Goal: Task Accomplishment & Management: Use online tool/utility

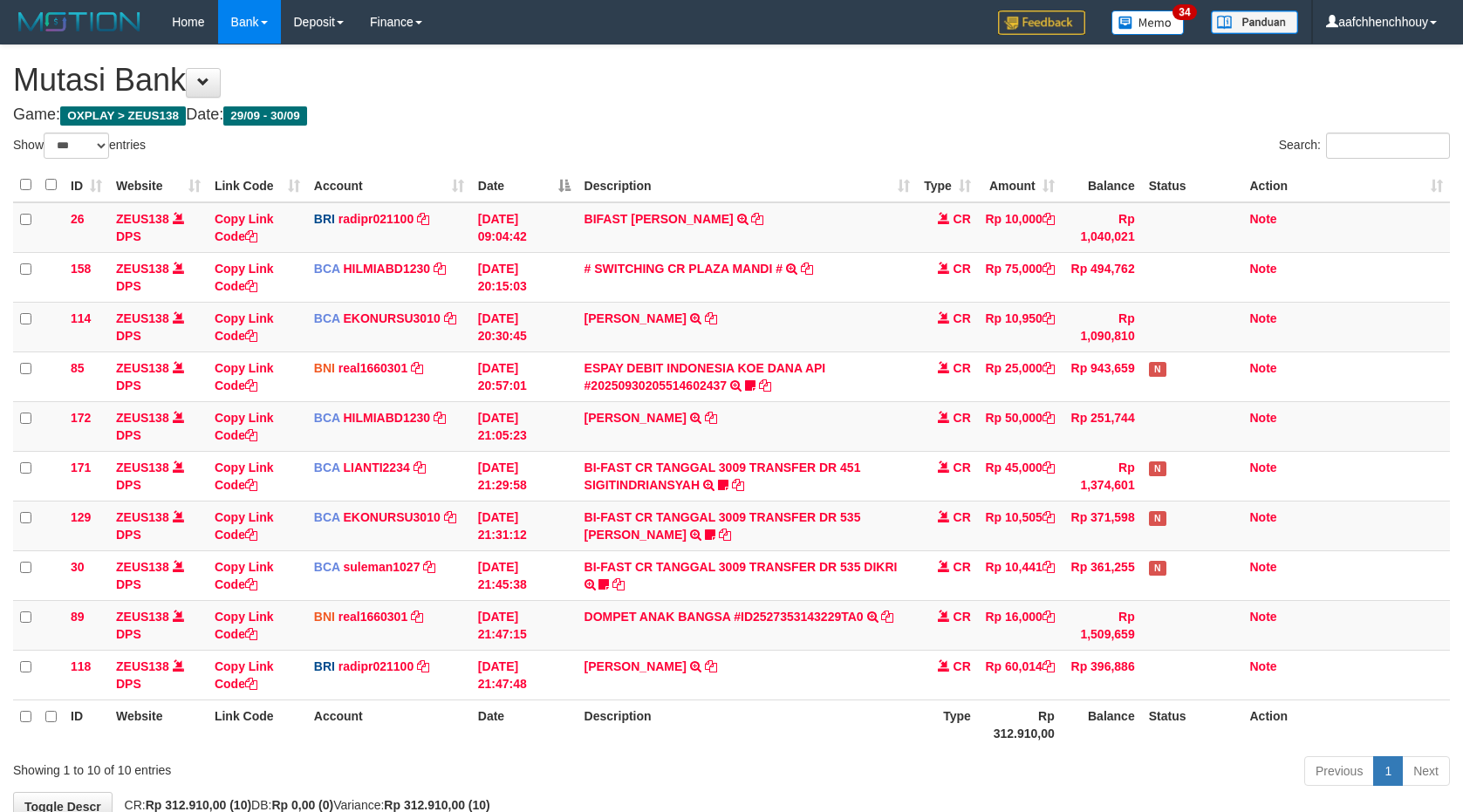
select select "***"
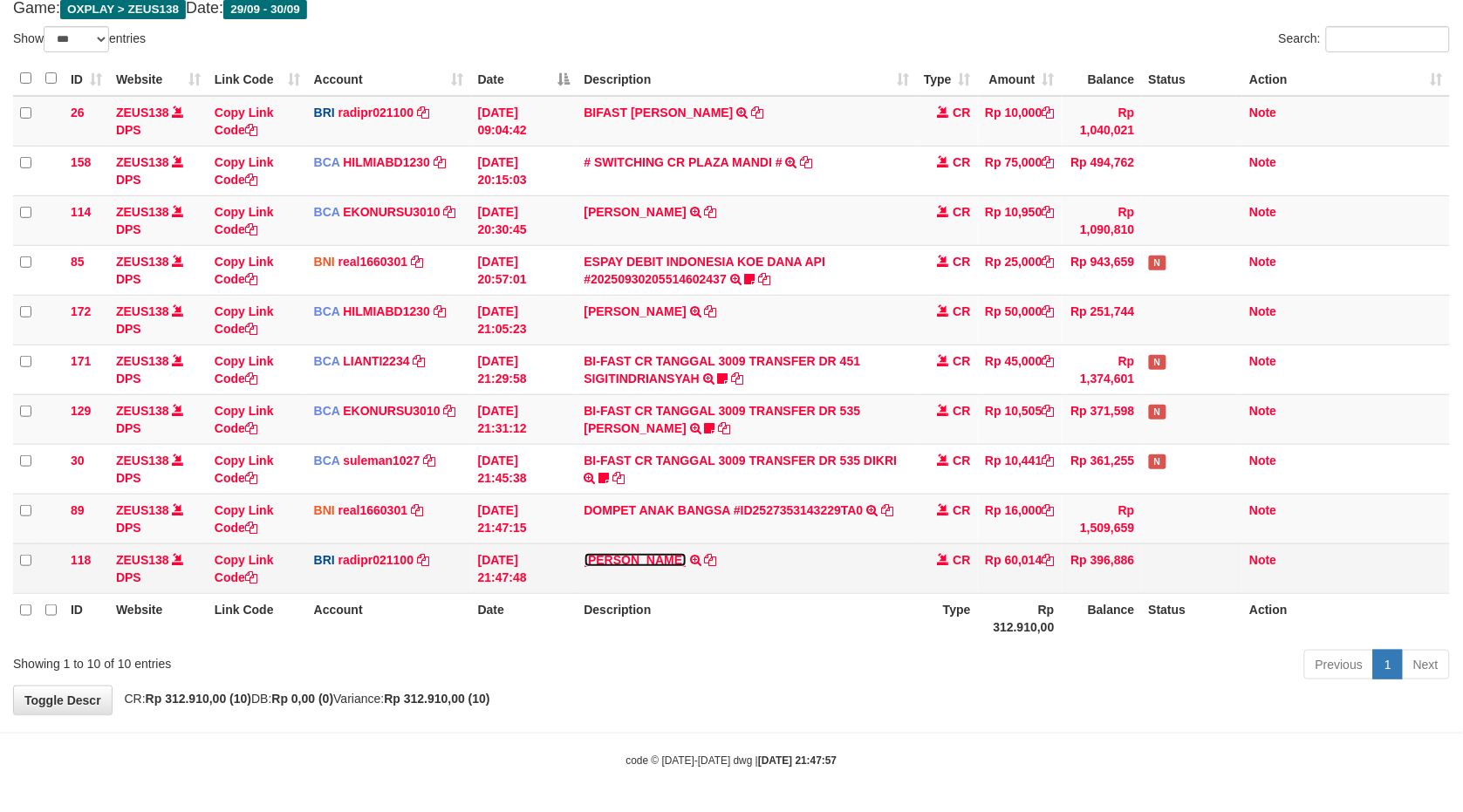
click at [632, 555] on link "DANA FEBRIANANURH" at bounding box center [635, 560] width 102 height 14
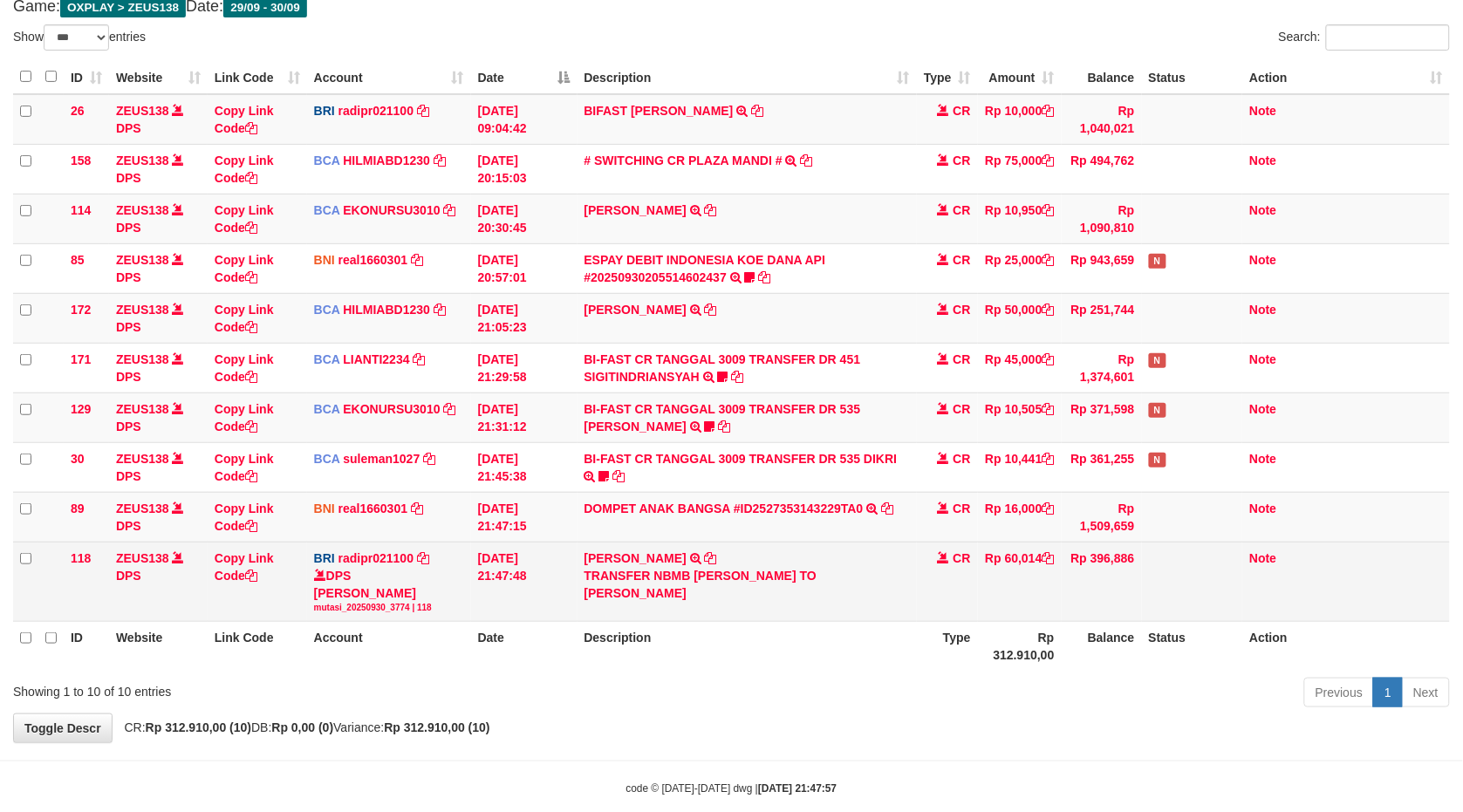
click at [674, 546] on td "DANA FEBRIANANURH TRANSFER NBMB DANA FEBRIANANURH TO REYNALDI ADI PRATAMA" at bounding box center [747, 581] width 340 height 80
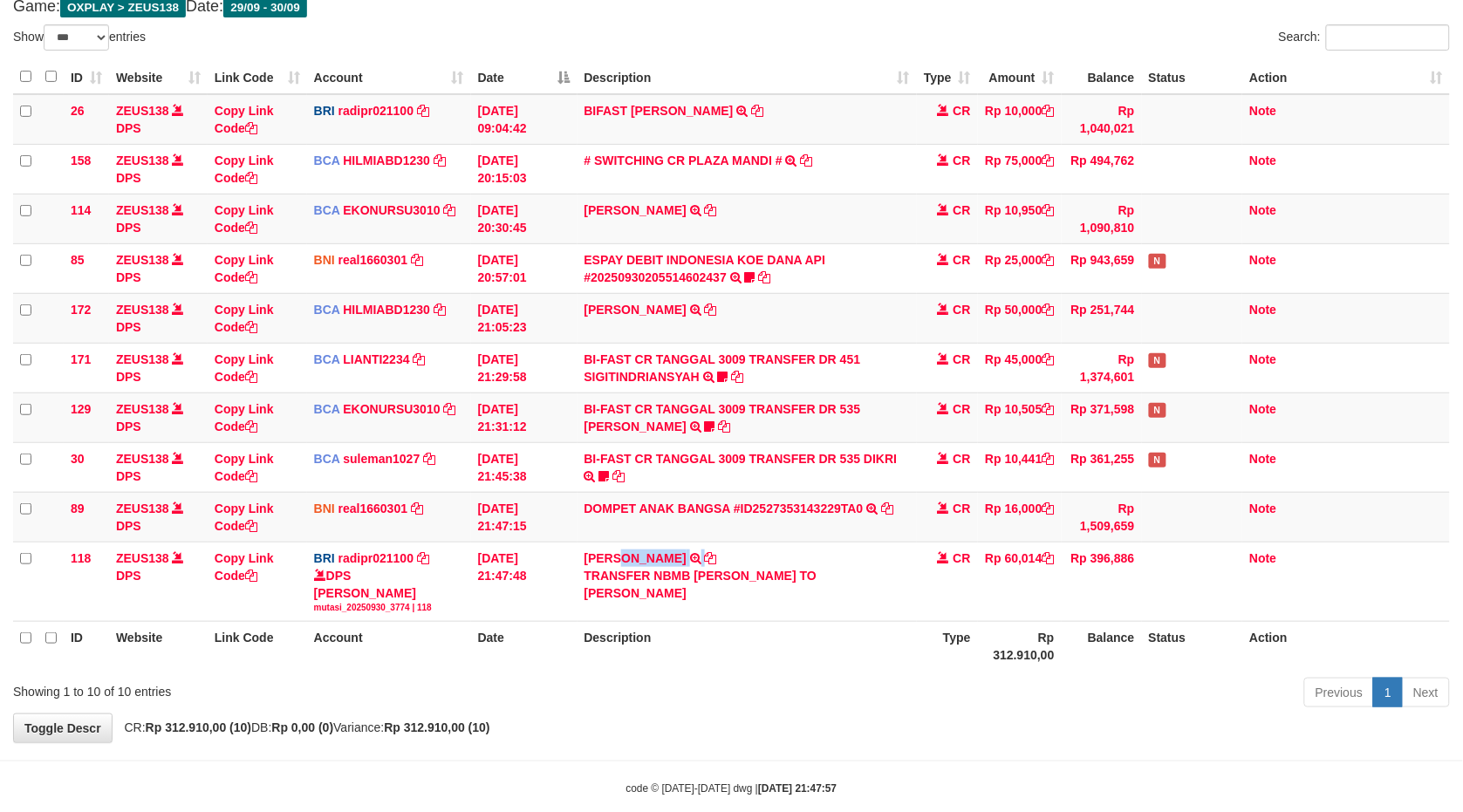
copy td "FEBRIANANURH"
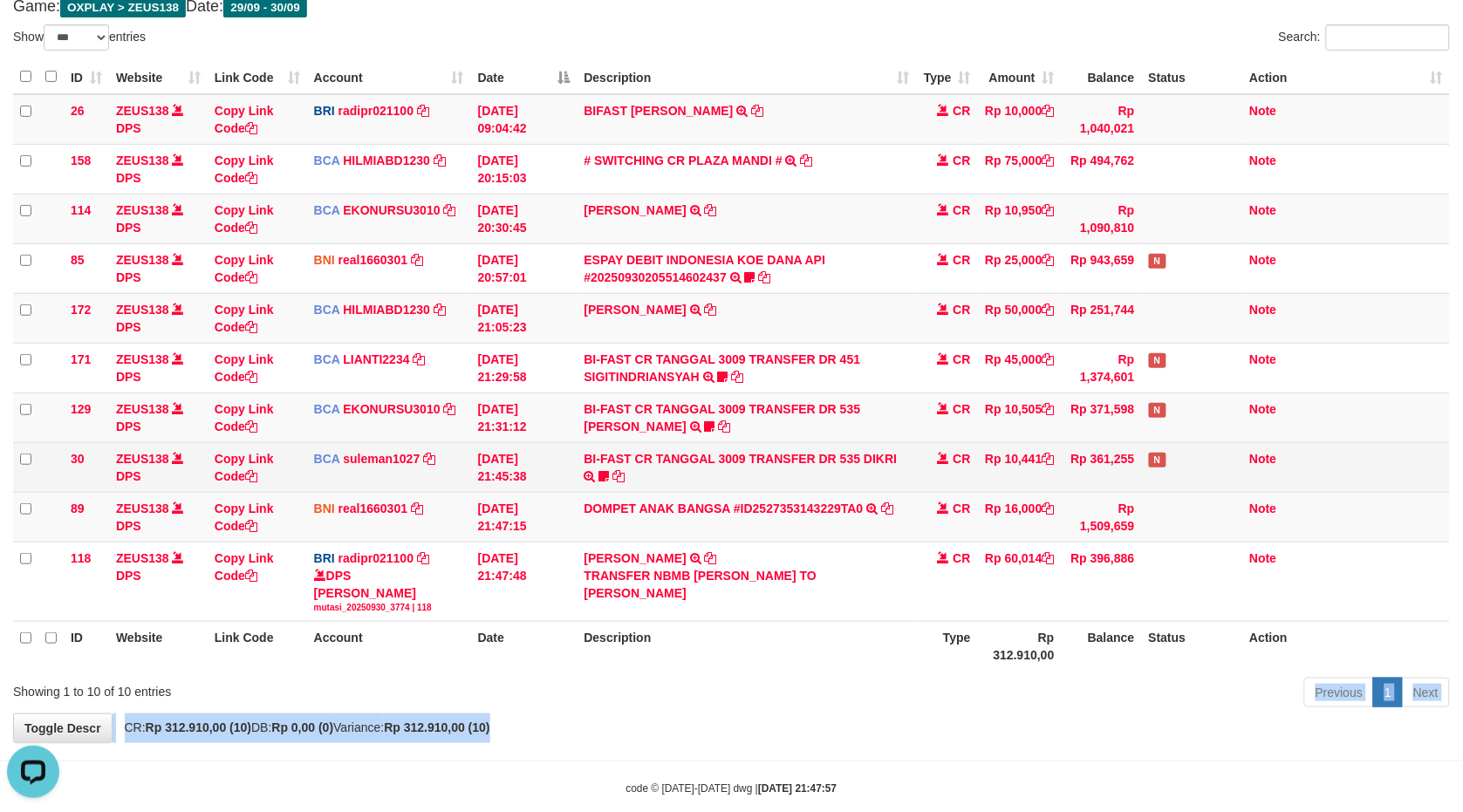
drag, startPoint x: 598, startPoint y: 752, endPoint x: 948, endPoint y: 456, distance: 458.4
click at [730, 597] on div "Show ** ** ** *** entries Search: ID Website Link Code Account Date Description…" at bounding box center [732, 369] width 1437 height 689
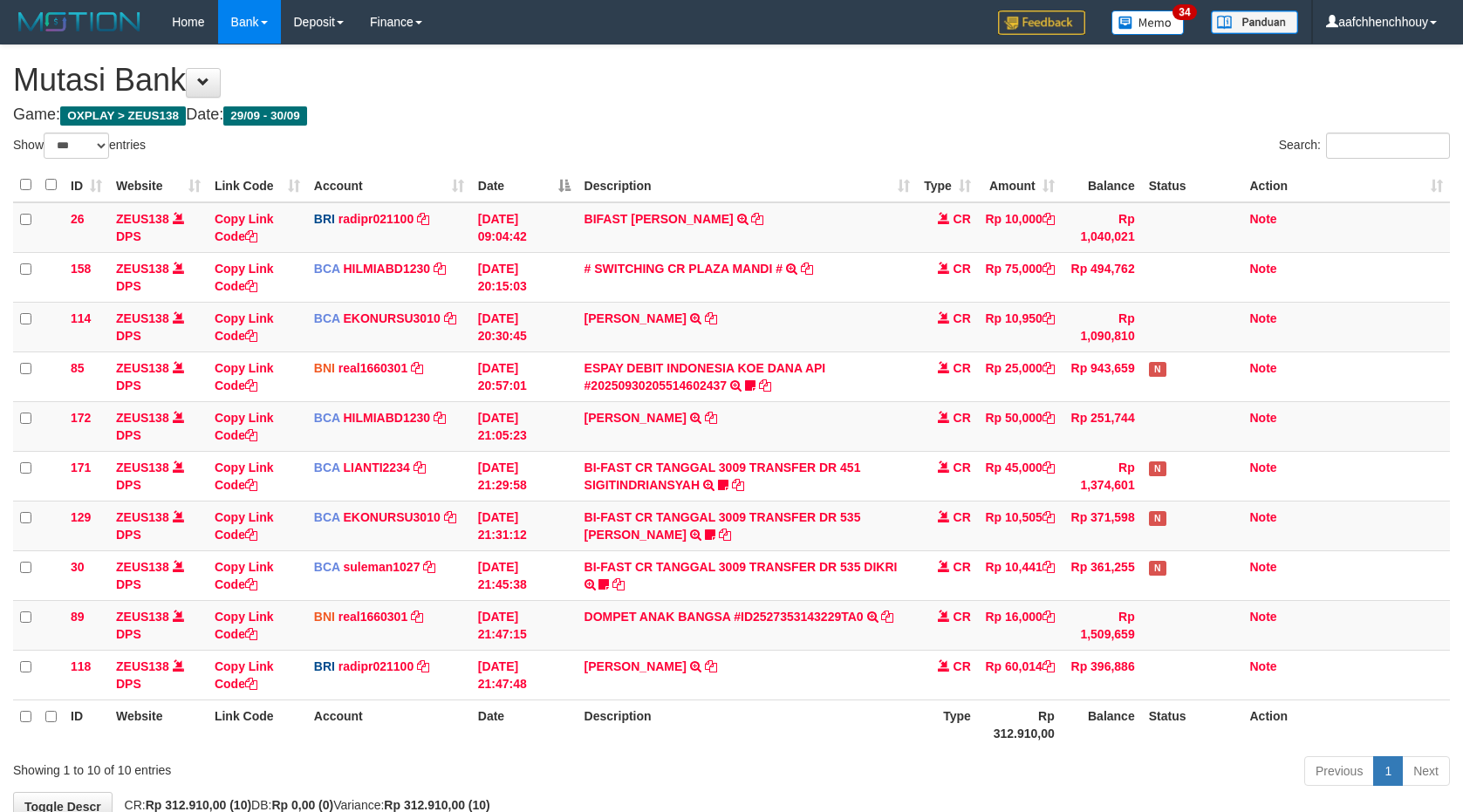
select select "***"
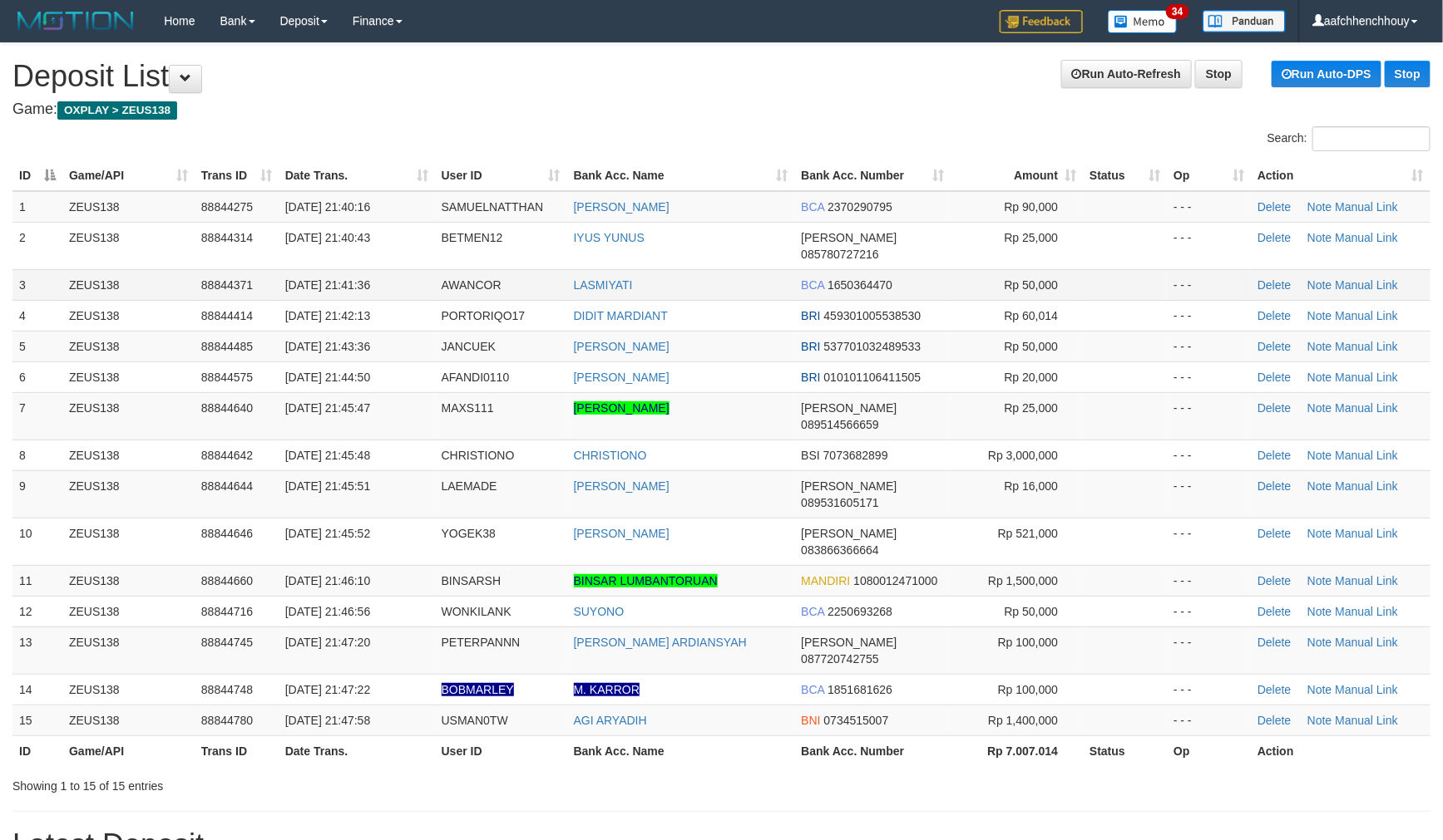
click at [589, 134] on div "Search:" at bounding box center [722, 141] width 1443 height 29
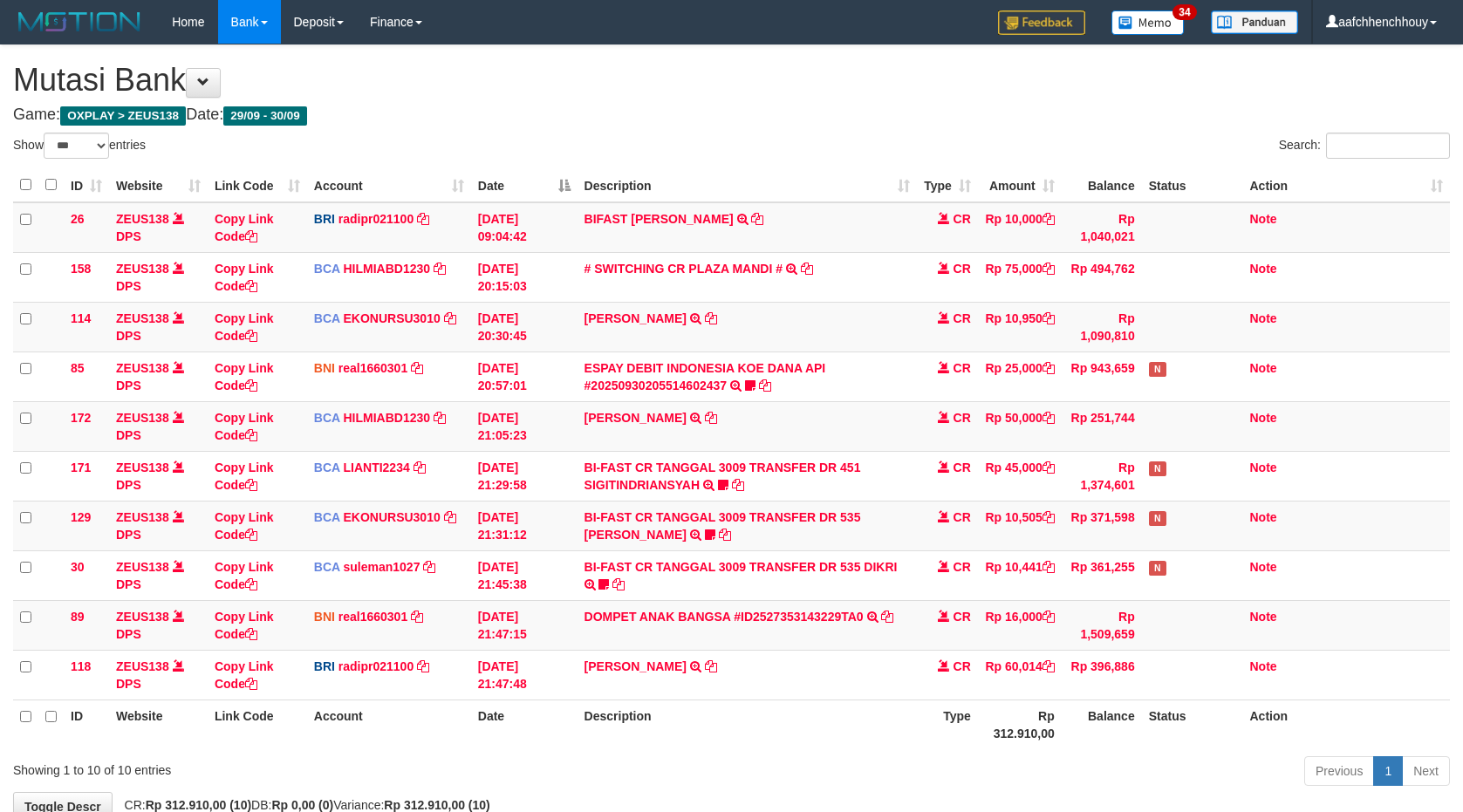
select select "***"
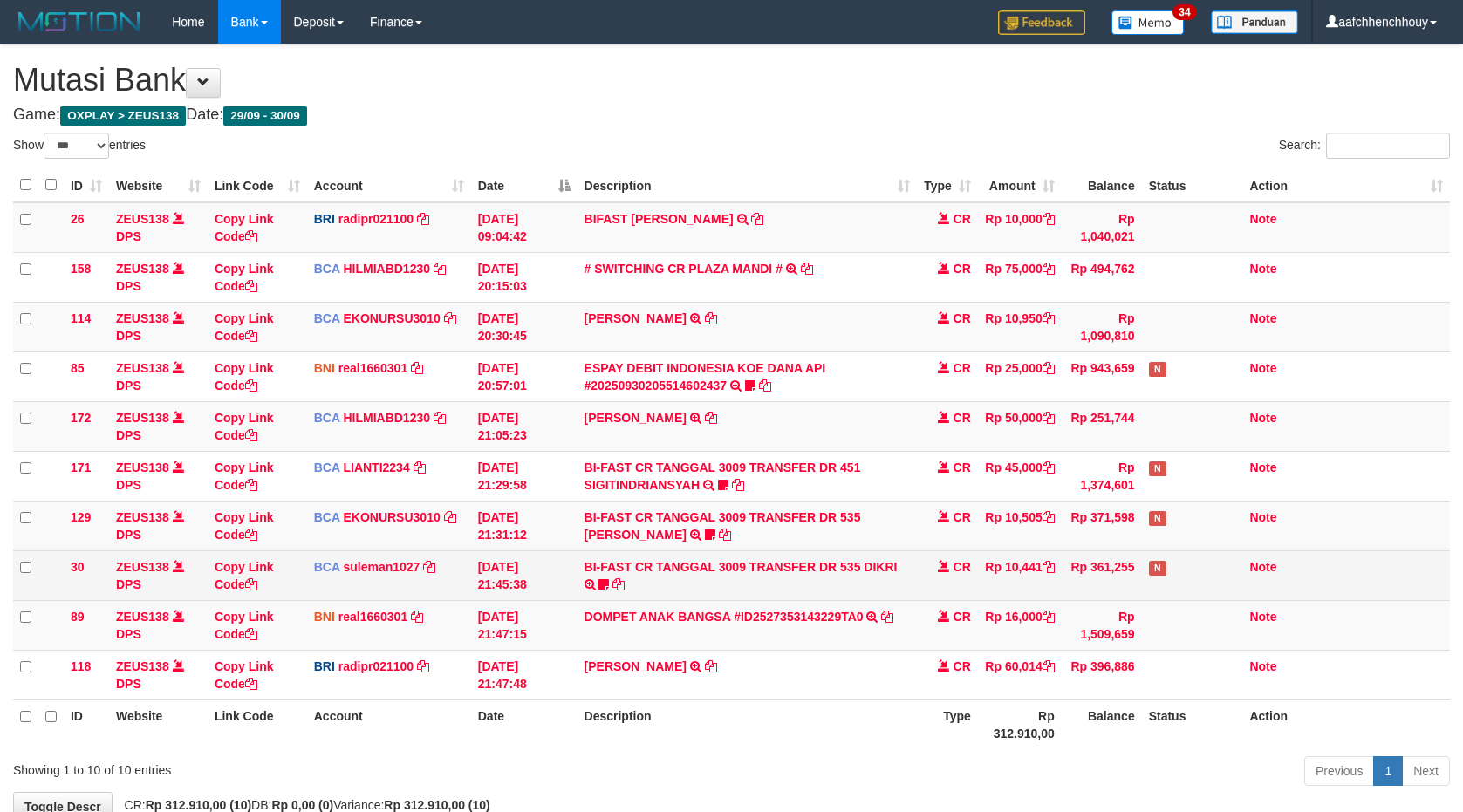
scroll to position [108, 0]
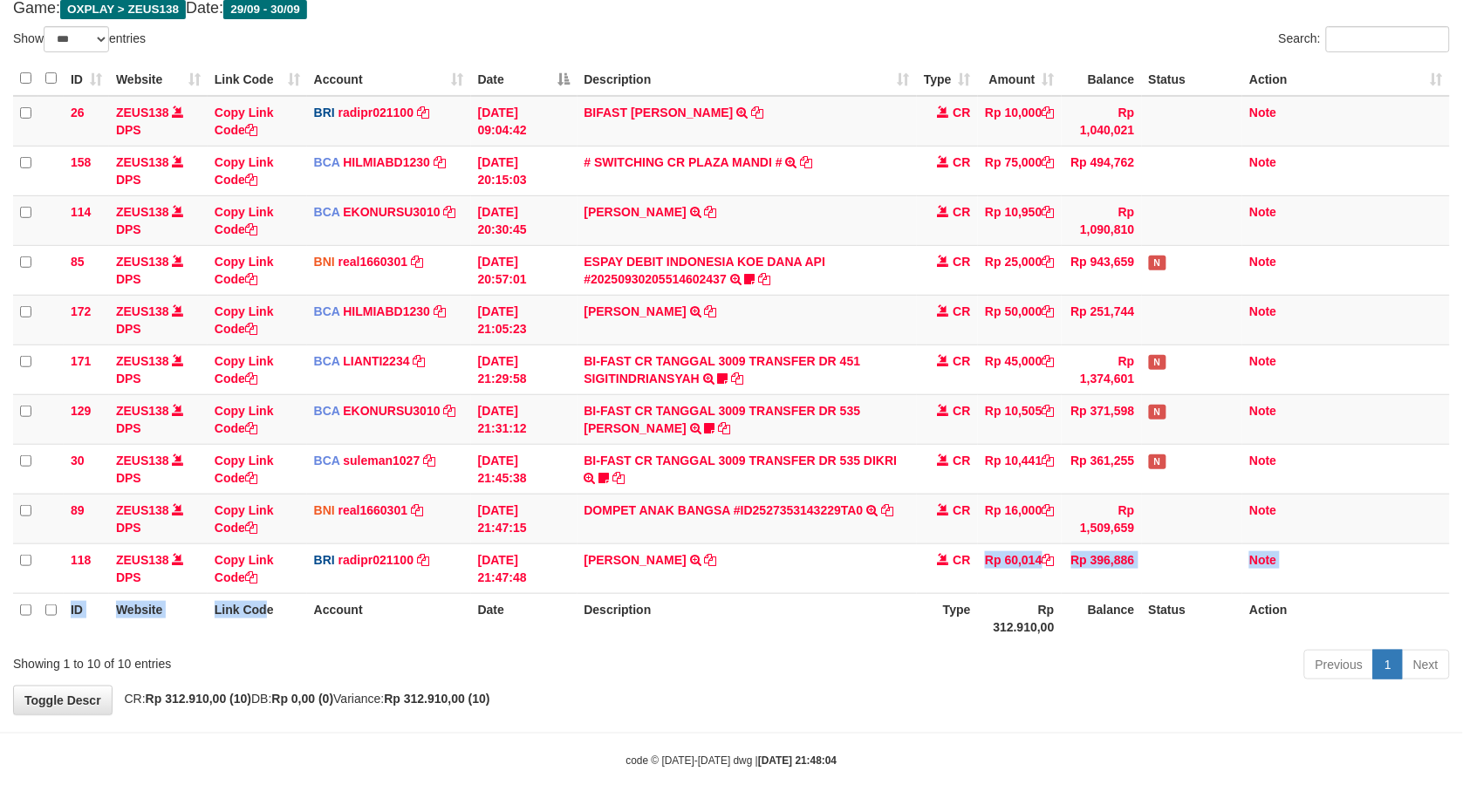
drag, startPoint x: 995, startPoint y: 570, endPoint x: 180, endPoint y: 690, distance: 823.8
click at [803, 608] on tr "ID Website Link Code Account Date Description Type Rp 312.910,00 Balance Status…" at bounding box center [732, 618] width 1437 height 50
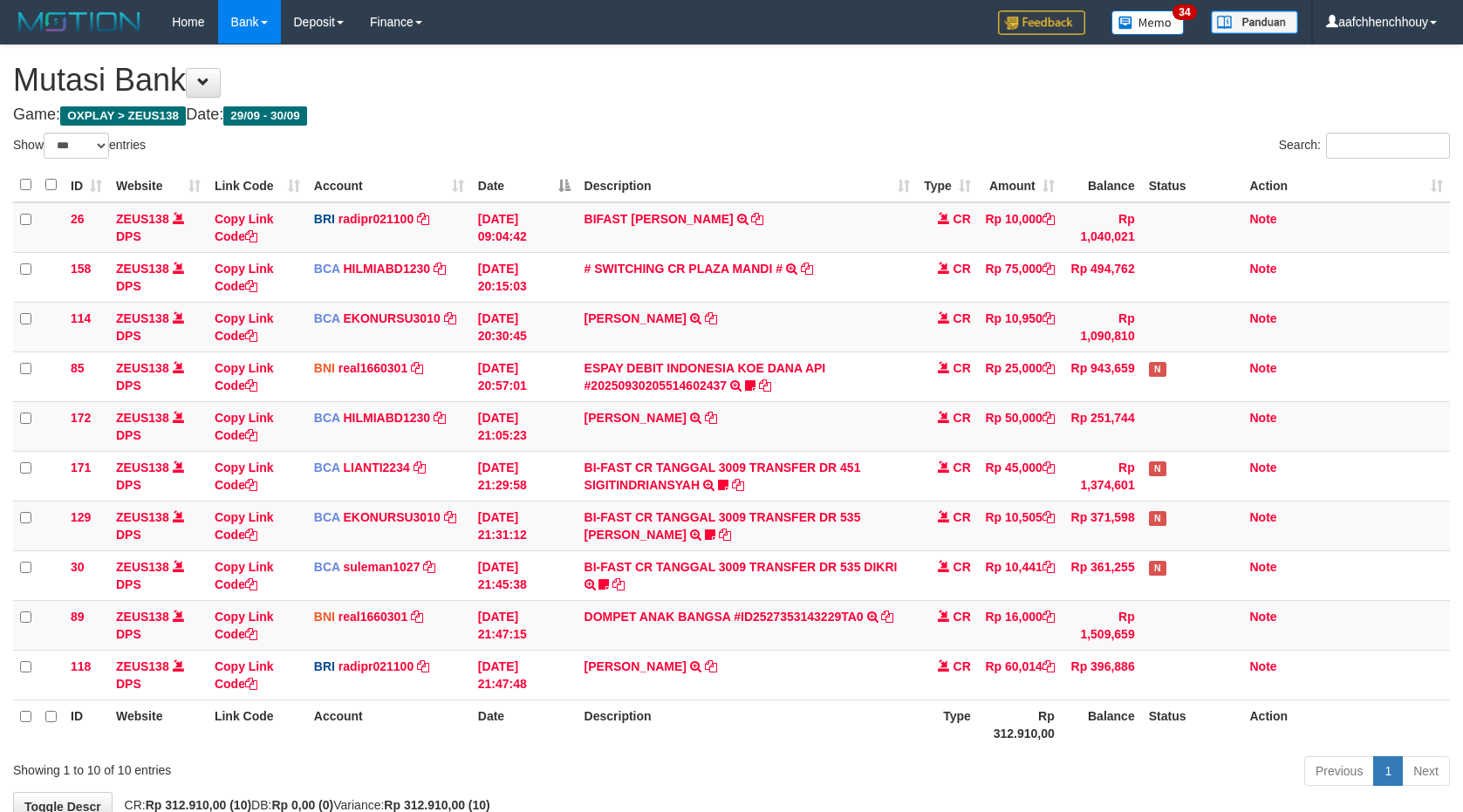
select select "***"
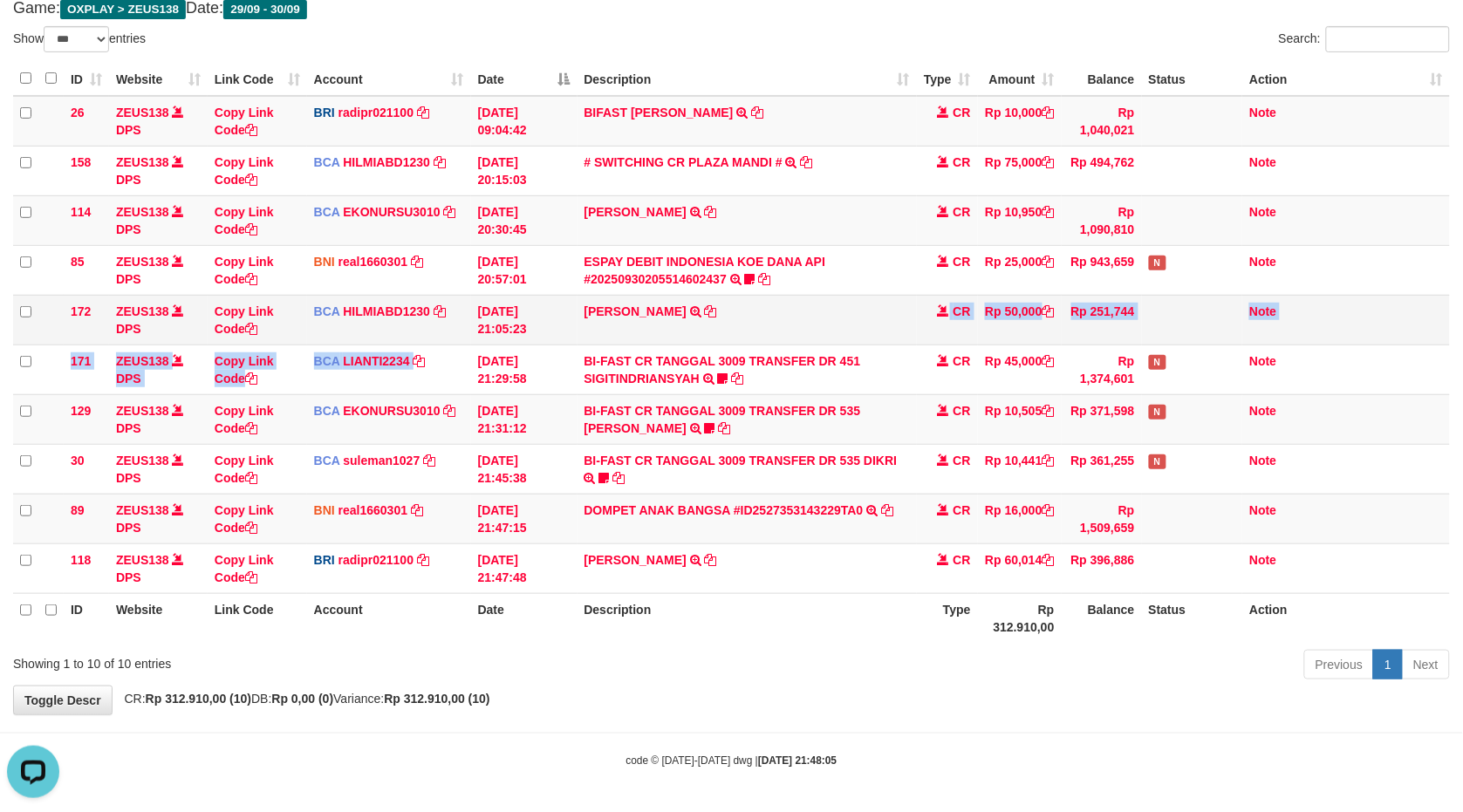
click at [609, 328] on td "DIDI MULYADI TRSF E-BANKING CR 3009/FTSCY/WS95051 50000.002025093079493145 TRFD…" at bounding box center [747, 319] width 340 height 50
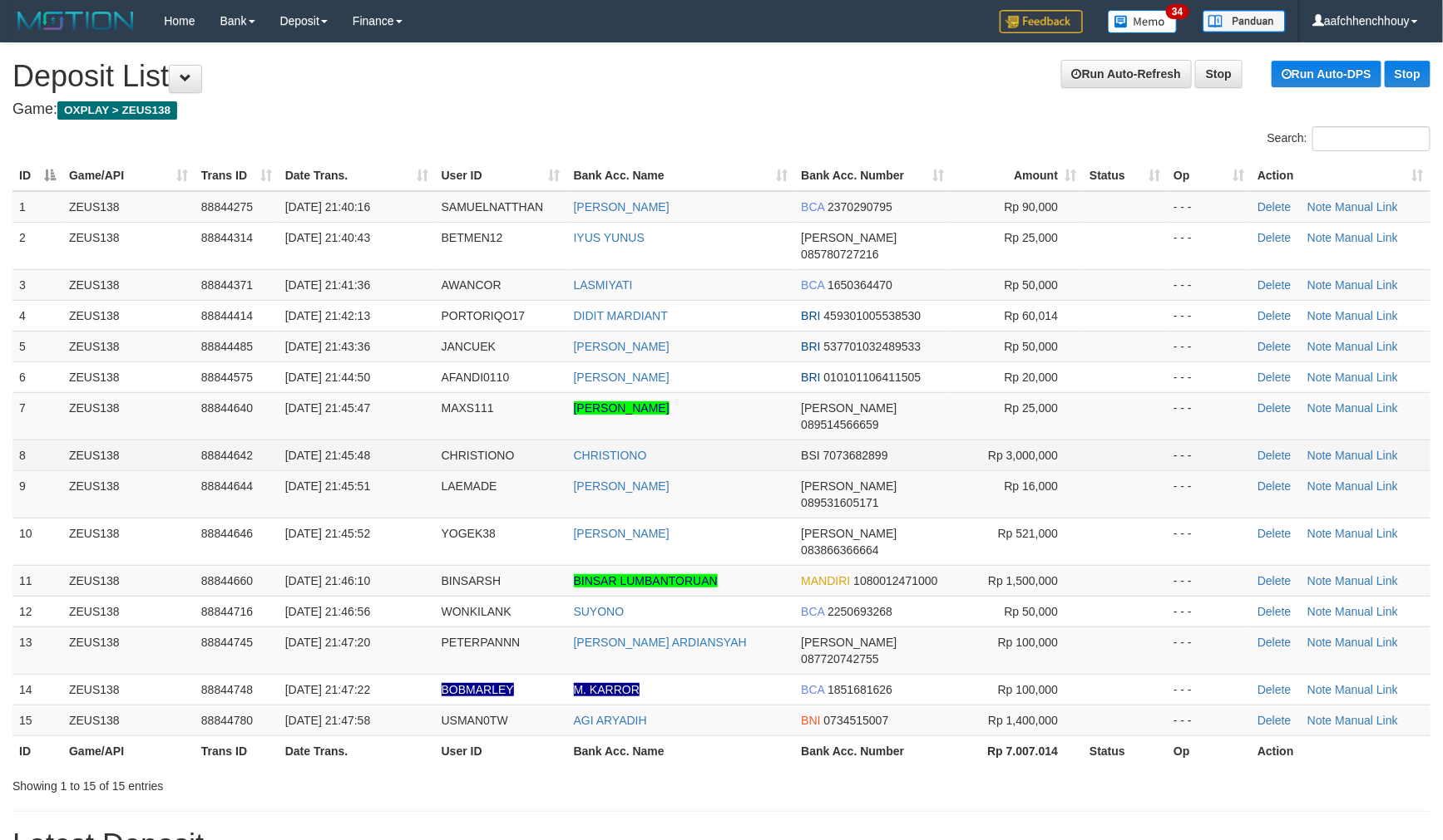
click at [743, 185] on th "Bank Acc. Name" at bounding box center [680, 175] width 228 height 31
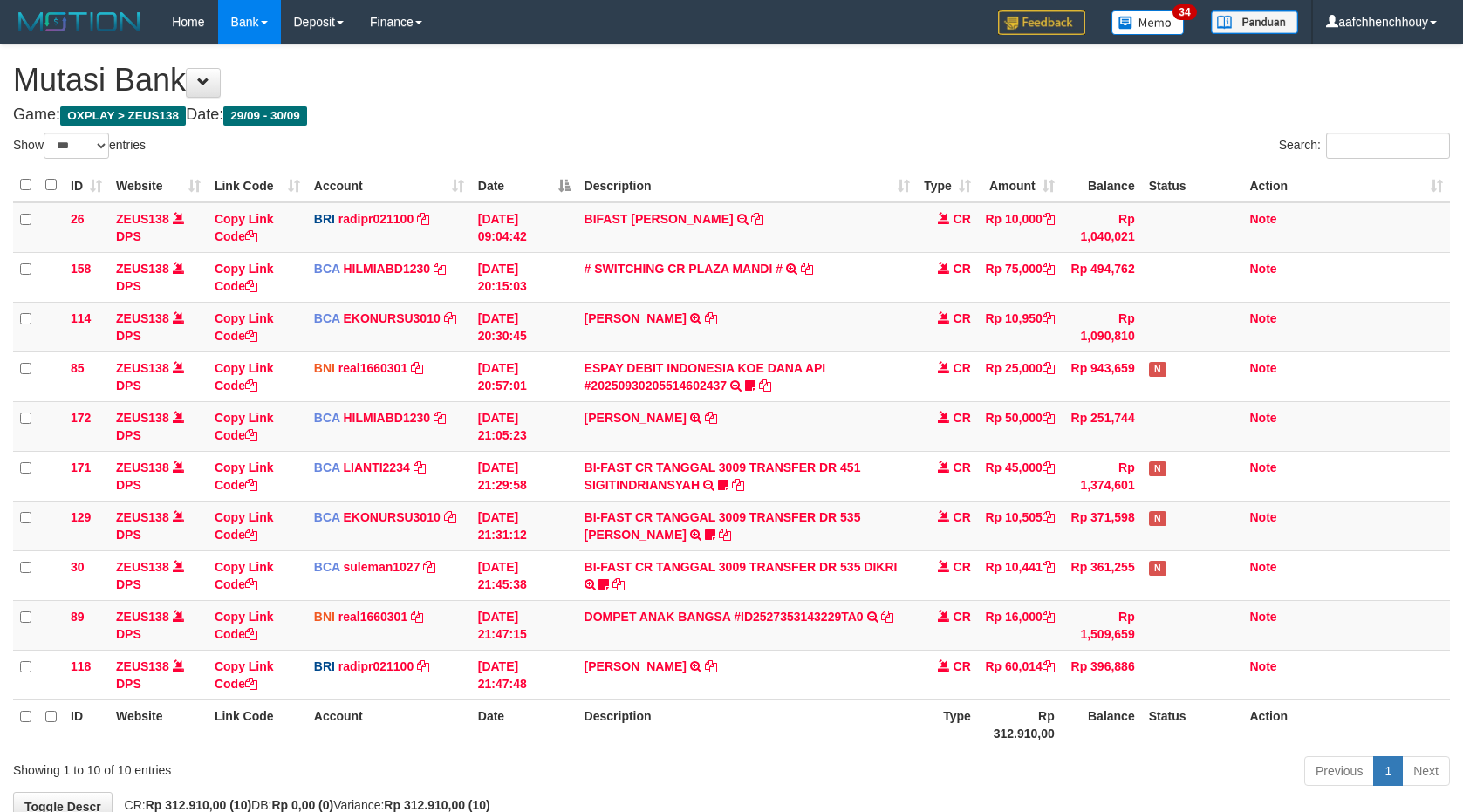
select select "***"
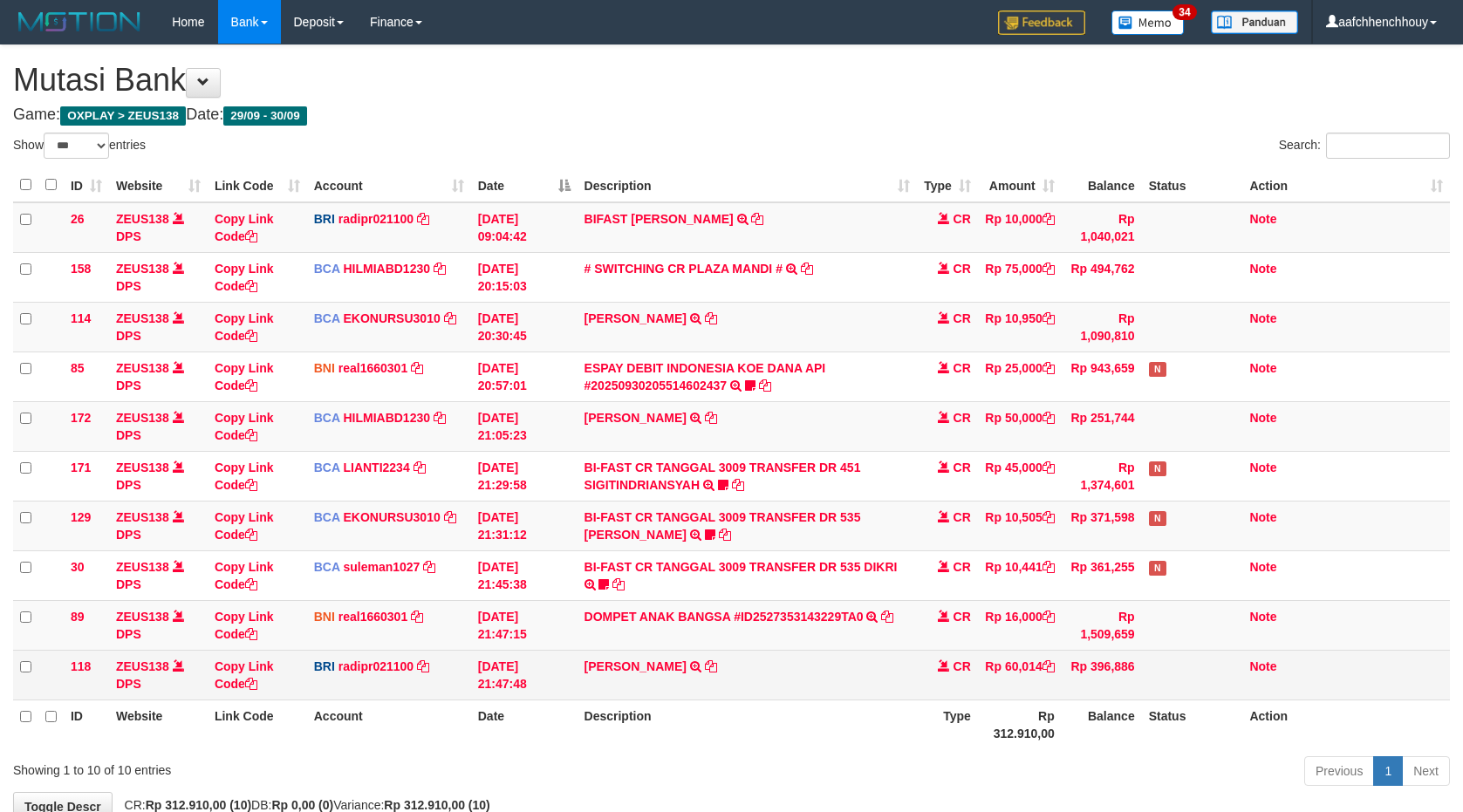
scroll to position [108, 0]
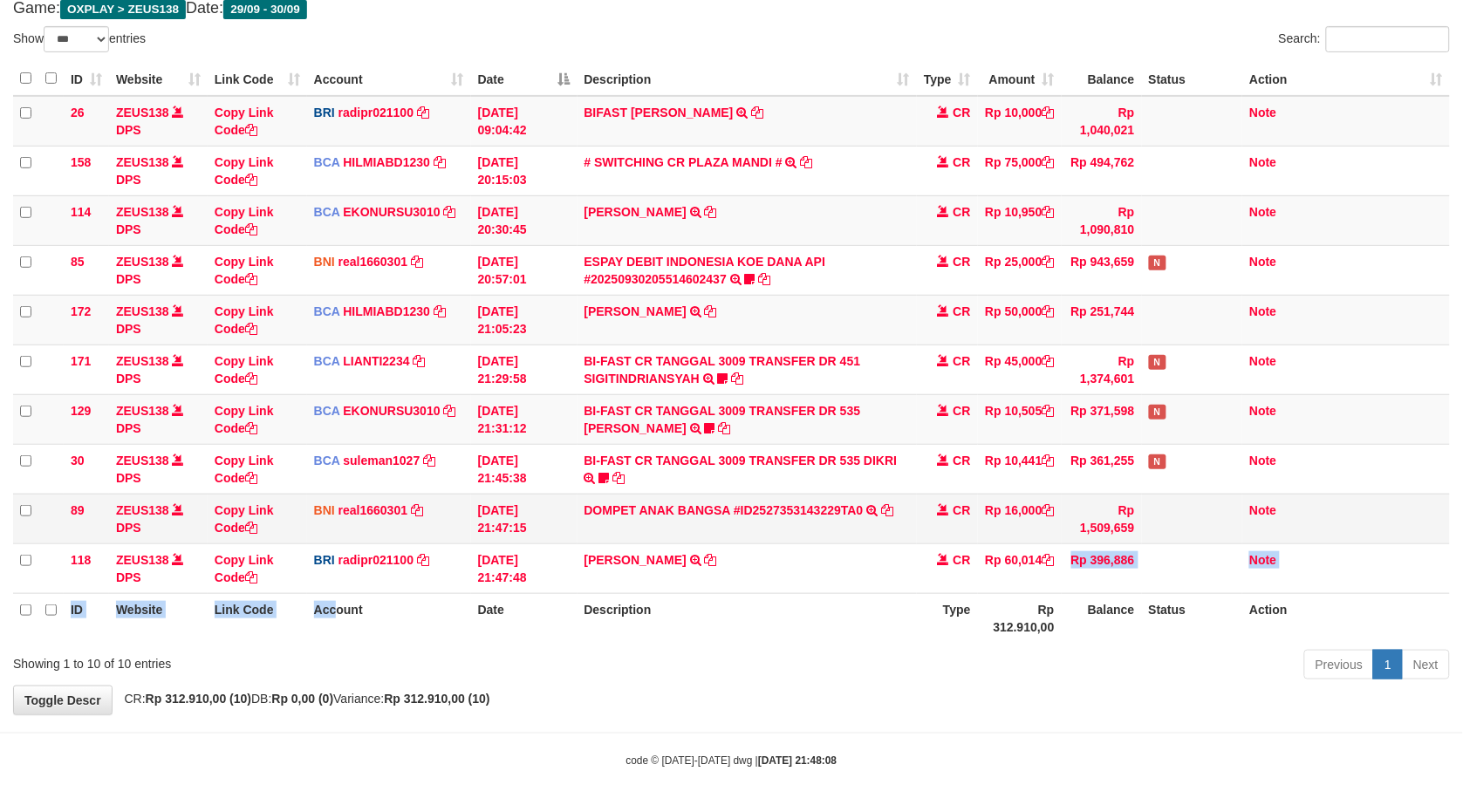
click at [1361, 513] on table "ID Website Link Code Account Date Description Type Amount Balance Status Action…" at bounding box center [732, 352] width 1437 height 581
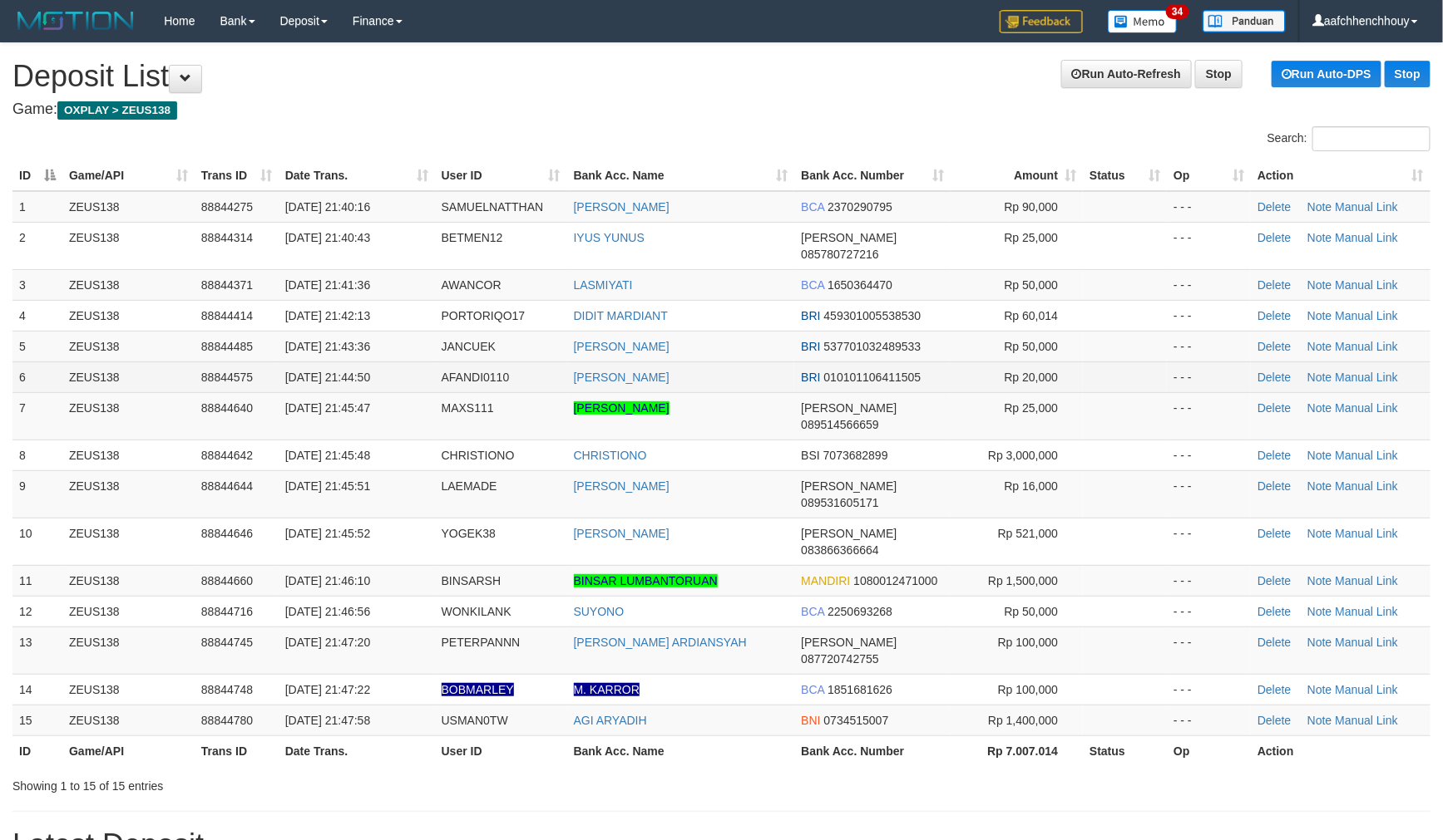
drag, startPoint x: 589, startPoint y: 193, endPoint x: 21, endPoint y: 371, distance: 595.2
click at [544, 200] on tbody "1 ZEUS138 88844275 30/09/2025 21:40:16 SAMUELNATTHAN SAMUEL BCA 2370290795 Rp 9…" at bounding box center [721, 464] width 1418 height 545
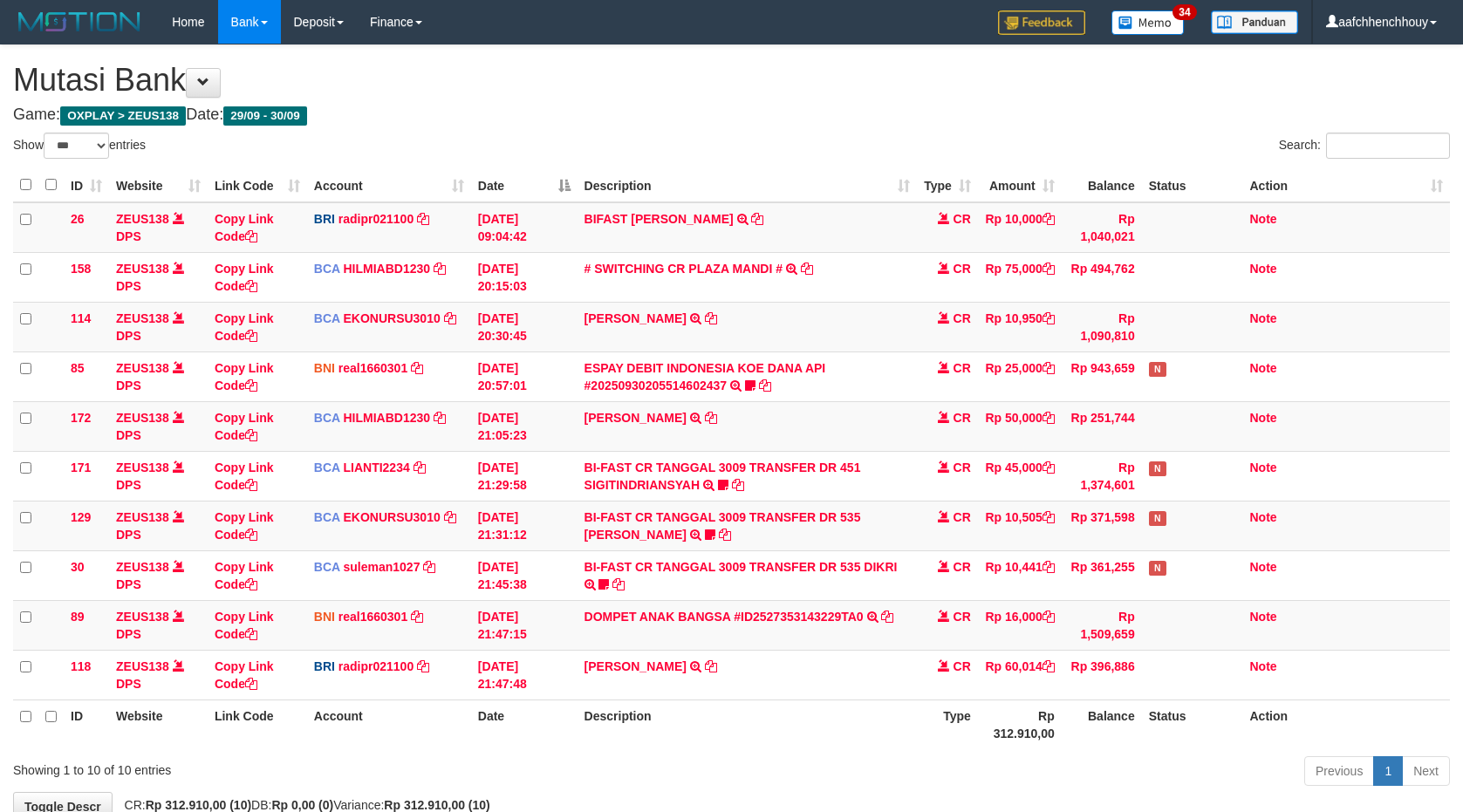
select select "***"
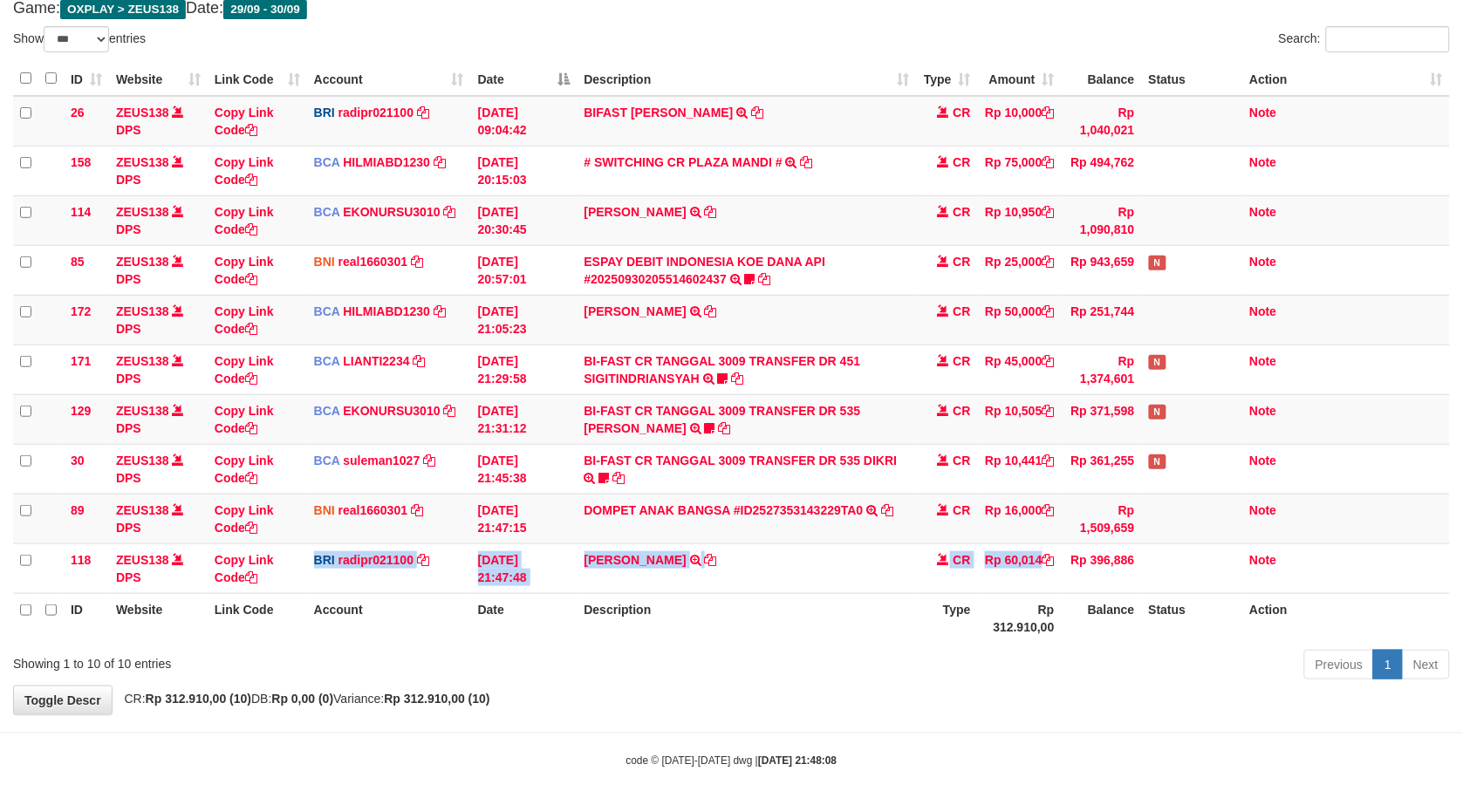
drag, startPoint x: 960, startPoint y: 534, endPoint x: 1466, endPoint y: 555, distance: 506.4
click at [1193, 590] on tr "118 ZEUS138 DPS Copy Link Code BRI radipr021100 DPS REYNALDI ADI PRATAMA mutasi…" at bounding box center [732, 568] width 1437 height 50
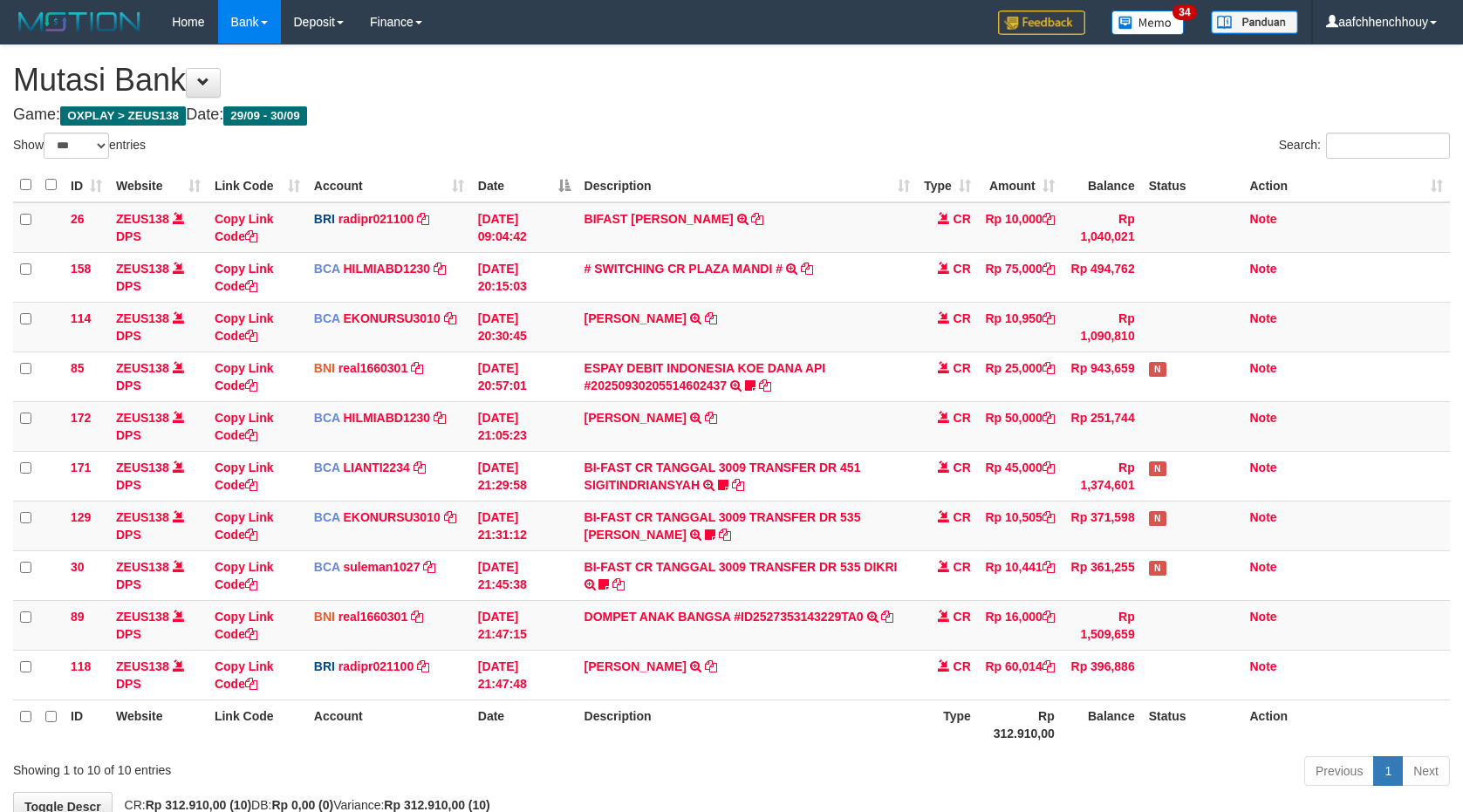
select select "***"
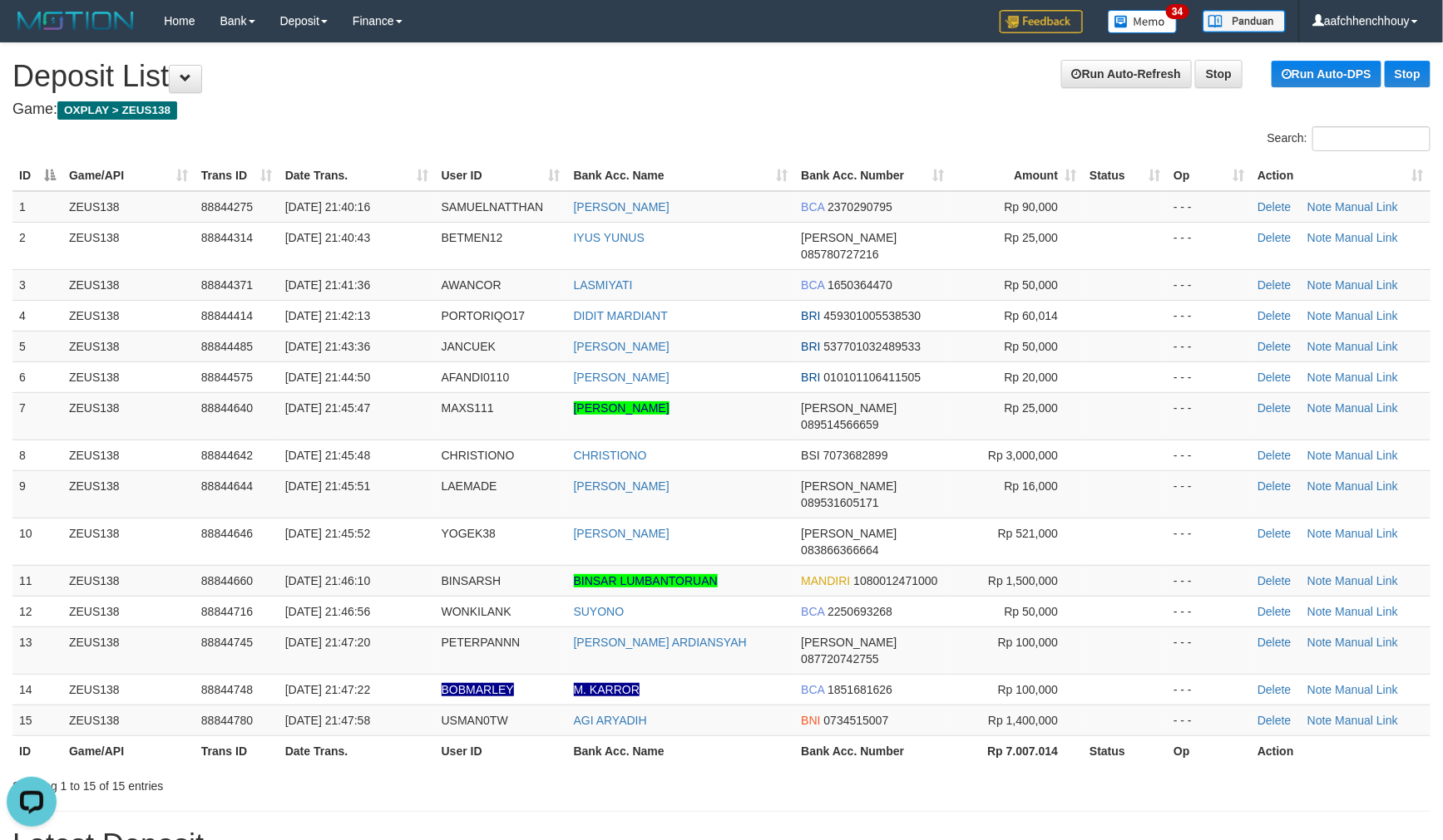
drag, startPoint x: 572, startPoint y: 135, endPoint x: 542, endPoint y: 127, distance: 31.0
click at [571, 136] on div "Search:" at bounding box center [722, 141] width 1443 height 29
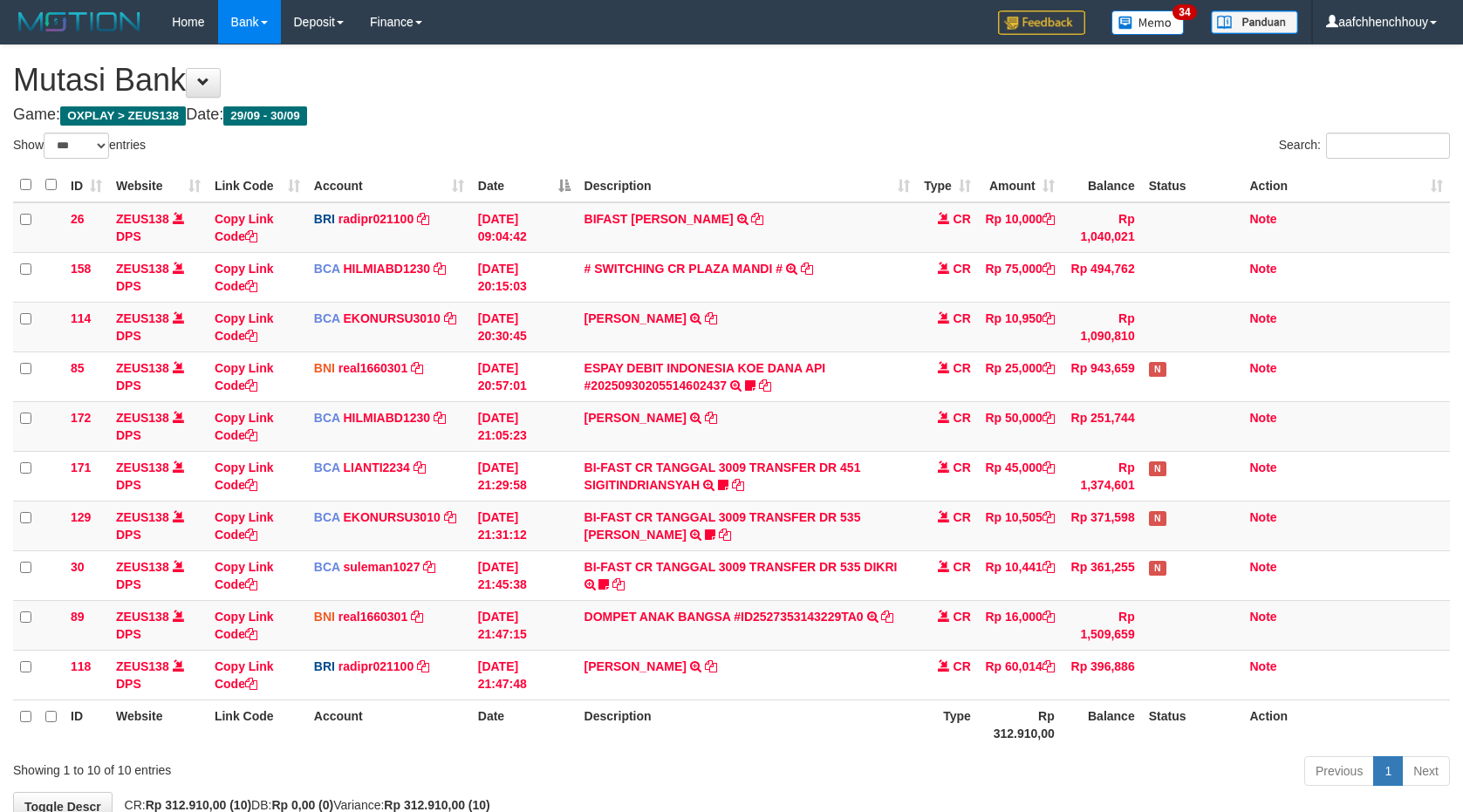
select select "***"
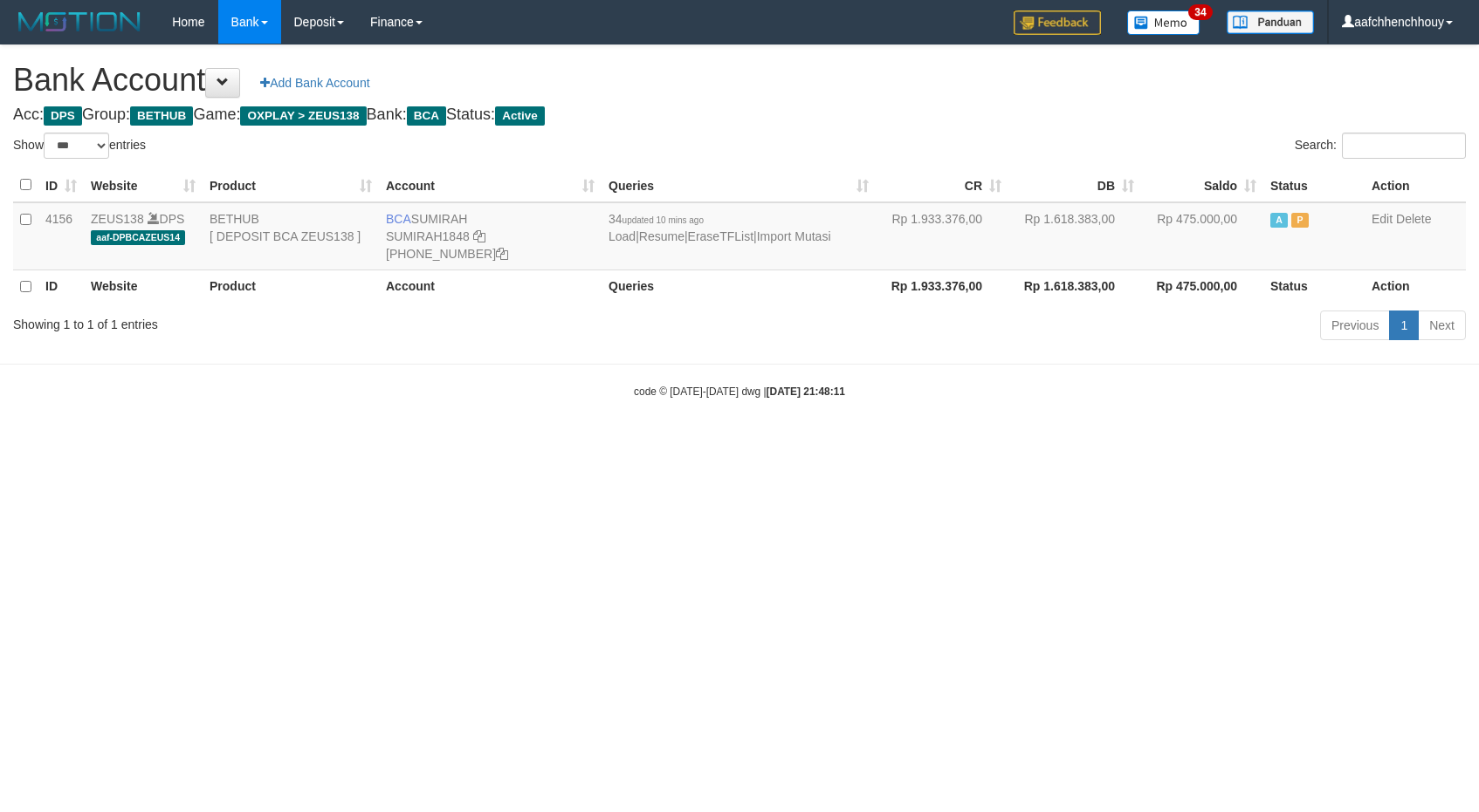
select select "***"
drag, startPoint x: 603, startPoint y: 401, endPoint x: 467, endPoint y: 442, distance: 142.0
click at [602, 403] on body "Toggle navigation Home Bank Account List Load By Website Group [OXPLAY] ZEUS138…" at bounding box center [739, 221] width 1479 height 443
click at [1036, 161] on div "Search:" at bounding box center [1109, 148] width 713 height 30
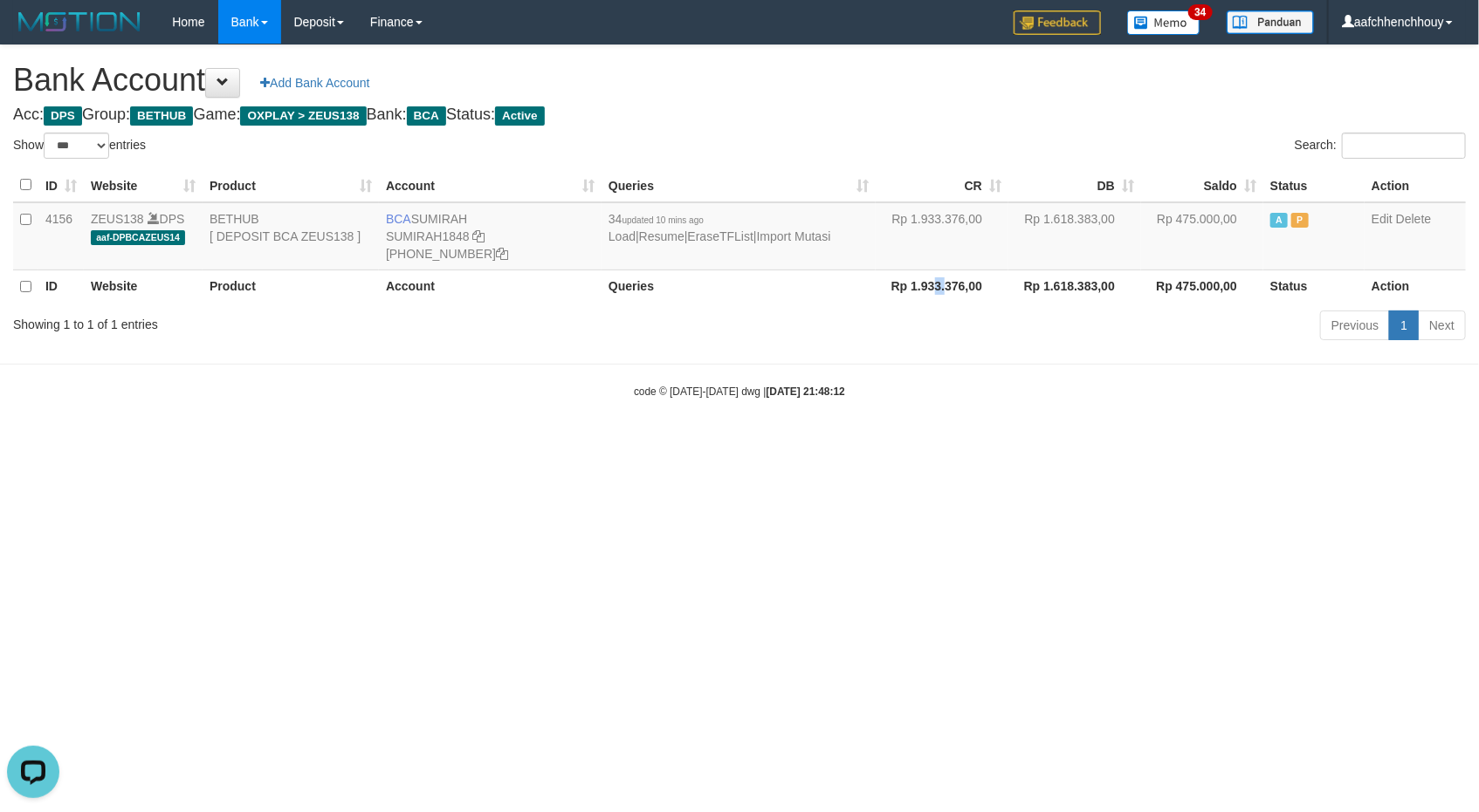
drag, startPoint x: 947, startPoint y: 256, endPoint x: 936, endPoint y: 268, distance: 16.3
click at [946, 270] on th "Rp 1.933.376,00" at bounding box center [942, 286] width 133 height 33
select select "***"
drag, startPoint x: 605, startPoint y: 341, endPoint x: 710, endPoint y: 333, distance: 105.3
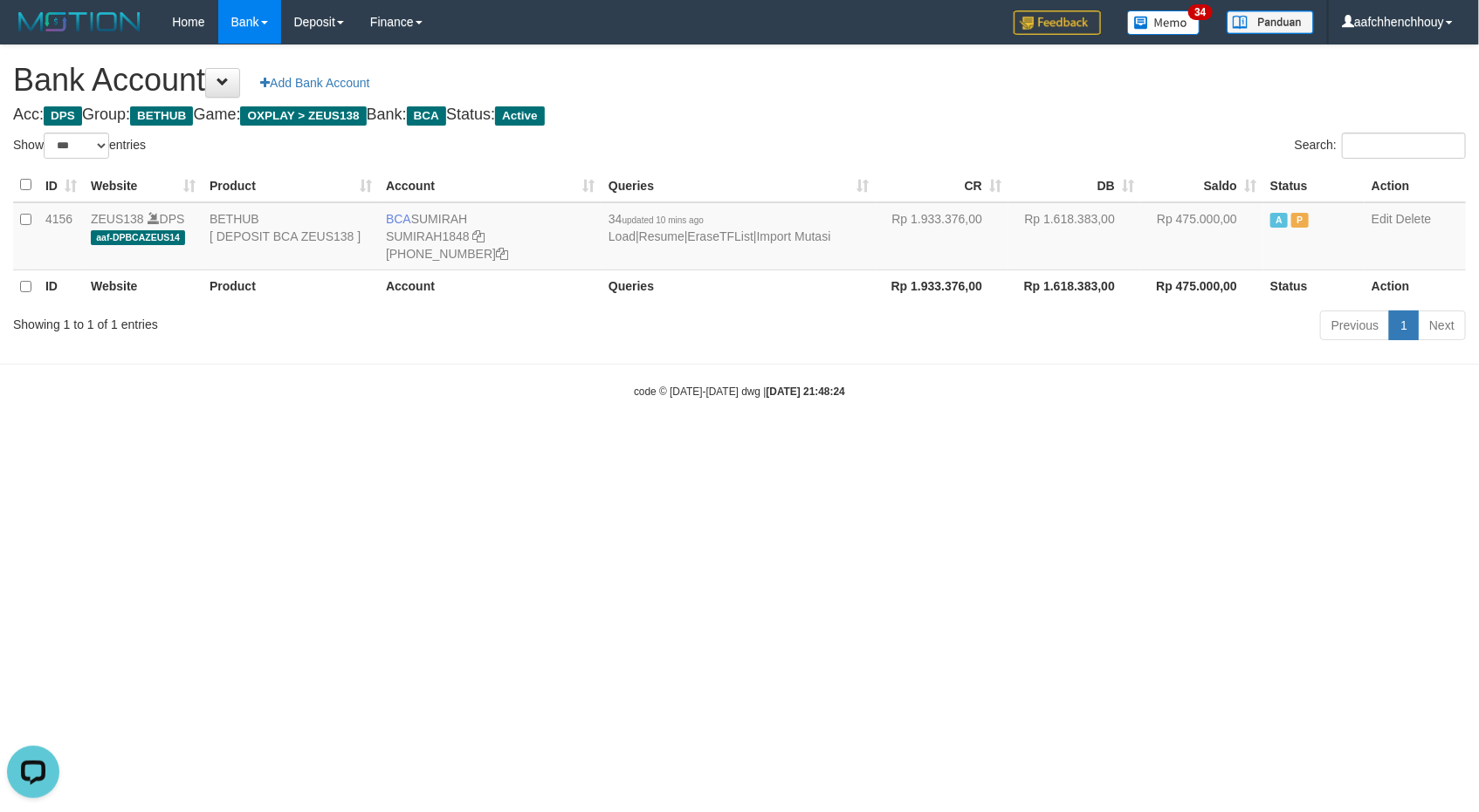
click at [651, 309] on body "Toggle navigation Home Bank Account List Load By Website Group [OXPLAY] ZEUS138…" at bounding box center [739, 221] width 1479 height 443
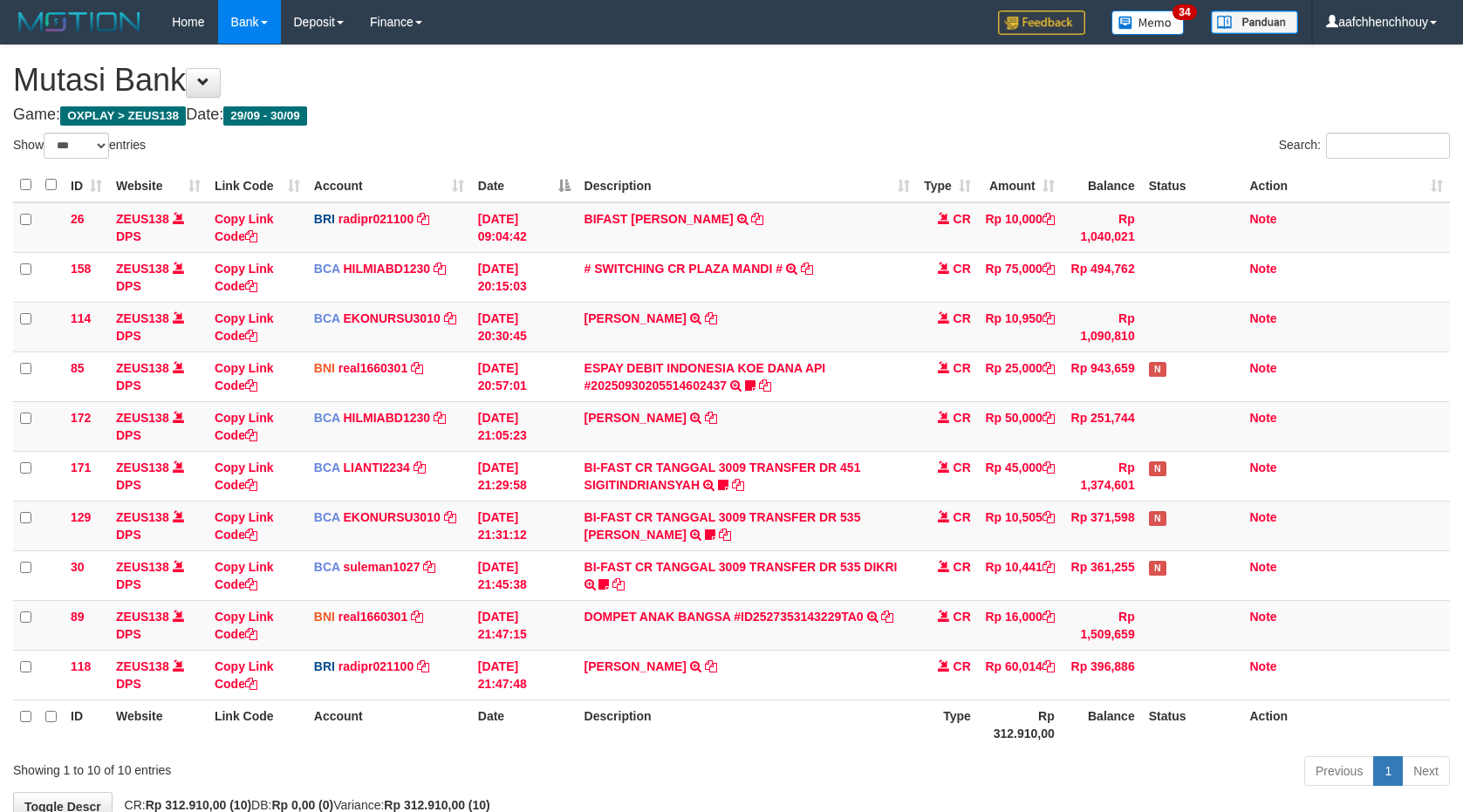
select select "***"
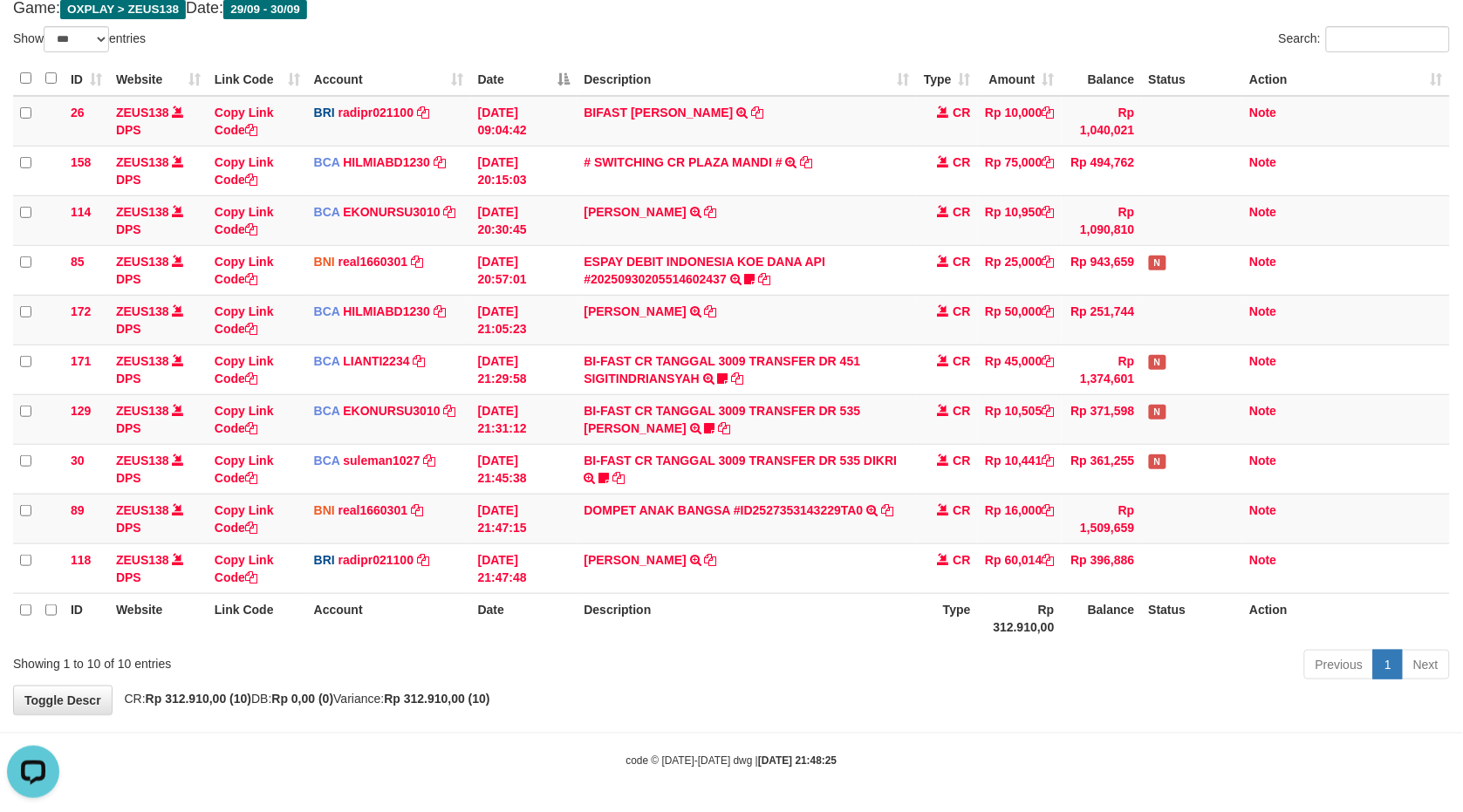
drag, startPoint x: 1142, startPoint y: 439, endPoint x: 369, endPoint y: 658, distance: 803.4
click at [1095, 460] on tbody "26 ZEUS138 DPS Copy Link Code BRI radipr021100 DPS REYNALDI ADI PRATAMA mutasi_…" at bounding box center [732, 345] width 1437 height 498
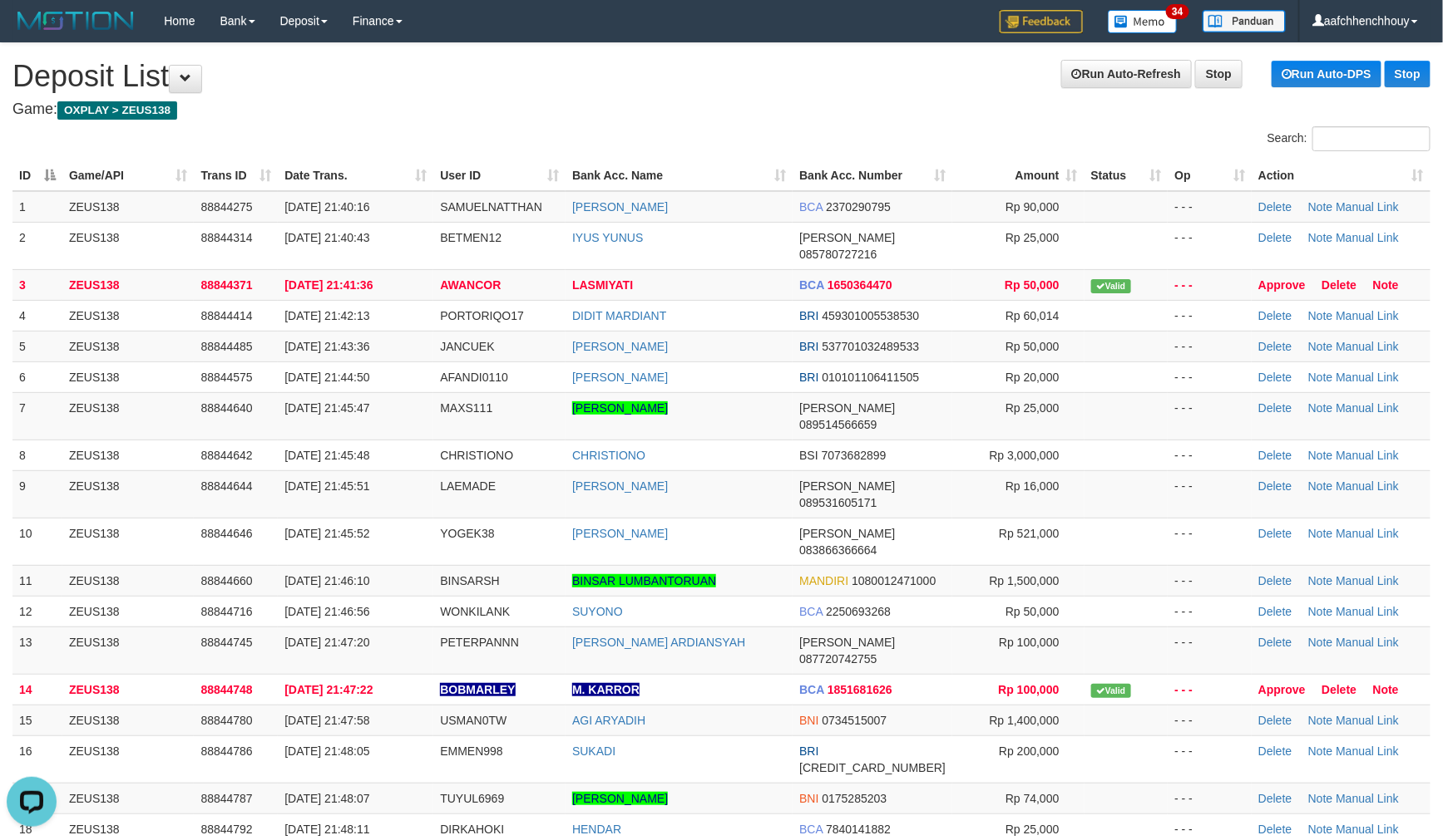
drag, startPoint x: 537, startPoint y: 185, endPoint x: 479, endPoint y: 417, distance: 239.1
click at [532, 189] on table "ID Game/API Trans ID Date Trans. User ID Bank Acc. Name Bank Acc. Number Amount…" at bounding box center [721, 548] width 1418 height 776
click at [1363, 574] on link "Manual Link" at bounding box center [1367, 580] width 63 height 13
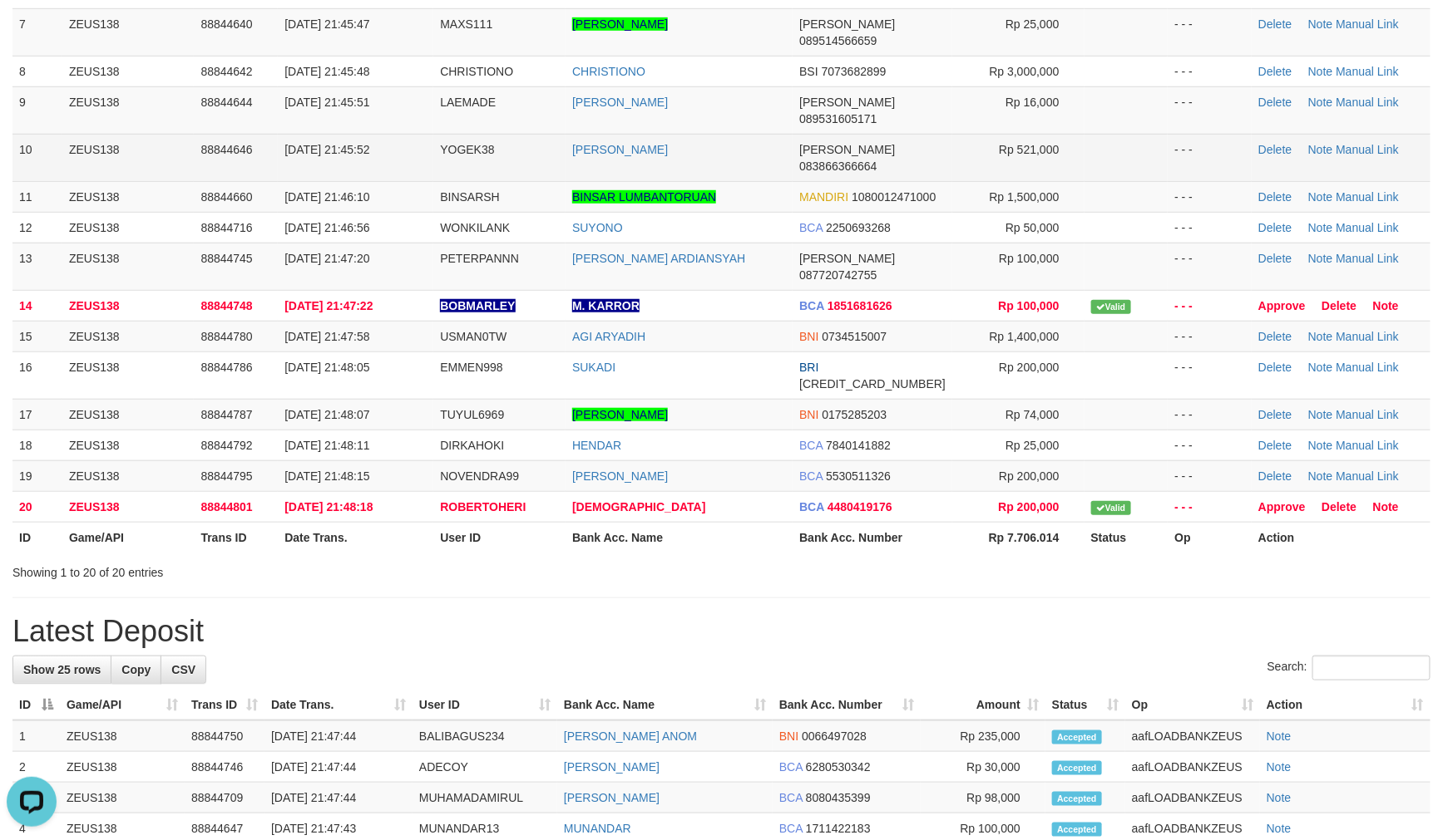
scroll to position [246, 0]
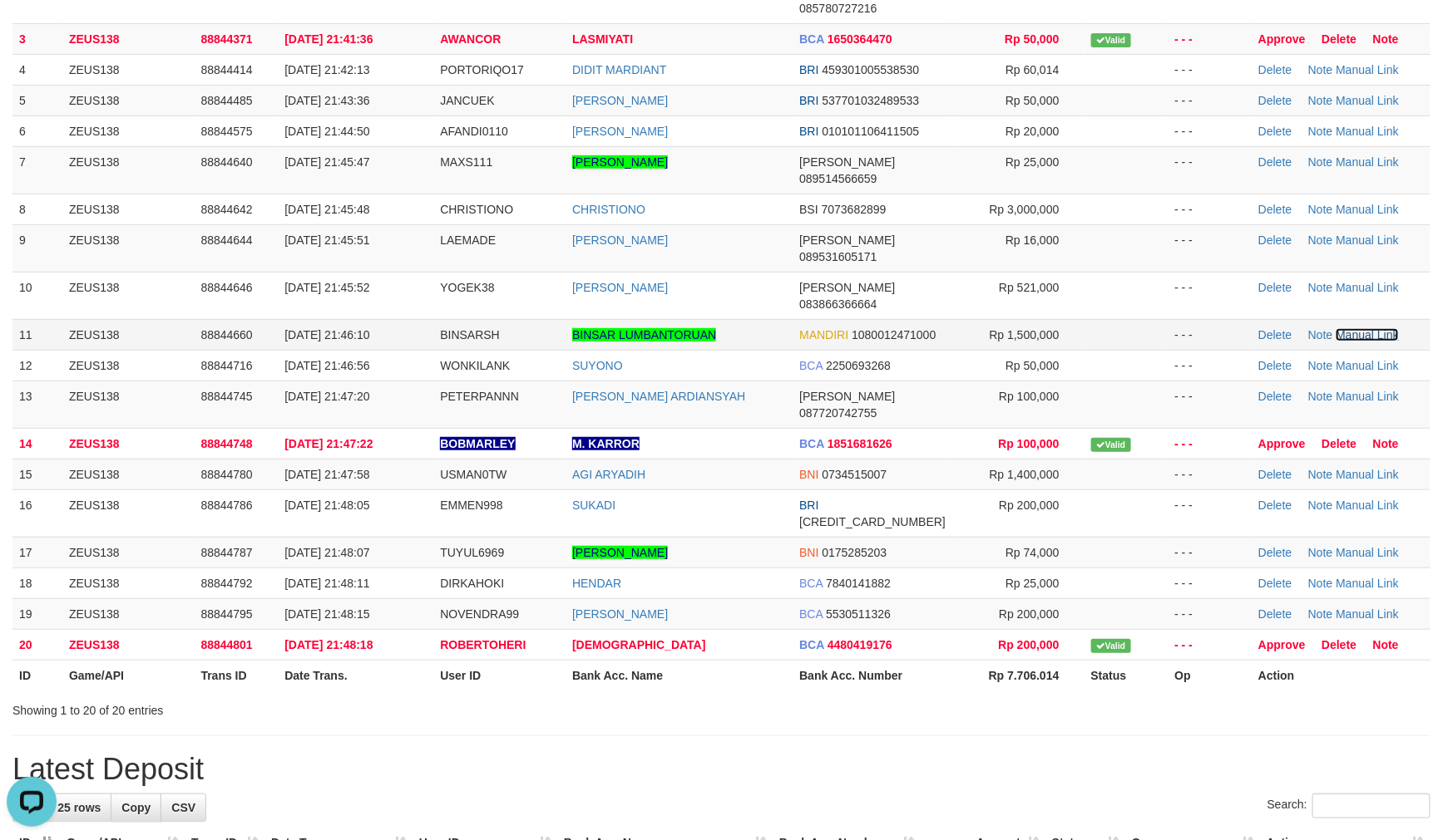
click at [1383, 329] on link "Manual Link" at bounding box center [1367, 335] width 63 height 13
click at [1335, 329] on link "Manual Link" at bounding box center [1367, 335] width 63 height 13
click at [382, 219] on tbody "1 ZEUS138 88844275 30/09/2025 21:40:16 SAMUELNATTHAN SAMUEL BCA 2370290795 Rp 9…" at bounding box center [721, 302] width 1418 height 716
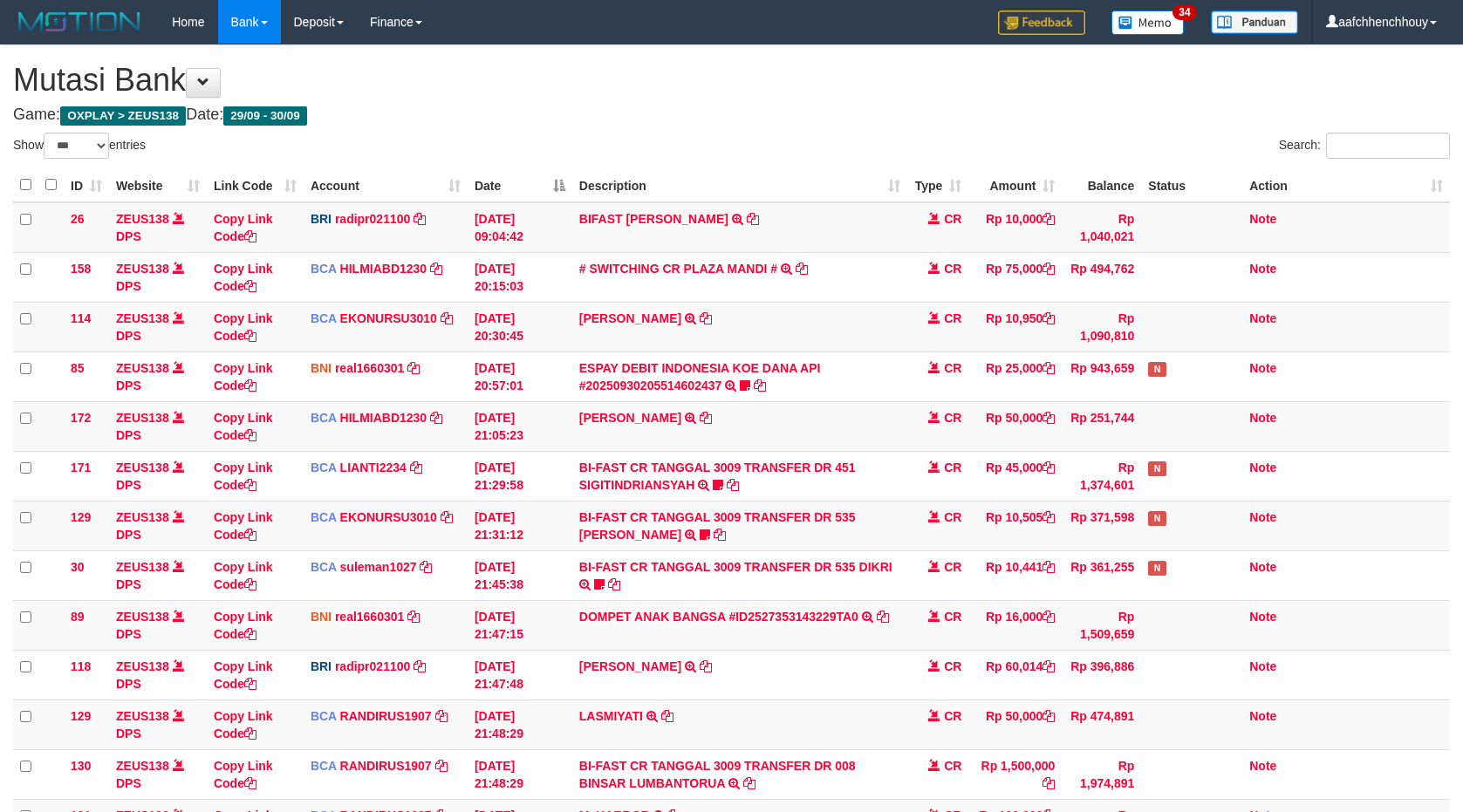
select select "***"
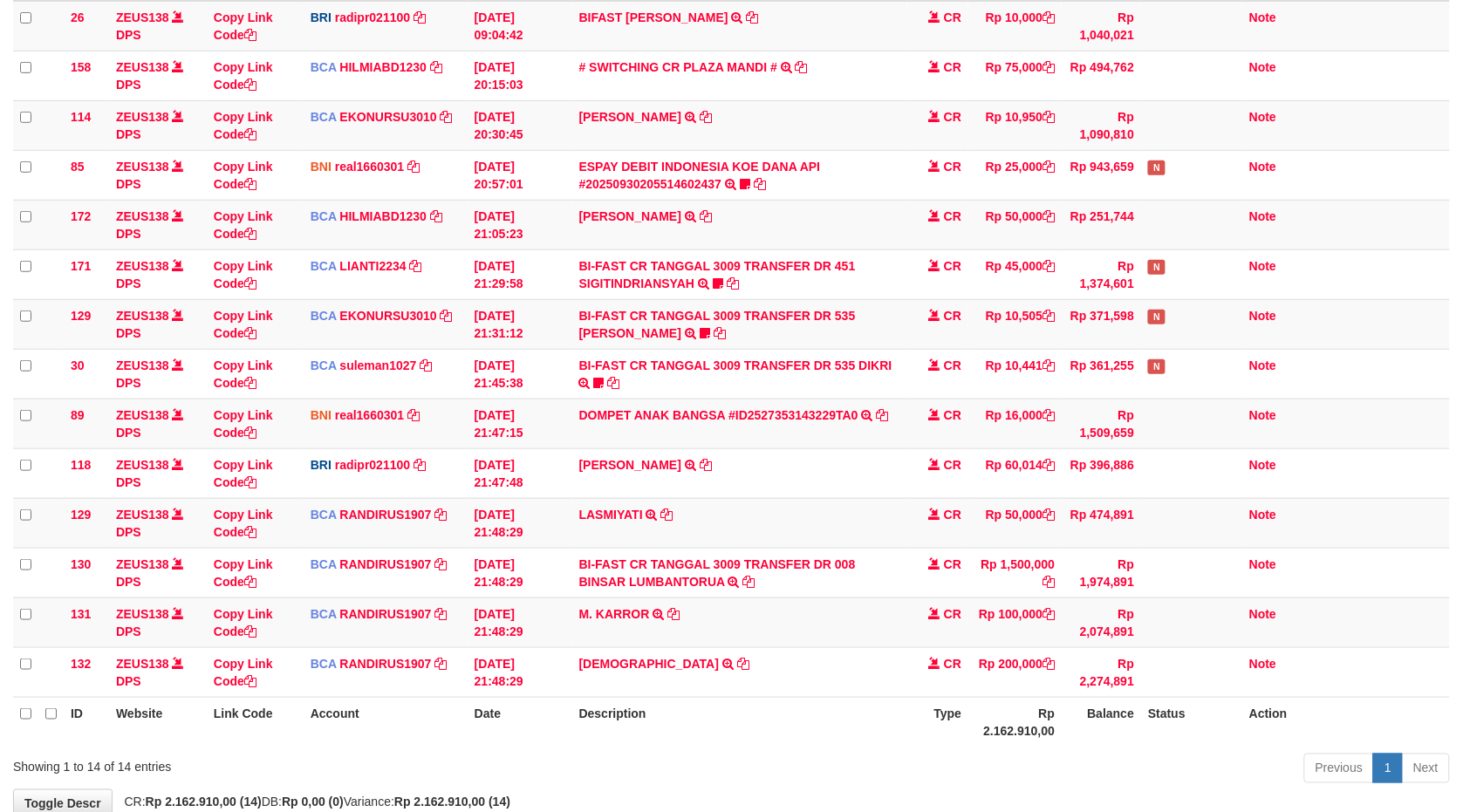
scroll to position [308, 0]
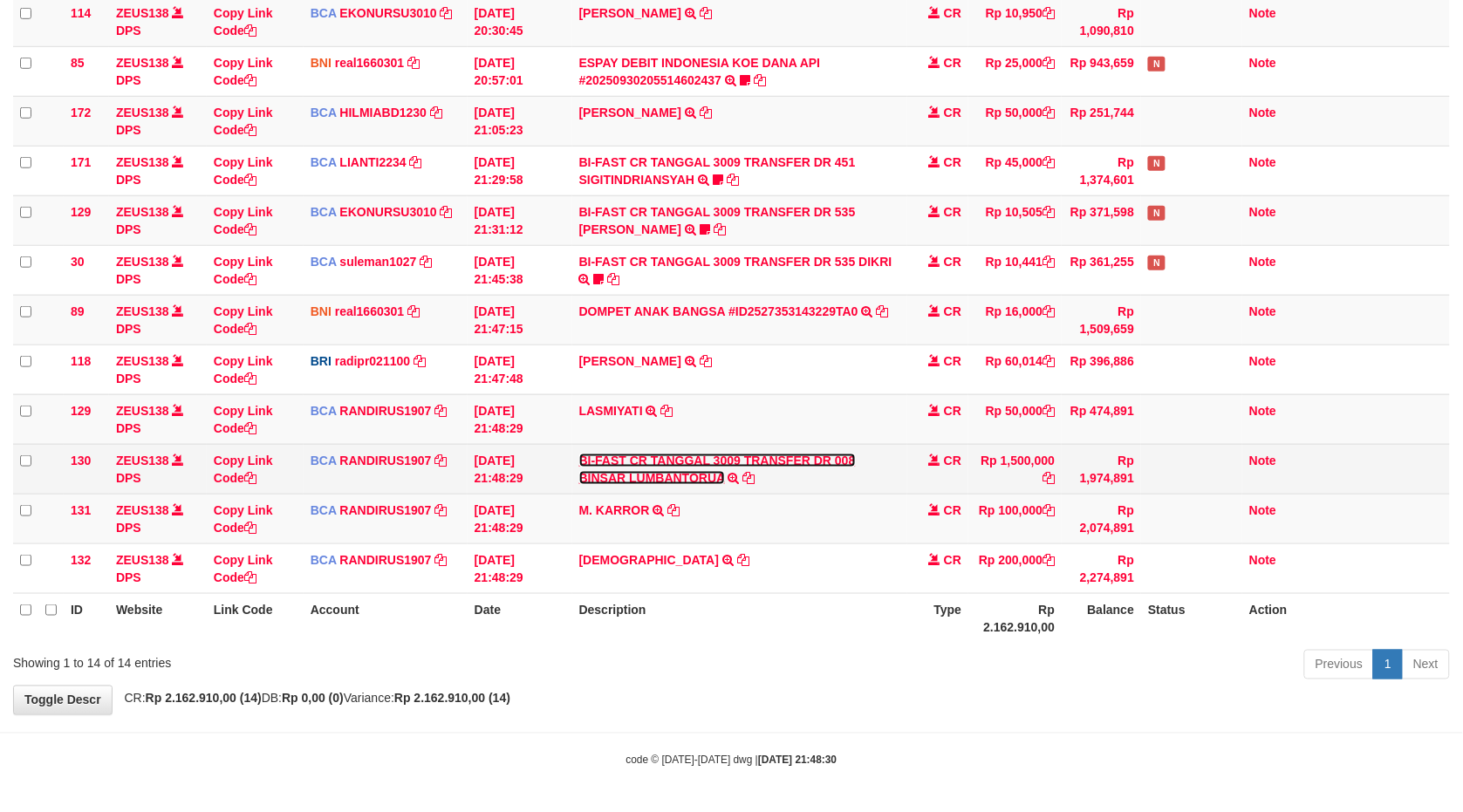
click at [819, 459] on link "BI-FAST CR TANGGAL 3009 TRANSFER DR 008 BINSAR LUMBANTORUA" at bounding box center [717, 469] width 276 height 31
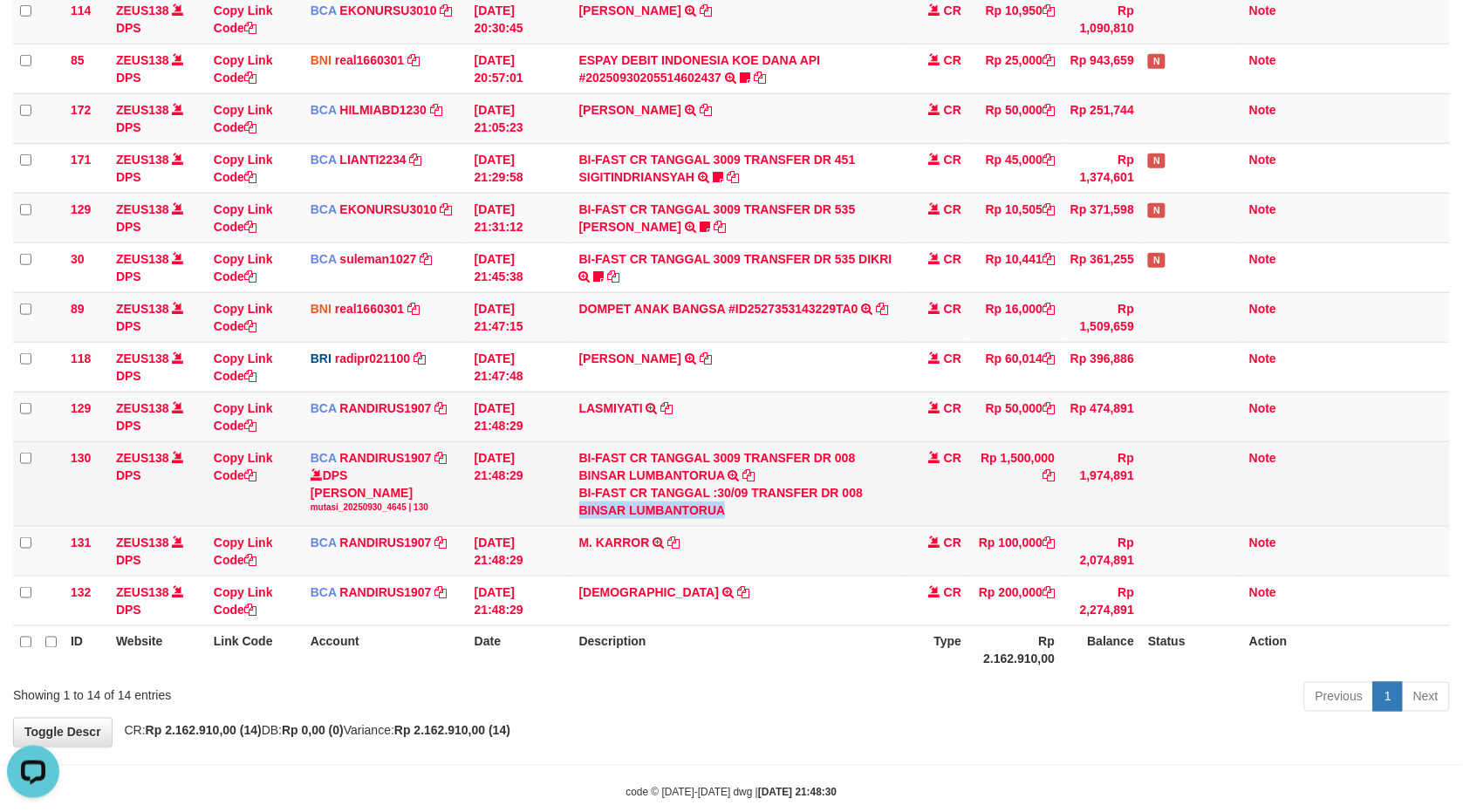
scroll to position [0, 0]
drag, startPoint x: 580, startPoint y: 506, endPoint x: 753, endPoint y: 516, distance: 173.3
click at [753, 516] on div "BI-FAST CR TANGGAL :30/09 TRANSFER DR 008 BINSAR LUMBANTORUA" at bounding box center [740, 502] width 322 height 35
copy div "BINSAR LUMBANTORUA"
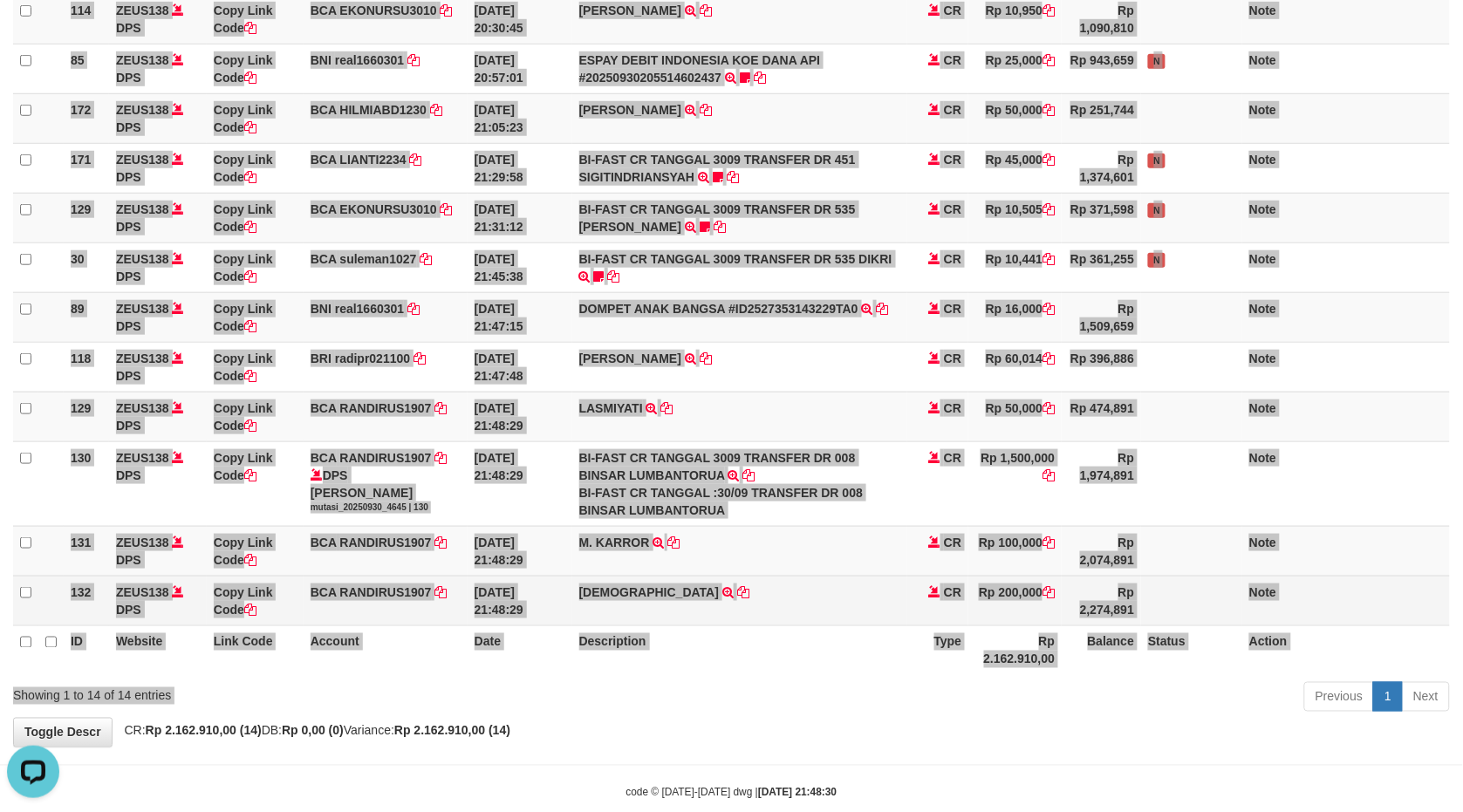
drag, startPoint x: 840, startPoint y: 682, endPoint x: 655, endPoint y: 602, distance: 201.6
click at [816, 681] on div "Show ** ** ** *** entries Search: ID Website Link Code Account Date Description…" at bounding box center [732, 272] width 1437 height 894
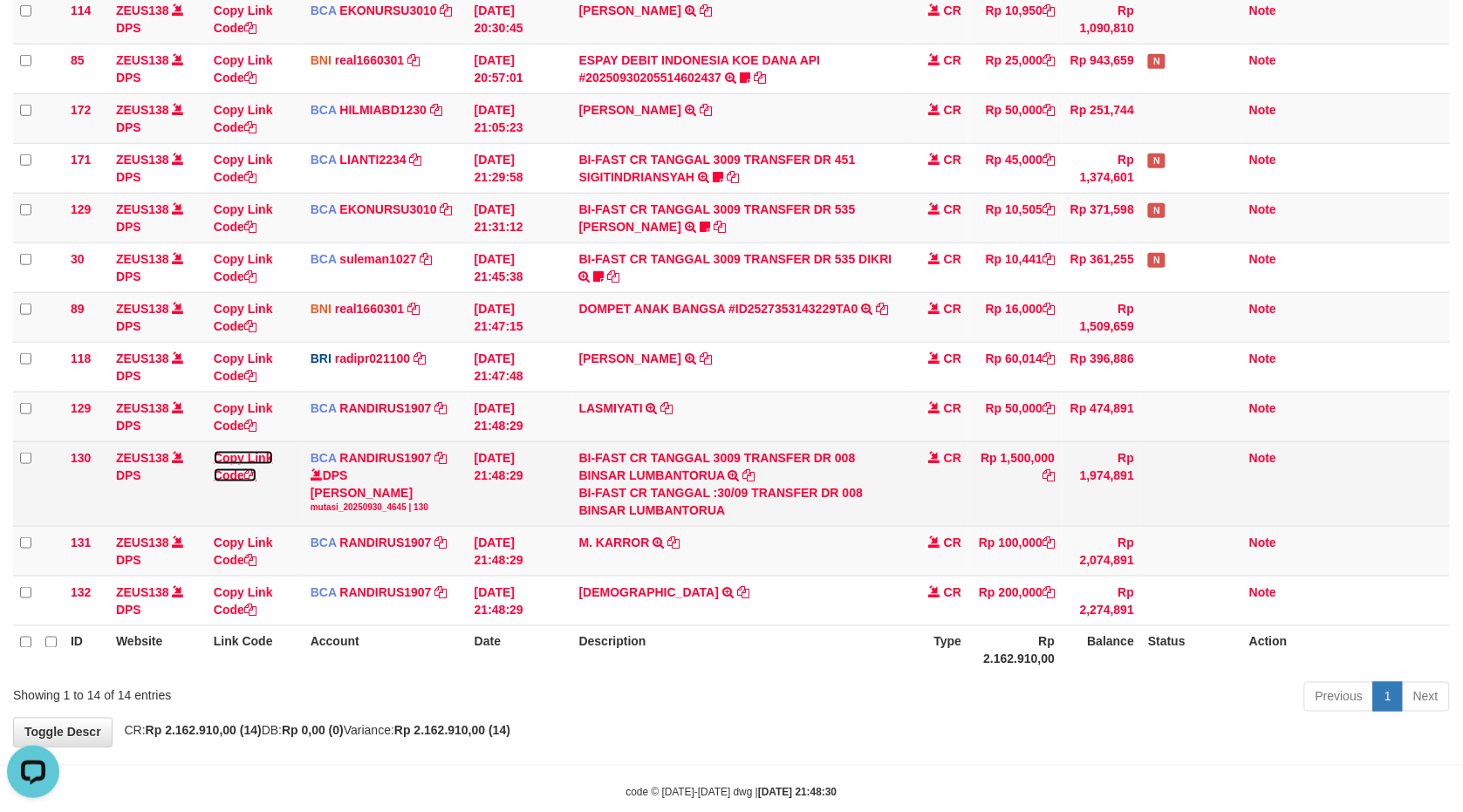
click at [231, 453] on link "Copy Link Code" at bounding box center [243, 467] width 60 height 31
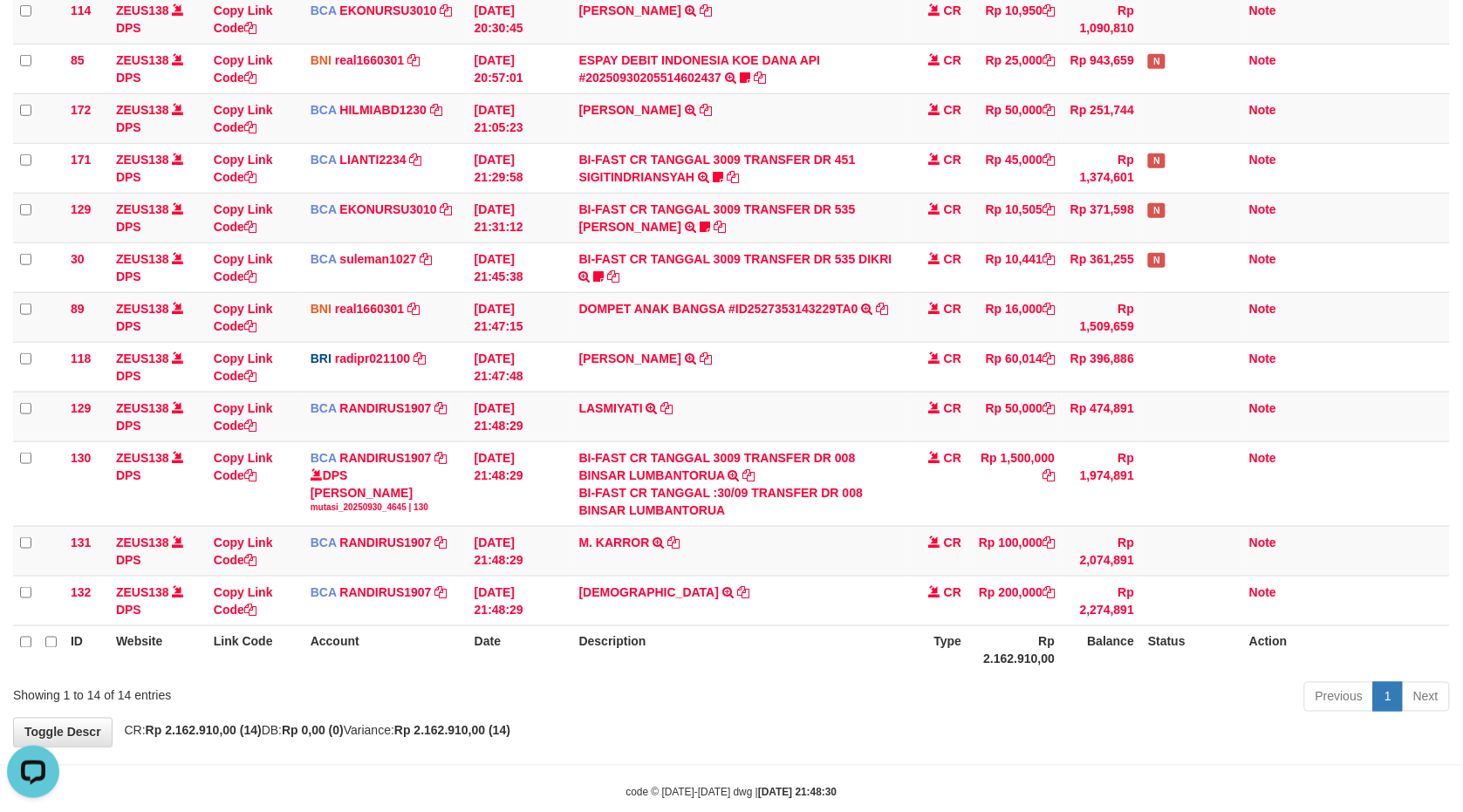
scroll to position [259, 0]
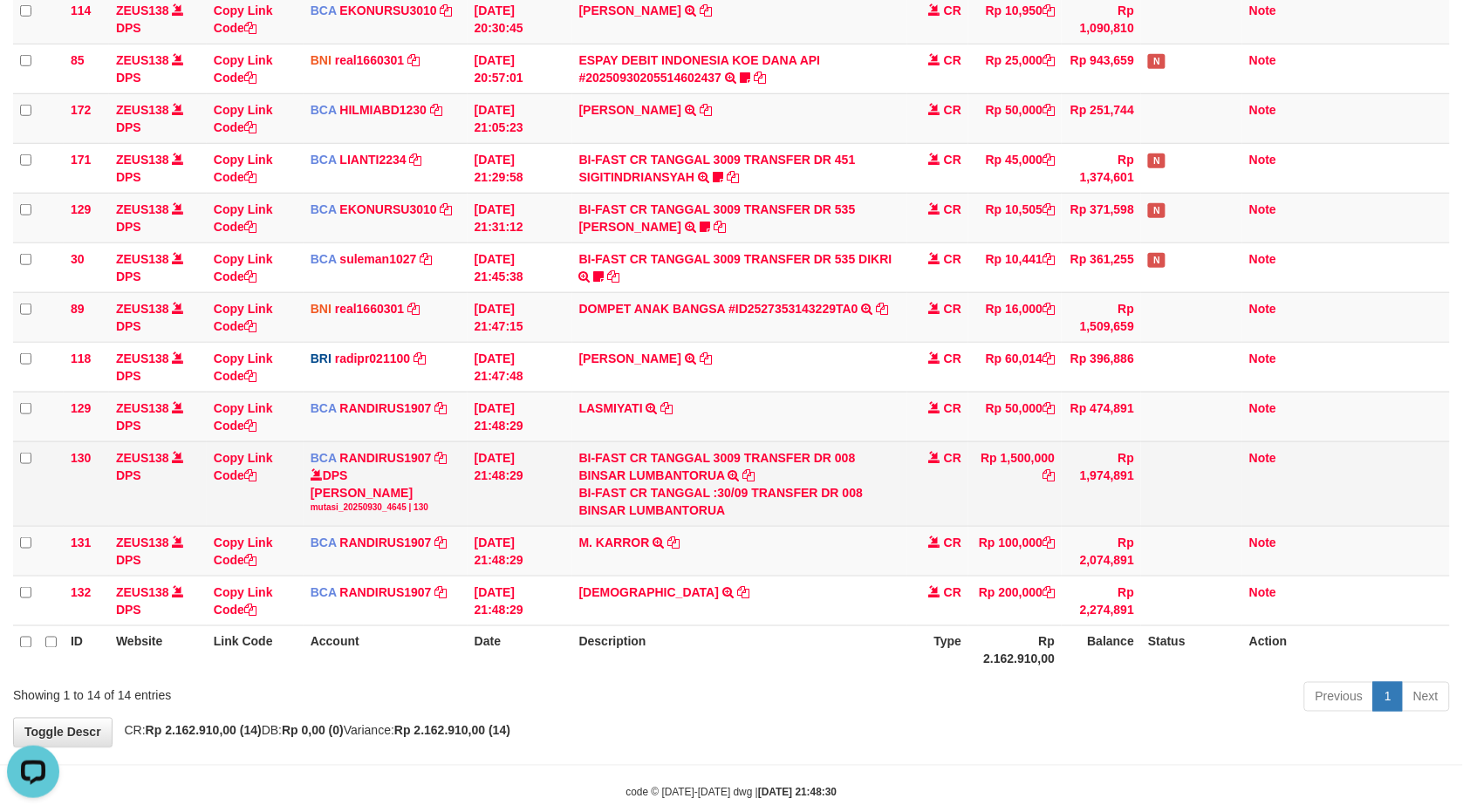
click at [1102, 446] on tr "130 ZEUS138 DPS Copy Link Code BCA RANDIRUS1907 DPS RANDI RUSTANDI mutasi_20250…" at bounding box center [732, 484] width 1437 height 84
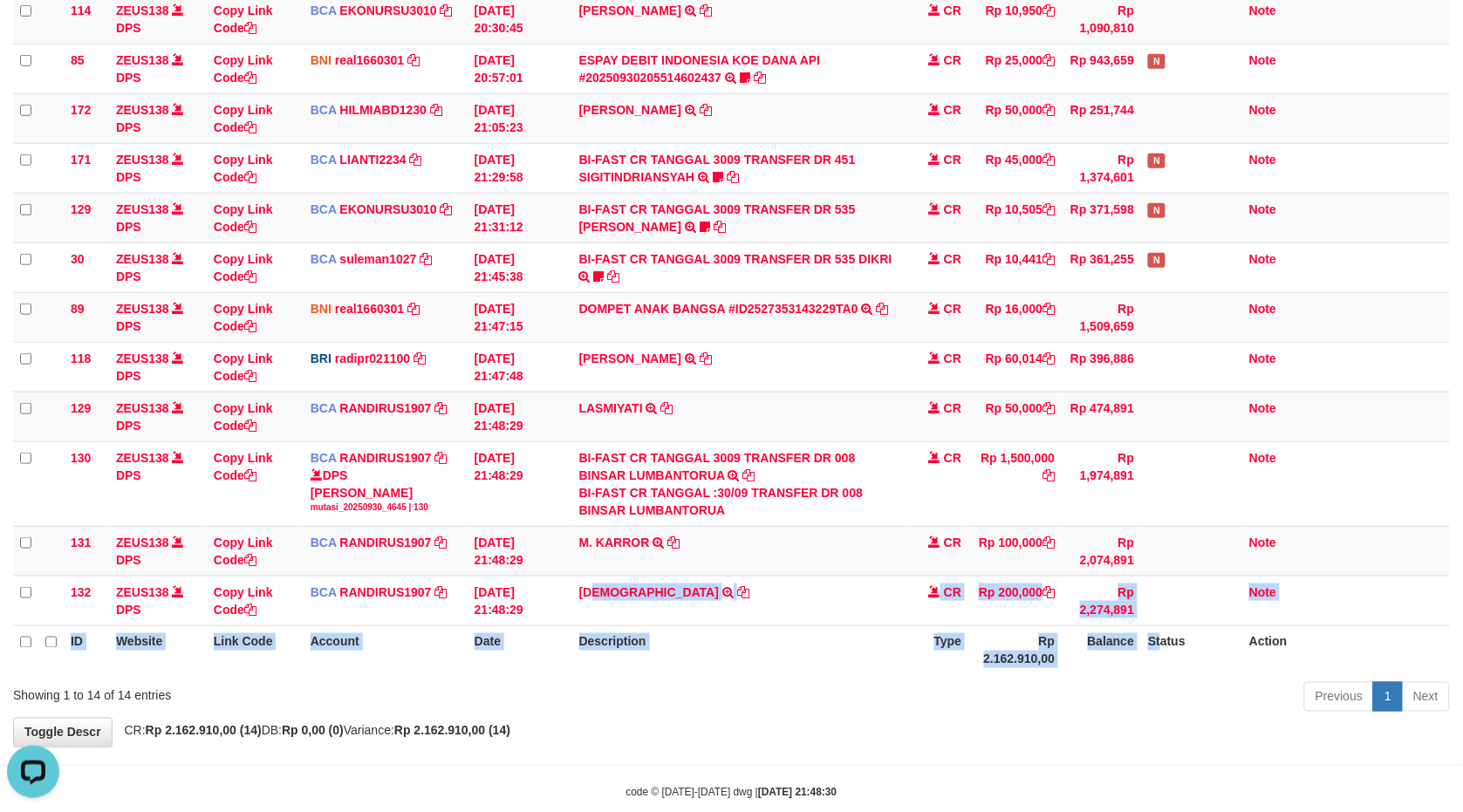
drag, startPoint x: 978, startPoint y: 581, endPoint x: 1476, endPoint y: 604, distance: 498.5
click at [1446, 608] on tr "132 ZEUS138 DPS Copy Link Code BCA RANDIRUS1907 DPS RANDI RUSTANDI mutasi_20250…" at bounding box center [732, 600] width 1437 height 50
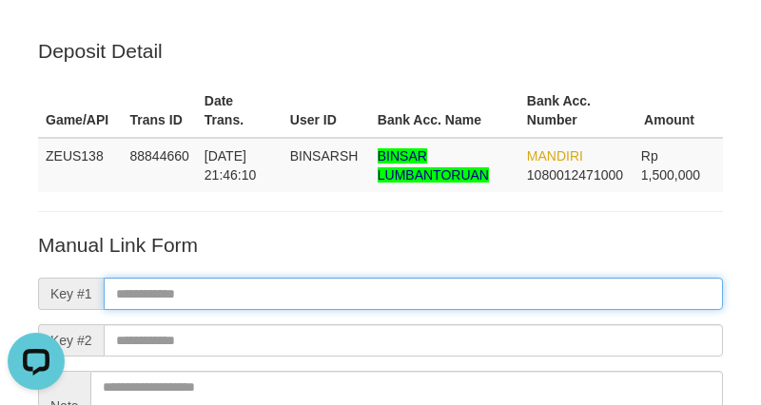
click at [681, 295] on input "text" at bounding box center [413, 294] width 619 height 32
paste input "**********"
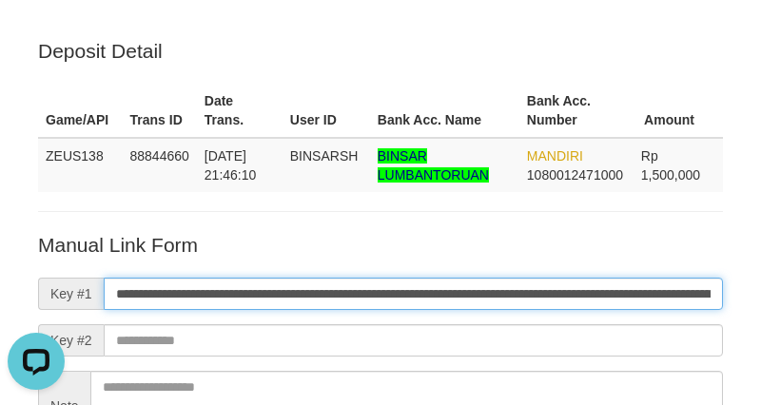
scroll to position [0, 1255]
type input "**********"
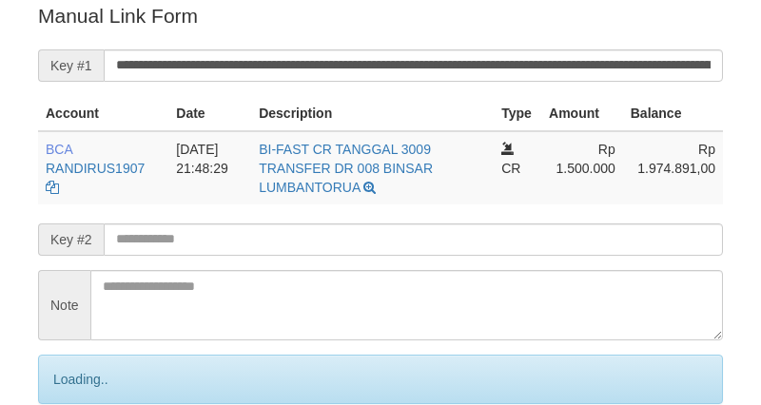
click at [512, 62] on input "**********" at bounding box center [413, 65] width 619 height 32
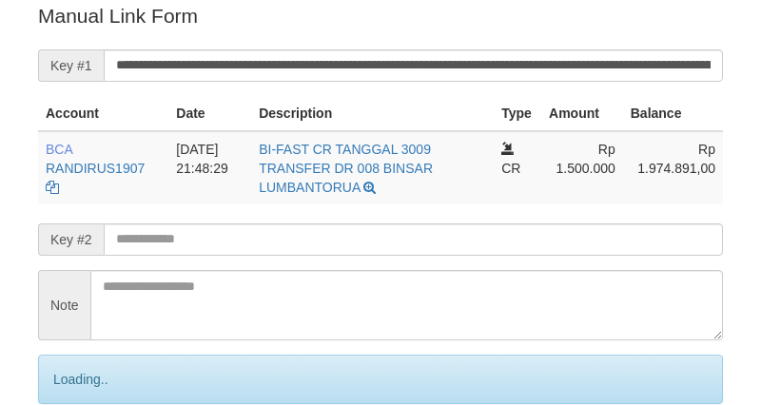
click at [557, 53] on input "**********" at bounding box center [413, 65] width 619 height 32
click at [558, 53] on input "**********" at bounding box center [413, 65] width 619 height 32
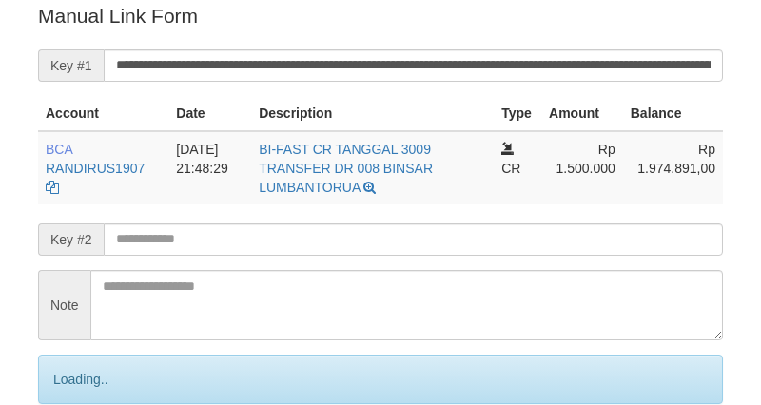
scroll to position [384, 0]
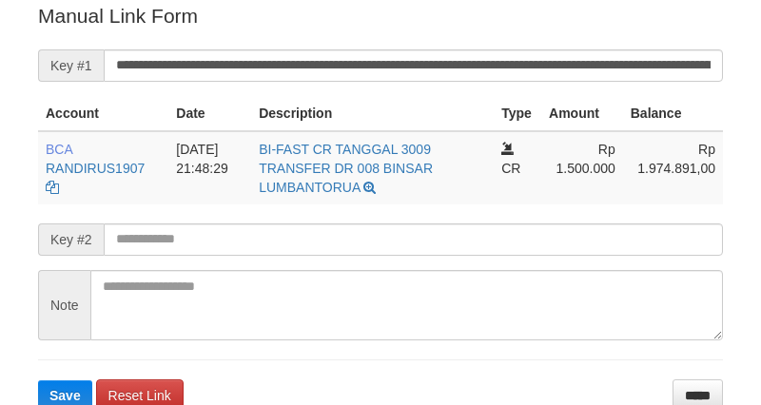
click at [552, 57] on input "**********" at bounding box center [413, 65] width 619 height 32
click at [38, 380] on button "Save" at bounding box center [65, 395] width 54 height 30
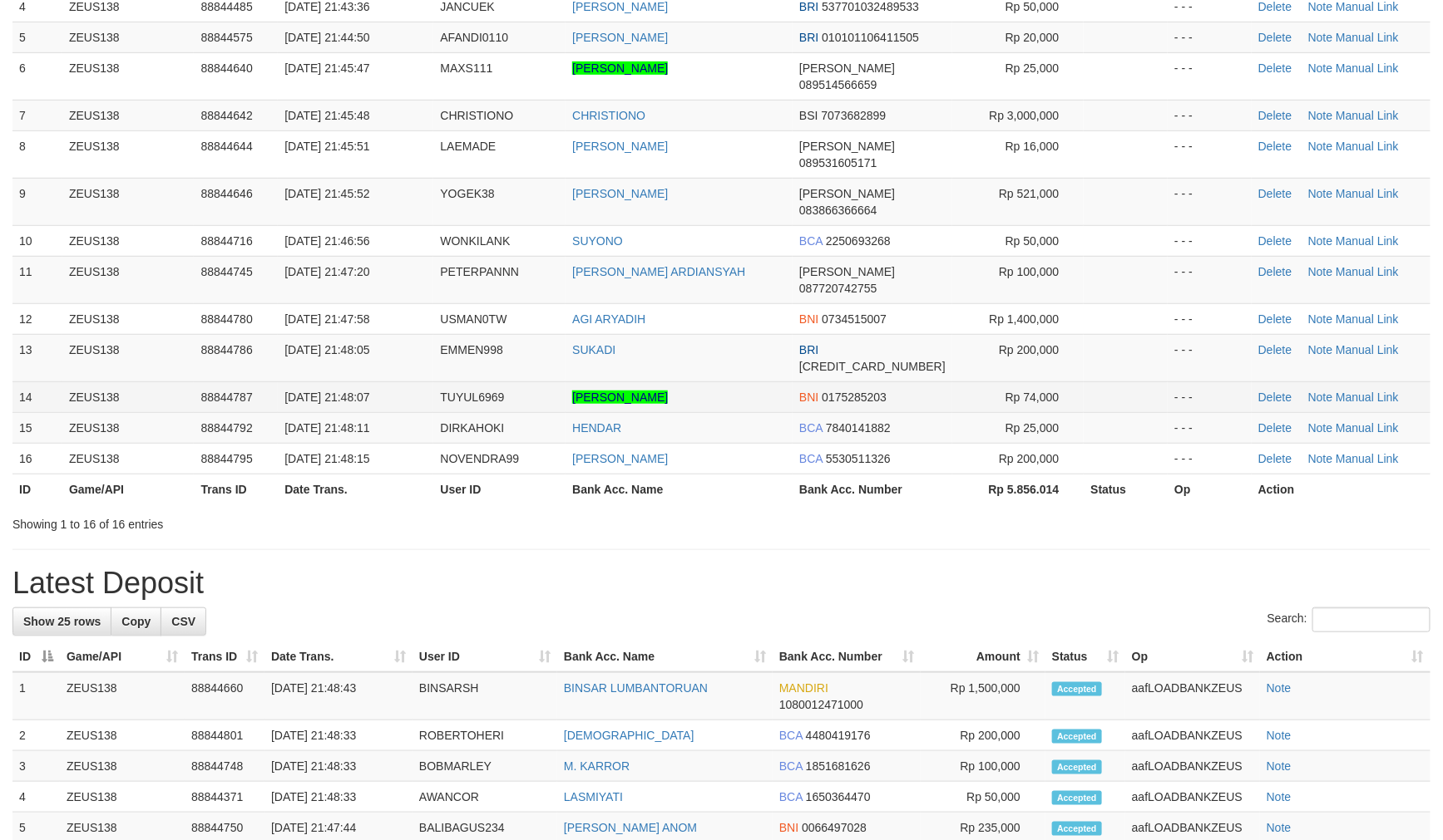
scroll to position [246, 0]
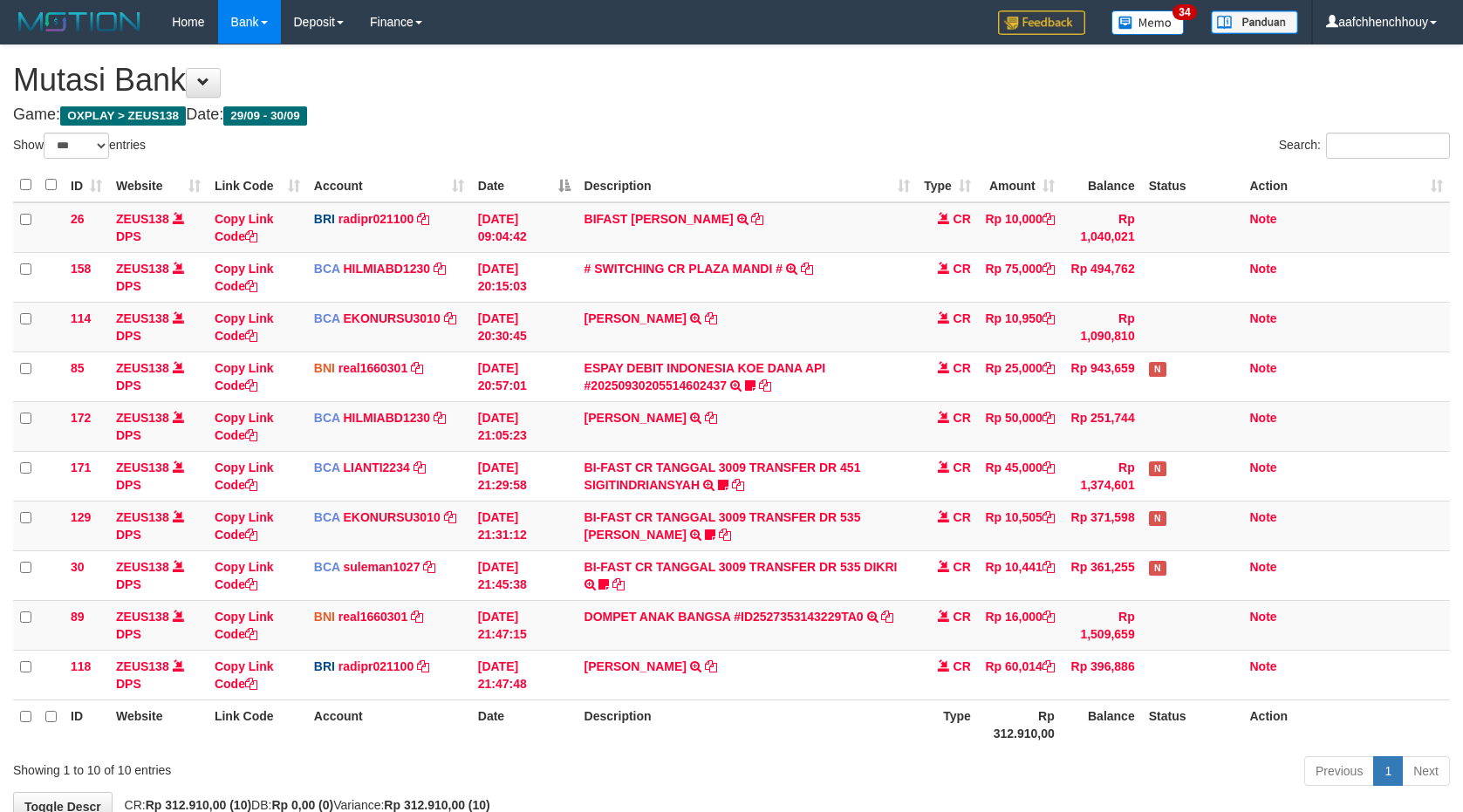
select select "***"
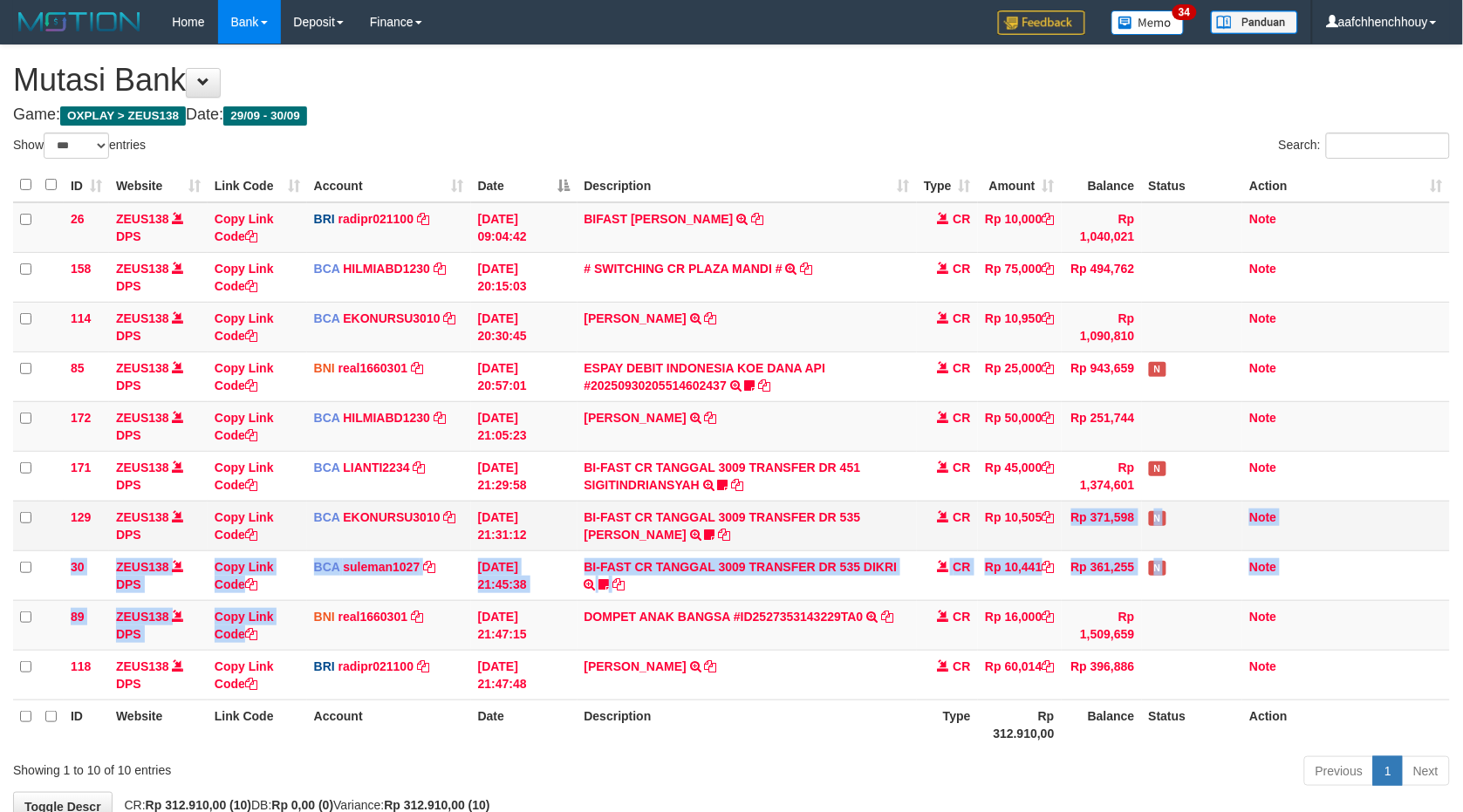
drag, startPoint x: 1093, startPoint y: 516, endPoint x: 1047, endPoint y: 543, distance: 53.3
click at [1048, 538] on tbody "26 ZEUS138 DPS Copy Link Code BRI radipr021100 DPS REYNALDI ADI PRATAMA mutasi_…" at bounding box center [732, 451] width 1437 height 498
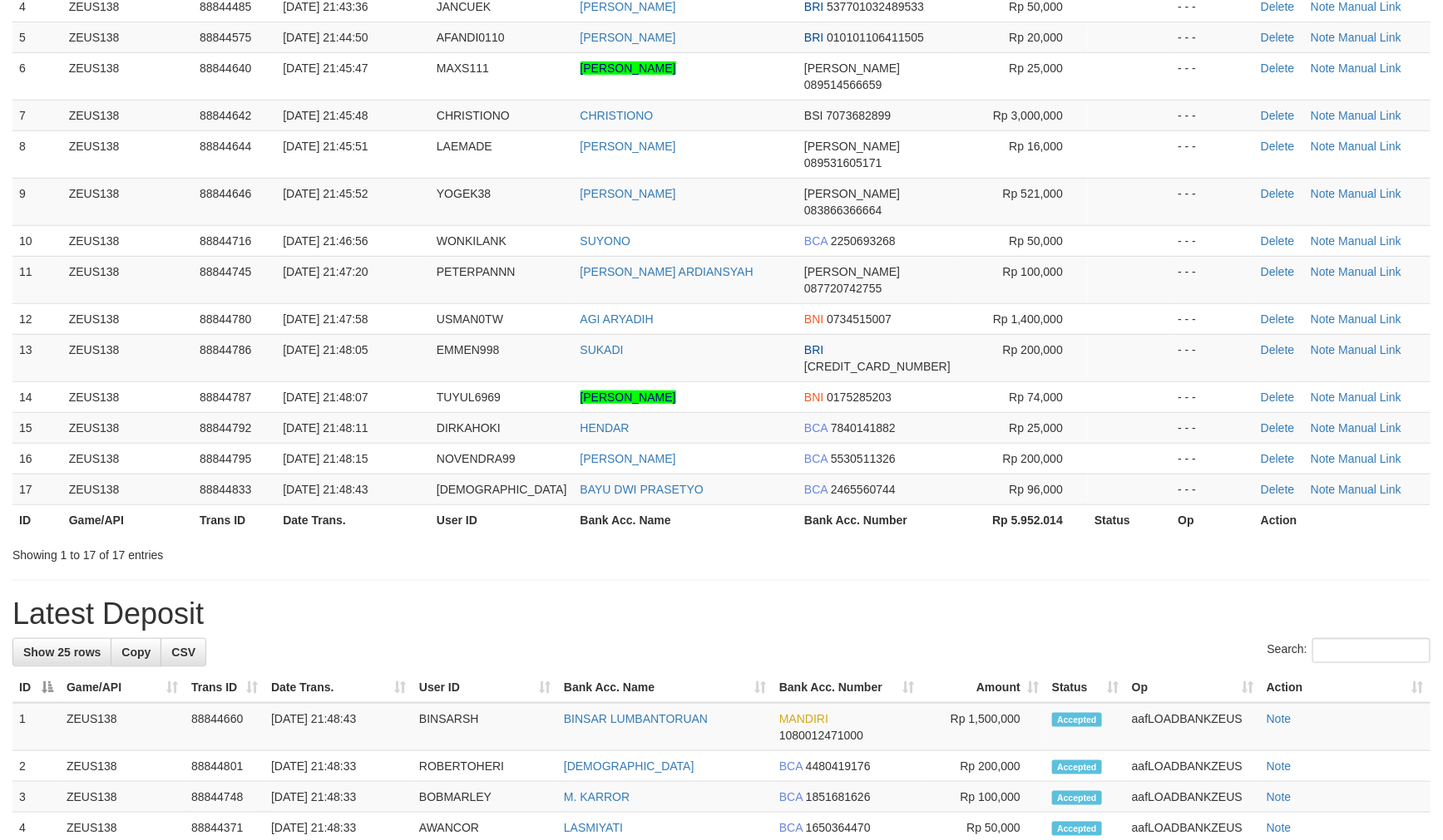
scroll to position [246, 0]
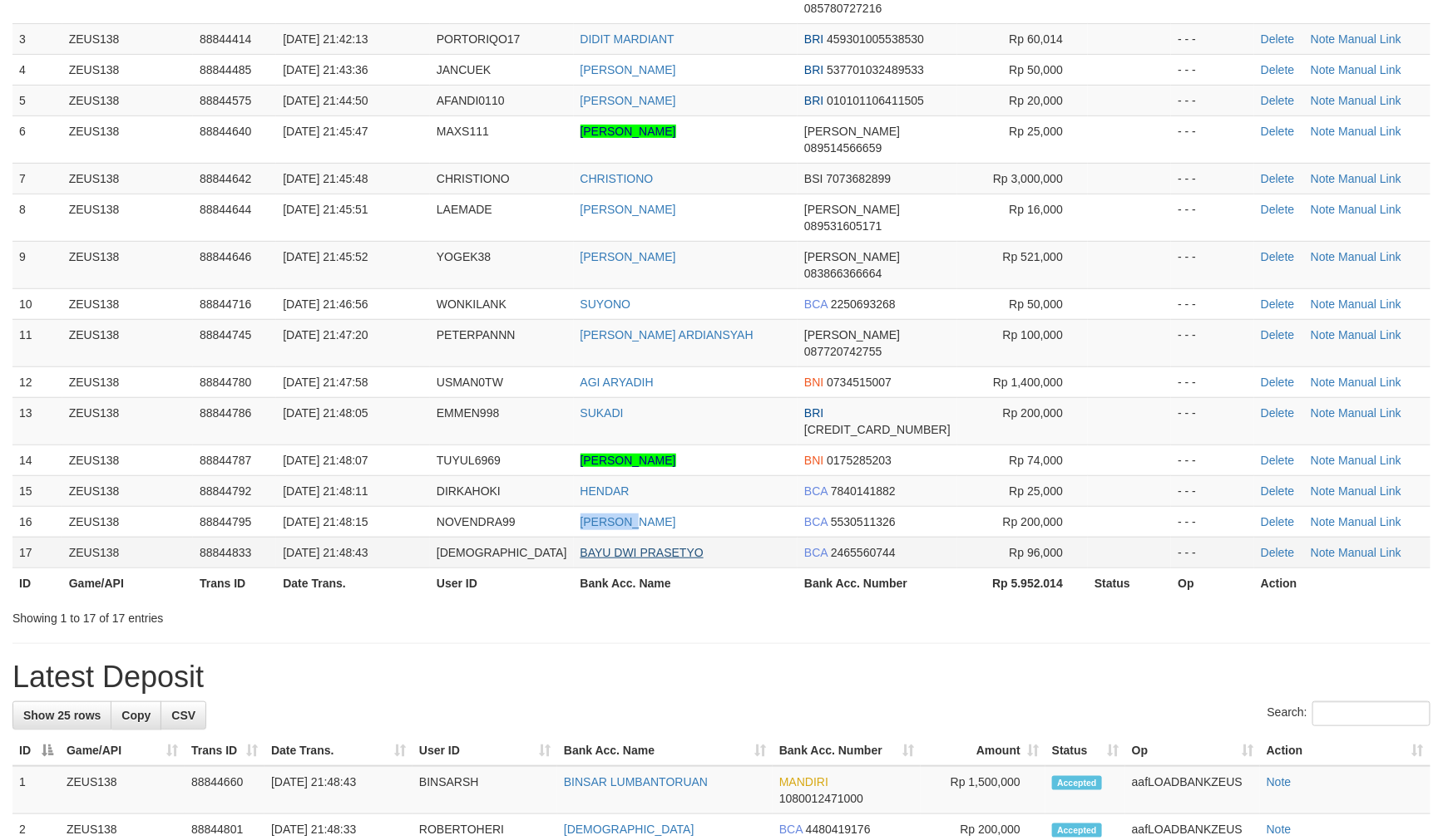
drag, startPoint x: 635, startPoint y: 482, endPoint x: 620, endPoint y: 452, distance: 33.5
click at [619, 506] on tr "16 ZEUS138 88844795 30/09/2025 21:48:15 NOVENDRA99 BONG KARMAN WONGSO BCA 55305…" at bounding box center [721, 521] width 1418 height 31
click at [574, 537] on td "BAYU DWI PRASETYO" at bounding box center [686, 552] width 225 height 31
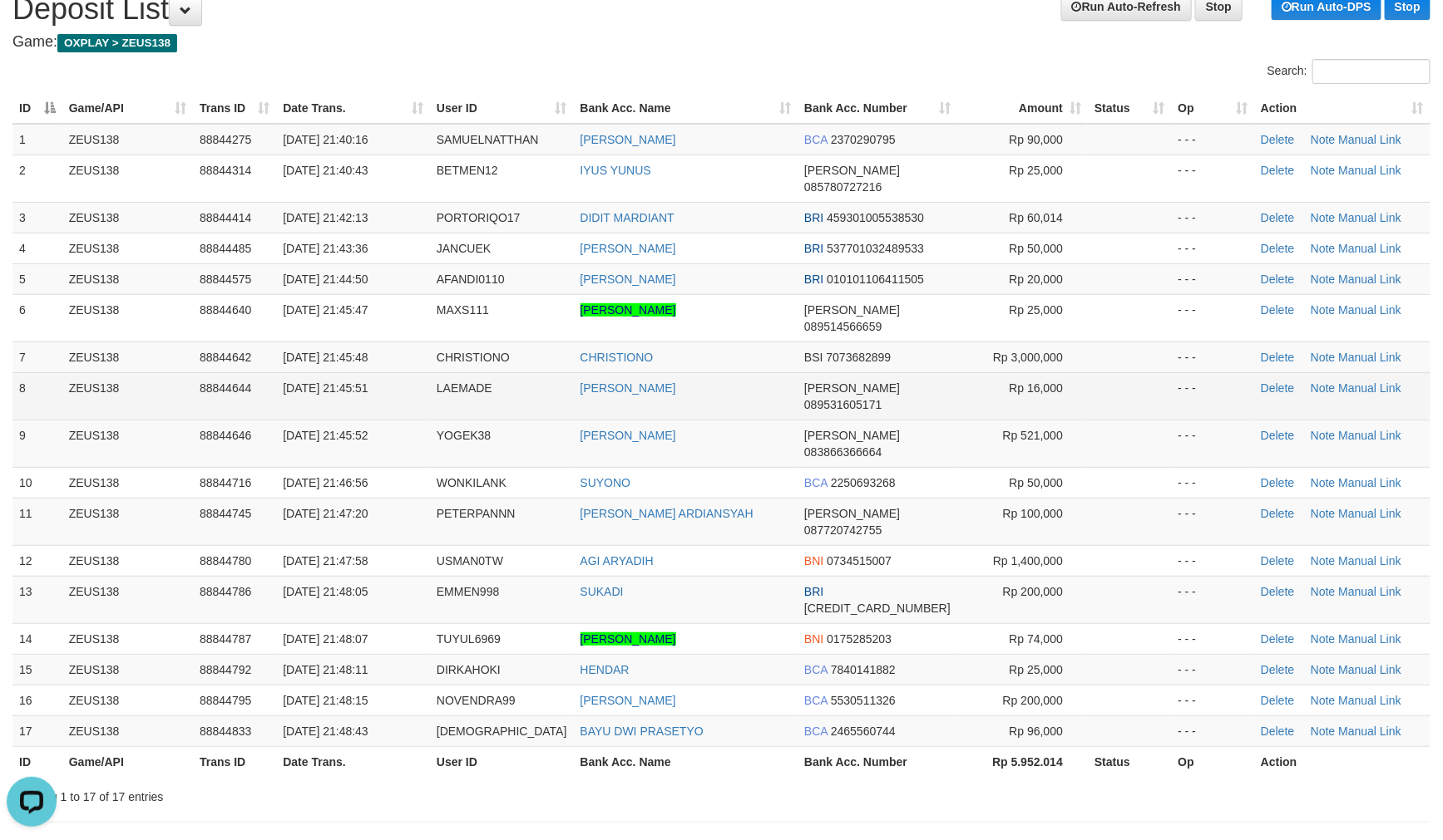
scroll to position [0, 0]
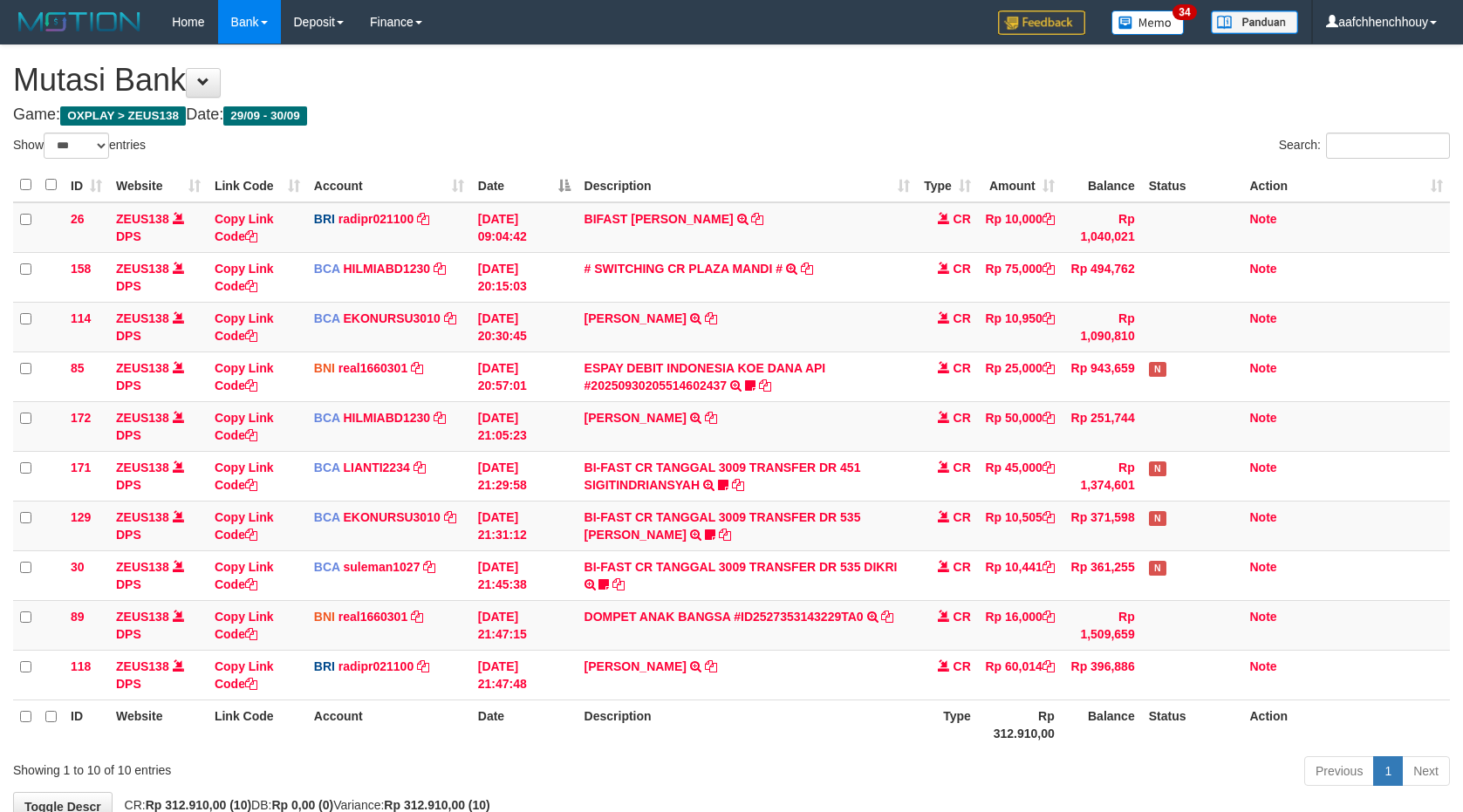
select select "***"
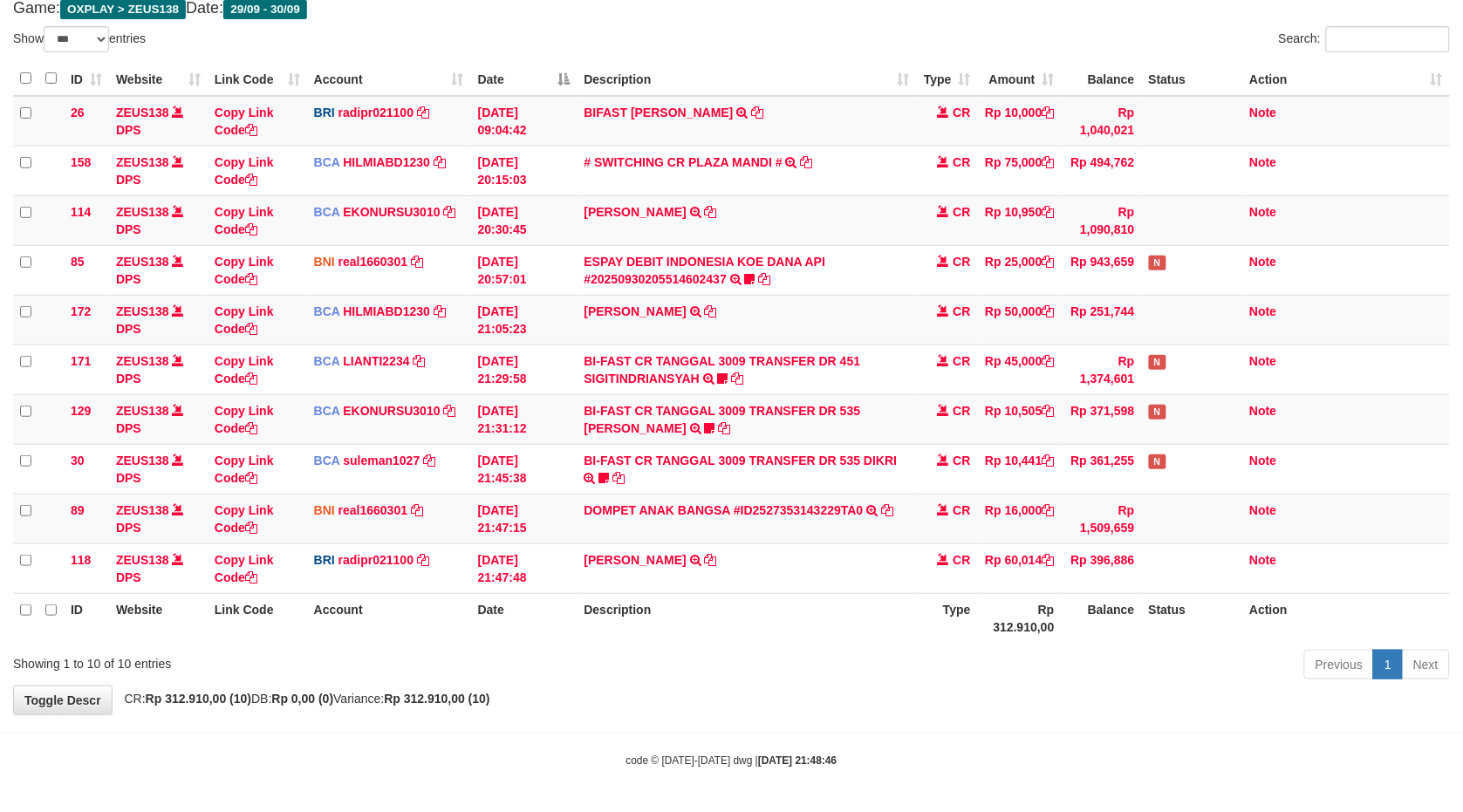
click at [803, 625] on th "Description" at bounding box center [747, 618] width 340 height 50
click at [1392, 756] on body "Toggle navigation Home Bank Account List Load By Website Group [OXPLAY] ZEUS138…" at bounding box center [732, 352] width 1463 height 918
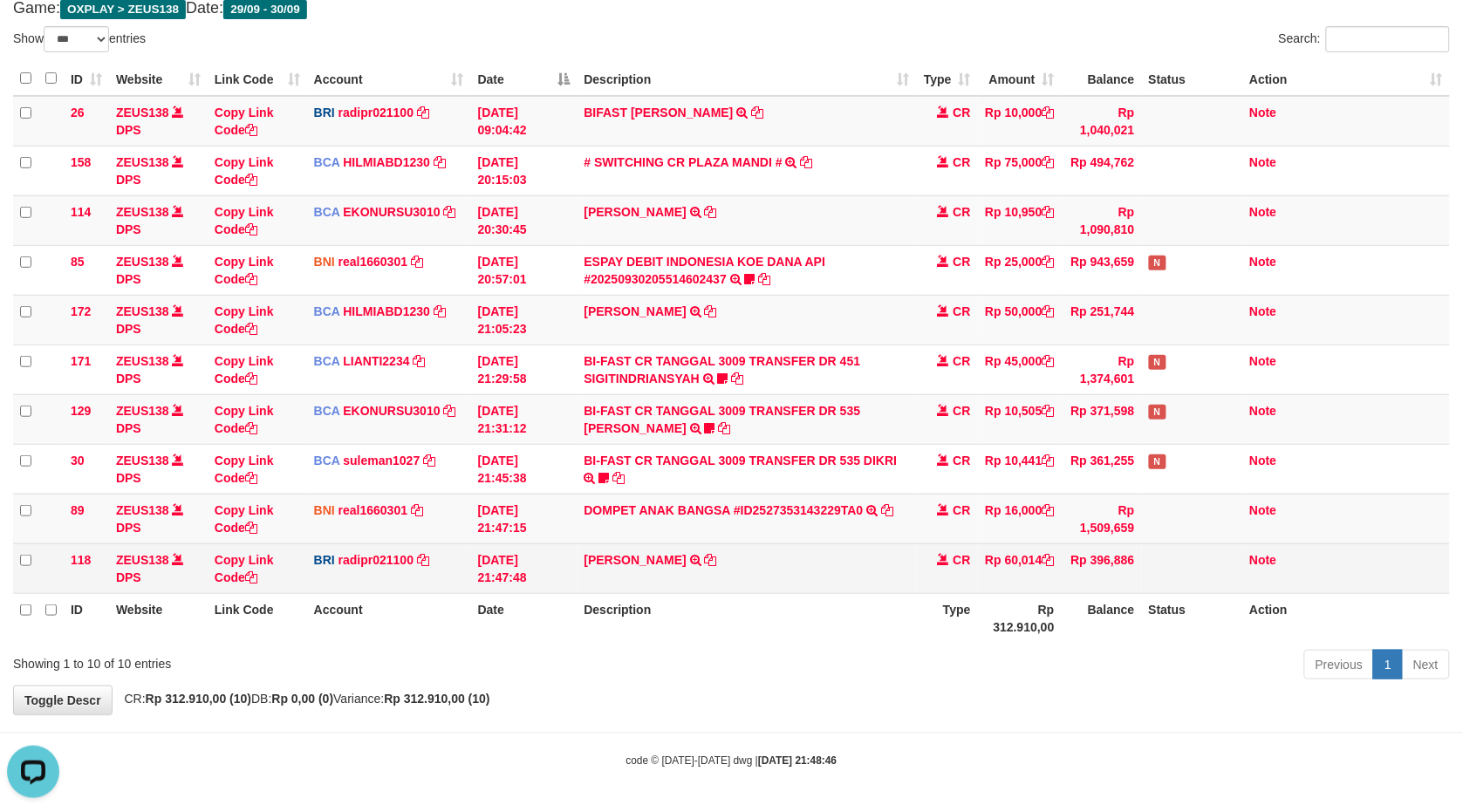
drag, startPoint x: 831, startPoint y: 564, endPoint x: 843, endPoint y: 562, distance: 12.2
click at [839, 562] on td "DANA FEBRIANANURH TRANSFER NBMB DANA FEBRIANANURH TO REYNALDI ADI PRATAMA" at bounding box center [747, 568] width 340 height 50
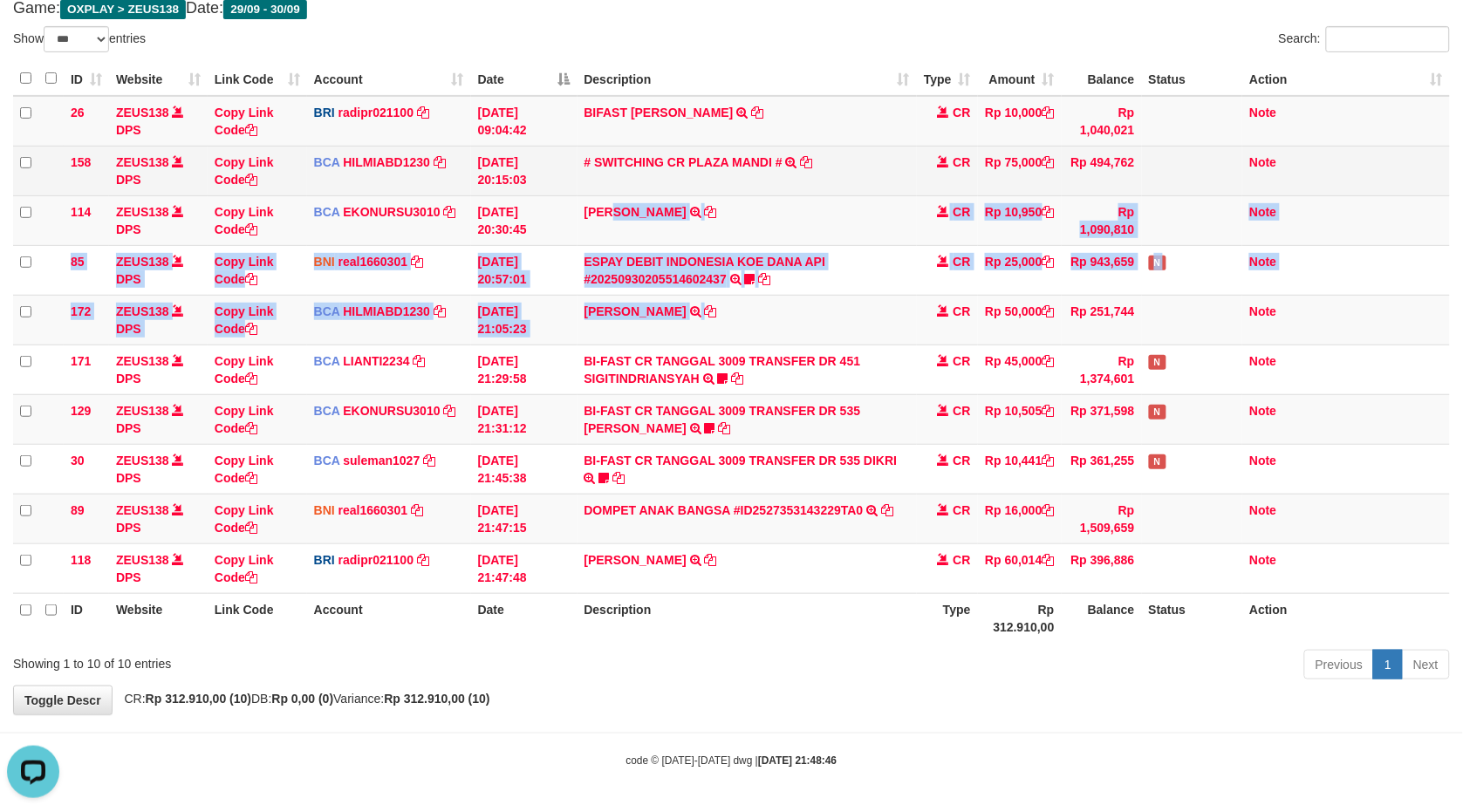
click at [567, 193] on tbody "26 ZEUS138 DPS Copy Link Code BRI radipr021100 DPS REYNALDI ADI PRATAMA mutasi_…" at bounding box center [732, 345] width 1437 height 498
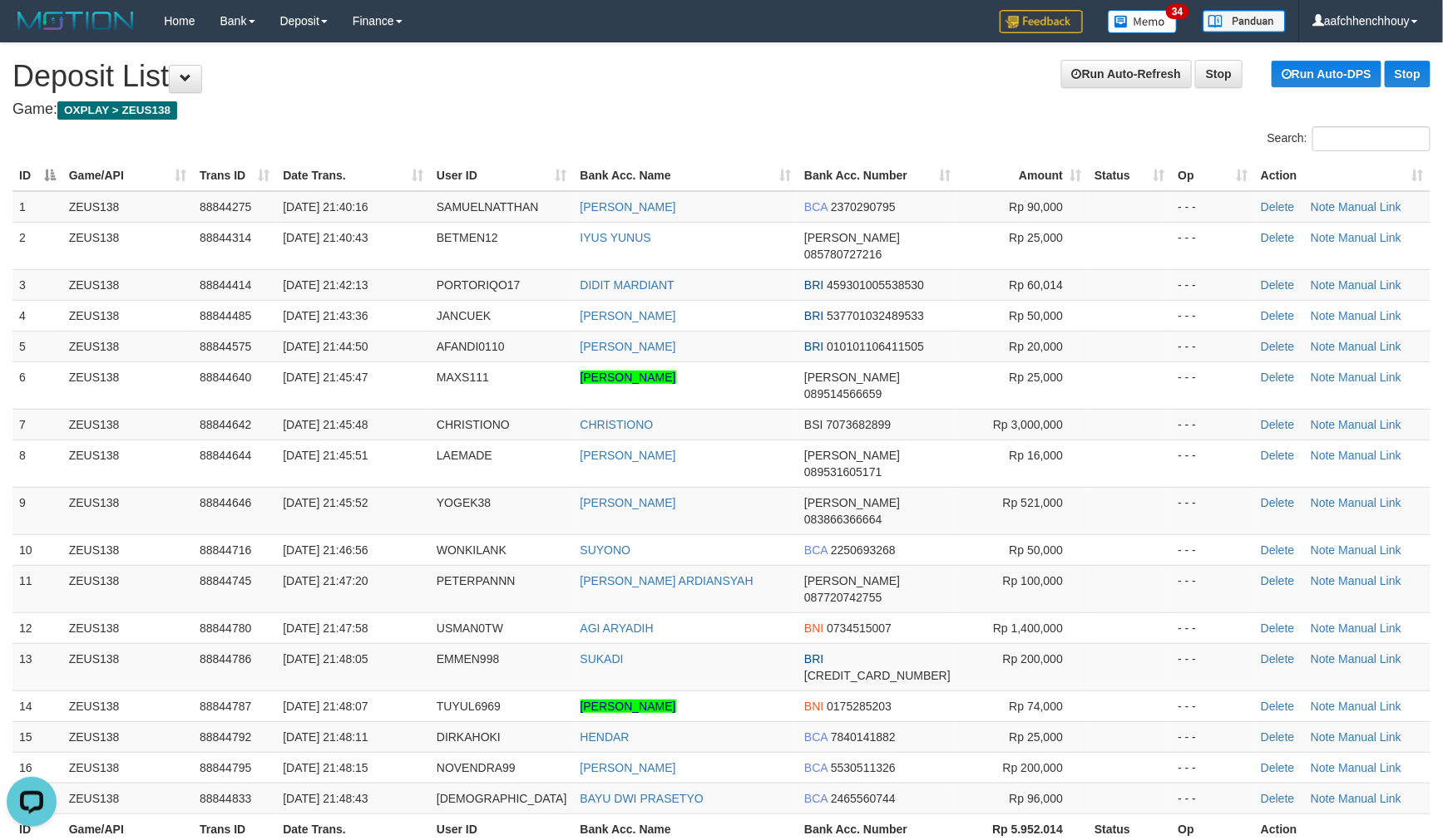
click at [561, 179] on th "User ID" at bounding box center [502, 175] width 143 height 31
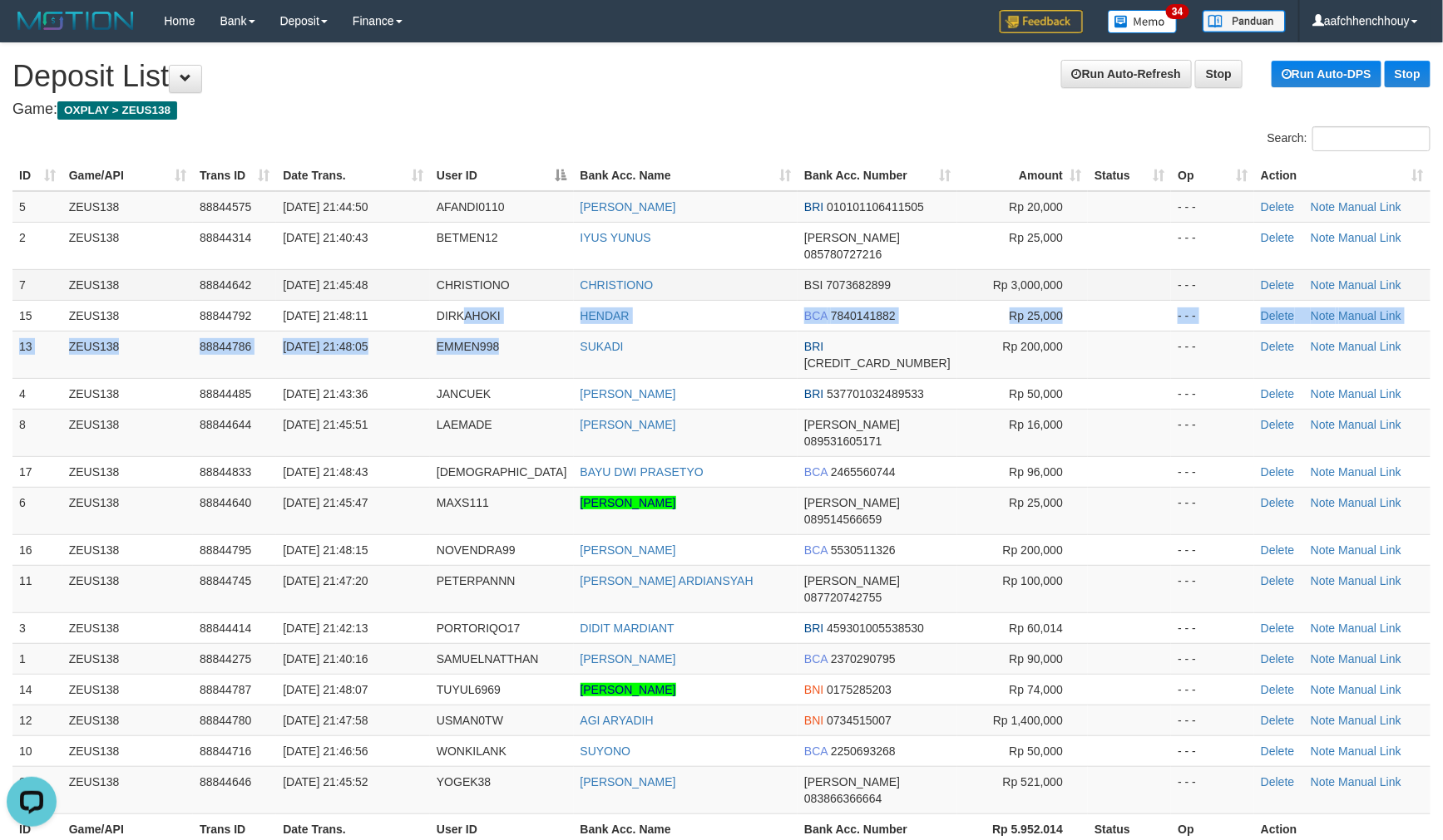
drag, startPoint x: 602, startPoint y: 301, endPoint x: 685, endPoint y: 272, distance: 87.9
click at [677, 276] on tbody "5 ZEUS138 88844575 30/09/2025 21:44:50 AFANDI0110 AHMAD AFANDI BRI 010101106411…" at bounding box center [721, 503] width 1418 height 623
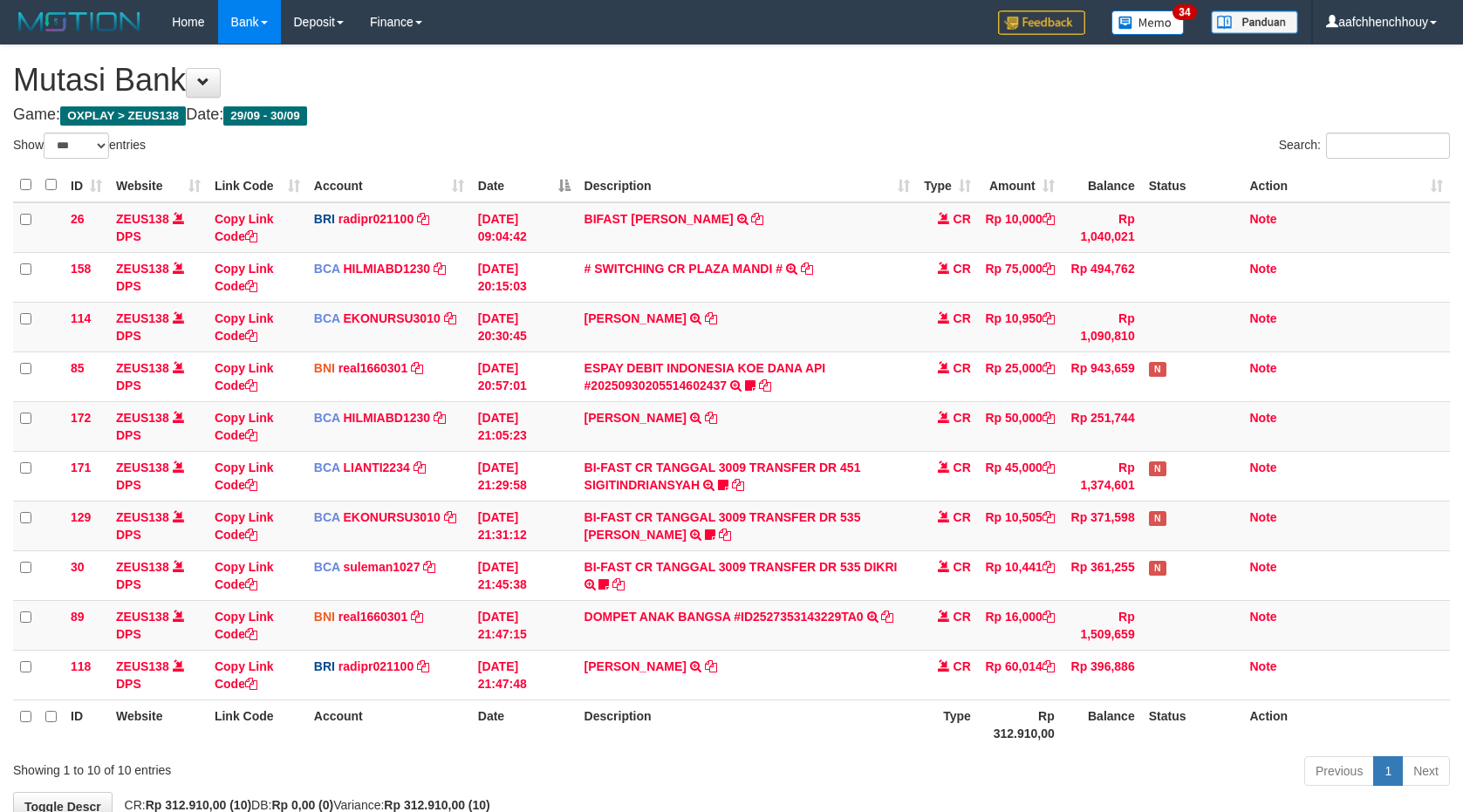
select select "***"
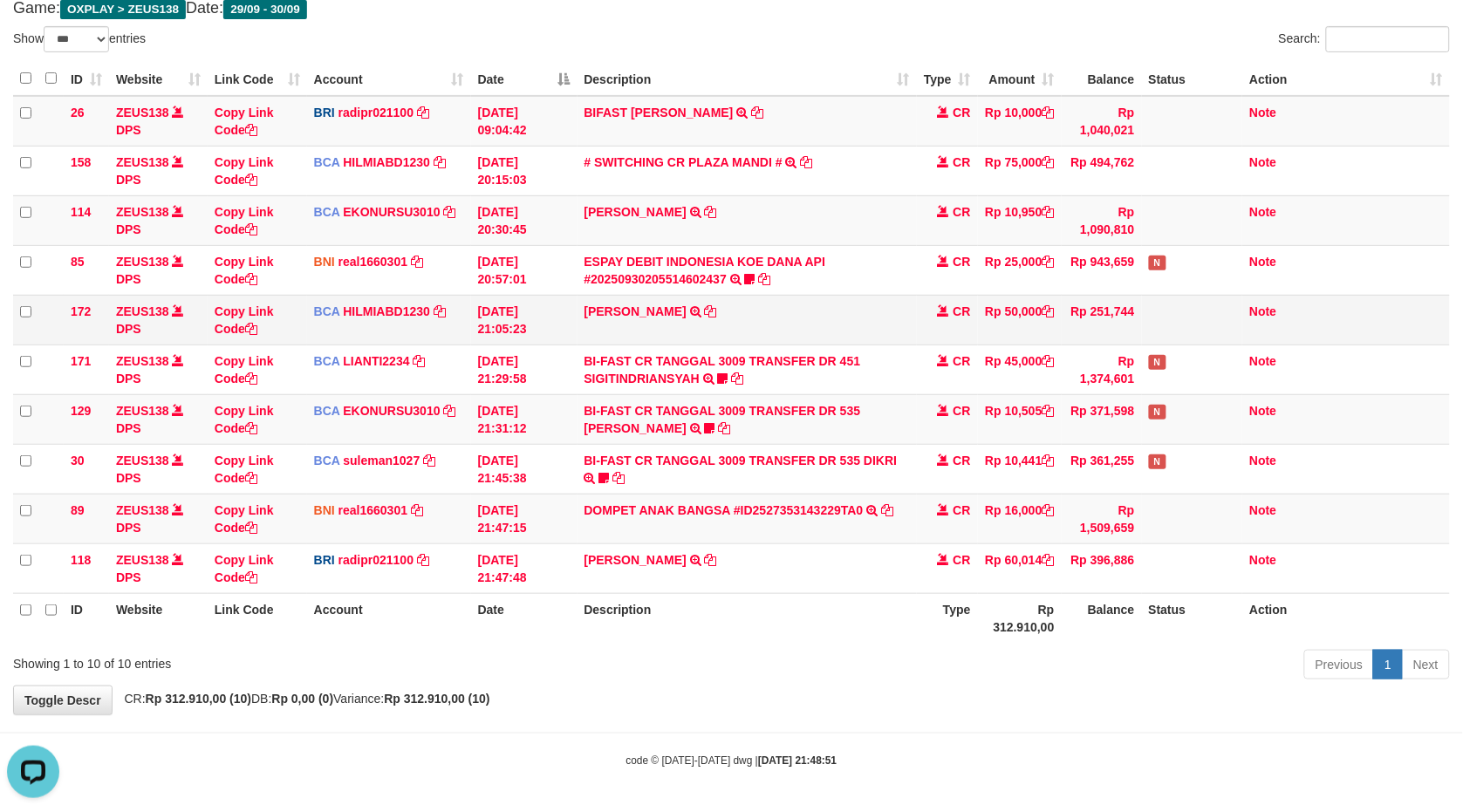
click at [563, 315] on td "[DATE] 21:05:23" at bounding box center [524, 319] width 106 height 50
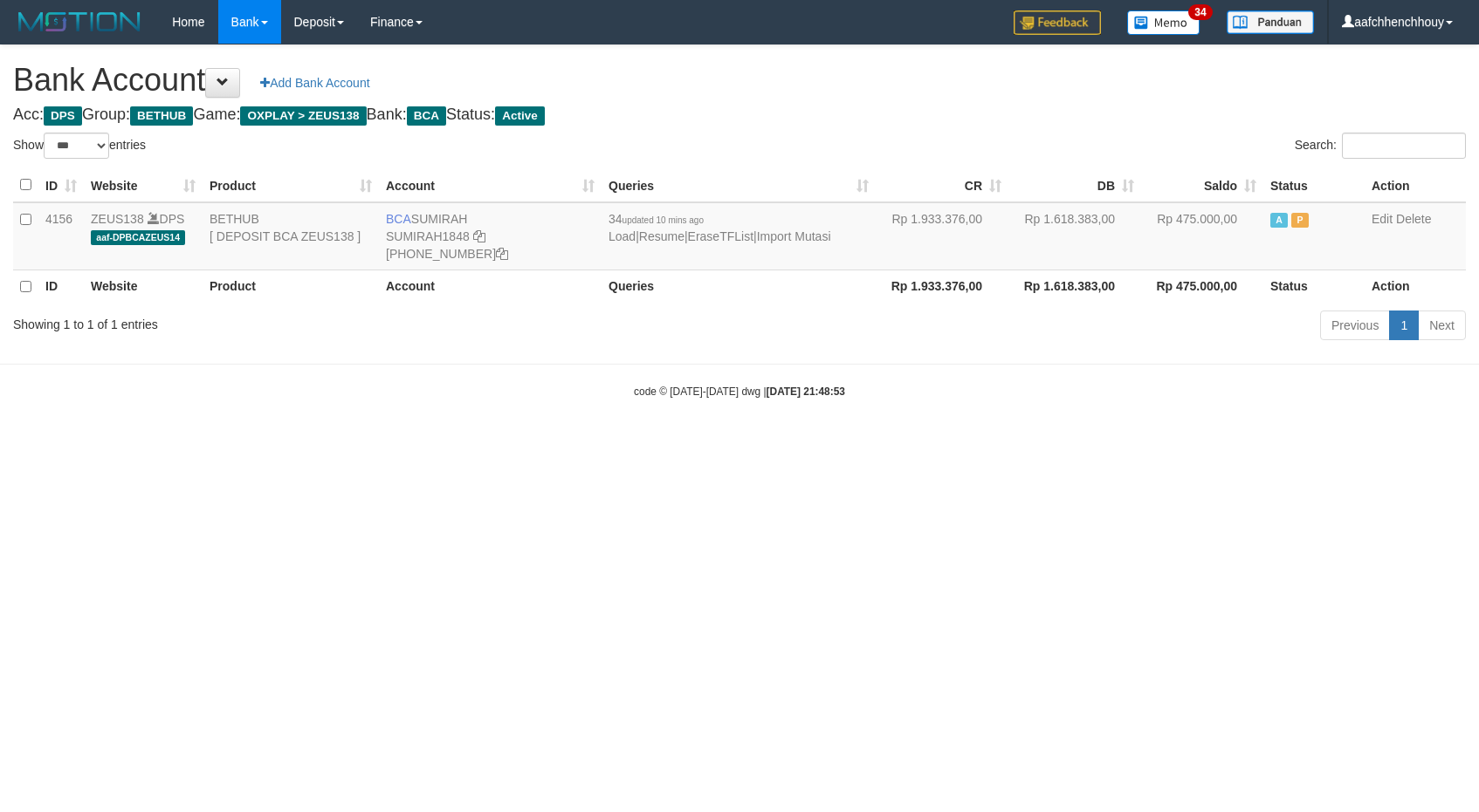
select select "***"
click at [700, 443] on html "Toggle navigation Home Bank Account List Load By Website Group [OXPLAY] ZEUS138…" at bounding box center [739, 221] width 1479 height 443
click at [807, 443] on html "Toggle navigation Home Bank Account List Load By Website Group [OXPLAY] ZEUS138…" at bounding box center [739, 221] width 1479 height 443
click at [474, 230] on icon at bounding box center [478, 236] width 12 height 12
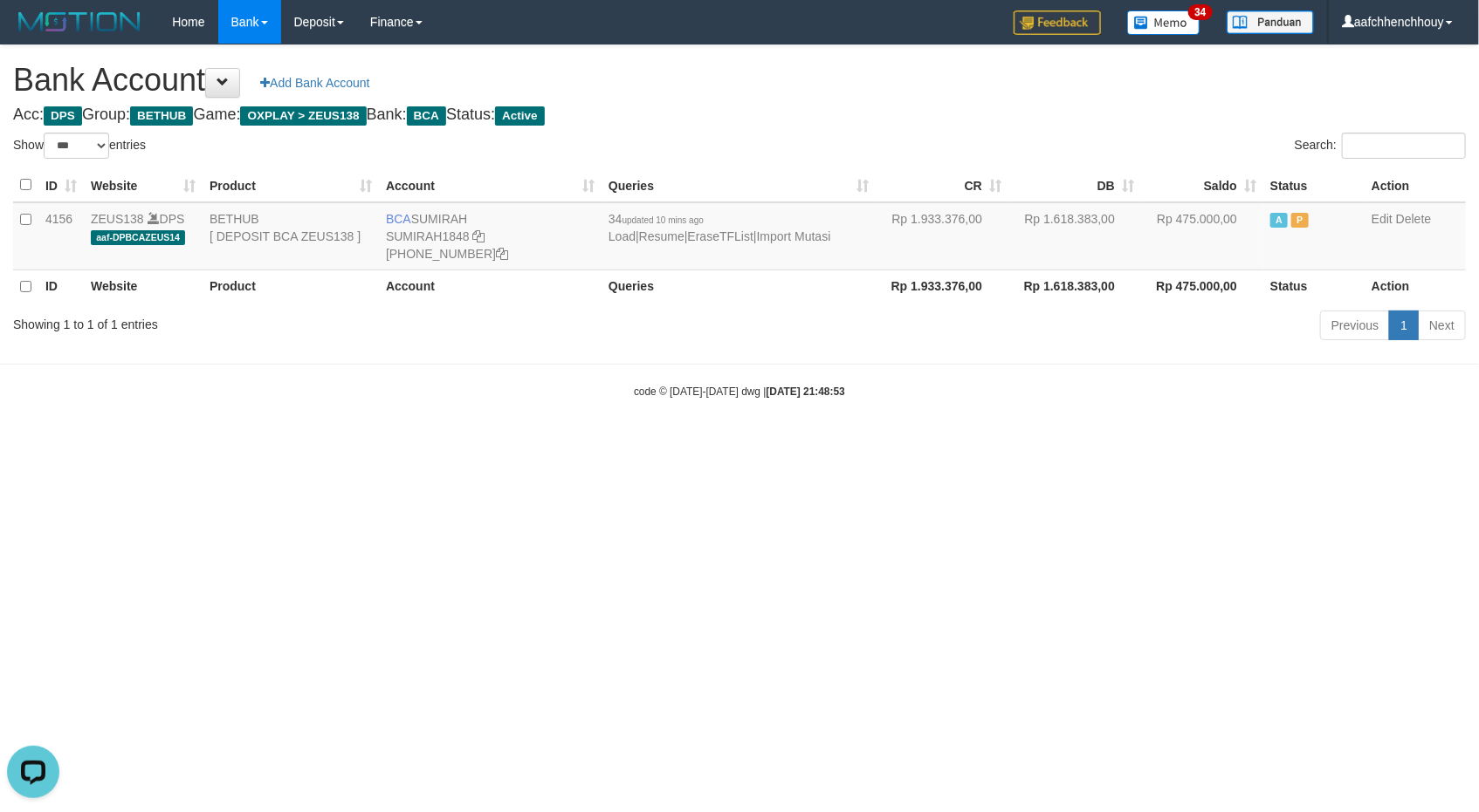
click at [606, 382] on div "code © 2012-2018 dwg | 2025/09/30 21:48:53" at bounding box center [739, 390] width 1479 height 17
click at [482, 231] on icon at bounding box center [478, 236] width 12 height 12
click at [801, 239] on link "Import Mutasi" at bounding box center [793, 236] width 74 height 14
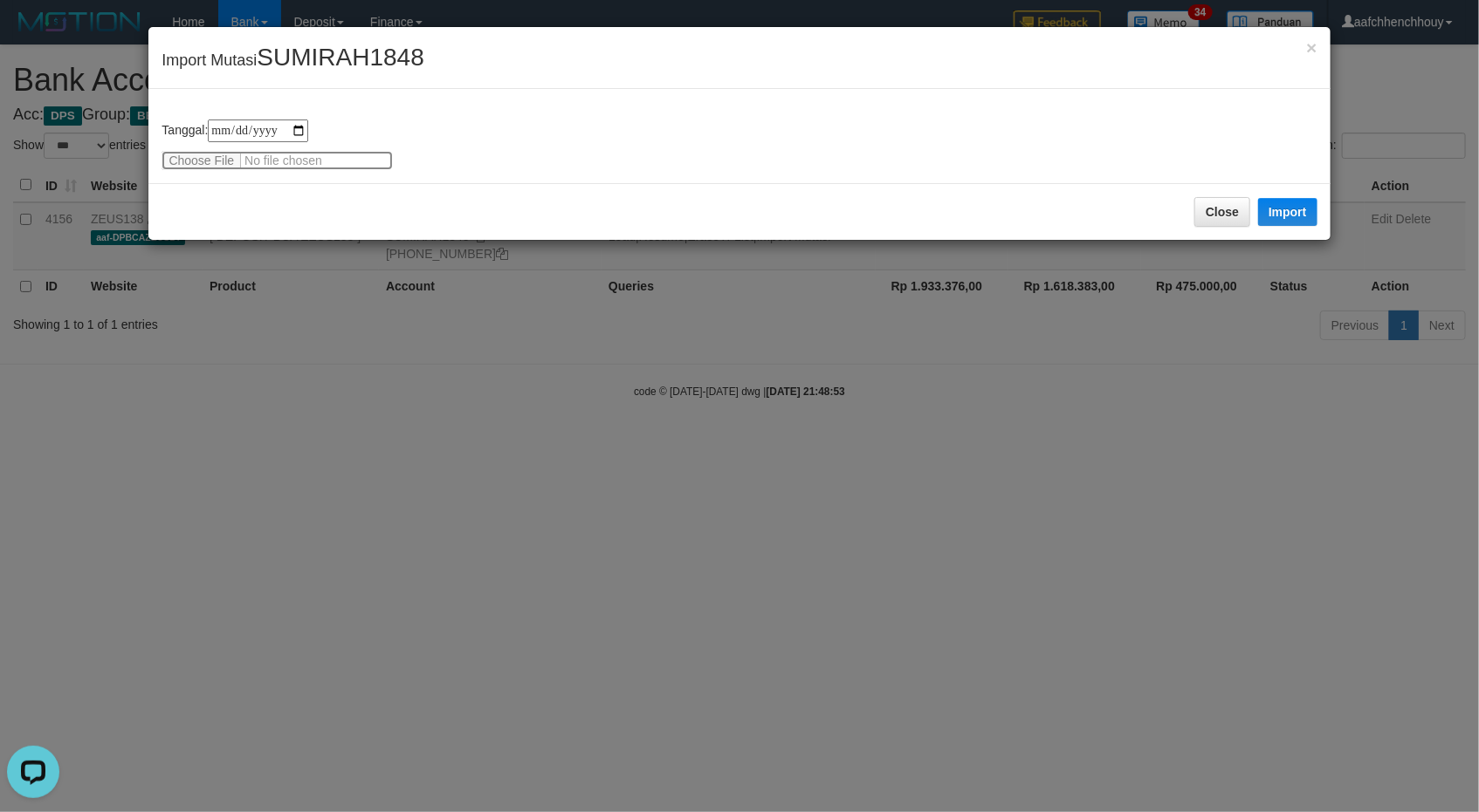
click at [206, 158] on input "file" at bounding box center [277, 160] width 231 height 19
type input "**********"
click at [187, 67] on span "Import Mutasi SUMIRAH1848" at bounding box center [292, 60] width 262 height 17
click at [1277, 203] on button "Import" at bounding box center [1287, 212] width 60 height 28
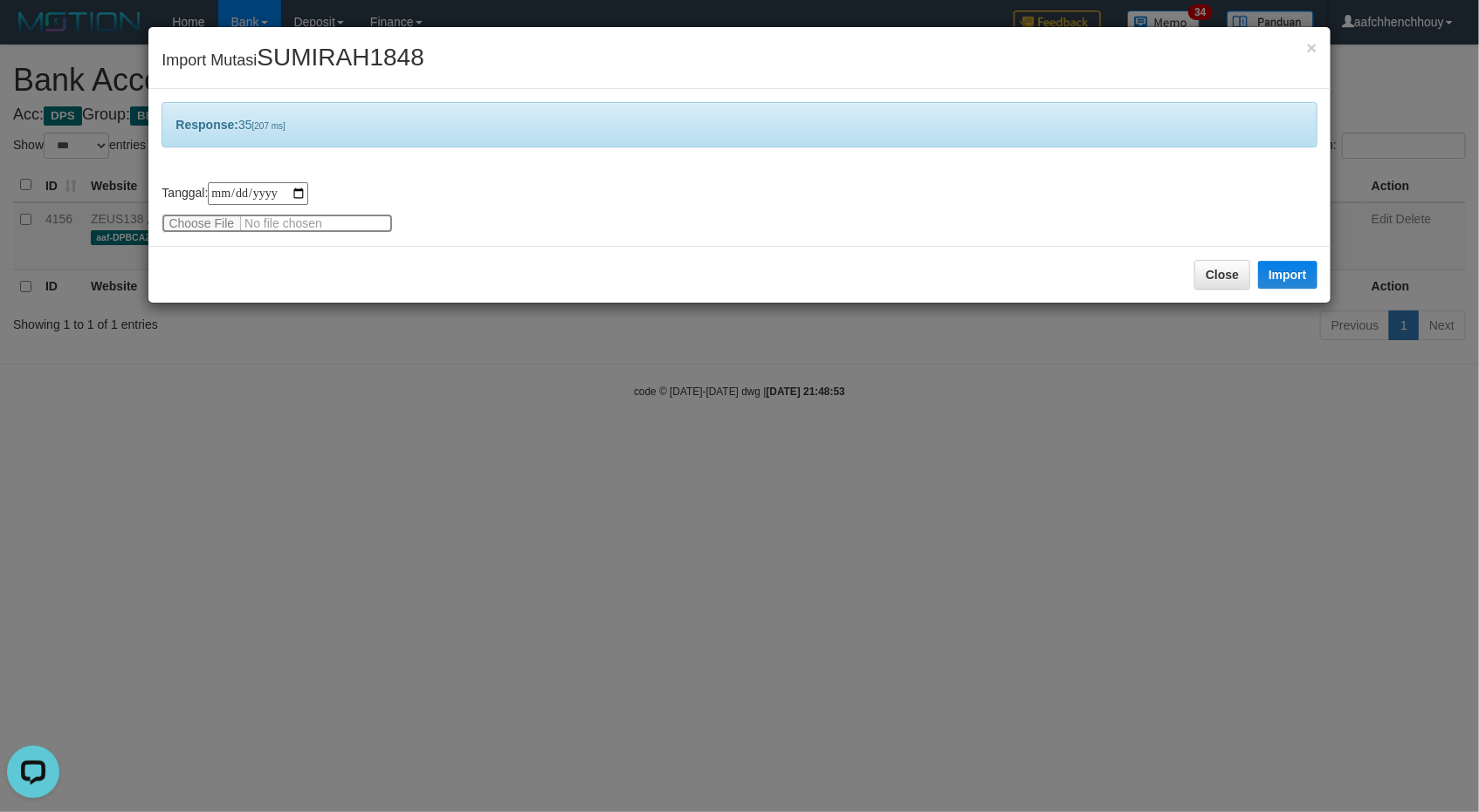
click at [172, 214] on input "file" at bounding box center [277, 223] width 231 height 19
drag, startPoint x: 172, startPoint y: 212, endPoint x: 892, endPoint y: 289, distance: 724.1
click at [617, 342] on div "**********" at bounding box center [739, 406] width 1479 height 812
click at [1239, 265] on button "Close" at bounding box center [1222, 274] width 56 height 29
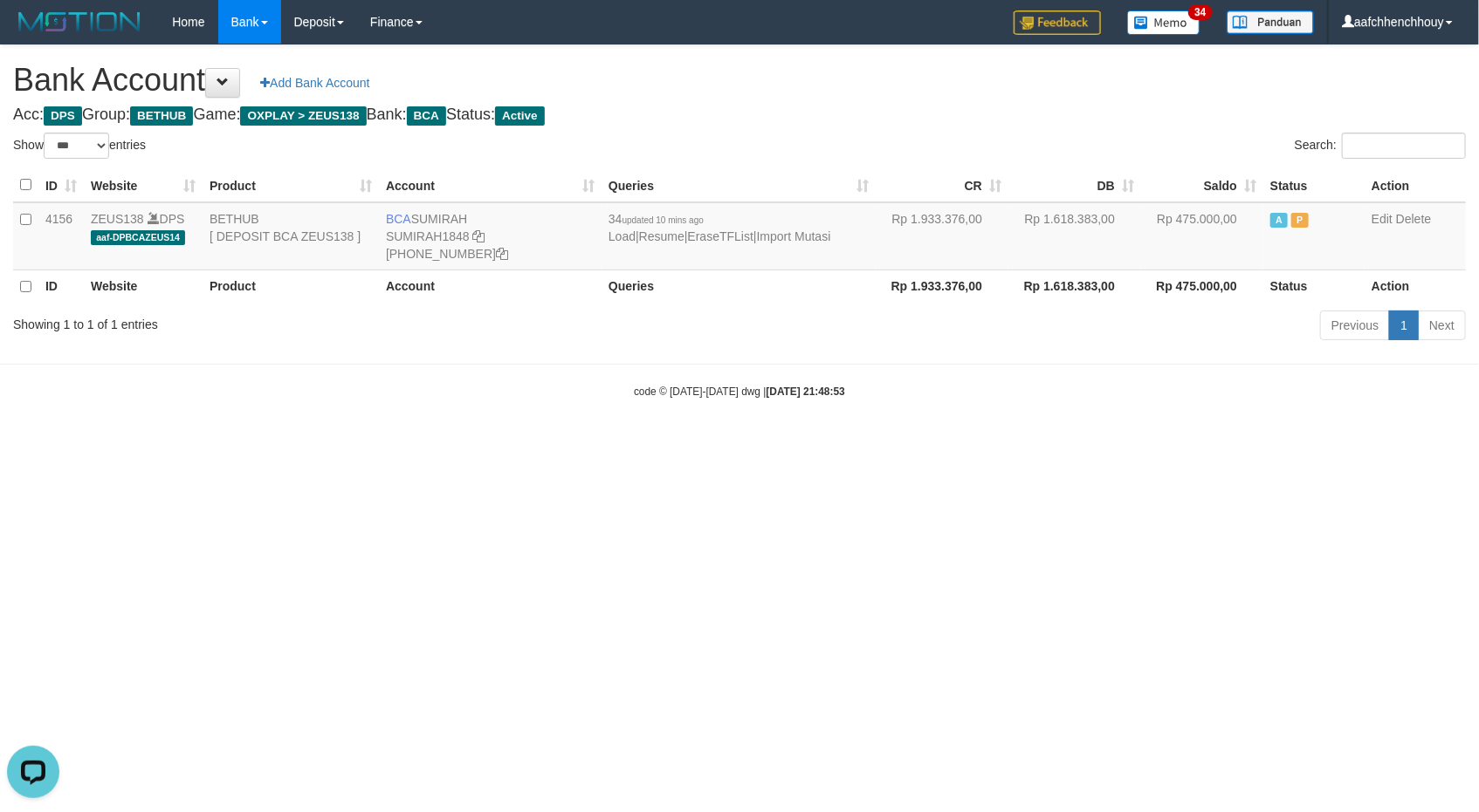
drag, startPoint x: 1246, startPoint y: 265, endPoint x: 21, endPoint y: 373, distance: 1229.8
click at [1199, 266] on div "Bank Account Add Bank Account Acc: DPS Group: BETHUB Game: OXPLAY > ZEUS138 Ban…" at bounding box center [739, 195] width 1479 height 300
drag, startPoint x: 824, startPoint y: 417, endPoint x: 931, endPoint y: 439, distance: 109.2
click at [931, 439] on html "Toggle navigation Home Bank Account List Load By Website Group [OXPLAY] ZEUS138…" at bounding box center [739, 221] width 1479 height 443
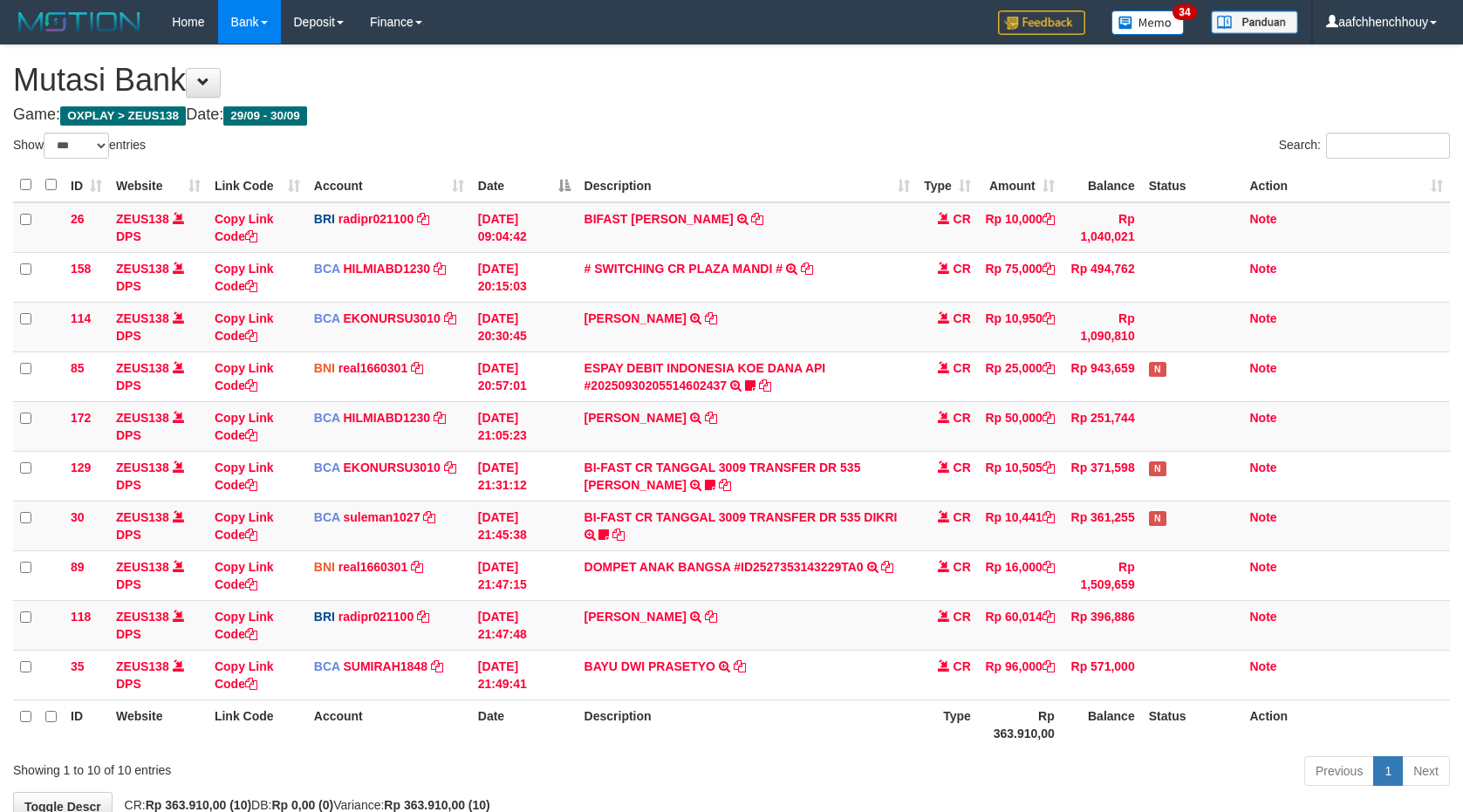
select select "***"
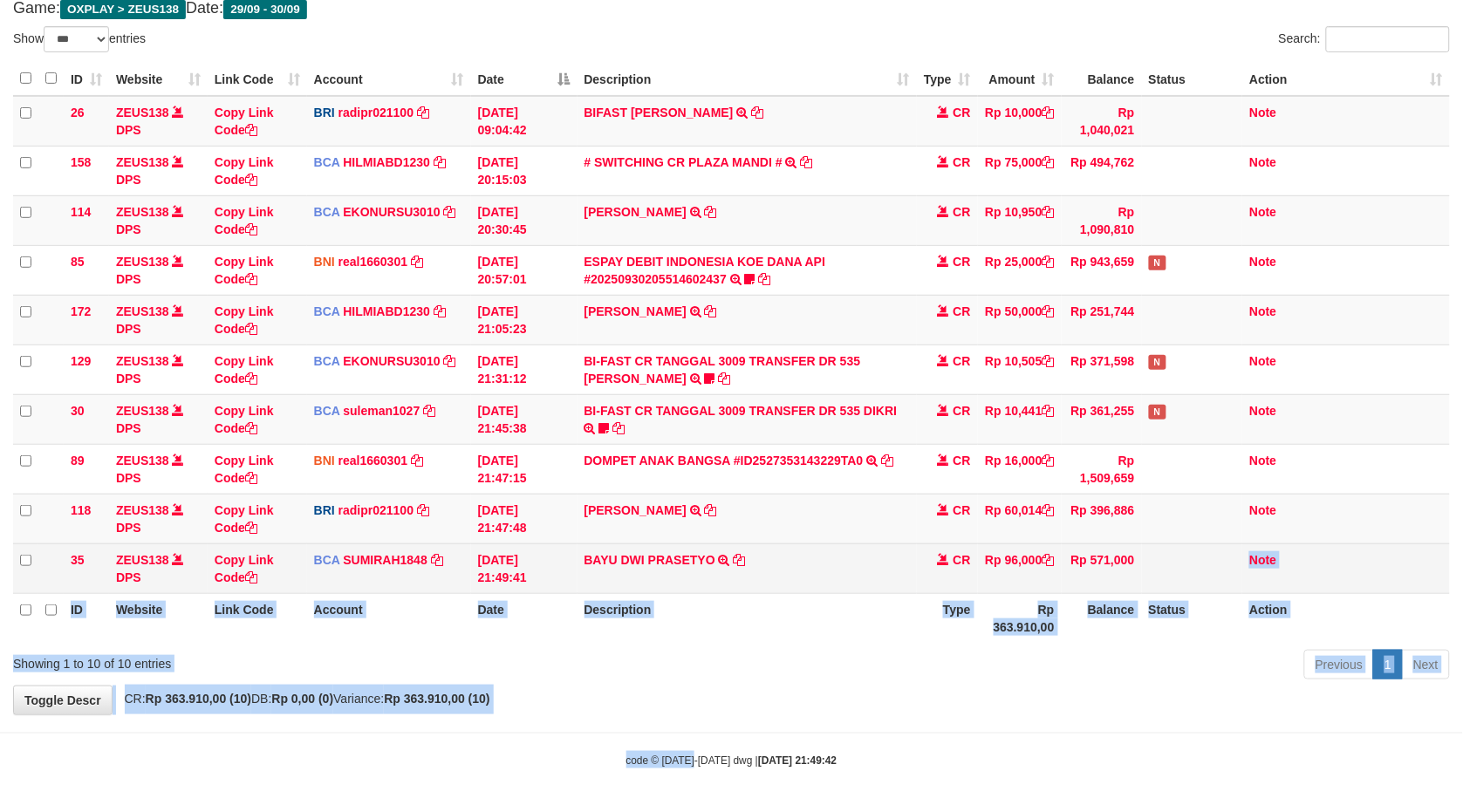
click at [1143, 576] on body "Toggle navigation Home Bank Account List Load By Website Group [OXPLAY] ZEUS138…" at bounding box center [732, 352] width 1463 height 918
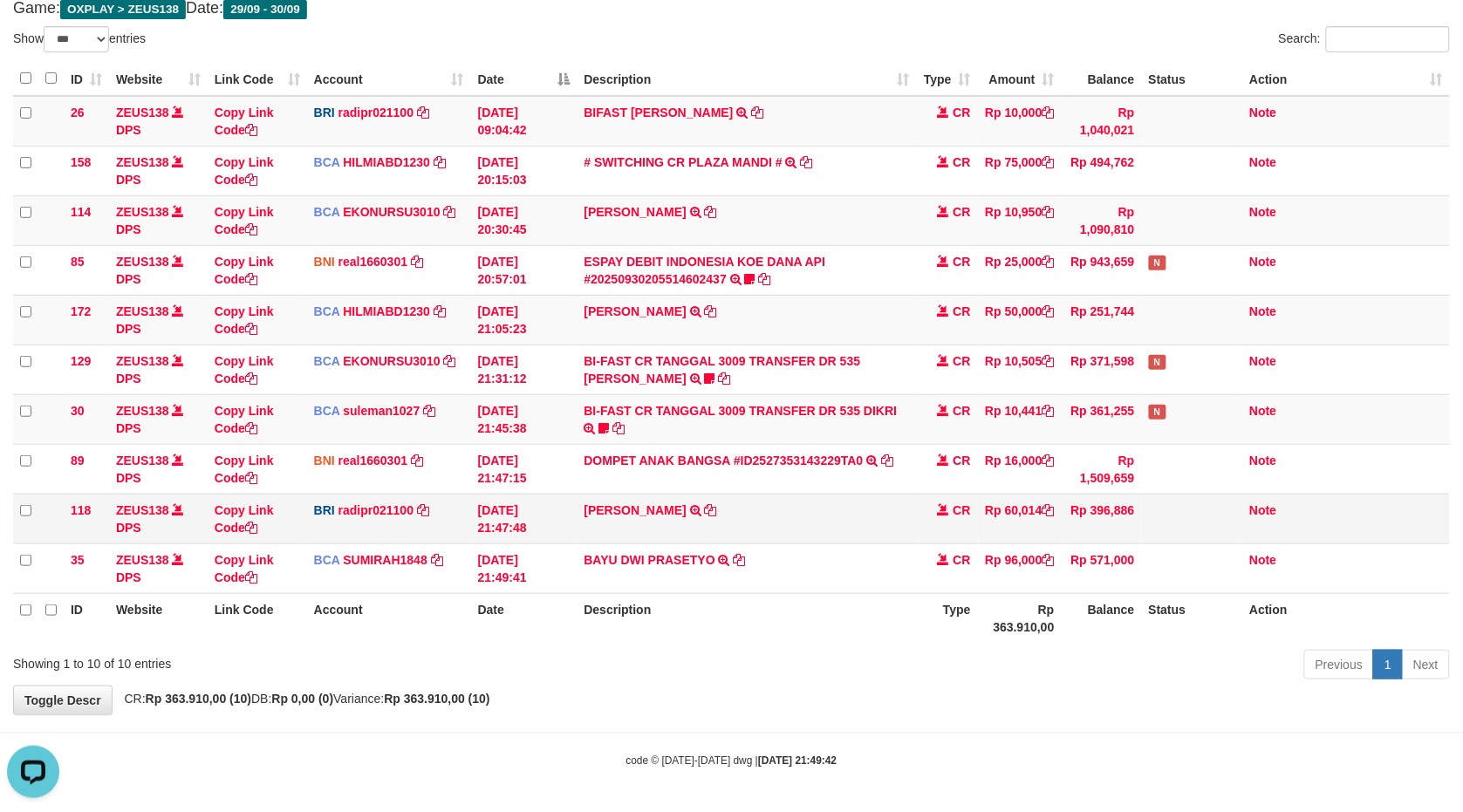
drag, startPoint x: 1094, startPoint y: 585, endPoint x: 811, endPoint y: 540, distance: 286.6
click at [1088, 578] on td "Rp 571,000" at bounding box center [1101, 568] width 80 height 50
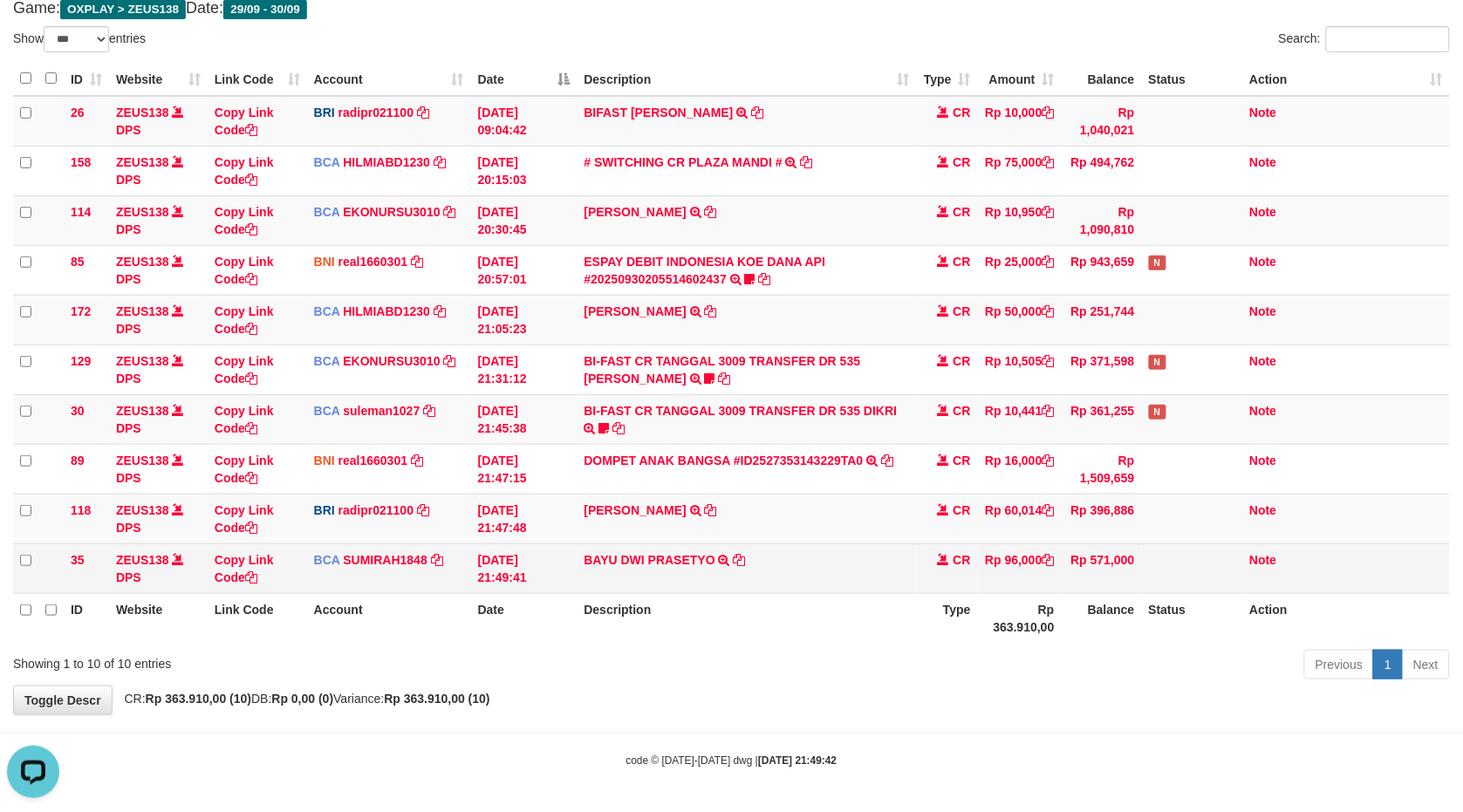
click at [756, 543] on td "BAYU DWI PRASETYO TRSF E-BANKING CR 3009/FTSCY/WS95031 96000.00BAYU DWI PRASETYO" at bounding box center [747, 568] width 340 height 50
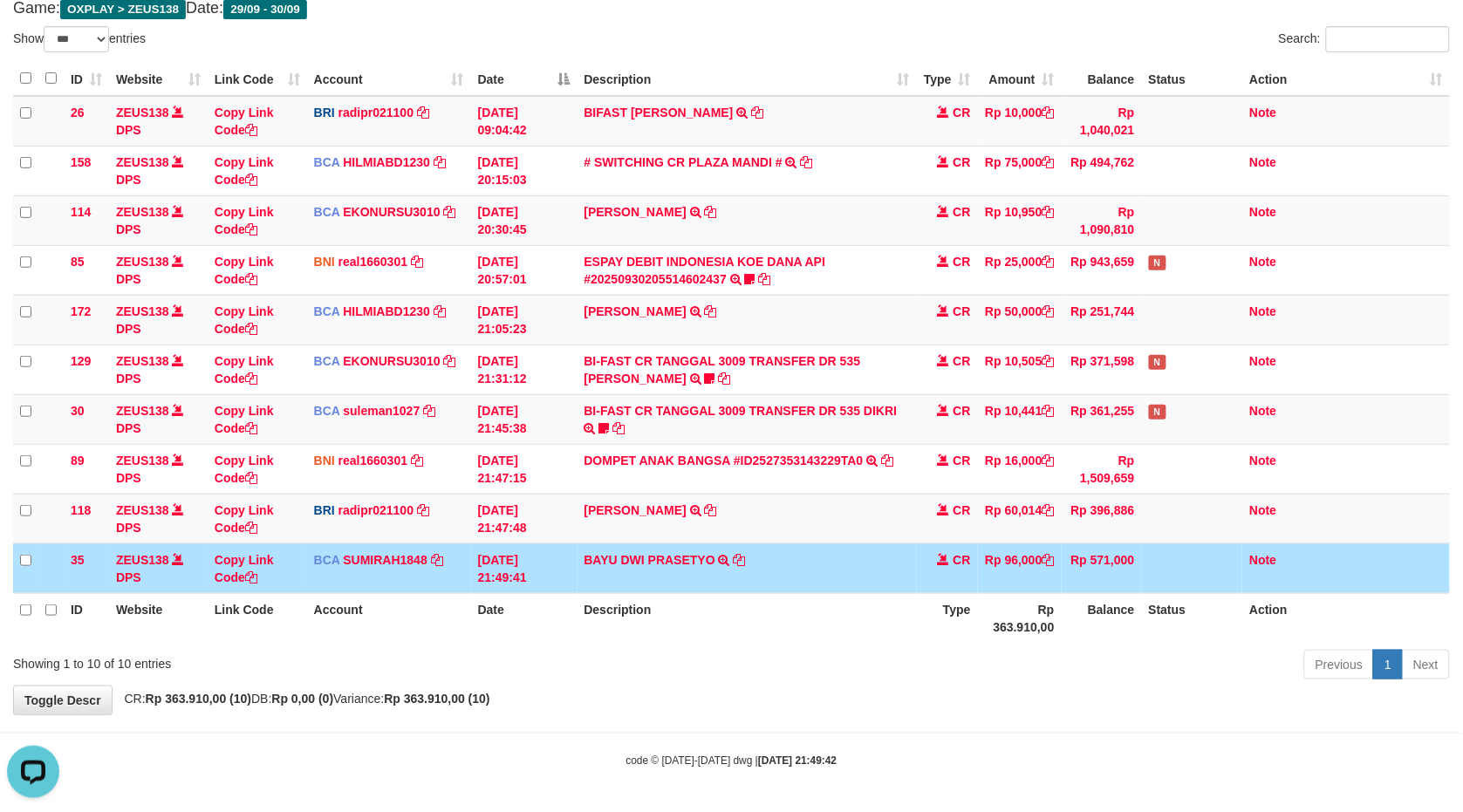
click at [742, 551] on td "BAYU DWI PRASETYO TRSF E-BANKING CR 3009/FTSCY/WS95031 96000.00BAYU DWI PRASETYO" at bounding box center [747, 568] width 340 height 50
click at [742, 554] on icon at bounding box center [740, 560] width 12 height 12
click at [743, 556] on icon at bounding box center [740, 560] width 12 height 12
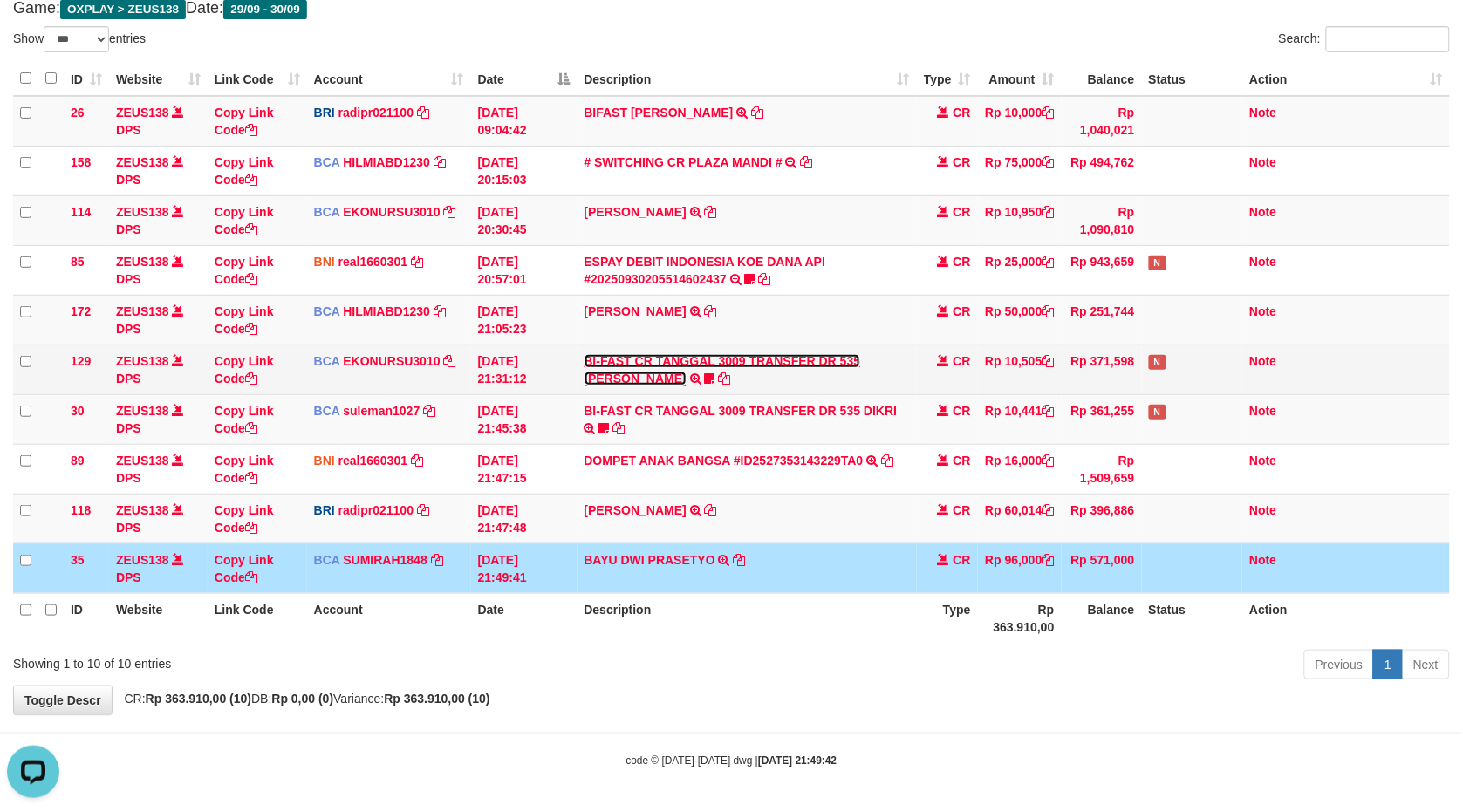
click at [585, 354] on link "BI-FAST CR TANGGAL 3009 TRANSFER DR 535 [PERSON_NAME]" at bounding box center [722, 370] width 276 height 31
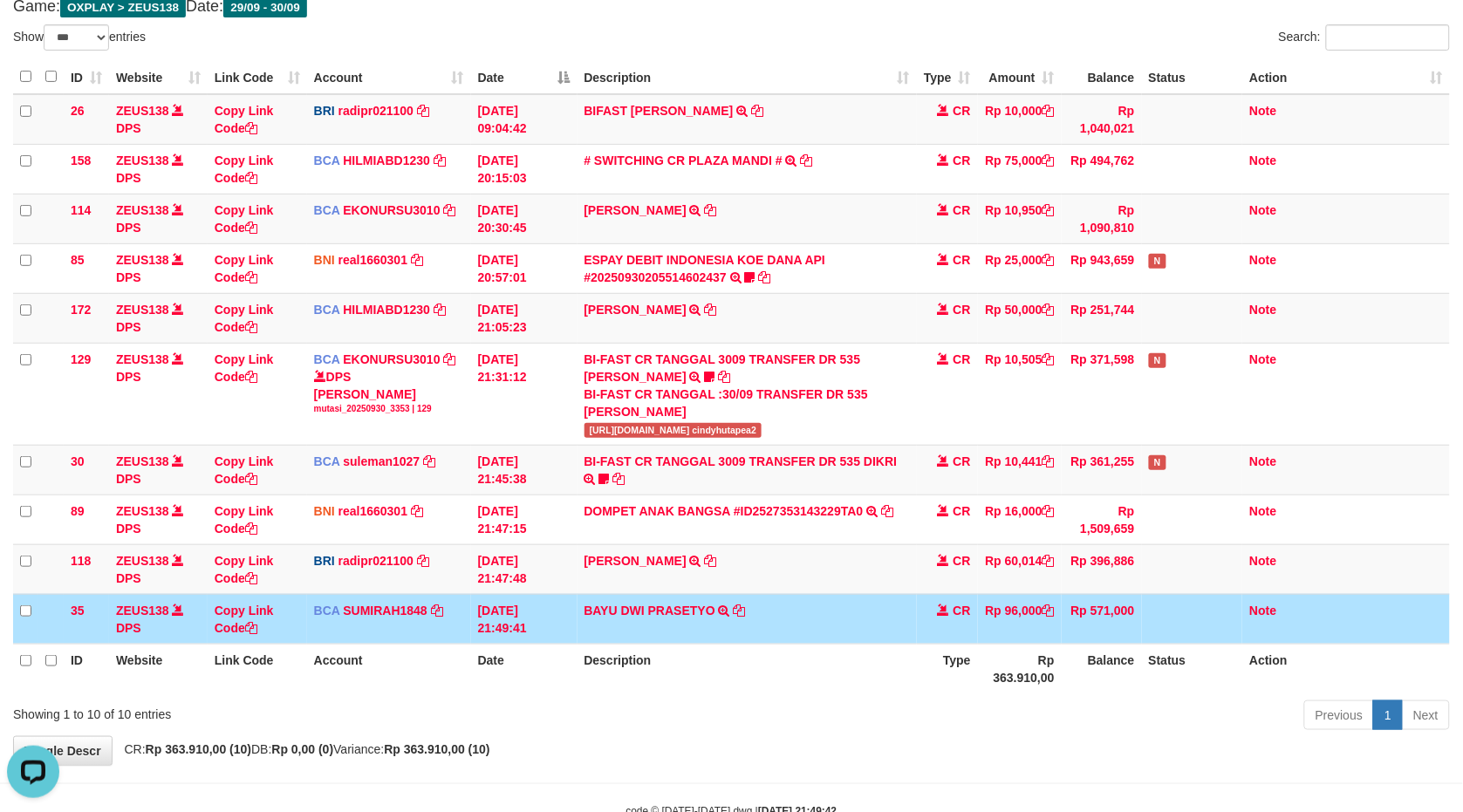
drag, startPoint x: 1063, startPoint y: 424, endPoint x: 1464, endPoint y: 456, distance: 402.3
click at [1187, 487] on tbody "26 ZEUS138 DPS Copy Link Code BRI radipr021100 DPS REYNALDI ADI PRATAMA mutasi_…" at bounding box center [732, 370] width 1437 height 551
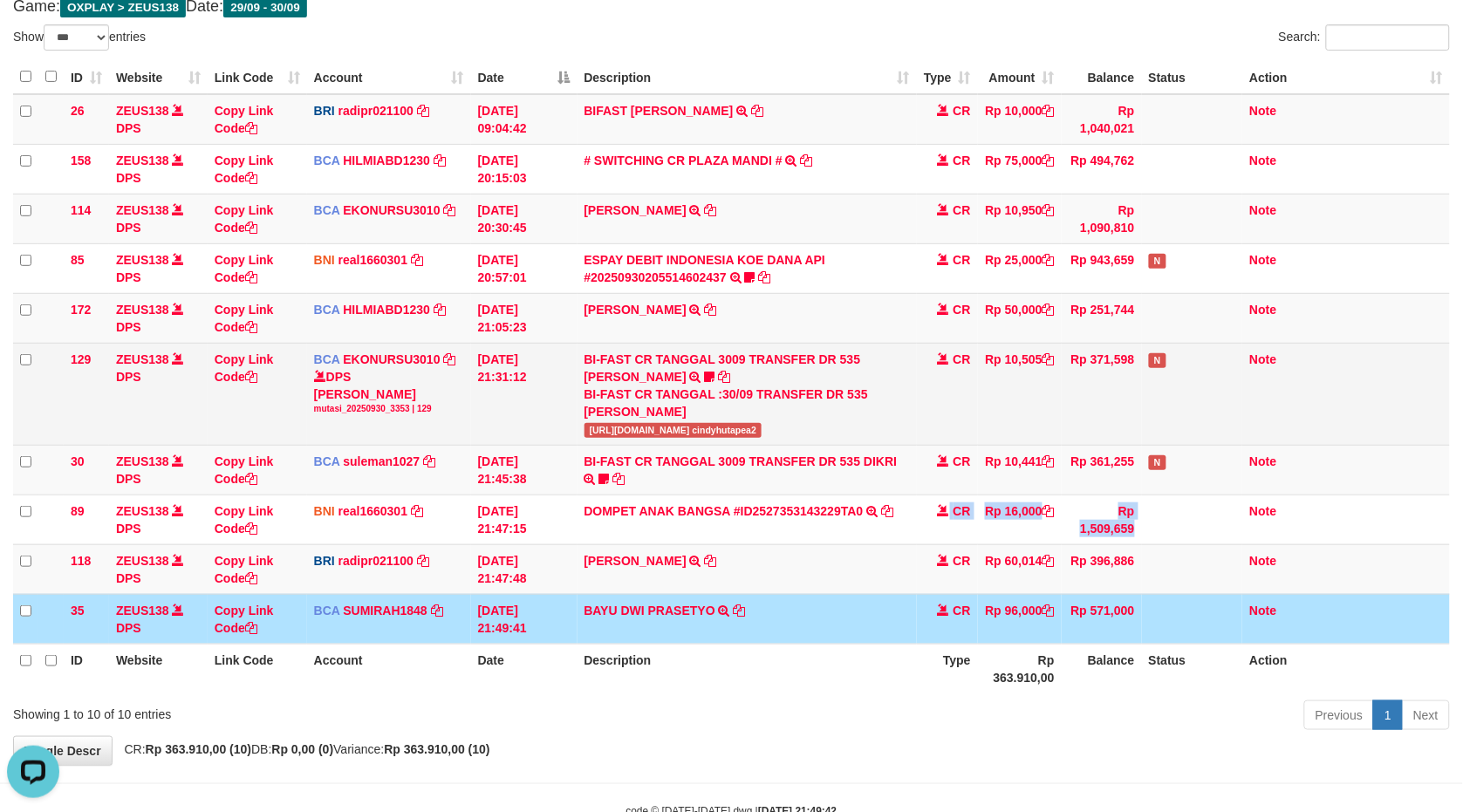
click at [1123, 381] on tbody "26 ZEUS138 DPS Copy Link Code BRI radipr021100 DPS REYNALDI ADI PRATAMA mutasi_…" at bounding box center [732, 370] width 1437 height 551
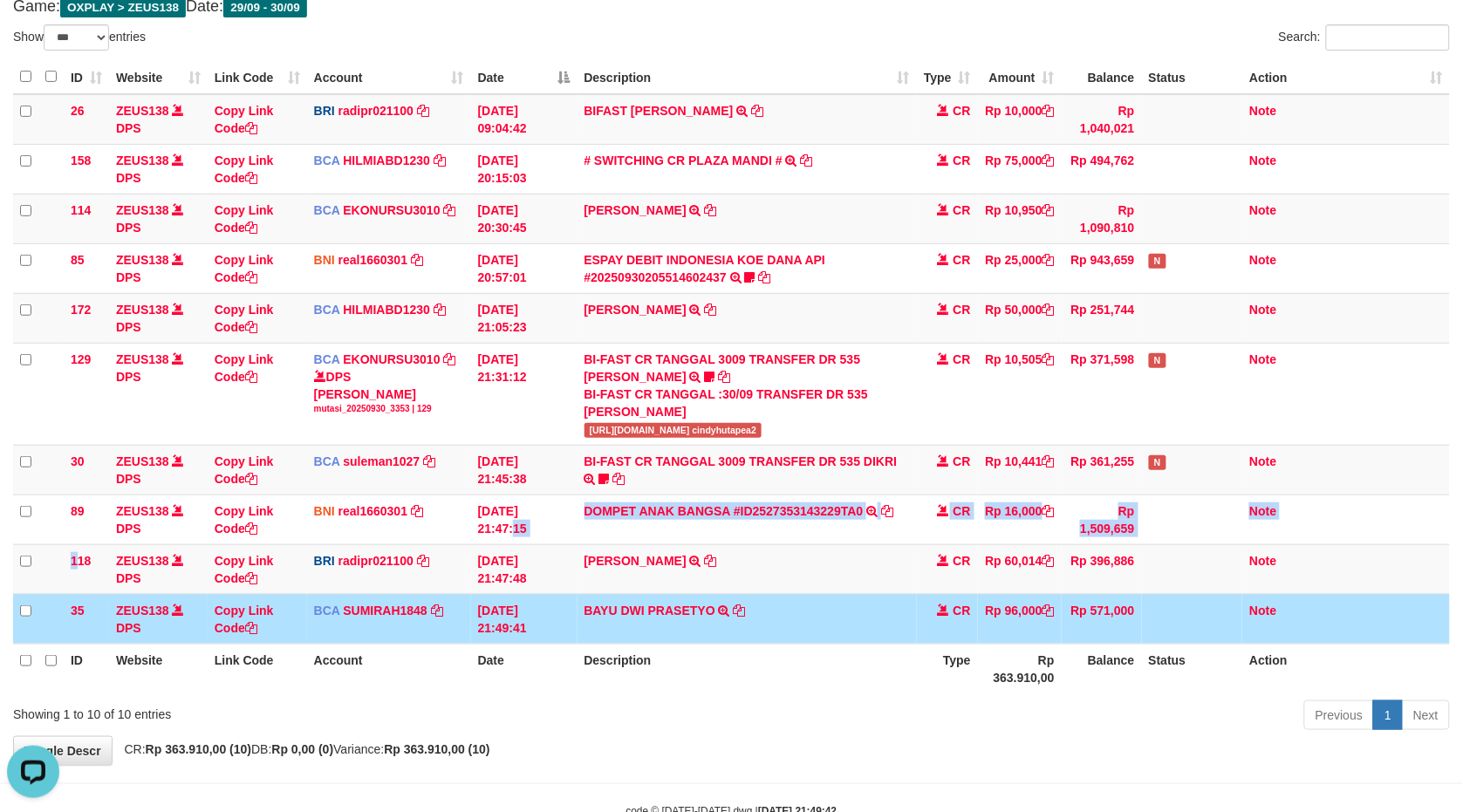
drag, startPoint x: 93, startPoint y: 560, endPoint x: 166, endPoint y: 89, distance: 476.6
click at [504, 509] on tbody "26 ZEUS138 DPS Copy Link Code BRI radipr021100 DPS REYNALDI ADI PRATAMA mutasi_…" at bounding box center [732, 370] width 1437 height 551
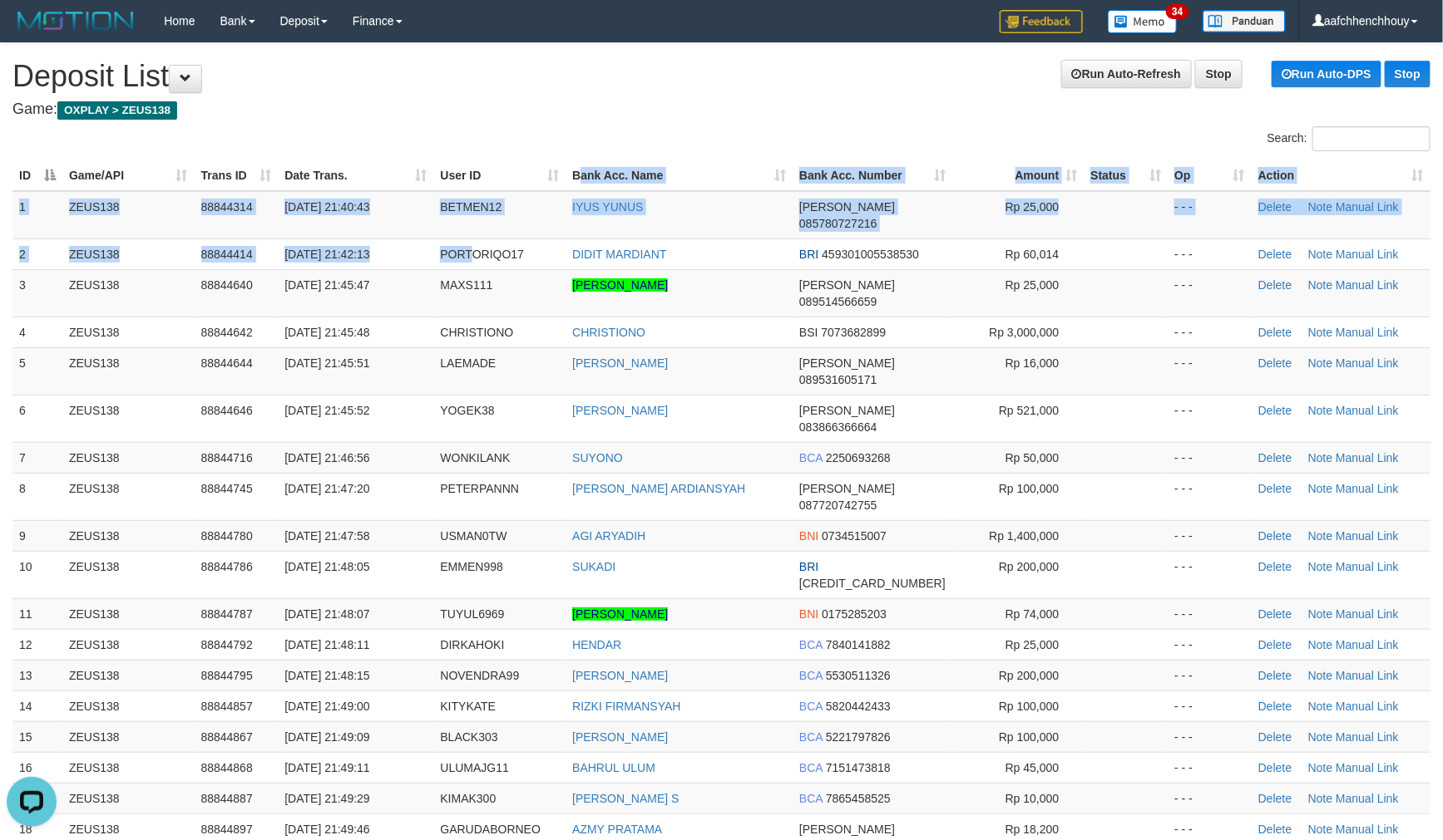
click at [617, 153] on div "Search: ID Game/API Trans ID Date Trans. User ID Bank Acc. Name Bank Acc. Numbe…" at bounding box center [721, 524] width 1418 height 794
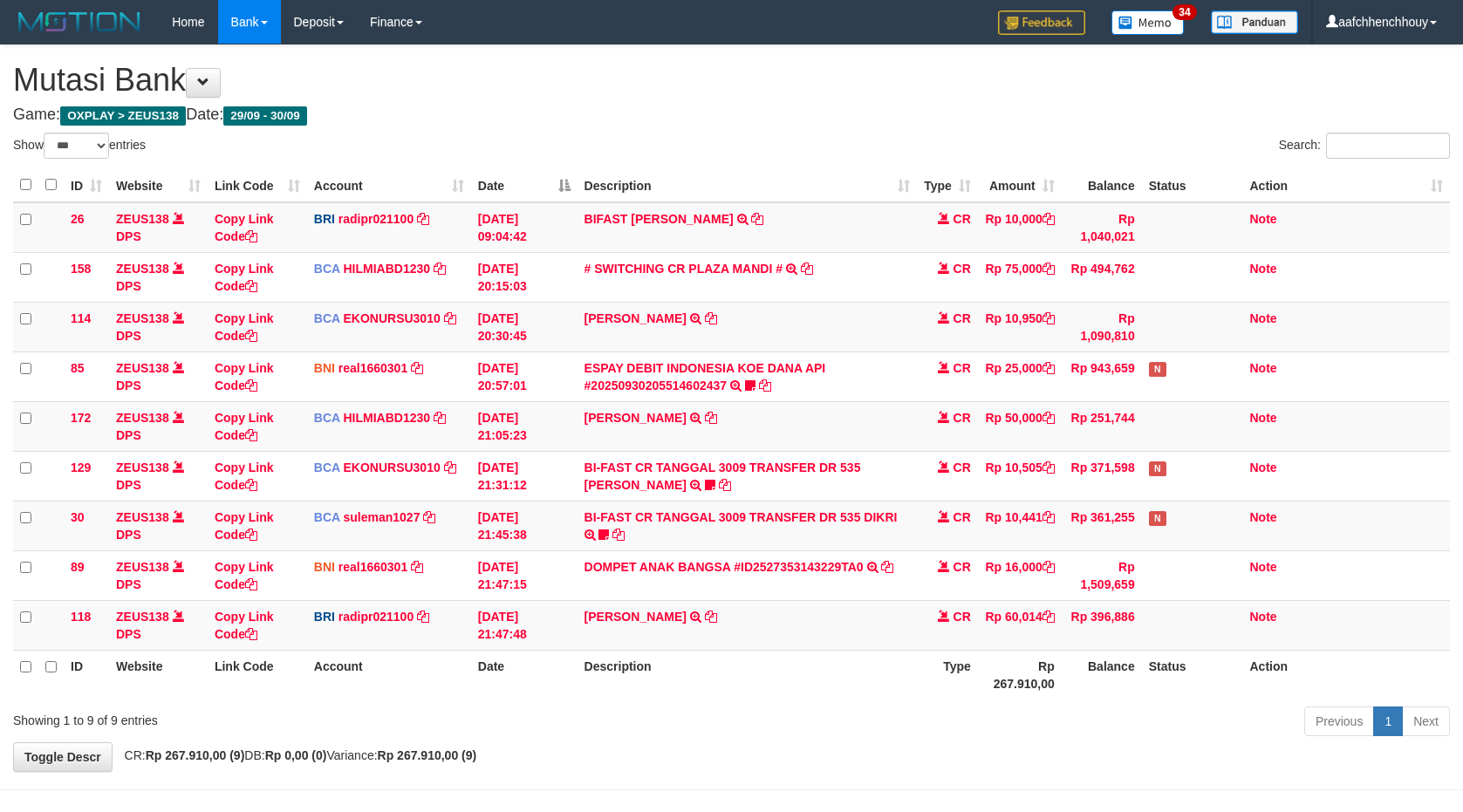
select select "***"
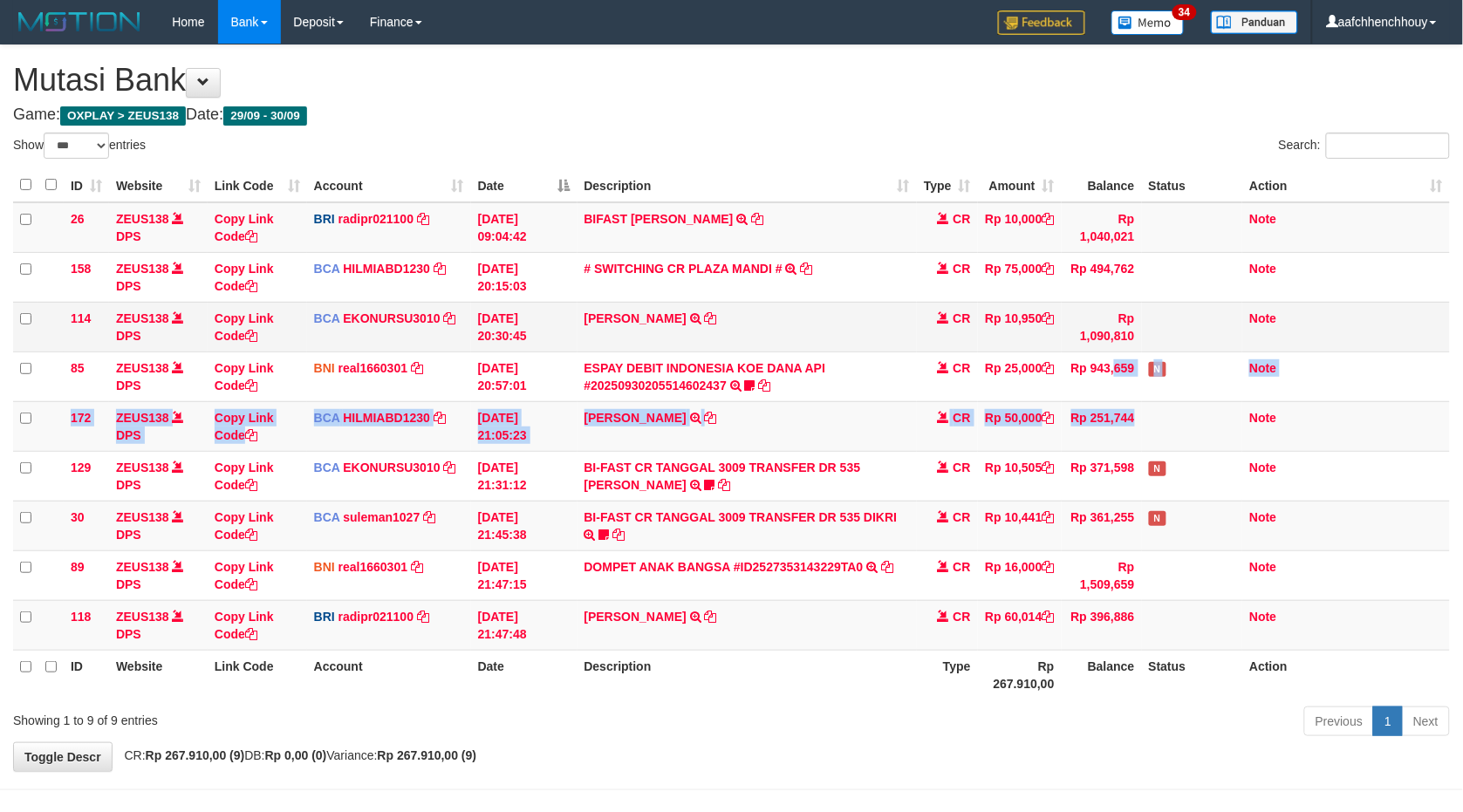
click at [1185, 311] on tbody "26 ZEUS138 DPS Copy Link Code BRI radipr021100 DPS [PERSON_NAME] mutasi_2025093…" at bounding box center [732, 427] width 1437 height 449
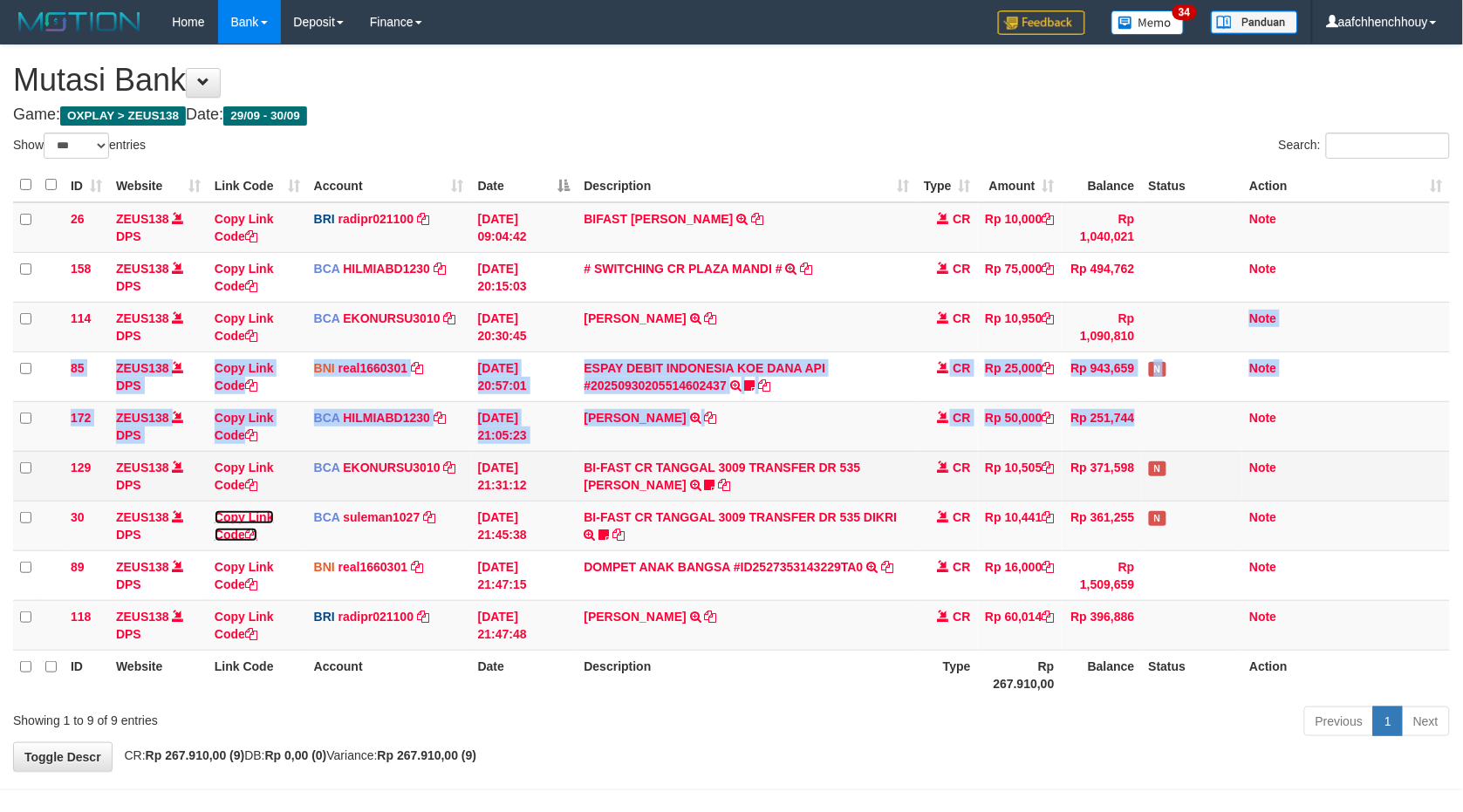
scroll to position [59, 0]
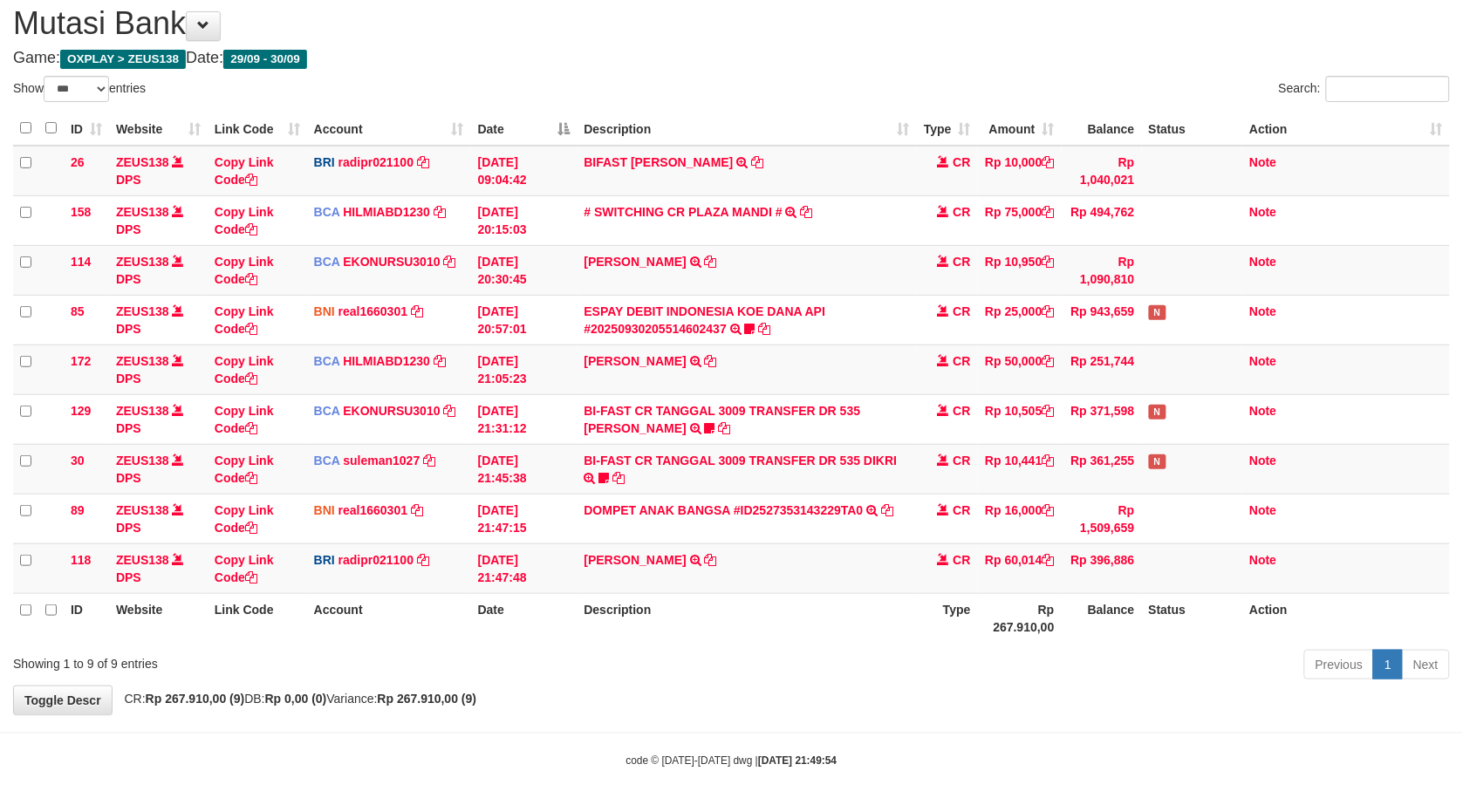
drag, startPoint x: 835, startPoint y: 583, endPoint x: 821, endPoint y: 599, distance: 21.3
click at [831, 596] on table "ID Website Link Code Account Date Description Type Amount Balance Status Action…" at bounding box center [732, 377] width 1437 height 531
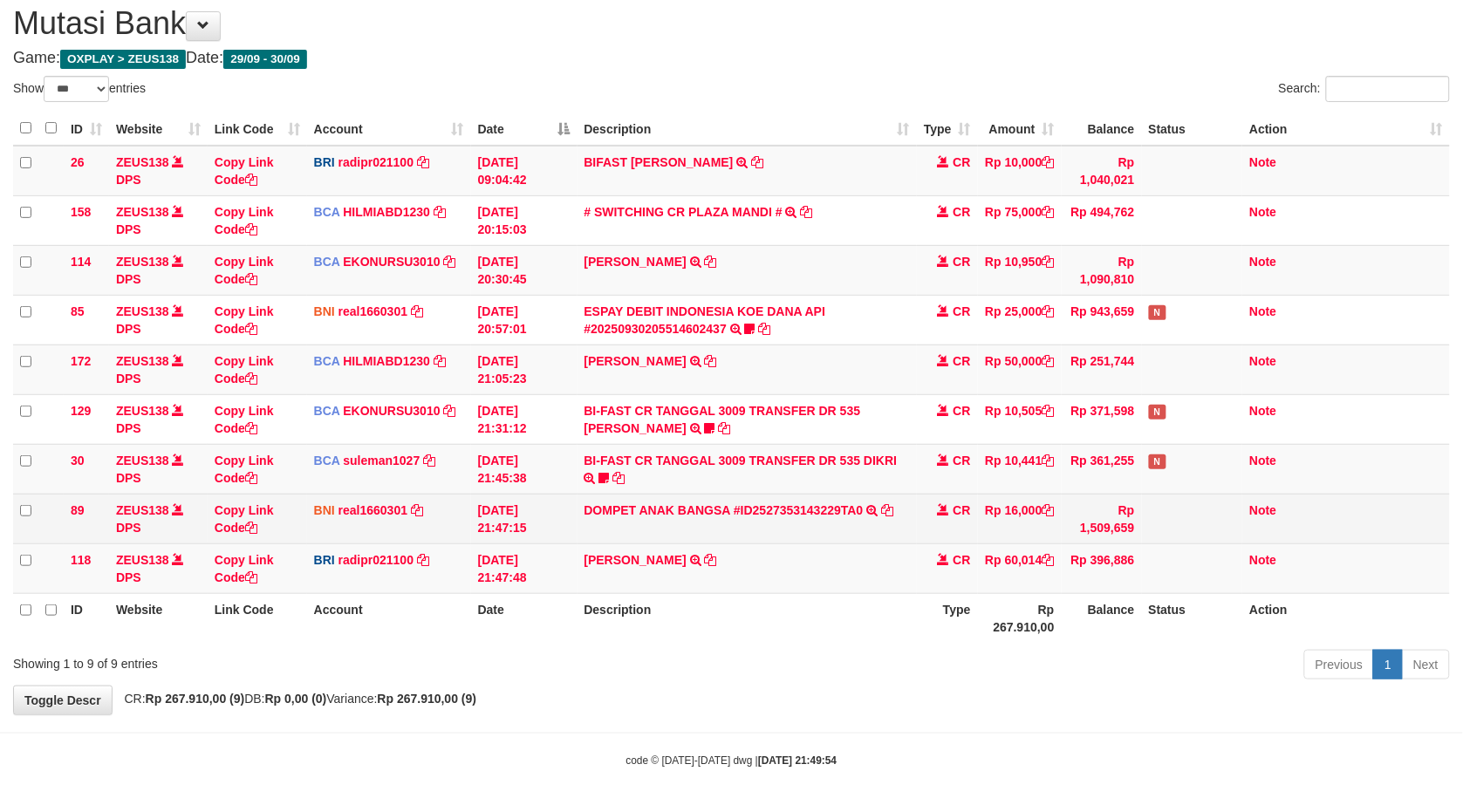
click at [687, 535] on td "DOMPET ANAK BANGSA #ID2527353143229TA0 TRANSFER DARI DOMPET ANAK BANGSA #ID2527…" at bounding box center [747, 518] width 340 height 50
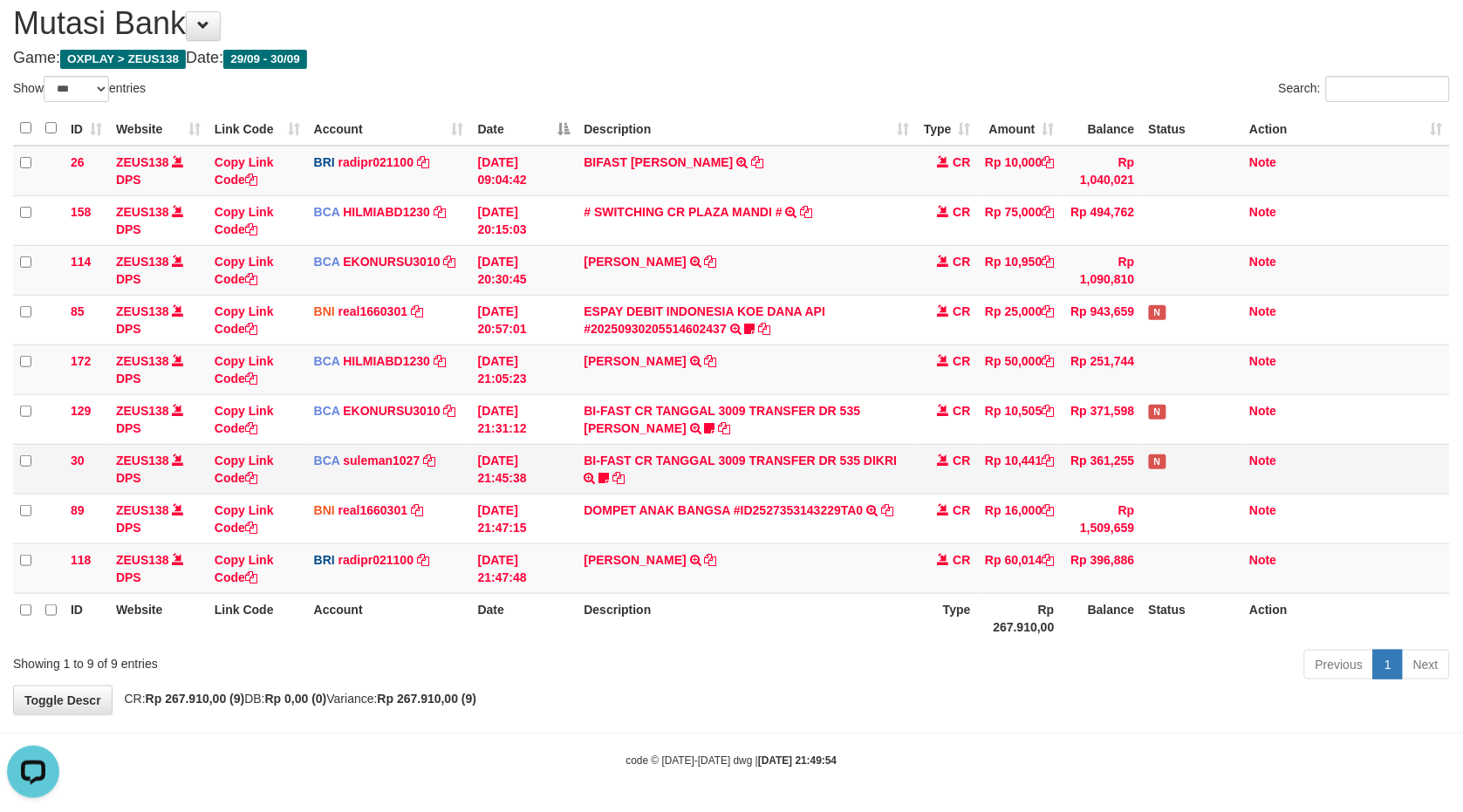
scroll to position [0, 0]
click at [599, 476] on icon at bounding box center [603, 477] width 10 height 12
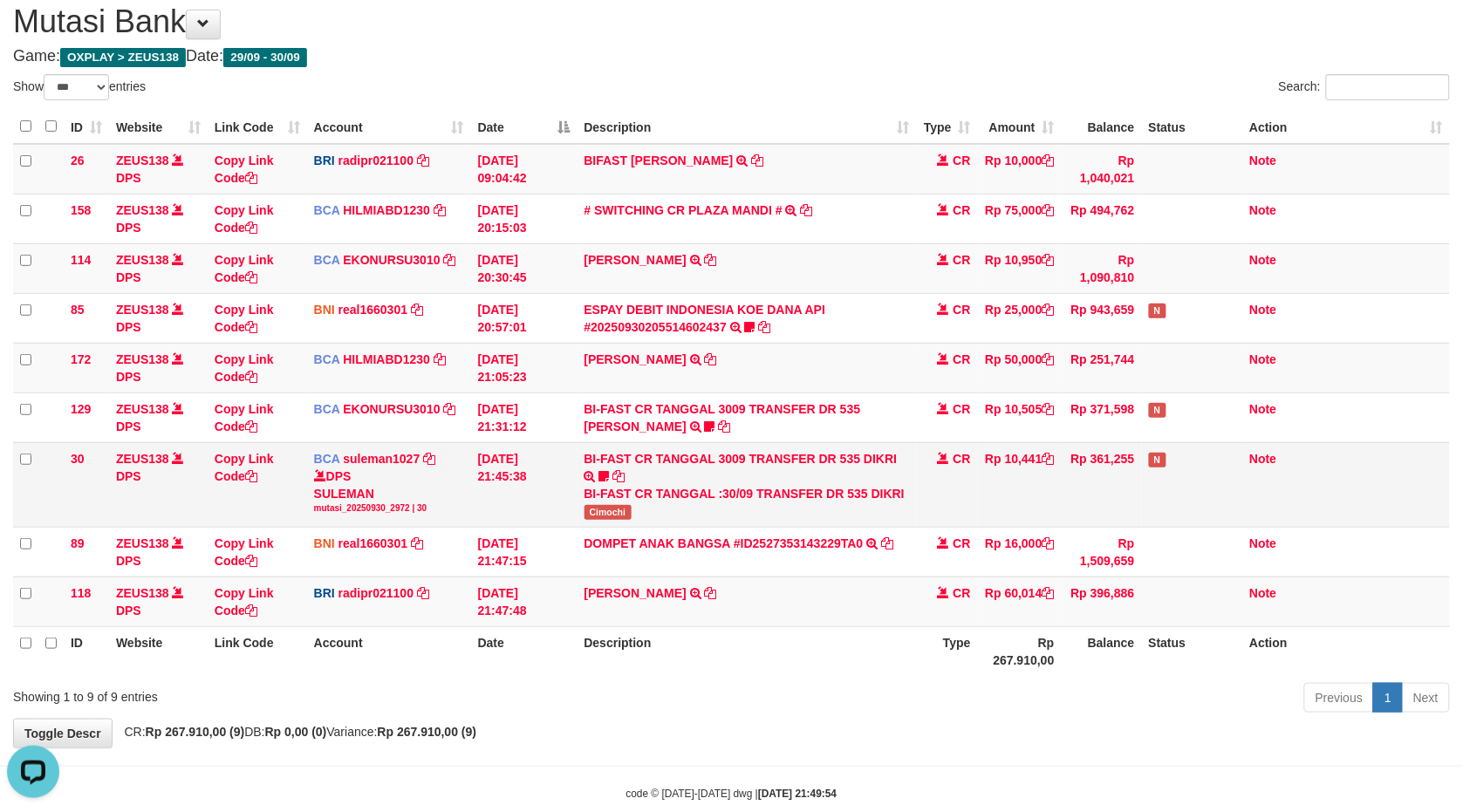
click at [614, 510] on span "Cimochi" at bounding box center [608, 512] width 47 height 15
copy span "Cimochi"
drag, startPoint x: 536, startPoint y: 413, endPoint x: 577, endPoint y: 381, distance: 52.0
click at [481, 379] on tbody "26 ZEUS138 DPS Copy Link Code BRI radipr021100 DPS REYNALDI ADI PRATAMA mutasi_…" at bounding box center [732, 385] width 1437 height 484
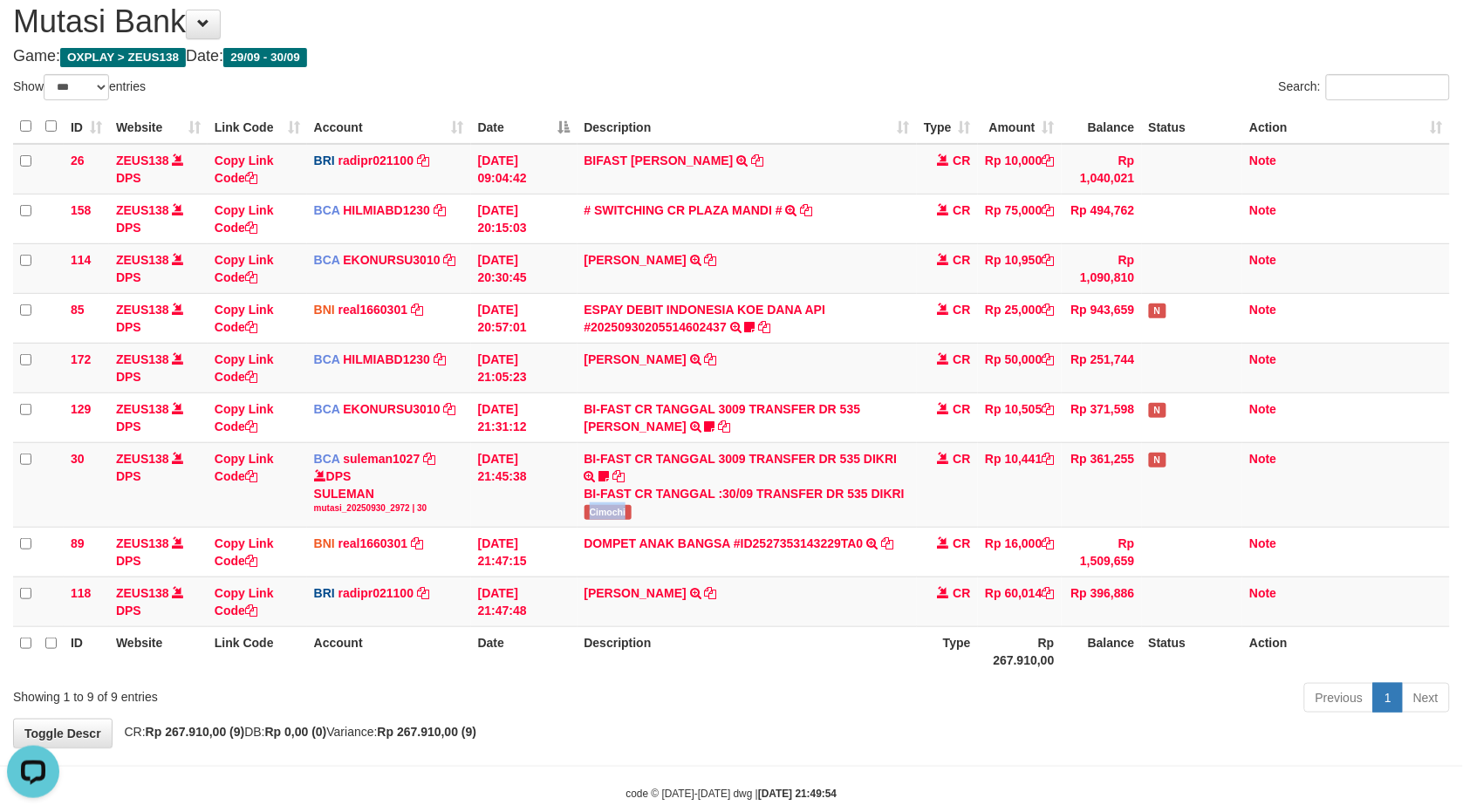
click at [865, 279] on tbody "26 ZEUS138 DPS Copy Link Code BRI radipr021100 DPS REYNALDI ADI PRATAMA mutasi_…" at bounding box center [732, 385] width 1437 height 484
click at [821, 541] on tbody "26 ZEUS138 DPS Copy Link Code BRI radipr021100 DPS REYNALDI ADI PRATAMA mutasi_…" at bounding box center [732, 385] width 1437 height 484
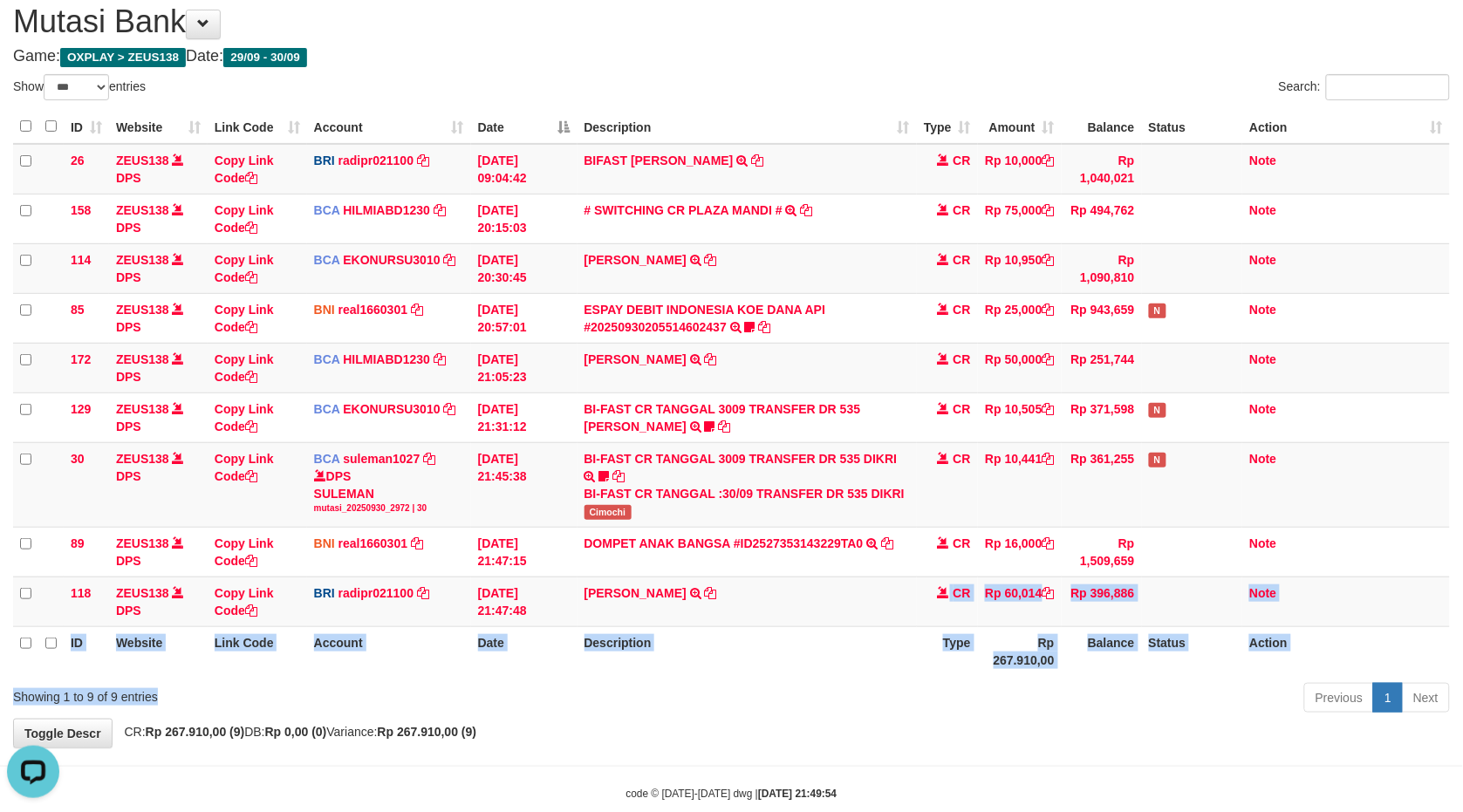
drag, startPoint x: 904, startPoint y: 616, endPoint x: 748, endPoint y: 683, distance: 169.8
click at [811, 662] on div "Show ** ** ** *** entries Search: ID Website Link Code Account Date Description…" at bounding box center [732, 396] width 1437 height 645
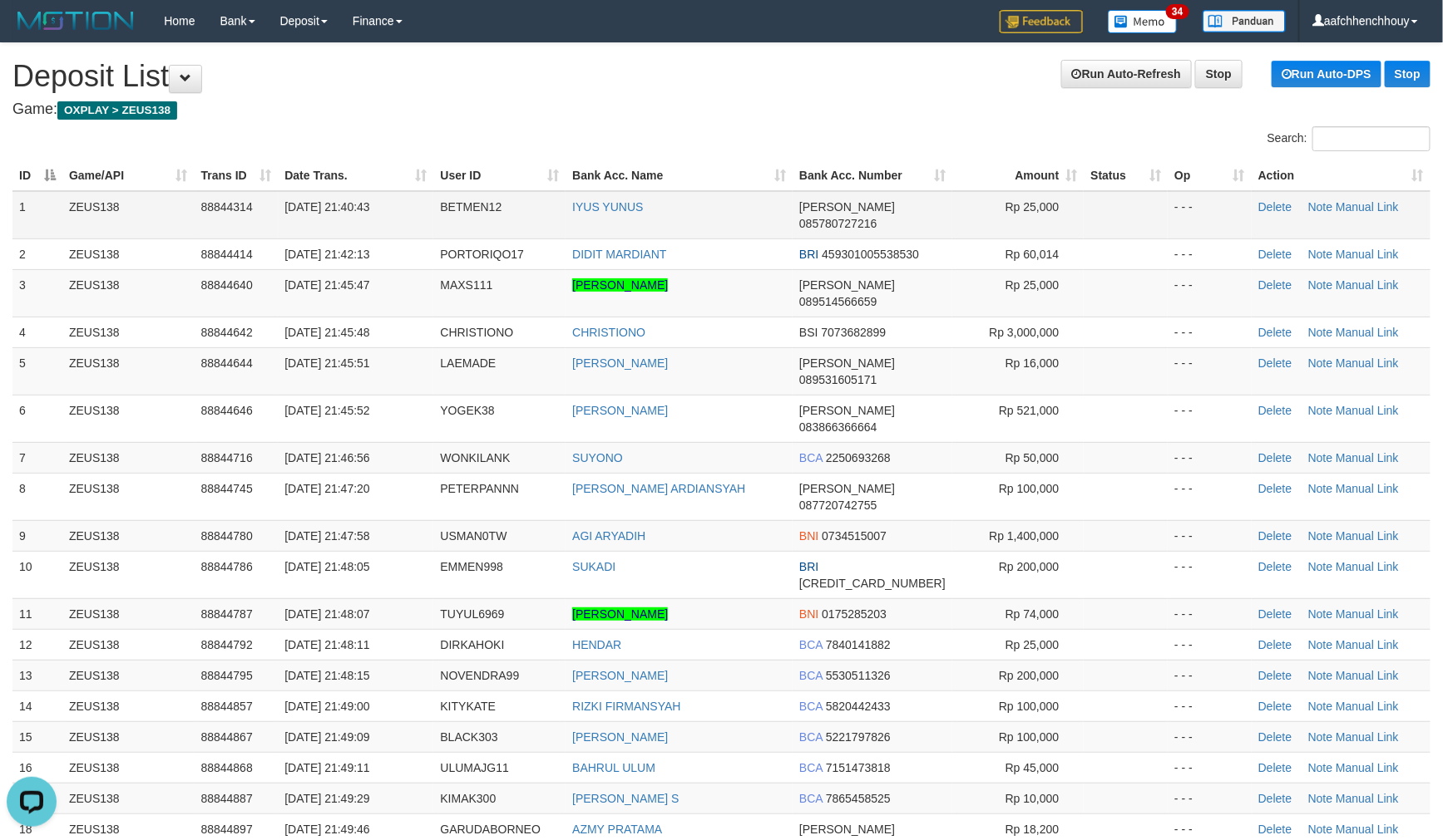
click at [499, 212] on tbody "1 ZEUS138 88844314 [DATE] 21:40:43 BETMEN12 IYUS YUNUS [PERSON_NAME] 0857807272…" at bounding box center [721, 526] width 1418 height 670
click at [498, 212] on td "BETMEN12" at bounding box center [498, 215] width 132 height 48
drag, startPoint x: 536, startPoint y: 226, endPoint x: 415, endPoint y: 245, distance: 122.5
click at [489, 239] on td "PORTORIQO17" at bounding box center [498, 253] width 132 height 31
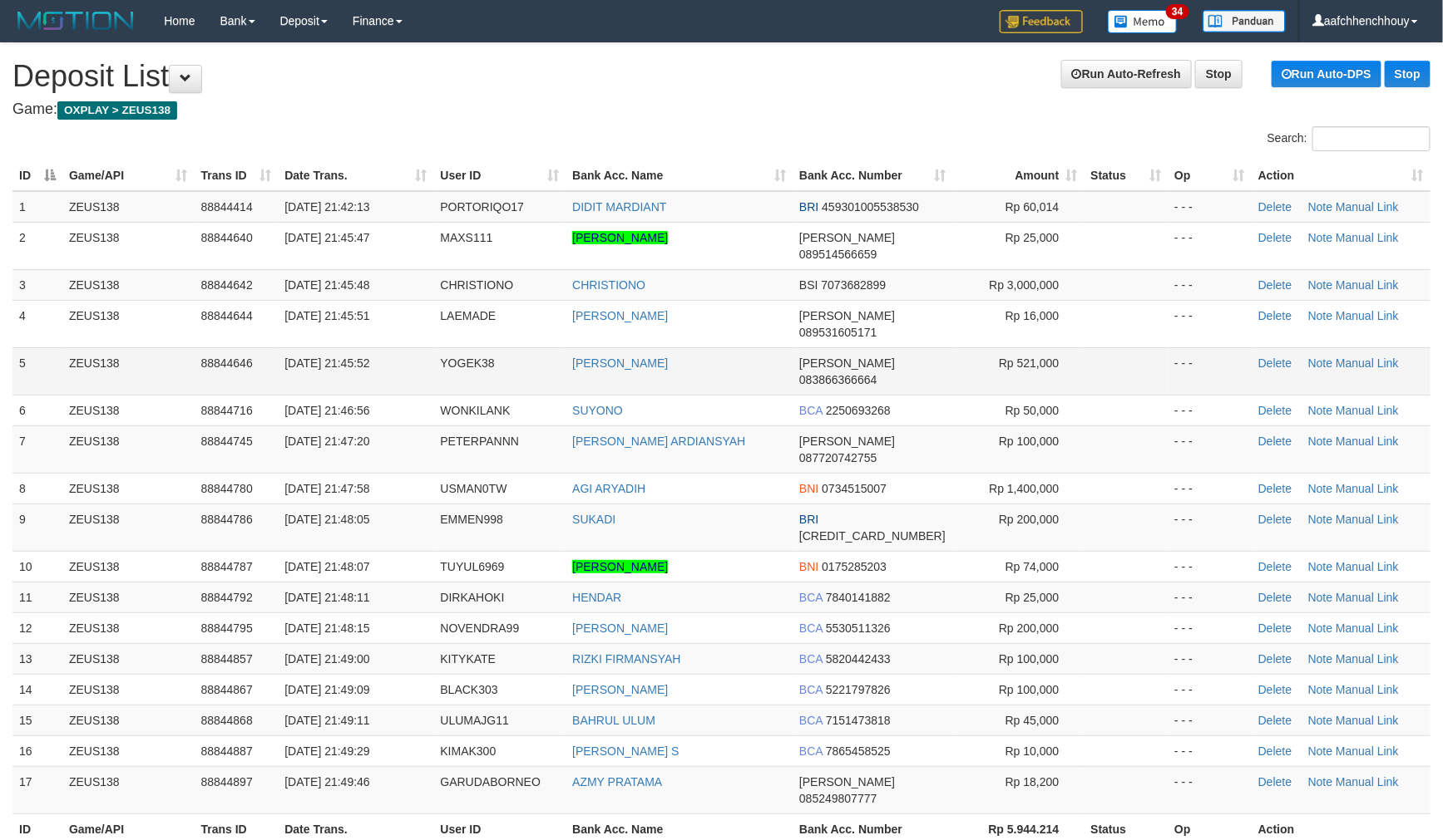
click at [400, 338] on tbody "1 ZEUS138 88844414 [DATE] 21:42:13 [GEOGRAPHIC_DATA] DIDIT MARDIANT BRI 4593010…" at bounding box center [721, 503] width 1418 height 623
click at [275, 136] on div "Search:" at bounding box center [722, 141] width 1443 height 29
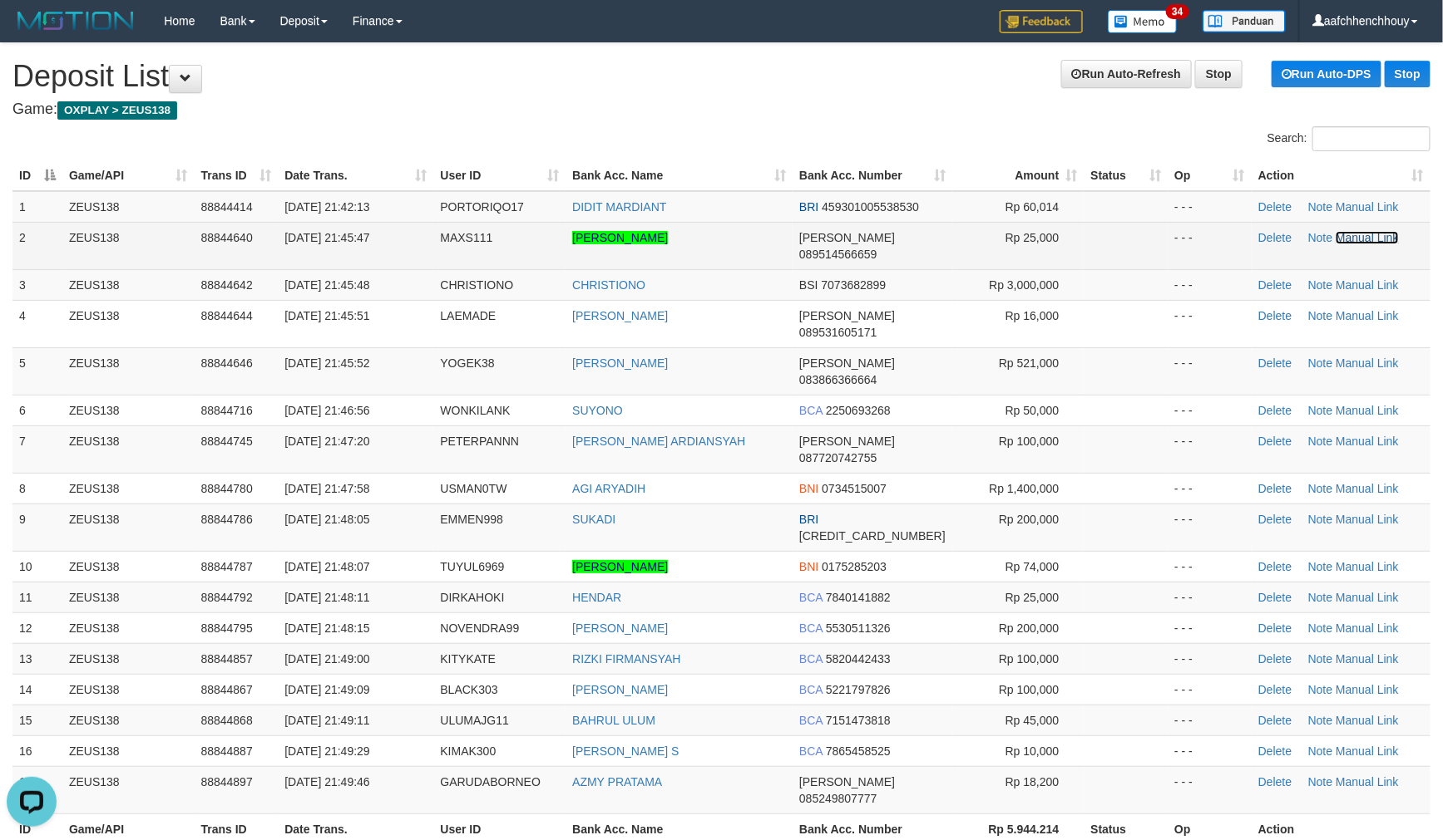
click at [1370, 234] on link "Manual Link" at bounding box center [1367, 237] width 63 height 13
click at [1366, 235] on link "Manual Link" at bounding box center [1367, 237] width 63 height 13
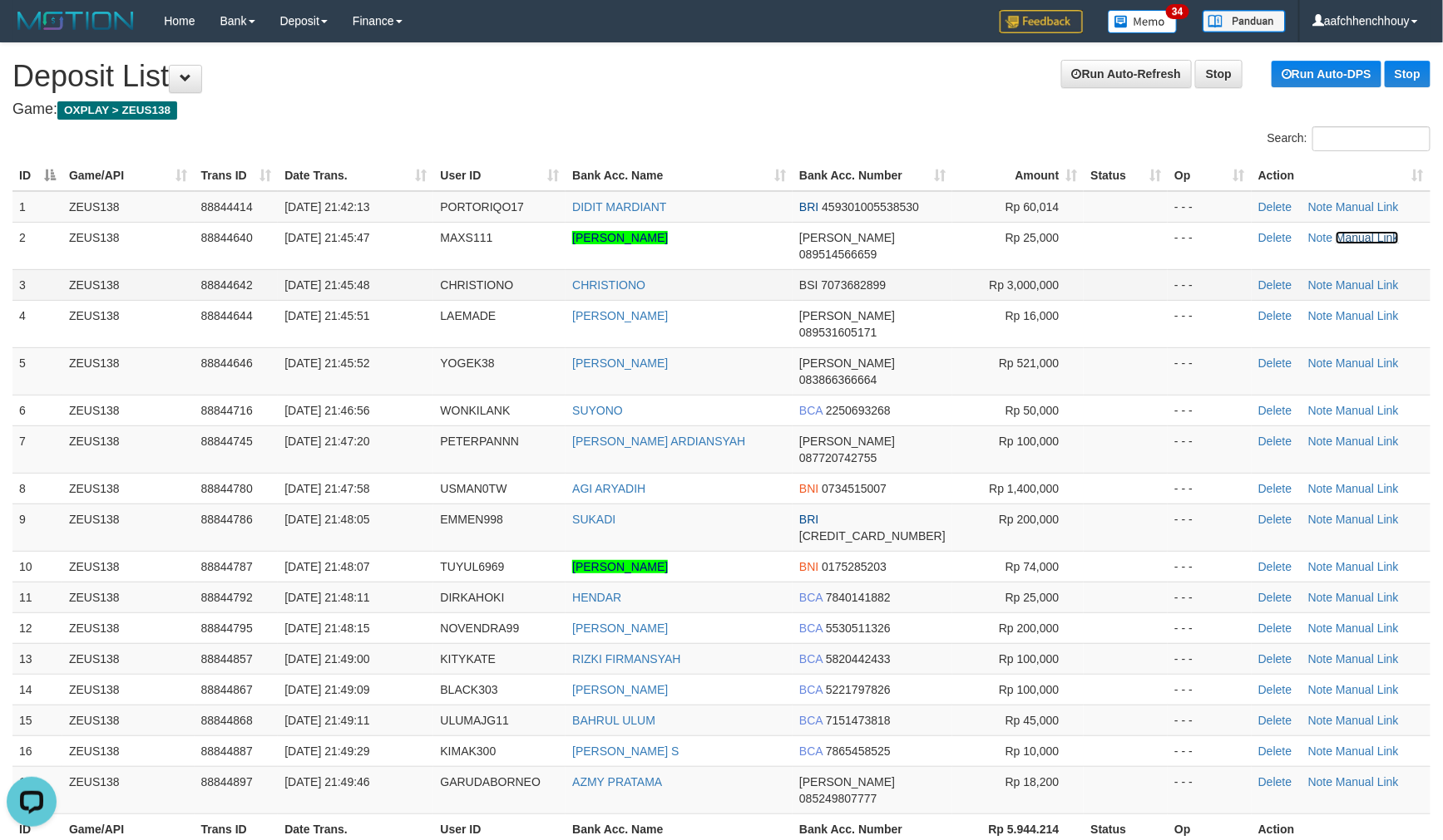
drag, startPoint x: 1366, startPoint y: 238, endPoint x: 1236, endPoint y: 269, distance: 133.6
click at [1366, 238] on link "Manual Link" at bounding box center [1367, 237] width 63 height 13
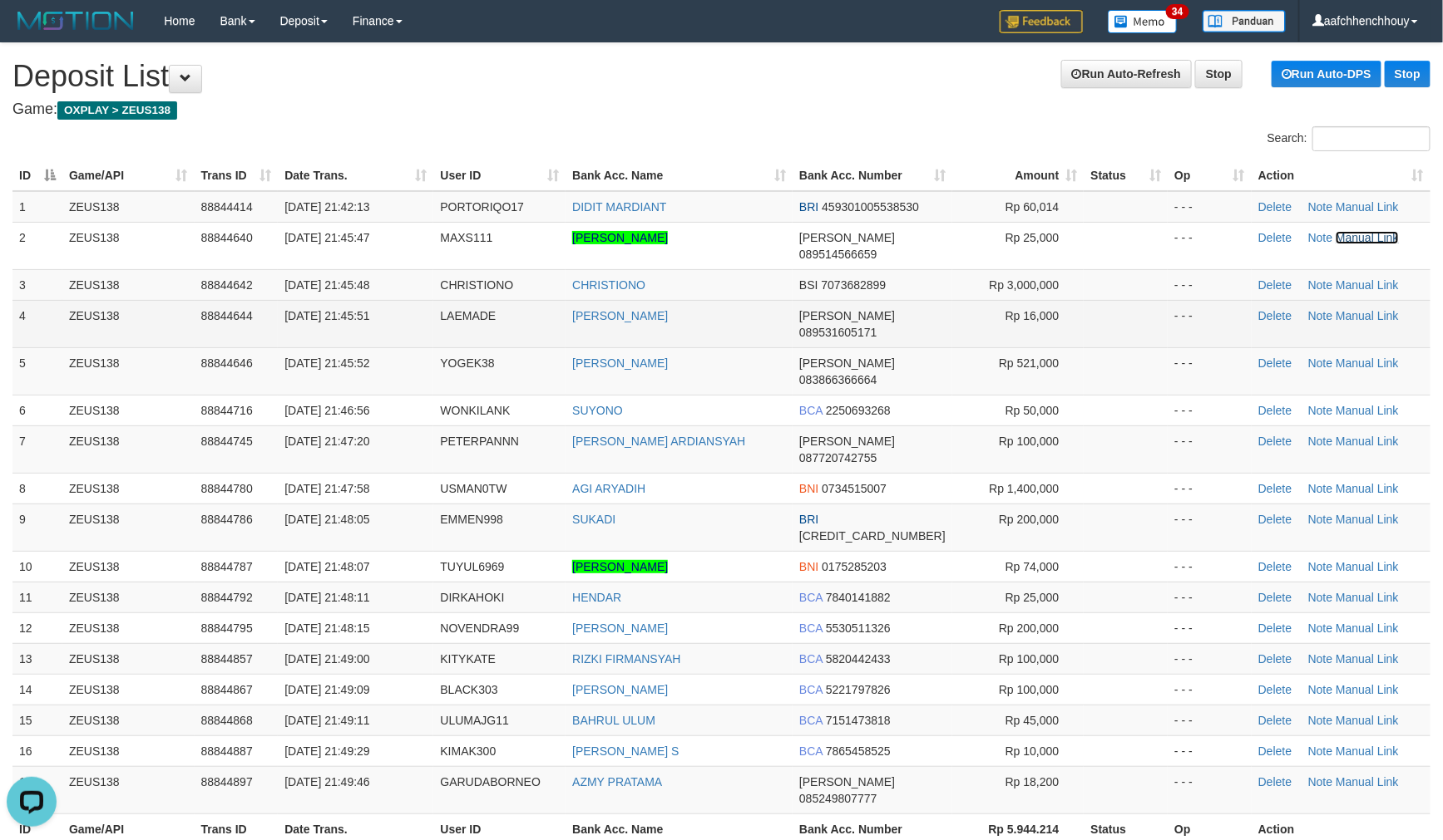
click at [1335, 231] on link "Manual Link" at bounding box center [1367, 237] width 63 height 13
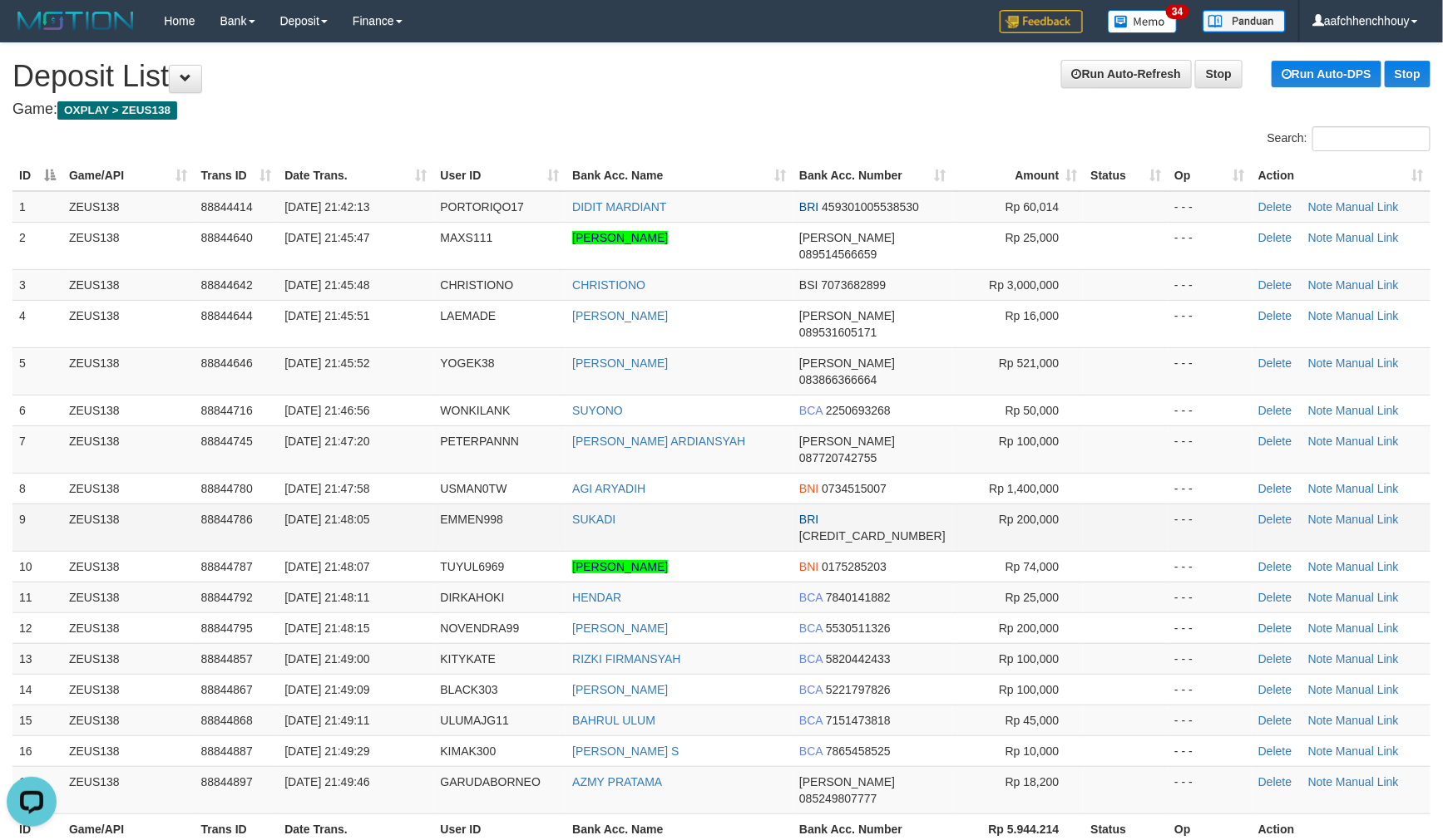
drag, startPoint x: 464, startPoint y: 142, endPoint x: 263, endPoint y: 455, distance: 372.0
click at [345, 385] on div "Search: ID Game/API Trans ID Date Trans. User ID Bank Acc. Name Bank Acc. Numbe…" at bounding box center [721, 500] width 1418 height 746
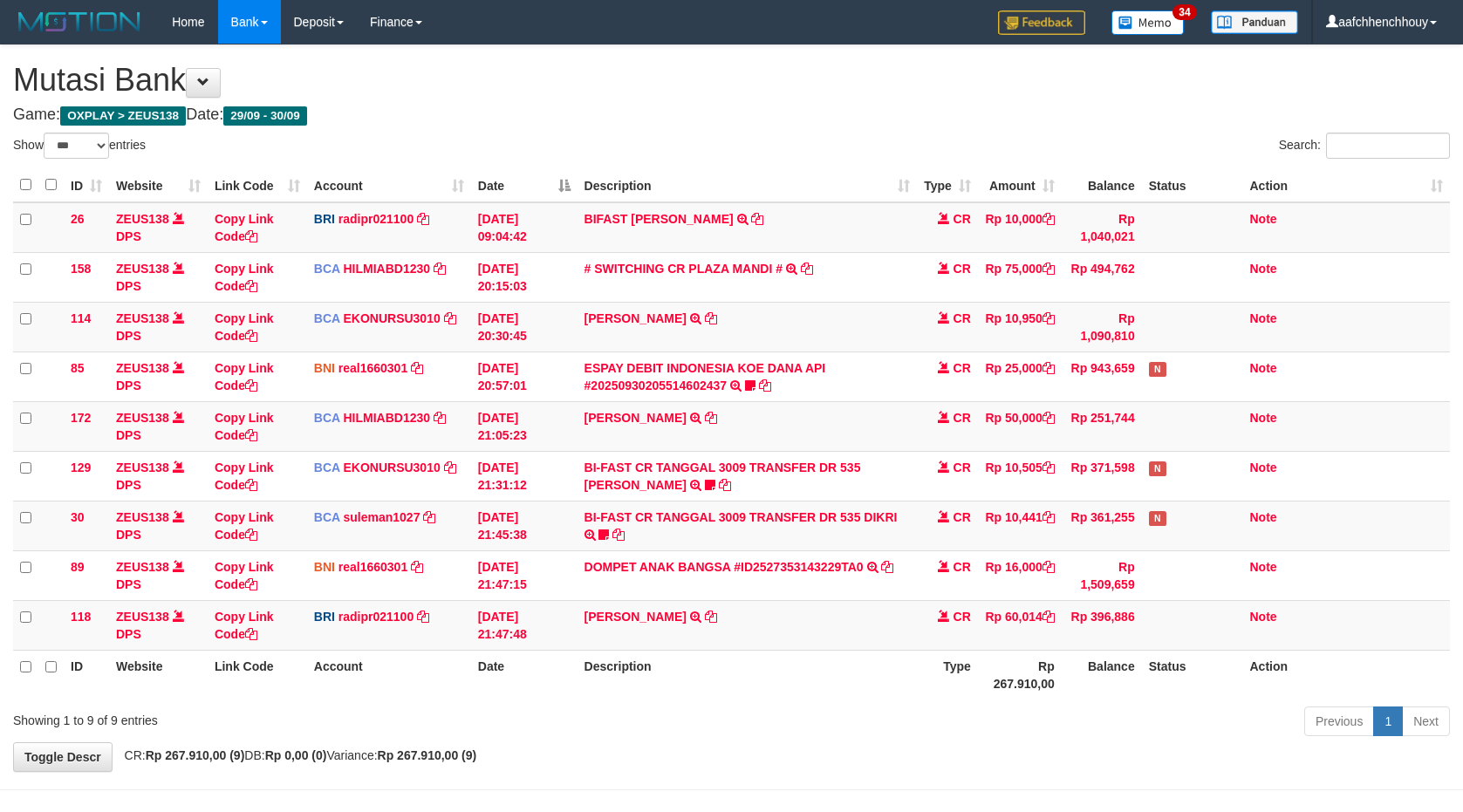
select select "***"
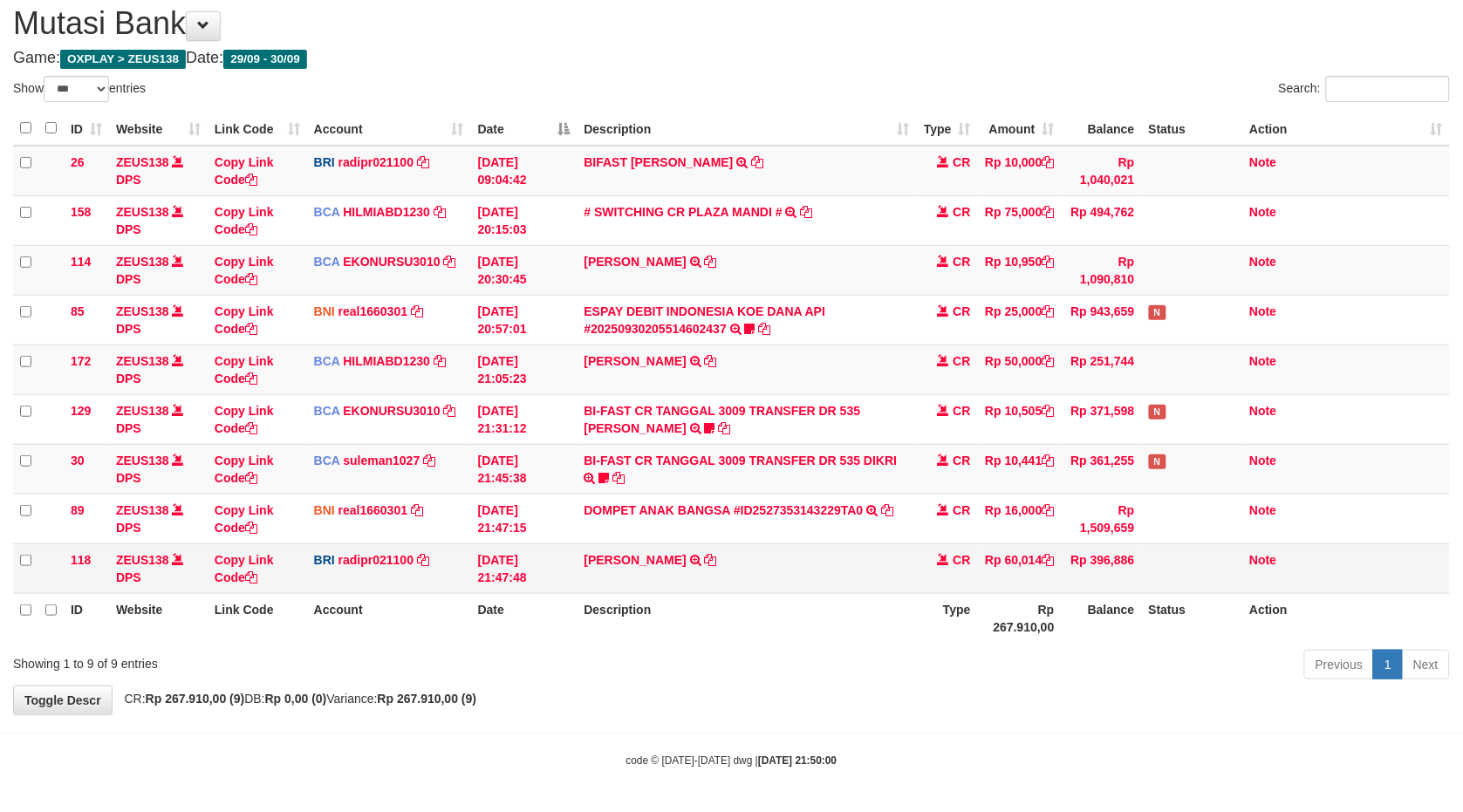
drag, startPoint x: 1108, startPoint y: 455, endPoint x: 635, endPoint y: 590, distance: 491.9
click at [977, 506] on tr "89 ZEUS138 DPS Copy Link Code BNI real1660301 DPS REYHAN ALMANSYAH mutasi_20250…" at bounding box center [732, 518] width 1437 height 50
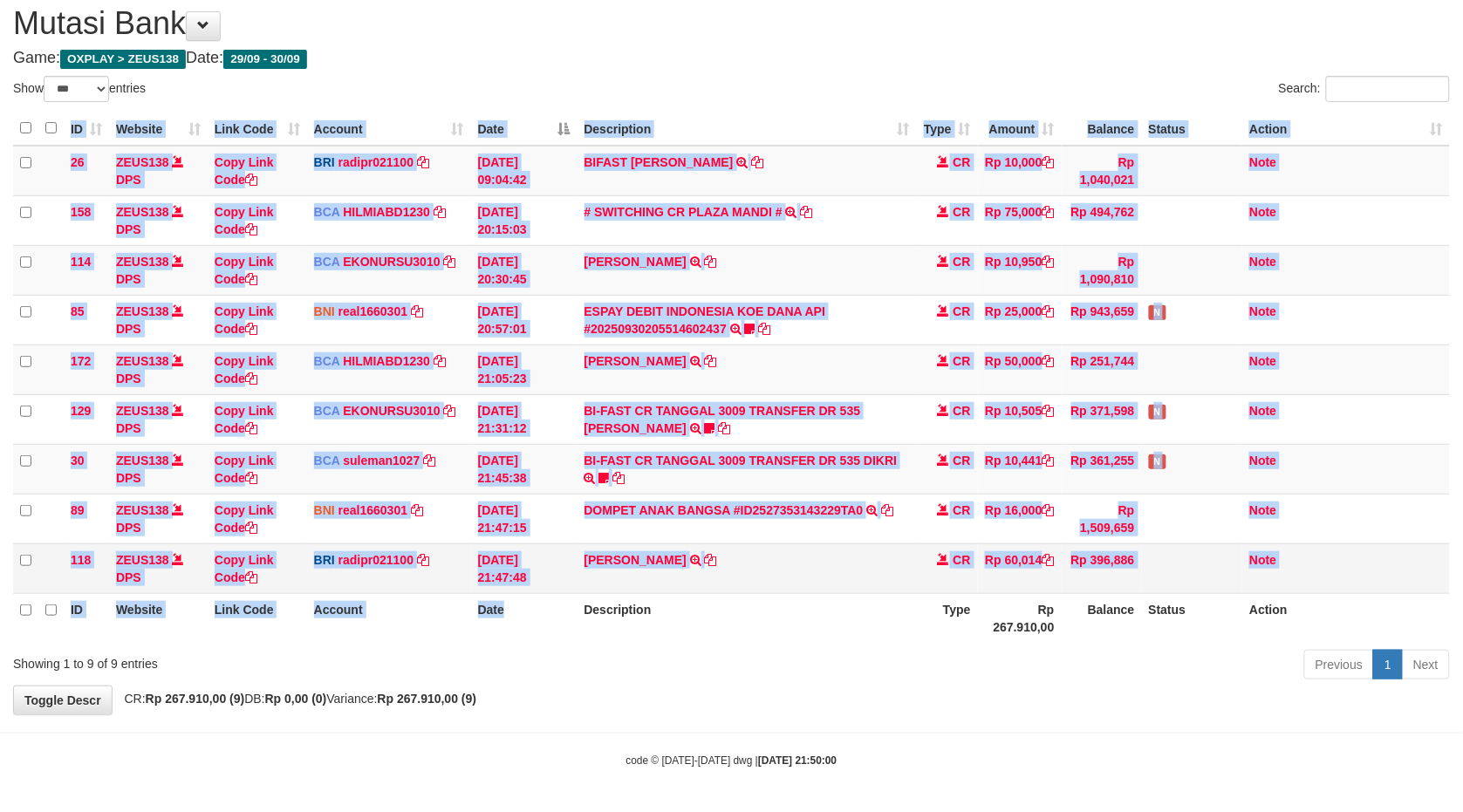
click at [648, 589] on div "ID Website Link Code Account Date Description Type Amount Balance Status Action…" at bounding box center [732, 377] width 1463 height 541
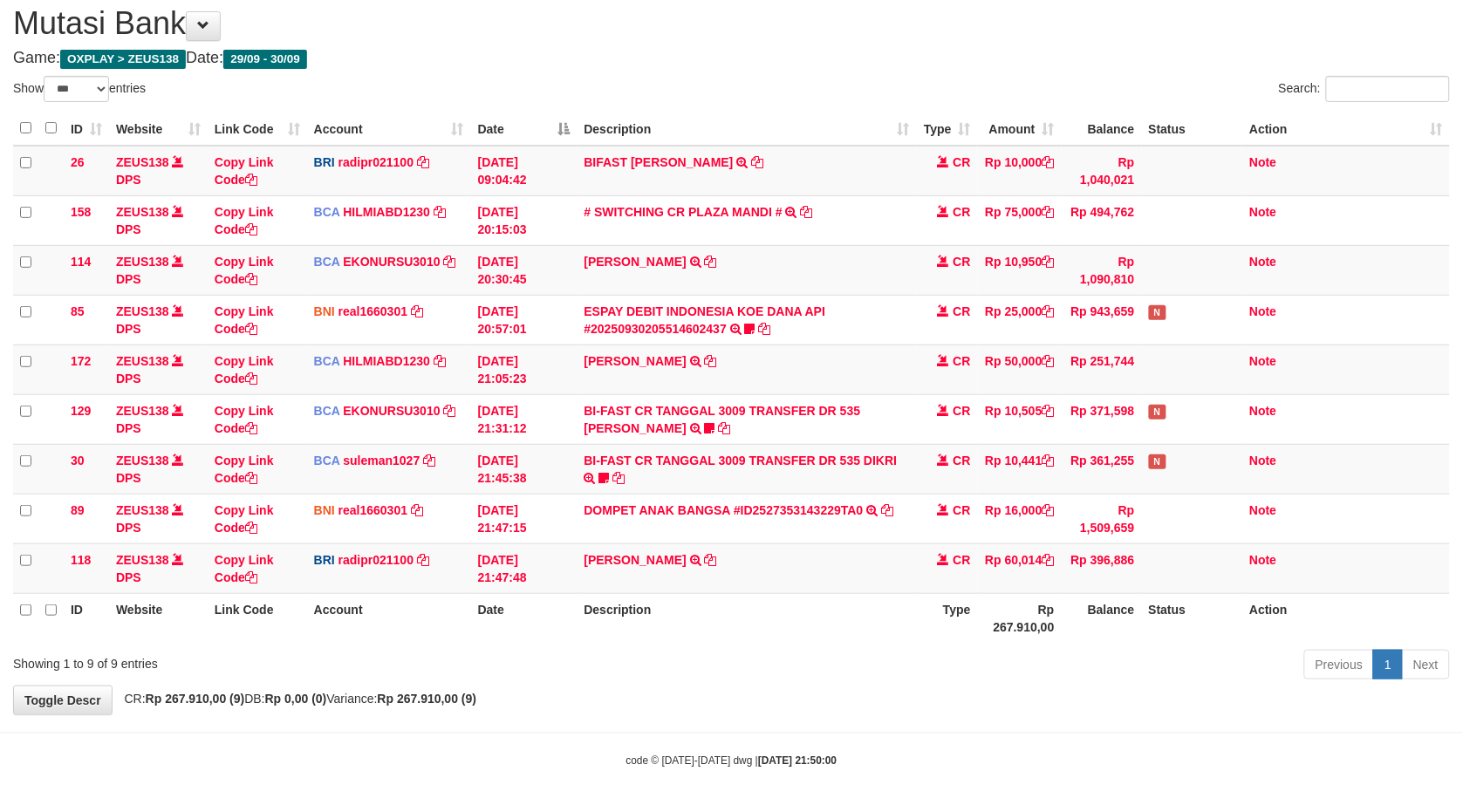
drag, startPoint x: 781, startPoint y: 608, endPoint x: 778, endPoint y: 594, distance: 14.3
click at [778, 594] on th "Description" at bounding box center [747, 618] width 340 height 50
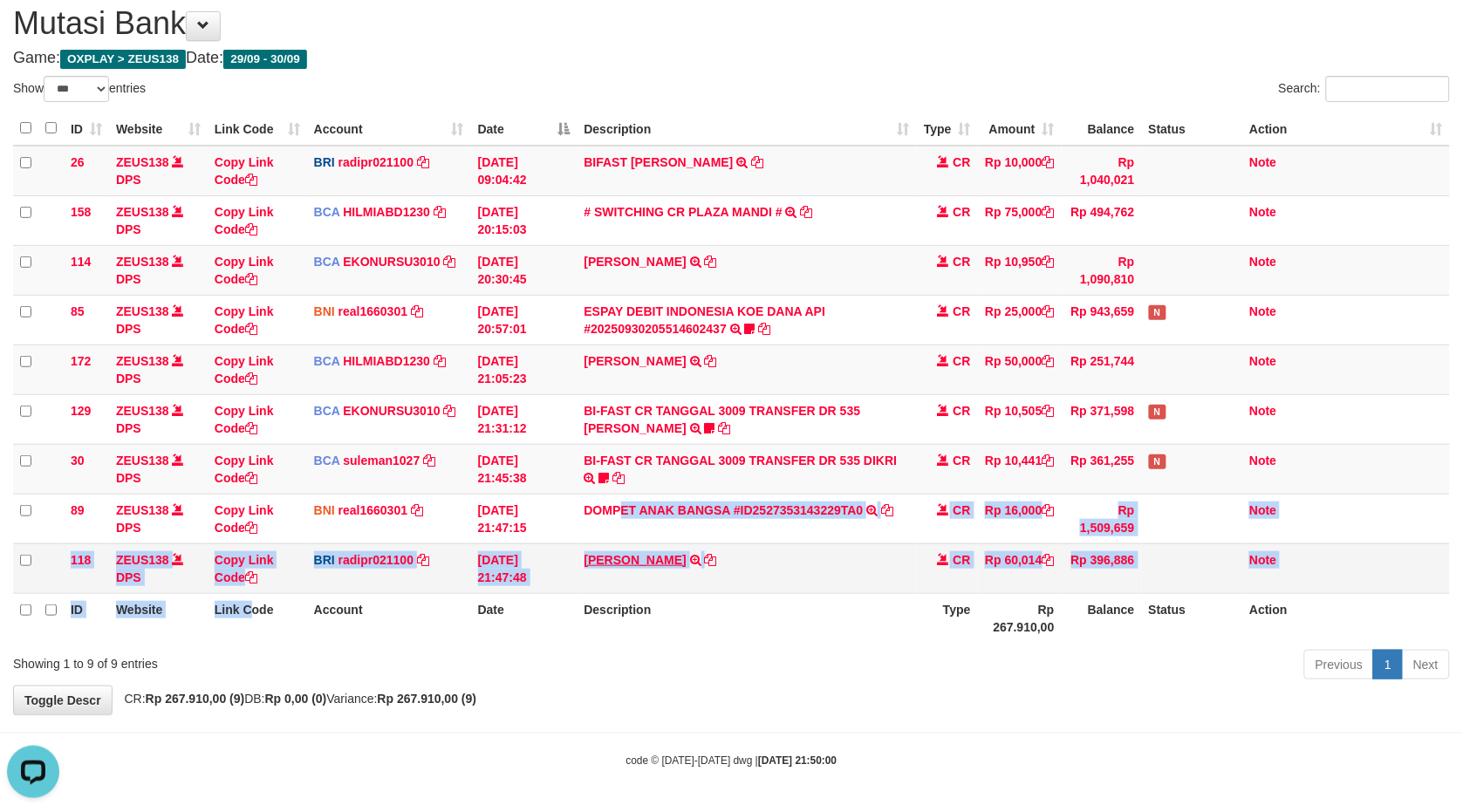
drag, startPoint x: 629, startPoint y: 512, endPoint x: 621, endPoint y: 562, distance: 50.6
click at [611, 548] on table "ID Website Link Code Account Date Description Type Amount Balance Status Action…" at bounding box center [732, 377] width 1437 height 531
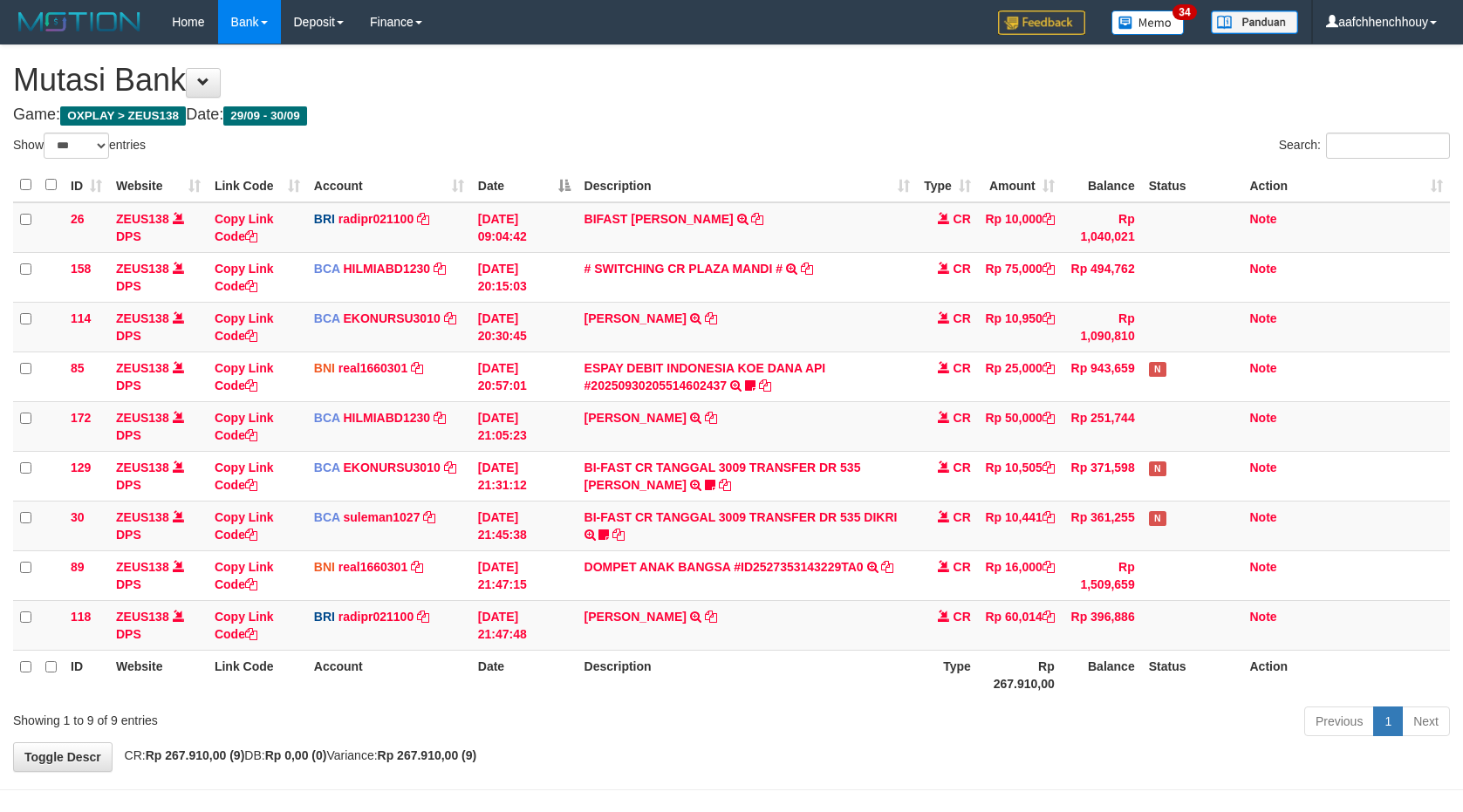
select select "***"
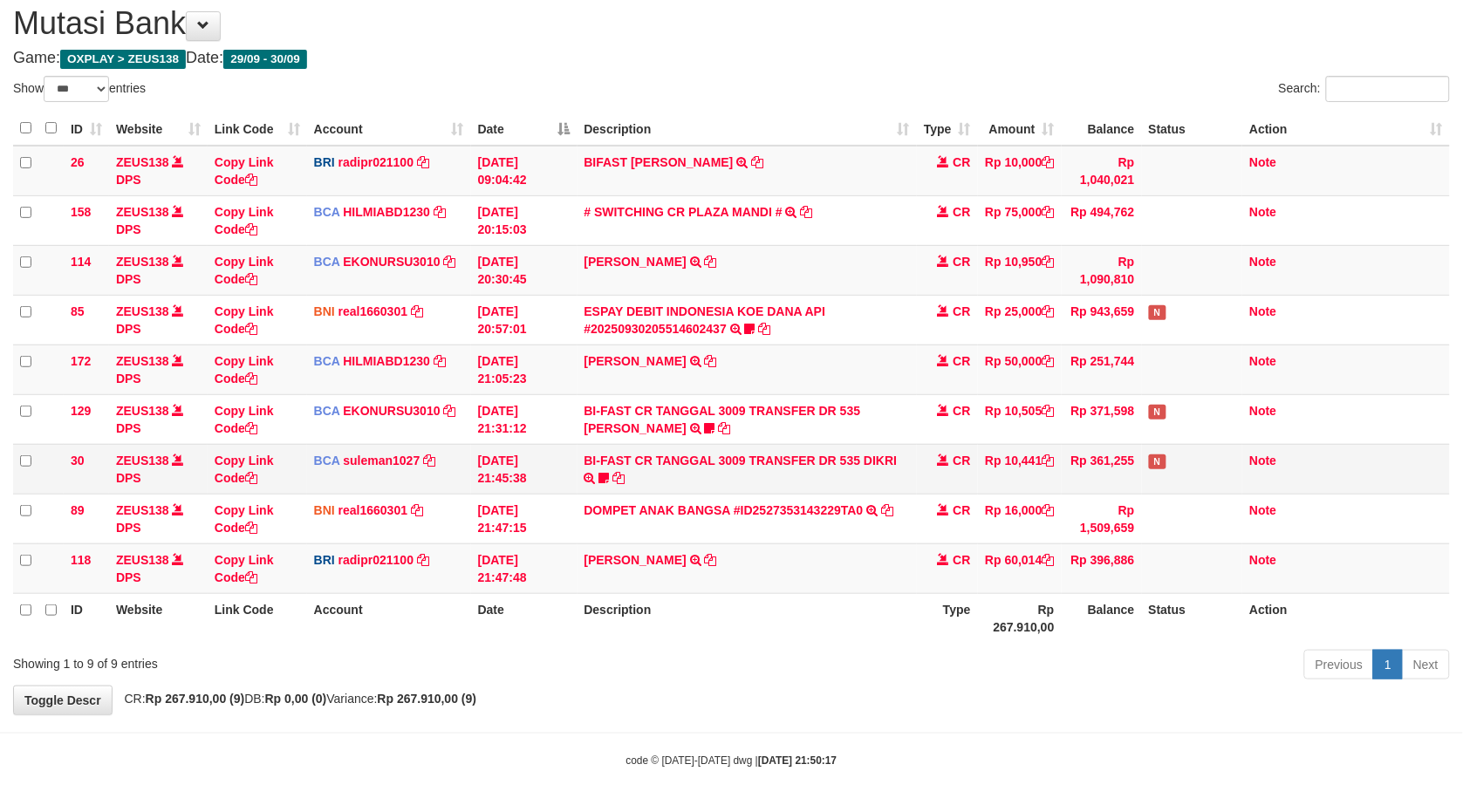
drag, startPoint x: 565, startPoint y: 547, endPoint x: 662, endPoint y: 466, distance: 126.4
click at [569, 548] on td "[DATE] 21:47:48" at bounding box center [524, 568] width 106 height 50
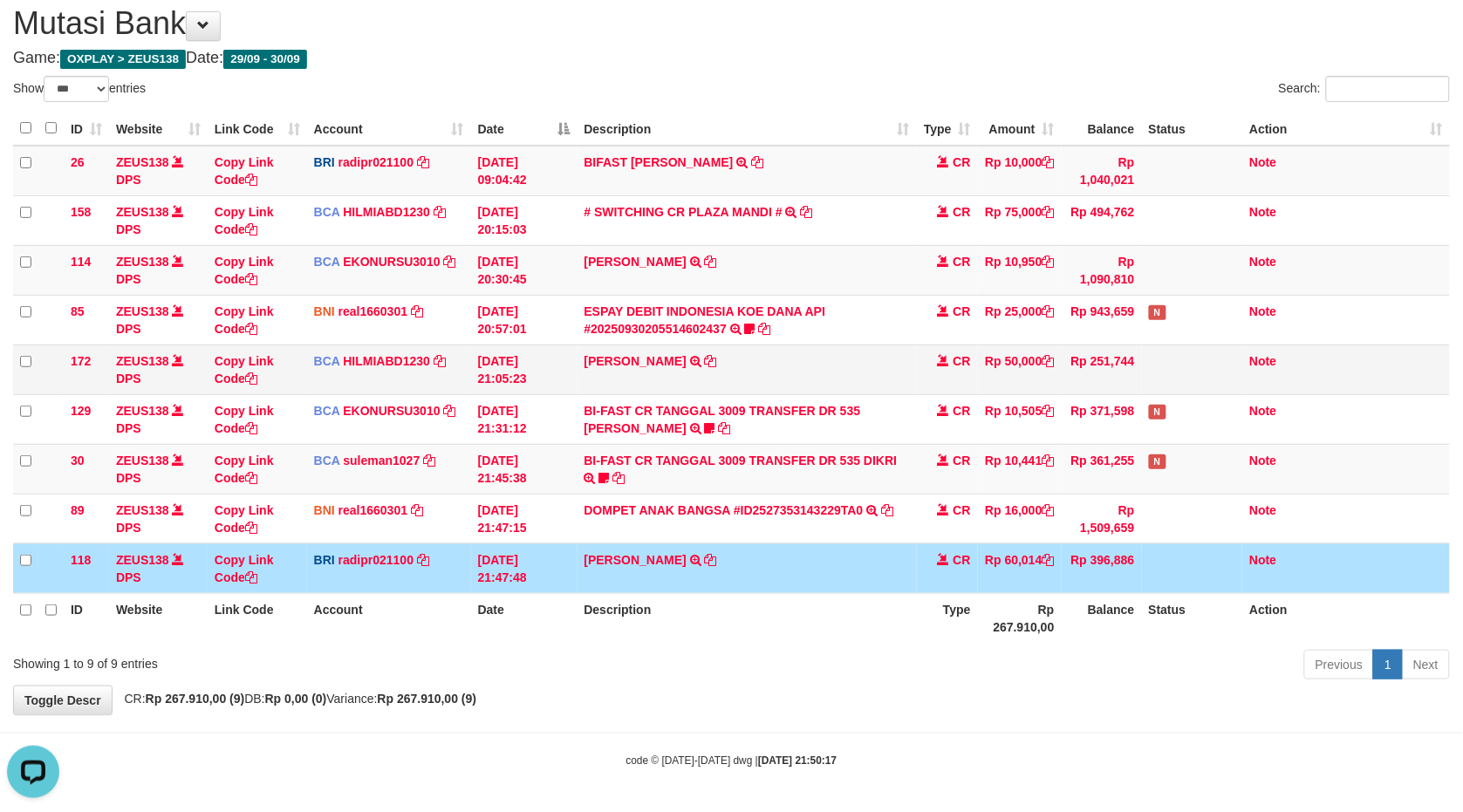
scroll to position [0, 0]
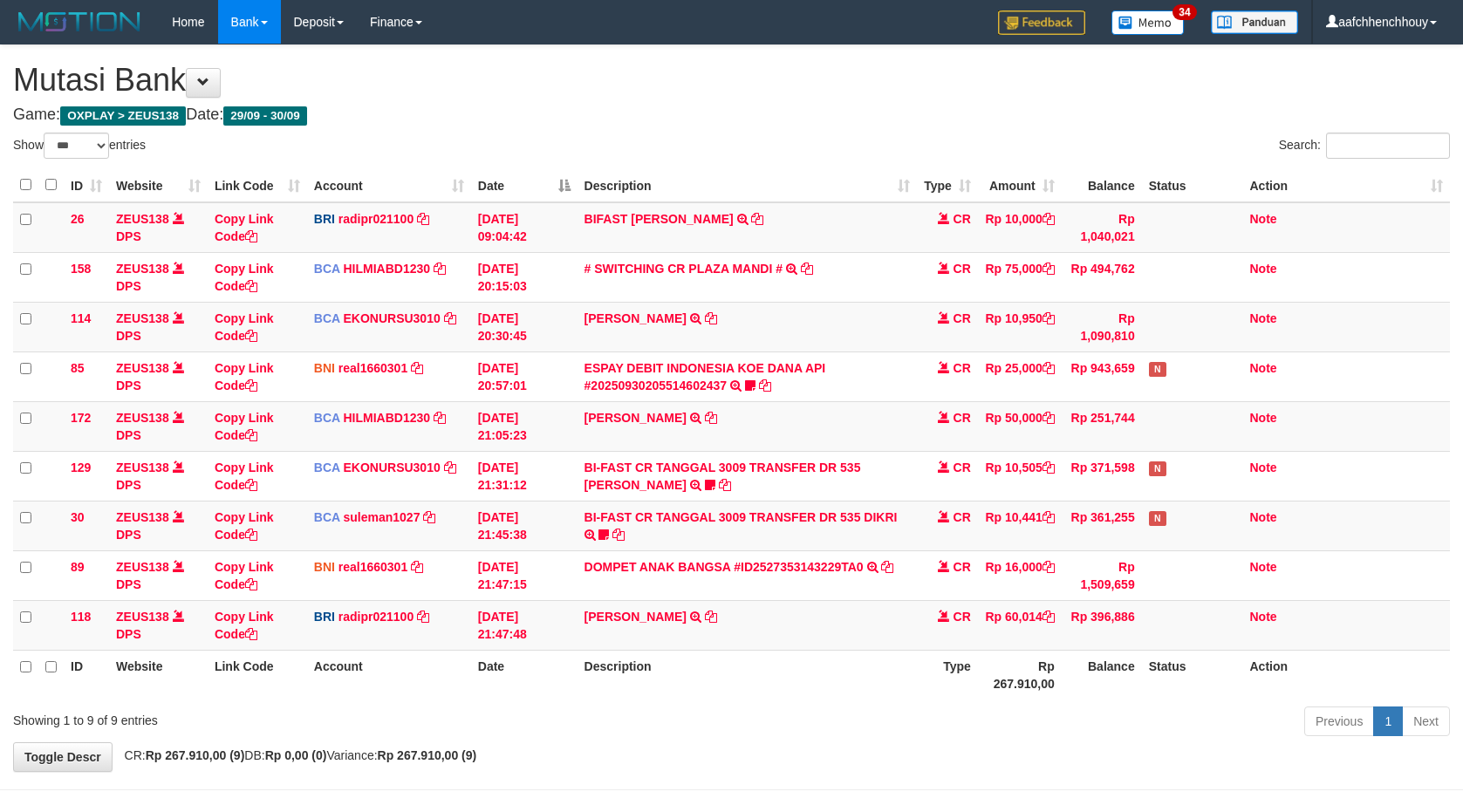
select select "***"
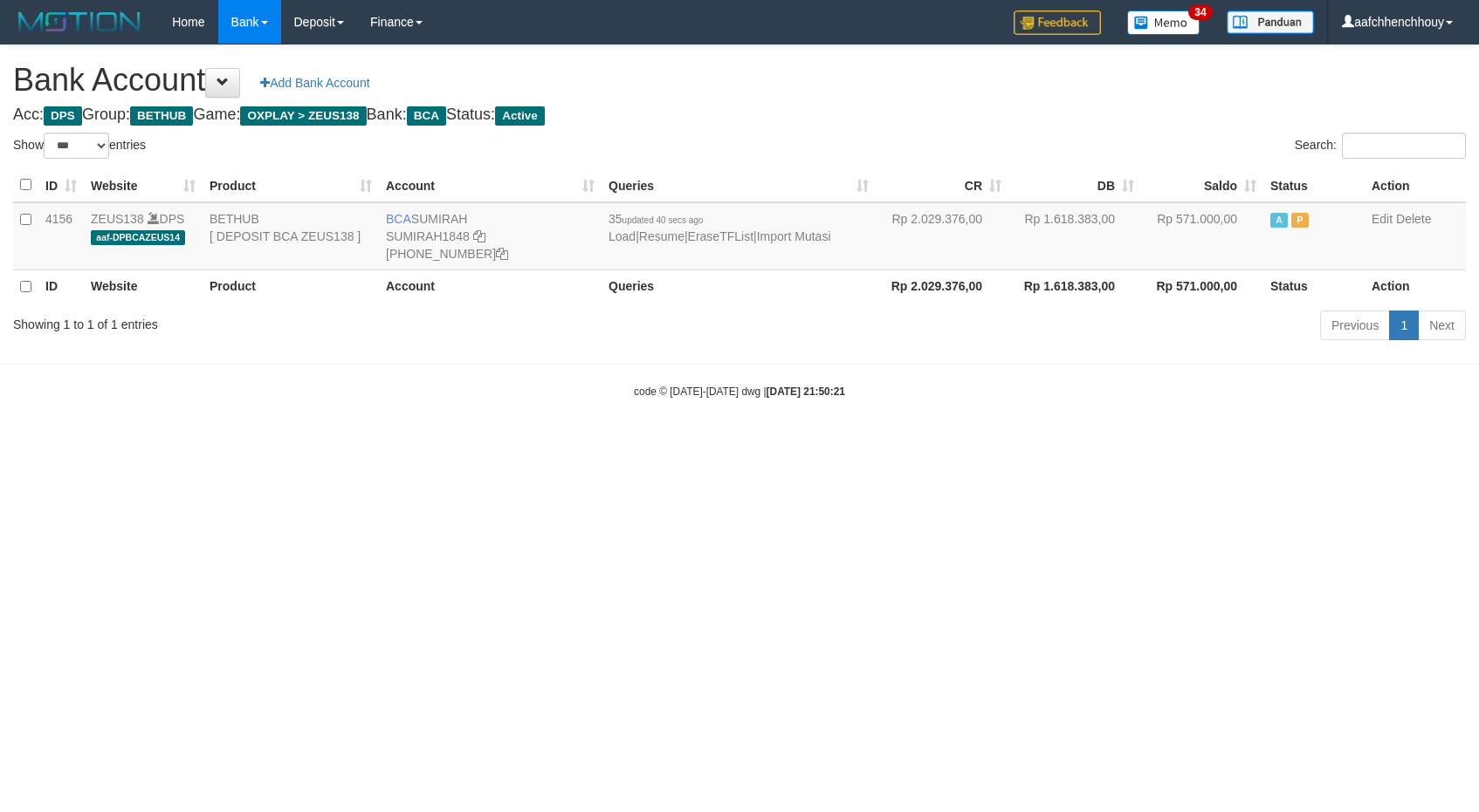
select select "***"
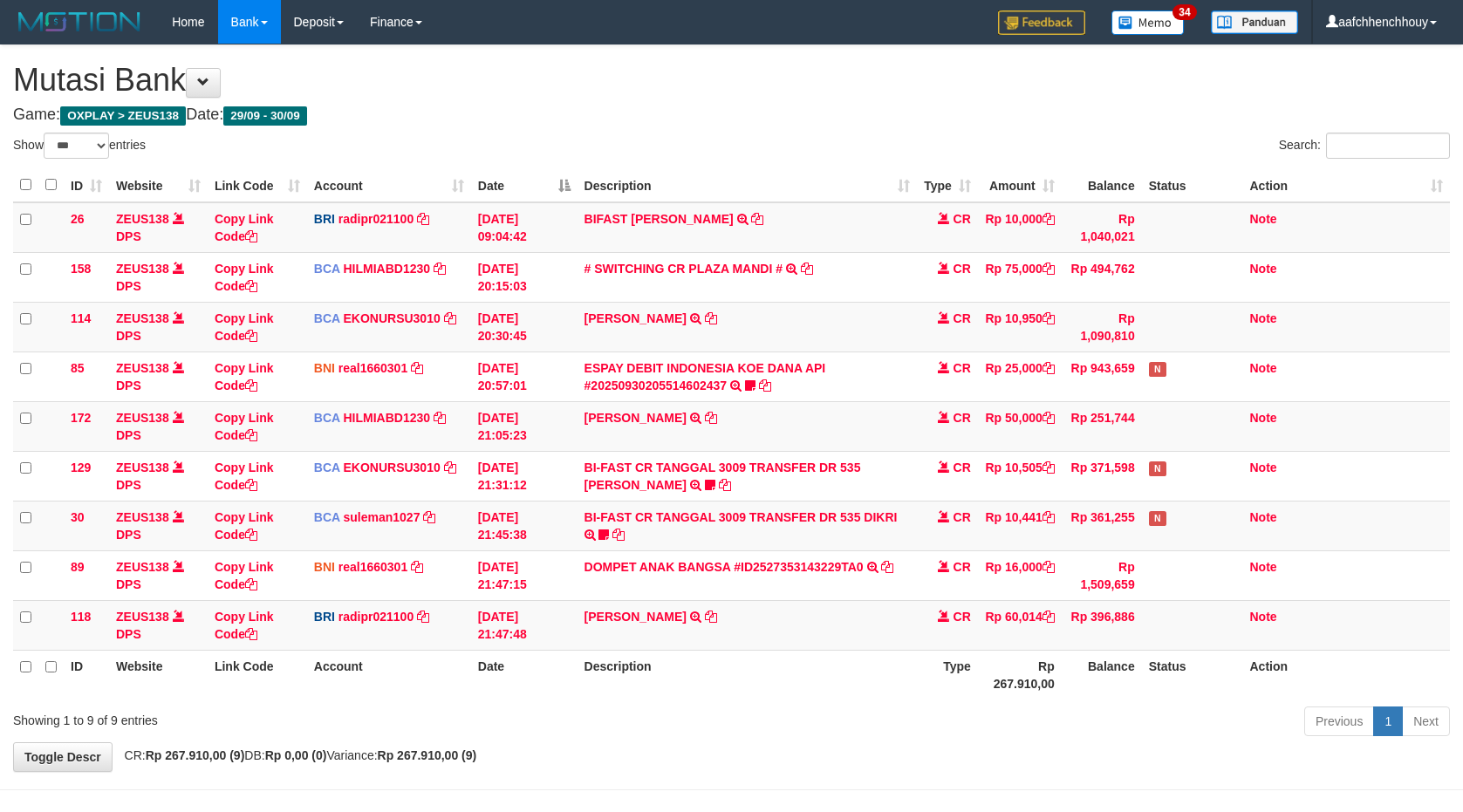
select select "***"
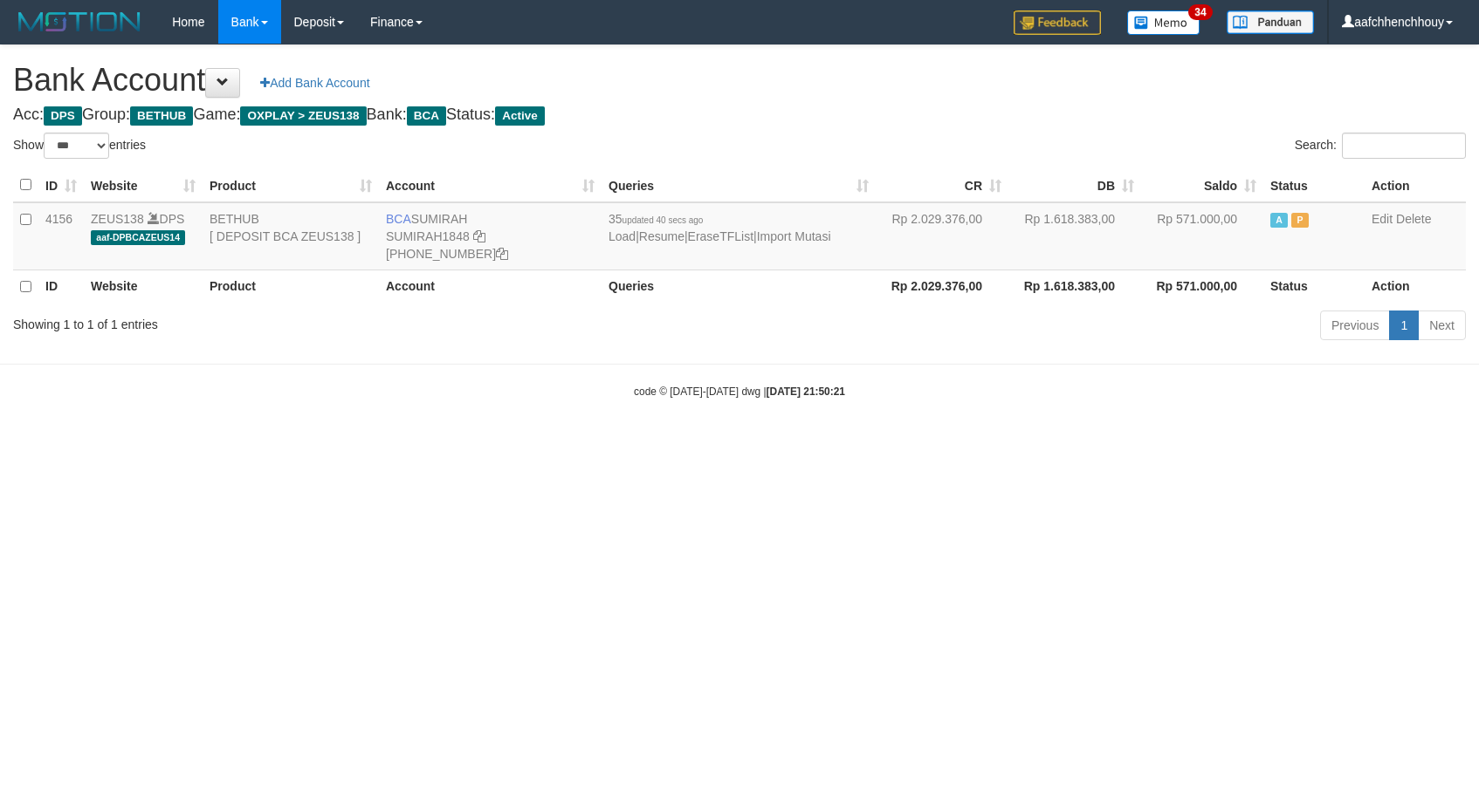
select select "***"
click at [595, 433] on html "Toggle navigation Home Bank Account List Load By Website Group [OXPLAY] ZEUS138…" at bounding box center [739, 221] width 1479 height 443
click at [594, 434] on html "Toggle navigation Home Bank Account List Load By Website Group [OXPLAY] ZEUS138…" at bounding box center [739, 221] width 1479 height 443
drag, startPoint x: 594, startPoint y: 434, endPoint x: 414, endPoint y: 119, distance: 362.8
click at [594, 434] on html "Toggle navigation Home Bank Account List Load By Website Group [OXPLAY] ZEUS138…" at bounding box center [739, 221] width 1479 height 443
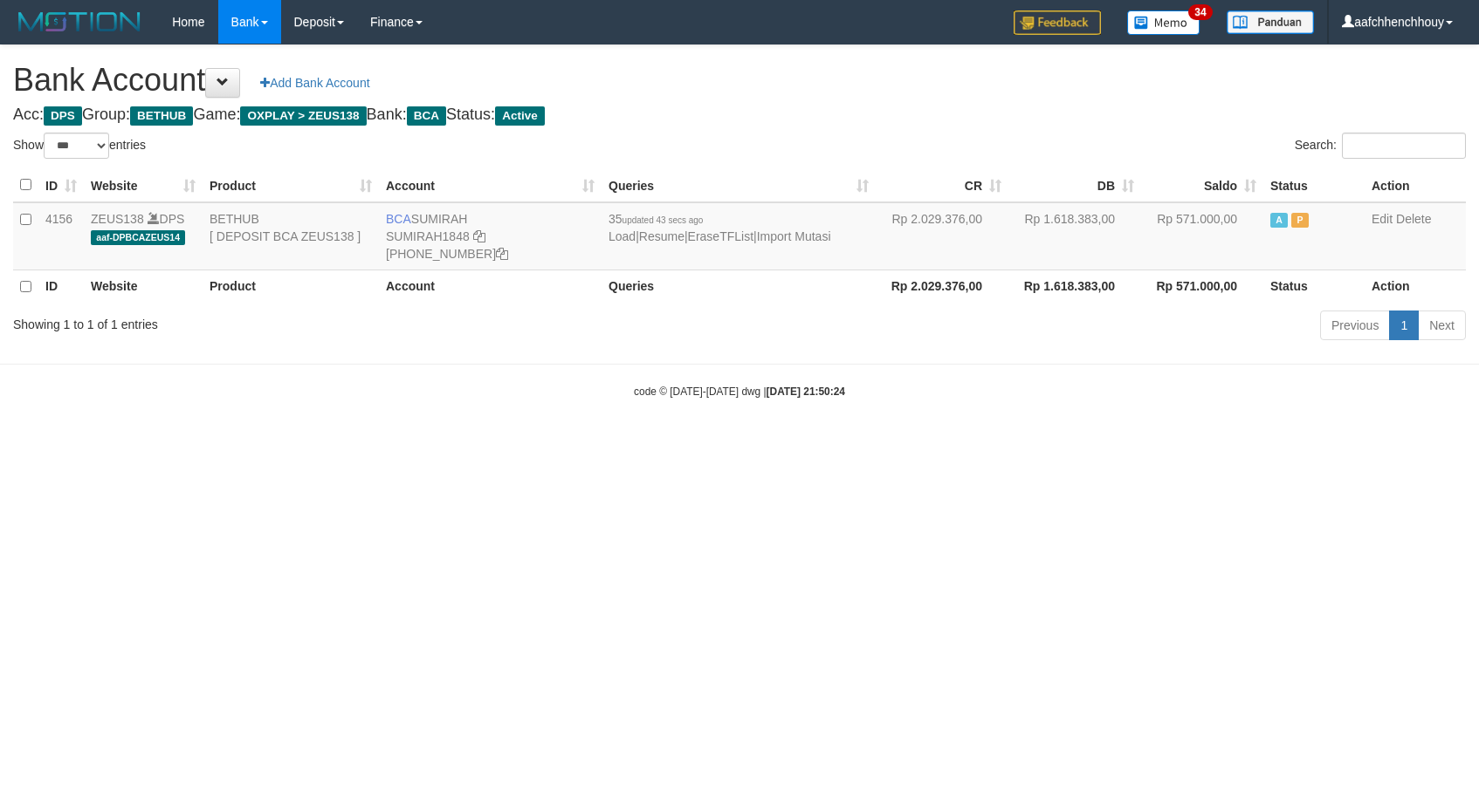
select select "***"
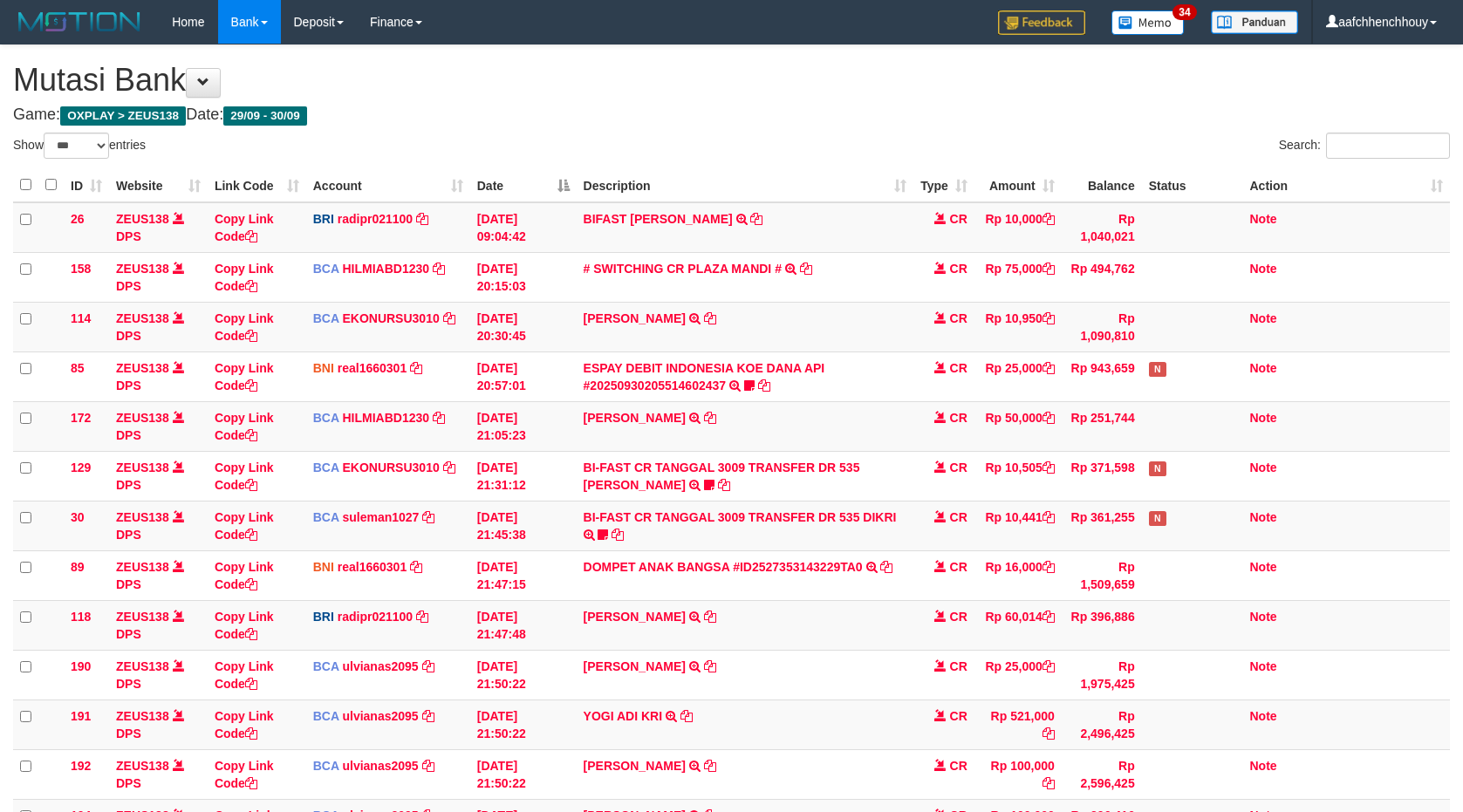
select select "***"
click at [702, 600] on tr "118 ZEUS138 DPS Copy Link Code BRI radipr021100 DPS REYNALDI ADI PRATAMA mutasi…" at bounding box center [732, 625] width 1437 height 50
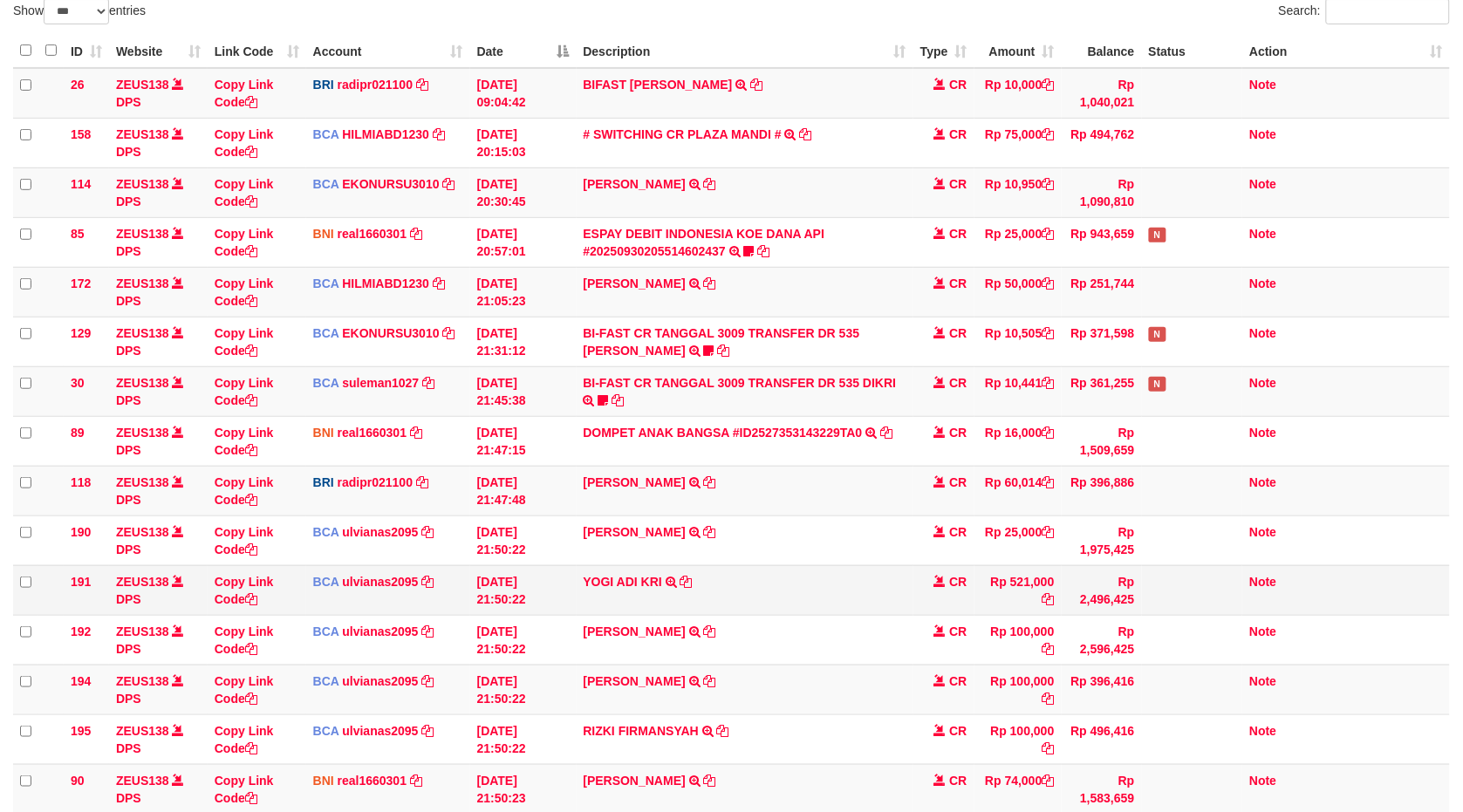
scroll to position [358, 0]
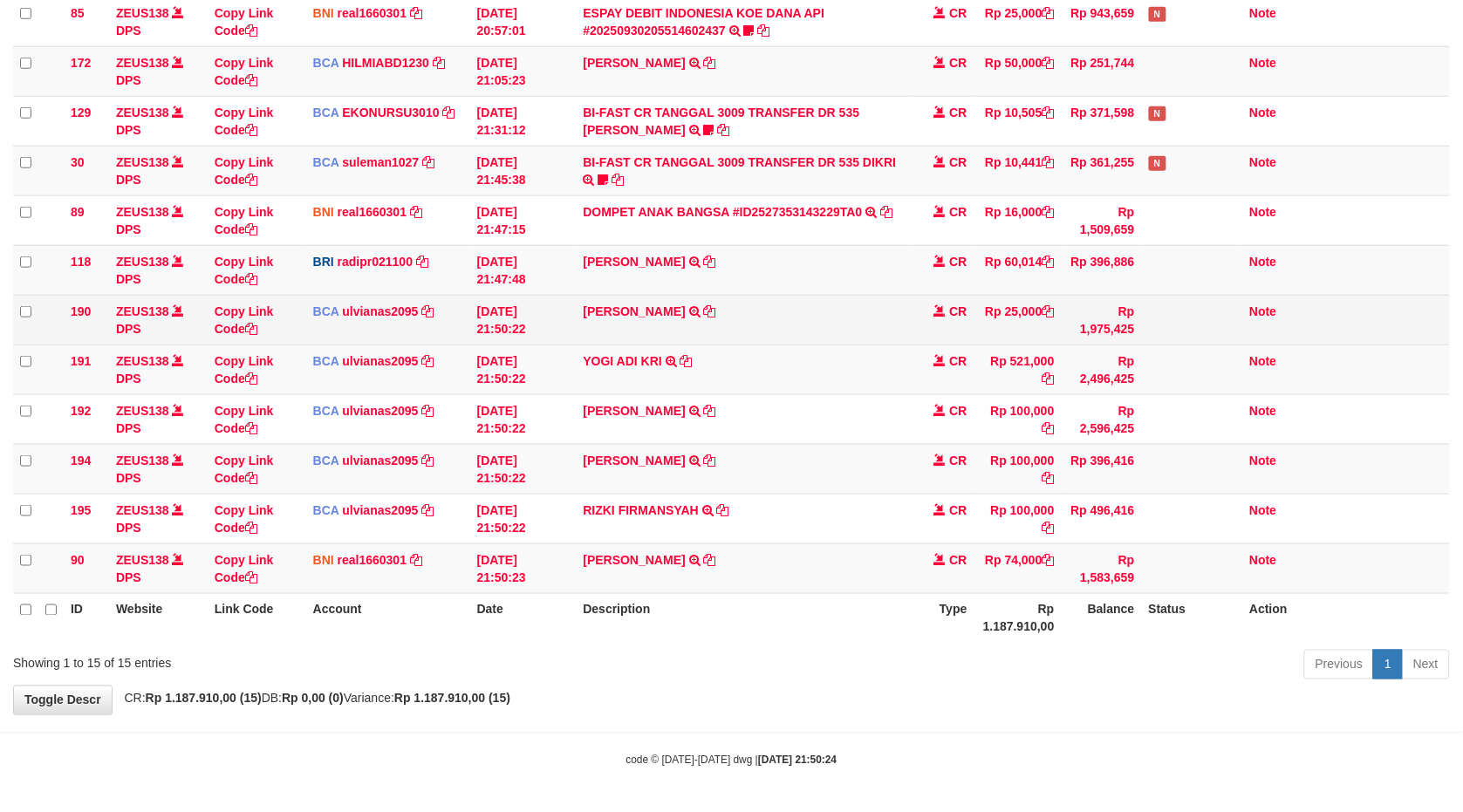
click at [712, 299] on td "FERNANDO BAG TRSF E-BANKING CR 3009/FTSCY/WS95051 25000.002025093068894270 TRFD…" at bounding box center [744, 319] width 337 height 50
click at [712, 300] on td "FERNANDO BAG TRSF E-BANKING CR 3009/FTSCY/WS95051 25000.002025093068894270 TRFD…" at bounding box center [744, 319] width 337 height 50
click at [705, 309] on icon at bounding box center [709, 311] width 12 height 12
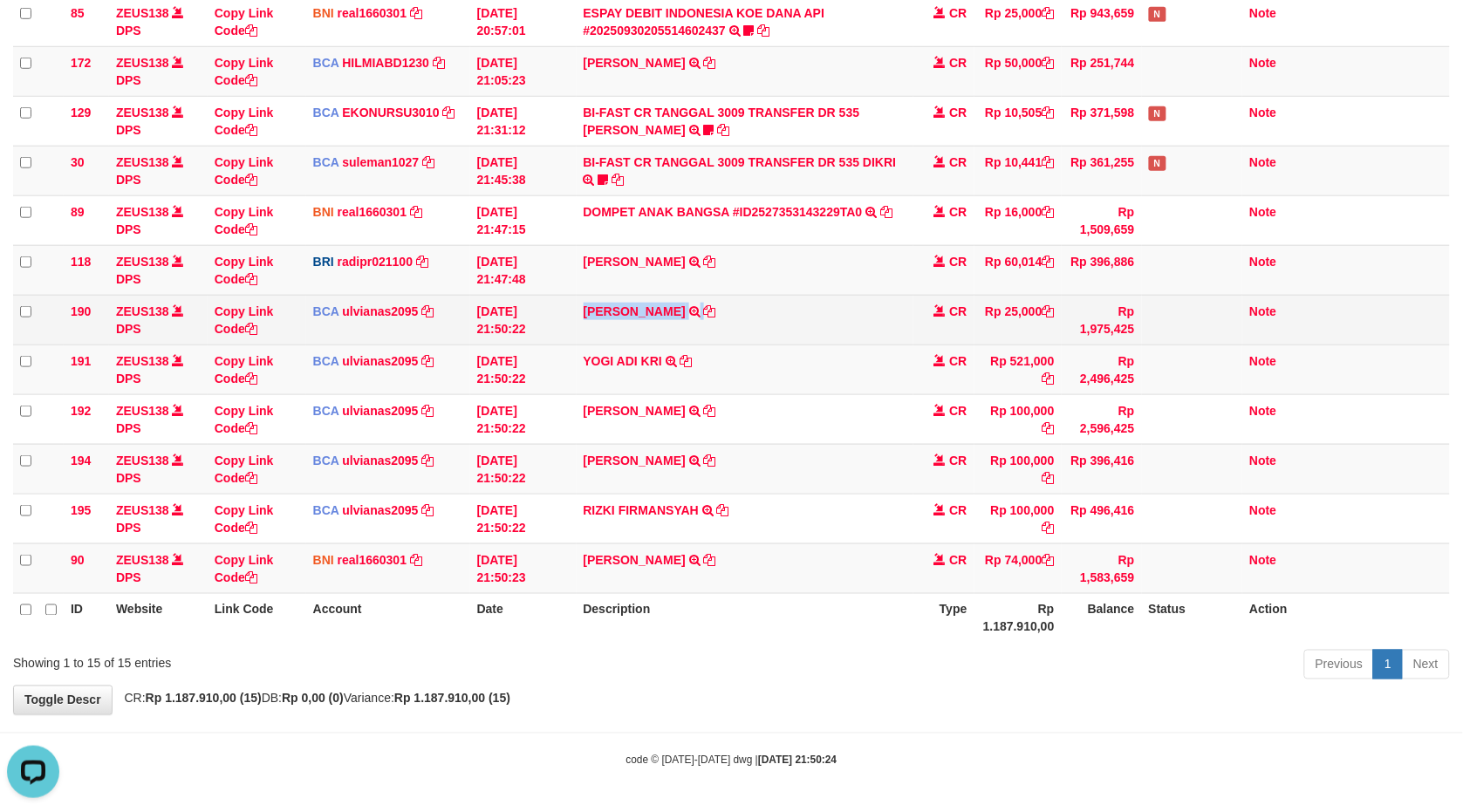
copy tr "FERNANDO BAG TRSF E-BANKING CR 3009/FTSCY/WS95051 25000.002025093068894270 TRFD…"
click at [705, 309] on icon at bounding box center [709, 311] width 12 height 12
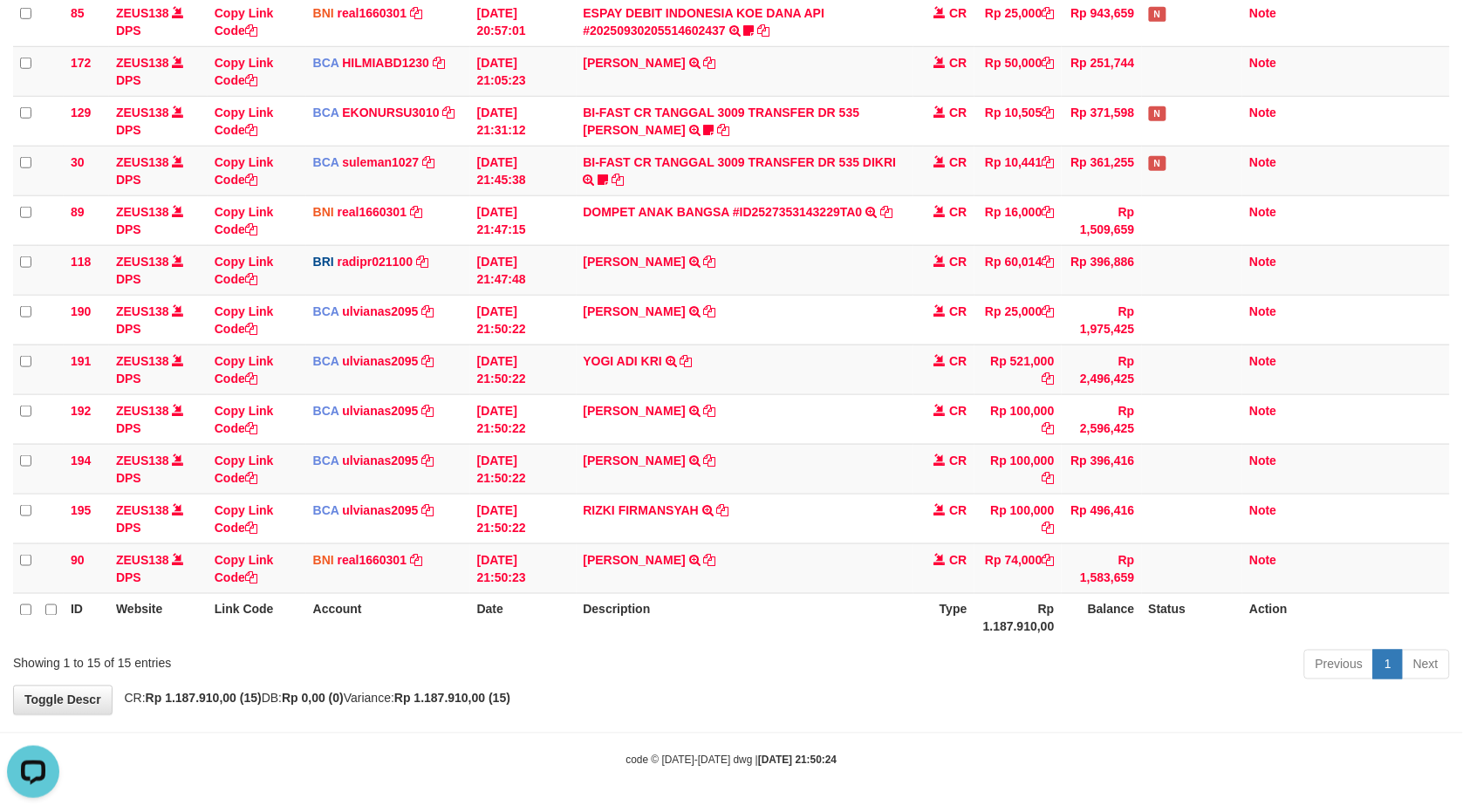
click at [811, 673] on div "Previous 1 Next" at bounding box center [1036, 666] width 827 height 38
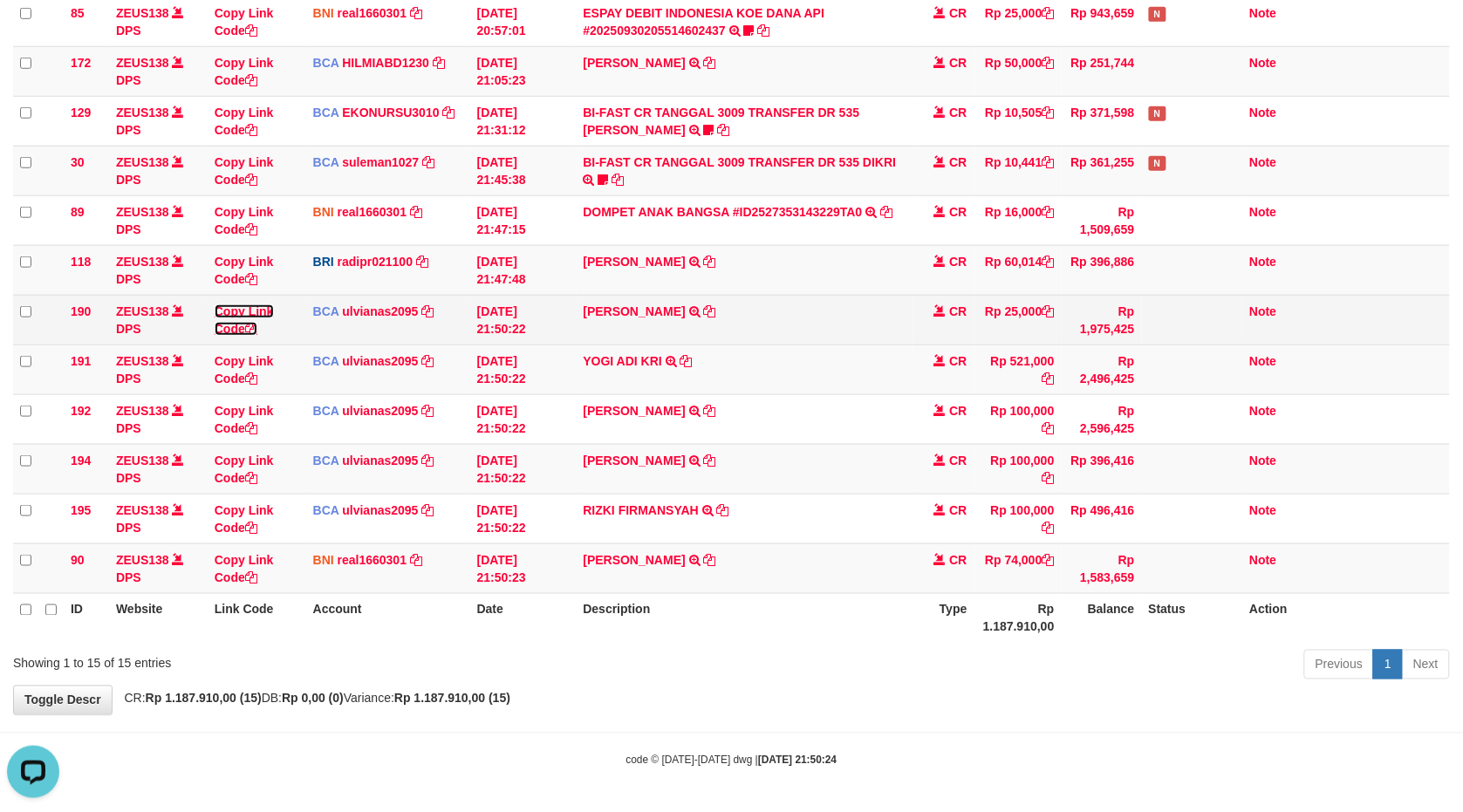
click at [239, 311] on link "Copy Link Code" at bounding box center [244, 320] width 60 height 31
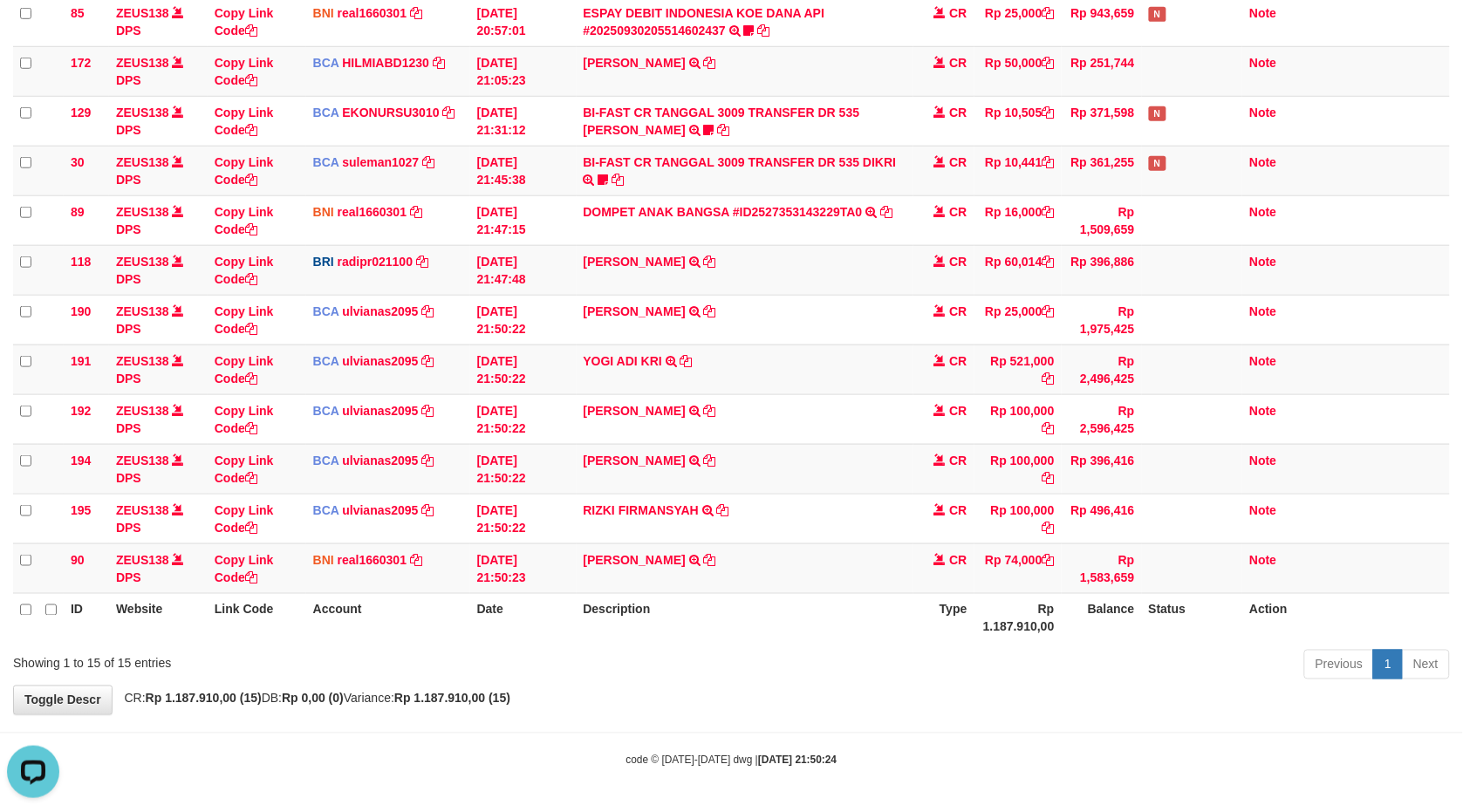
scroll to position [259, 0]
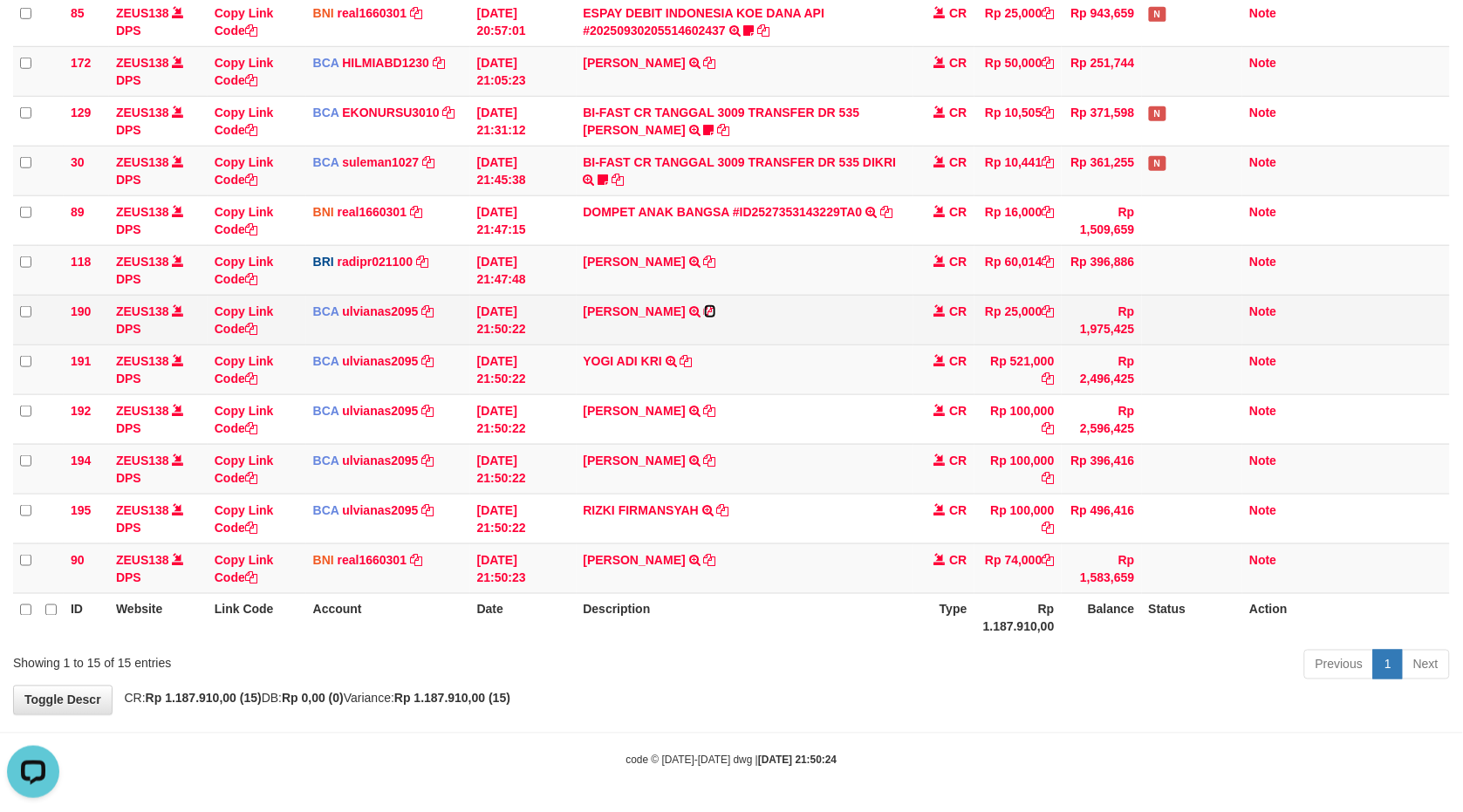
click at [704, 306] on icon at bounding box center [709, 311] width 12 height 12
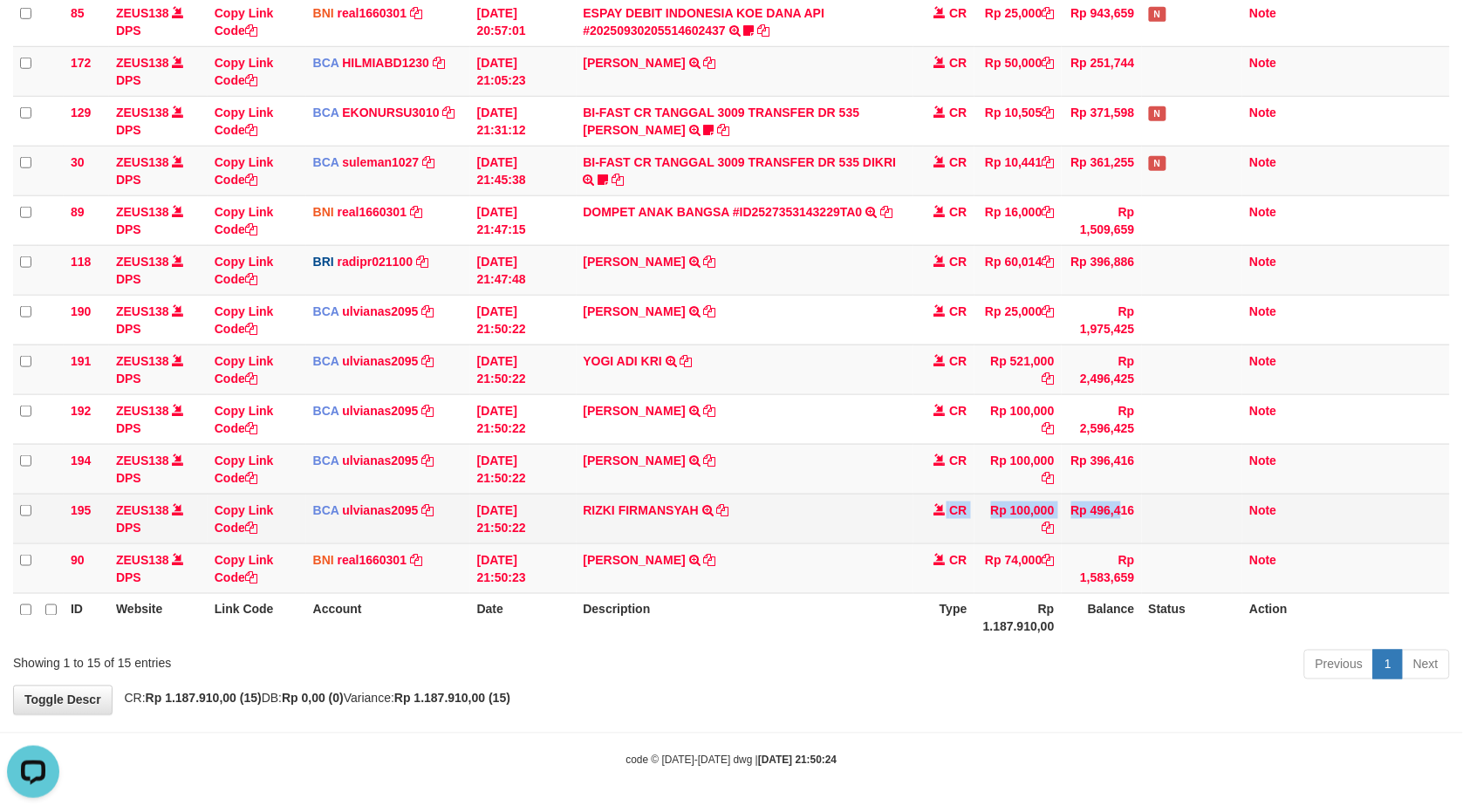
click at [811, 527] on tr "195 ZEUS138 DPS Copy Link Code BCA ulvianas2095 DPS ULVIANASARI mutasi_20250930…" at bounding box center [732, 518] width 1437 height 50
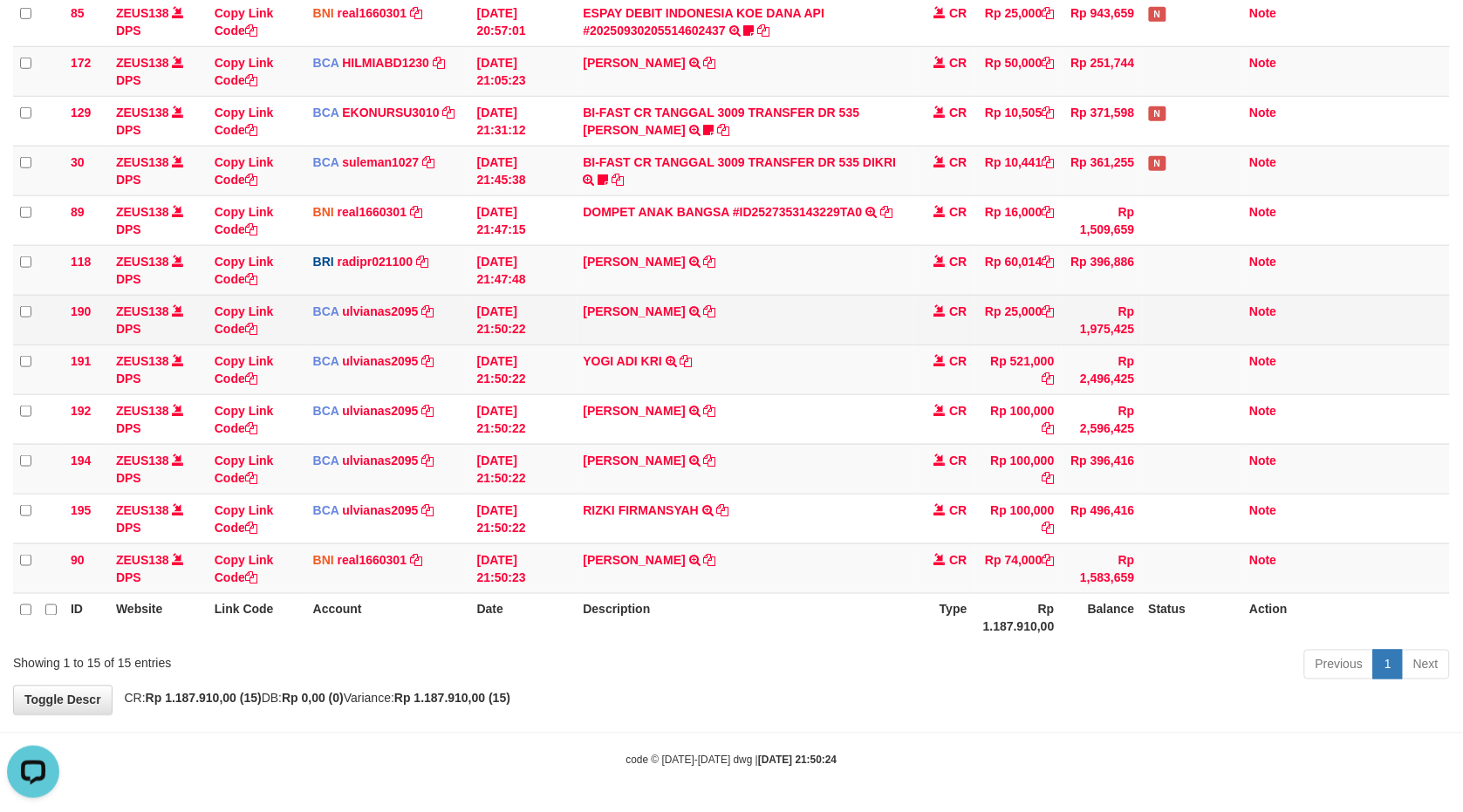
click at [237, 315] on td "Copy Link Code" at bounding box center [256, 319] width 98 height 50
click at [236, 310] on link "Copy Link Code" at bounding box center [244, 320] width 60 height 31
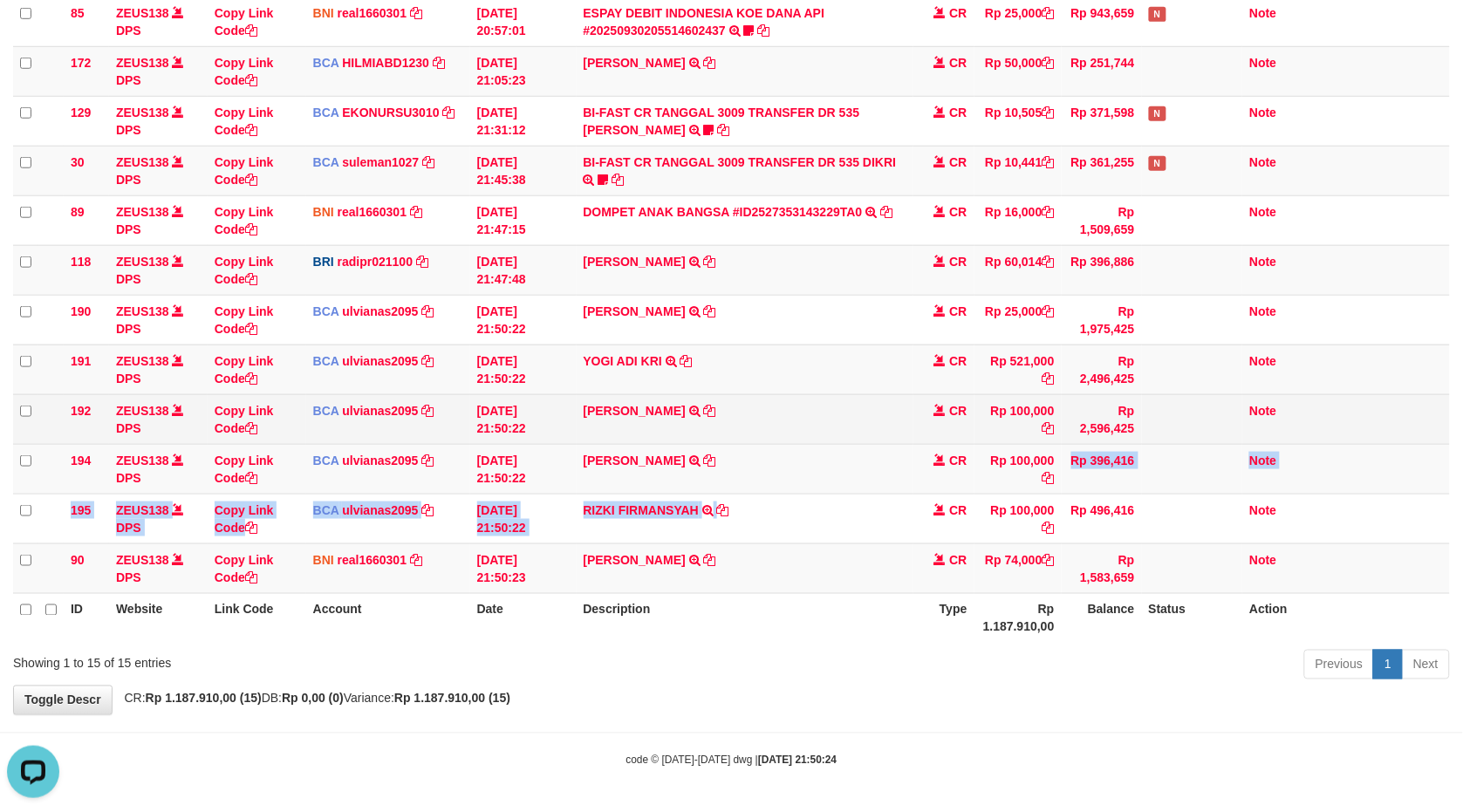
click at [901, 450] on tr "194 ZEUS138 DPS Copy Link Code BCA ulvianas2095 DPS ULVIANASARI mutasi_20250930…" at bounding box center [732, 469] width 1437 height 50
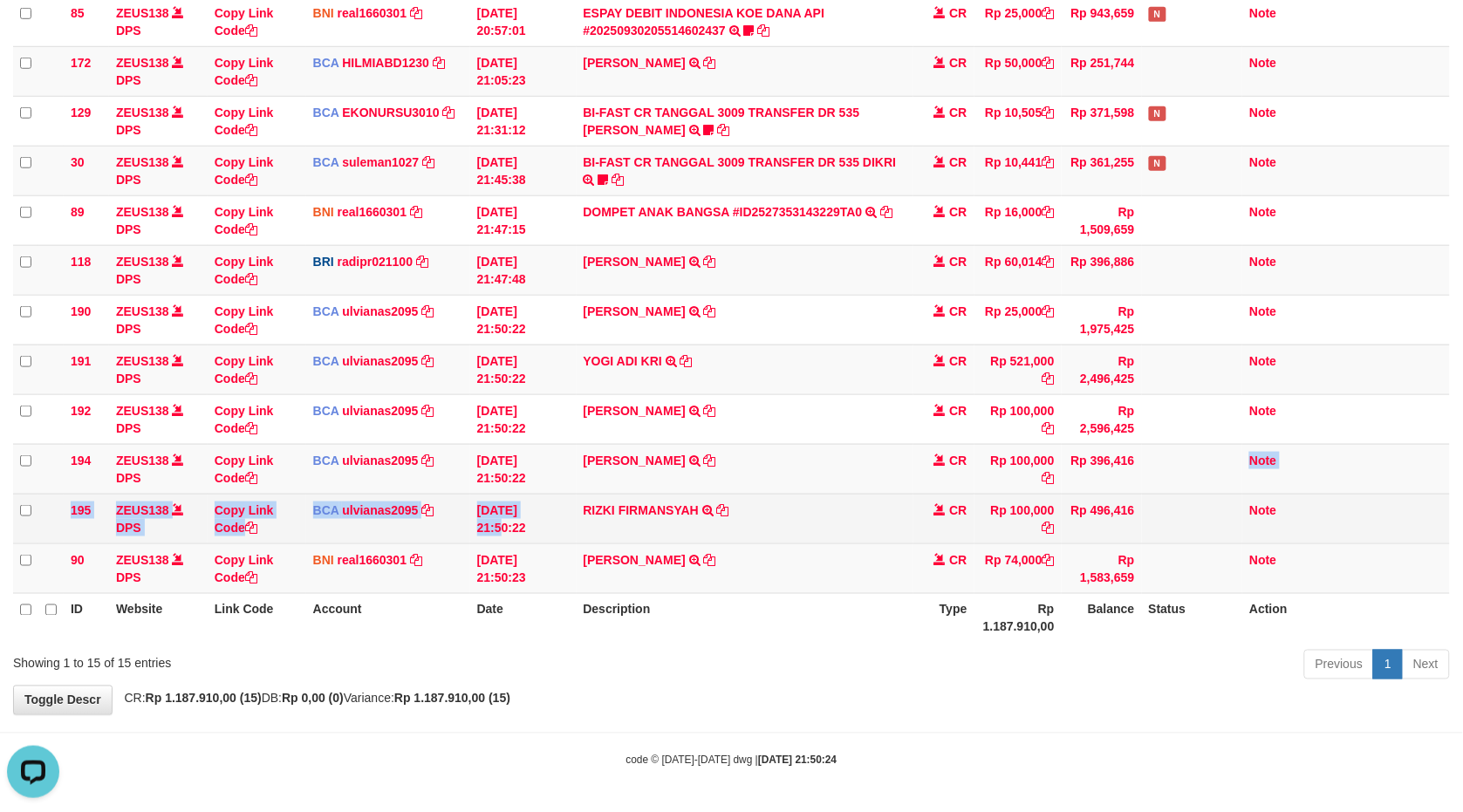
drag, startPoint x: 876, startPoint y: 497, endPoint x: 1266, endPoint y: 521, distance: 390.7
click at [1232, 522] on tr "195 ZEUS138 DPS Copy Link Code BCA ulvianas2095 DPS ULVIANASARI mutasi_20250930…" at bounding box center [732, 518] width 1437 height 50
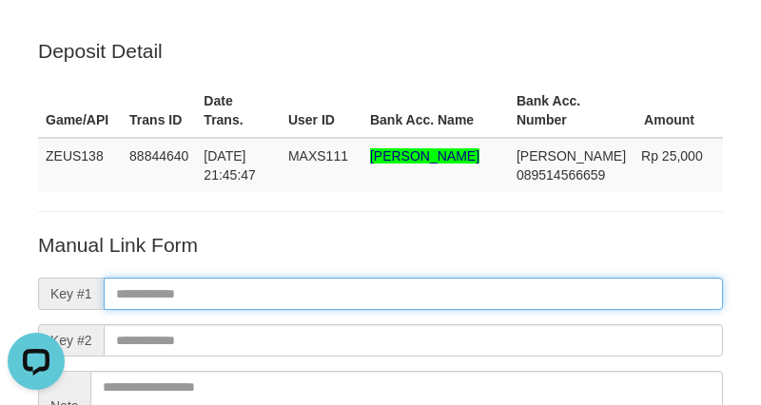
click at [509, 285] on input "text" at bounding box center [413, 294] width 619 height 32
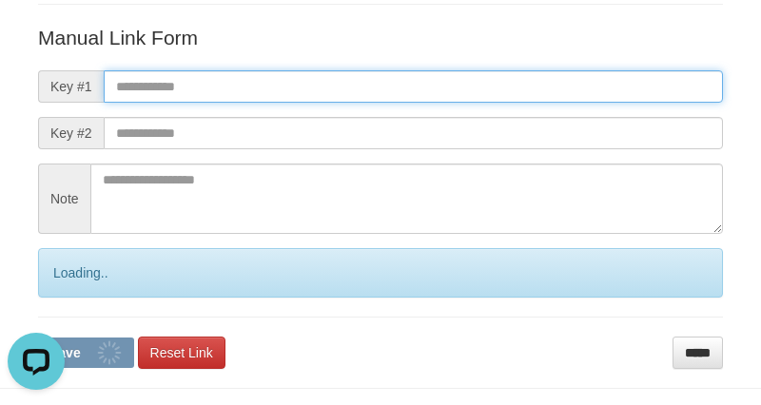
click at [38, 338] on button "Save" at bounding box center [86, 353] width 96 height 30
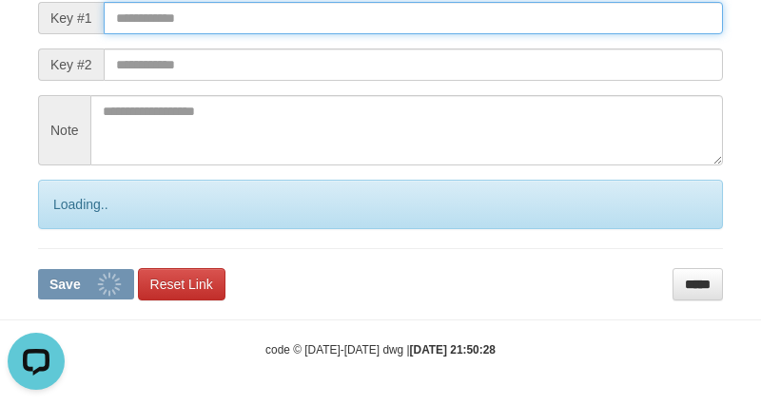
scroll to position [286, 0]
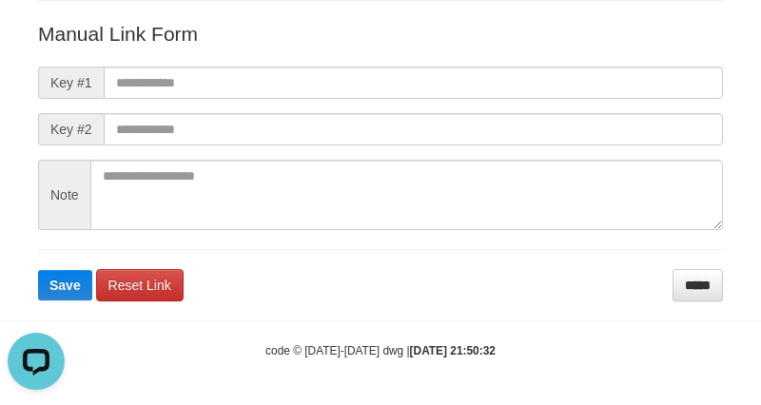
click at [299, 316] on body "Deposit Detail Game/API Trans ID Date Trans. User ID Bank Acc. Name Bank Acc. N…" at bounding box center [380, 98] width 761 height 618
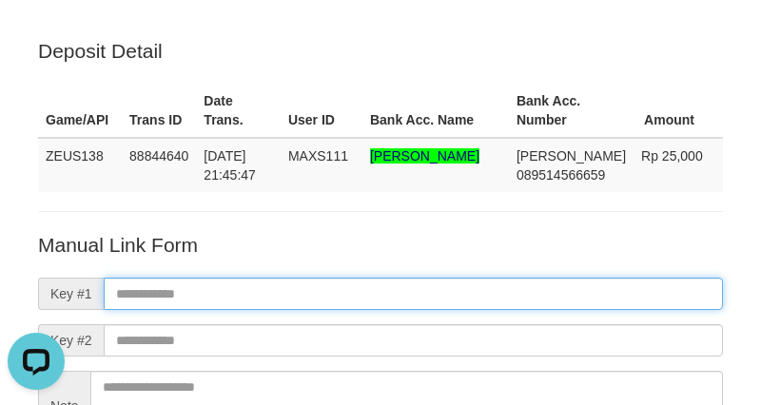
click at [586, 301] on input "text" at bounding box center [413, 294] width 619 height 32
paste input "**********"
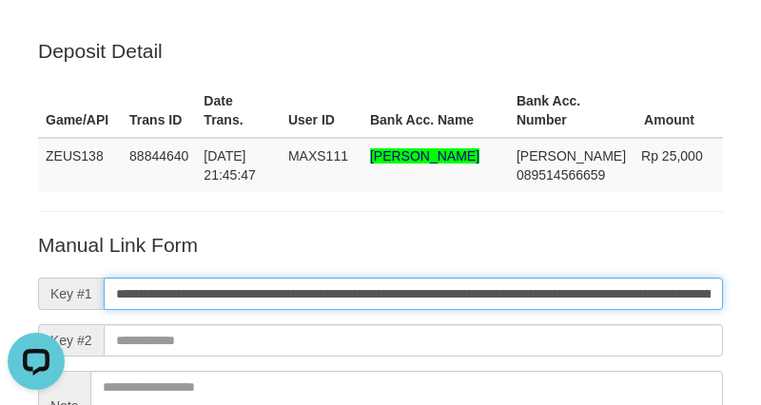
scroll to position [0, 1287]
type input "**********"
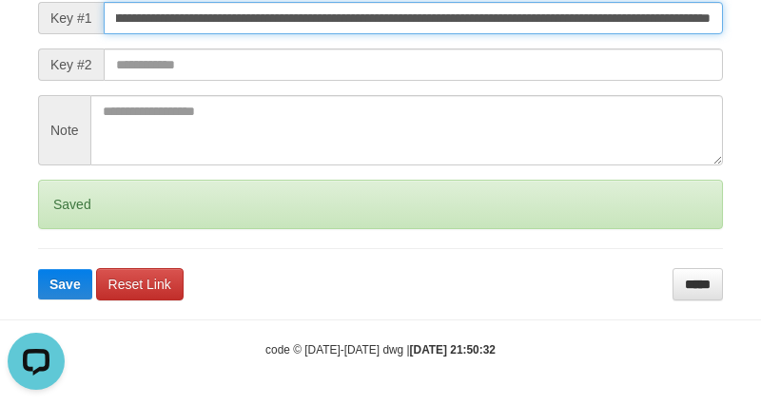
click at [38, 269] on button "Save" at bounding box center [65, 284] width 54 height 30
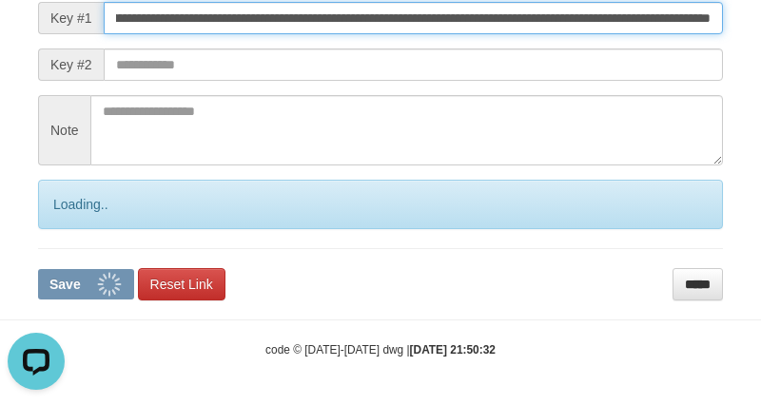
click at [38, 269] on button "Save" at bounding box center [86, 284] width 96 height 30
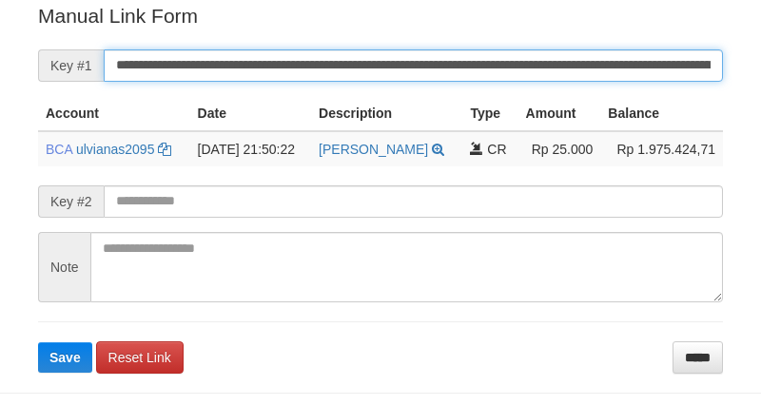
click at [595, 53] on input "**********" at bounding box center [413, 65] width 619 height 32
click at [38, 342] on button "Save" at bounding box center [65, 357] width 54 height 30
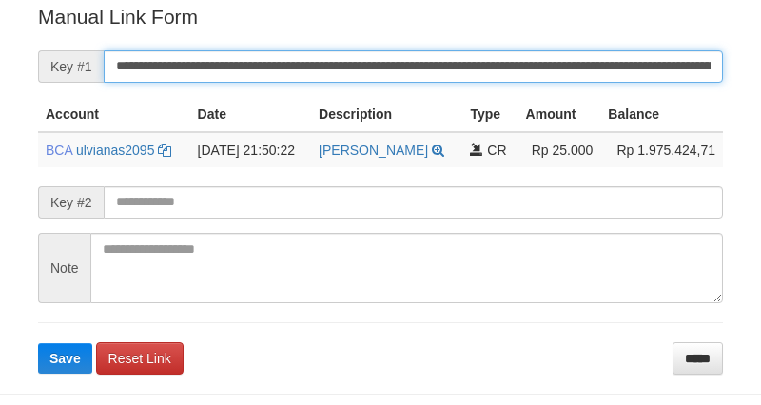
click at [38, 343] on button "Save" at bounding box center [65, 358] width 54 height 30
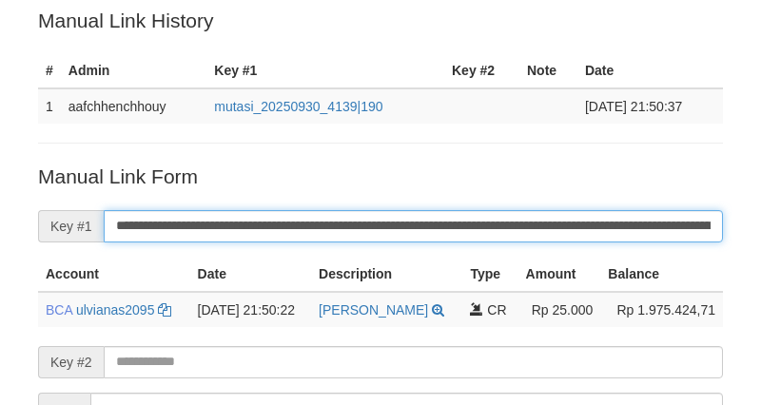
scroll to position [384, 0]
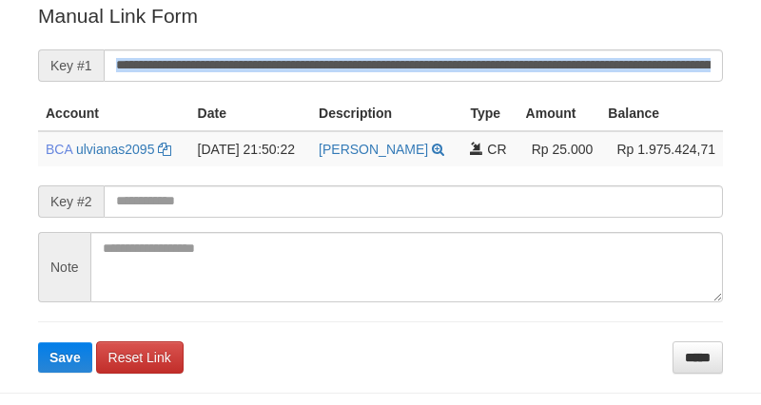
click at [615, 50] on form "**********" at bounding box center [380, 187] width 685 height 371
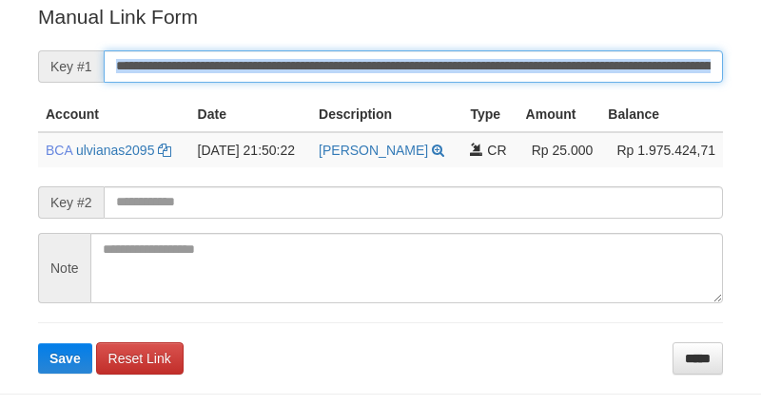
click at [38, 343] on button "Save" at bounding box center [65, 358] width 54 height 30
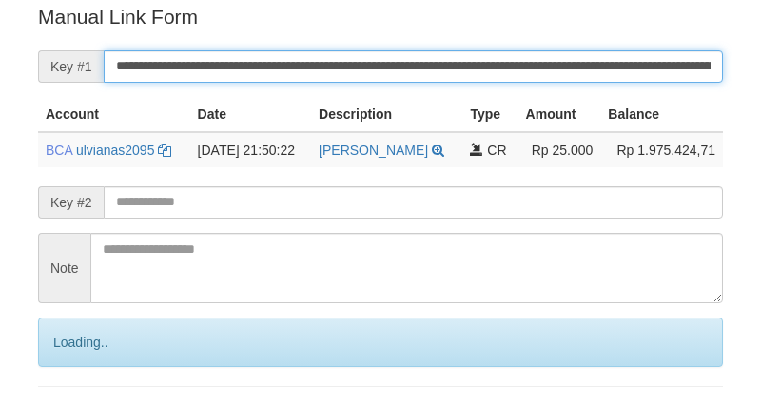
drag, startPoint x: 616, startPoint y: 50, endPoint x: 626, endPoint y: 55, distance: 10.6
click at [626, 55] on input "**********" at bounding box center [413, 66] width 619 height 32
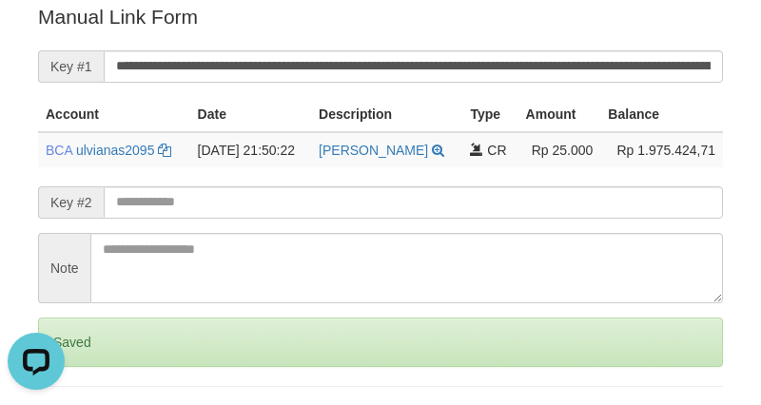
scroll to position [0, 0]
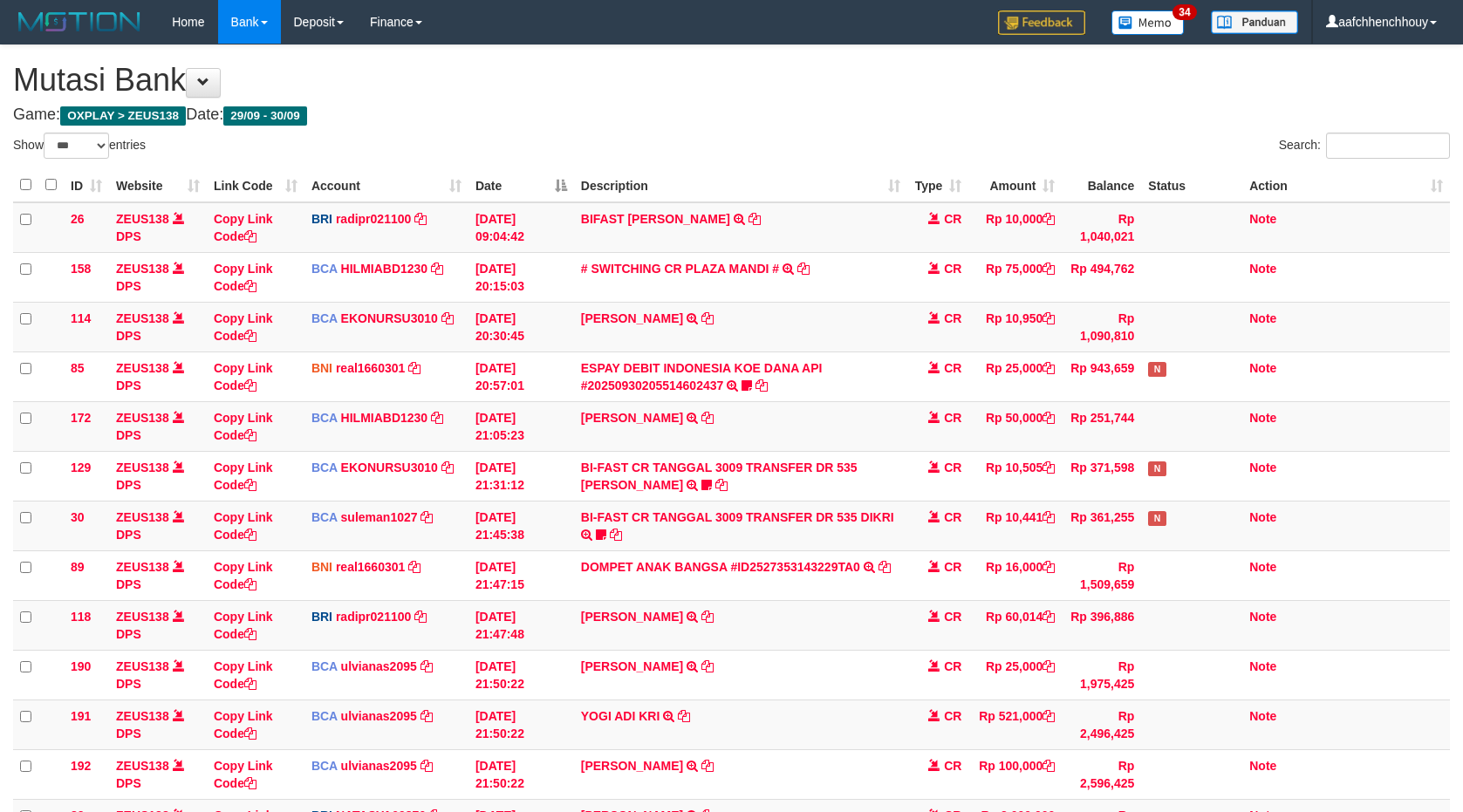
select select "***"
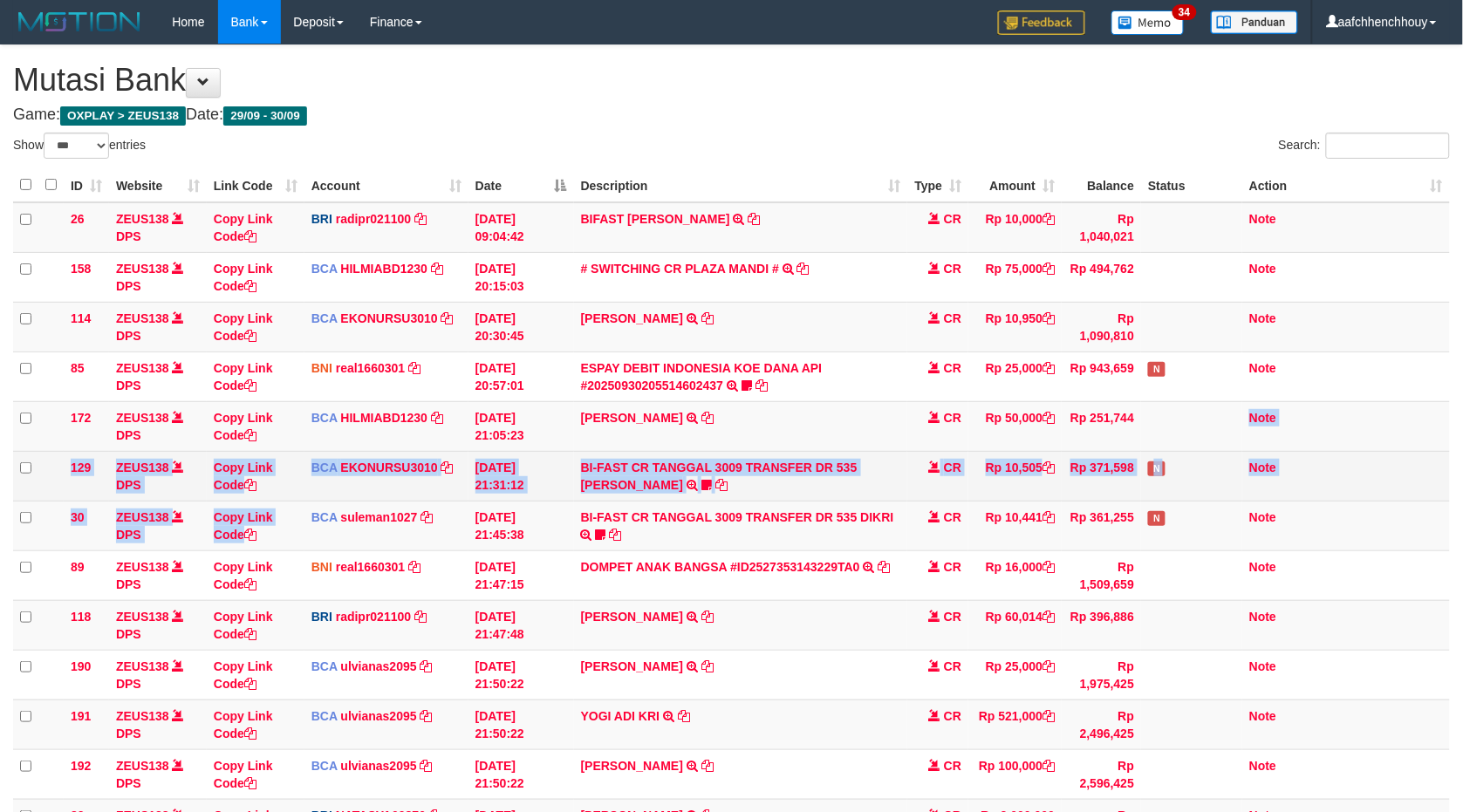
drag, startPoint x: 1204, startPoint y: 422, endPoint x: 1131, endPoint y: 468, distance: 86.3
click at [1188, 428] on tbody "26 ZEUS138 DPS Copy Link Code BRI radipr021100 DPS REYNALDI ADI PRATAMA mutasi_…" at bounding box center [732, 526] width 1437 height 647
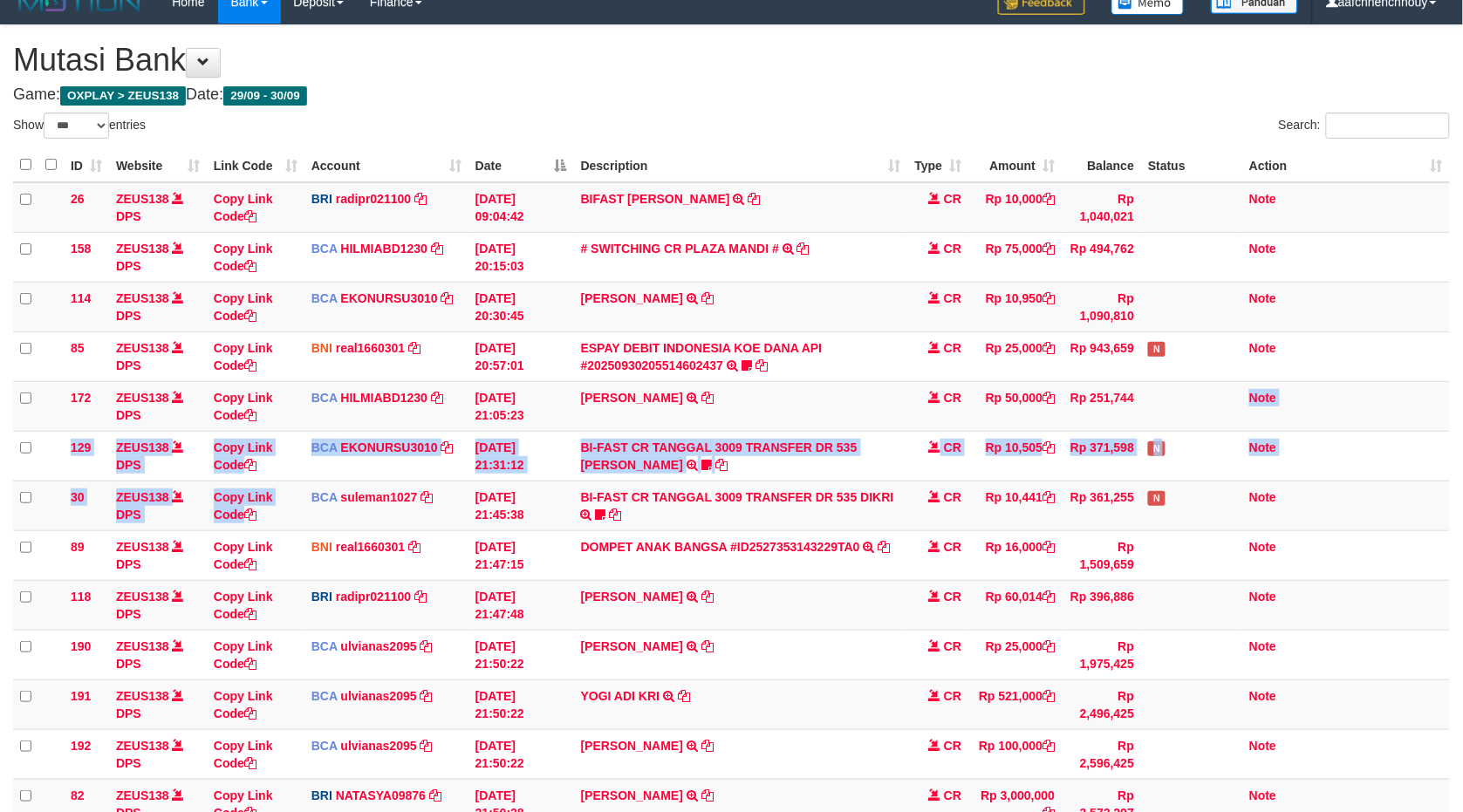
scroll to position [112, 0]
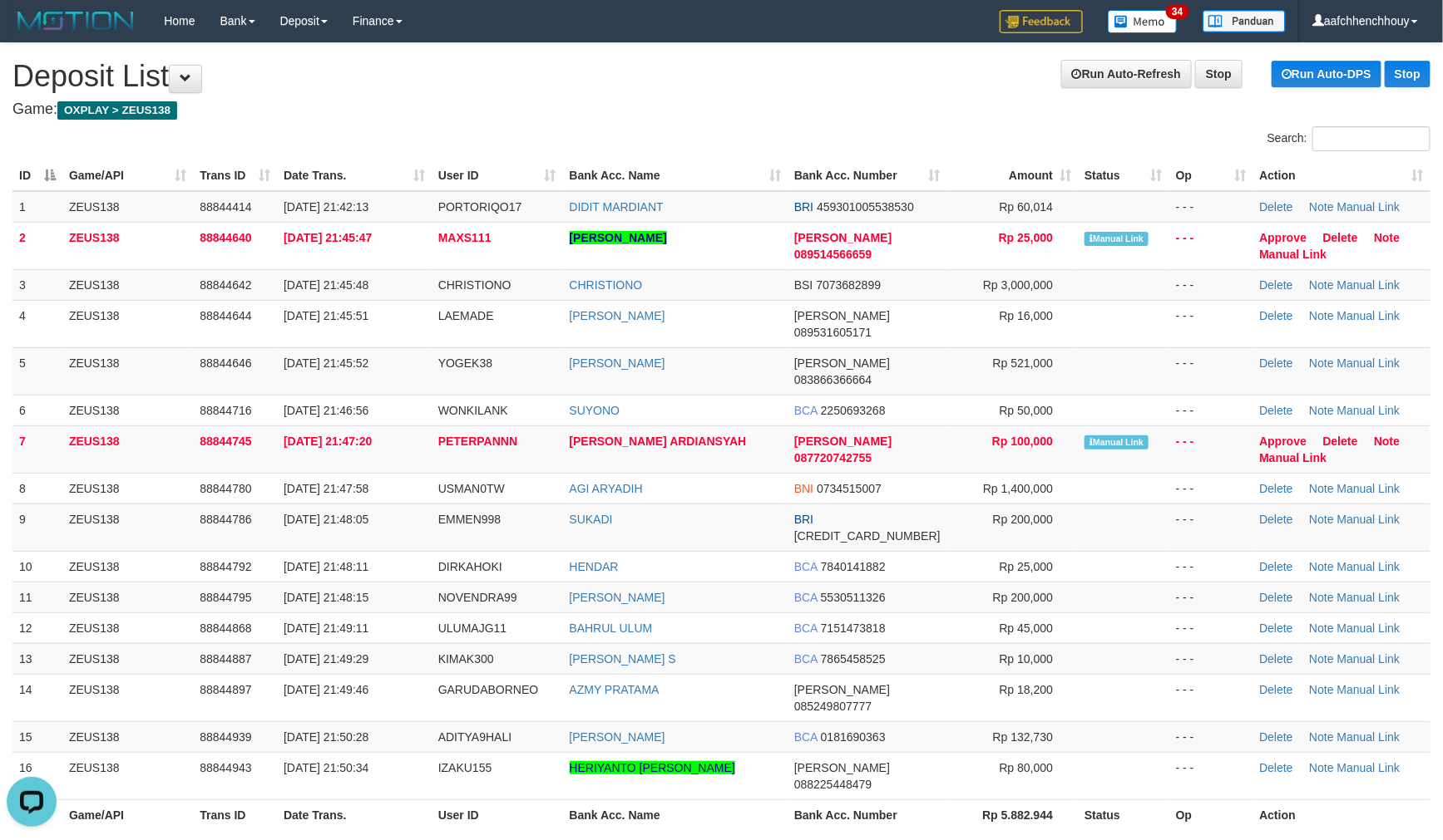
click at [332, 161] on th "Date Trans." at bounding box center [354, 175] width 155 height 31
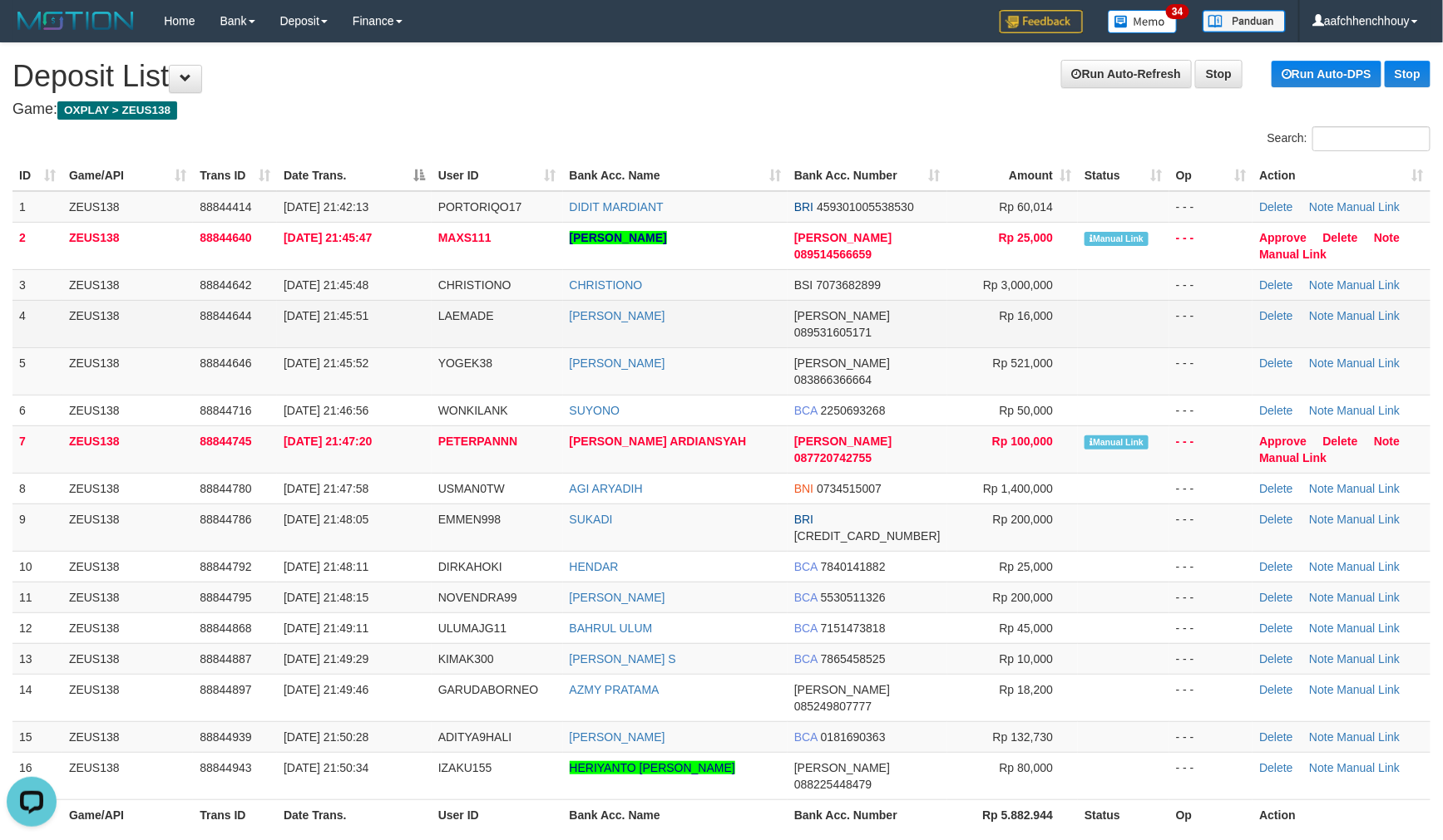
drag, startPoint x: 547, startPoint y: 363, endPoint x: 509, endPoint y: 323, distance: 55.2
click at [548, 360] on tbody "1 ZEUS138 88844414 30/09/2025 21:42:13 PORTORIQO17 DIDIT MARDIANT BRI 459301005…" at bounding box center [721, 496] width 1418 height 609
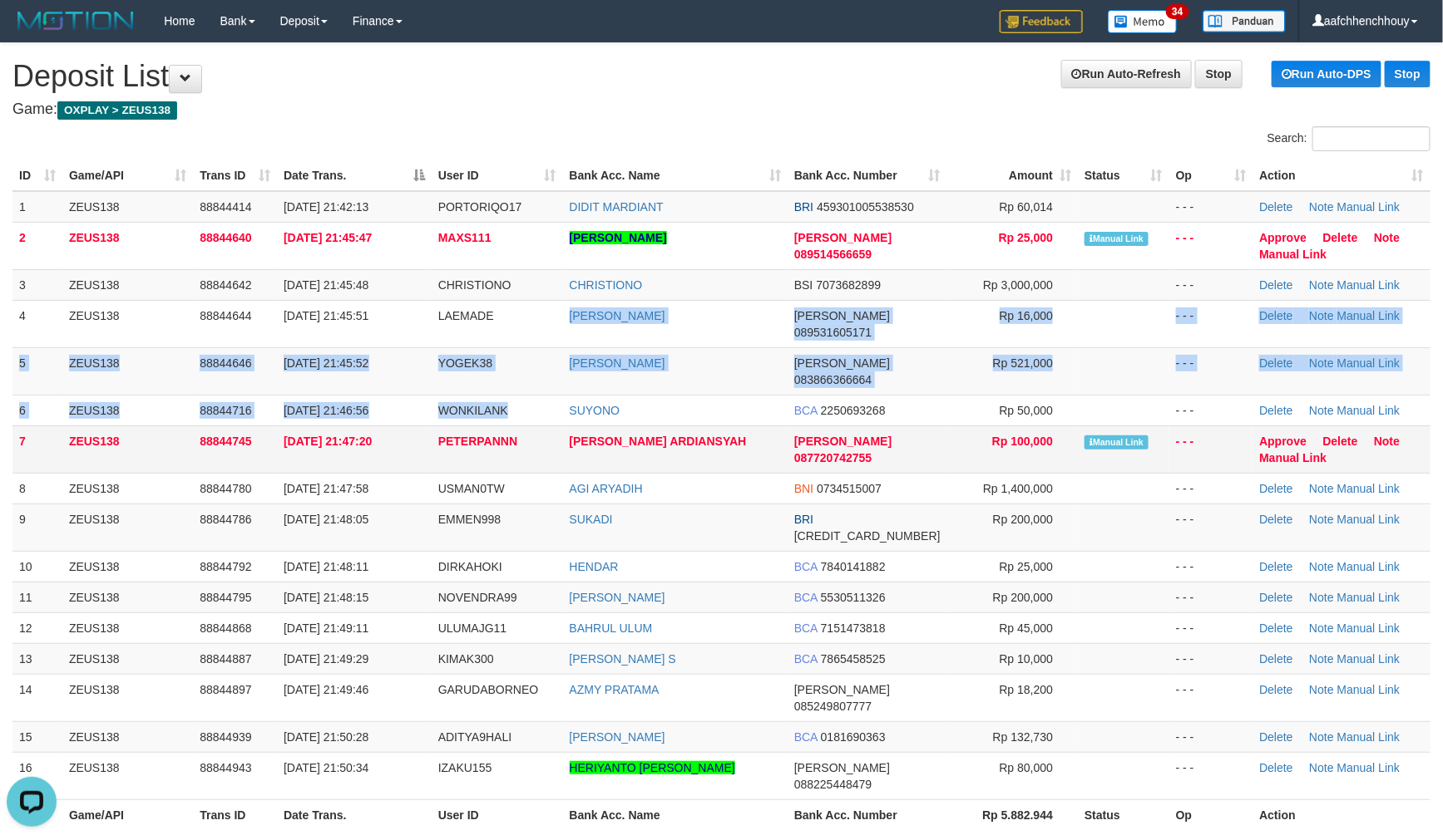
drag, startPoint x: 549, startPoint y: 368, endPoint x: 424, endPoint y: 417, distance: 134.3
click at [488, 391] on tbody "1 ZEUS138 88844414 30/09/2025 21:42:13 PORTORIQO17 DIDIT MARDIANT BRI 459301005…" at bounding box center [721, 496] width 1418 height 609
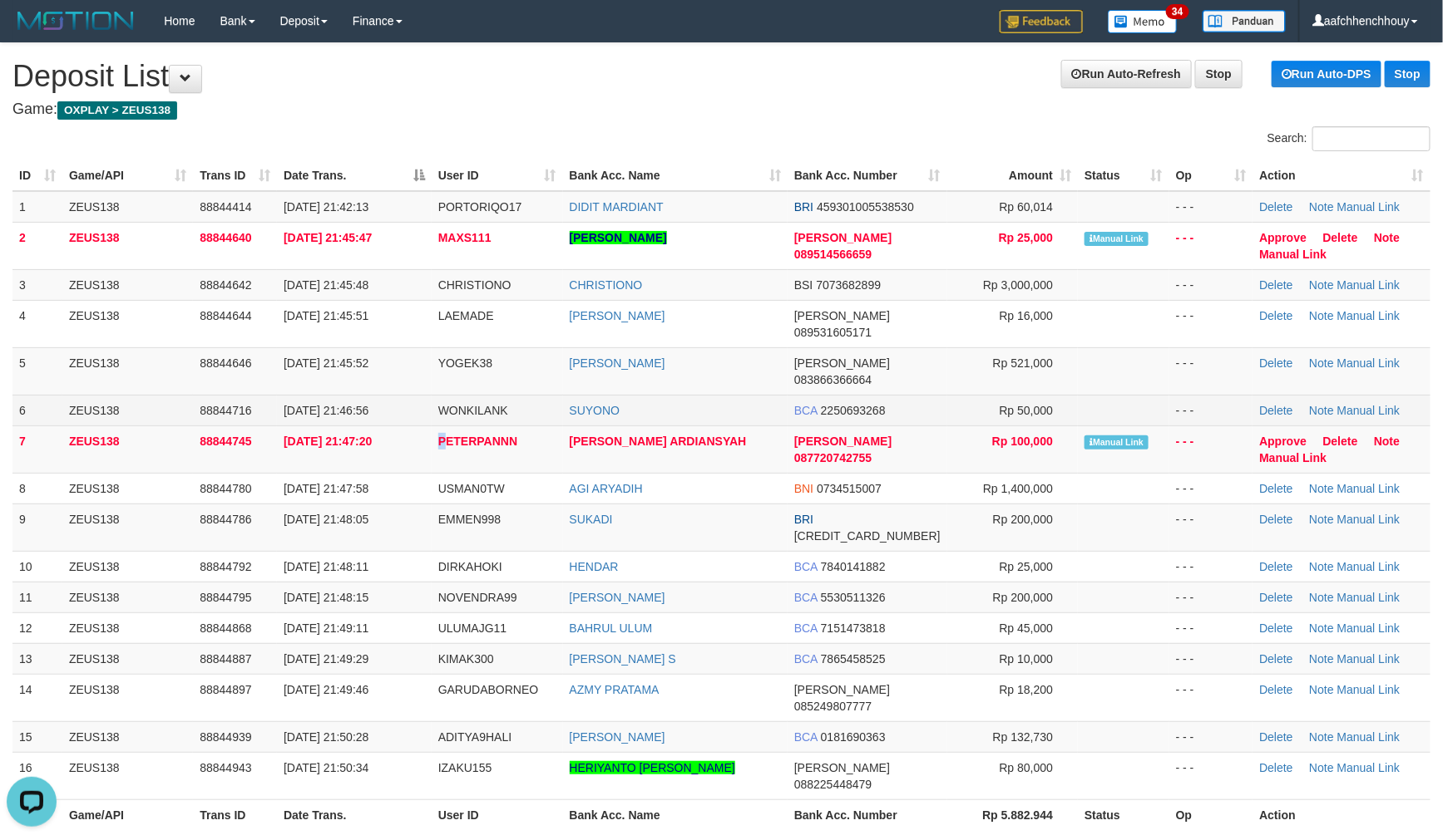
drag, startPoint x: 424, startPoint y: 417, endPoint x: 288, endPoint y: 407, distance: 136.4
click at [433, 369] on tbody "1 ZEUS138 88844414 30/09/2025 21:42:13 PORTORIQO17 DIDIT MARDIANT BRI 459301005…" at bounding box center [721, 496] width 1418 height 609
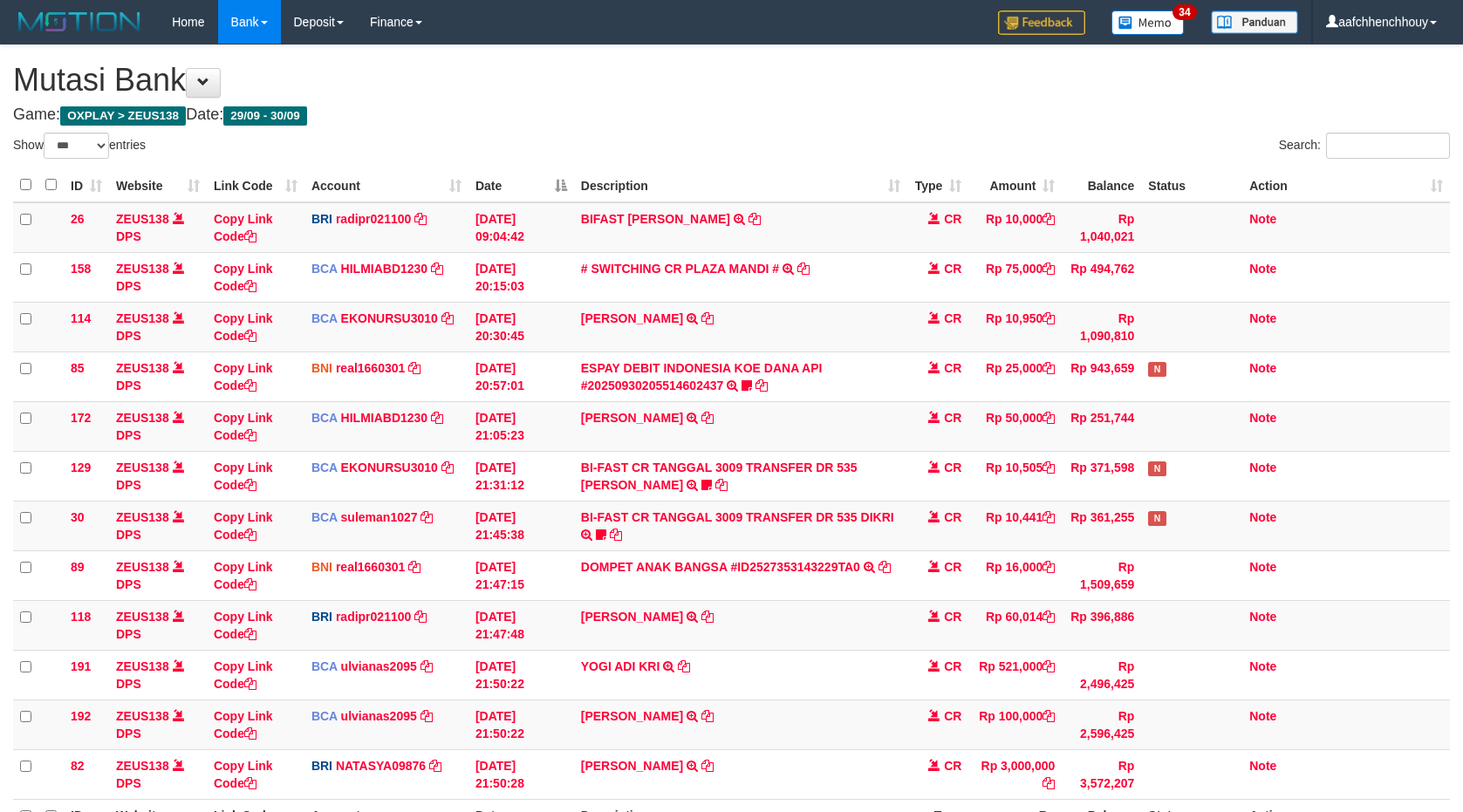
select select "***"
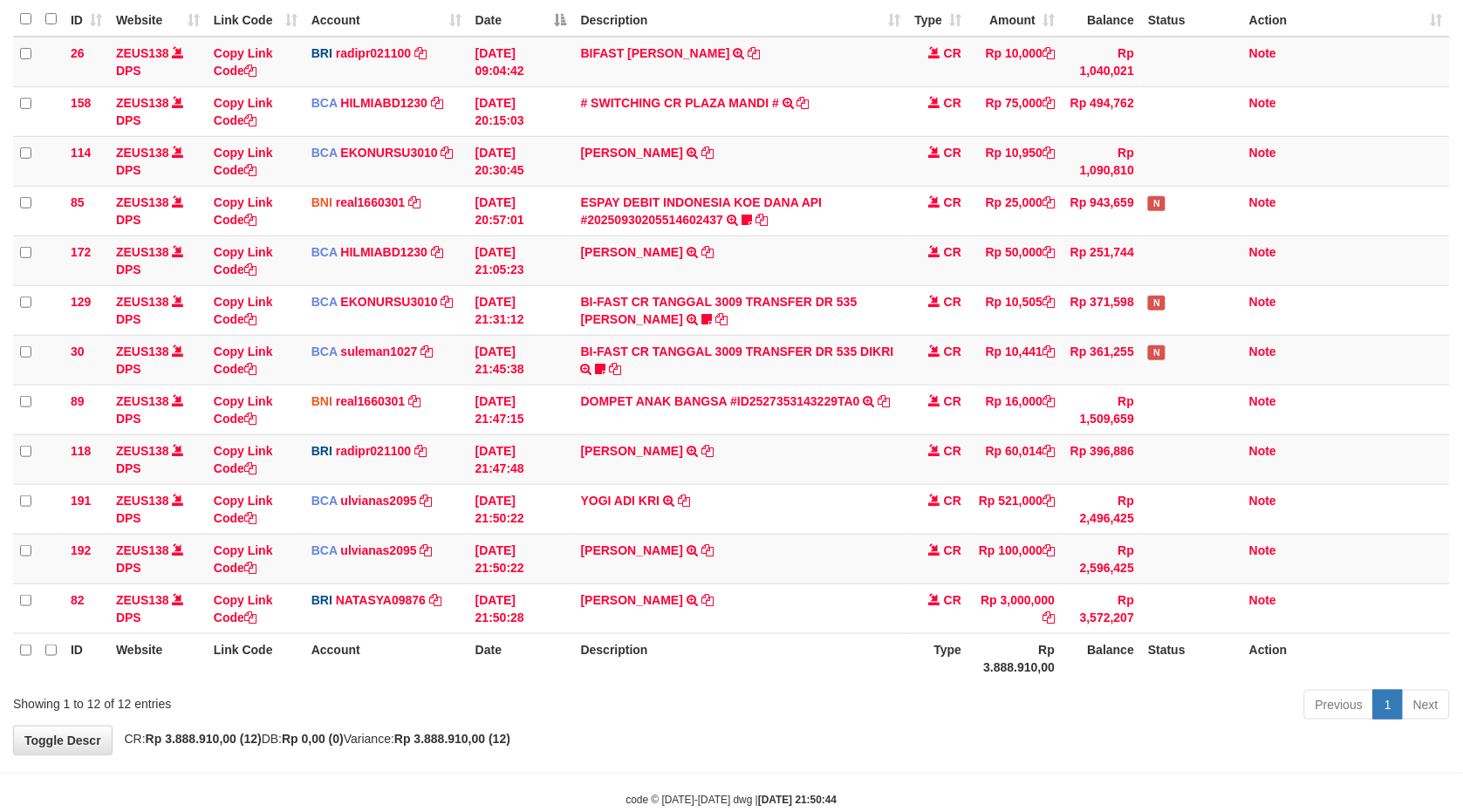
scroll to position [207, 0]
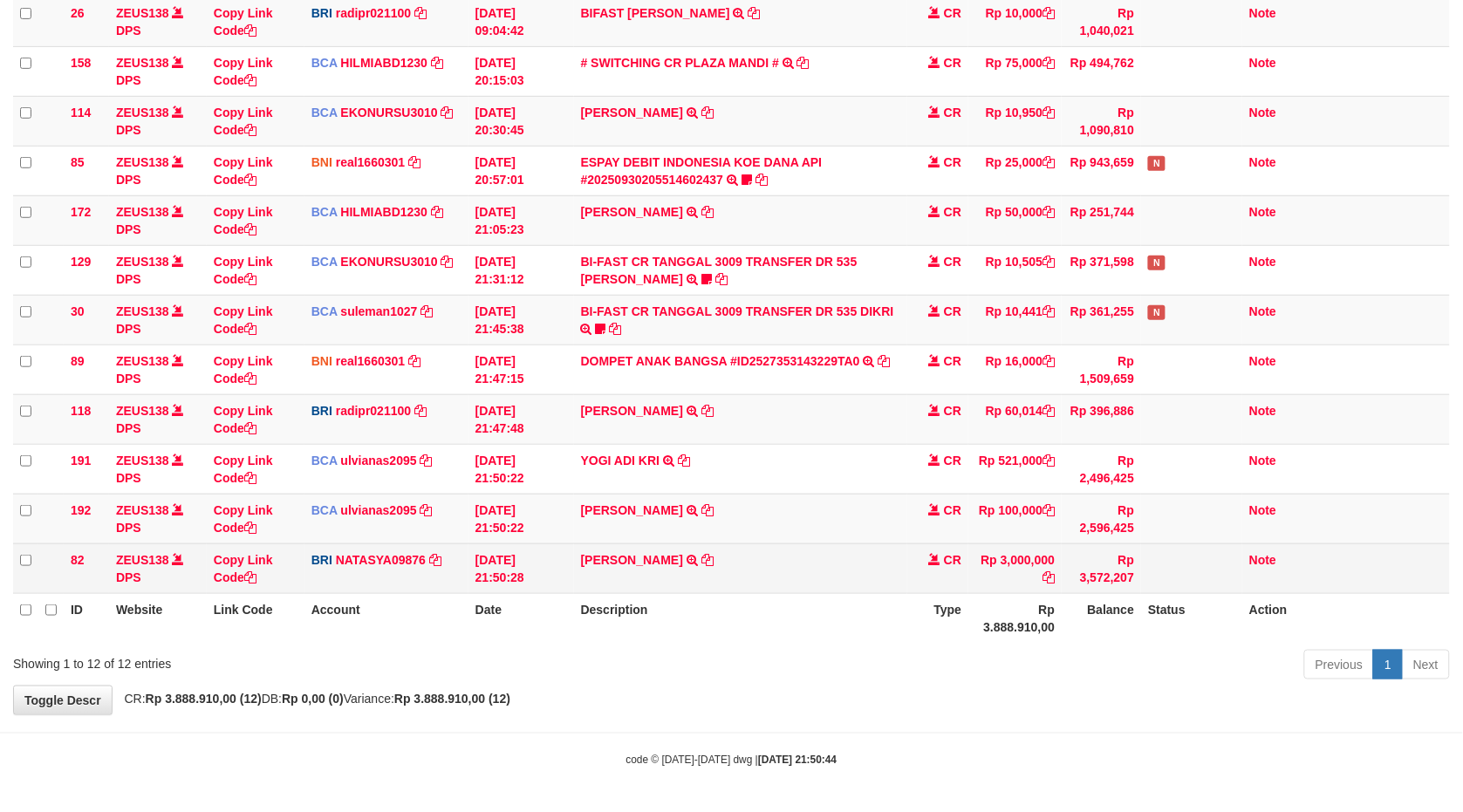
click at [720, 558] on td "CHRISTIONO MUL TRANSFER NBMB CHRISTIONO MUL TO [PERSON_NAME]" at bounding box center [742, 568] width 334 height 50
click at [716, 556] on td "CHRISTIONO MUL TRANSFER NBMB CHRISTIONO MUL TO SITI NURLITA SAPITRI" at bounding box center [742, 568] width 334 height 50
click at [714, 555] on icon at bounding box center [707, 560] width 12 height 12
copy tr "CHRISTIONO MUL TRANSFER NBMB CHRISTIONO MUL TO SITI NURLITA SAPITRI"
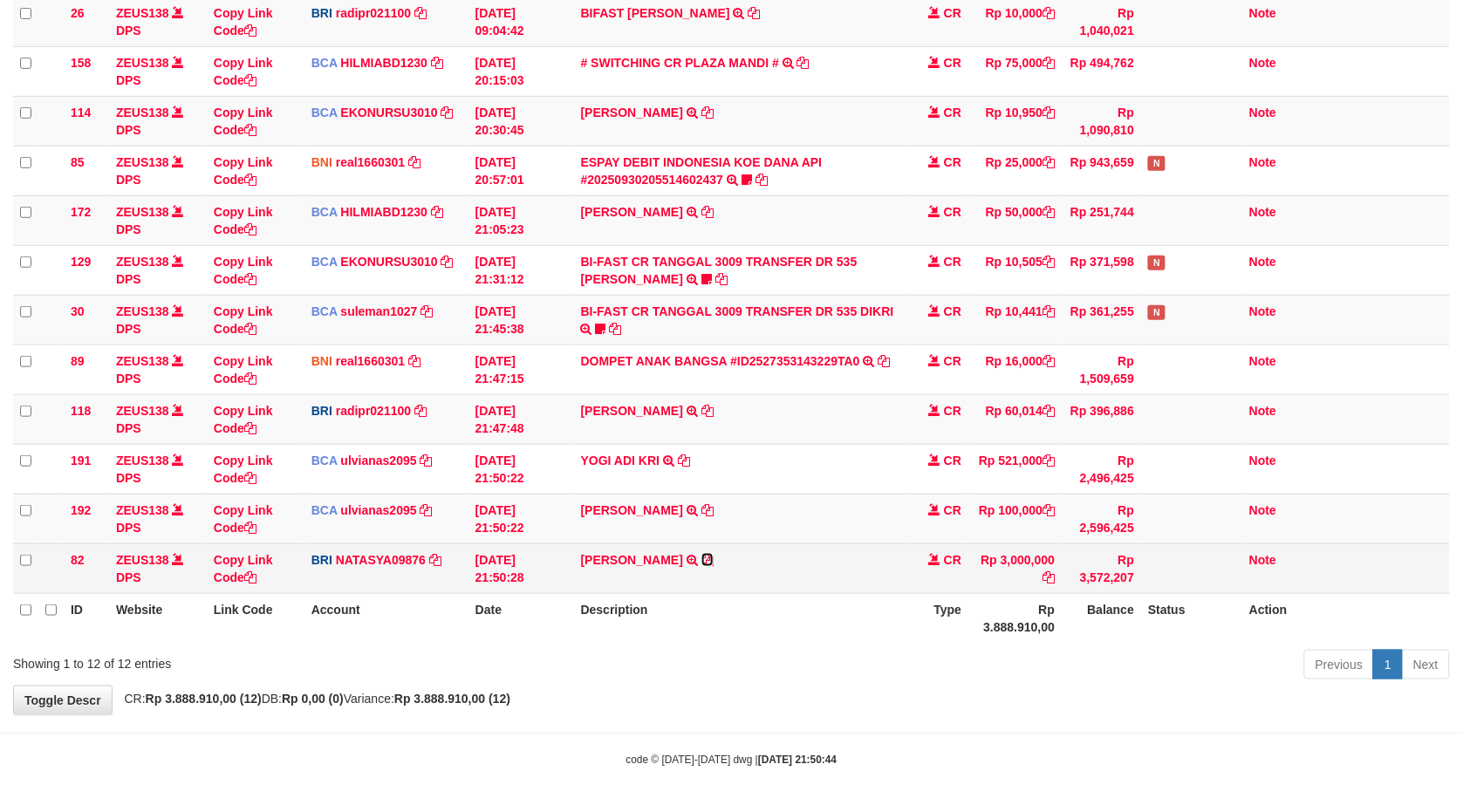
click at [714, 555] on icon at bounding box center [707, 560] width 12 height 12
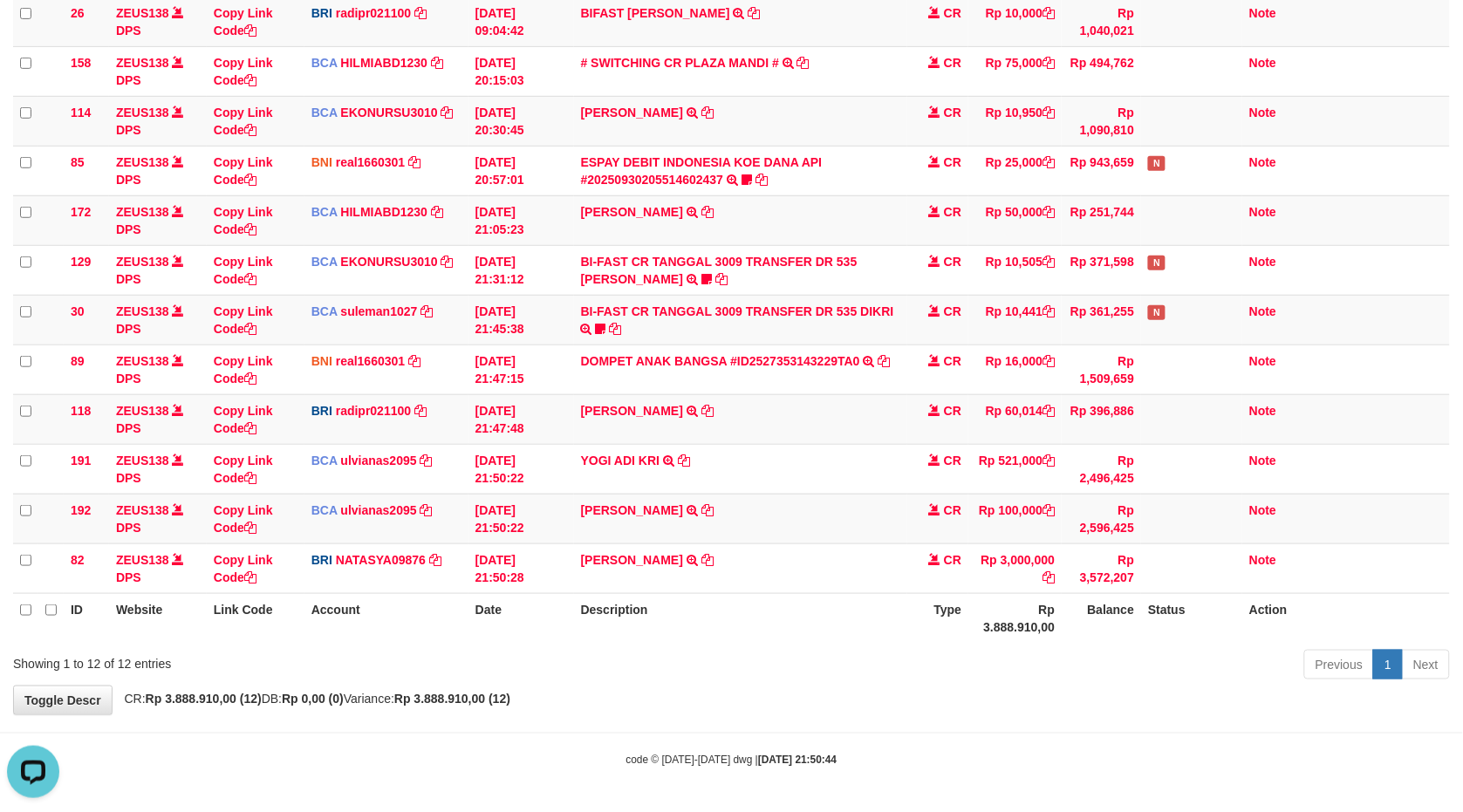
scroll to position [0, 0]
drag, startPoint x: 1281, startPoint y: 379, endPoint x: 1497, endPoint y: 448, distance: 226.8
click at [1462, 448] on html "Toggle navigation Home Bank Account List Load By Website Group [OXPLAY] ZEUS138…" at bounding box center [732, 304] width 1463 height 1018
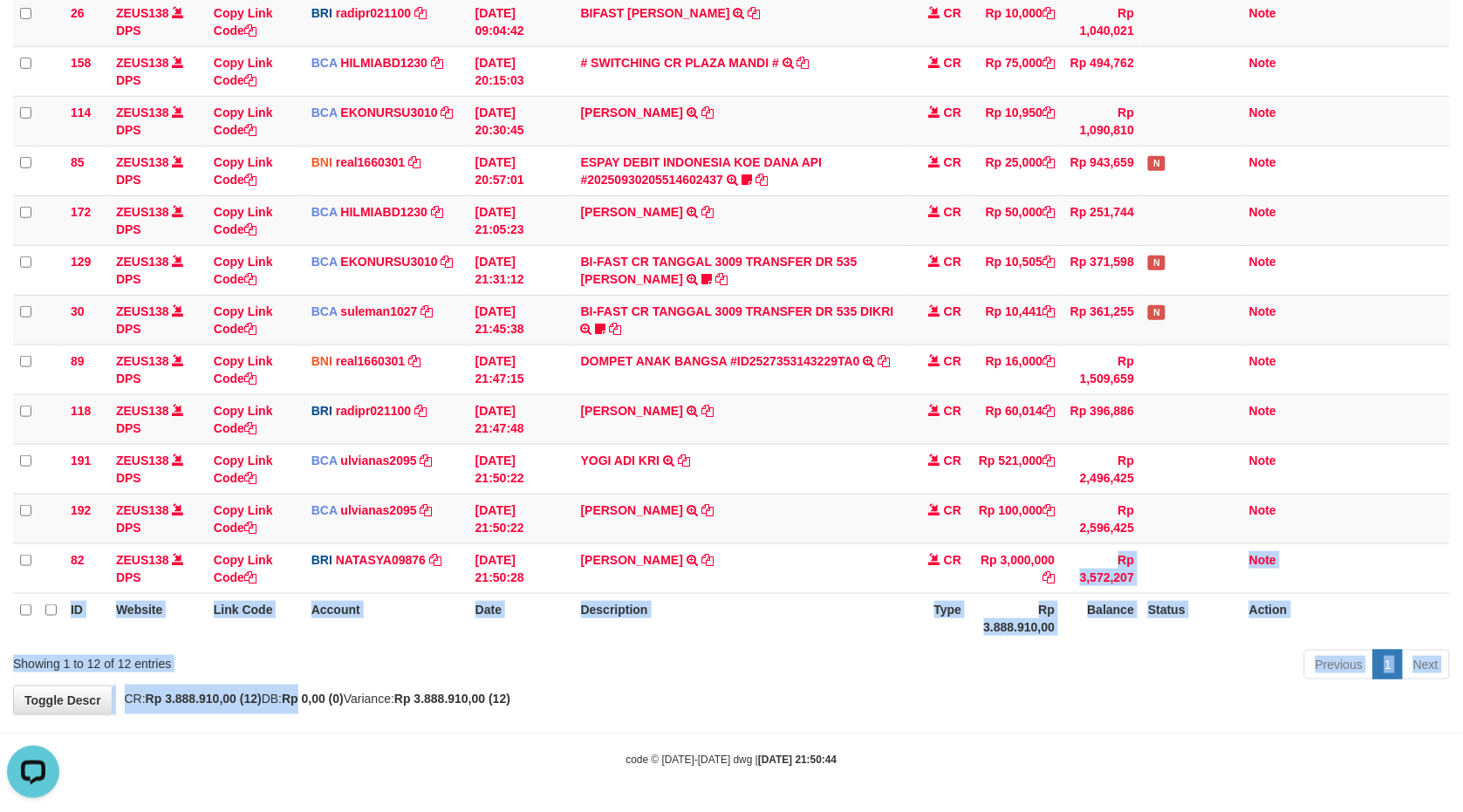
click at [1042, 580] on div "**********" at bounding box center [732, 277] width 1463 height 875
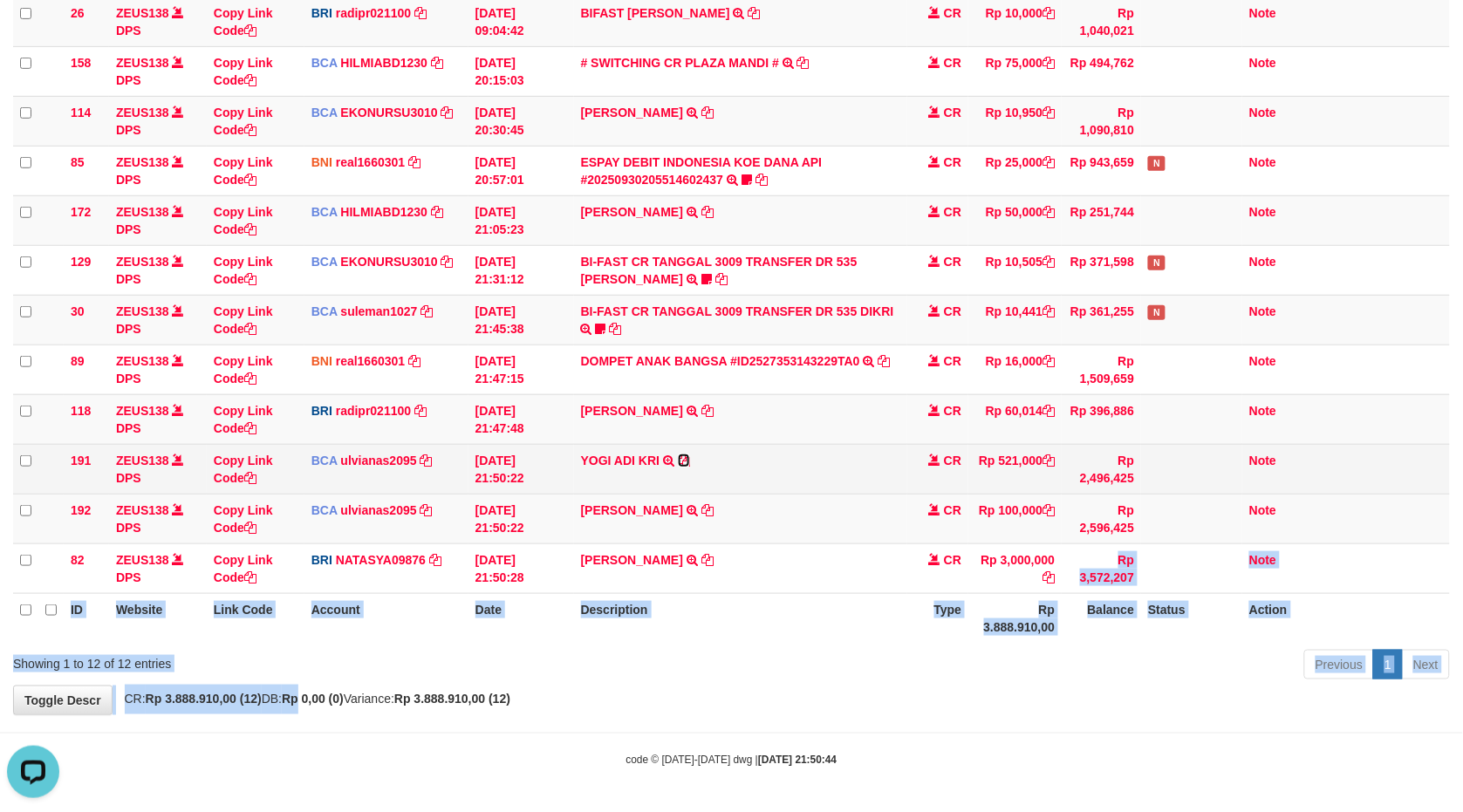
click at [686, 454] on icon at bounding box center [684, 460] width 12 height 12
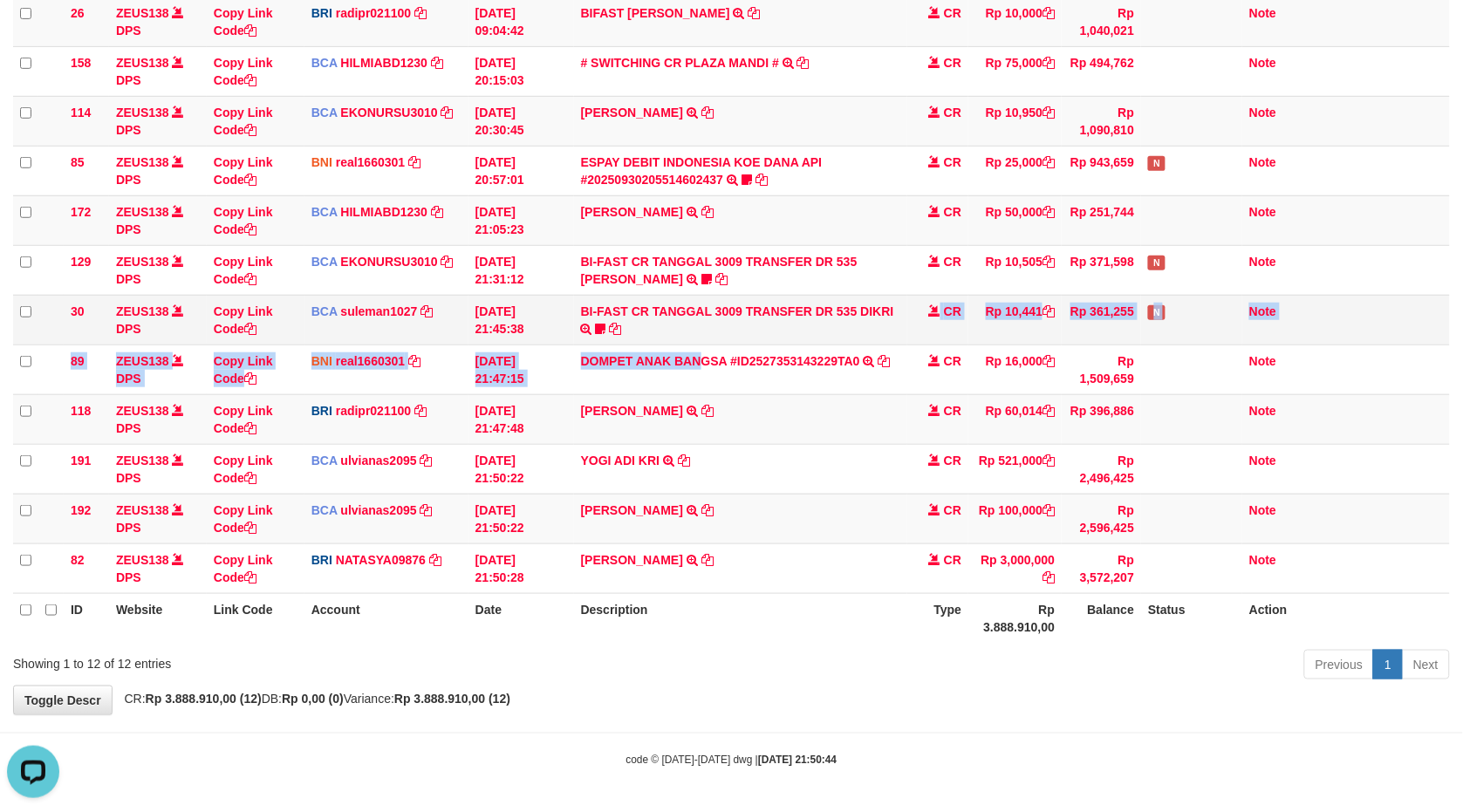
drag, startPoint x: 740, startPoint y: 344, endPoint x: 975, endPoint y: 293, distance: 240.5
click at [765, 338] on td "BI-FAST CR TANGGAL 3009 TRANSFER DR 535 DIKRI BI-FAST CR TANGGAL :30/09 TRANSFE…" at bounding box center [742, 319] width 334 height 50
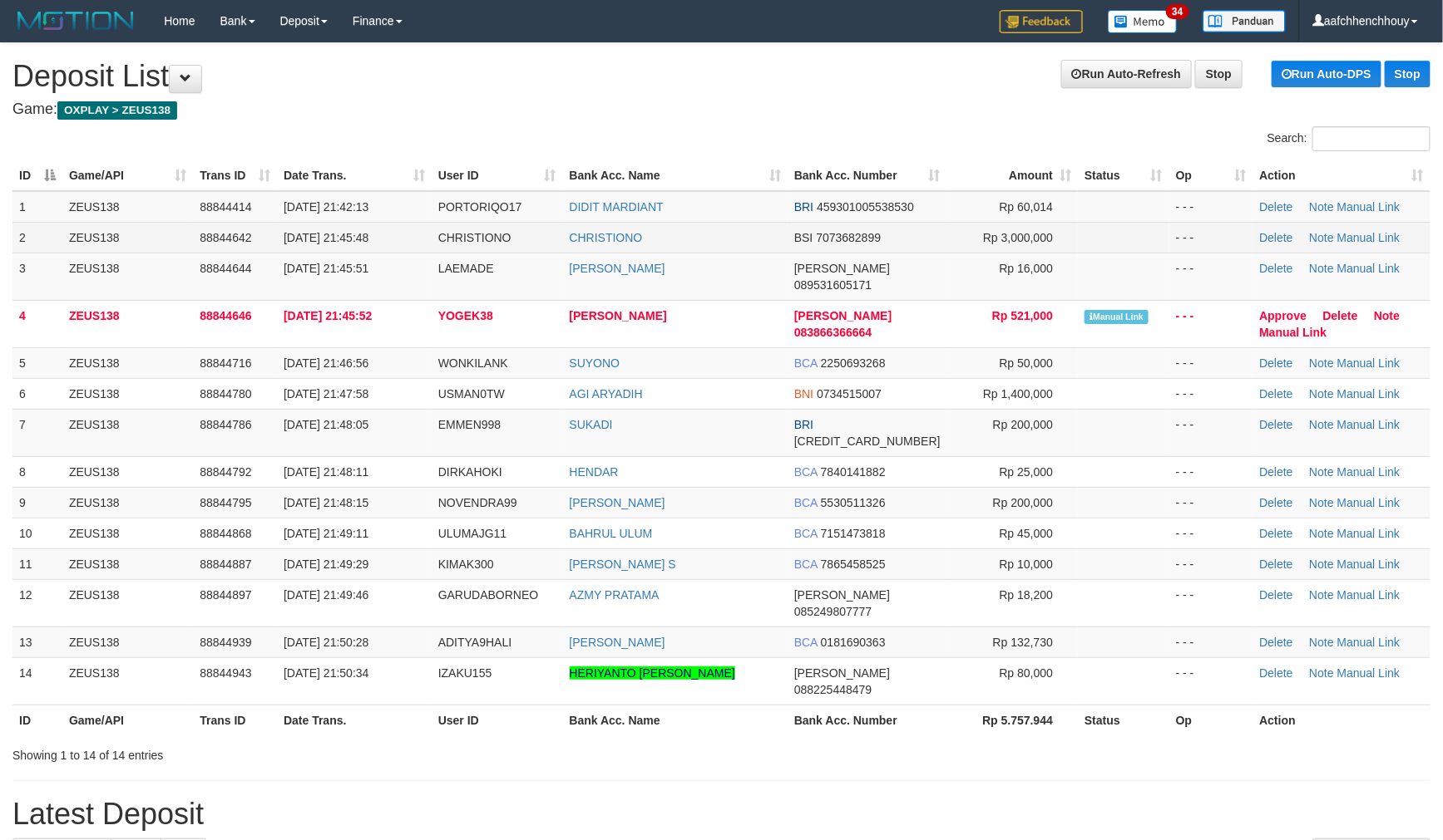
click at [368, 233] on span "30/09/2025 21:45:48" at bounding box center [325, 237] width 85 height 13
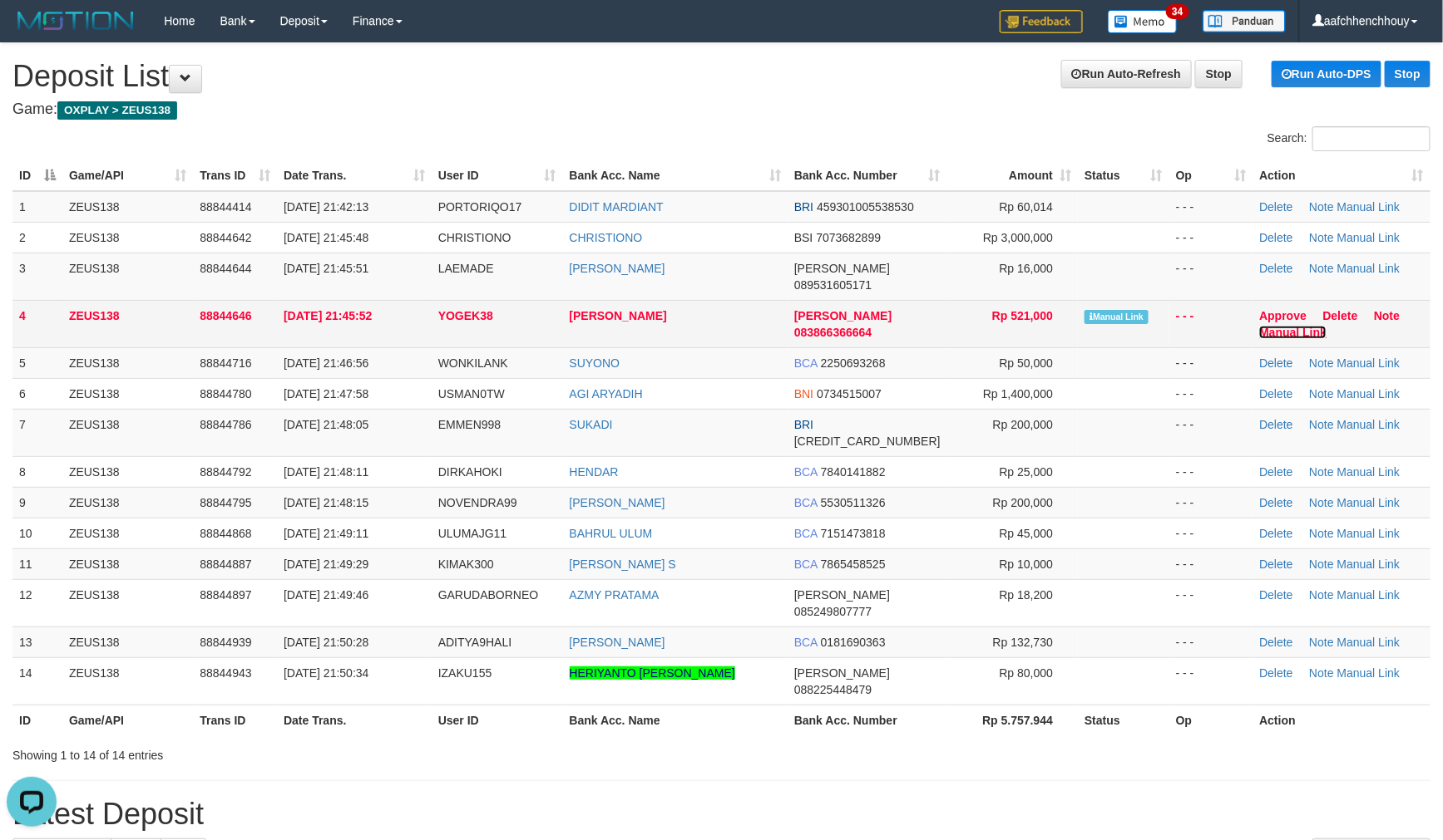
click at [1292, 326] on link "Manual Link" at bounding box center [1292, 332] width 67 height 13
click at [1258, 326] on link "Manual Link" at bounding box center [1292, 332] width 67 height 13
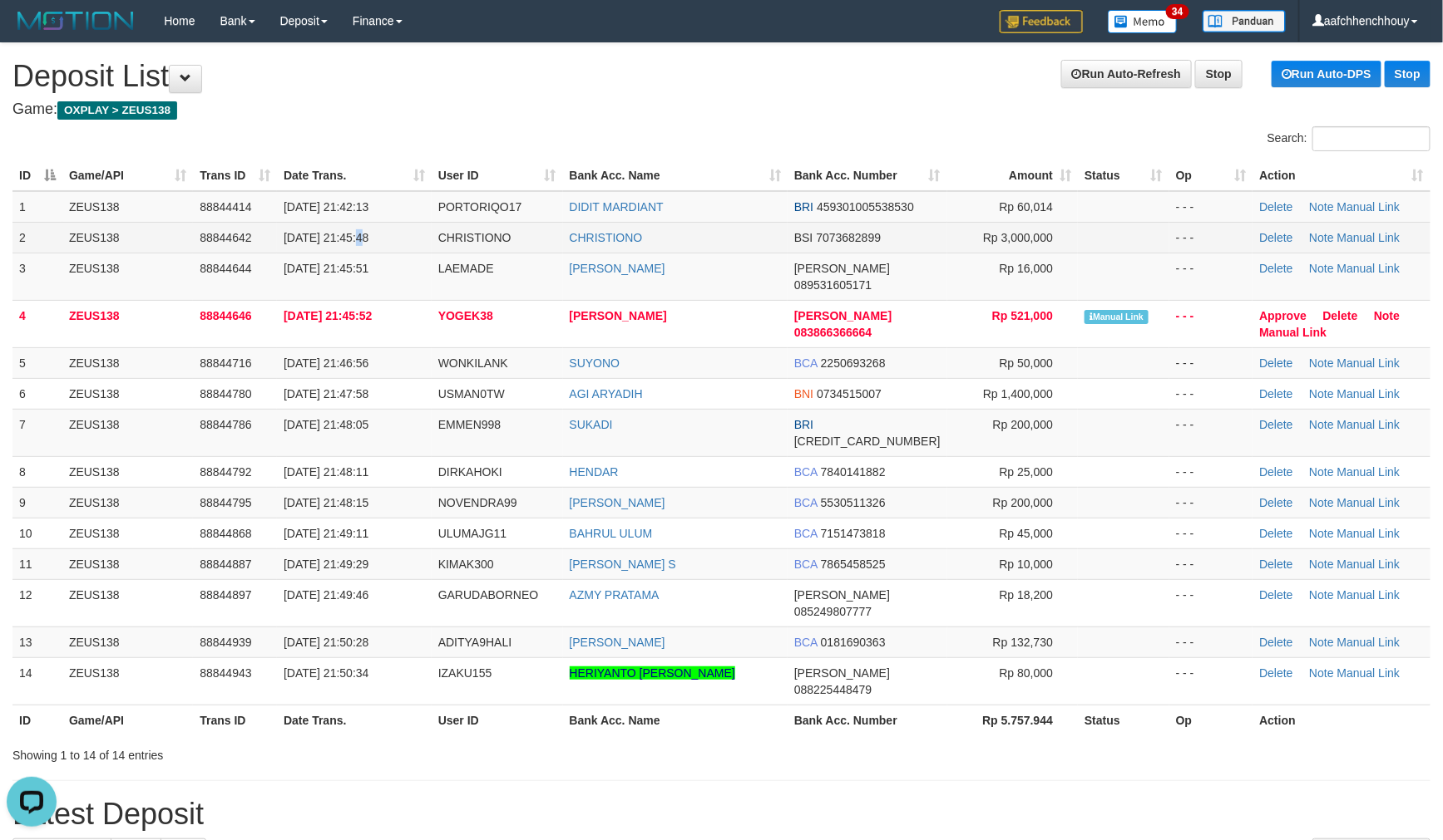
click at [363, 235] on span "30/09/2025 21:45:48" at bounding box center [325, 237] width 85 height 13
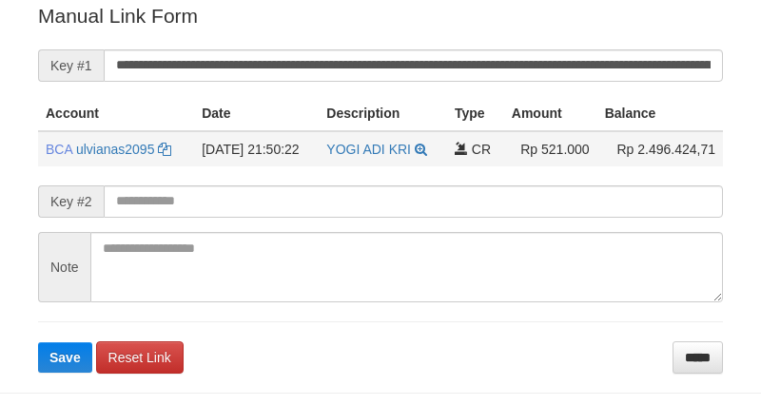
click at [38, 342] on button "Save" at bounding box center [65, 357] width 54 height 30
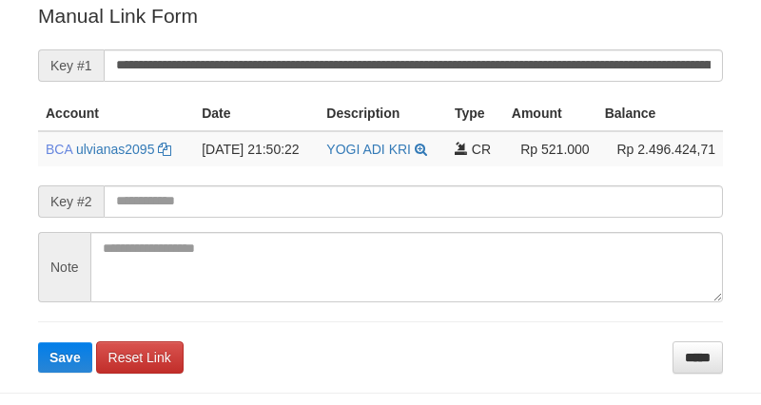
click at [592, 40] on form "**********" at bounding box center [380, 187] width 685 height 371
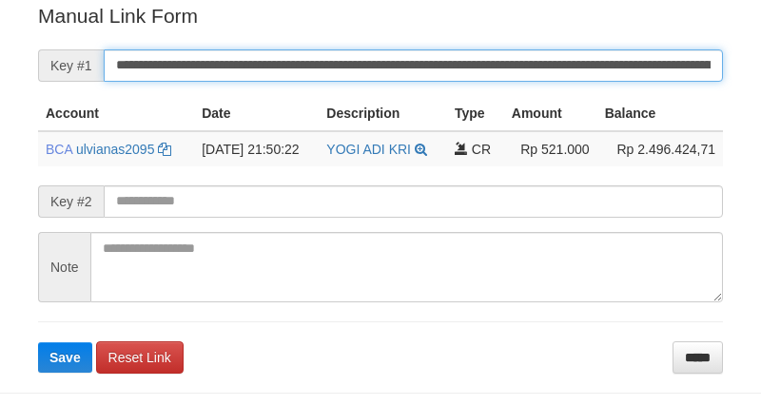
click at [575, 50] on input "**********" at bounding box center [413, 65] width 619 height 32
click at [38, 342] on button "Save" at bounding box center [65, 357] width 54 height 30
click at [574, 50] on input "**********" at bounding box center [413, 65] width 619 height 32
click at [38, 342] on button "Save" at bounding box center [65, 357] width 54 height 30
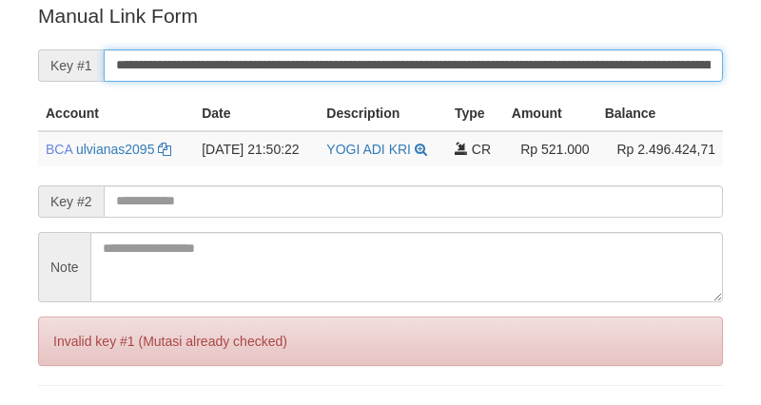
scroll to position [384, 0]
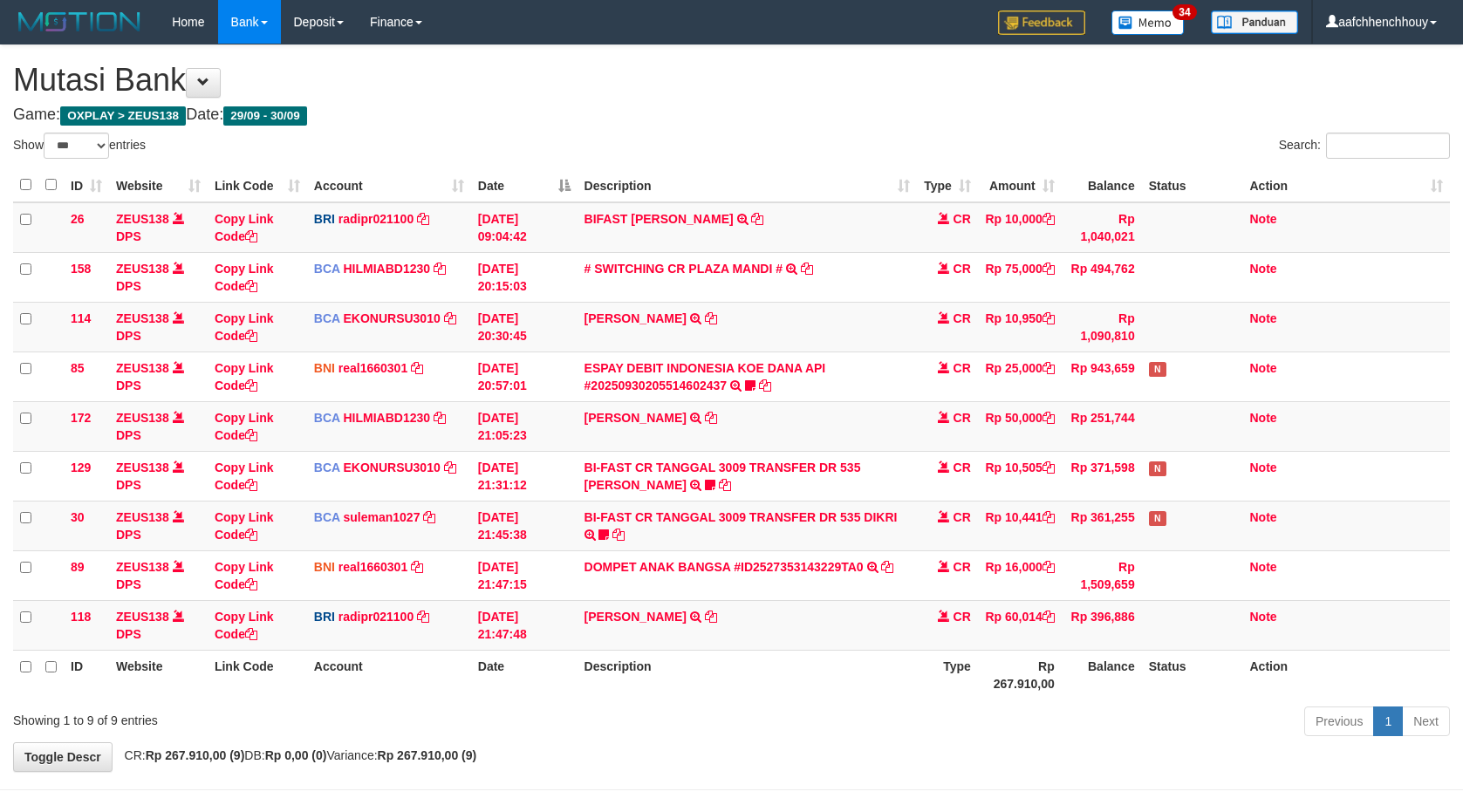
select select "***"
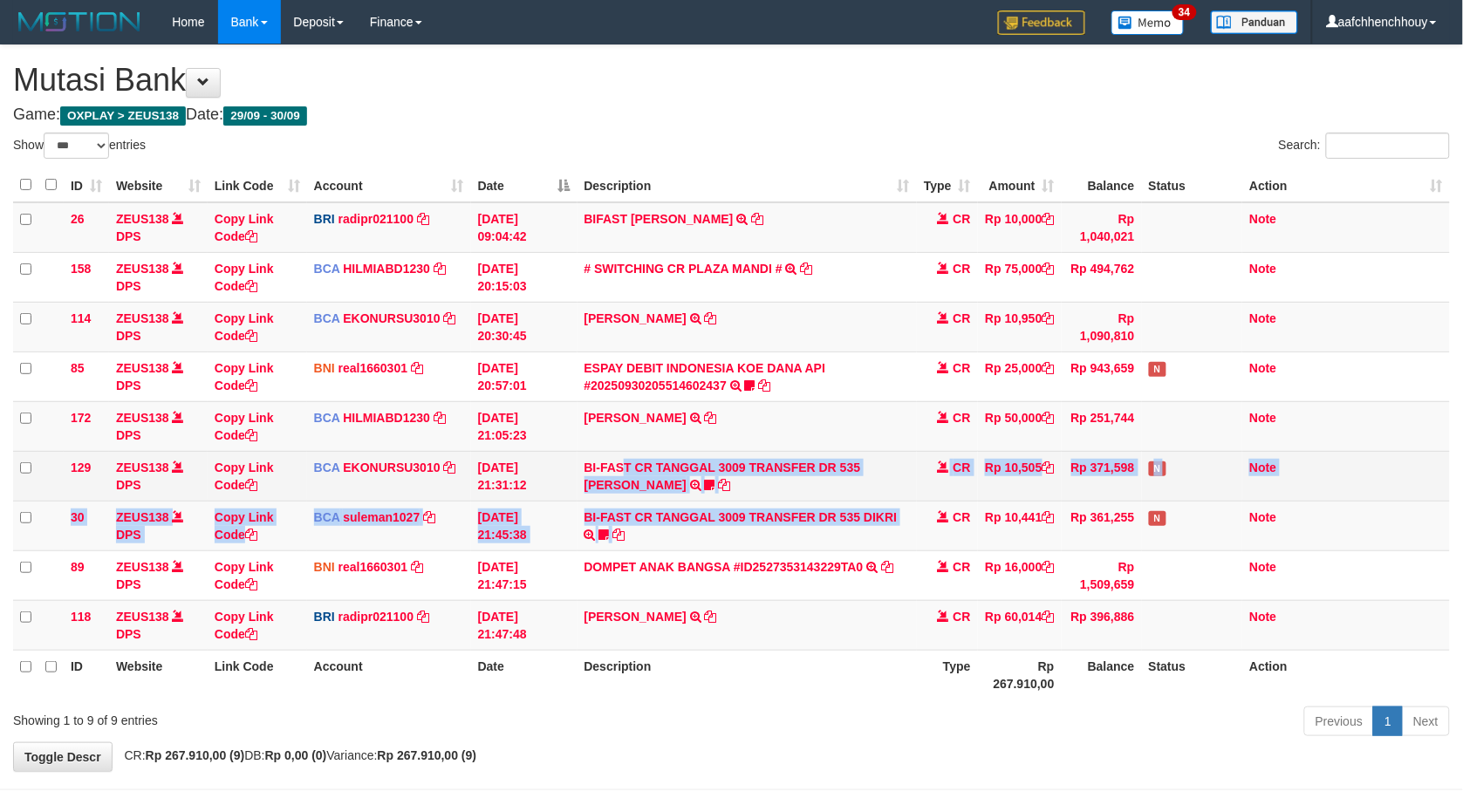
click at [757, 373] on tbody "26 ZEUS138 DPS Copy Link Code BRI radipr021100 DPS [PERSON_NAME] mutasi_2025093…" at bounding box center [732, 427] width 1437 height 449
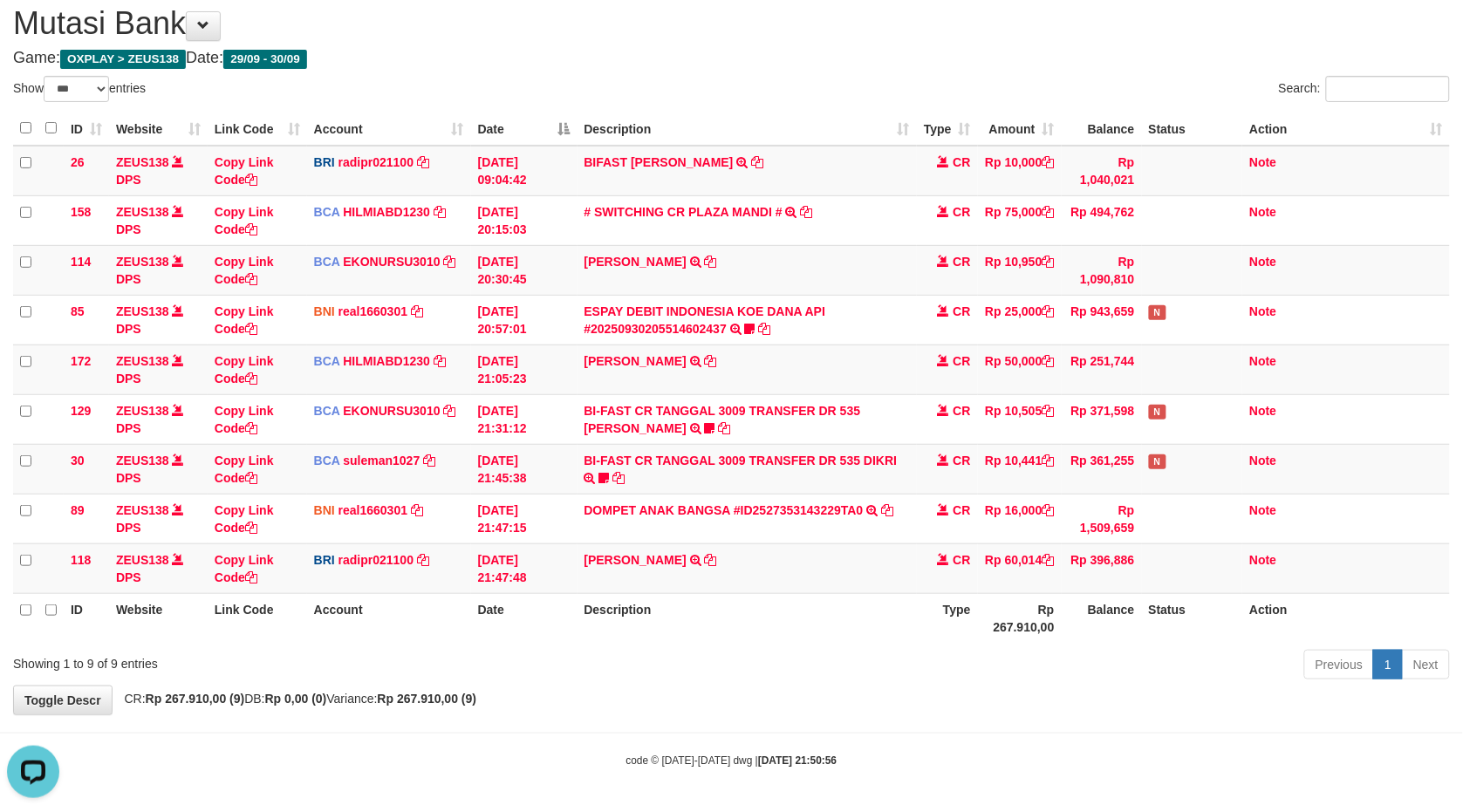
drag, startPoint x: 903, startPoint y: 611, endPoint x: 1467, endPoint y: 506, distance: 573.7
click at [1128, 578] on table "ID Website Link Code Account Date Description Type Amount Balance Status Action…" at bounding box center [732, 377] width 1437 height 531
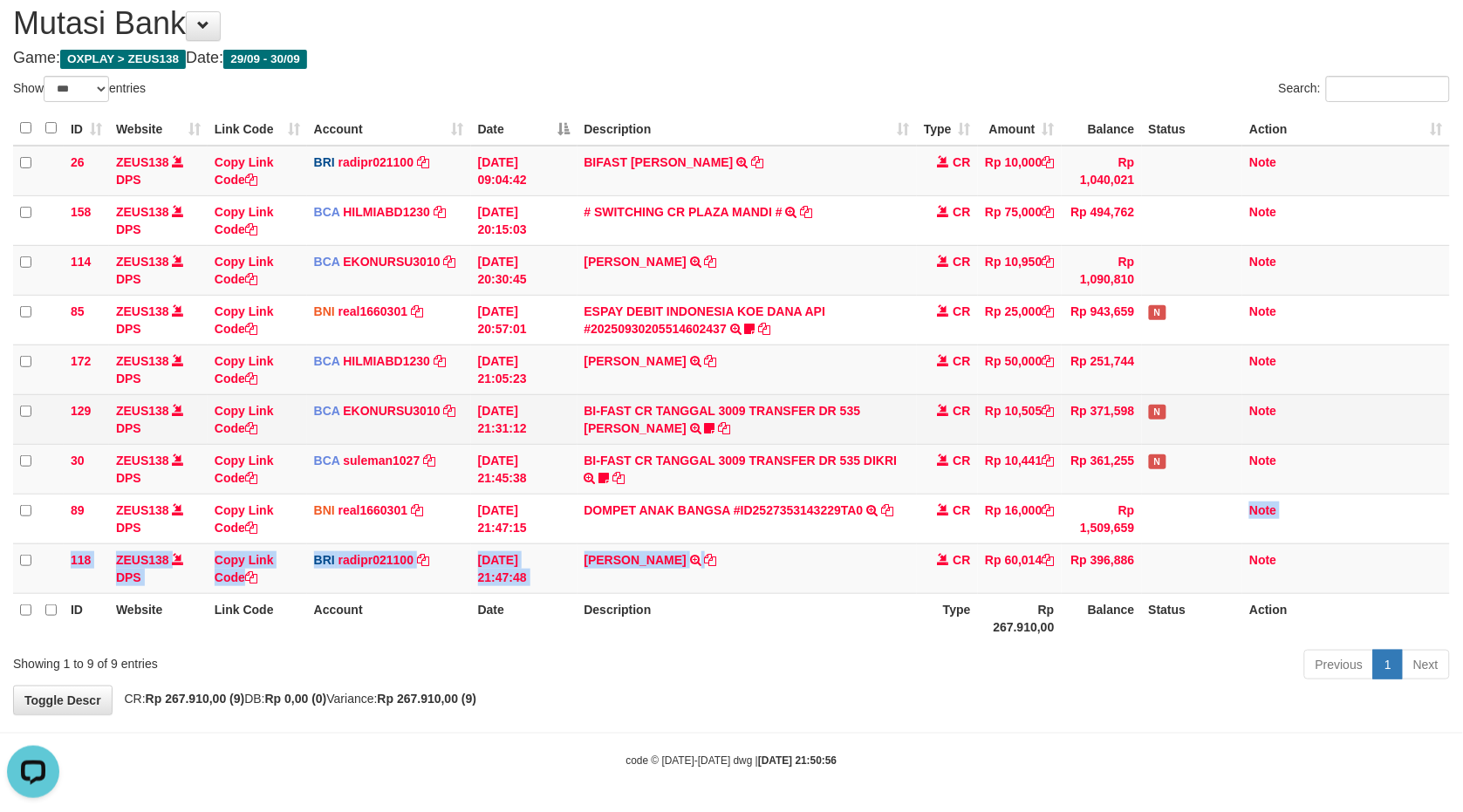
drag, startPoint x: 1000, startPoint y: 536, endPoint x: 1327, endPoint y: 424, distance: 345.6
click at [1112, 482] on tbody "26 ZEUS138 DPS Copy Link Code BRI radipr021100 DPS REYNALDI ADI PRATAMA mutasi_…" at bounding box center [732, 370] width 1437 height 449
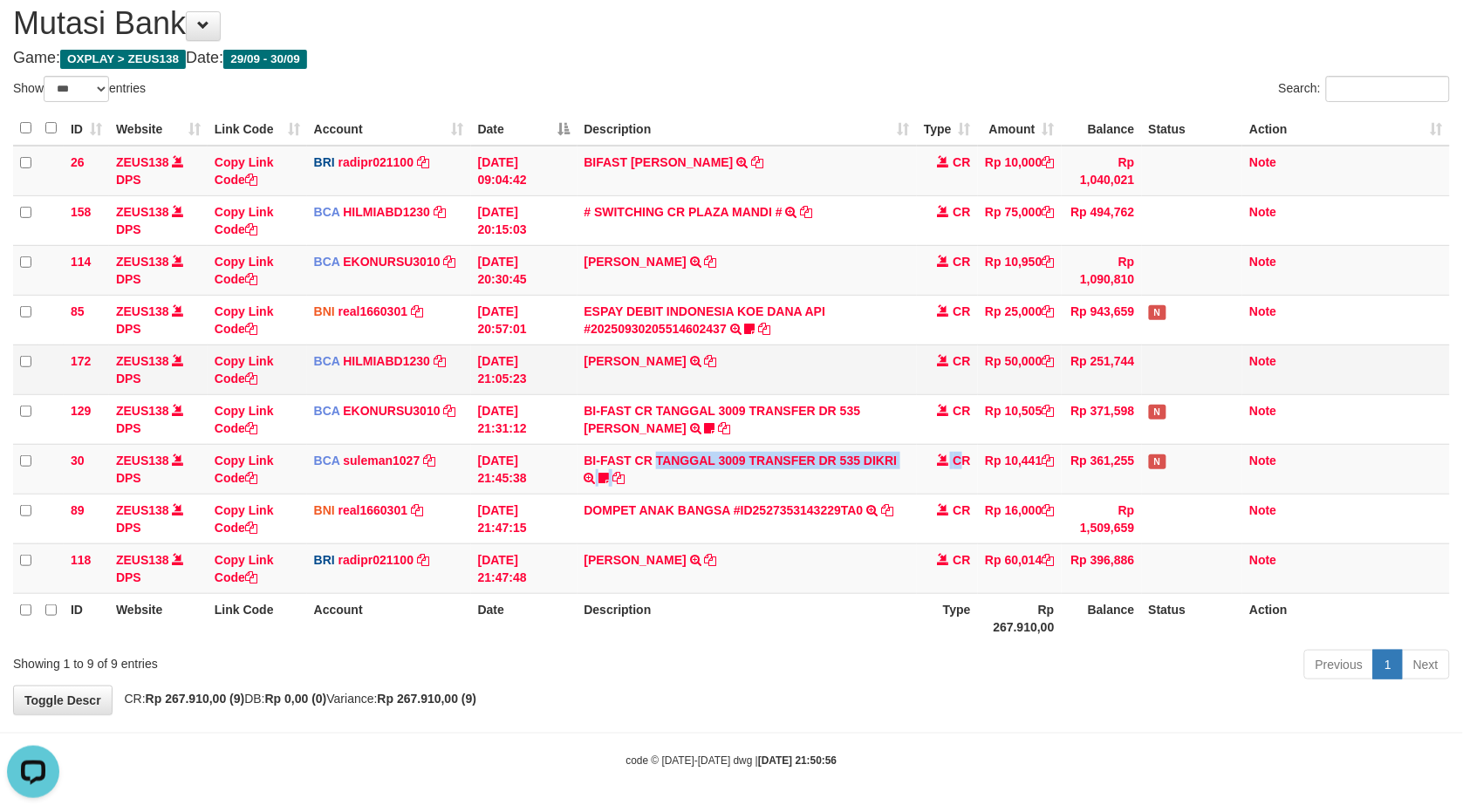
click at [799, 363] on tbody "26 ZEUS138 DPS Copy Link Code BRI radipr021100 DPS REYNALDI ADI PRATAMA mutasi_…" at bounding box center [732, 370] width 1437 height 449
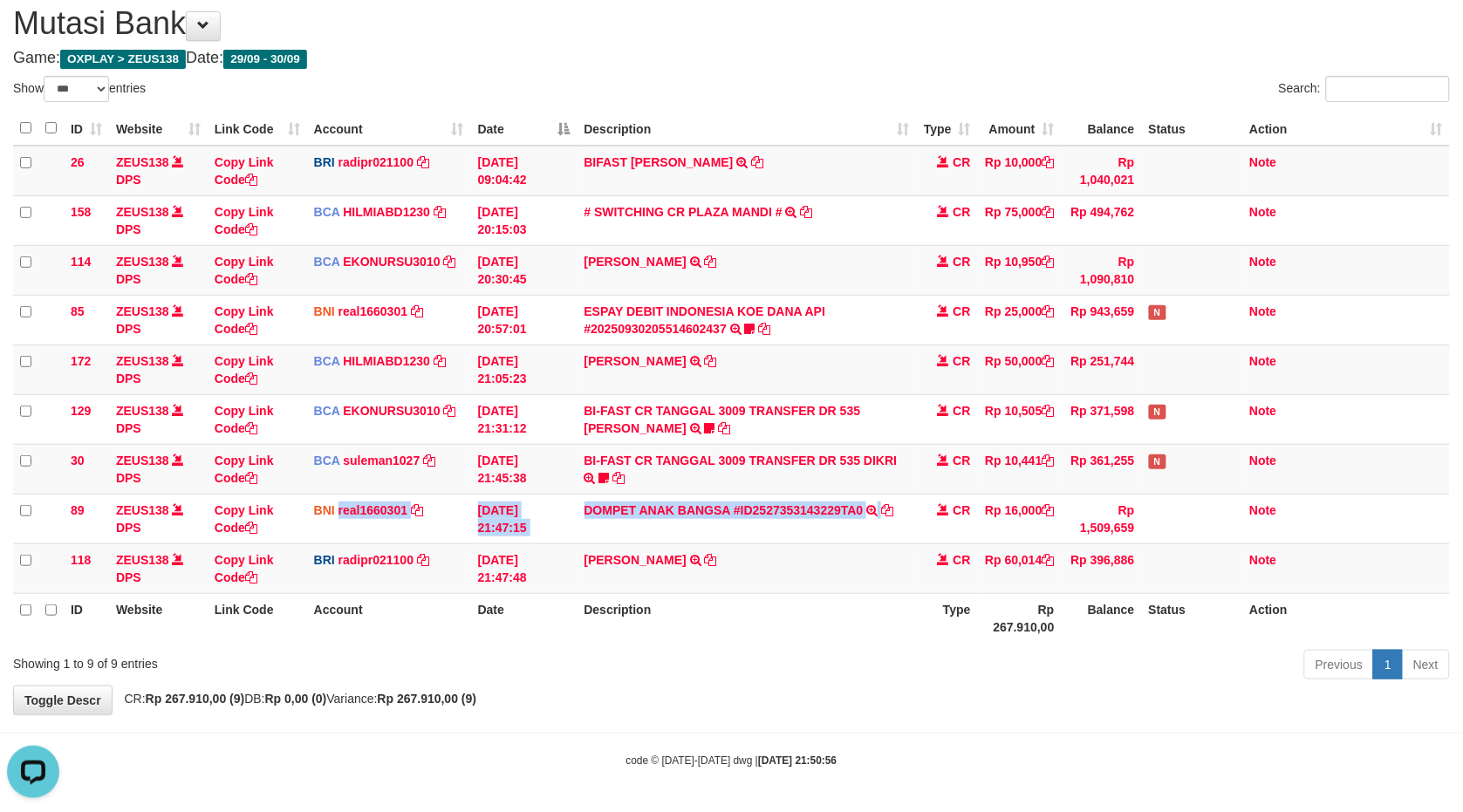
drag, startPoint x: 812, startPoint y: 462, endPoint x: 1477, endPoint y: 395, distance: 668.4
click at [1356, 426] on tbody "26 ZEUS138 DPS Copy Link Code BRI radipr021100 DPS REYNALDI ADI PRATAMA mutasi_…" at bounding box center [732, 370] width 1437 height 449
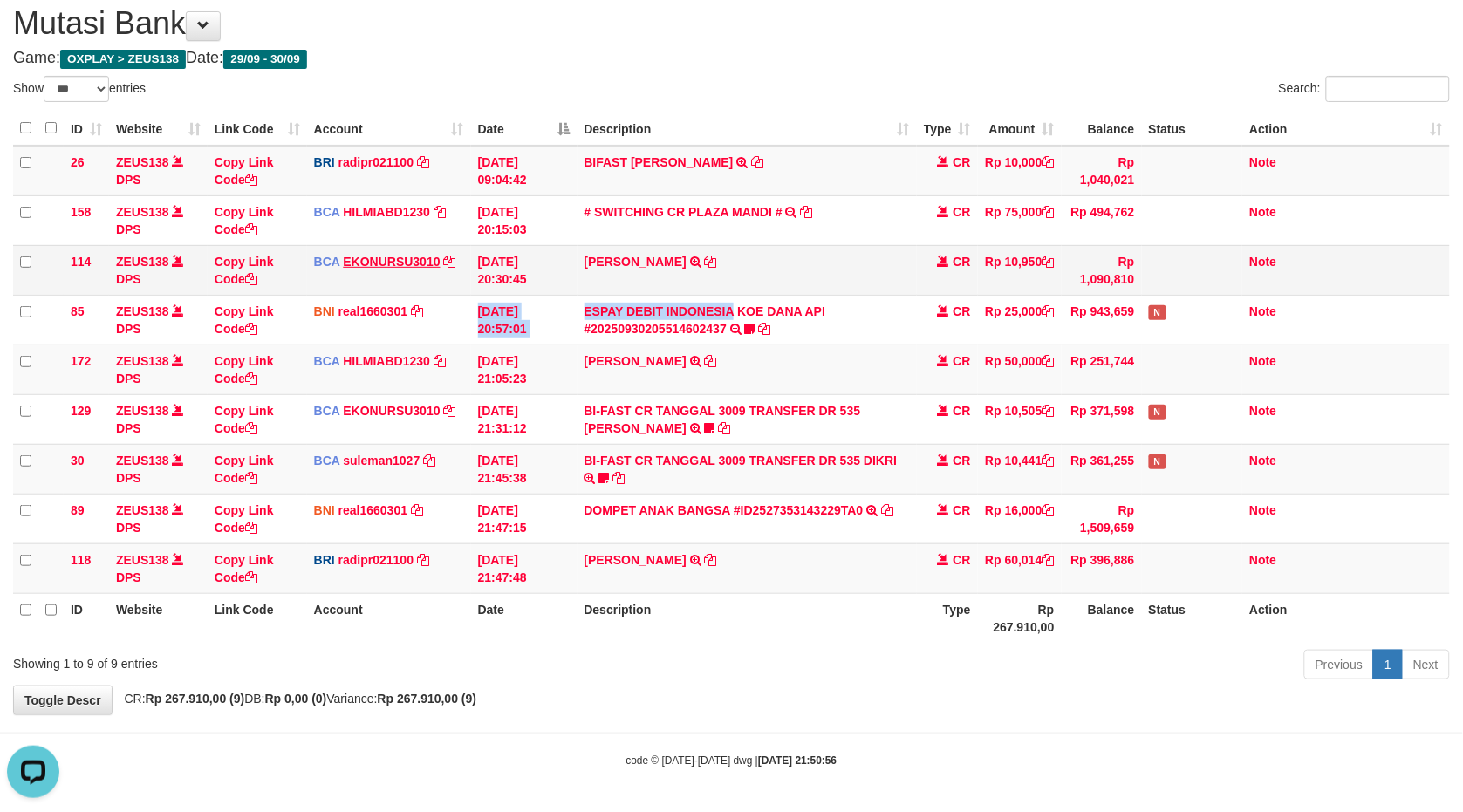
drag, startPoint x: 560, startPoint y: 308, endPoint x: 419, endPoint y: 257, distance: 149.9
click at [459, 298] on tr "85 ZEUS138 DPS Copy Link Code BNI real1660301 DPS REYHAN ALMANSYAH mutasi_20250…" at bounding box center [732, 319] width 1437 height 50
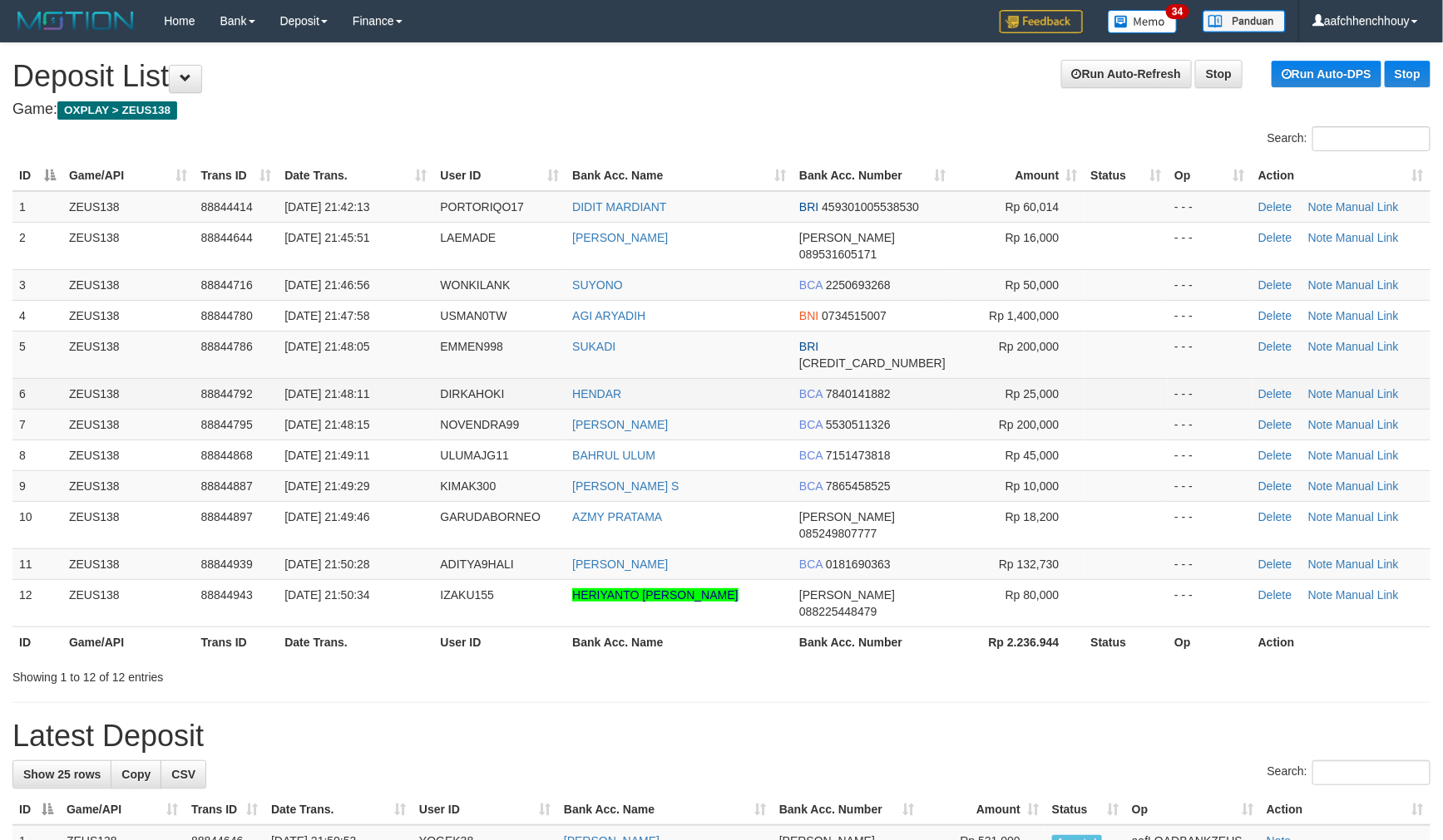
drag, startPoint x: 468, startPoint y: 164, endPoint x: 280, endPoint y: 234, distance: 200.6
click at [457, 163] on th "User ID" at bounding box center [498, 175] width 132 height 31
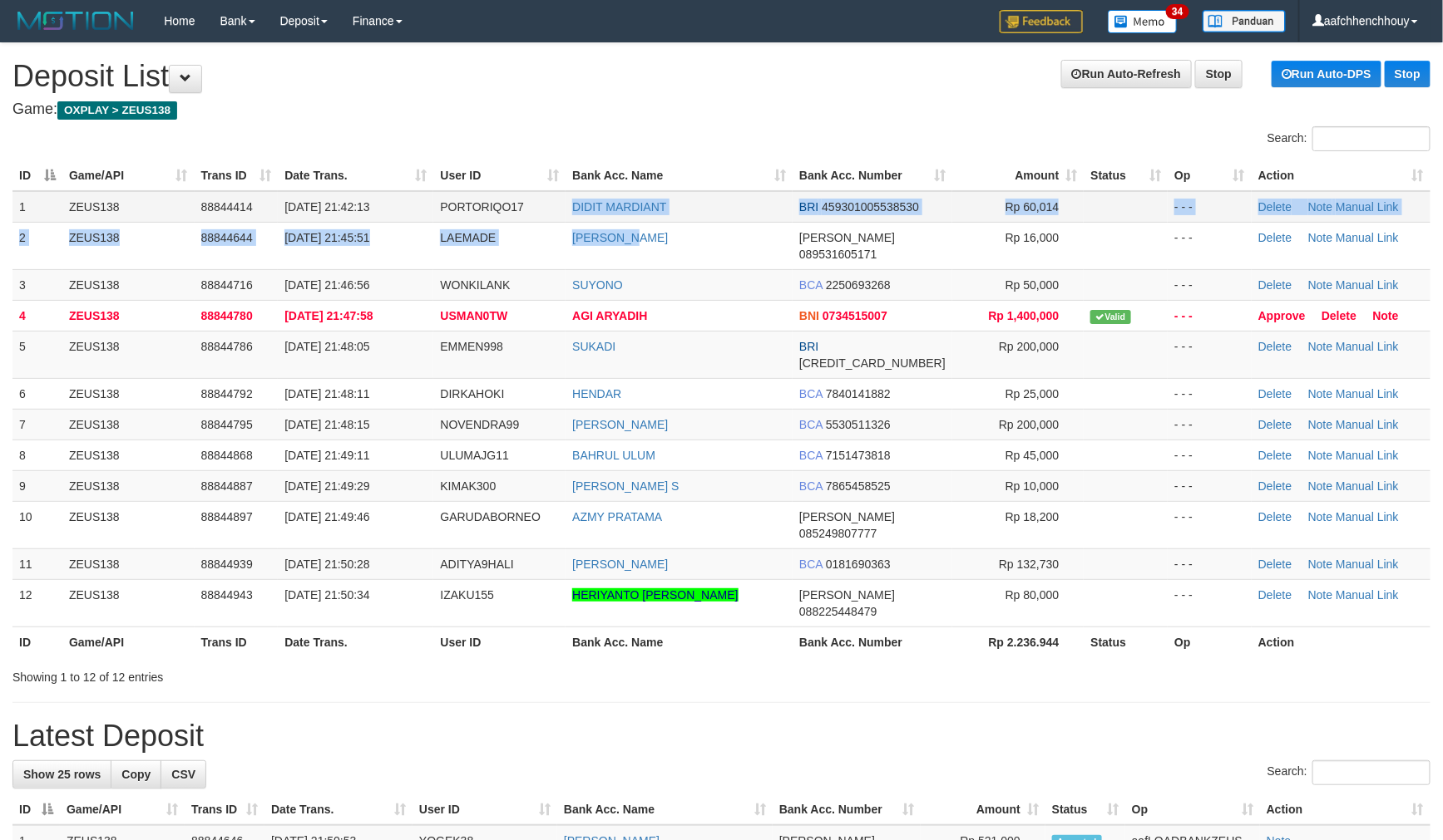
drag, startPoint x: 576, startPoint y: 209, endPoint x: 637, endPoint y: 218, distance: 61.7
click at [637, 218] on td "DIDIT MARDIANT" at bounding box center [680, 207] width 227 height 31
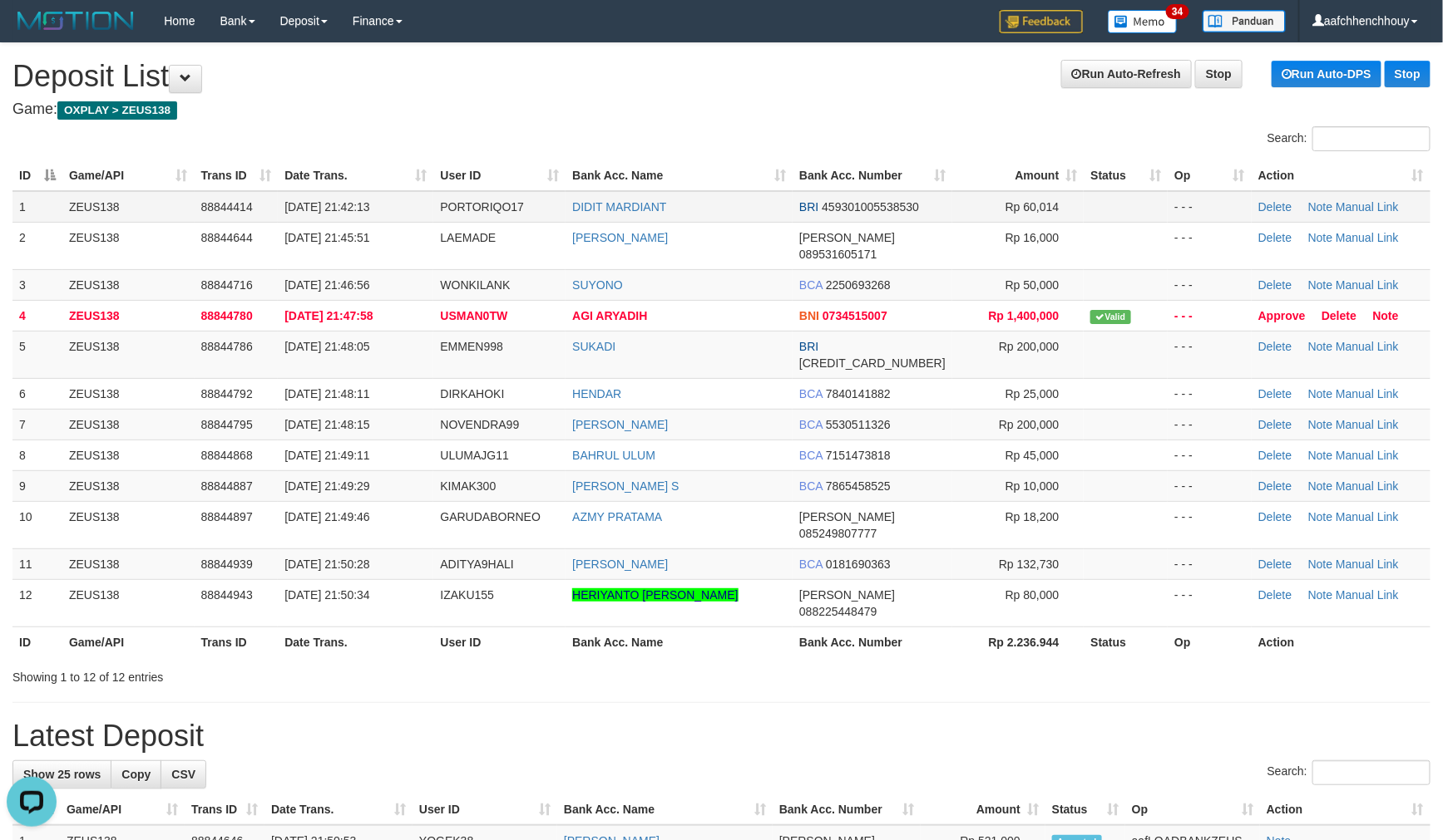
click at [673, 200] on td "DIDIT MARDIANT" at bounding box center [680, 207] width 227 height 31
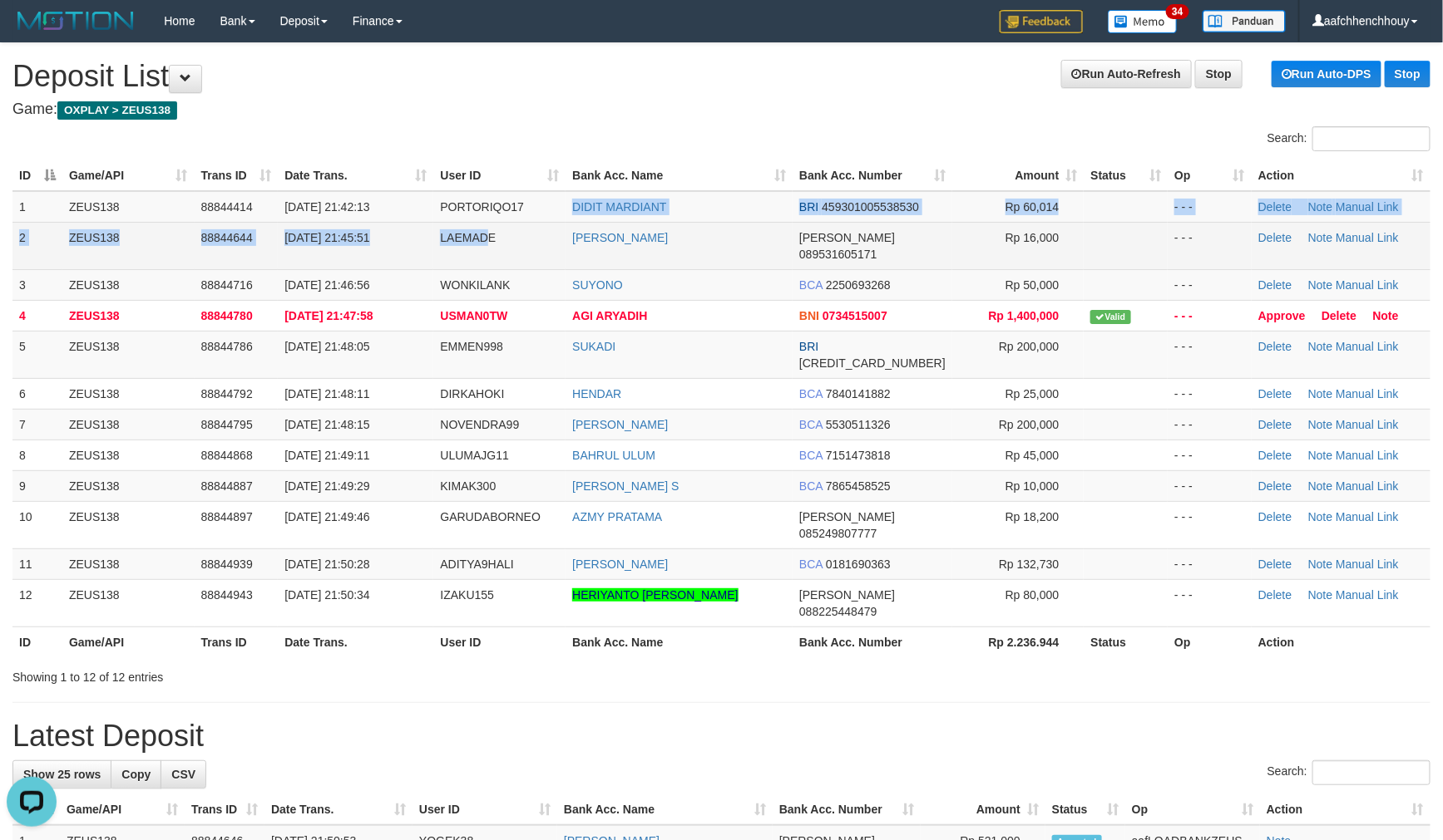
click at [485, 220] on tbody "1 ZEUS138 88844414 30/09/2025 21:42:13 PORTORIQO17 DIDIT MARDIANT BRI 459301005…" at bounding box center [721, 409] width 1418 height 436
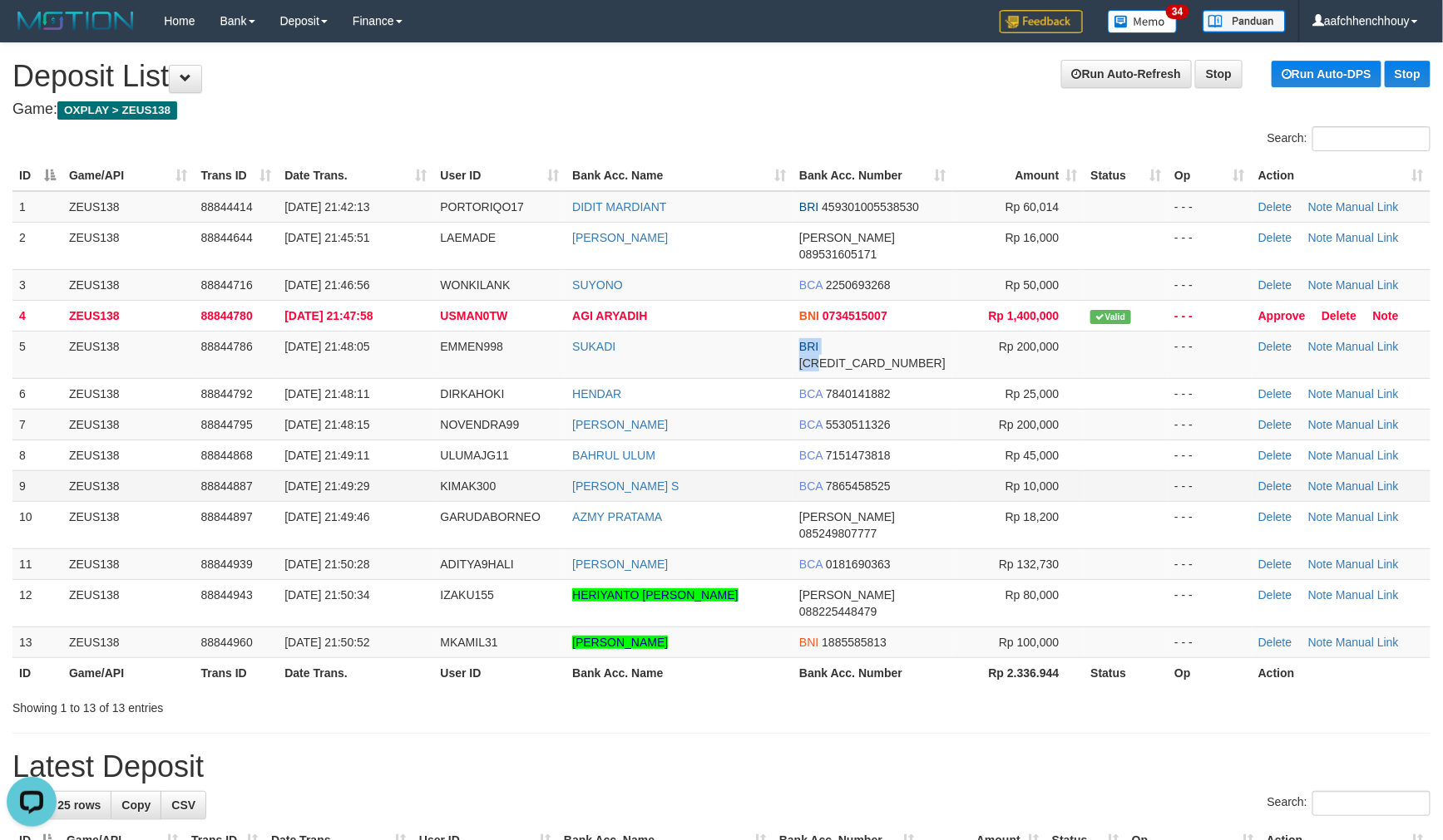
drag, startPoint x: 845, startPoint y: 319, endPoint x: 26, endPoint y: 443, distance: 828.3
click at [774, 310] on tbody "1 ZEUS138 88844414 30/09/2025 21:42:13 PORTORIQO17 DIDIT MARDIANT BRI 459301005…" at bounding box center [721, 425] width 1418 height 467
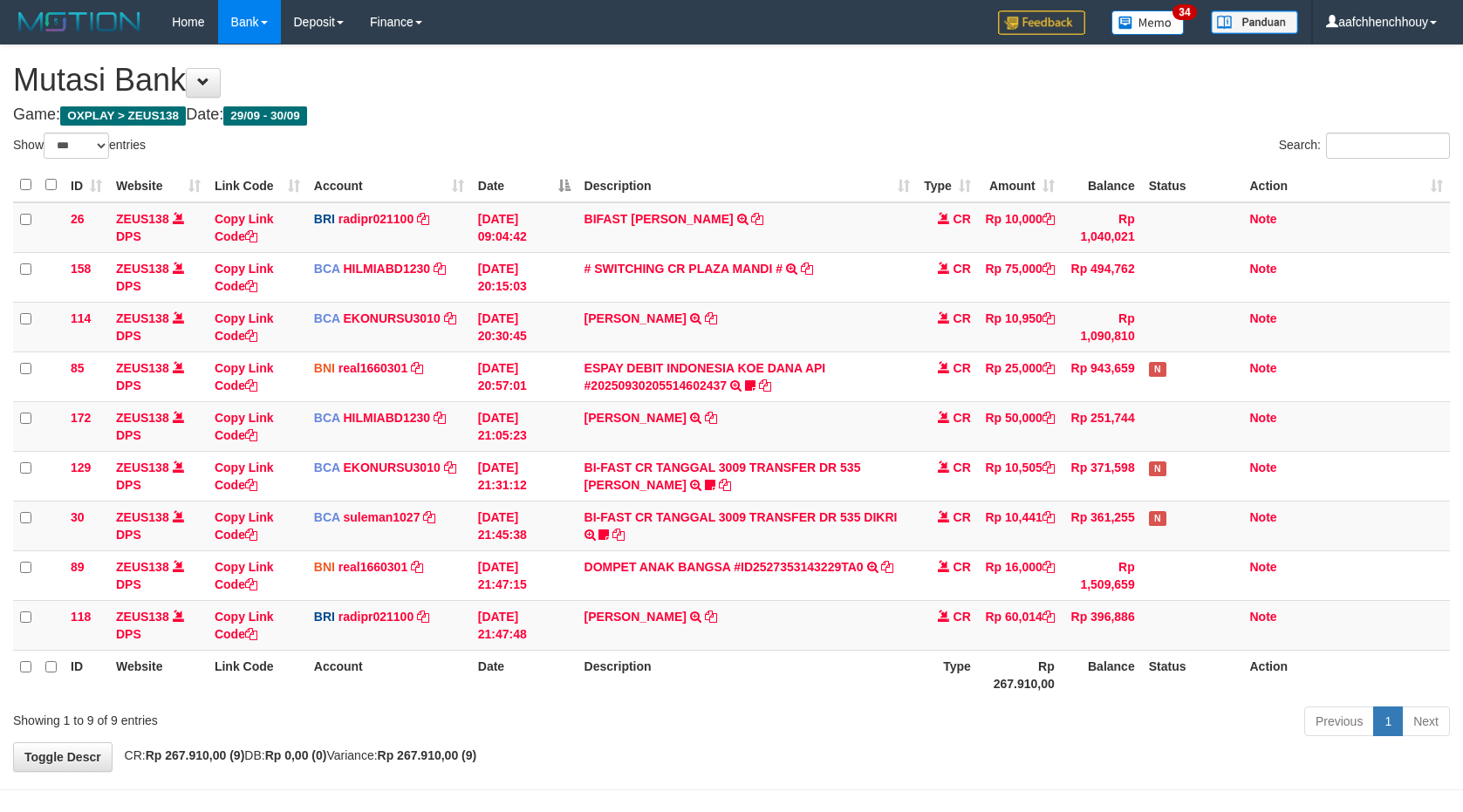
select select "***"
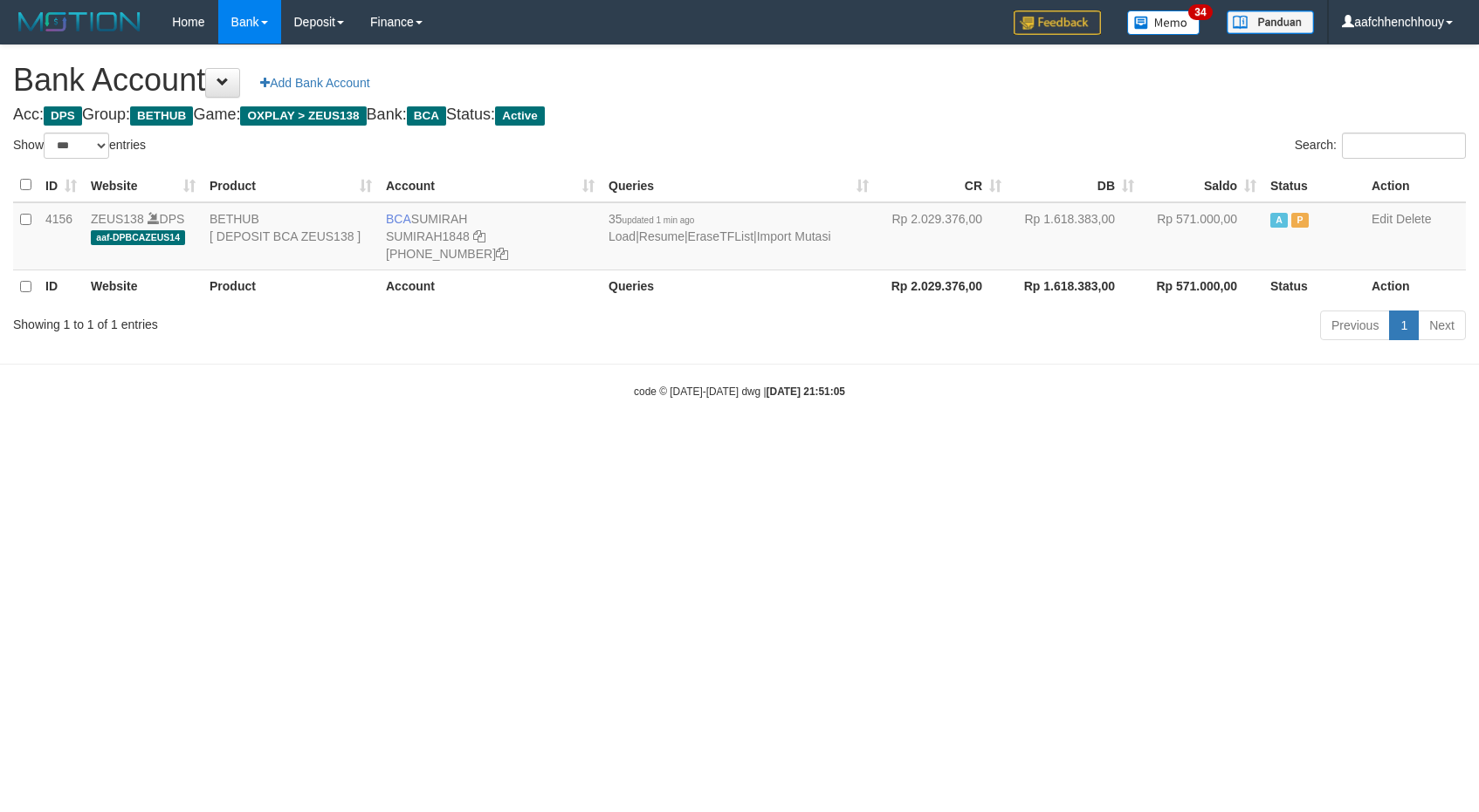
select select "***"
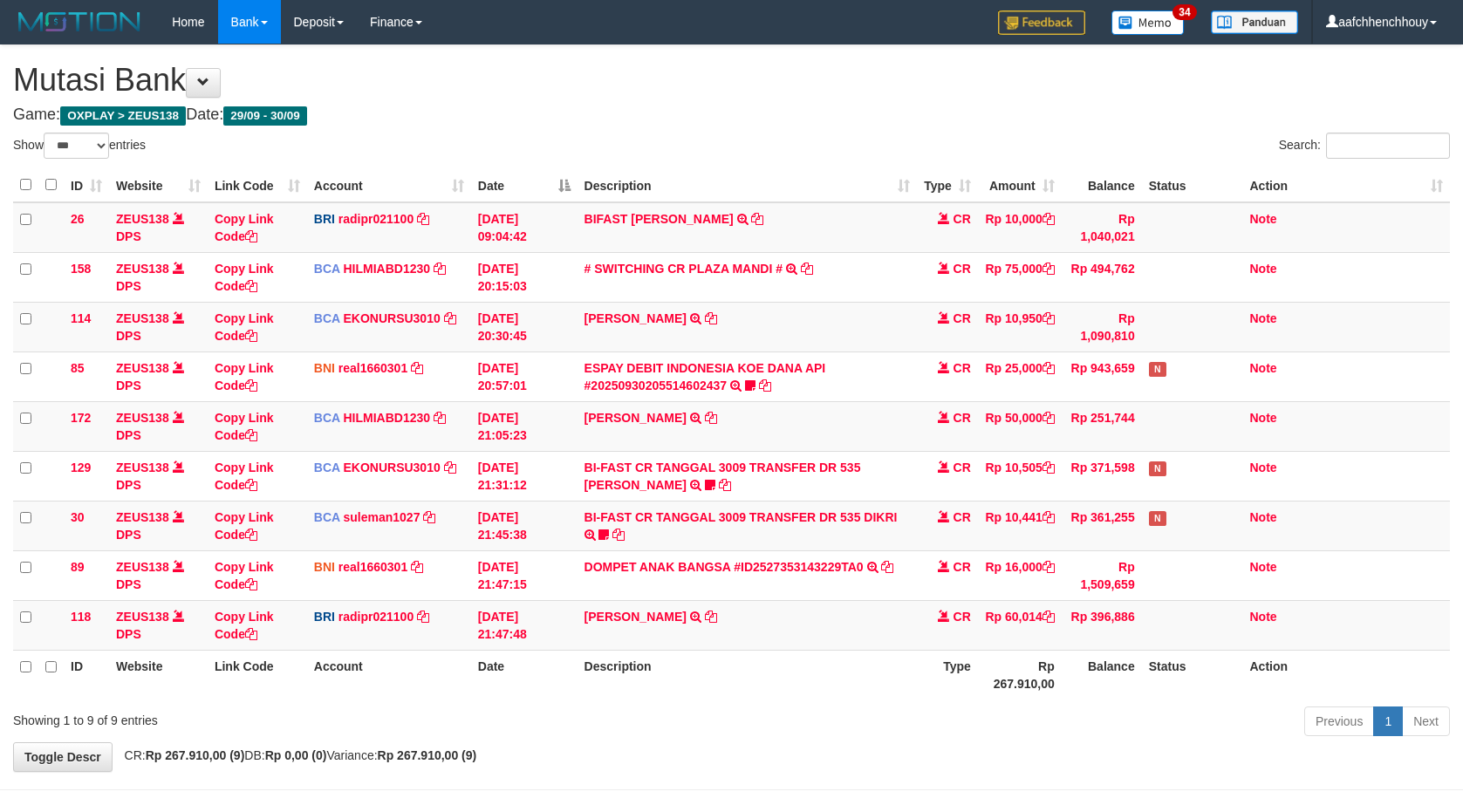
select select "***"
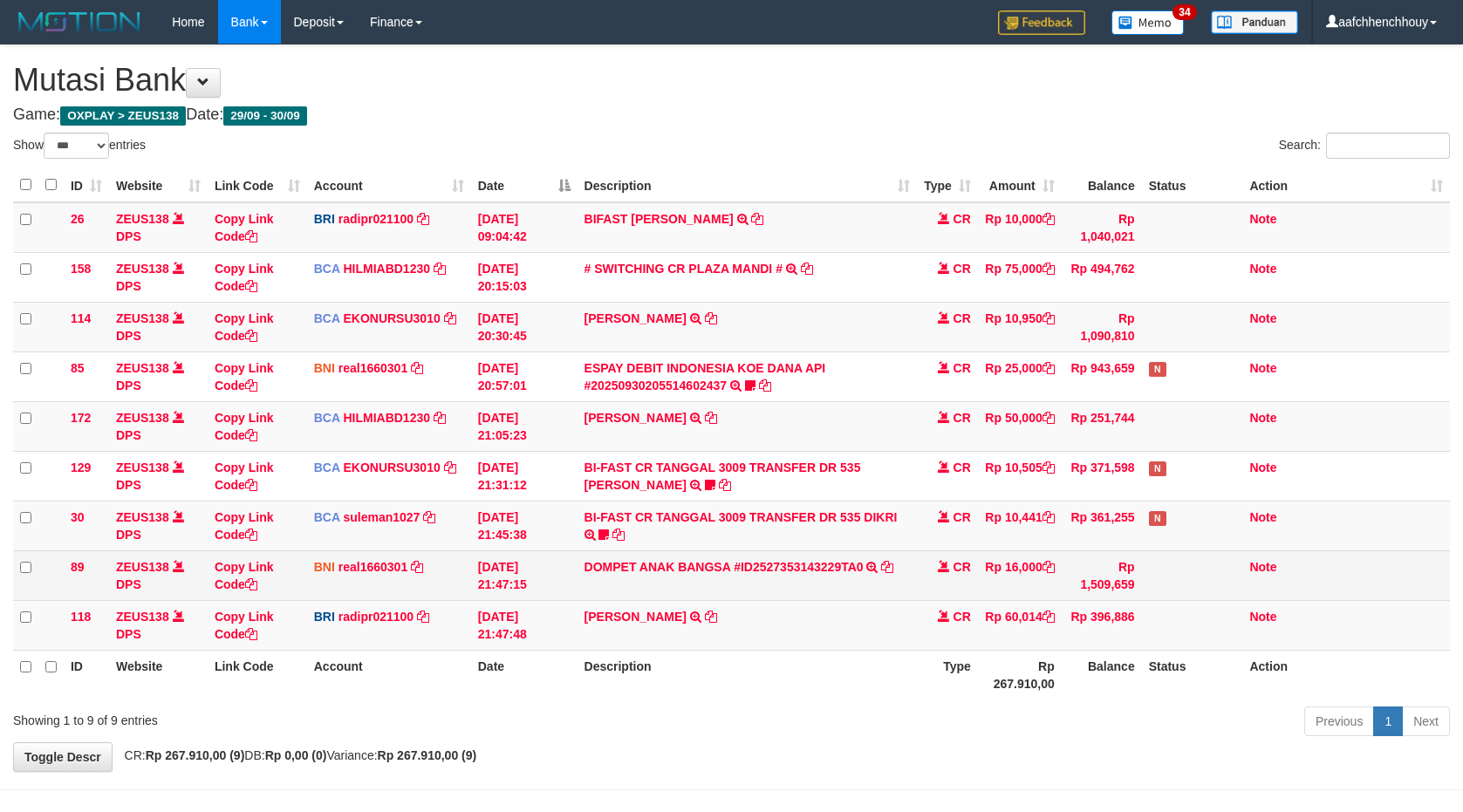
scroll to position [59, 0]
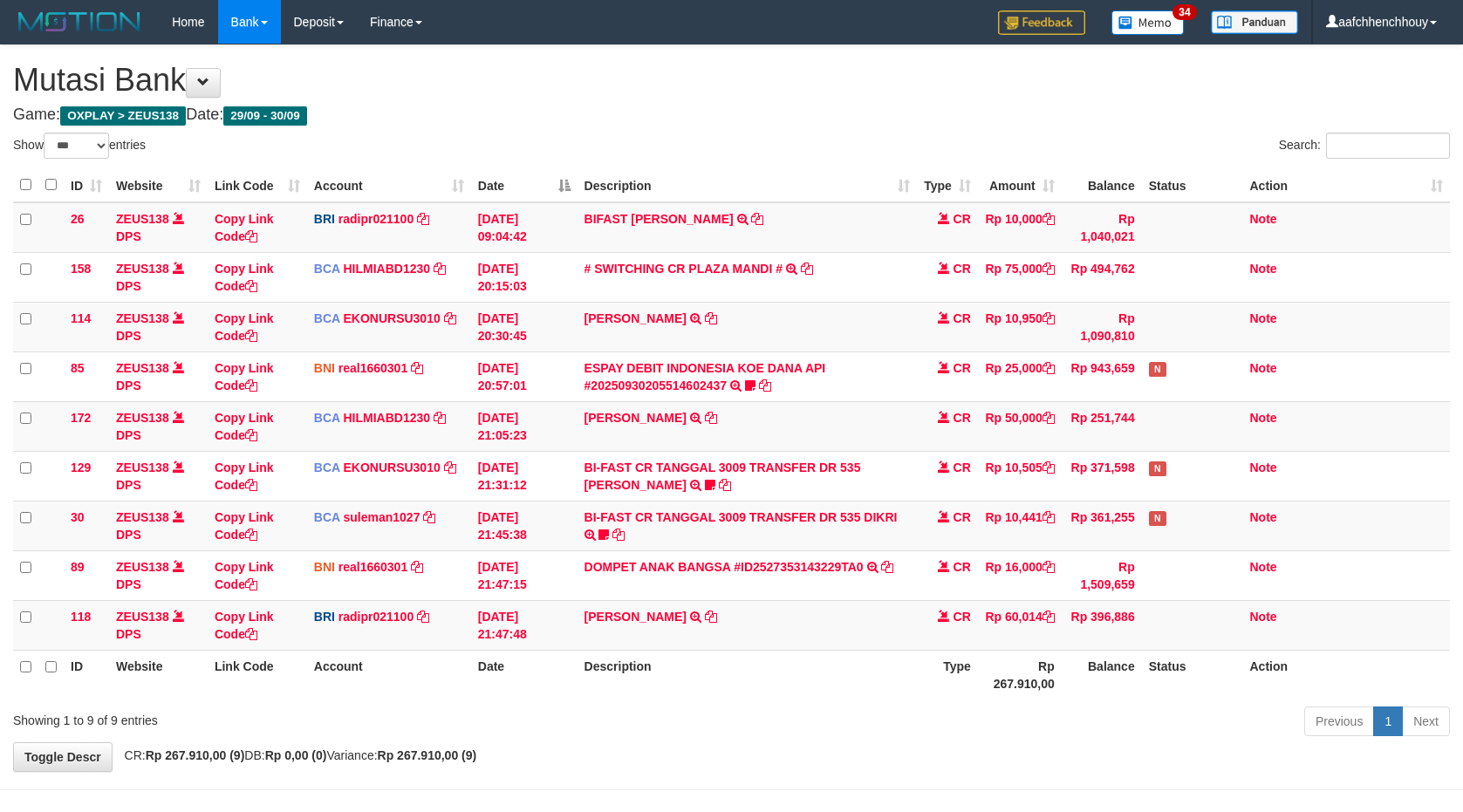
select select "***"
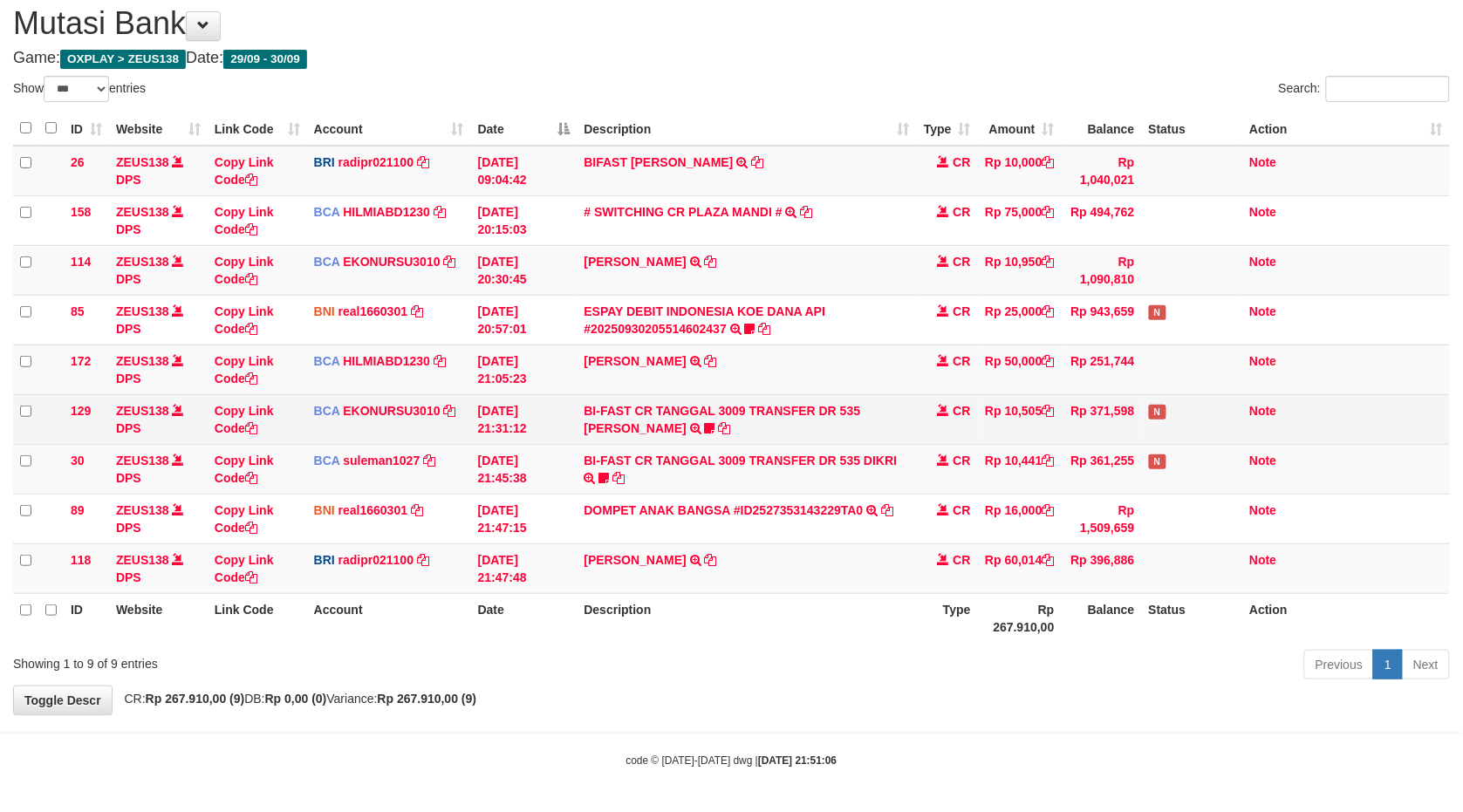
drag, startPoint x: 859, startPoint y: 544, endPoint x: 1303, endPoint y: 439, distance: 456.2
click at [1078, 476] on tbody "26 ZEUS138 DPS Copy Link Code BRI radipr021100 DPS REYNALDI ADI PRATAMA mutasi_…" at bounding box center [732, 370] width 1437 height 449
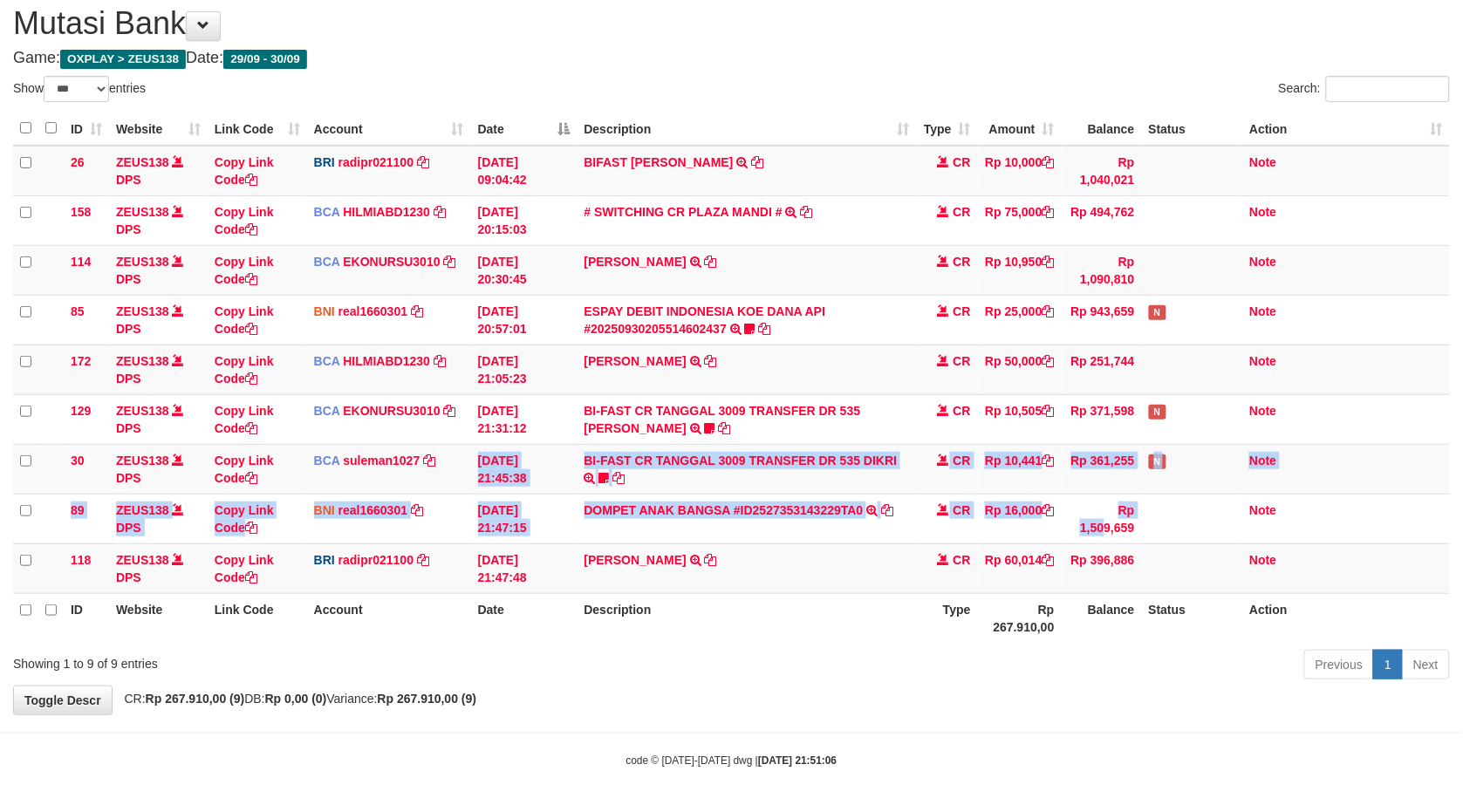
drag, startPoint x: 647, startPoint y: 466, endPoint x: 1478, endPoint y: 522, distance: 832.9
click at [1334, 550] on tbody "26 ZEUS138 DPS Copy Link Code BRI radipr021100 DPS REYNALDI ADI PRATAMA mutasi_…" at bounding box center [732, 370] width 1437 height 449
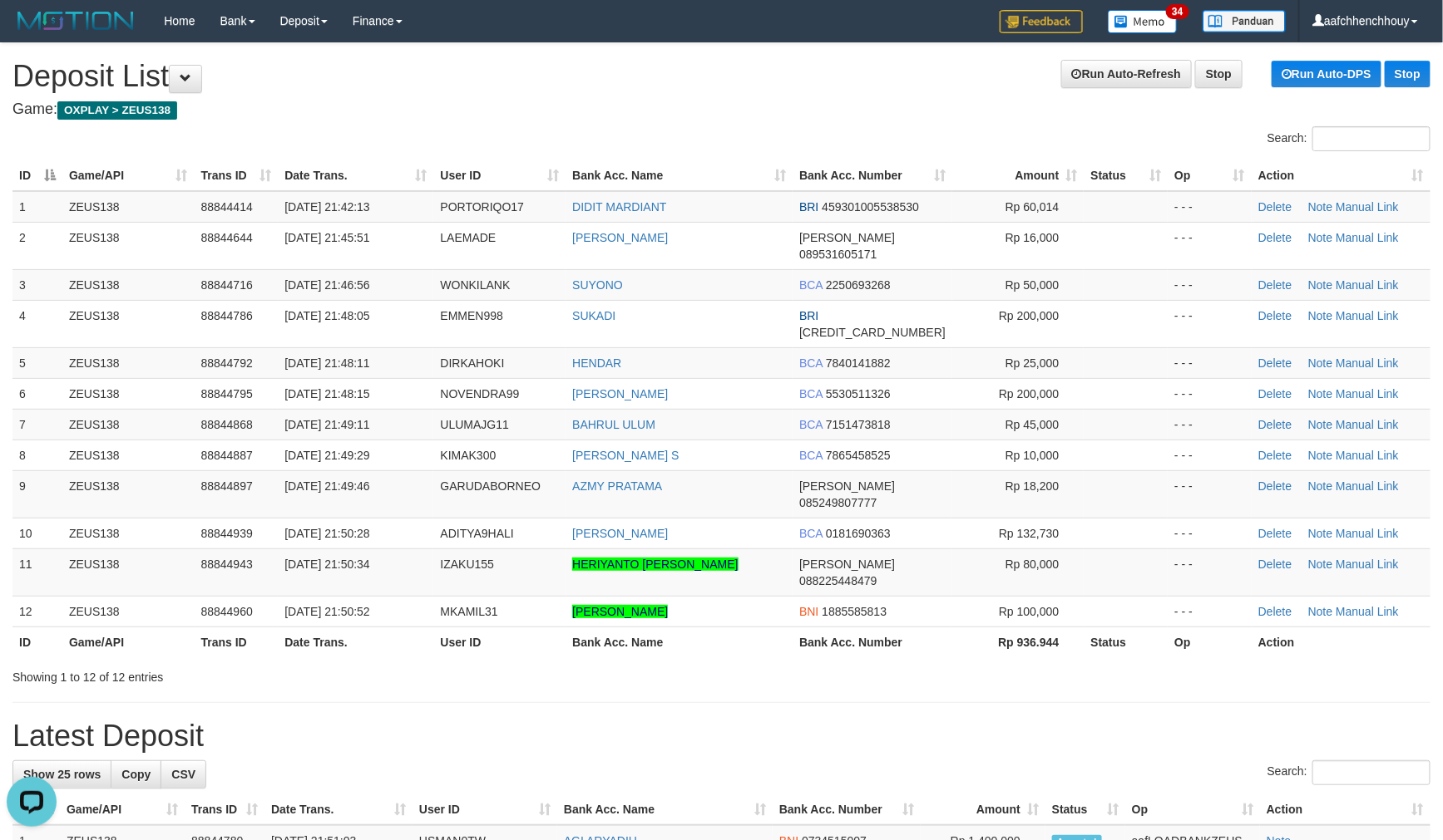
click at [694, 70] on h1 "Run Auto-Refresh Stop Run Auto-DPS Stop Deposit List" at bounding box center [721, 76] width 1418 height 33
click at [596, 162] on tr "ID Game/API Trans ID Date Trans. User ID Bank Acc. Name Bank Acc. Number Amount…" at bounding box center [721, 175] width 1418 height 31
drag, startPoint x: 582, startPoint y: 171, endPoint x: 703, endPoint y: 148, distance: 123.2
click at [708, 147] on div "Search: ID Game/API Trans ID Date Trans. User ID Bank Acc. Name Bank Acc. Numbe…" at bounding box center [721, 406] width 1418 height 559
drag, startPoint x: 684, startPoint y: 93, endPoint x: 625, endPoint y: 83, distance: 59.8
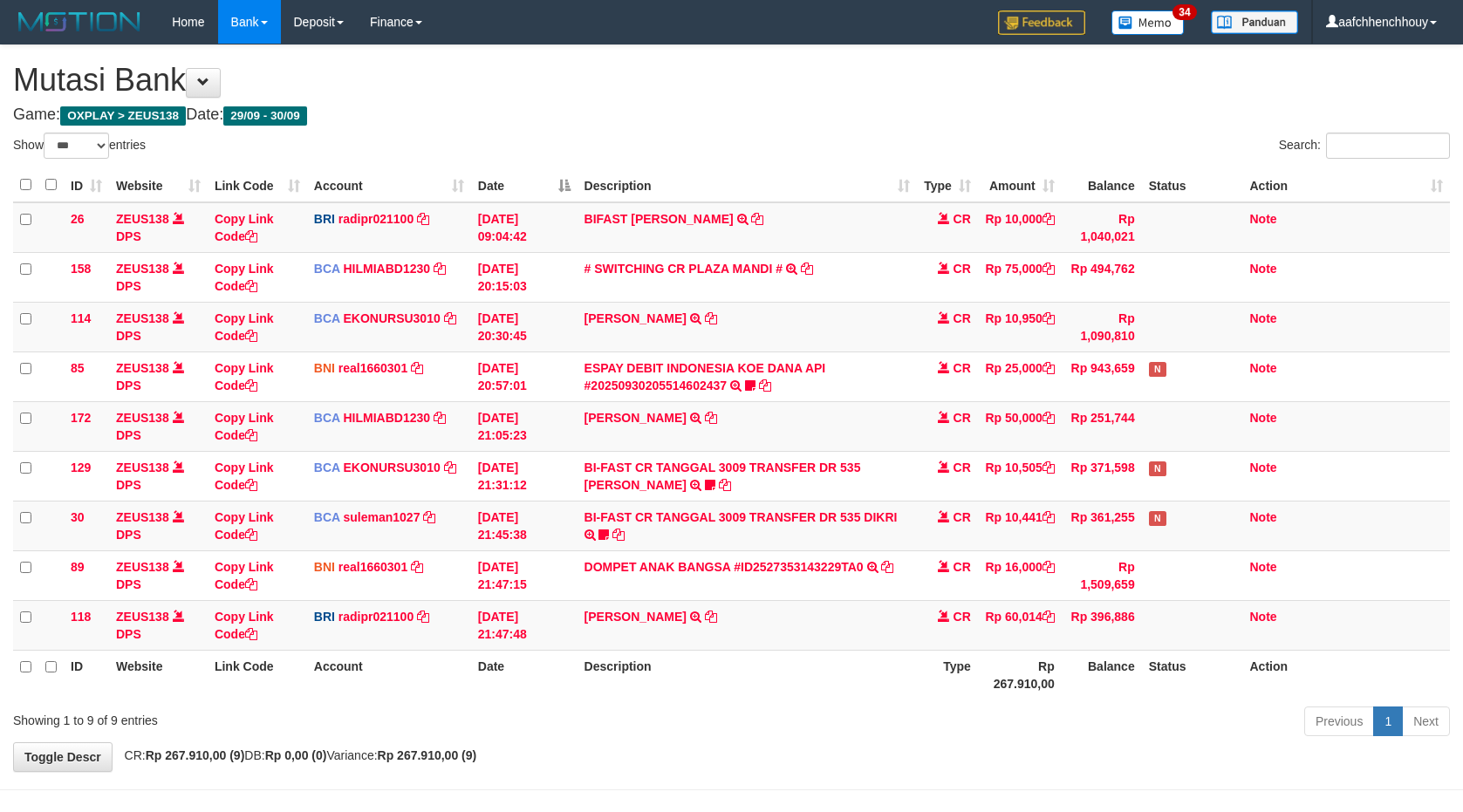
select select "***"
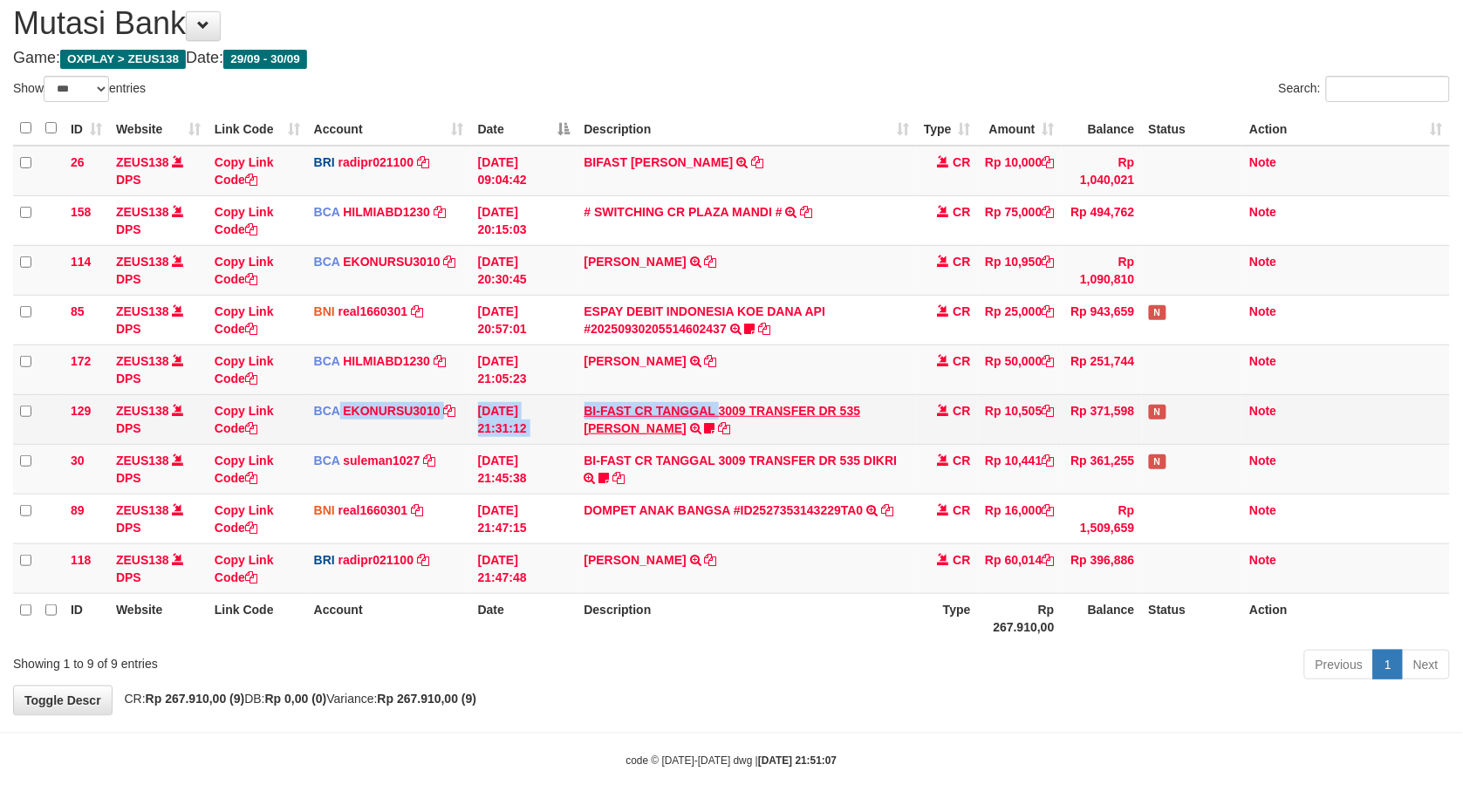
drag, startPoint x: 730, startPoint y: 390, endPoint x: 709, endPoint y: 408, distance: 27.7
click at [710, 406] on tr "129 ZEUS138 DPS Copy Link Code BCA EKONURSU3010 DPS [PERSON_NAME] SUSILO mutasi…" at bounding box center [732, 419] width 1437 height 50
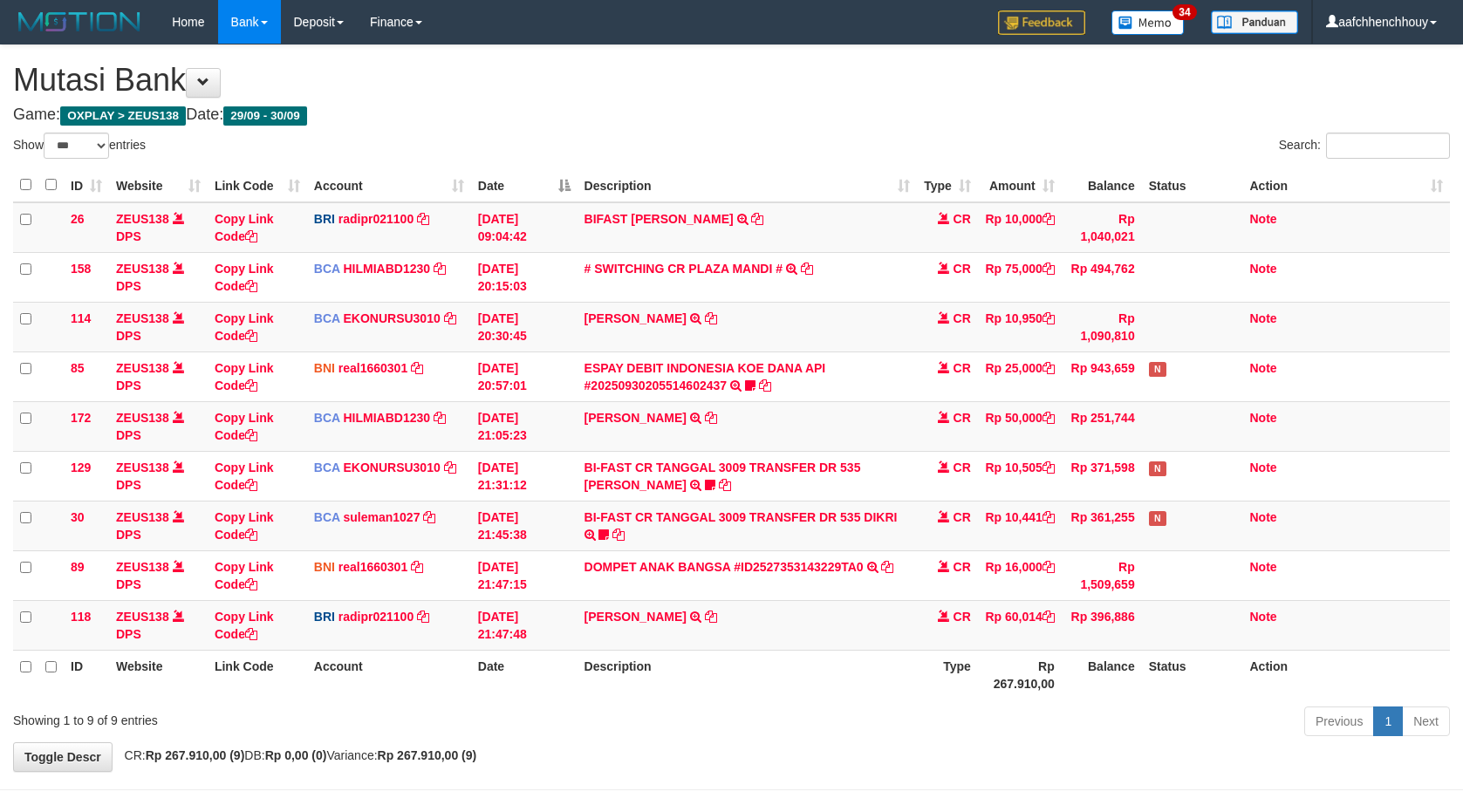
select select "***"
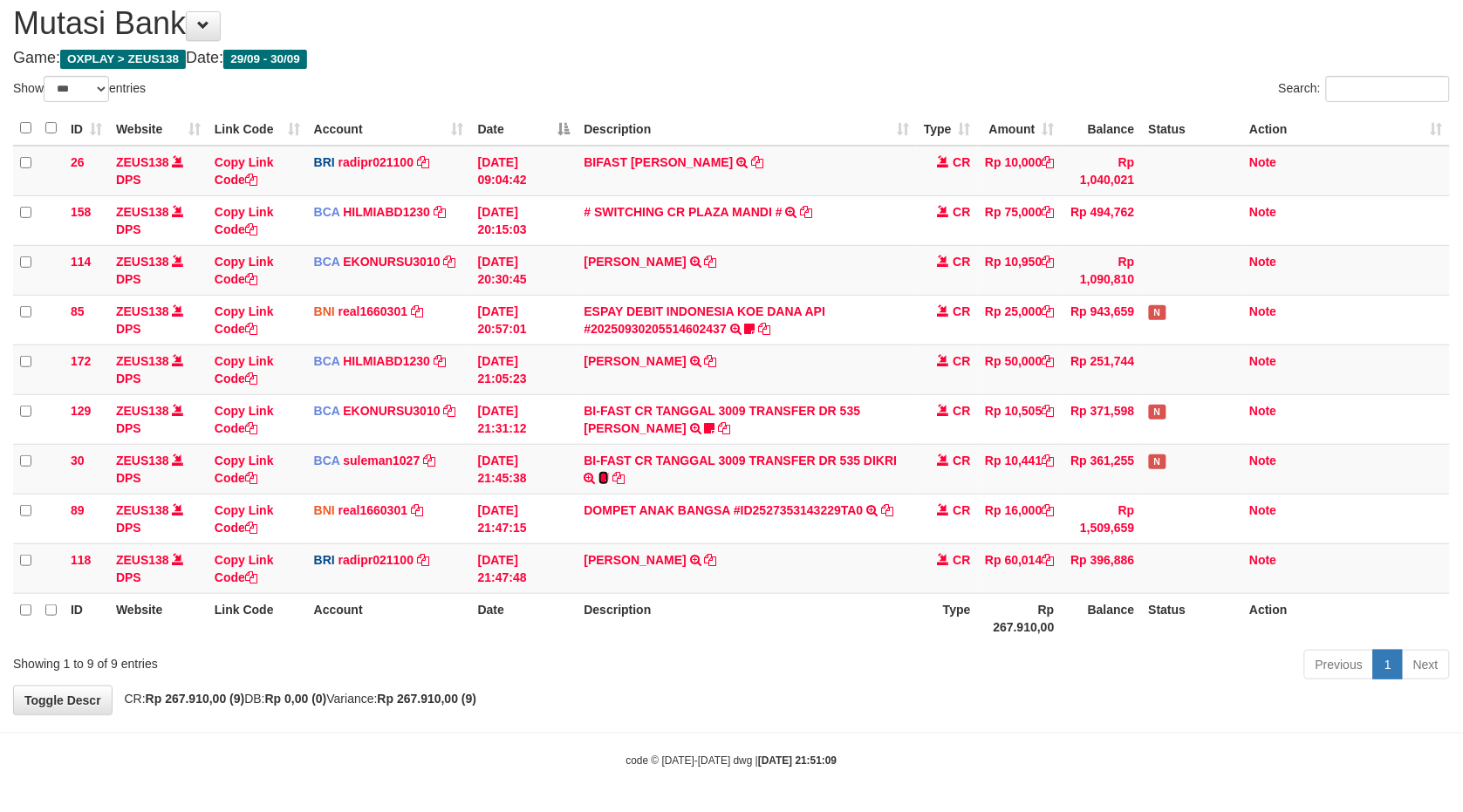
click at [608, 477] on icon at bounding box center [603, 477] width 10 height 12
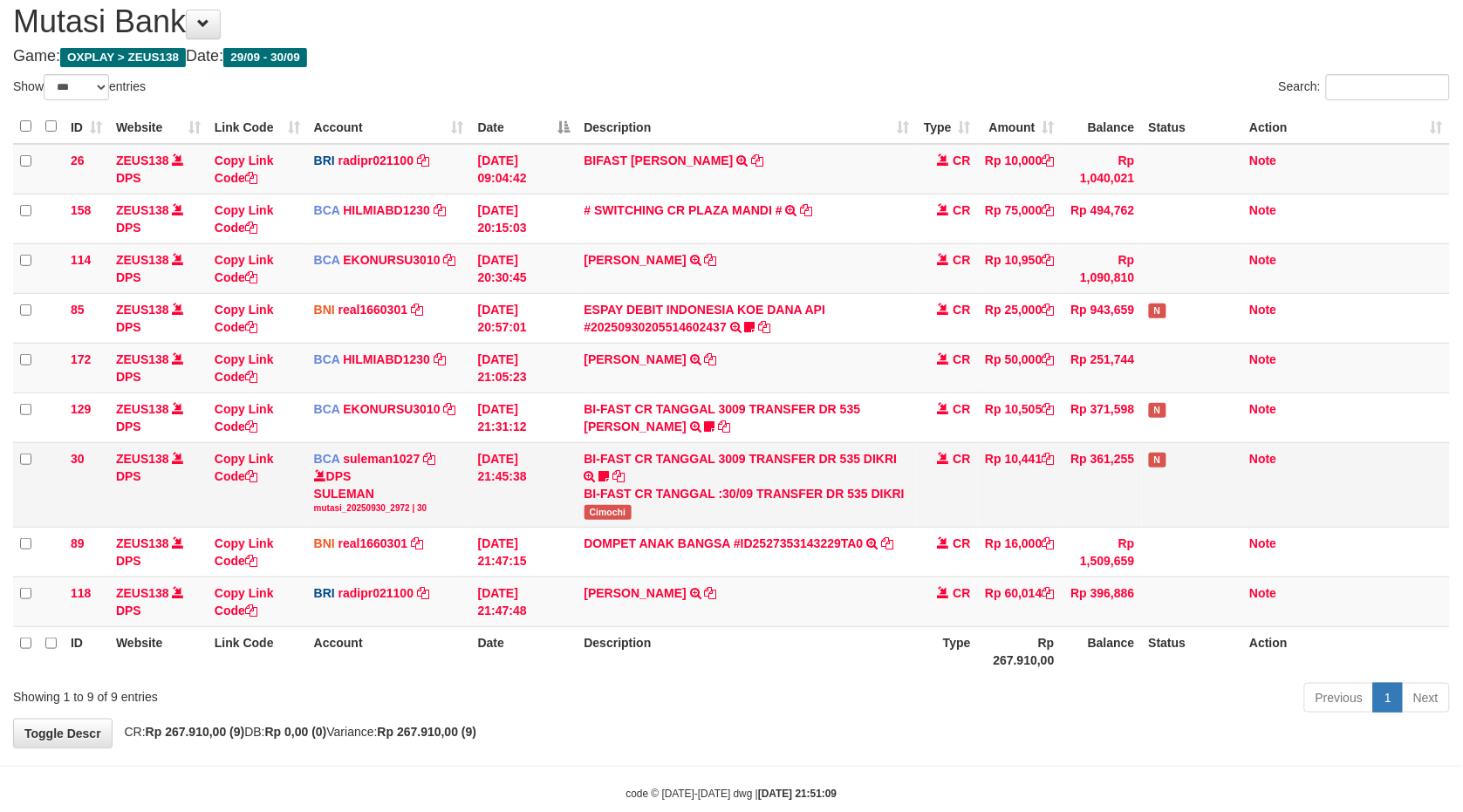
click at [598, 509] on span "Cimochi" at bounding box center [608, 512] width 47 height 15
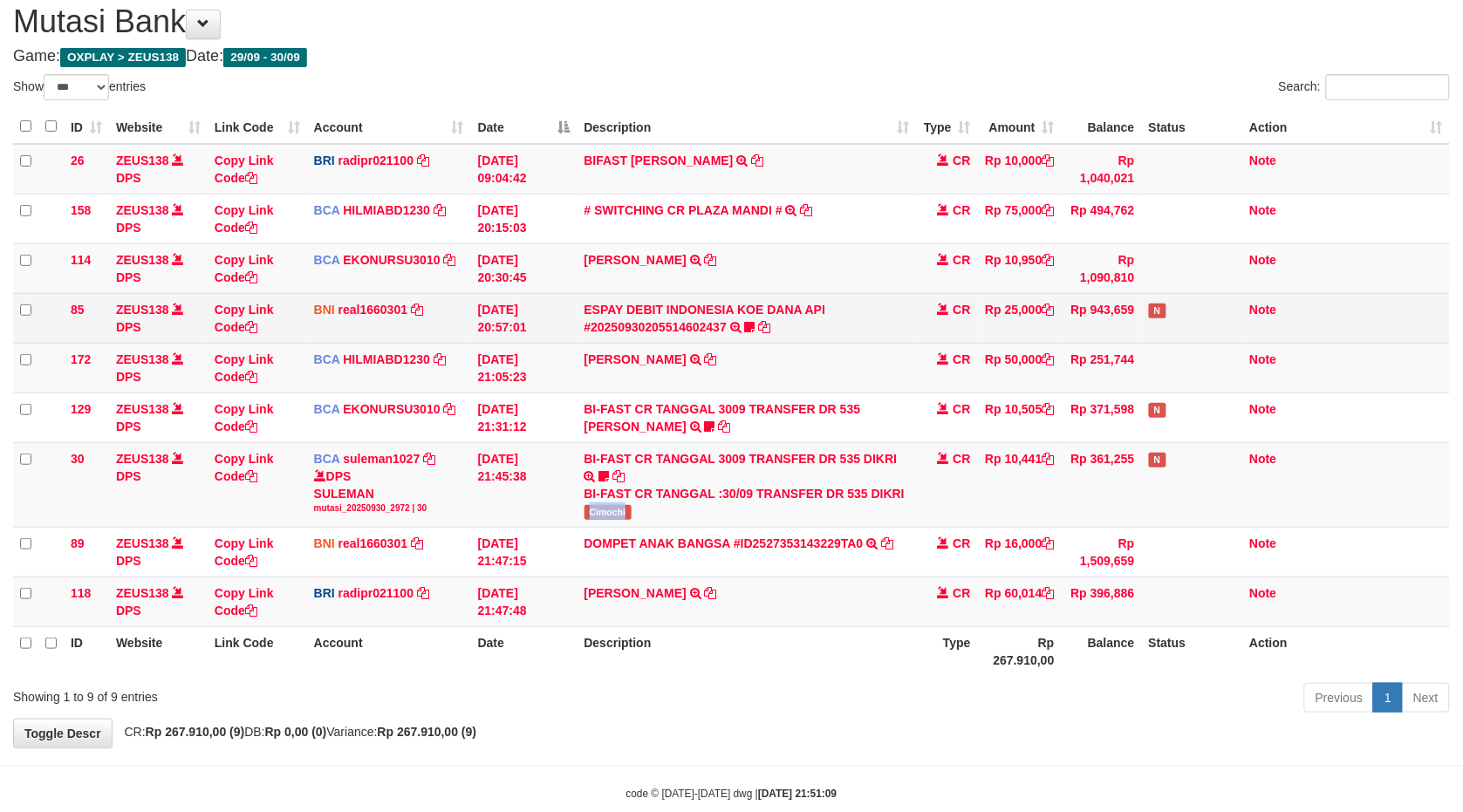
copy span "Cimochi"
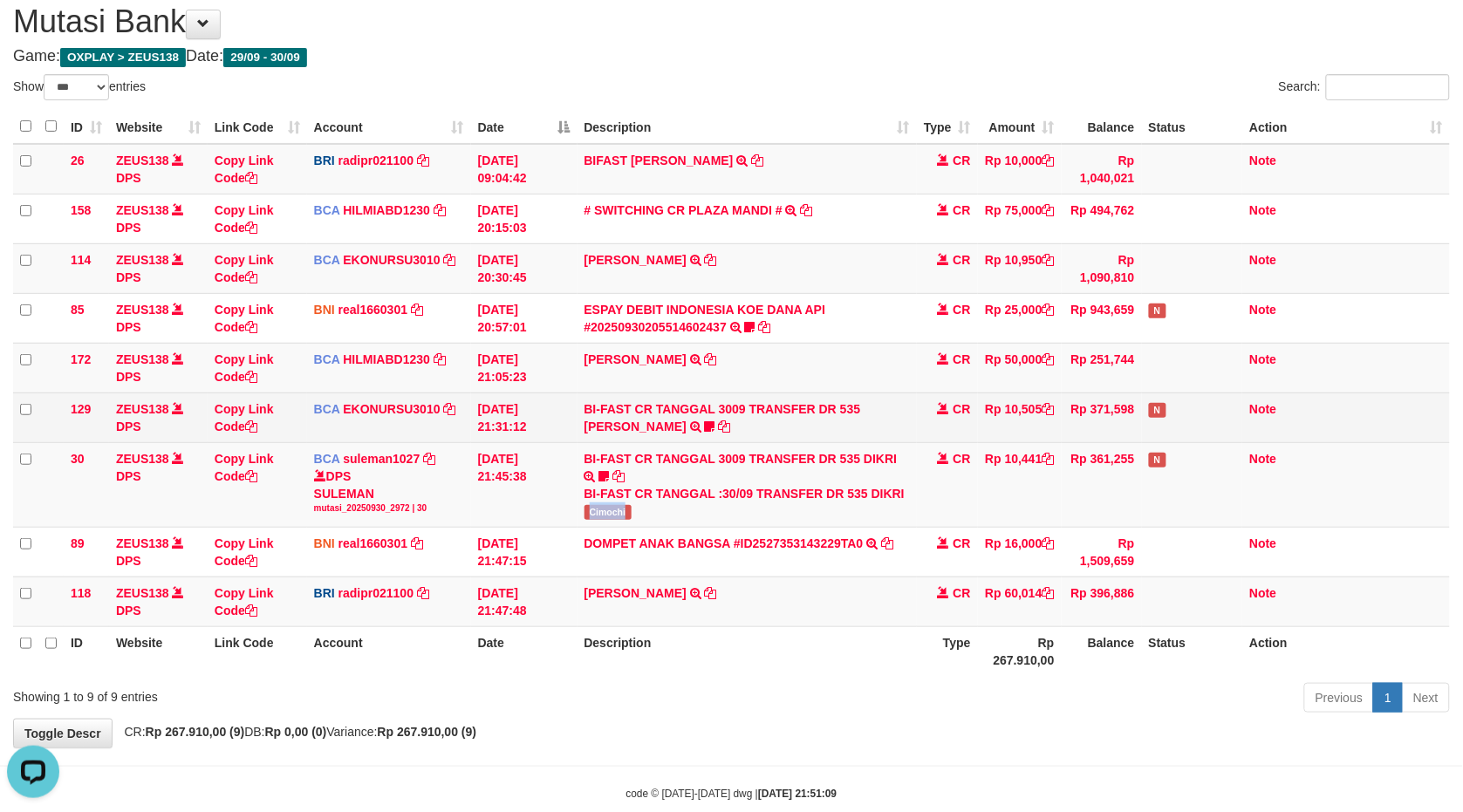
scroll to position [0, 0]
click at [780, 418] on tr "129 ZEUS138 DPS Copy Link Code BCA EKONURSU3010 DPS EKO NUR SUSILO mutasi_20250…" at bounding box center [732, 417] width 1437 height 50
click at [705, 422] on icon at bounding box center [709, 426] width 10 height 12
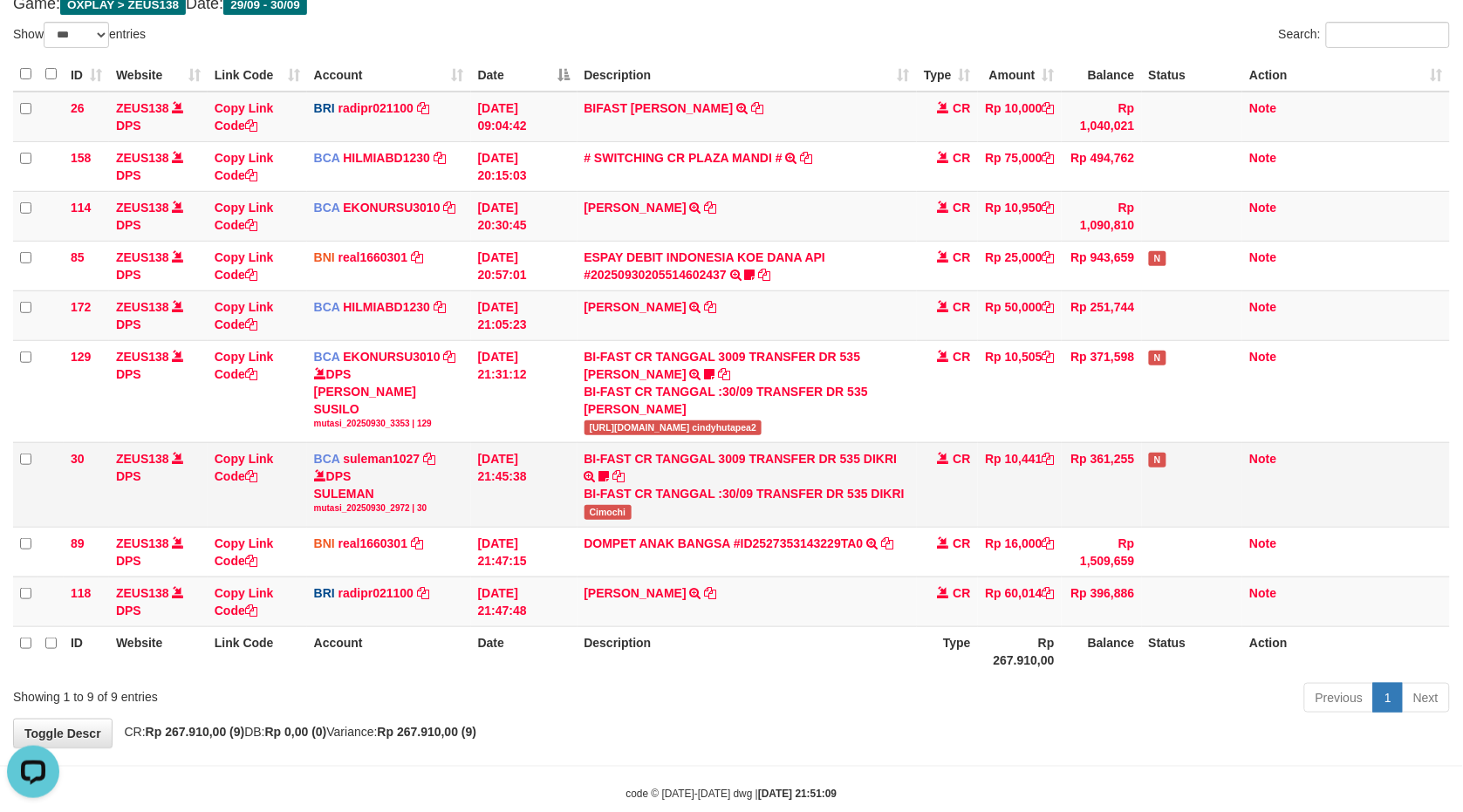
click at [621, 448] on td "BI-FAST CR TANGGAL 3009 TRANSFER DR 535 DIKRI BI-FAST CR TANGGAL :30/09 TRANSFE…" at bounding box center [747, 484] width 340 height 84
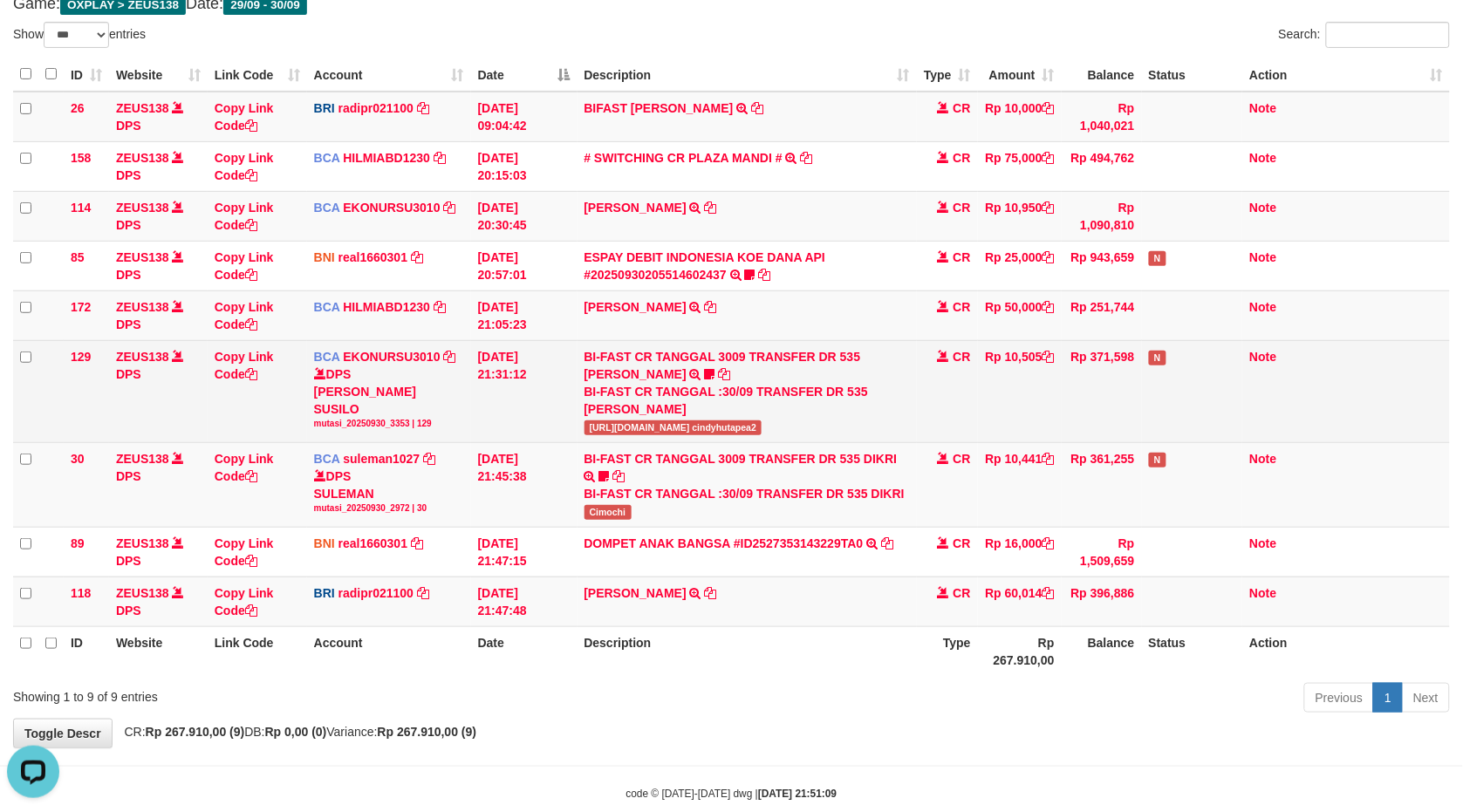
click at [631, 429] on span "https://prnt.sc/wPoDWlhtfJ1s cindyhutapea2" at bounding box center [674, 428] width 178 height 15
copy span "prnt"
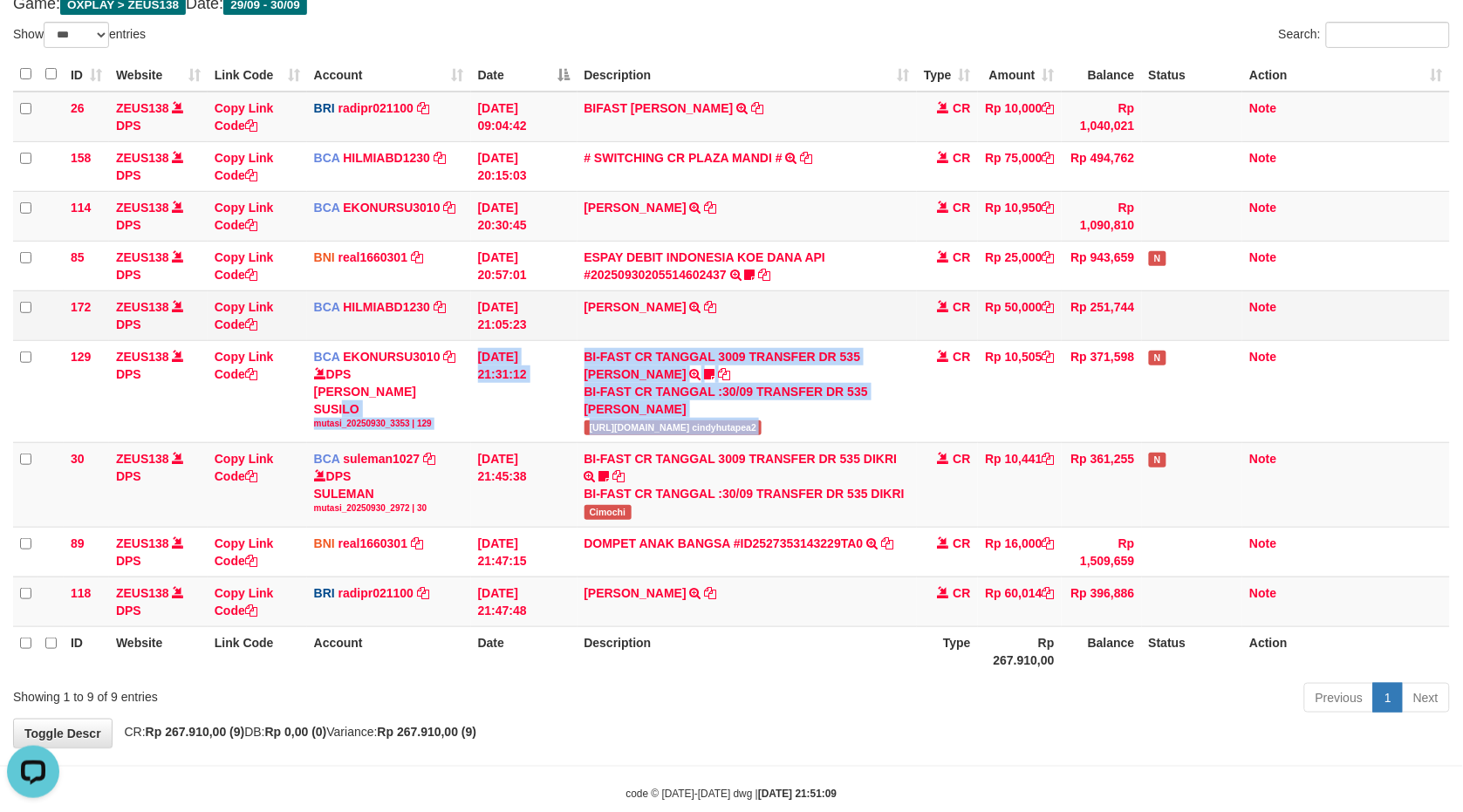
click at [654, 328] on tbody "26 ZEUS138 DPS Copy Link Code BRI radipr021100 DPS REYNALDI ADI PRATAMA mutasi_…" at bounding box center [732, 360] width 1437 height 536
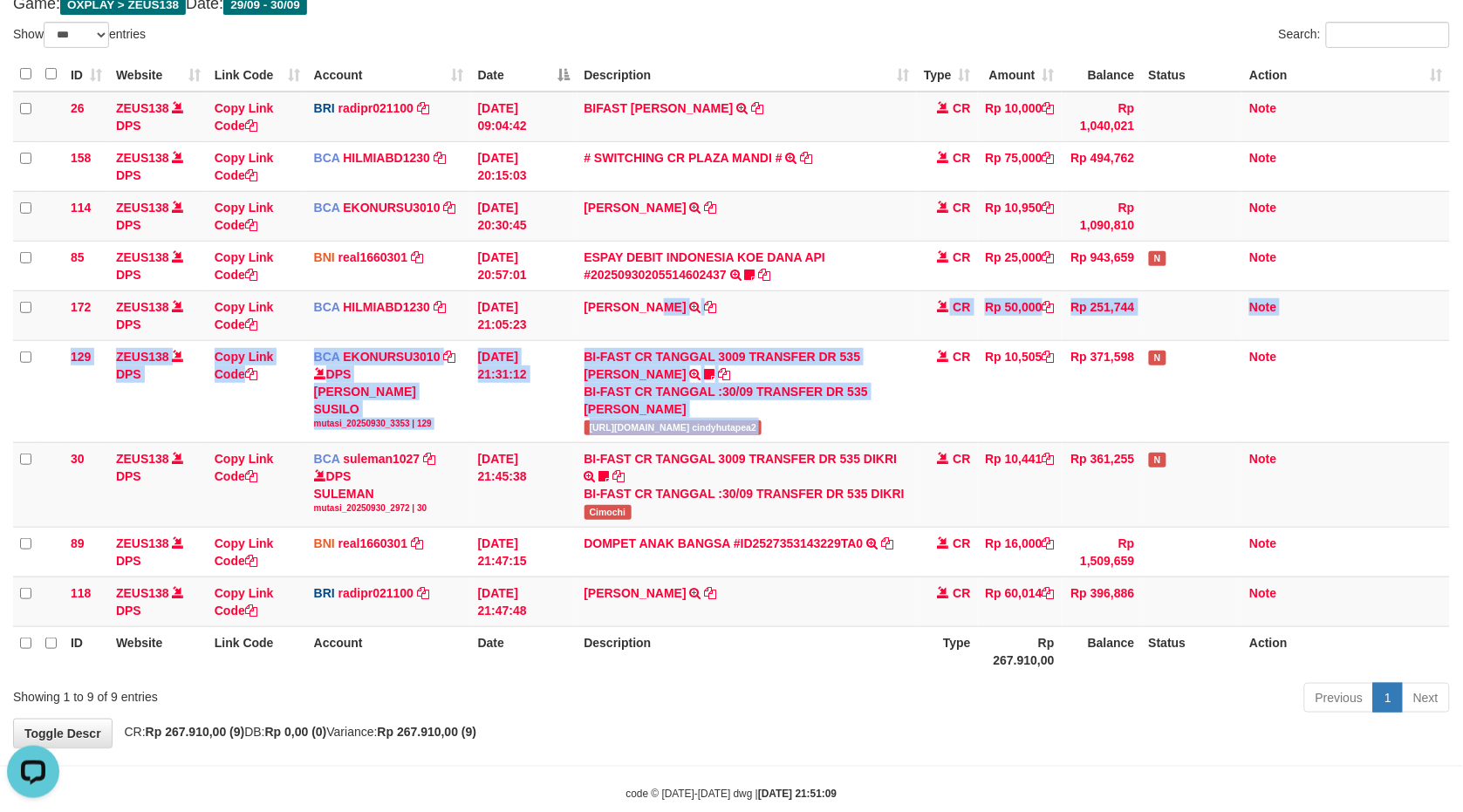
drag, startPoint x: 1025, startPoint y: 306, endPoint x: 1463, endPoint y: 346, distance: 439.8
click at [1462, 346] on html "Toggle navigation Home Bank Account List Load By Website Group [OXPLAY] ZEUS138…" at bounding box center [732, 367] width 1463 height 956
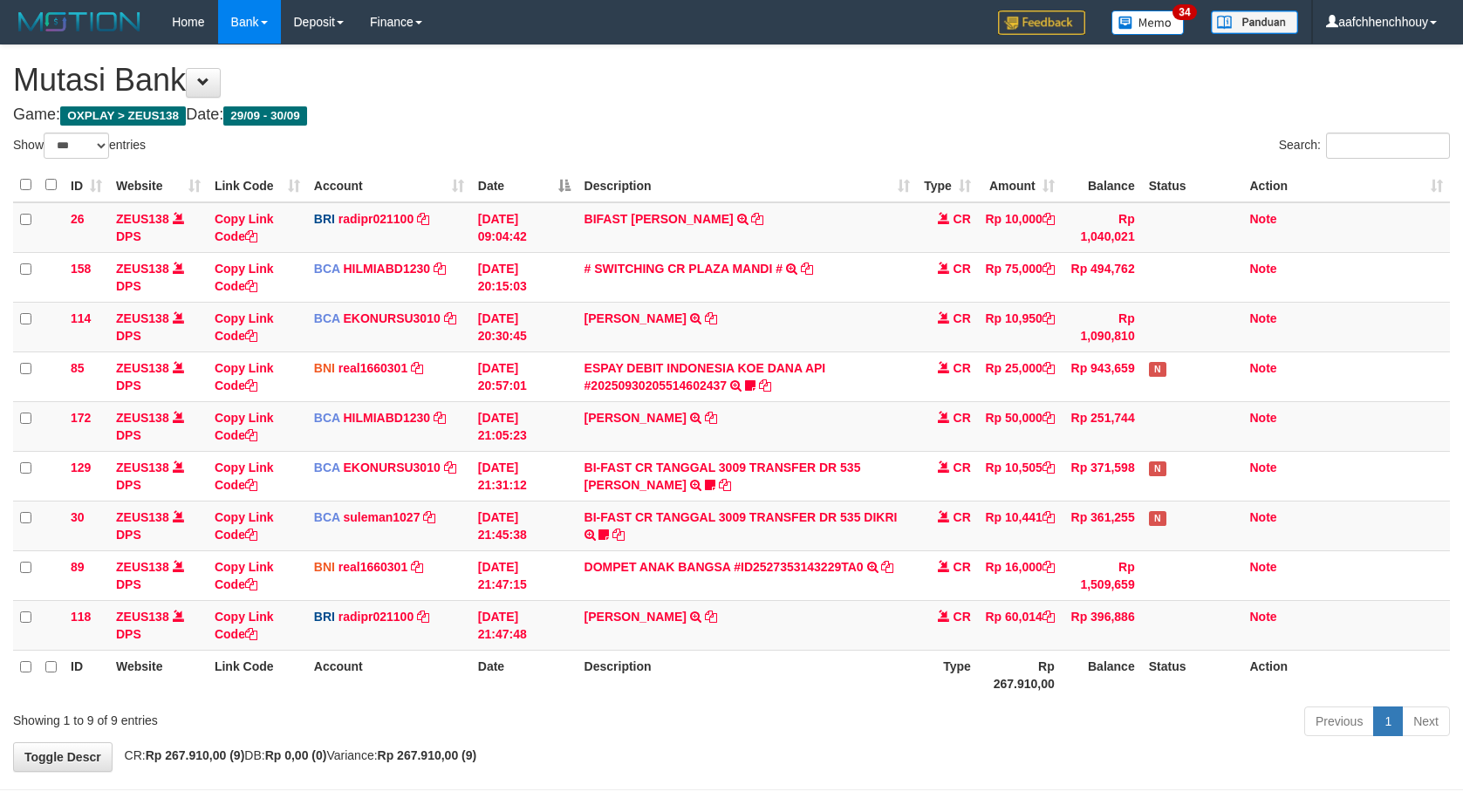
select select "***"
drag, startPoint x: 891, startPoint y: 483, endPoint x: 838, endPoint y: 485, distance: 53.0
click at [848, 495] on tbody "26 ZEUS138 DPS Copy Link Code BRI radipr021100 DPS REYNALDI ADI PRATAMA mutasi_…" at bounding box center [732, 427] width 1437 height 449
select select "***"
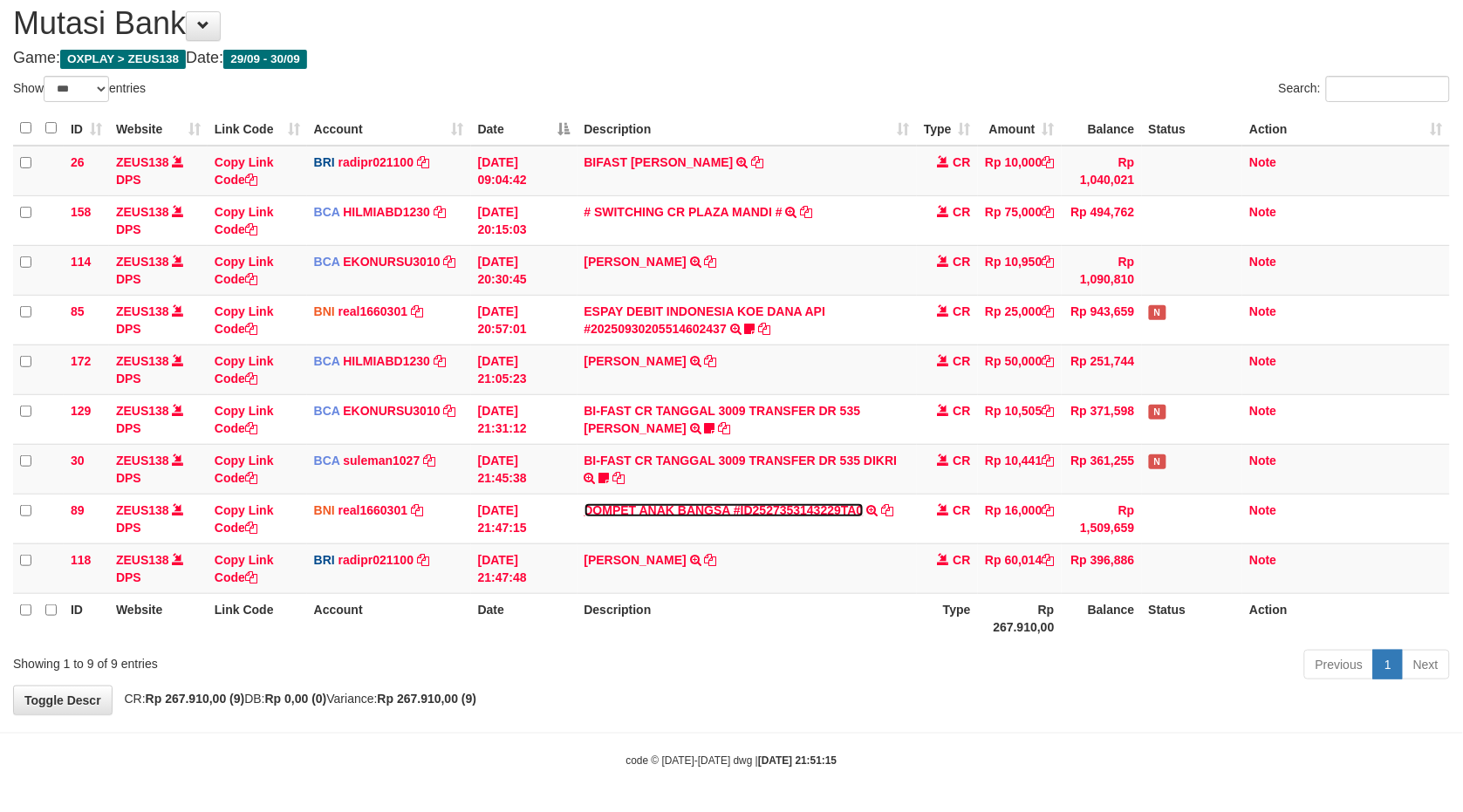
click at [585, 504] on link "DOMPET ANAK BANGSA #ID2527353143229TA0" at bounding box center [724, 510] width 279 height 14
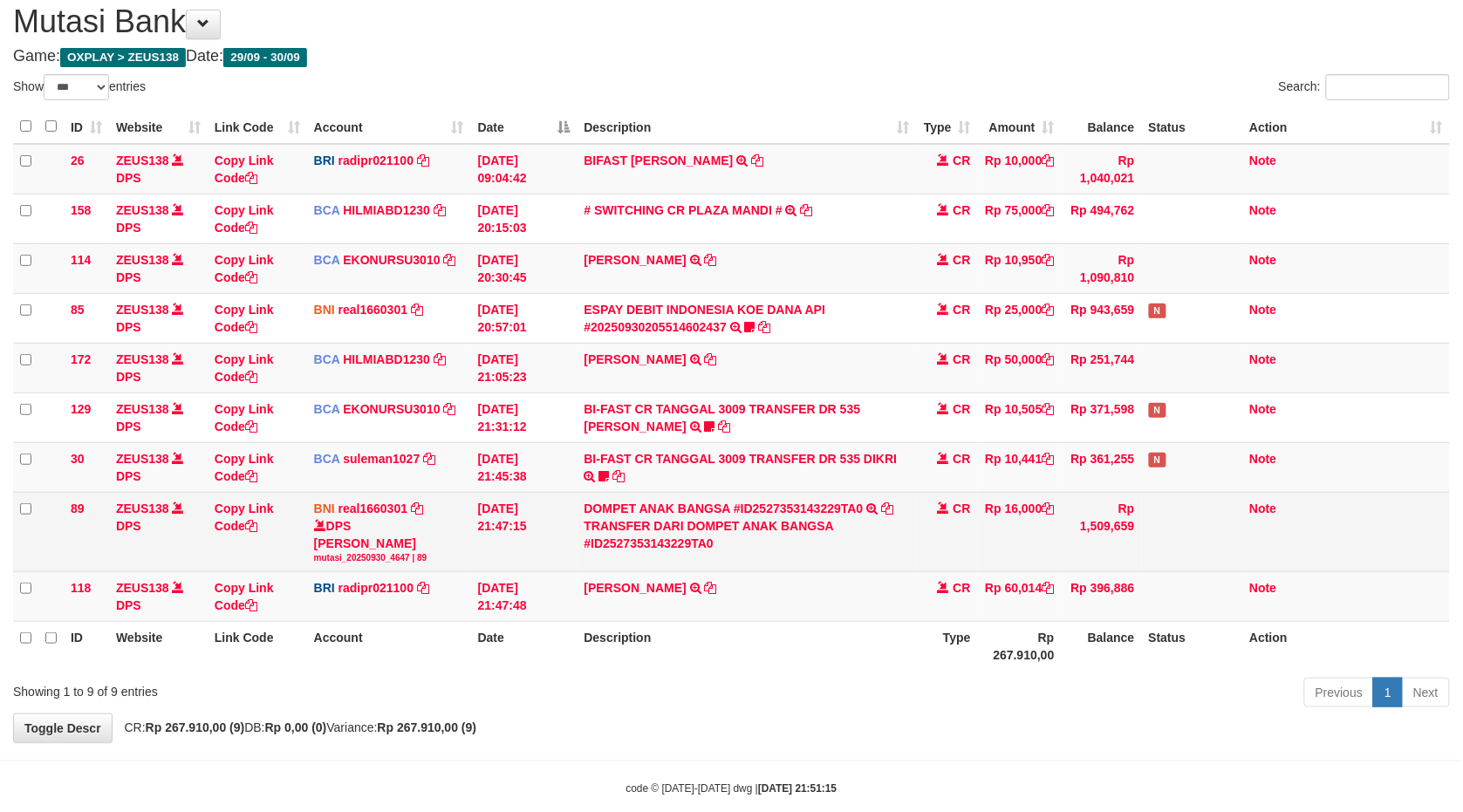
scroll to position [89, 0]
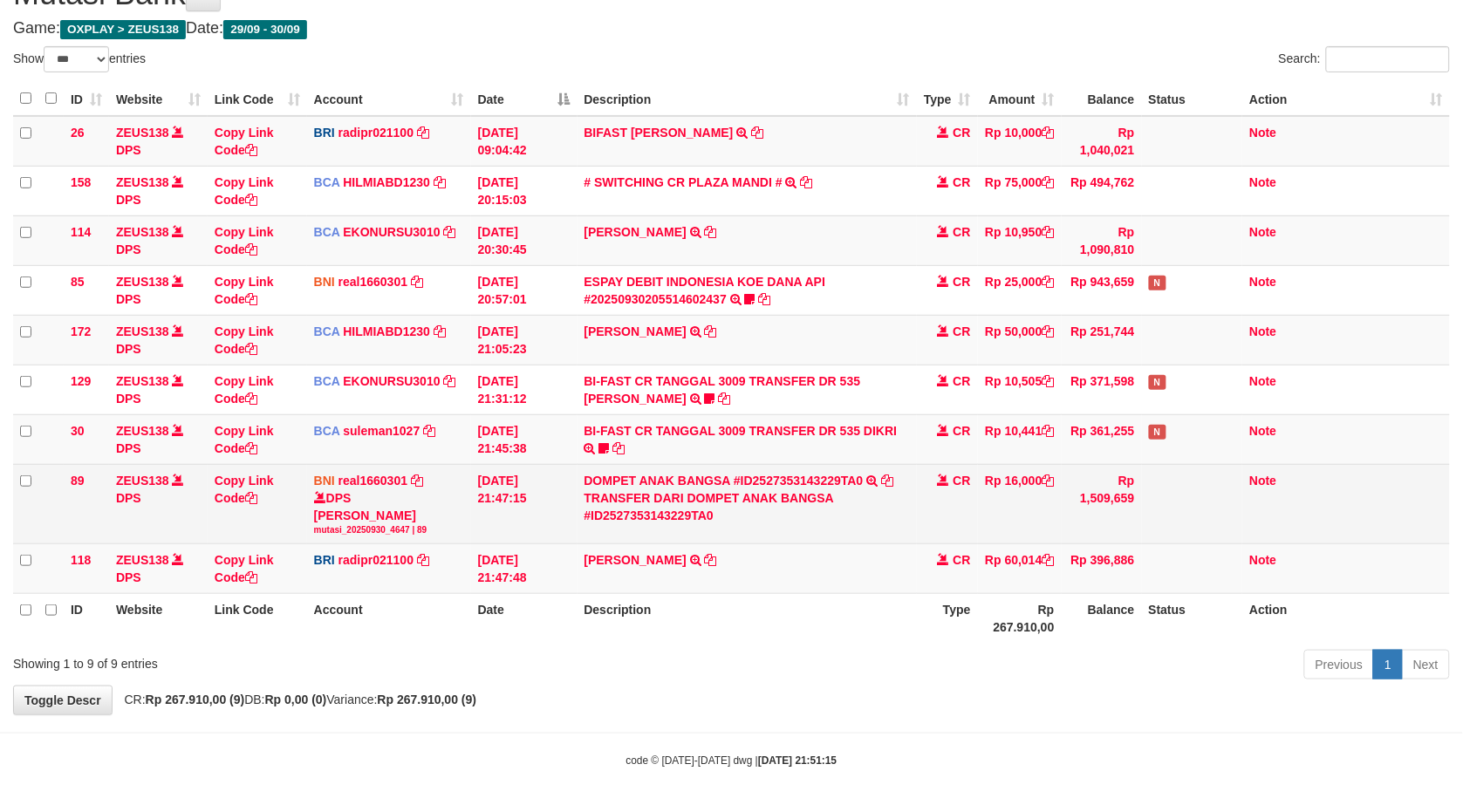
drag, startPoint x: 575, startPoint y: 525, endPoint x: 698, endPoint y: 492, distance: 127.3
click at [698, 492] on tr "89 ZEUS138 DPS Copy Link Code BNI real1660301 DPS REYHAN ALMANSYAH mutasi_20250…" at bounding box center [732, 504] width 1437 height 80
click at [698, 492] on div "TRANSFER DARI DOMPET ANAK BANGSA #ID2527353143229TA0" at bounding box center [747, 506] width 326 height 35
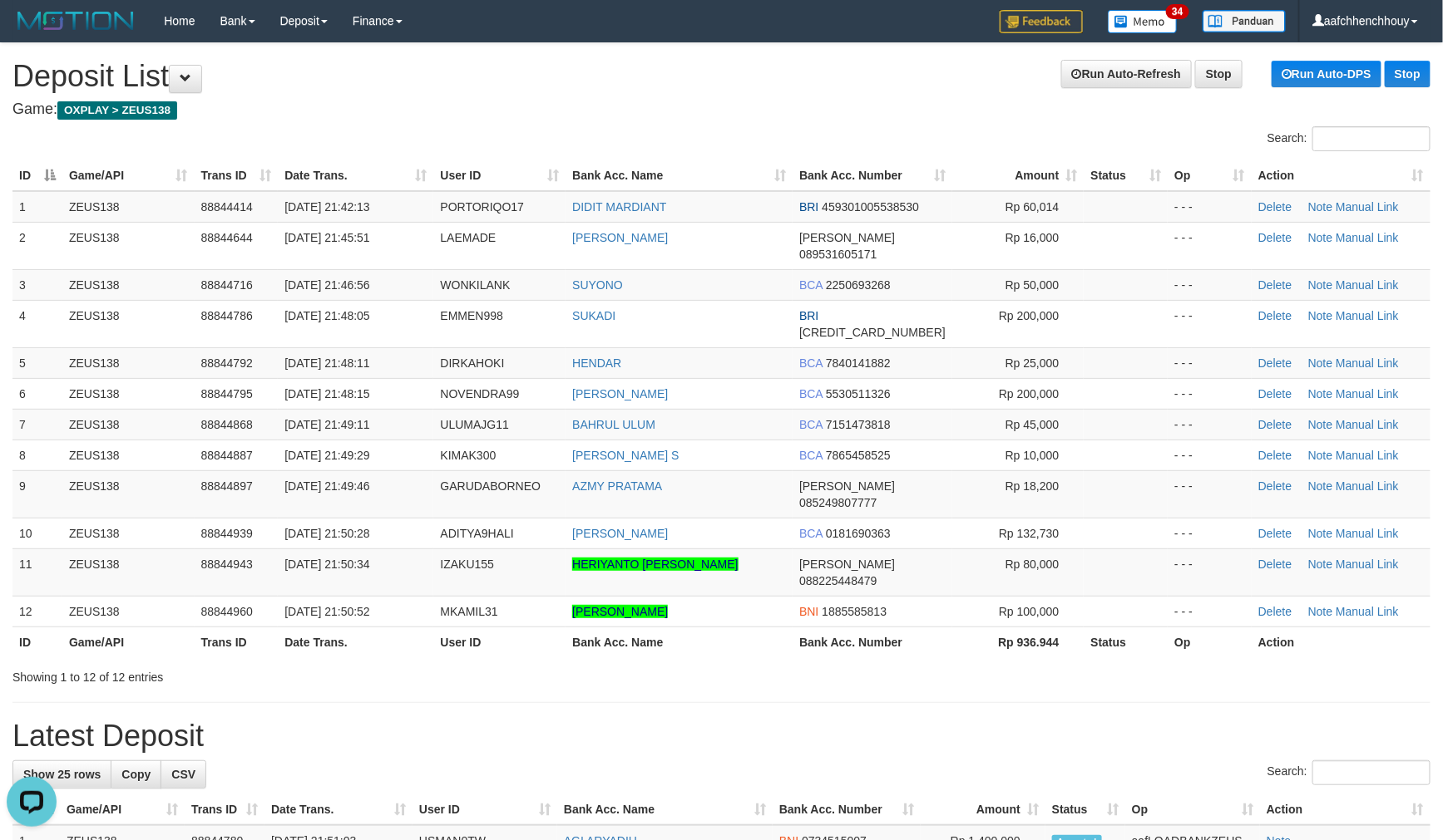
drag, startPoint x: 532, startPoint y: 117, endPoint x: 1, endPoint y: 394, distance: 598.9
click at [512, 127] on div "Search:" at bounding box center [722, 141] width 1443 height 29
click at [220, 347] on tr "5 ZEUS138 88844792 30/09/2025 21:48:11 DIRKAHOKI HENDAR BCA 7840141882 Rp 25,00…" at bounding box center [721, 362] width 1418 height 31
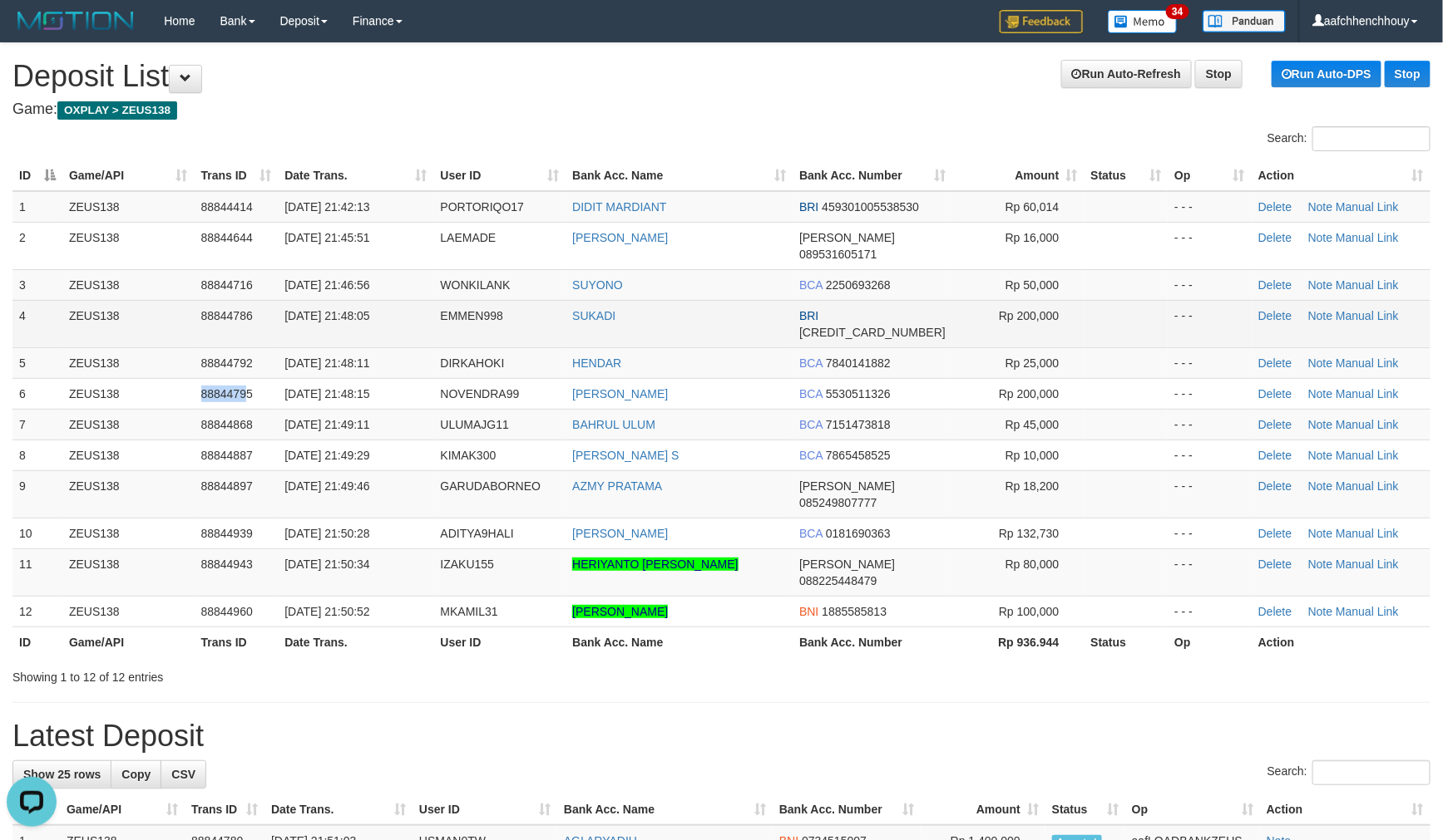
drag, startPoint x: 152, startPoint y: 358, endPoint x: 345, endPoint y: 282, distance: 207.4
click at [338, 292] on tbody "1 ZEUS138 88844414 30/09/2025 21:42:13 PORTORIQO17 DIDIT MARDIANT BRI 459301005…" at bounding box center [721, 409] width 1418 height 436
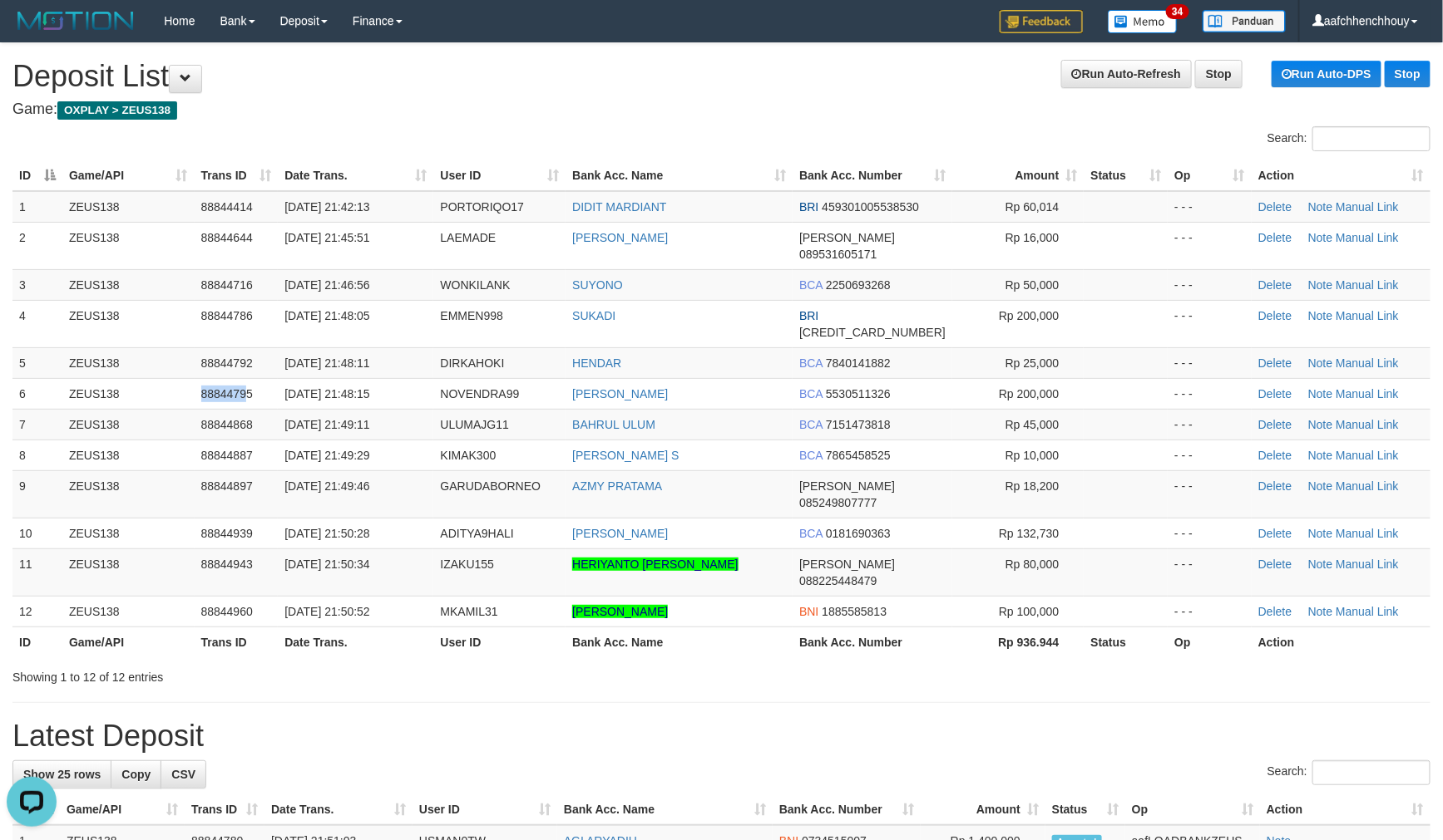
drag, startPoint x: 611, startPoint y: 130, endPoint x: 7, endPoint y: 349, distance: 642.5
click at [578, 127] on div "Search: ID Game/API Trans ID Date Trans. User ID Bank Acc. Name Bank Acc. Numbe…" at bounding box center [721, 406] width 1418 height 559
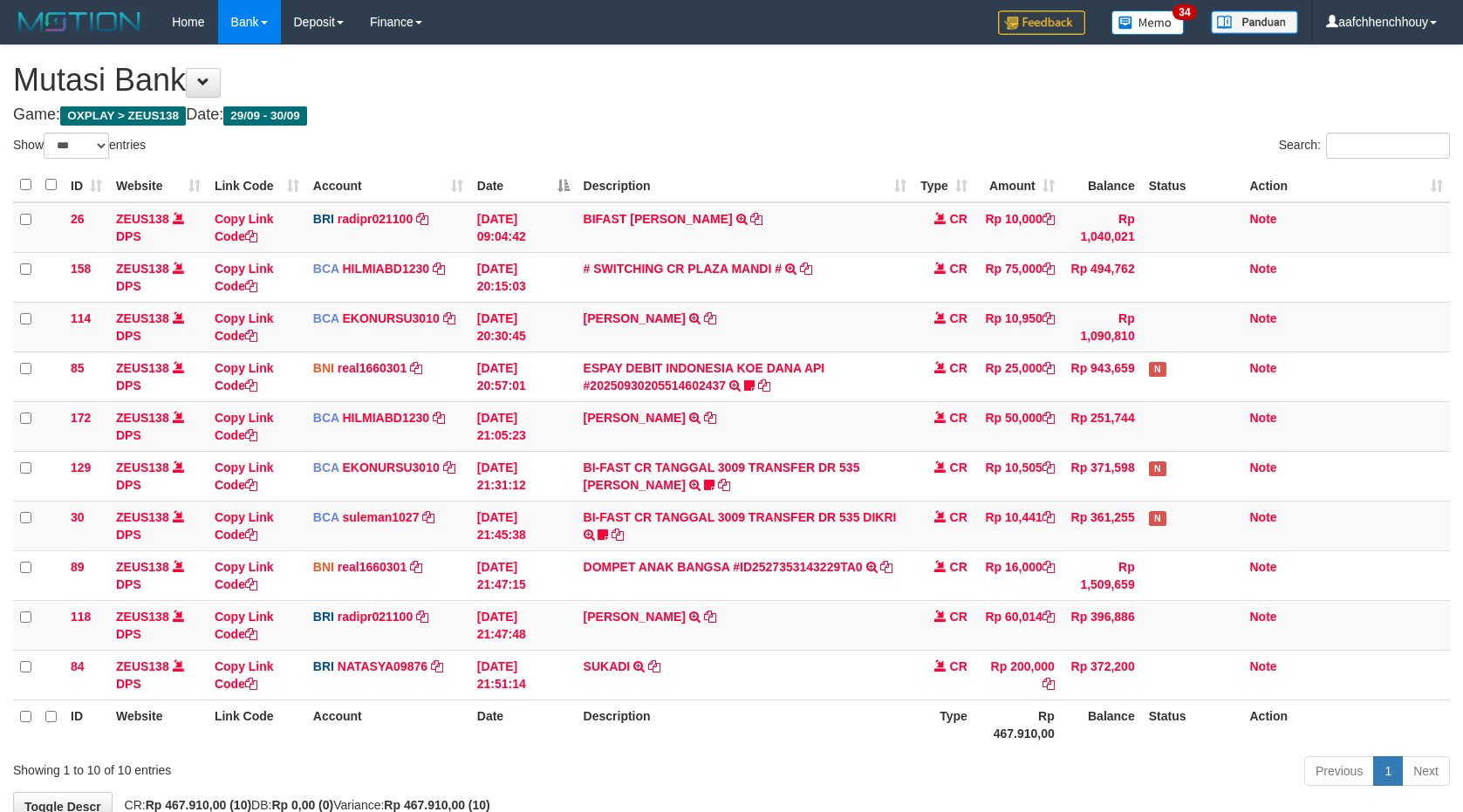
select select "***"
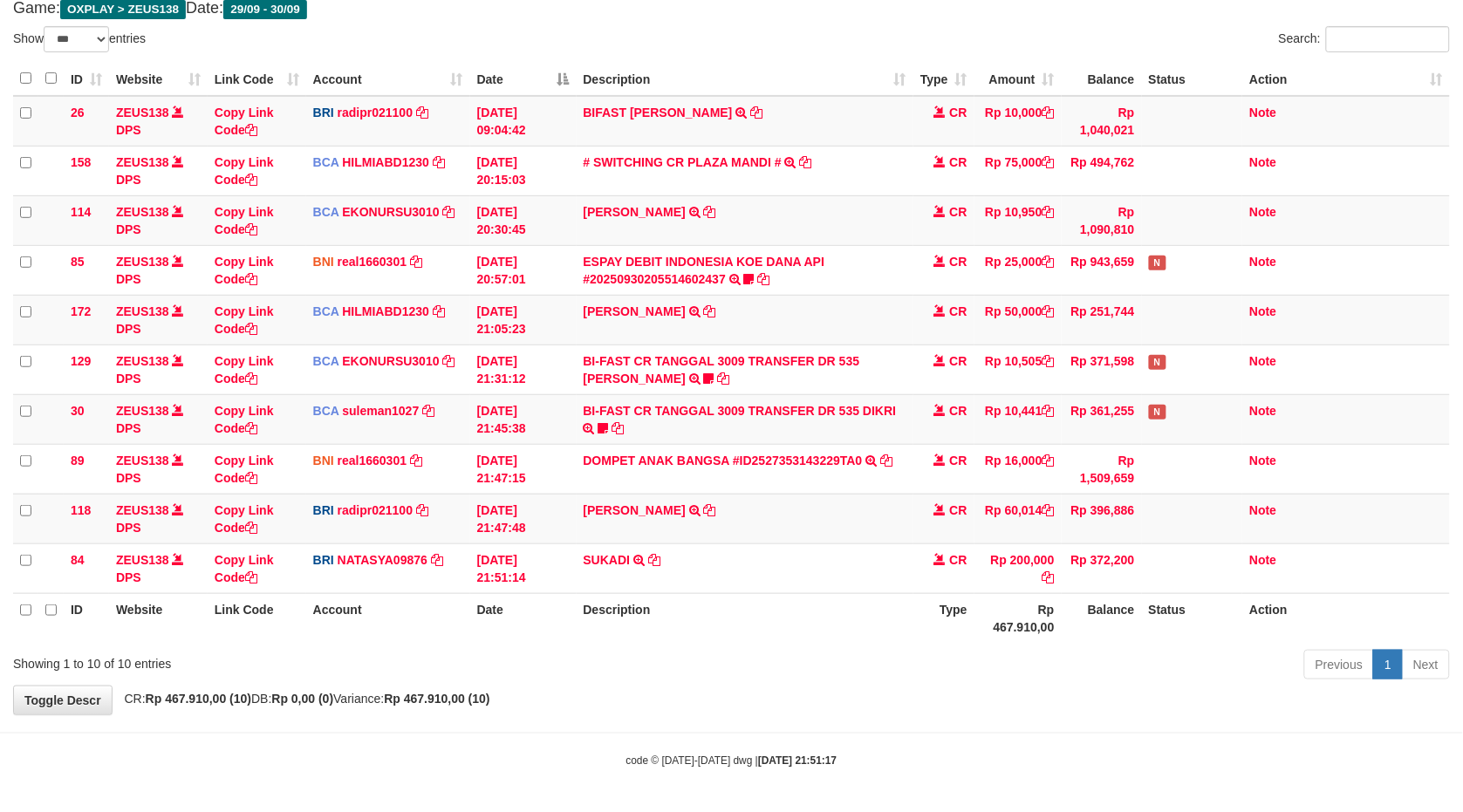
click at [338, 553] on link "NATASYA09876" at bounding box center [383, 560] width 90 height 14
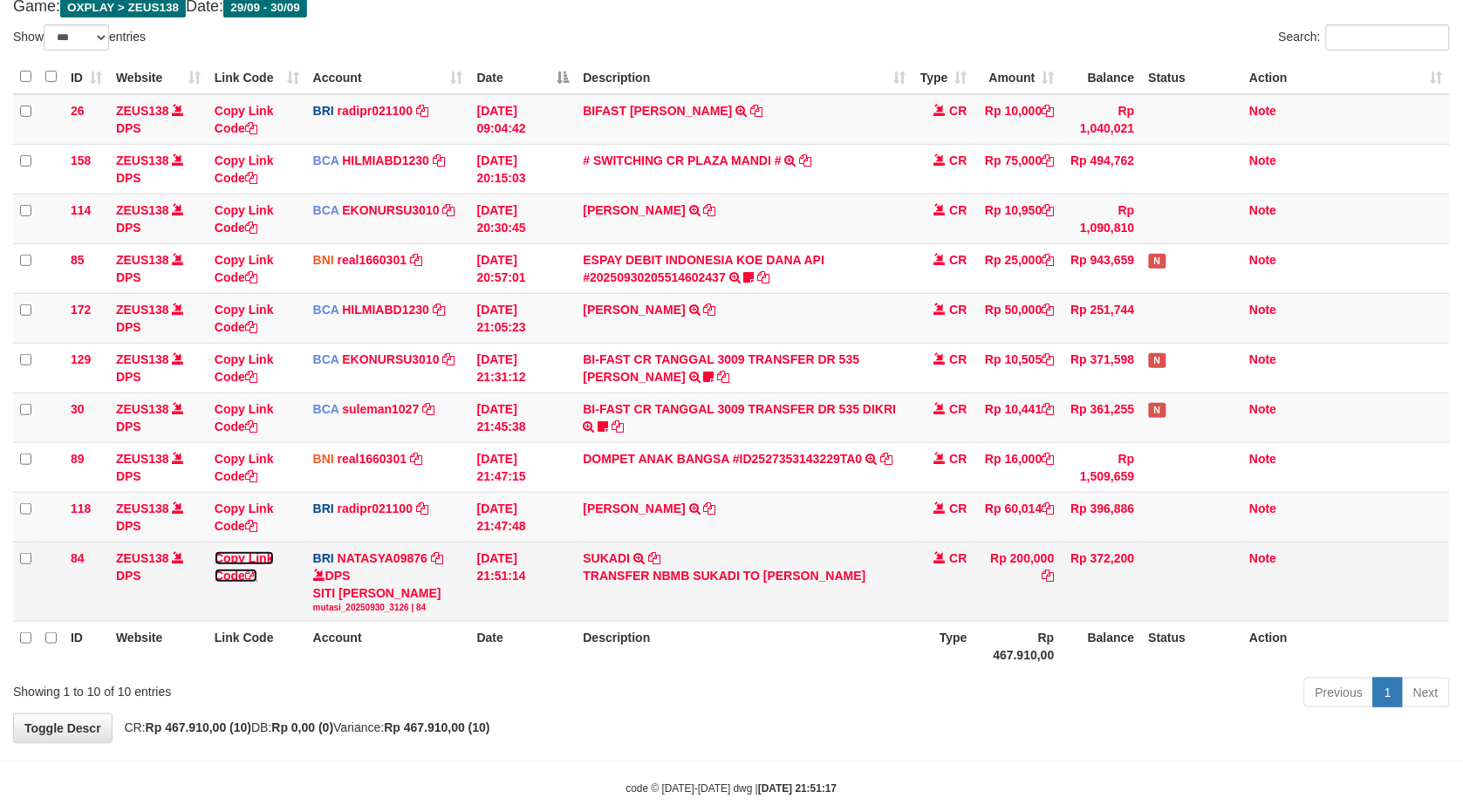
scroll to position [133, 0]
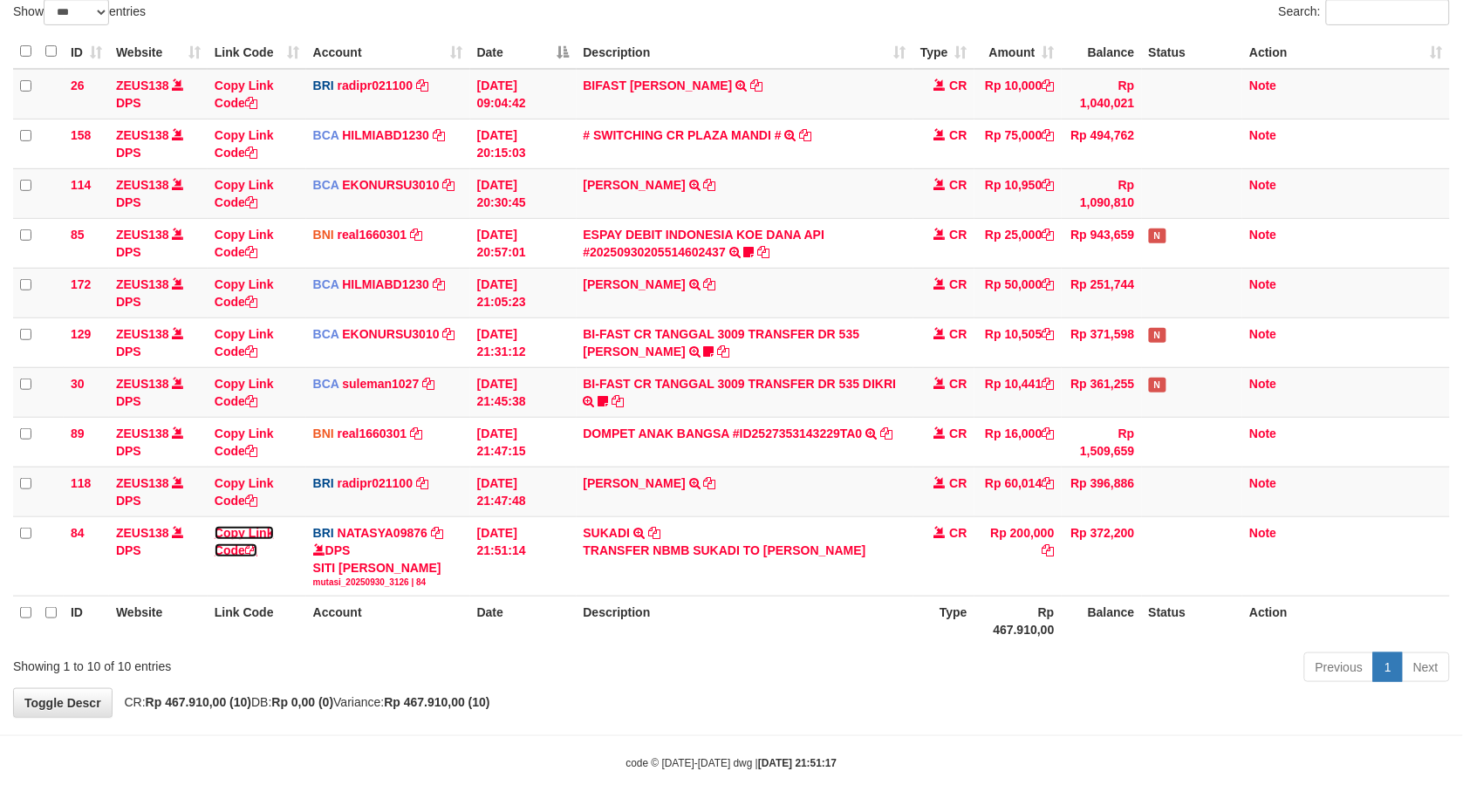
click at [215, 526] on link "Copy Link Code" at bounding box center [244, 541] width 60 height 31
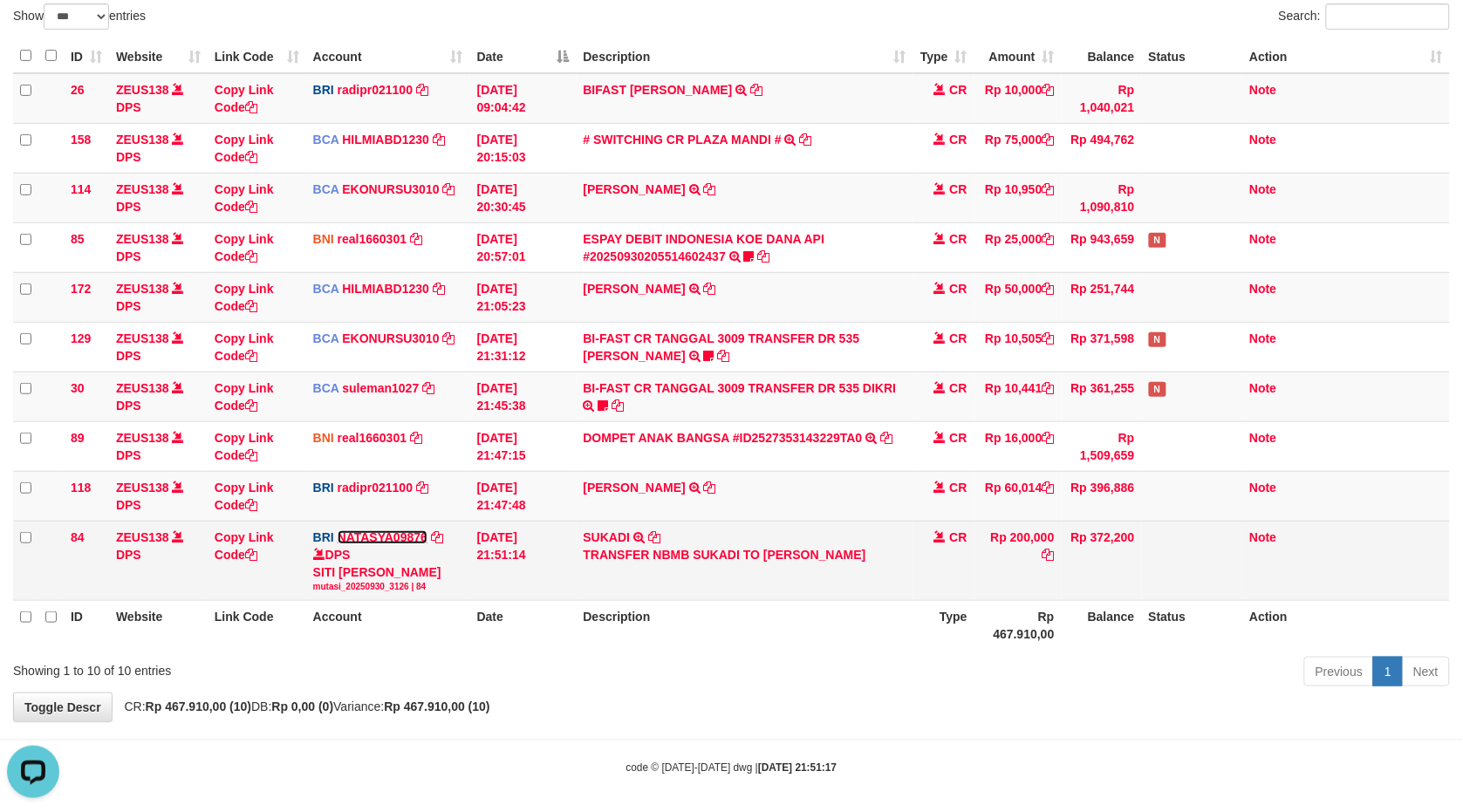
scroll to position [138, 0]
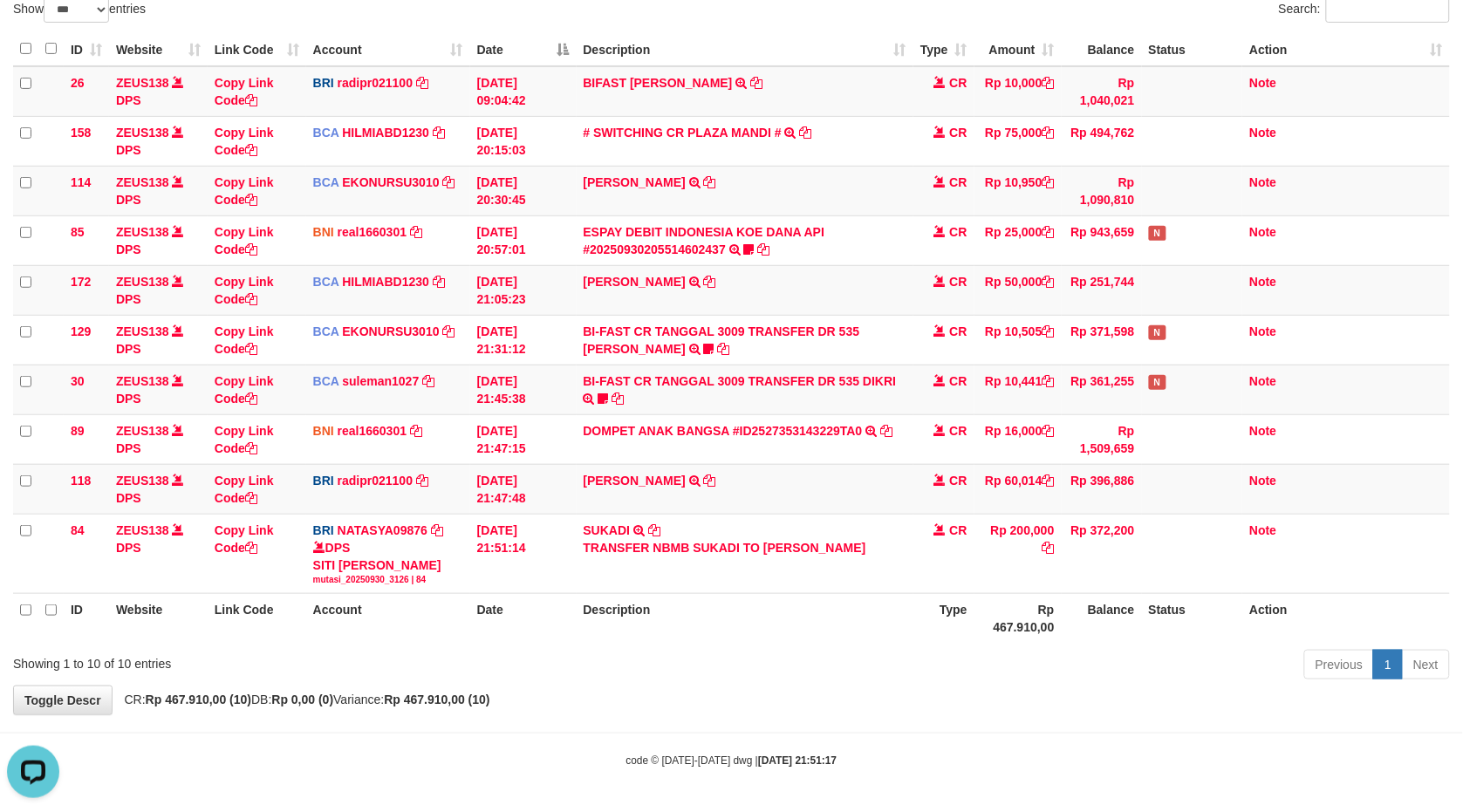
drag, startPoint x: 933, startPoint y: 467, endPoint x: 339, endPoint y: 654, distance: 622.7
click at [819, 500] on tr "118 ZEUS138 DPS Copy Link Code BRI radipr021100 DPS REYNALDI ADI PRATAMA mutasi…" at bounding box center [732, 489] width 1437 height 50
drag, startPoint x: 990, startPoint y: 519, endPoint x: 1467, endPoint y: 453, distance: 481.5
click at [1196, 522] on table "ID Website Link Code Account Date Description Type Amount Balance Status Action…" at bounding box center [732, 338] width 1437 height 611
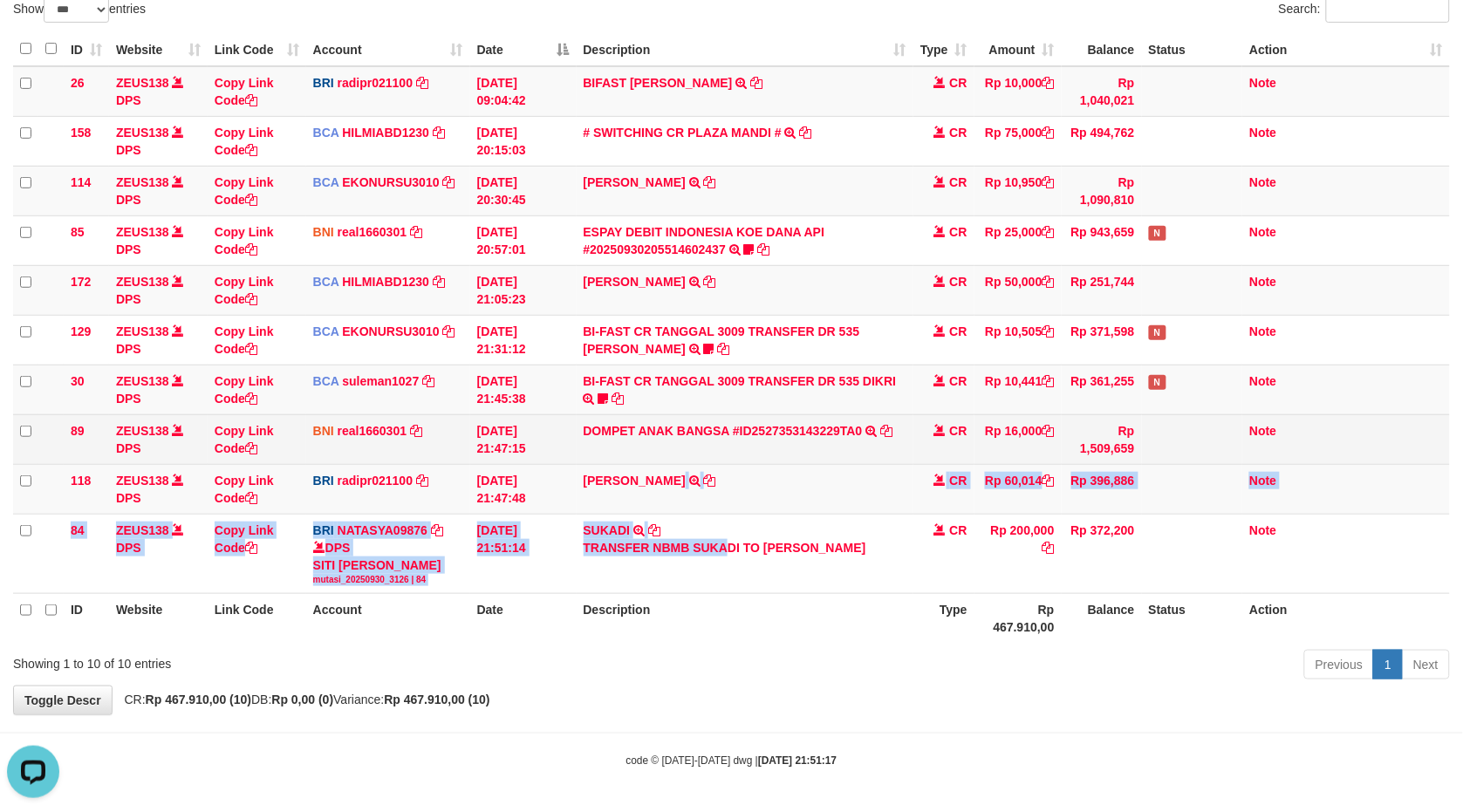
drag, startPoint x: 662, startPoint y: 530, endPoint x: 881, endPoint y: 433, distance: 239.5
click at [761, 451] on tbody "26 ZEUS138 DPS Copy Link Code BRI radipr021100 DPS REYNALDI ADI PRATAMA mutasi_…" at bounding box center [732, 329] width 1437 height 528
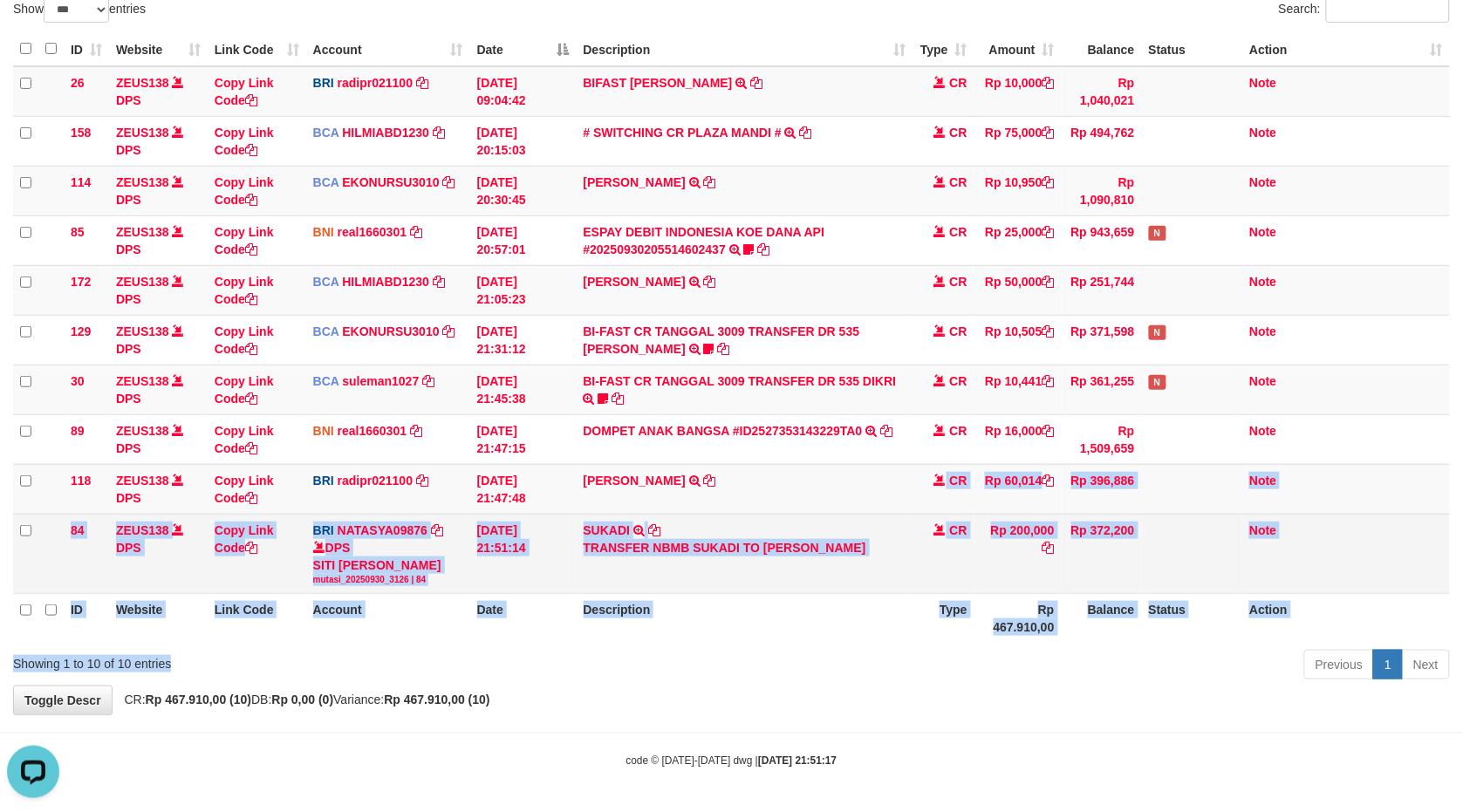
click at [832, 532] on div "Show ** ** ** *** entries Search: ID Website Link Code Account Date Description…" at bounding box center [732, 340] width 1437 height 689
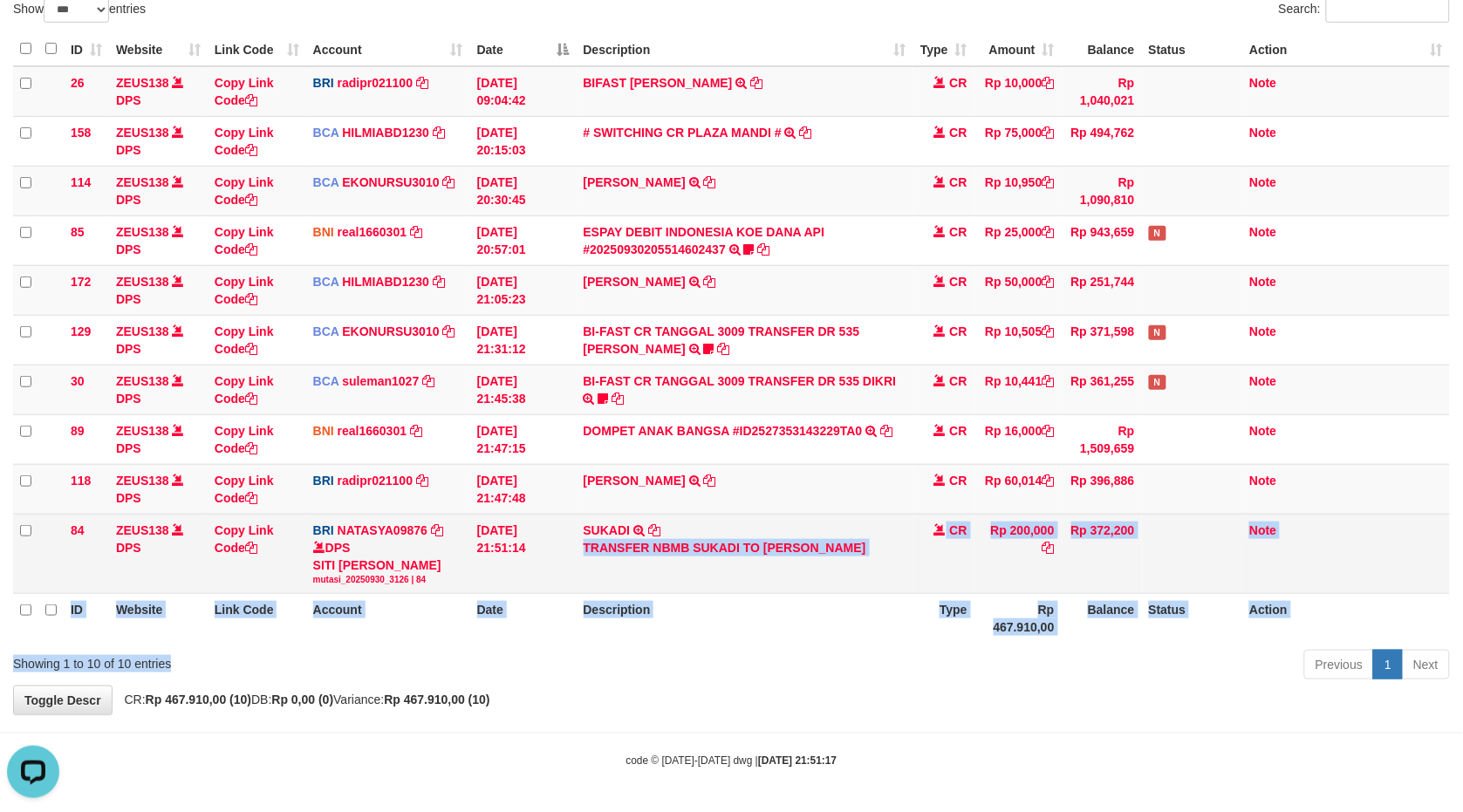
click at [652, 516] on td "SUKADI TRANSFER NBMB SUKADI TO SITI NURLITA SAPITRI" at bounding box center [744, 553] width 337 height 80
click at [652, 524] on icon at bounding box center [653, 529] width 12 height 12
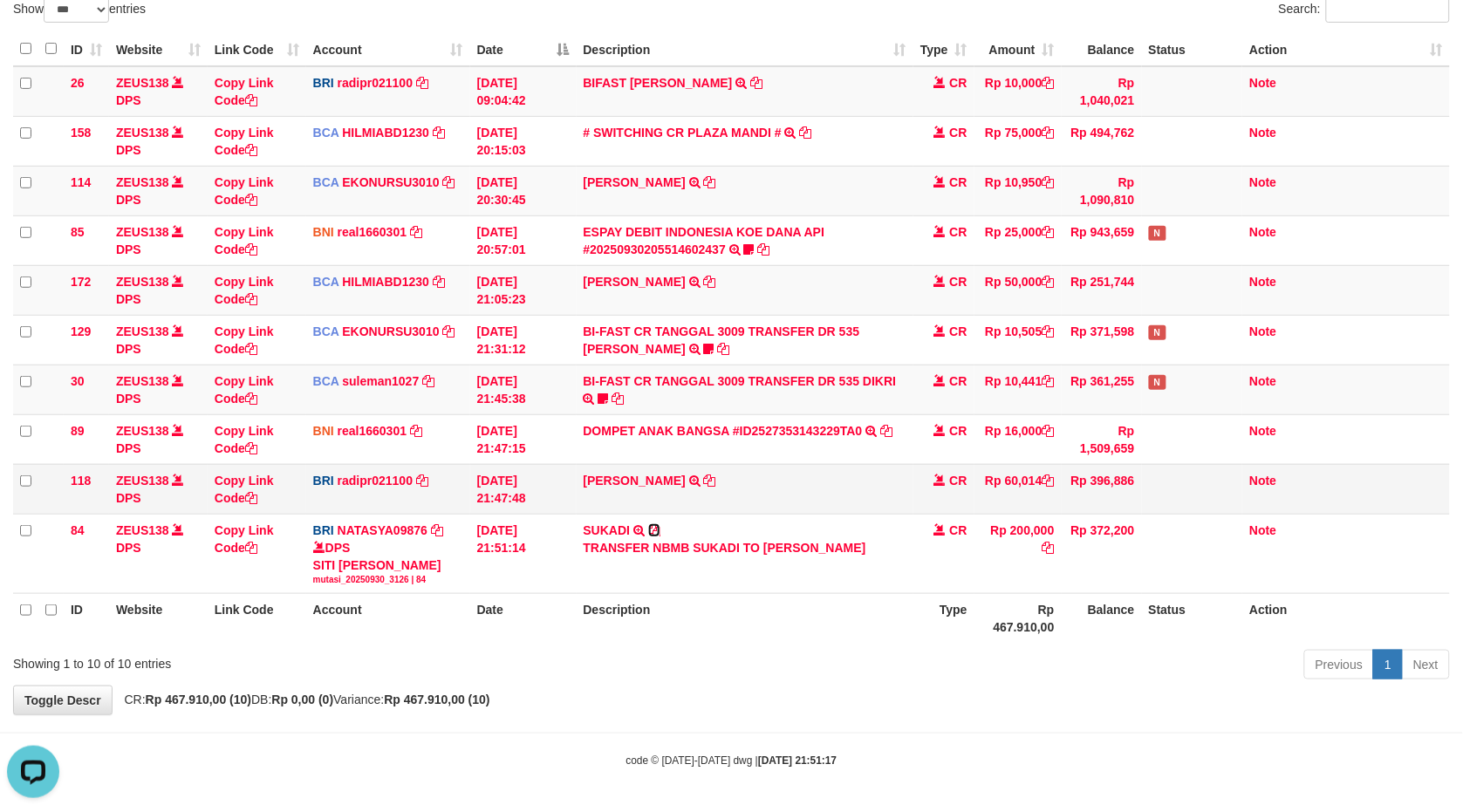
click at [654, 524] on icon at bounding box center [653, 529] width 12 height 12
drag, startPoint x: 1234, startPoint y: 450, endPoint x: 1469, endPoint y: 470, distance: 235.8
click at [1402, 475] on tr "118 ZEUS138 DPS Copy Link Code BRI radipr021100 DPS REYNALDI ADI PRATAMA mutasi…" at bounding box center [732, 489] width 1437 height 50
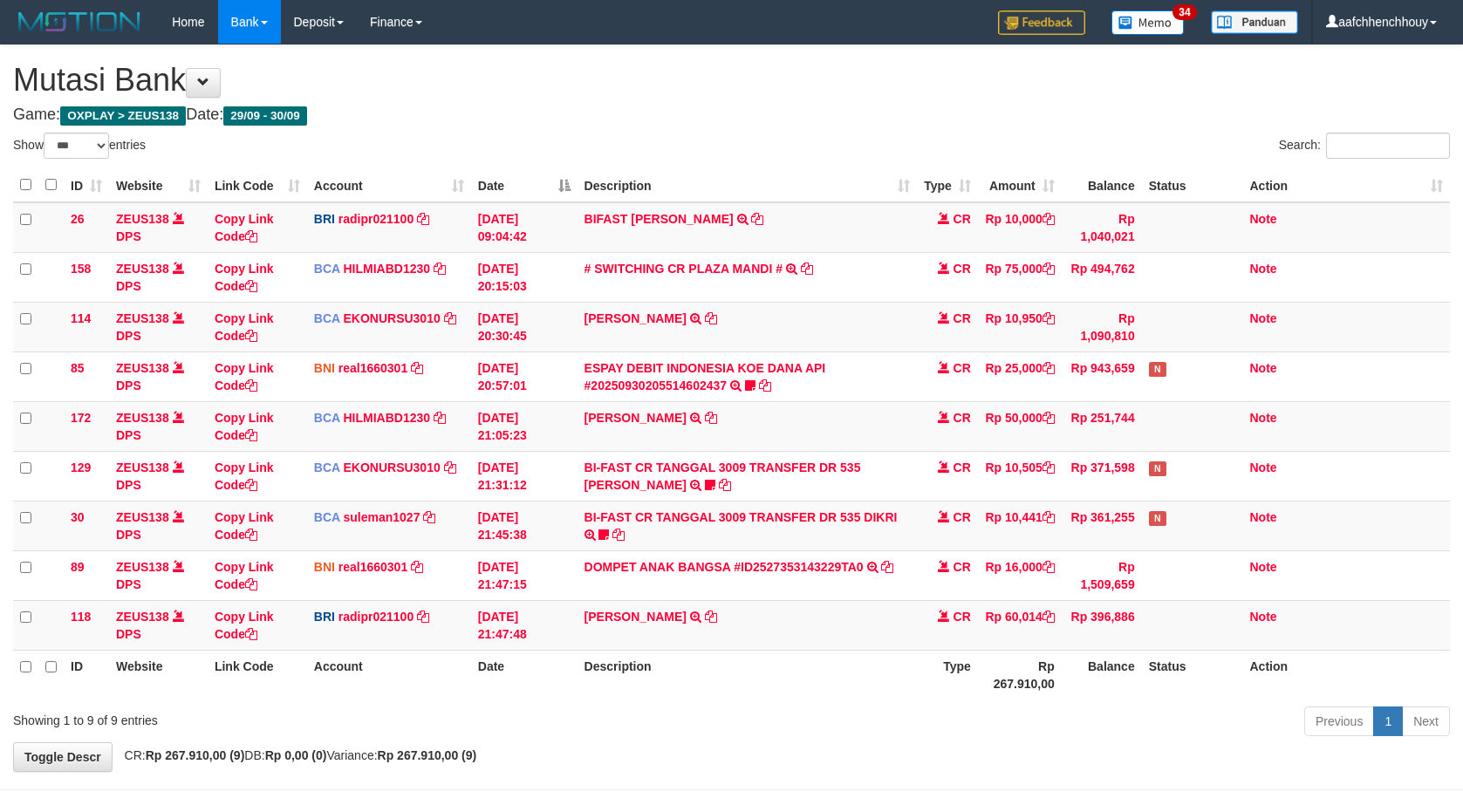
select select "***"
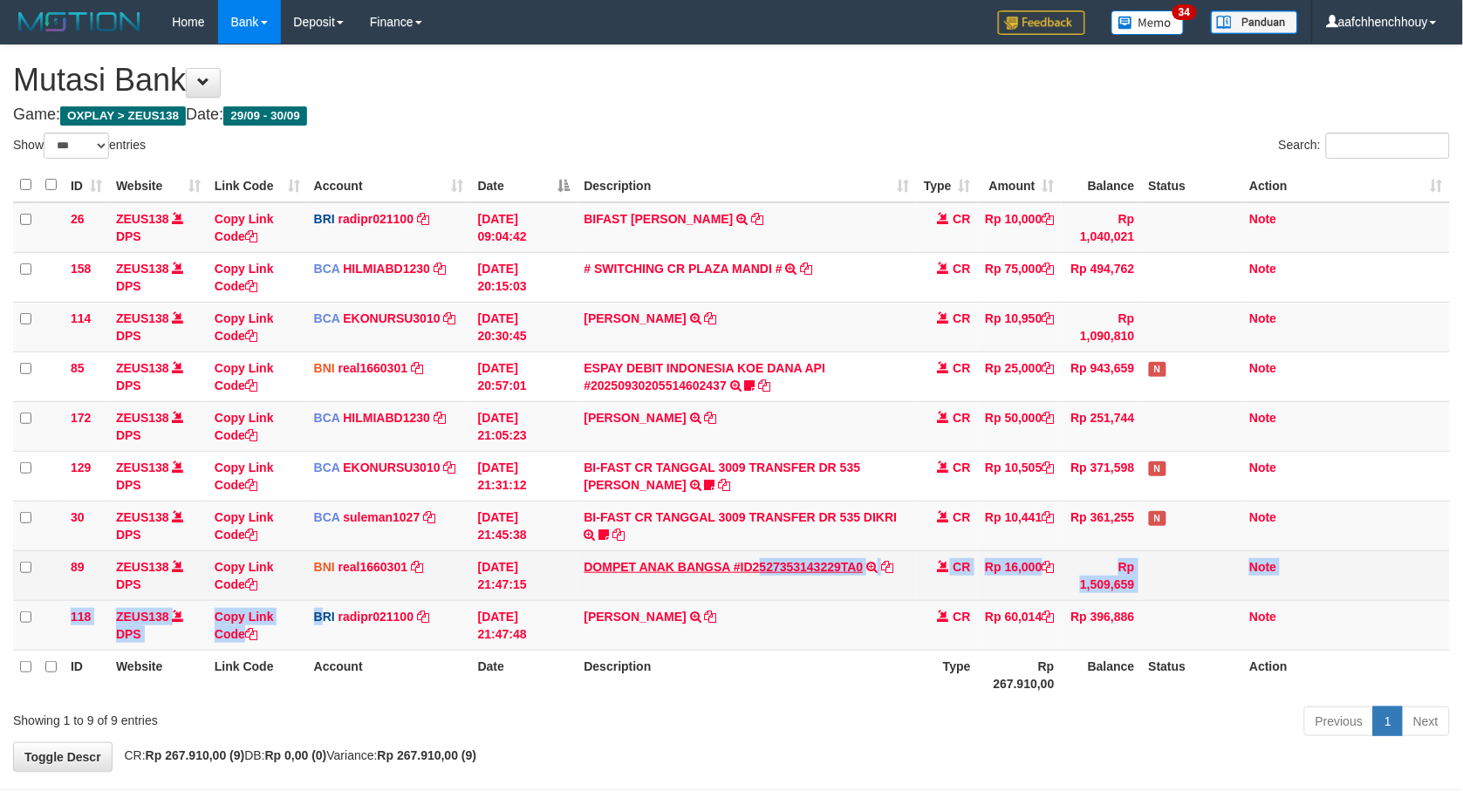
drag, startPoint x: 603, startPoint y: 596, endPoint x: 660, endPoint y: 587, distance: 57.7
click at [760, 600] on tr "118 ZEUS138 DPS Copy Link Code BRI radipr021100 DPS REYNALDI ADI PRATAMA mutasi…" at bounding box center [732, 625] width 1437 height 50
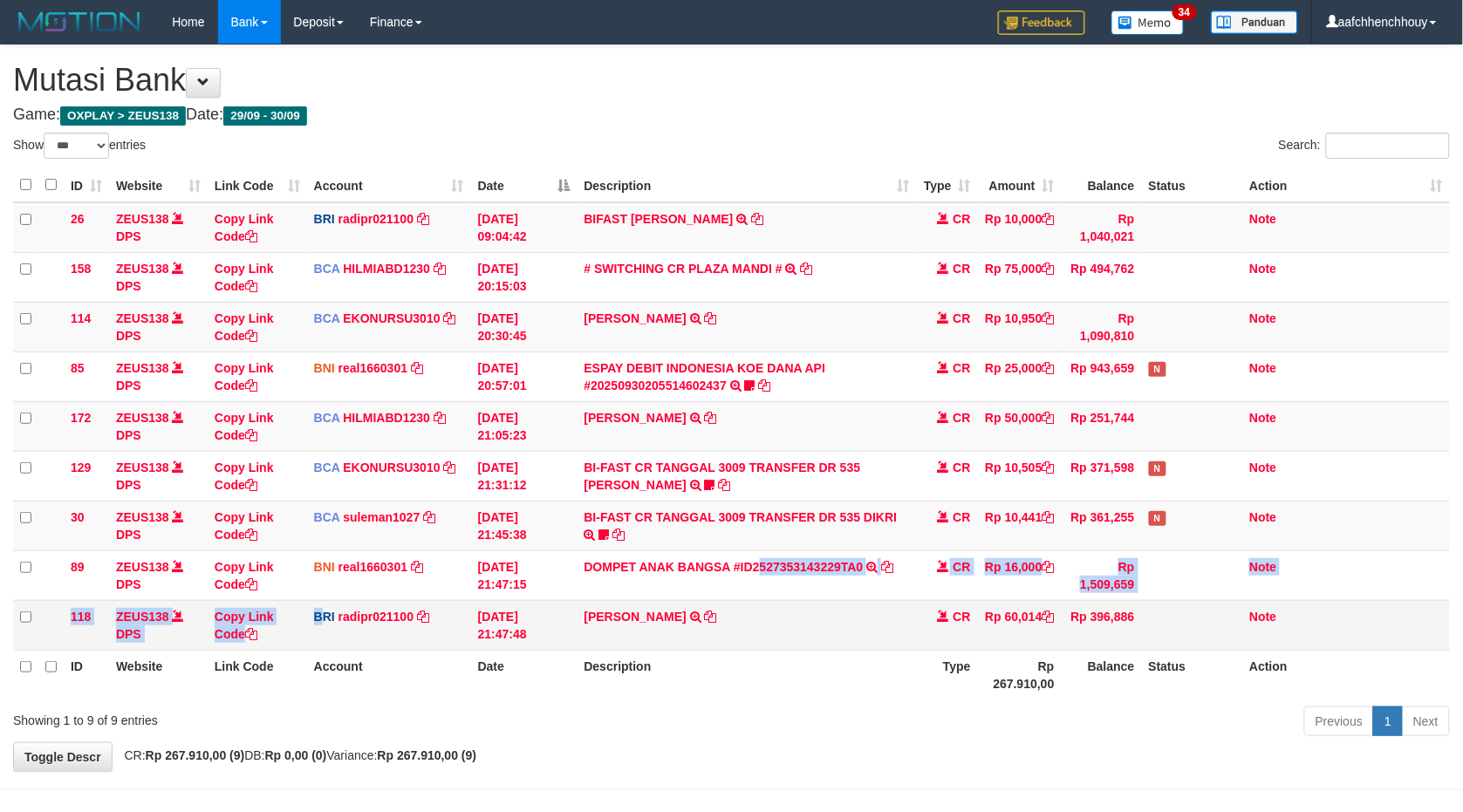
scroll to position [59, 0]
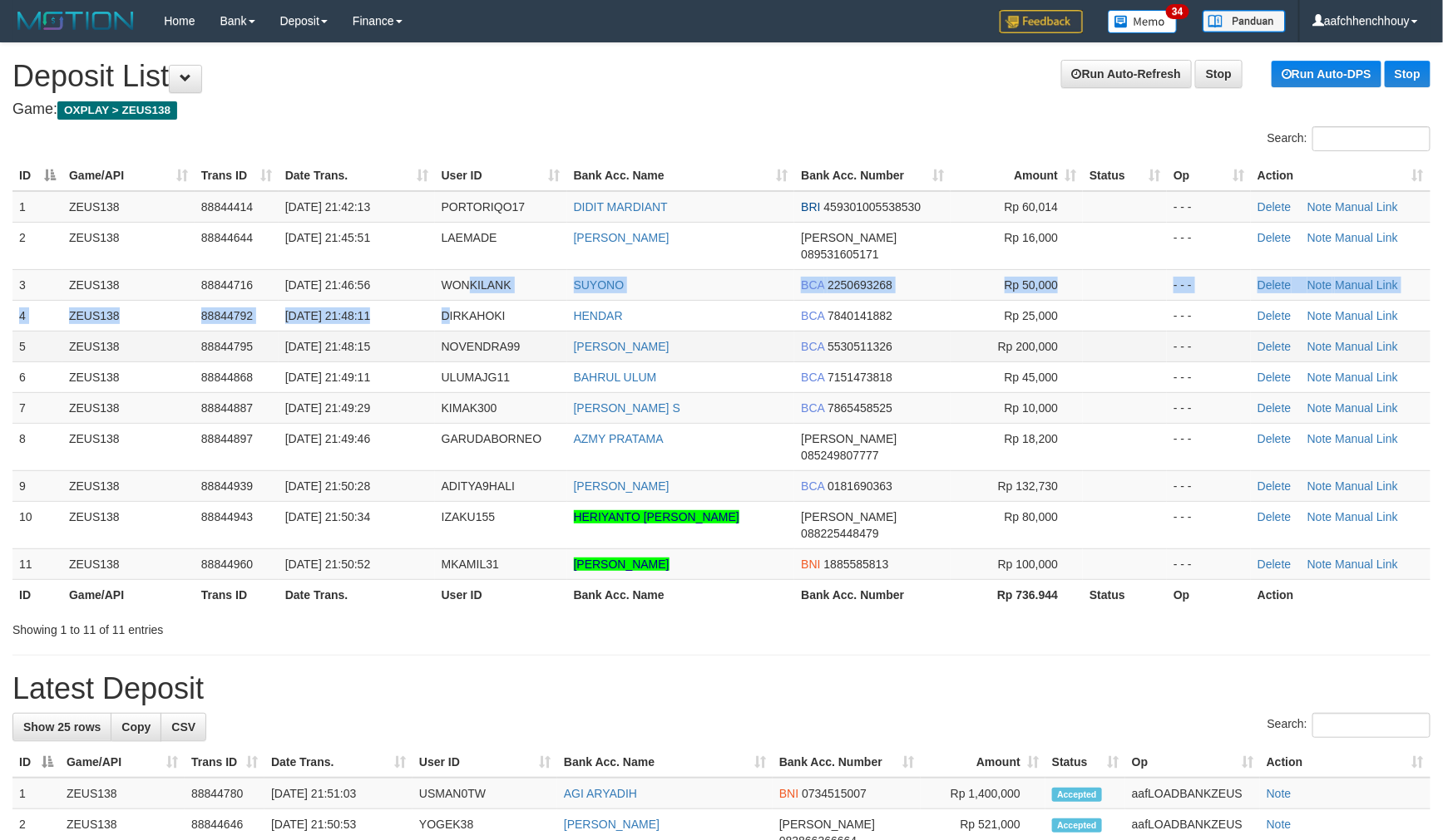
drag, startPoint x: 475, startPoint y: 279, endPoint x: 157, endPoint y: 336, distance: 323.1
click at [443, 278] on tbody "1 ZEUS138 88844414 [DATE] 21:42:13 [GEOGRAPHIC_DATA] DIDIT MARDIANT BRI 4593010…" at bounding box center [721, 385] width 1418 height 389
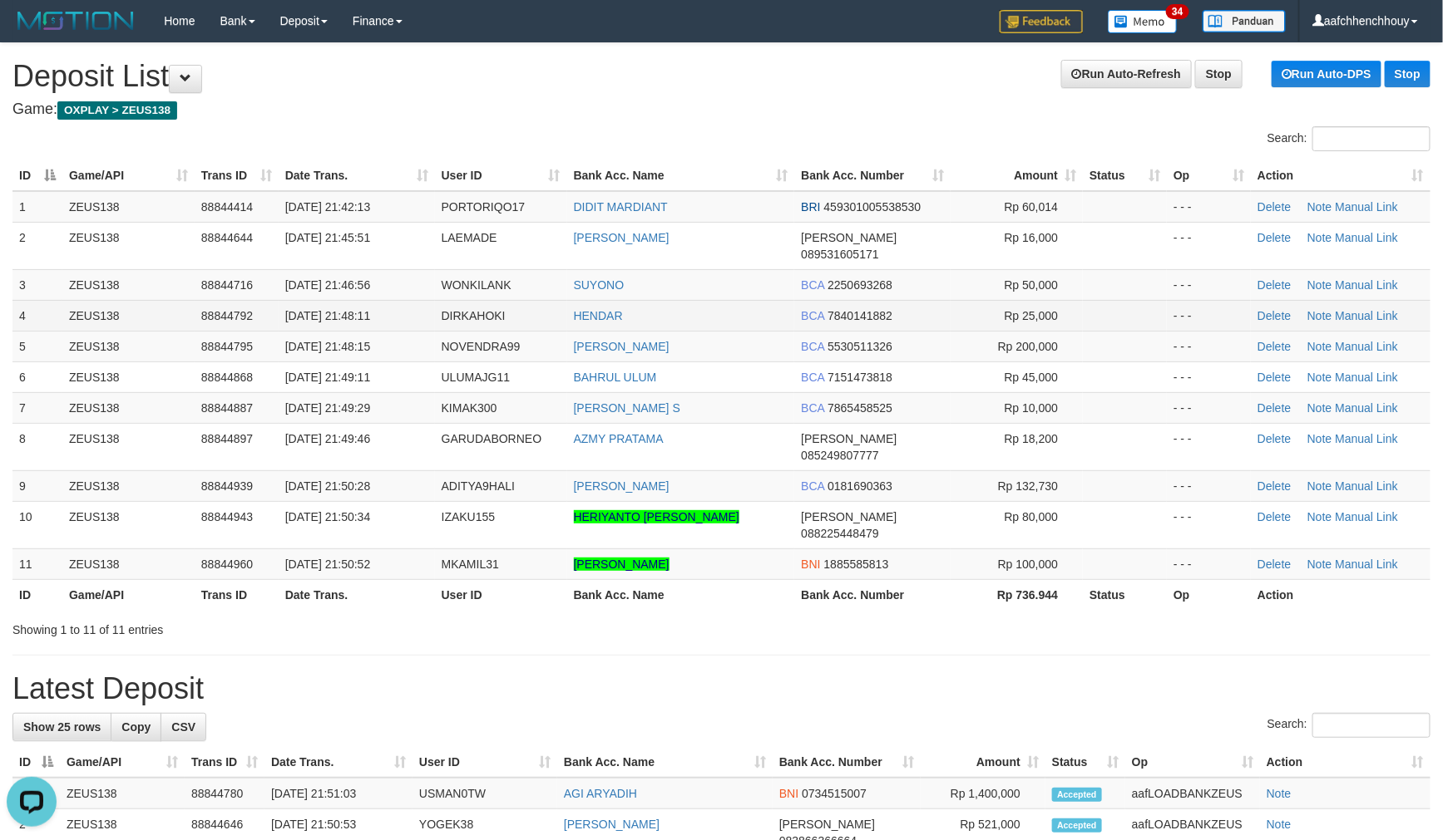
click at [479, 300] on td "DIRKAHOKI" at bounding box center [500, 315] width 132 height 31
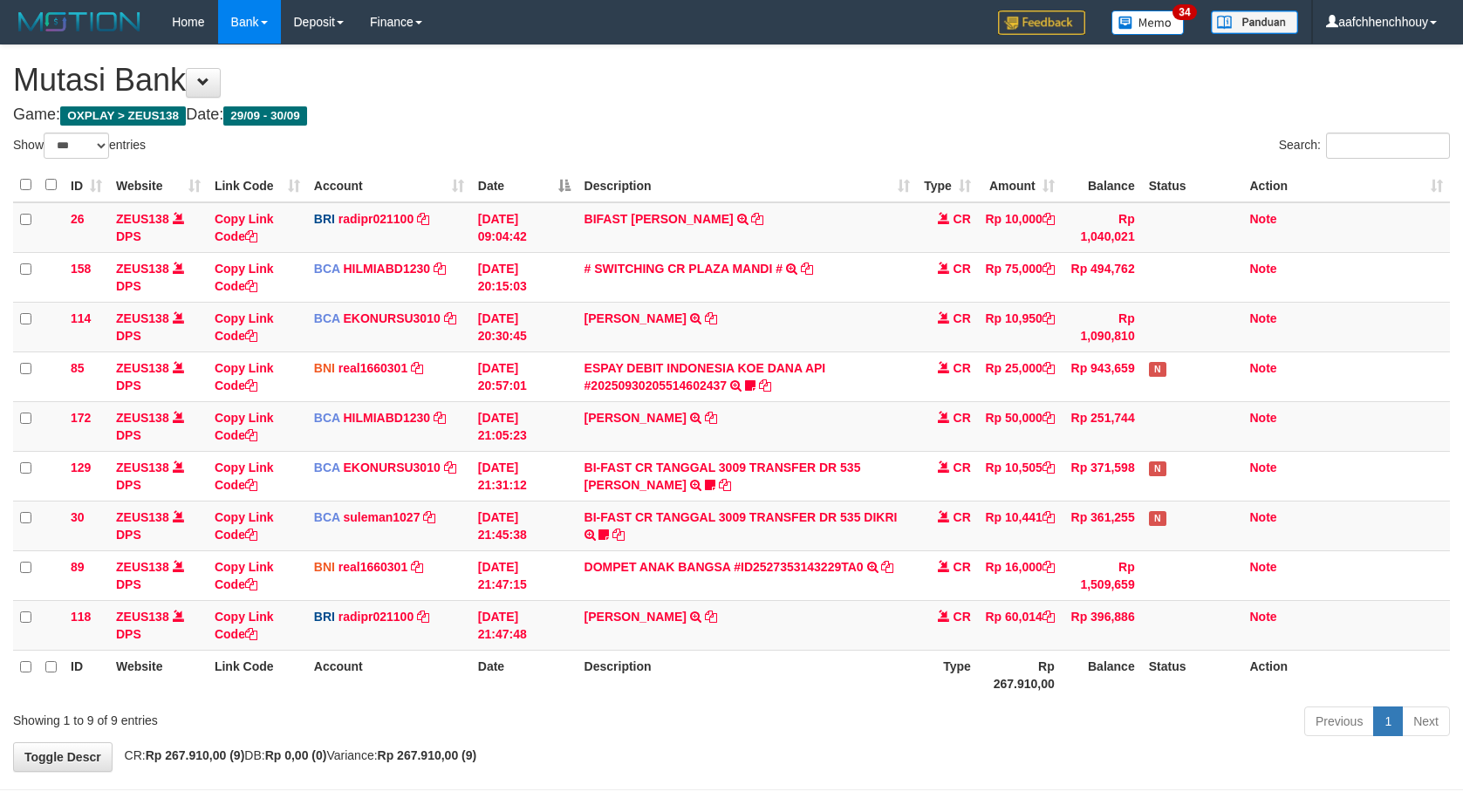
select select "***"
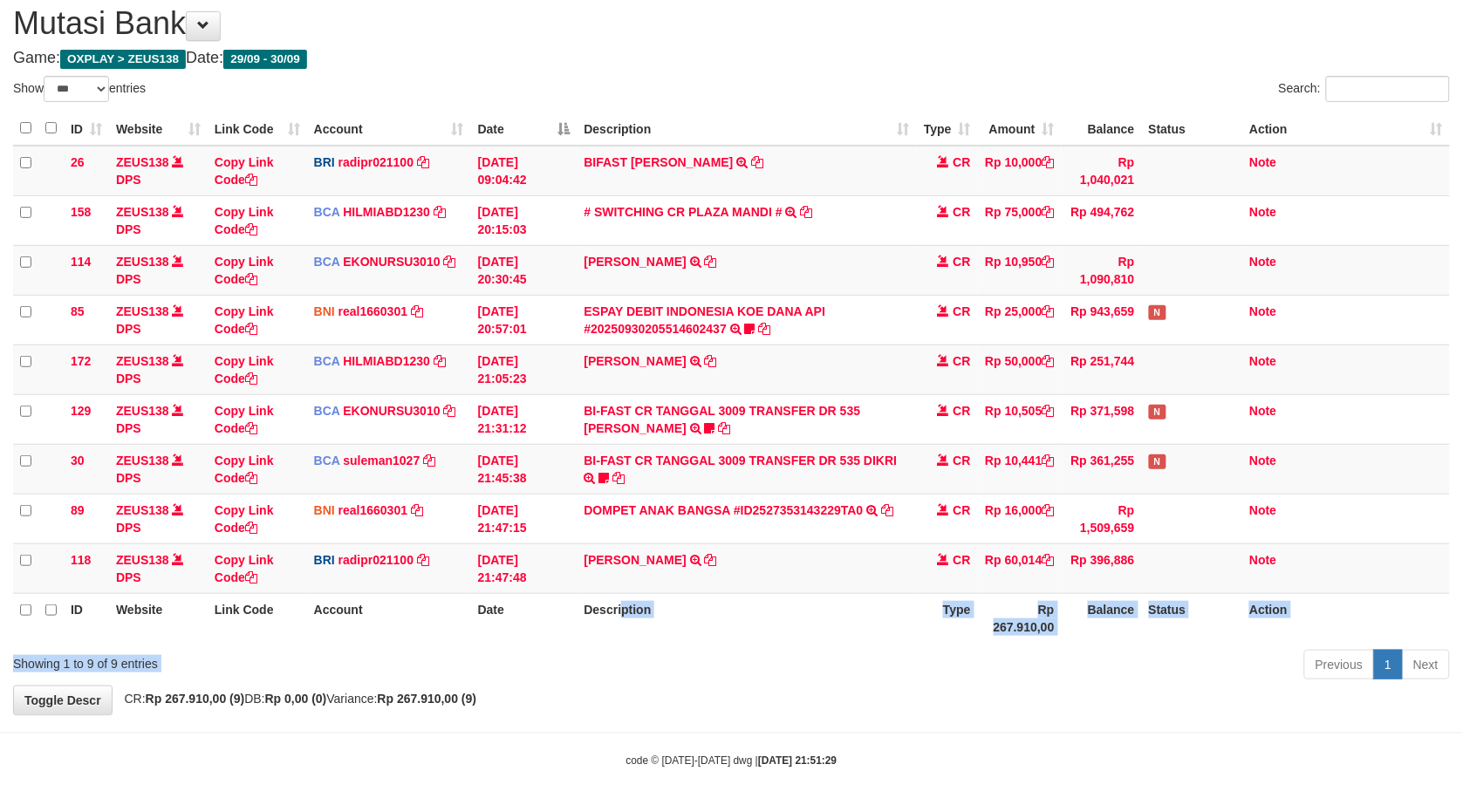
drag, startPoint x: 960, startPoint y: 622, endPoint x: 1339, endPoint y: 674, distance: 382.6
click at [1279, 676] on div "Show ** ** ** *** entries Search: ID Website Link Code Account Date Description…" at bounding box center [732, 381] width 1437 height 610
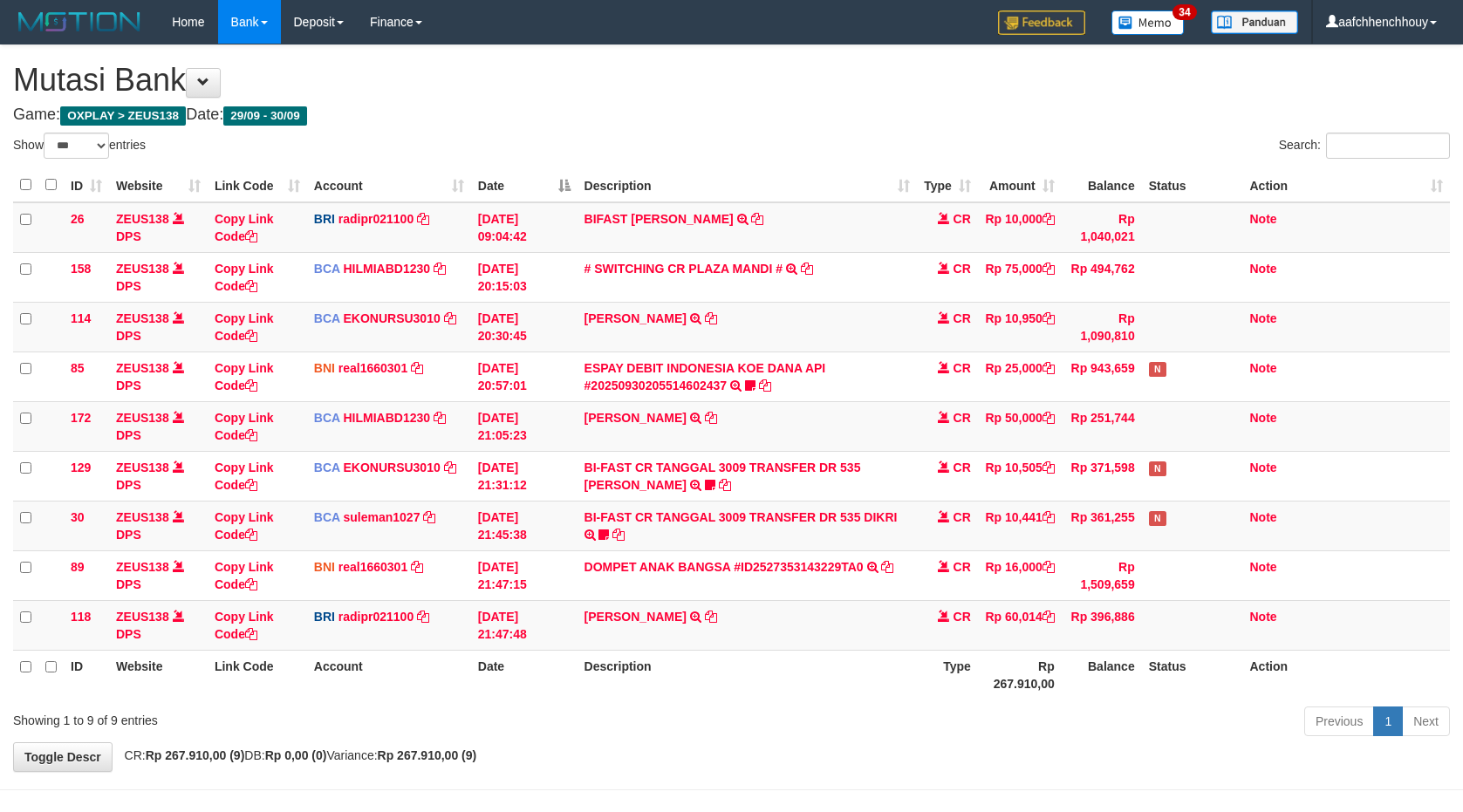
select select "***"
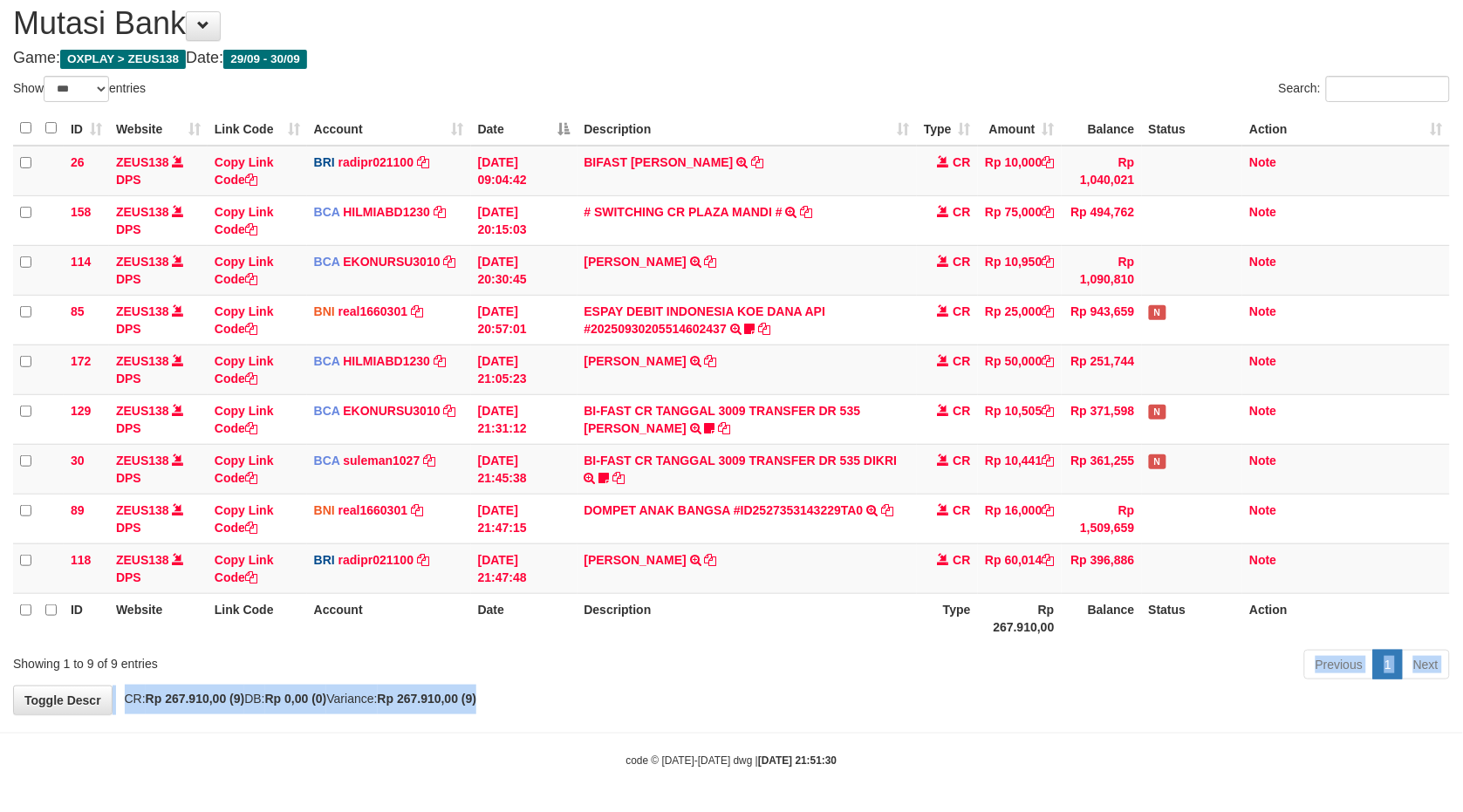
click at [582, 608] on div "**********" at bounding box center [732, 351] width 1463 height 726
drag, startPoint x: 461, startPoint y: 700, endPoint x: 774, endPoint y: 628, distance: 321.2
click at [774, 624] on body "Toggle navigation Home Bank Account List Load By Website Group [OXPLAY] ZEUS138…" at bounding box center [732, 377] width 1463 height 869
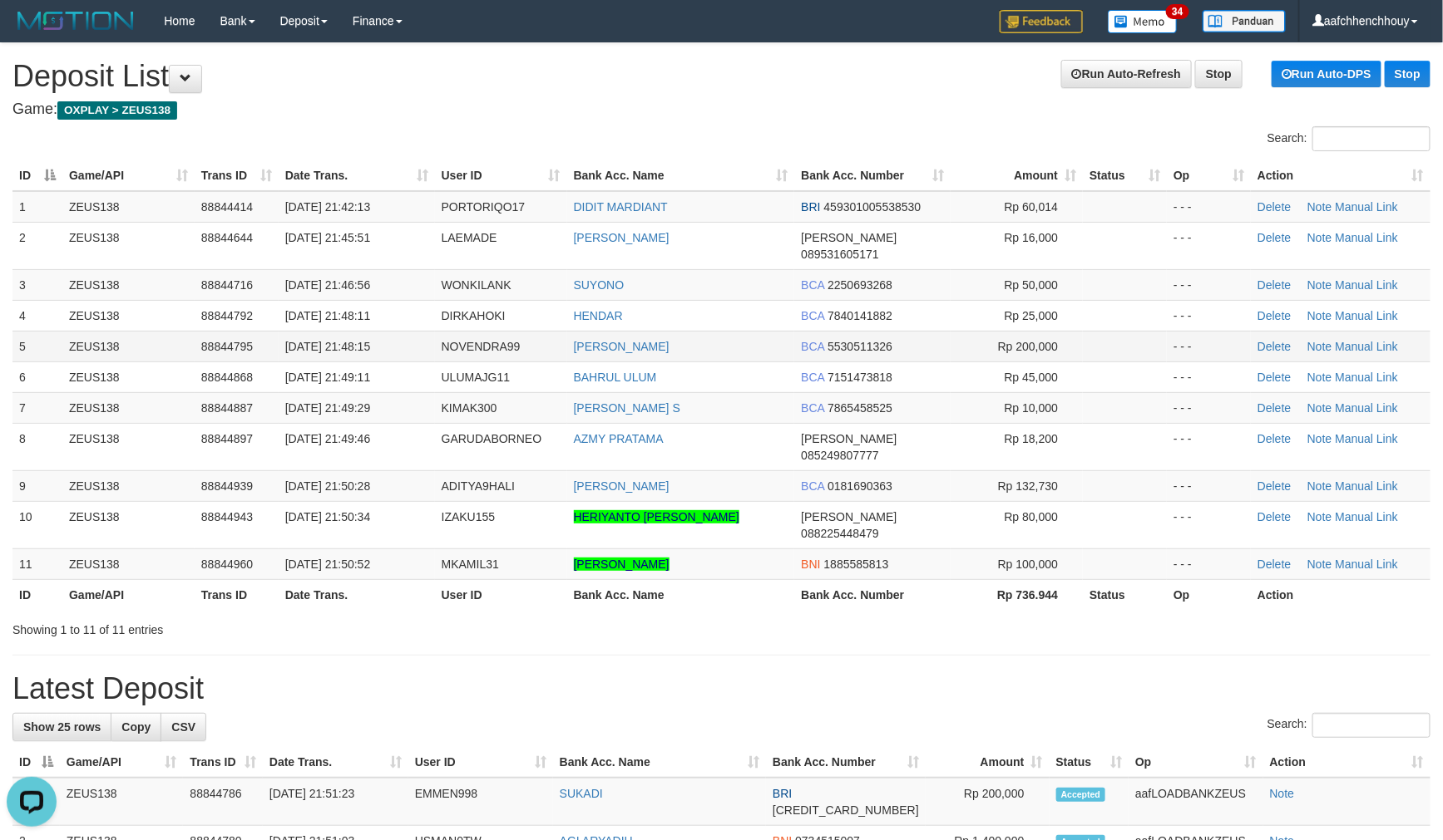
drag, startPoint x: 397, startPoint y: 230, endPoint x: 14, endPoint y: 326, distance: 394.8
click at [380, 233] on td "30/09/2025 21:45:51" at bounding box center [357, 246] width 157 height 47
click at [318, 269] on td "30/09/2025 21:46:56" at bounding box center [357, 284] width 157 height 31
drag, startPoint x: 491, startPoint y: 109, endPoint x: 17, endPoint y: 267, distance: 499.6
click at [518, 102] on h4 "Game: OXPLAY > ZEUS138" at bounding box center [721, 109] width 1418 height 17
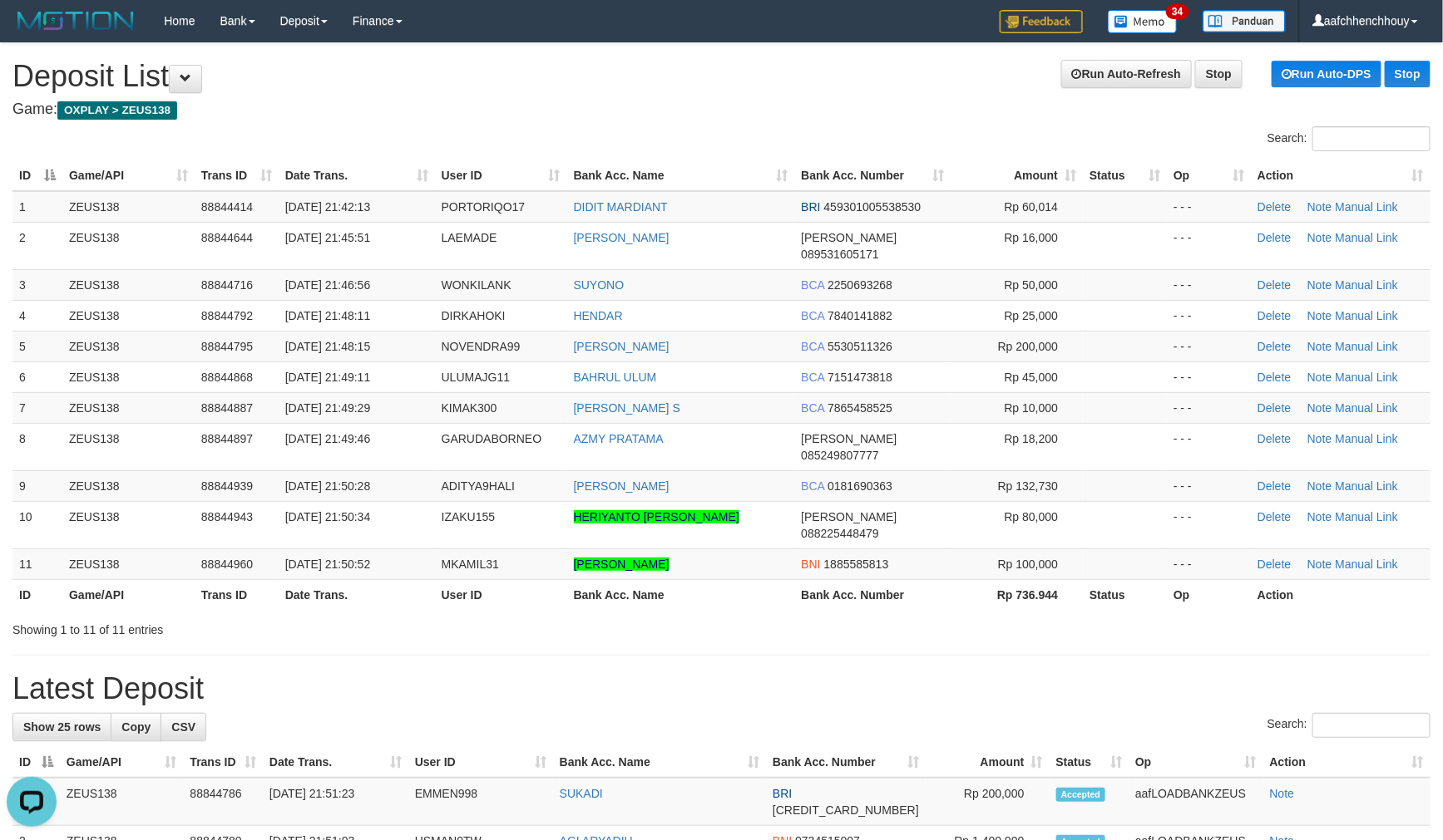
drag, startPoint x: 434, startPoint y: 106, endPoint x: 397, endPoint y: 115, distance: 38.1
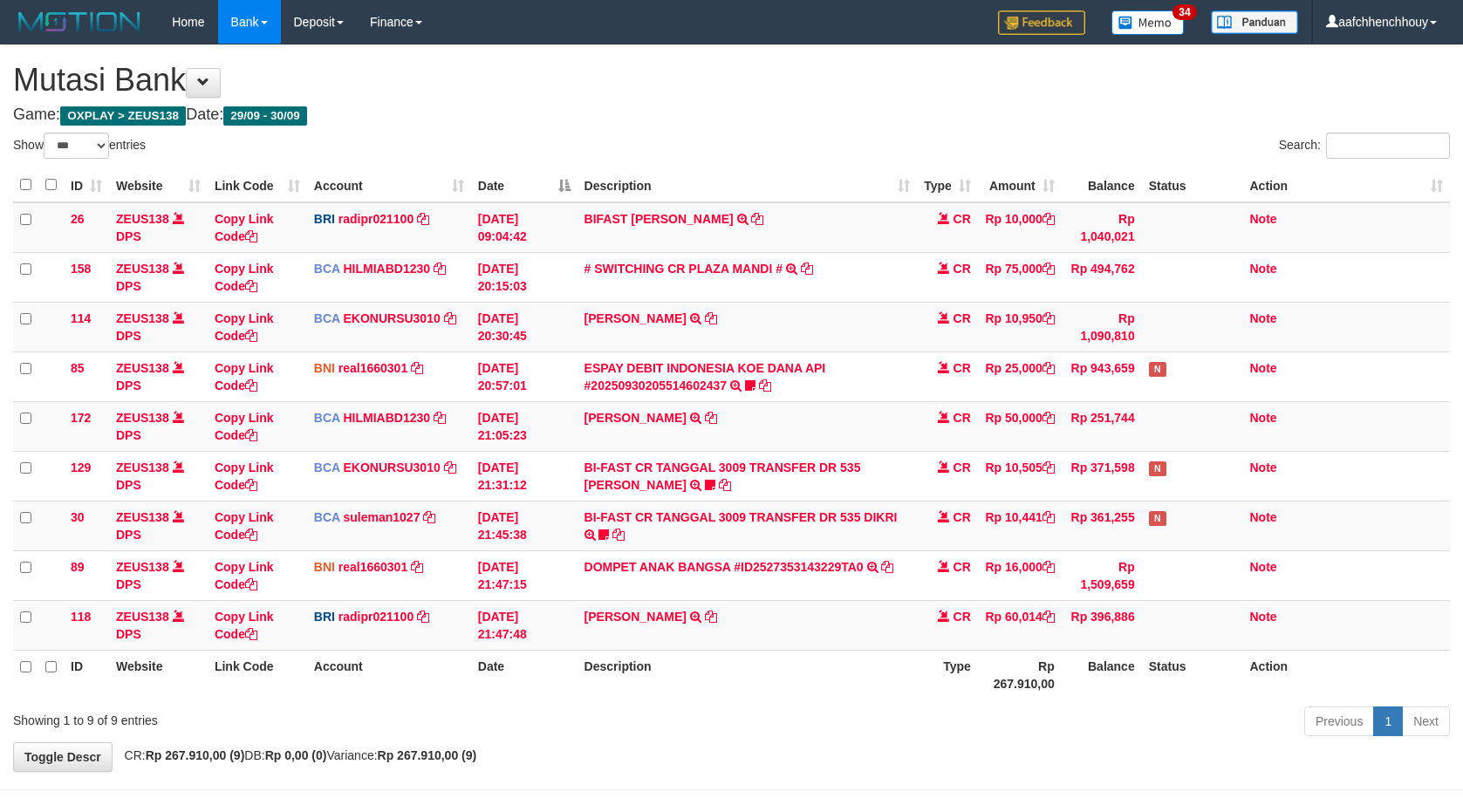
select select "***"
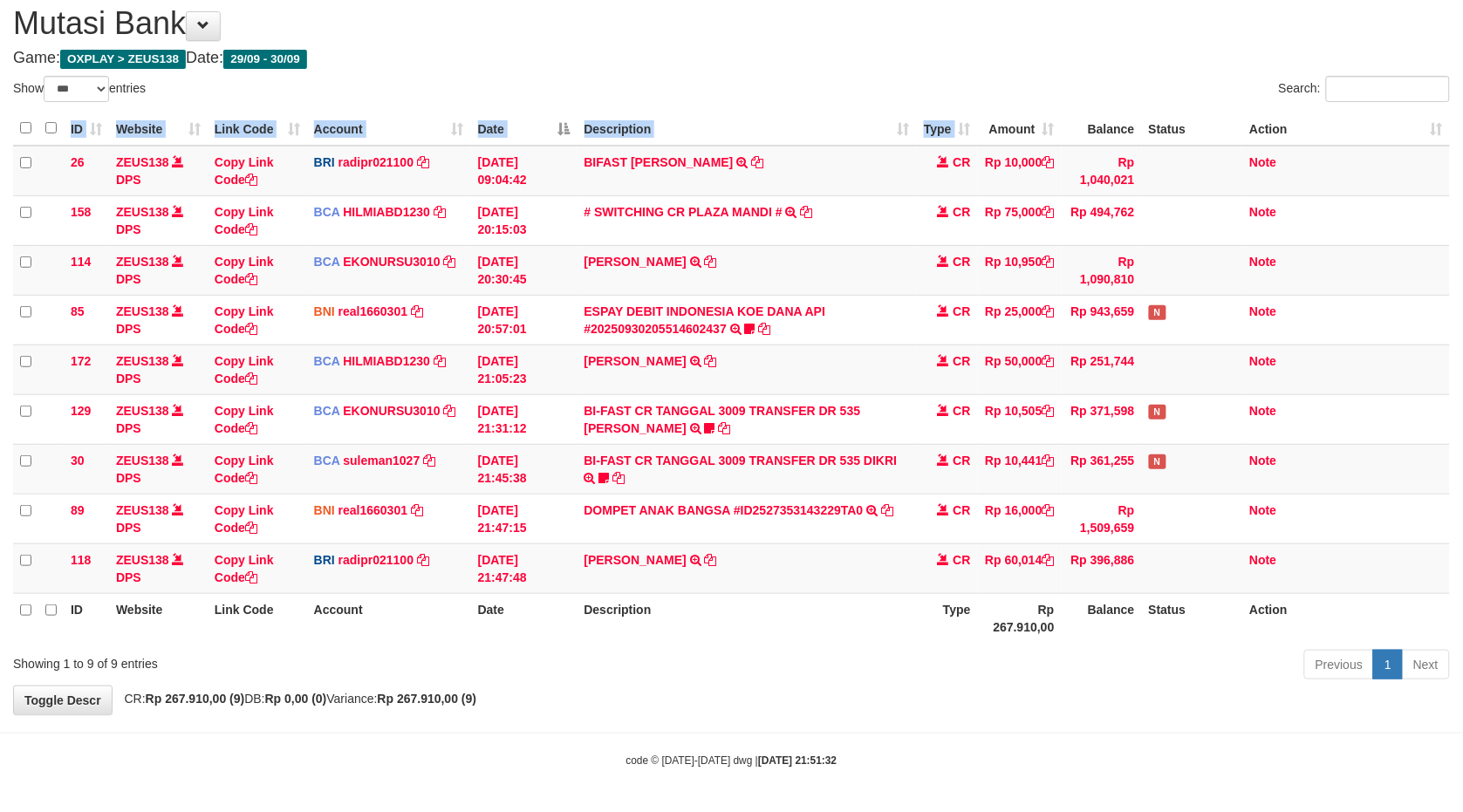
drag, startPoint x: 929, startPoint y: 106, endPoint x: 15, endPoint y: 247, distance: 924.8
click at [956, 110] on div "ID Website Link Code Account Date Description Type Amount Balance Status Action…" at bounding box center [732, 377] width 1463 height 541
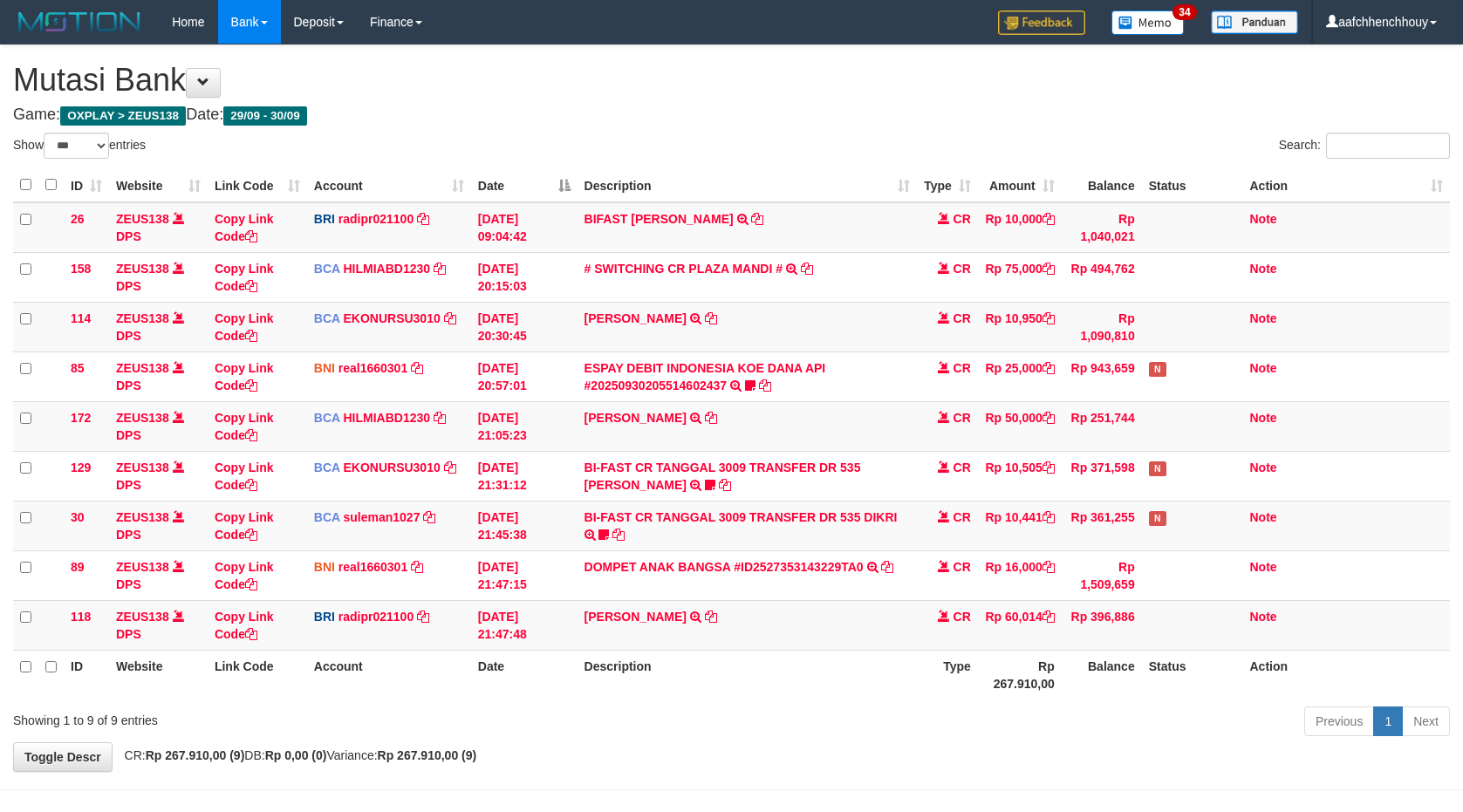
select select "***"
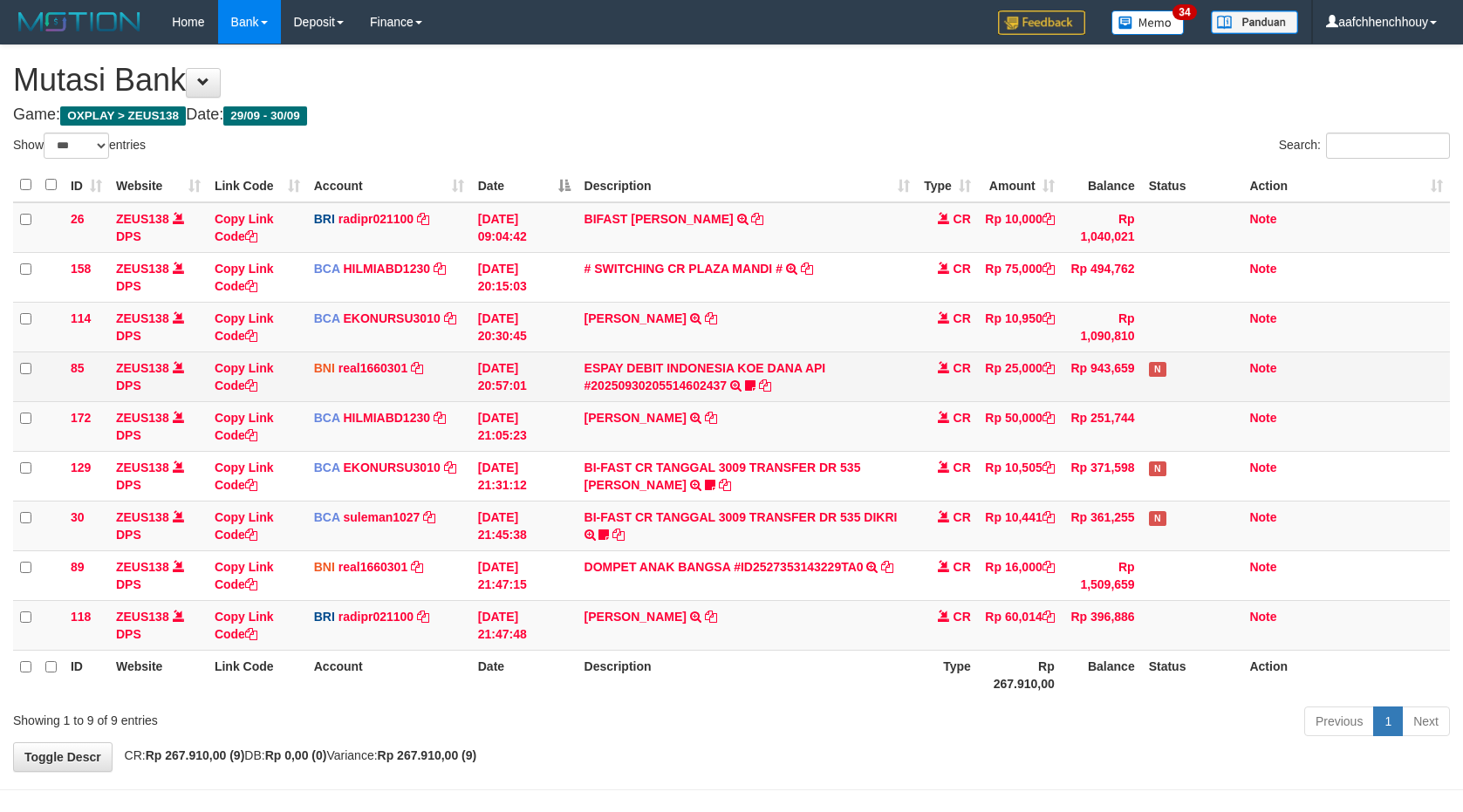
scroll to position [59, 0]
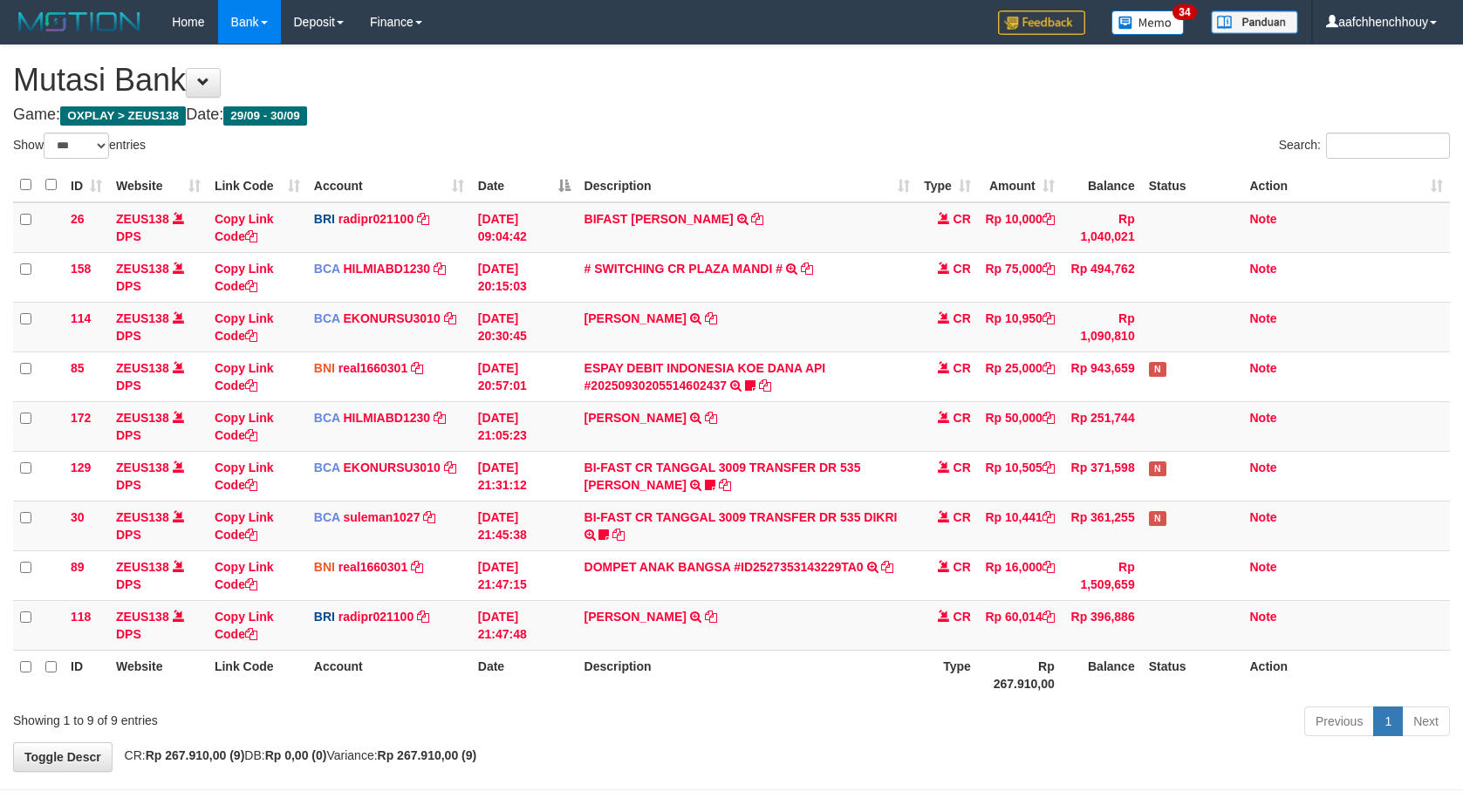
select select "***"
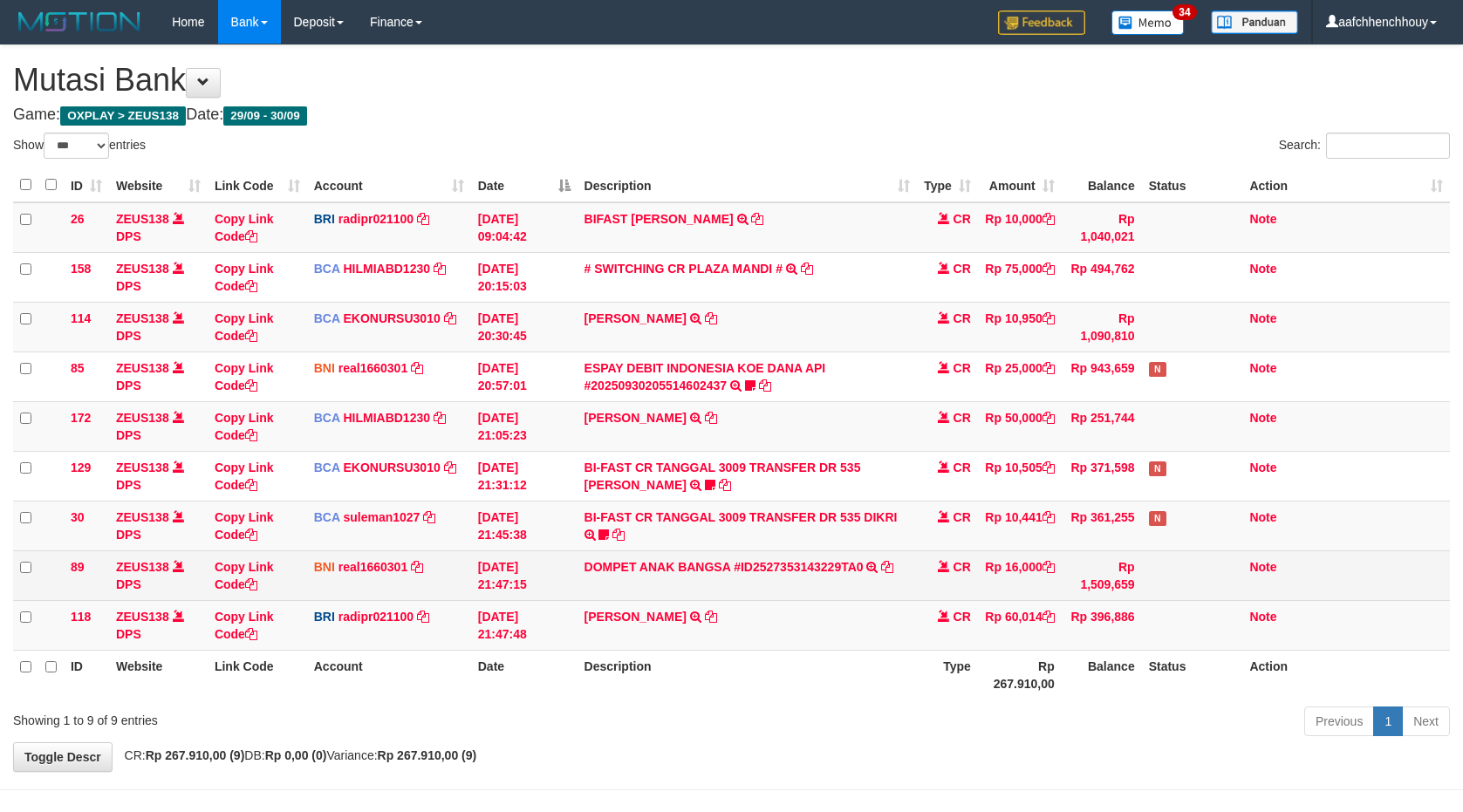
scroll to position [59, 0]
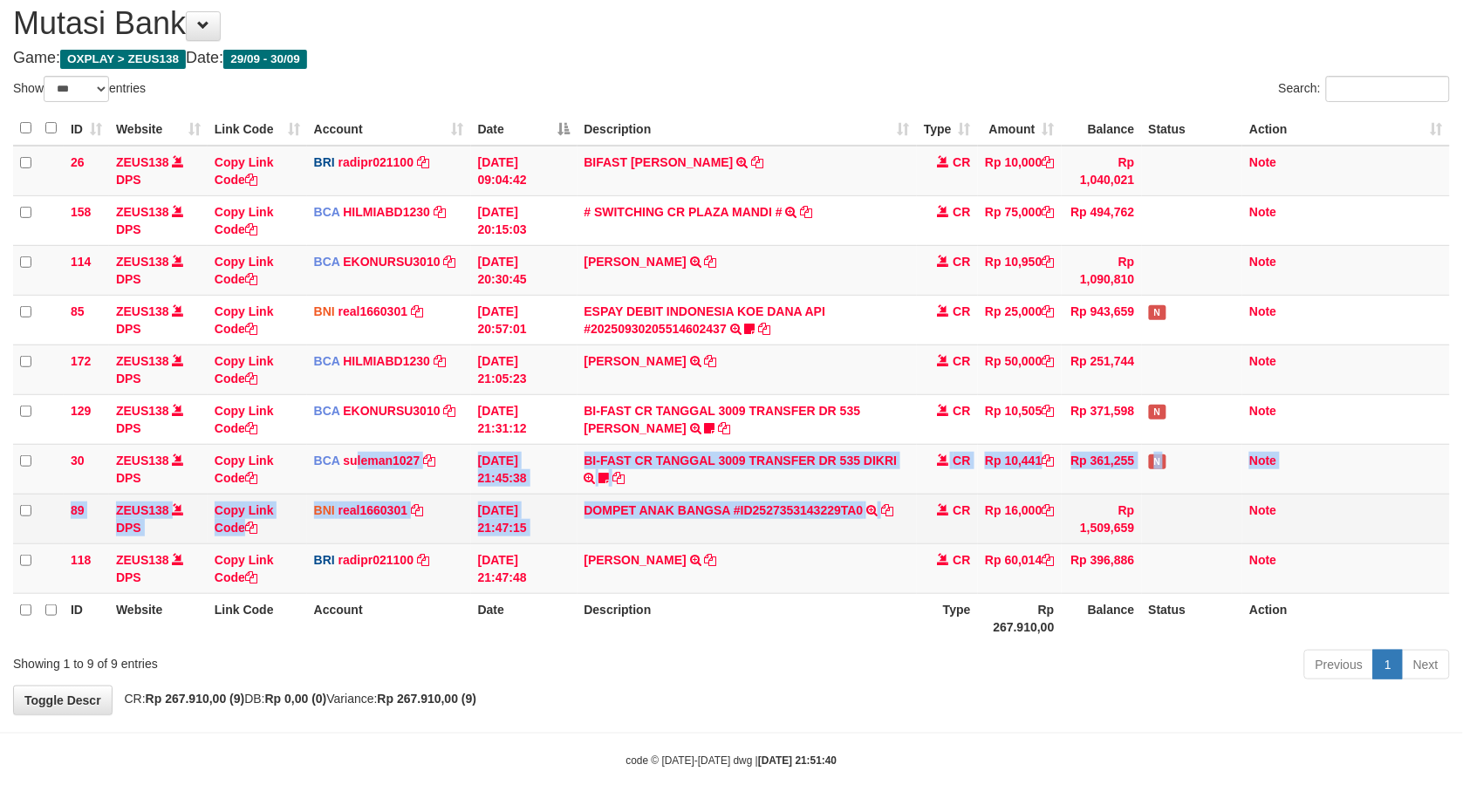
click at [867, 501] on tbody "26 ZEUS138 DPS Copy Link Code BRI radipr021100 DPS REYNALDI ADI PRATAMA mutasi_…" at bounding box center [732, 370] width 1437 height 449
click at [832, 509] on link "DOMPET ANAK BANGSA #ID2527353143229TA0" at bounding box center [724, 510] width 279 height 14
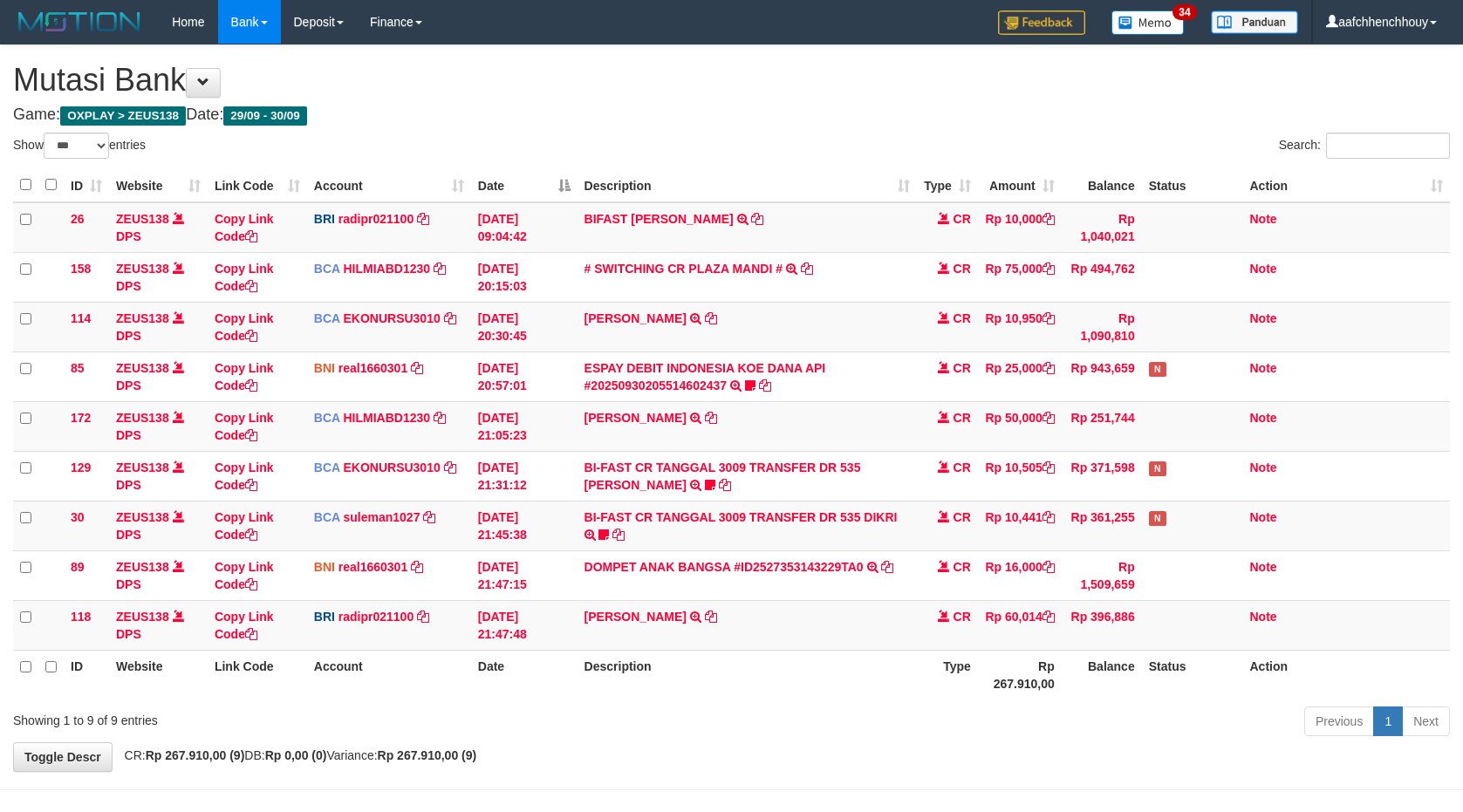
select select "***"
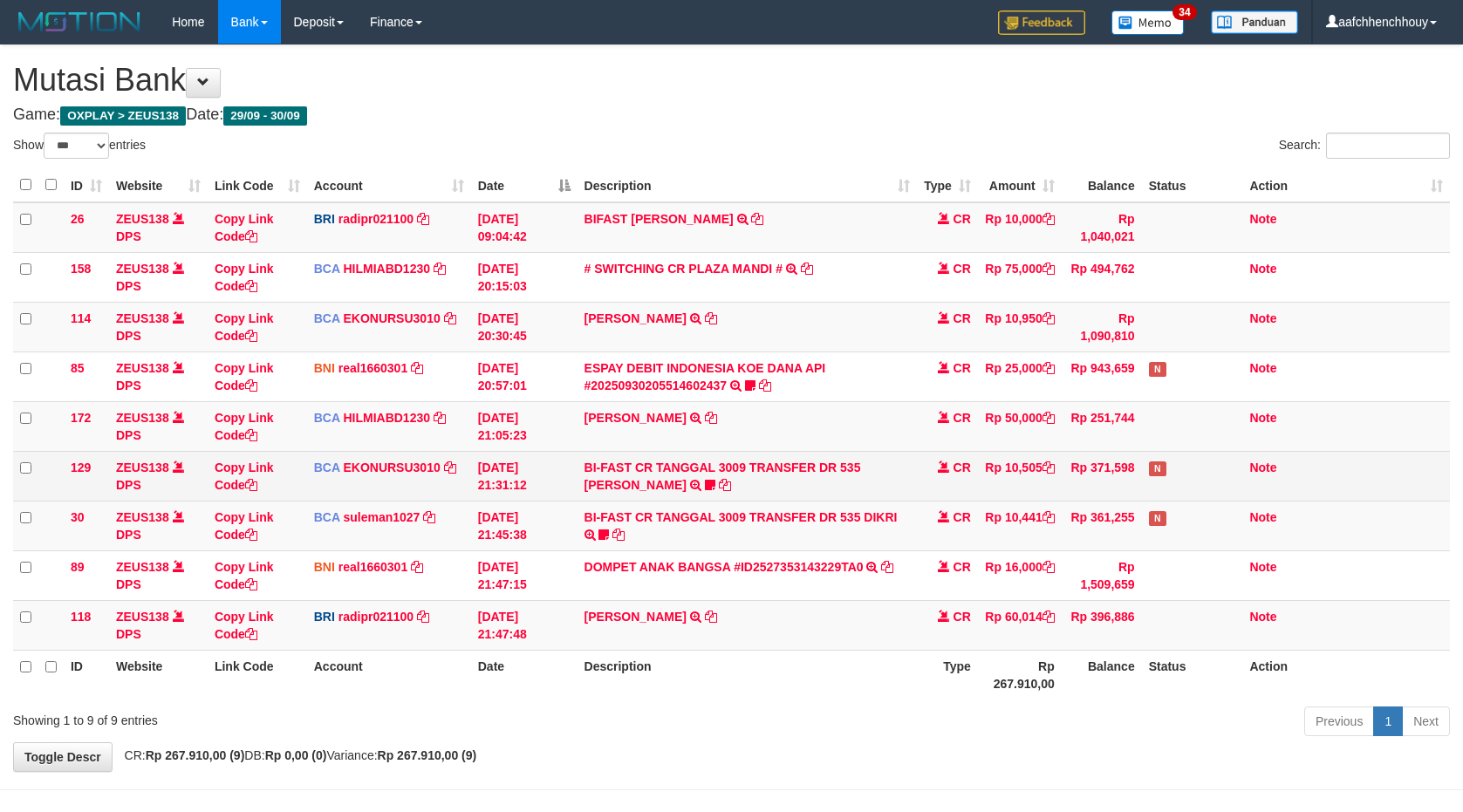
scroll to position [59, 0]
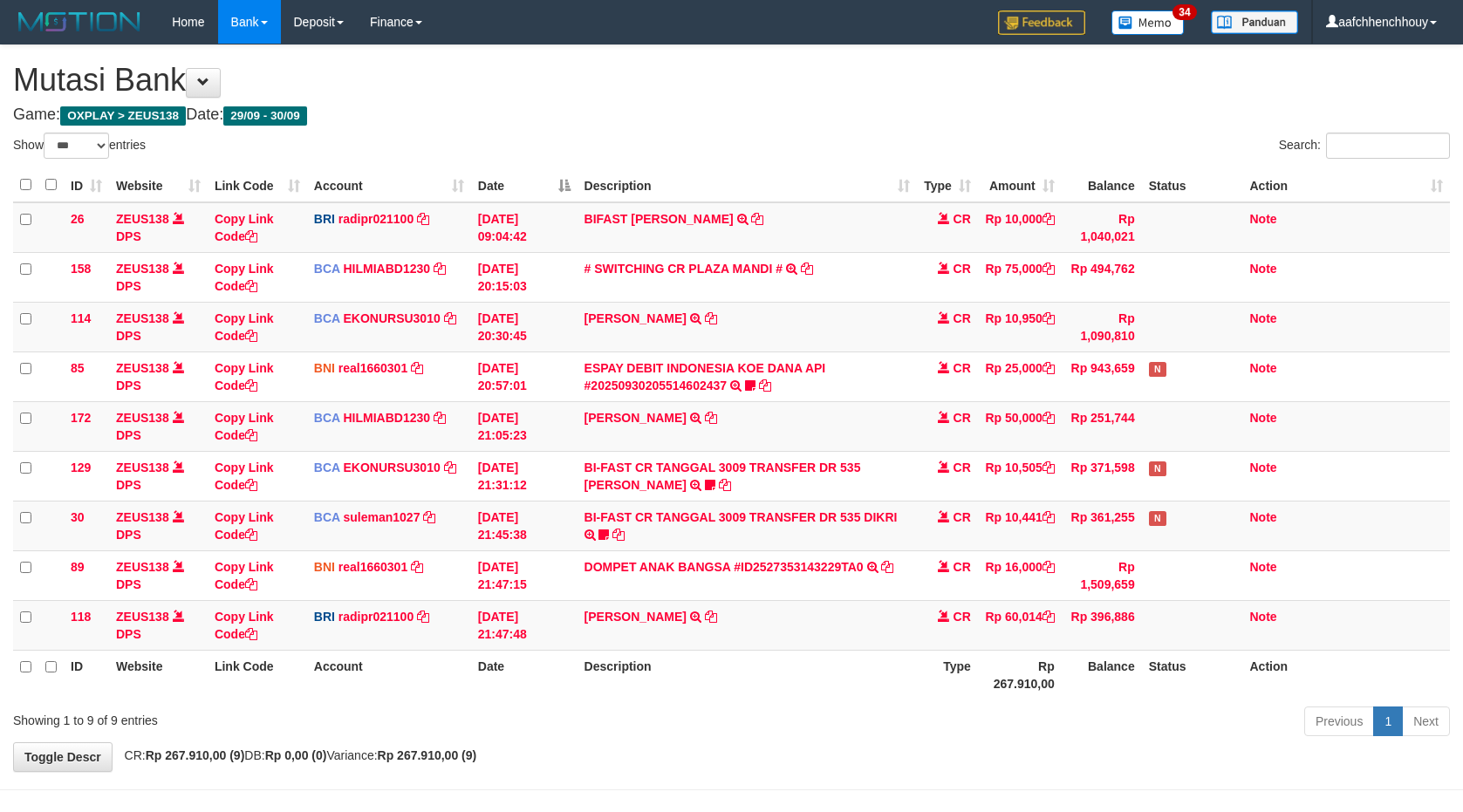
select select "***"
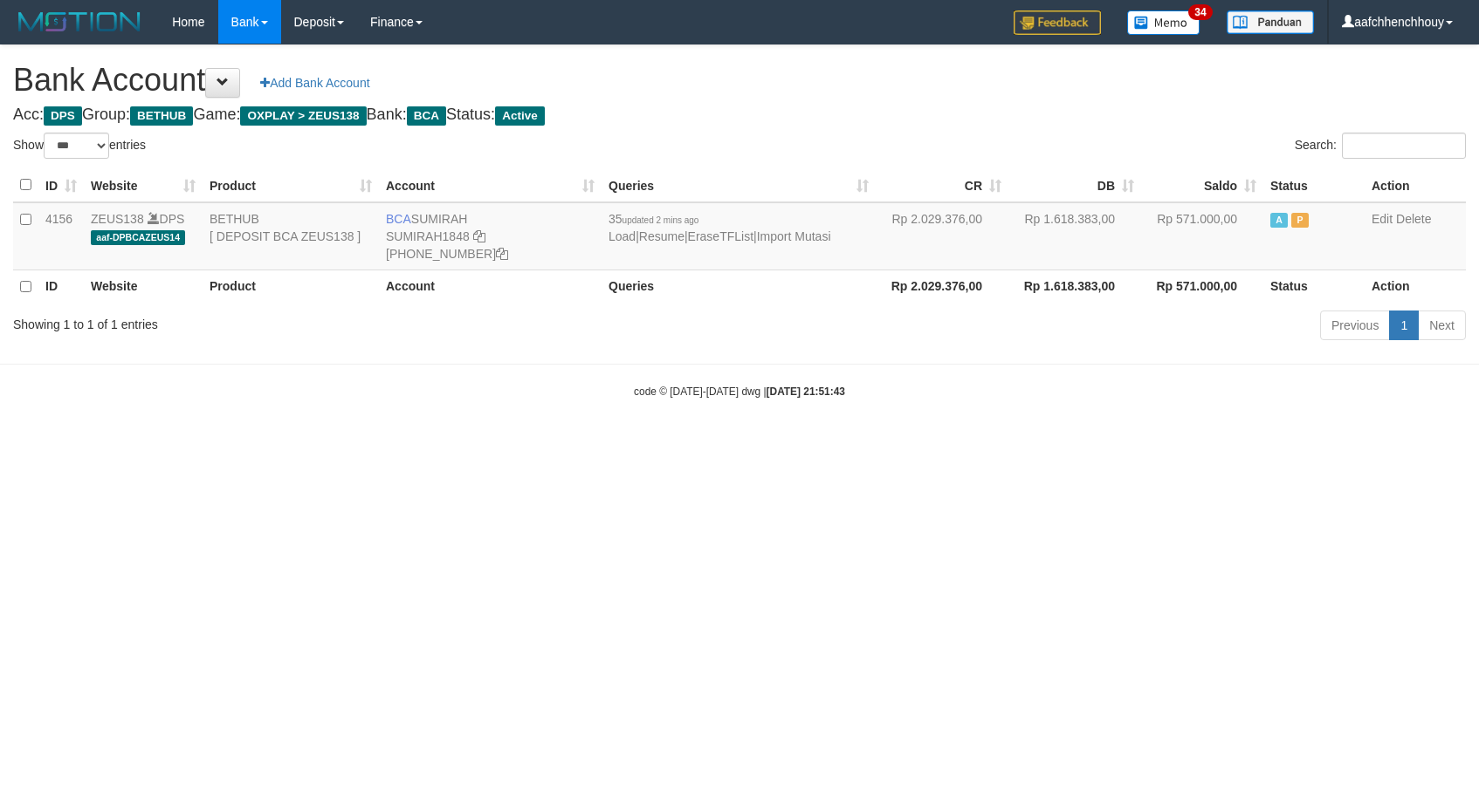
select select "***"
click at [532, 395] on body "Toggle navigation Home Bank Account List Load By Website Group [OXPLAY] ZEUS138…" at bounding box center [739, 221] width 1479 height 443
select select "***"
click at [641, 397] on body "Toggle navigation Home Bank Account List Load By Website Group [OXPLAY] ZEUS138…" at bounding box center [739, 221] width 1479 height 443
drag, startPoint x: 838, startPoint y: 466, endPoint x: 1086, endPoint y: 450, distance: 248.5
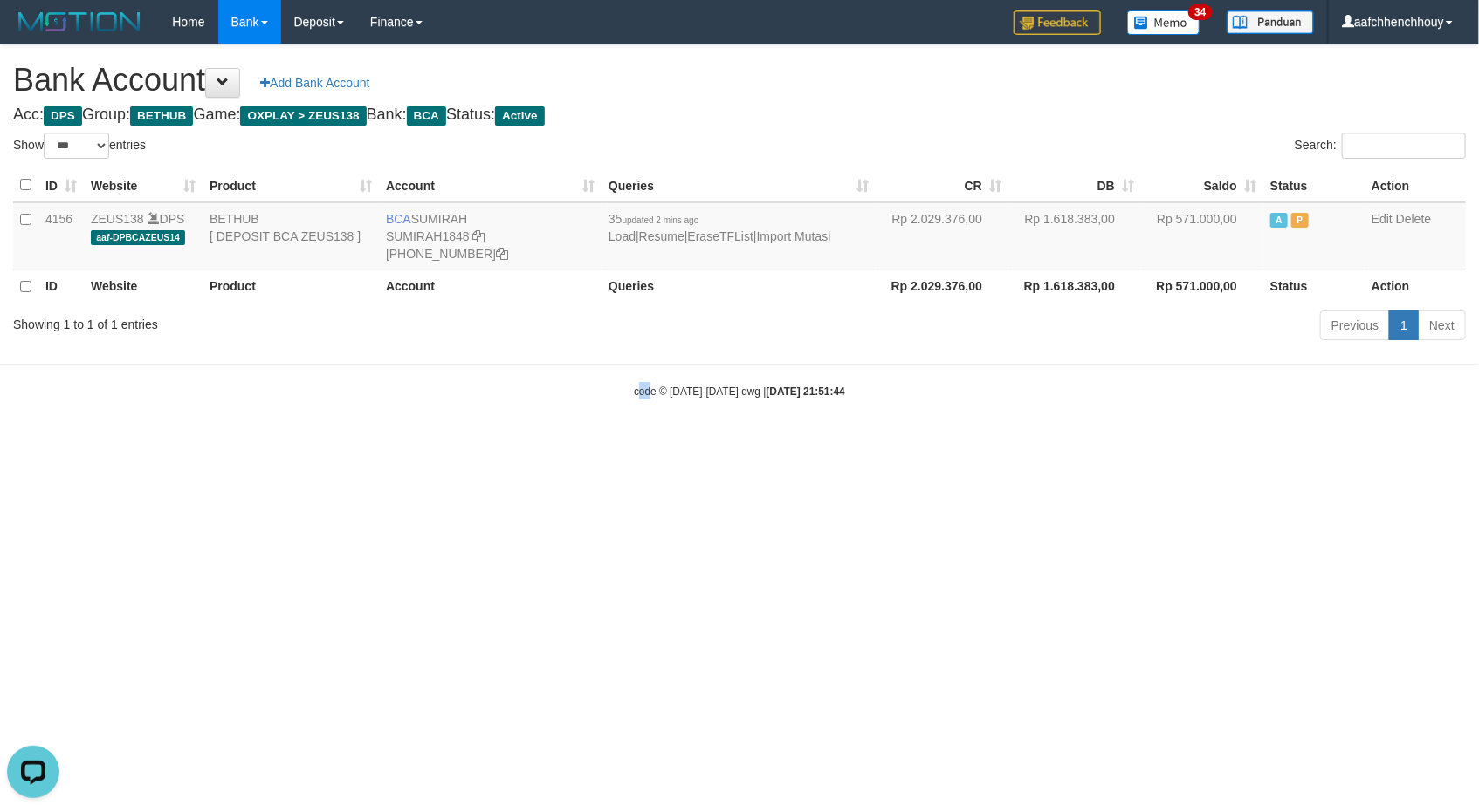
click at [936, 426] on html "Toggle navigation Home Bank Account List Load By Website Group [OXPLAY] ZEUS138…" at bounding box center [739, 221] width 1479 height 443
click at [535, 438] on html "Toggle navigation Home Bank Account List Load By Website Group [OXPLAY] ZEUS138…" at bounding box center [739, 221] width 1479 height 443
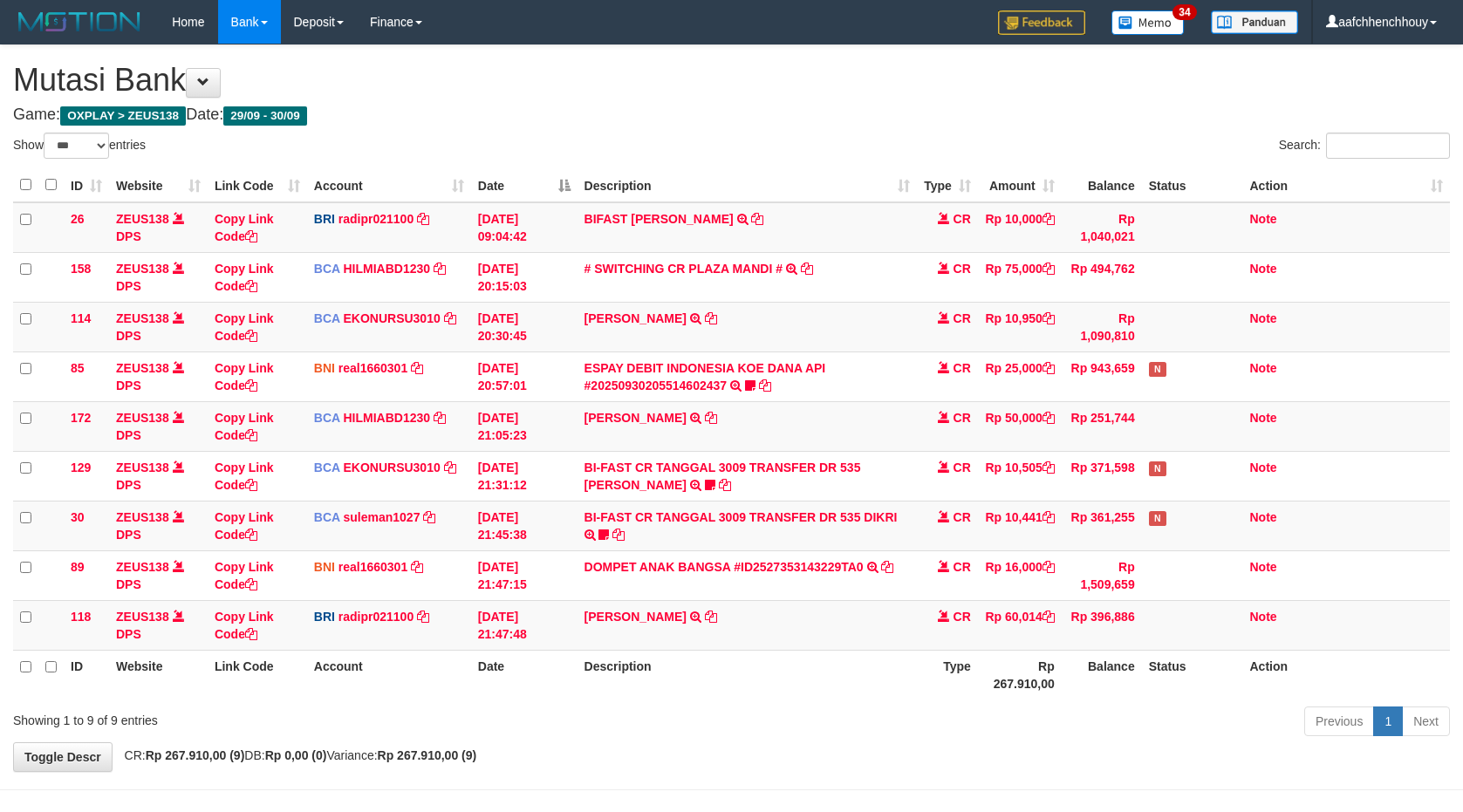
select select "***"
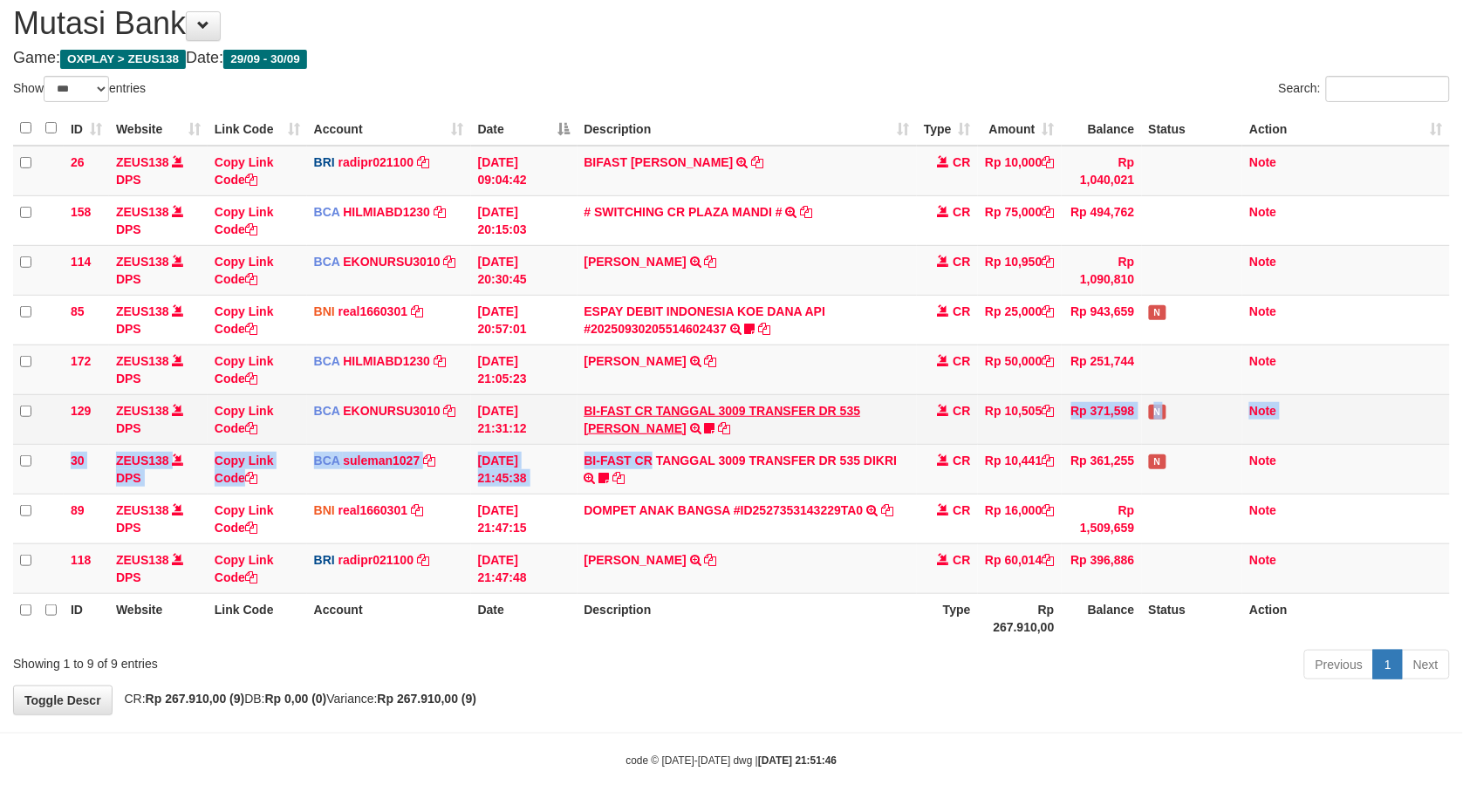
click at [761, 402] on tr "129 ZEUS138 DPS Copy Link Code BCA EKONURSU3010 DPS EKO NUR SUSILO mutasi_20250…" at bounding box center [732, 419] width 1437 height 50
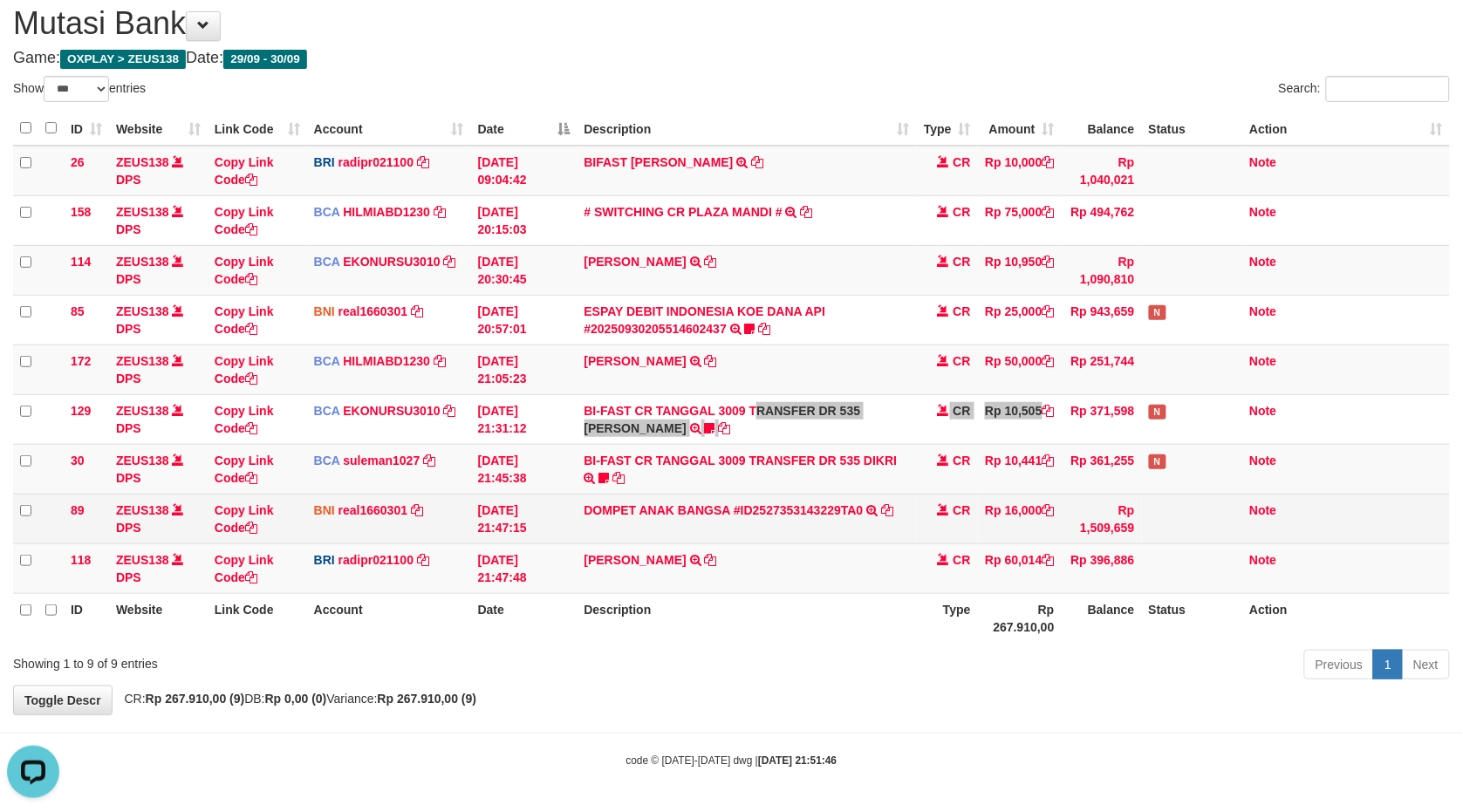
scroll to position [0, 0]
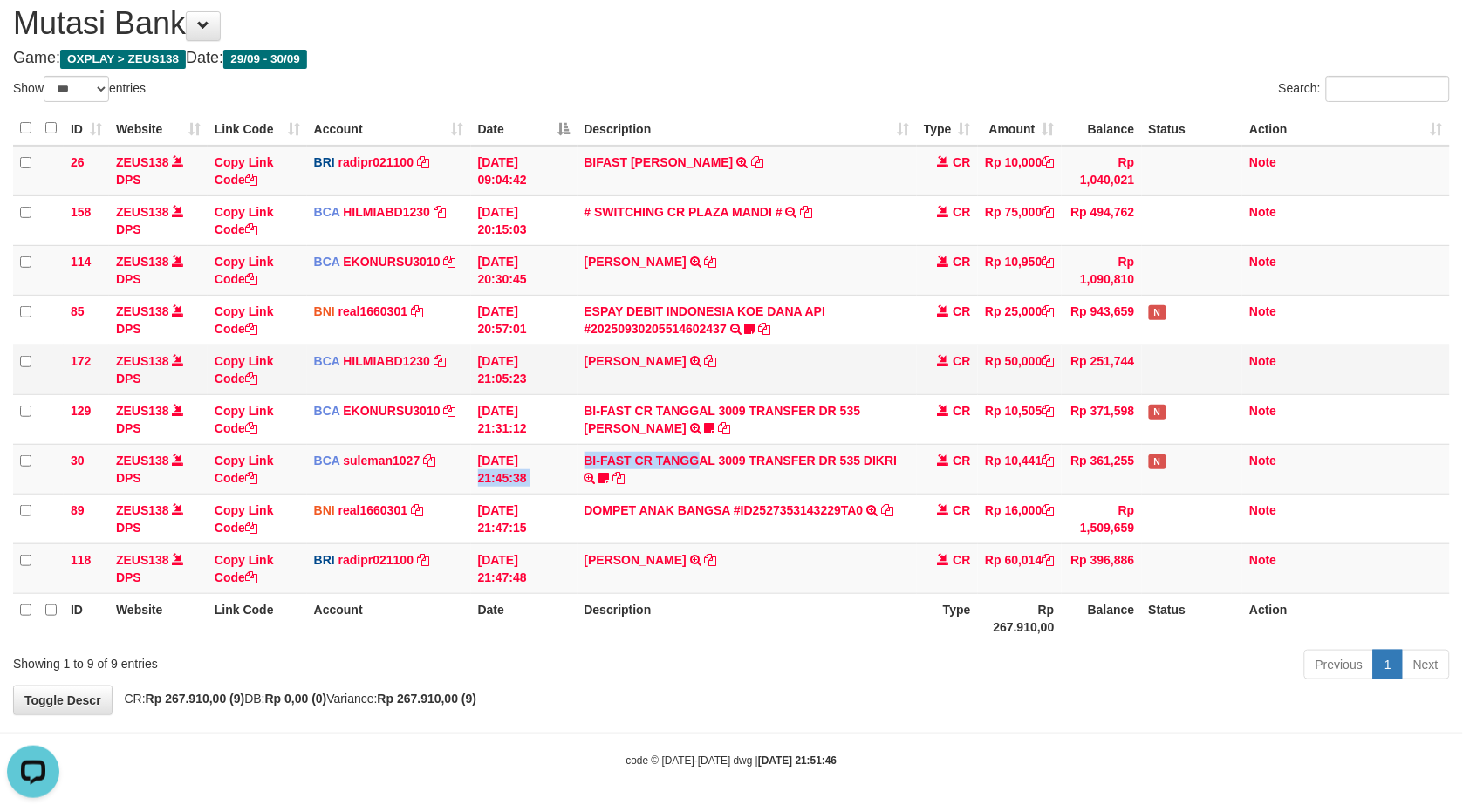
drag, startPoint x: 475, startPoint y: 450, endPoint x: 857, endPoint y: 355, distance: 393.6
click at [675, 371] on tbody "26 ZEUS138 DPS Copy Link Code BRI radipr021100 DPS [PERSON_NAME] mutasi_2025093…" at bounding box center [732, 370] width 1437 height 449
click at [657, 373] on tbody "26 ZEUS138 DPS Copy Link Code BRI radipr021100 DPS [PERSON_NAME] mutasi_2025093…" at bounding box center [732, 370] width 1437 height 449
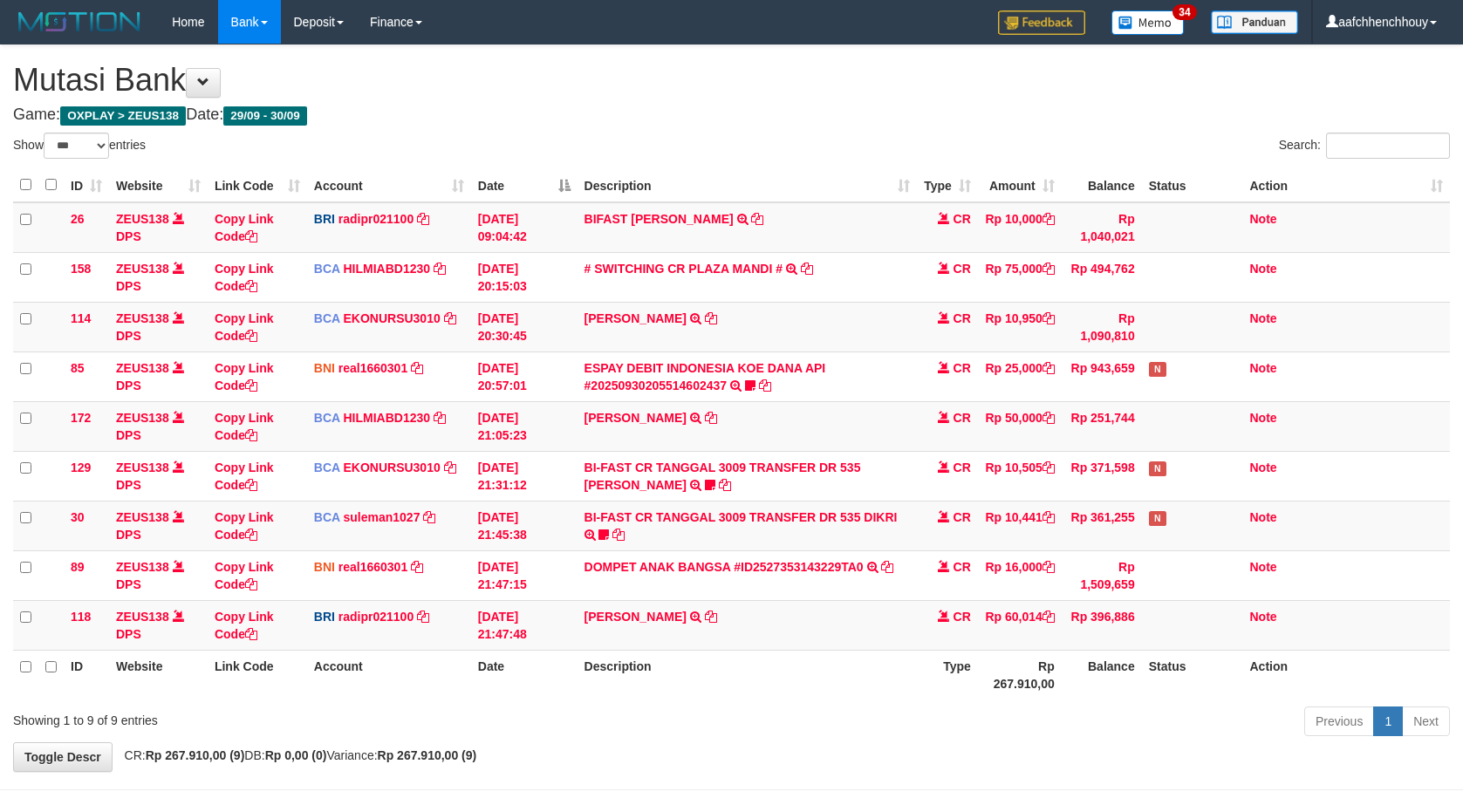
select select "***"
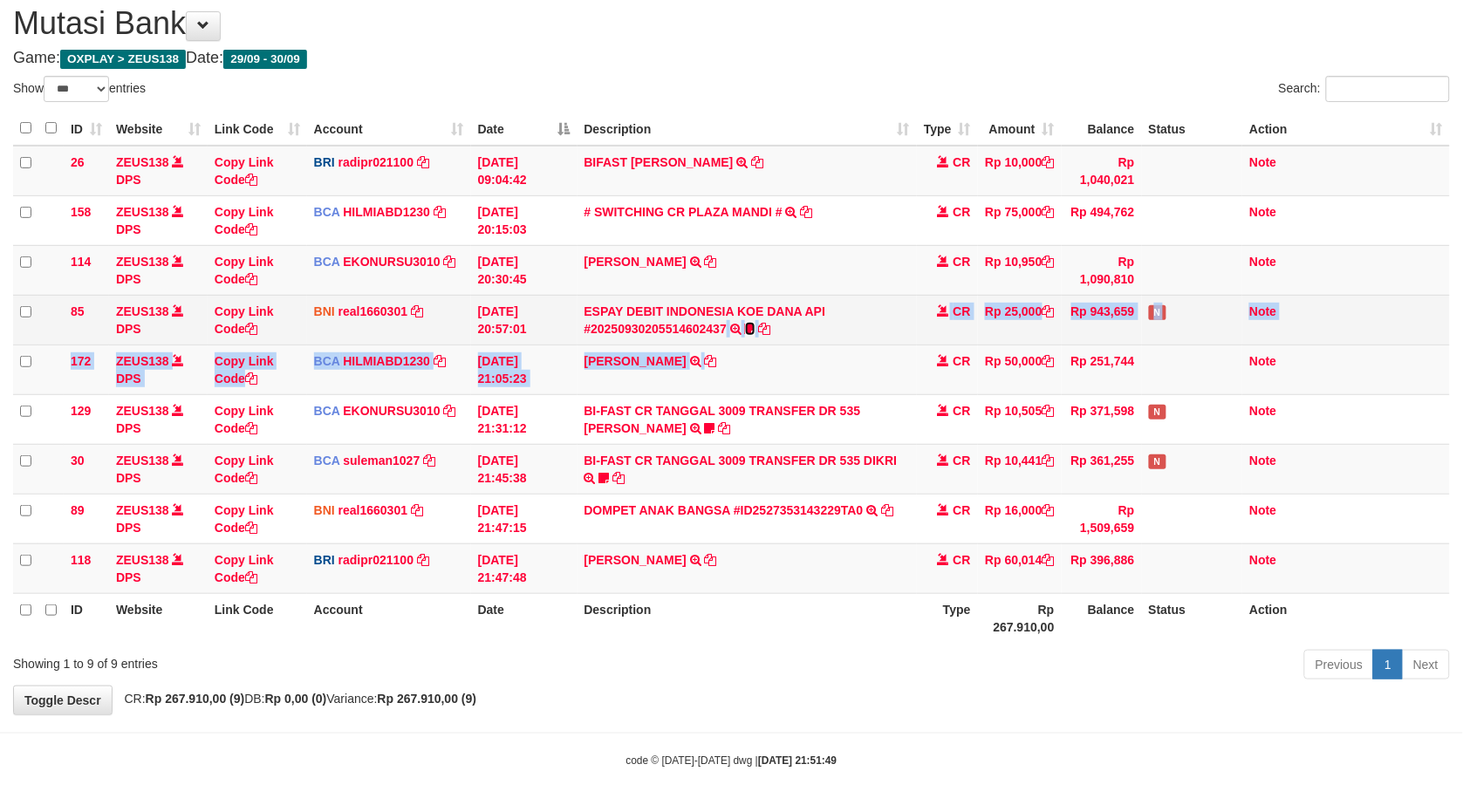
click at [749, 323] on icon at bounding box center [750, 328] width 10 height 12
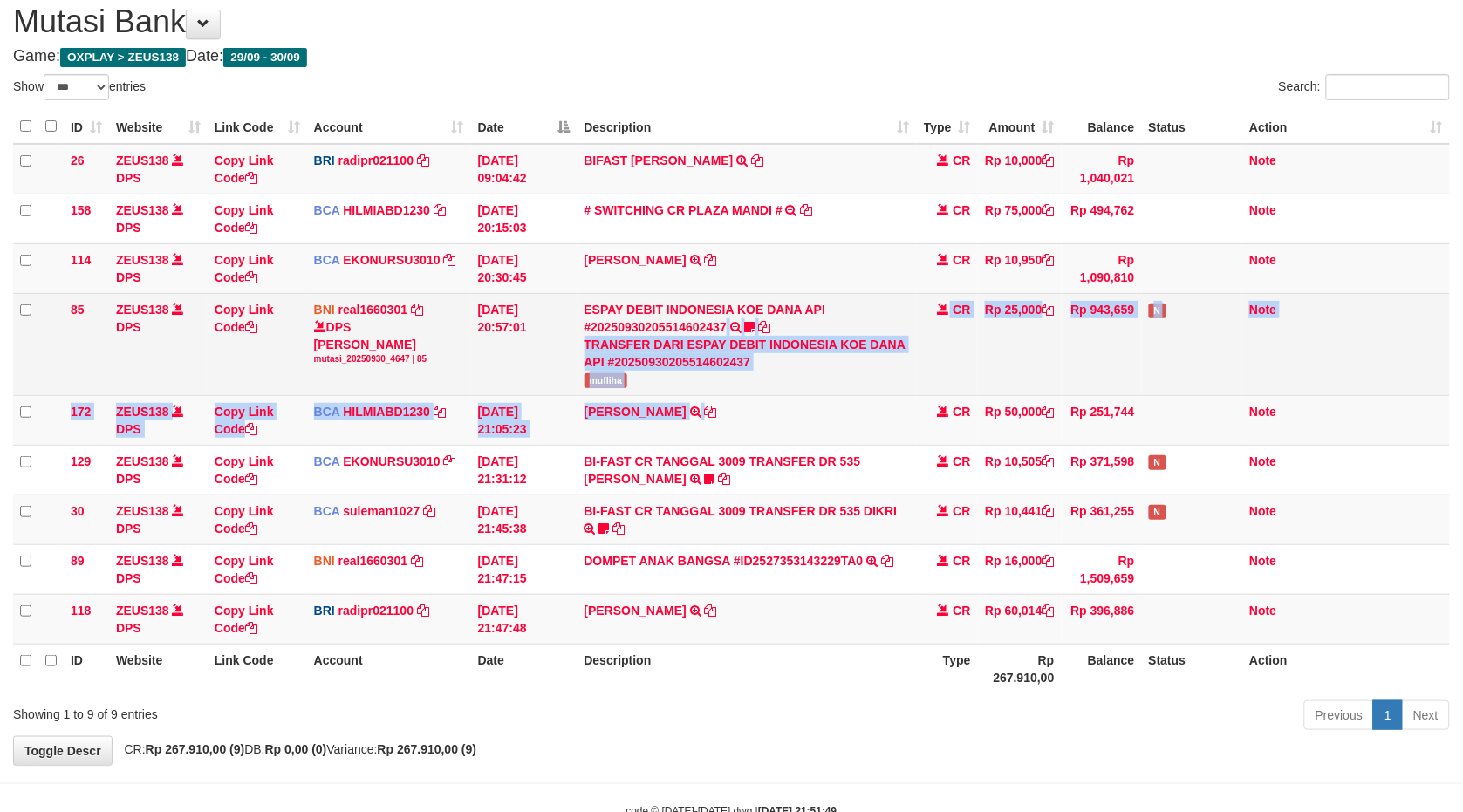
click at [638, 372] on td "ESPAY DEBIT INDONESIA KOE DANA API #20250930205514602437 TRANSFER DARI ESPAY DE…" at bounding box center [747, 343] width 340 height 102
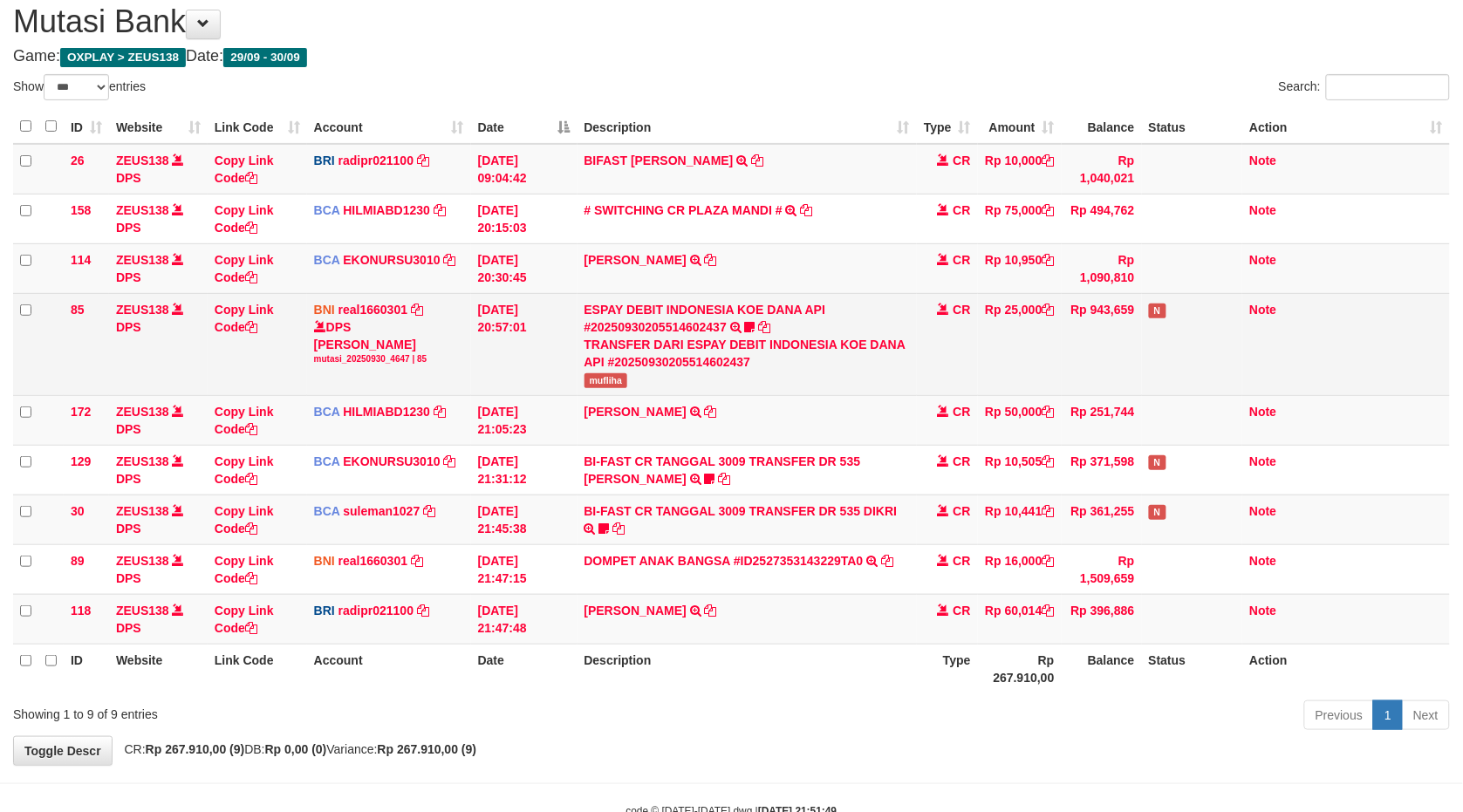
click at [607, 373] on span "mufliha" at bounding box center [607, 381] width 44 height 15
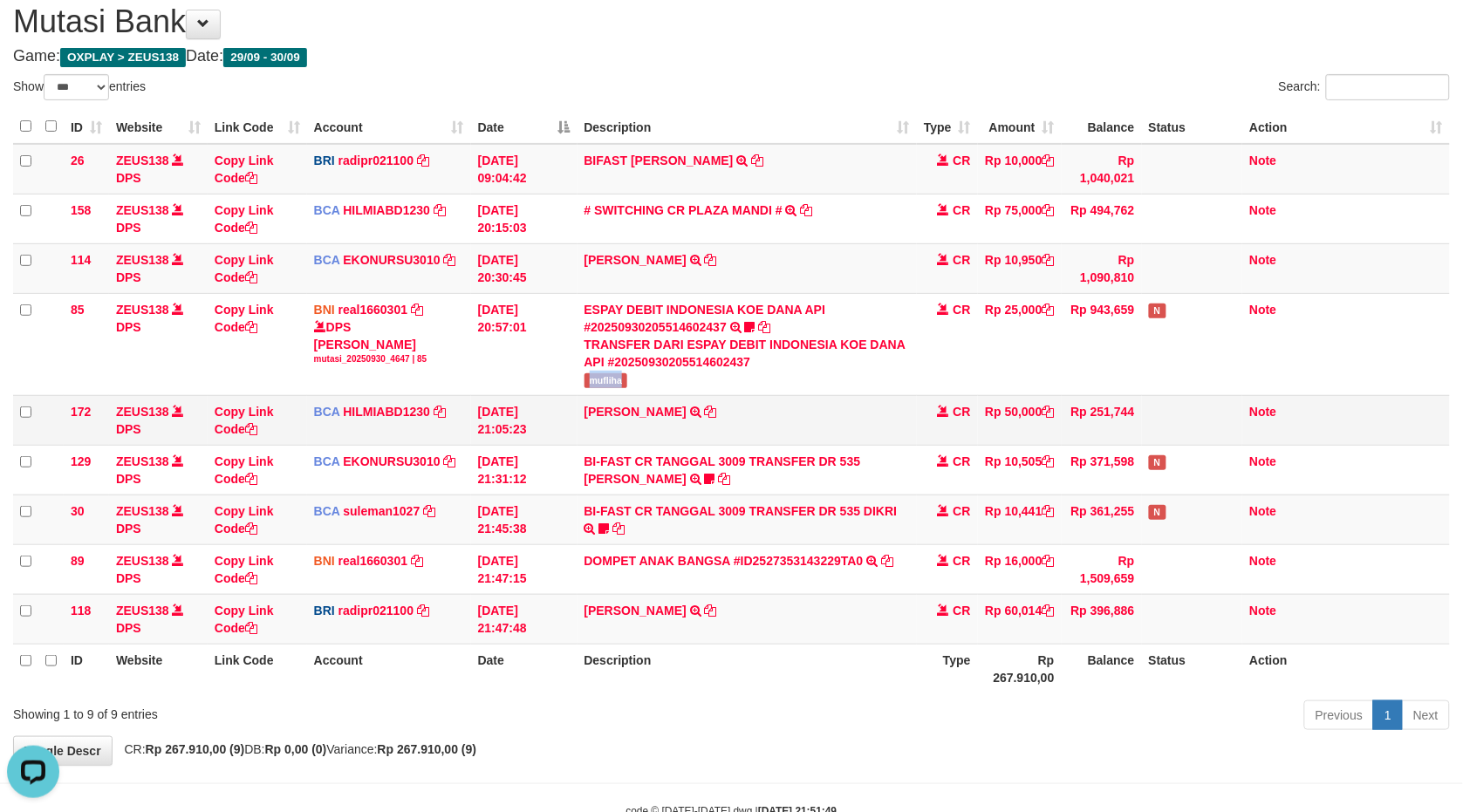
copy span "mufliha"
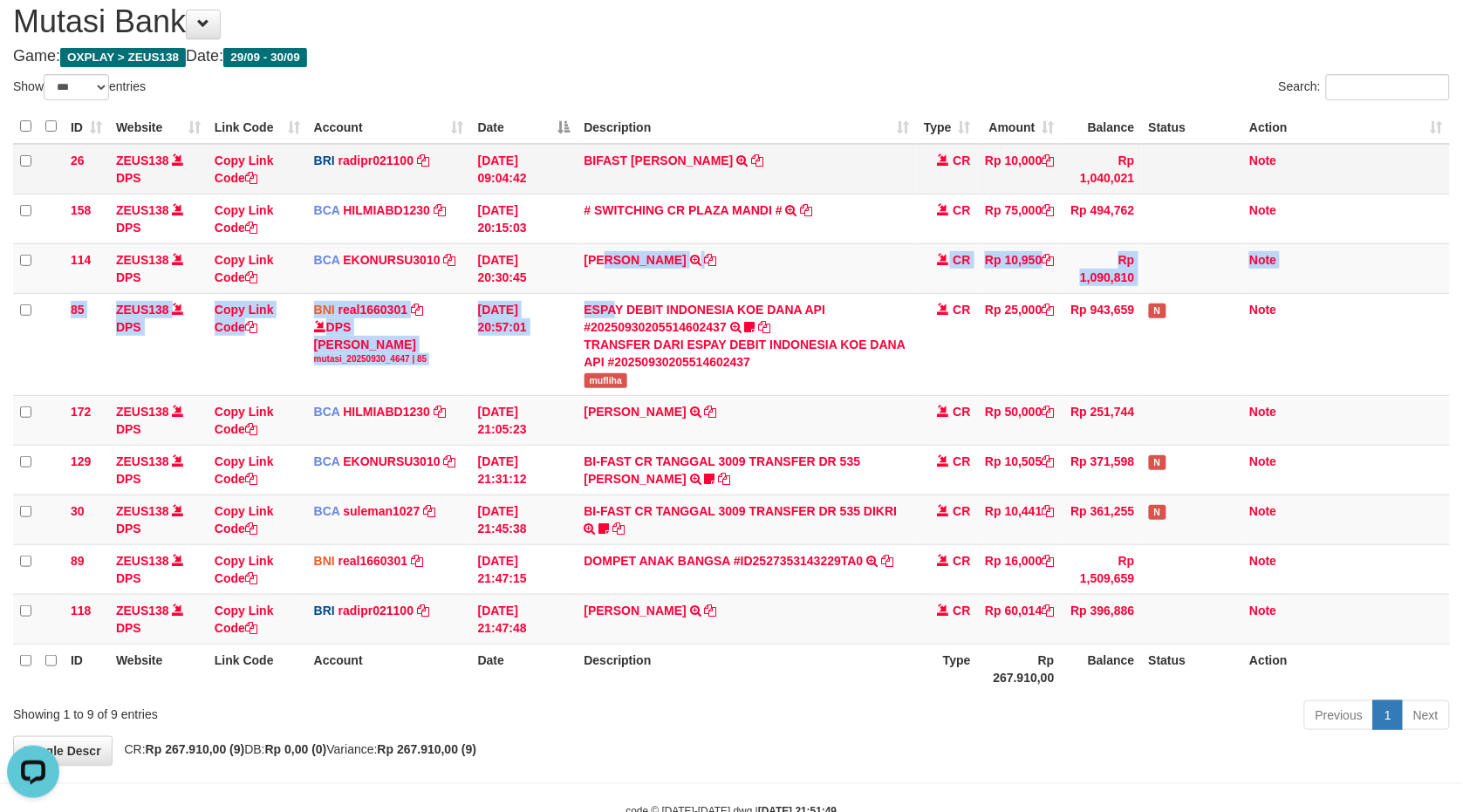
click at [719, 230] on tbody "26 ZEUS138 DPS Copy Link Code BRI radipr021100 DPS REYNALDI ADI PRATAMA mutasi_…" at bounding box center [732, 395] width 1437 height 501
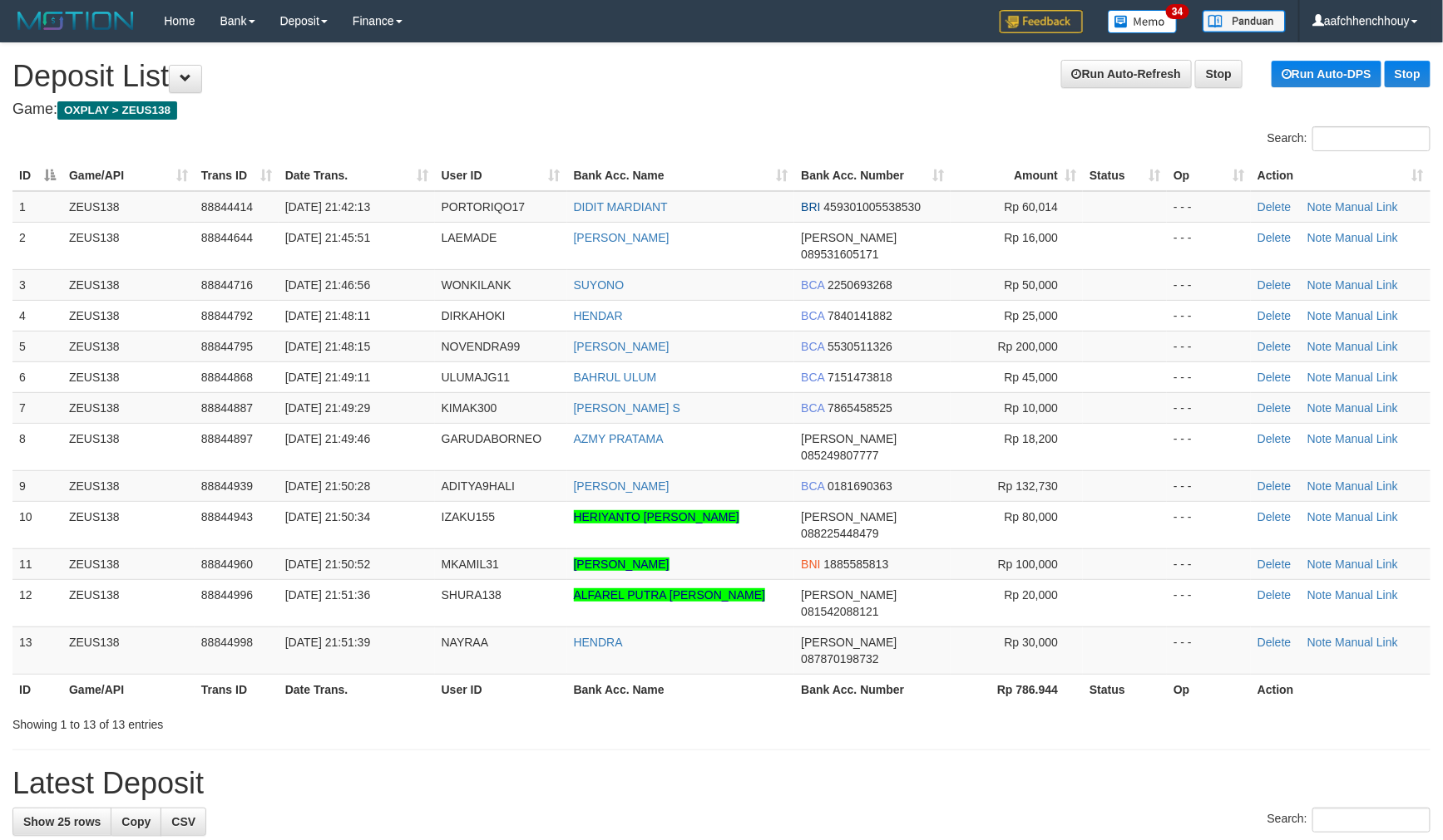
drag, startPoint x: 451, startPoint y: 152, endPoint x: 569, endPoint y: 120, distance: 122.3
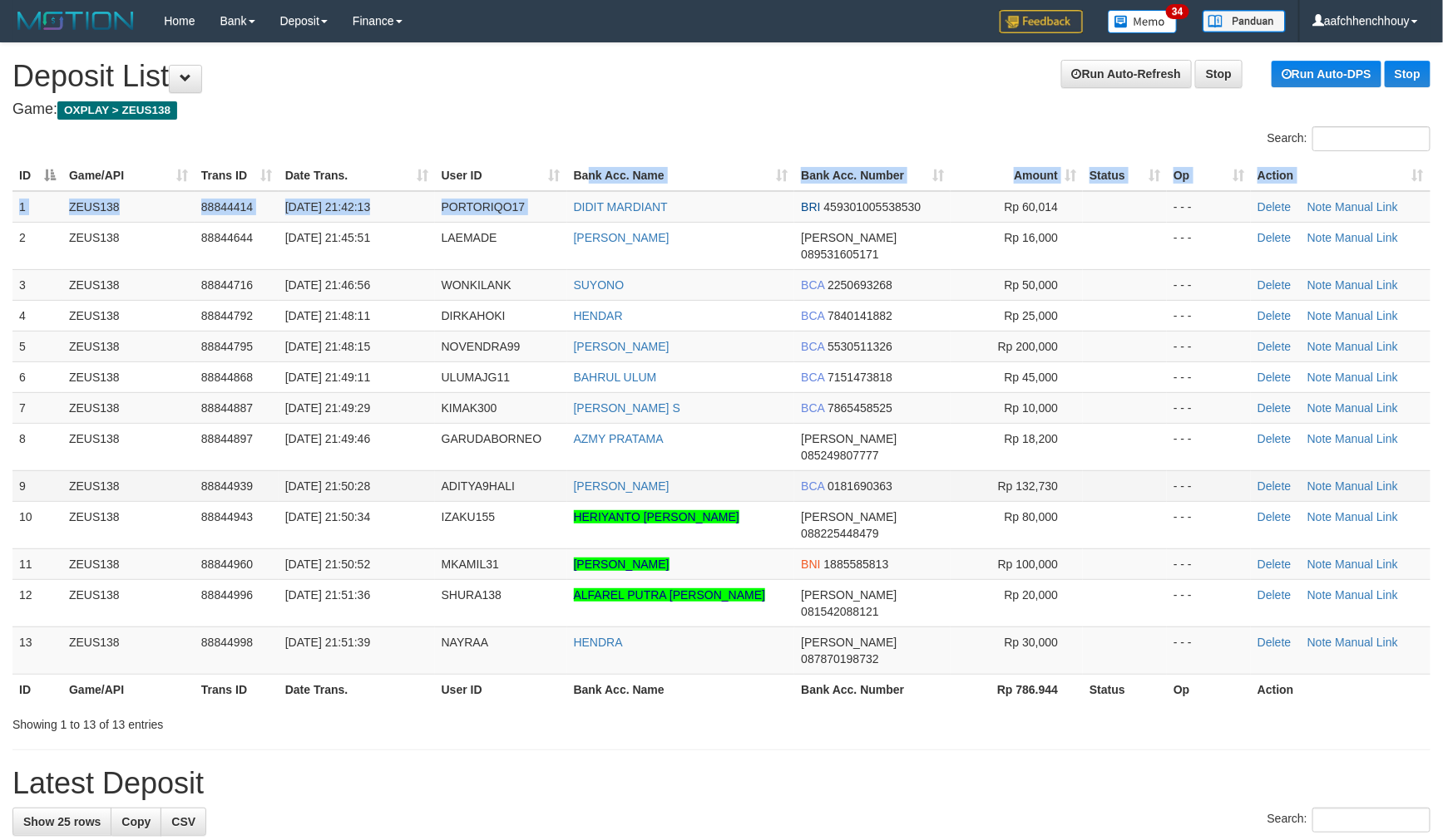
drag, startPoint x: 597, startPoint y: 184, endPoint x: 27, endPoint y: 442, distance: 625.7
click at [577, 193] on td "DIDIT MARDIANT" at bounding box center [680, 207] width 228 height 31
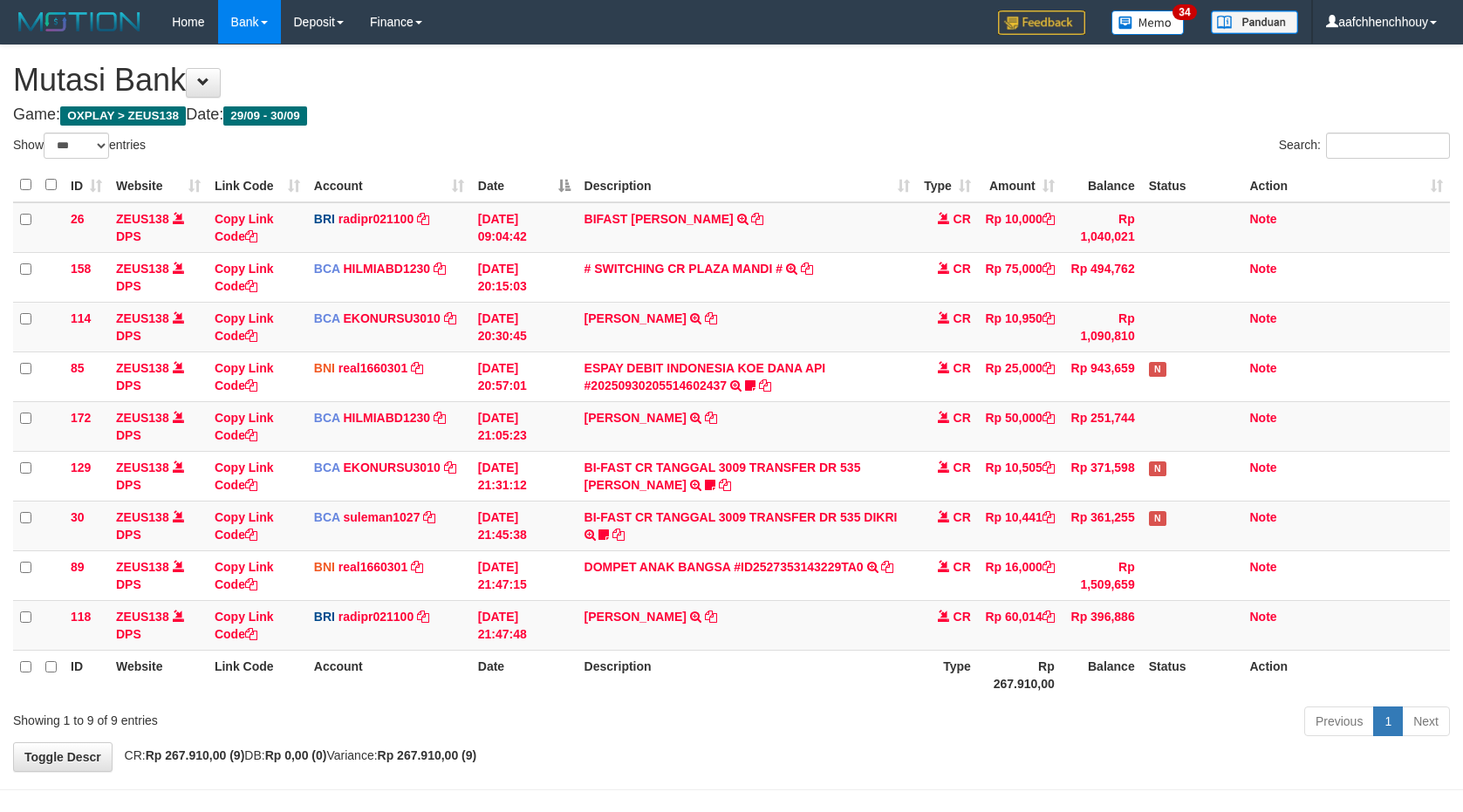
select select "***"
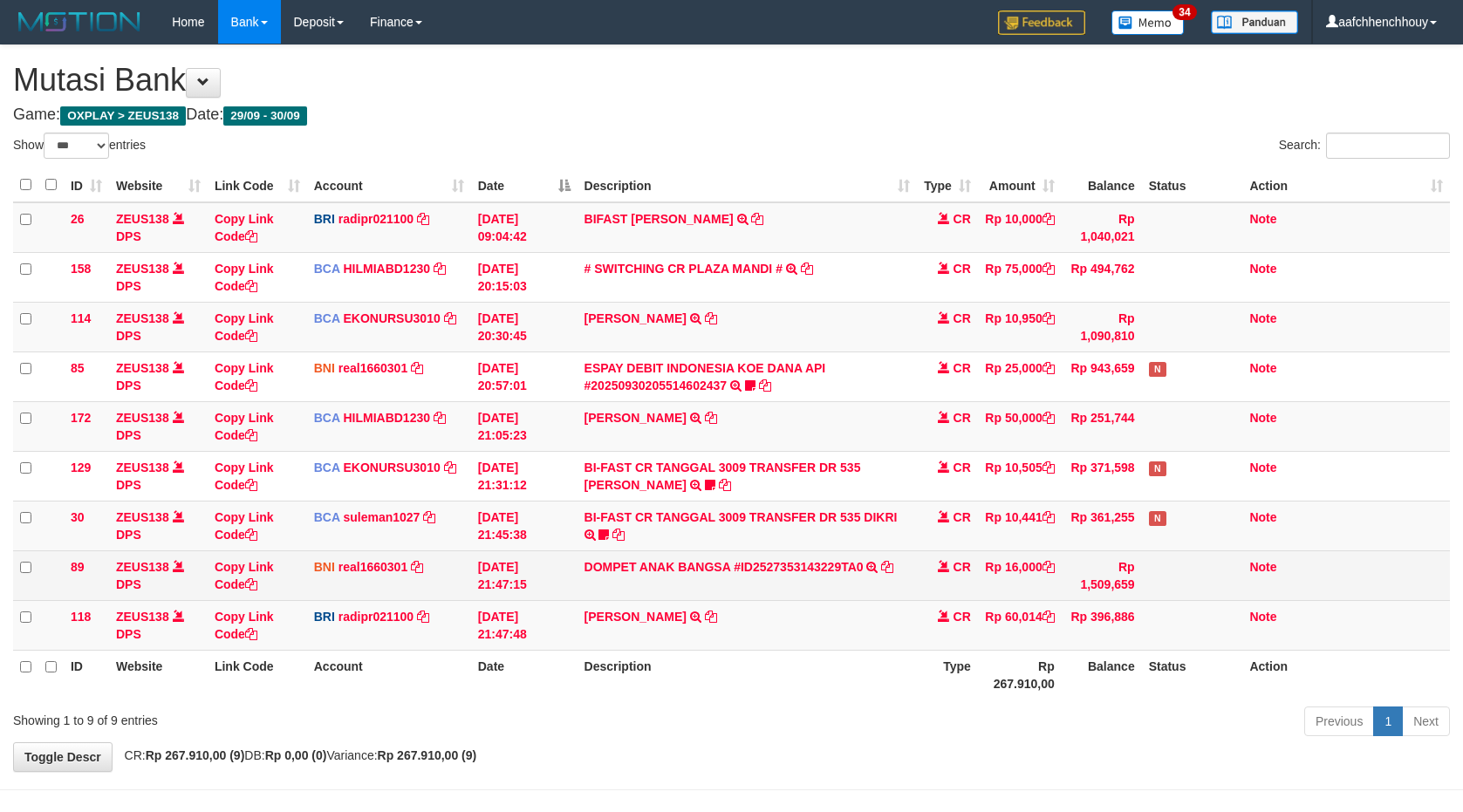
scroll to position [59, 0]
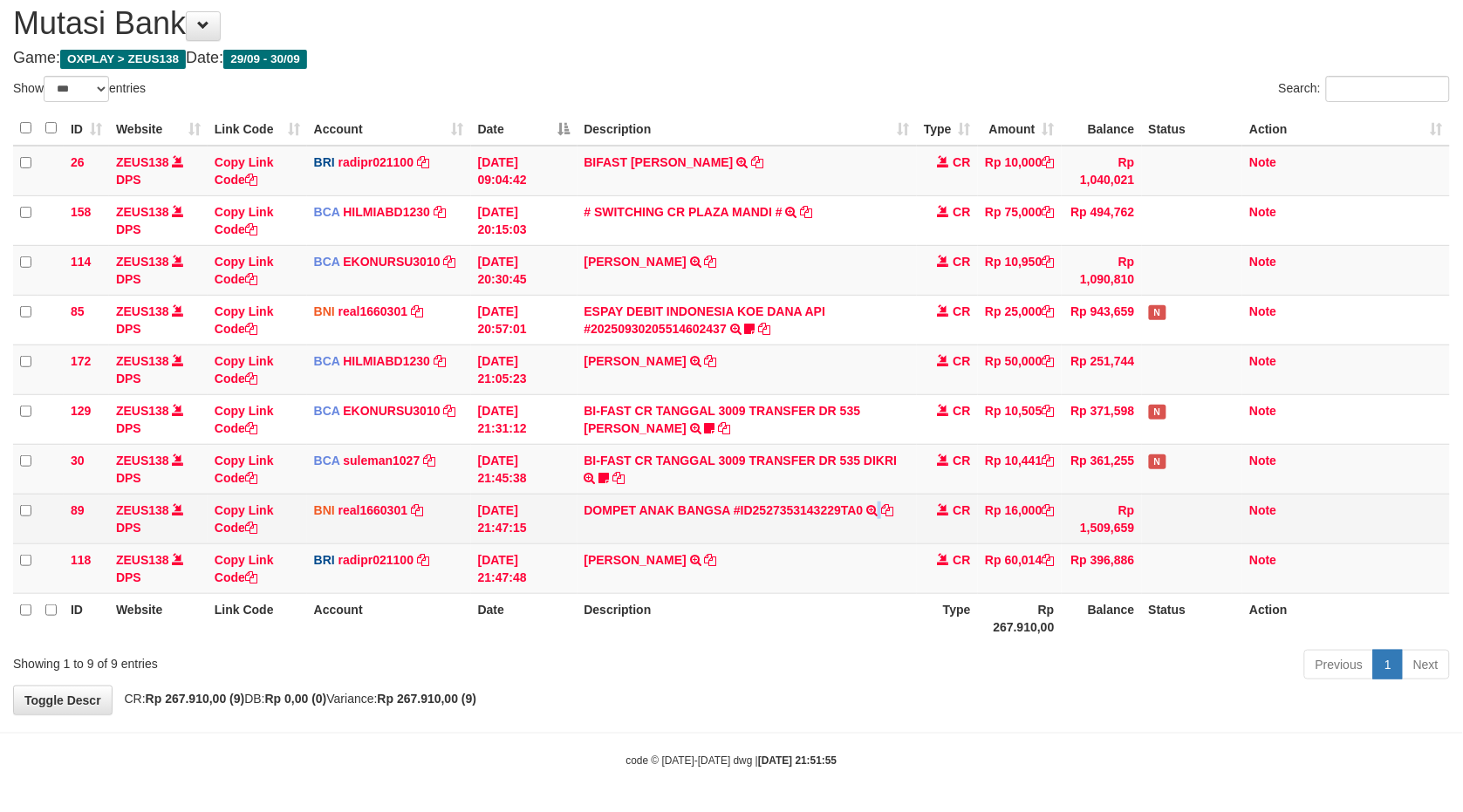
click at [873, 527] on td "DOMPET ANAK BANGSA #ID2527353143229TA0 TRANSFER DARI DOMPET ANAK BANGSA #ID2527…" at bounding box center [747, 518] width 340 height 50
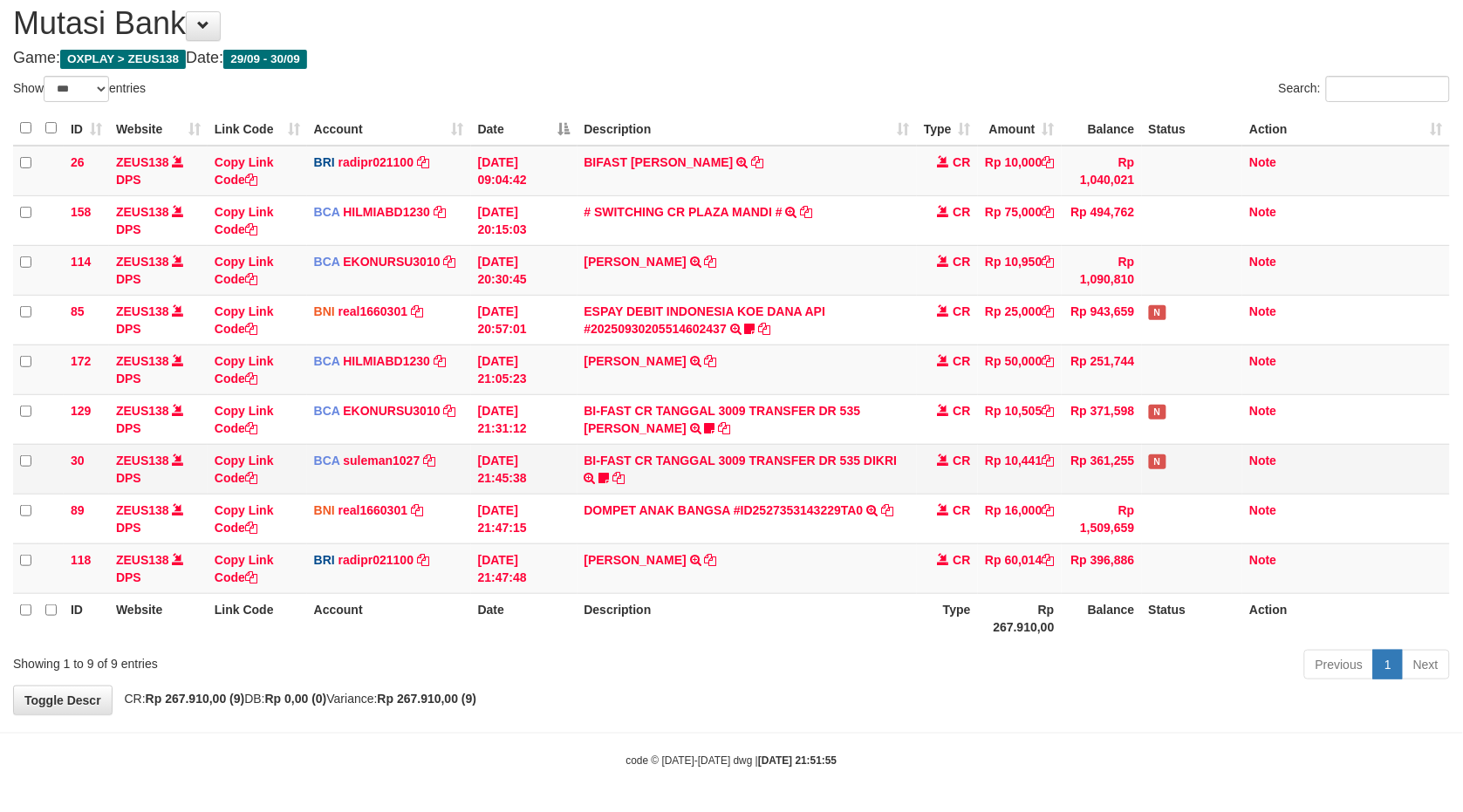
click at [836, 476] on td "BI-FAST CR TANGGAL 3009 TRANSFER DR 535 DIKRI BI-FAST CR TANGGAL :30/09 TRANSFE…" at bounding box center [747, 469] width 340 height 50
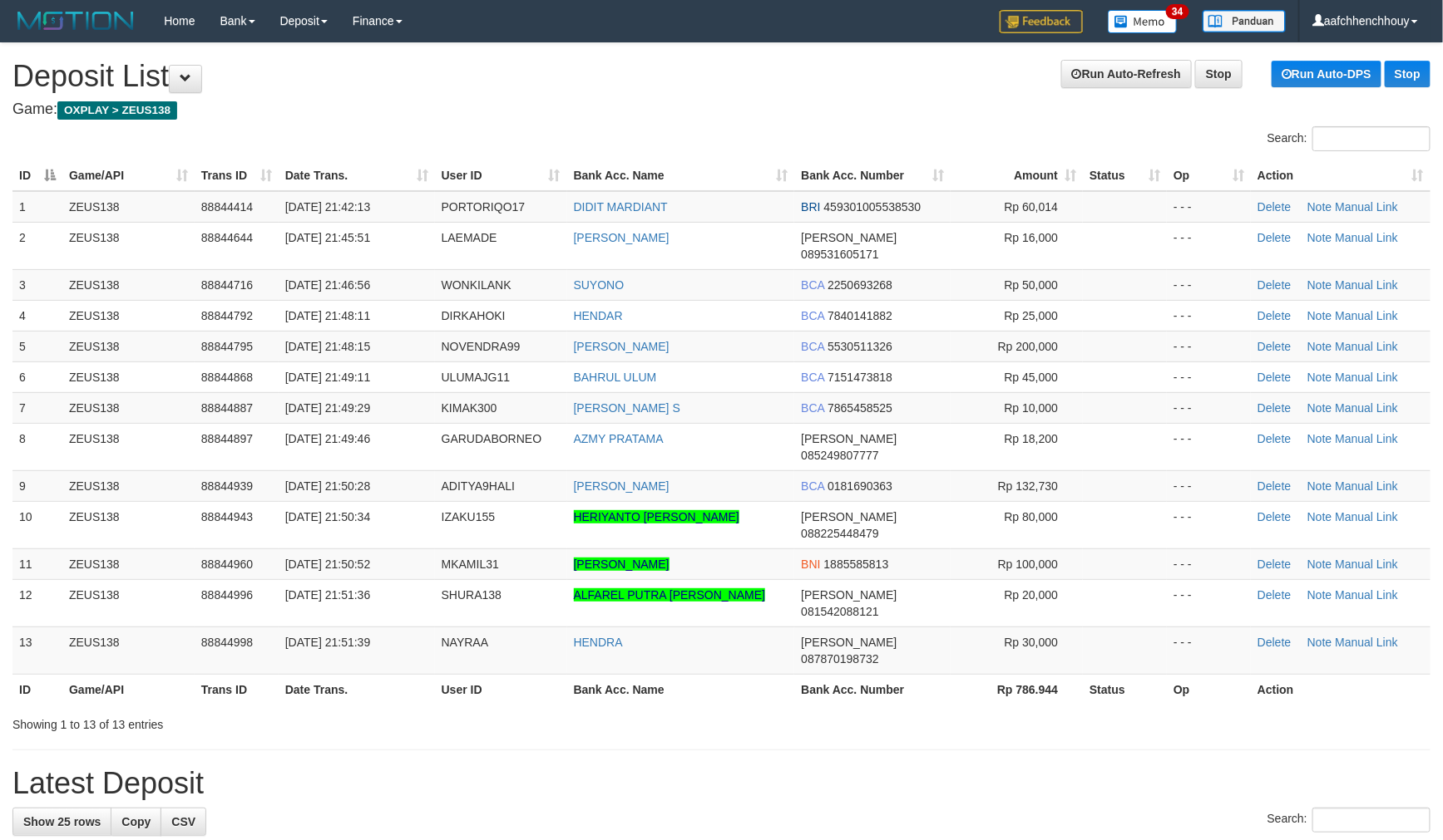
click at [414, 156] on div "Search: ID Game/API Trans ID Date Trans. User ID Bank Acc. Name Bank Acc. Numbe…" at bounding box center [721, 430] width 1418 height 607
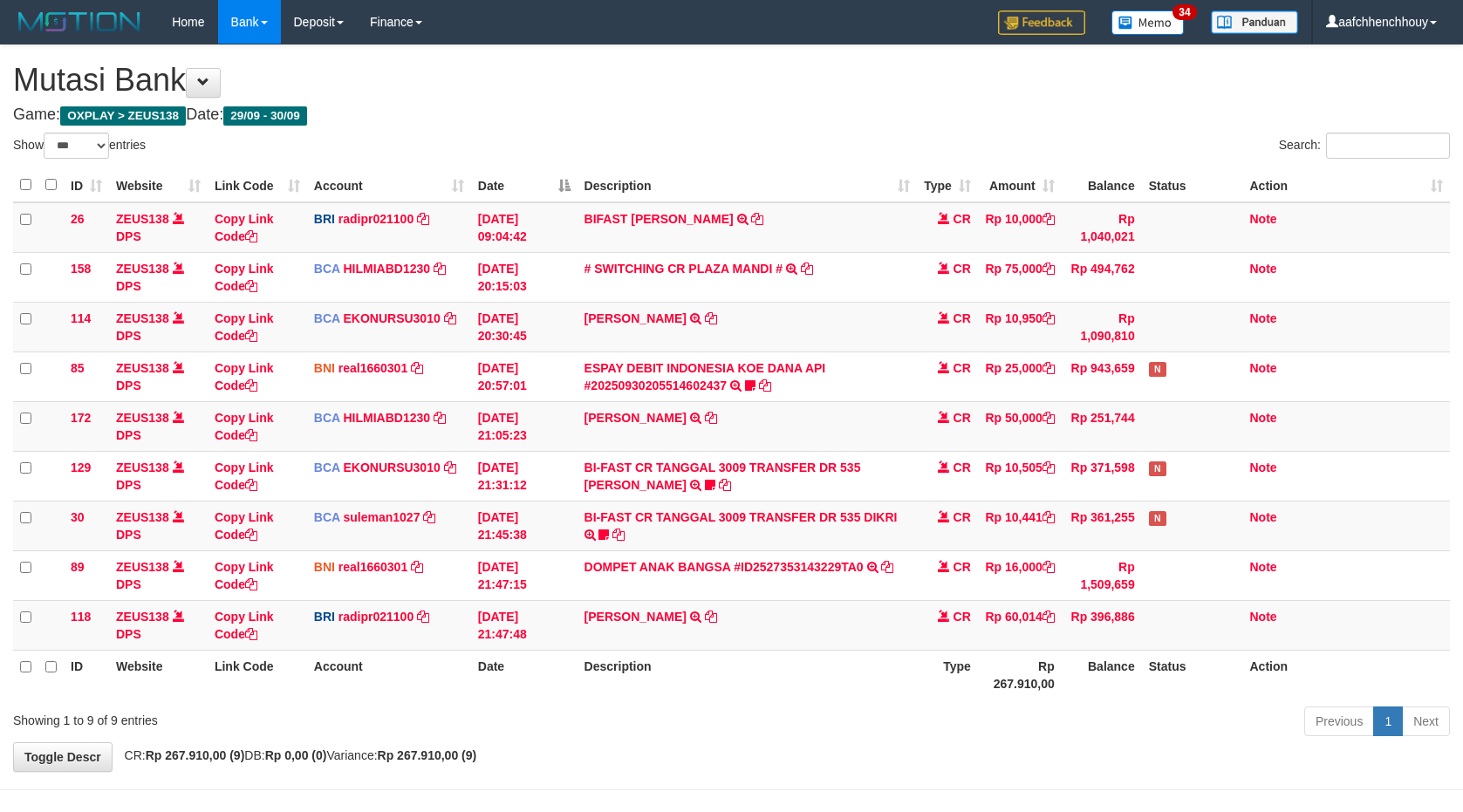
select select "***"
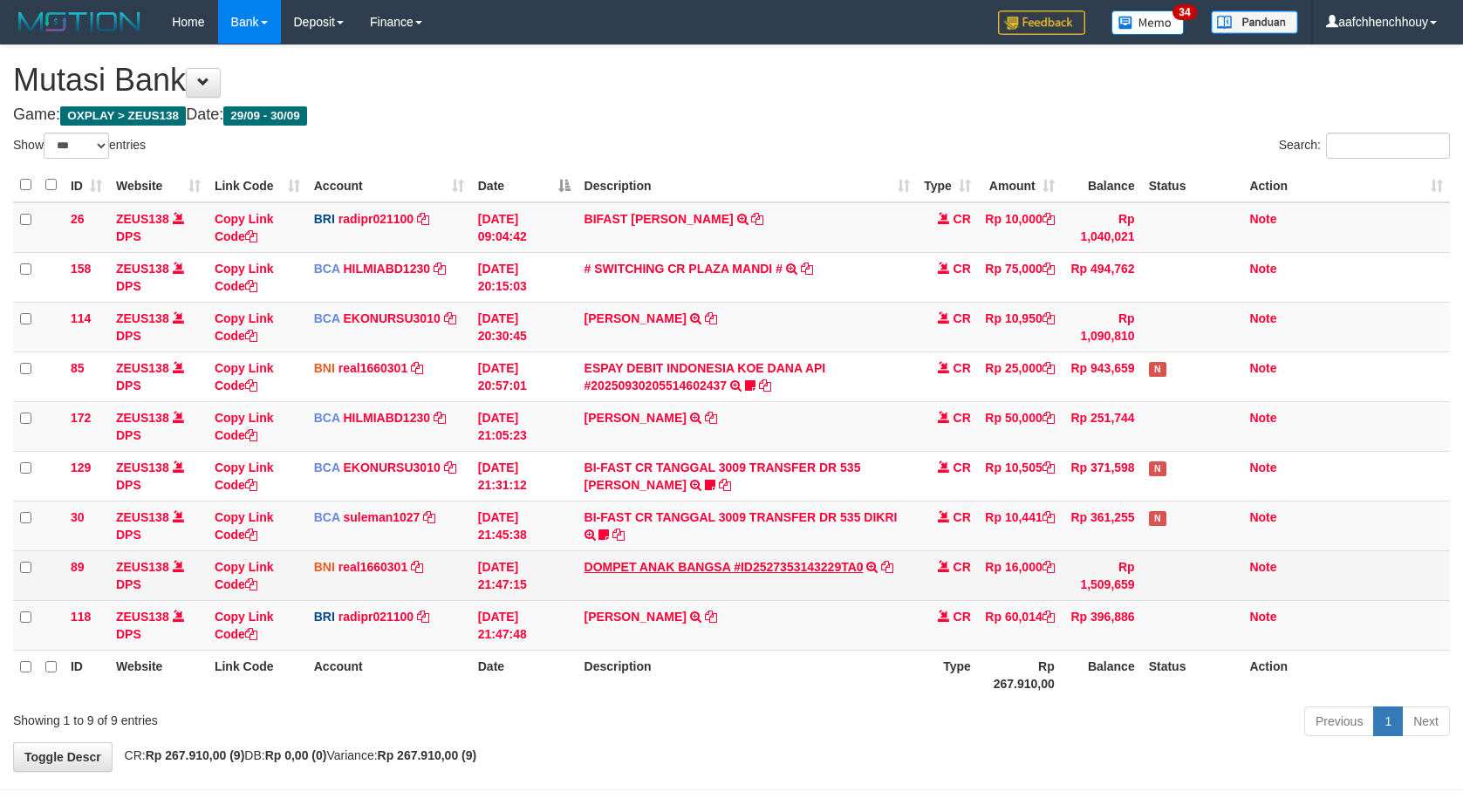
scroll to position [59, 0]
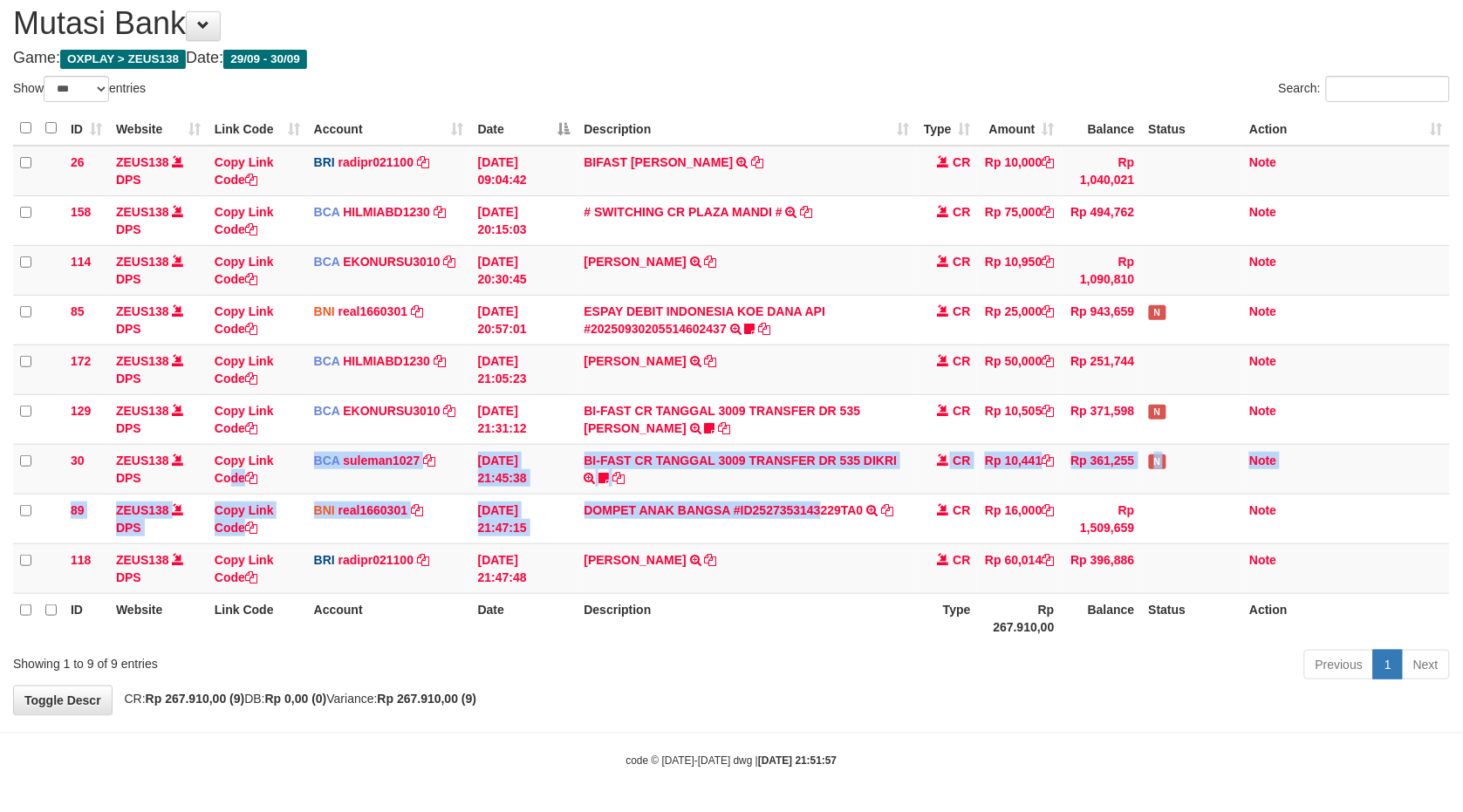
drag, startPoint x: 821, startPoint y: 509, endPoint x: 1478, endPoint y: 368, distance: 672.0
click at [877, 517] on tbody "26 ZEUS138 DPS Copy Link Code BRI radipr021100 DPS REYNALDI ADI PRATAMA mutasi_…" at bounding box center [732, 370] width 1437 height 449
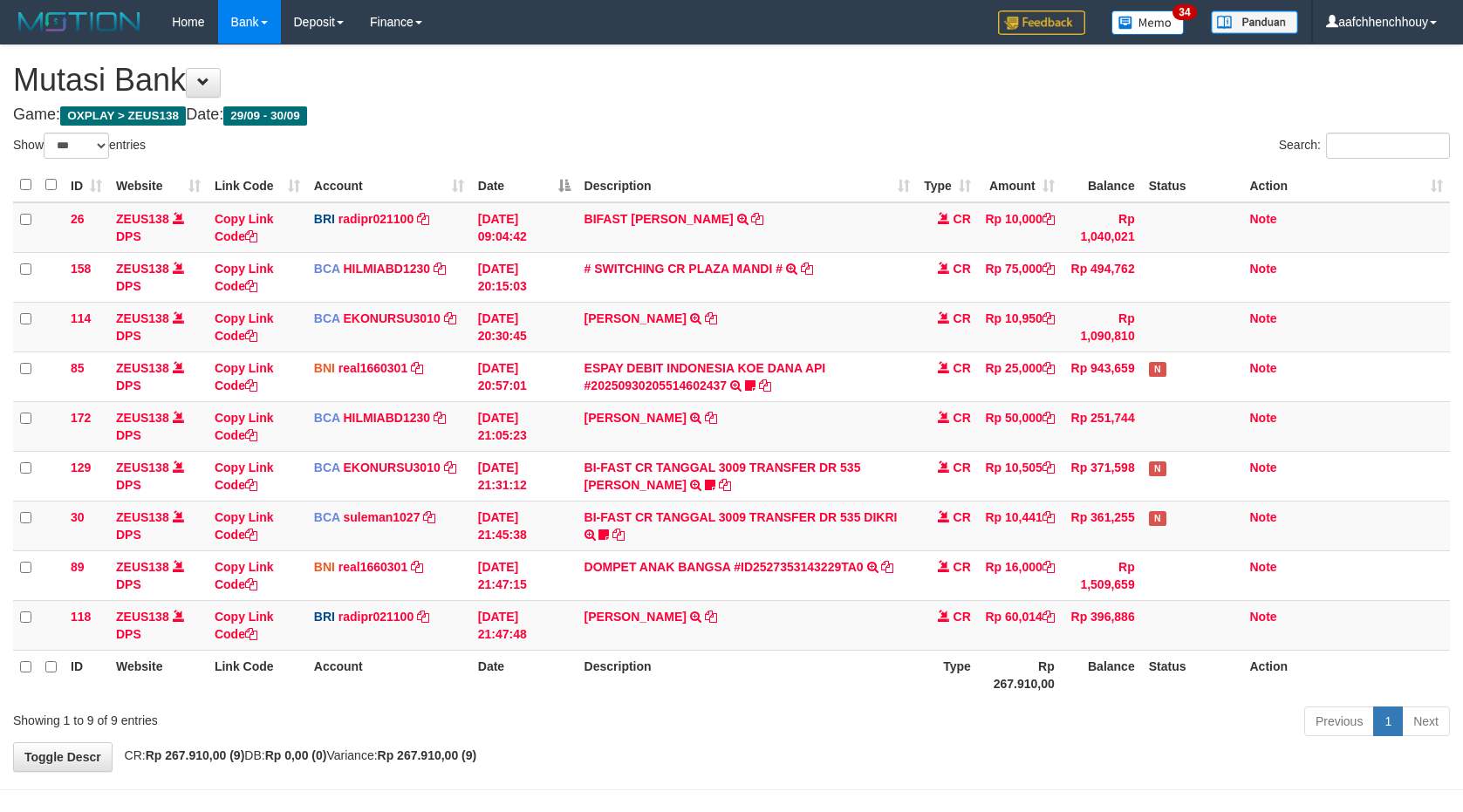
select select "***"
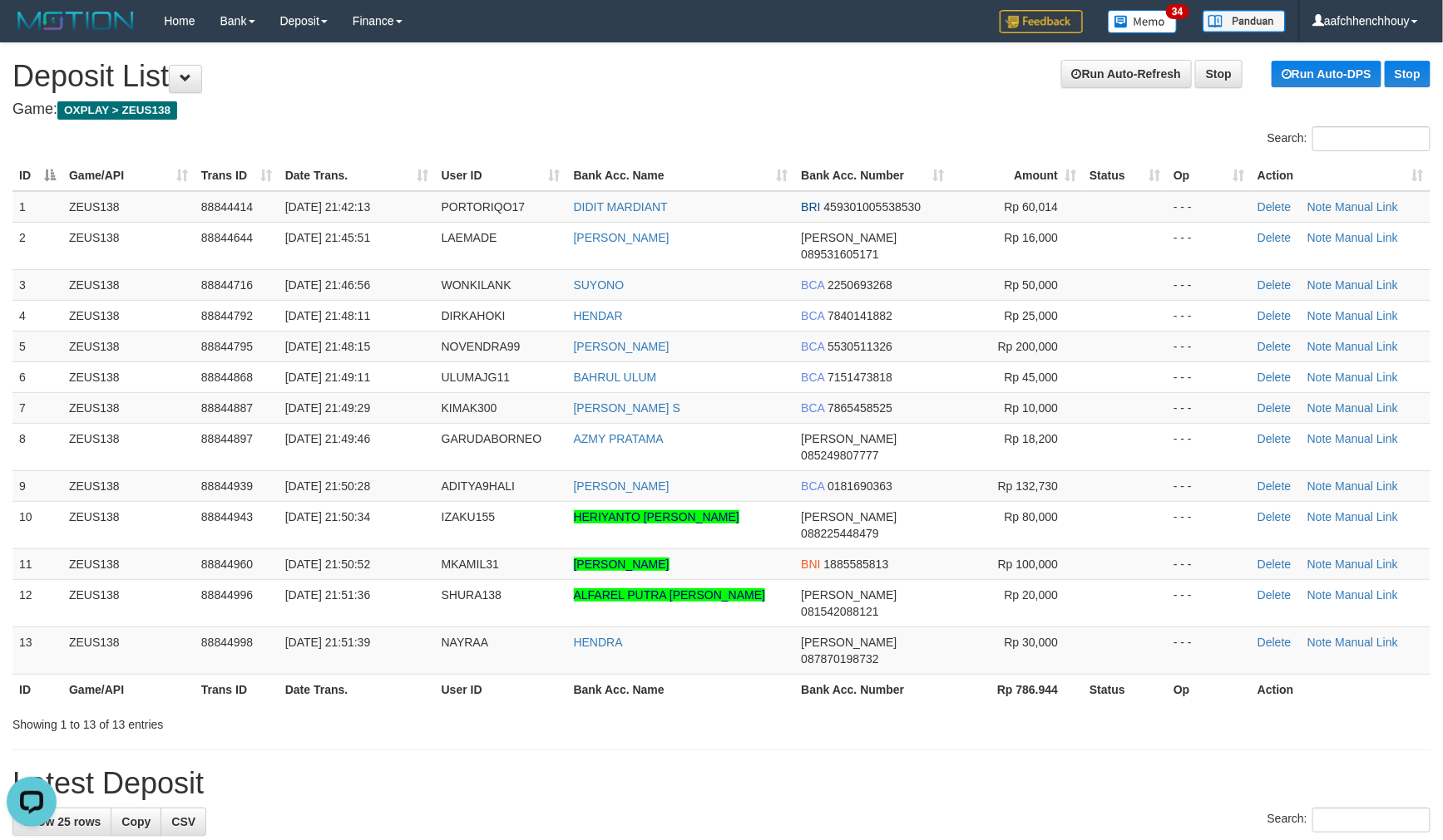
drag, startPoint x: 355, startPoint y: 109, endPoint x: 228, endPoint y: 138, distance: 130.3
drag, startPoint x: 313, startPoint y: 149, endPoint x: 10, endPoint y: 223, distance: 311.9
click at [276, 160] on div "ID Game/API Trans ID Date Trans. User ID Bank Acc. Name Bank Acc. Number Amount…" at bounding box center [722, 433] width 1443 height 554
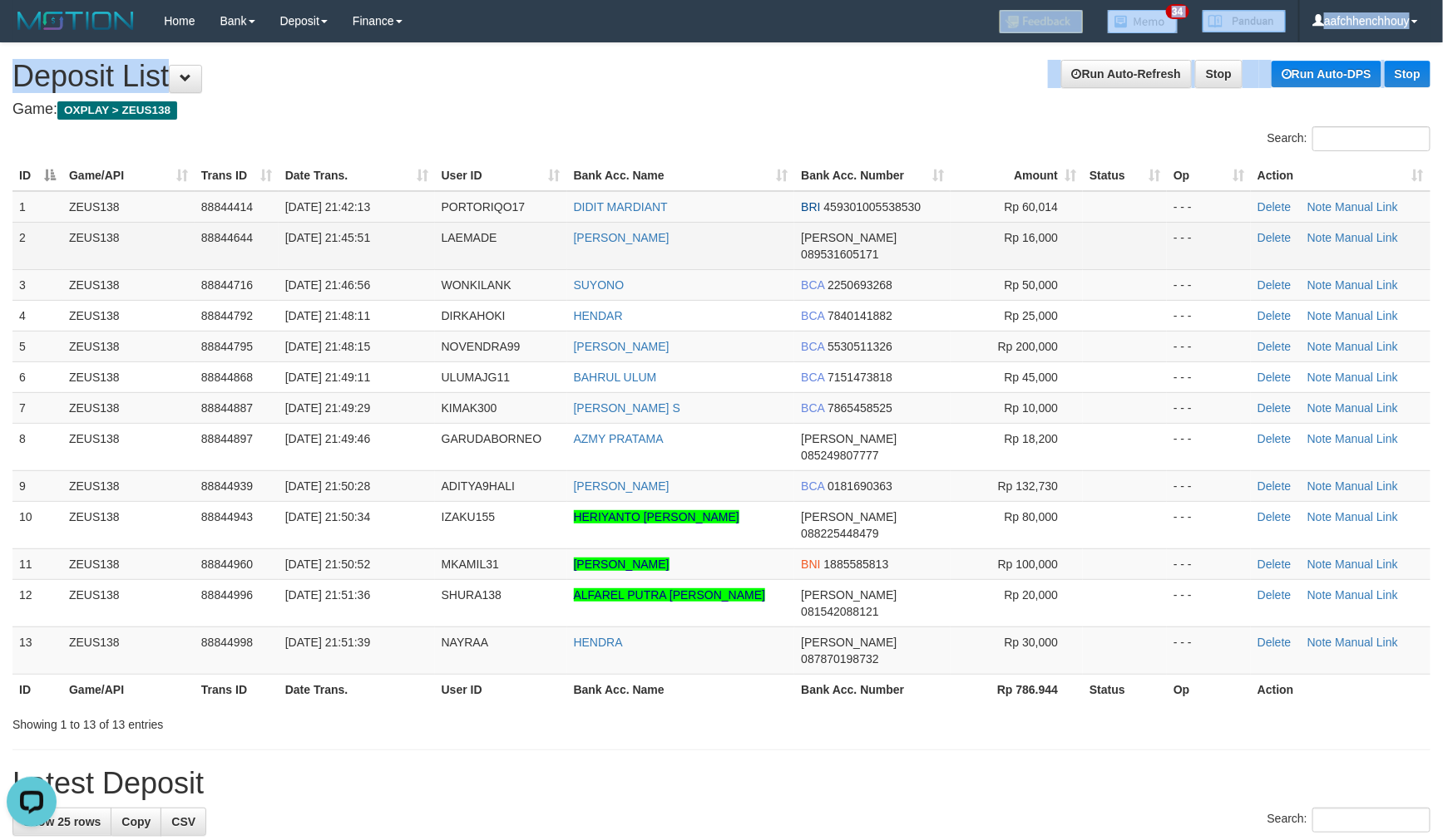
drag, startPoint x: 475, startPoint y: 88, endPoint x: 18, endPoint y: 249, distance: 484.5
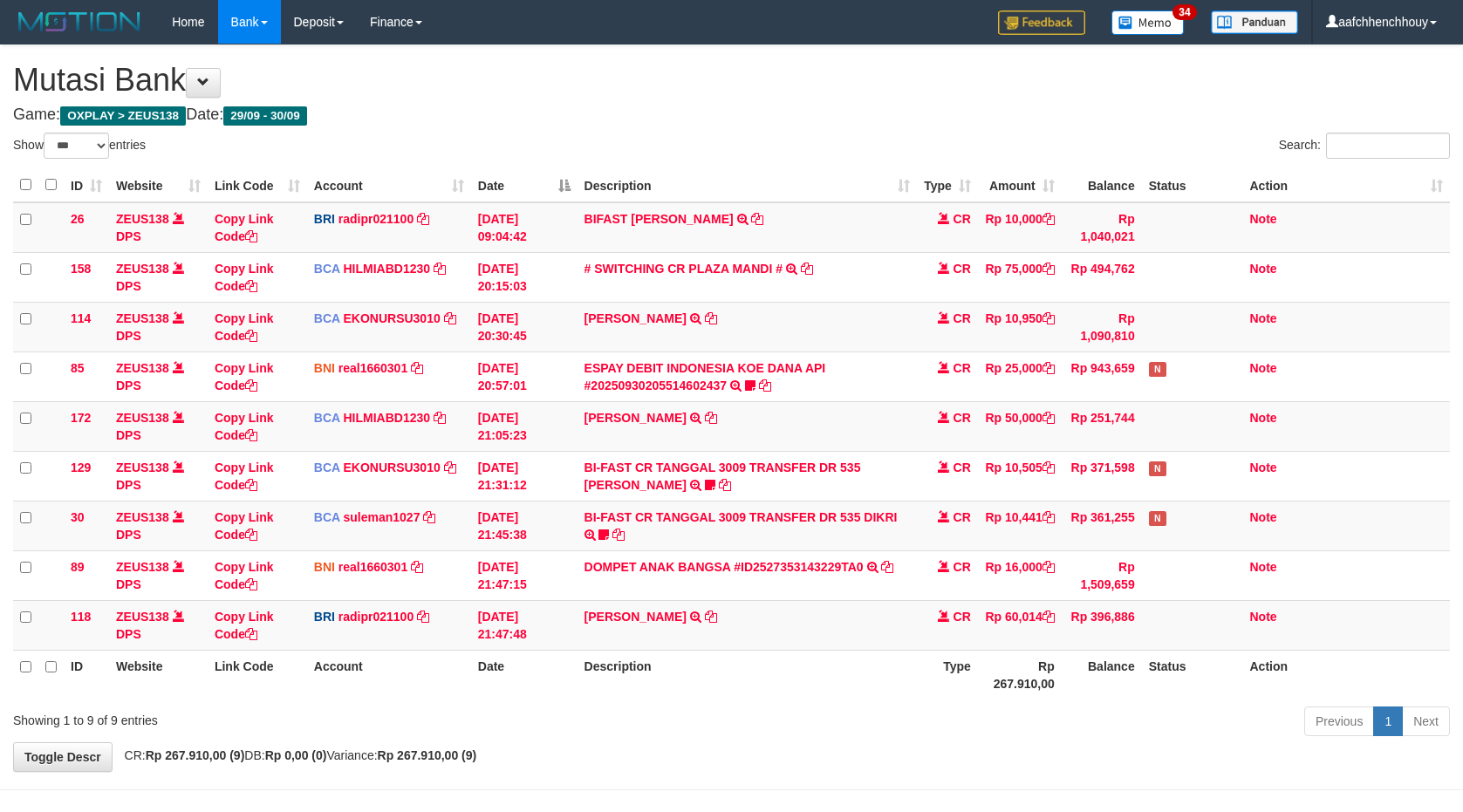
select select "***"
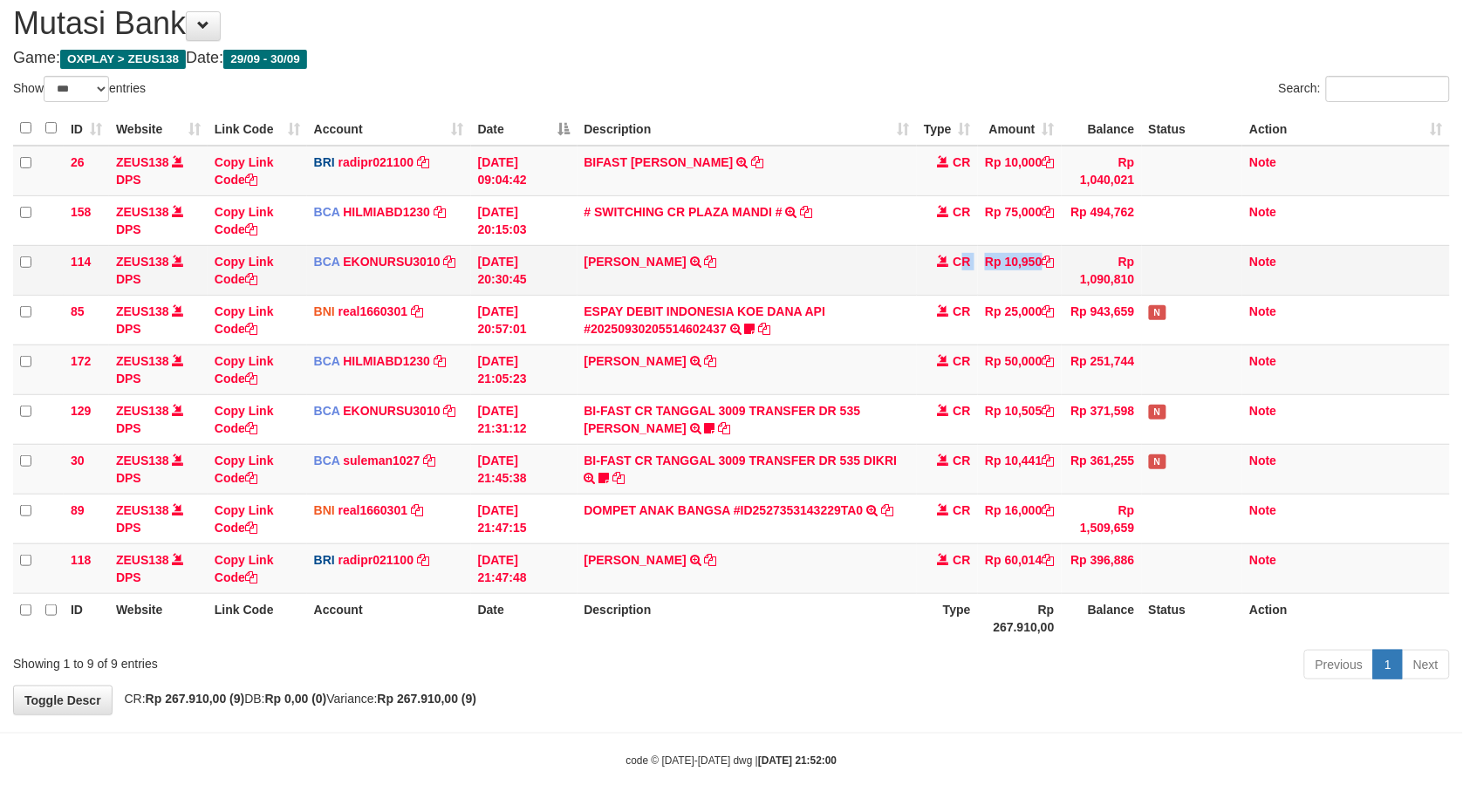
drag, startPoint x: 965, startPoint y: 262, endPoint x: 854, endPoint y: 268, distance: 111.2
click at [1000, 261] on tr "114 ZEUS138 DPS Copy Link Code BCA EKONURSU3010 DPS EKO NUR SUSILO mutasi_20250…" at bounding box center [732, 270] width 1437 height 50
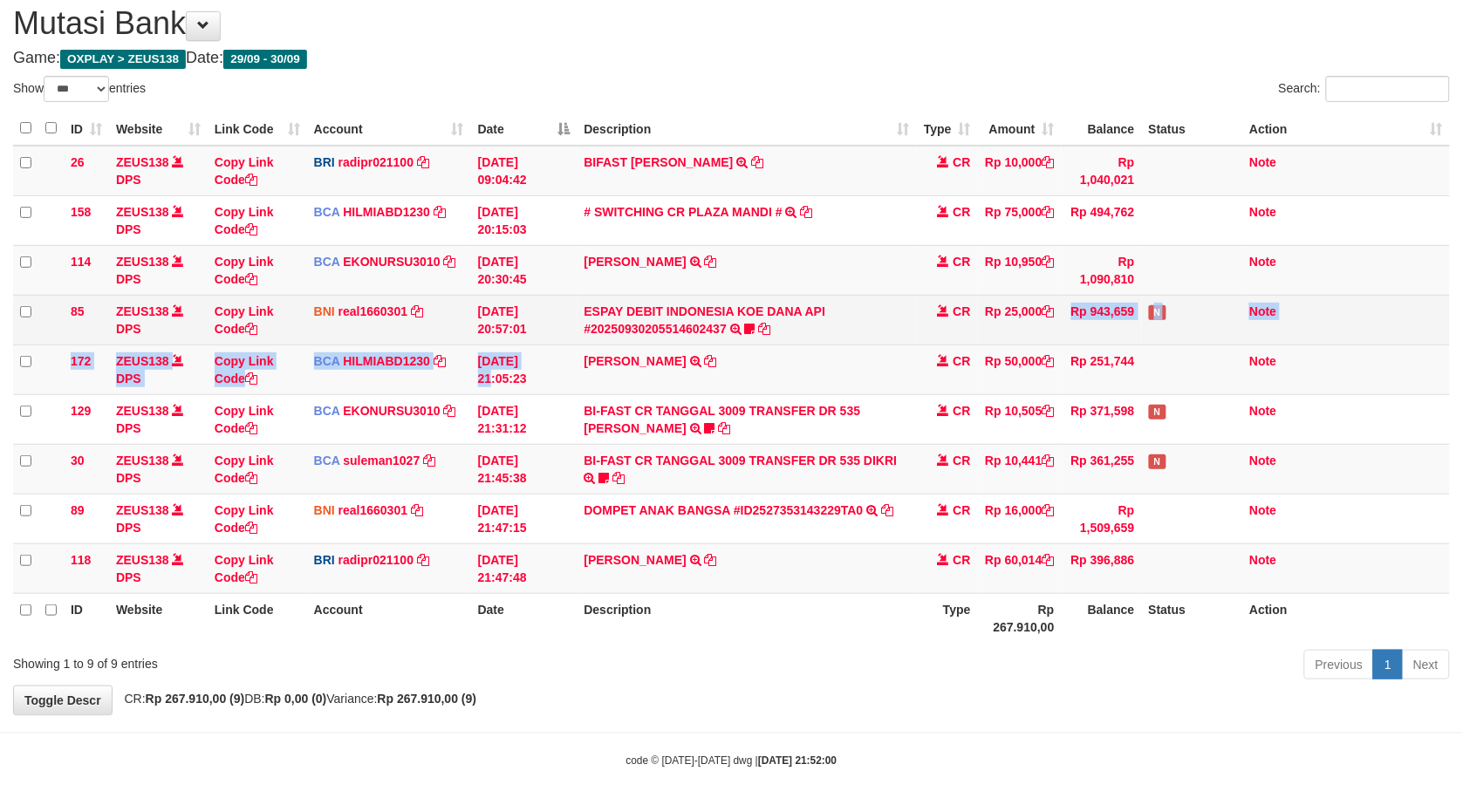
drag, startPoint x: 869, startPoint y: 332, endPoint x: 1373, endPoint y: 324, distance: 504.1
click at [1178, 361] on tr "172 ZEUS138 DPS Copy Link Code BCA HILMIABD1230 DPS HILMI ABDILLAH mutasi_20250…" at bounding box center [732, 370] width 1437 height 50
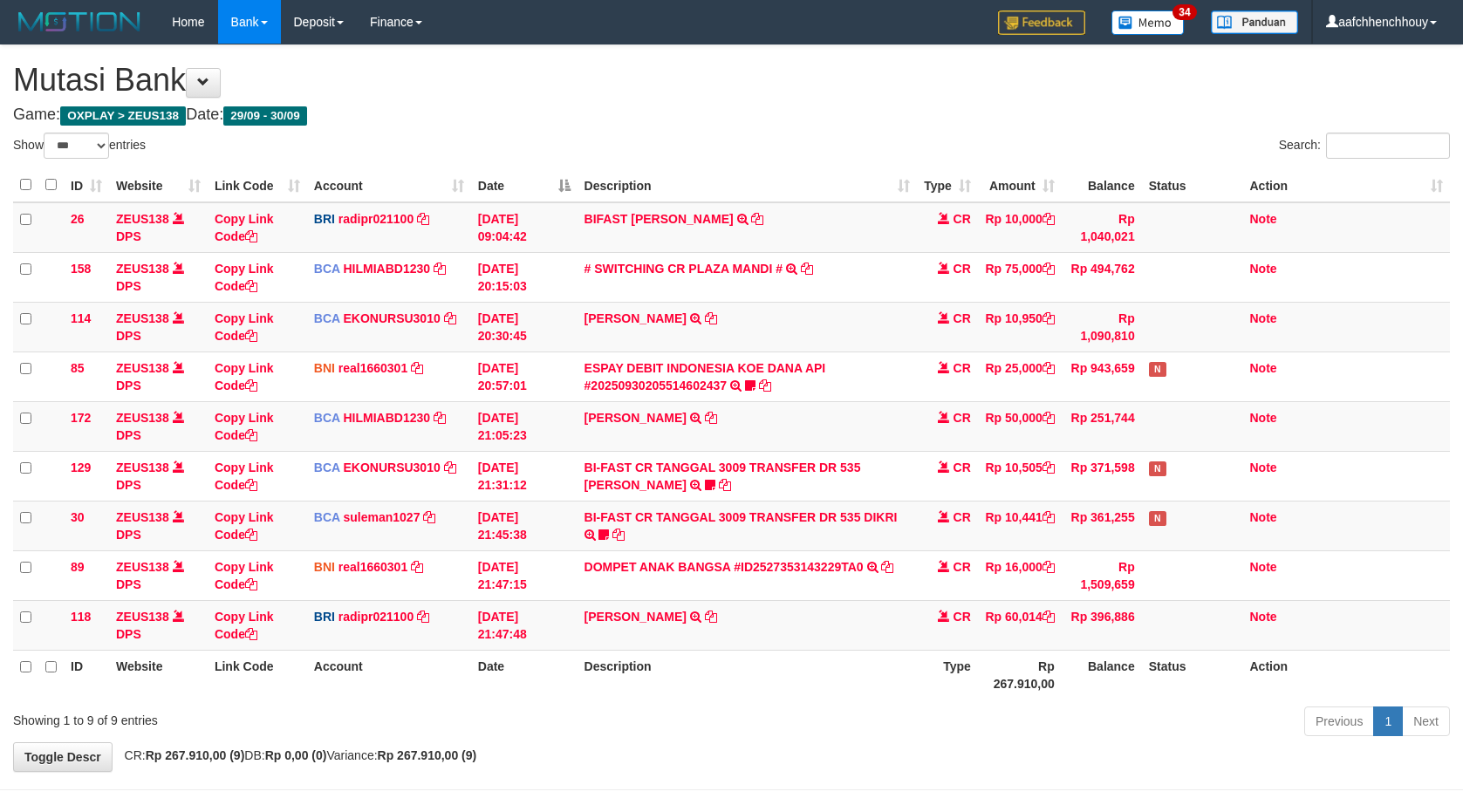
select select "***"
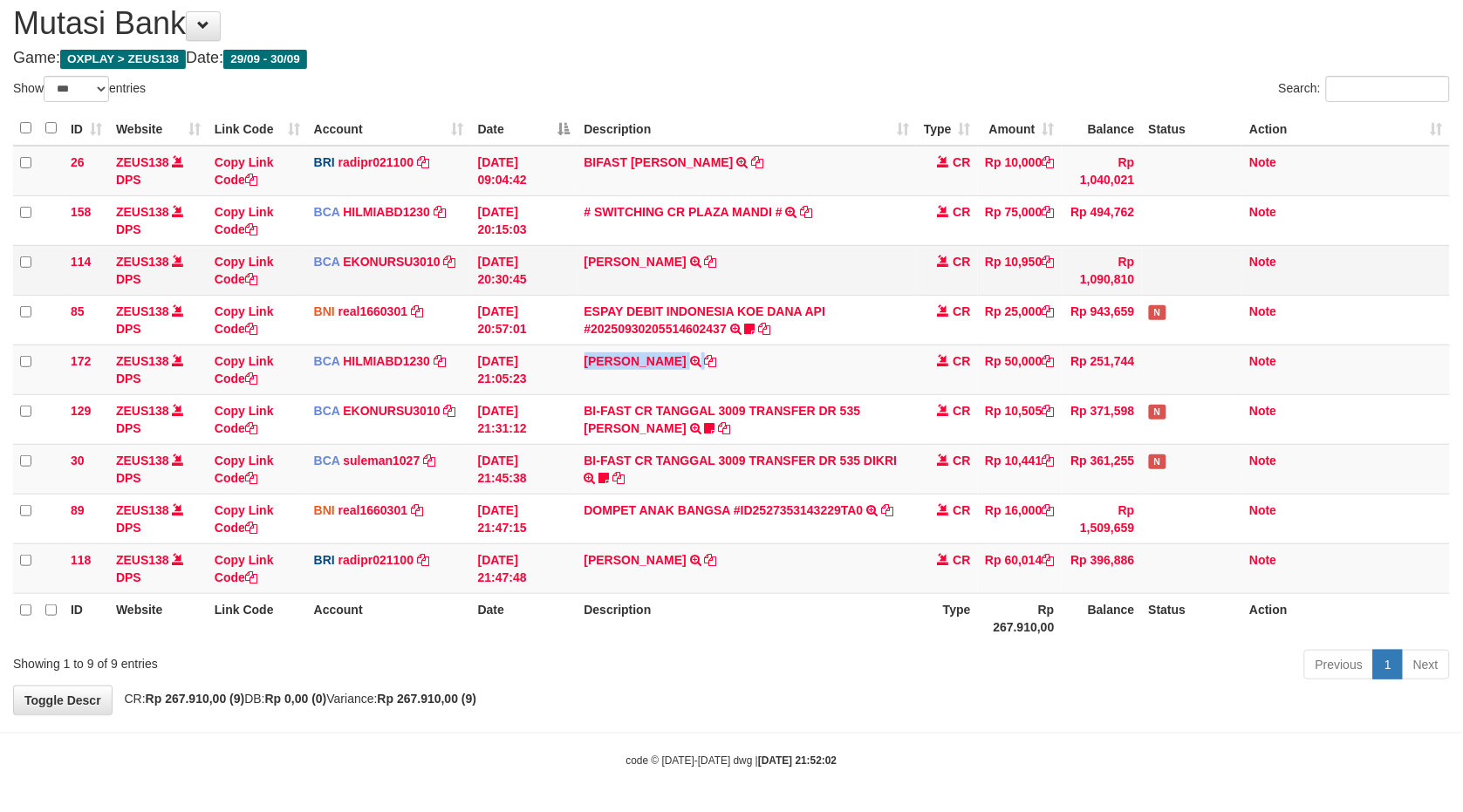
click at [701, 289] on tbody "26 ZEUS138 DPS Copy Link Code BRI radipr021100 DPS [PERSON_NAME] mutasi_2025093…" at bounding box center [732, 370] width 1437 height 449
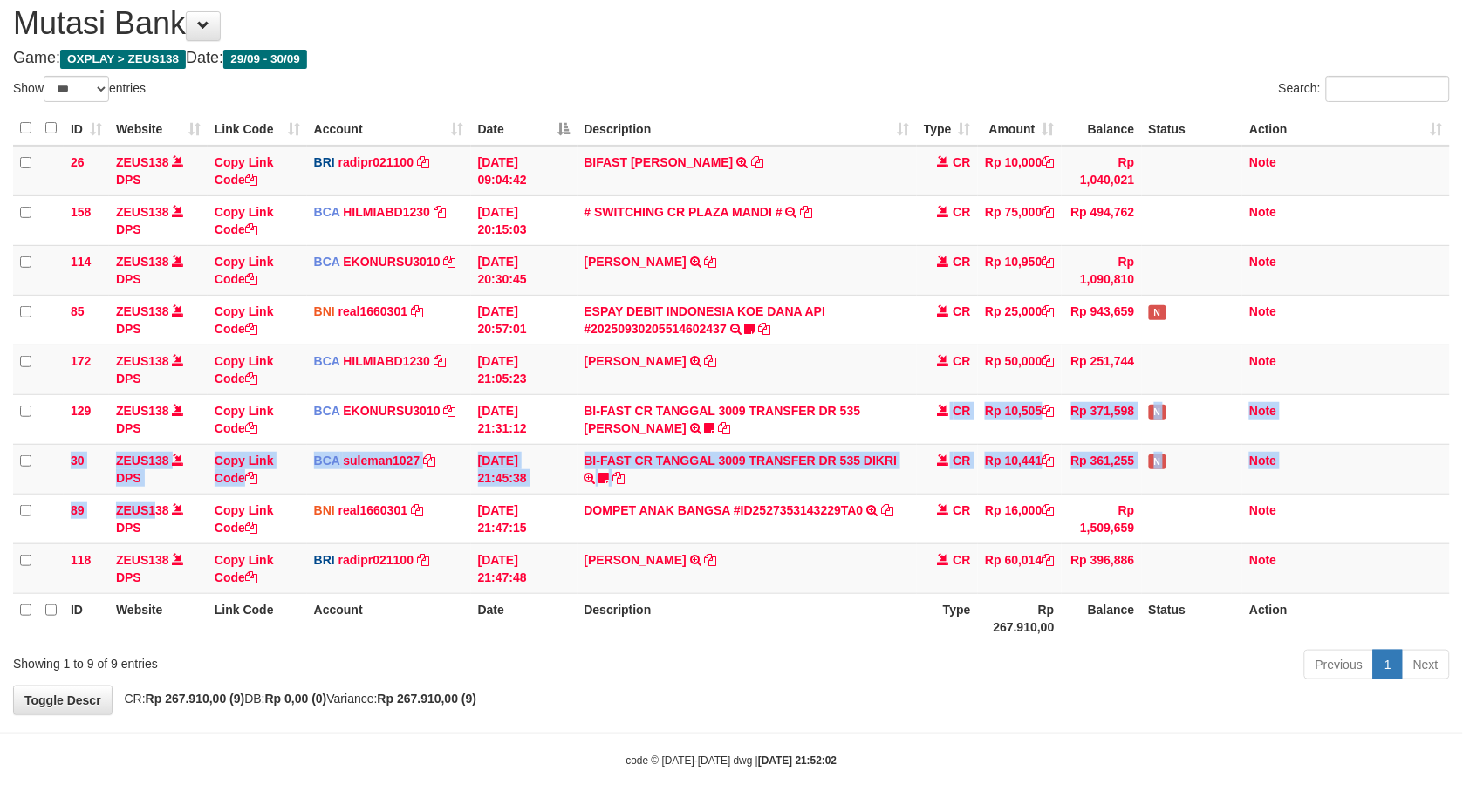
drag, startPoint x: 720, startPoint y: 433, endPoint x: 1478, endPoint y: 384, distance: 759.6
click at [966, 486] on tbody "26 ZEUS138 DPS Copy Link Code BRI radipr021100 DPS [PERSON_NAME] mutasi_2025093…" at bounding box center [732, 370] width 1437 height 449
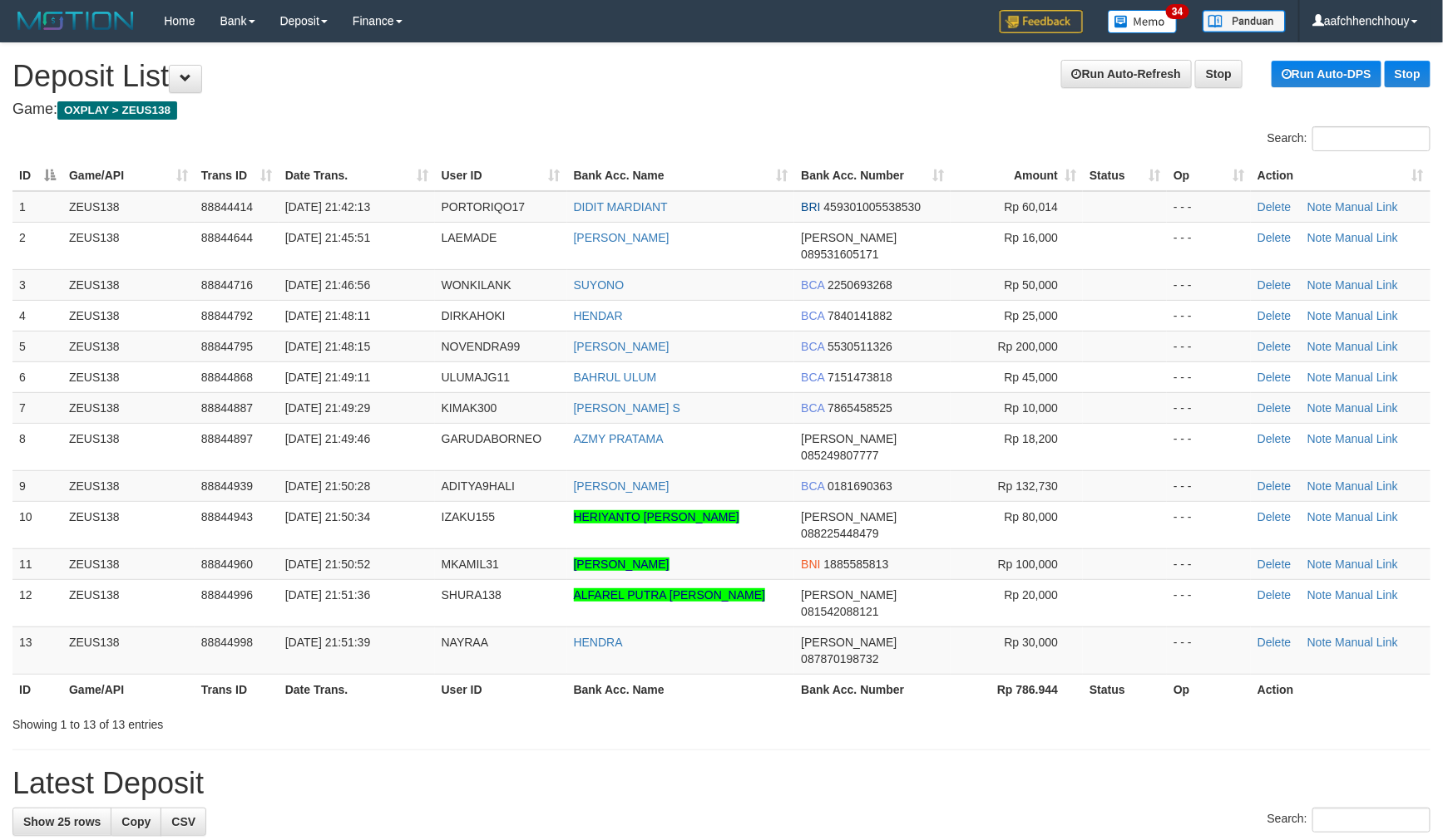
drag, startPoint x: 552, startPoint y: 121, endPoint x: 618, endPoint y: 75, distance: 80.4
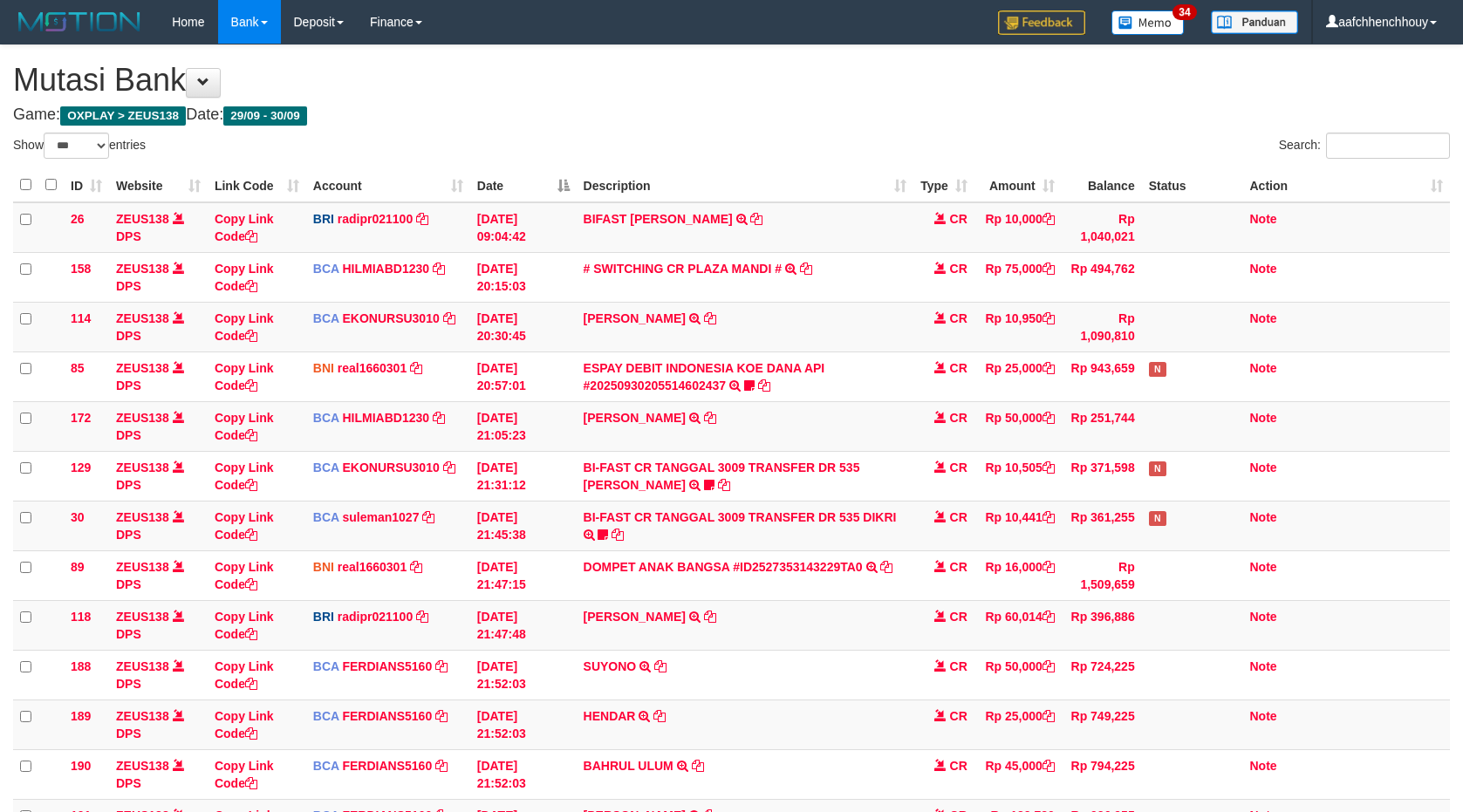
select select "***"
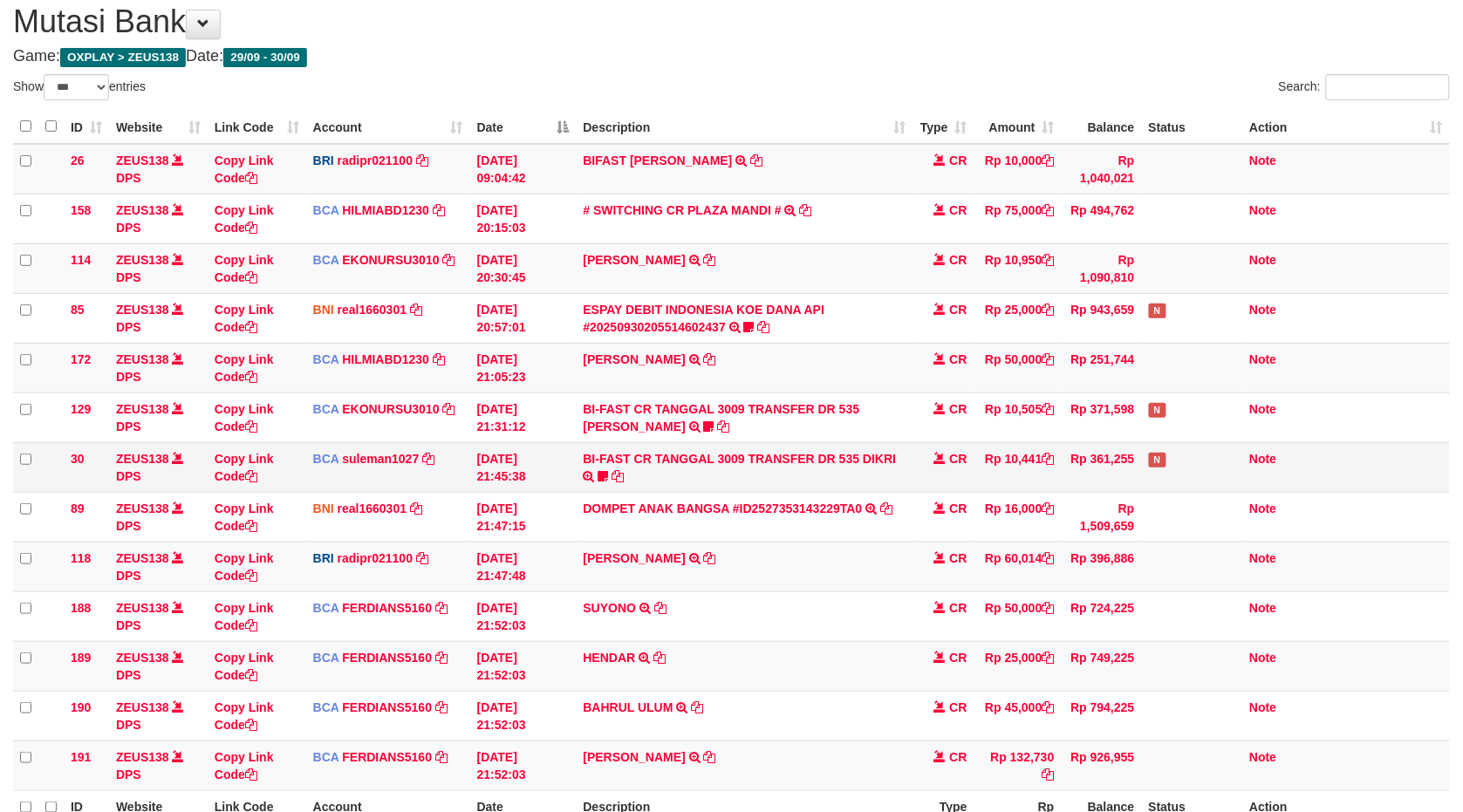
scroll to position [59, 0]
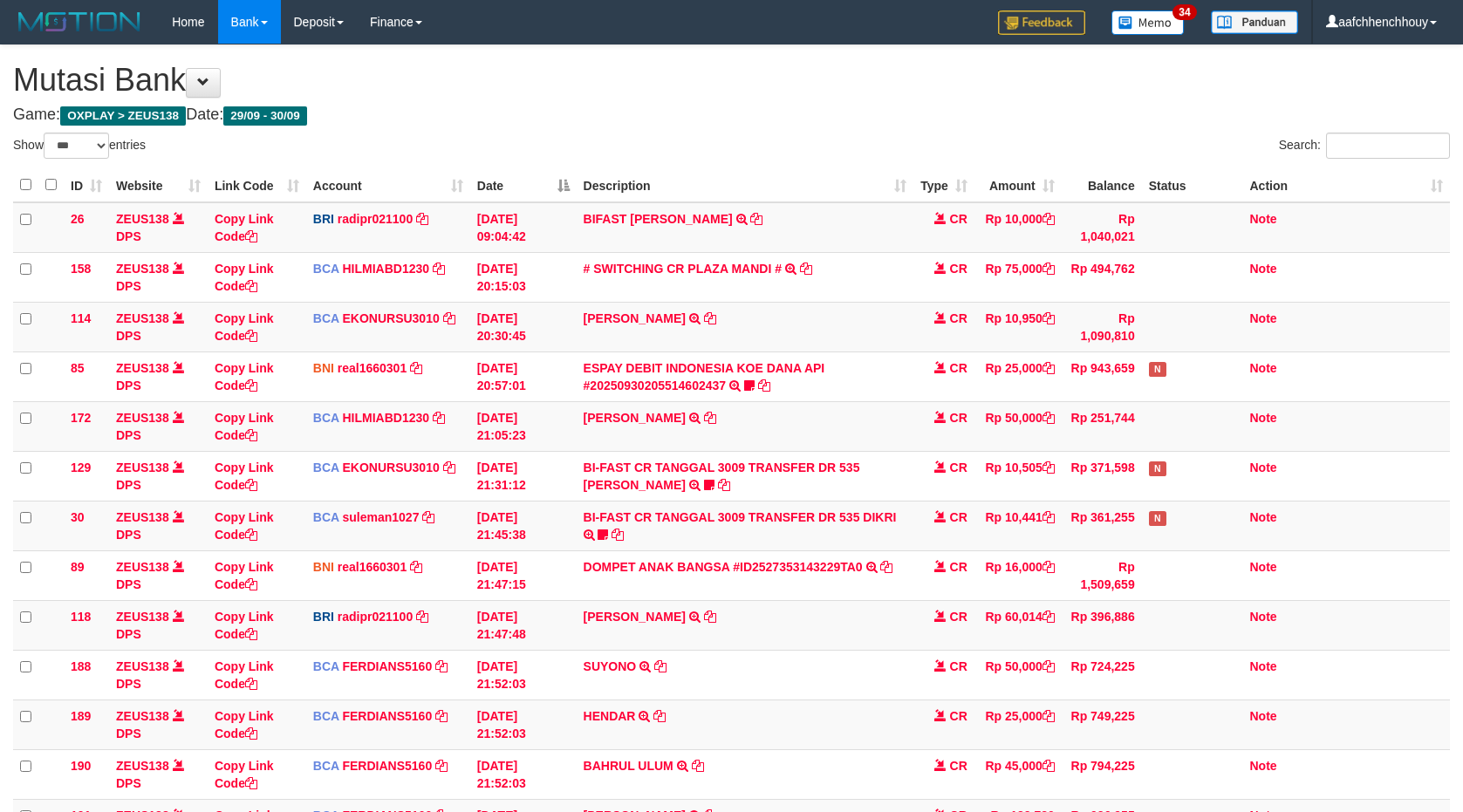
select select "***"
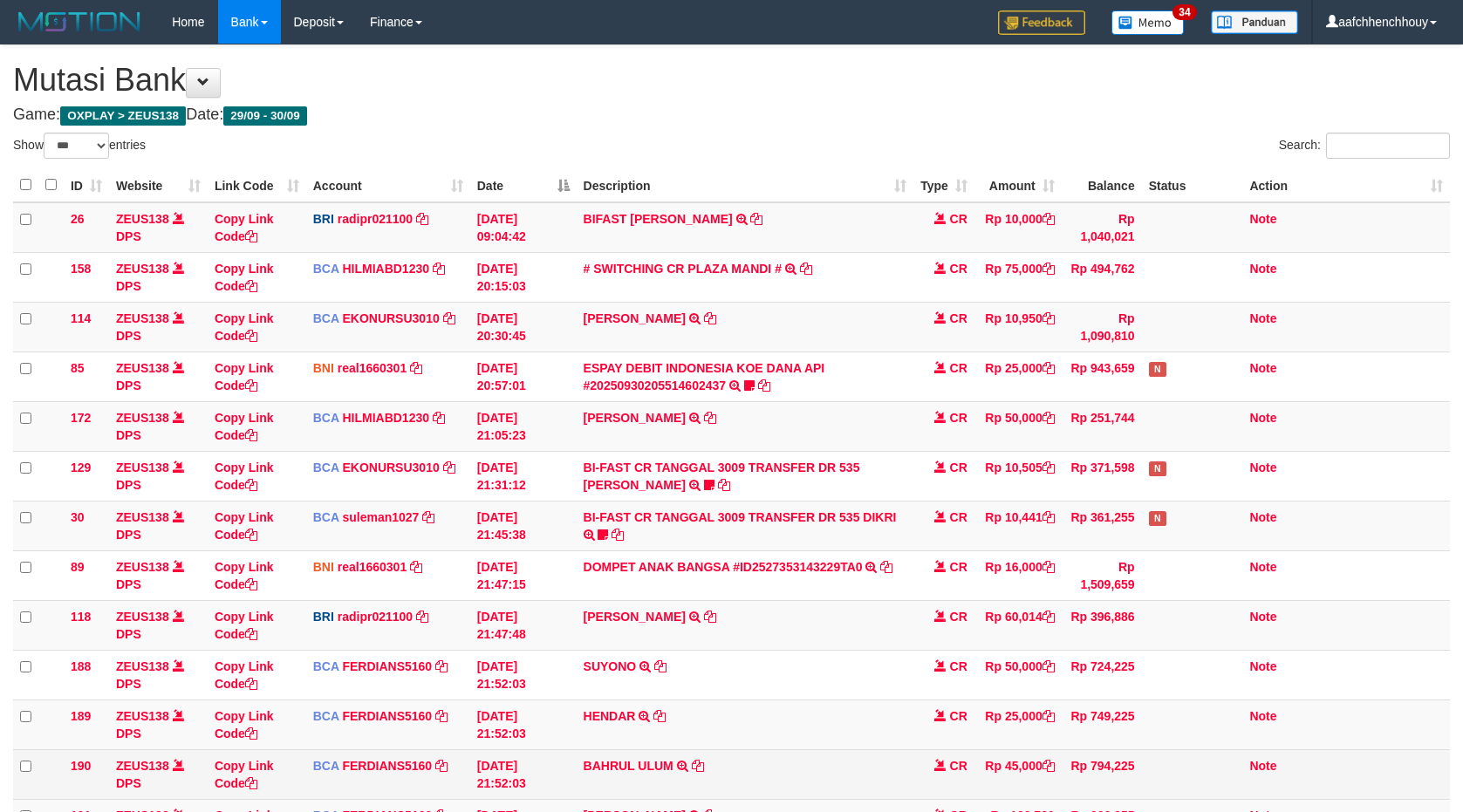
scroll to position [257, 0]
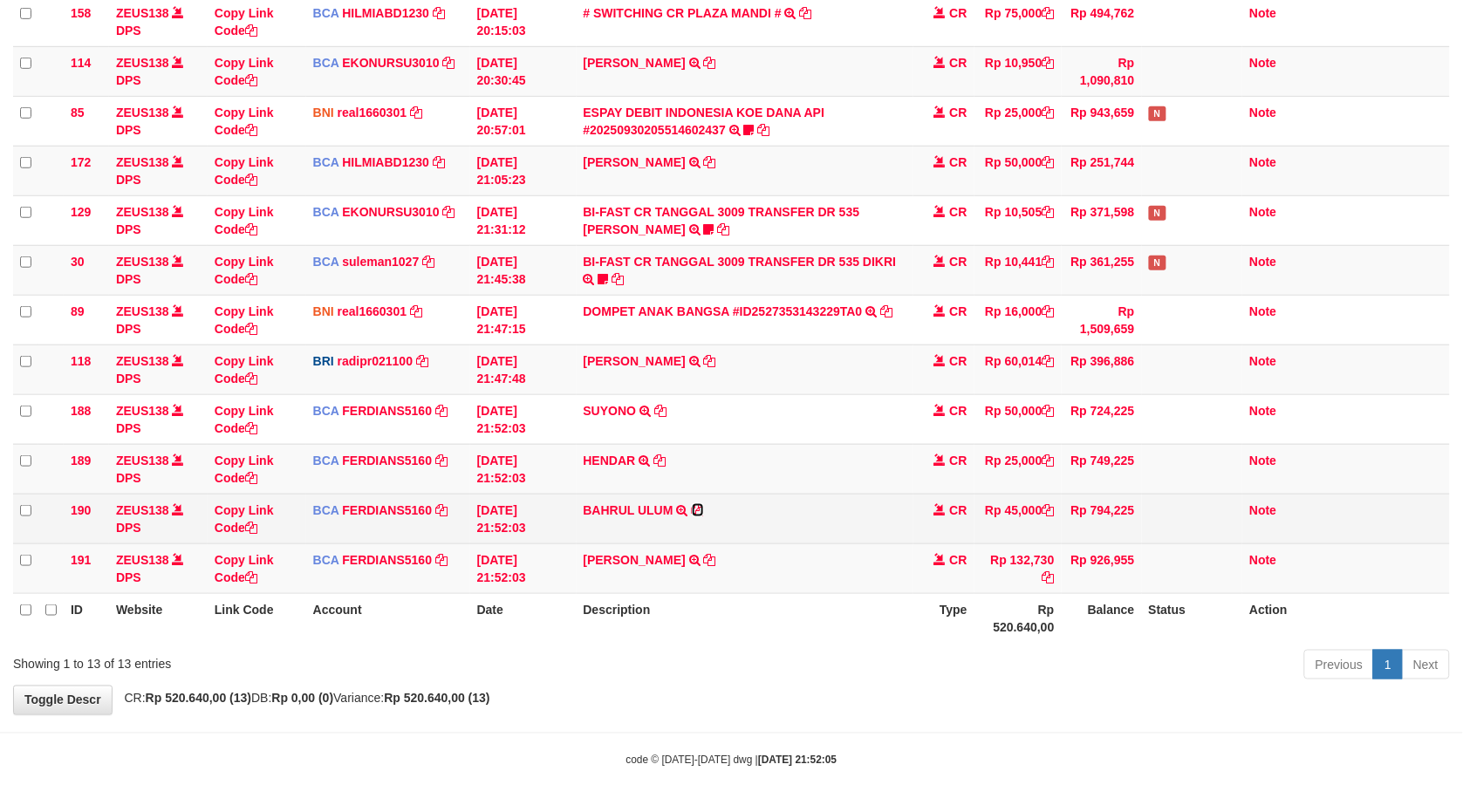
click at [697, 509] on icon at bounding box center [698, 510] width 12 height 12
click at [696, 506] on icon at bounding box center [698, 510] width 12 height 12
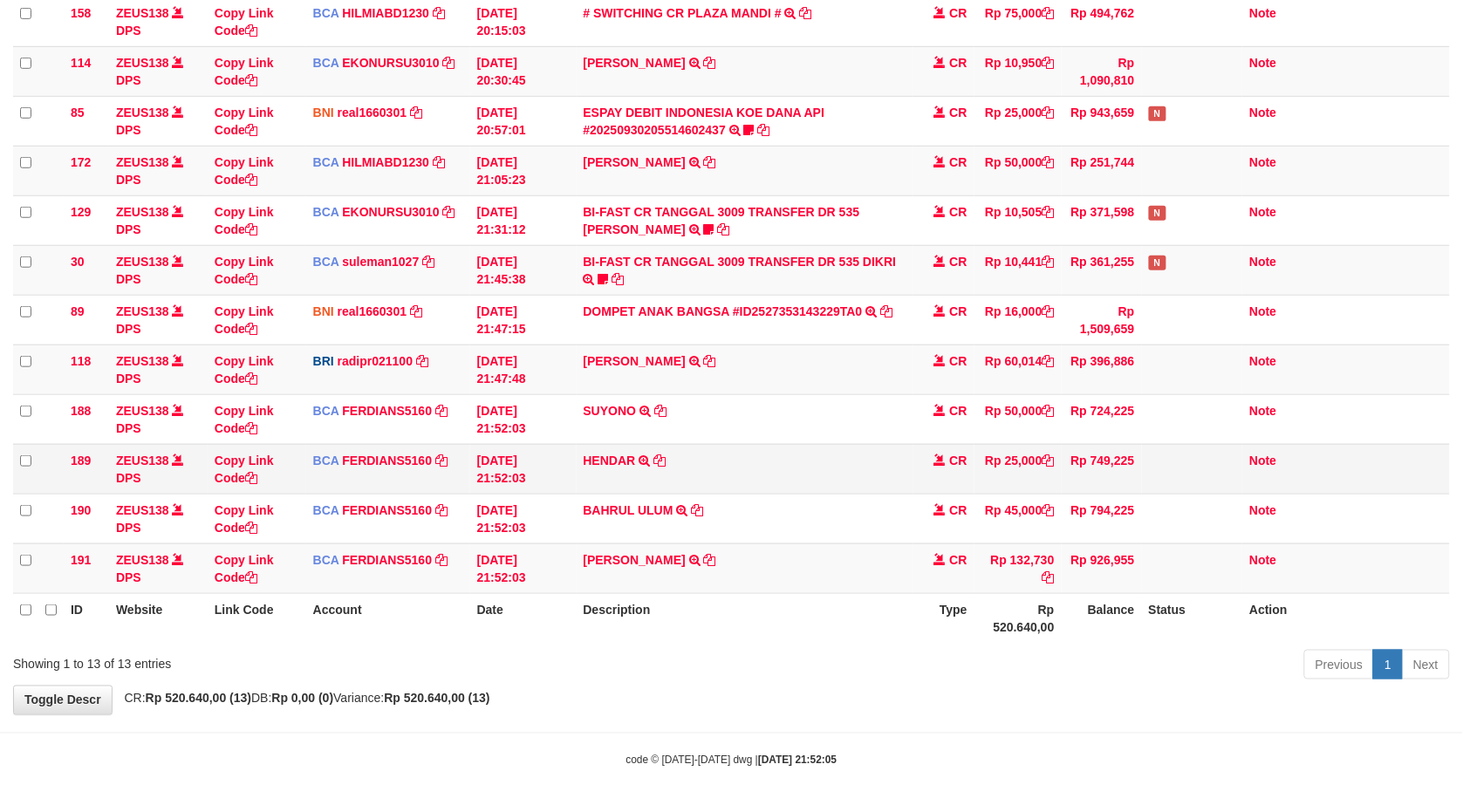
drag, startPoint x: 798, startPoint y: 518, endPoint x: 775, endPoint y: 473, distance: 50.5
click at [800, 515] on td "BAHRUL ULUM TRSF E-BANKING CR 3009/FTSCY/WS95031 45000.00BAHRUL ULUM" at bounding box center [744, 518] width 337 height 50
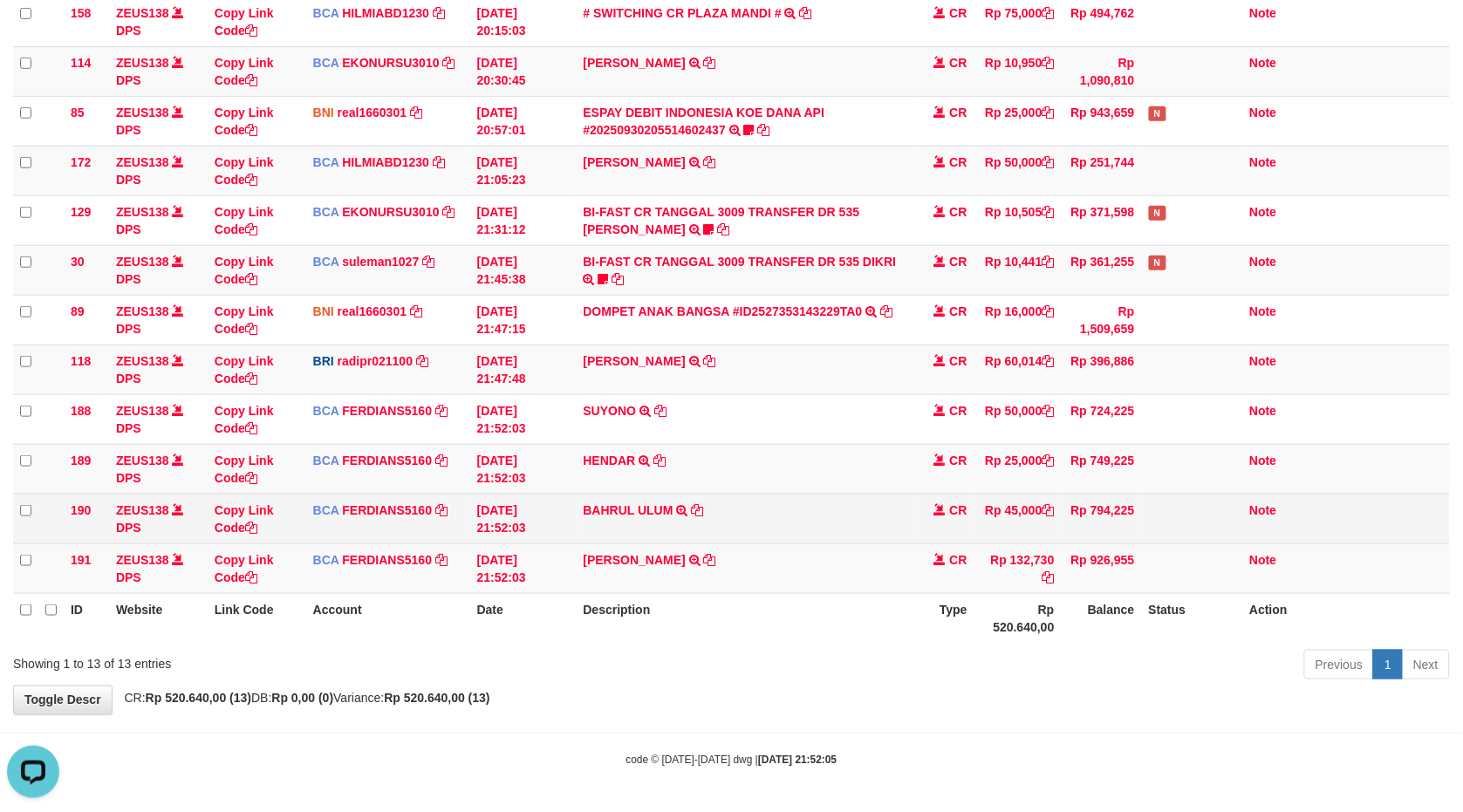
scroll to position [0, 0]
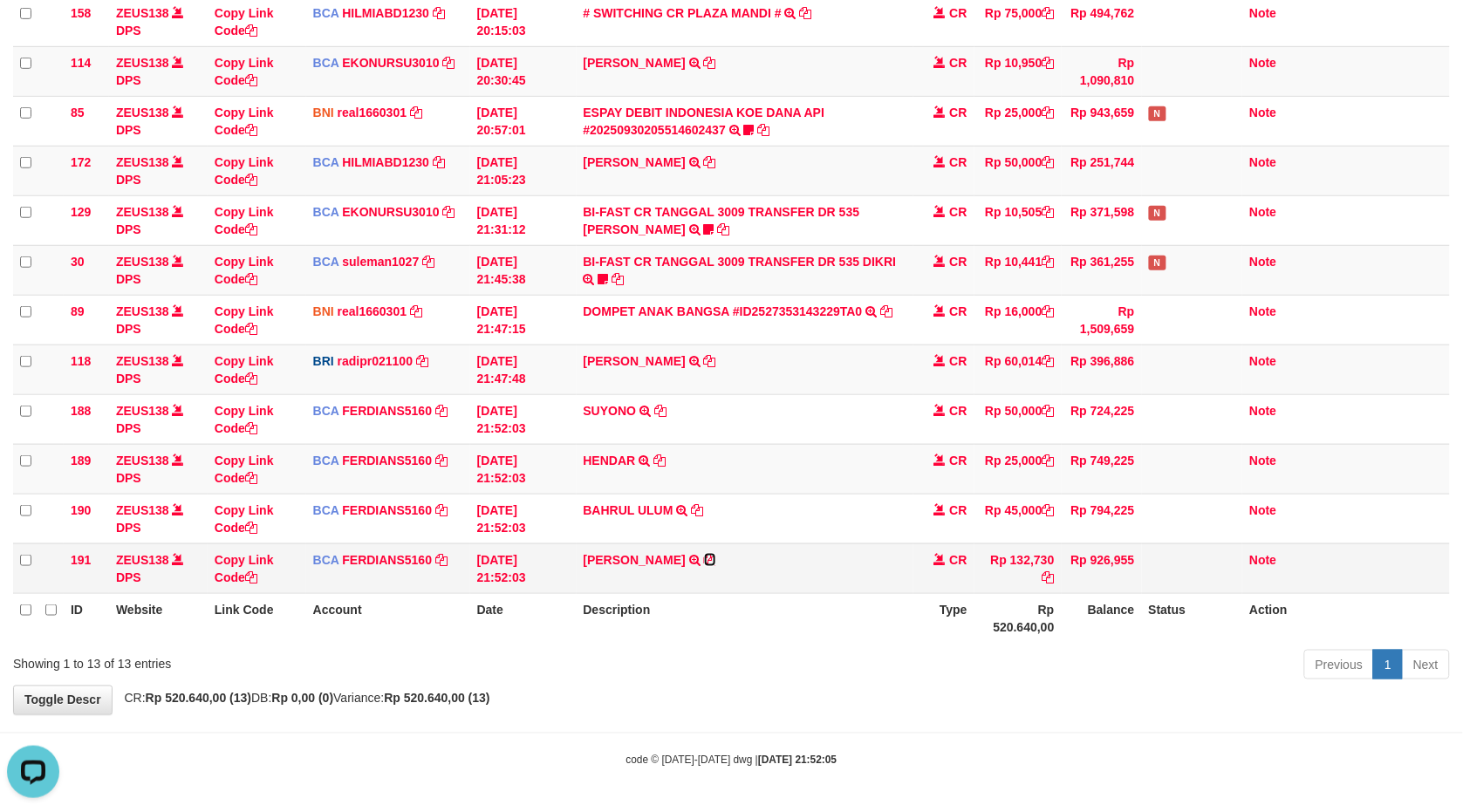
click at [717, 558] on icon at bounding box center [709, 560] width 12 height 12
drag, startPoint x: 756, startPoint y: 558, endPoint x: 1471, endPoint y: 289, distance: 763.9
click at [768, 550] on td "MUHAMAD YUSUF WAHY TRSF E-BANKING CR 3009/FTSCY/WS95031 132730.00MUHAMAD YUSUF …" at bounding box center [744, 568] width 337 height 50
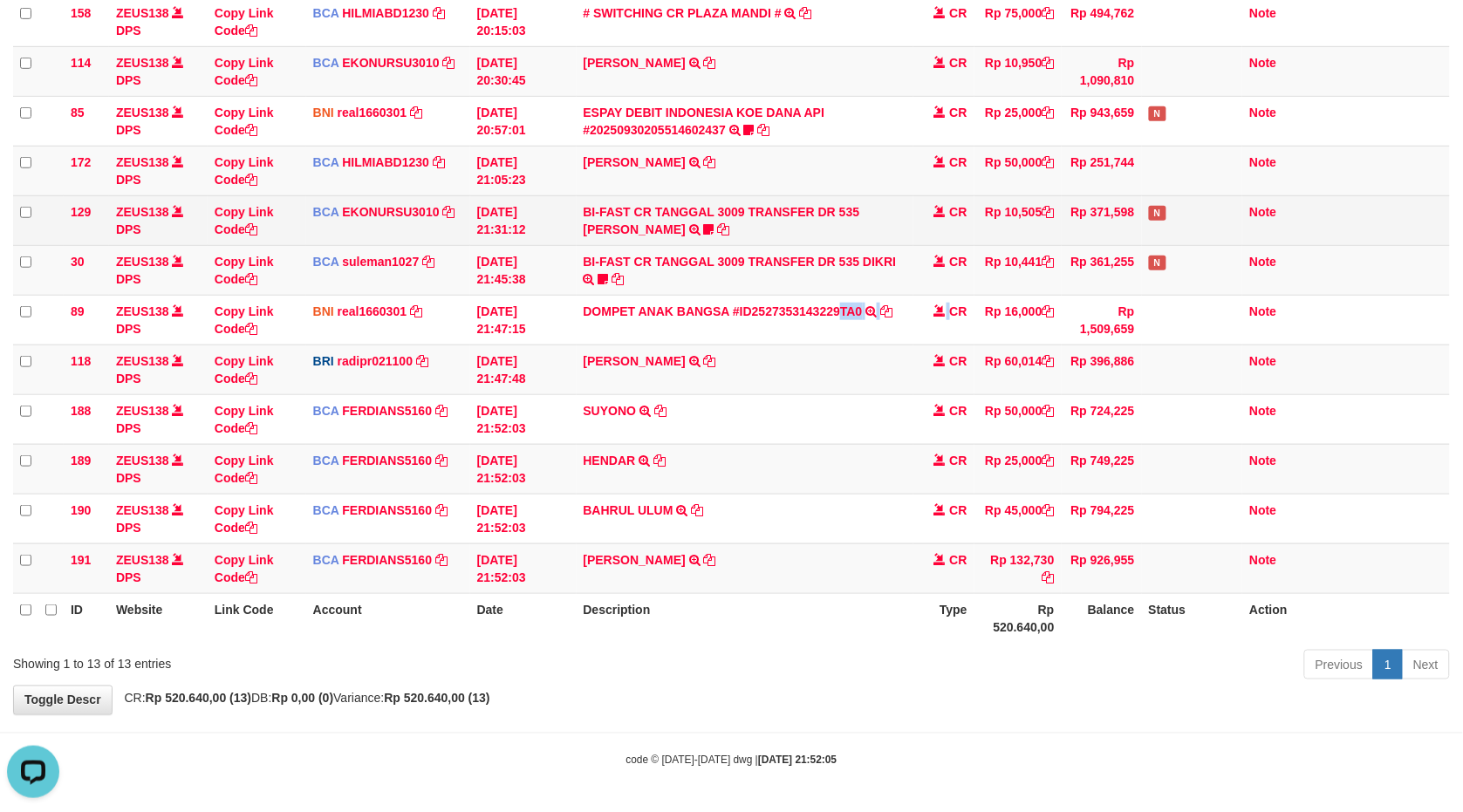
click at [906, 268] on tbody "26 ZEUS138 DPS Copy Link Code BRI radipr021100 DPS REYNALDI ADI PRATAMA mutasi_…" at bounding box center [732, 270] width 1437 height 647
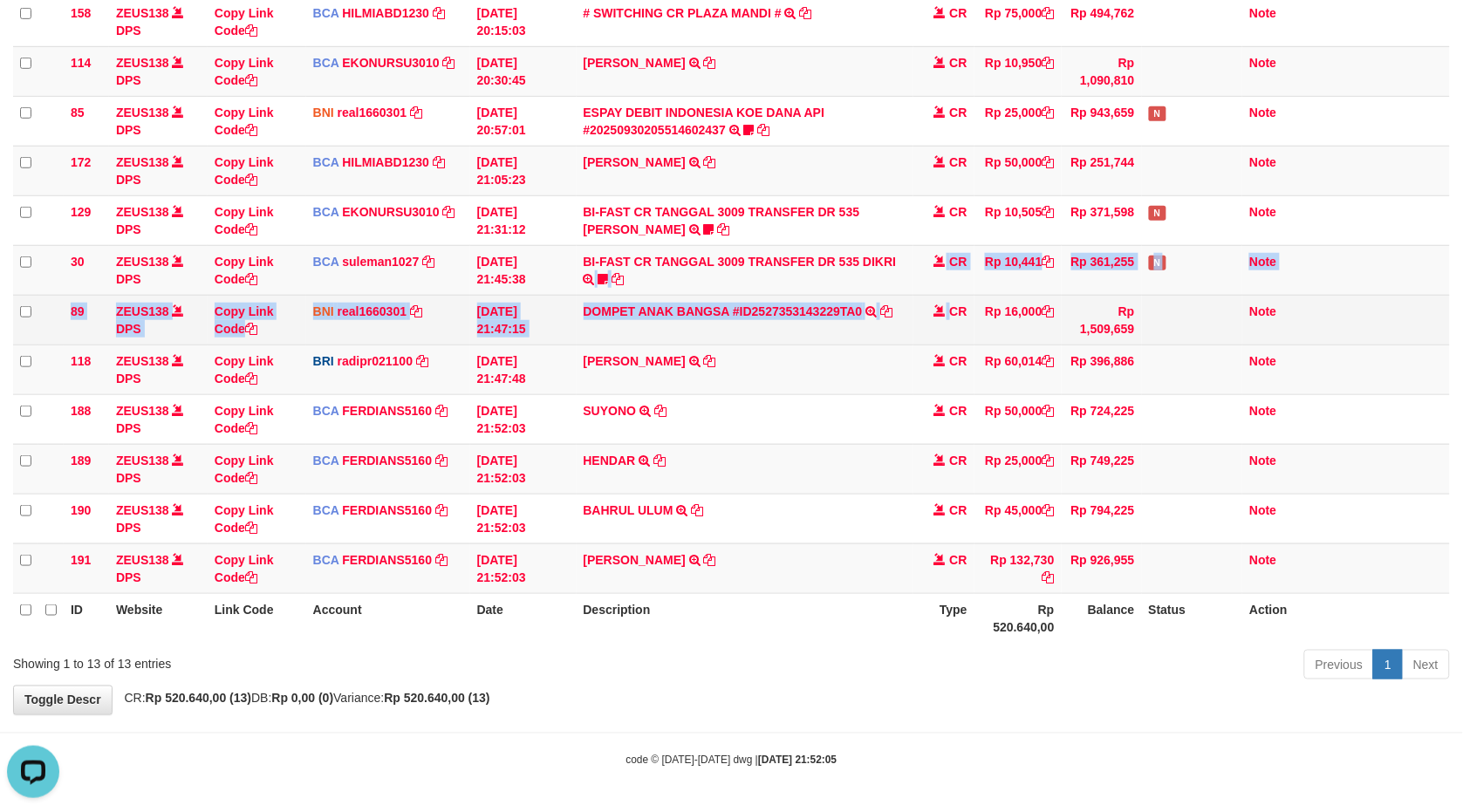
click at [1066, 364] on tbody "26 ZEUS138 DPS Copy Link Code BRI radipr021100 DPS REYNALDI ADI PRATAMA mutasi_…" at bounding box center [732, 270] width 1437 height 647
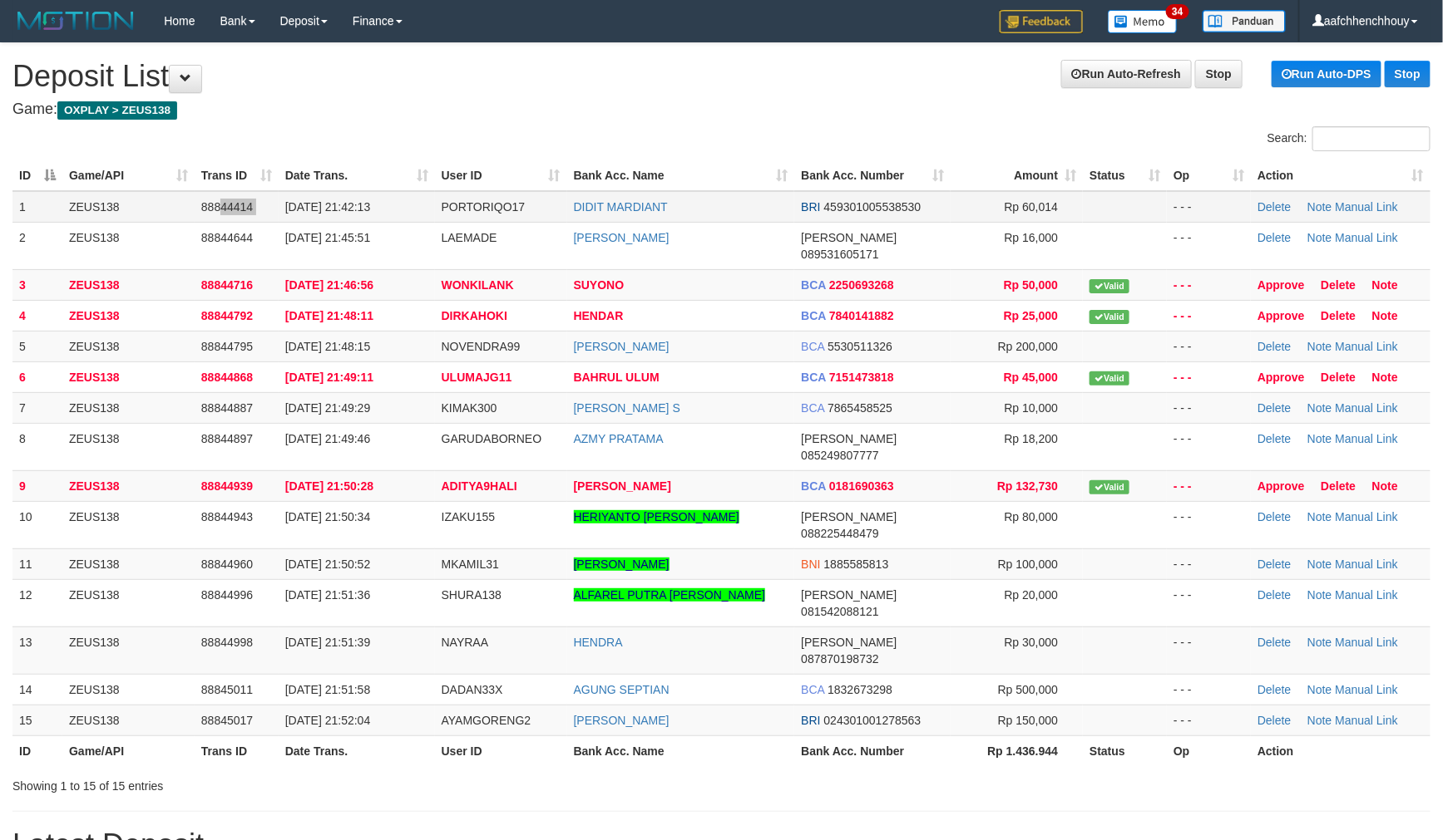
drag, startPoint x: 285, startPoint y: 199, endPoint x: 278, endPoint y: 205, distance: 9.2
click at [280, 204] on tr "1 ZEUS138 88844414 30/09/2025 21:42:13 PORTORIQO17 DIDIT MARDIANT BRI 459301005…" at bounding box center [721, 207] width 1418 height 31
click at [281, 175] on tr "ID Game/API Trans ID Date Trans. User ID Bank Acc. Name Bank Acc. Number Amount…" at bounding box center [721, 175] width 1418 height 31
drag, startPoint x: 281, startPoint y: 175, endPoint x: 236, endPoint y: 163, distance: 46.6
click at [314, 160] on th "Date Trans." at bounding box center [357, 175] width 157 height 31
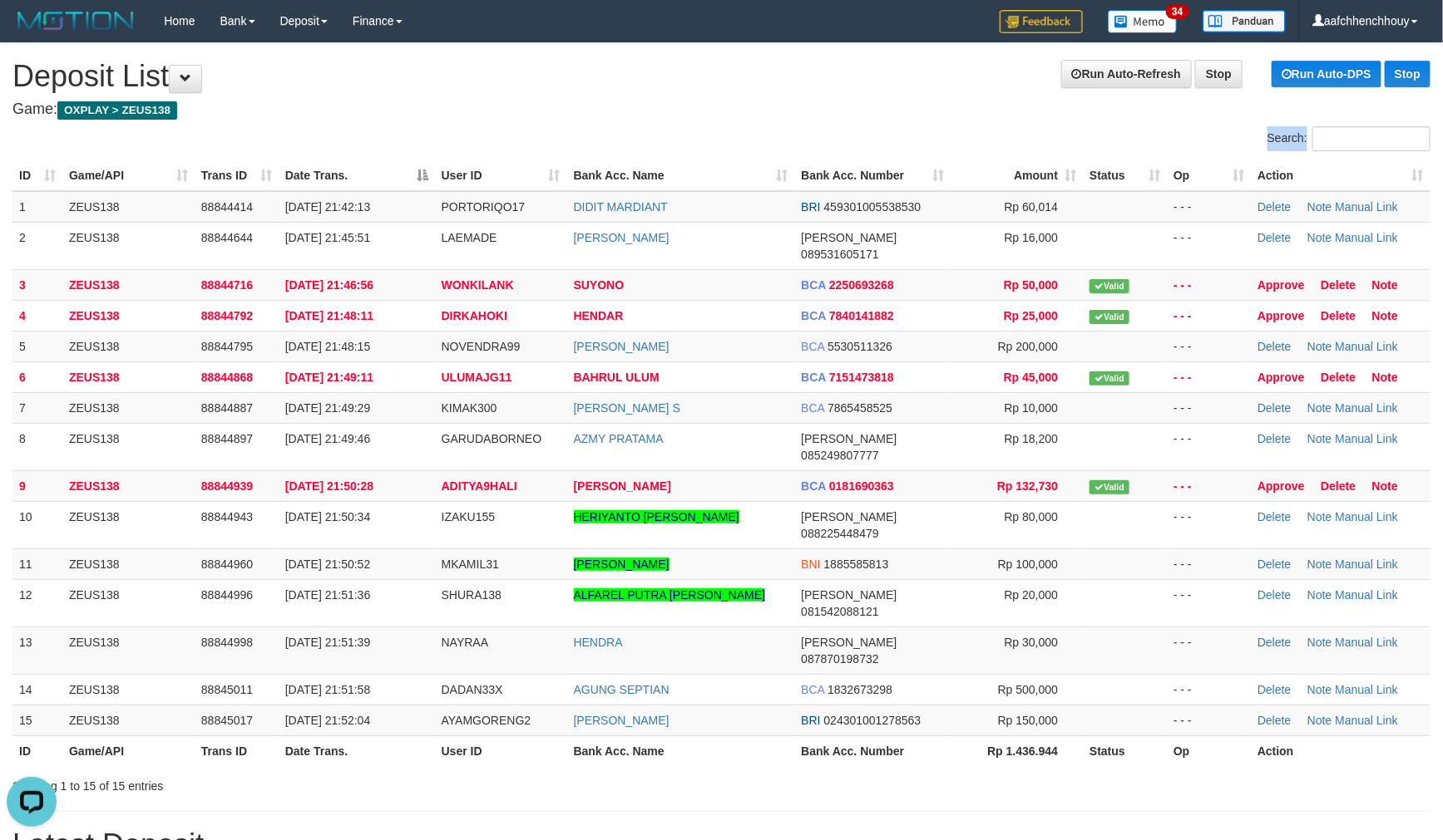
drag, startPoint x: 593, startPoint y: 122, endPoint x: 475, endPoint y: 148, distance: 120.8
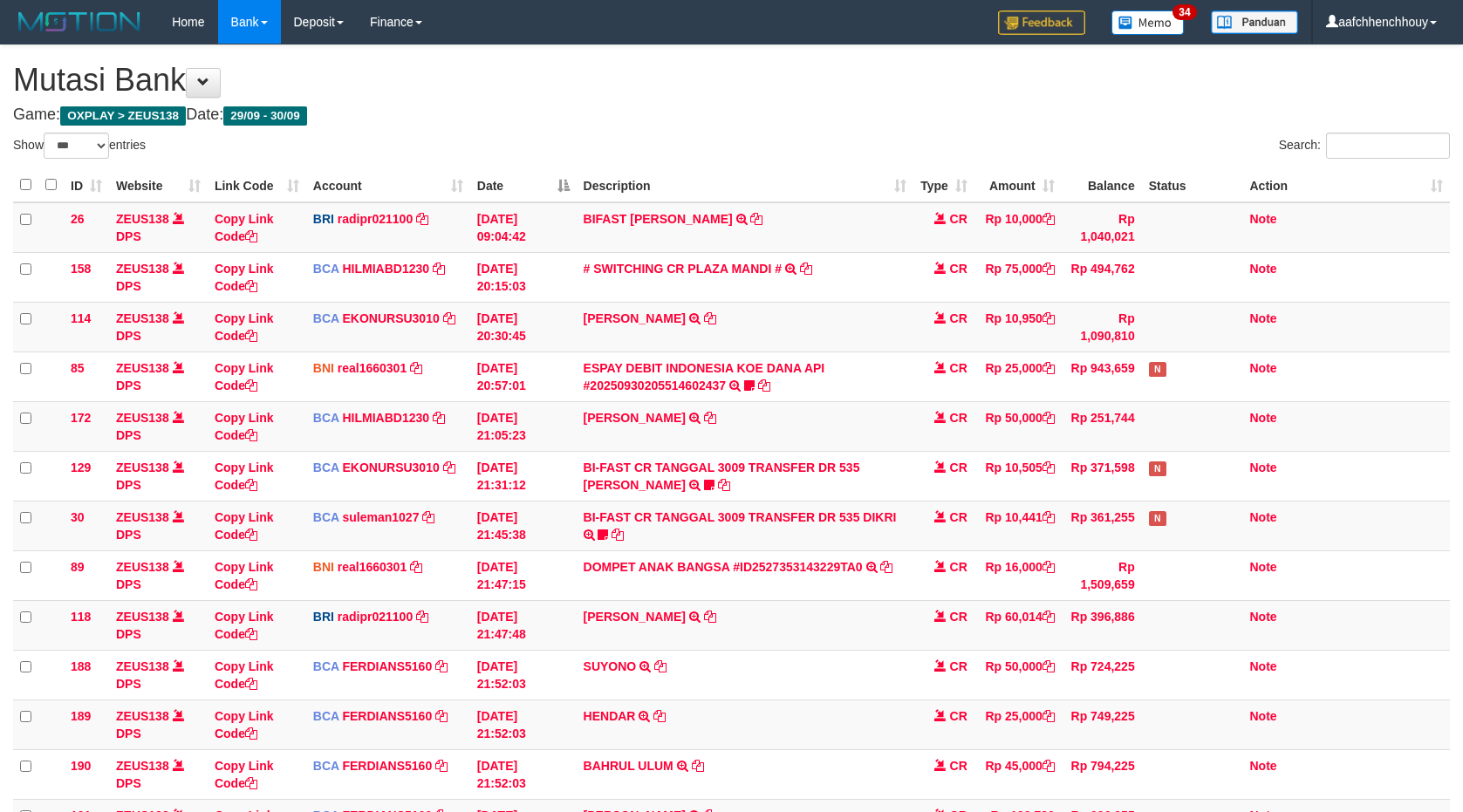
select select "***"
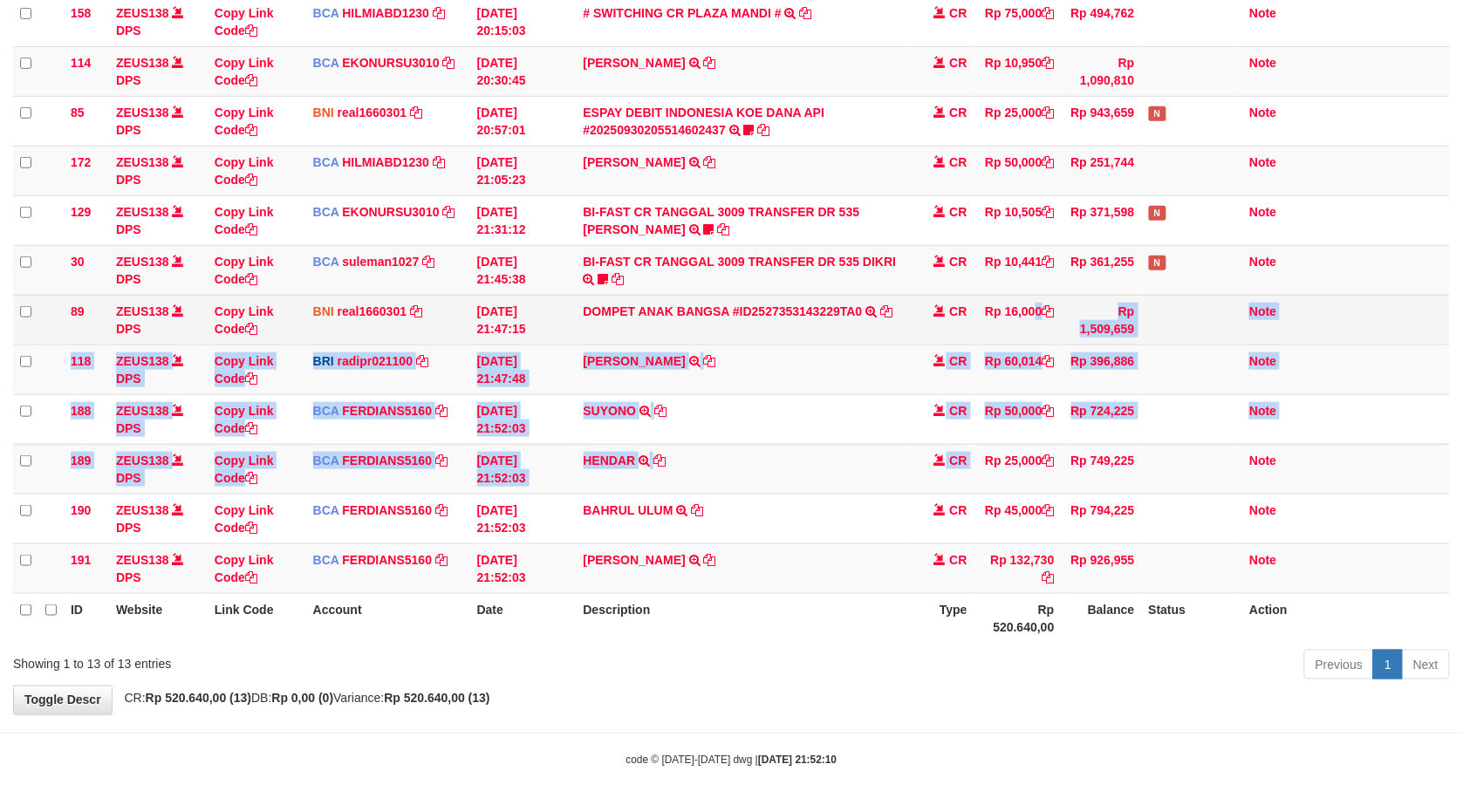
drag, startPoint x: 999, startPoint y: 332, endPoint x: 250, endPoint y: 542, distance: 777.9
click at [1014, 329] on tbody "26 ZEUS138 DPS Copy Link Code BRI radipr021100 DPS REYNALDI ADI PRATAMA mutasi_…" at bounding box center [732, 270] width 1437 height 647
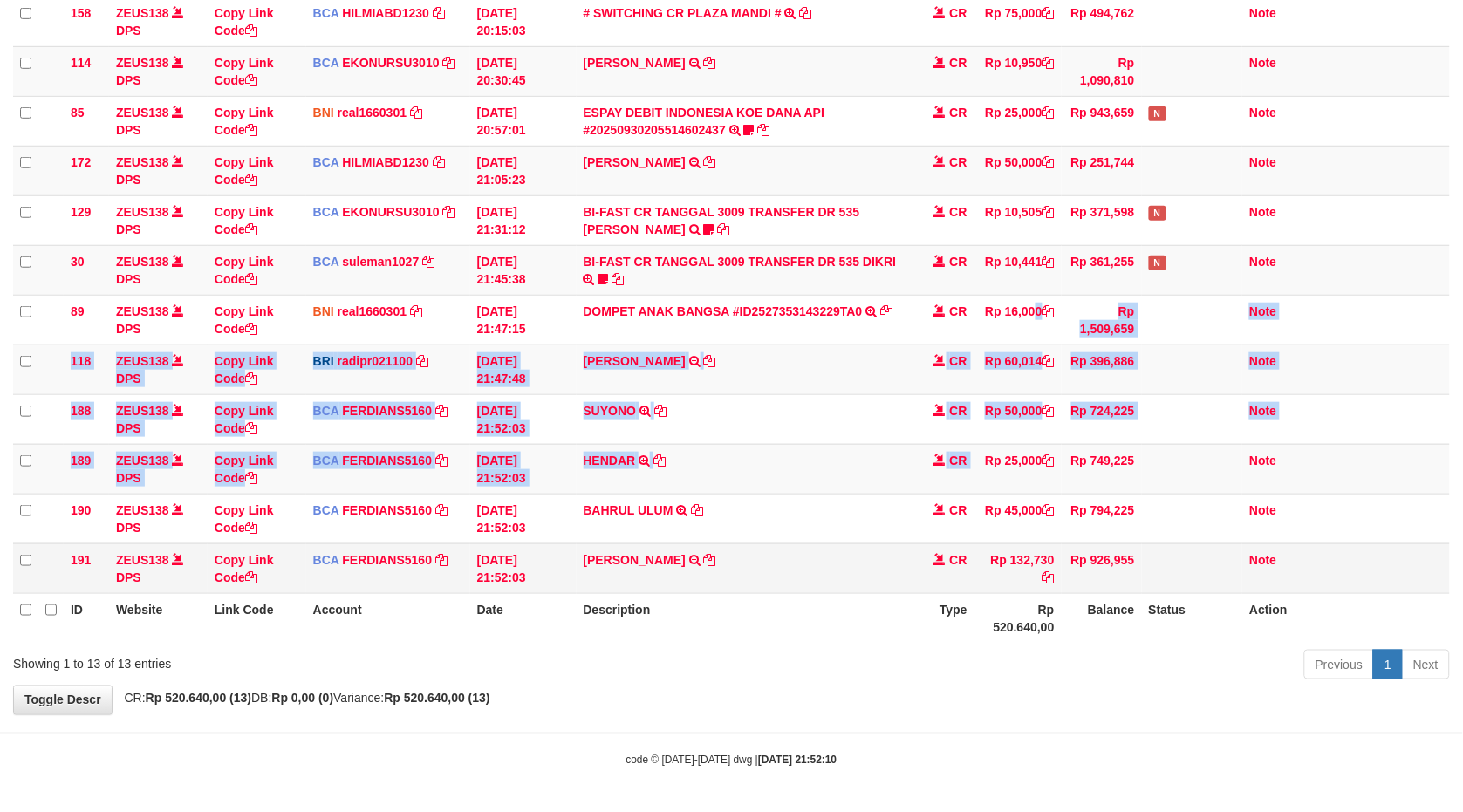
drag, startPoint x: 1016, startPoint y: 510, endPoint x: 937, endPoint y: 569, distance: 98.6
click at [990, 529] on table "ID Website Link Code Account Date Description Type Amount Balance Status Action…" at bounding box center [732, 278] width 1437 height 730
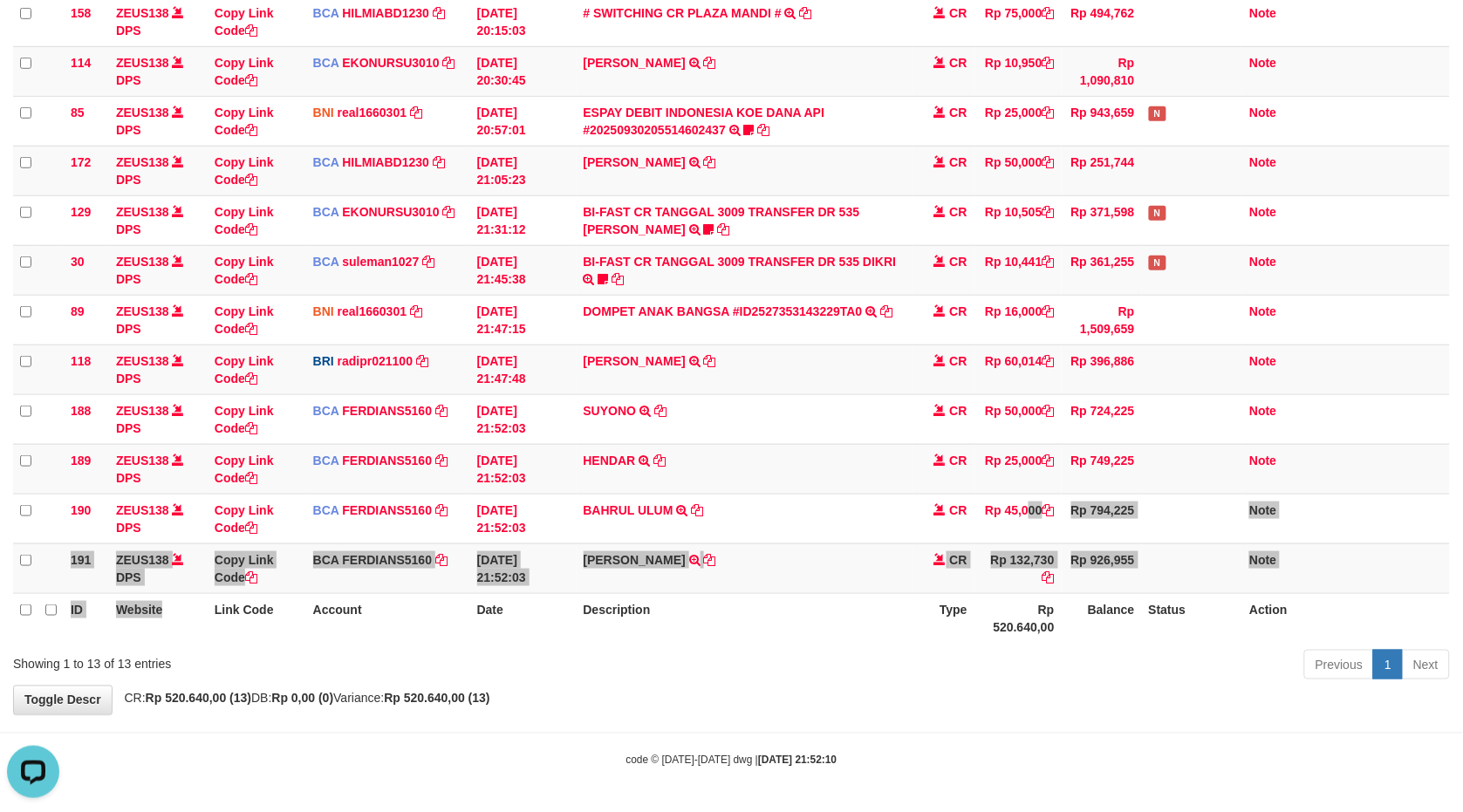
scroll to position [0, 0]
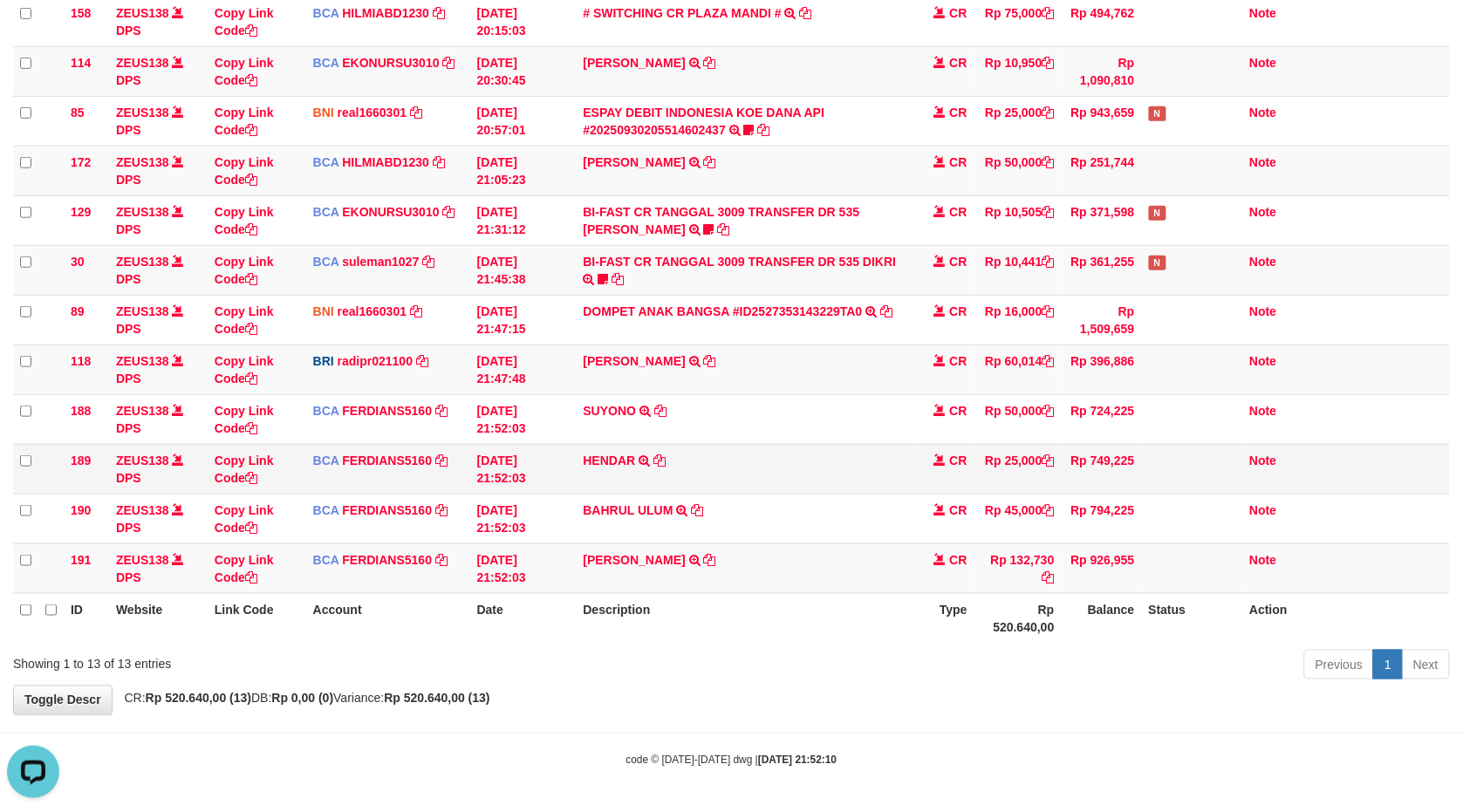
click at [788, 475] on tbody "26 ZEUS138 DPS Copy Link Code BRI radipr021100 DPS REYNALDI ADI PRATAMA mutasi_…" at bounding box center [732, 270] width 1437 height 647
drag, startPoint x: 301, startPoint y: 450, endPoint x: 1463, endPoint y: 483, distance: 1162.5
click at [857, 523] on tbody "26 ZEUS138 DPS Copy Link Code BRI radipr021100 DPS REYNALDI ADI PRATAMA mutasi_…" at bounding box center [732, 270] width 1437 height 647
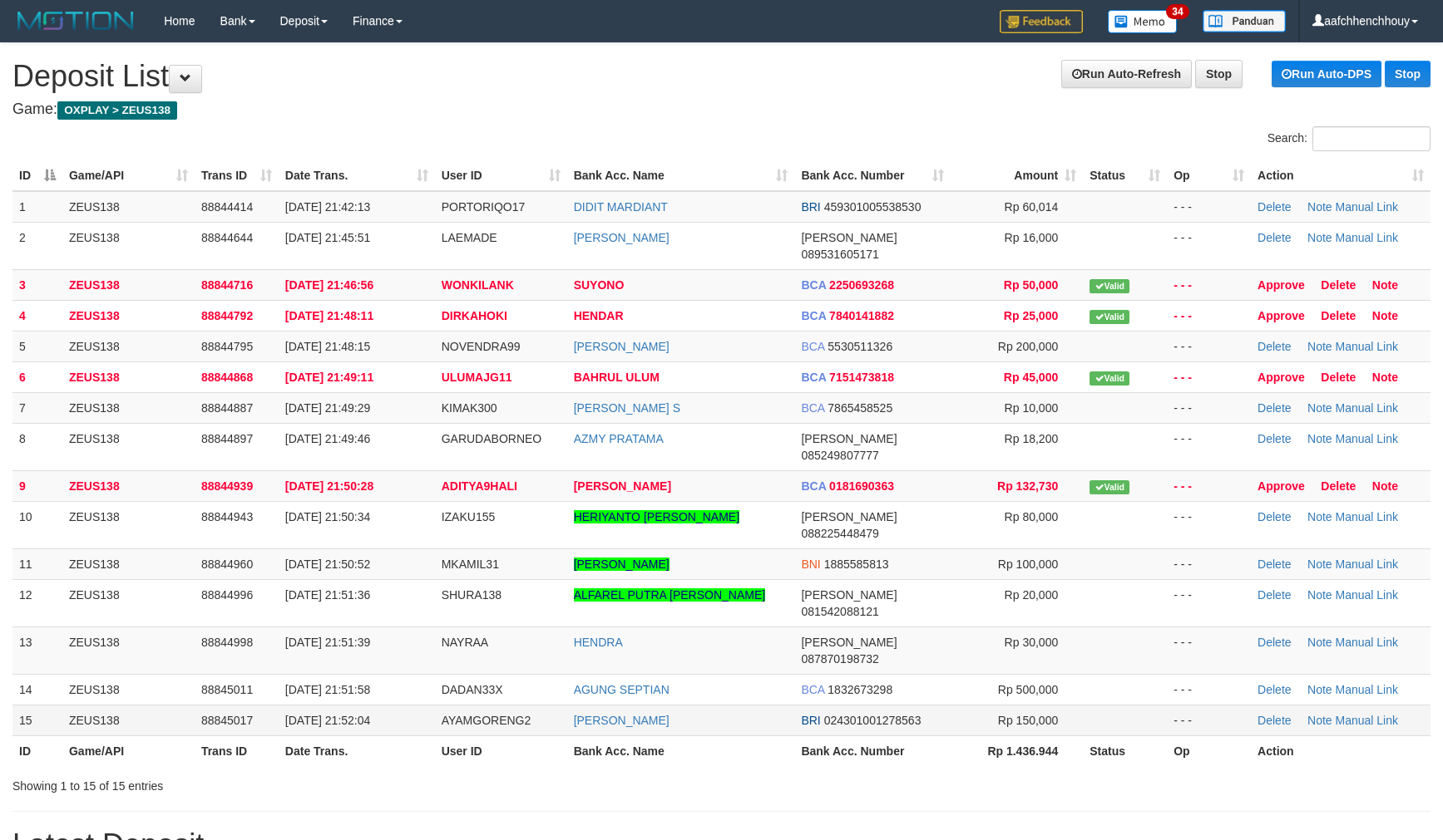
scroll to position [481, 0]
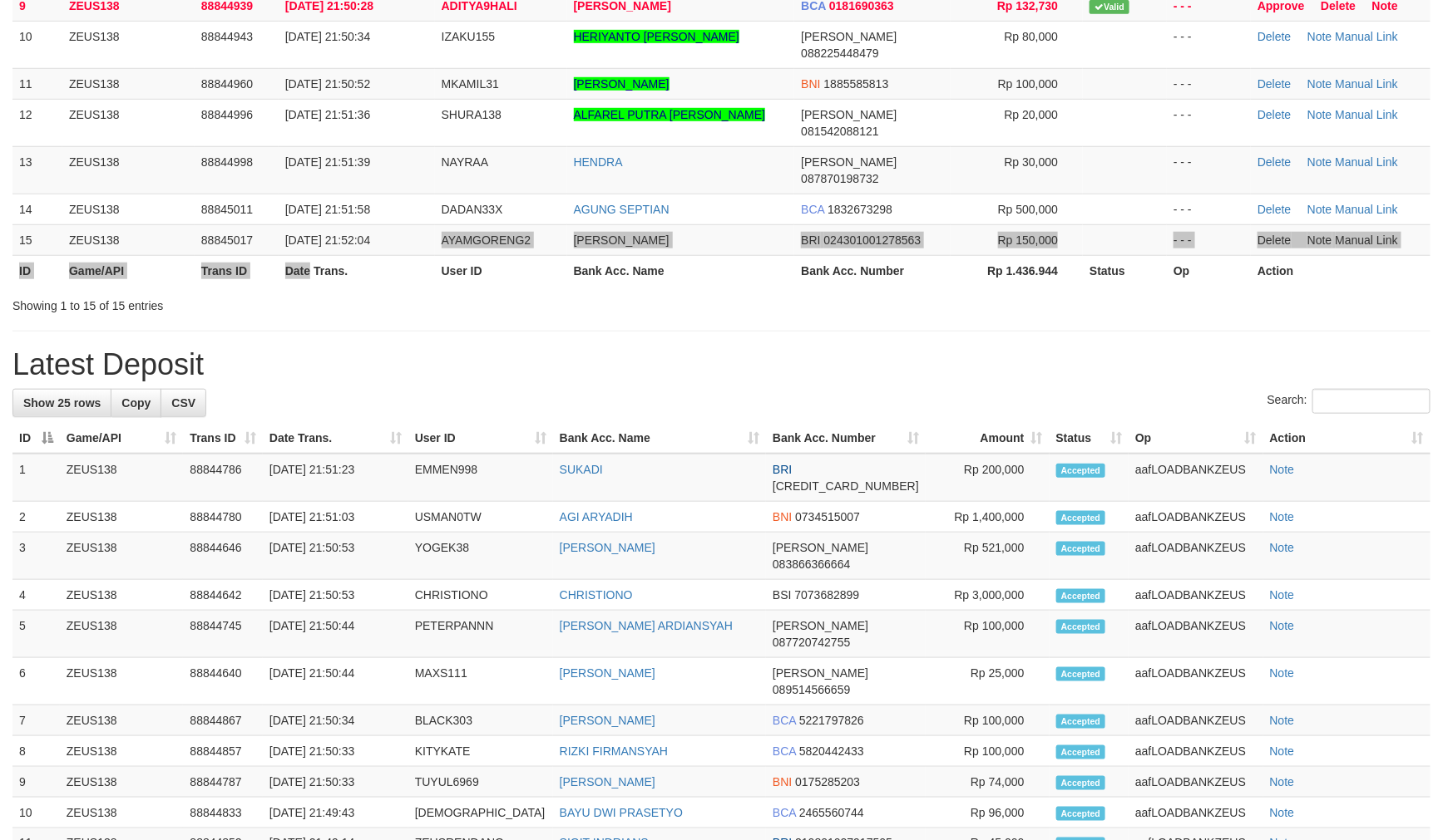
scroll to position [0, 0]
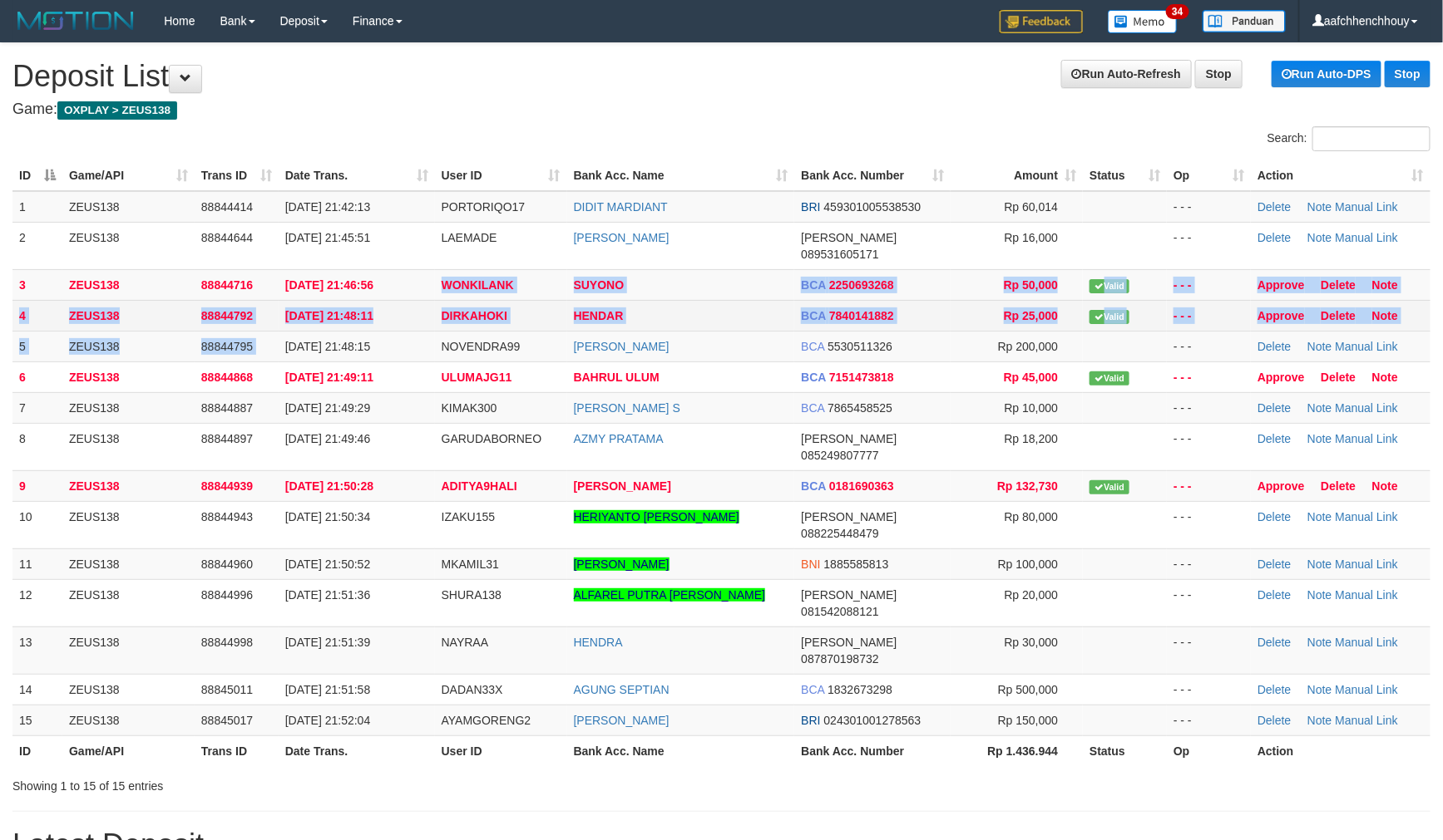
drag, startPoint x: 394, startPoint y: 277, endPoint x: 264, endPoint y: 295, distance: 131.2
click at [355, 279] on tbody "1 ZEUS138 88844414 30/09/2025 21:42:13 PORTORIQO17 DIDIT MARDIANT BRI 459301005…" at bounding box center [721, 464] width 1418 height 545
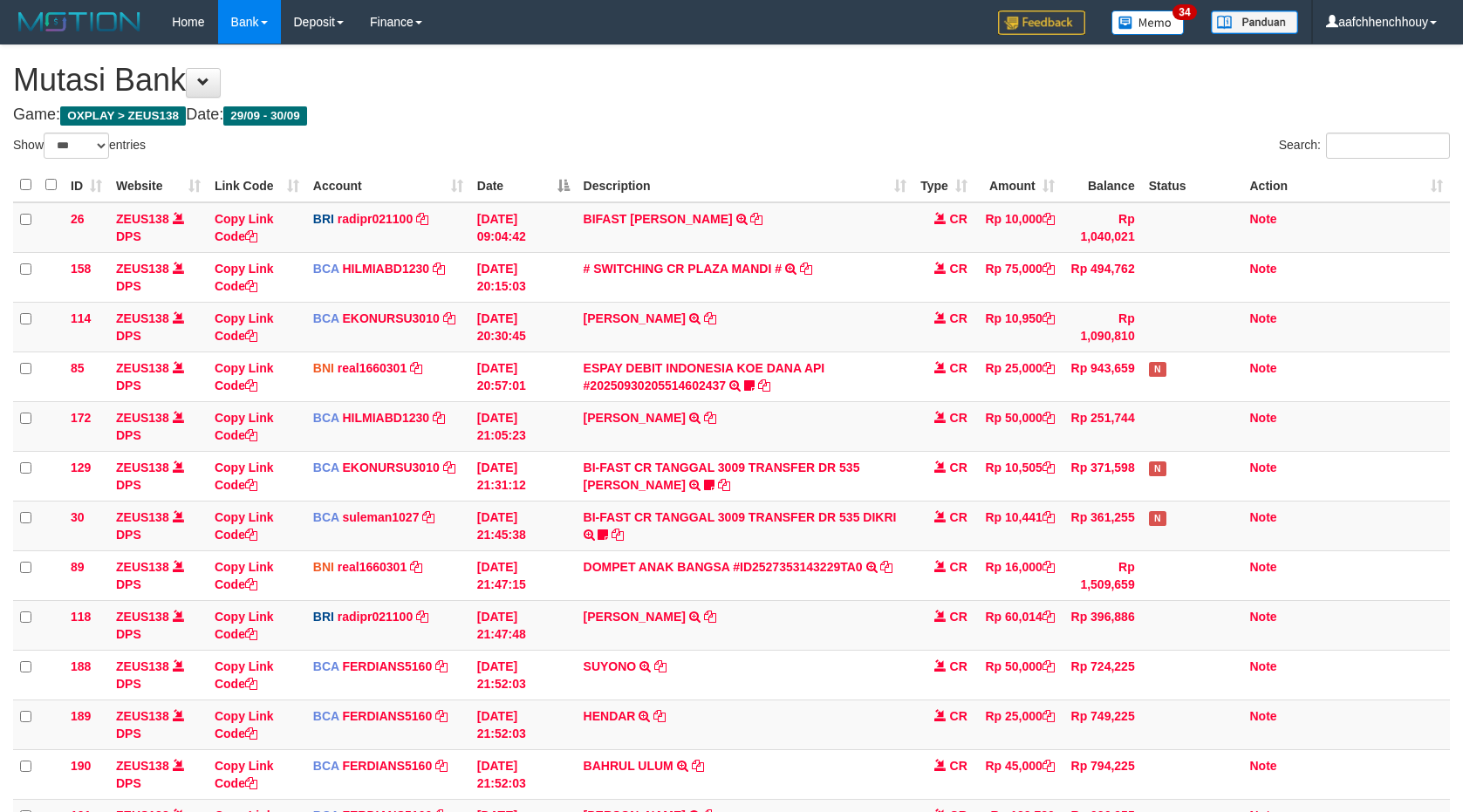
select select "***"
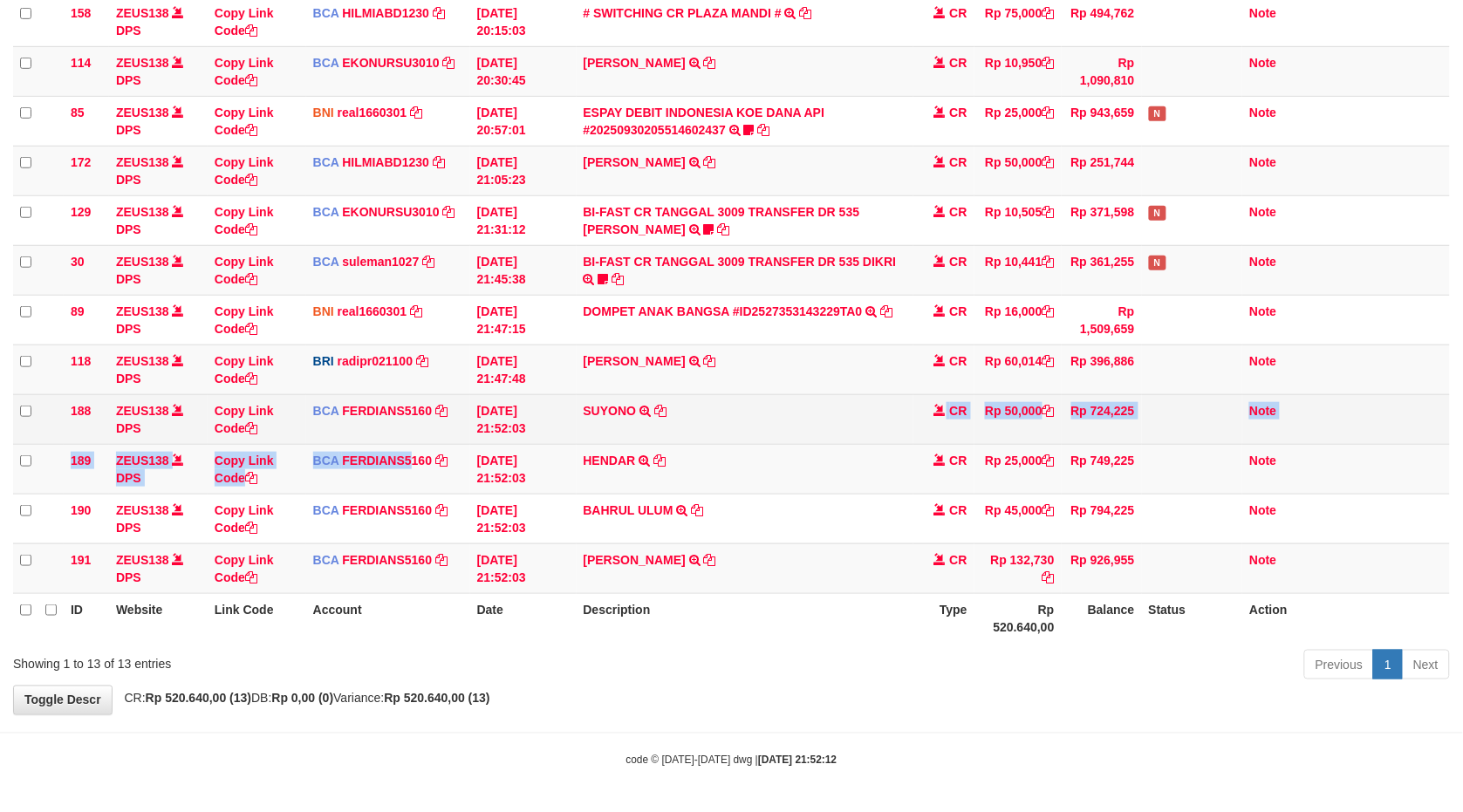
drag, startPoint x: 410, startPoint y: 443, endPoint x: 370, endPoint y: 439, distance: 40.2
click at [505, 421] on tr "188 ZEUS138 DPS Copy Link Code BCA FERDIANS5160 DPS FERDIANSYAH mutasi_20250930…" at bounding box center [732, 419] width 1437 height 50
drag, startPoint x: 370, startPoint y: 439, endPoint x: 529, endPoint y: 433, distance: 159.1
click at [381, 441] on td "BCA FERDIANS5160 DPS FERDIANSYAH mutasi_20250930_4733 | 188 mutasi_20250930_473…" at bounding box center [388, 419] width 164 height 50
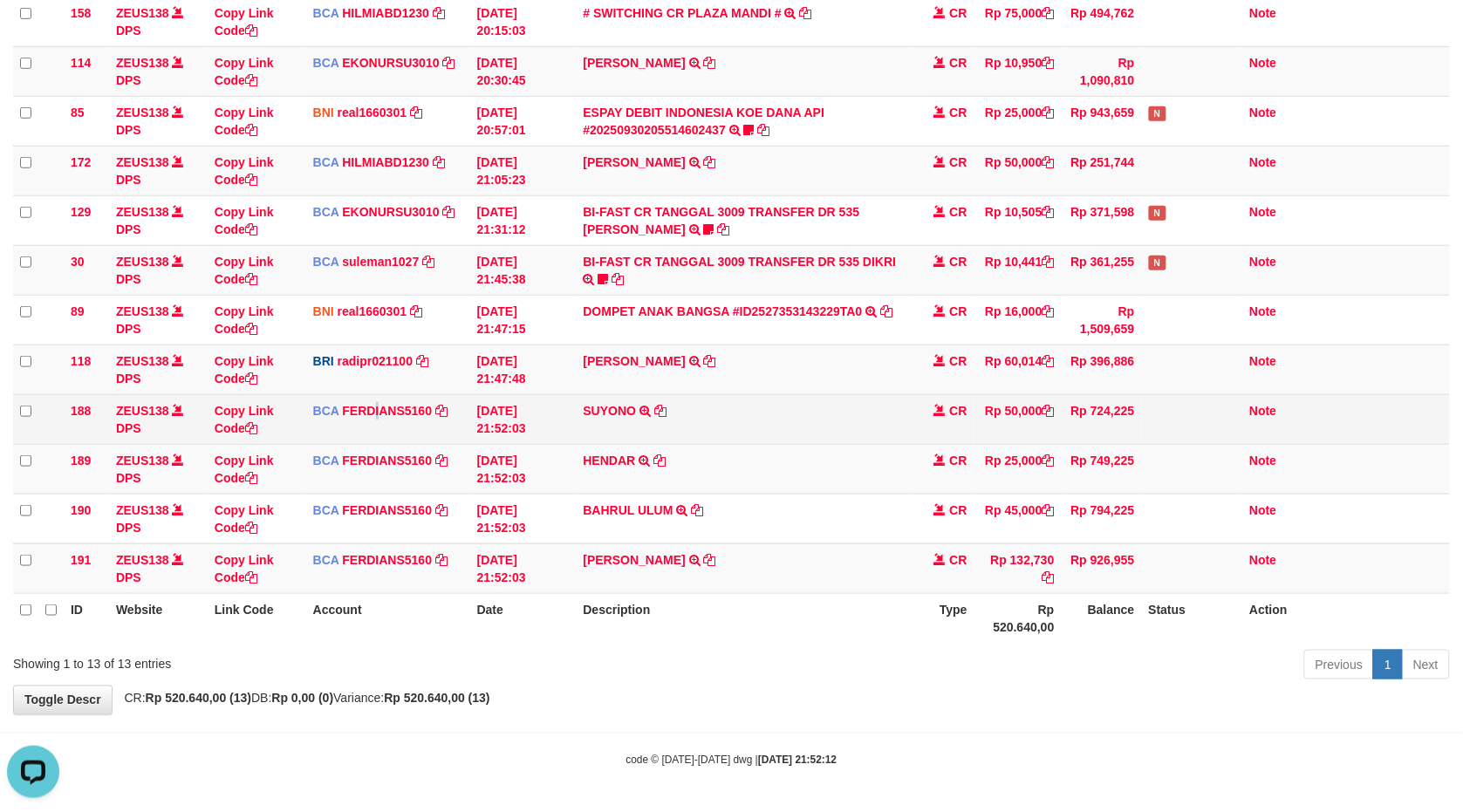
scroll to position [0, 0]
drag, startPoint x: 529, startPoint y: 433, endPoint x: 475, endPoint y: 441, distance: 54.6
click at [538, 432] on td "[DATE] 21:52:03" at bounding box center [523, 419] width 106 height 50
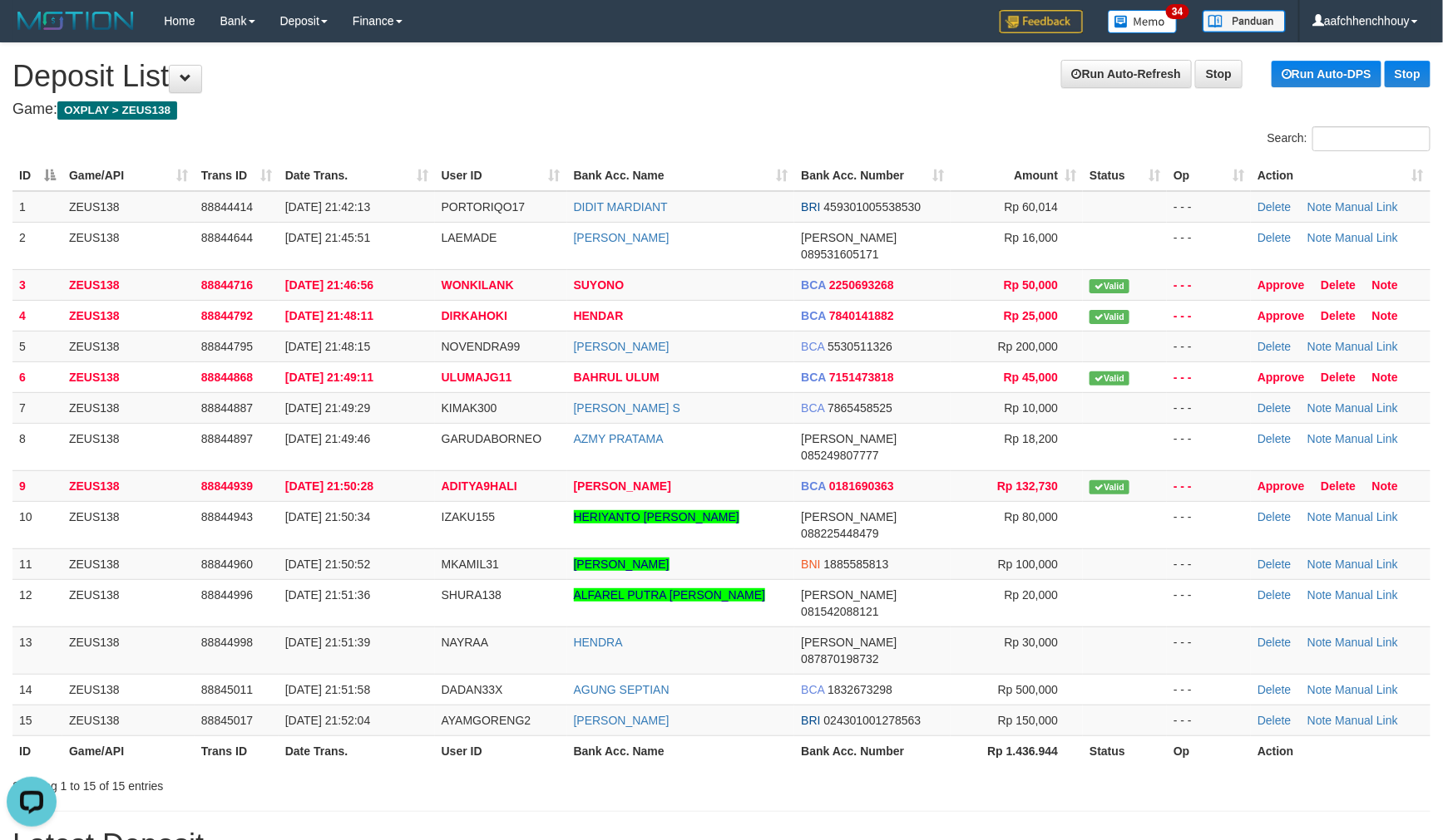
drag, startPoint x: 281, startPoint y: 140, endPoint x: 268, endPoint y: 147, distance: 14.8
click at [273, 144] on div "Search:" at bounding box center [722, 141] width 1443 height 29
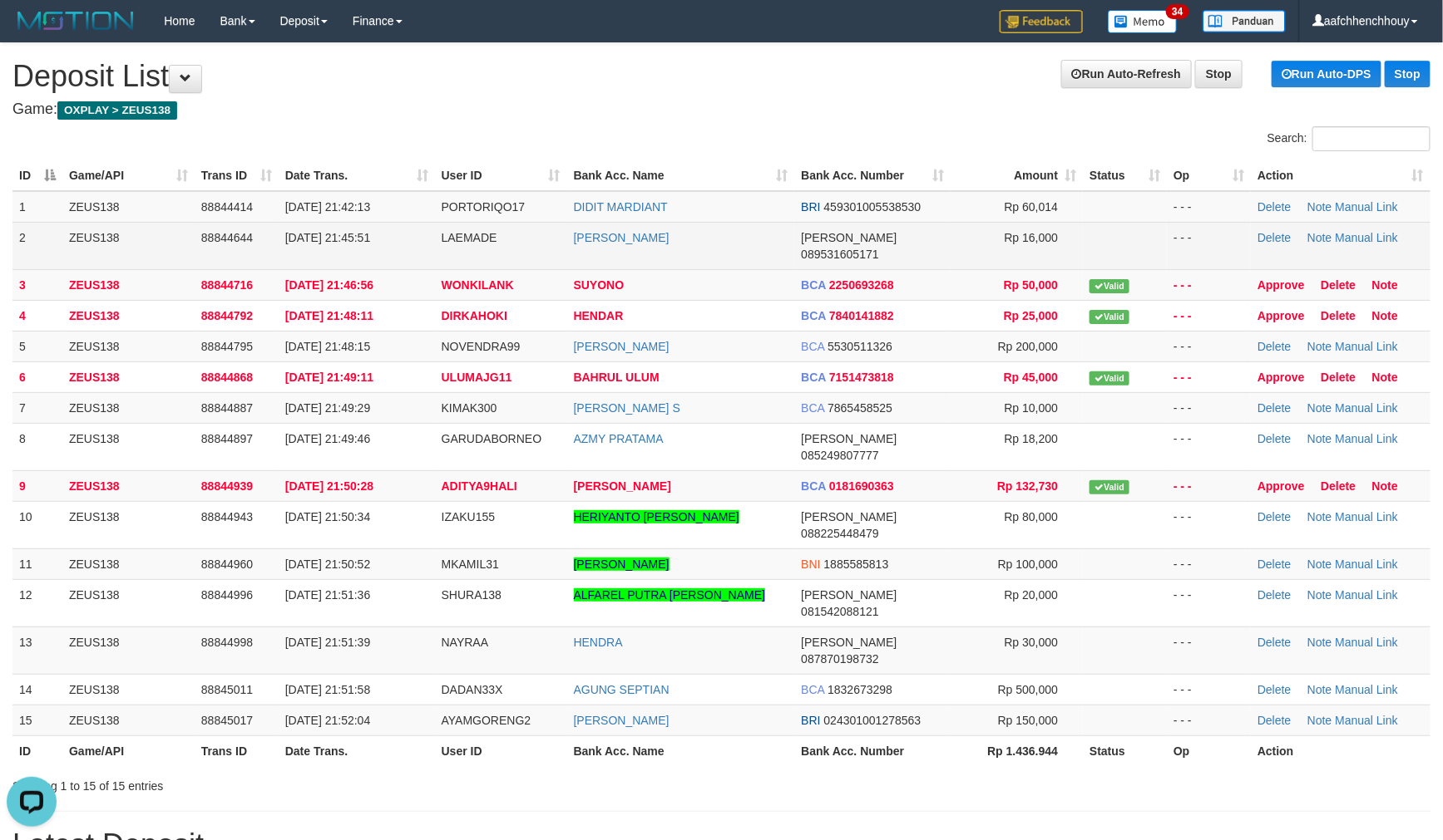
drag, startPoint x: 264, startPoint y: 148, endPoint x: 14, endPoint y: 228, distance: 262.5
click at [294, 142] on div "Search:" at bounding box center [722, 141] width 1443 height 29
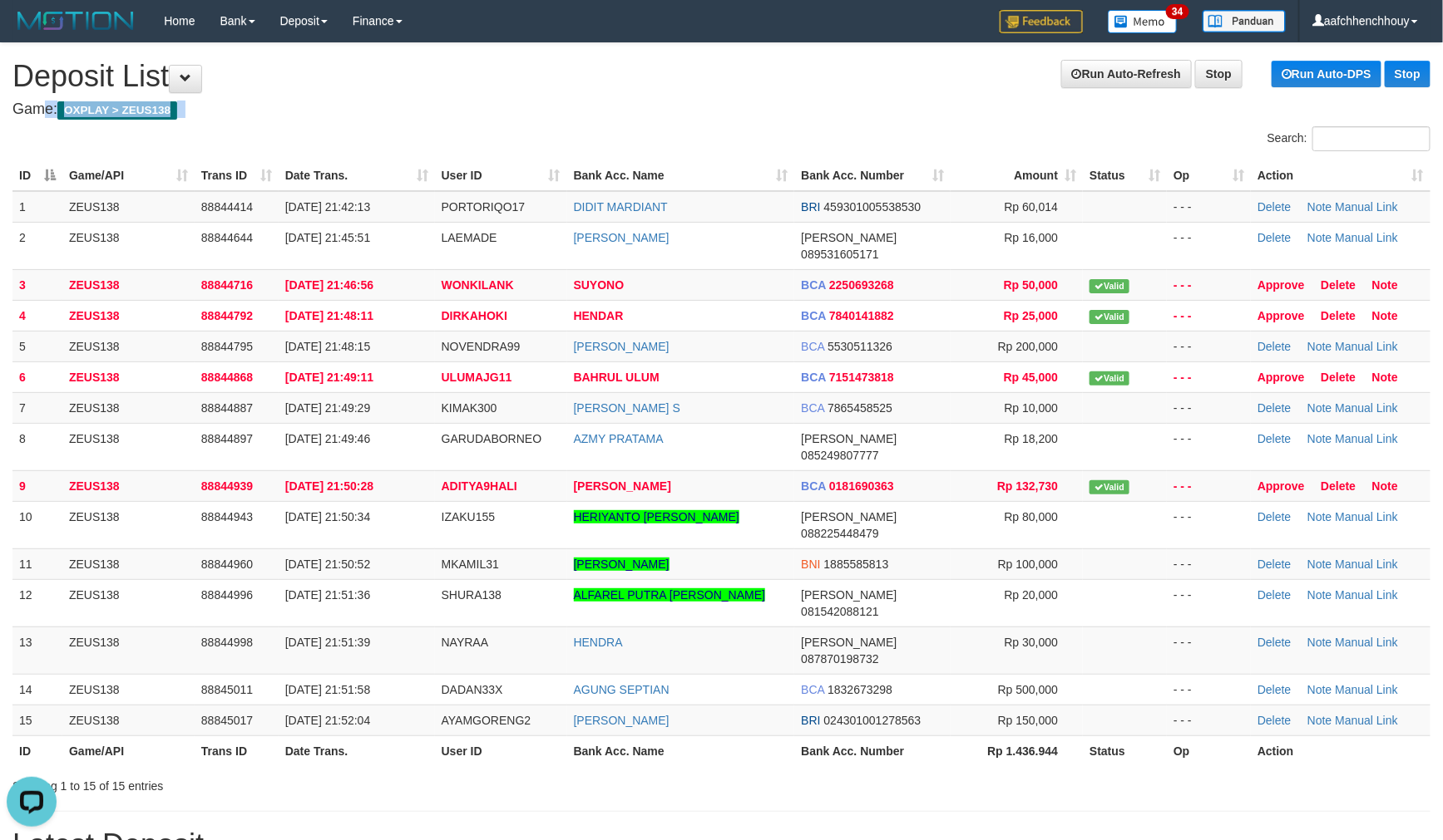
drag, startPoint x: 514, startPoint y: 73, endPoint x: 479, endPoint y: 80, distance: 35.7
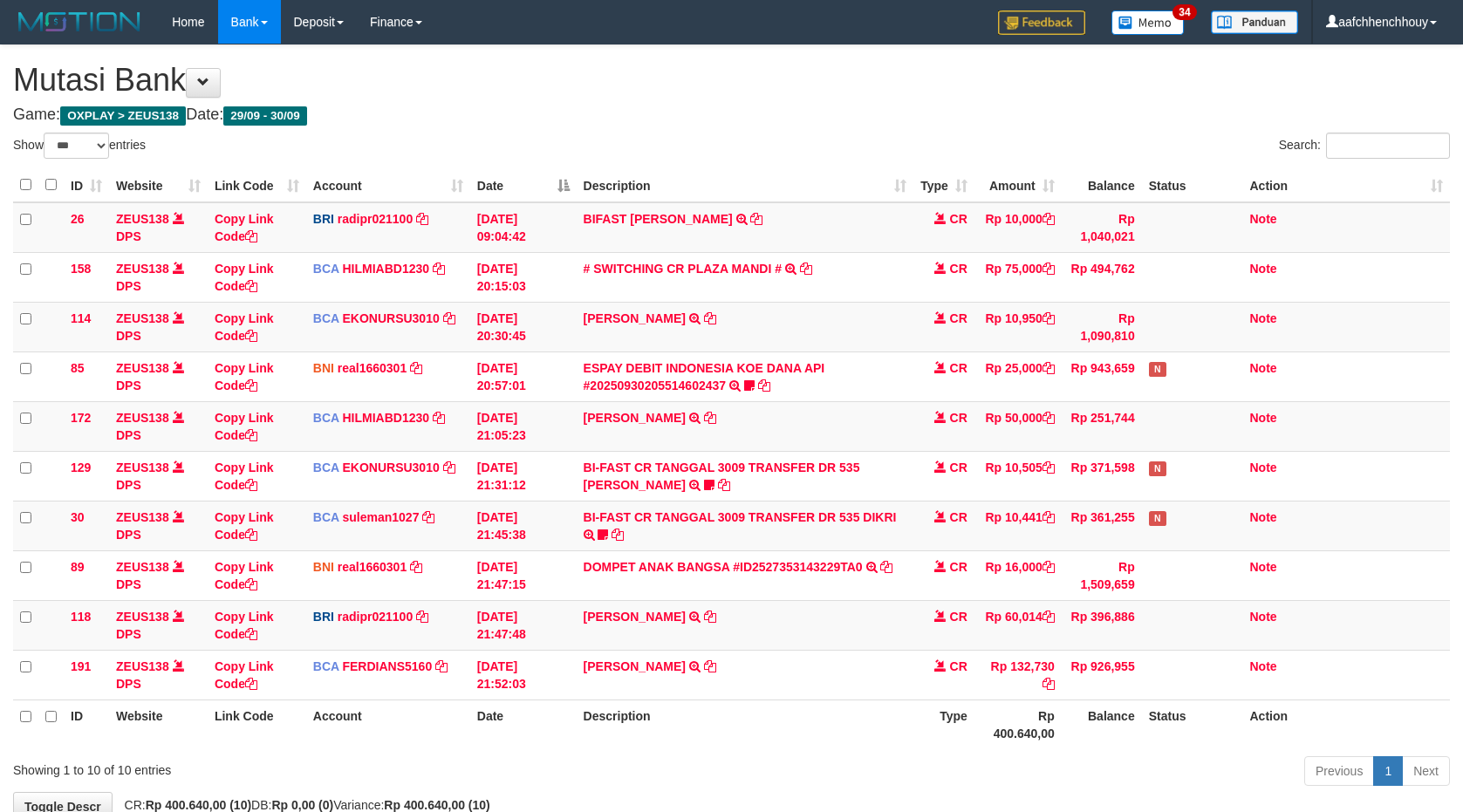
select select "***"
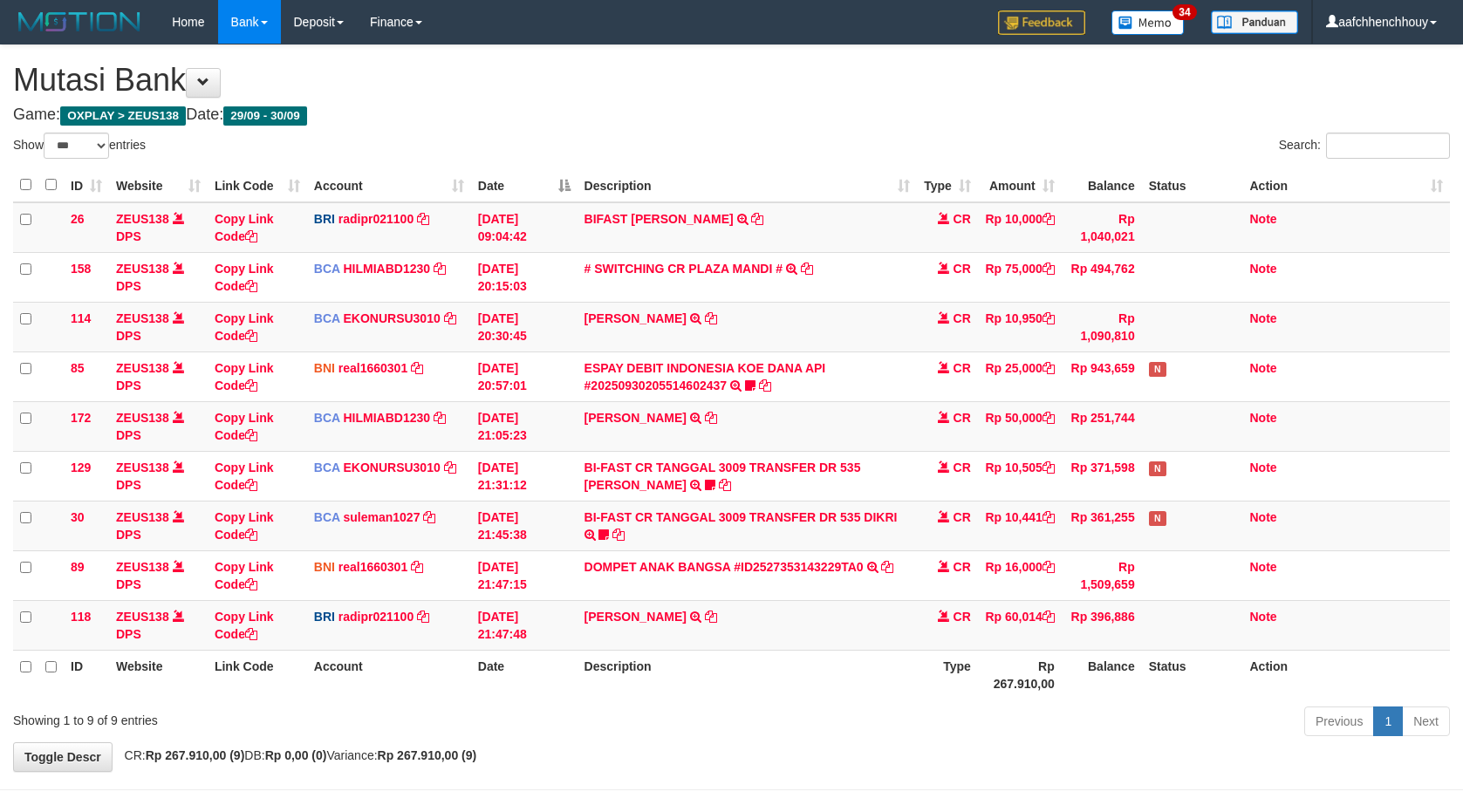
select select "***"
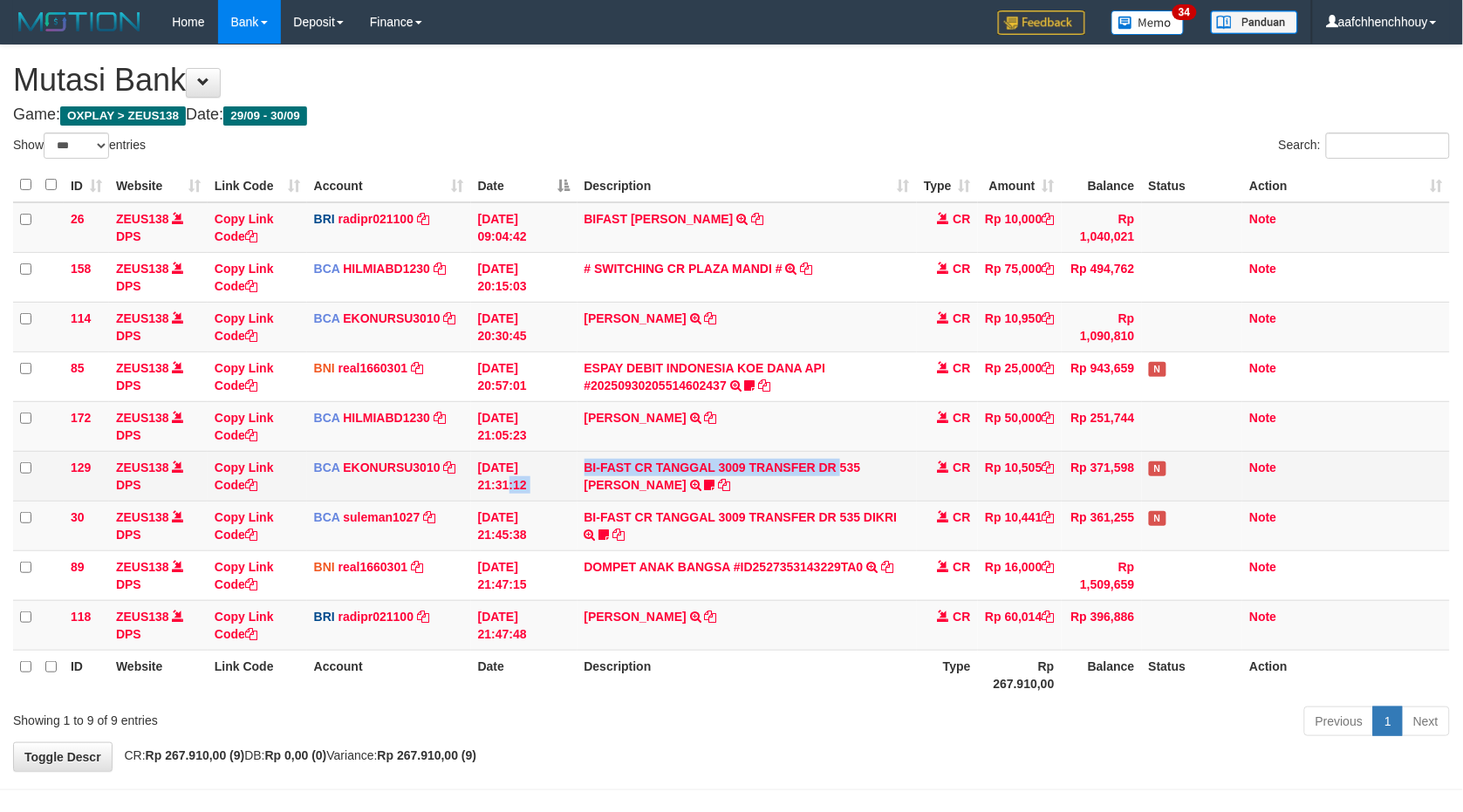
click at [819, 474] on tr "129 ZEUS138 DPS Copy Link Code BCA EKONURSU3010 DPS EKO NUR SUSILO mutasi_20250…" at bounding box center [732, 476] width 1437 height 50
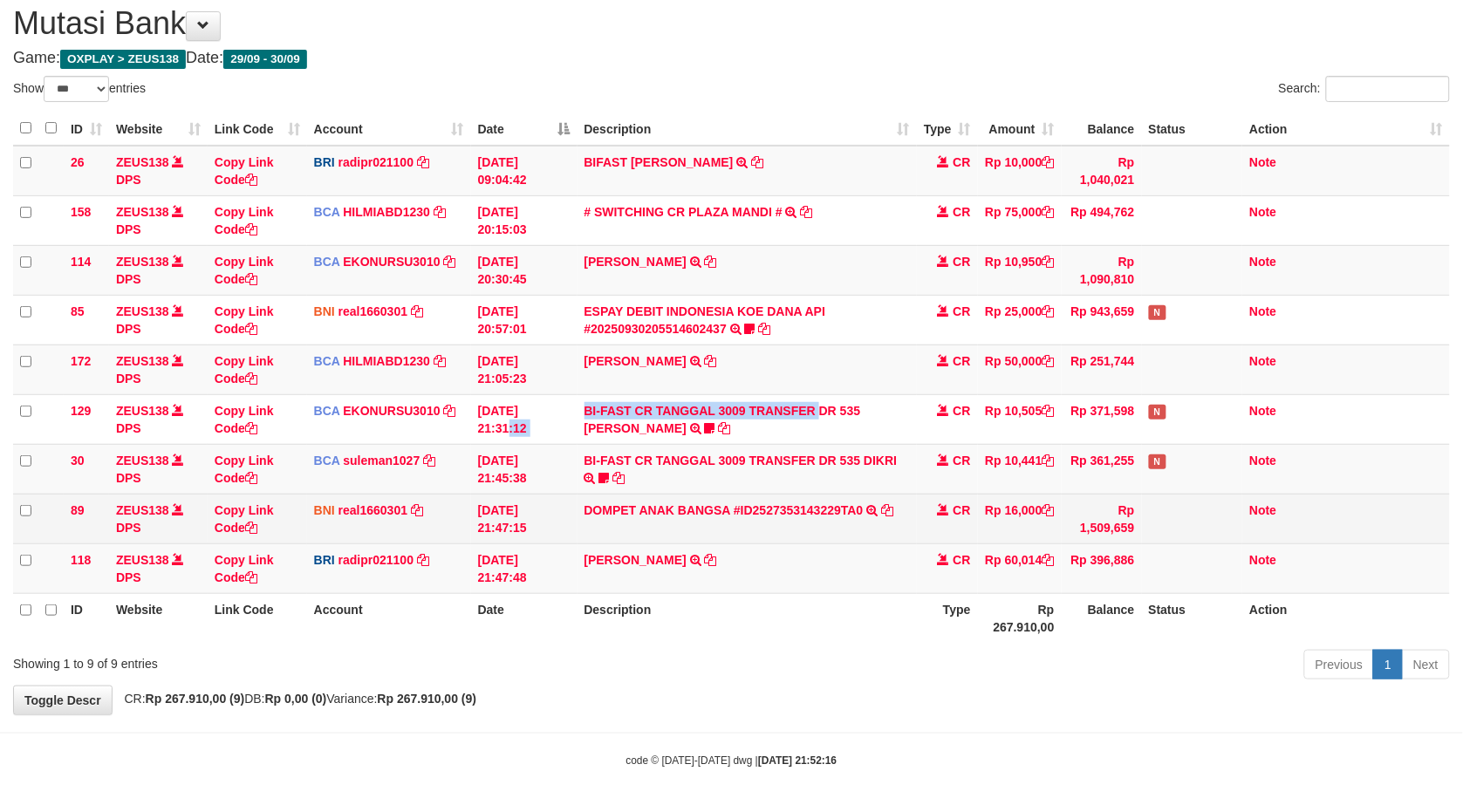
scroll to position [59, 0]
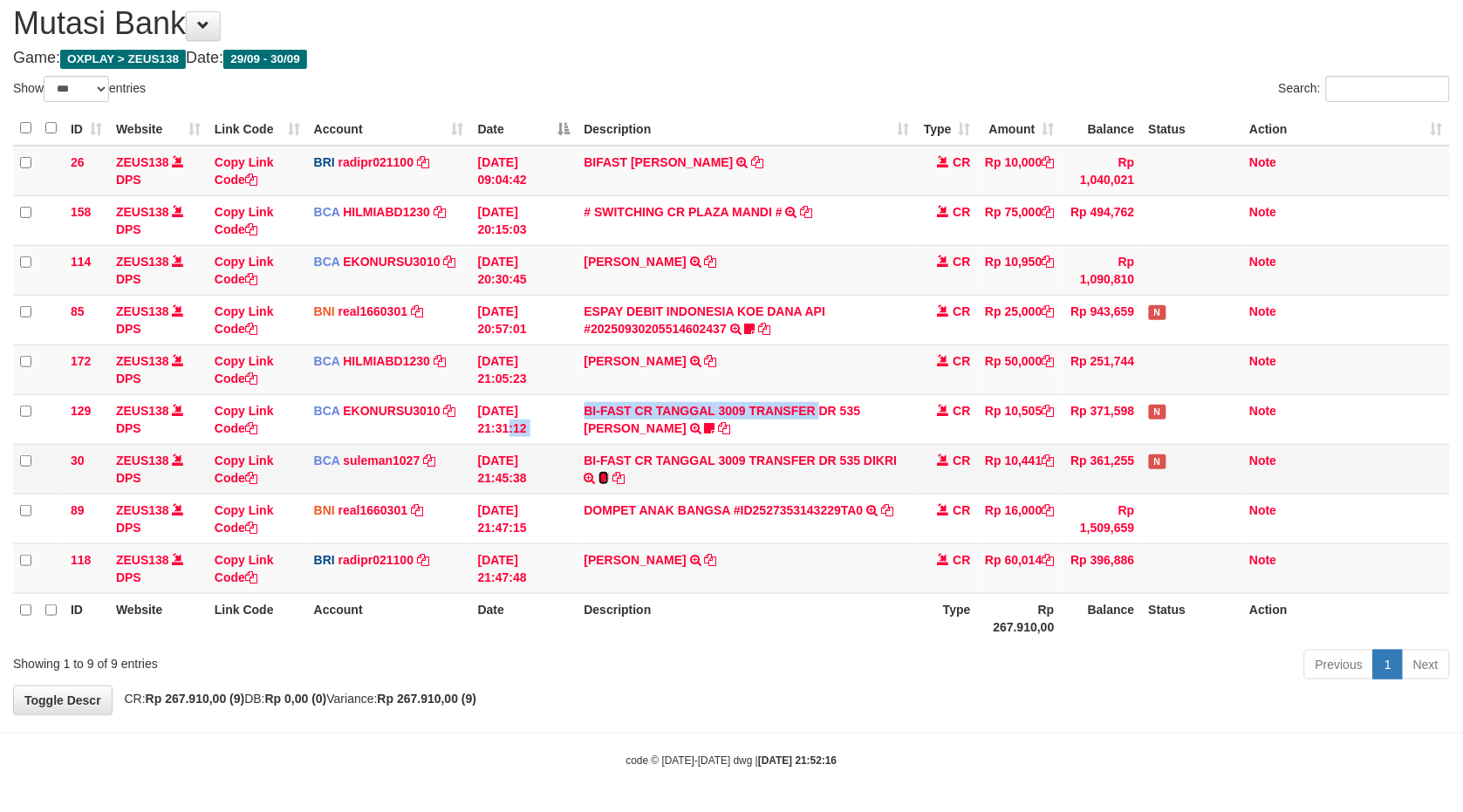
click at [605, 476] on icon at bounding box center [603, 477] width 10 height 12
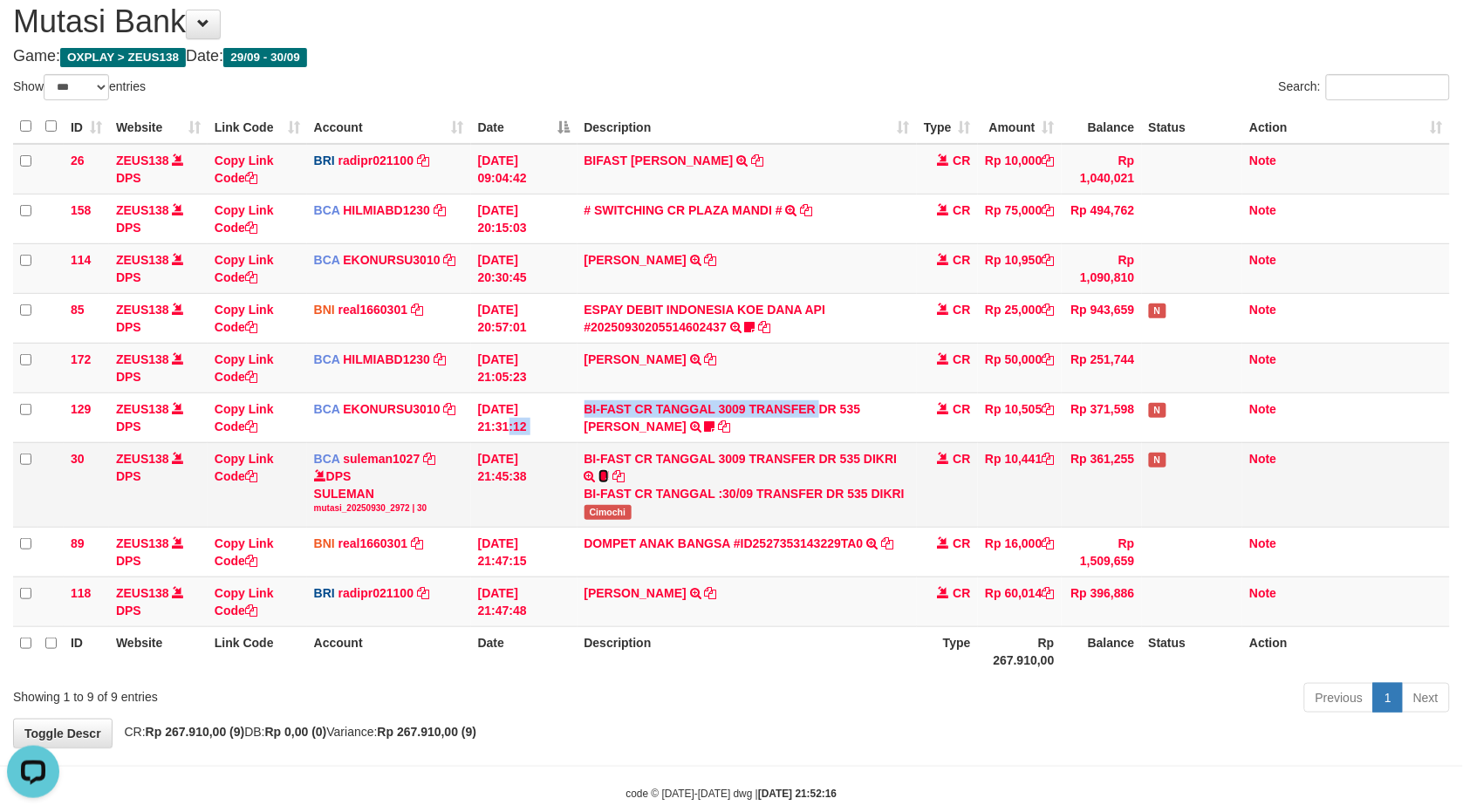
scroll to position [0, 0]
click at [597, 507] on span "Cimochi" at bounding box center [608, 512] width 47 height 15
copy span "Cimochi"
click at [790, 317] on tbody "26 ZEUS138 DPS Copy Link Code BRI radipr021100 DPS REYNALDI ADI PRATAMA mutasi_…" at bounding box center [732, 385] width 1437 height 484
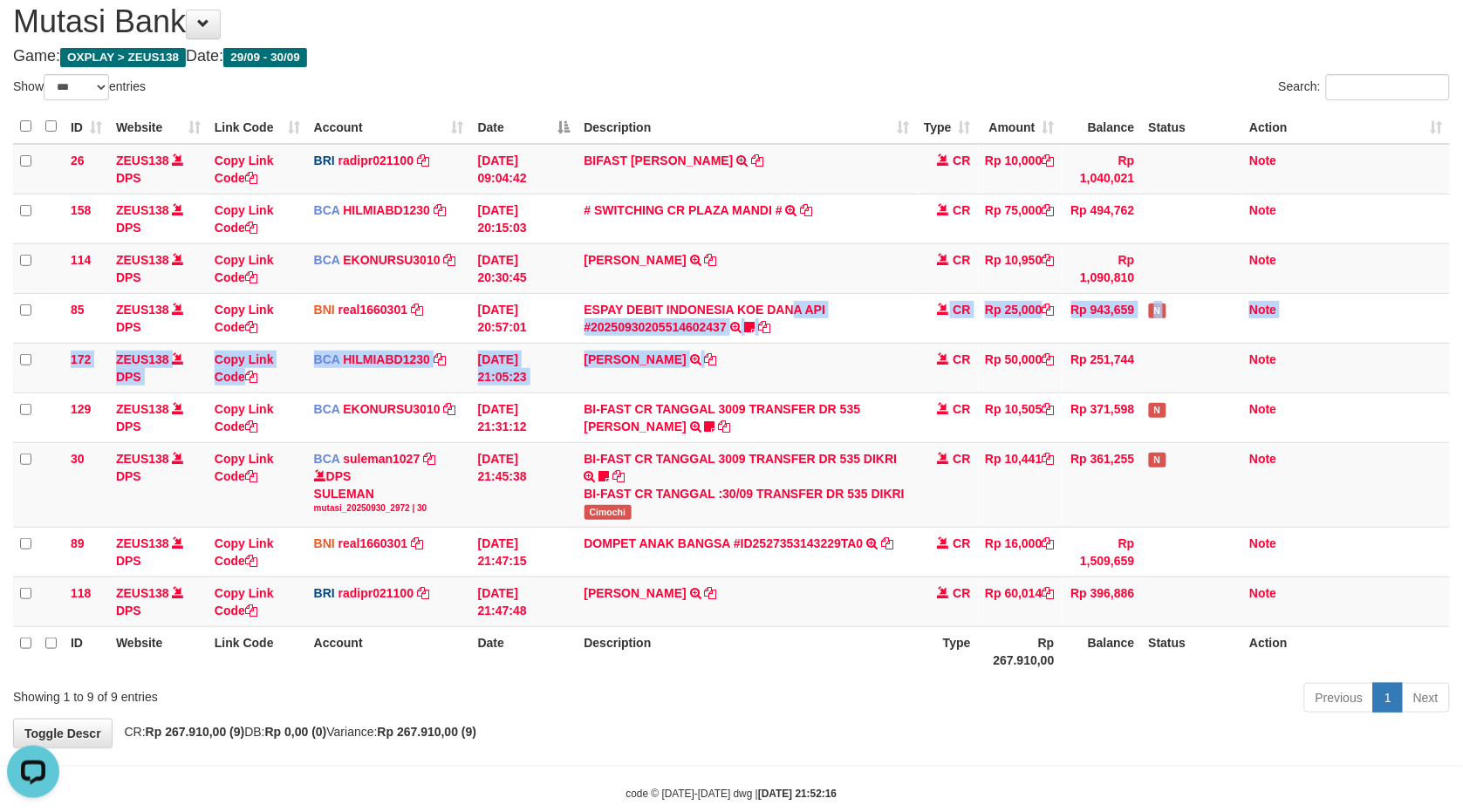
drag, startPoint x: 1007, startPoint y: 367, endPoint x: 1477, endPoint y: 361, distance: 470.0
click at [1184, 408] on tbody "26 ZEUS138 DPS Copy Link Code BRI radipr021100 DPS REYNALDI ADI PRATAMA mutasi_…" at bounding box center [732, 385] width 1437 height 484
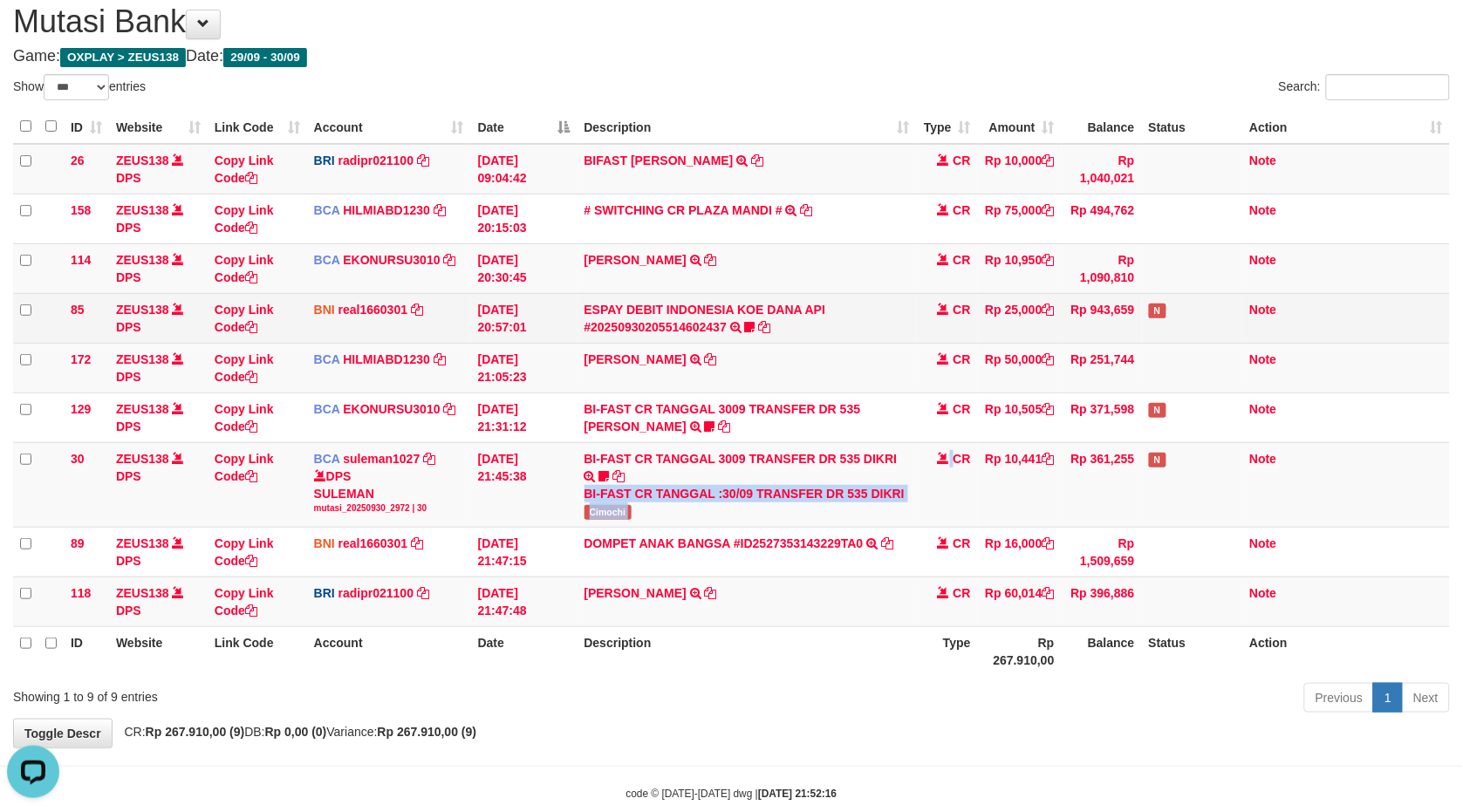
click at [890, 329] on tbody "26 ZEUS138 DPS Copy Link Code BRI radipr021100 DPS REYNALDI ADI PRATAMA mutasi_…" at bounding box center [732, 385] width 1437 height 484
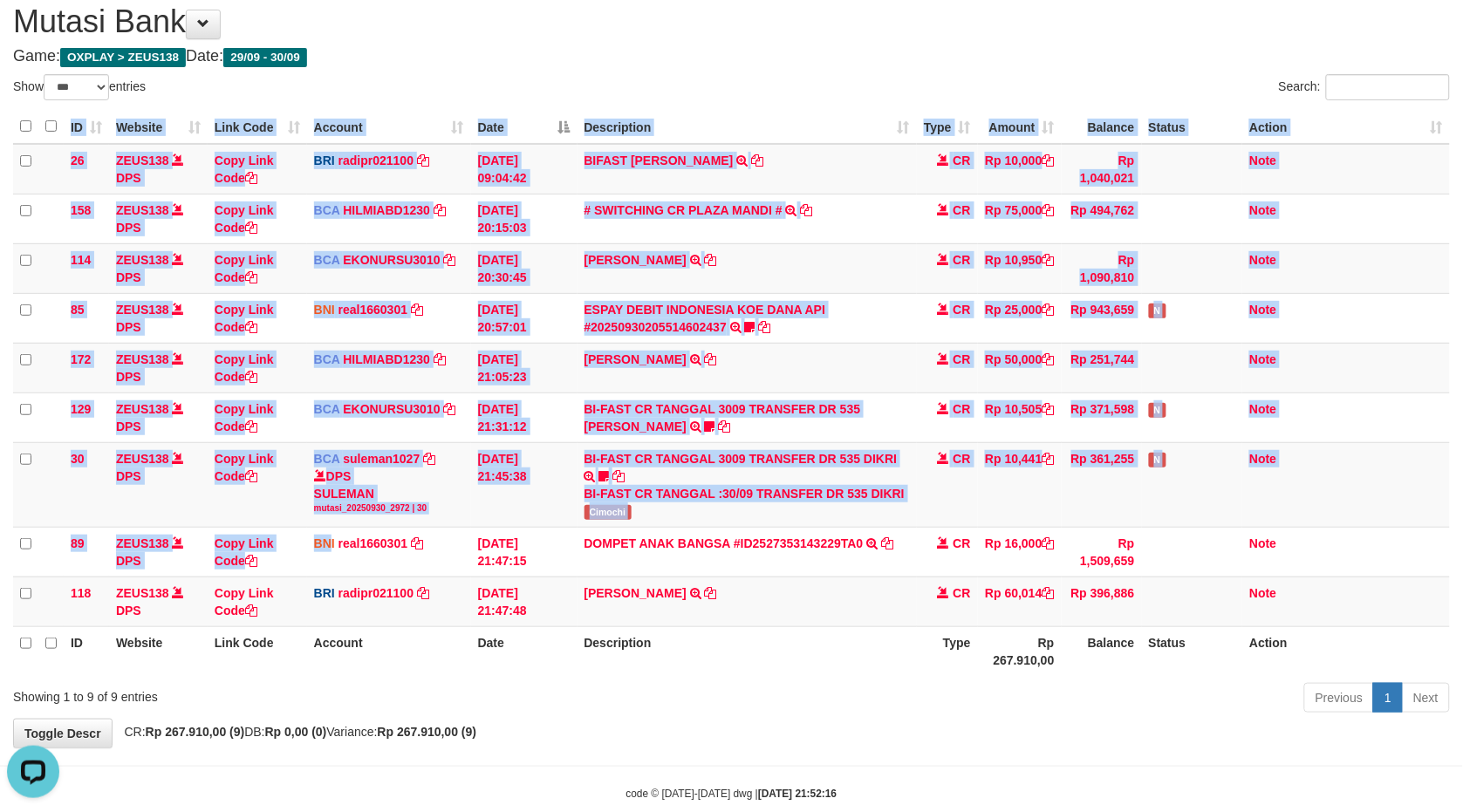
drag, startPoint x: 472, startPoint y: 537, endPoint x: 2003, endPoint y: 334, distance: 1544.4
click at [1462, 334] on html "Toggle navigation Home Bank Account List Load By Website Group [OXPLAY] ZEUS138…" at bounding box center [732, 393] width 1463 height 904
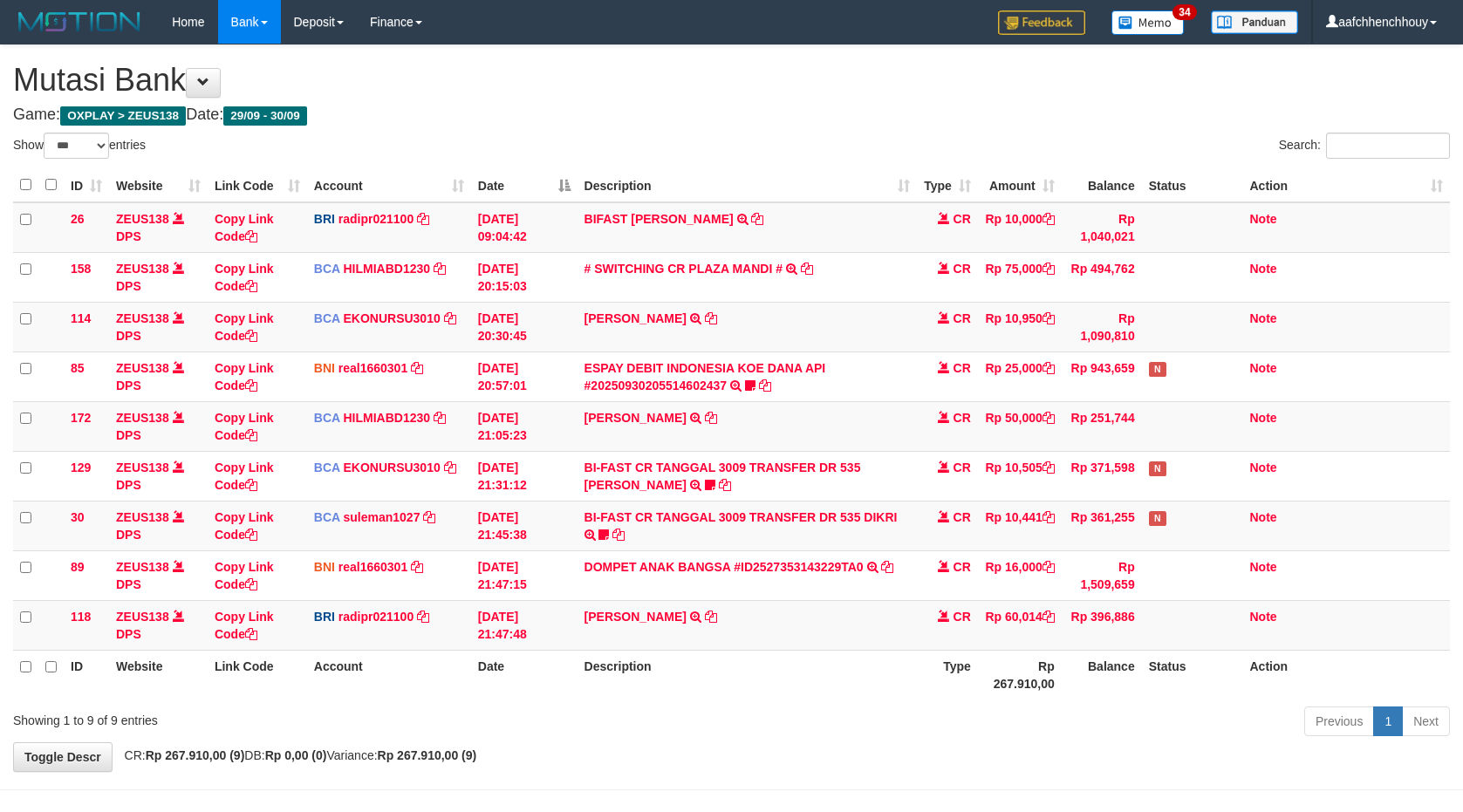
select select "***"
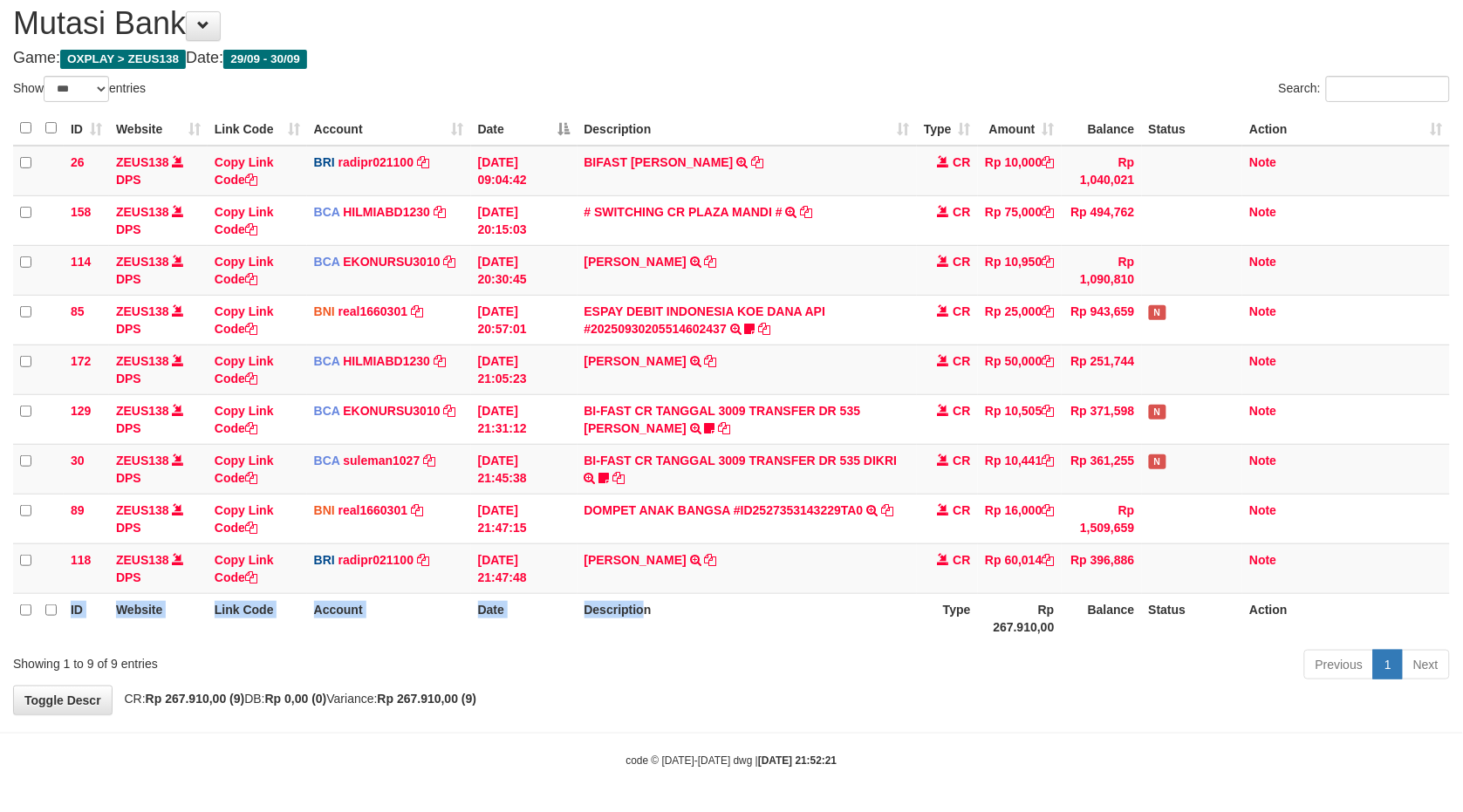
drag, startPoint x: 62, startPoint y: 639, endPoint x: 605, endPoint y: 646, distance: 543.0
click at [609, 642] on div "ID Website Link Code Account Date Description Type Amount Balance Status Action…" at bounding box center [732, 377] width 1463 height 541
drag, startPoint x: 609, startPoint y: 644, endPoint x: 620, endPoint y: 629, distance: 18.6
click at [620, 632] on div "Show ** ** ** *** entries Search: ID Website Link Code Account Date Description…" at bounding box center [732, 381] width 1437 height 610
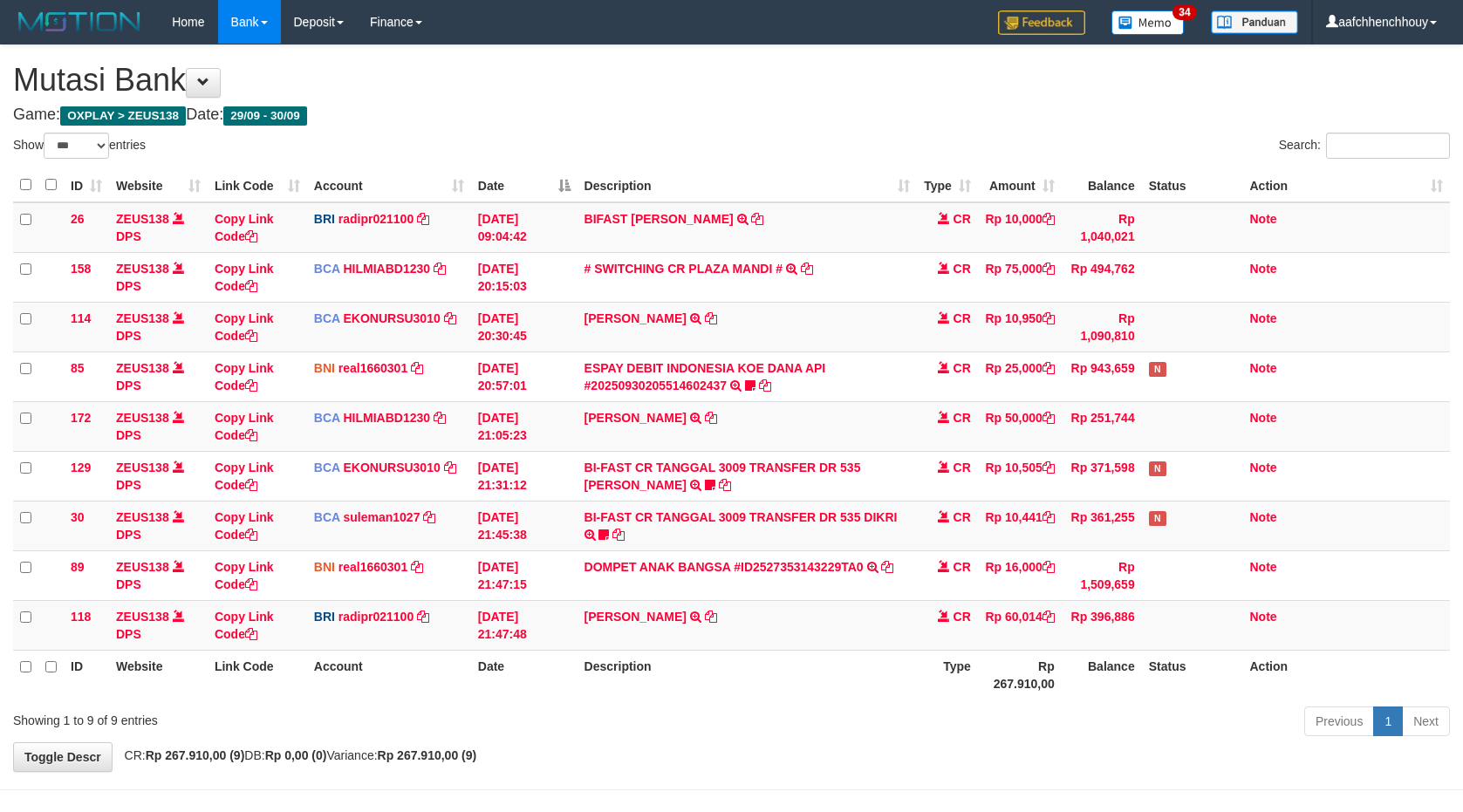
select select "***"
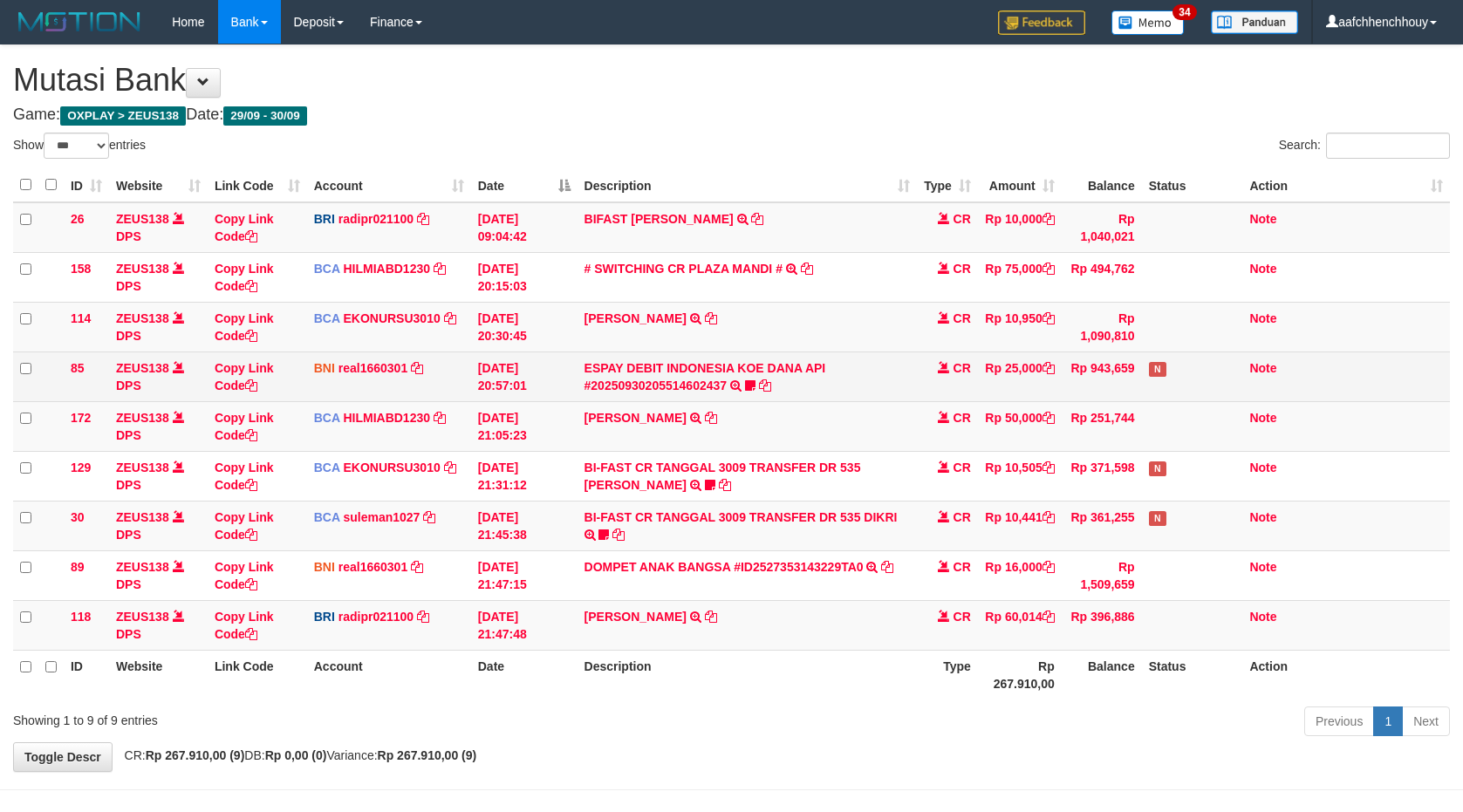
scroll to position [59, 0]
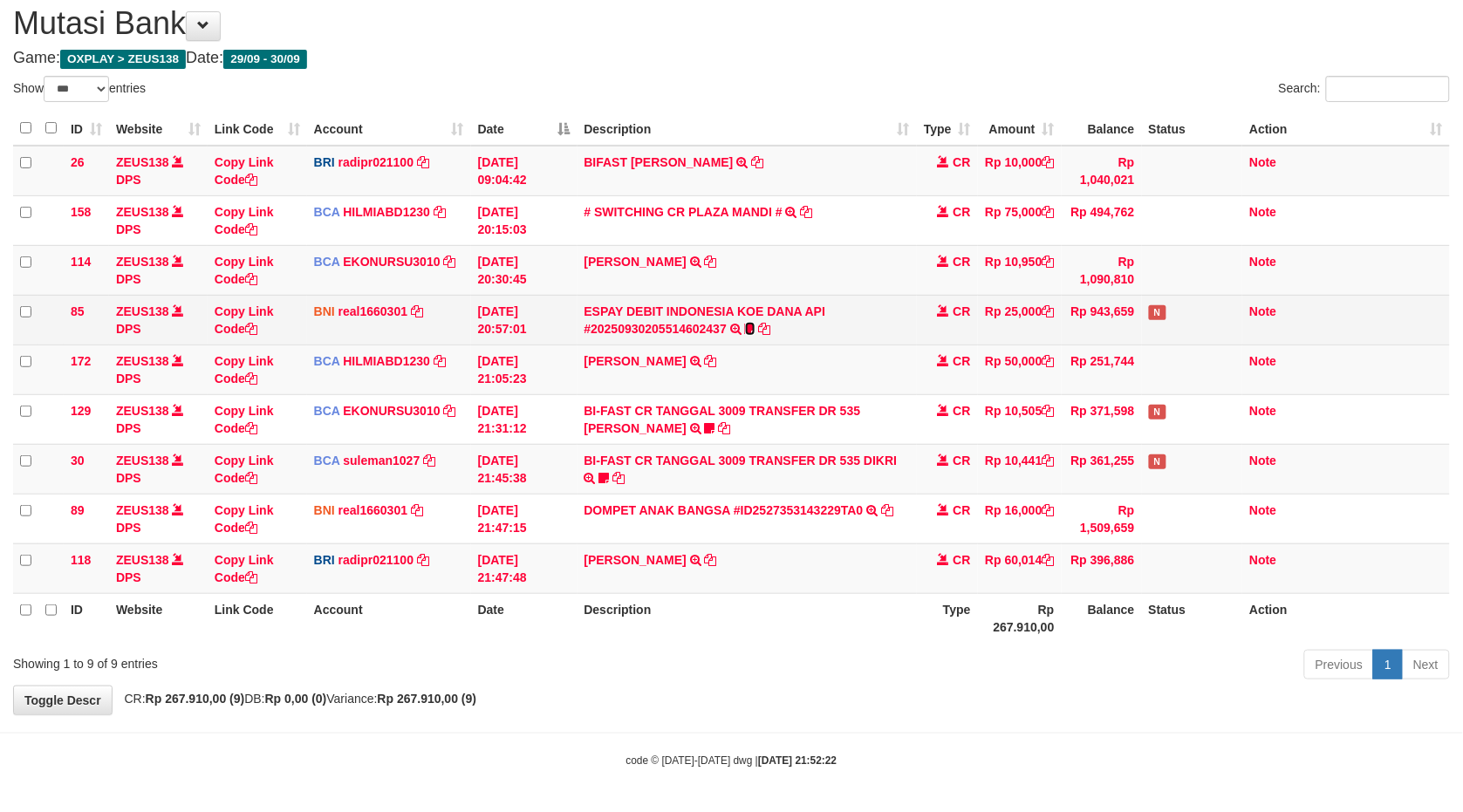
click at [748, 324] on icon at bounding box center [750, 328] width 10 height 12
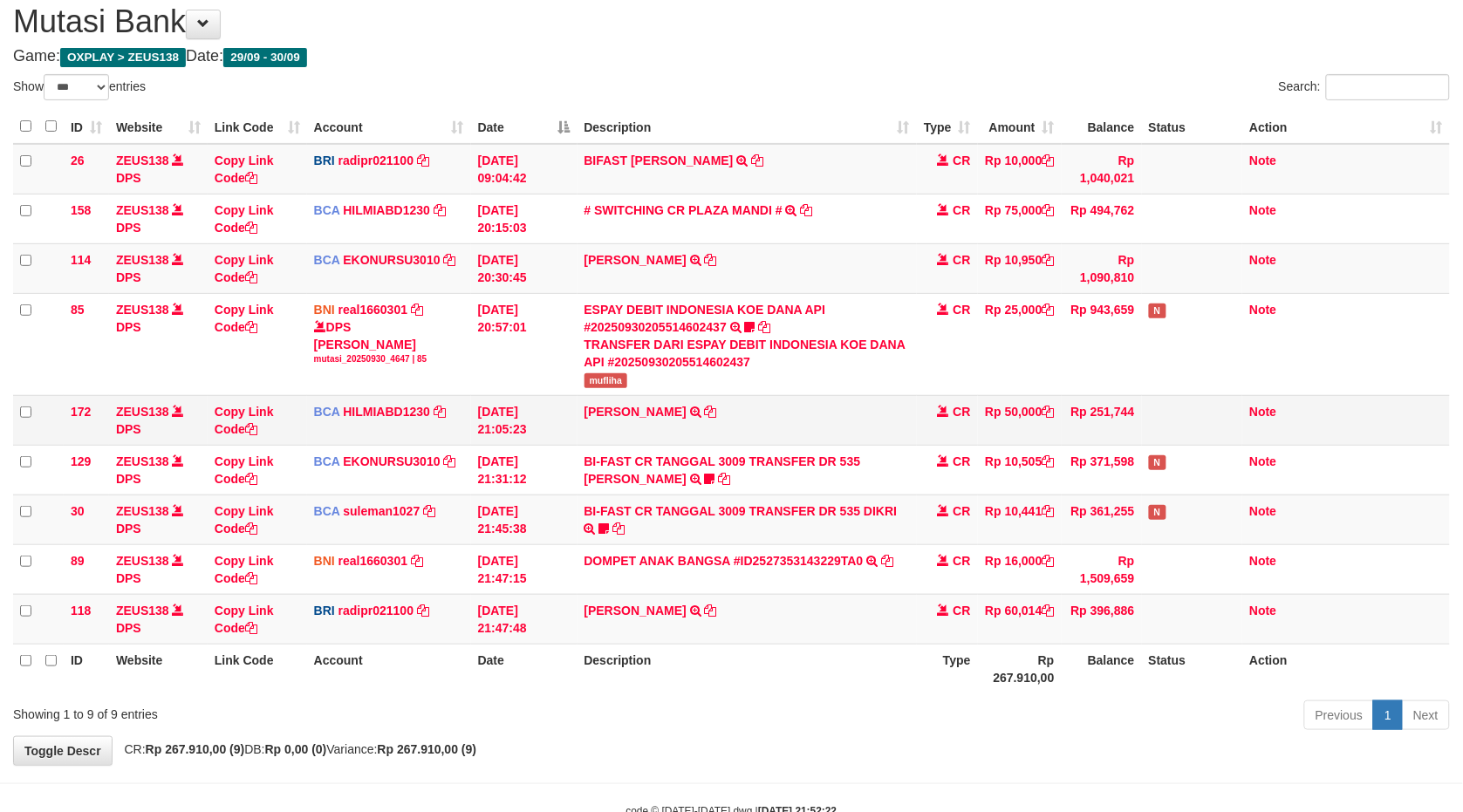
click at [608, 396] on td "DIDI MULYADI TRSF E-BANKING CR 3009/FTSCY/WS95051 50000.002025093079493145 TRFD…" at bounding box center [747, 420] width 340 height 50
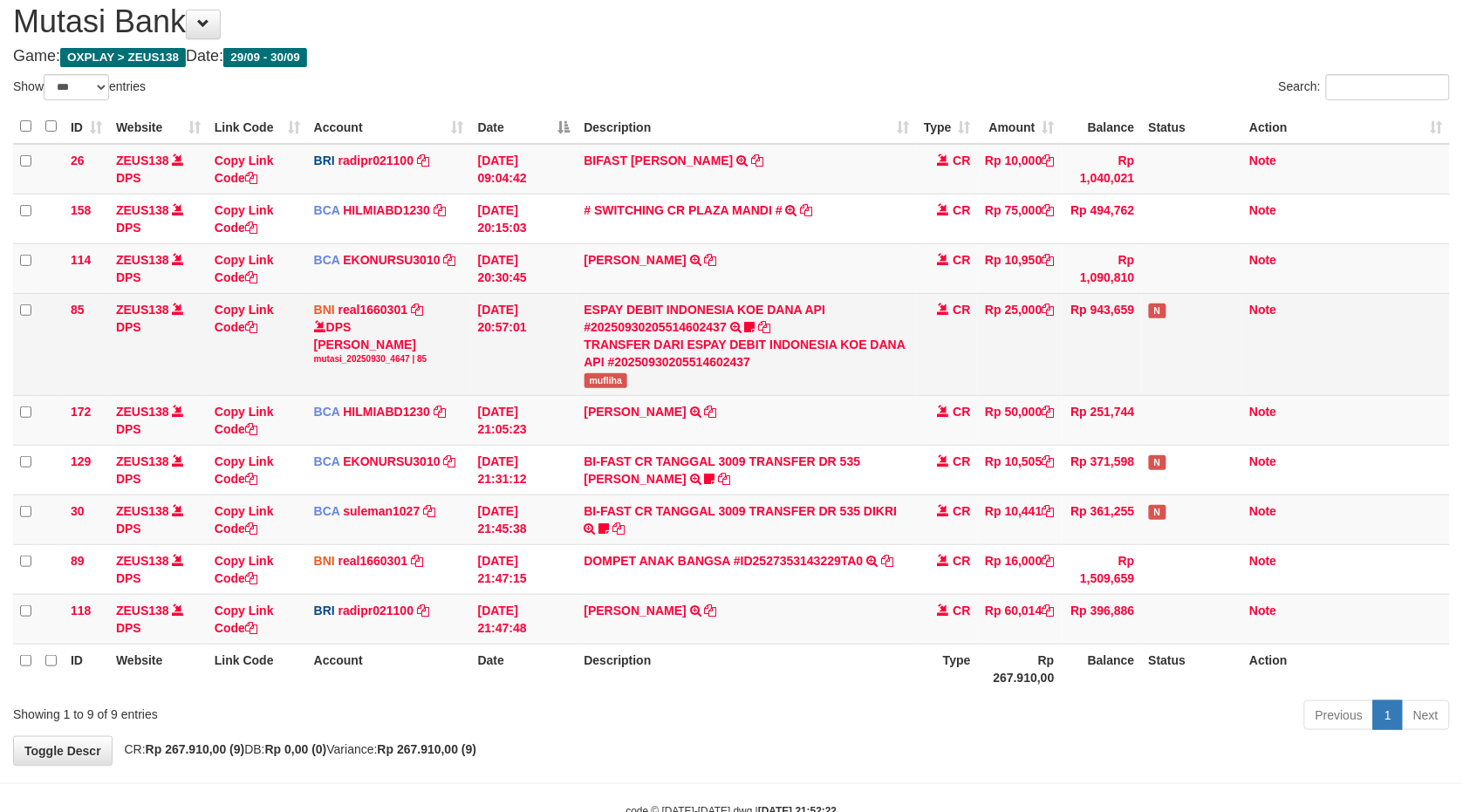
click at [621, 379] on span "mufliha" at bounding box center [607, 381] width 44 height 15
click at [625, 379] on span "mufliha" at bounding box center [607, 381] width 44 height 15
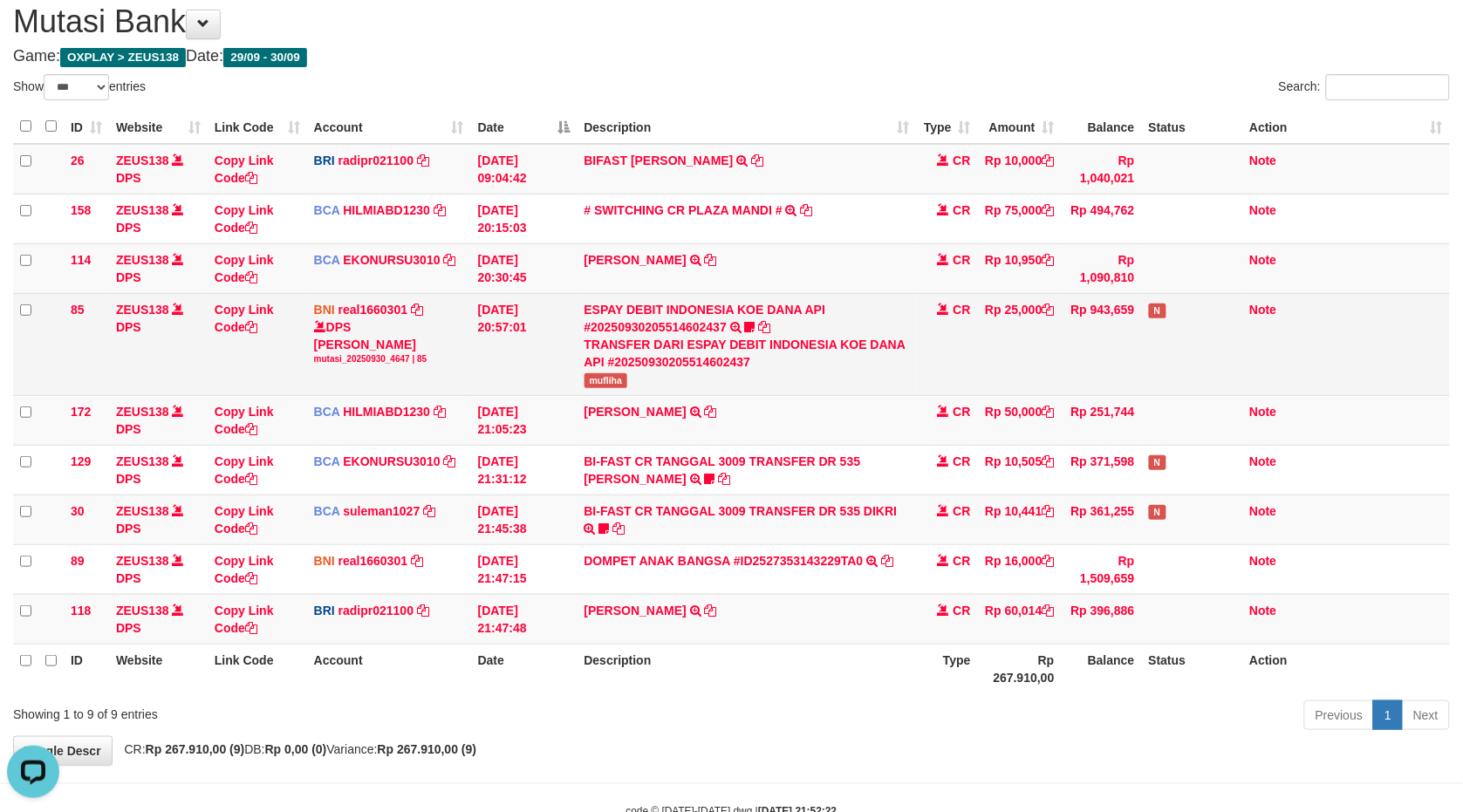
click at [621, 378] on span "mufliha" at bounding box center [607, 381] width 44 height 15
click at [618, 375] on span "mufliha" at bounding box center [607, 381] width 44 height 15
click at [617, 375] on span "mufliha" at bounding box center [607, 381] width 44 height 15
click at [616, 373] on span "mufliha" at bounding box center [607, 381] width 44 height 15
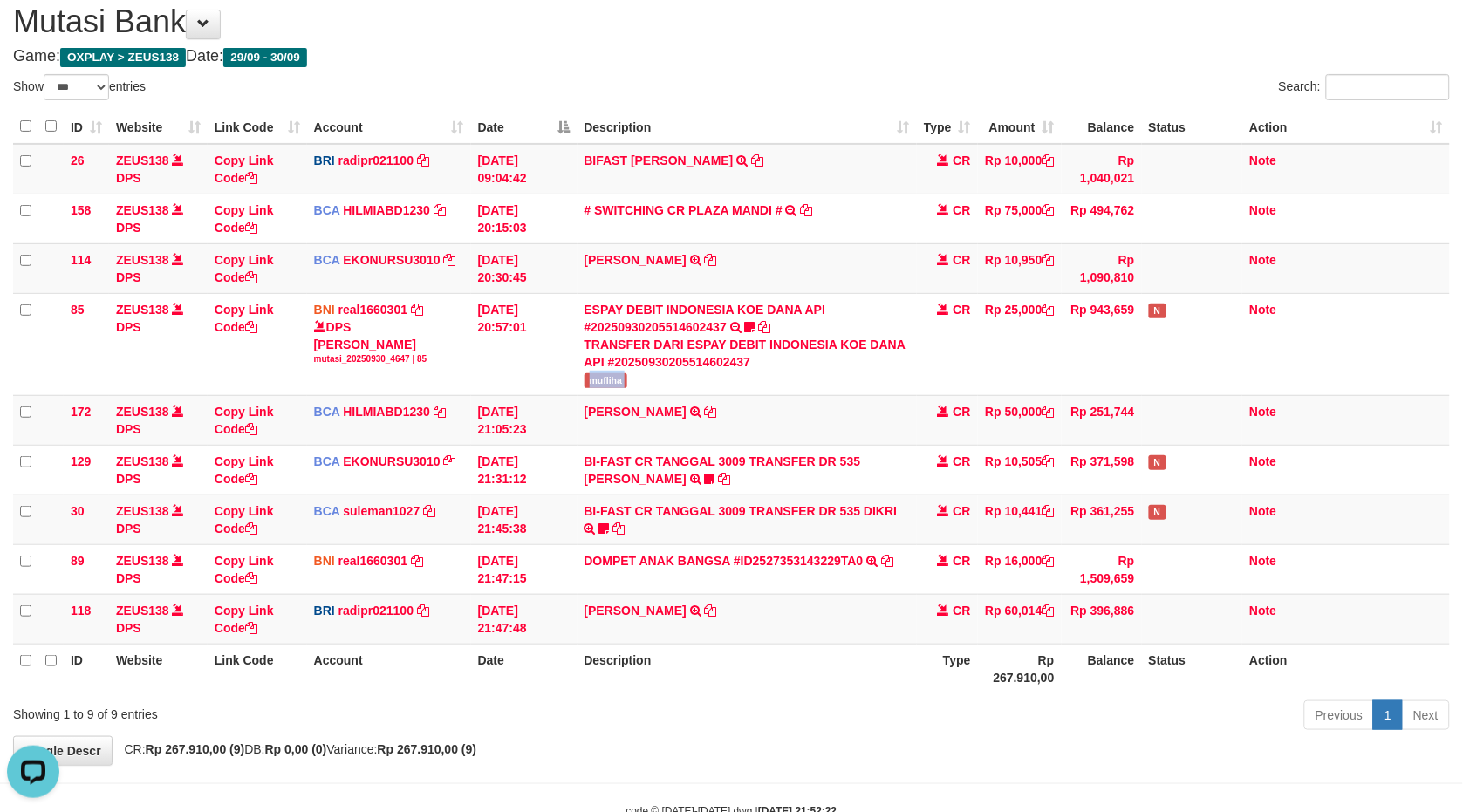
copy tr "mufliha"
click at [625, 221] on tbody "26 ZEUS138 DPS Copy Link Code BRI radipr021100 DPS REYNALDI ADI PRATAMA mutasi_…" at bounding box center [732, 395] width 1437 height 501
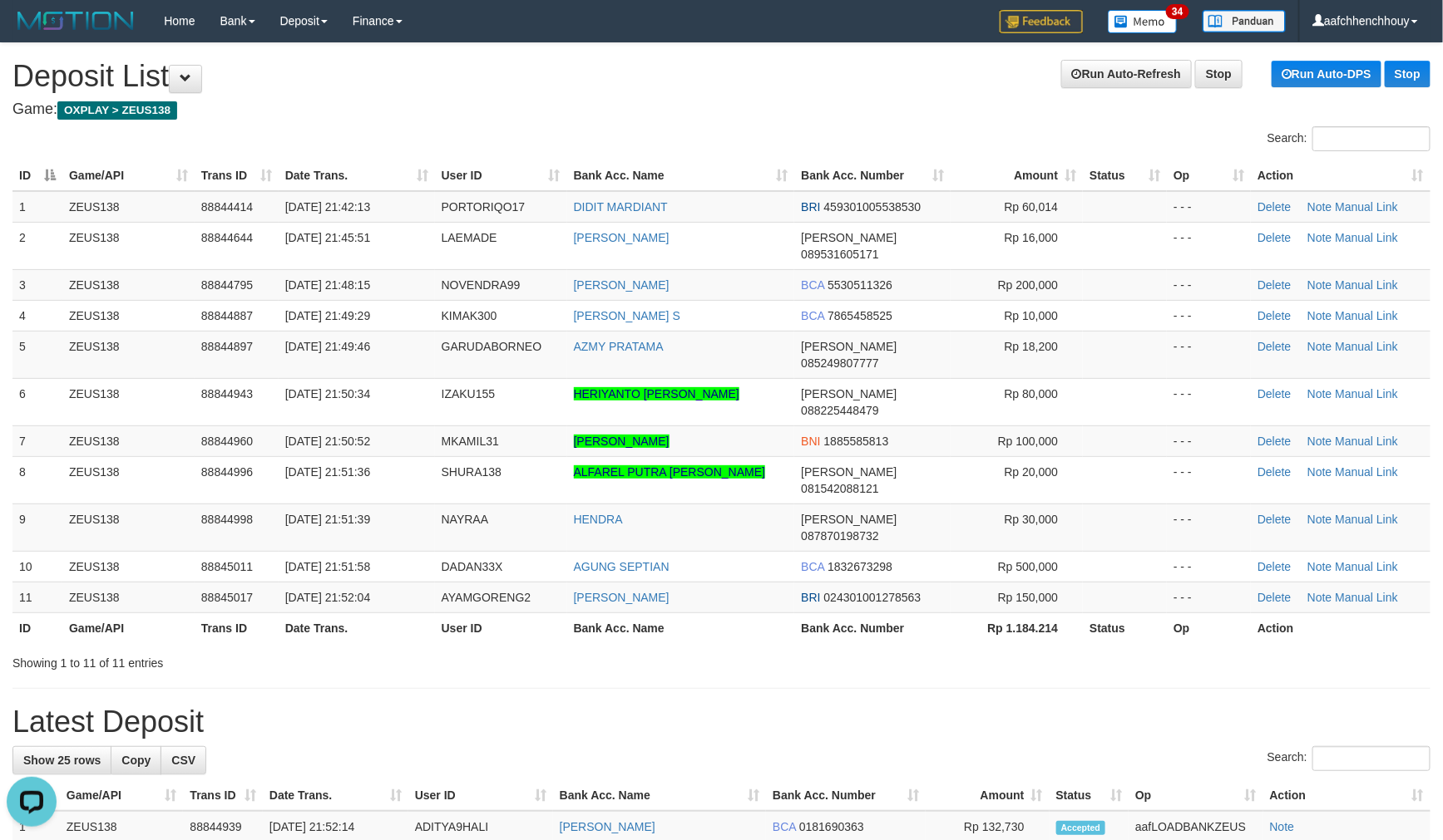
drag, startPoint x: 450, startPoint y: 96, endPoint x: 208, endPoint y: 171, distance: 253.4
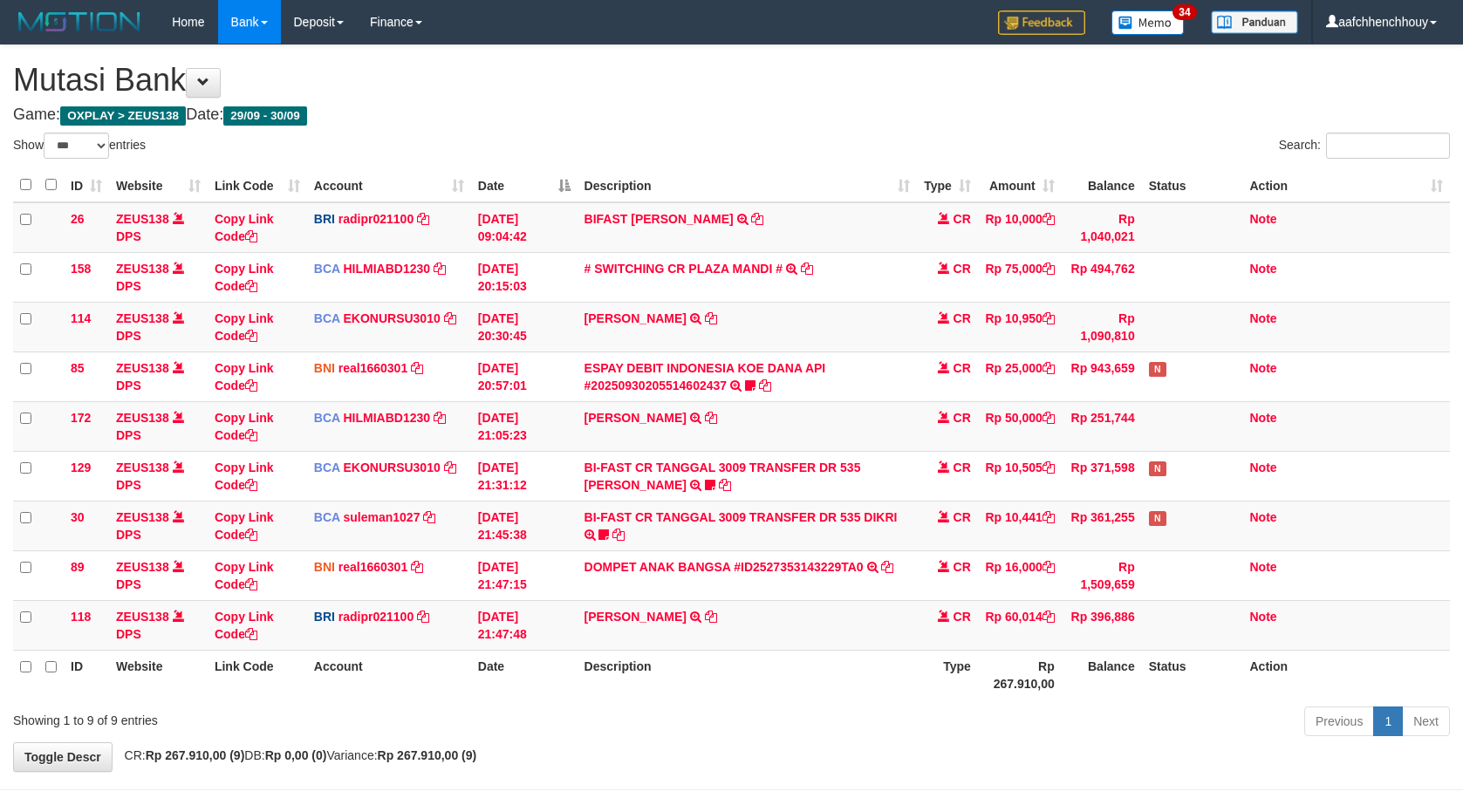
select select "***"
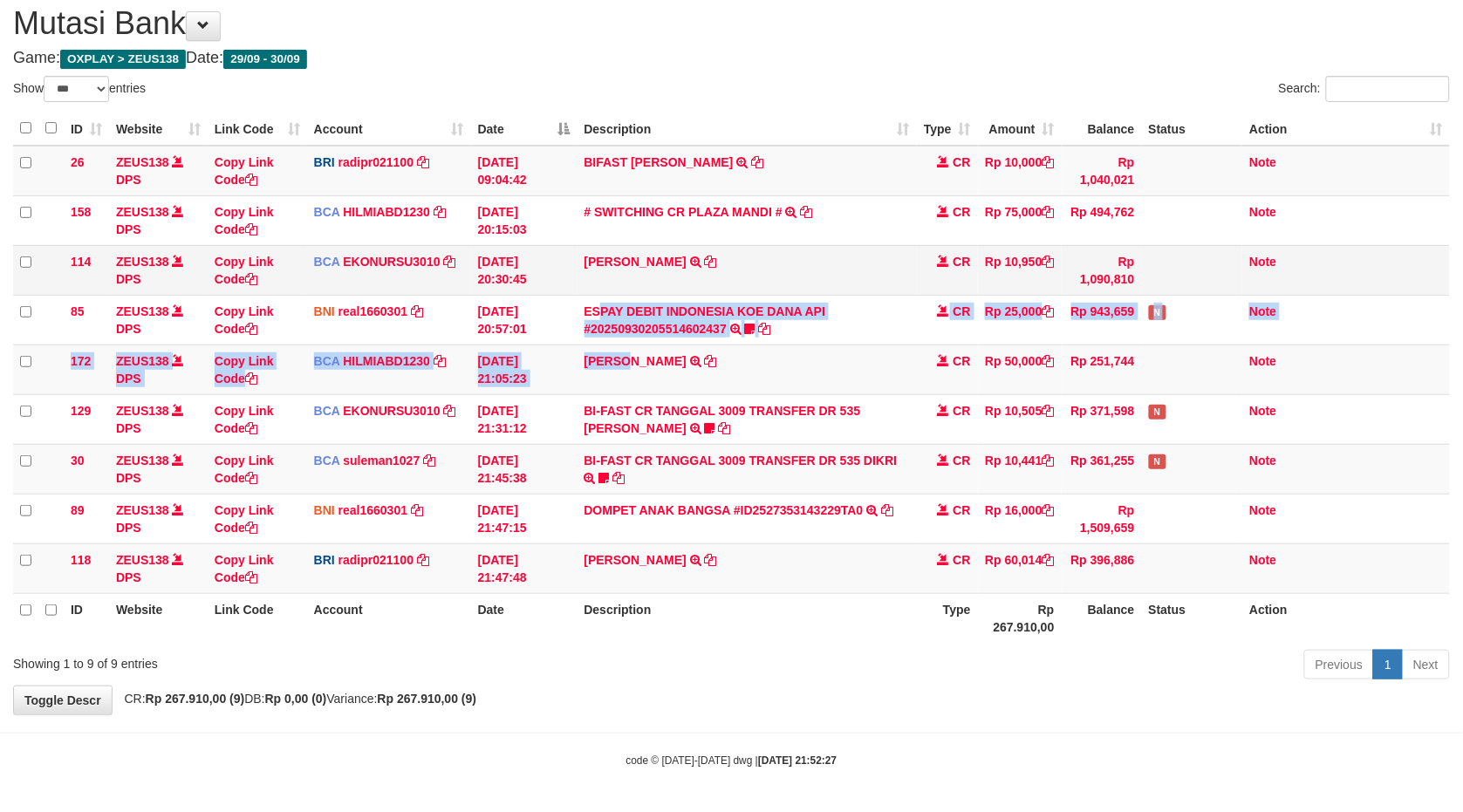
drag, startPoint x: 520, startPoint y: 342, endPoint x: 755, endPoint y: 255, distance: 250.6
click at [608, 306] on tbody "26 ZEUS138 DPS Copy Link Code BRI radipr021100 DPS REYNALDI ADI PRATAMA mutasi_…" at bounding box center [732, 370] width 1437 height 449
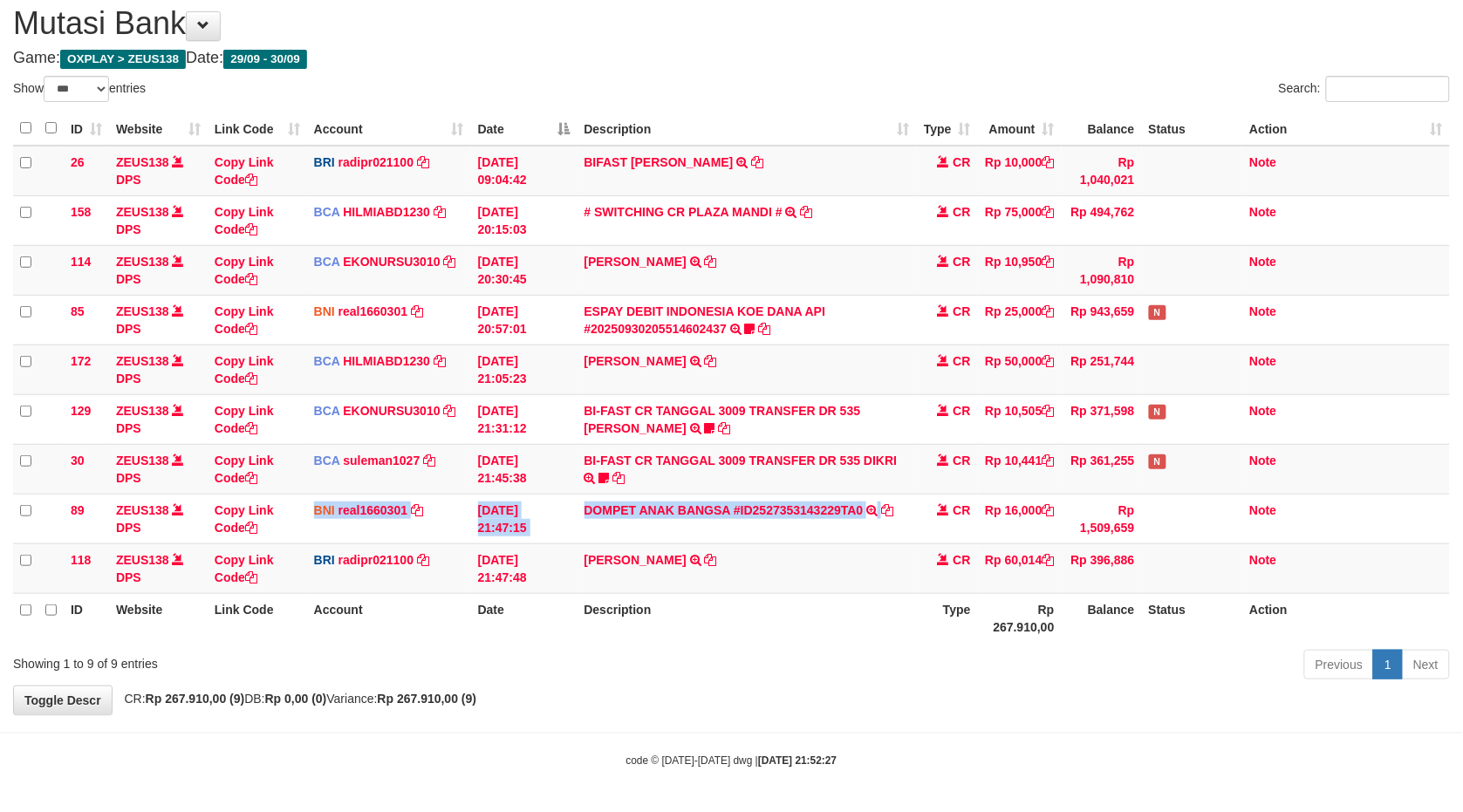
drag, startPoint x: 894, startPoint y: 512, endPoint x: 1470, endPoint y: 443, distance: 580.1
click at [1289, 497] on tr "89 ZEUS138 DPS Copy Link Code BNI real1660301 DPS REYHAN ALMANSYAH mutasi_20250…" at bounding box center [732, 518] width 1437 height 50
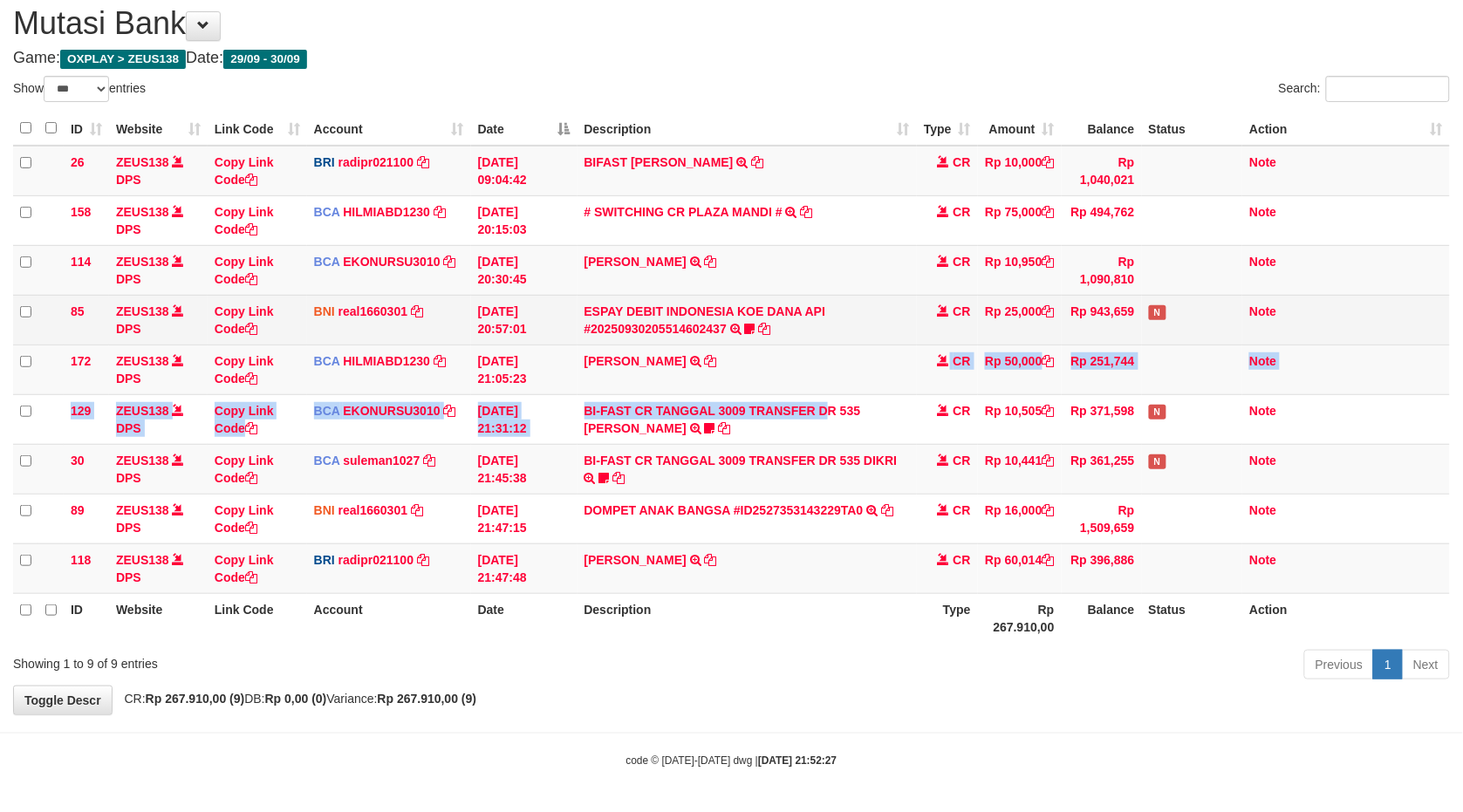
drag, startPoint x: 607, startPoint y: 434, endPoint x: 877, endPoint y: 335, distance: 287.6
click at [848, 339] on tbody "26 ZEUS138 DPS Copy Link Code BRI radipr021100 DPS REYNALDI ADI PRATAMA mutasi_…" at bounding box center [732, 370] width 1437 height 449
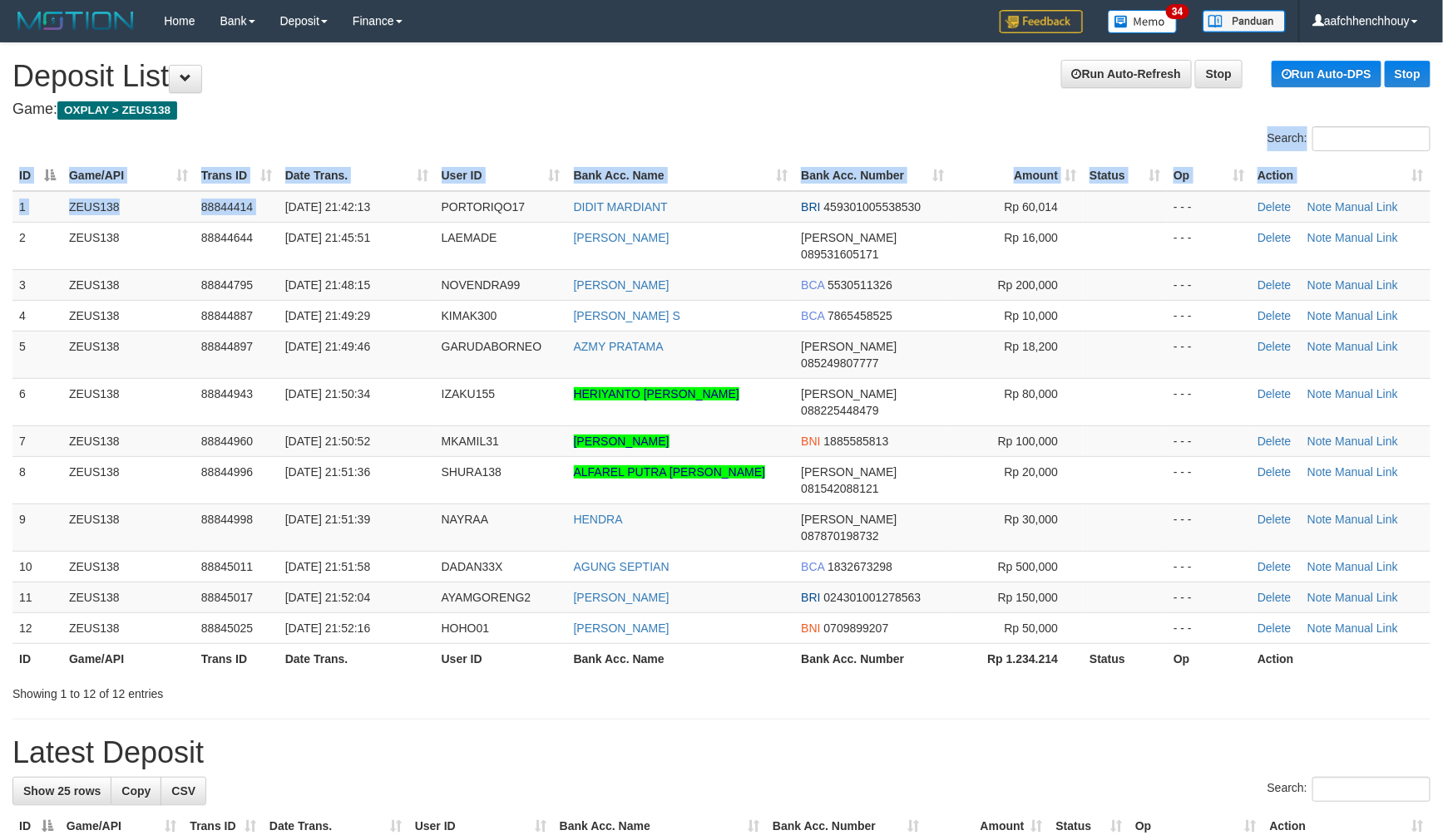
drag, startPoint x: 483, startPoint y: 112, endPoint x: 4, endPoint y: 221, distance: 491.2
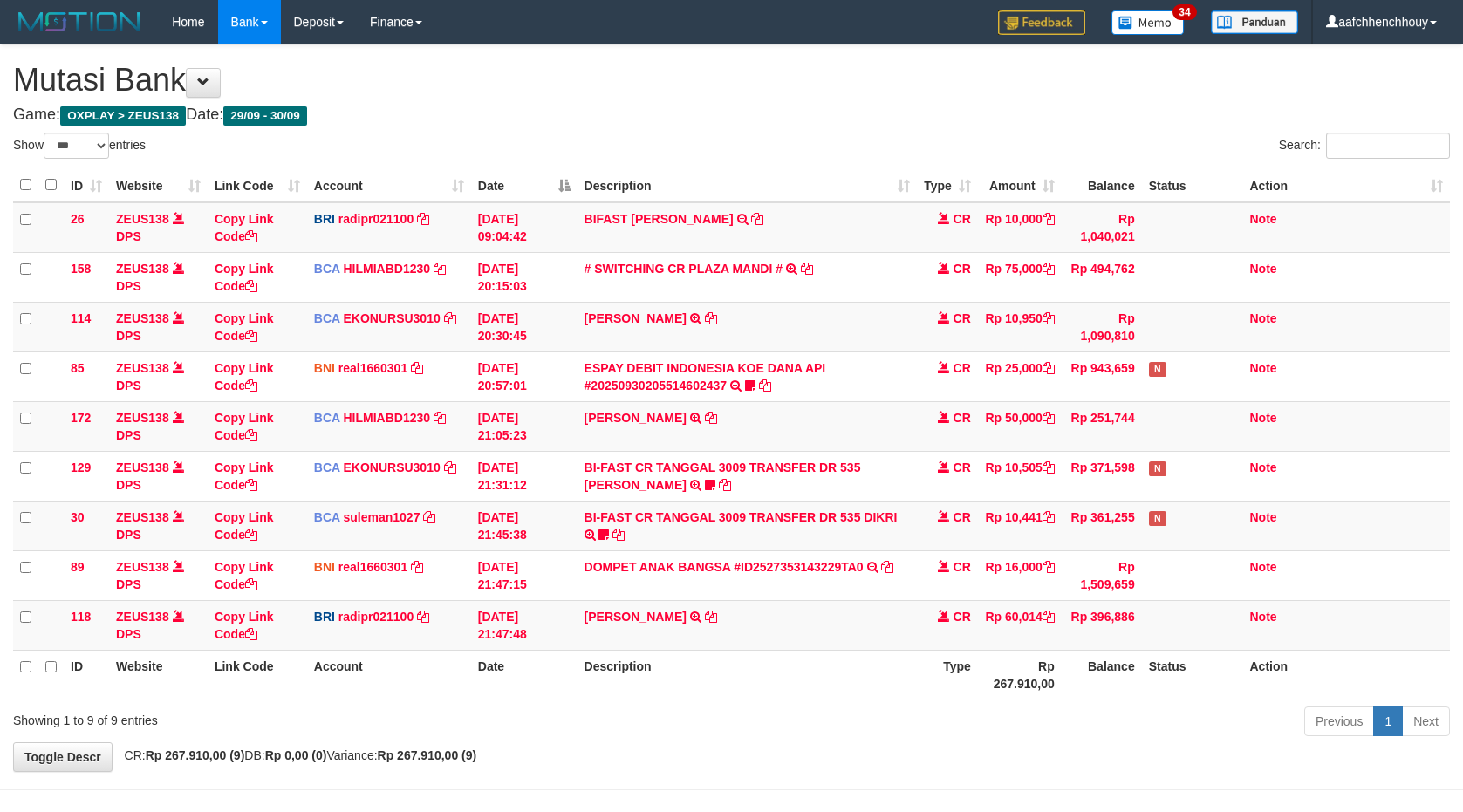
select select "***"
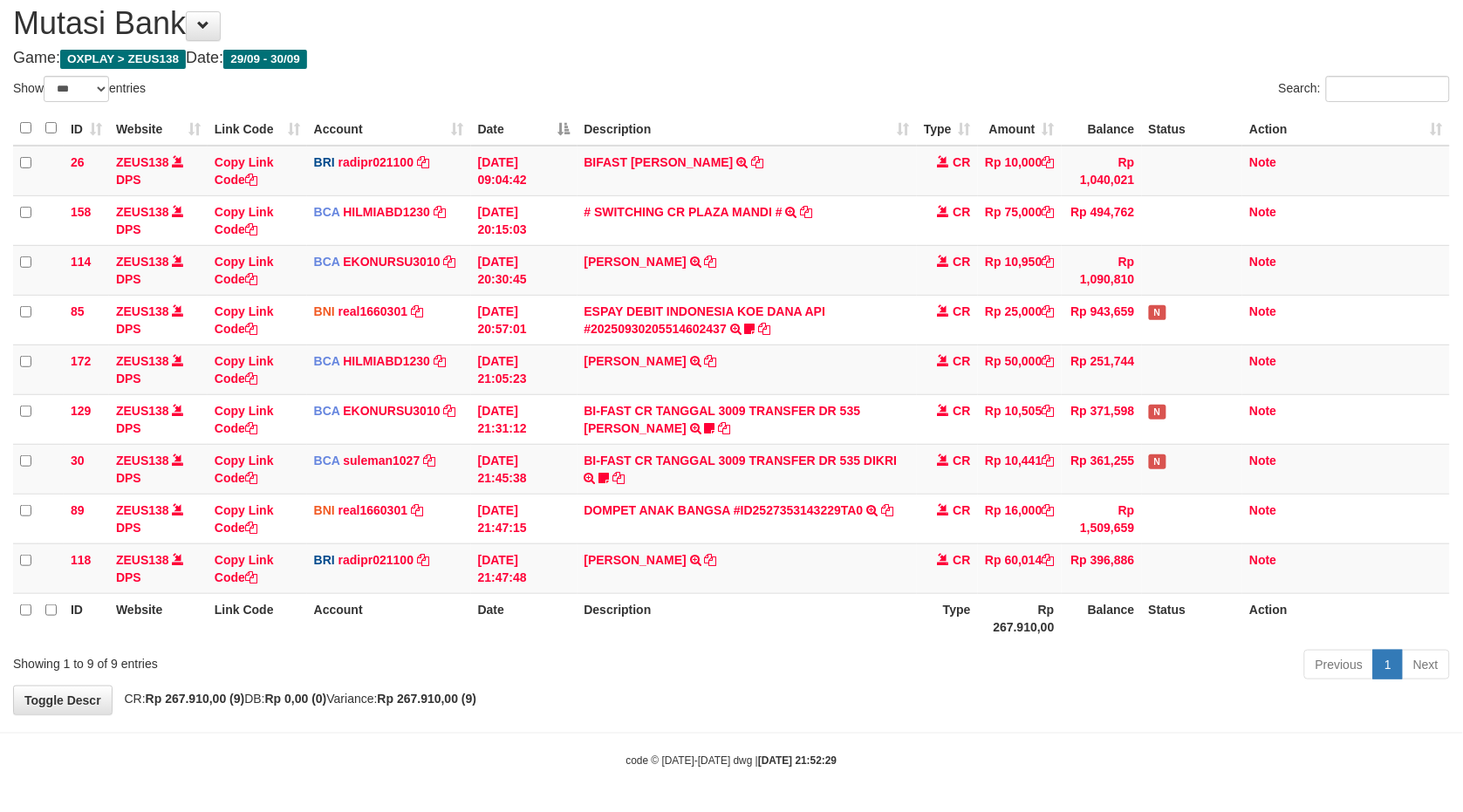
scroll to position [59, 0]
click at [585, 404] on link "BI-FAST CR TANGGAL 3009 TRANSFER DR 535 [PERSON_NAME]" at bounding box center [722, 419] width 276 height 31
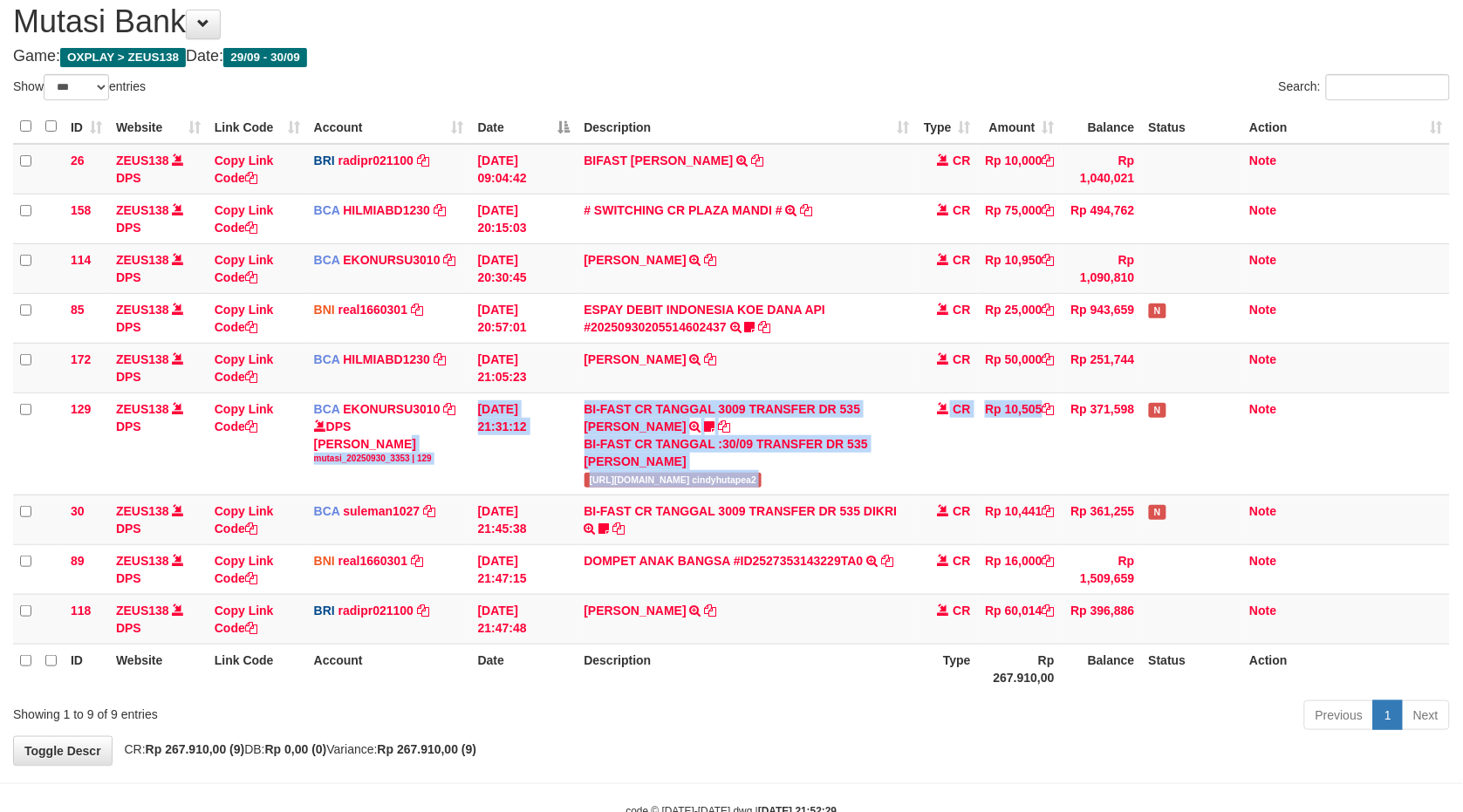
drag, startPoint x: 1026, startPoint y: 424, endPoint x: 1475, endPoint y: 354, distance: 454.4
click at [1149, 440] on tr "129 ZEUS138 DPS Copy Link Code BCA EKONURSU3010 DPS EKO NUR SUSILO mutasi_20250…" at bounding box center [732, 443] width 1437 height 102
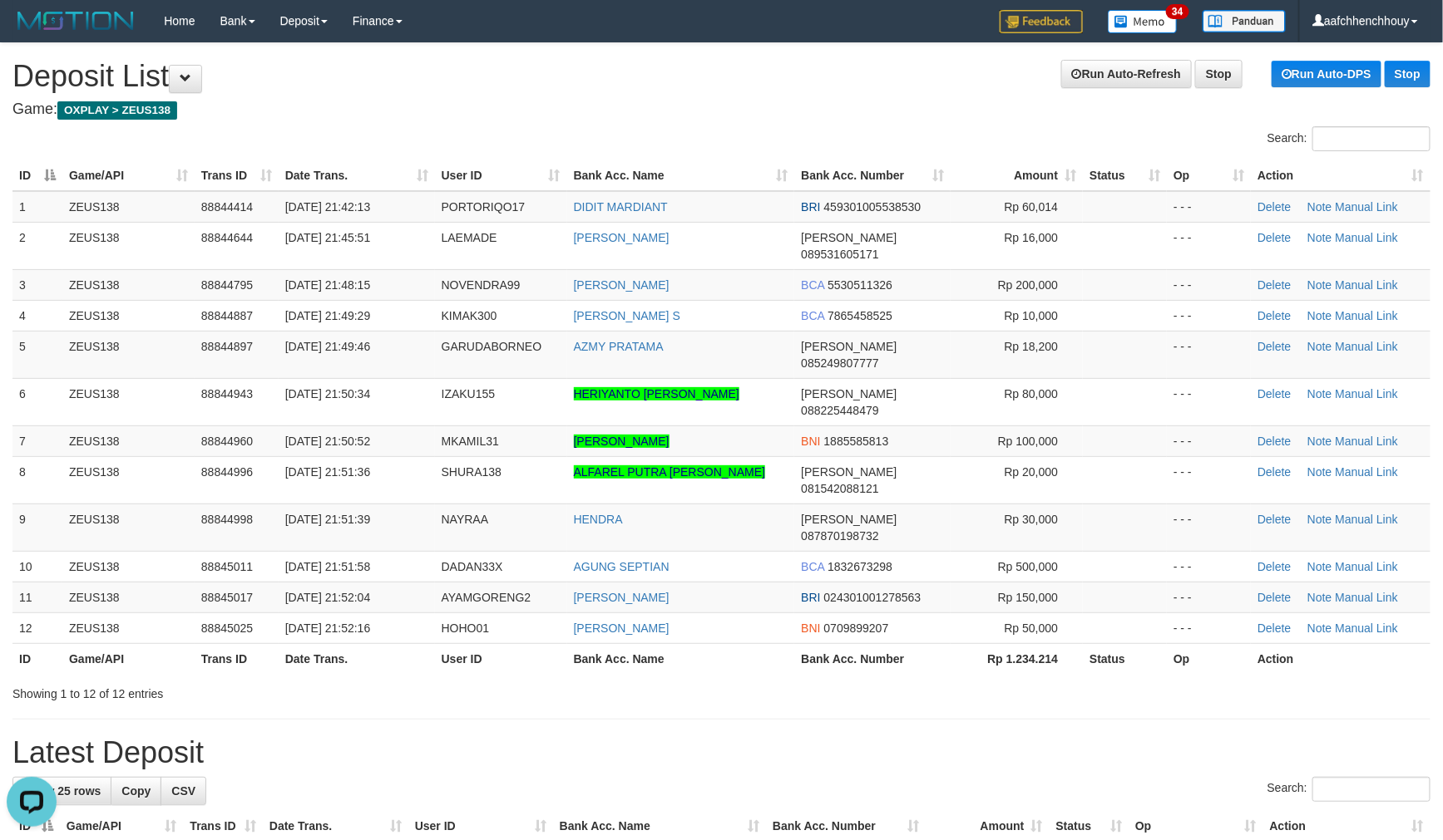
drag, startPoint x: 435, startPoint y: 64, endPoint x: 9, endPoint y: 200, distance: 447.2
click at [429, 68] on h1 "Run Auto-Refresh Stop Run Auto-DPS Stop Deposit List" at bounding box center [721, 76] width 1418 height 33
drag, startPoint x: 611, startPoint y: 170, endPoint x: 27, endPoint y: 302, distance: 598.7
click at [577, 162] on tr "ID Game/API Trans ID Date Trans. User ID Bank Acc. Name Bank Acc. Number Amount…" at bounding box center [721, 175] width 1418 height 31
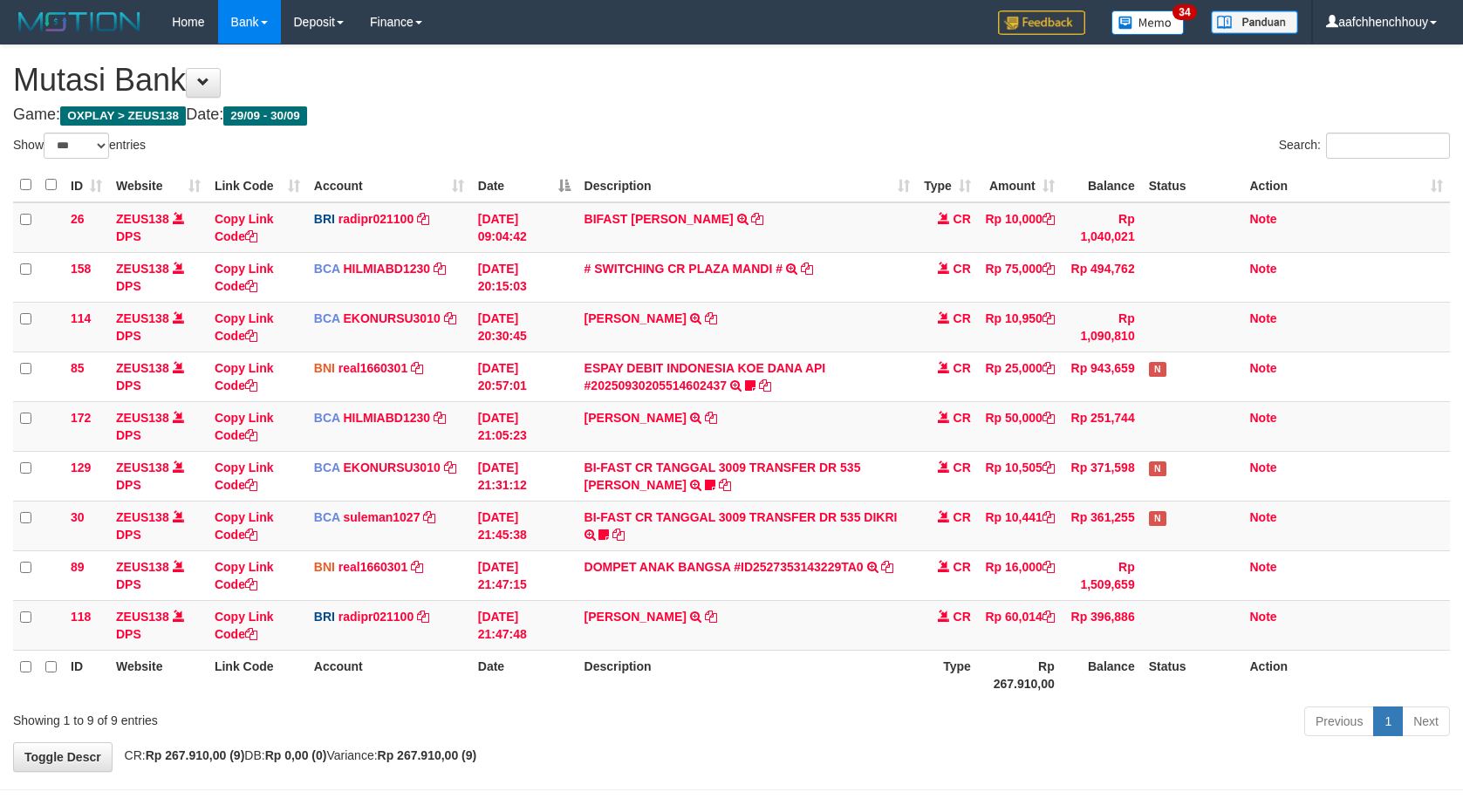
select select "***"
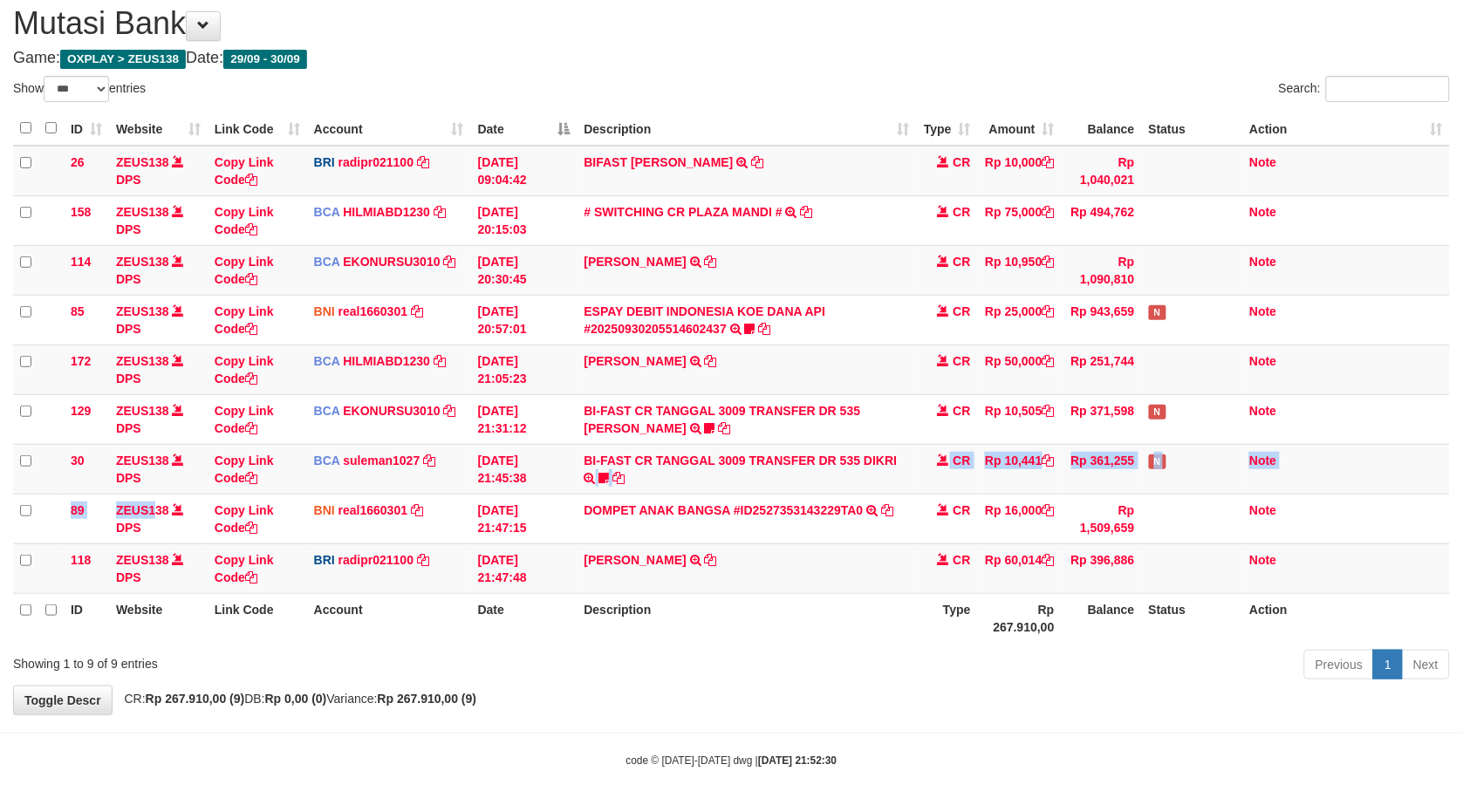
drag, startPoint x: 843, startPoint y: 456, endPoint x: 152, endPoint y: 595, distance: 704.8
click at [675, 506] on tr "89 ZEUS138 DPS Copy Link Code BNI real1660301 DPS REYHAN ALMANSYAH mutasi_20250…" at bounding box center [732, 518] width 1437 height 50
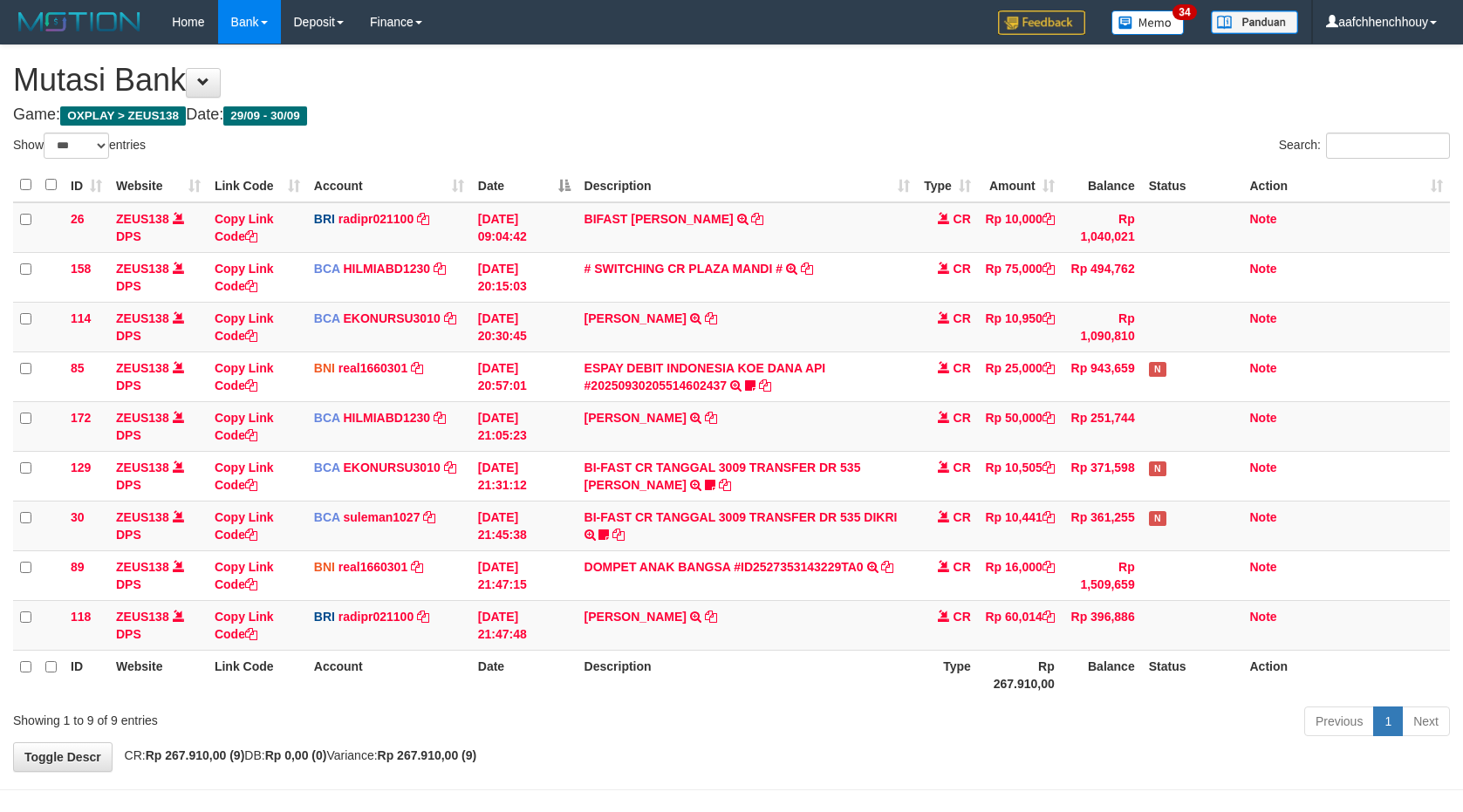
select select "***"
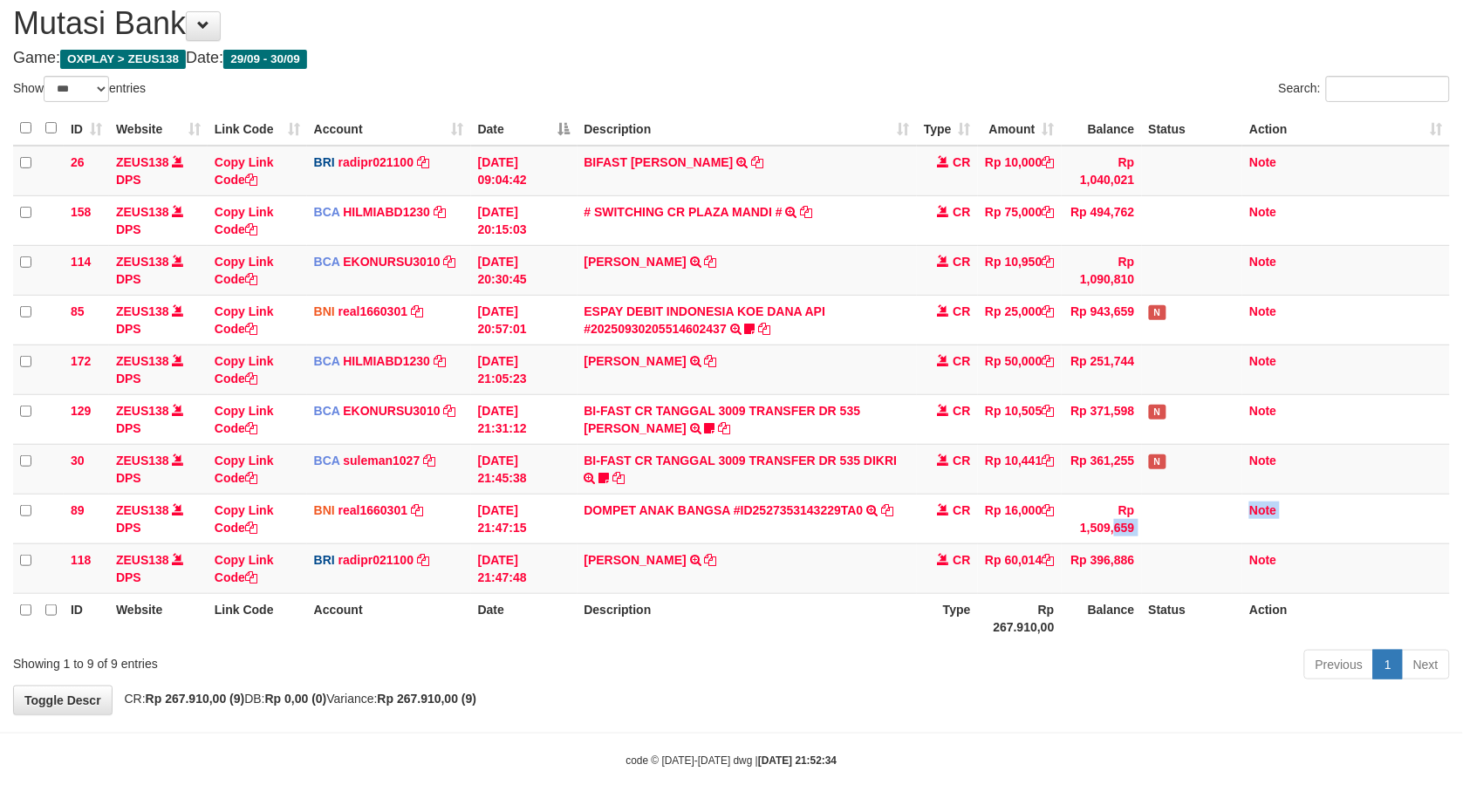
drag, startPoint x: 625, startPoint y: 537, endPoint x: 1477, endPoint y: 417, distance: 860.4
click at [1223, 487] on tbody "26 ZEUS138 DPS Copy Link Code BRI radipr021100 DPS REYNALDI ADI PRATAMA mutasi_…" at bounding box center [732, 370] width 1437 height 449
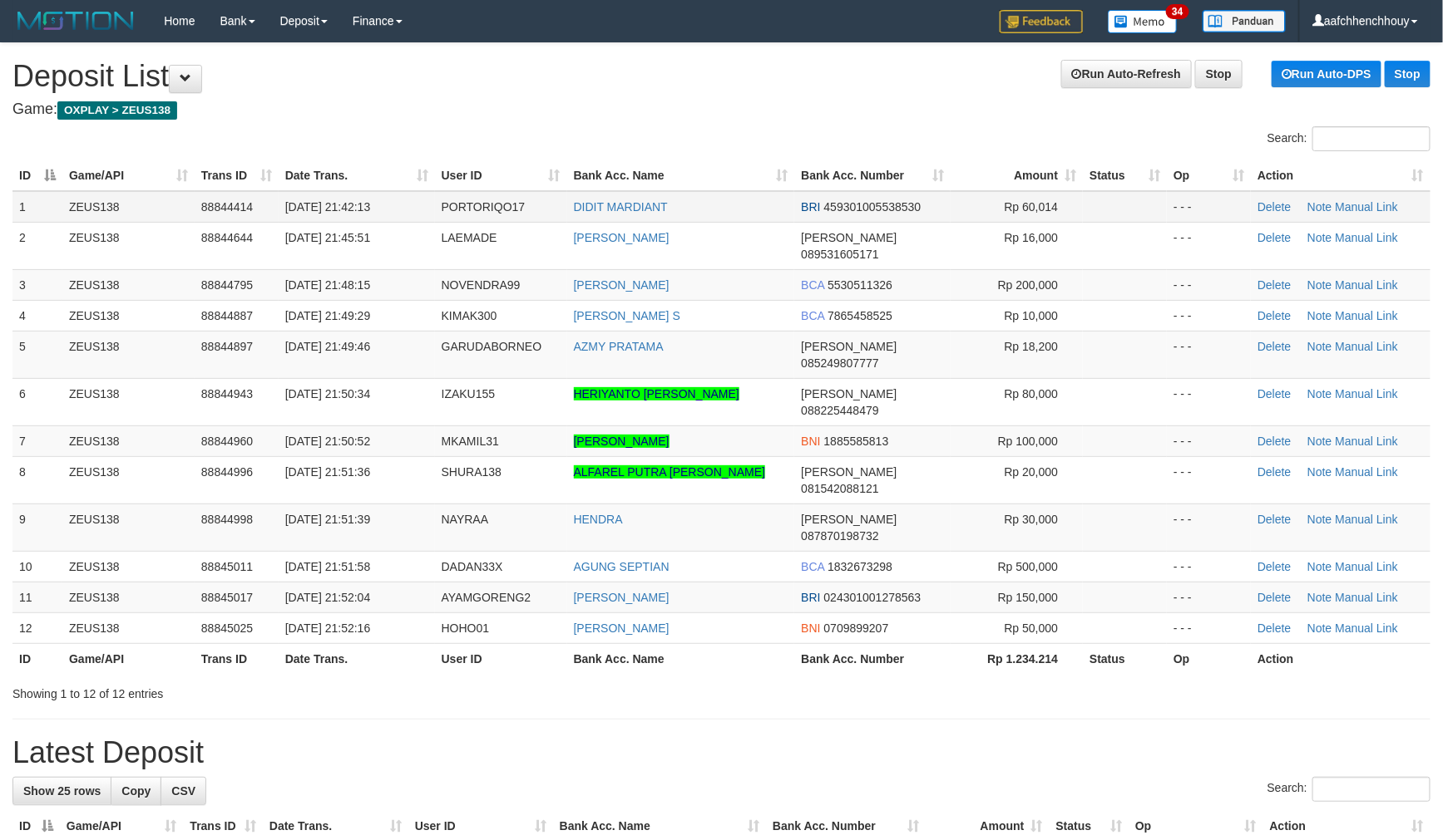
drag, startPoint x: 770, startPoint y: 144, endPoint x: 715, endPoint y: 196, distance: 75.7
click at [769, 144] on div "Search:" at bounding box center [1083, 141] width 697 height 29
drag, startPoint x: 715, startPoint y: 196, endPoint x: 10, endPoint y: 304, distance: 713.2
click at [736, 187] on th "Bank Acc. Name" at bounding box center [680, 175] width 228 height 31
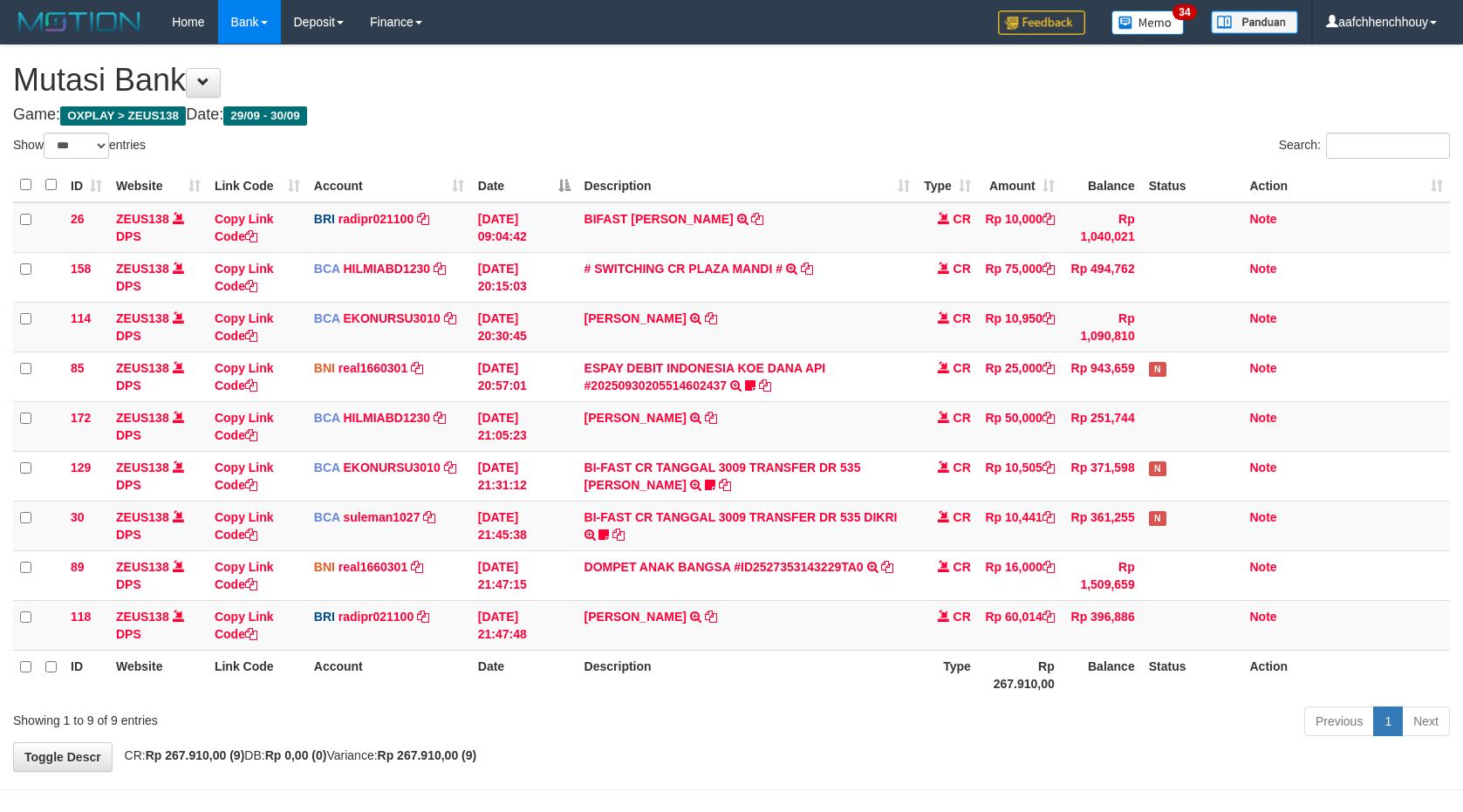
select select "***"
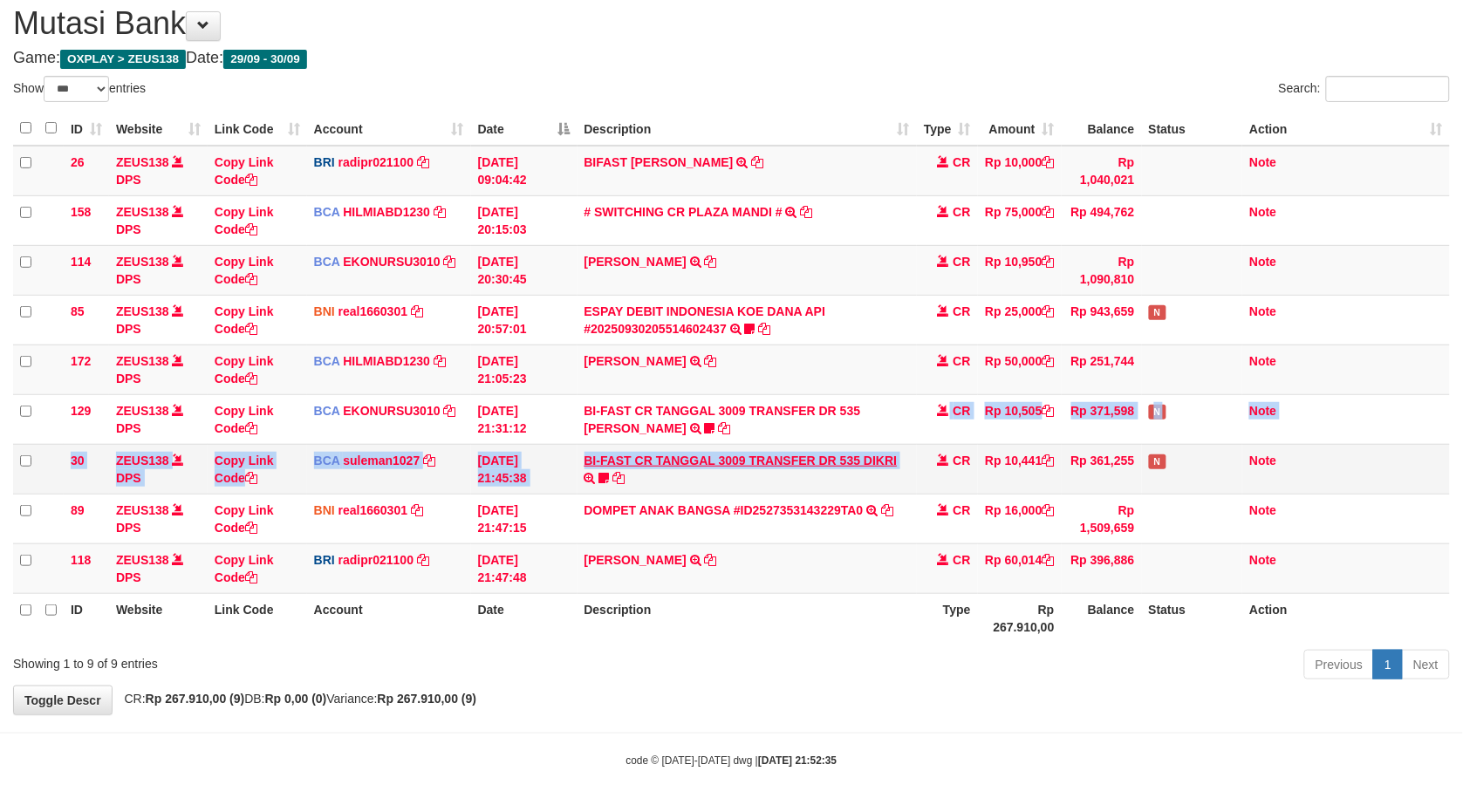
click at [657, 441] on tbody "26 ZEUS138 DPS Copy Link Code BRI radipr021100 DPS [PERSON_NAME] mutasi_2025093…" at bounding box center [732, 370] width 1437 height 449
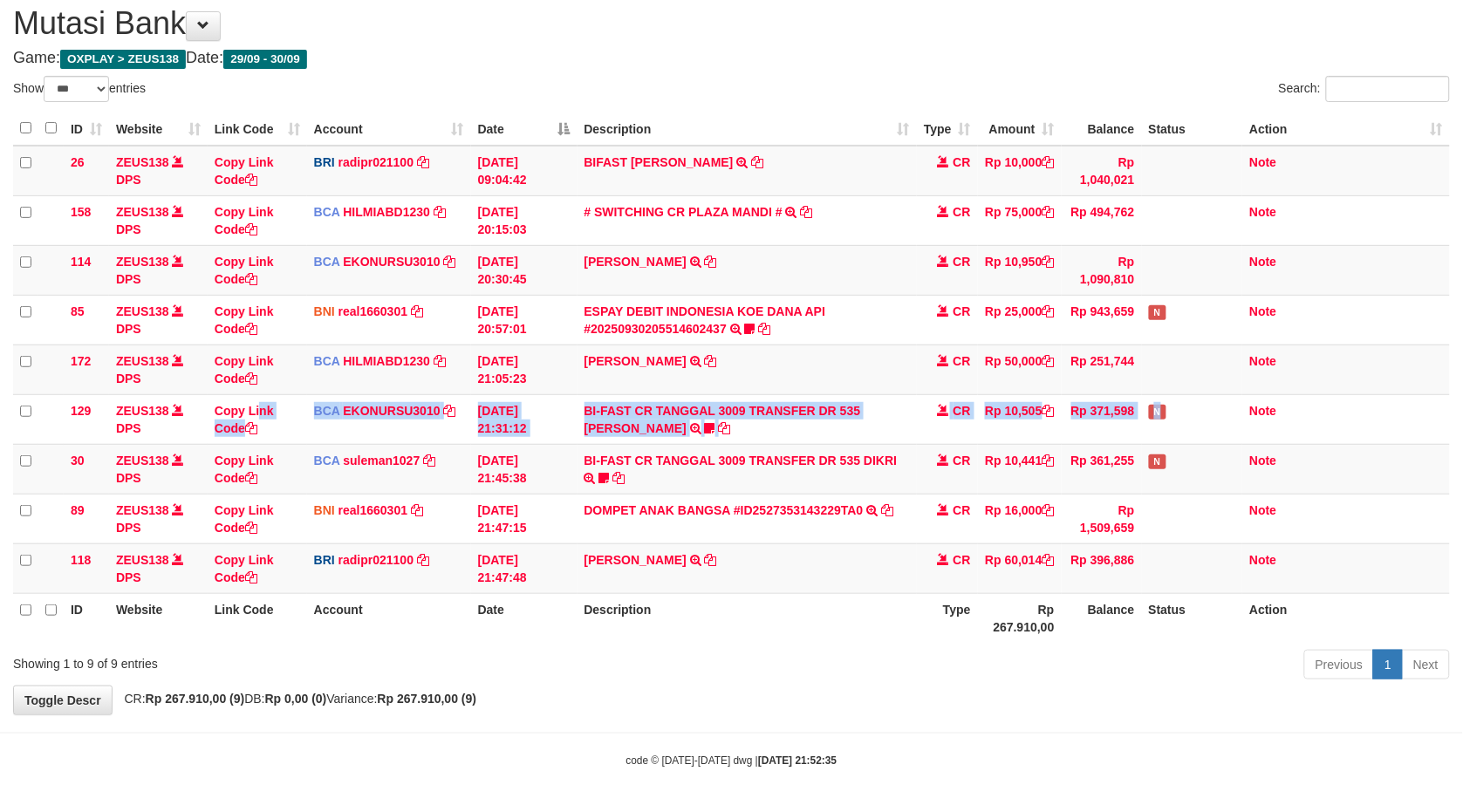
drag, startPoint x: 905, startPoint y: 396, endPoint x: 1477, endPoint y: 328, distance: 576.0
click at [1316, 369] on tbody "26 ZEUS138 DPS Copy Link Code BRI radipr021100 DPS [PERSON_NAME] mutasi_2025093…" at bounding box center [732, 370] width 1437 height 449
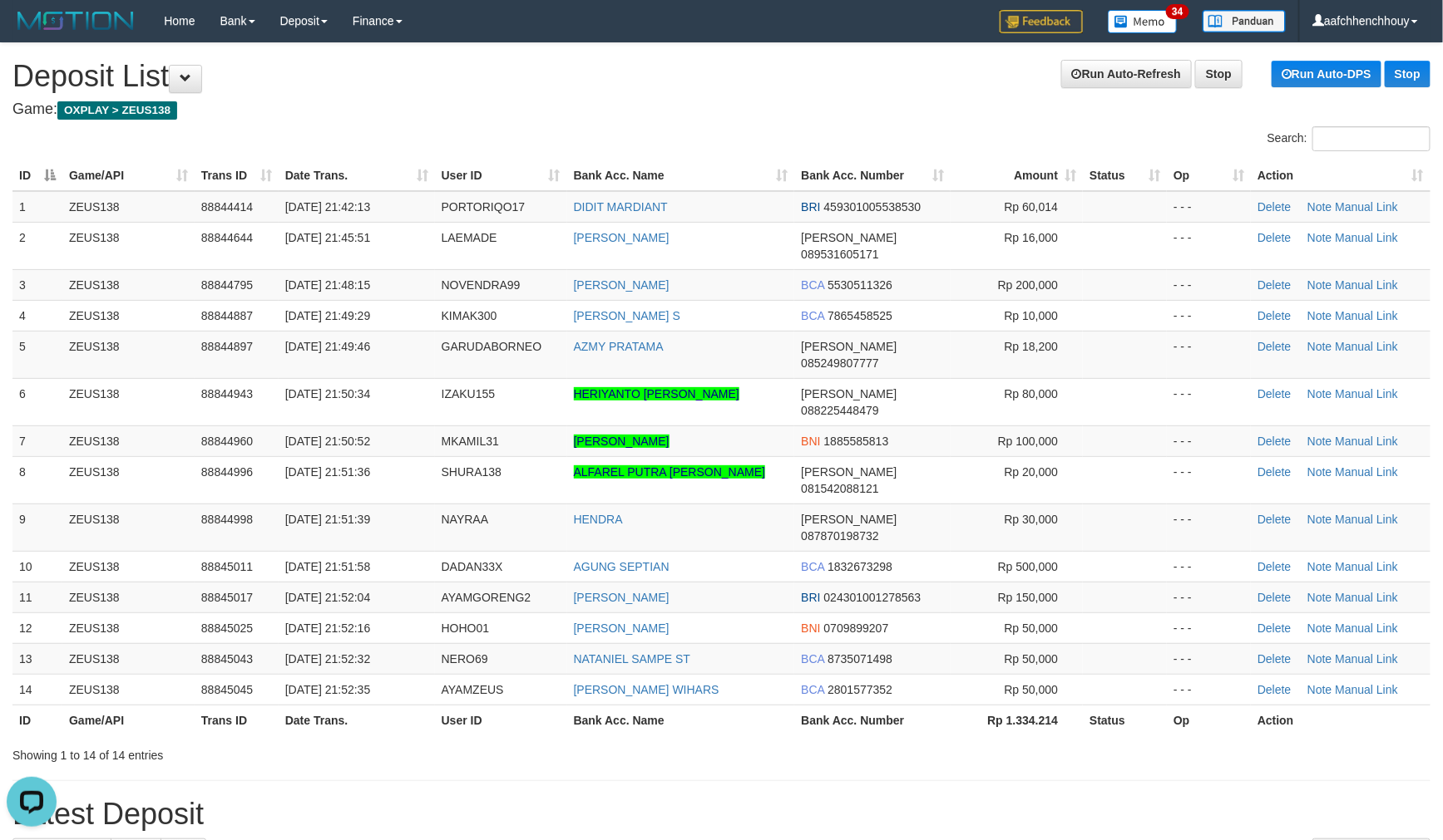
drag, startPoint x: 641, startPoint y: 10, endPoint x: 628, endPoint y: 24, distance: 19.1
click at [632, 17] on div "Home Bank Account List Load By Website Group [OXPLAY] ZEUS138 By Load Group (DP…" at bounding box center [721, 21] width 1418 height 42
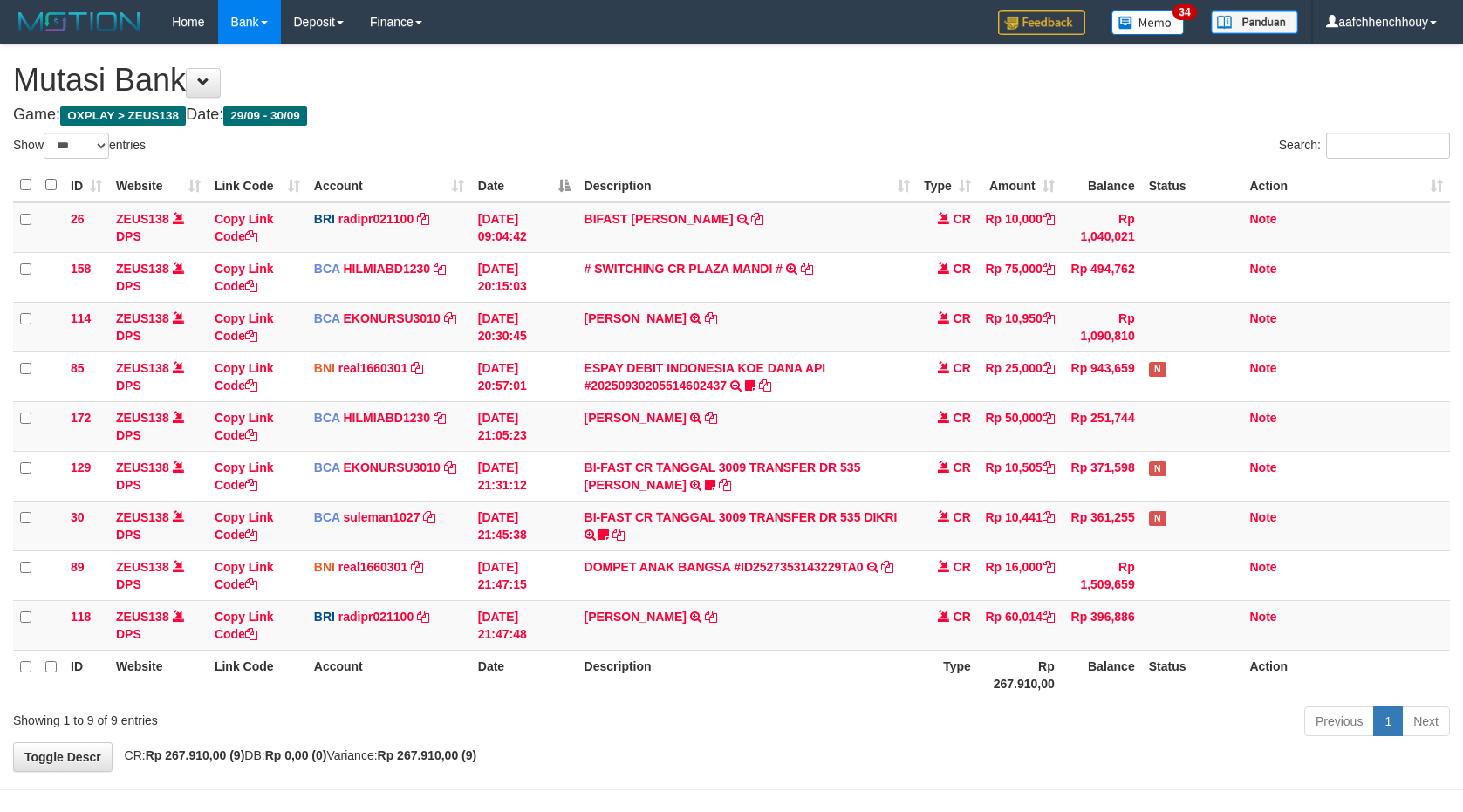
select select "***"
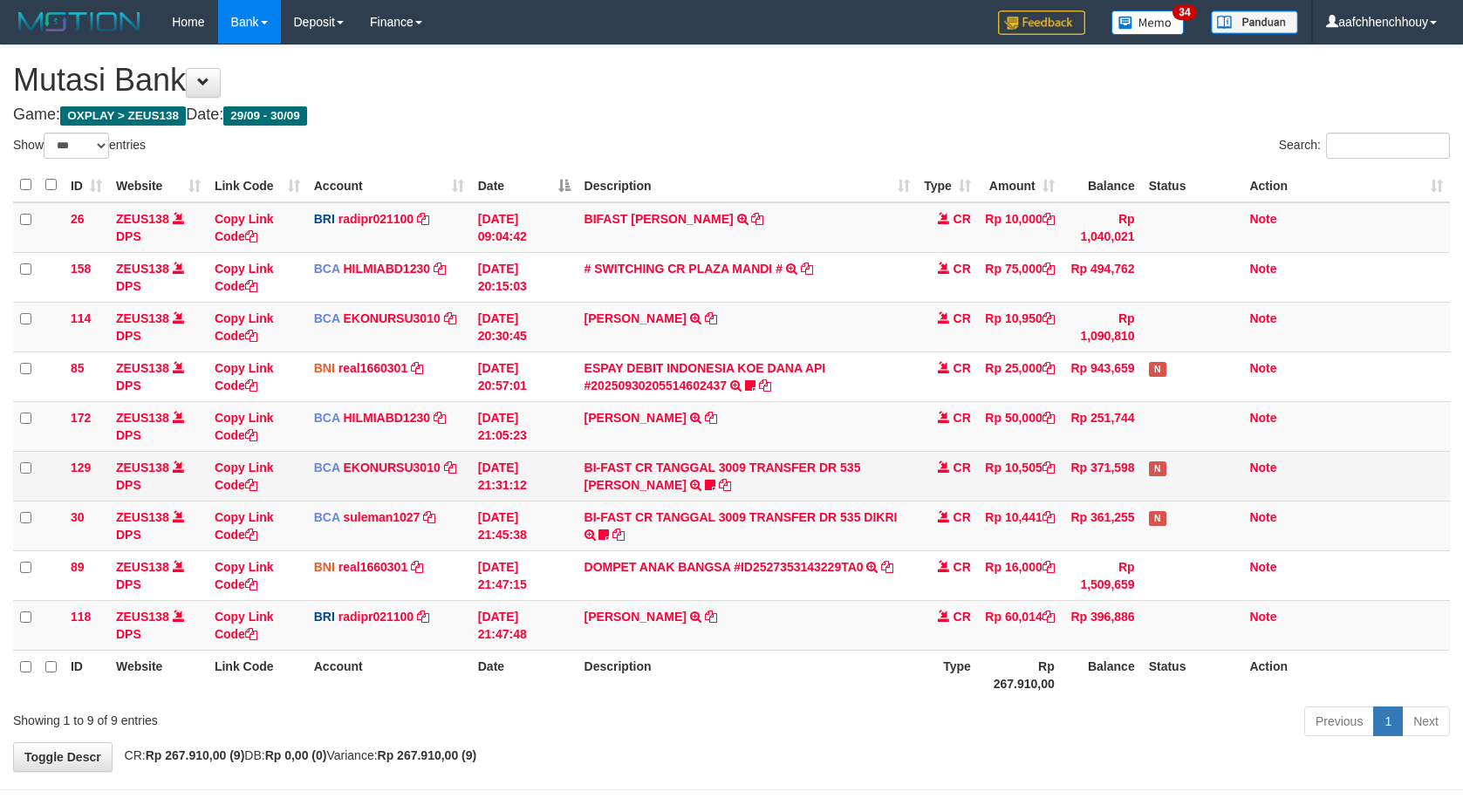
scroll to position [59, 0]
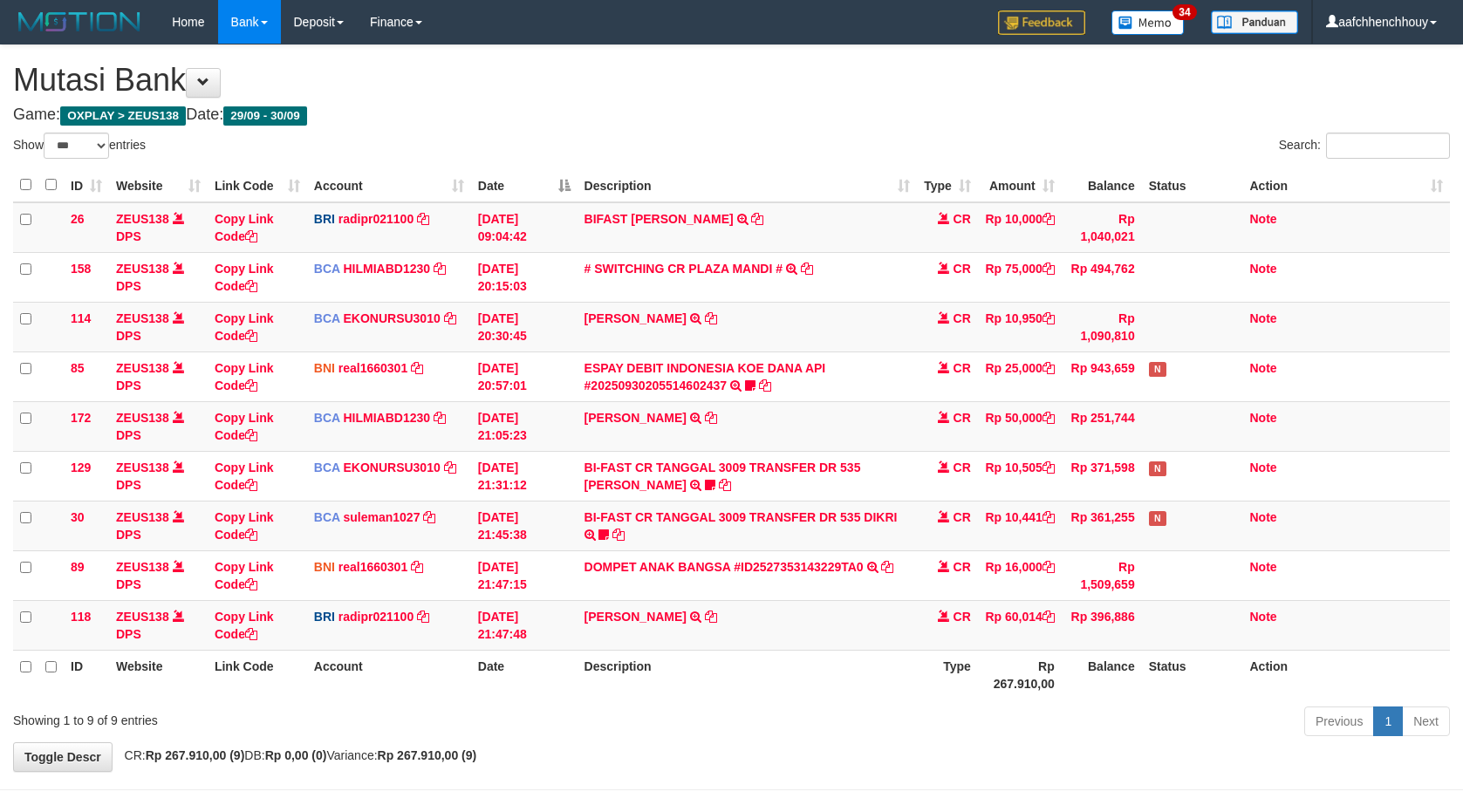
select select "***"
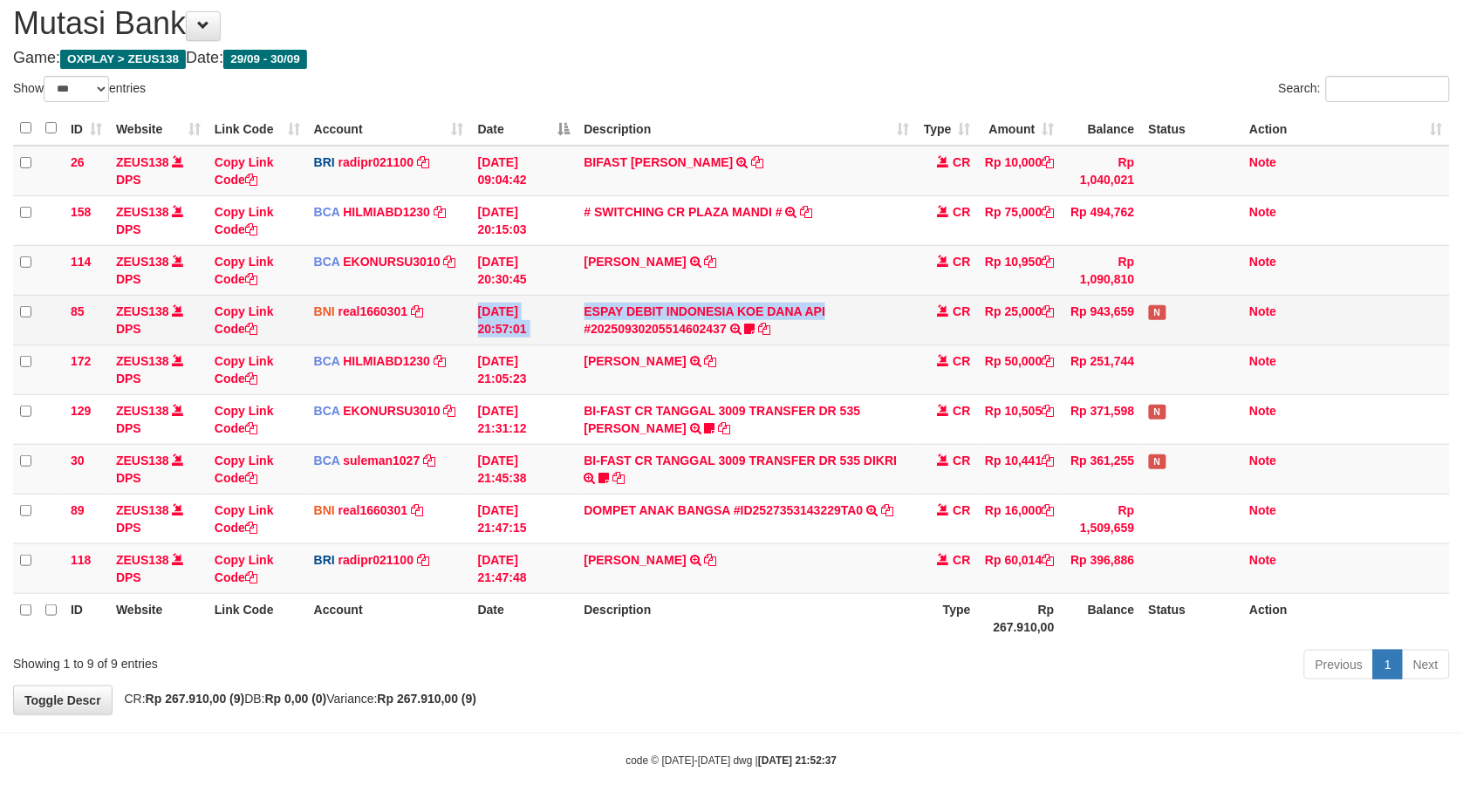
drag, startPoint x: 761, startPoint y: 304, endPoint x: 799, endPoint y: 318, distance: 40.5
click at [788, 328] on tr "85 ZEUS138 DPS Copy Link Code BNI real1660301 DPS REYHAN ALMANSYAH mutasi_20250…" at bounding box center [732, 319] width 1437 height 50
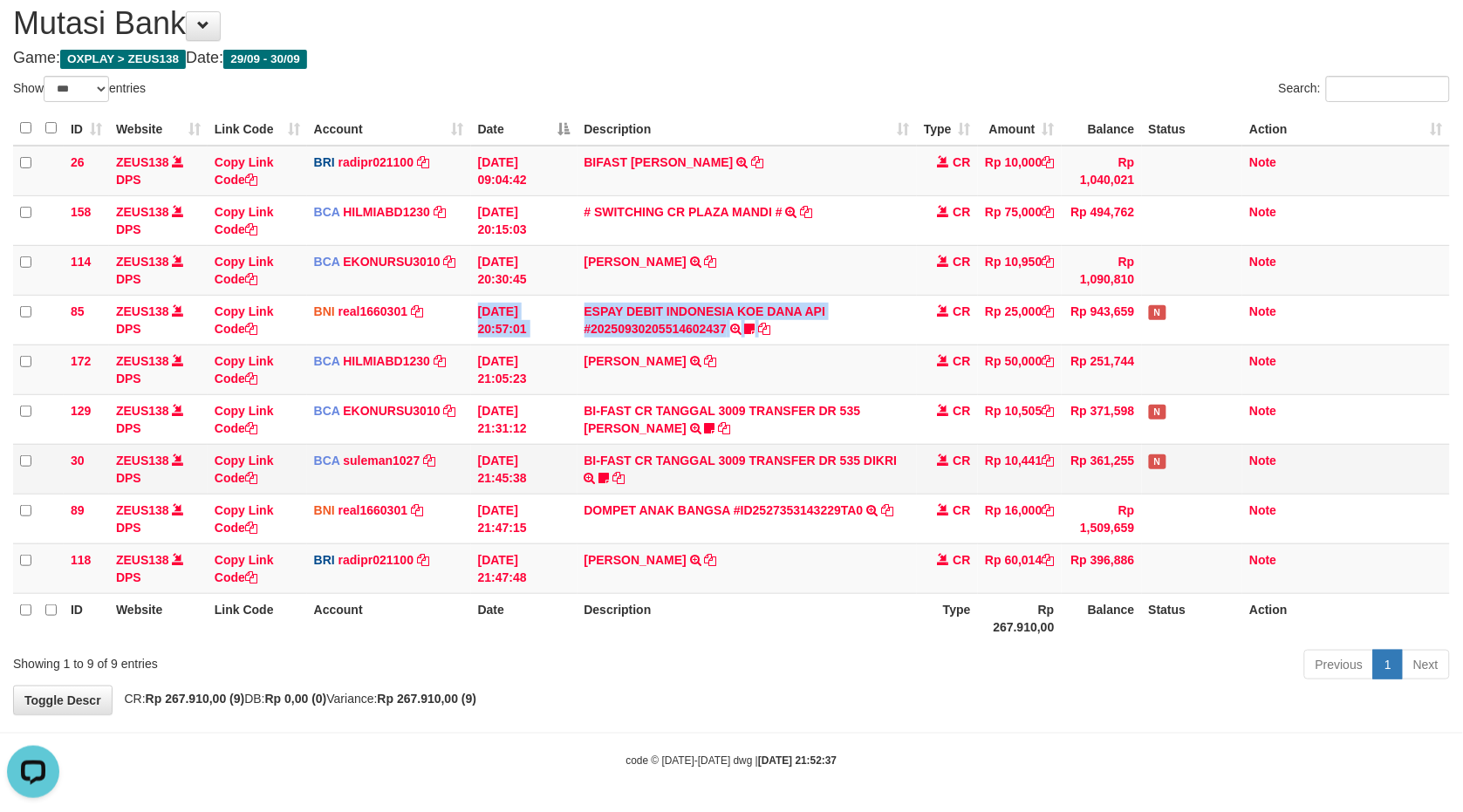
scroll to position [0, 0]
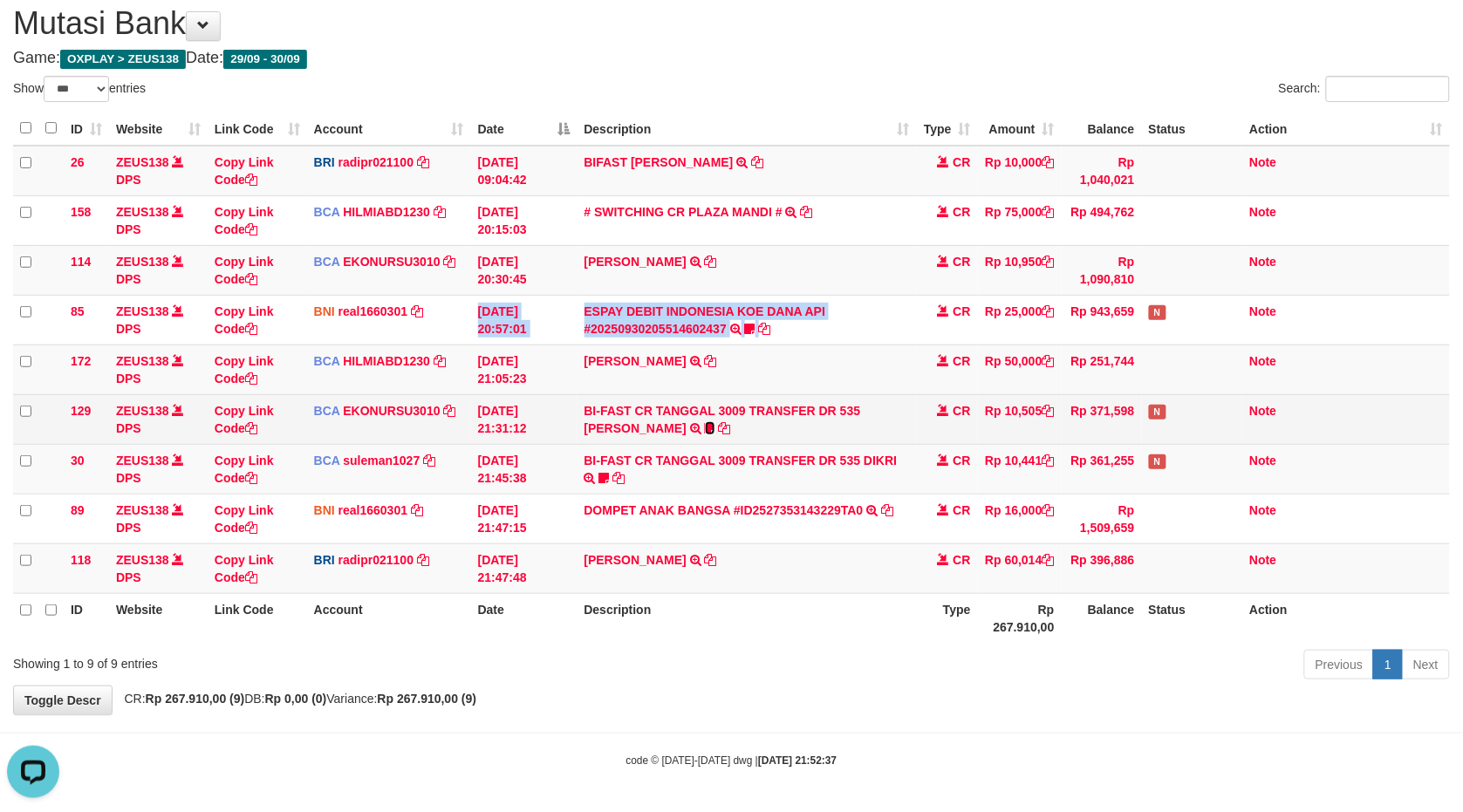
click at [705, 422] on icon at bounding box center [709, 428] width 10 height 12
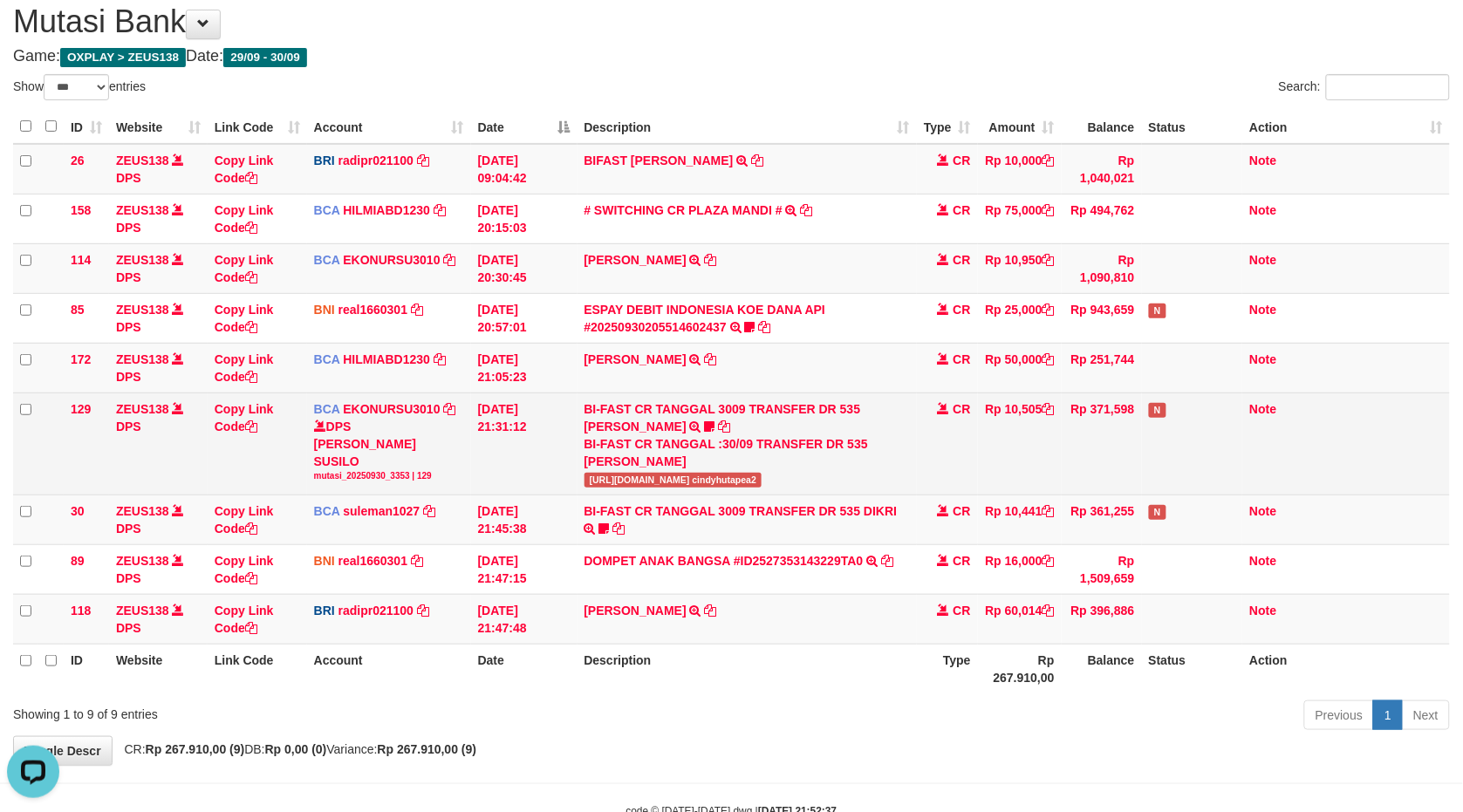
drag, startPoint x: 600, startPoint y: 495, endPoint x: 609, endPoint y: 486, distance: 12.7
click at [600, 495] on td "BI-FAST CR TANGGAL 3009 TRANSFER DR 535 DIKRI BI-FAST CR TANGGAL :30/09 TRANSFE…" at bounding box center [747, 519] width 340 height 50
click at [611, 485] on span "https://prnt.sc/wPoDWlhtfJ1s cindyhutapea2" at bounding box center [674, 480] width 178 height 15
click at [754, 474] on span "https://prnt.sc/wPoDWlhtfJ1s cindyhutapea2" at bounding box center [674, 480] width 178 height 15
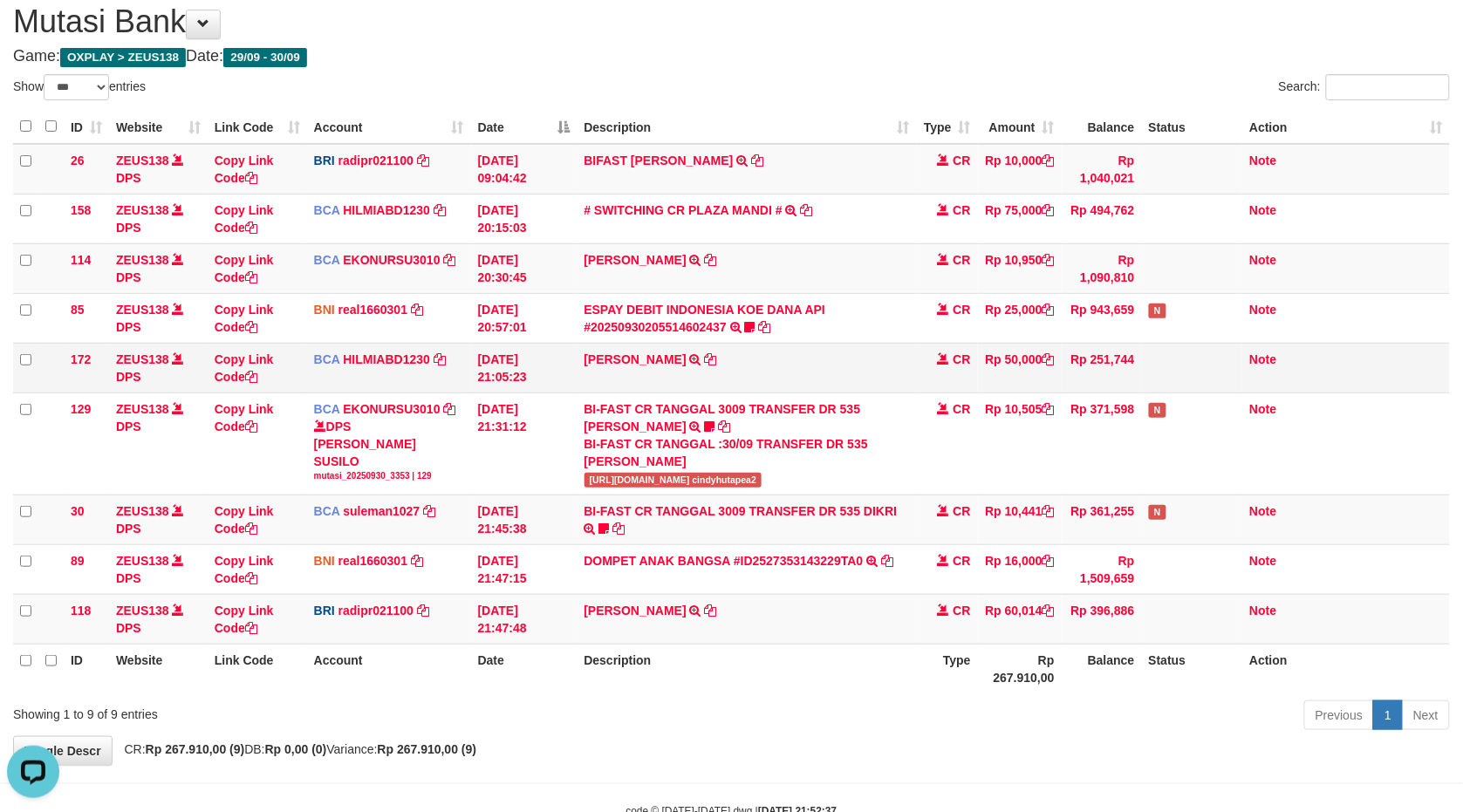
copy span "cindyhutapea2"
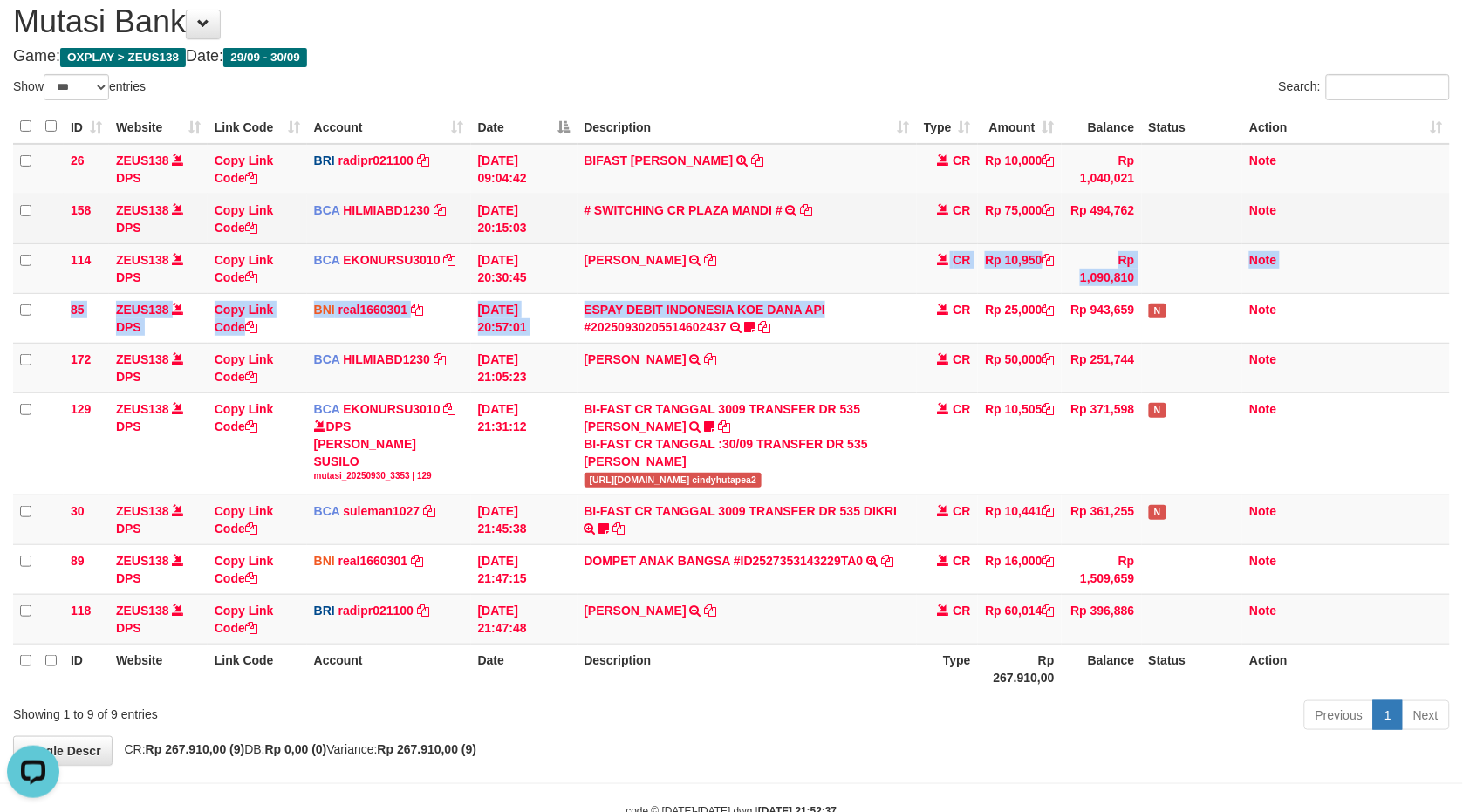
drag, startPoint x: 806, startPoint y: 314, endPoint x: 874, endPoint y: 207, distance: 126.8
click at [836, 228] on tbody "26 ZEUS138 DPS Copy Link Code BRI radipr021100 DPS REYNALDI ADI PRATAMA mutasi_…" at bounding box center [732, 395] width 1437 height 501
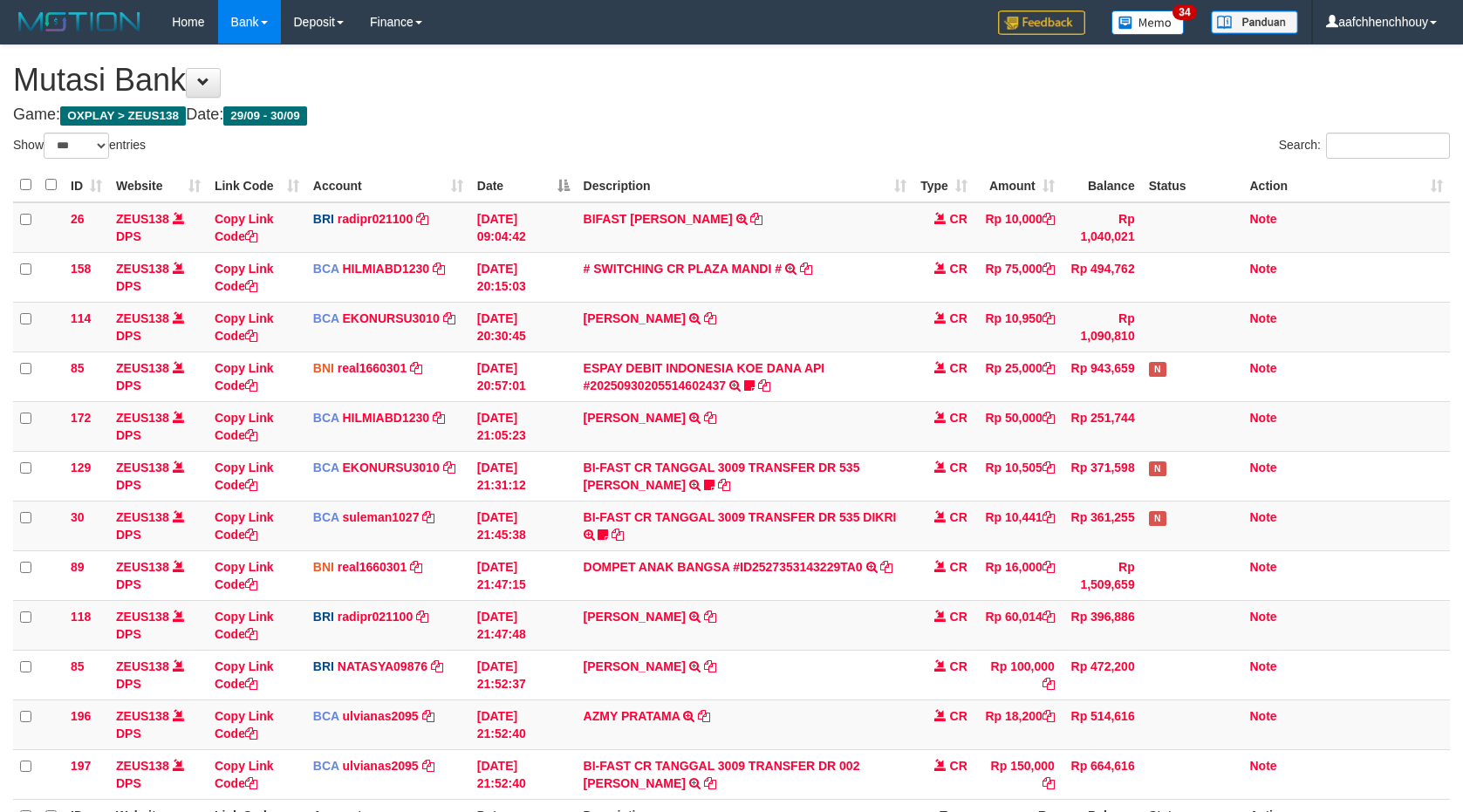
select select "***"
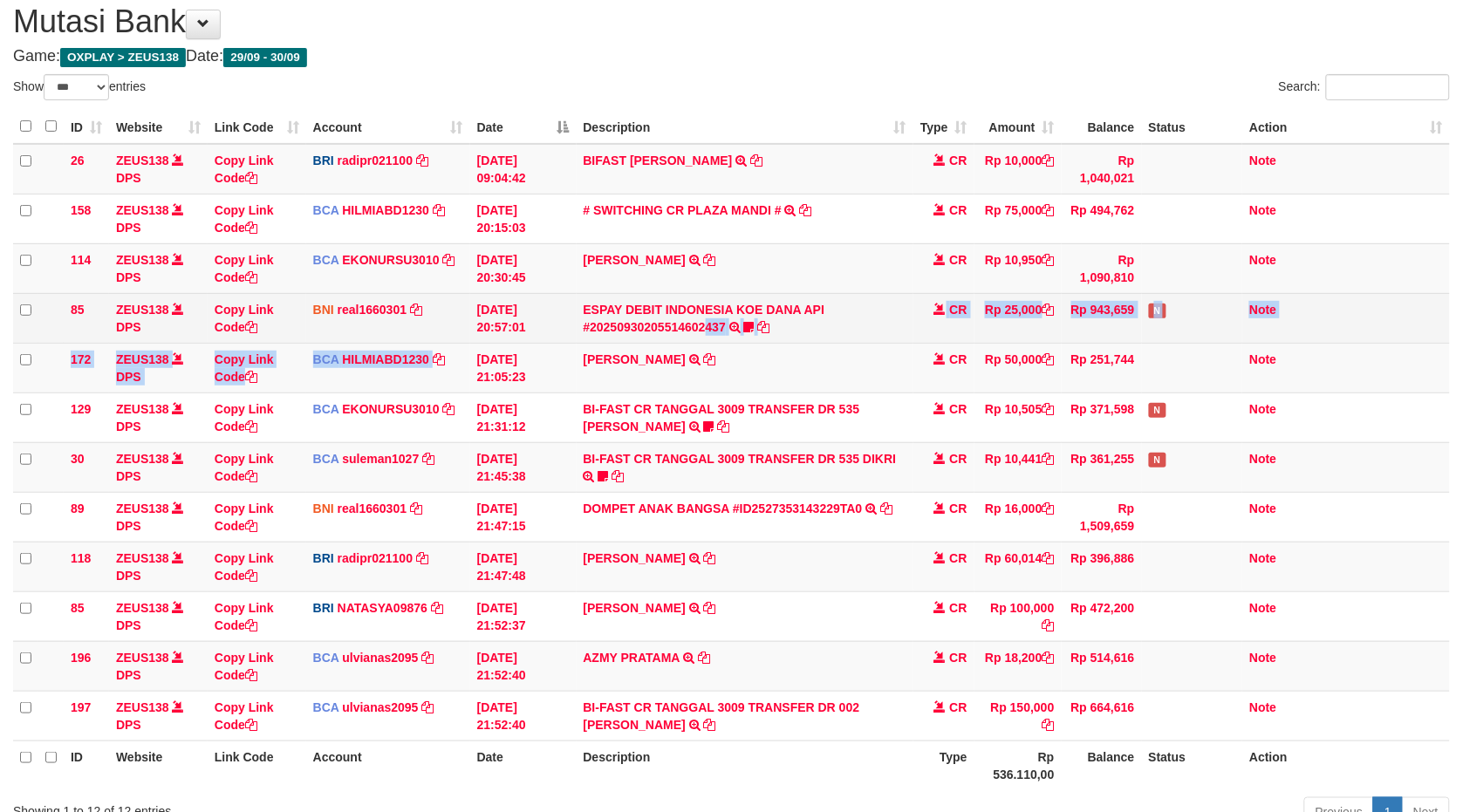
drag, startPoint x: 583, startPoint y: 344, endPoint x: 786, endPoint y: 324, distance: 204.0
click at [786, 319] on tbody "26 ZEUS138 DPS Copy Link Code BRI radipr021100 DPS REYNALDI ADI PRATAMA mutasi_…" at bounding box center [732, 442] width 1437 height 597
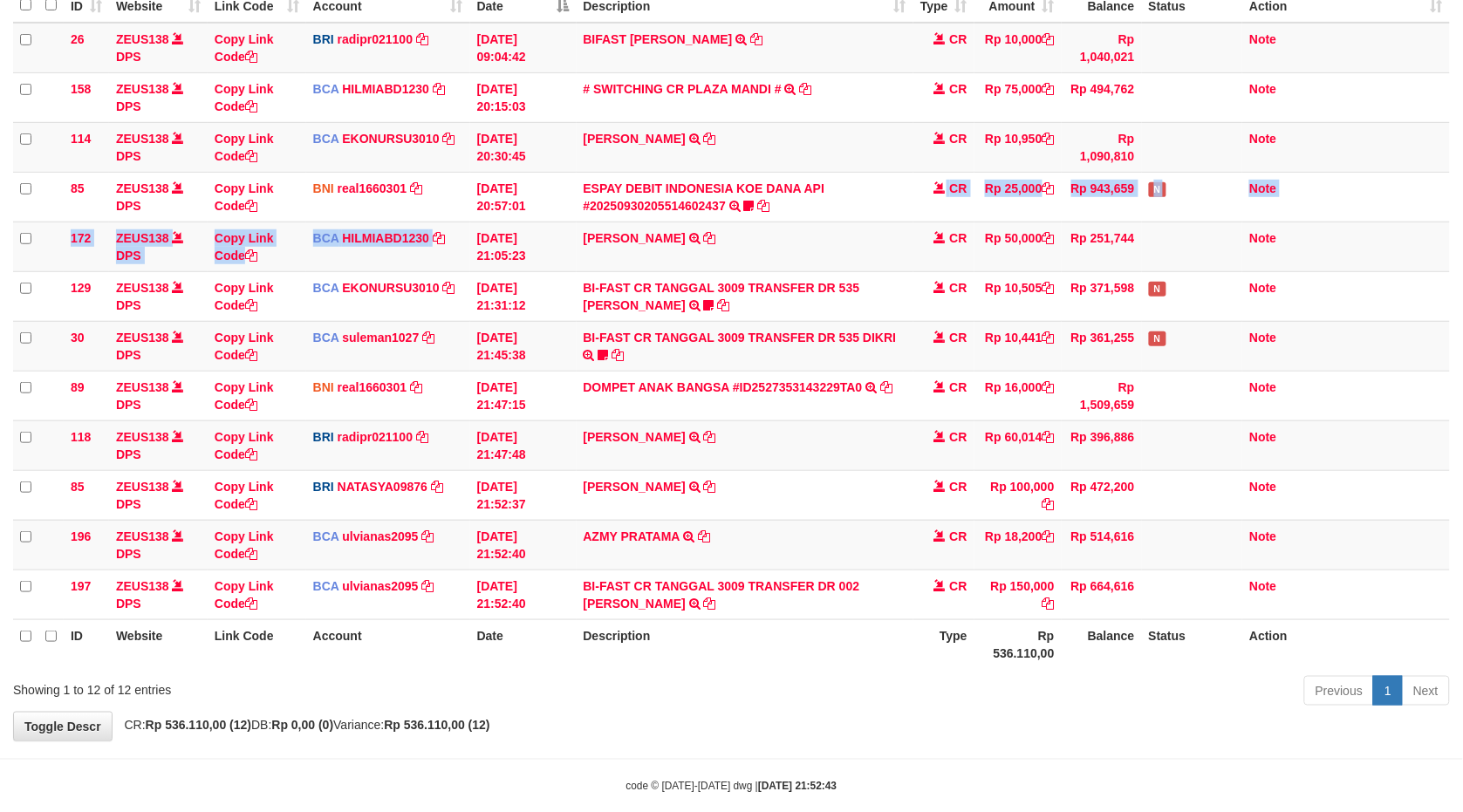
scroll to position [207, 0]
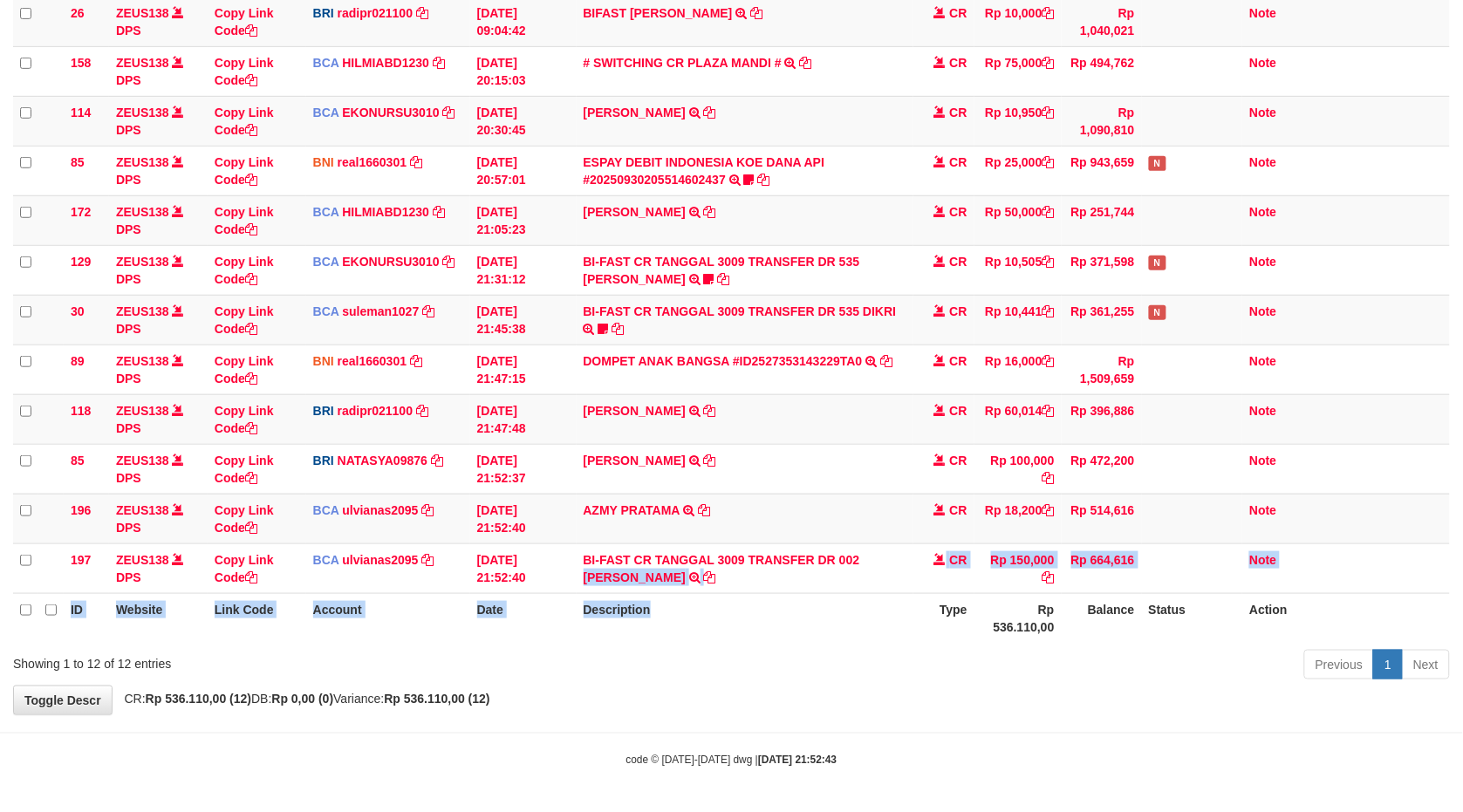
drag, startPoint x: 860, startPoint y: 551, endPoint x: 865, endPoint y: 594, distance: 43.3
click at [865, 594] on table "ID Website Link Code Account Date Description Type Amount Balance Status Action…" at bounding box center [732, 303] width 1437 height 681
copy table "RUDI WIBOWO BI-FAST CR TANGGAL :30/09 TRANSFER DR 002 RUDI WIBOWO CR Rp 150,000…"
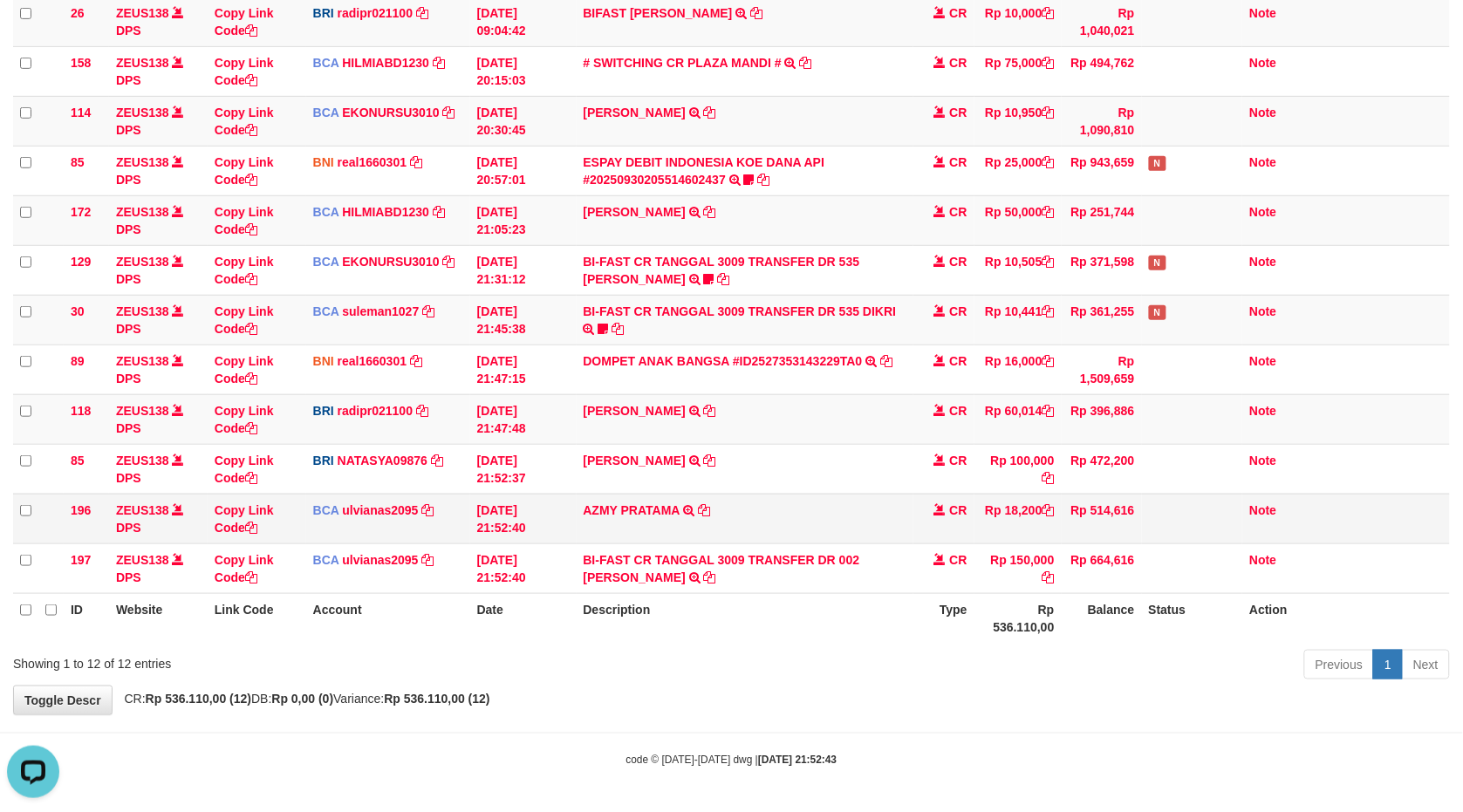
click at [848, 539] on td "AZMY PRATAMA TRSF E-BANKING CR 3009/FTSCY/WS95031 18200.00AZMY PRATAMA" at bounding box center [744, 518] width 337 height 50
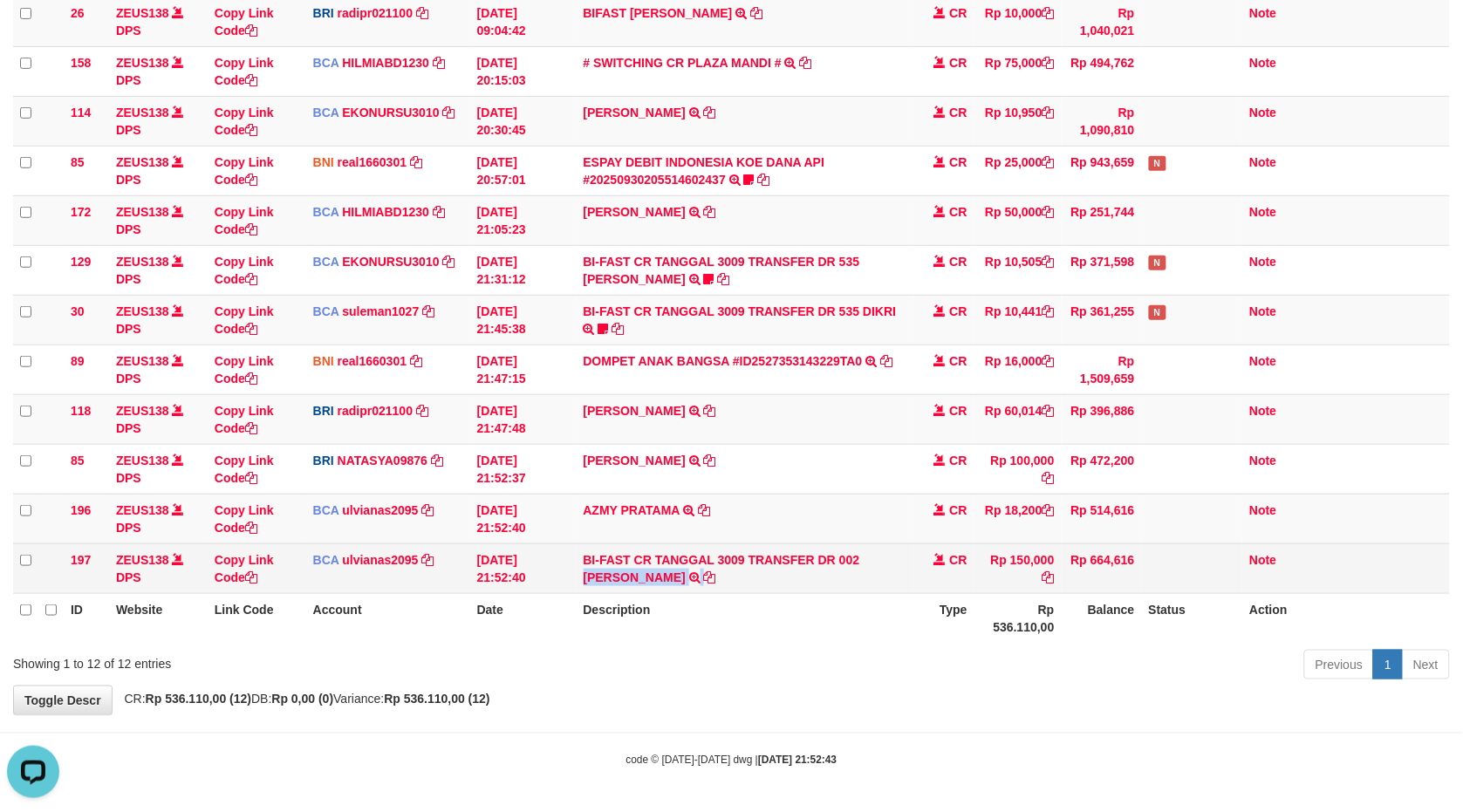
drag, startPoint x: 861, startPoint y: 546, endPoint x: 1000, endPoint y: 561, distance: 139.8
click at [864, 573] on td "BI-FAST CR TANGGAL 3009 TRANSFER DR 002 RUDI WIBOWO BI-FAST CR TANGGAL :30/09 T…" at bounding box center [744, 568] width 337 height 50
copy td "[PERSON_NAME]"
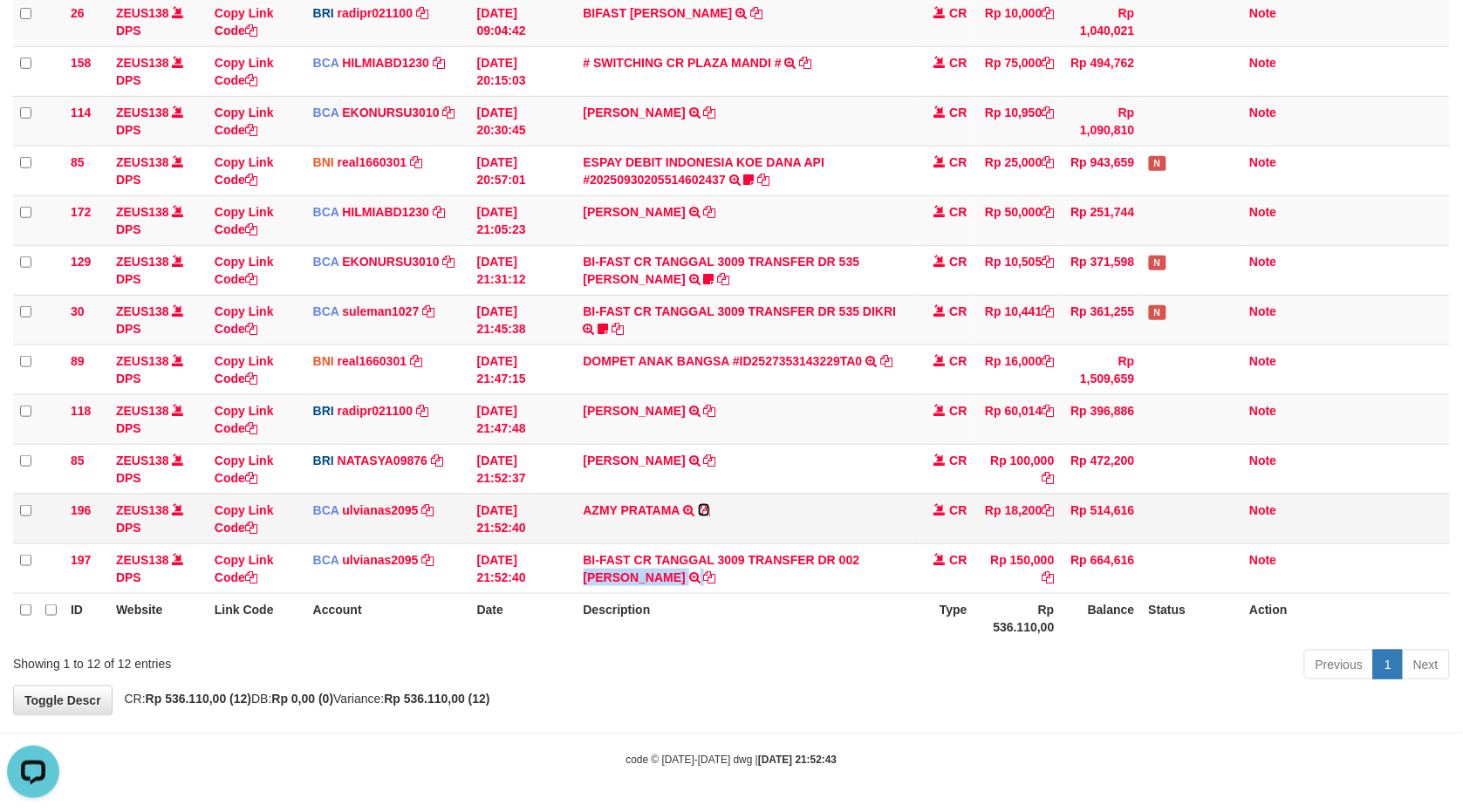
click at [700, 505] on icon at bounding box center [704, 510] width 12 height 12
copy td "[PERSON_NAME]"
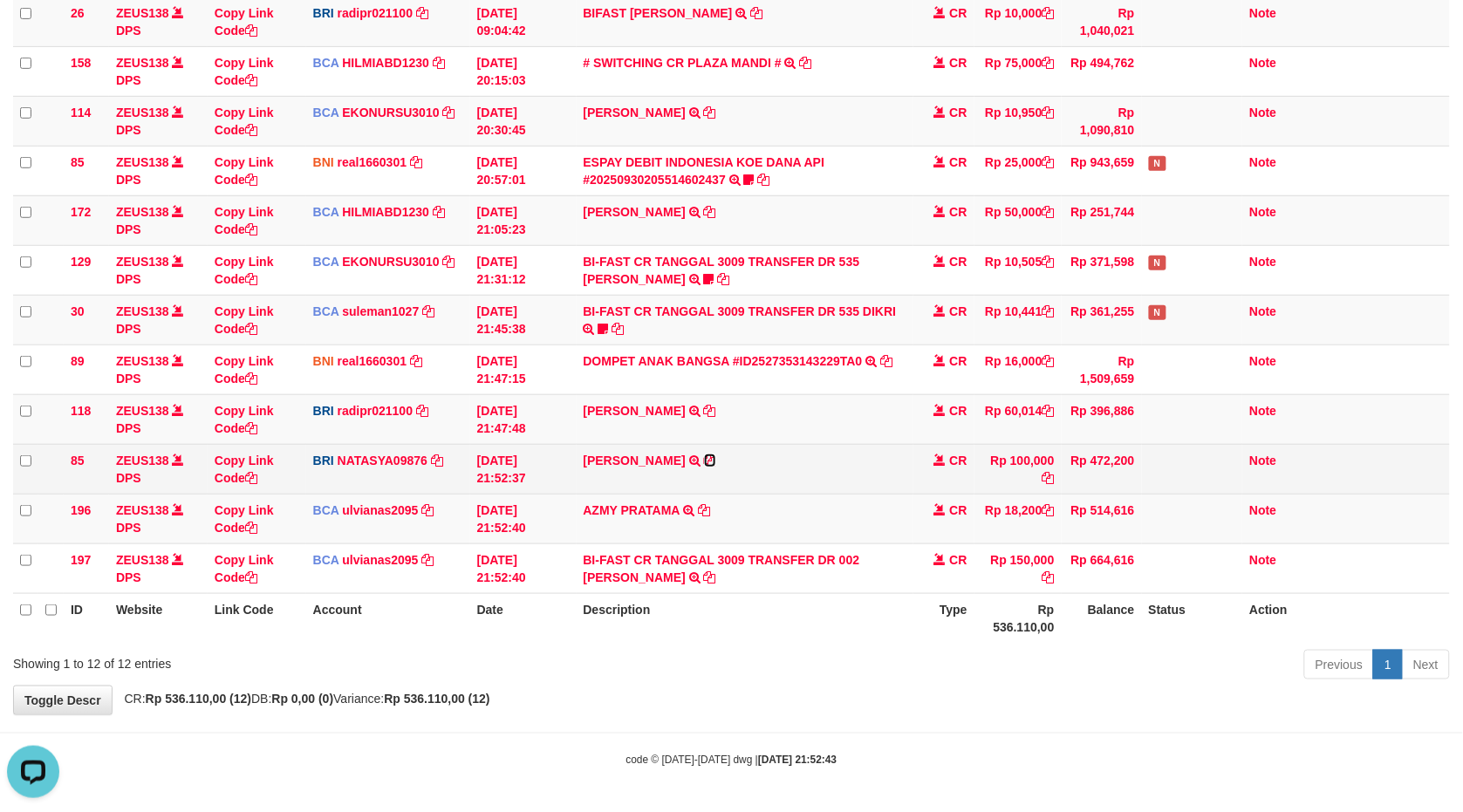
click at [717, 454] on icon at bounding box center [709, 460] width 12 height 12
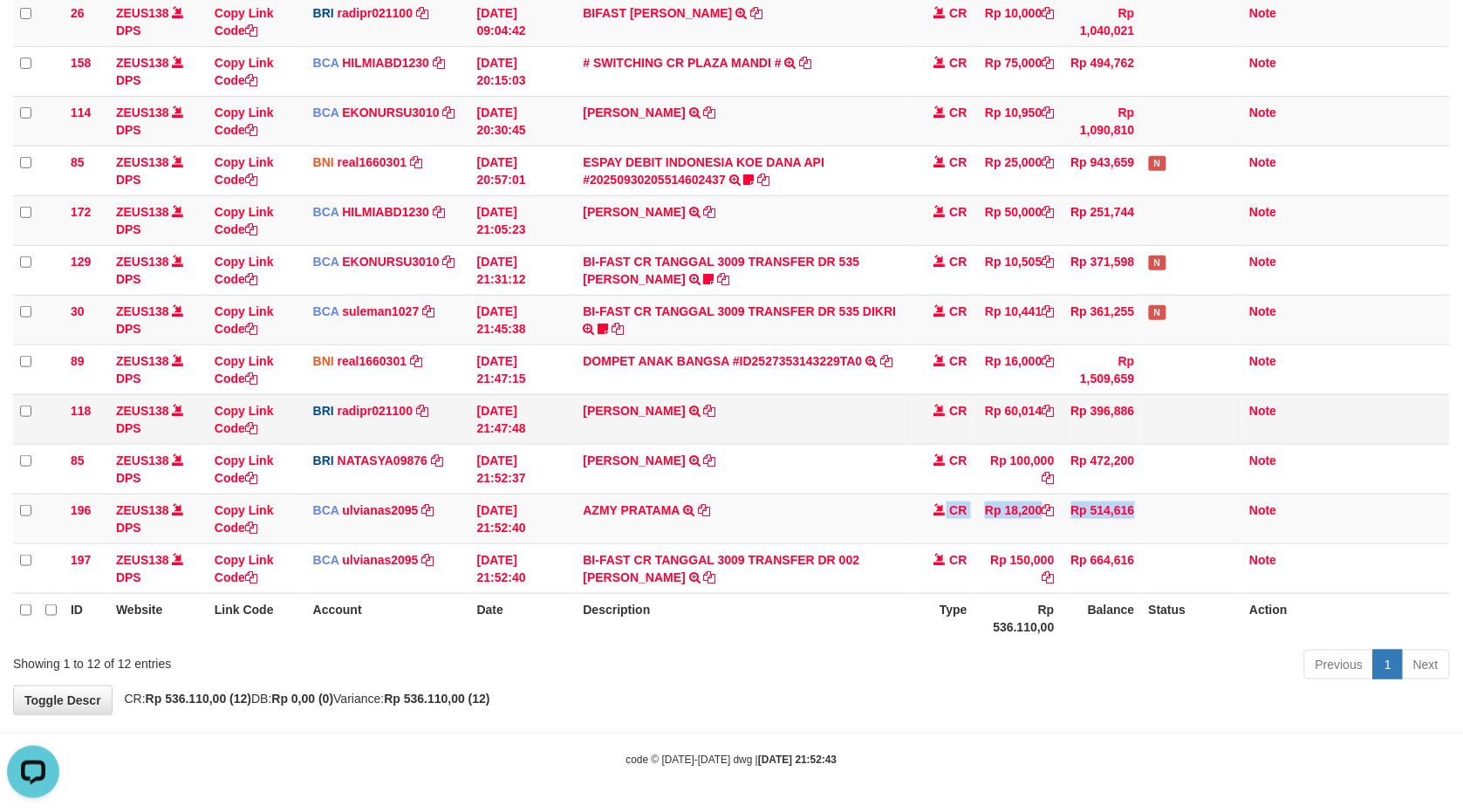
drag, startPoint x: 949, startPoint y: 513, endPoint x: 1071, endPoint y: 410, distance: 159.7
click at [887, 447] on tbody "26 ZEUS138 DPS Copy Link Code BRI radipr021100 DPS REYNALDI ADI PRATAMA mutasi_…" at bounding box center [732, 295] width 1437 height 597
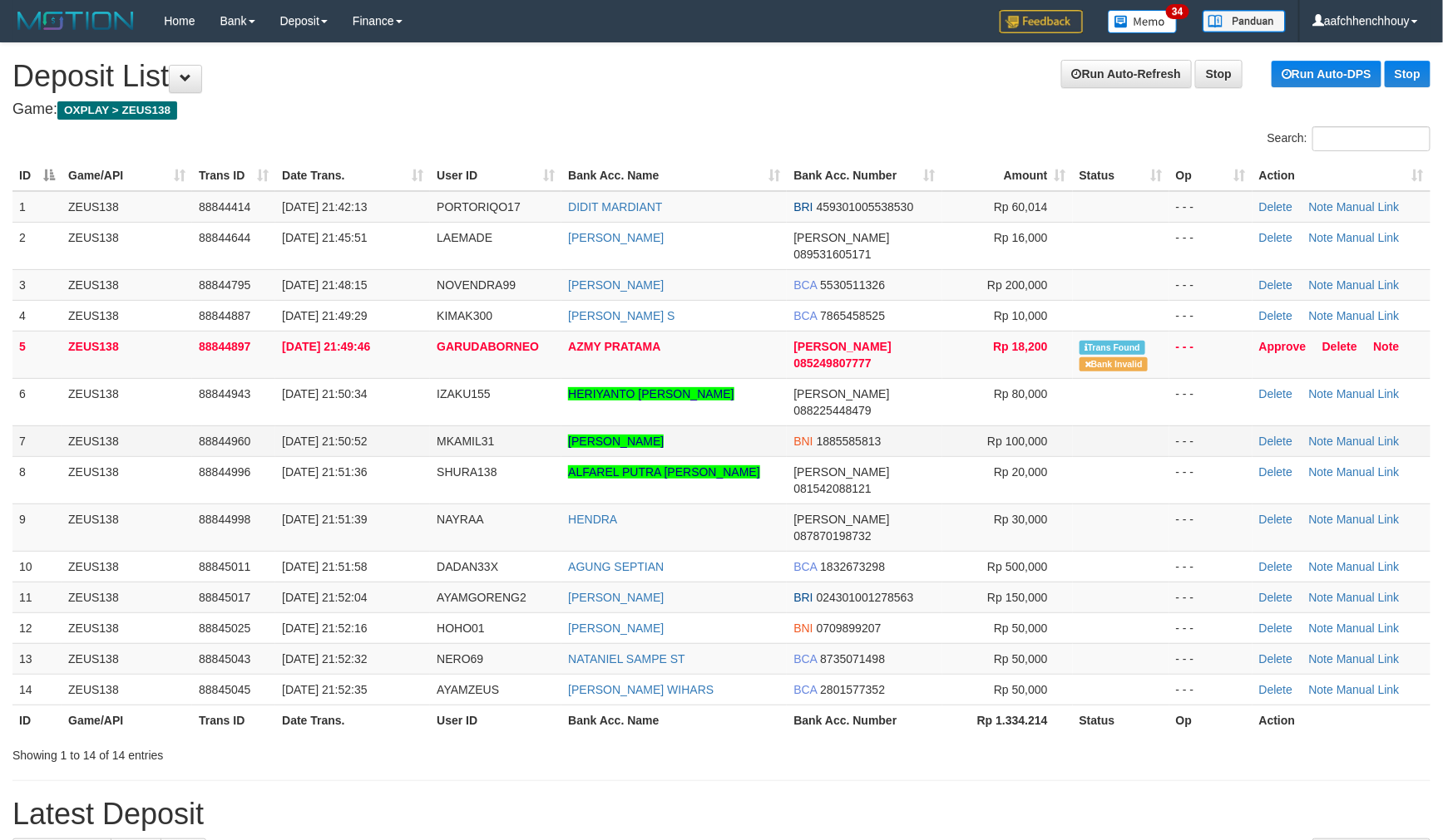
click at [73, 426] on tr "7 ZEUS138 88844960 [DATE] 21:50:52 MKAMIL31 [PERSON_NAME] BNI 1885585813 Rp 100…" at bounding box center [721, 441] width 1418 height 31
click at [220, 304] on tbody "1 ZEUS138 88844414 30/09/2025 21:42:13 PORTORIQO17 DIDIT MARDIANT BRI 459301005…" at bounding box center [721, 448] width 1418 height 515
click at [1356, 591] on link "Manual Link" at bounding box center [1368, 597] width 63 height 13
click at [1336, 591] on link "Manual Link" at bounding box center [1368, 597] width 63 height 13
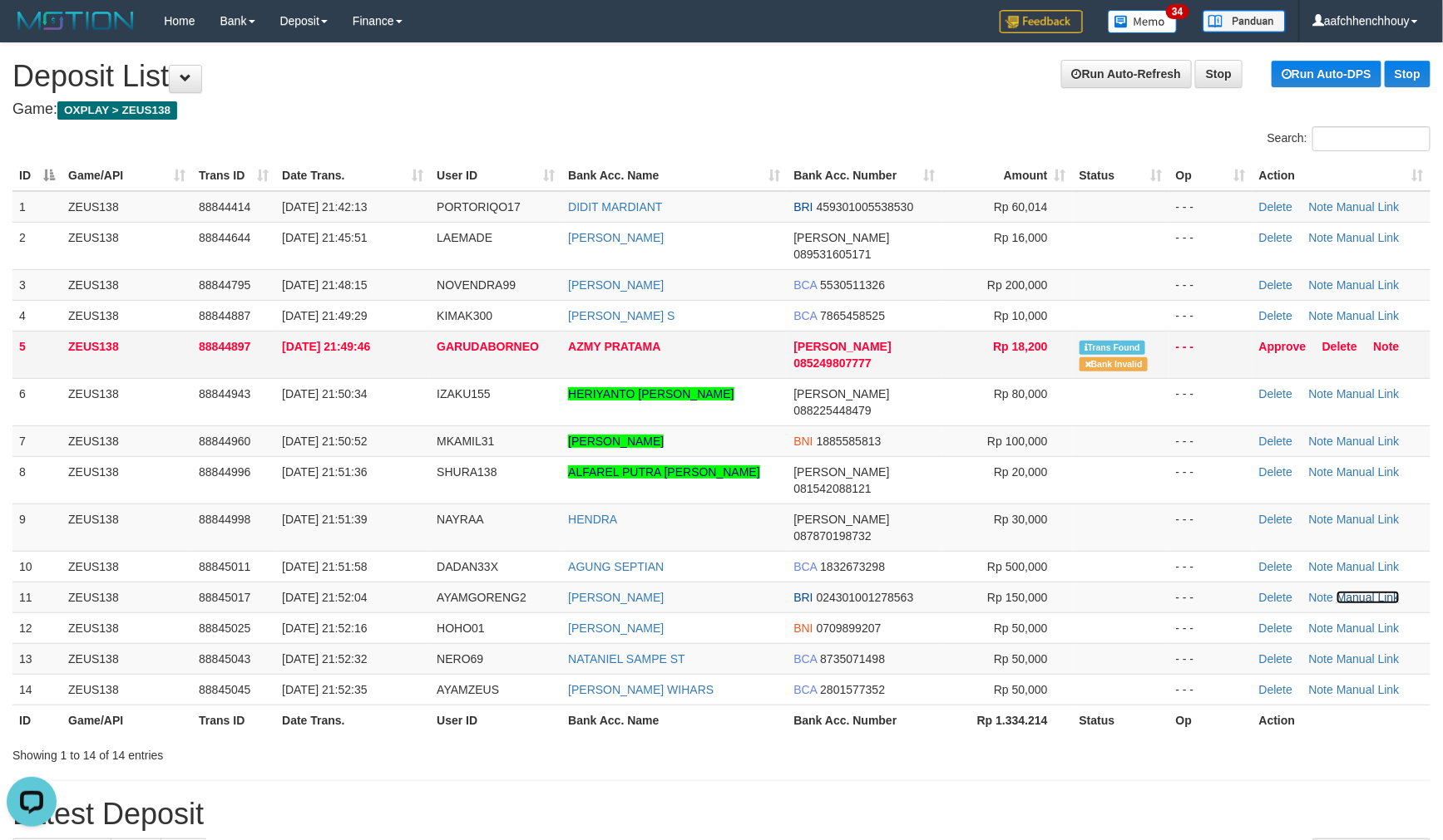
click at [1336, 591] on link "Manual Link" at bounding box center [1368, 597] width 63 height 13
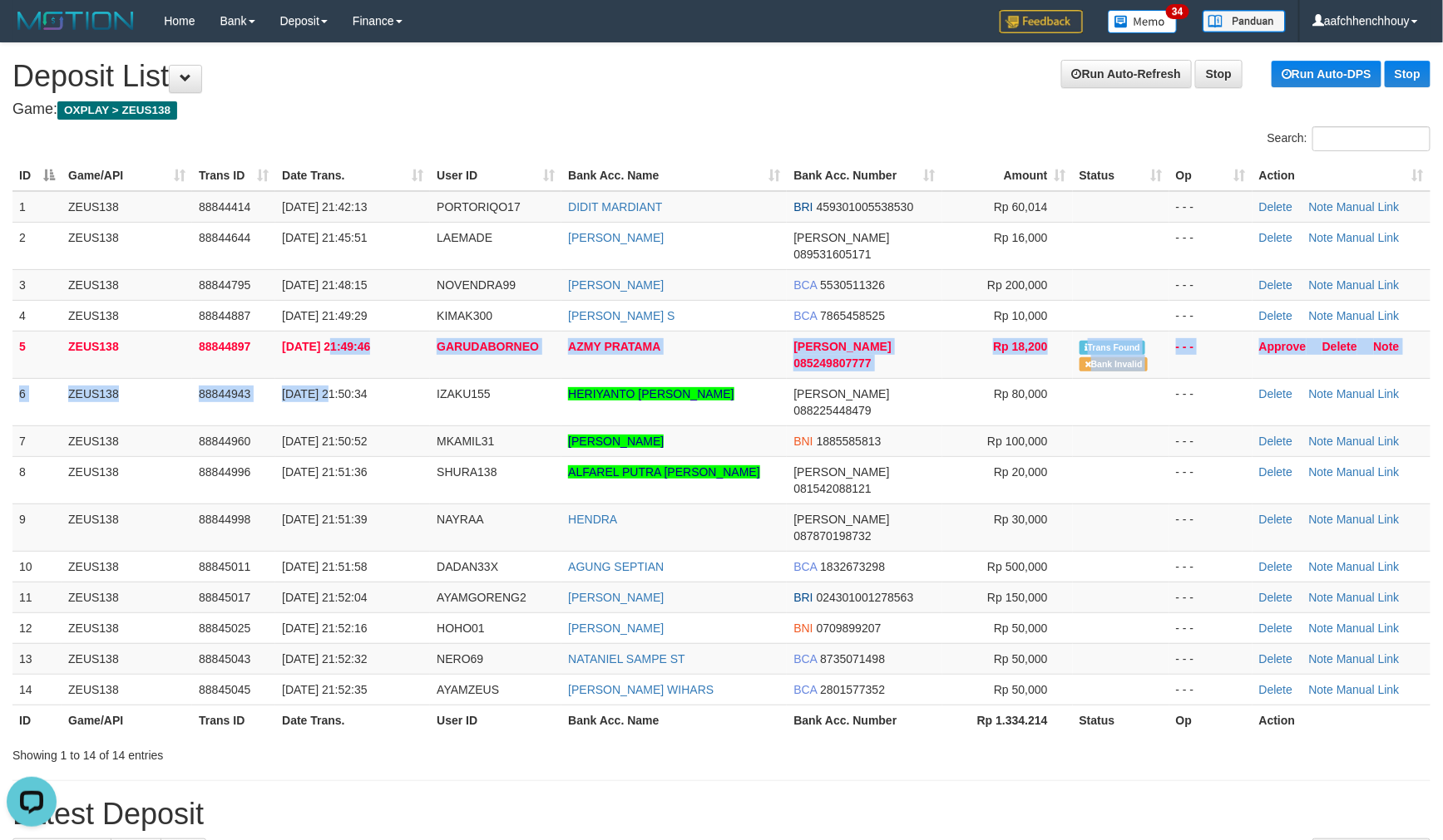
drag, startPoint x: 310, startPoint y: 356, endPoint x: 3, endPoint y: 435, distance: 317.0
click at [241, 347] on tr "5 ZEUS138 88844897 30/09/2025 21:49:46 GARUDABORNEO AZMY PRATAMA DANA 085249807…" at bounding box center [721, 354] width 1418 height 47
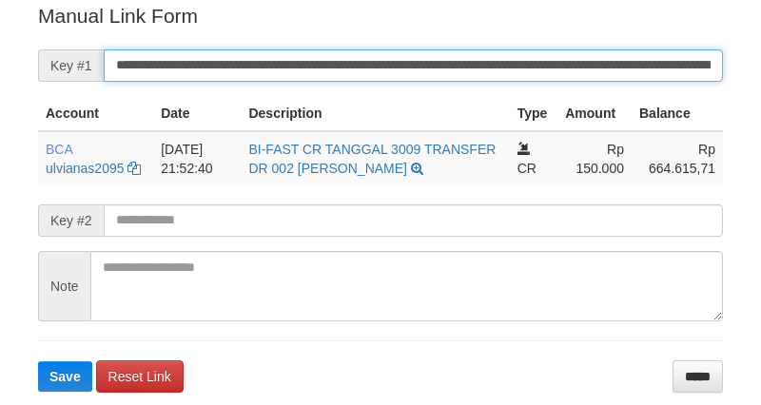
click at [38, 361] on button "Save" at bounding box center [65, 376] width 54 height 30
drag, startPoint x: 301, startPoint y: 49, endPoint x: 357, endPoint y: 115, distance: 85.7
click at [326, 125] on form "**********" at bounding box center [380, 197] width 685 height 390
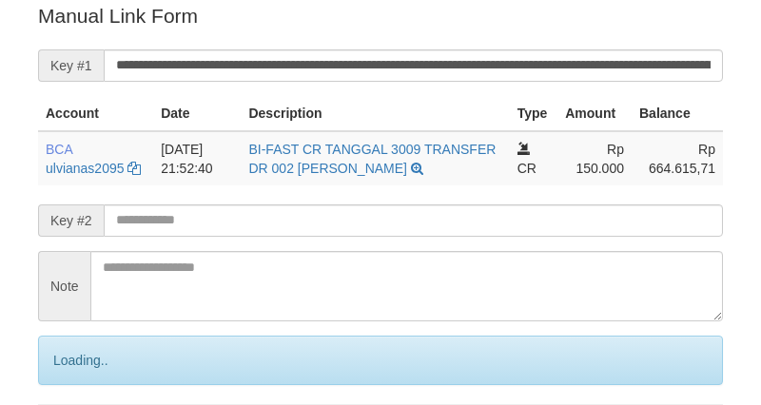
click at [401, 60] on input "**********" at bounding box center [413, 65] width 619 height 32
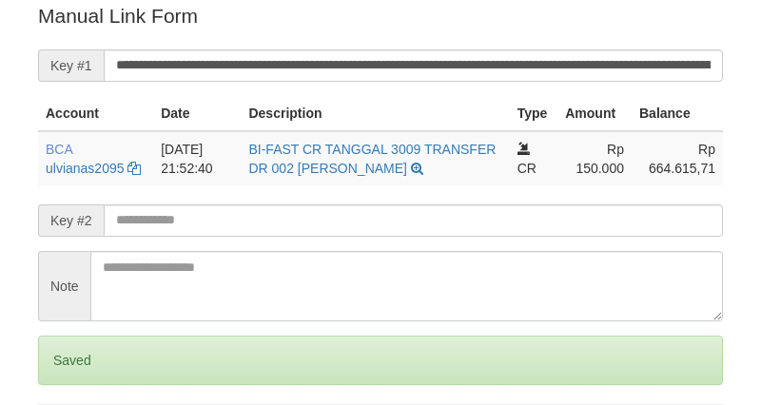
click at [454, 65] on input "**********" at bounding box center [413, 65] width 619 height 32
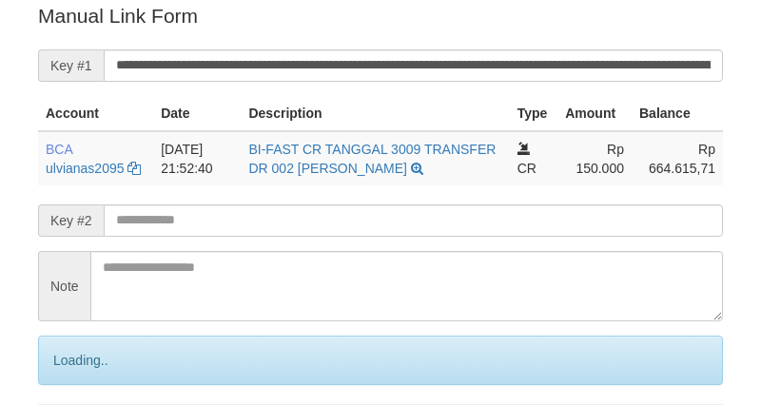
scroll to position [384, 0]
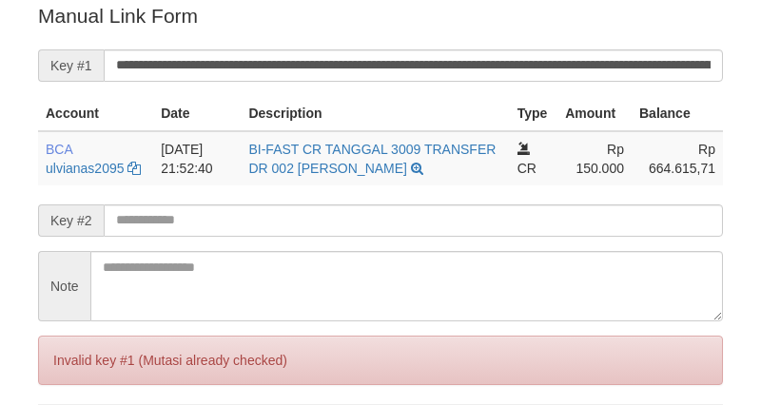
click at [488, 68] on input "**********" at bounding box center [413, 65] width 619 height 32
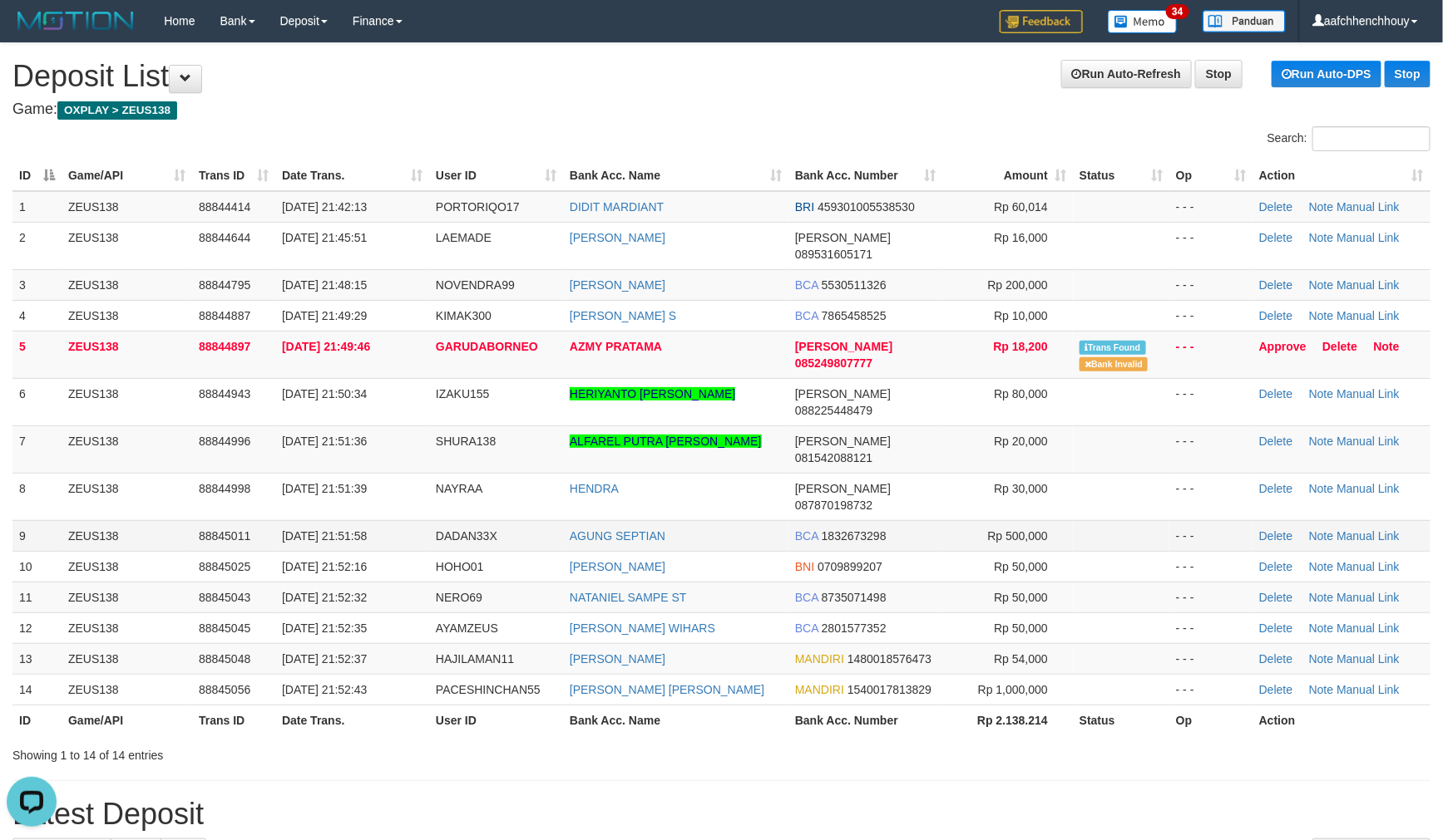
click at [819, 520] on td "BCA 1832673298" at bounding box center [865, 535] width 154 height 31
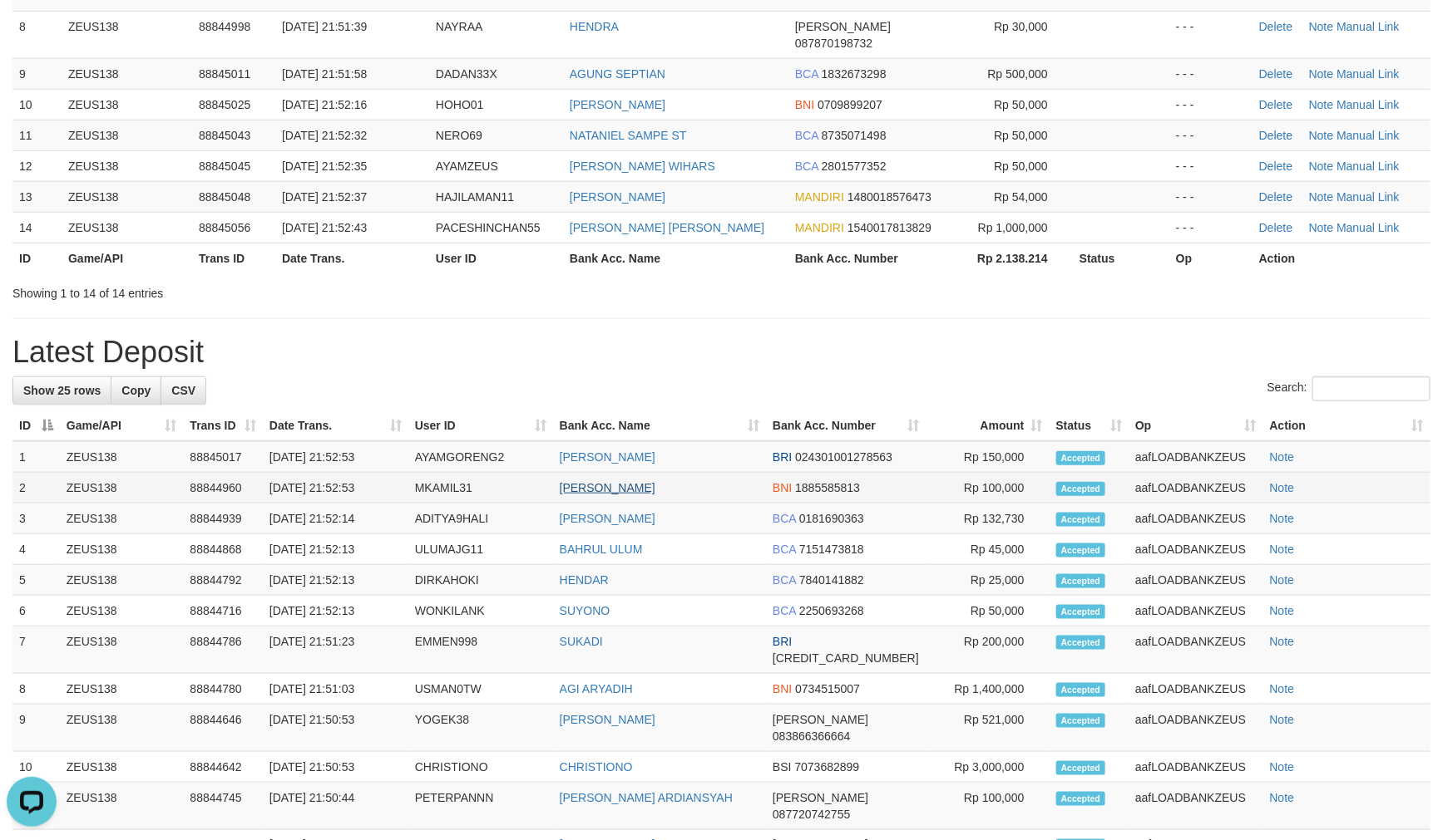
click at [726, 473] on td "[PERSON_NAME]" at bounding box center [659, 488] width 213 height 31
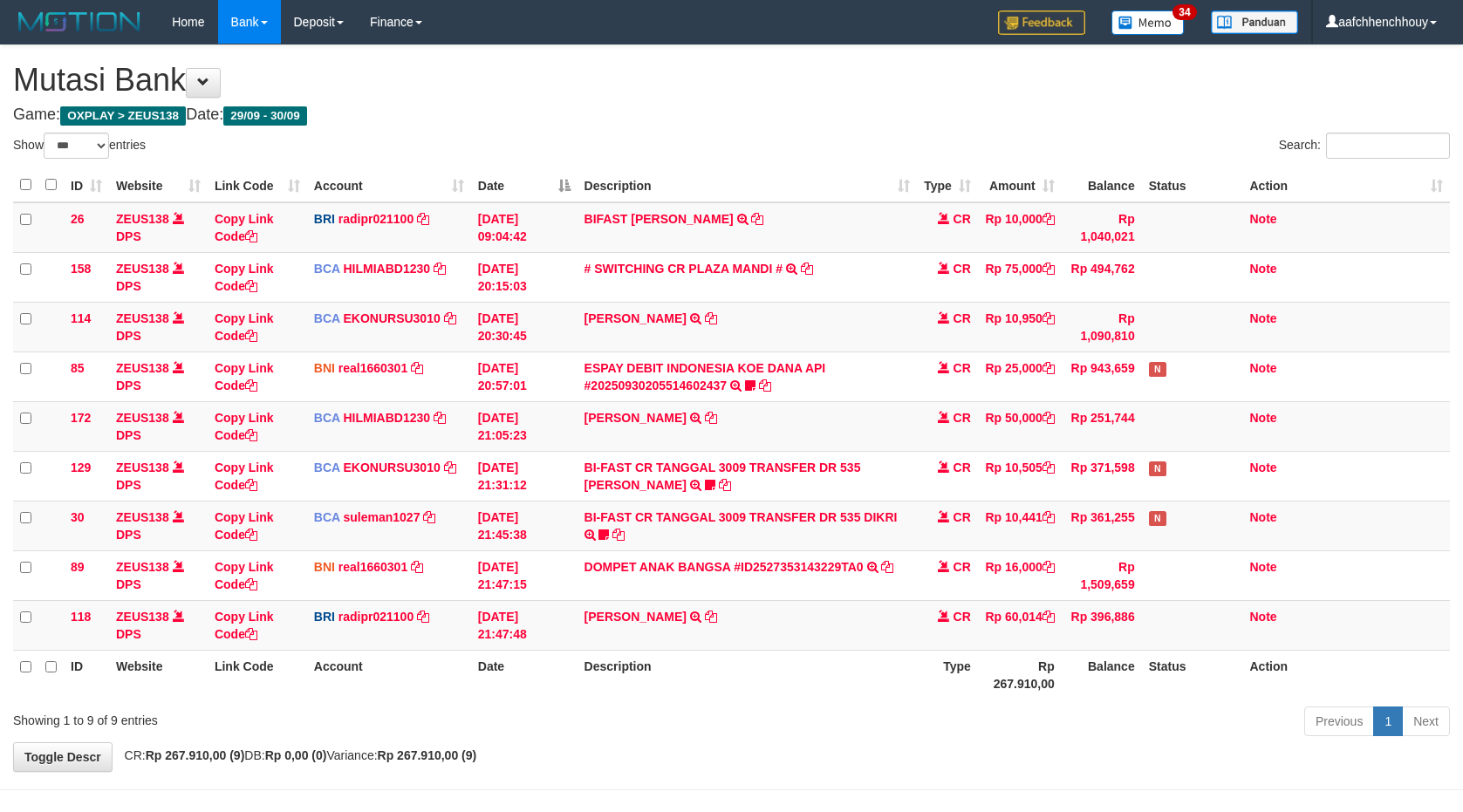
select select "***"
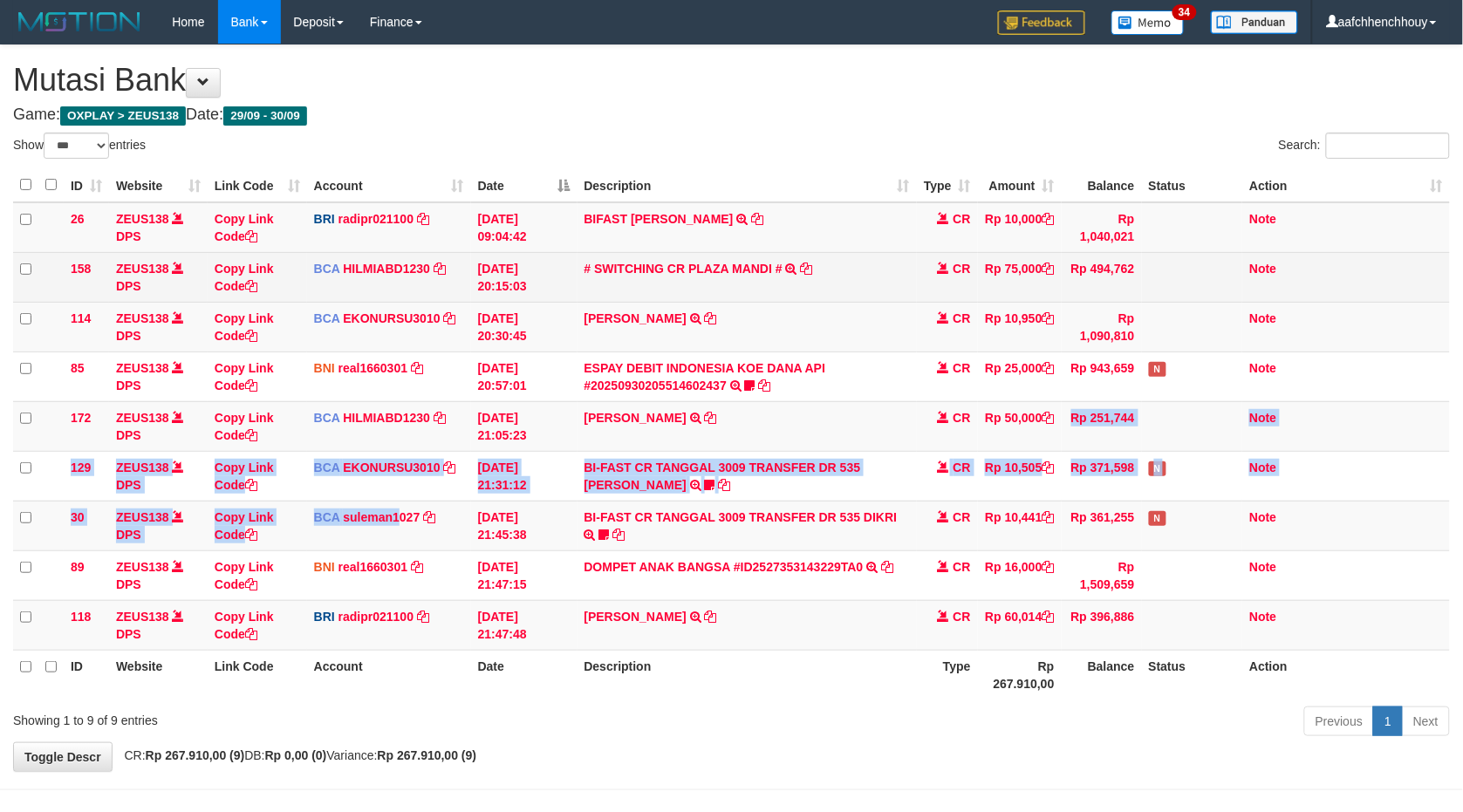
click at [1019, 381] on tbody "26 ZEUS138 DPS Copy Link Code BRI radipr021100 DPS [PERSON_NAME] mutasi_2025093…" at bounding box center [732, 427] width 1437 height 449
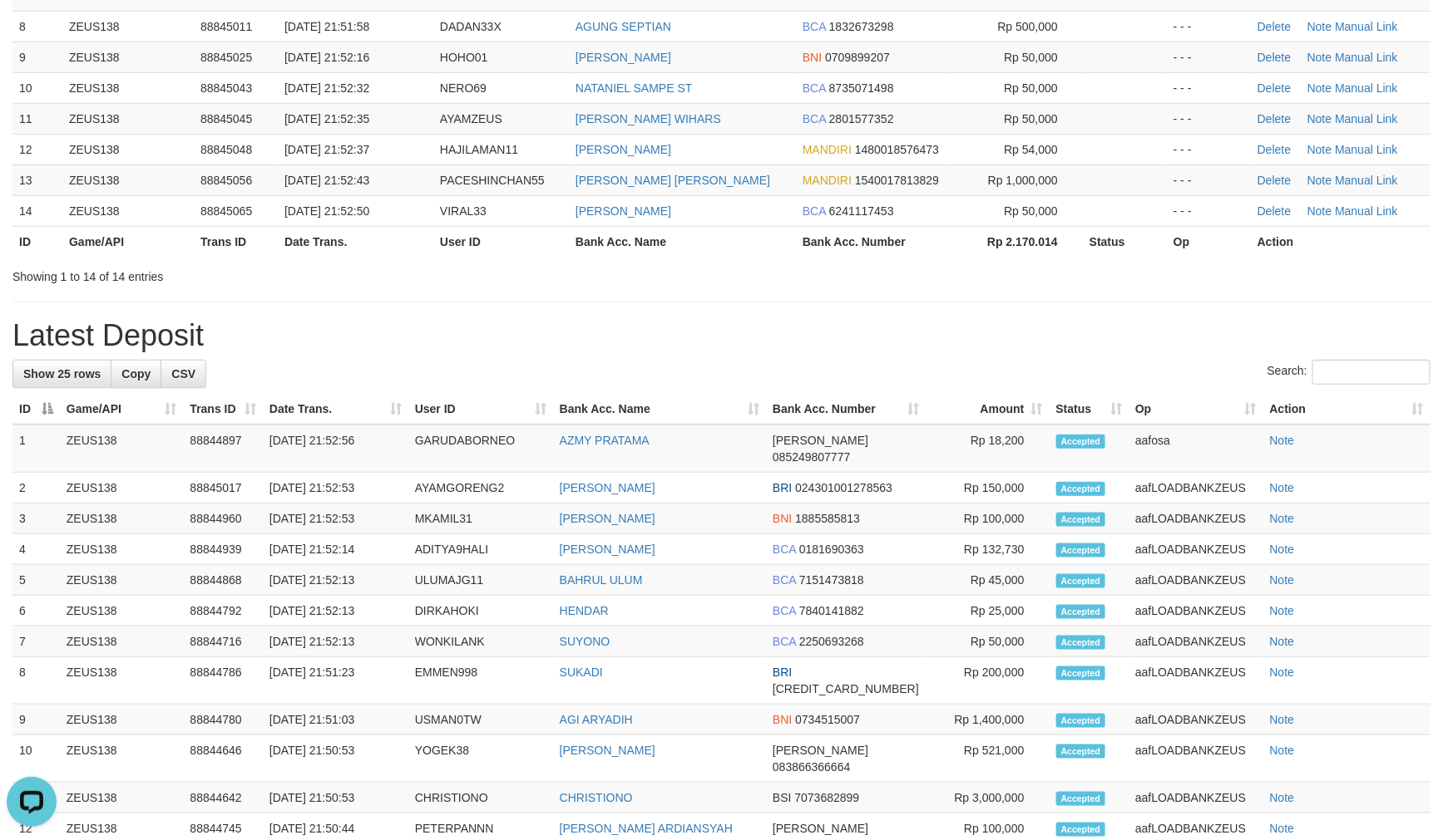
click at [640, 319] on h1 "Latest Deposit" at bounding box center [721, 336] width 1418 height 33
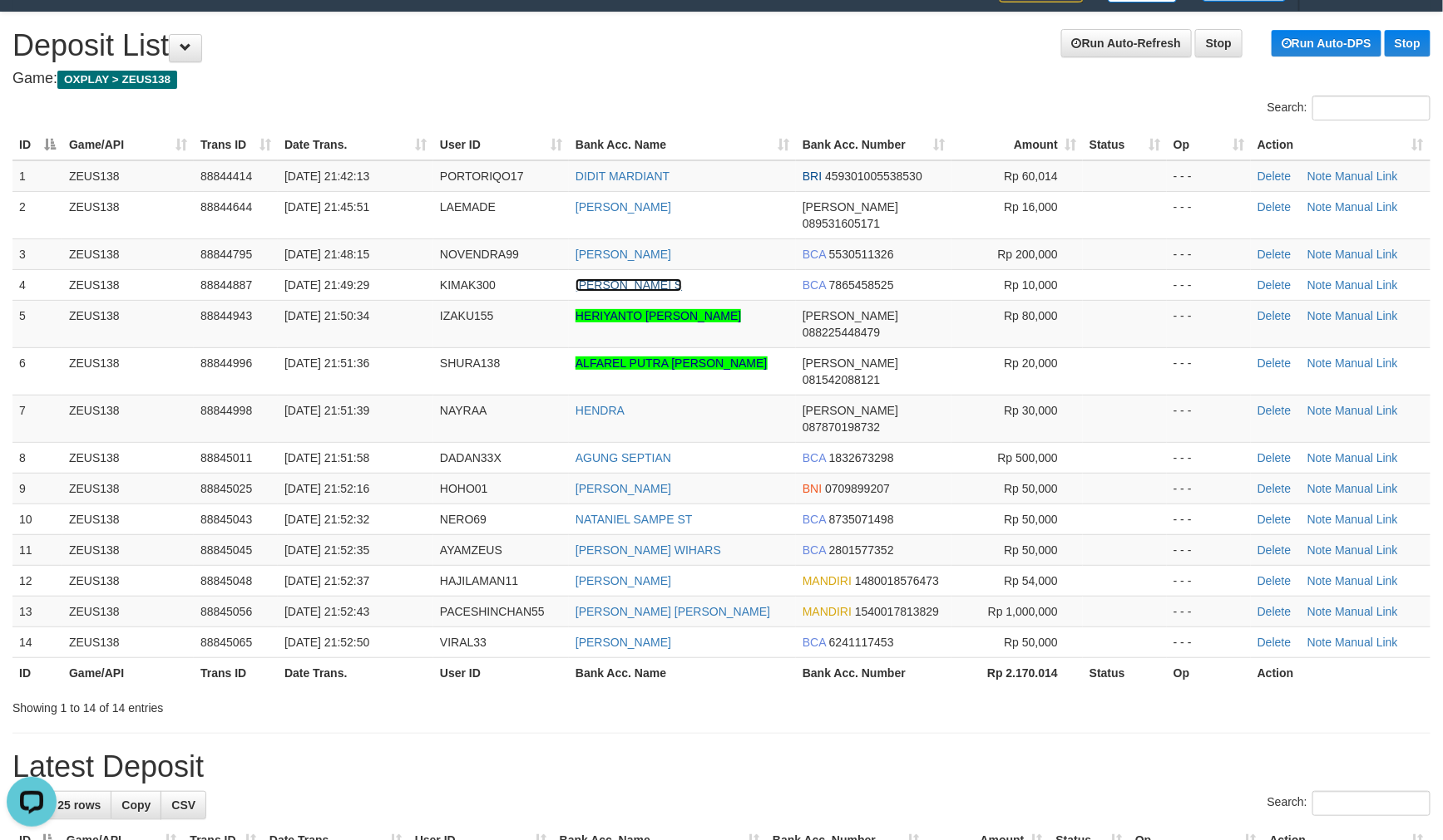
click at [631, 279] on link "GUSTI ARYA LUTFI S" at bounding box center [629, 285] width 107 height 13
click at [754, 300] on tbody "1 ZEUS138 88844414 30/09/2025 21:42:13 PORTORIQO17 DIDIT MARDIANT BRI 459301005…" at bounding box center [721, 409] width 1418 height 498
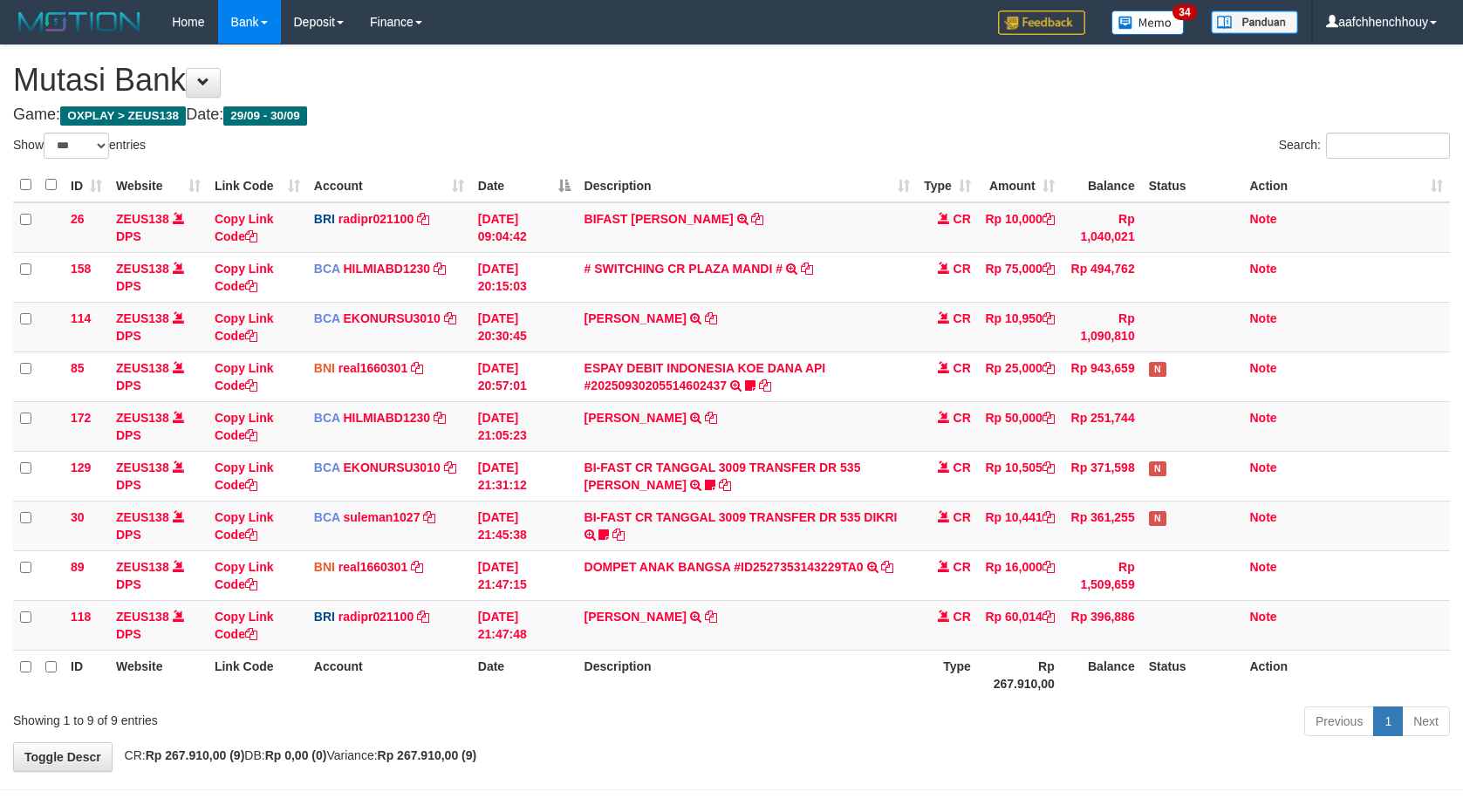
select select "***"
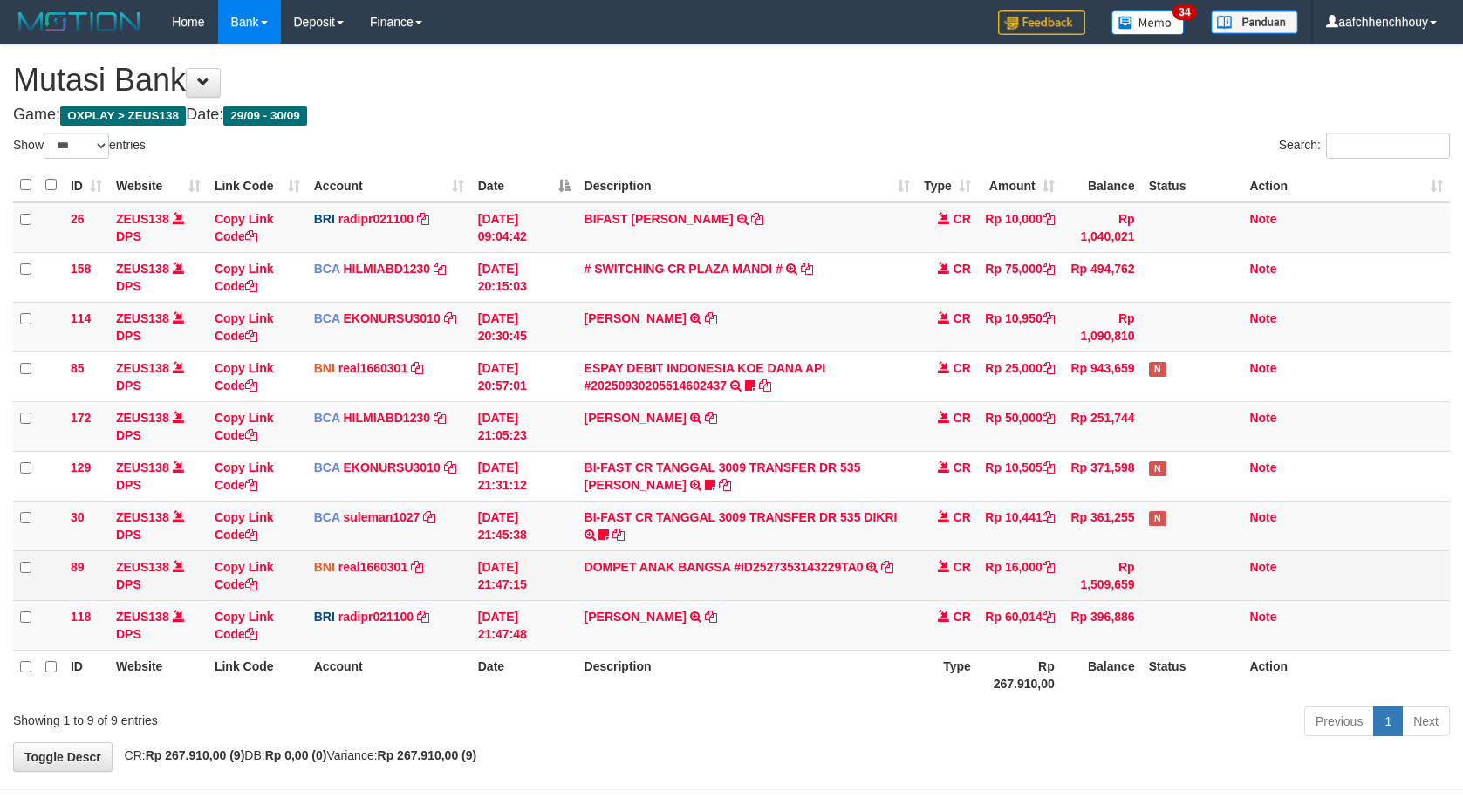
click at [1004, 525] on tbody "26 ZEUS138 DPS Copy Link Code BRI radipr021100 DPS [PERSON_NAME] mutasi_2025093…" at bounding box center [732, 427] width 1437 height 449
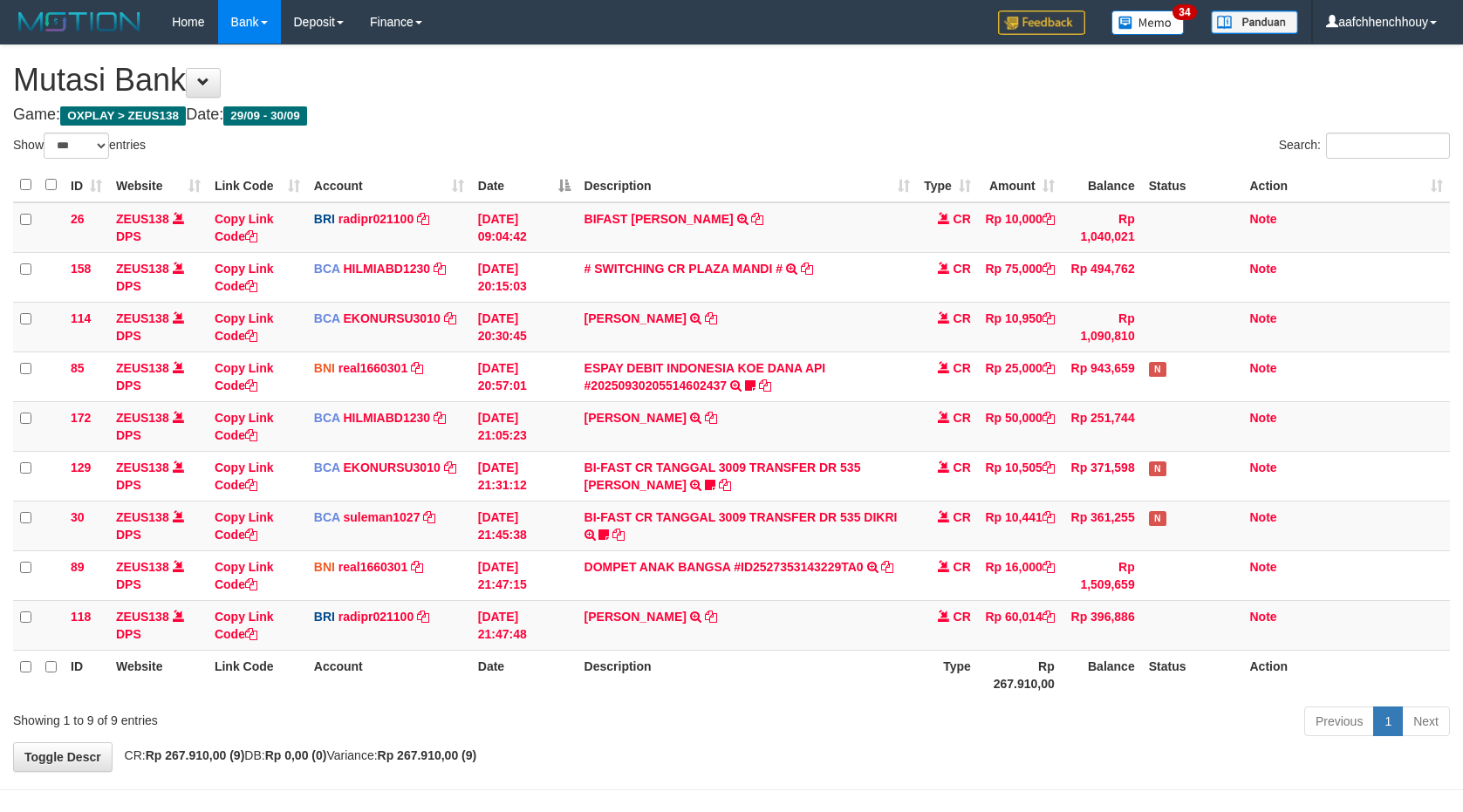
select select "***"
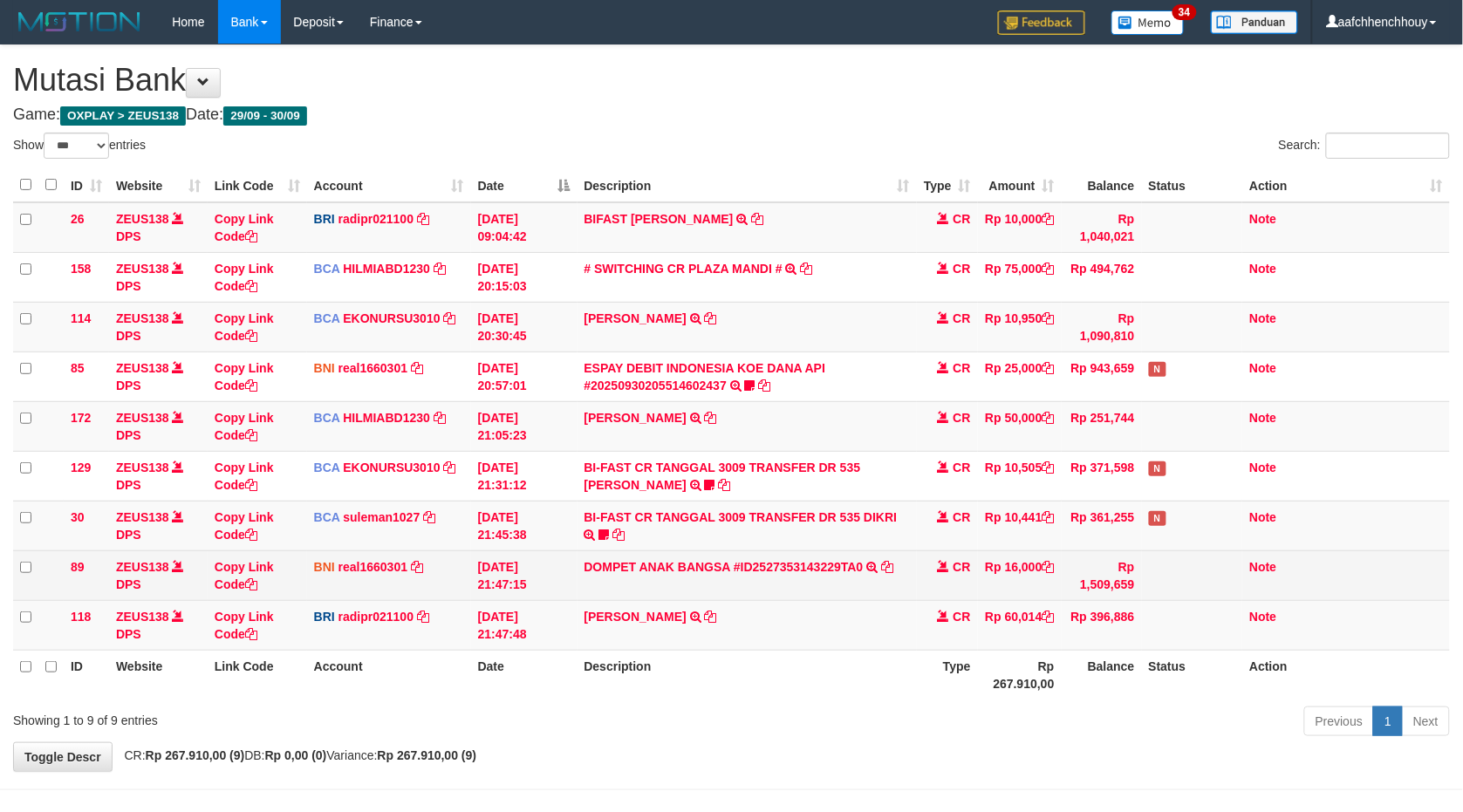
scroll to position [59, 0]
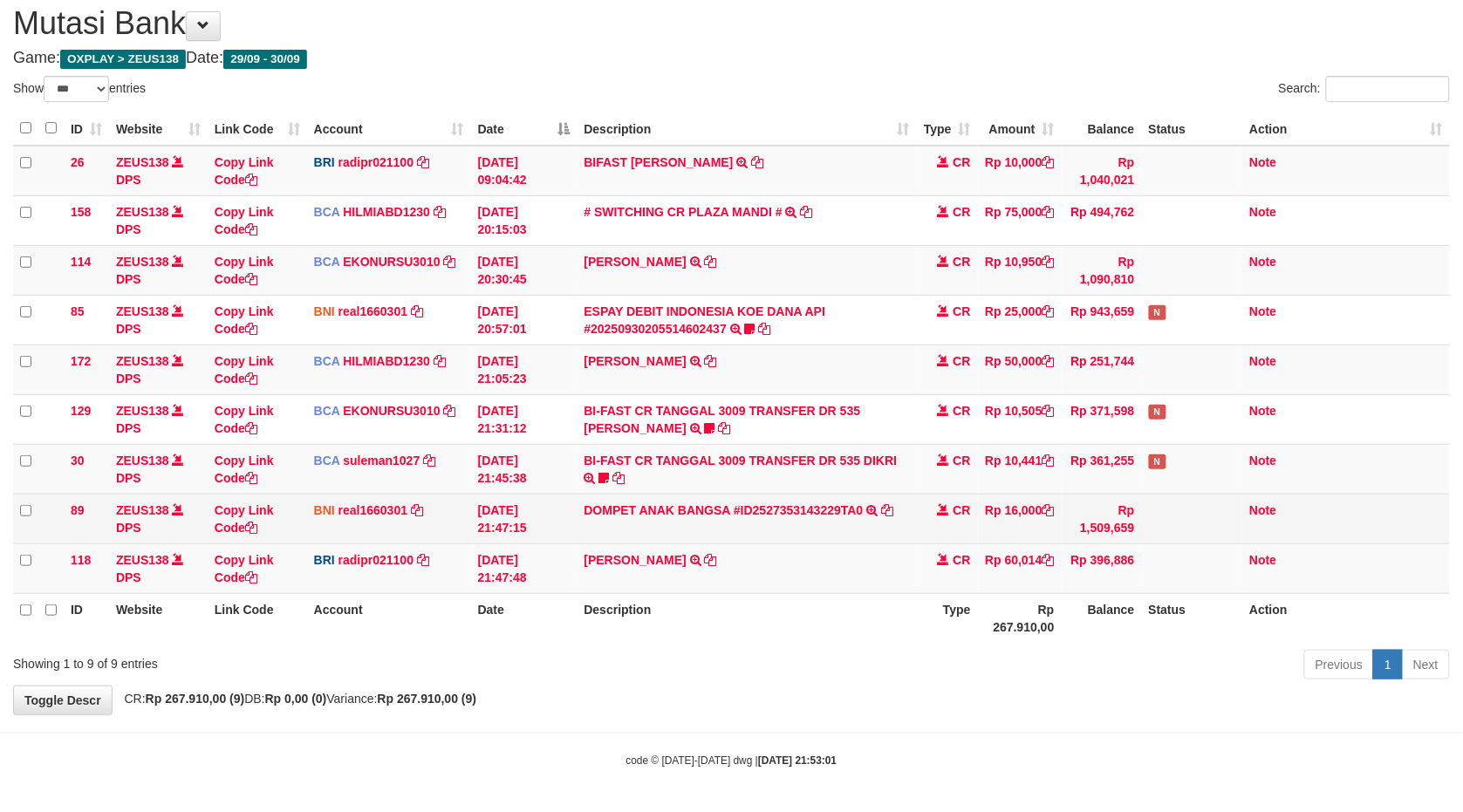
click at [644, 599] on th "Description" at bounding box center [747, 618] width 340 height 50
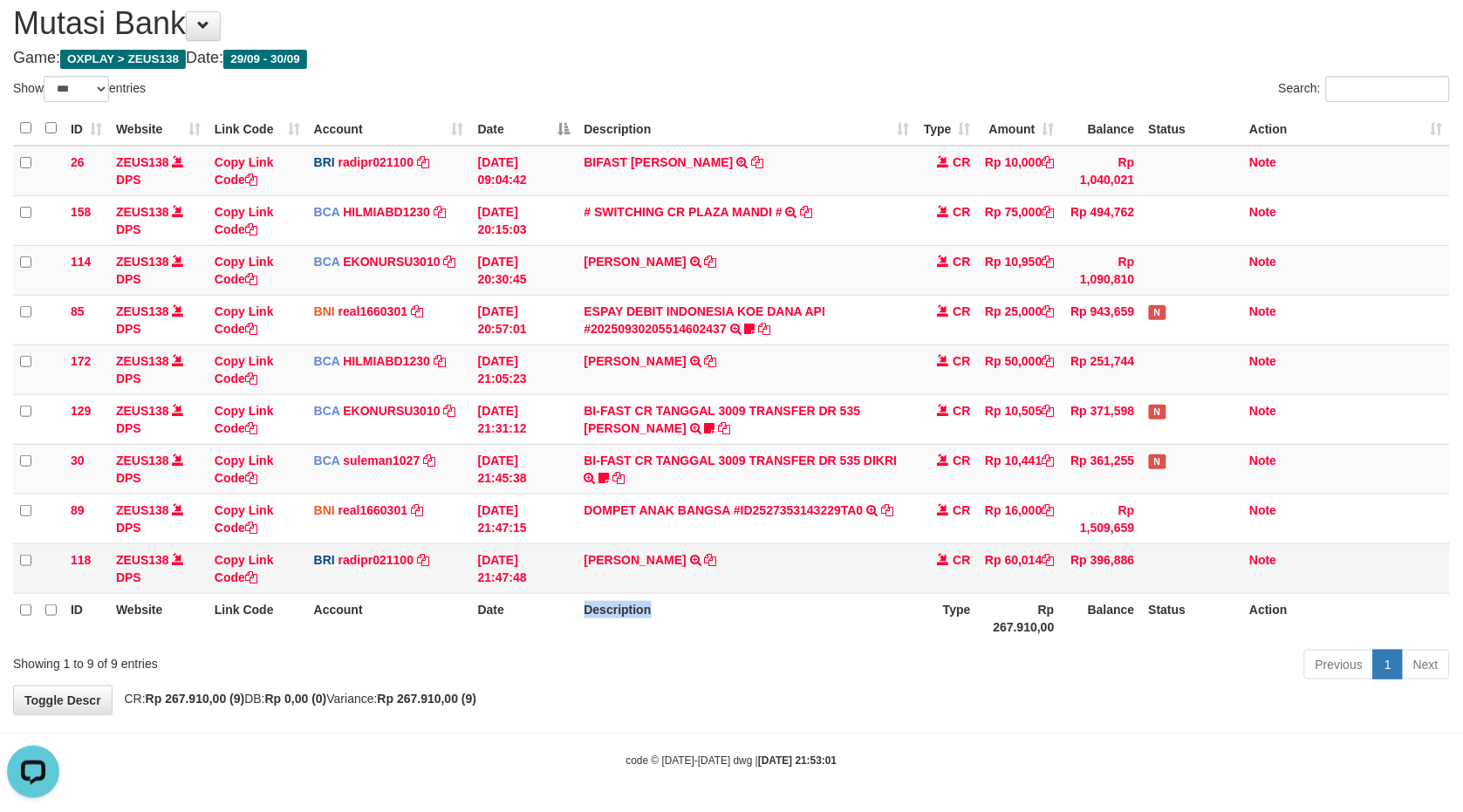
scroll to position [0, 0]
click at [687, 548] on td "DANA FEBRIANANURH TRANSFER NBMB DANA FEBRIANANURH TO REYNALDI ADI PRATAMA" at bounding box center [747, 568] width 340 height 50
copy td "FEBRIANANURH"
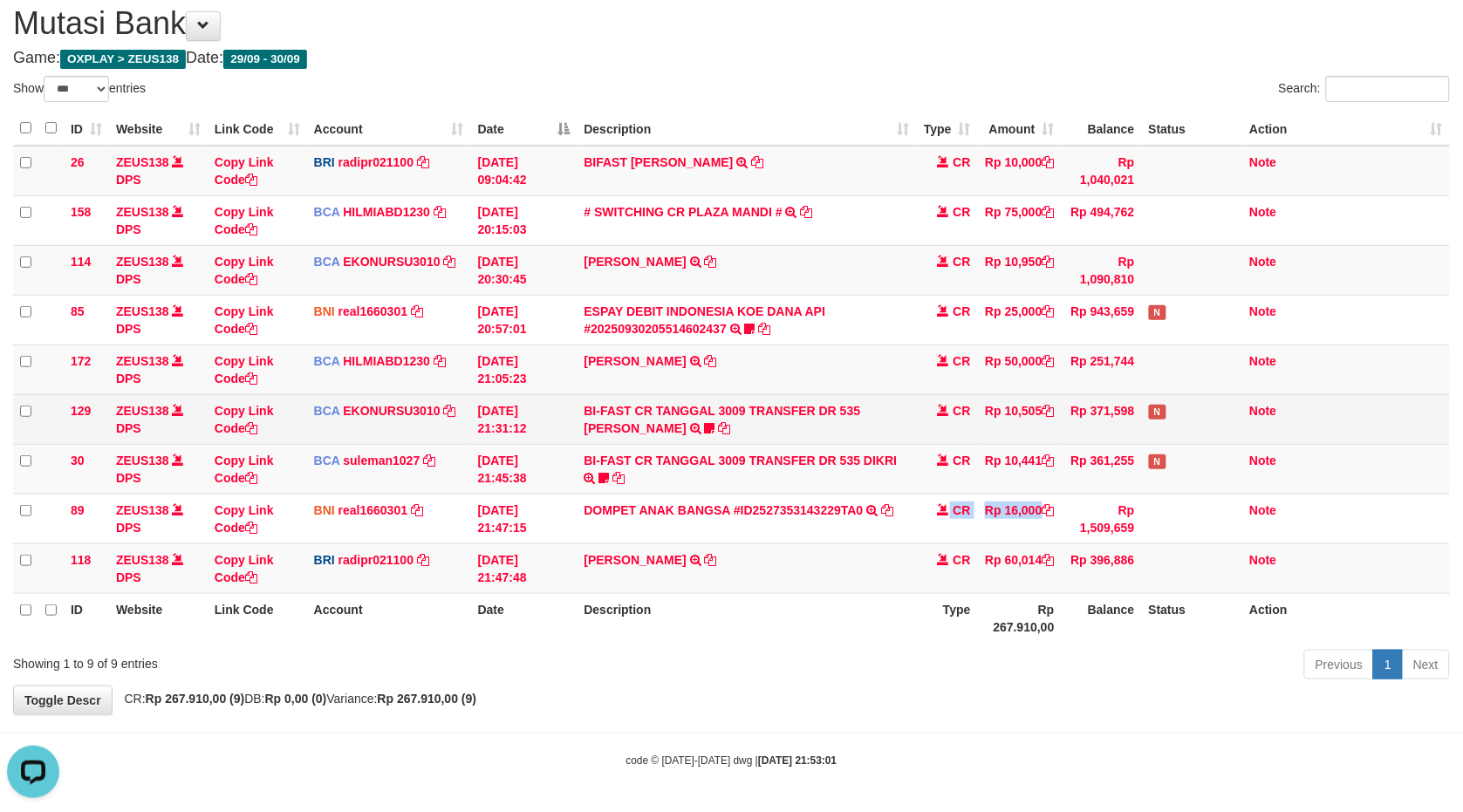
click at [992, 445] on tbody "26 ZEUS138 DPS Copy Link Code BRI radipr021100 DPS REYNALDI ADI PRATAMA mutasi_…" at bounding box center [732, 370] width 1437 height 449
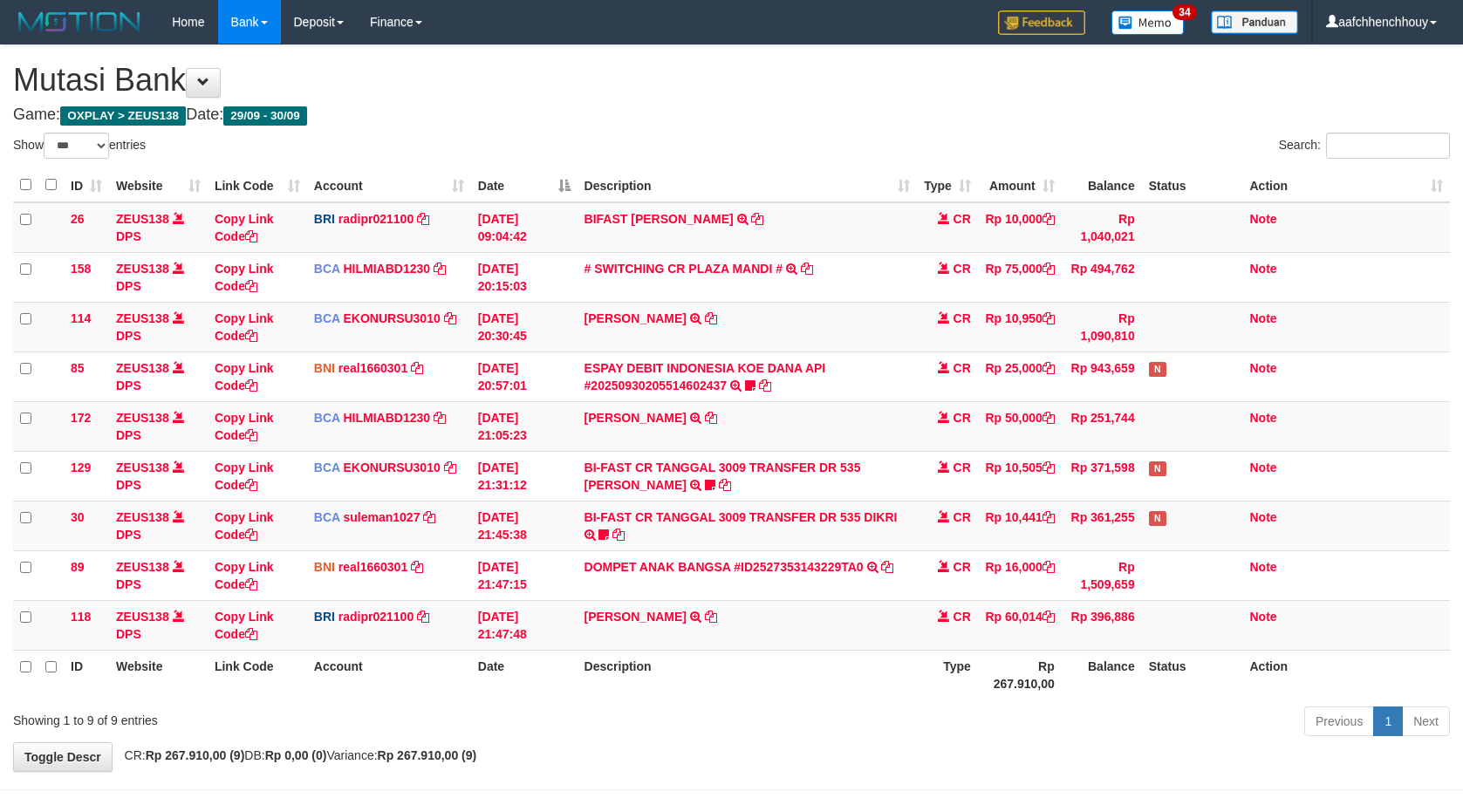
select select "***"
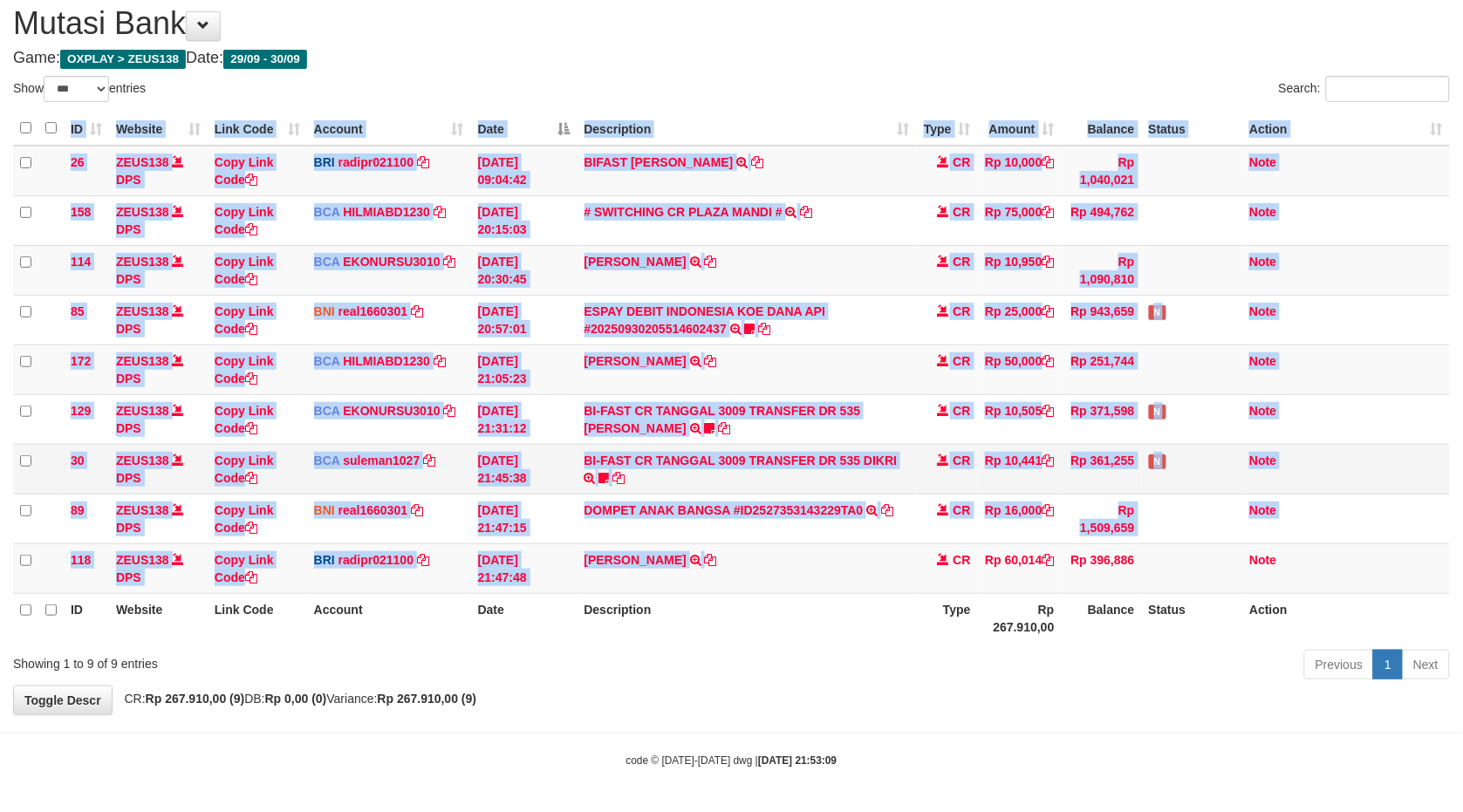
click at [808, 568] on div "ID Website Link Code Account Date Description Type Amount Balance Status Action…" at bounding box center [732, 377] width 1463 height 541
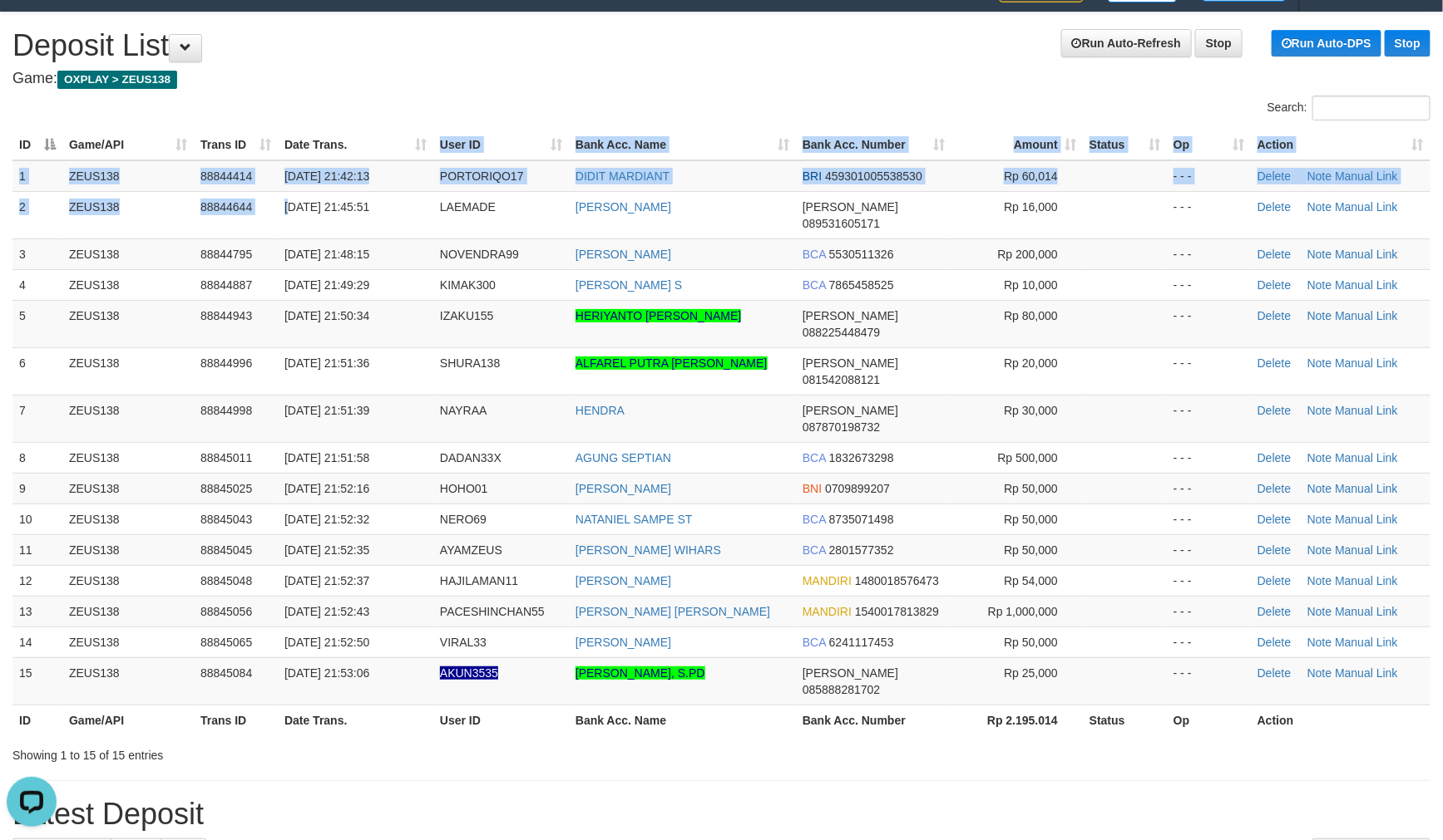
drag, startPoint x: 386, startPoint y: 129, endPoint x: 373, endPoint y: 136, distance: 14.8
click at [379, 134] on table "ID Game/API Trans ID Date Trans. User ID Bank Acc. Name Bank Acc. Number Amount…" at bounding box center [721, 432] width 1418 height 606
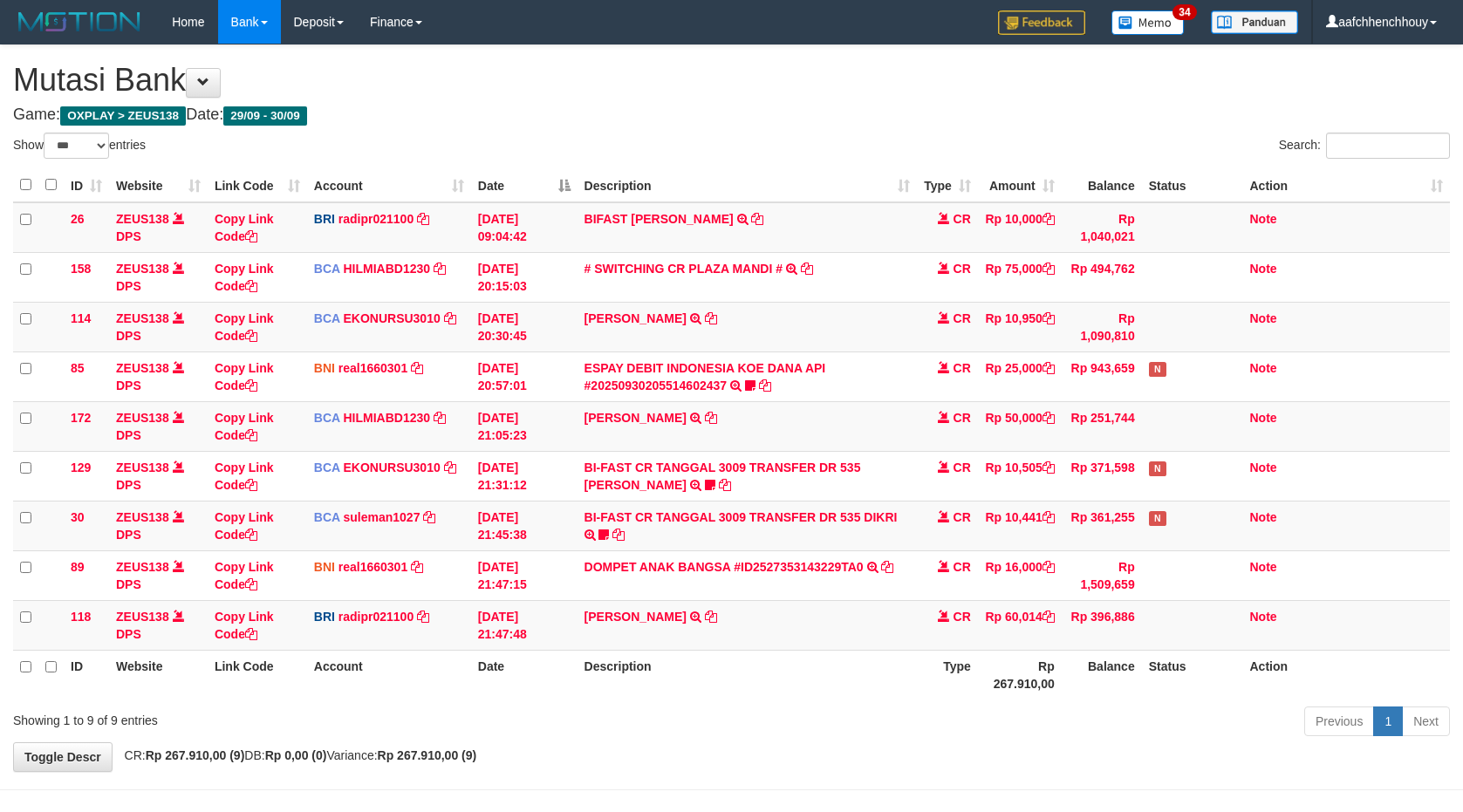
select select "***"
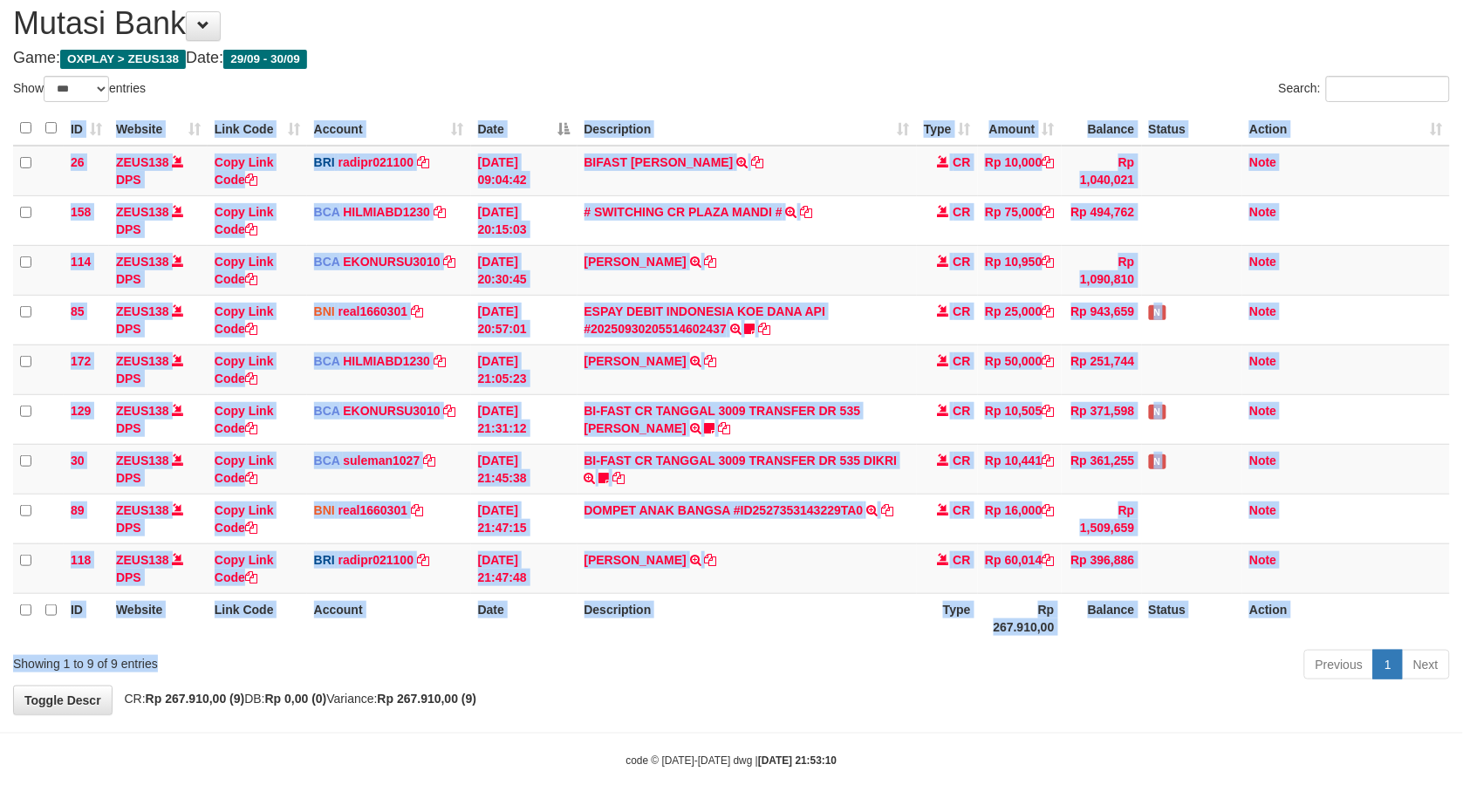
click at [951, 681] on div "Showing 1 to 9 of 9 entries Previous 1 Next" at bounding box center [732, 666] width 1463 height 38
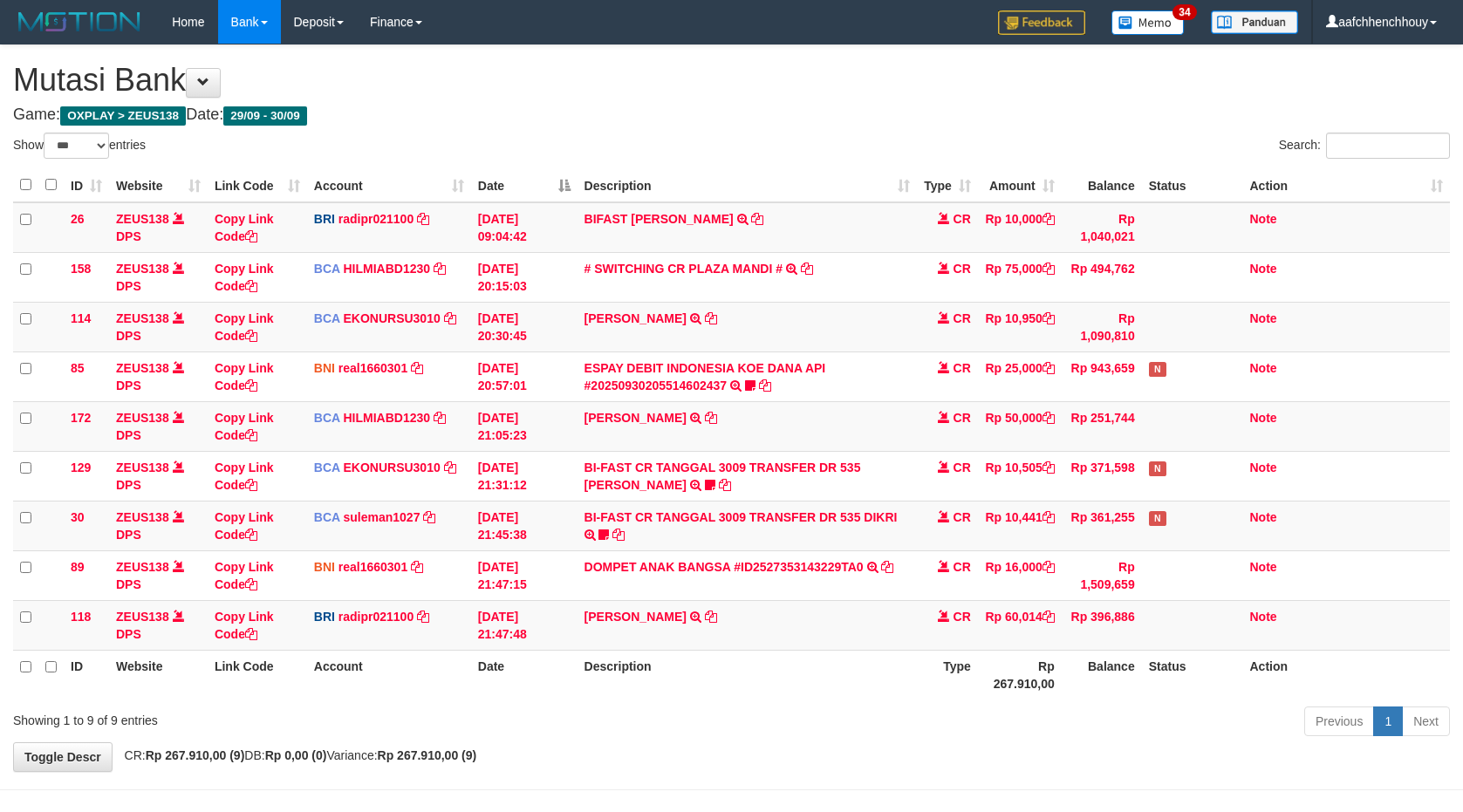
select select "***"
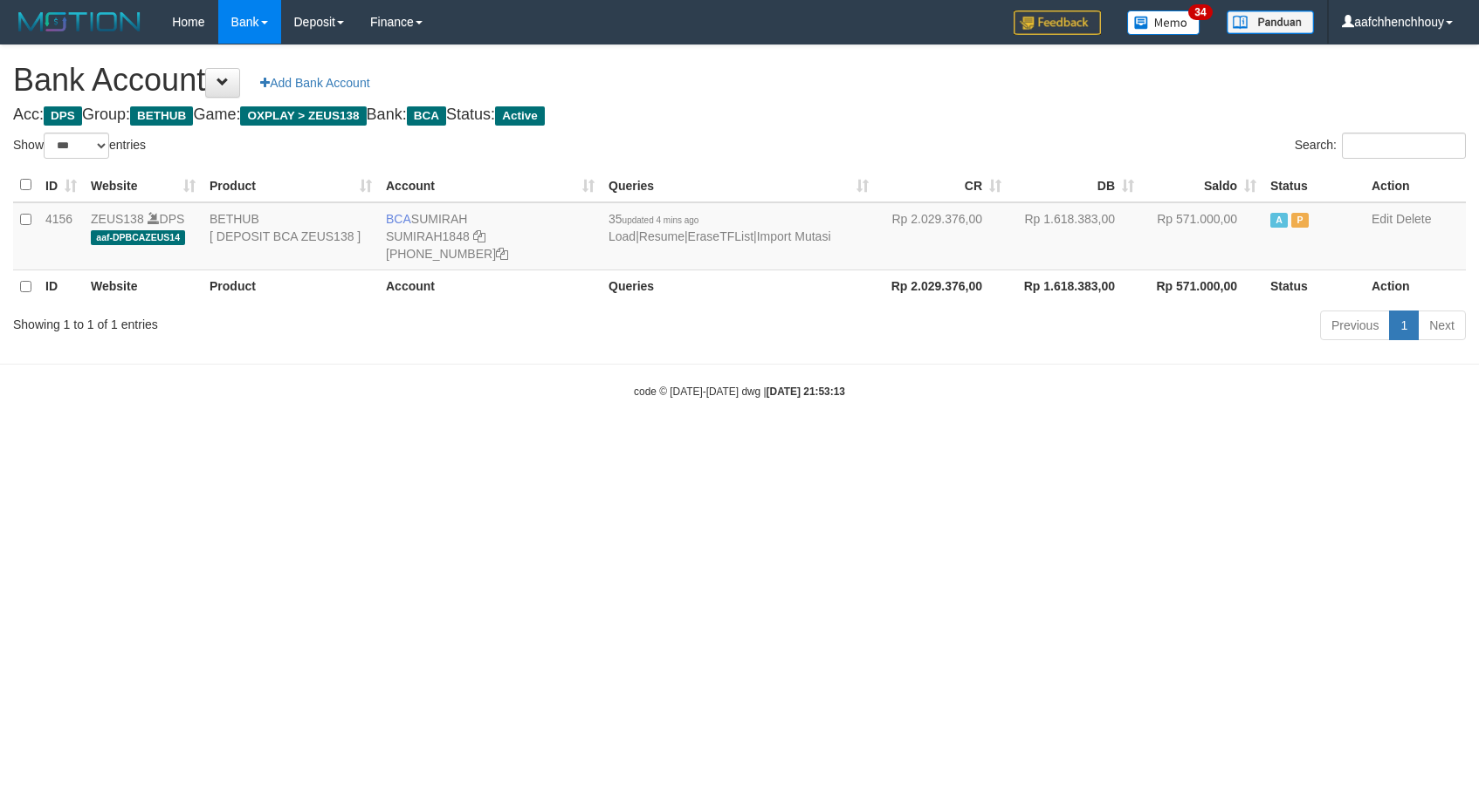
select select "***"
click at [656, 443] on html "Toggle navigation Home Bank Account List Load By Website Group [OXPLAY] ZEUS138…" at bounding box center [739, 221] width 1479 height 443
drag, startPoint x: 656, startPoint y: 467, endPoint x: 930, endPoint y: 456, distance: 274.2
click at [935, 443] on html "Toggle navigation Home Bank Account List Load By Website Group [OXPLAY] ZEUS138…" at bounding box center [739, 221] width 1479 height 443
select select "***"
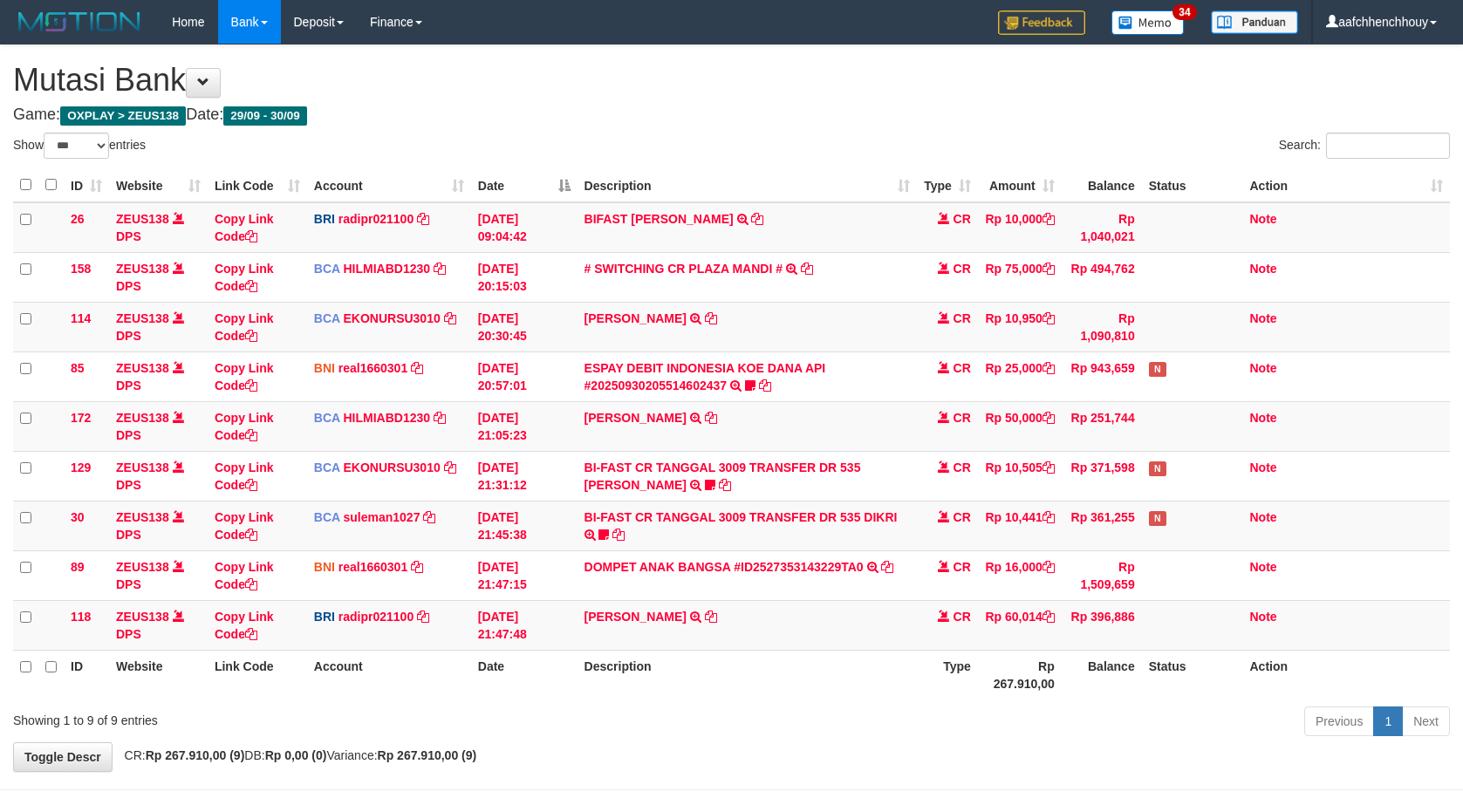
select select "***"
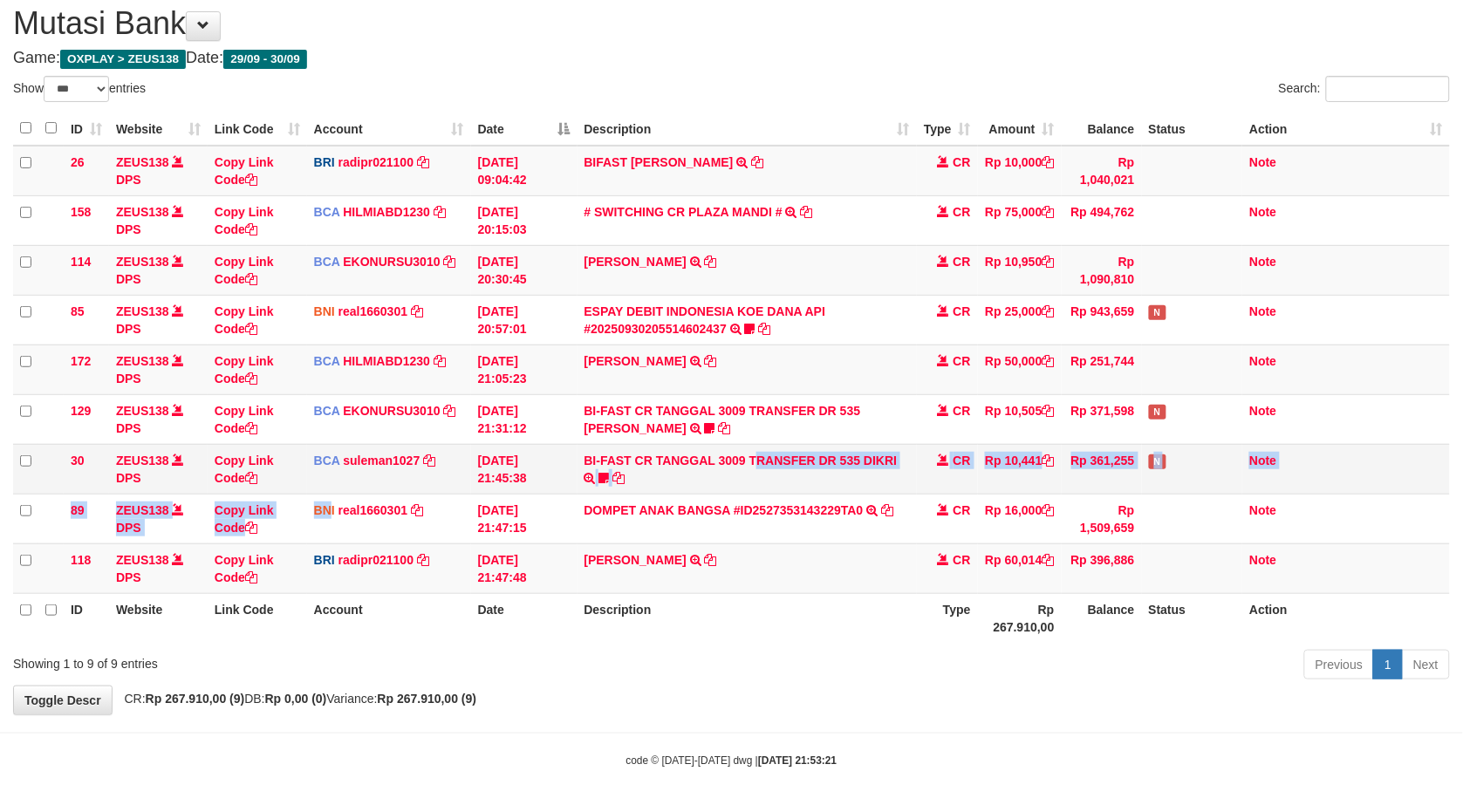
click at [745, 467] on tbody "26 ZEUS138 DPS Copy Link Code BRI radipr021100 DPS REYNALDI ADI PRATAMA mutasi_…" at bounding box center [732, 370] width 1437 height 449
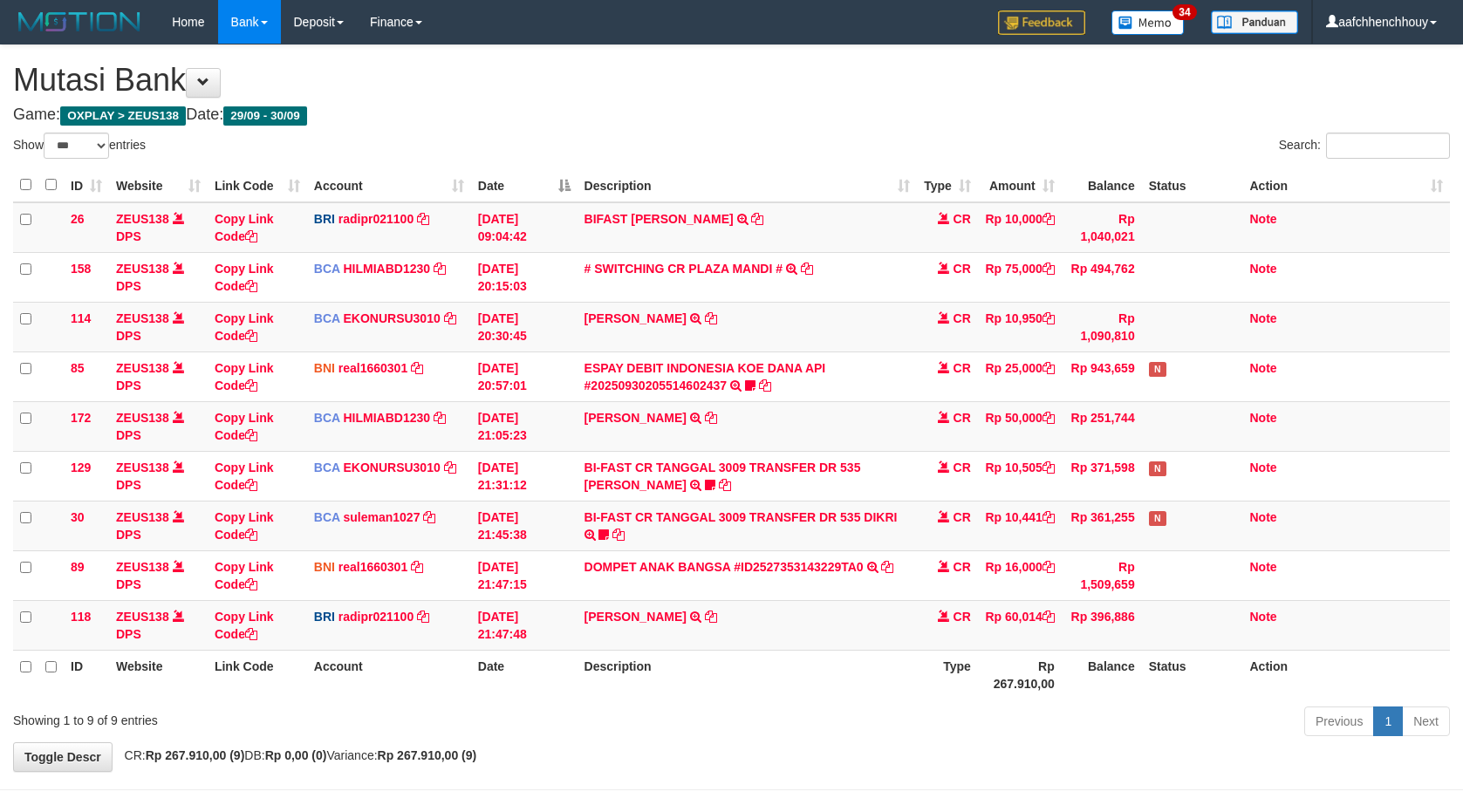
select select "***"
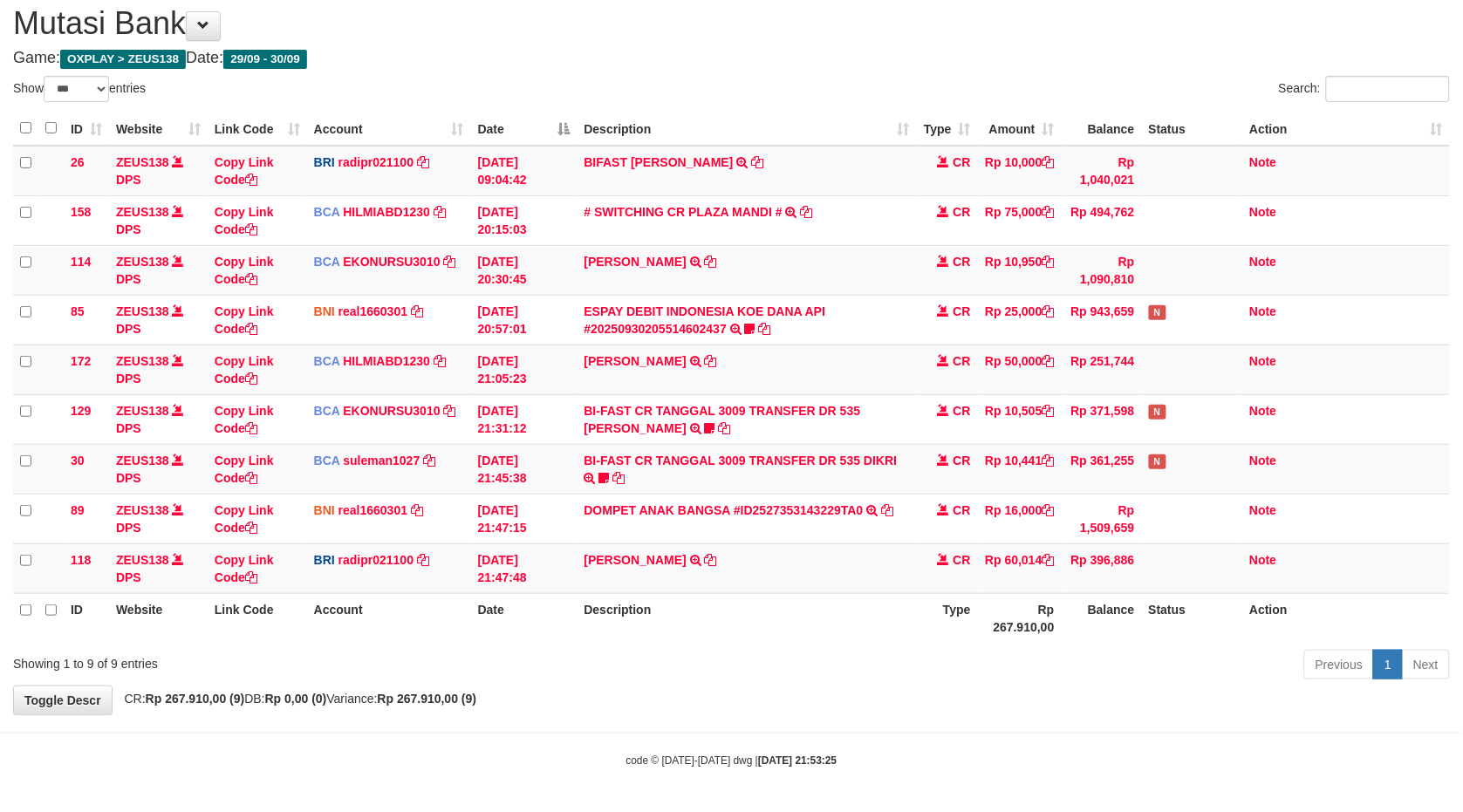
click at [894, 119] on th "Description" at bounding box center [747, 128] width 340 height 34
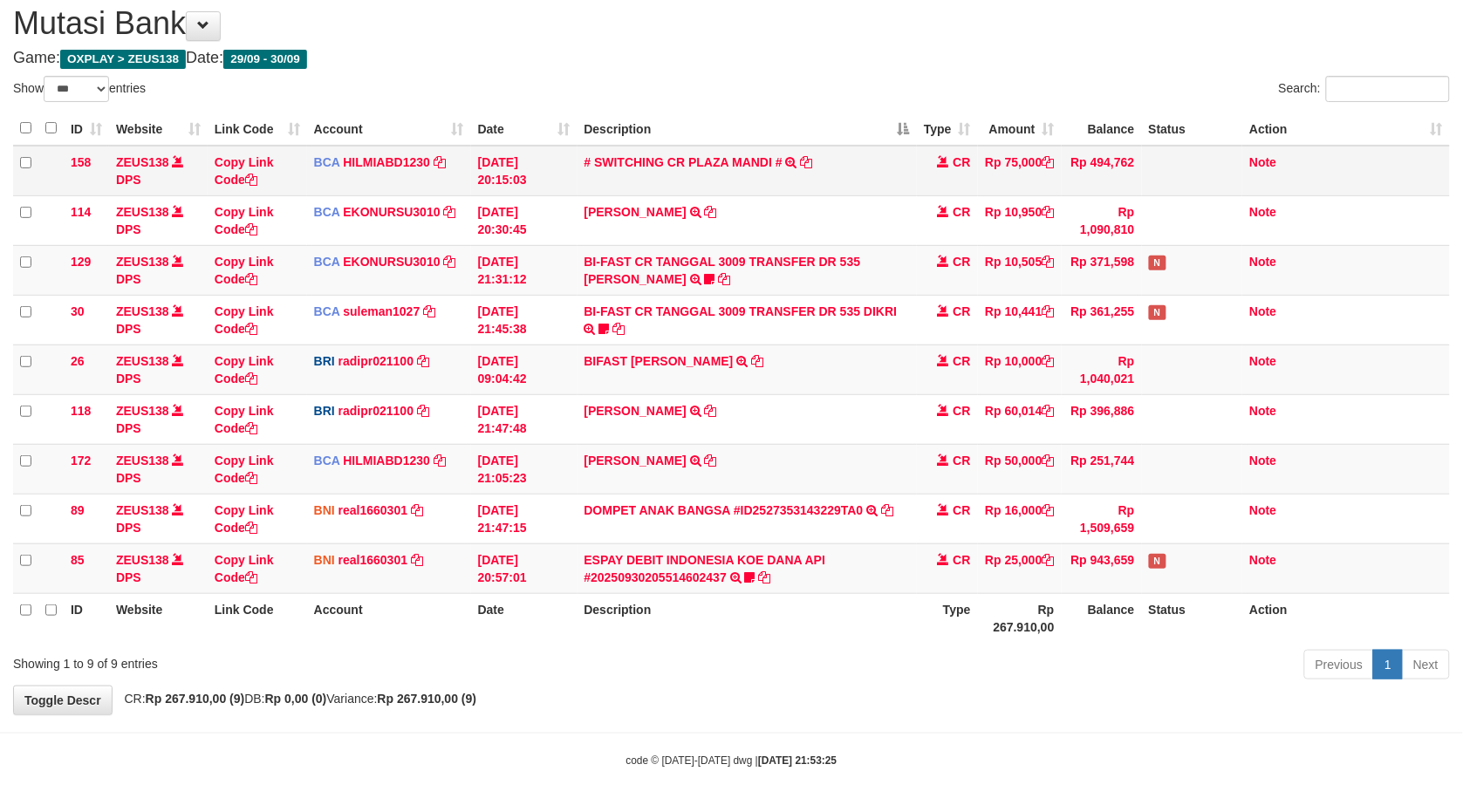
drag, startPoint x: 909, startPoint y: 221, endPoint x: 945, endPoint y: 171, distance: 61.6
click at [973, 187] on tbody "158 ZEUS138 DPS Copy Link Code BCA HILMIABD1230 DPS HILMI ABDILLAH mutasi_20250…" at bounding box center [732, 370] width 1437 height 449
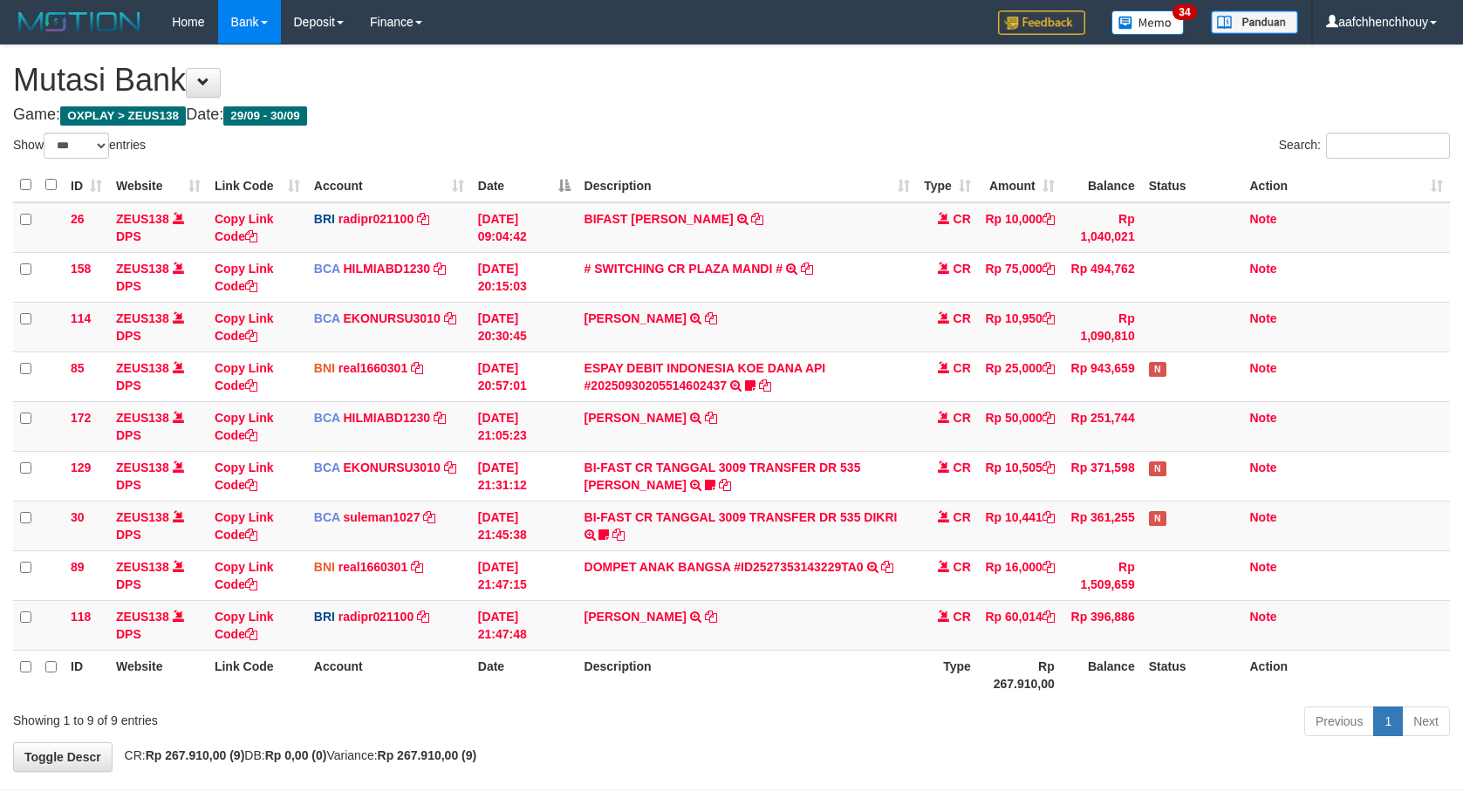
select select "***"
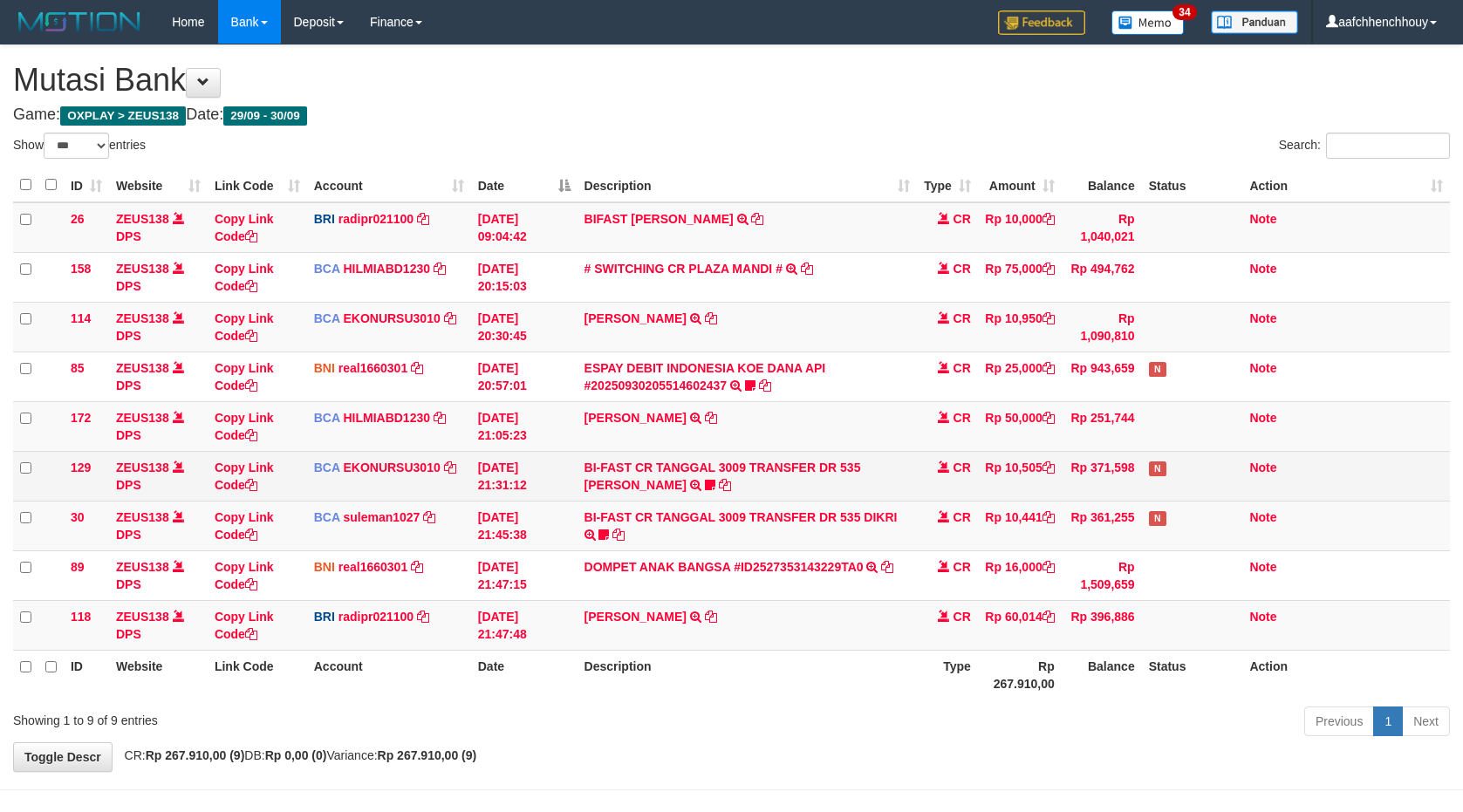
scroll to position [59, 0]
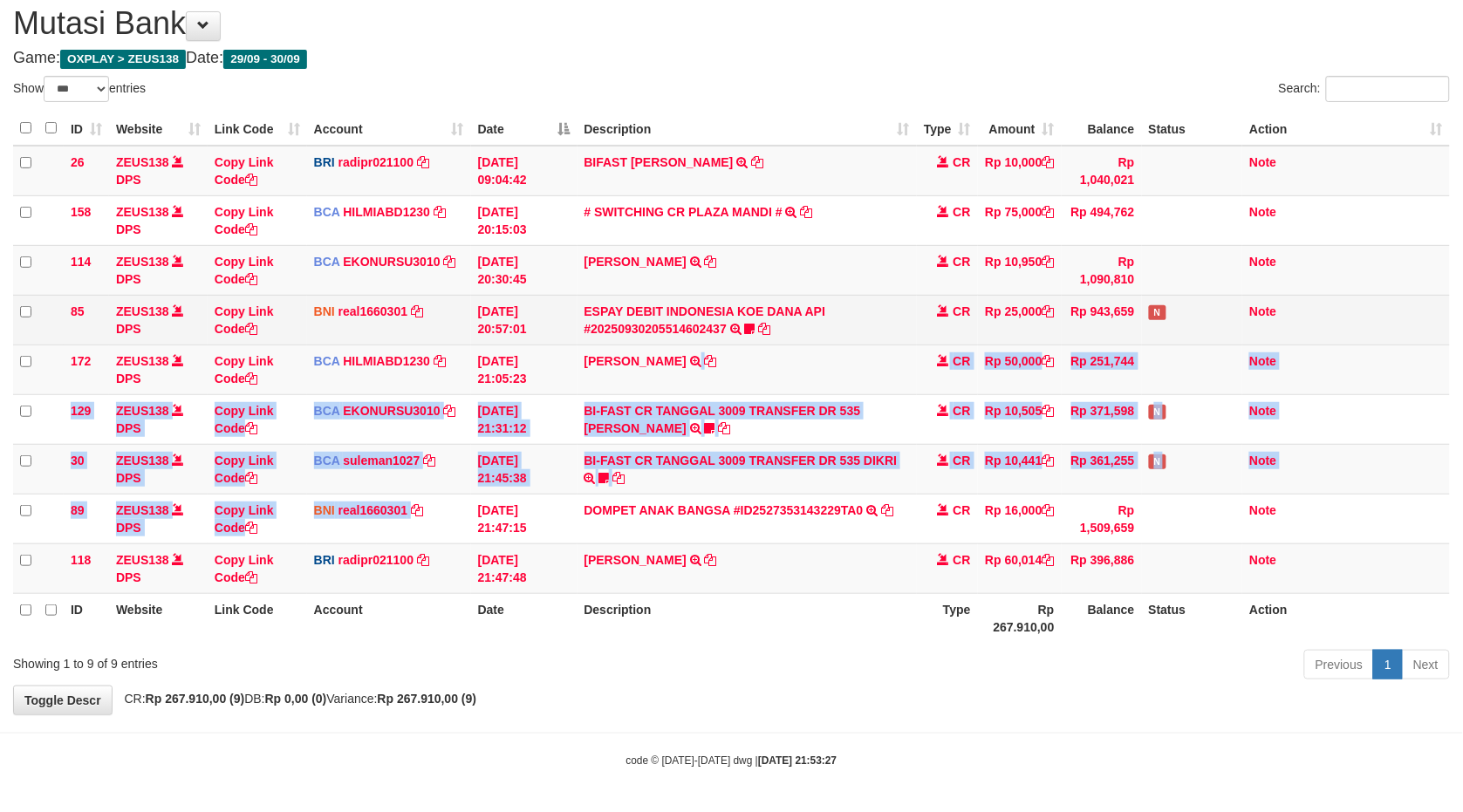
click at [668, 382] on tbody "26 ZEUS138 DPS Copy Link Code BRI radipr021100 DPS REYNALDI ADI PRATAMA mutasi_…" at bounding box center [732, 370] width 1437 height 449
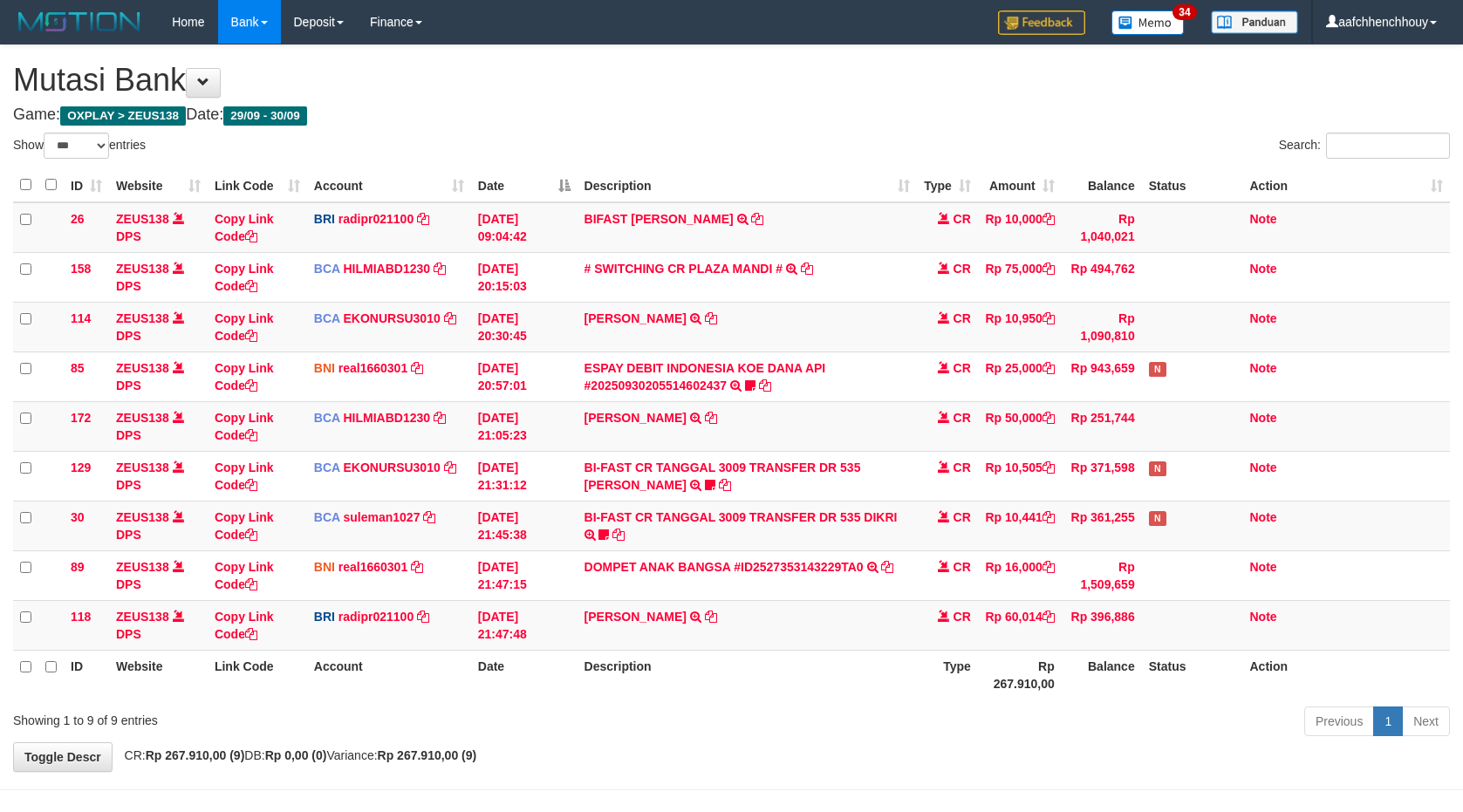
select select "***"
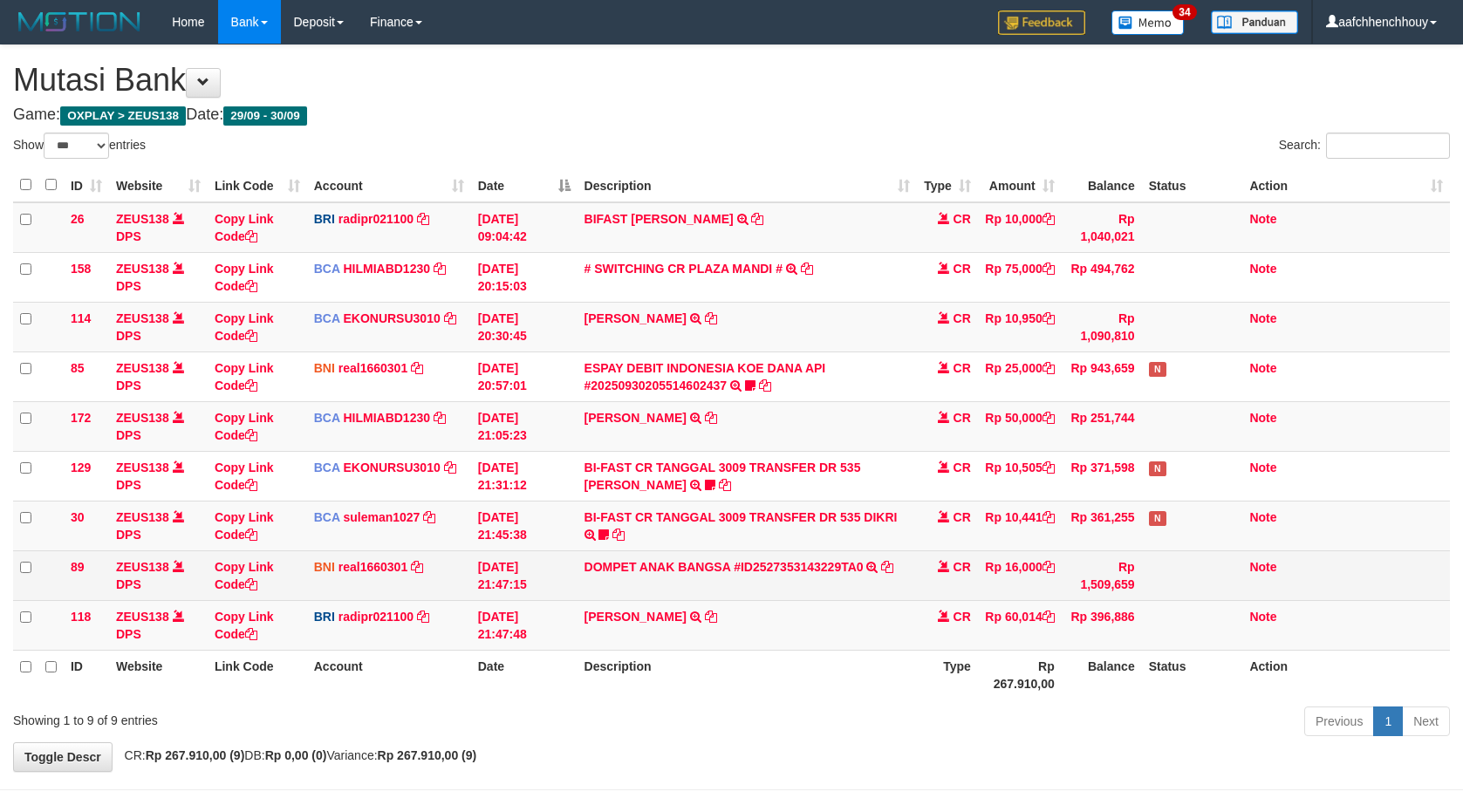
scroll to position [59, 0]
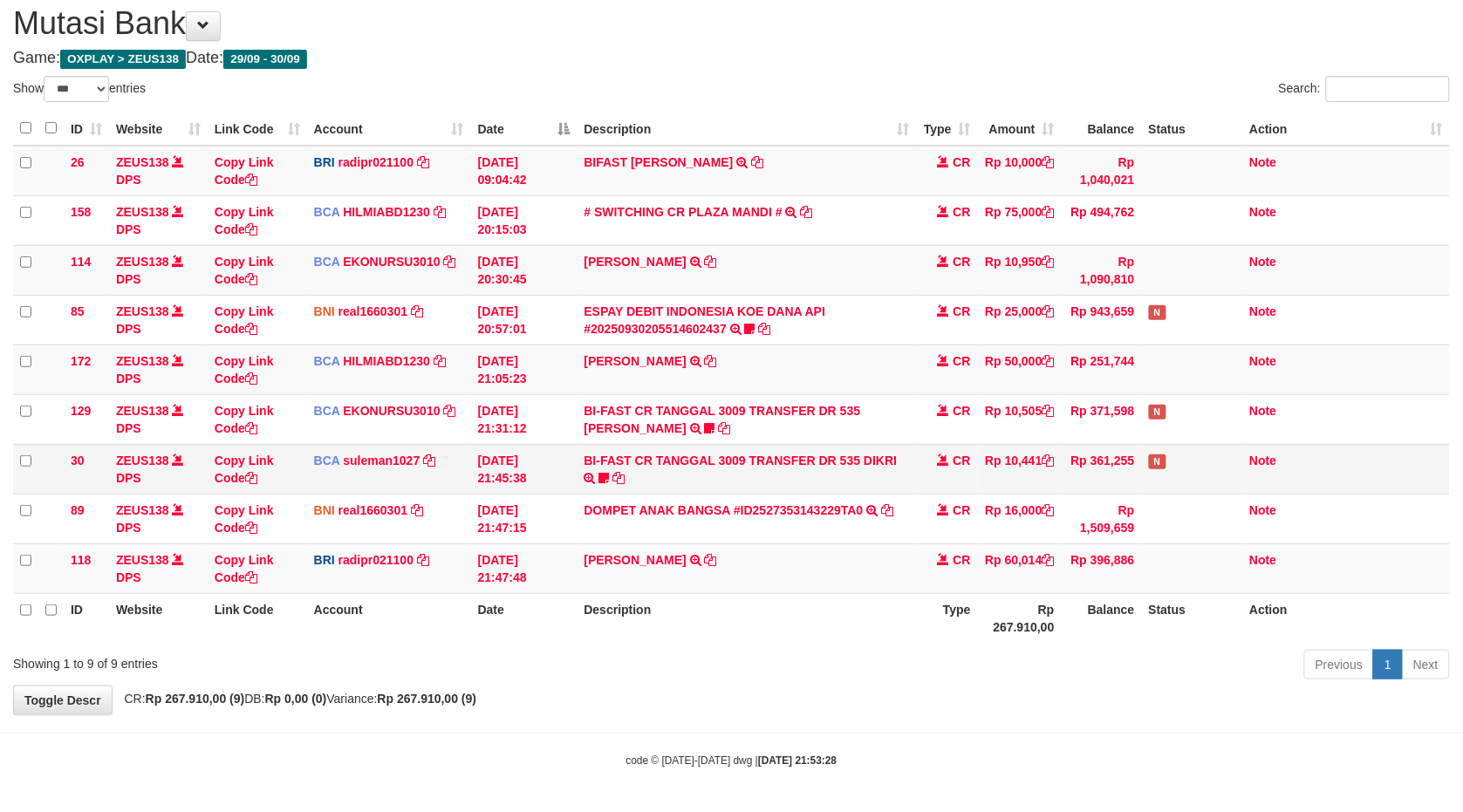
drag, startPoint x: 948, startPoint y: 509, endPoint x: 912, endPoint y: 490, distance: 40.7
click at [912, 494] on tr "89 ZEUS138 DPS Copy Link Code BNI real1660301 DPS [PERSON_NAME] mutasi_20250930…" at bounding box center [732, 518] width 1437 height 50
drag, startPoint x: 804, startPoint y: 350, endPoint x: 1299, endPoint y: 2, distance: 605.1
click at [805, 352] on tr "172 ZEUS138 DPS Copy Link Code BCA HILMIABD1230 DPS HILMI ABDILLAH mutasi_20250…" at bounding box center [732, 370] width 1437 height 50
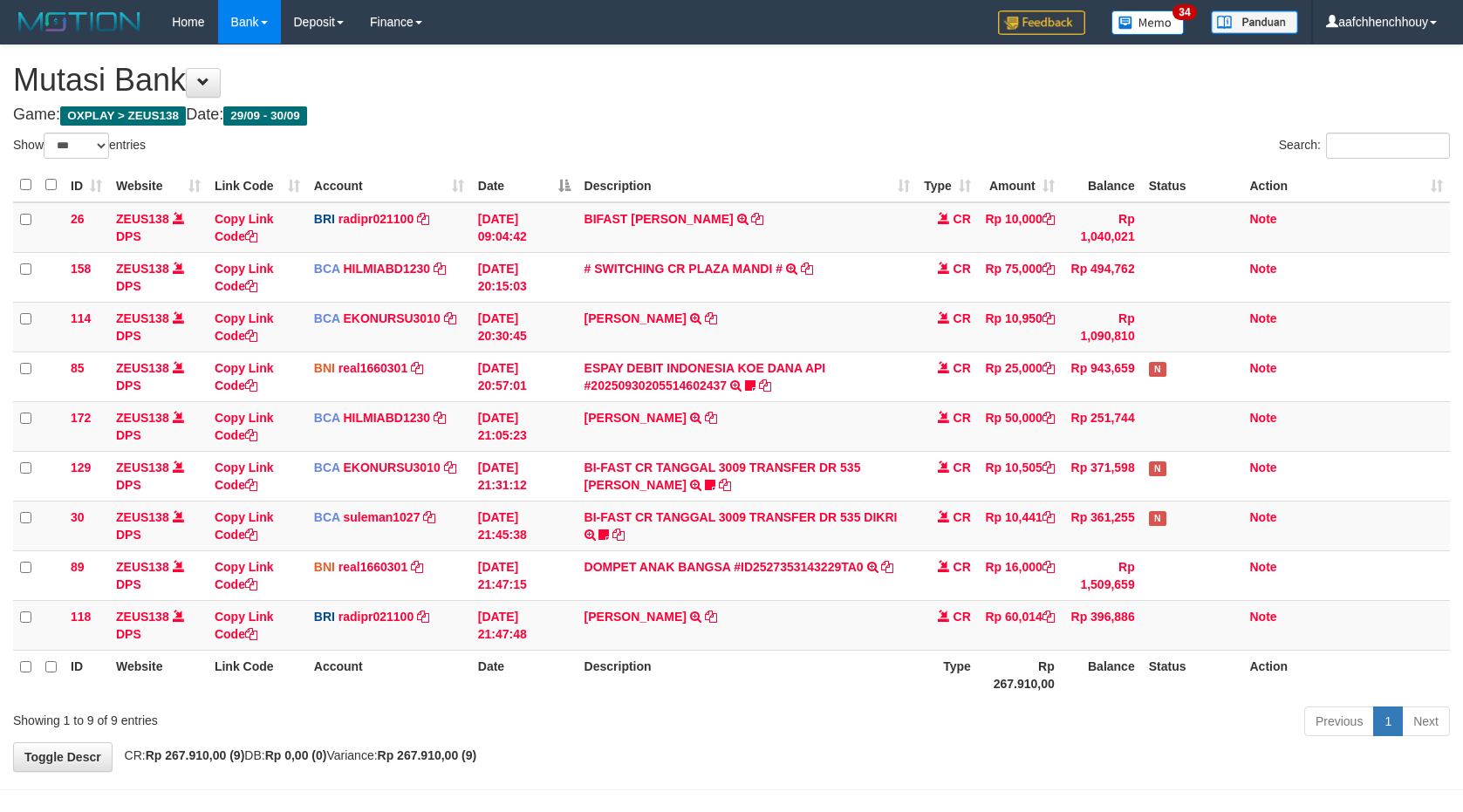
select select "***"
click at [729, 424] on tbody "26 ZEUS138 DPS Copy Link Code BRI radipr021100 DPS REYNALDI ADI PRATAMA mutasi_…" at bounding box center [732, 427] width 1437 height 449
select select "***"
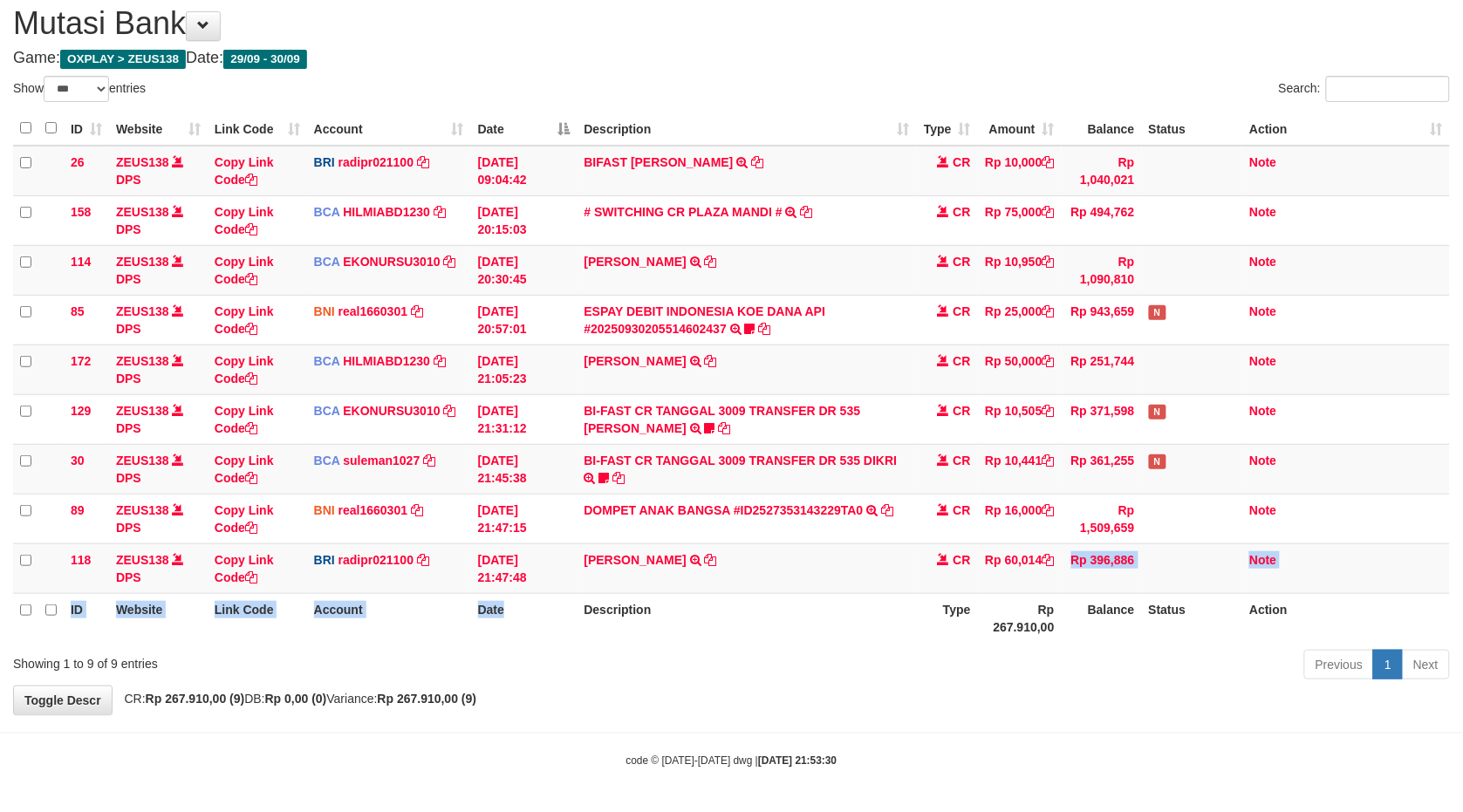
click at [1147, 550] on table "ID Website Link Code Account Date Description Type Amount Balance Status Action…" at bounding box center [732, 377] width 1437 height 531
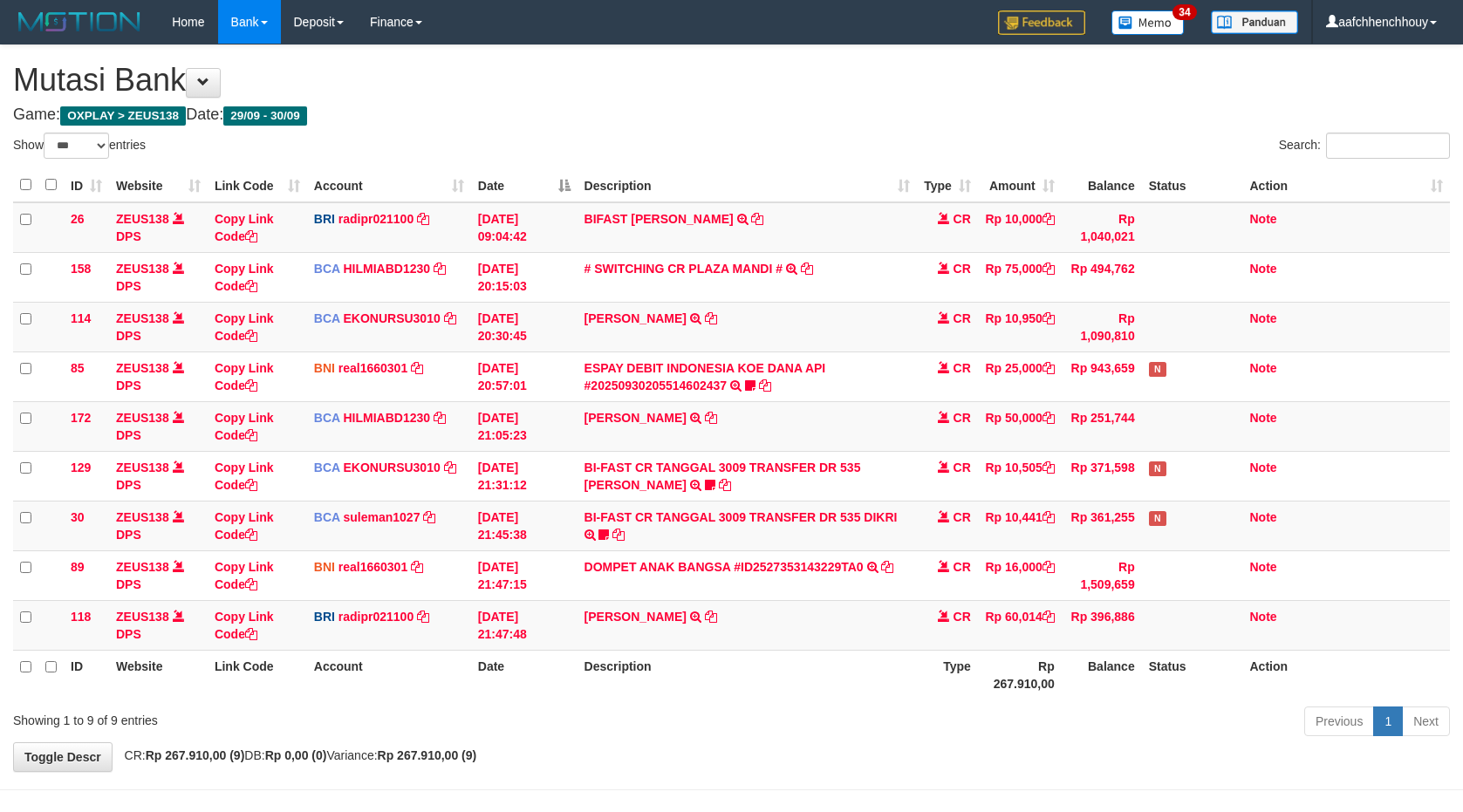
select select "***"
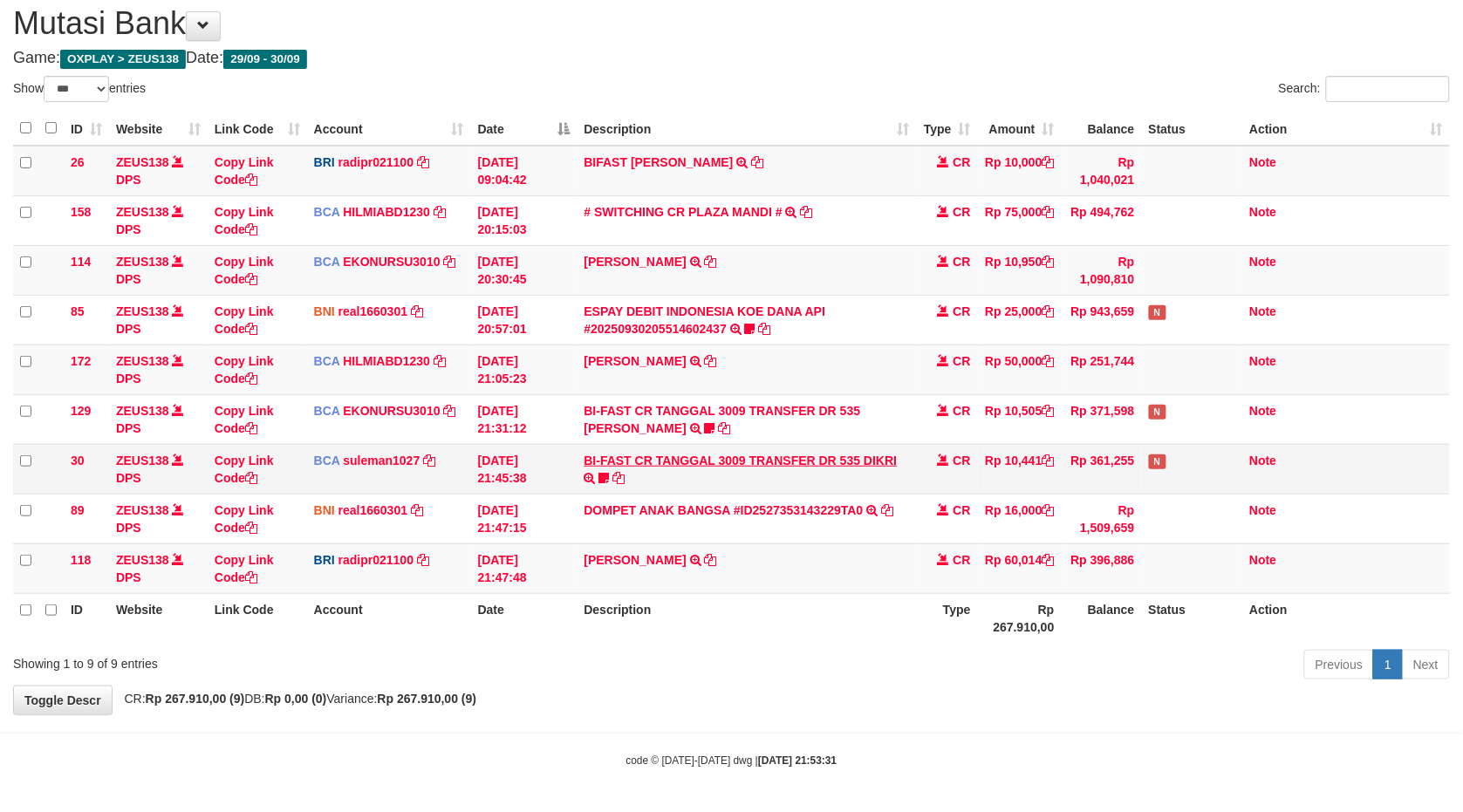
click at [585, 504] on link "DOMPET ANAK BANGSA #ID2527353143229TA0" at bounding box center [724, 510] width 279 height 14
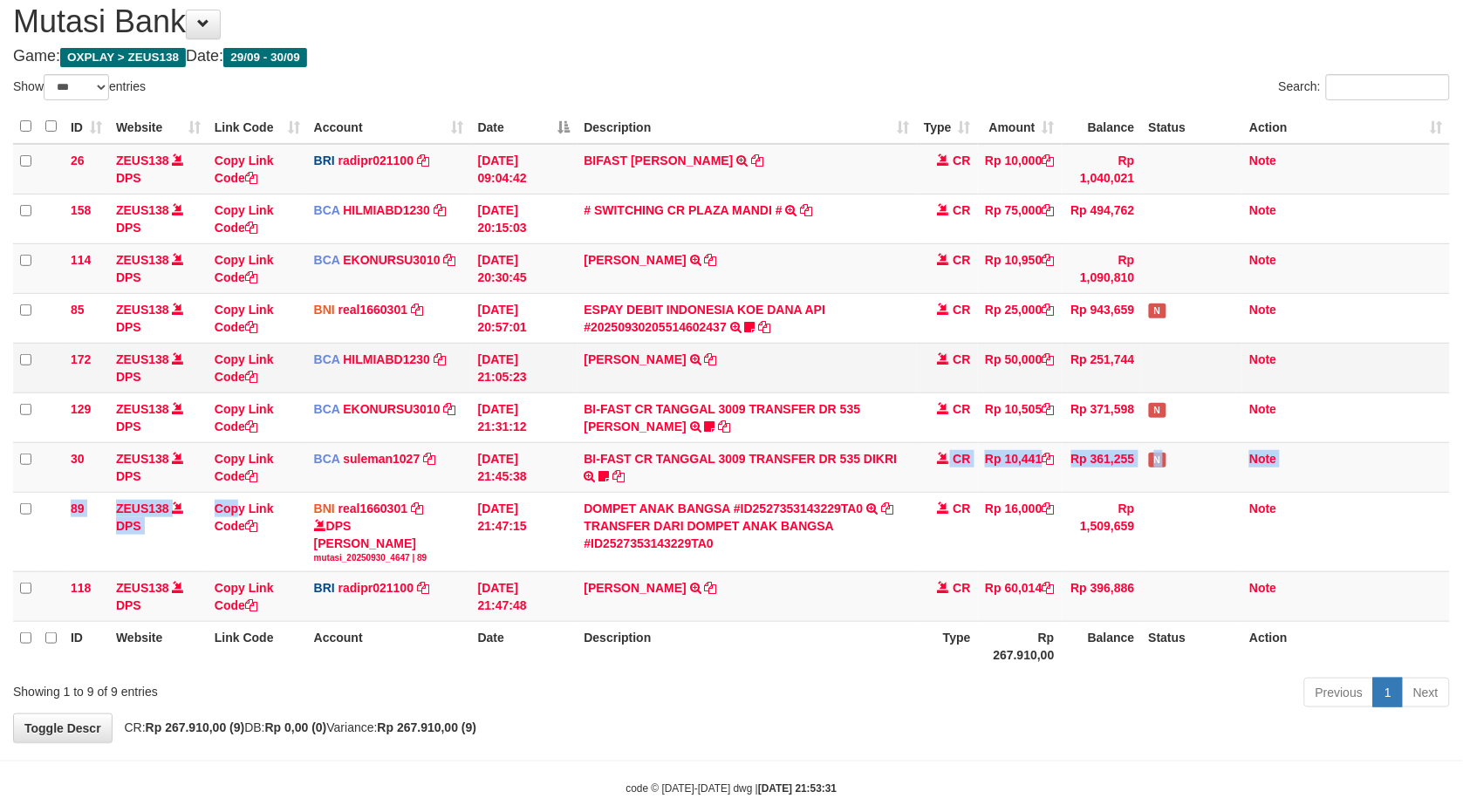
drag, startPoint x: 634, startPoint y: 455, endPoint x: 1449, endPoint y: 366, distance: 819.8
click at [1100, 465] on tbody "26 ZEUS138 DPS Copy Link Code BRI radipr021100 DPS [PERSON_NAME] mutasi_2025093…" at bounding box center [732, 383] width 1437 height 478
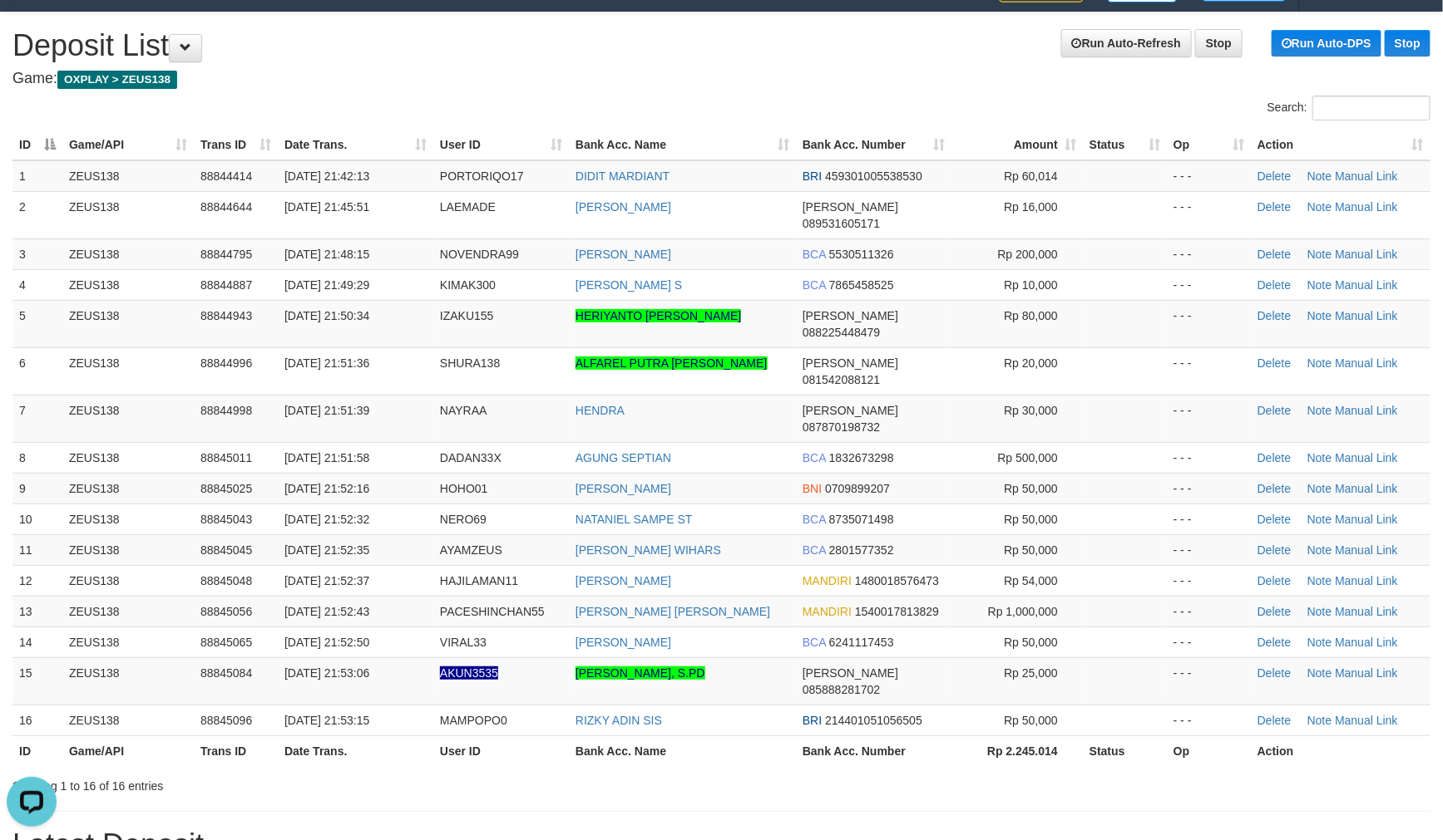
click at [478, 122] on div "Search: ID Game/API Trans ID Date Trans. User ID Bank Acc. Name Bank Acc. Numbe…" at bounding box center [721, 445] width 1418 height 699
click at [480, 133] on tr "ID Game/API Trans ID Date Trans. User ID Bank Acc. Name Bank Acc. Number Amount…" at bounding box center [721, 144] width 1418 height 31
drag, startPoint x: 480, startPoint y: 133, endPoint x: 7, endPoint y: 262, distance: 490.3
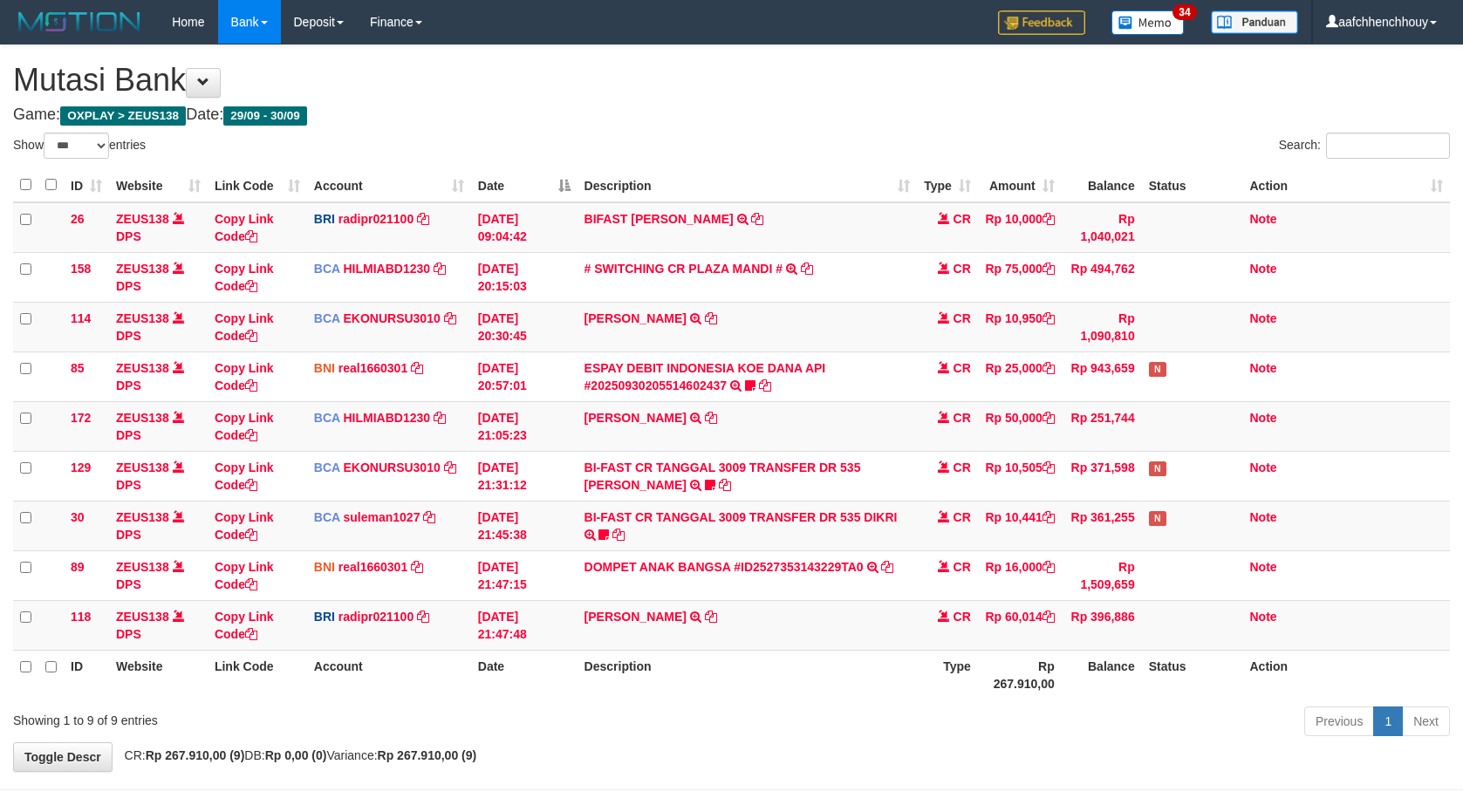
select select "***"
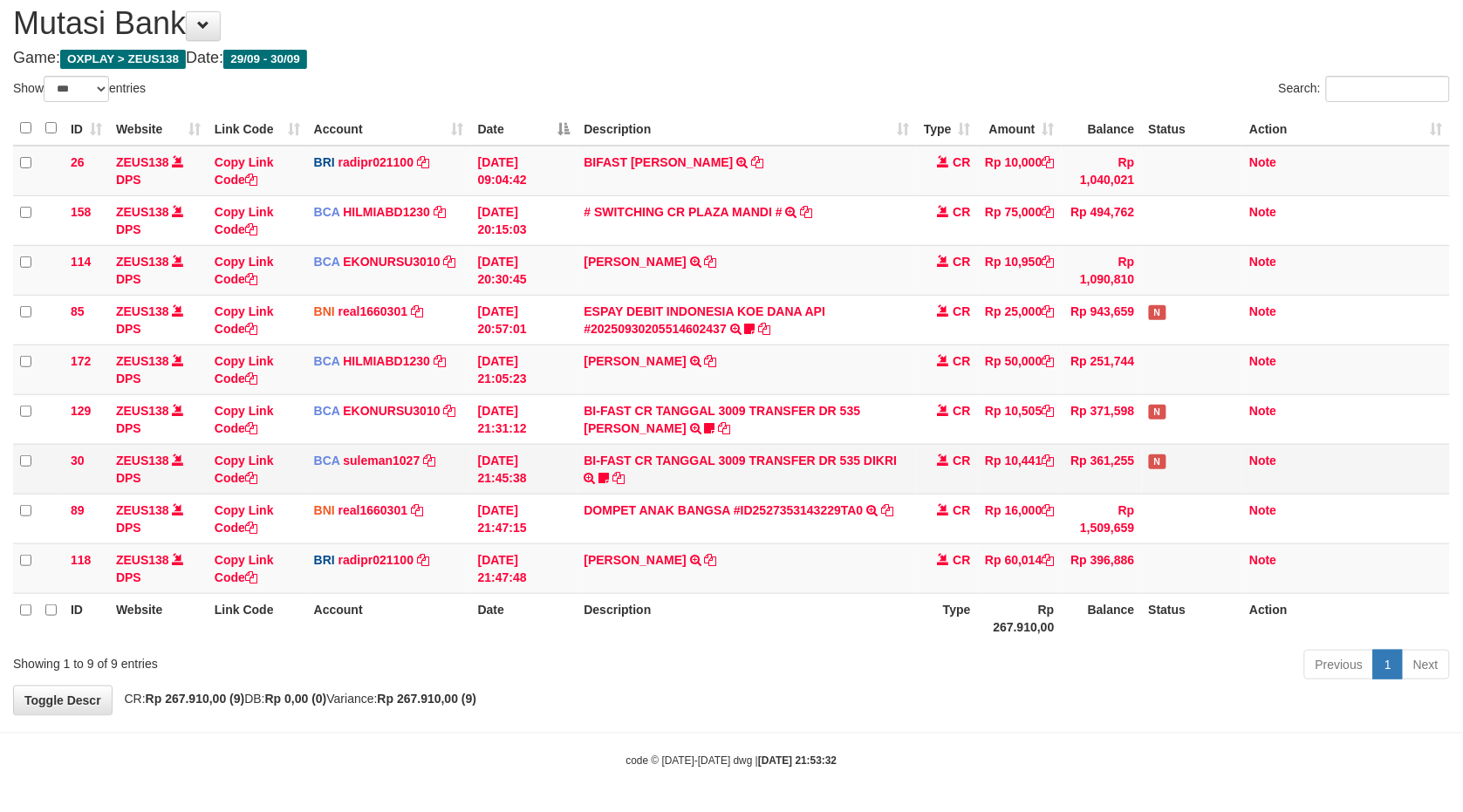
click at [585, 453] on link "BI-FAST CR TANGGAL 3009 TRANSFER DR 535 DIKRI" at bounding box center [741, 460] width 313 height 14
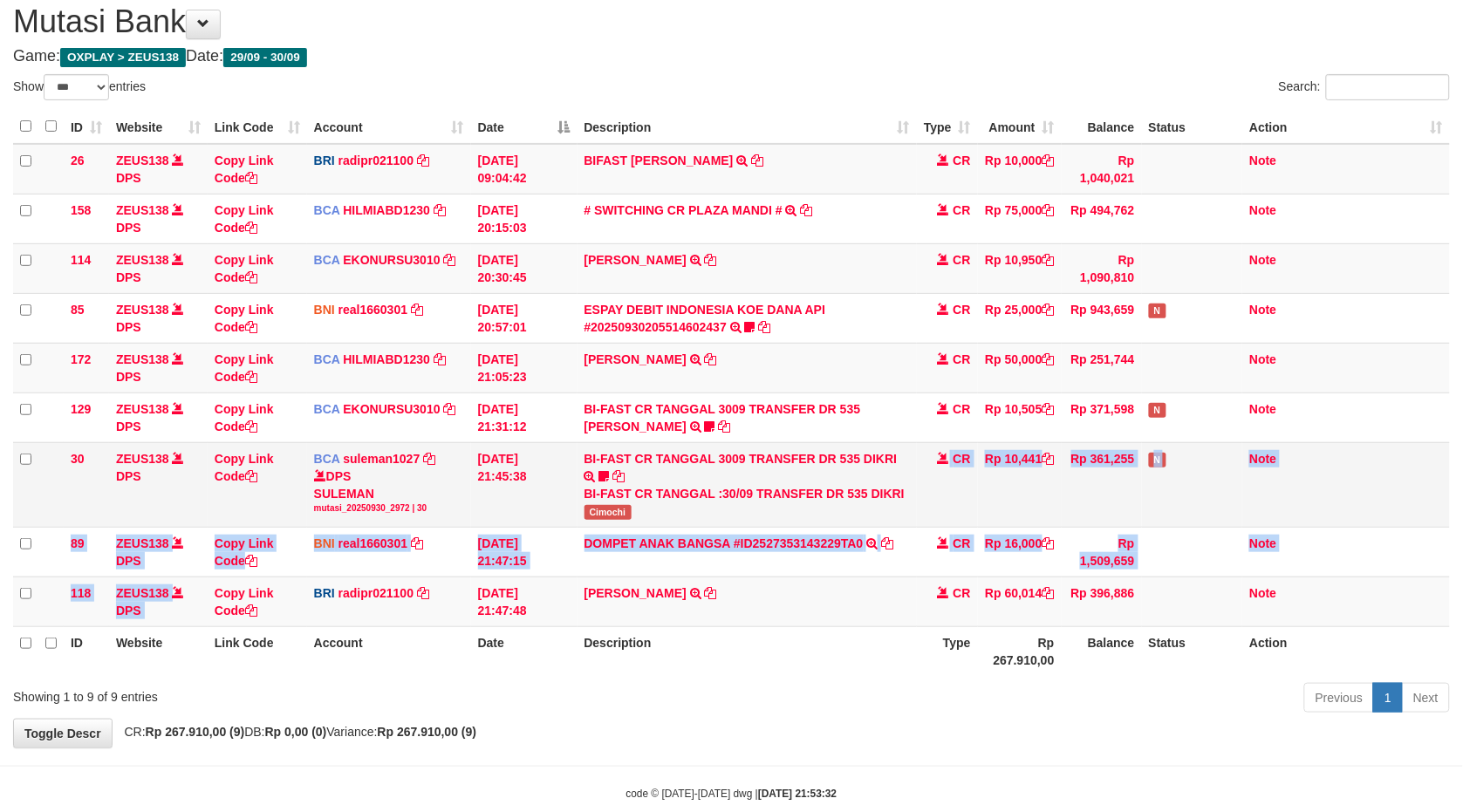
drag, startPoint x: 901, startPoint y: 493, endPoint x: 799, endPoint y: 523, distance: 106.3
click at [803, 522] on tbody "26 ZEUS138 DPS Copy Link Code BRI radipr021100 DPS [PERSON_NAME] mutasi_2025093…" at bounding box center [732, 385] width 1437 height 484
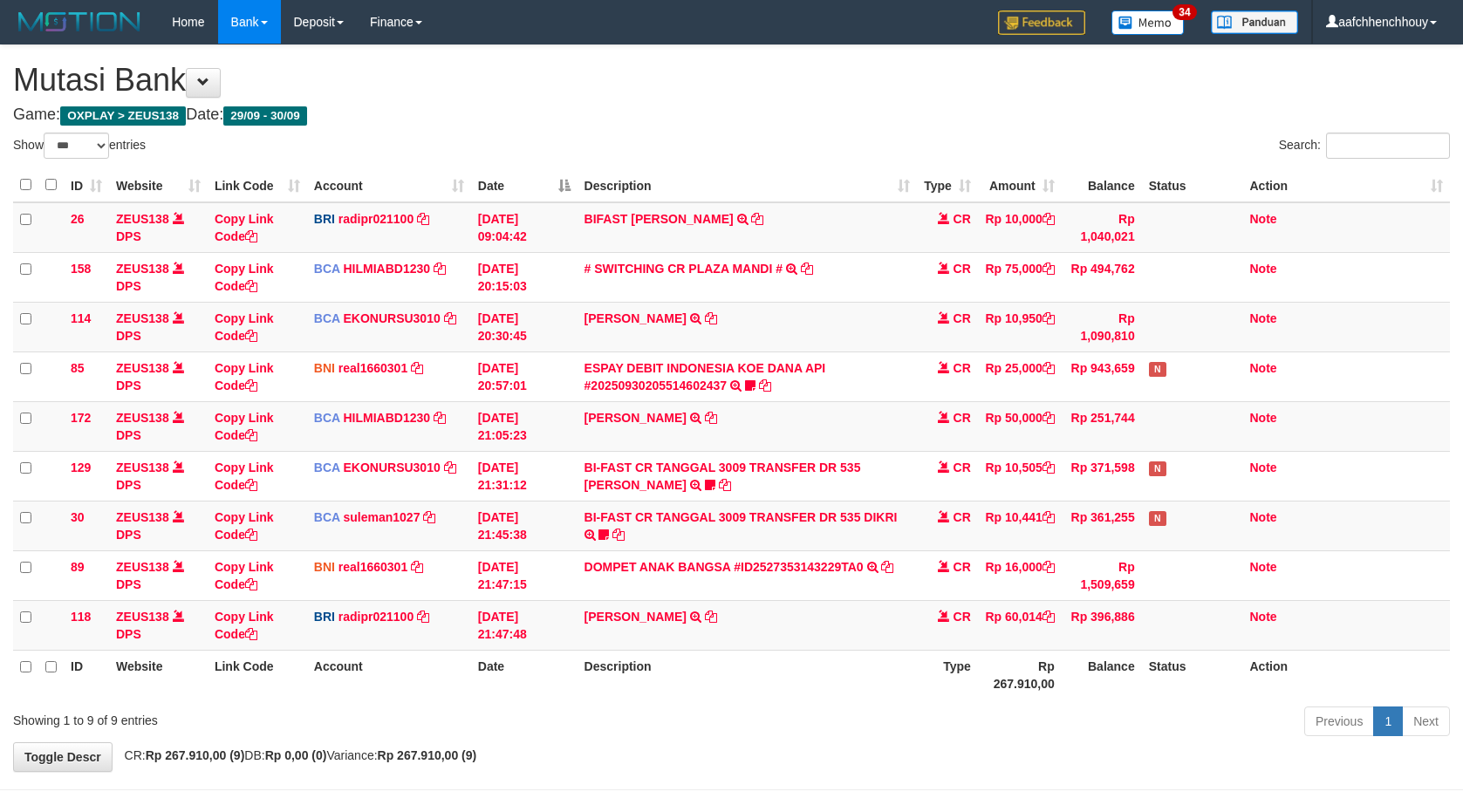
select select "***"
click at [990, 551] on tr "89 ZEUS138 DPS Copy Link Code BNI real1660301 DPS [PERSON_NAME] mutasi_20250930…" at bounding box center [732, 575] width 1437 height 50
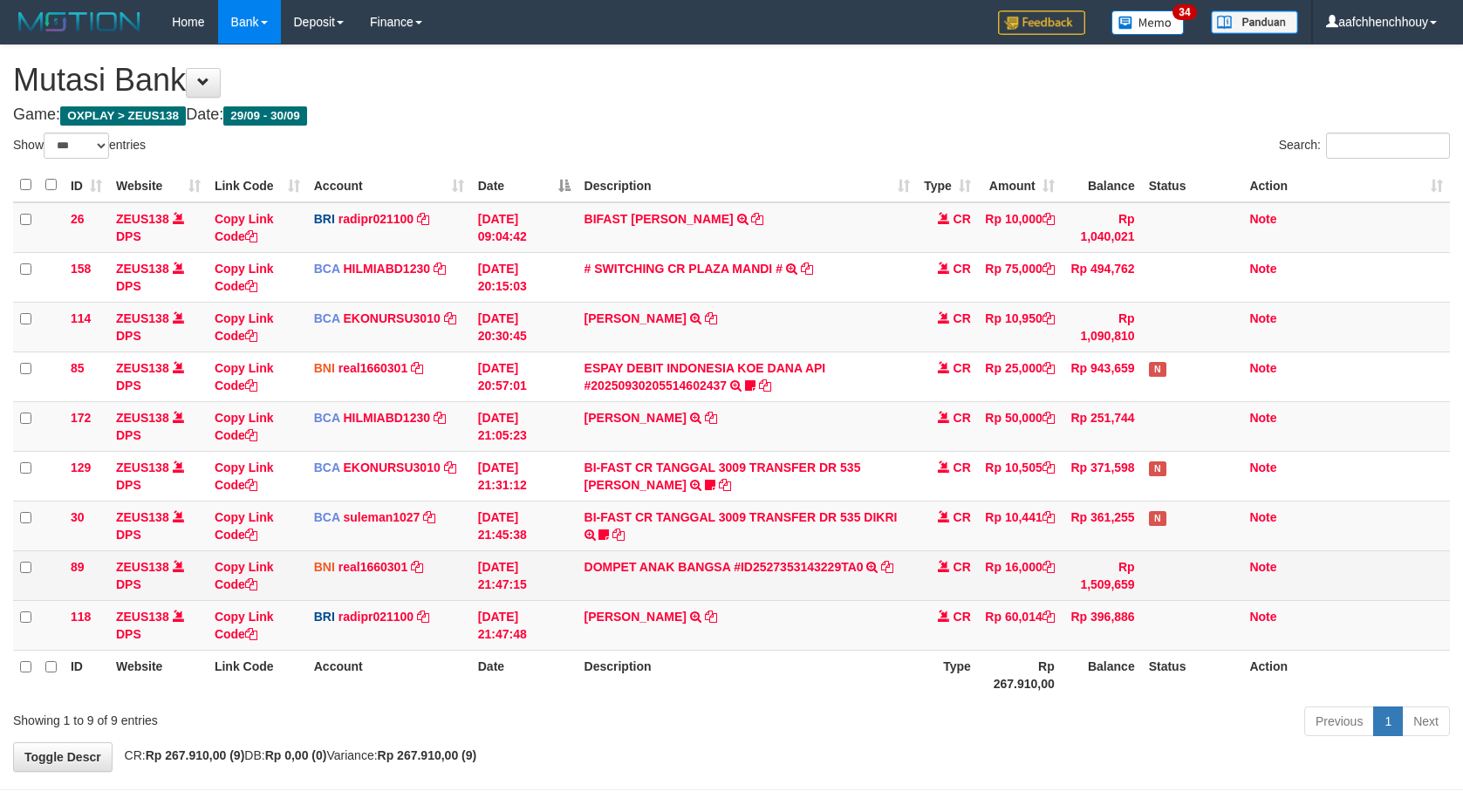
scroll to position [59, 0]
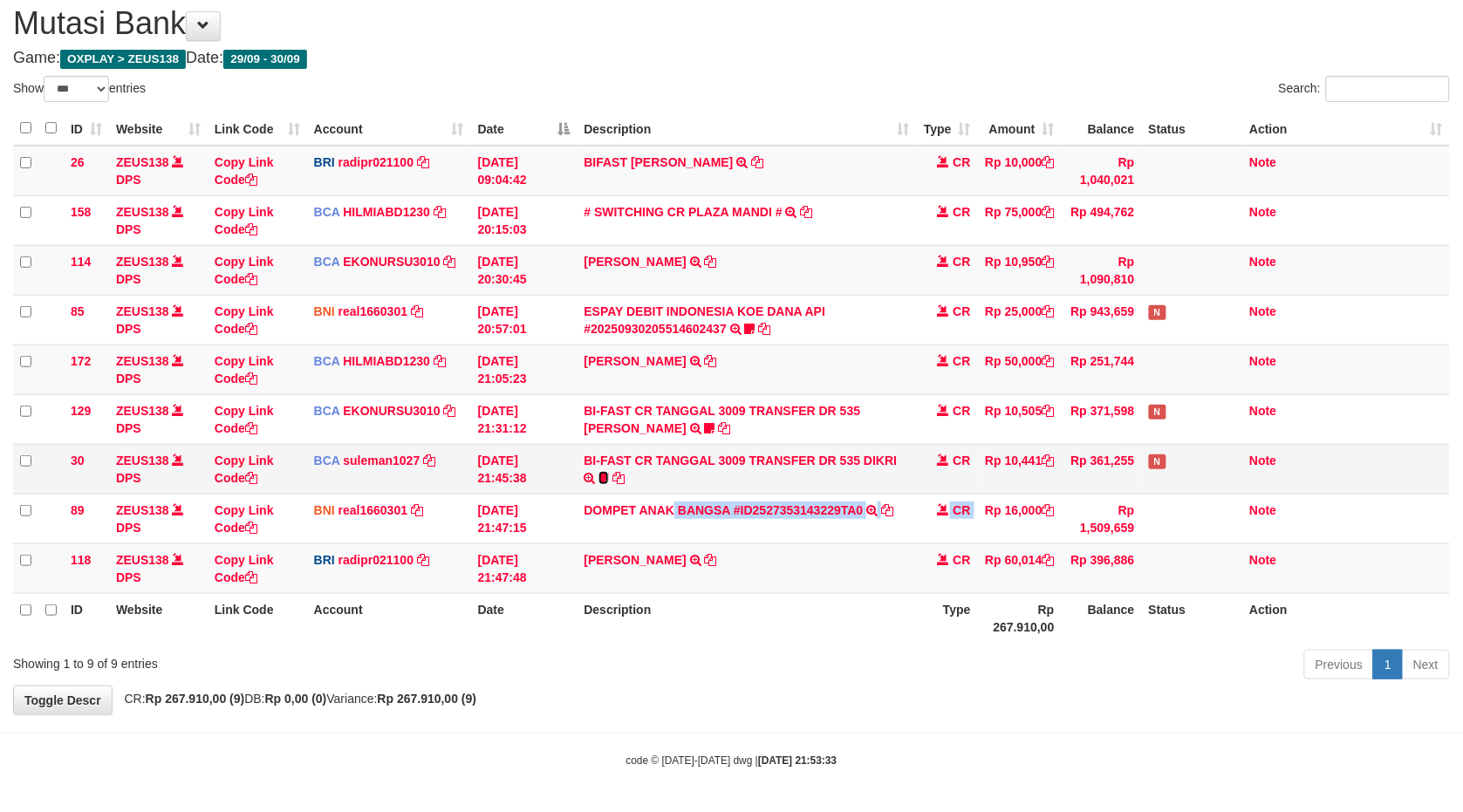
click at [602, 473] on icon at bounding box center [603, 477] width 10 height 12
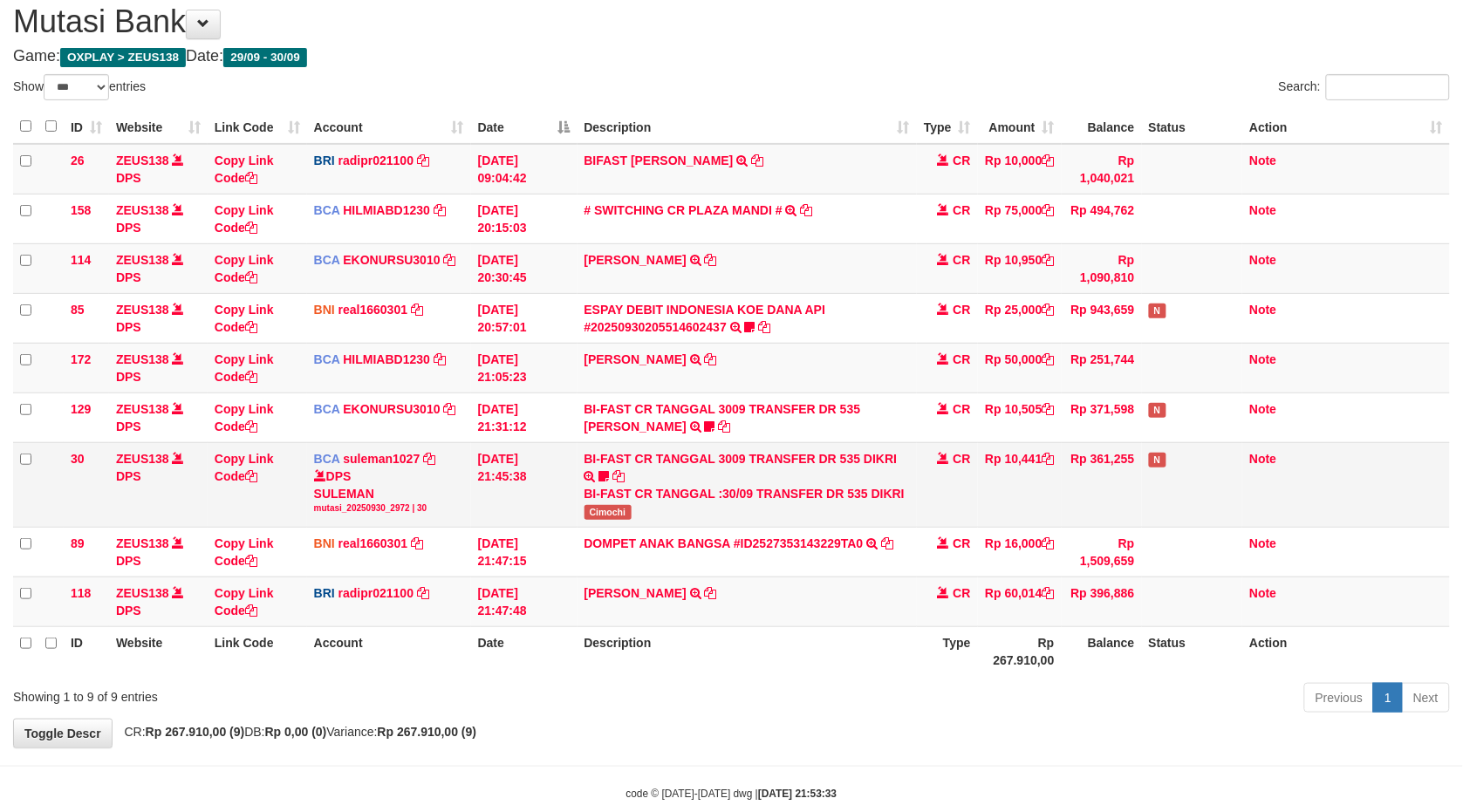
click at [603, 512] on span "Cimochi" at bounding box center [608, 512] width 47 height 15
copy span "Cimochi"
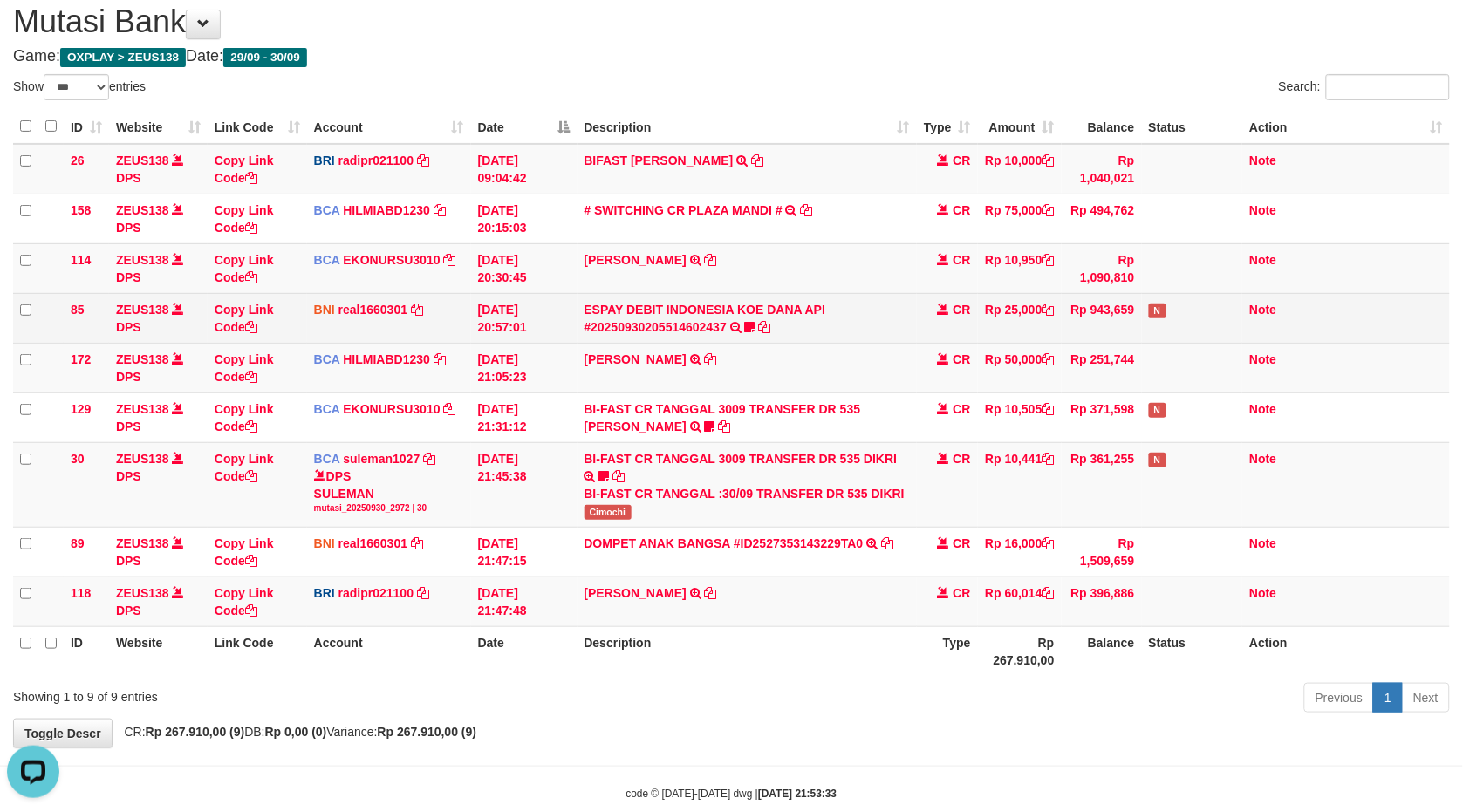
click at [754, 320] on td "ESPAY DEBIT INDONESIA KOE DANA API #20250930205514602437 TRANSFER DARI ESPAY DE…" at bounding box center [747, 317] width 340 height 50
click at [746, 329] on icon at bounding box center [750, 327] width 10 height 12
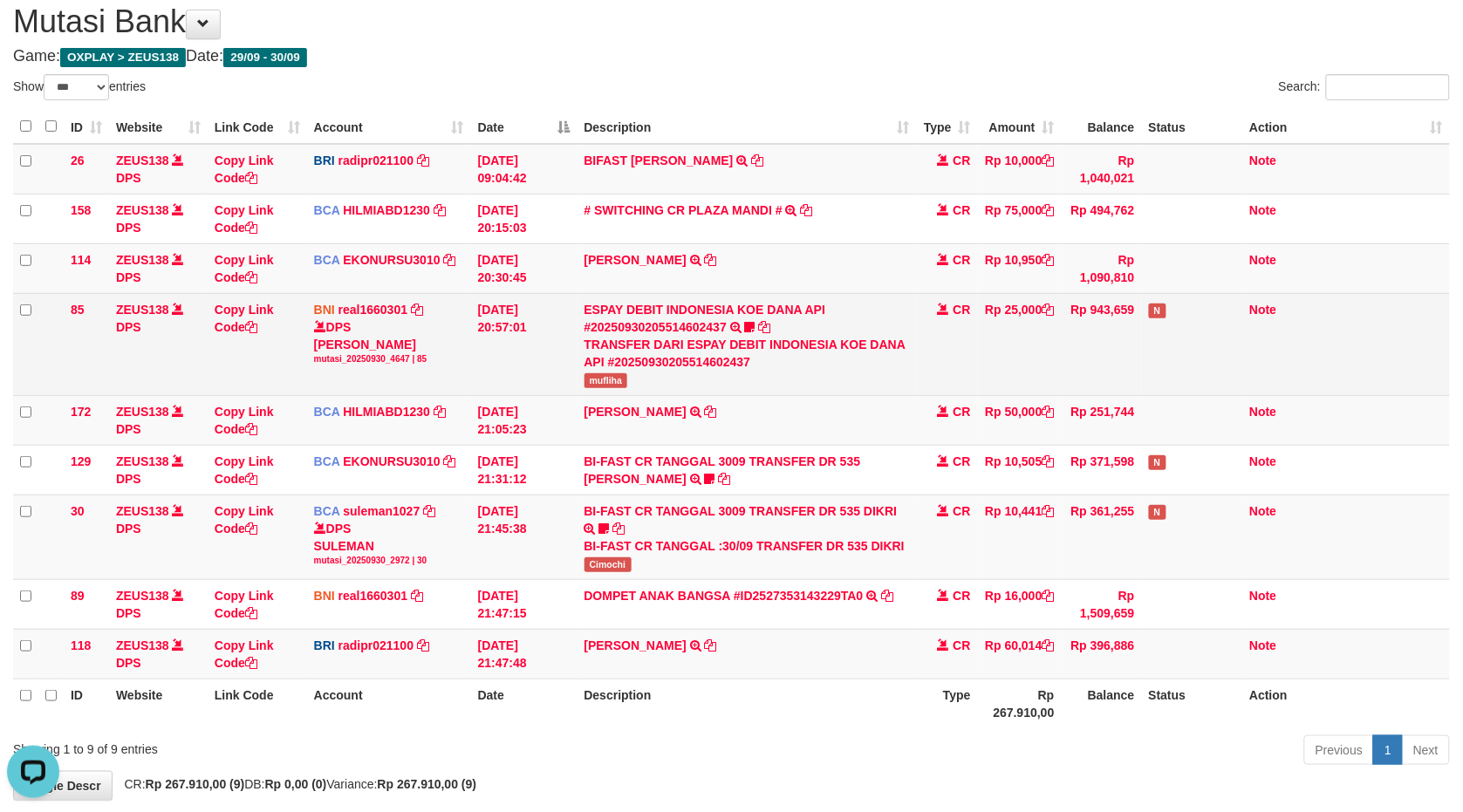
click at [599, 363] on div "TRANSFER DARI ESPAY DEBIT INDONESIA KOE DANA API #20250930205514602437" at bounding box center [747, 353] width 326 height 35
drag, startPoint x: 599, startPoint y: 366, endPoint x: 597, endPoint y: 386, distance: 20.1
click at [599, 366] on div "TRANSFER DARI ESPAY DEBIT INDONESIA KOE DANA API #20250930205514602437" at bounding box center [747, 353] width 326 height 35
click at [597, 389] on td "ESPAY DEBIT INDONESIA KOE DANA API #20250930205514602437 TRANSFER DARI ESPAY DE…" at bounding box center [747, 343] width 340 height 102
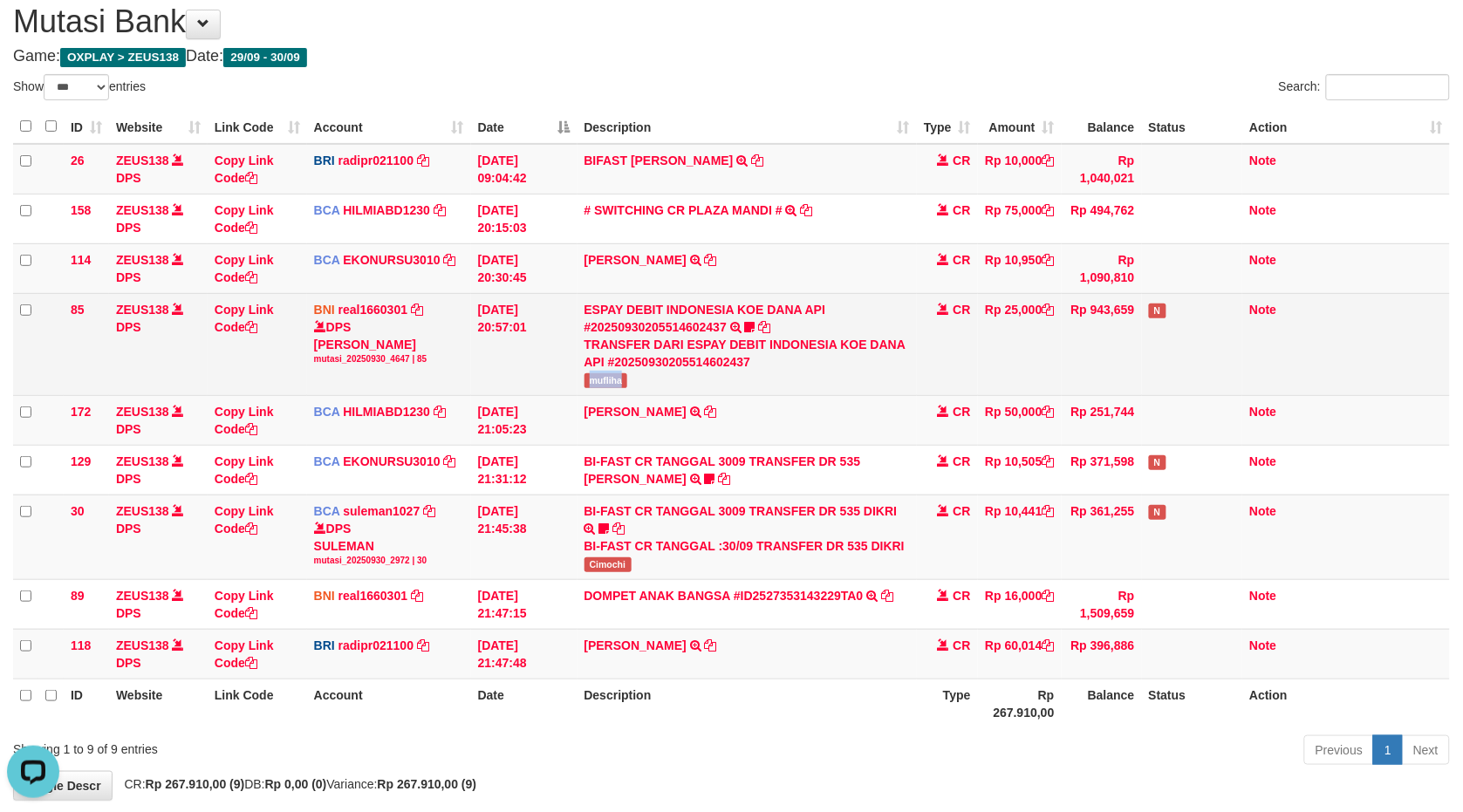
copy span "mufliha"
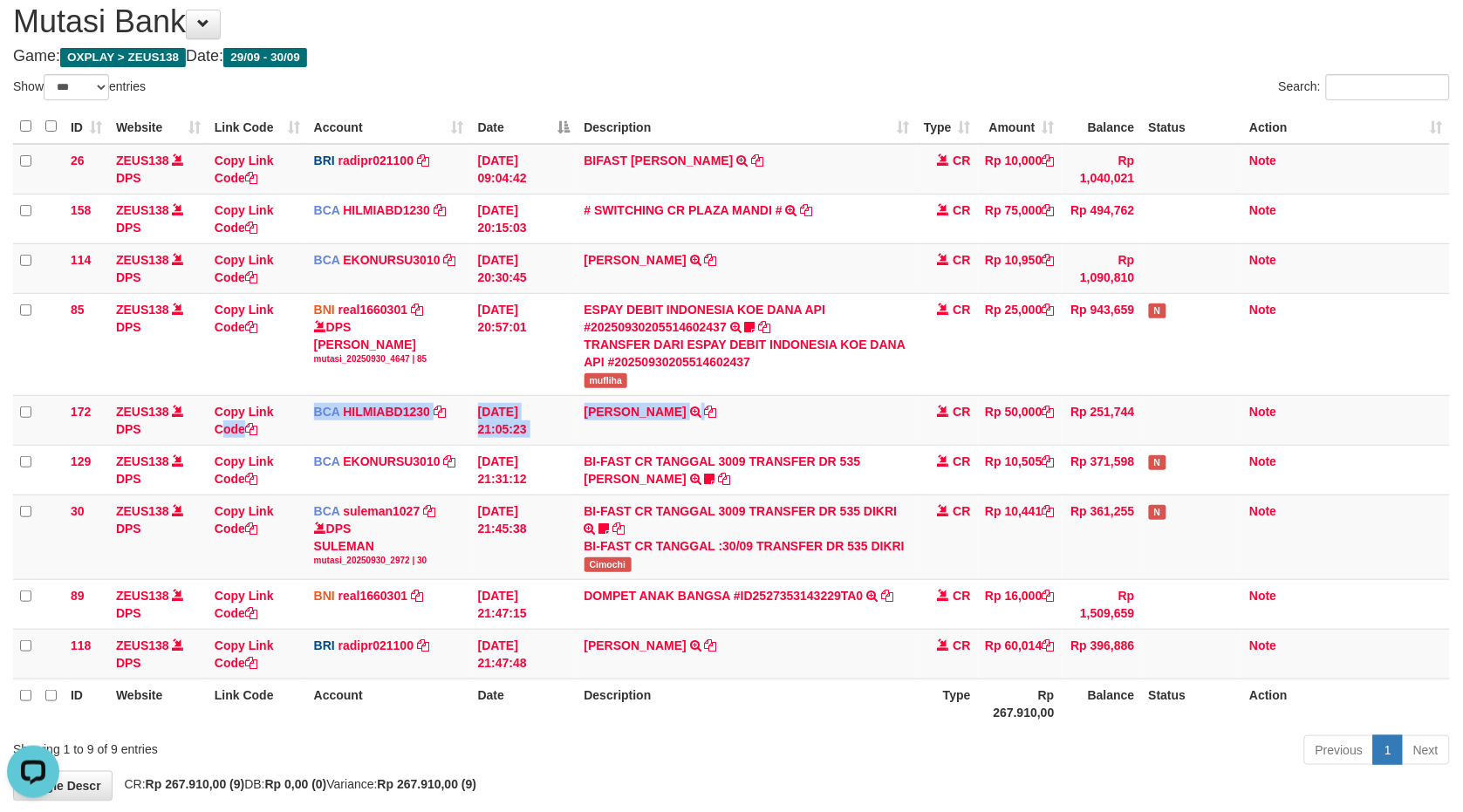
drag, startPoint x: 674, startPoint y: 414, endPoint x: 1461, endPoint y: 394, distance: 787.3
click at [1031, 480] on tbody "26 ZEUS138 DPS Copy Link Code BRI radipr021100 DPS [PERSON_NAME] mutasi_2025093…" at bounding box center [732, 412] width 1437 height 536
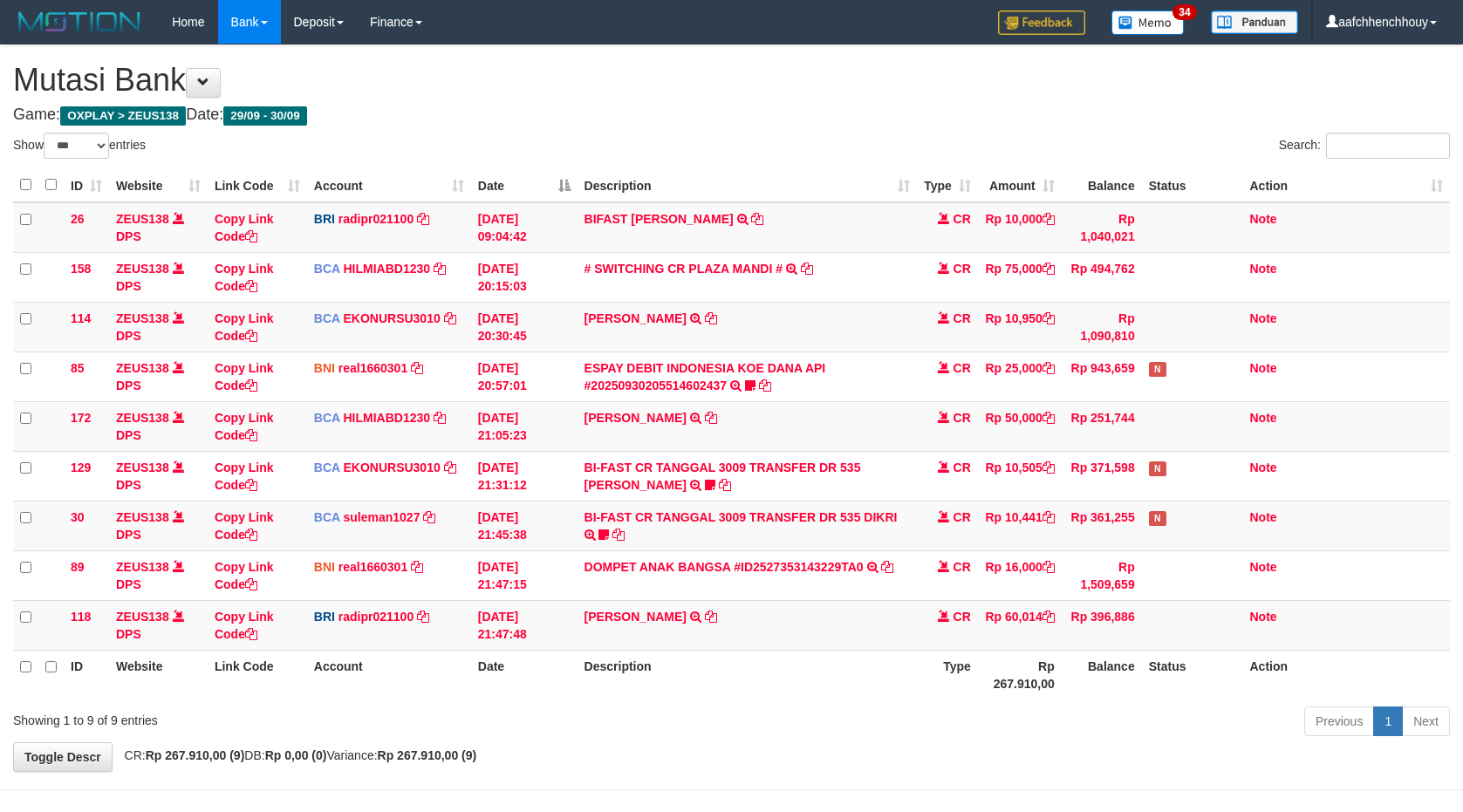
select select "***"
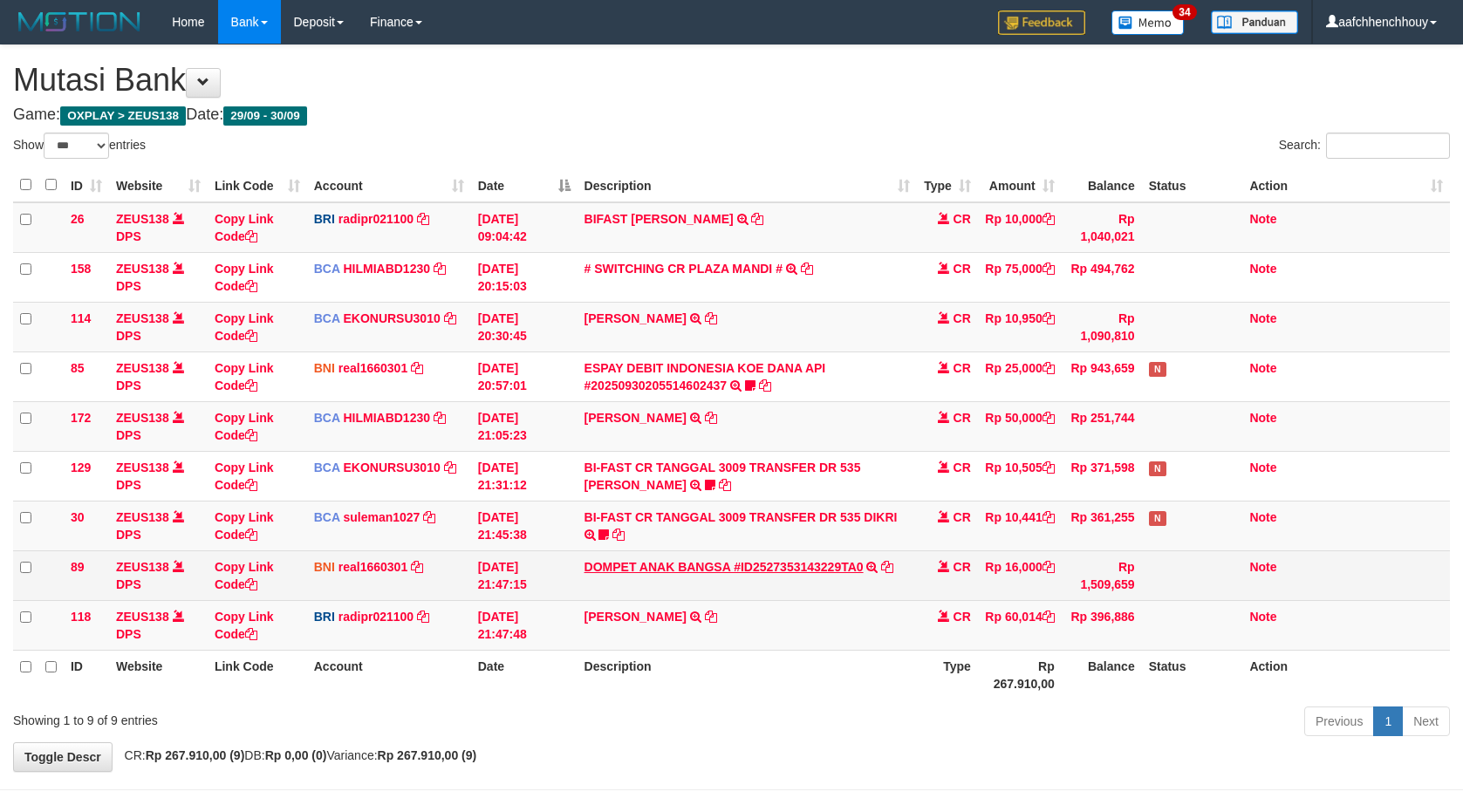
scroll to position [59, 0]
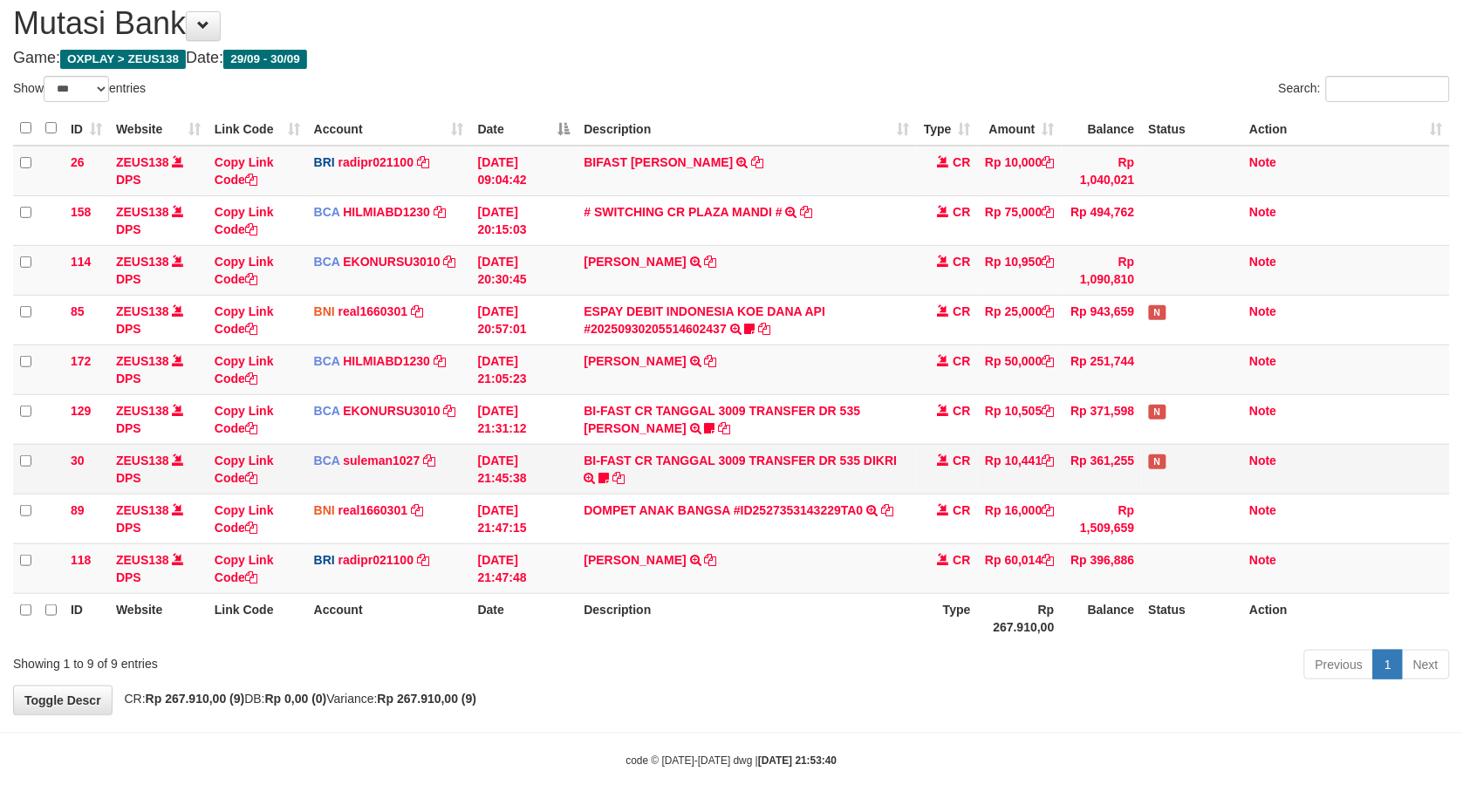
drag, startPoint x: 708, startPoint y: 504, endPoint x: 1436, endPoint y: 450, distance: 730.0
click at [1409, 457] on tbody "26 ZEUS138 DPS Copy Link Code BRI radipr021100 DPS REYNALDI ADI PRATAMA mutasi_…" at bounding box center [732, 370] width 1437 height 449
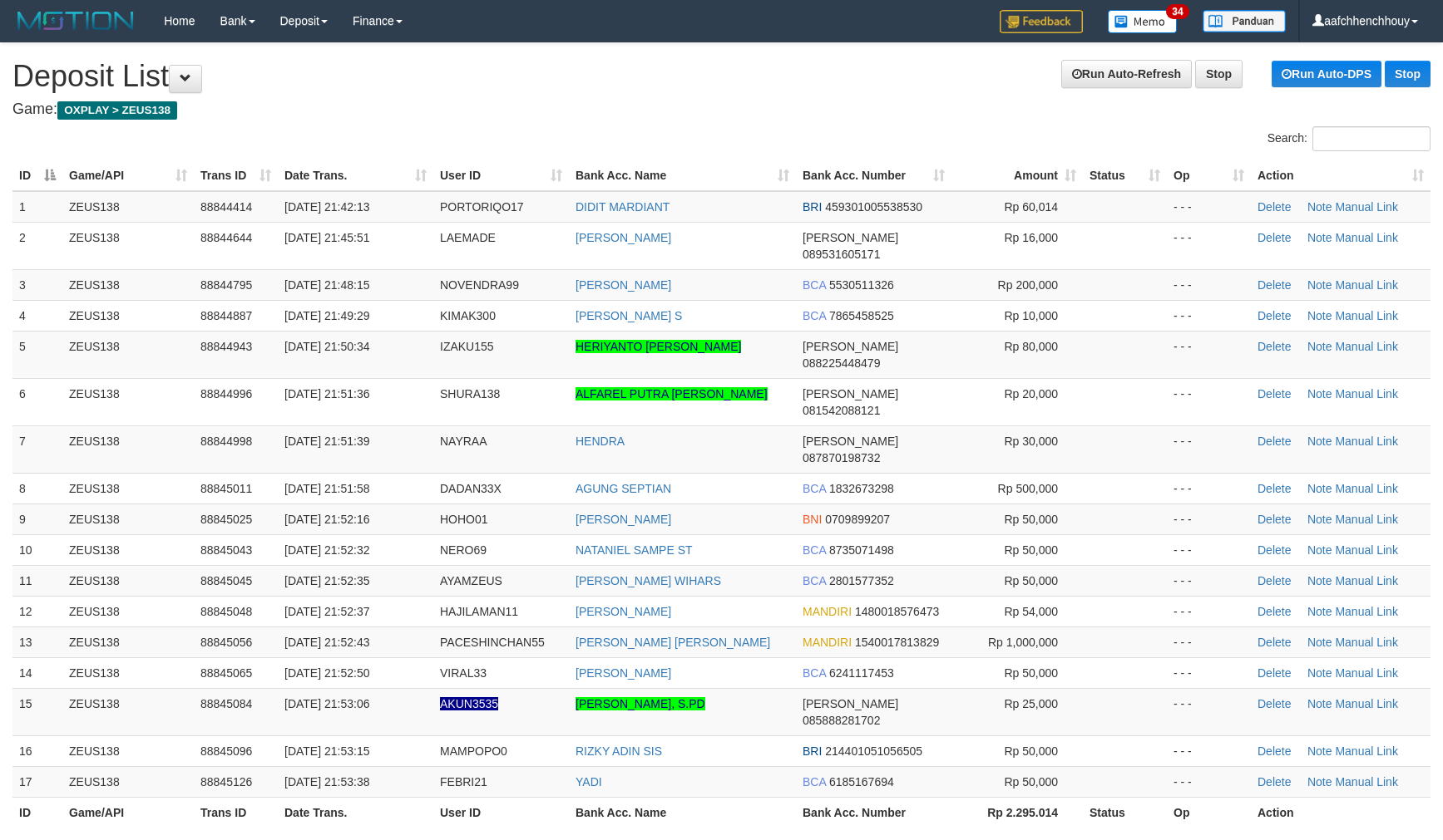
scroll to position [31, 0]
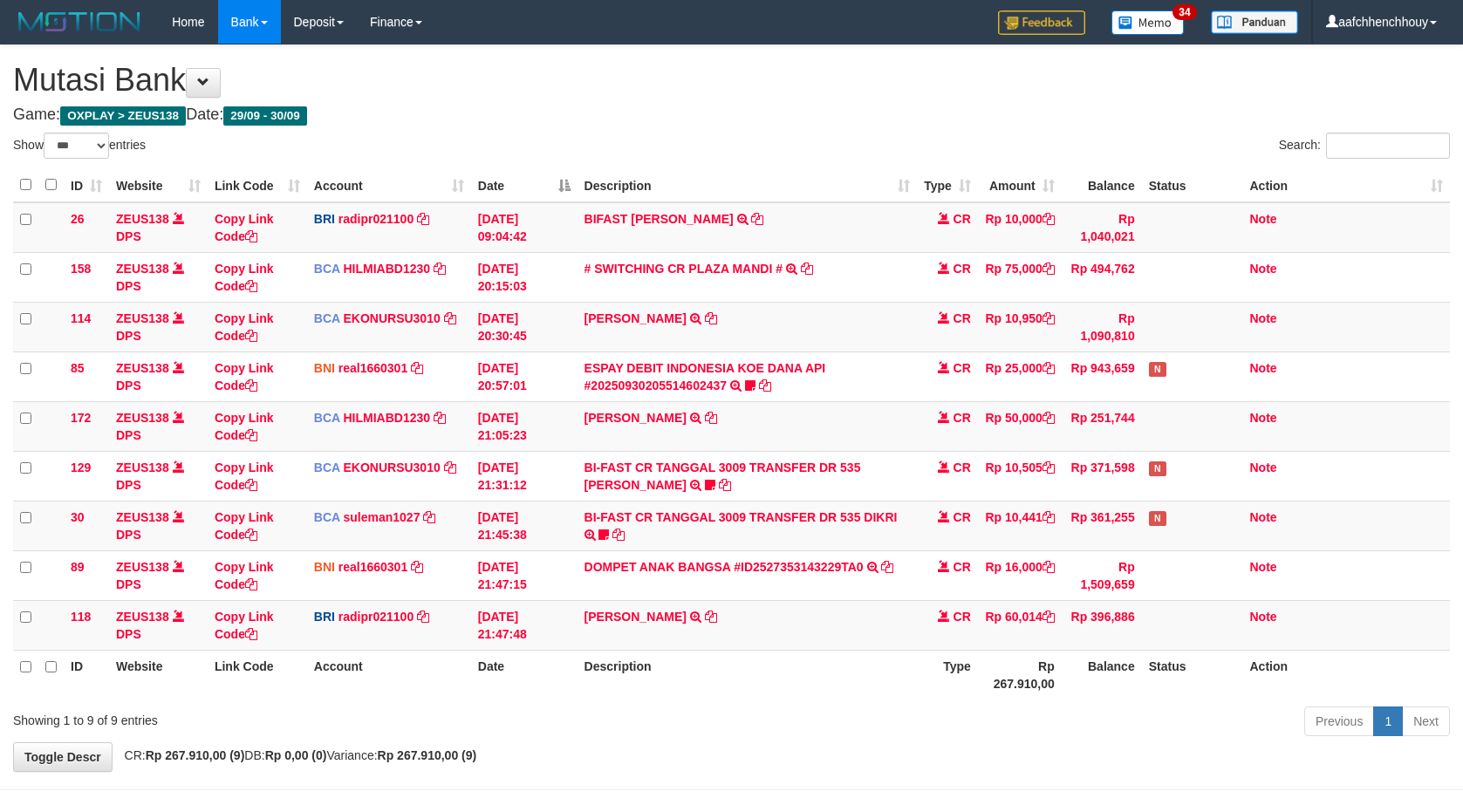
select select "***"
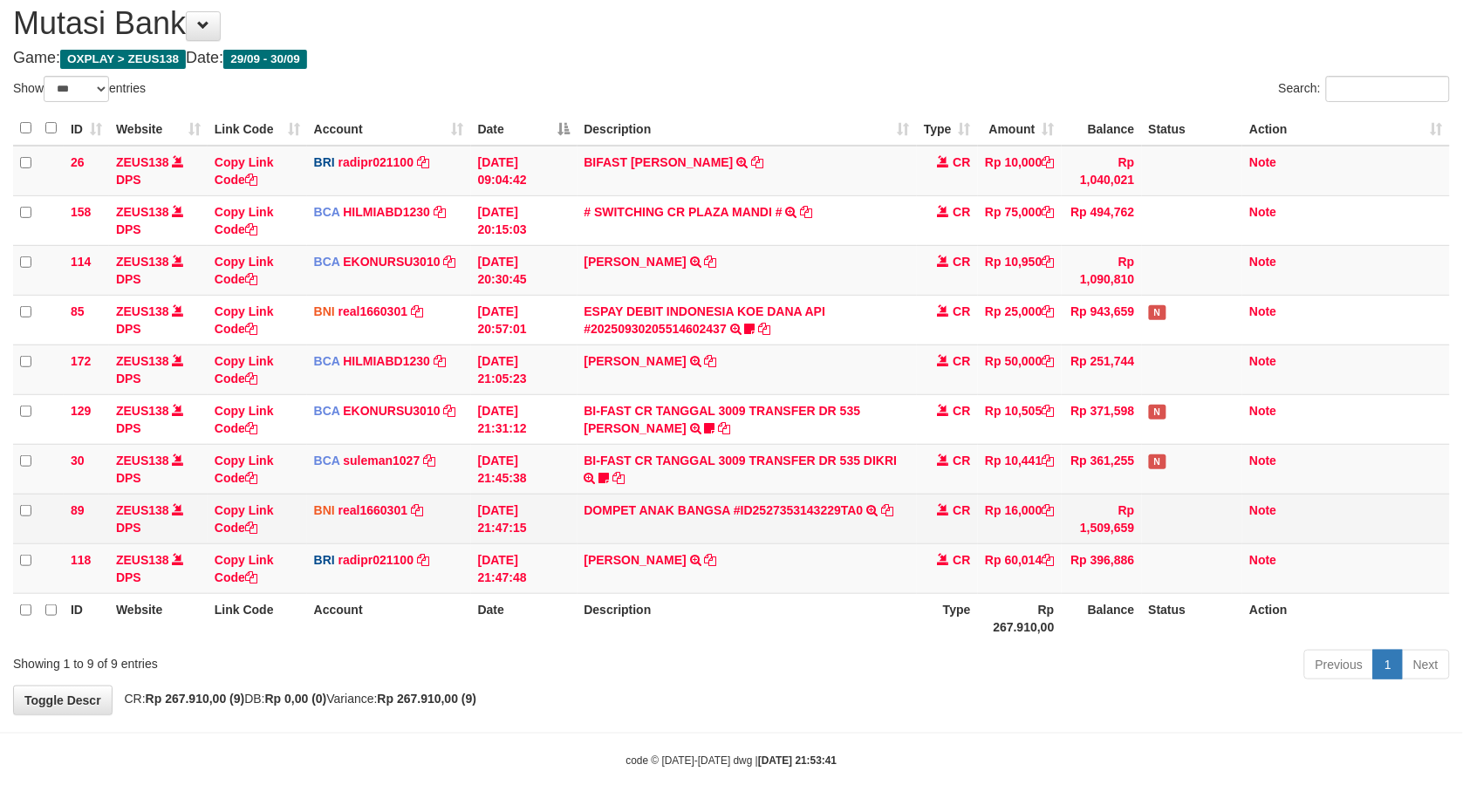
drag, startPoint x: 700, startPoint y: 434, endPoint x: 265, endPoint y: 520, distance: 443.4
click at [553, 483] on tr "30 ZEUS138 DPS Copy Link Code BCA suleman1027 DPS SULEMAN mutasi_20250930_2972 …" at bounding box center [732, 469] width 1437 height 50
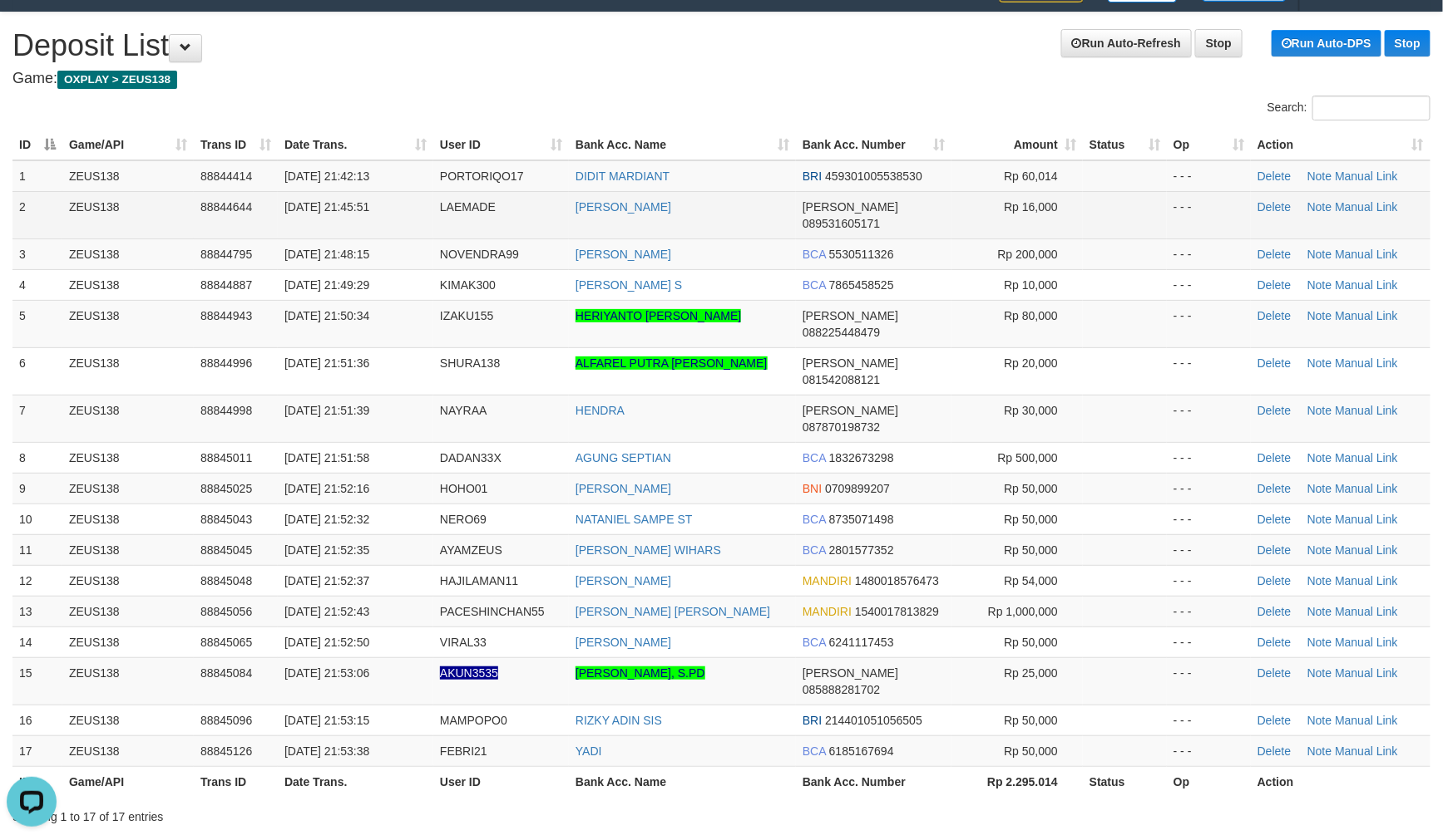
click at [304, 206] on tbody "1 ZEUS138 88844414 30/09/2025 21:42:13 PORTORIQO17 DIDIT MARDIANT BRI 459301005…" at bounding box center [721, 463] width 1418 height 607
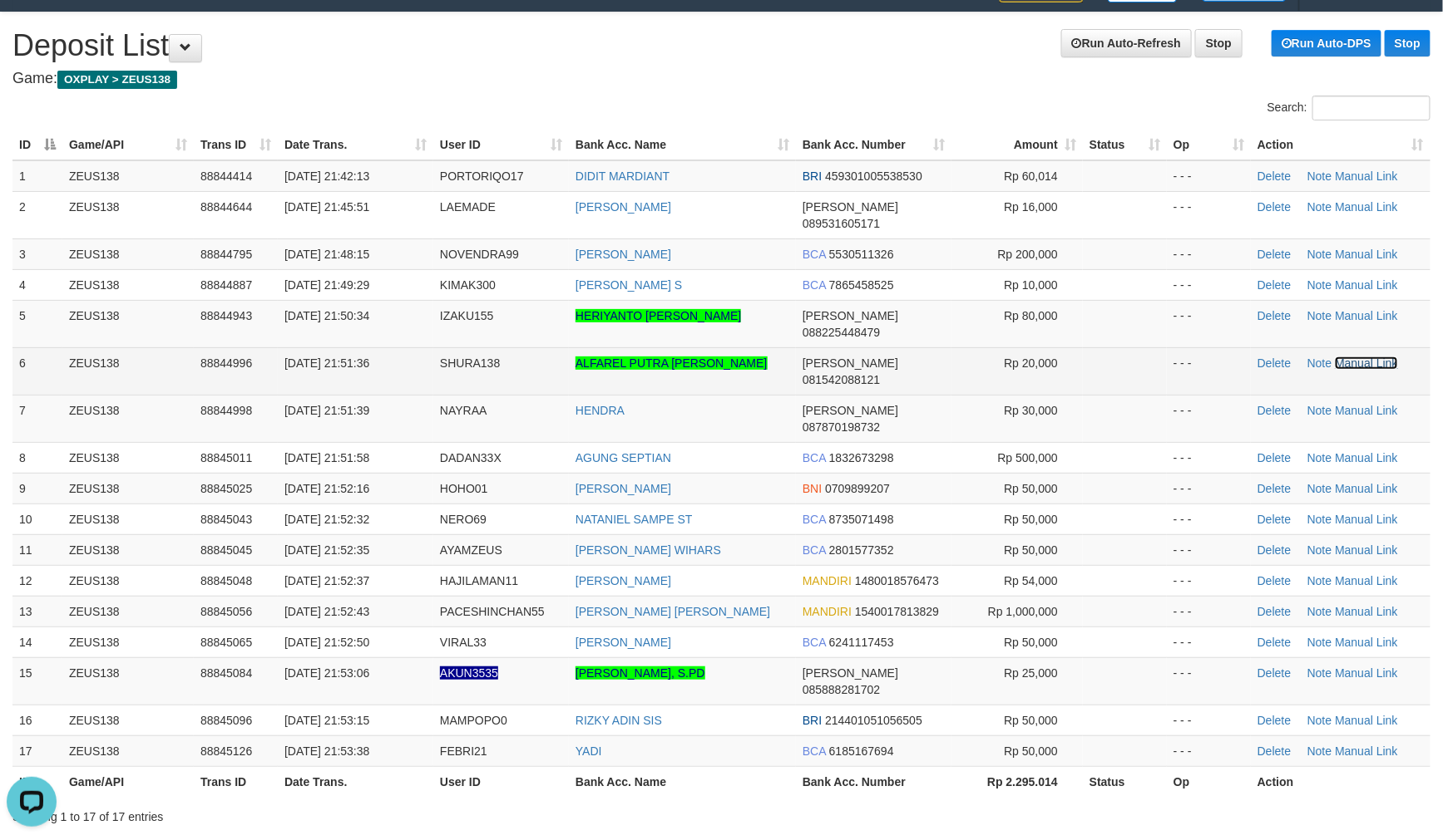
click at [1360, 357] on link "Manual Link" at bounding box center [1366, 363] width 63 height 13
click at [1378, 357] on link "Manual Link" at bounding box center [1366, 363] width 63 height 13
click at [1374, 357] on link "Manual Link" at bounding box center [1366, 363] width 63 height 13
click at [1335, 357] on link "Manual Link" at bounding box center [1366, 363] width 63 height 13
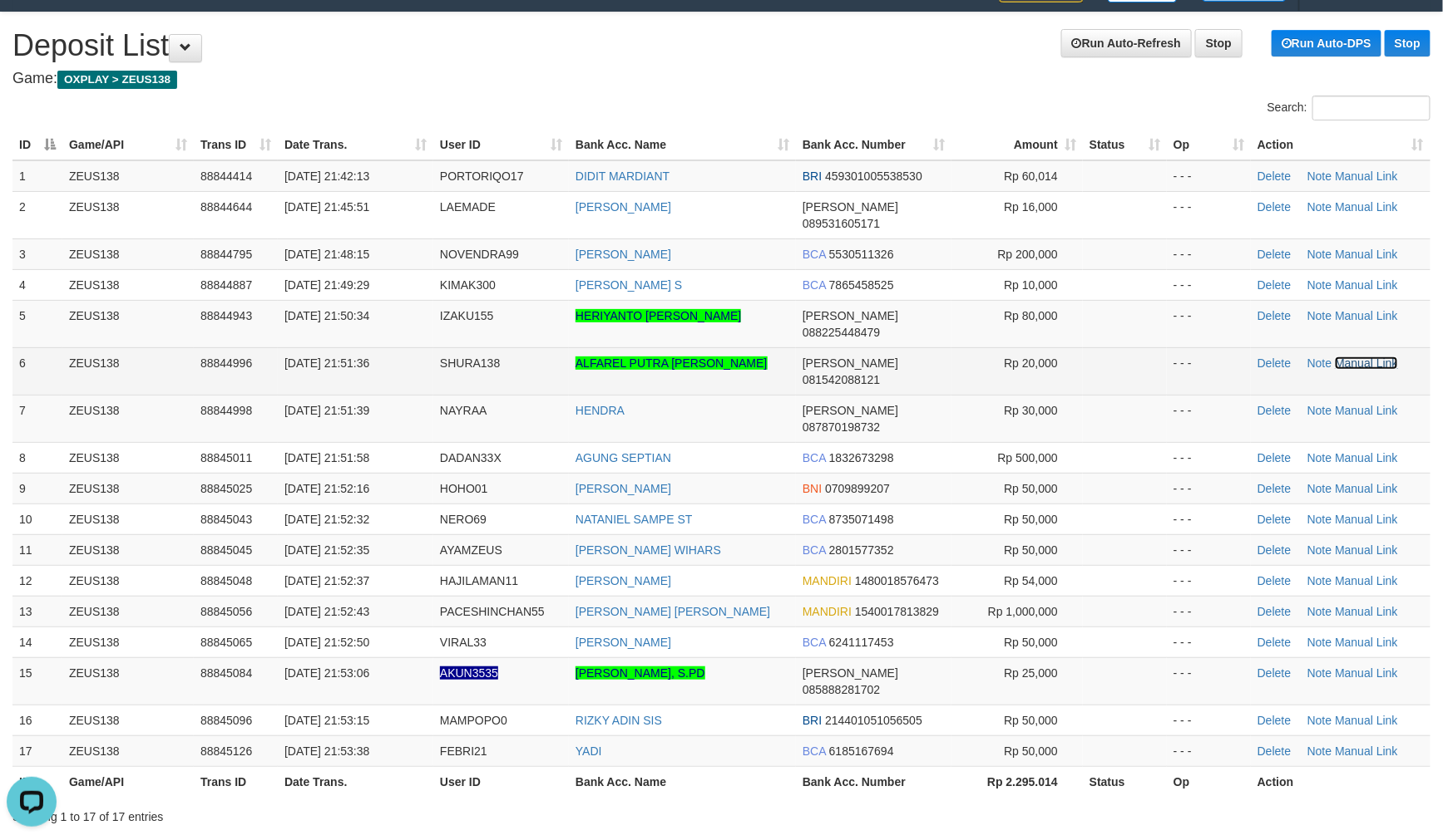
click at [1335, 357] on link "Manual Link" at bounding box center [1366, 363] width 63 height 13
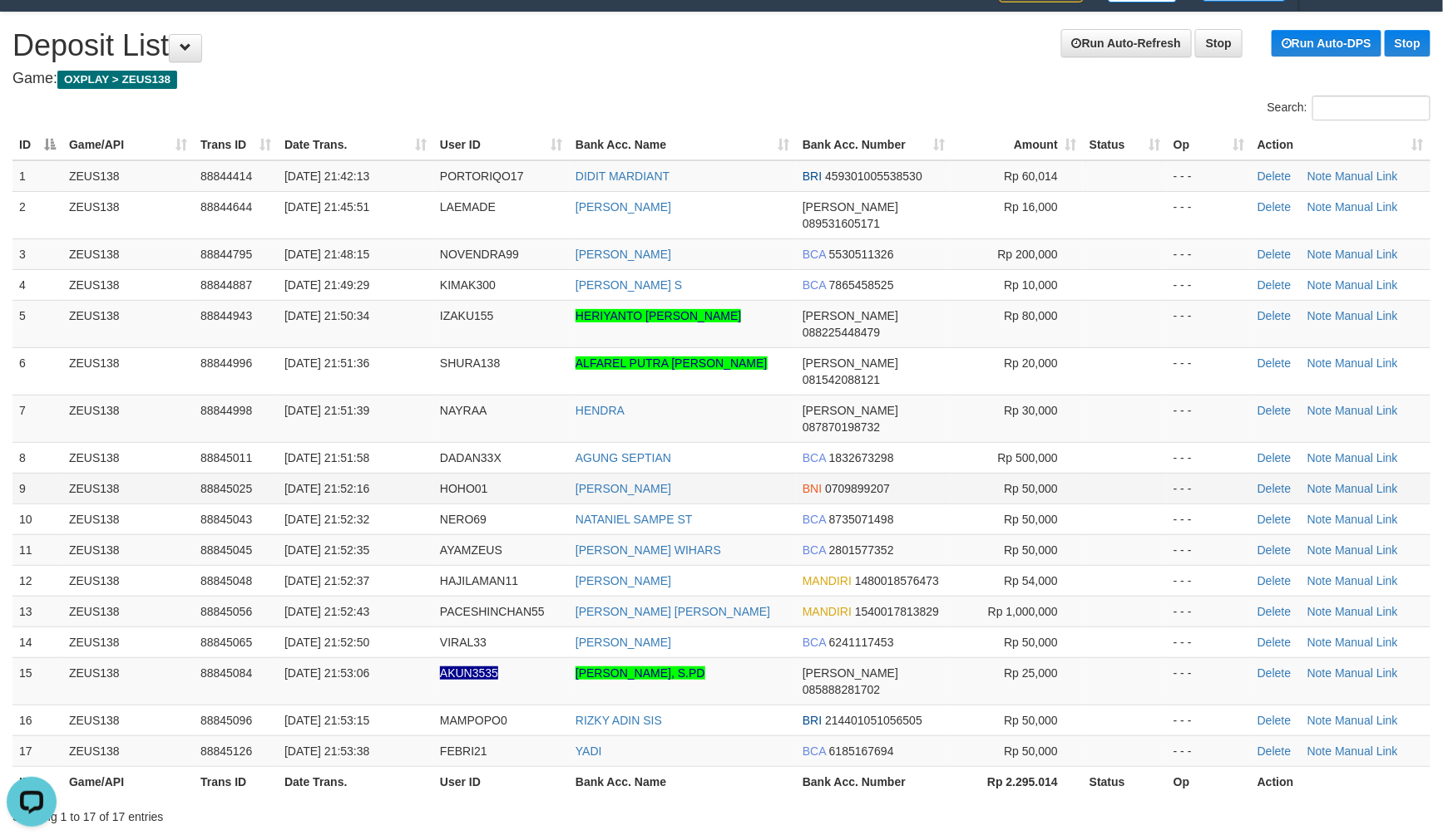
drag, startPoint x: 363, startPoint y: 238, endPoint x: 6, endPoint y: 461, distance: 420.9
click at [414, 433] on tbody "1 ZEUS138 88844414 30/09/2025 21:42:13 PORTORIQO17 DIDIT MARDIANT BRI 459301005…" at bounding box center [721, 463] width 1418 height 607
click at [1352, 309] on link "Manual Link" at bounding box center [1366, 316] width 63 height 13
click at [1386, 309] on link "Manual Link" at bounding box center [1366, 316] width 63 height 13
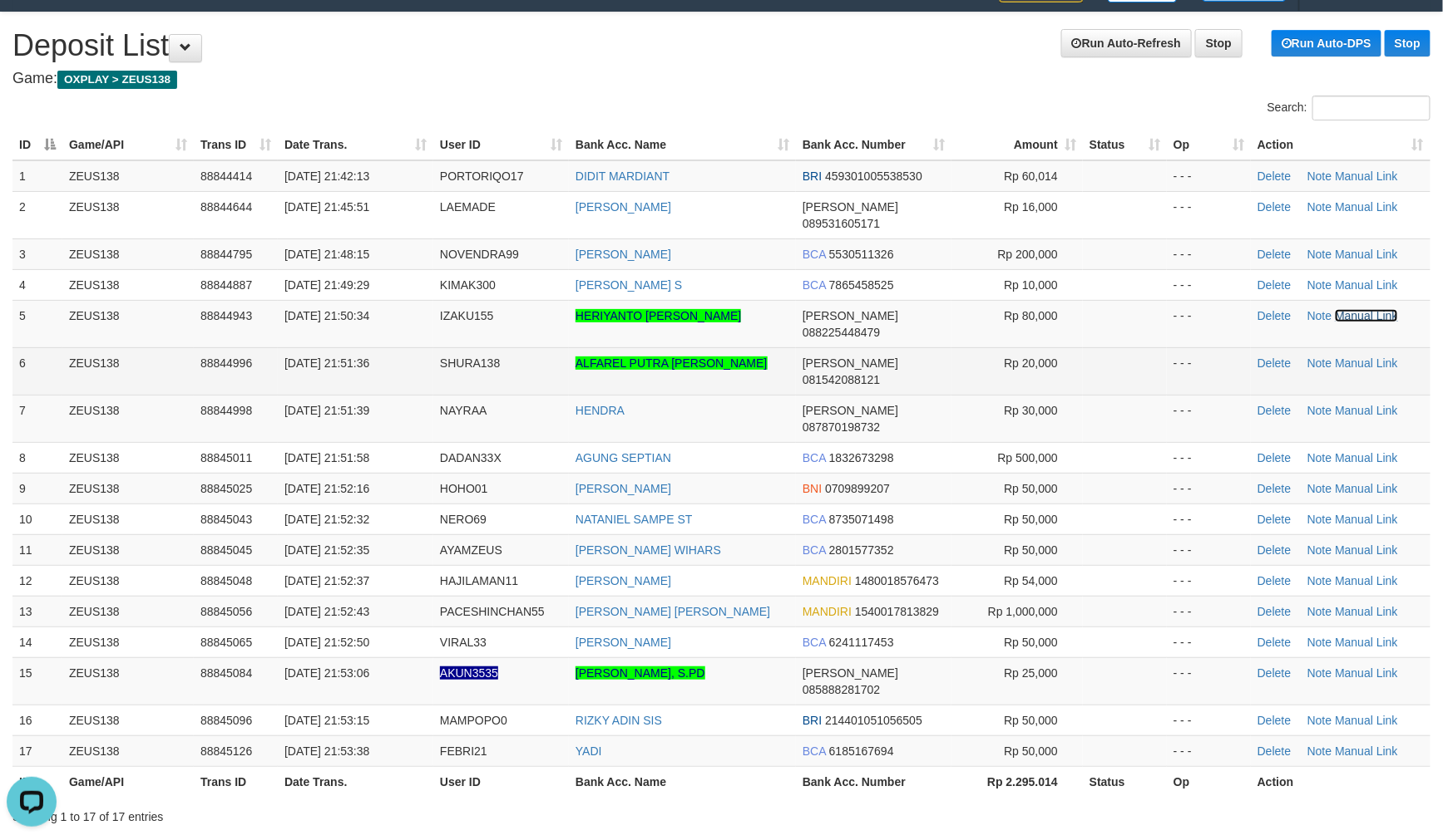
click at [1335, 309] on link "Manual Link" at bounding box center [1366, 316] width 63 height 13
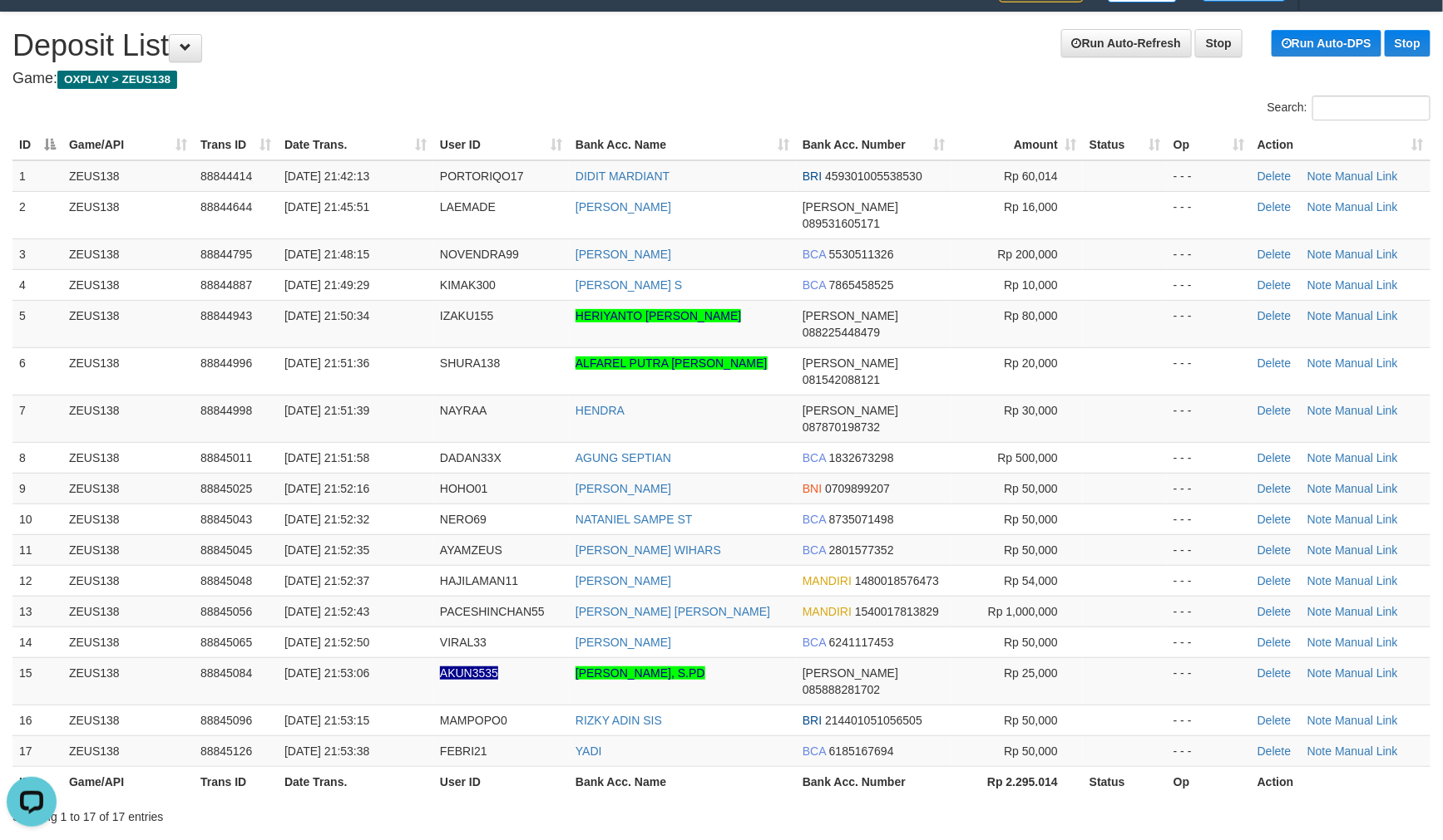
drag, startPoint x: 375, startPoint y: 344, endPoint x: 6, endPoint y: 378, distance: 370.6
click at [282, 339] on tbody "1 ZEUS138 88844414 30/09/2025 21:42:13 PORTORIQO17 DIDIT MARDIANT BRI 459301005…" at bounding box center [721, 463] width 1418 height 607
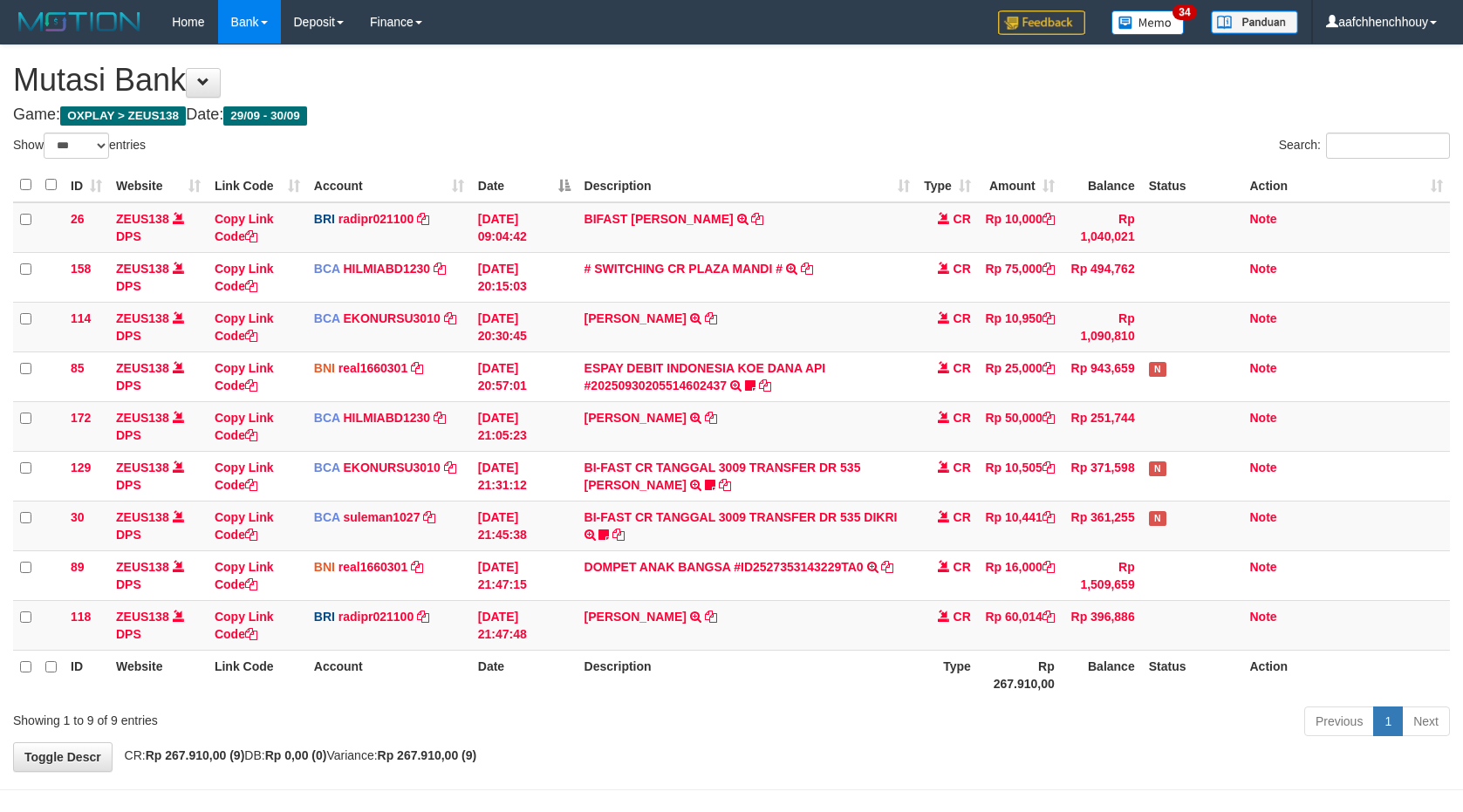
select select "***"
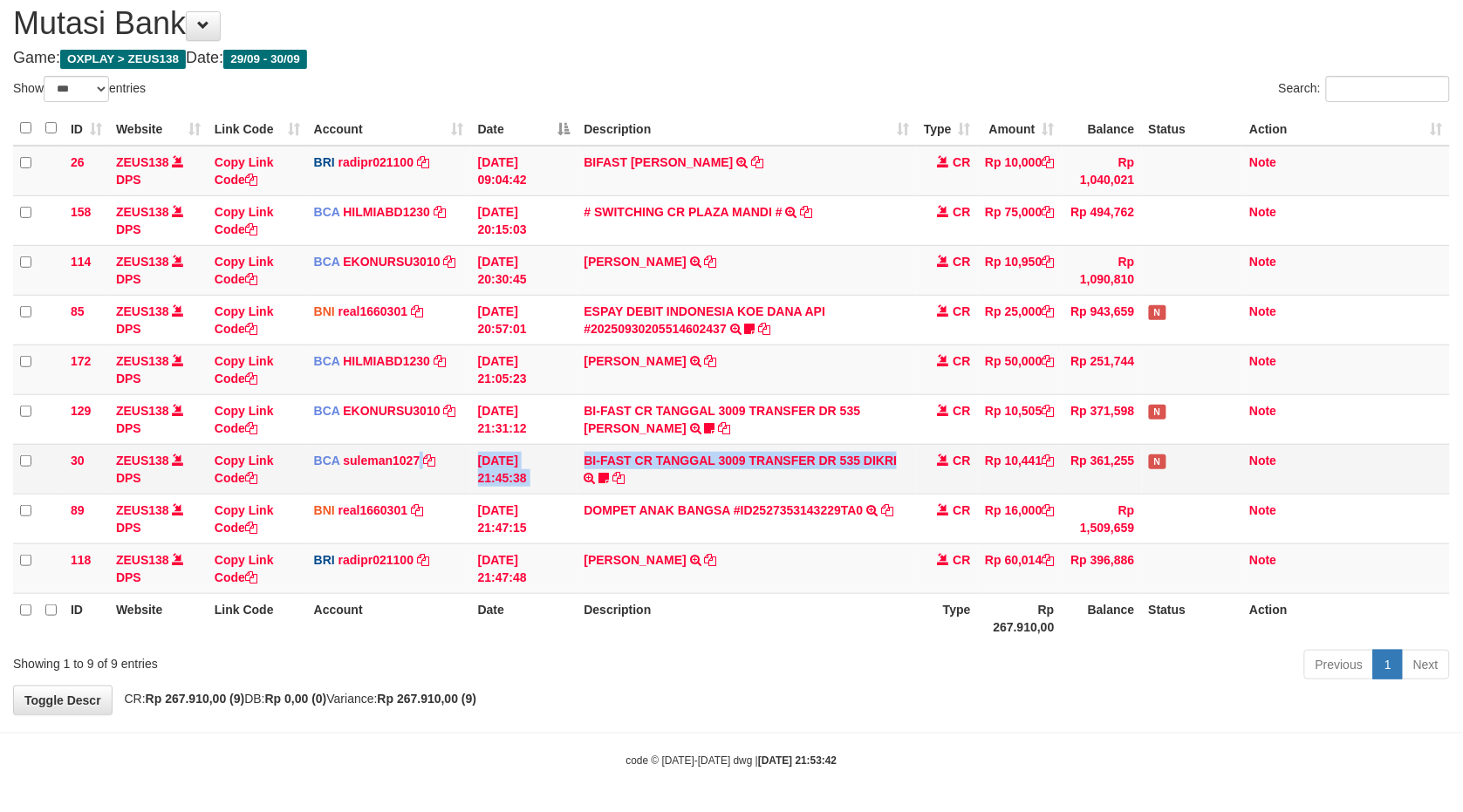
click at [897, 465] on tr "30 ZEUS138 DPS Copy Link Code BCA suleman1027 DPS SULEMAN mutasi_20250930_2972 …" at bounding box center [732, 469] width 1437 height 50
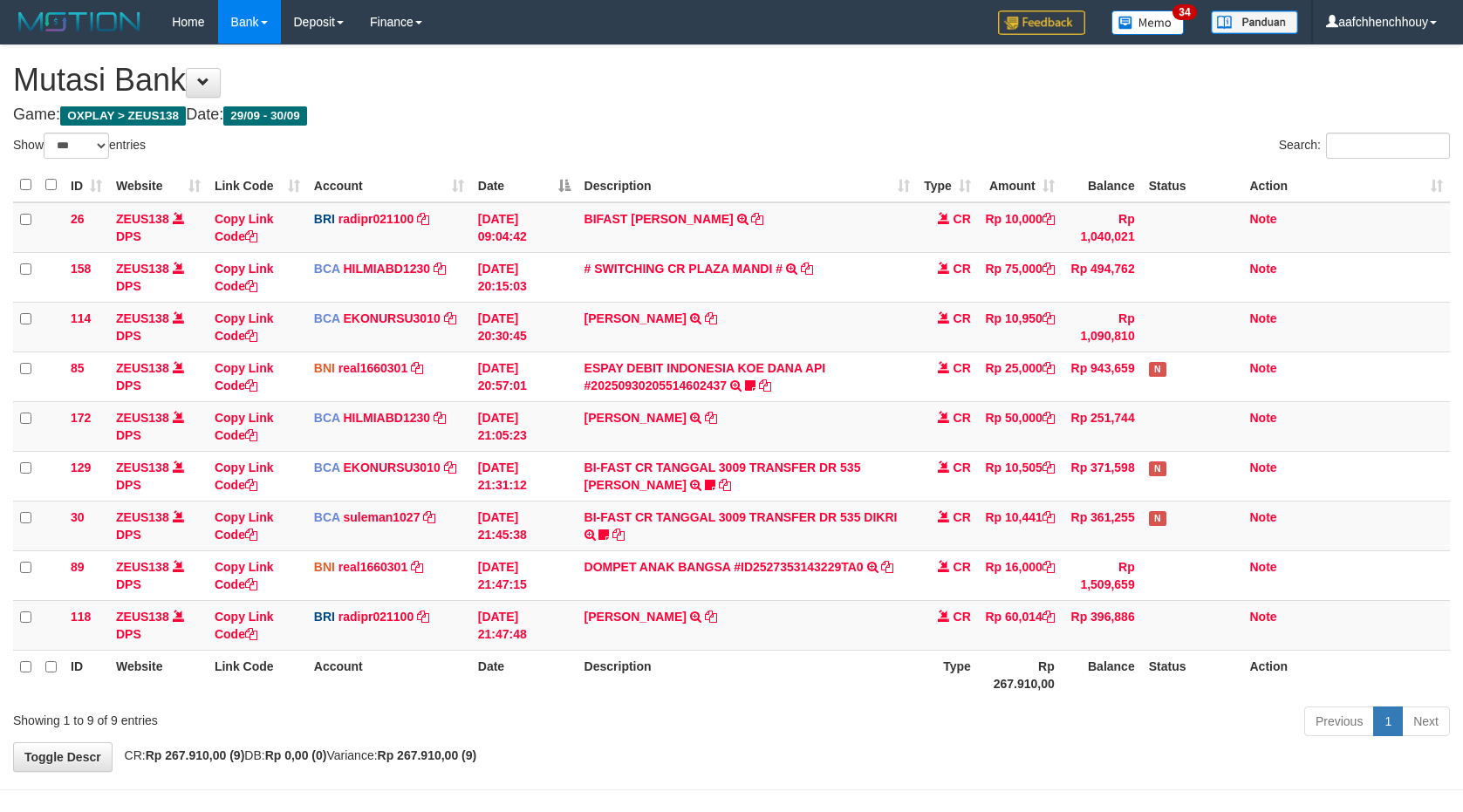
select select "***"
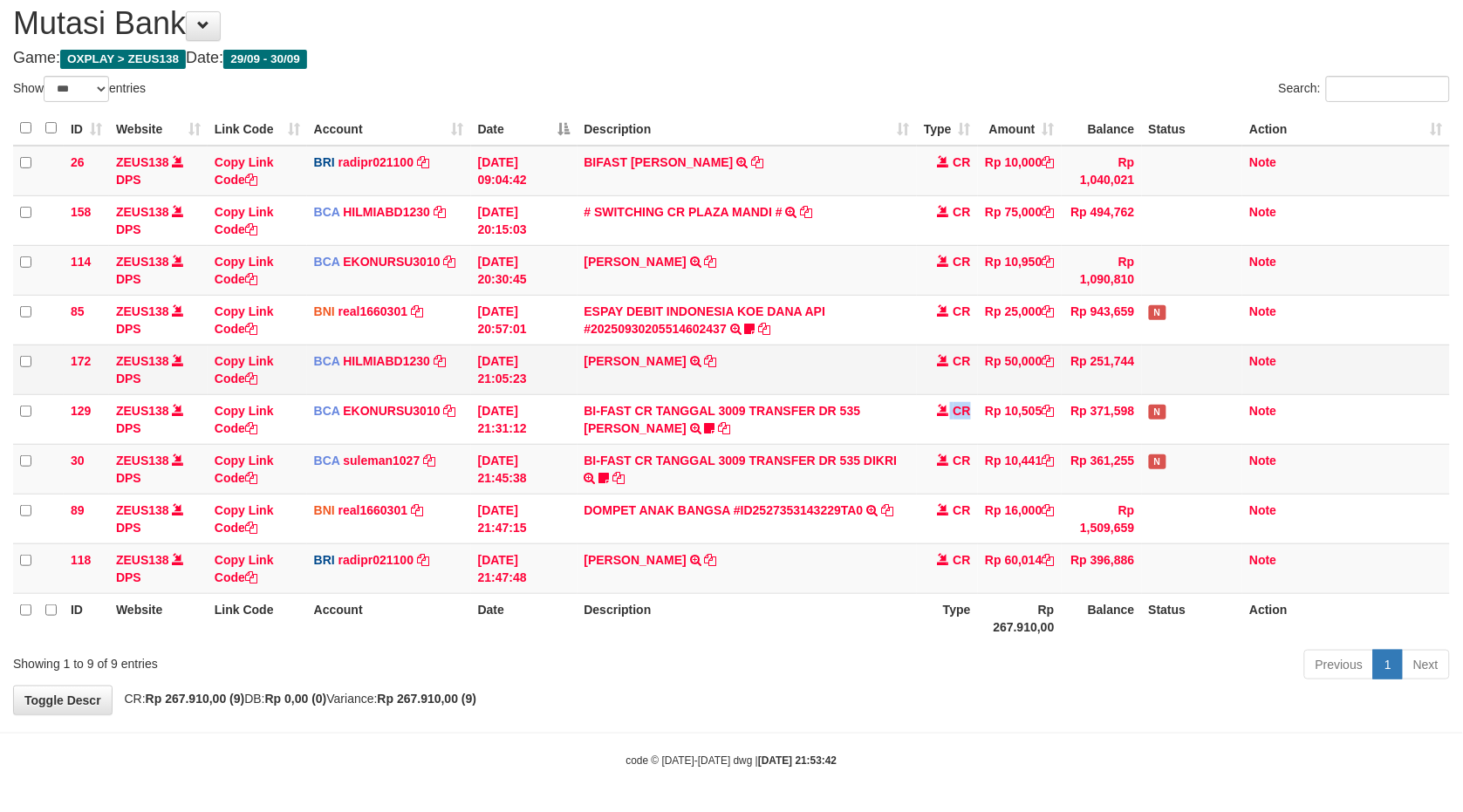
click at [1070, 371] on tbody "26 ZEUS138 DPS Copy Link Code BRI radipr021100 DPS [PERSON_NAME] mutasi_2025093…" at bounding box center [732, 370] width 1437 height 449
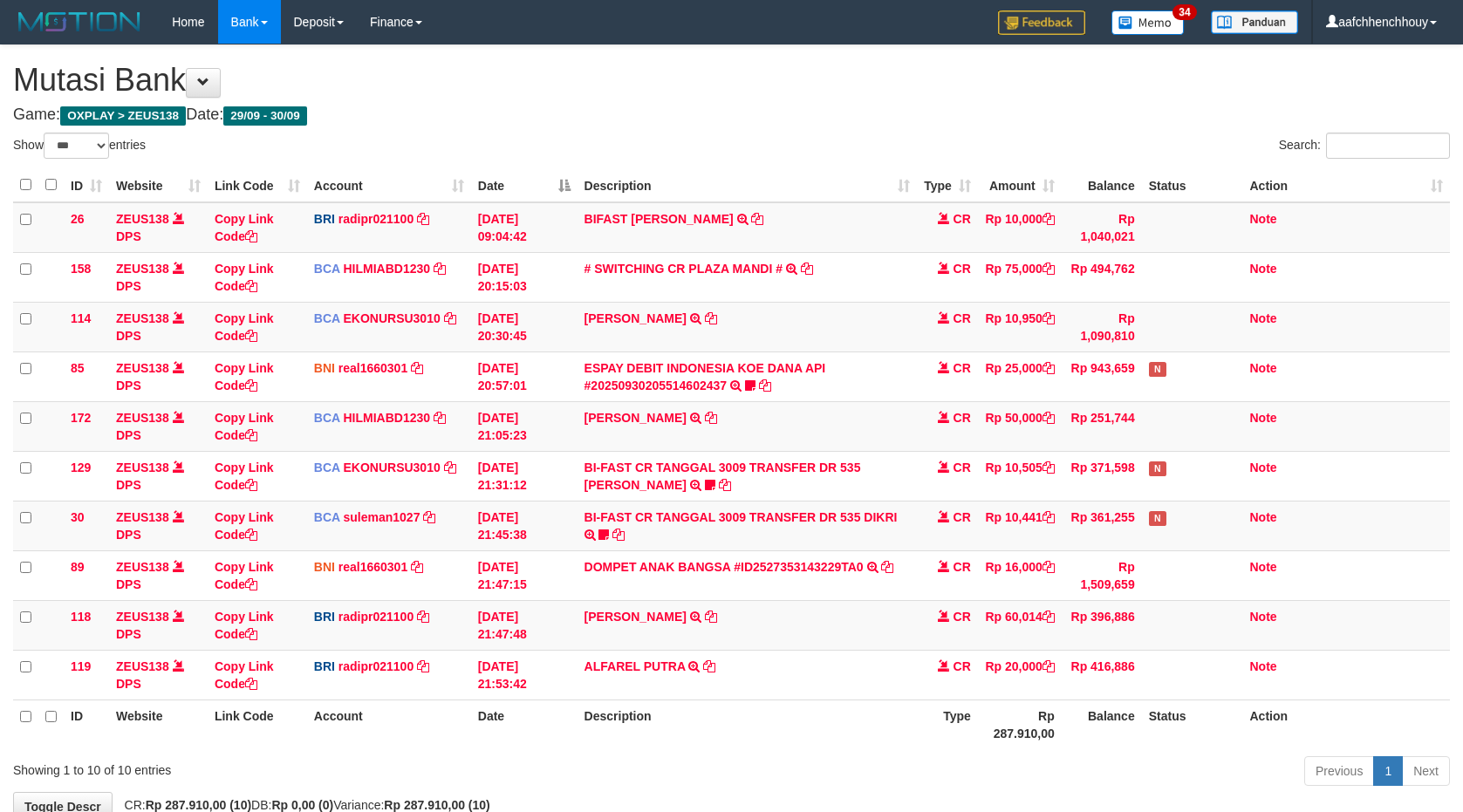
select select "***"
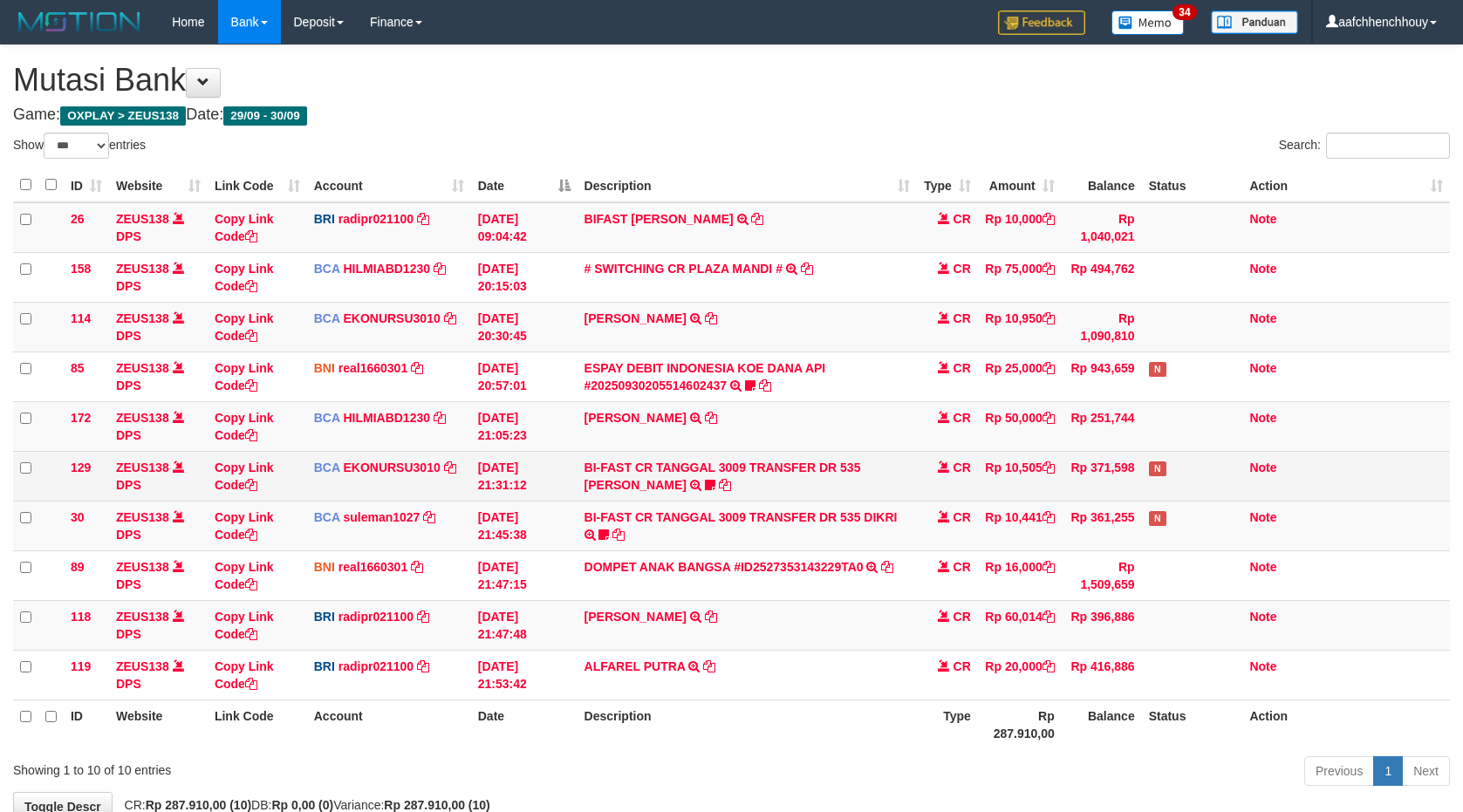
scroll to position [59, 0]
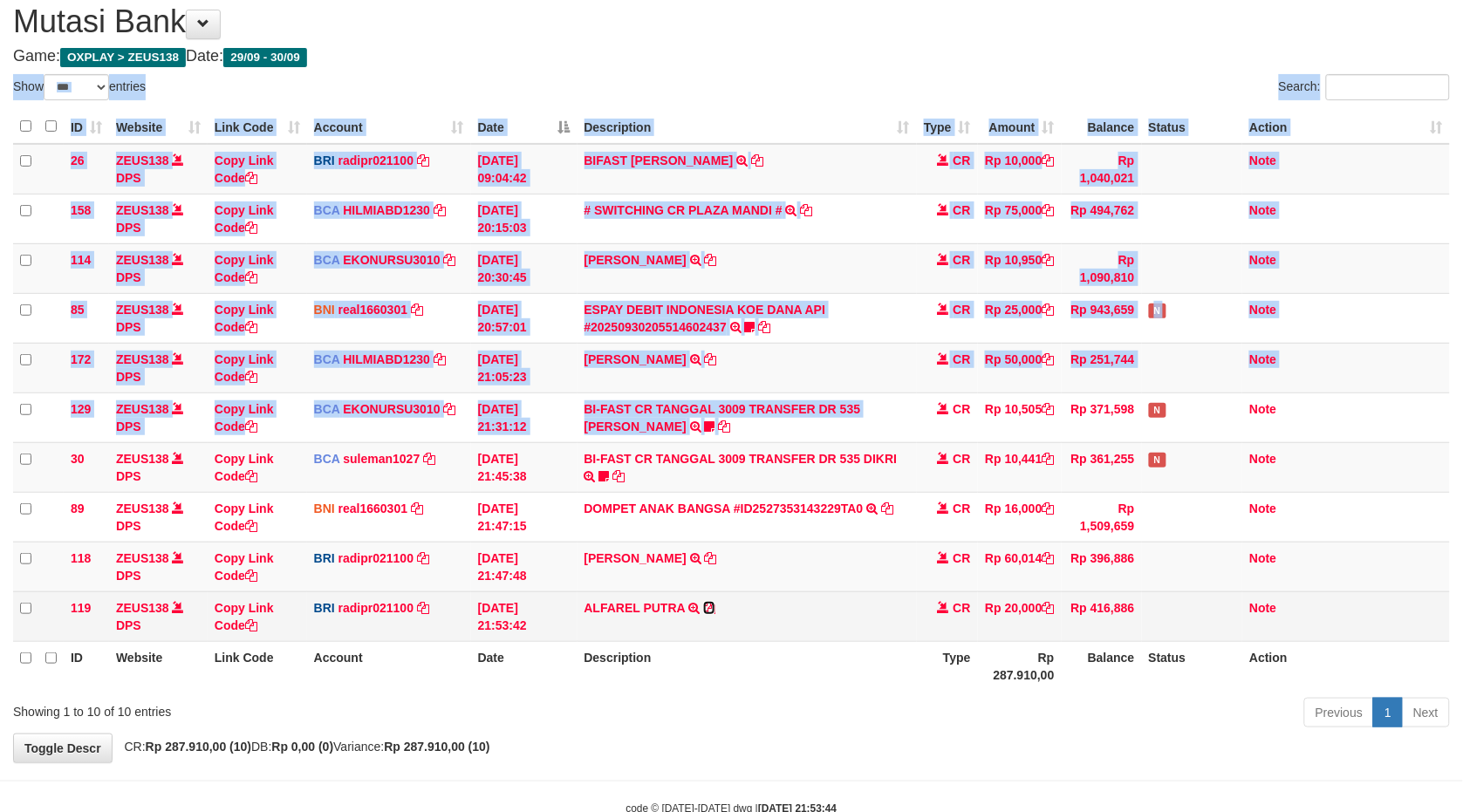
click at [713, 604] on icon at bounding box center [709, 607] width 12 height 12
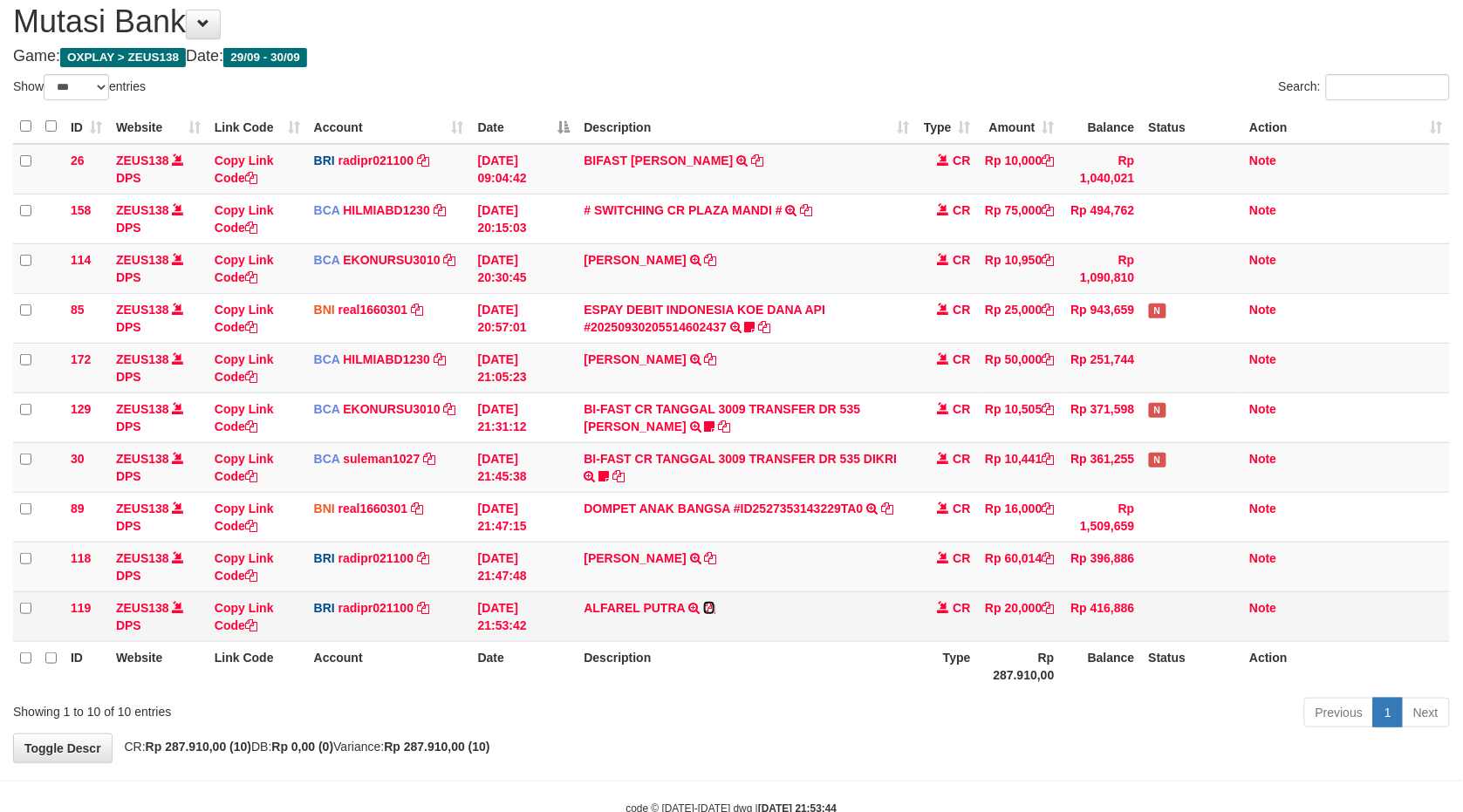
drag, startPoint x: 713, startPoint y: 604, endPoint x: 735, endPoint y: 597, distance: 23.1
click at [716, 604] on icon at bounding box center [709, 607] width 12 height 12
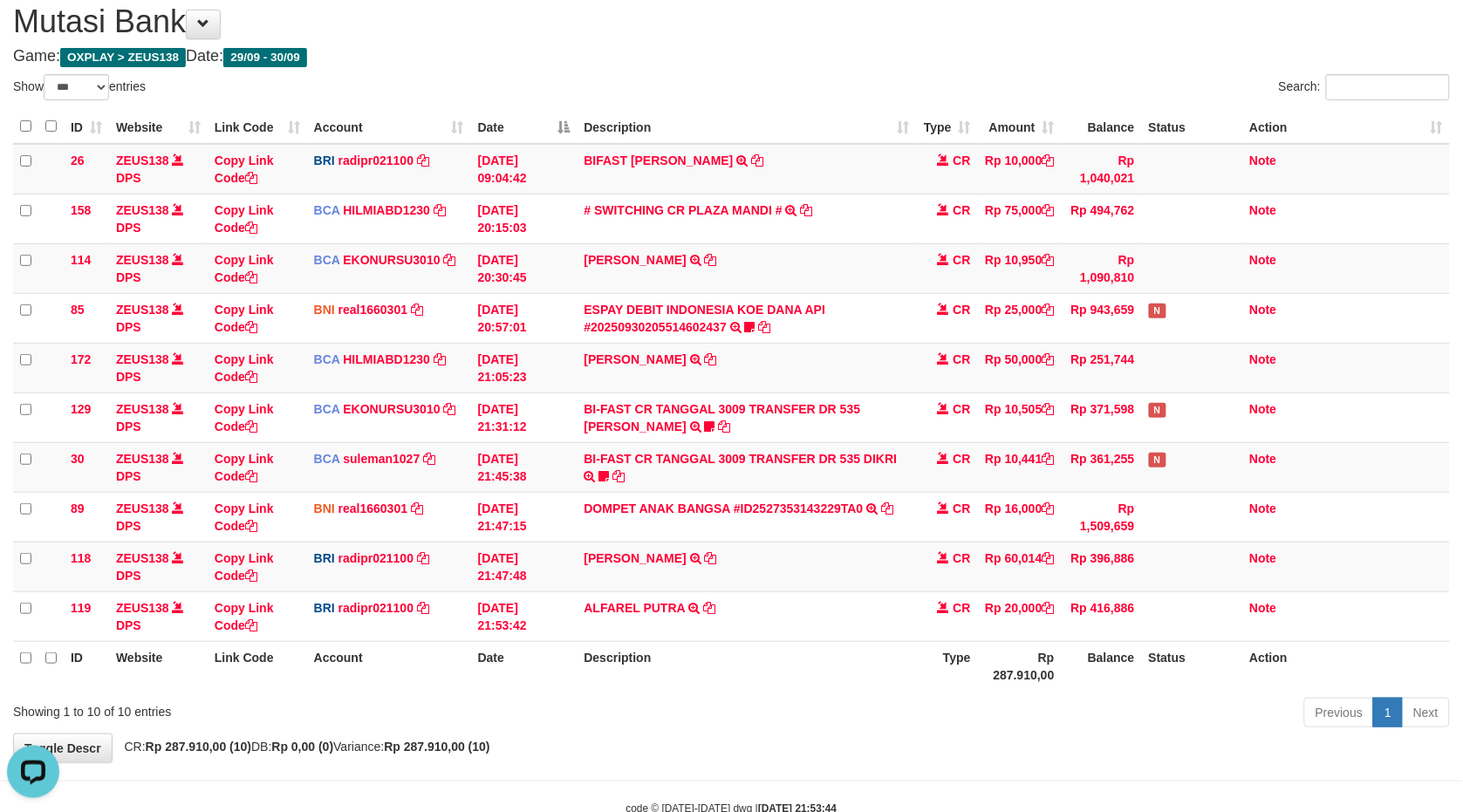
scroll to position [0, 0]
click at [673, 673] on th "Description" at bounding box center [747, 666] width 340 height 50
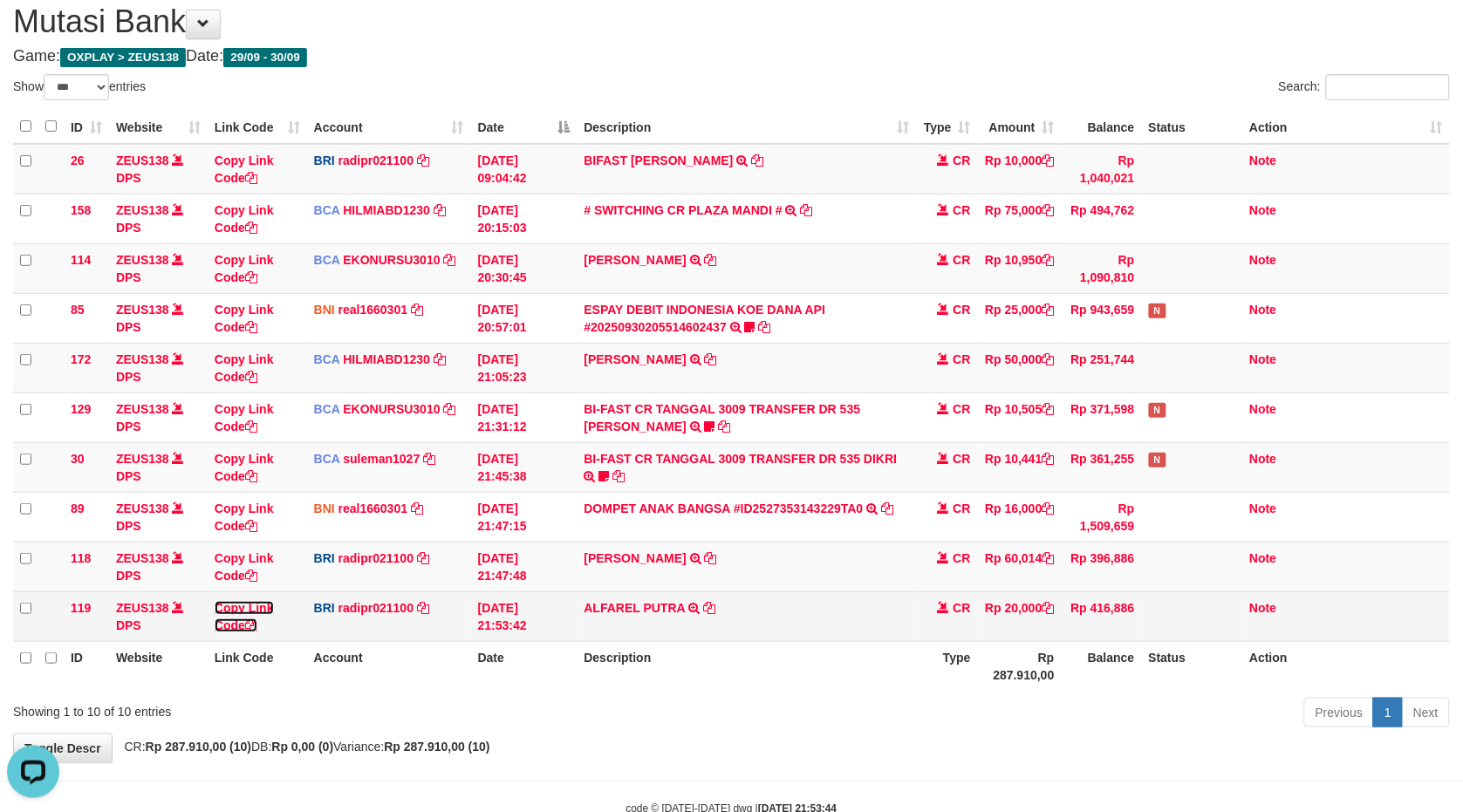
click at [241, 603] on link "Copy Link Code" at bounding box center [244, 617] width 60 height 31
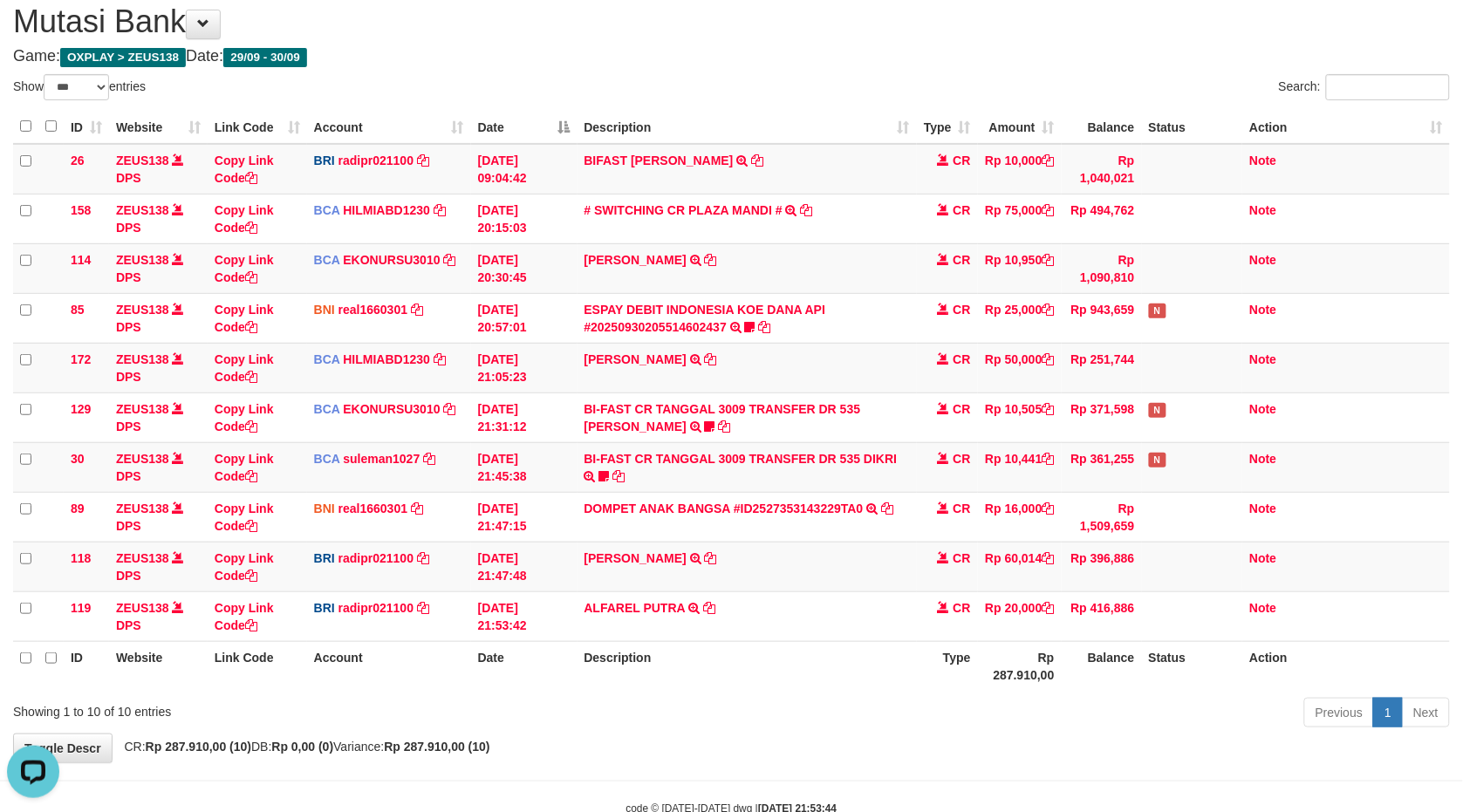
scroll to position [259, 0]
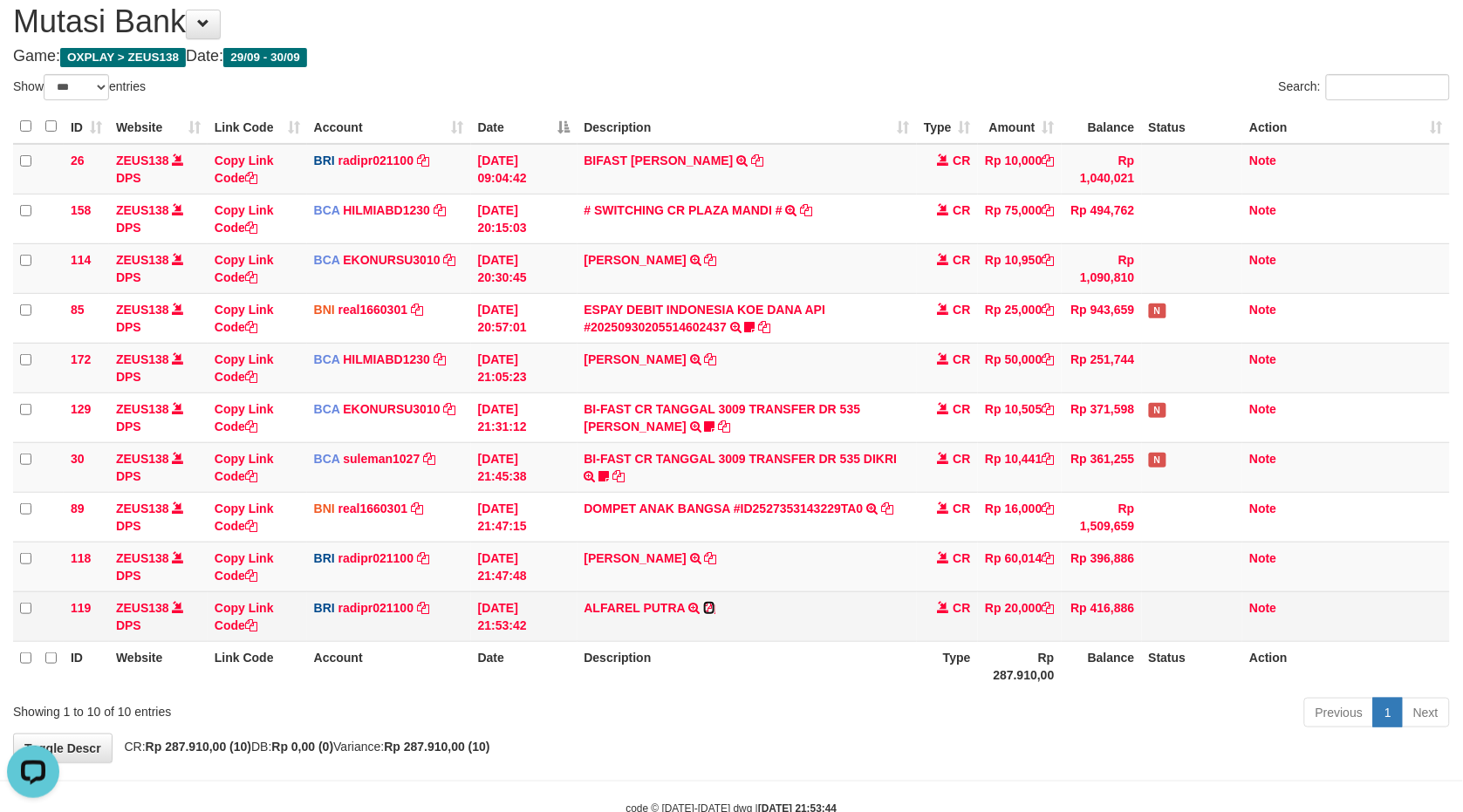
click at [707, 602] on icon at bounding box center [709, 607] width 12 height 12
click at [705, 602] on icon at bounding box center [709, 607] width 12 height 12
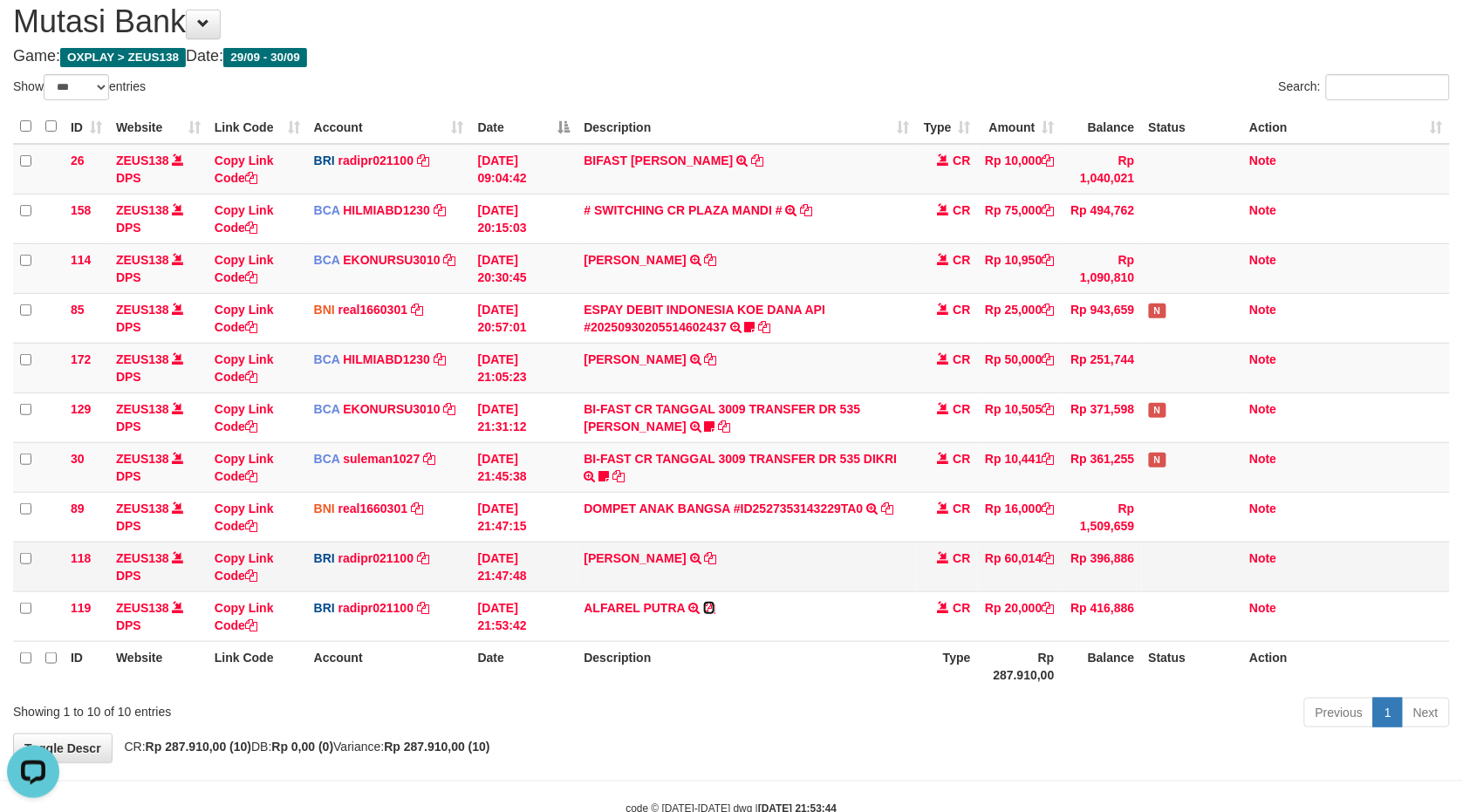
drag, startPoint x: 705, startPoint y: 602, endPoint x: 1260, endPoint y: 565, distance: 556.2
click at [714, 602] on icon at bounding box center [709, 607] width 12 height 12
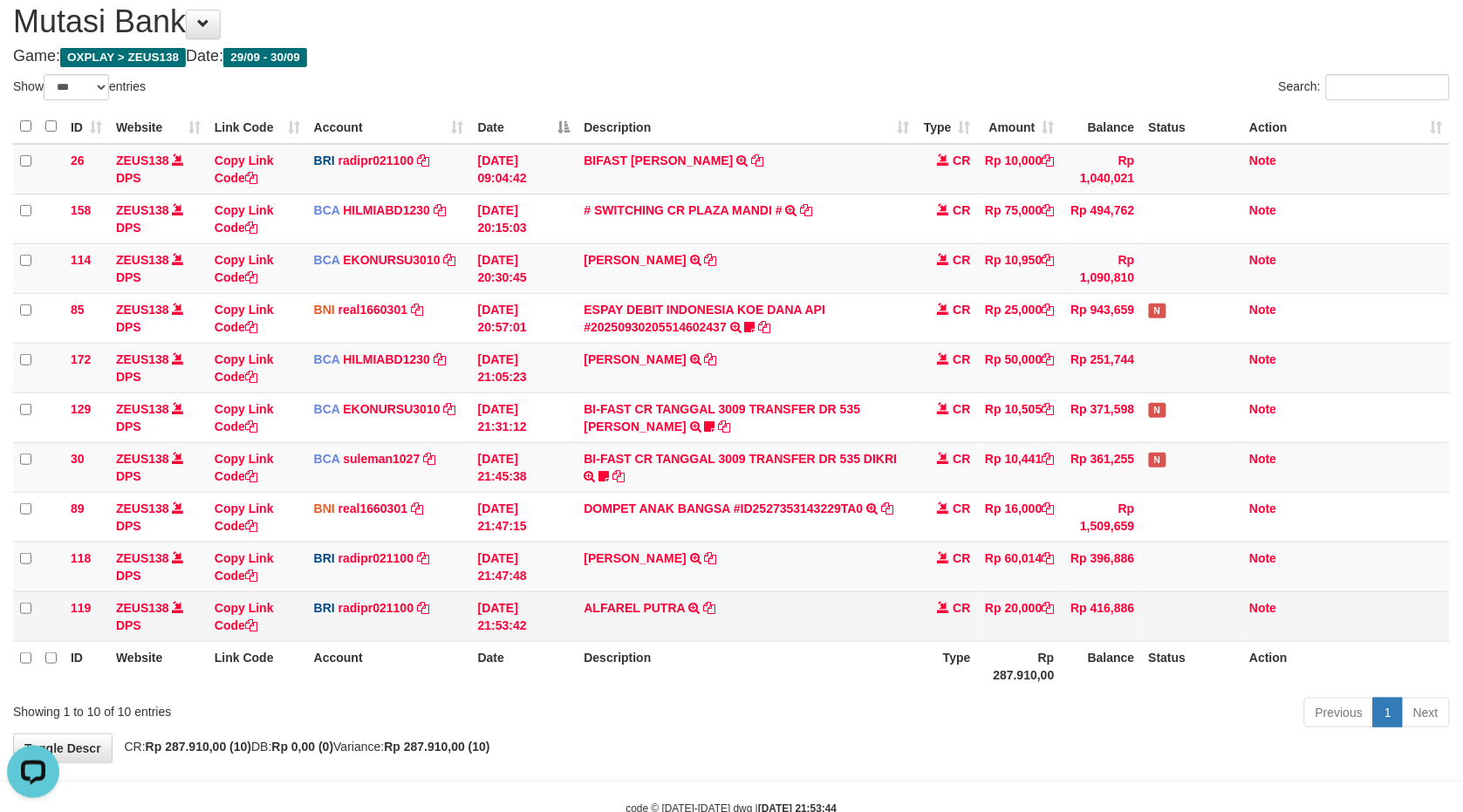
click at [416, 637] on td "BRI radipr021100 DPS REYNALDI ADI PRATAMA mutasi_20250930_3774 | 119 mutasi_202…" at bounding box center [389, 617] width 164 height 50
click at [240, 608] on link "Copy Link Code" at bounding box center [244, 617] width 60 height 31
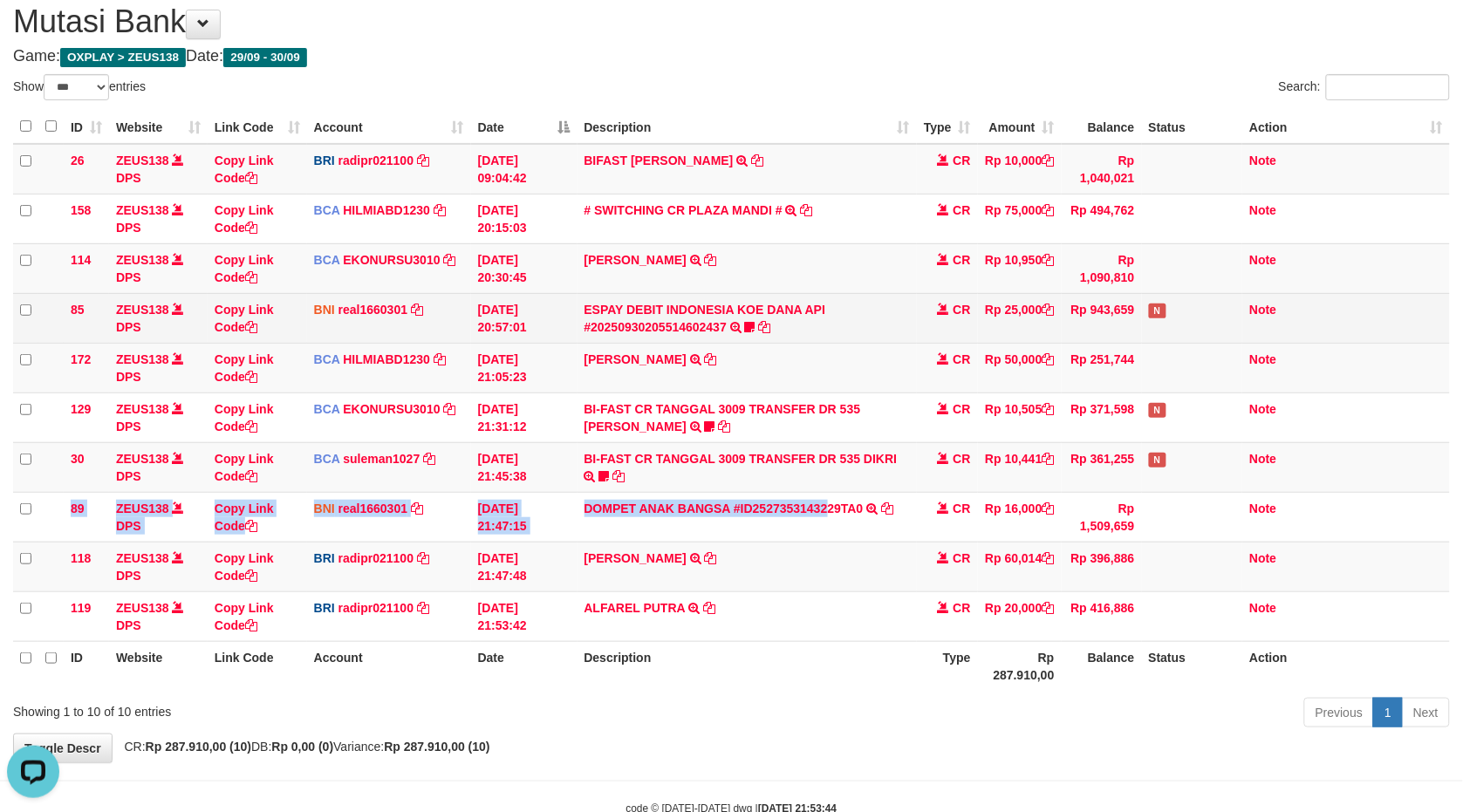
drag, startPoint x: 826, startPoint y: 513, endPoint x: 1119, endPoint y: 299, distance: 362.8
click at [1036, 362] on tbody "26 ZEUS138 DPS Copy Link Code BRI radipr021100 DPS REYNALDI ADI PRATAMA mutasi_…" at bounding box center [732, 393] width 1437 height 498
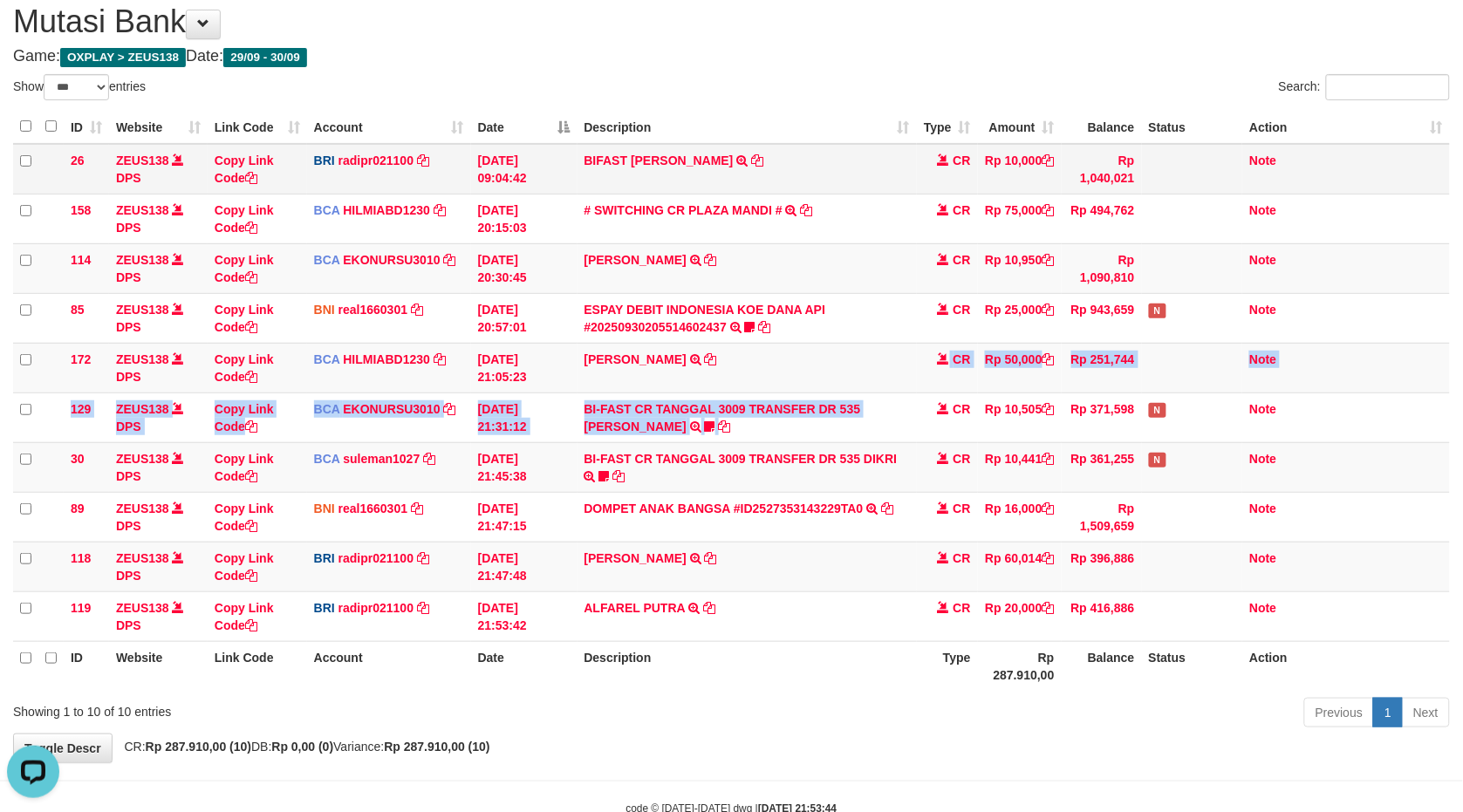
drag, startPoint x: 811, startPoint y: 433, endPoint x: 1346, endPoint y: 184, distance: 590.1
click at [817, 428] on tbody "26 ZEUS138 DPS Copy Link Code BRI radipr021100 DPS REYNALDI ADI PRATAMA mutasi_…" at bounding box center [732, 393] width 1437 height 498
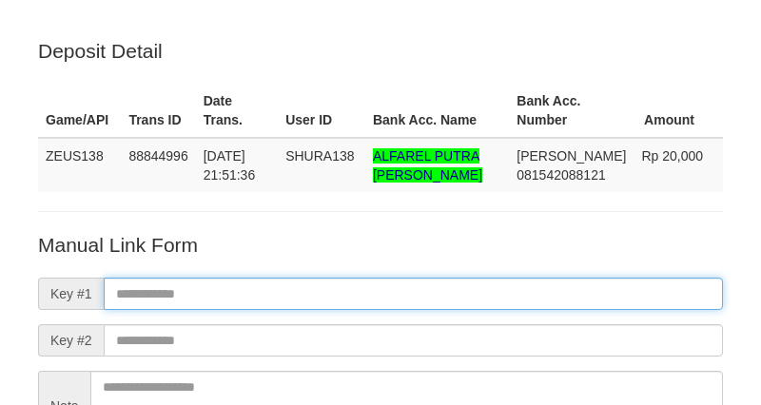
click at [544, 286] on input "text" at bounding box center [413, 294] width 619 height 32
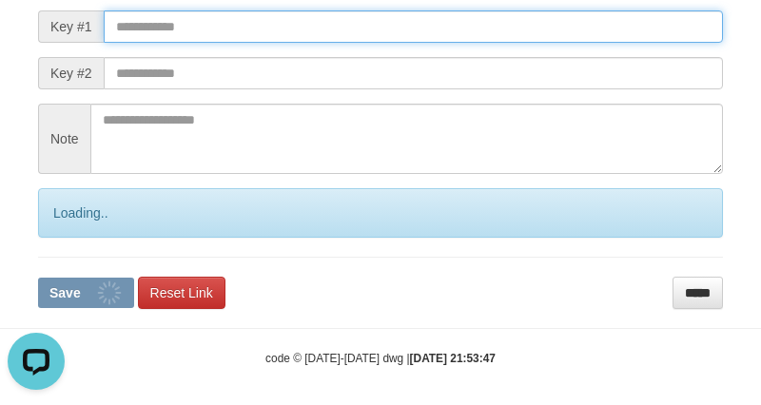
scroll to position [276, 0]
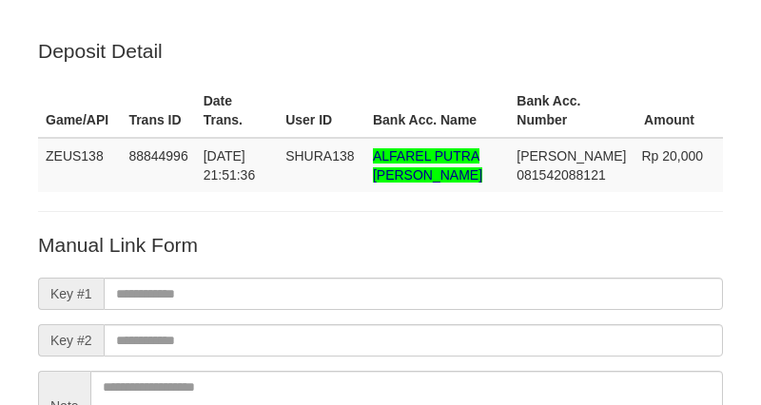
click at [528, 231] on p "Manual Link Form" at bounding box center [380, 245] width 685 height 28
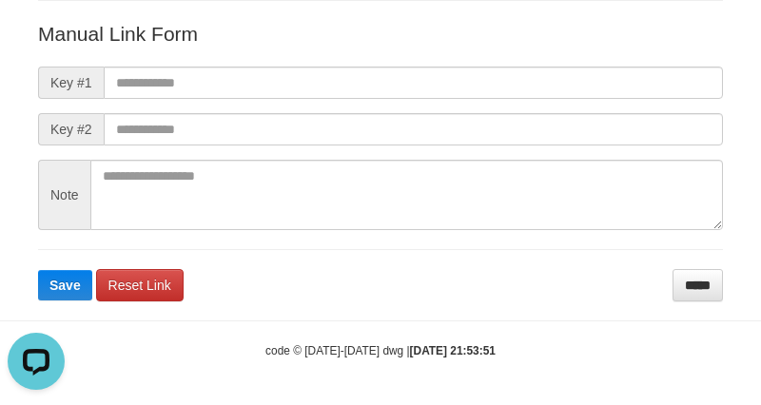
click at [414, 296] on form "Manual Link Form Key #1 Key #2 Note Save Reset Link *****" at bounding box center [380, 160] width 685 height 281
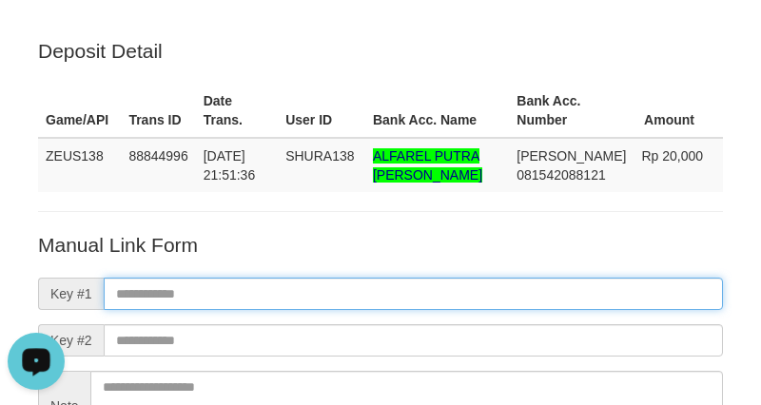
click at [581, 304] on input "text" at bounding box center [413, 294] width 619 height 32
paste input "**********"
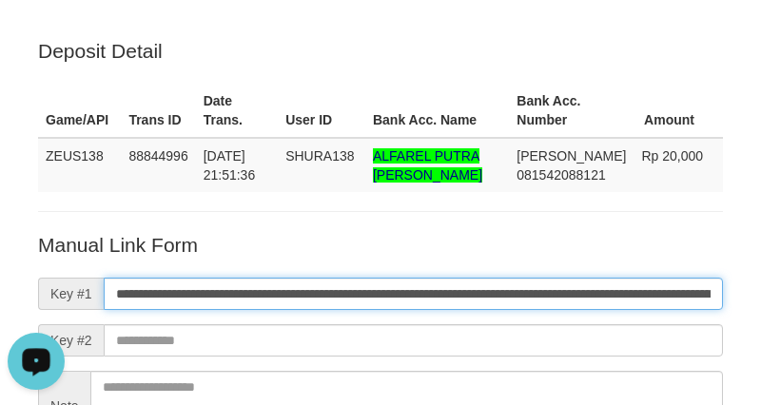
scroll to position [0, 1293]
type input "**********"
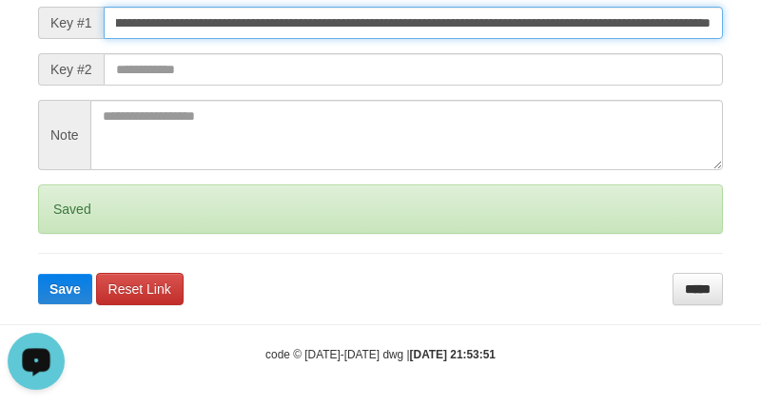
scroll to position [276, 0]
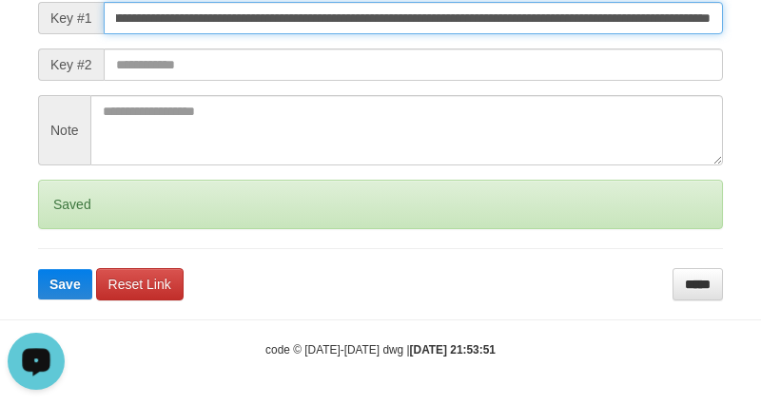
click at [38, 269] on button "Save" at bounding box center [65, 284] width 54 height 30
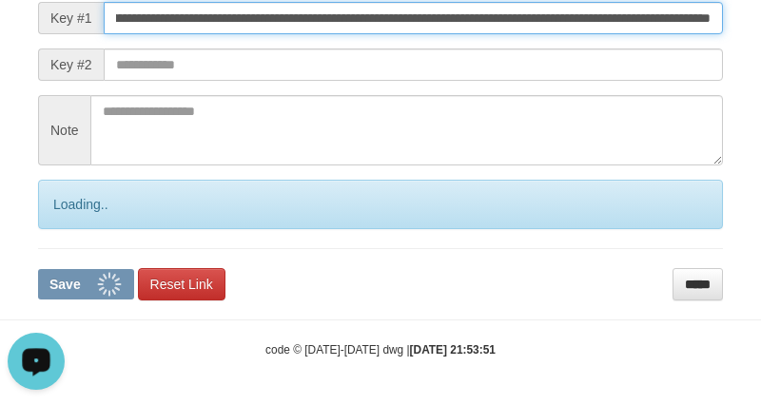
click at [38, 269] on button "Save" at bounding box center [86, 284] width 96 height 30
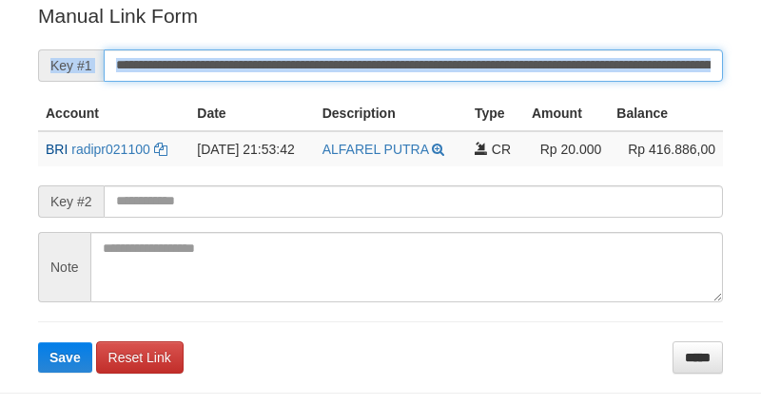
click at [621, 68] on input "**********" at bounding box center [413, 65] width 619 height 32
click at [38, 342] on button "Save" at bounding box center [65, 357] width 54 height 30
click at [620, 68] on input "**********" at bounding box center [413, 65] width 619 height 32
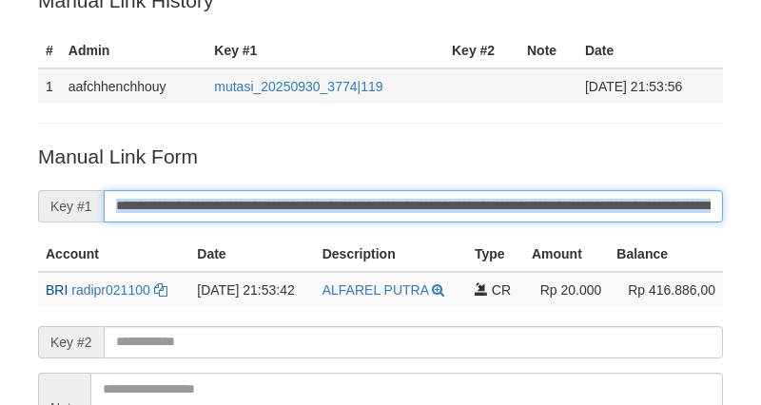
scroll to position [243, 0]
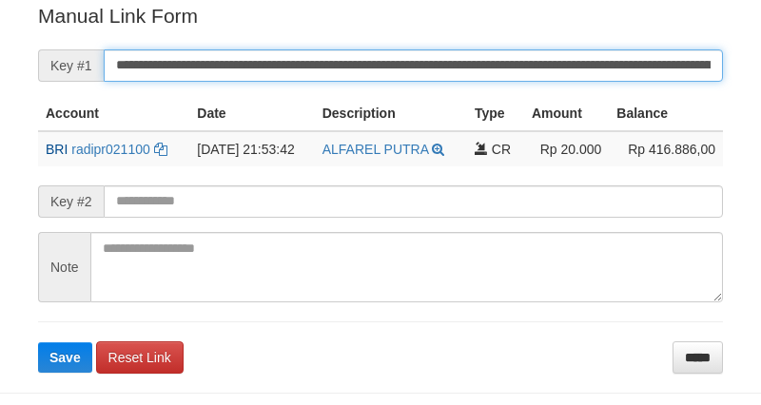
drag, startPoint x: 0, startPoint y: 0, endPoint x: 622, endPoint y: 61, distance: 624.8
click at [622, 61] on input "**********" at bounding box center [413, 65] width 619 height 32
click at [38, 342] on button "Save" at bounding box center [65, 357] width 54 height 30
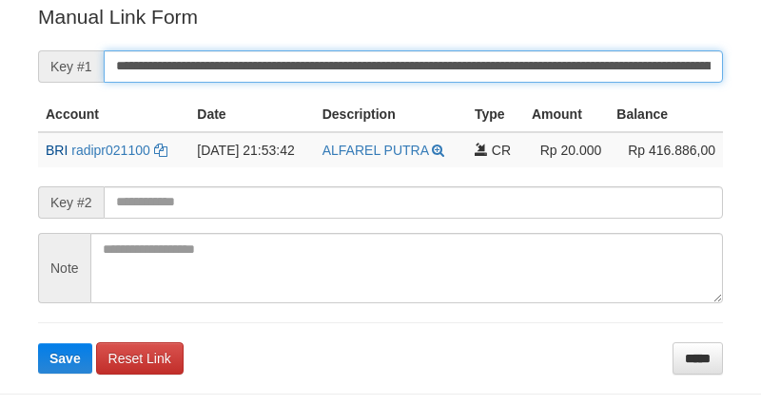
click at [38, 343] on button "Save" at bounding box center [65, 358] width 54 height 30
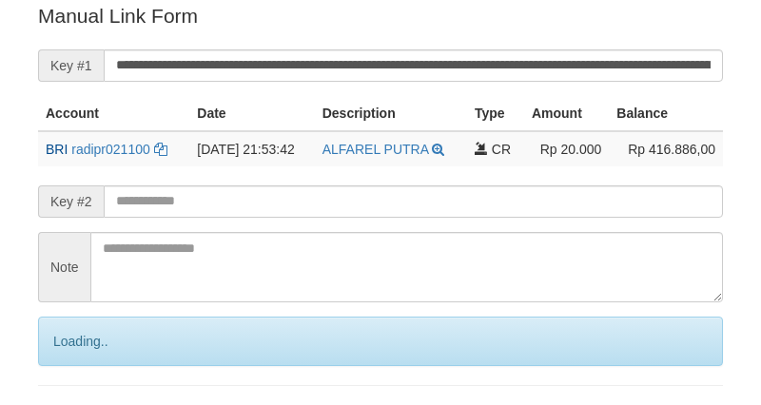
click at [629, 68] on input "**********" at bounding box center [413, 65] width 619 height 32
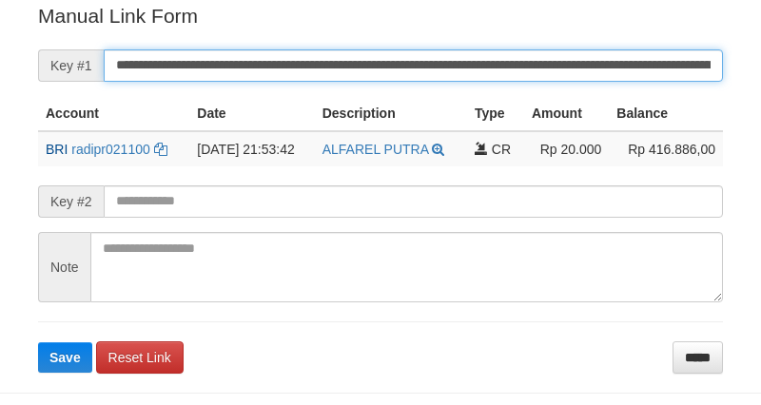
click at [38, 342] on button "Save" at bounding box center [65, 357] width 54 height 30
drag, startPoint x: 0, startPoint y: 0, endPoint x: 613, endPoint y: 68, distance: 616.9
click at [613, 68] on input "**********" at bounding box center [413, 65] width 619 height 32
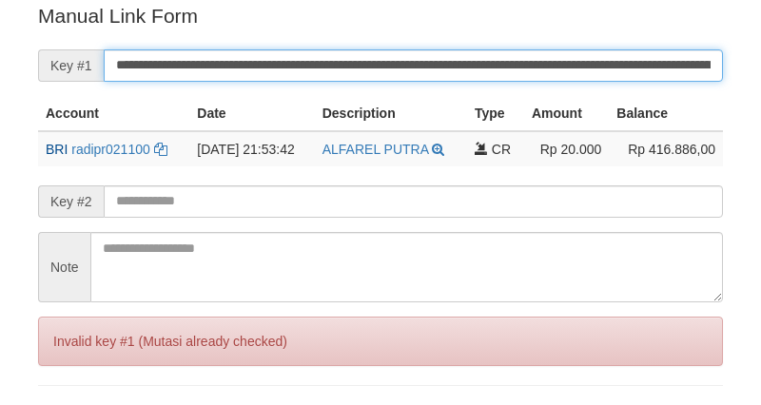
click at [613, 68] on input "**********" at bounding box center [413, 65] width 619 height 32
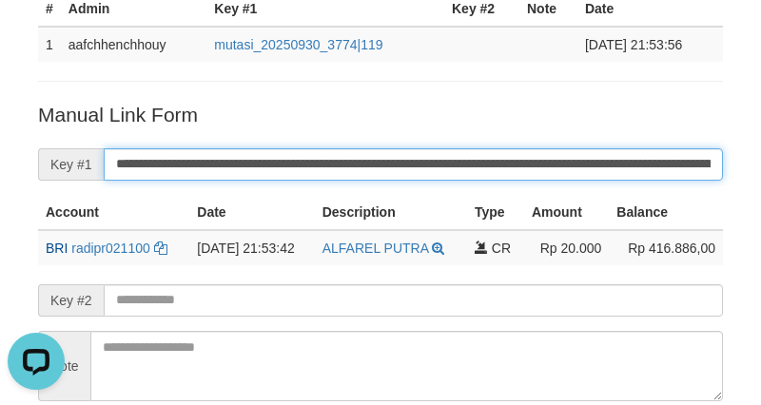
scroll to position [238, 0]
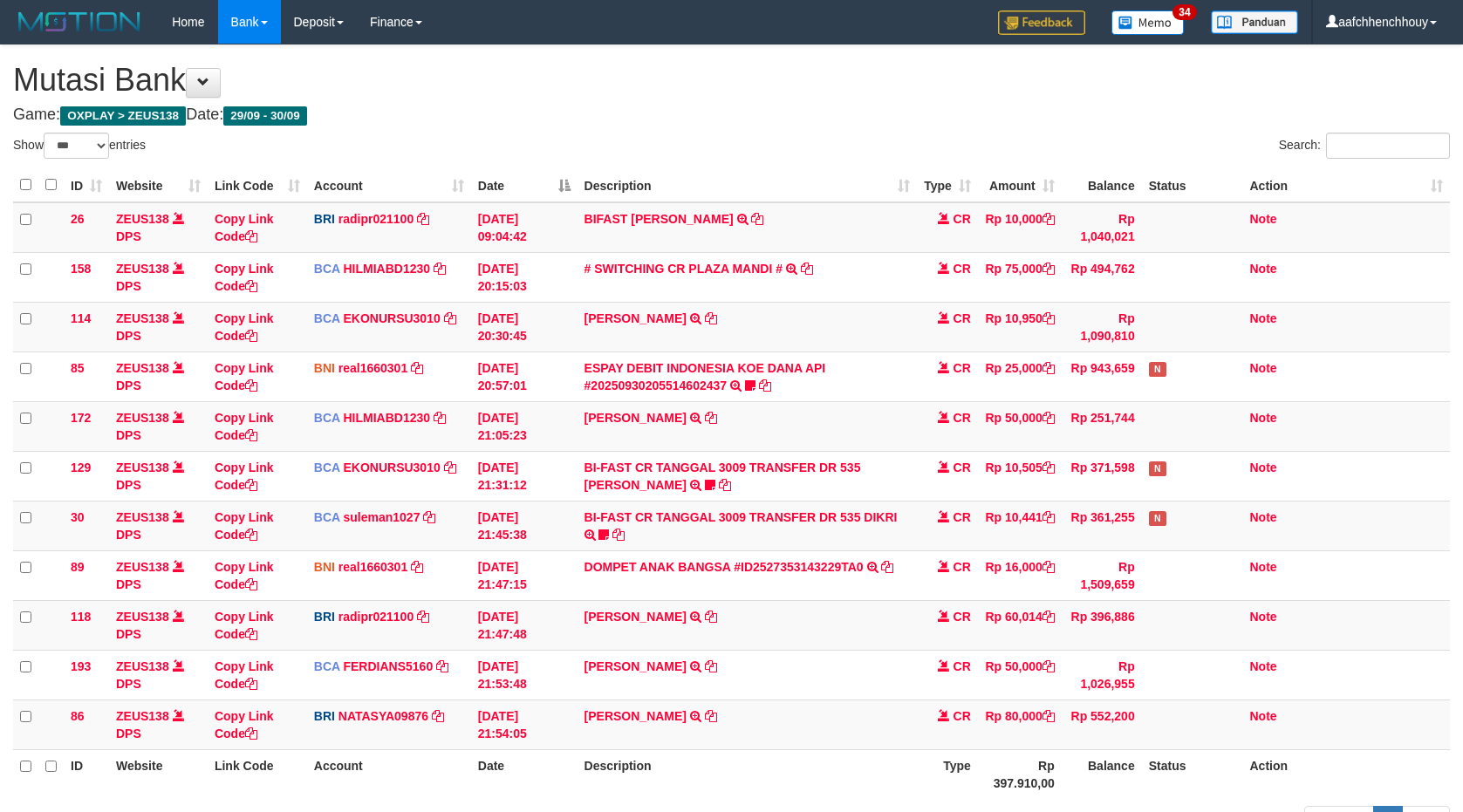
select select "***"
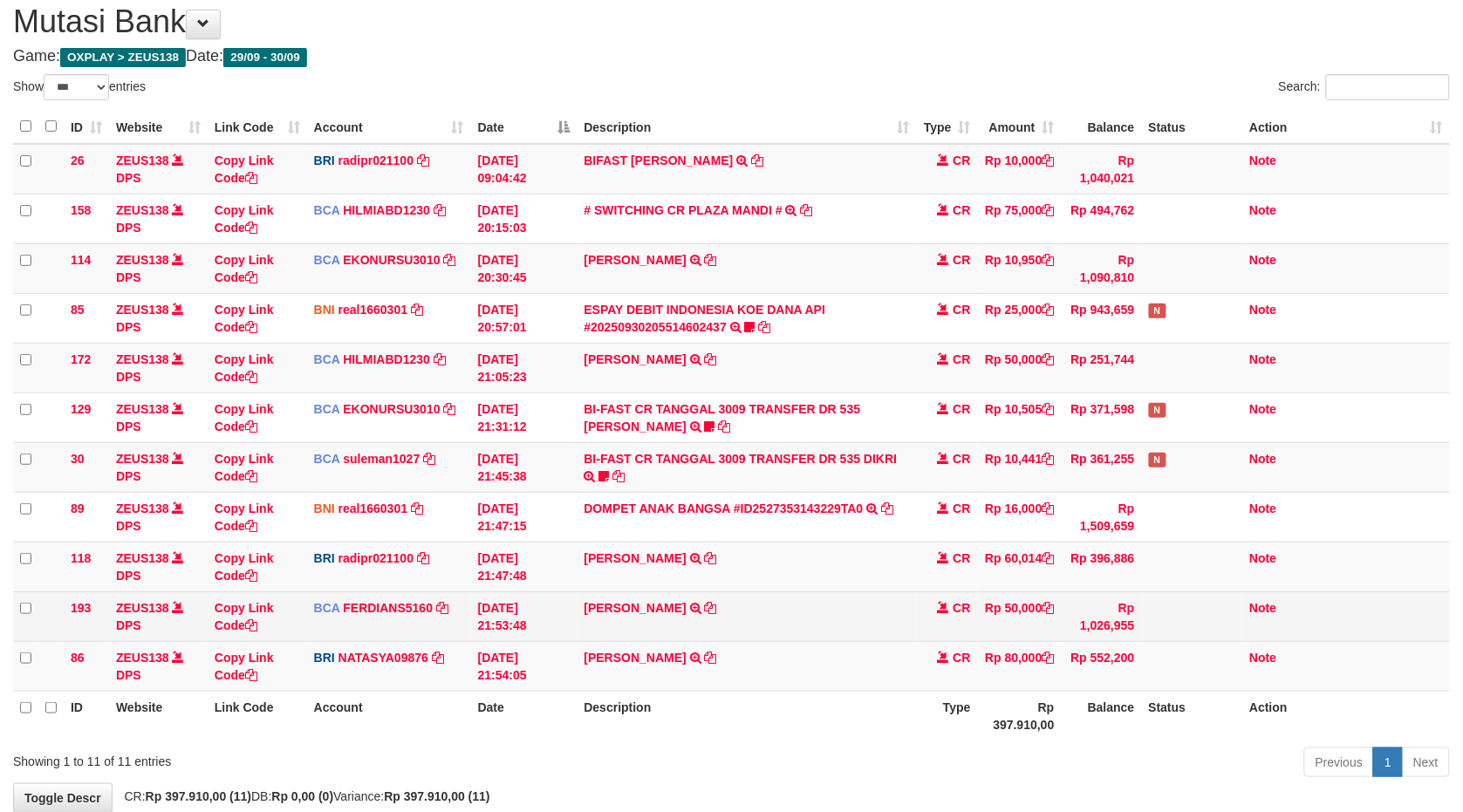
drag, startPoint x: 835, startPoint y: 635, endPoint x: 818, endPoint y: 627, distance: 18.8
click at [834, 635] on td "[PERSON_NAME] TRSF E-BANKING CR 3009/FTSCY/WS95271 50000.00[PERSON_NAME]" at bounding box center [747, 617] width 340 height 50
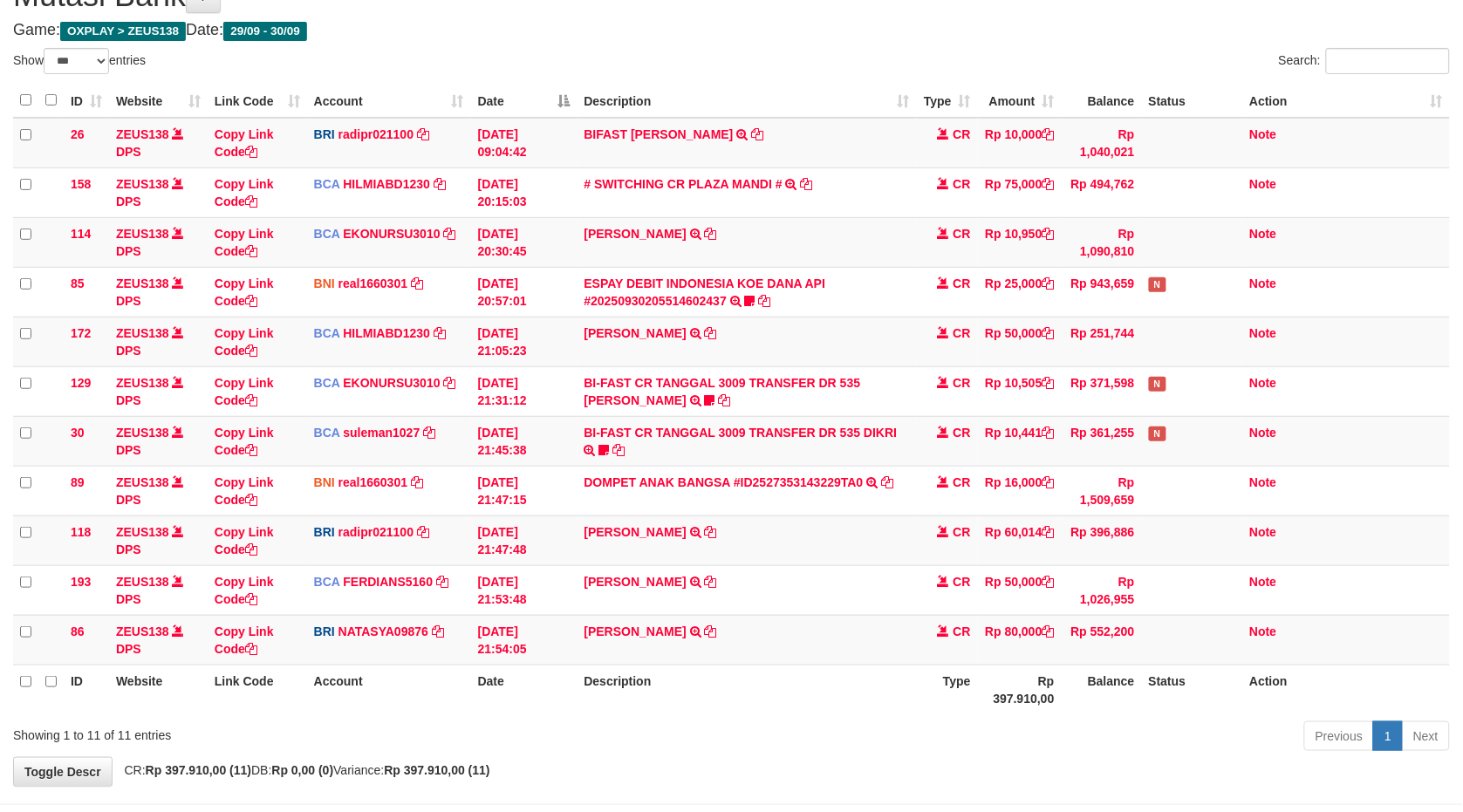
scroll to position [159, 0]
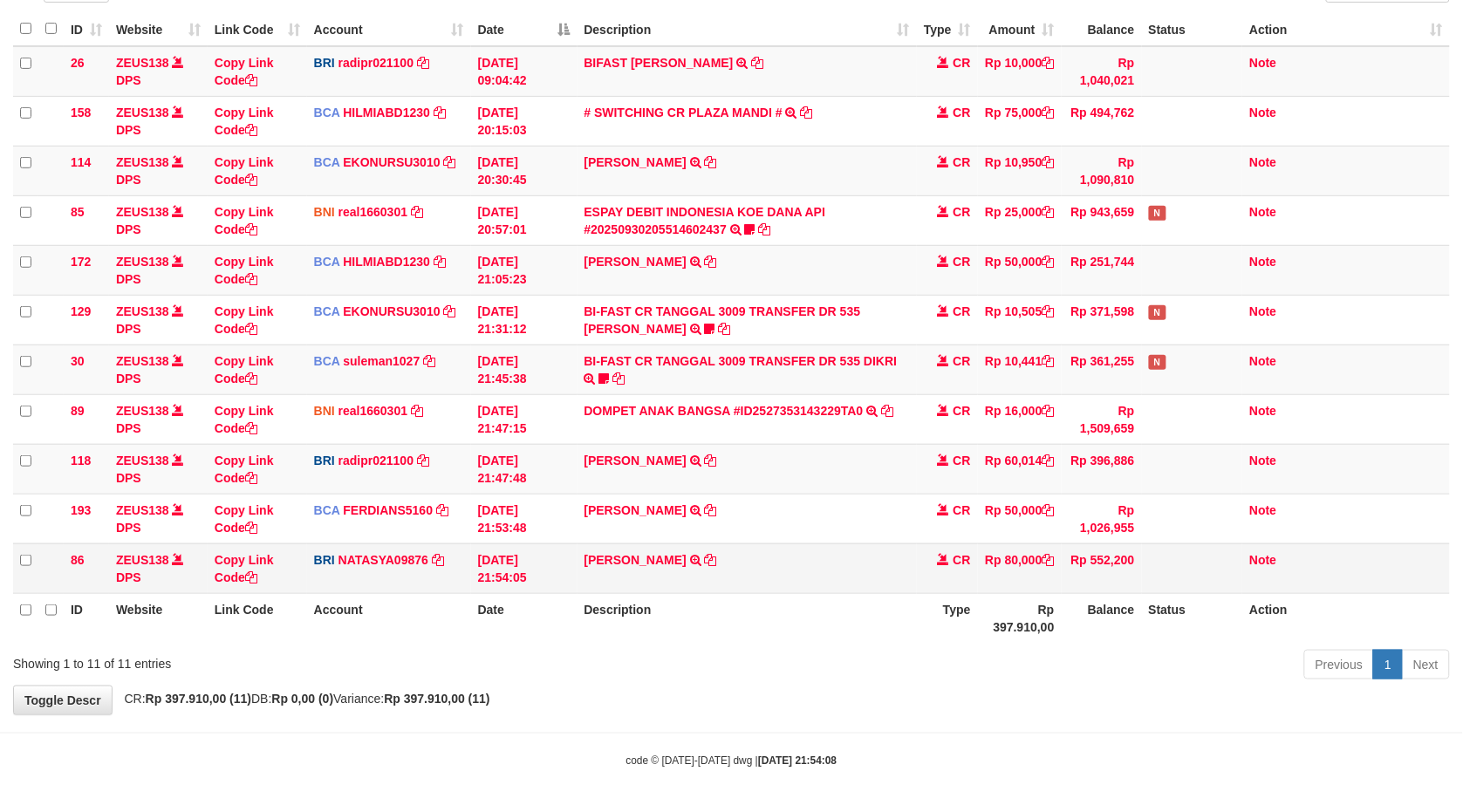
click at [674, 545] on td "[PERSON_NAME] TRANSFER NBMB [PERSON_NAME] TO [PERSON_NAME]" at bounding box center [747, 568] width 340 height 50
click at [674, 545] on td "DANA HERIYANTOADI TRANSFER NBMB DANA HERIYANTOADI TO SITI NURLITA SAPITRI" at bounding box center [747, 568] width 340 height 50
copy td "HERIYANTOADI"
drag, startPoint x: 808, startPoint y: 757, endPoint x: 548, endPoint y: 684, distance: 270.1
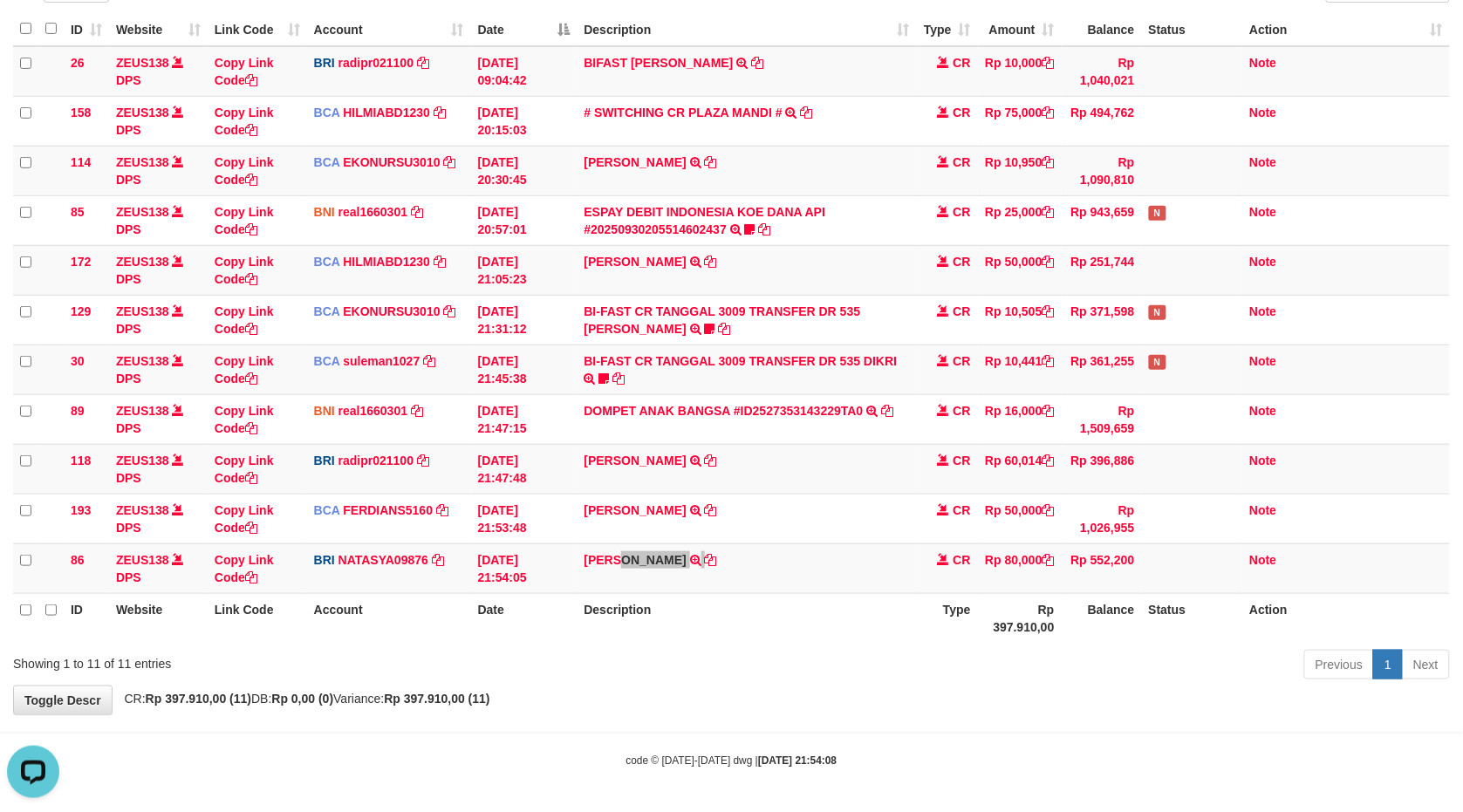
click at [776, 762] on body "Toggle navigation Home Bank Account List Load By Website Group [OXPLAY] ZEUS138…" at bounding box center [732, 328] width 1463 height 968
click at [240, 557] on link "Copy Link Code" at bounding box center [244, 569] width 60 height 31
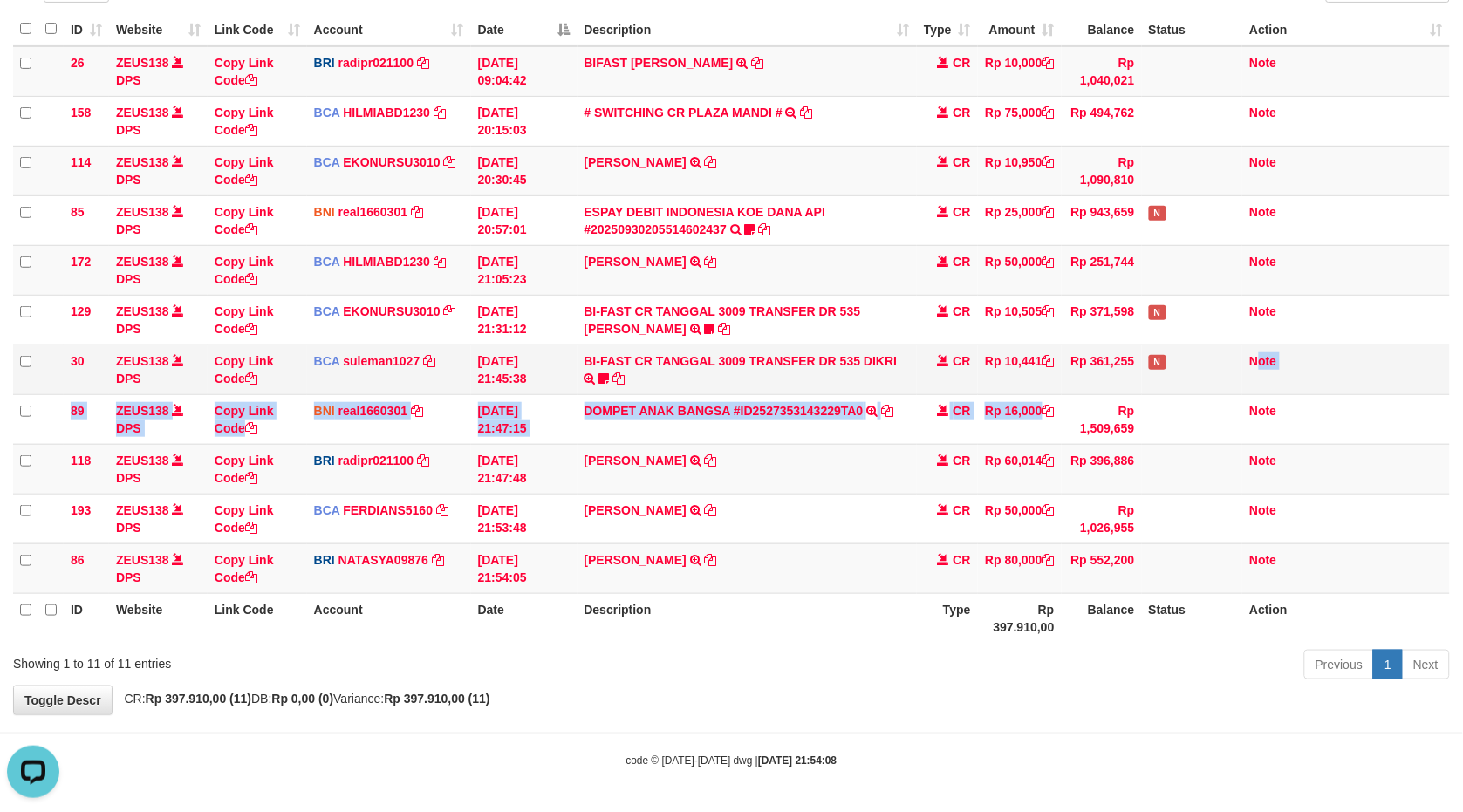
drag, startPoint x: 1105, startPoint y: 371, endPoint x: 1129, endPoint y: 363, distance: 25.3
click at [1125, 364] on tr "30 ZEUS138 DPS Copy Link Code BCA suleman1027 DPS SULEMAN mutasi_20250930_2972 …" at bounding box center [732, 370] width 1437 height 50
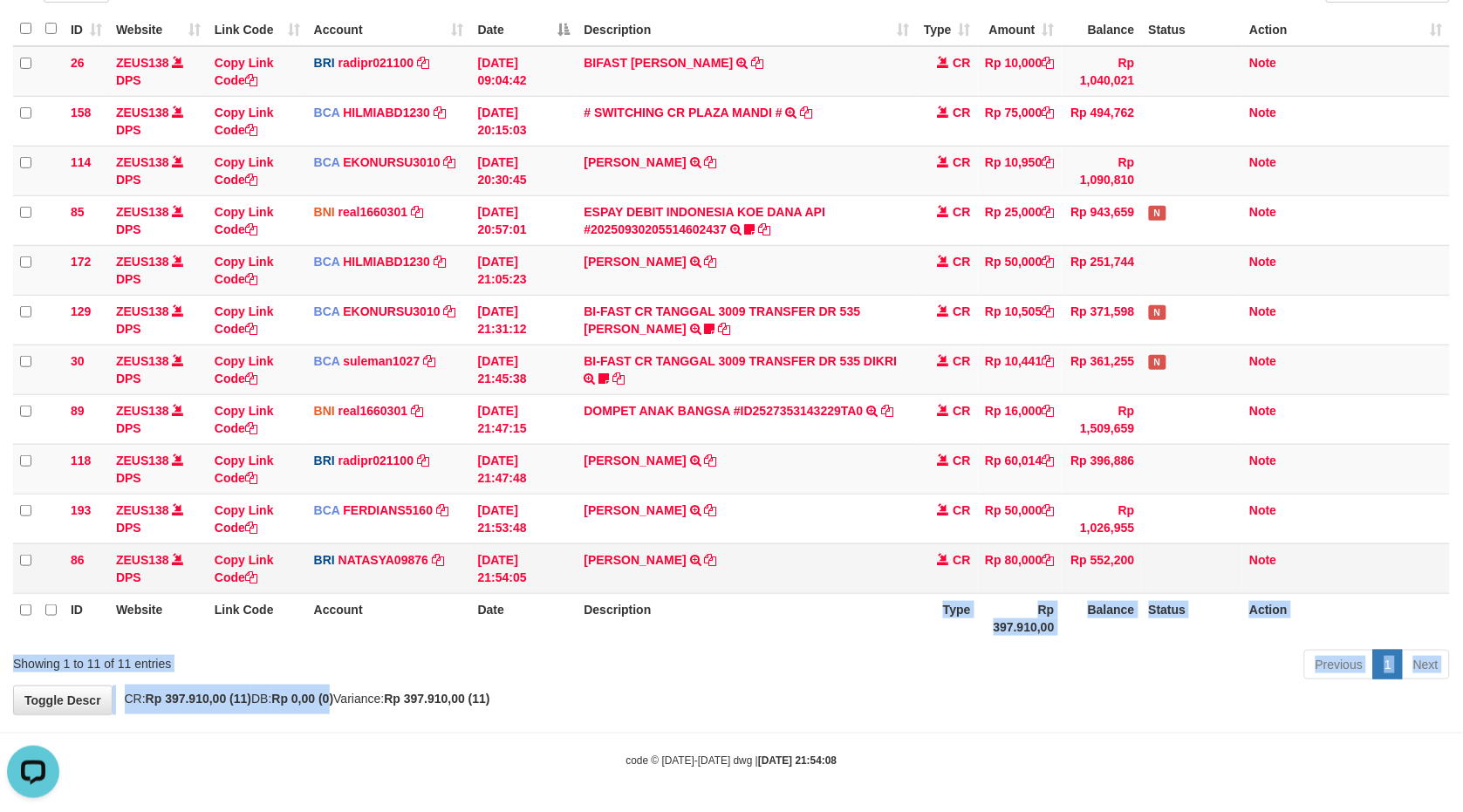
click at [905, 591] on div "**********" at bounding box center [732, 301] width 1463 height 825
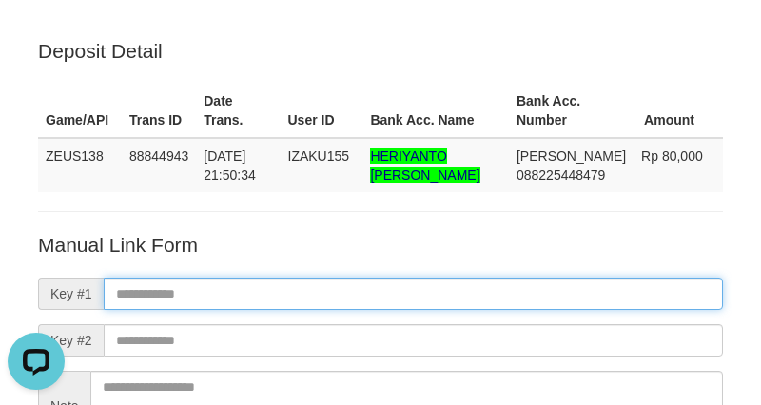
click at [543, 299] on input "text" at bounding box center [413, 294] width 619 height 32
paste input "**********"
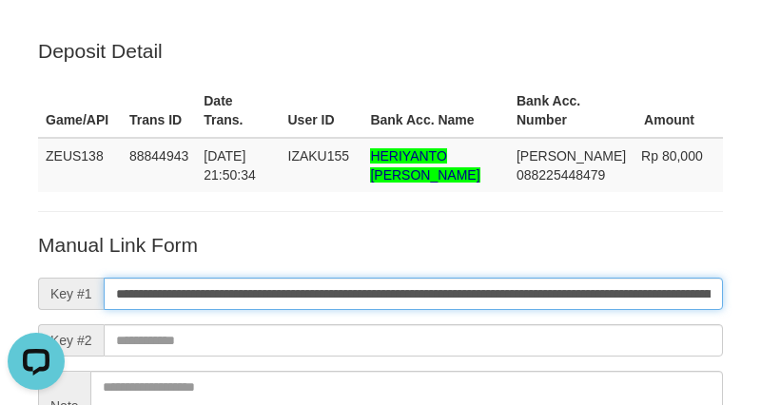
scroll to position [0, 1071]
type input "**********"
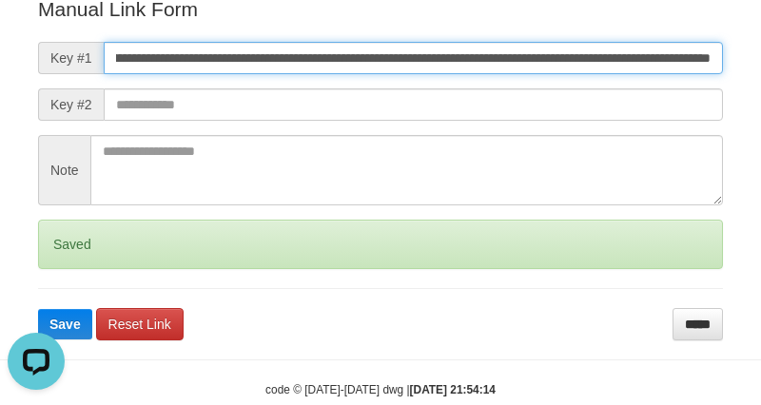
click at [38, 309] on button "Save" at bounding box center [65, 324] width 54 height 30
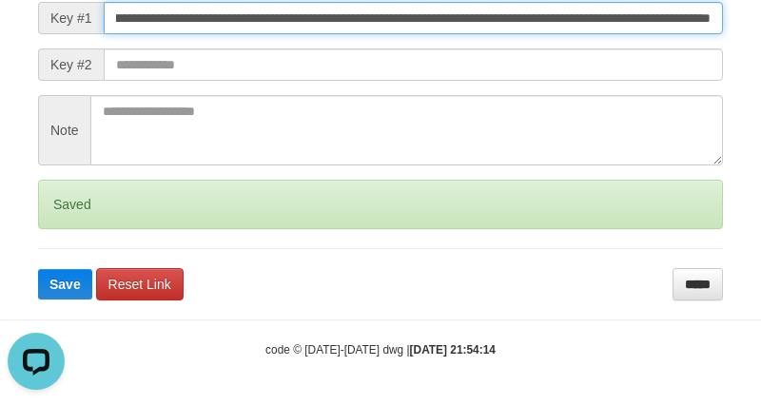
click at [38, 269] on button "Save" at bounding box center [65, 284] width 54 height 30
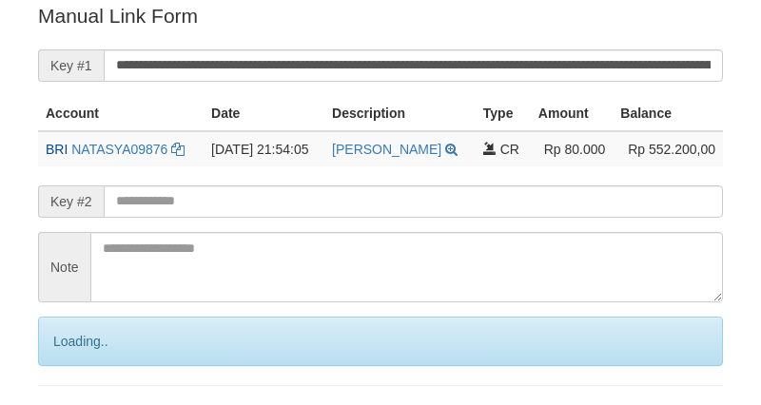
click at [594, 55] on input "**********" at bounding box center [413, 65] width 619 height 32
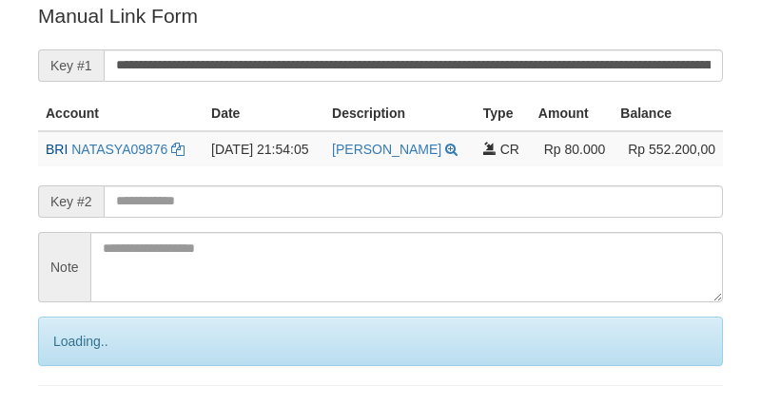
click at [557, 60] on input "**********" at bounding box center [413, 65] width 619 height 32
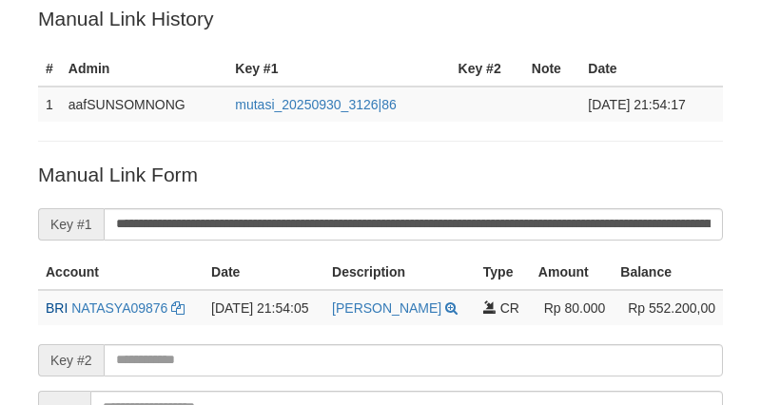
scroll to position [538, 0]
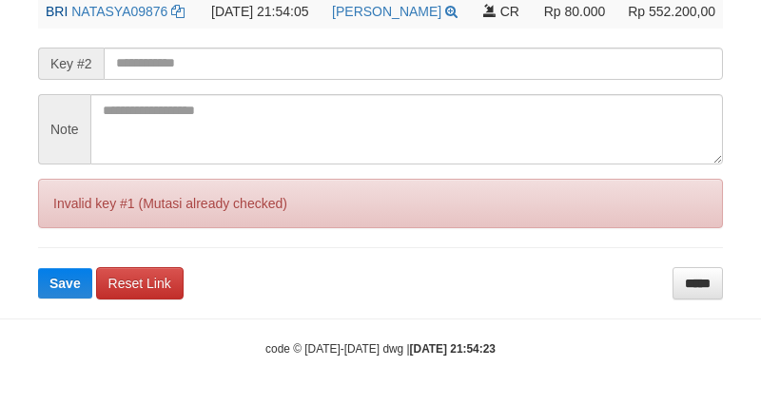
click at [38, 268] on button "Save" at bounding box center [65, 283] width 54 height 30
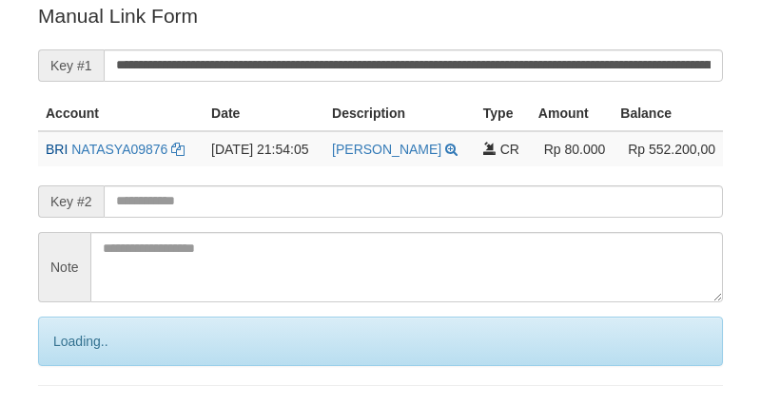
click at [574, 68] on input "**********" at bounding box center [413, 65] width 619 height 32
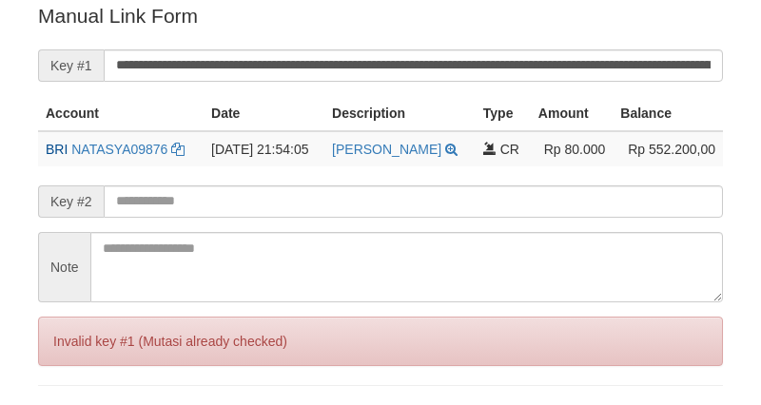
scroll to position [384, 0]
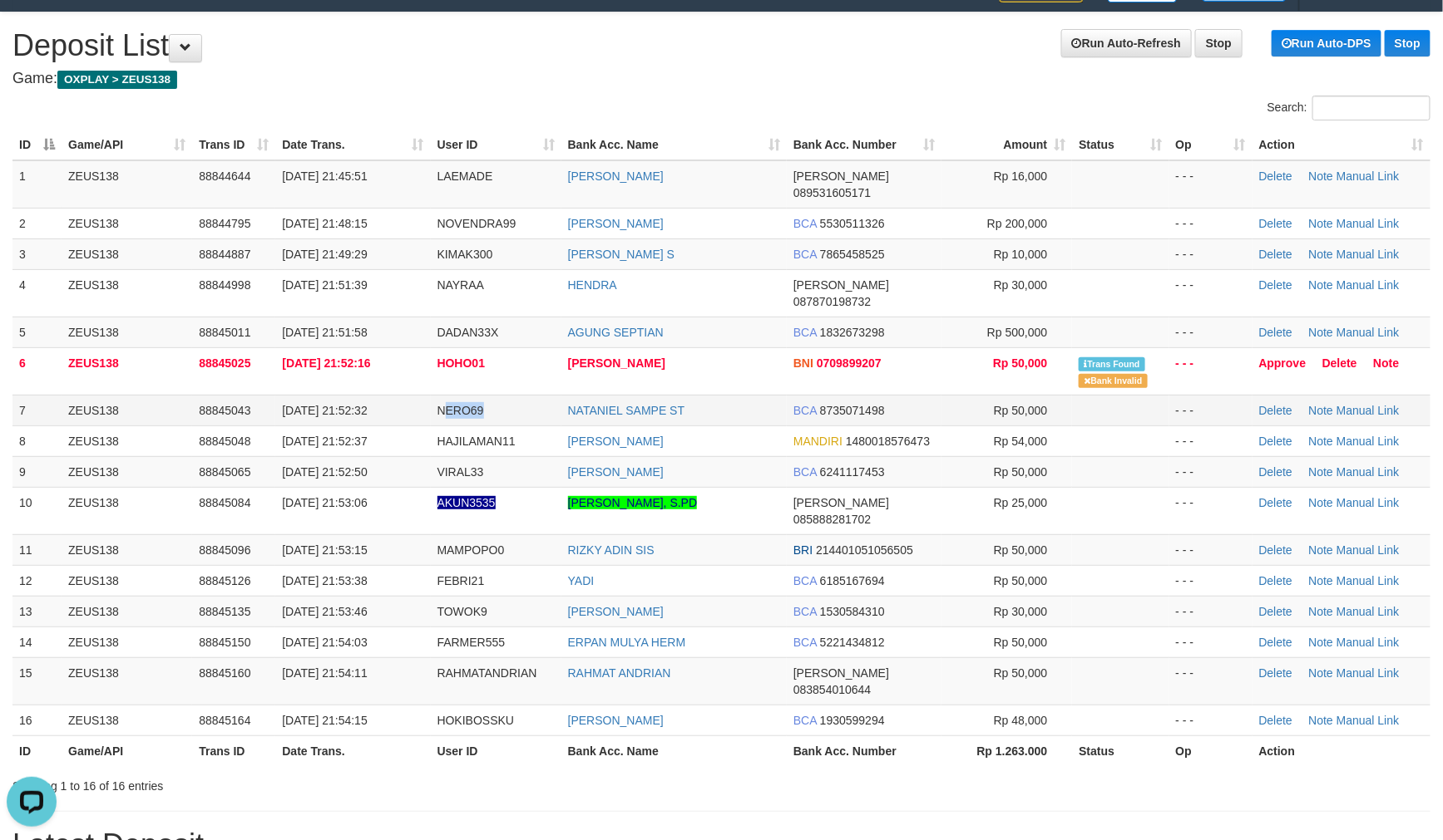
click at [519, 395] on td "NERO69" at bounding box center [495, 410] width 130 height 31
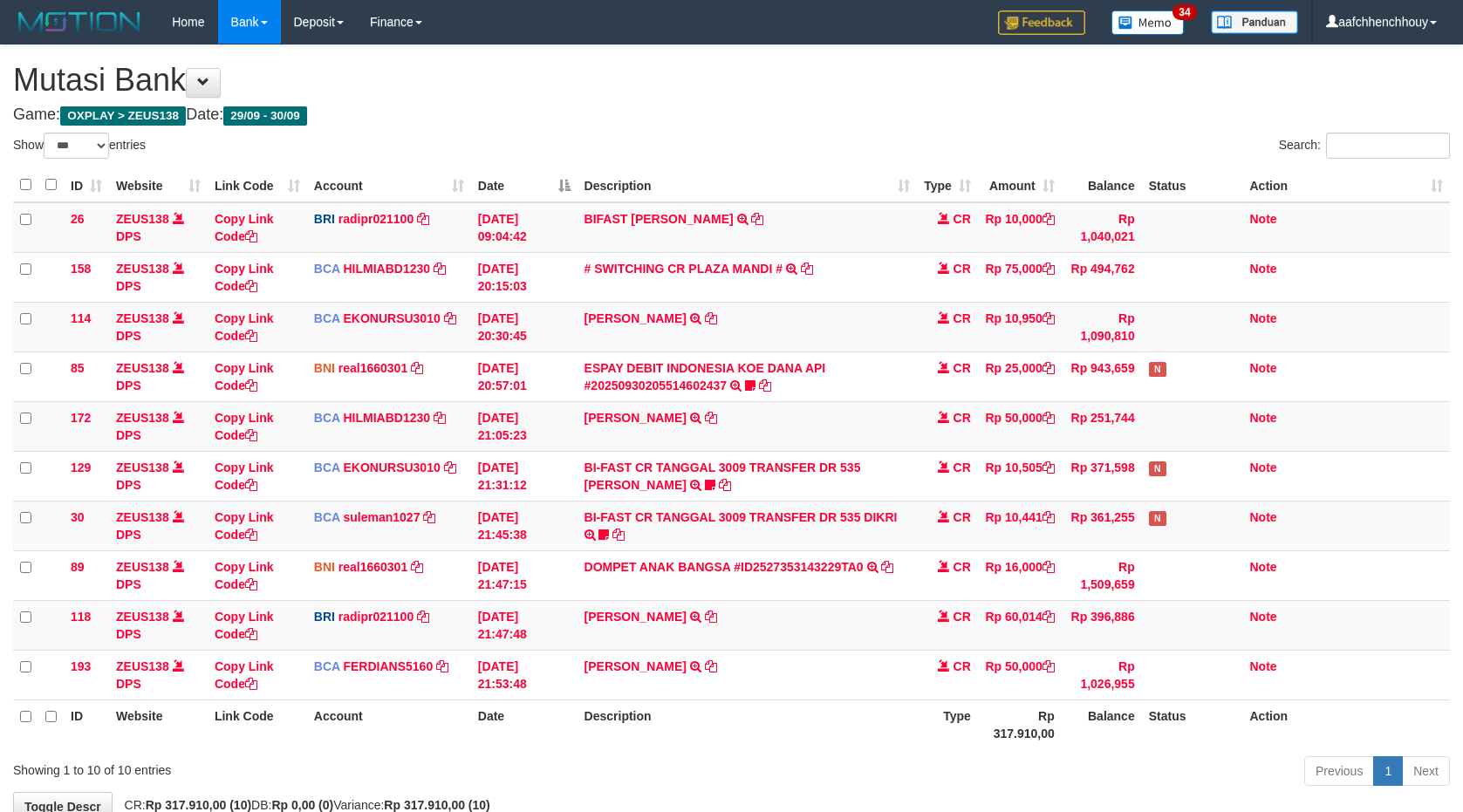
select select "***"
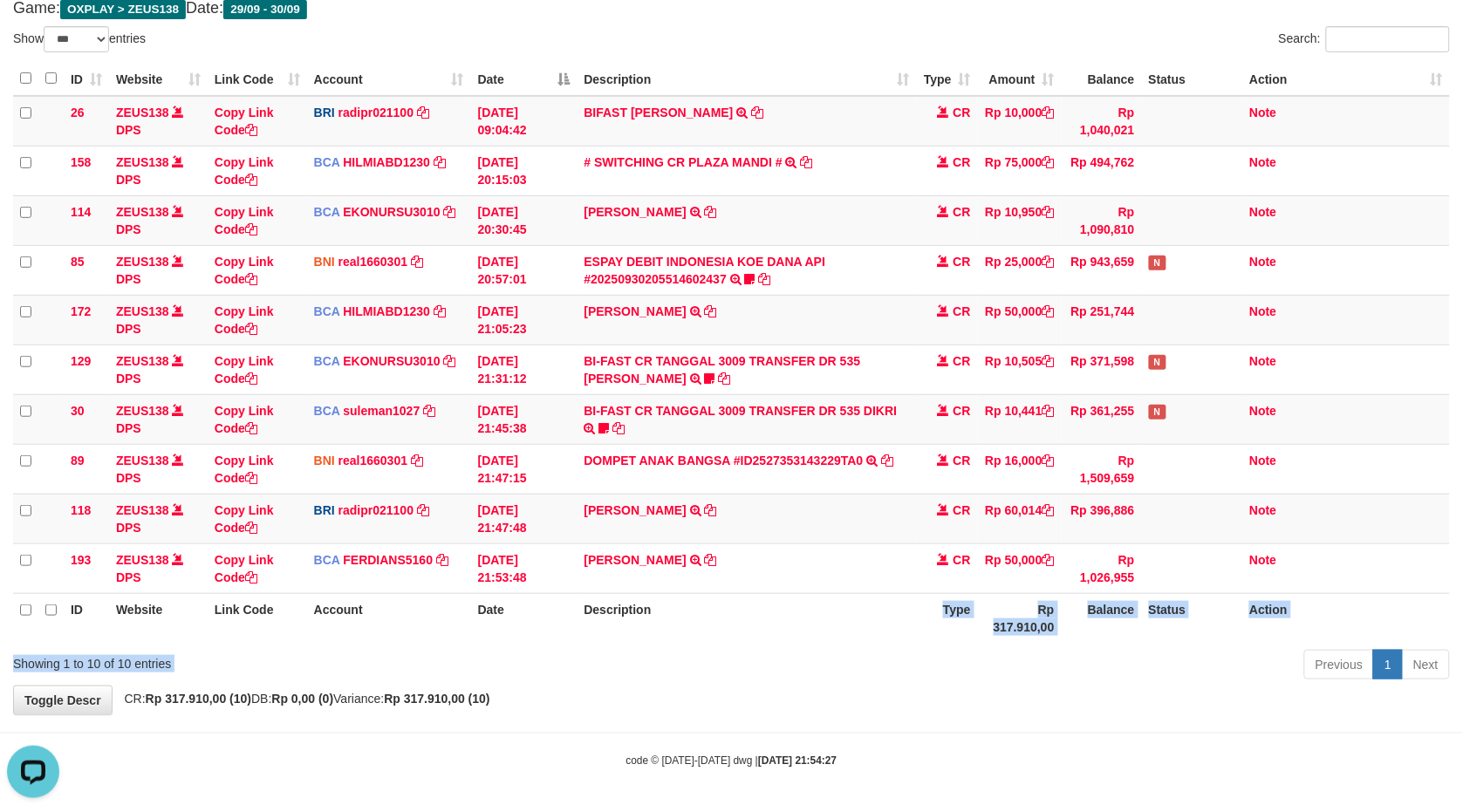
drag, startPoint x: 869, startPoint y: 608, endPoint x: 936, endPoint y: 656, distance: 82.4
click at [931, 659] on div "Show ** ** ** *** entries Search: ID Website Link Code Account Date Description…" at bounding box center [732, 356] width 1437 height 660
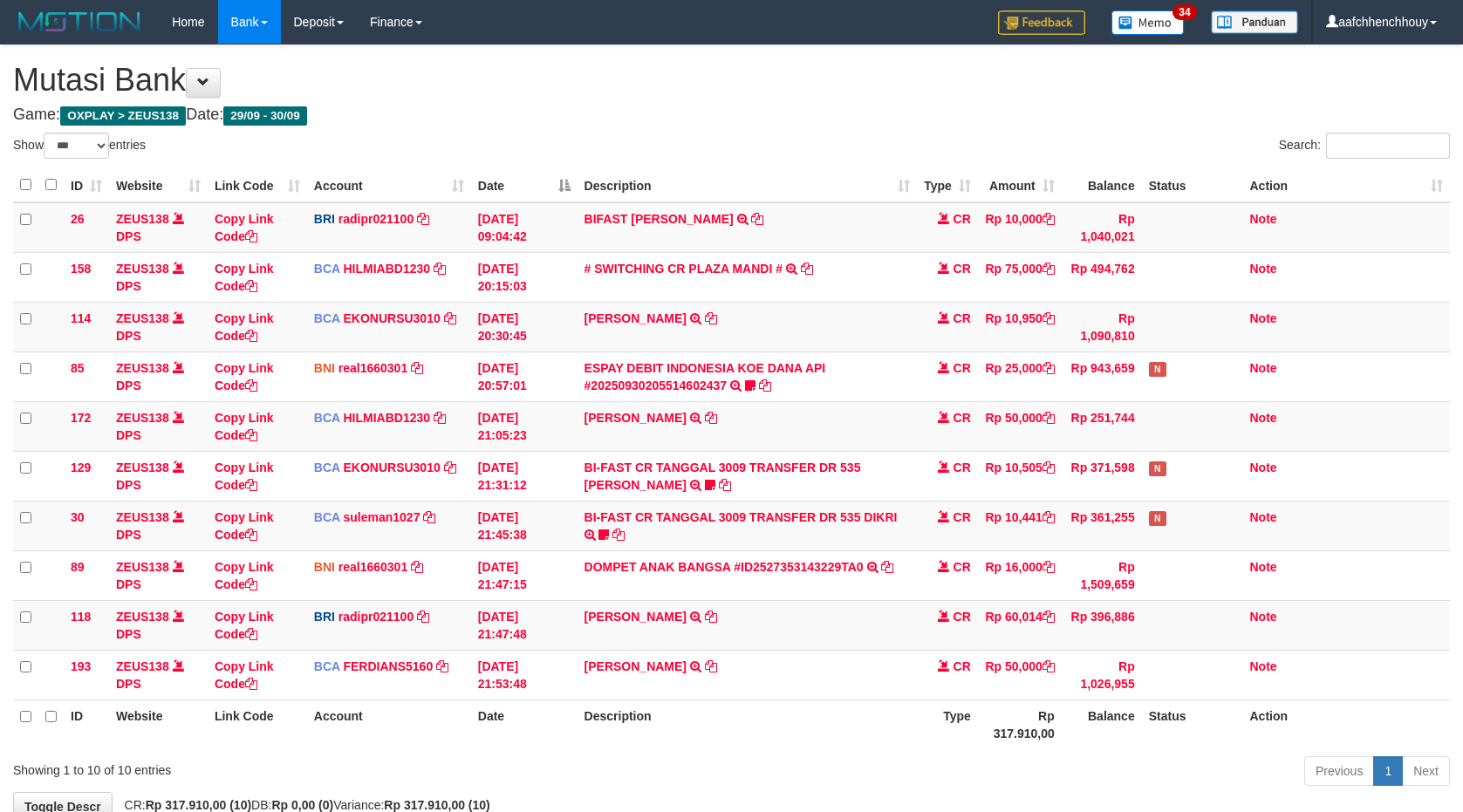
select select "***"
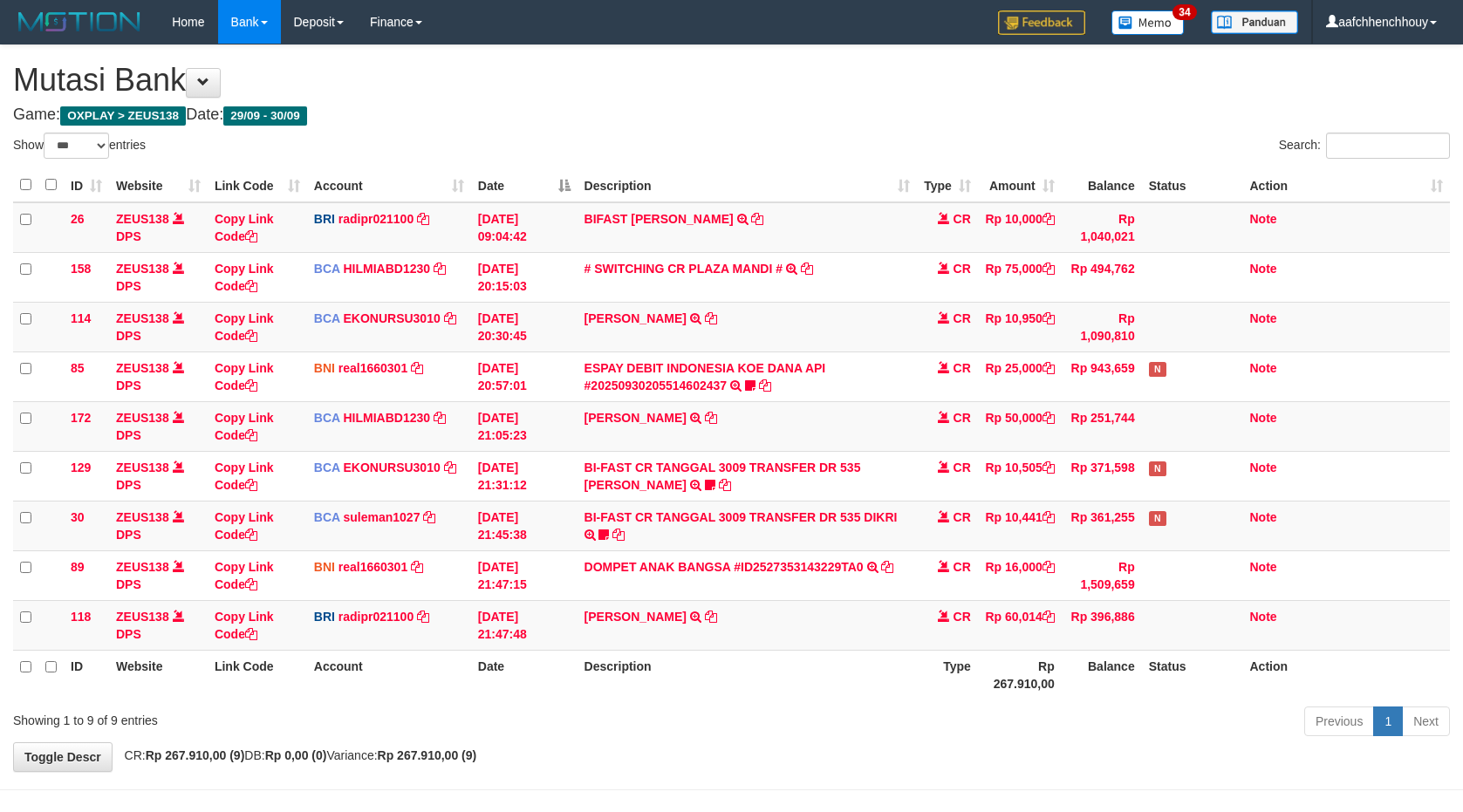
select select "***"
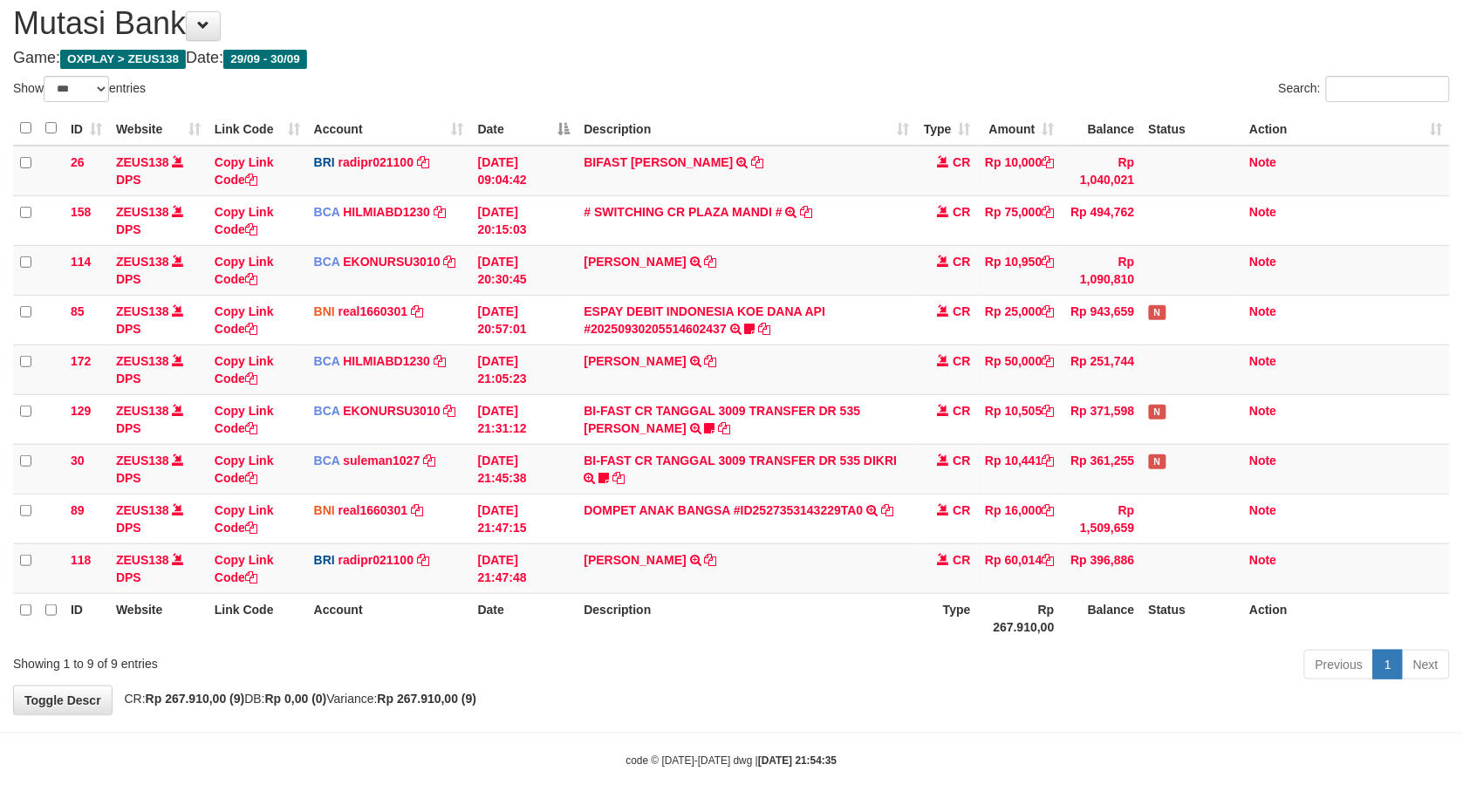
drag, startPoint x: 920, startPoint y: 546, endPoint x: 535, endPoint y: 613, distance: 390.8
click at [705, 582] on tr "118 ZEUS138 DPS Copy Link Code BRI radipr021100 DPS REYNALDI ADI PRATAMA mutasi…" at bounding box center [732, 568] width 1437 height 50
drag, startPoint x: 966, startPoint y: 565, endPoint x: 422, endPoint y: 628, distance: 547.6
click at [821, 592] on table "ID Website Link Code Account Date Description Type Amount Balance Status Action…" at bounding box center [732, 377] width 1437 height 531
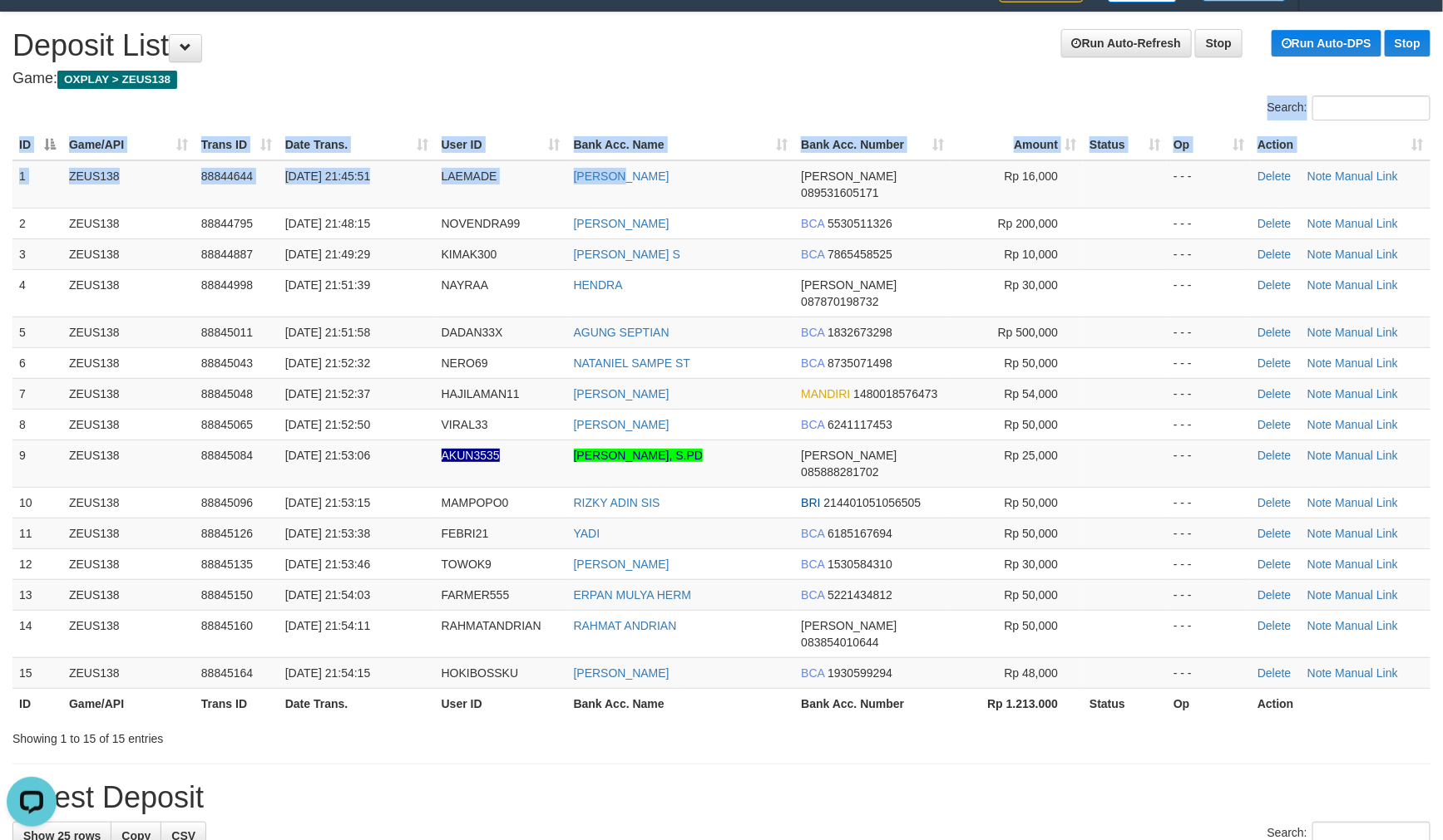
drag, startPoint x: 768, startPoint y: 105, endPoint x: 5, endPoint y: 309, distance: 789.8
click at [765, 105] on div "Search: ID Game/API Trans ID Date Trans. User ID Bank Acc. Name Bank Acc. Numbe…" at bounding box center [721, 420] width 1418 height 651
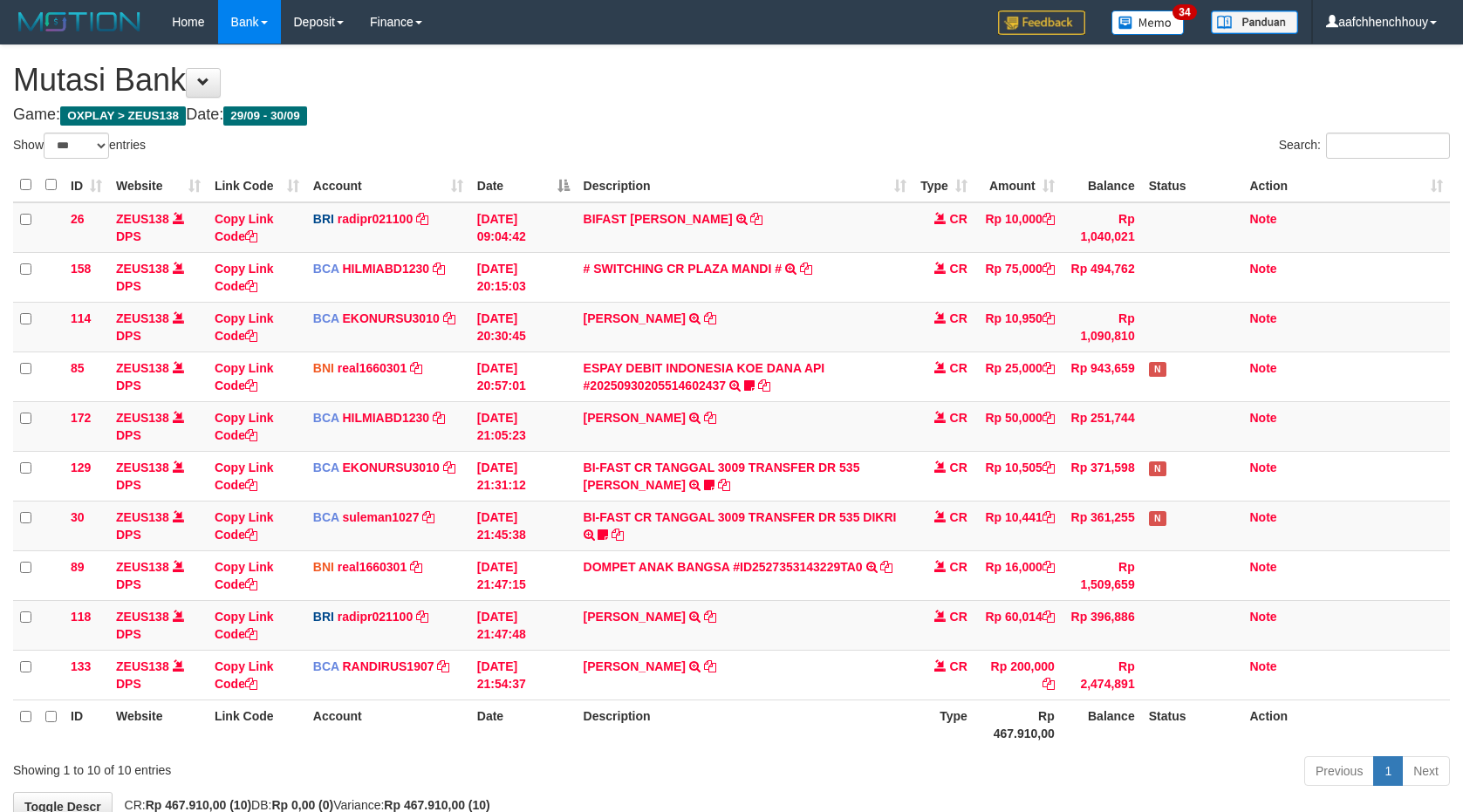
select select "***"
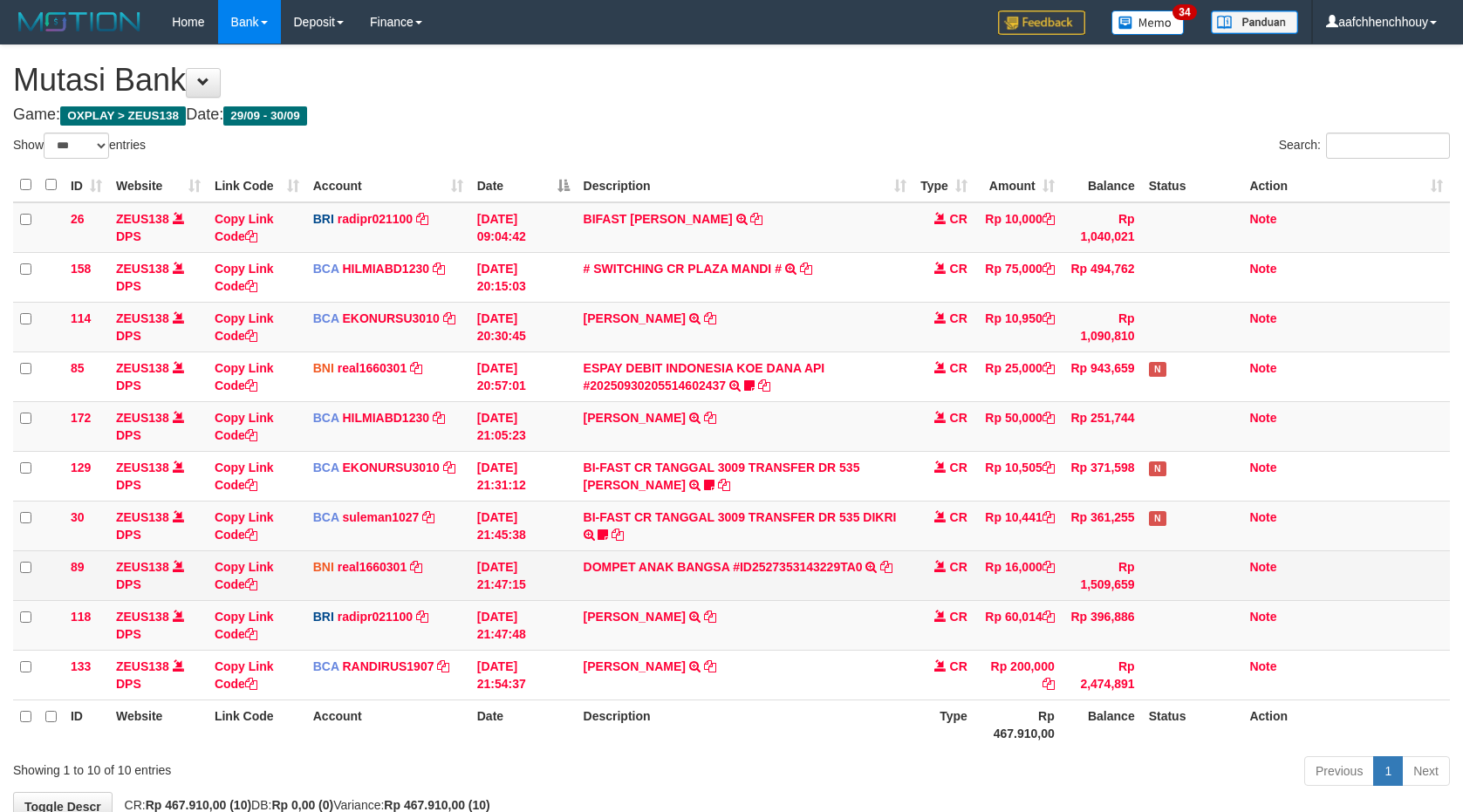
scroll to position [62, 0]
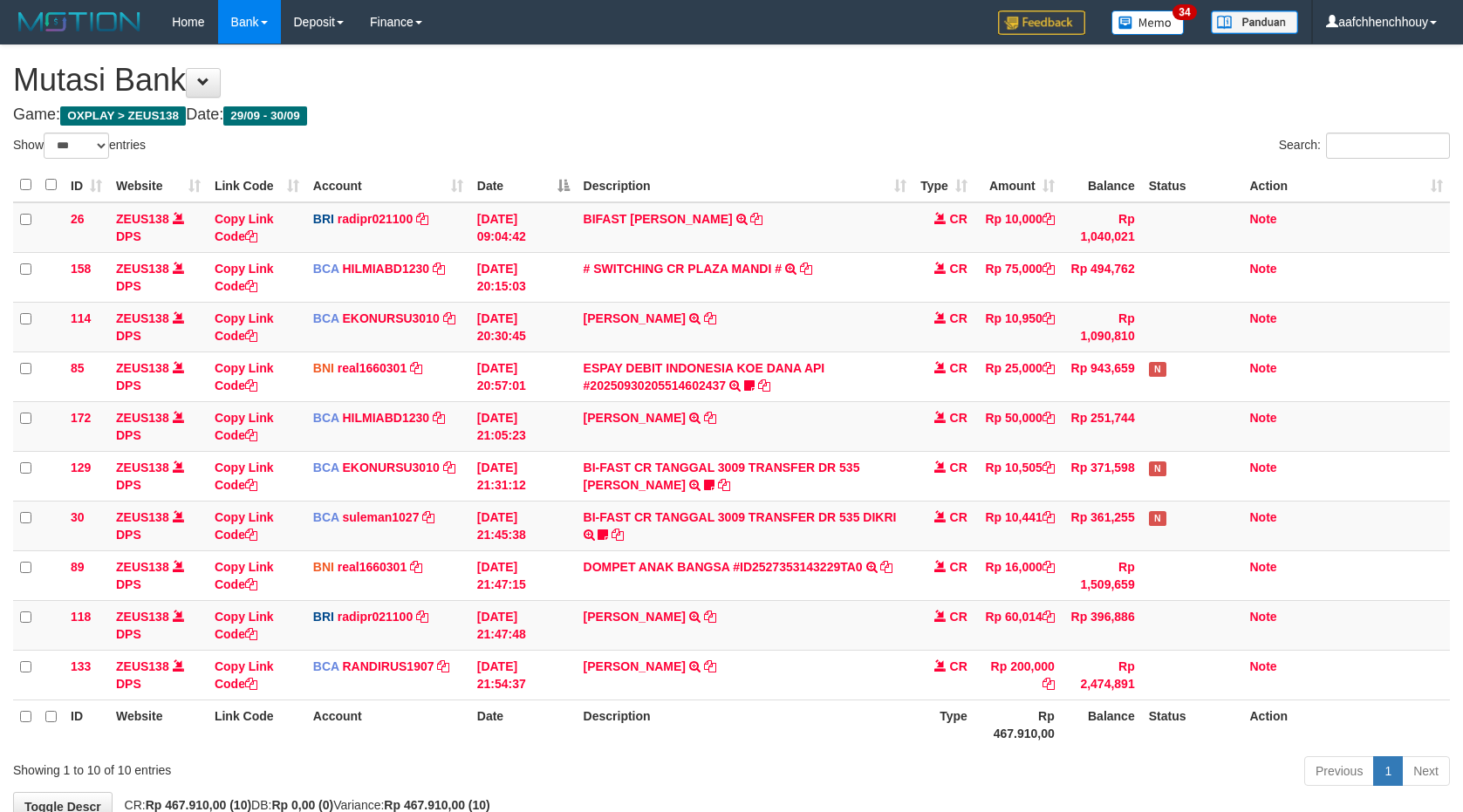
select select "***"
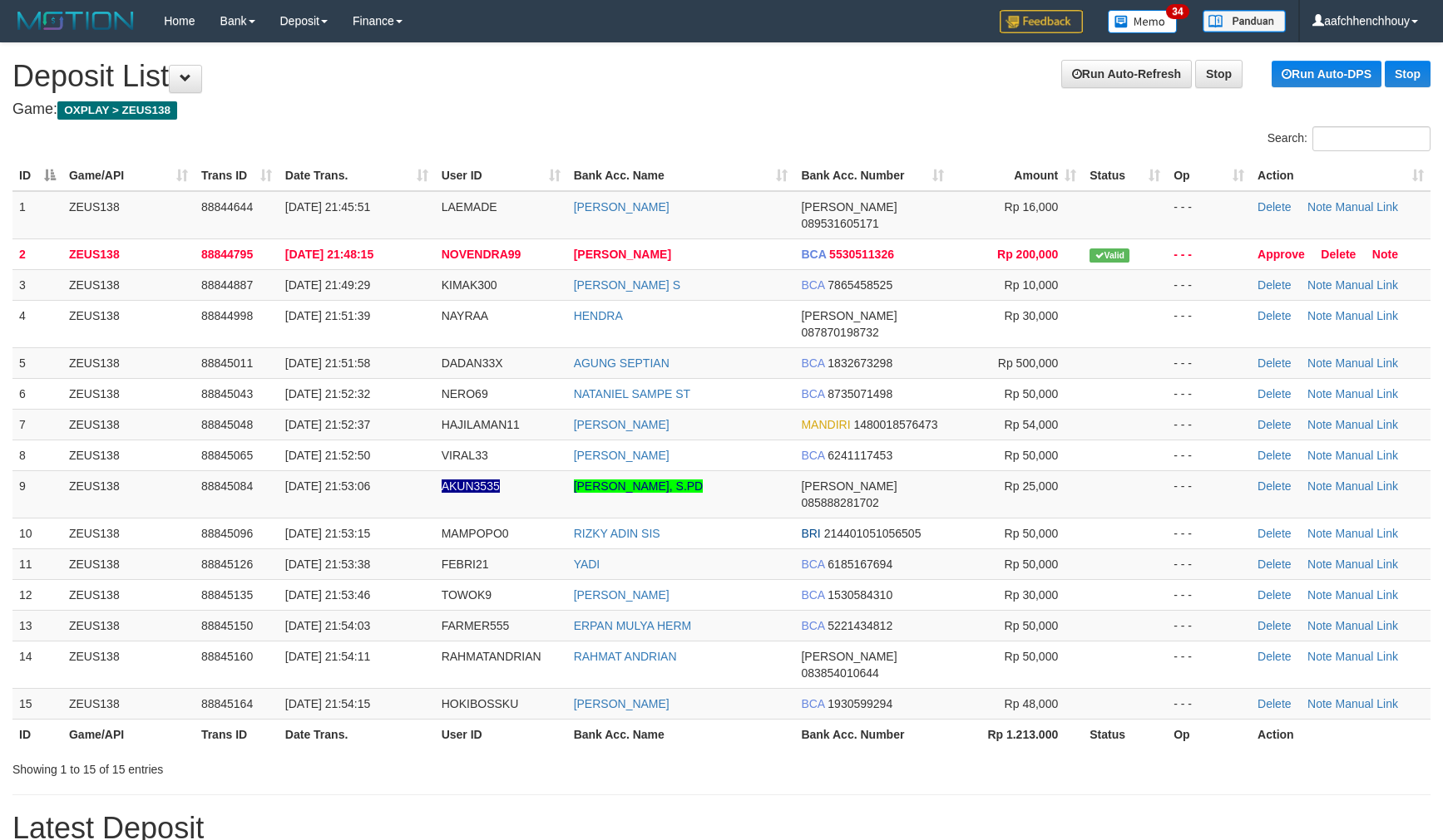
scroll to position [31, 0]
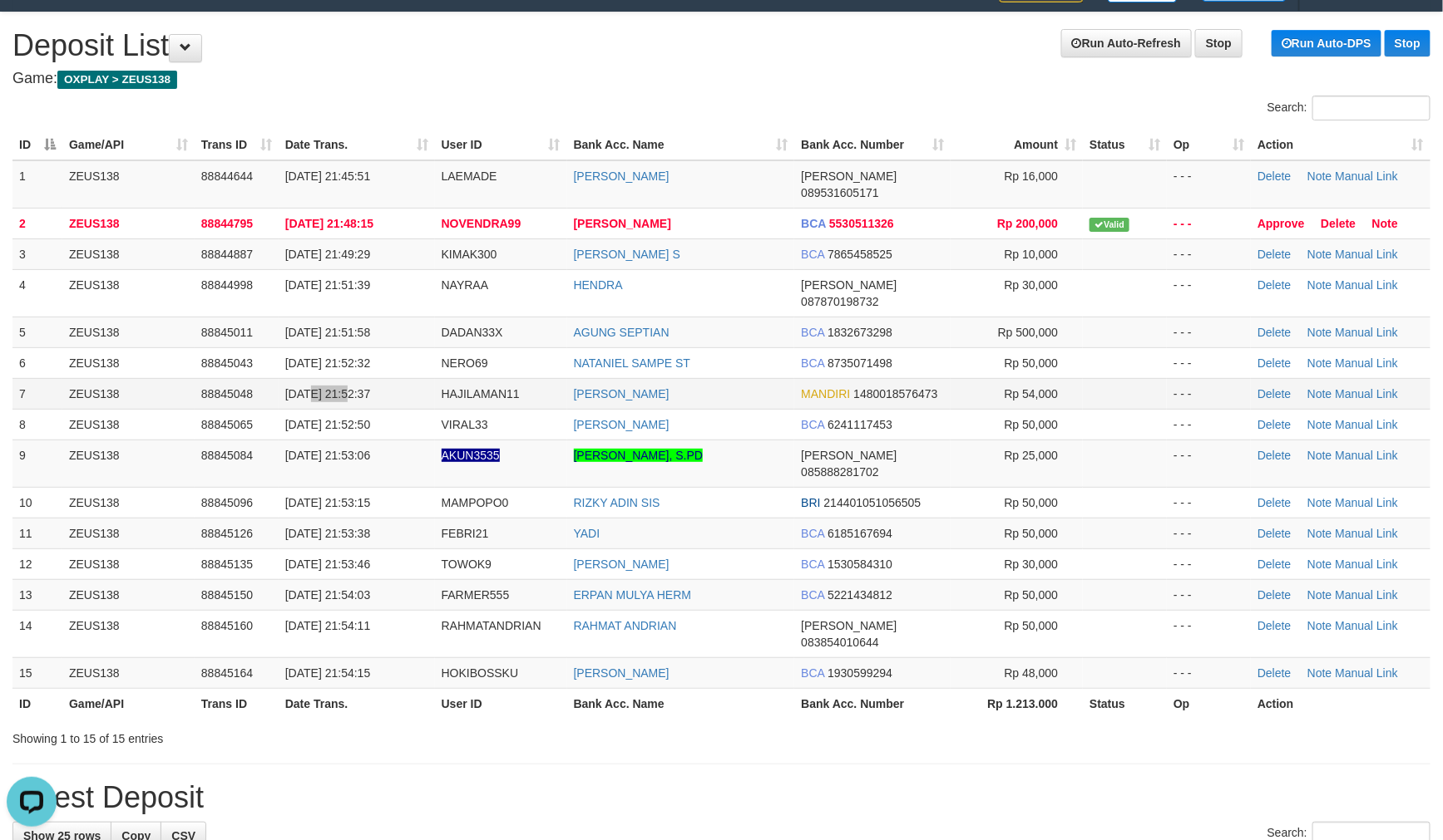
click at [346, 387] on span "30/09/2025 21:52:37" at bounding box center [327, 393] width 85 height 13
click at [366, 358] on tbody "1 ZEUS138 88844644 30/09/2025 21:45:51 LAEMADE YUDI SUHARNES DANA 089531605171 …" at bounding box center [721, 424] width 1418 height 529
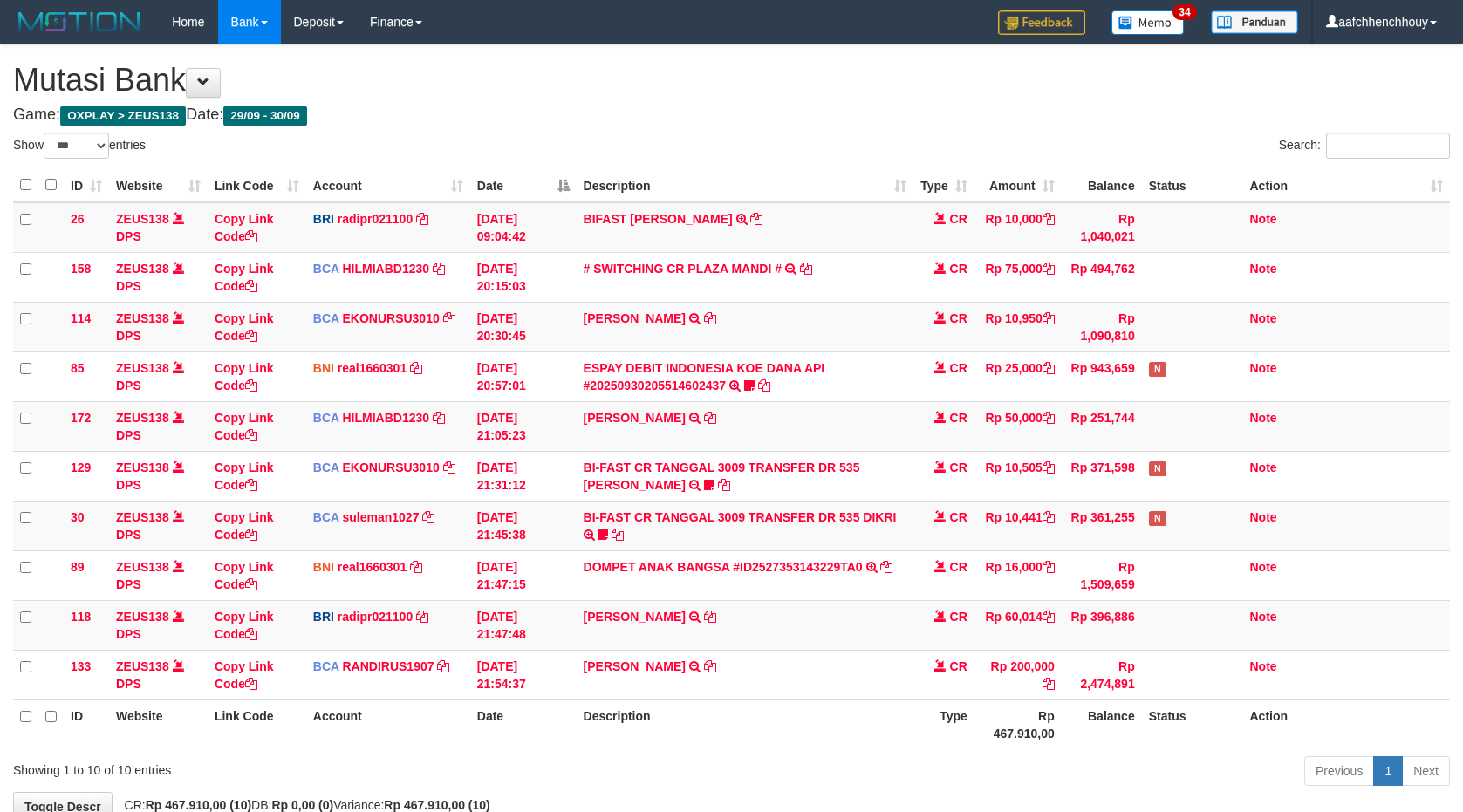
select select "***"
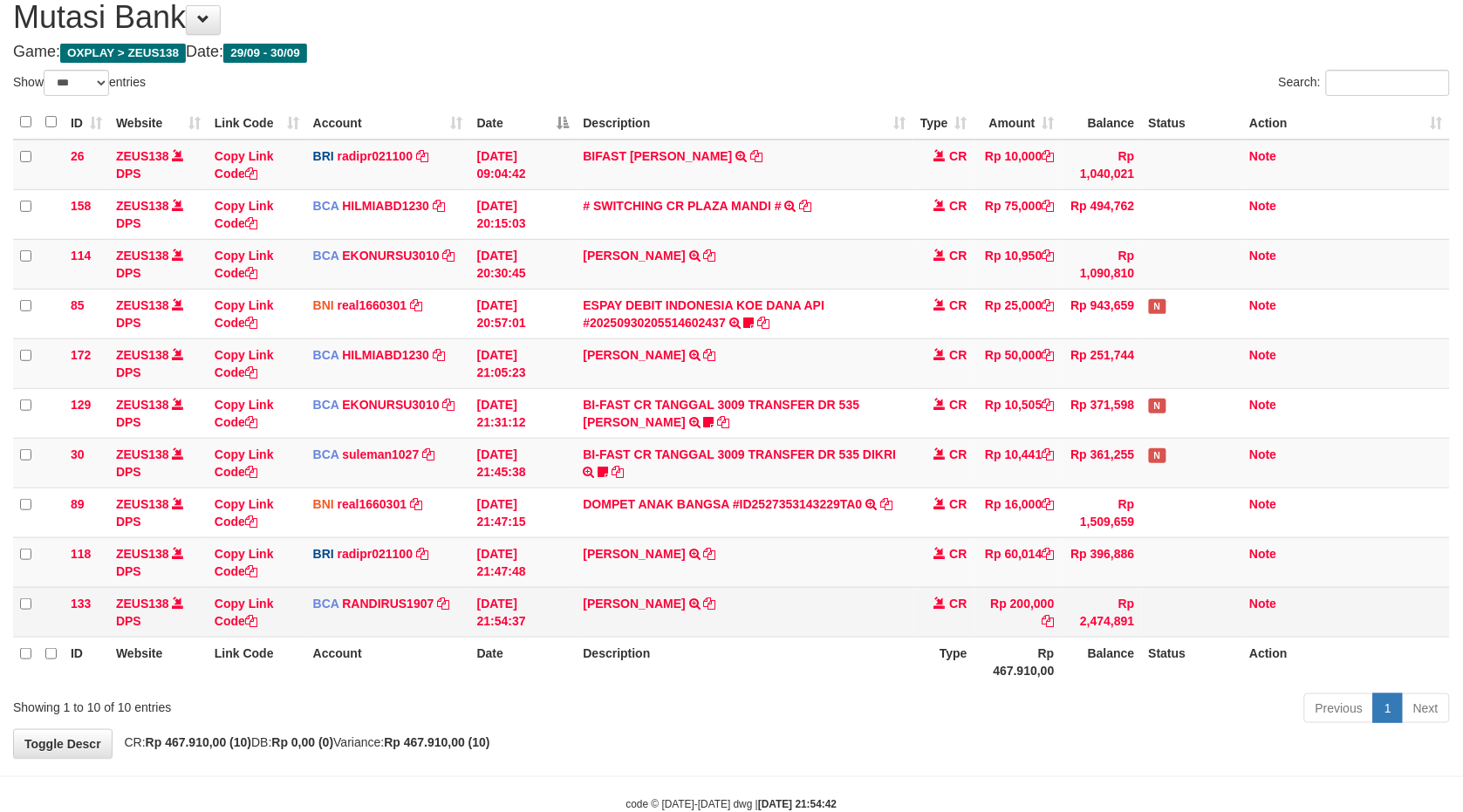
click at [770, 598] on td "BONG KARMAN WONGSO TRSF E-BANKING CR 3009/FTSCY/WS95031 200000.00BONG KARMAN WO…" at bounding box center [744, 612] width 337 height 50
click at [717, 598] on icon at bounding box center [709, 603] width 12 height 12
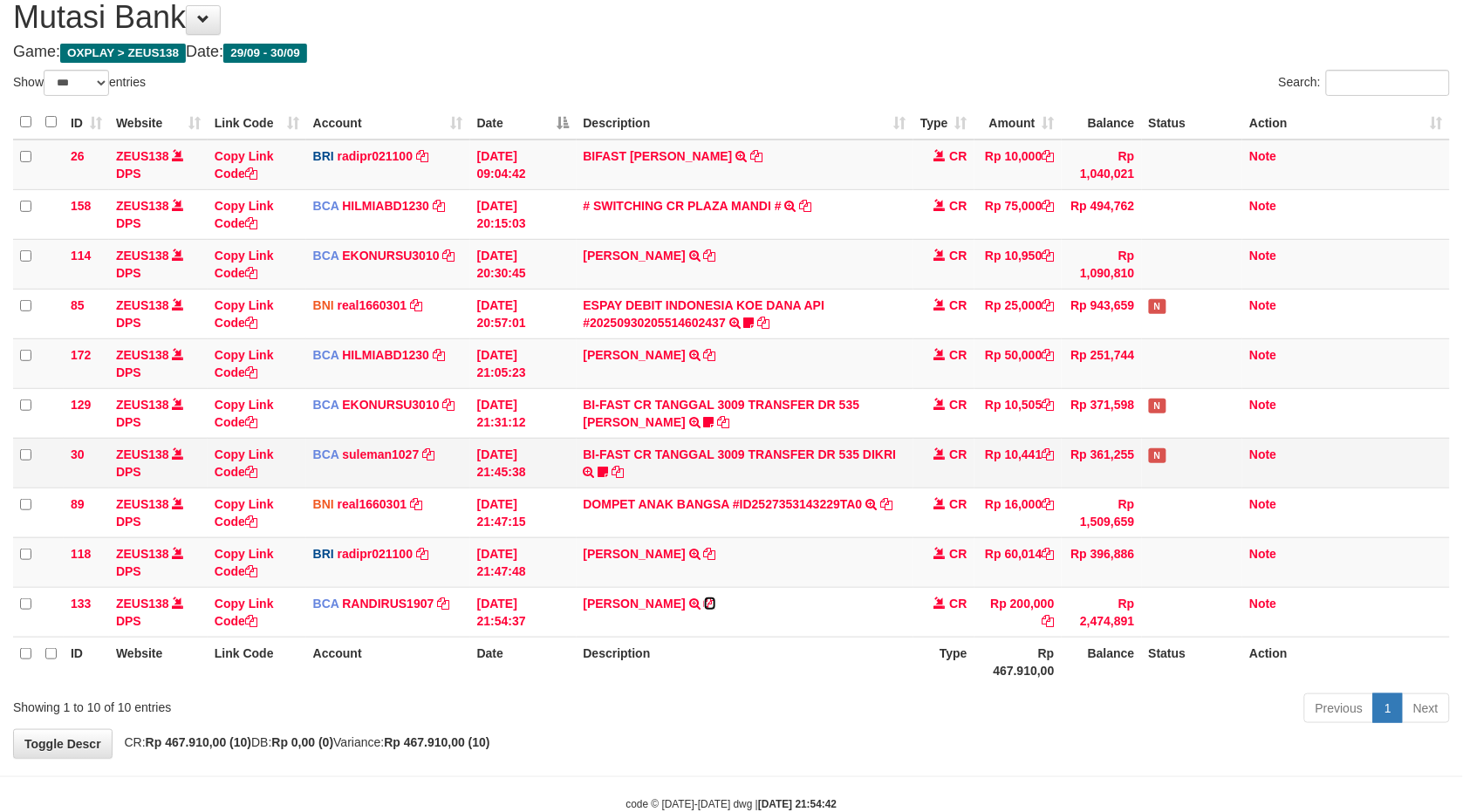
drag, startPoint x: 764, startPoint y: 598, endPoint x: 1399, endPoint y: 471, distance: 647.6
click at [771, 598] on td "BONG KARMAN WONGSO TRSF E-BANKING CR 3009/FTSCY/WS95031 200000.00BONG KARMAN WO…" at bounding box center [744, 612] width 337 height 50
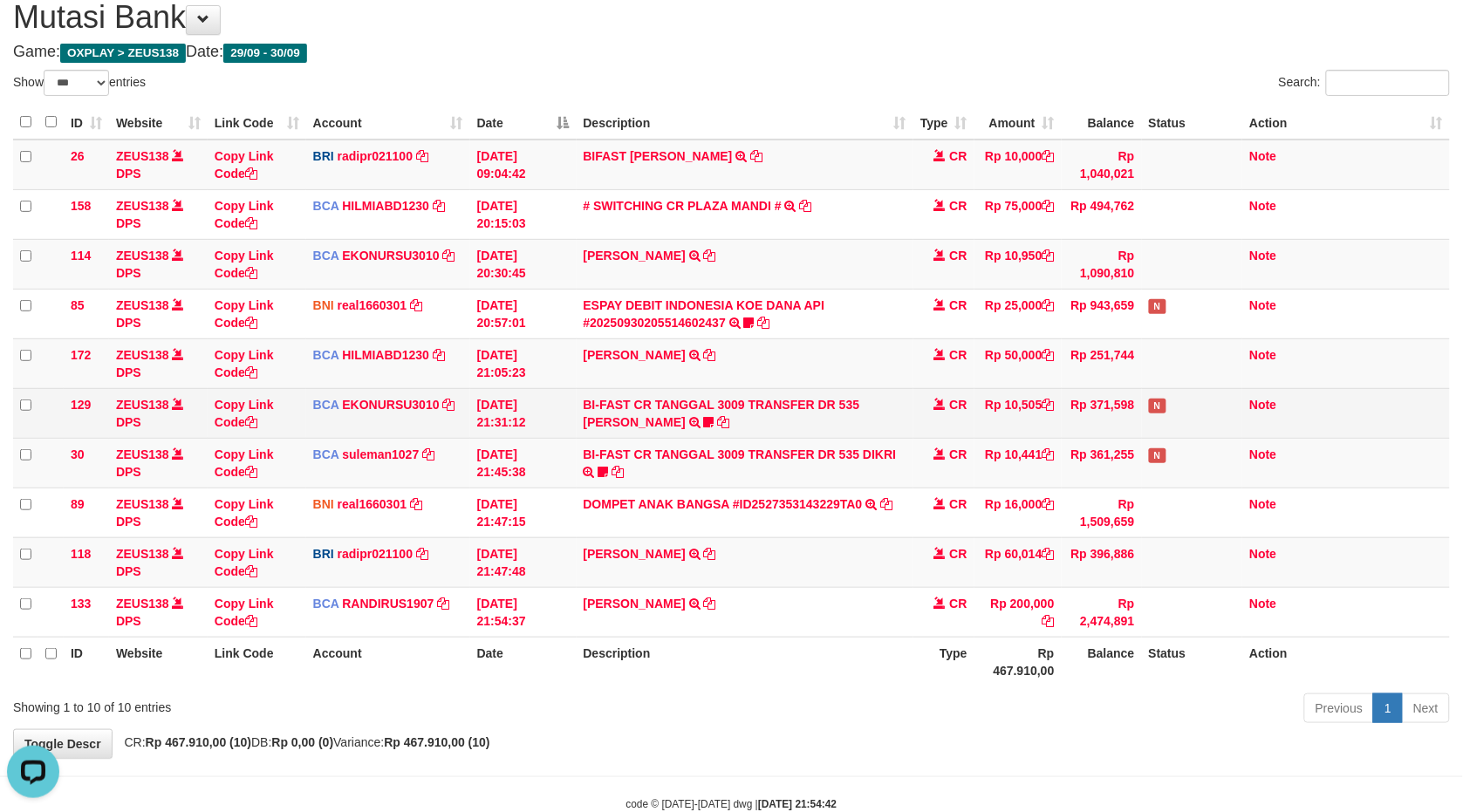
scroll to position [0, 0]
drag, startPoint x: 491, startPoint y: 425, endPoint x: 905, endPoint y: 436, distance: 414.1
click at [933, 429] on tr "129 ZEUS138 DPS Copy Link Code BCA EKONURSU3010 DPS EKO NUR SUSILO mutasi_20250…" at bounding box center [732, 413] width 1437 height 50
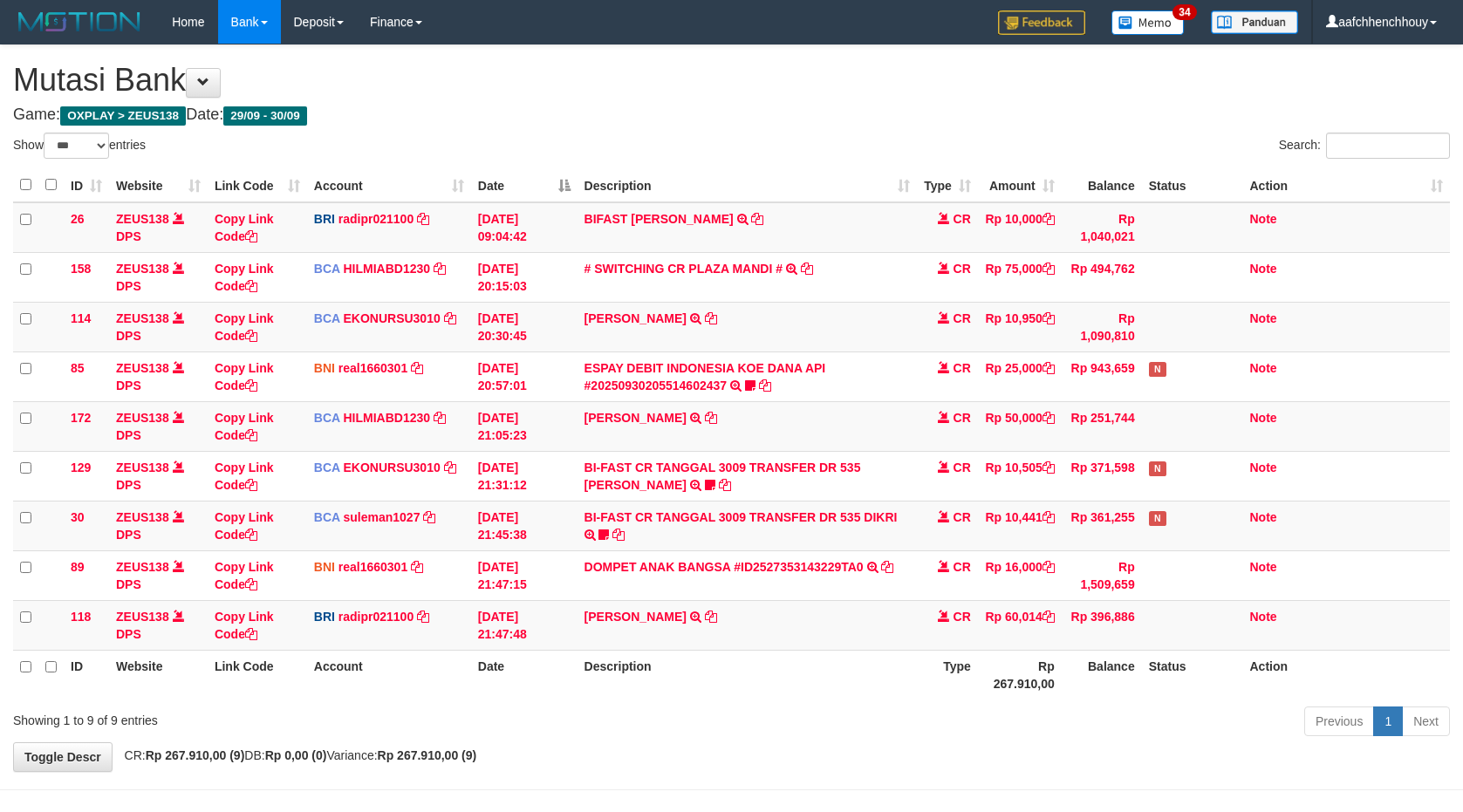
select select "***"
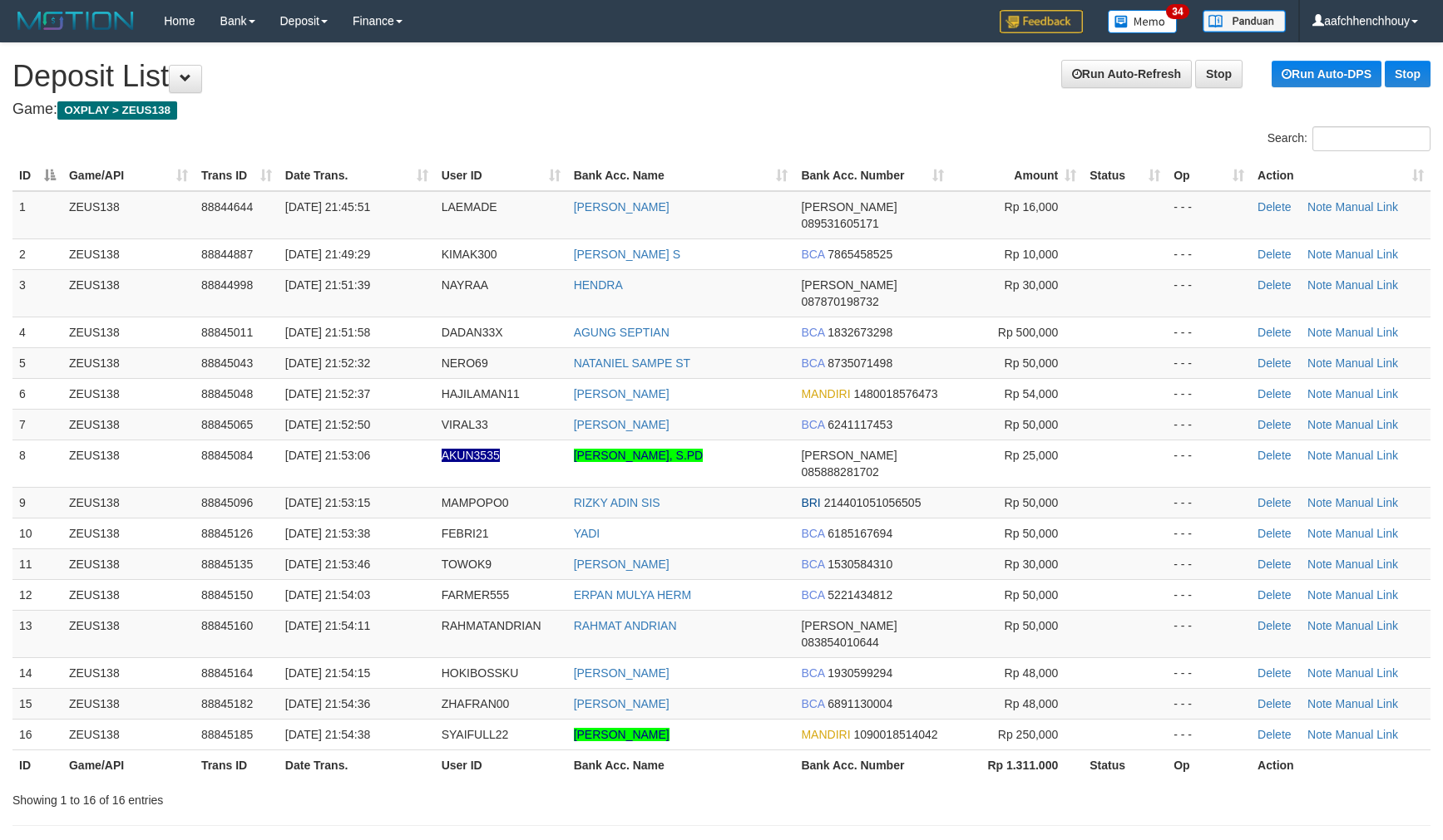
scroll to position [31, 0]
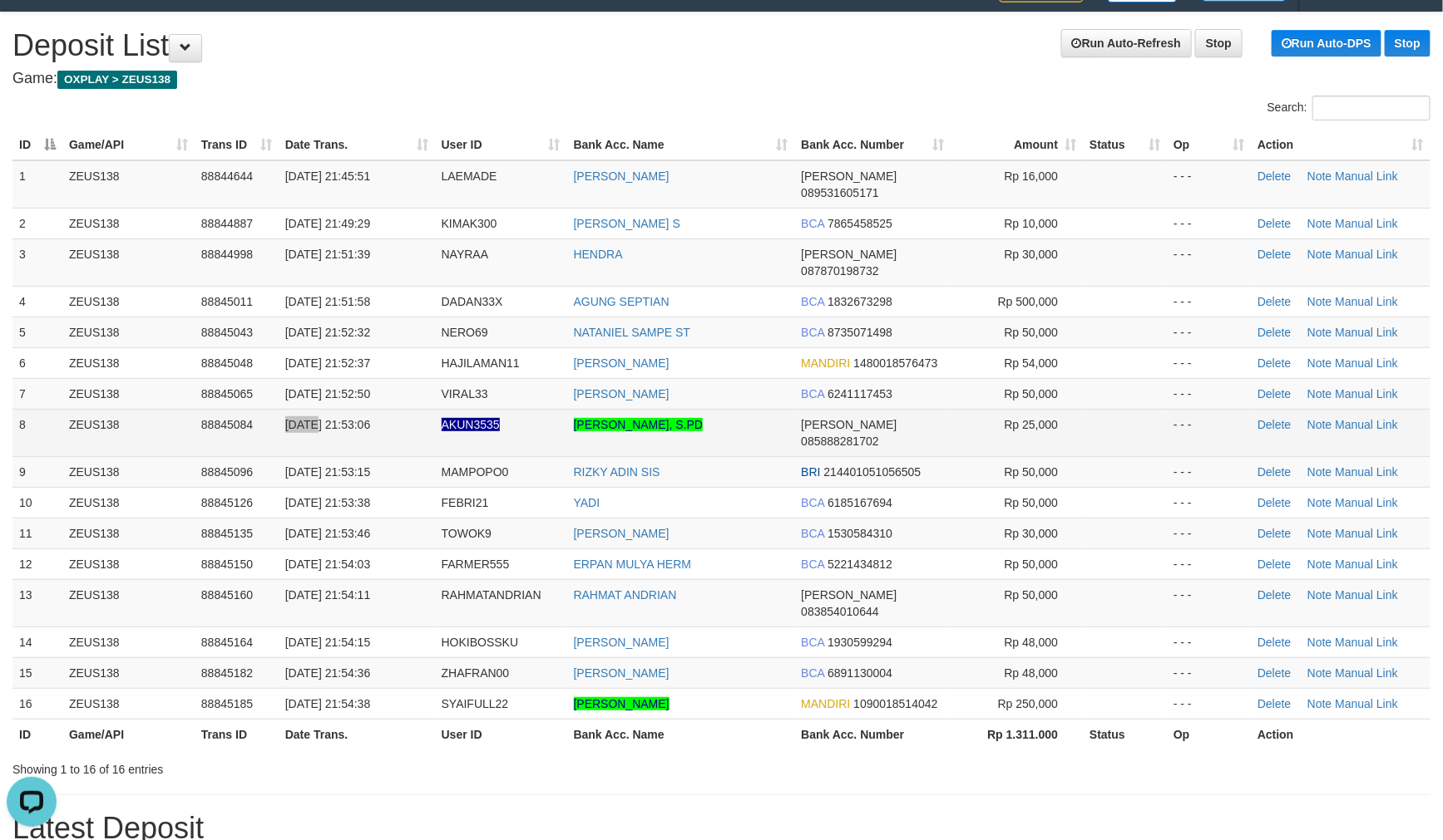
click at [312, 409] on td "30/09/2025 21:53:06" at bounding box center [357, 433] width 157 height 47
click at [1365, 418] on link "Manual Link" at bounding box center [1367, 424] width 63 height 13
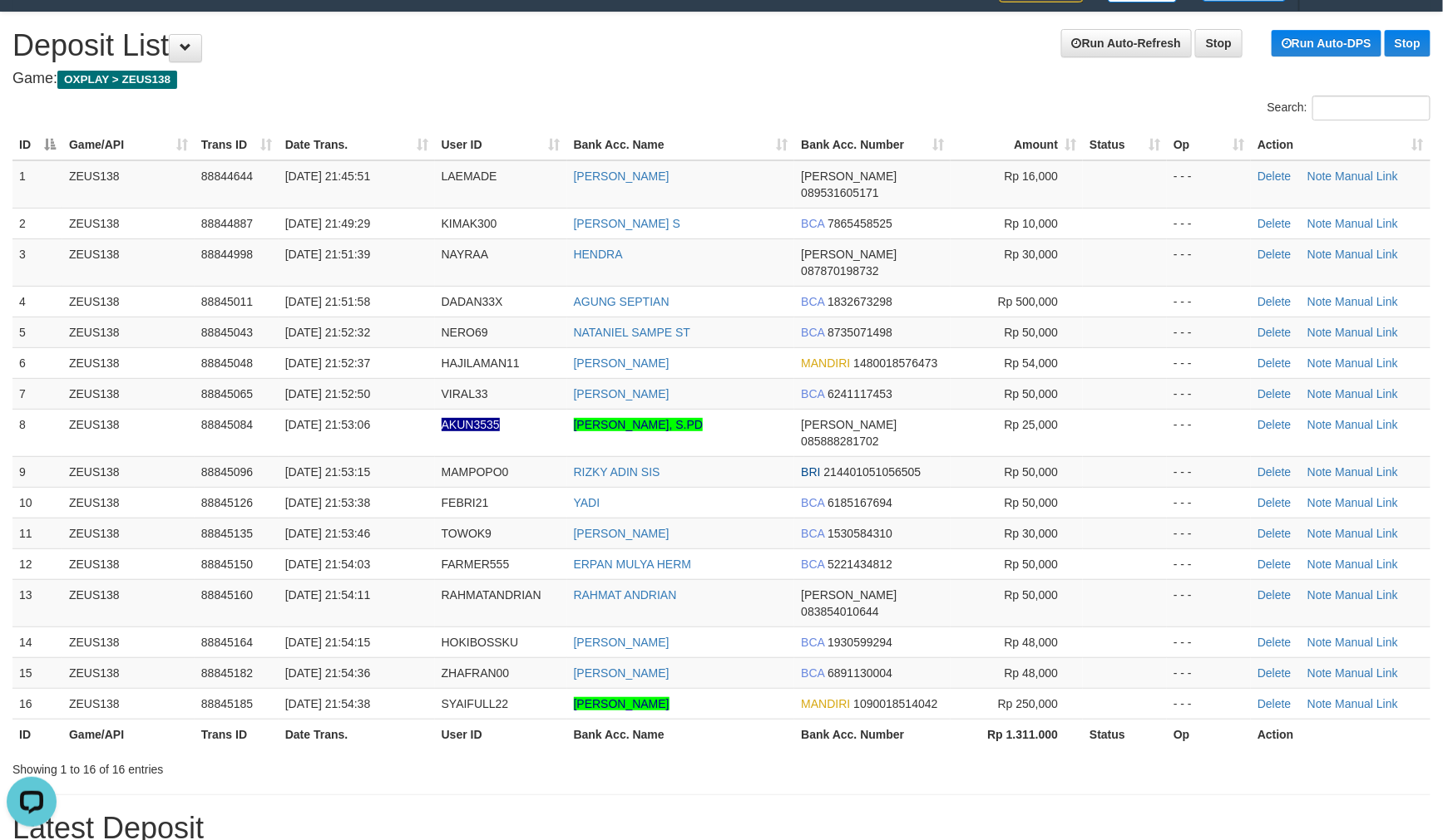
drag, startPoint x: 366, startPoint y: 237, endPoint x: 6, endPoint y: 263, distance: 360.9
click at [416, 239] on td "30/09/2025 21:51:39" at bounding box center [357, 262] width 157 height 47
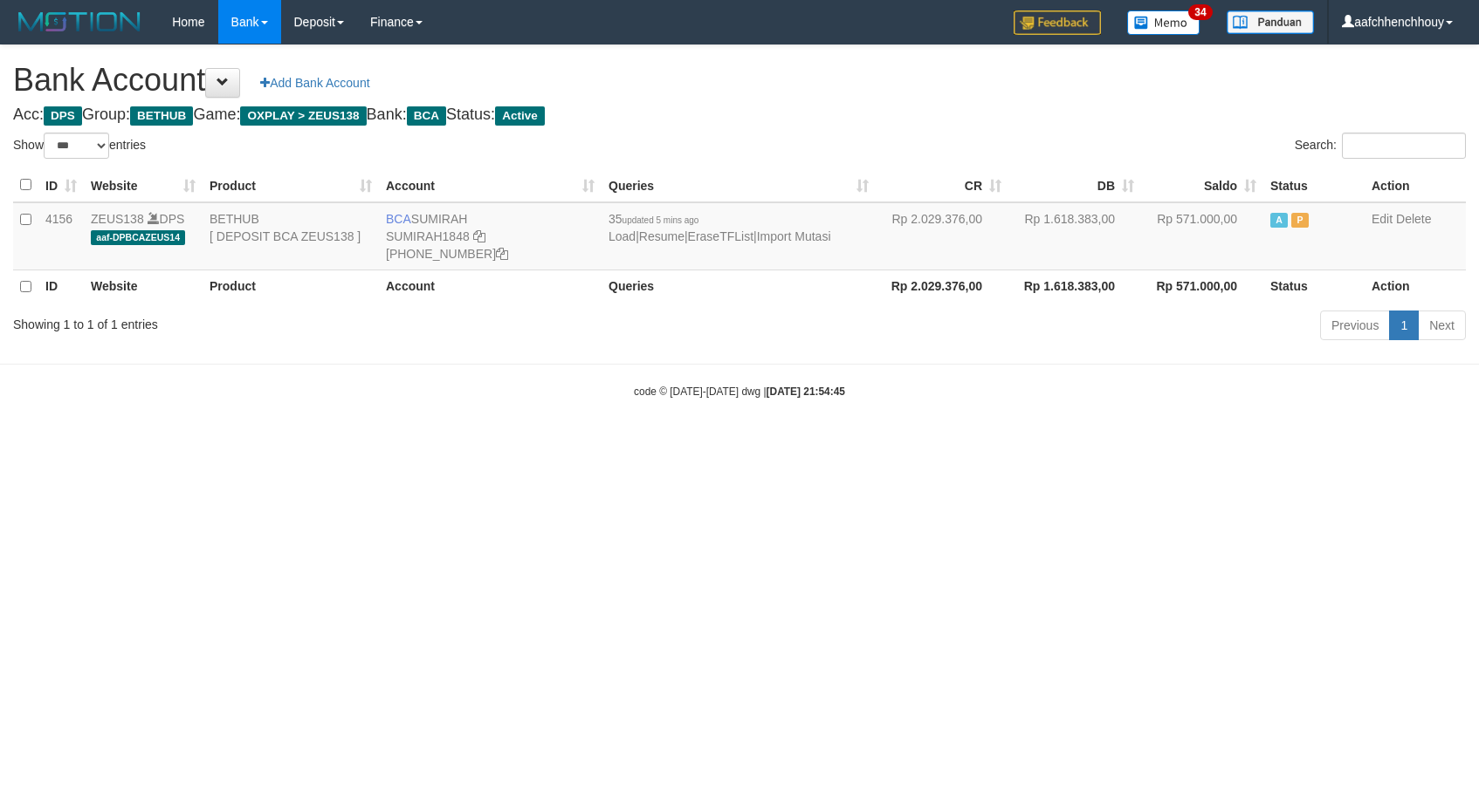
select select "***"
click at [744, 406] on body "Toggle navigation Home Bank Account List Load By Website Group [OXPLAY] ZEUS138…" at bounding box center [739, 221] width 1479 height 443
select select "***"
drag, startPoint x: 677, startPoint y: 414, endPoint x: 831, endPoint y: 439, distance: 156.0
click at [840, 439] on html "Toggle navigation Home Bank Account List Load By Website Group [OXPLAY] ZEUS138…" at bounding box center [739, 221] width 1479 height 443
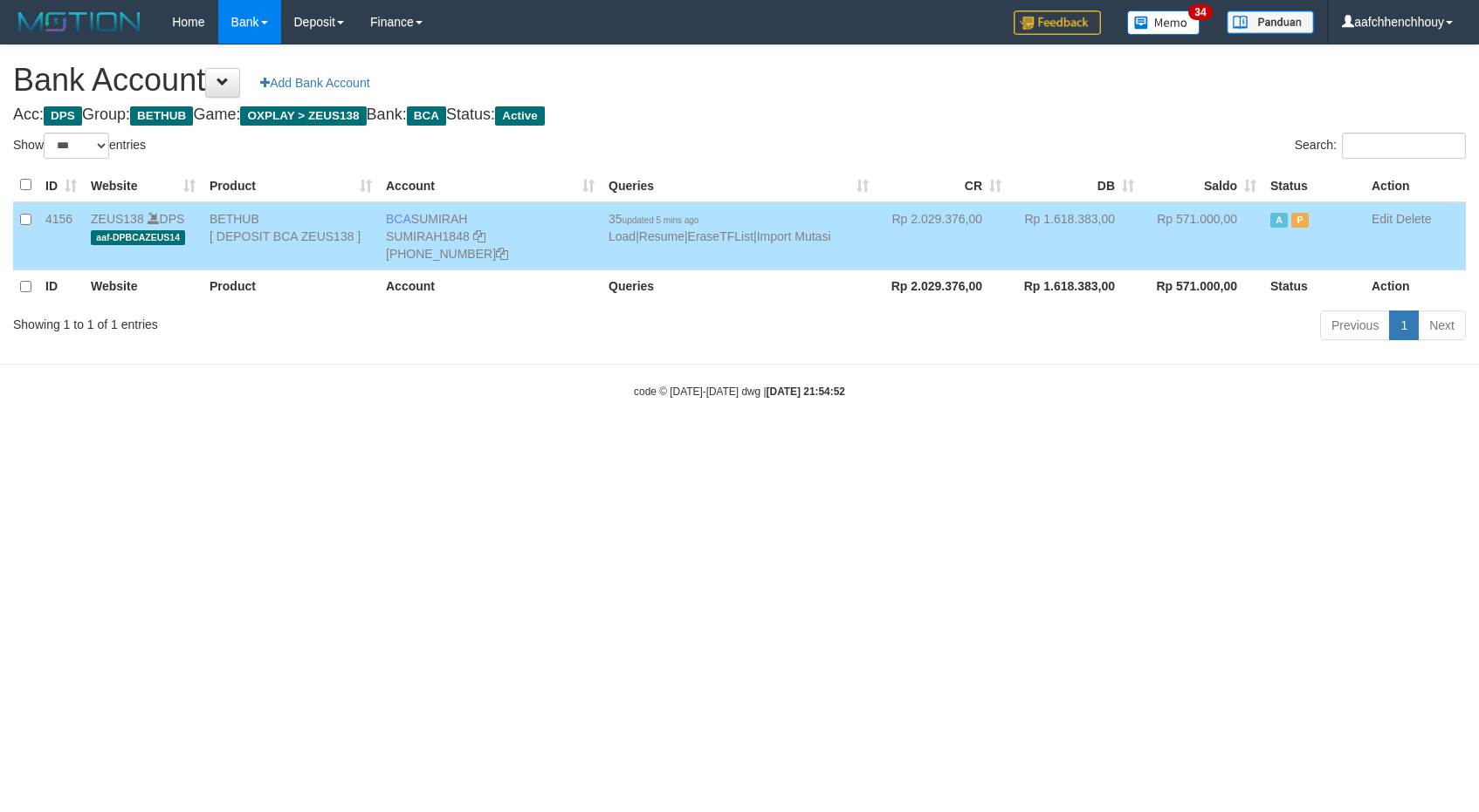
select select "***"
drag, startPoint x: 552, startPoint y: 453, endPoint x: 426, endPoint y: 311, distance: 189.8
click at [552, 443] on html "Toggle navigation Home Bank Account List Load By Website Group [OXPLAY] ZEUS138…" at bounding box center [739, 221] width 1479 height 443
click at [41, 117] on h4 "Acc: DPS Group: BETHUB Game: OXPLAY > ZEUS138 Bank: BCA Status: Active" at bounding box center [739, 115] width 1452 height 17
drag, startPoint x: 552, startPoint y: 292, endPoint x: 476, endPoint y: 240, distance: 92.1
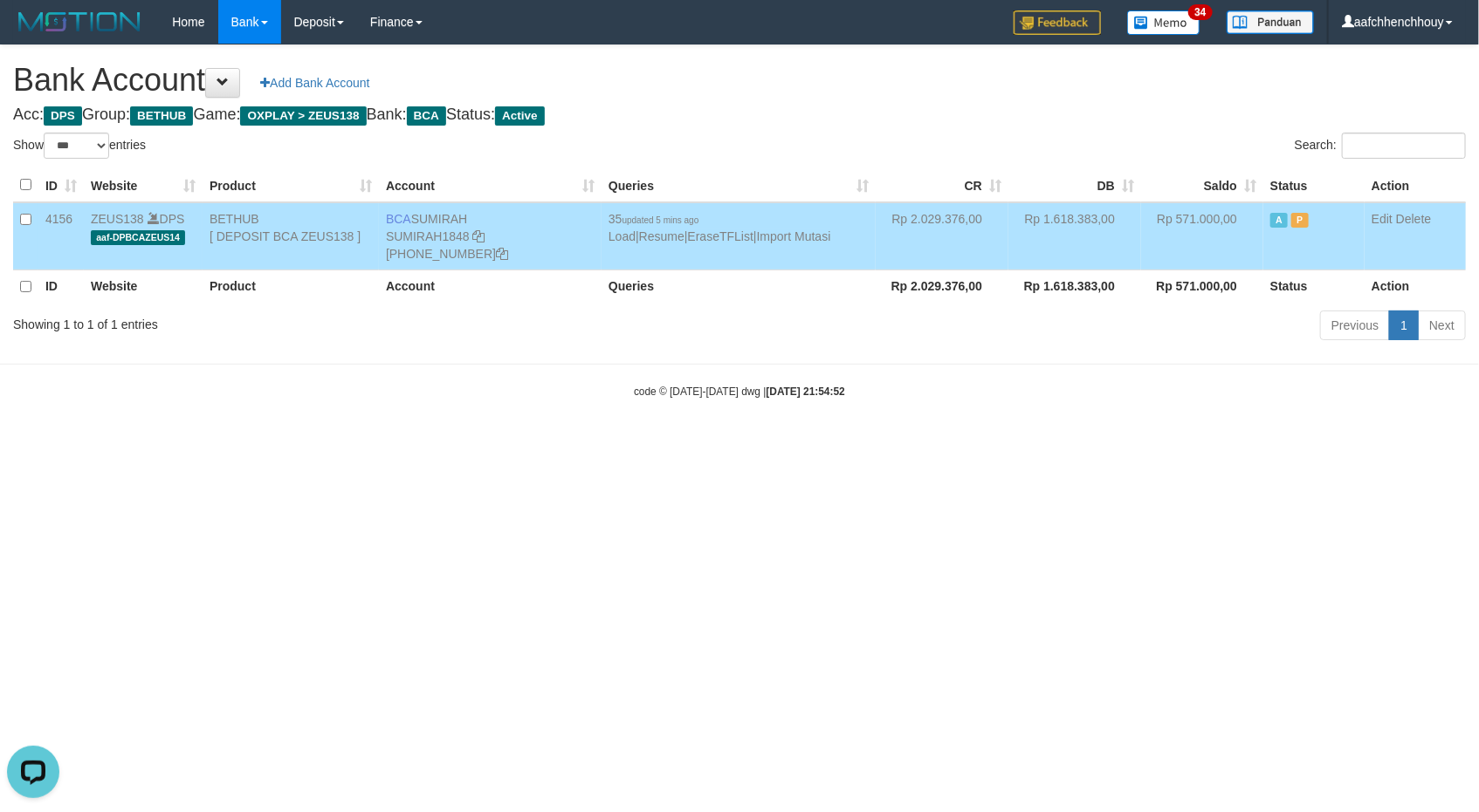
click at [542, 291] on div "ID Website Product Account Queries CR [PERSON_NAME] Status Action 4156 ZEUS138 …" at bounding box center [739, 236] width 1479 height 146
click at [478, 231] on icon at bounding box center [478, 236] width 12 height 12
click at [568, 443] on html "Toggle navigation Home Bank Account List Load By Website Group [OXPLAY] ZEUS138…" at bounding box center [739, 221] width 1479 height 443
click at [486, 251] on td "BCA SUMIRAH SUMIRAH1848 869-245-8906" at bounding box center [490, 237] width 222 height 68
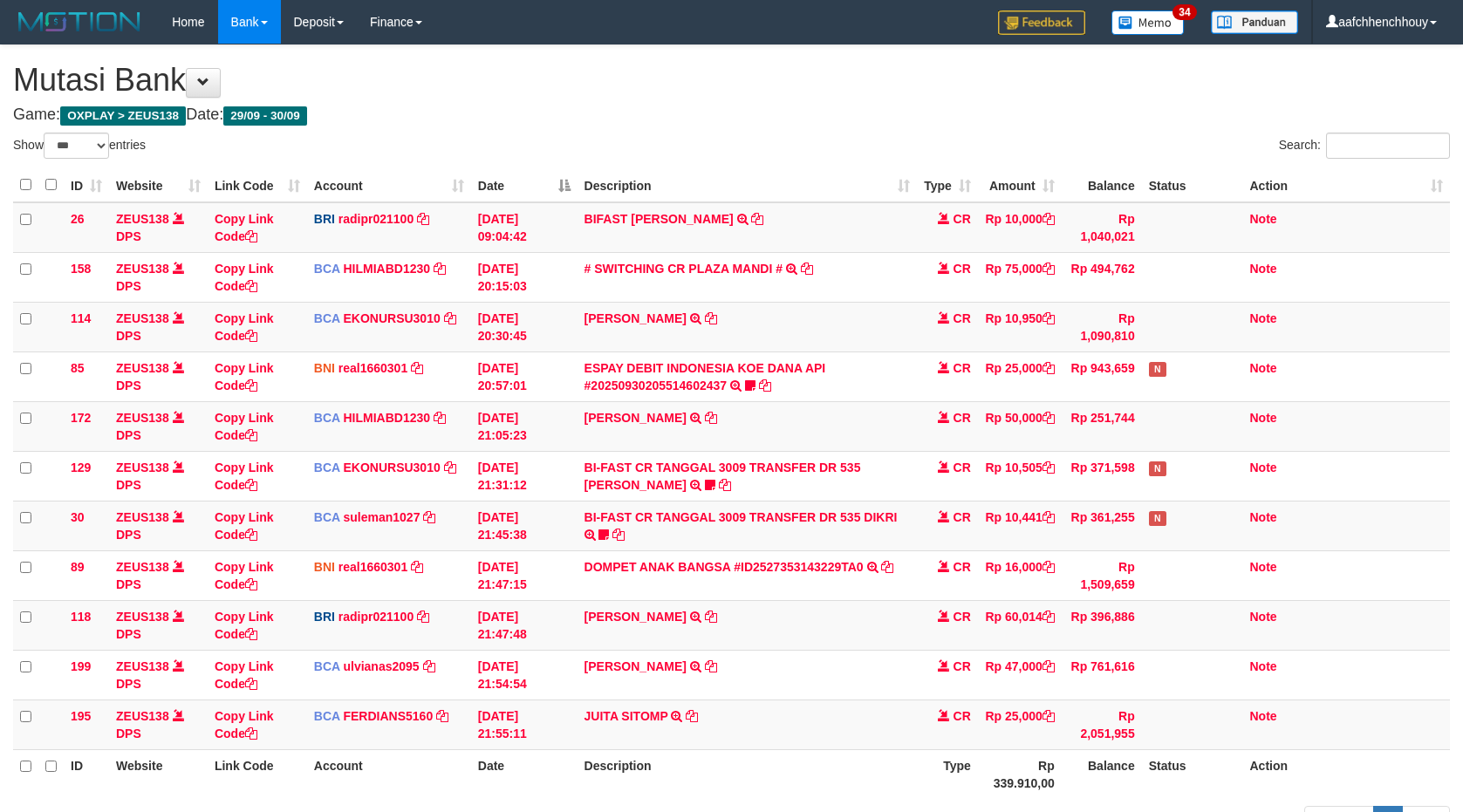
select select "***"
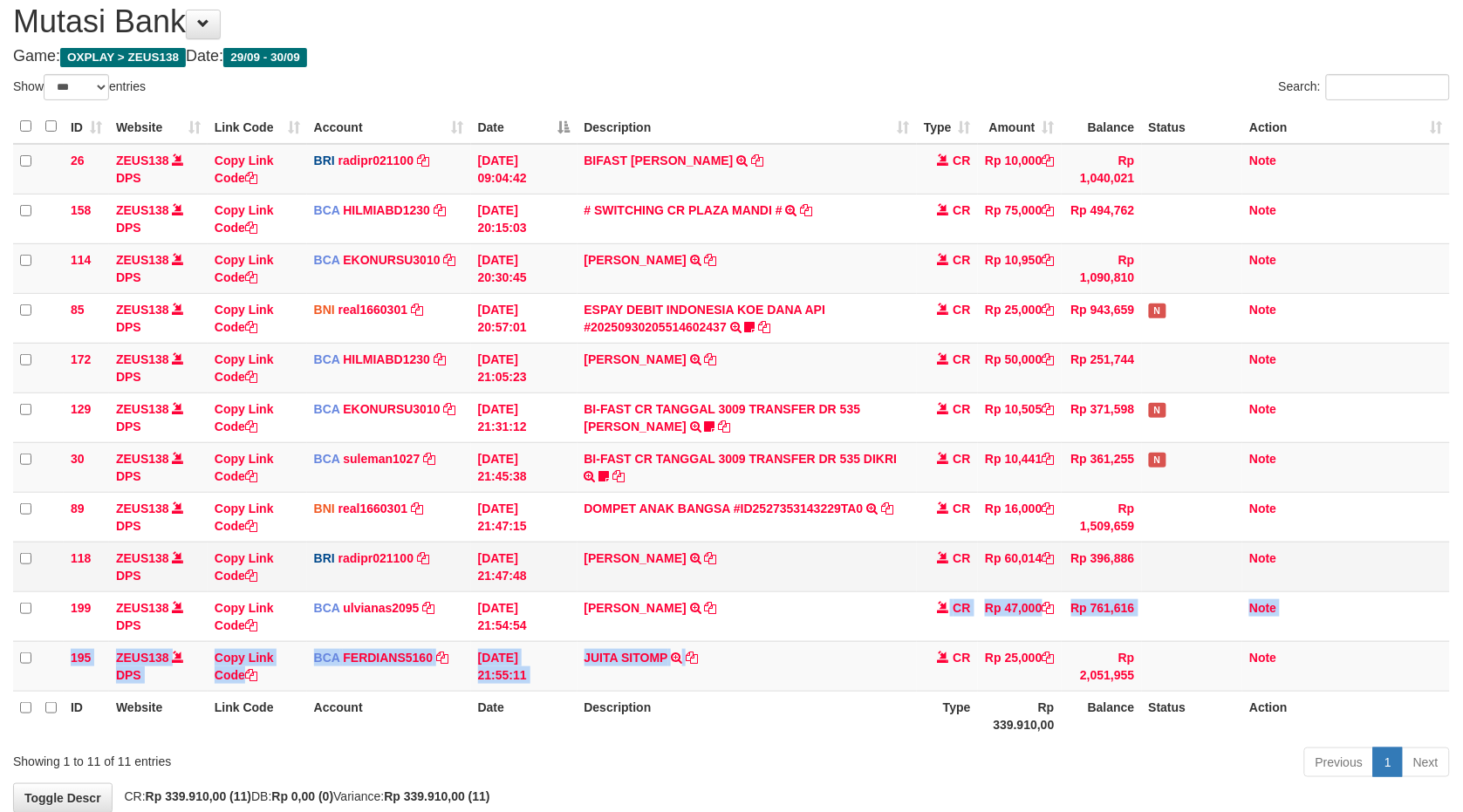
click at [998, 563] on table "ID Website Link Code Account Date Description Type Amount Balance Status Action…" at bounding box center [732, 425] width 1437 height 630
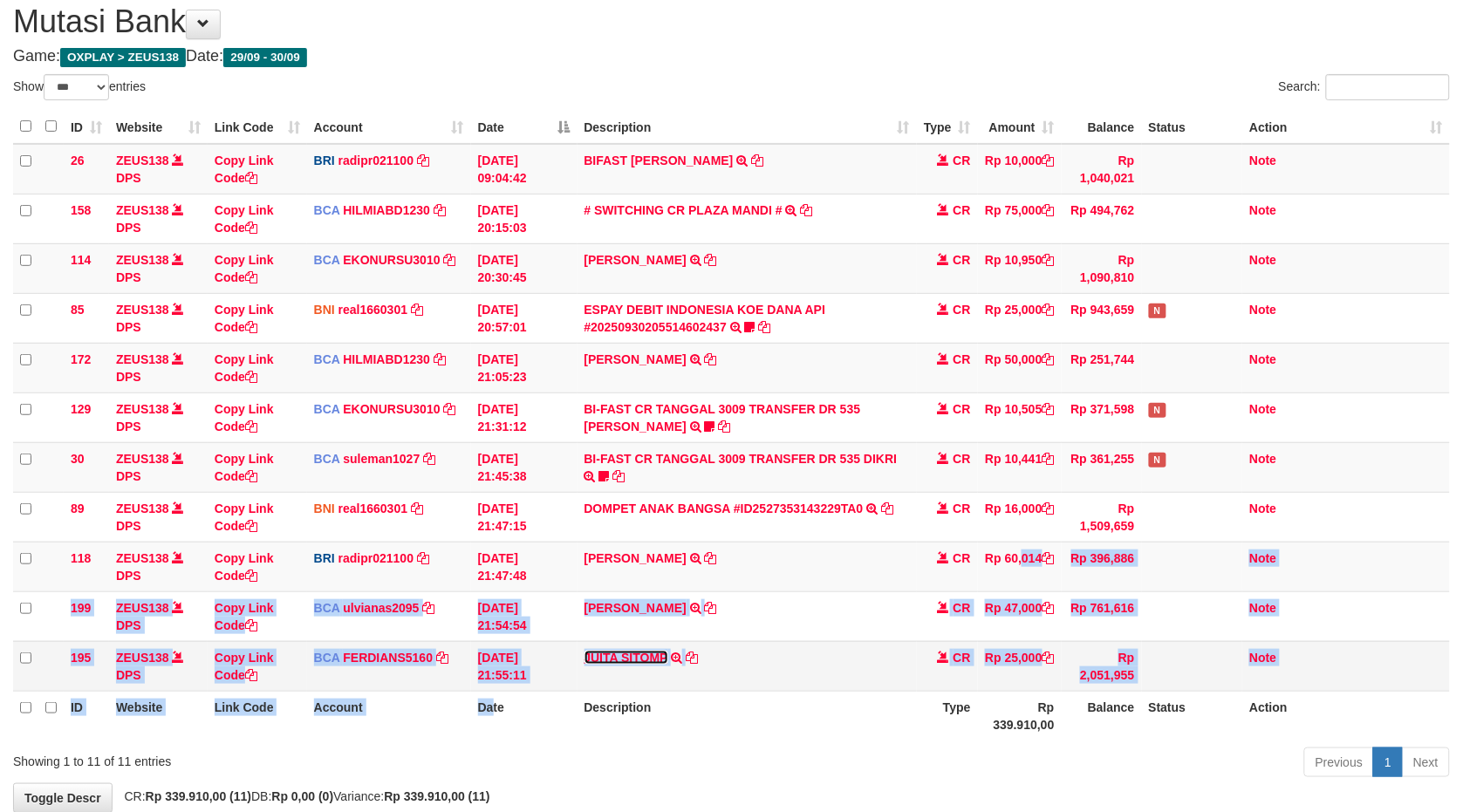
click at [667, 658] on td "JUITA SITOMP TRSF E-BANKING CR 3009/FTSCY/WS95051 25000.002025093080848899 TRFD…" at bounding box center [747, 666] width 340 height 50
click at [700, 651] on td "JUITA SITOMP TRSF E-BANKING CR 3009/FTSCY/WS95051 25000.002025093080848899 TRFD…" at bounding box center [747, 666] width 340 height 50
click at [695, 652] on icon at bounding box center [691, 657] width 12 height 12
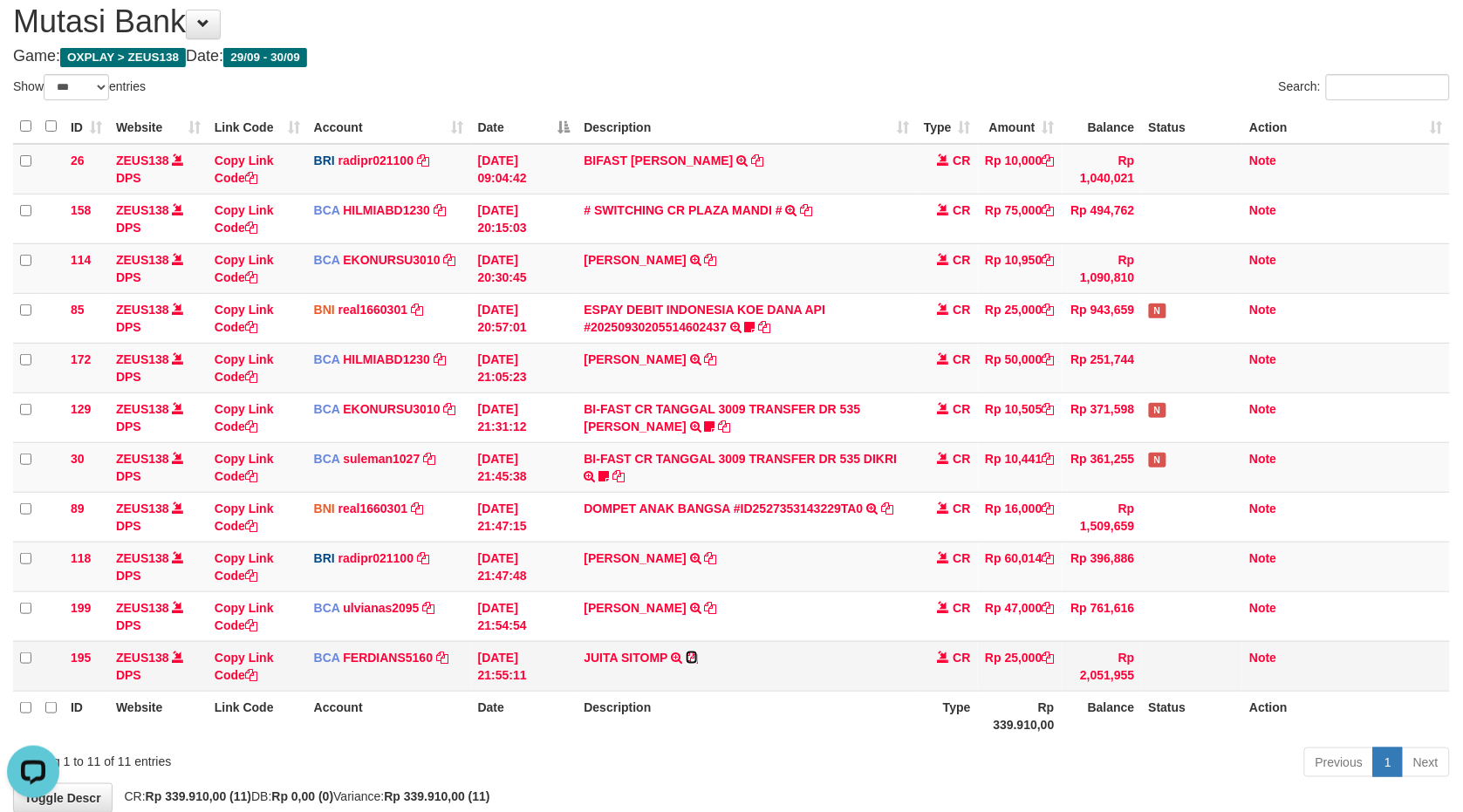
click at [695, 652] on icon at bounding box center [691, 657] width 12 height 12
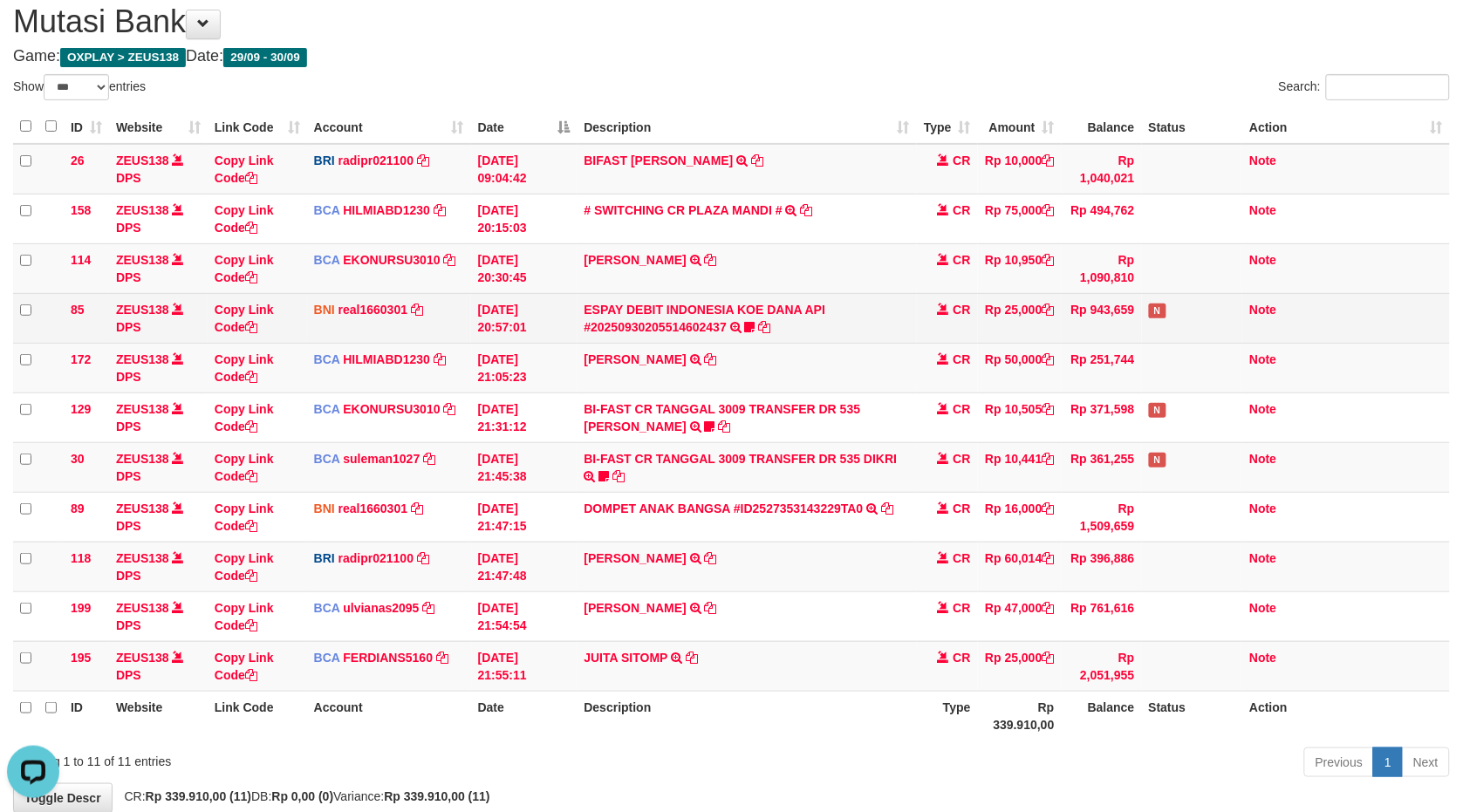
click at [626, 390] on td "DIDI MULYADI TRSF E-BANKING CR 3009/FTSCY/WS95051 50000.002025093079493145 TRFD…" at bounding box center [747, 368] width 340 height 50
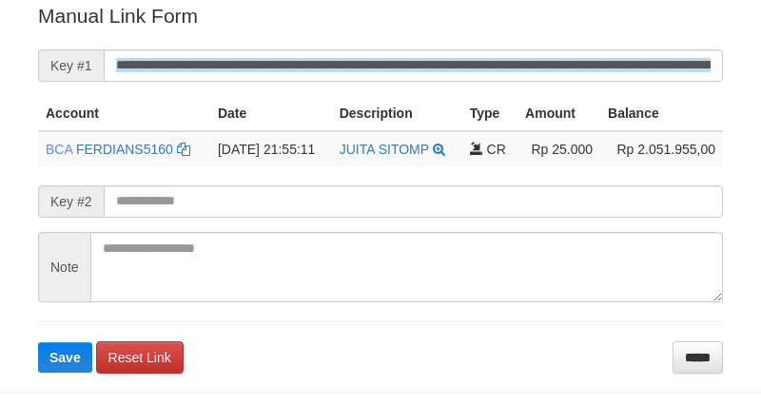
drag, startPoint x: 314, startPoint y: 79, endPoint x: 271, endPoint y: 196, distance: 124.5
click at [312, 79] on form "**********" at bounding box center [380, 187] width 685 height 371
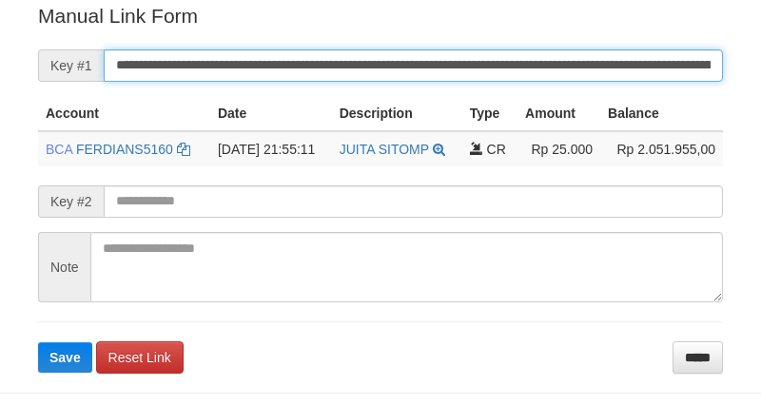
click at [323, 58] on input "**********" at bounding box center [413, 65] width 619 height 32
click at [38, 342] on button "Save" at bounding box center [65, 357] width 54 height 30
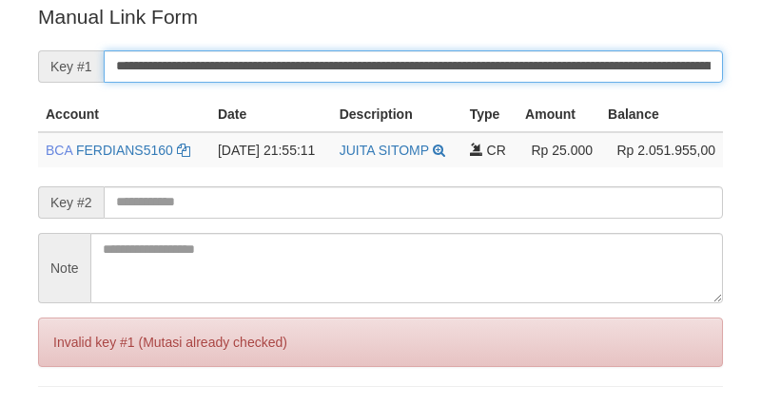
scroll to position [243, 0]
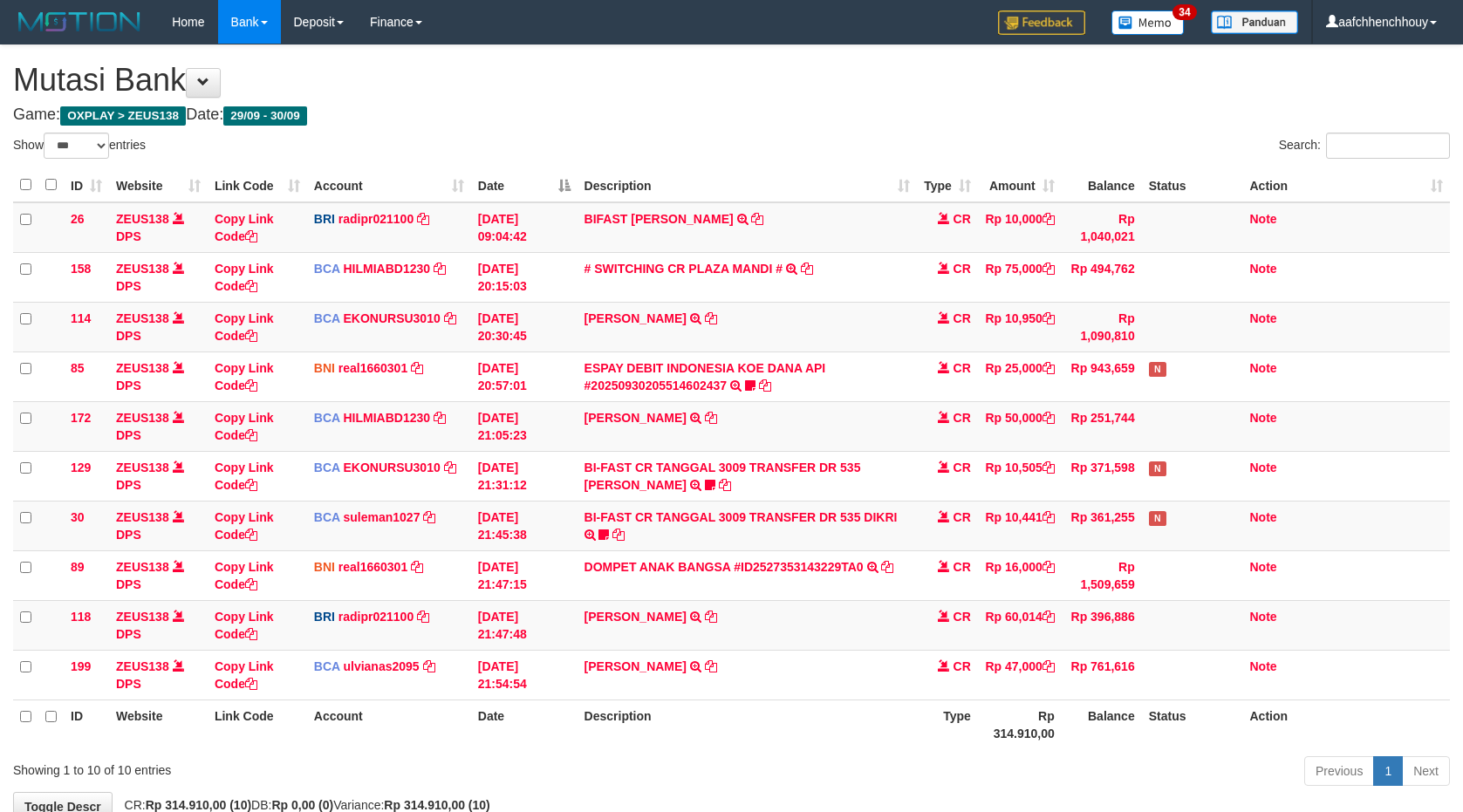
select select "***"
click at [1031, 650] on td "Rp 47,000" at bounding box center [1020, 674] width 84 height 50
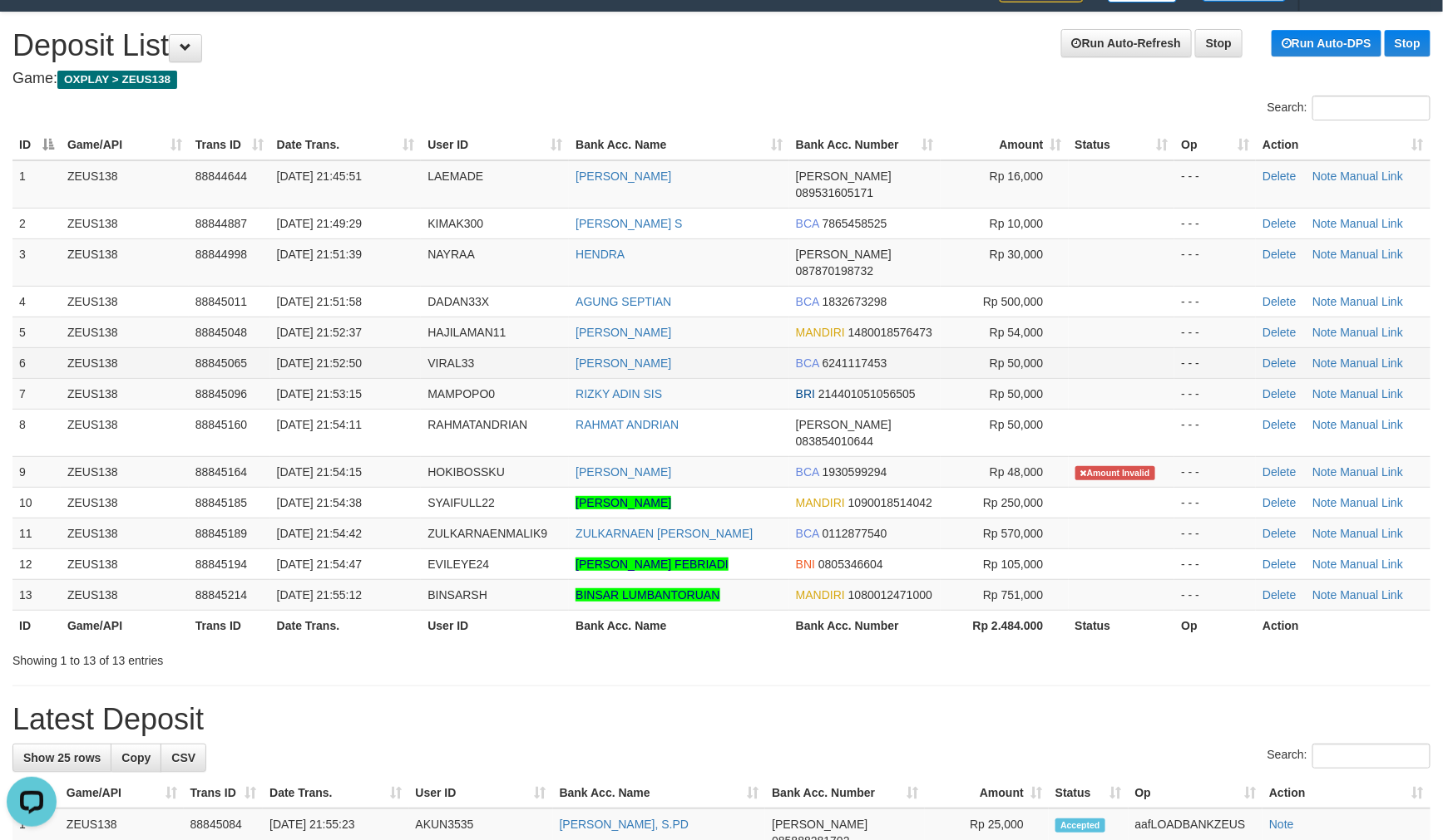
click at [429, 347] on tr "6 ZEUS138 88845065 30/09/2025 21:52:50 VIRAL33 FAJAR ABDULFATTAH BCA 6241117453…" at bounding box center [721, 362] width 1418 height 31
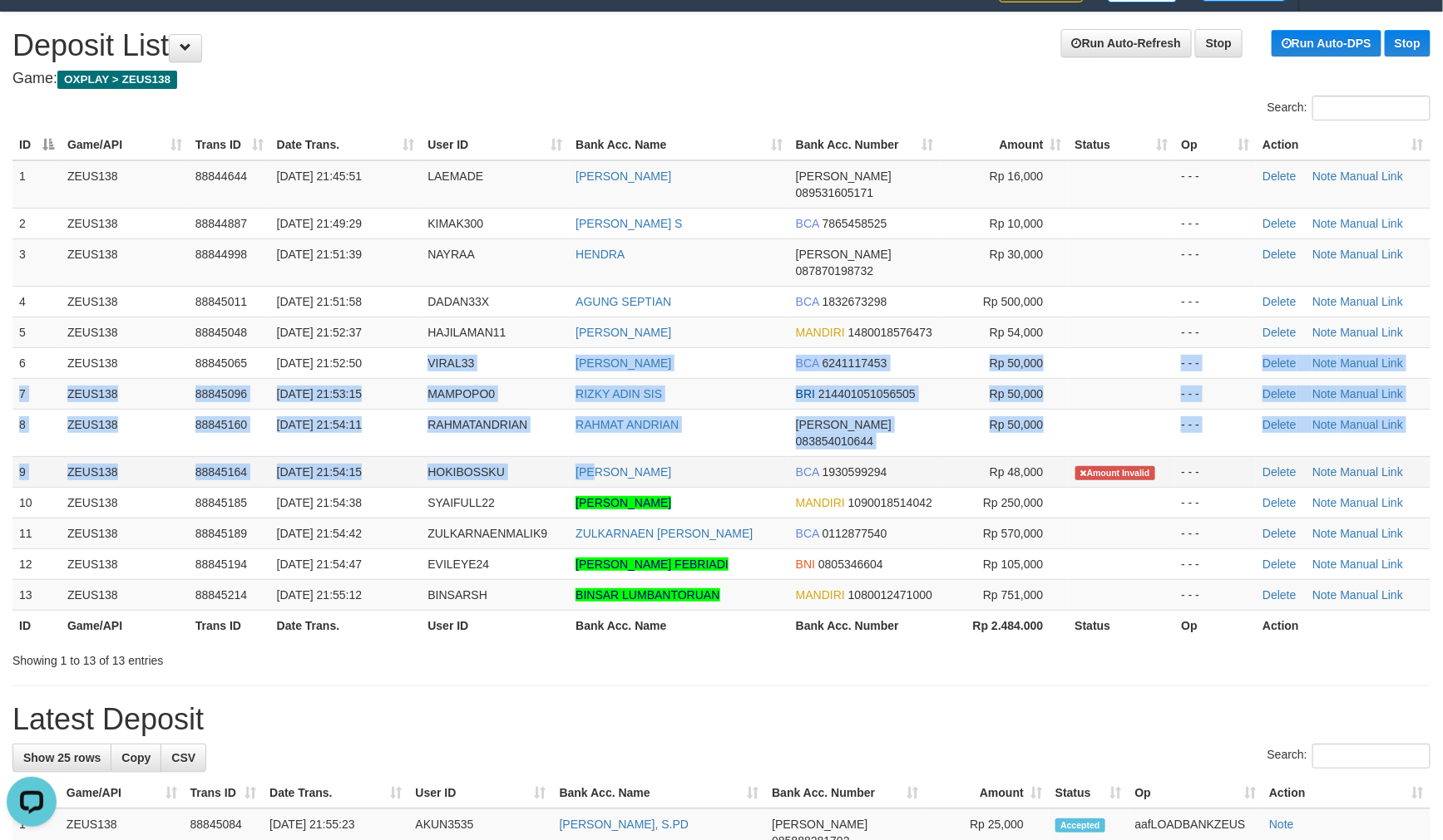
click at [612, 403] on tbody "1 ZEUS138 88844644 30/09/2025 21:45:51 LAEMADE YUDI SUHARNES DANA 089531605171 …" at bounding box center [721, 385] width 1418 height 450
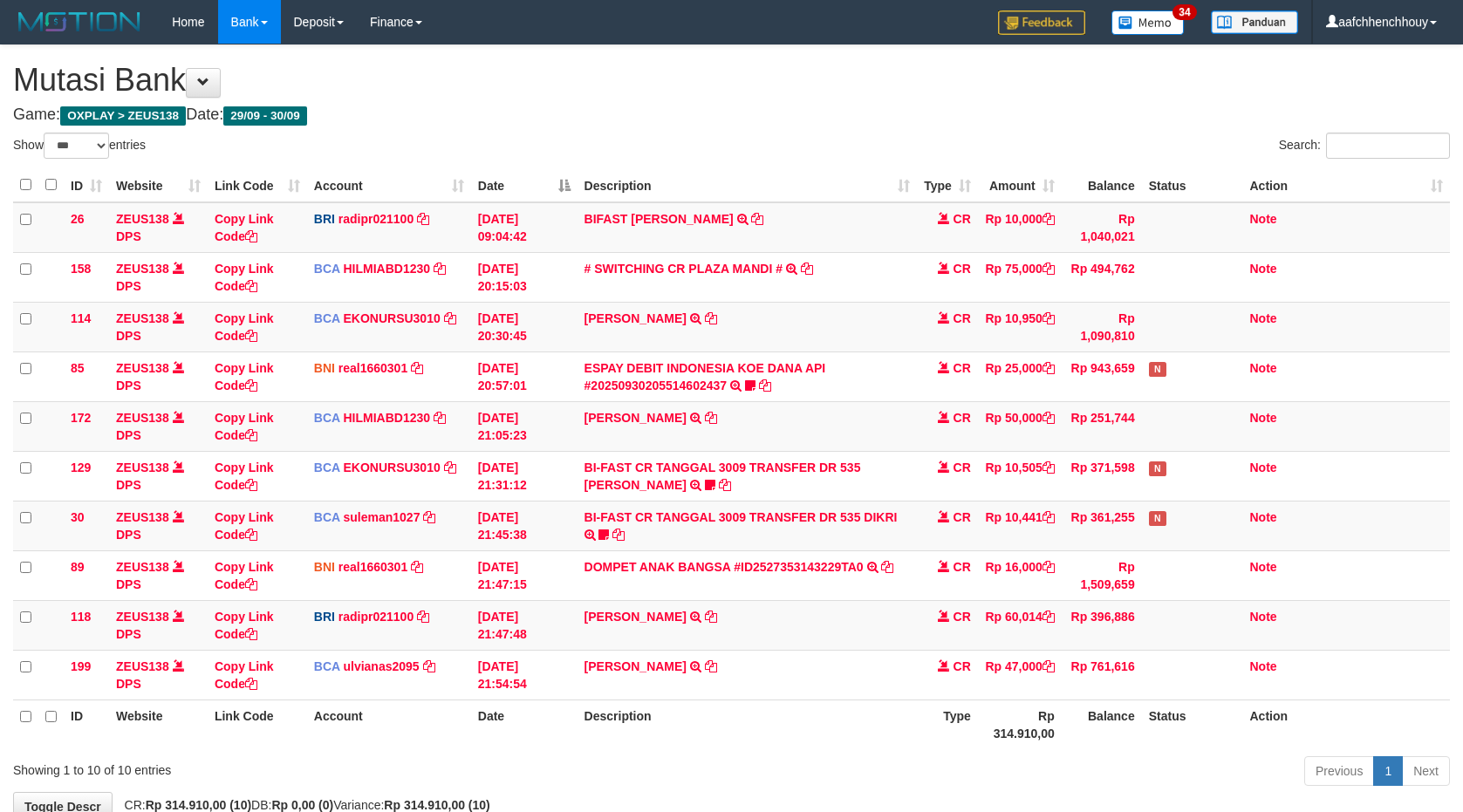
select select "***"
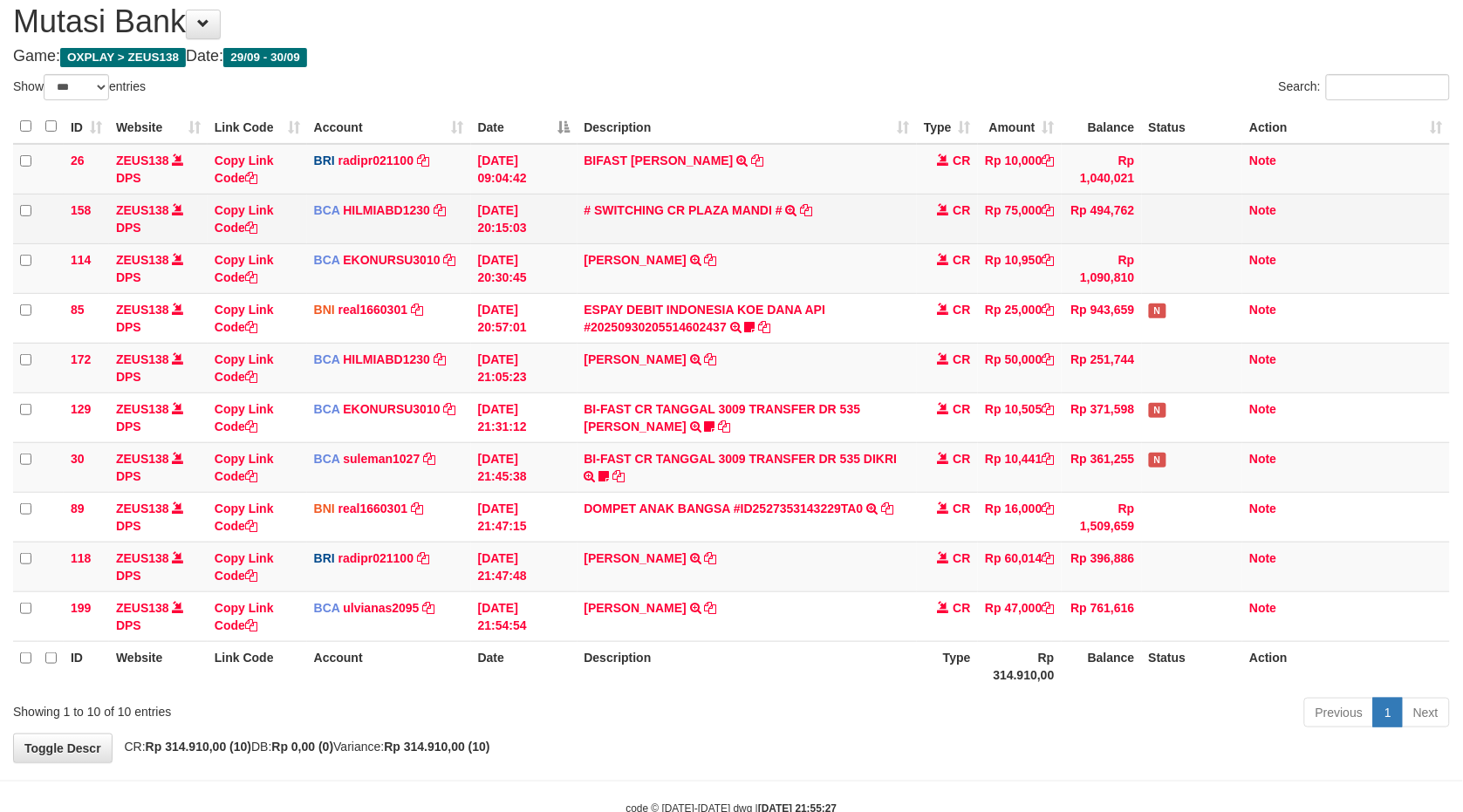
click at [816, 201] on td "# SWITCHING CR PLAZA MANDI # SWITCHING CR TRF TUPARDI 008 PLAZA MANDI" at bounding box center [747, 218] width 340 height 50
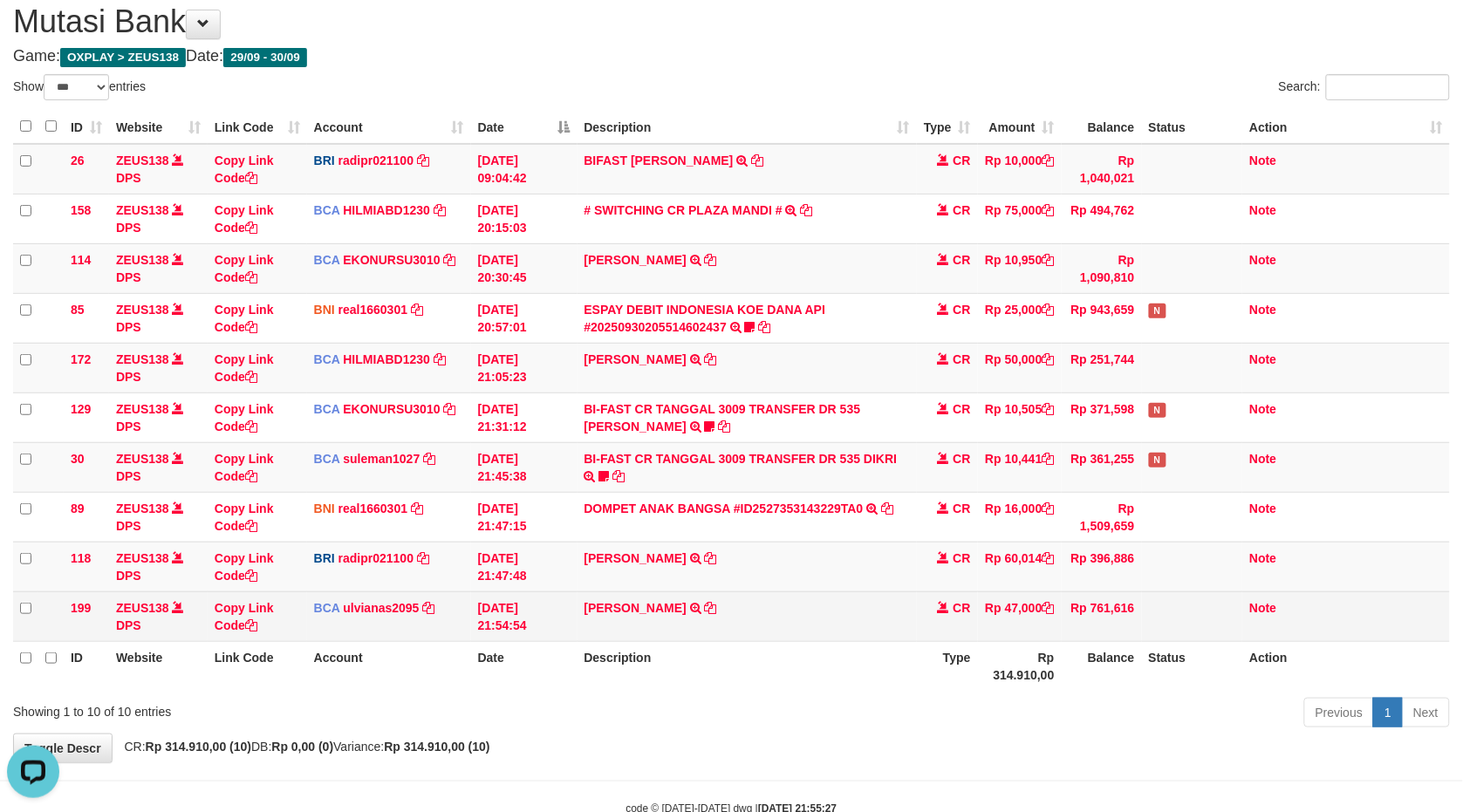
scroll to position [0, 0]
click at [705, 603] on icon at bounding box center [710, 607] width 12 height 12
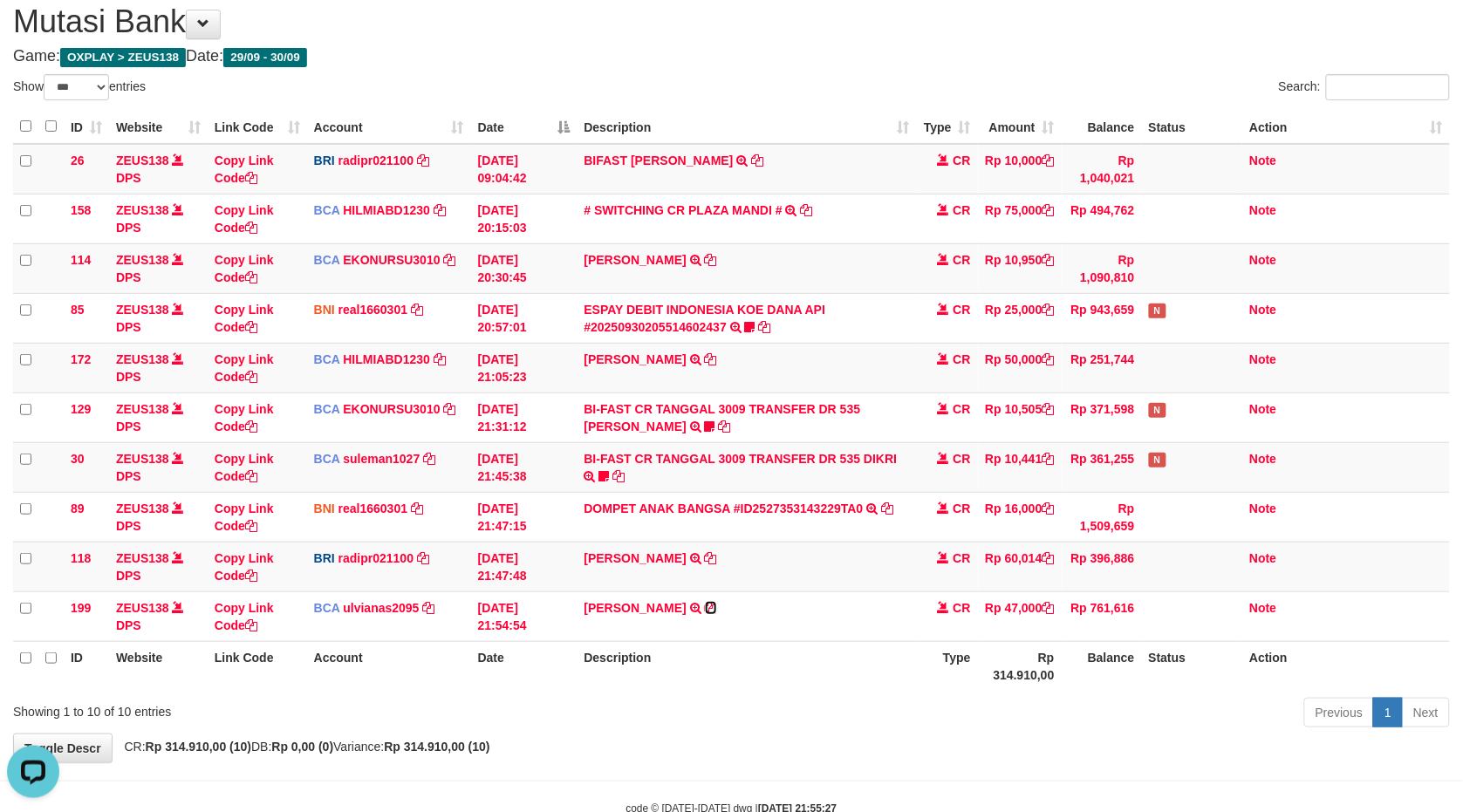
drag, startPoint x: 692, startPoint y: 603, endPoint x: 1466, endPoint y: 439, distance: 791.2
click at [705, 603] on icon at bounding box center [710, 607] width 12 height 12
drag, startPoint x: 687, startPoint y: 89, endPoint x: 548, endPoint y: 39, distance: 147.7
click at [687, 89] on div "Show ** ** ** *** entries" at bounding box center [365, 89] width 706 height 30
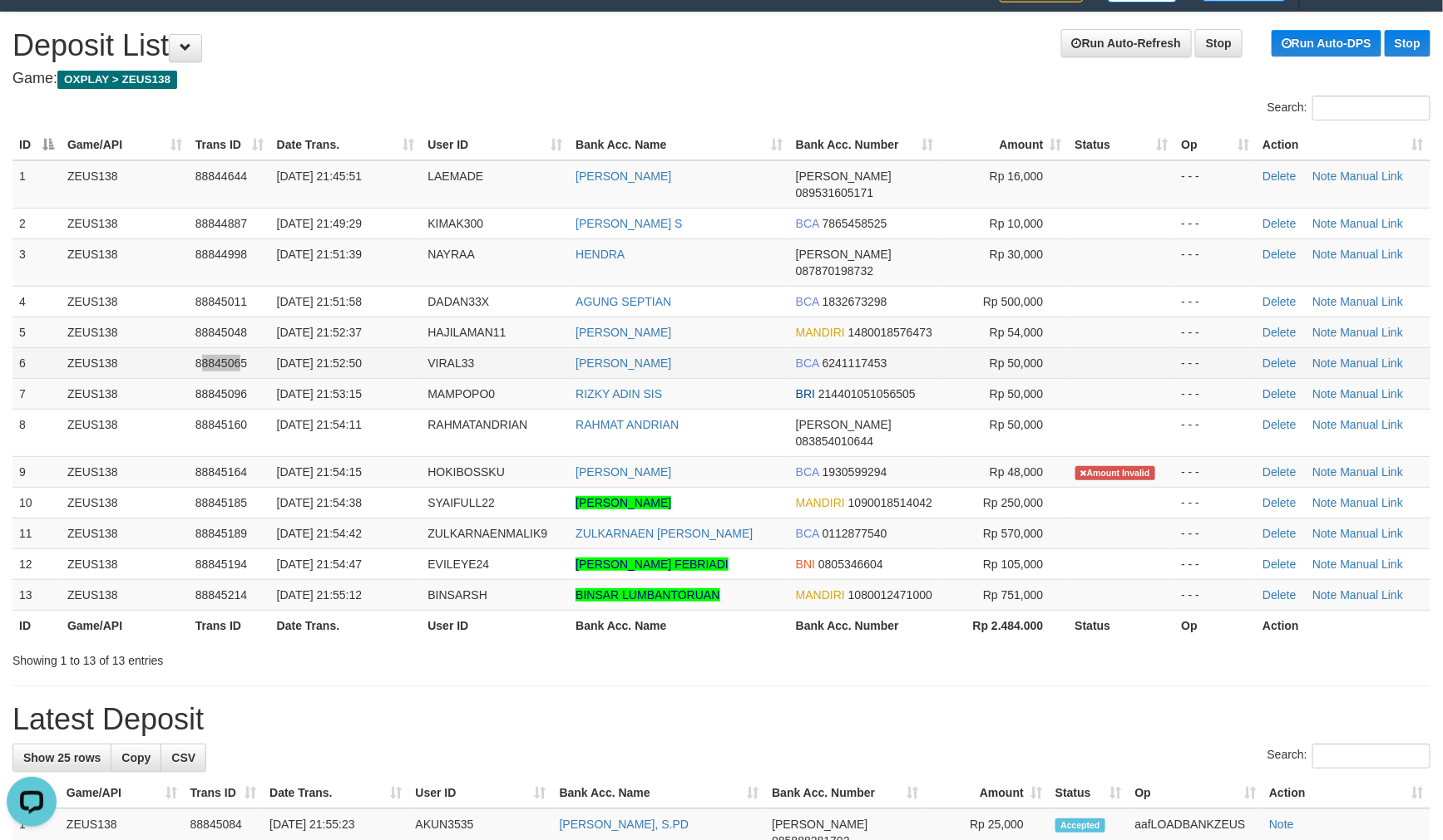
click at [234, 347] on td "88845065" at bounding box center [229, 362] width 81 height 31
click at [254, 347] on td "88845065" at bounding box center [229, 362] width 81 height 31
click at [314, 378] on td "30/09/2025 21:53:15" at bounding box center [345, 393] width 151 height 31
click at [306, 387] on span "30/09/2025 21:53:15" at bounding box center [319, 393] width 85 height 13
click at [446, 334] on tbody "1 ZEUS138 88844644 30/09/2025 21:45:51 LAEMADE YUDI SUHARNES DANA 089531605171 …" at bounding box center [721, 385] width 1418 height 450
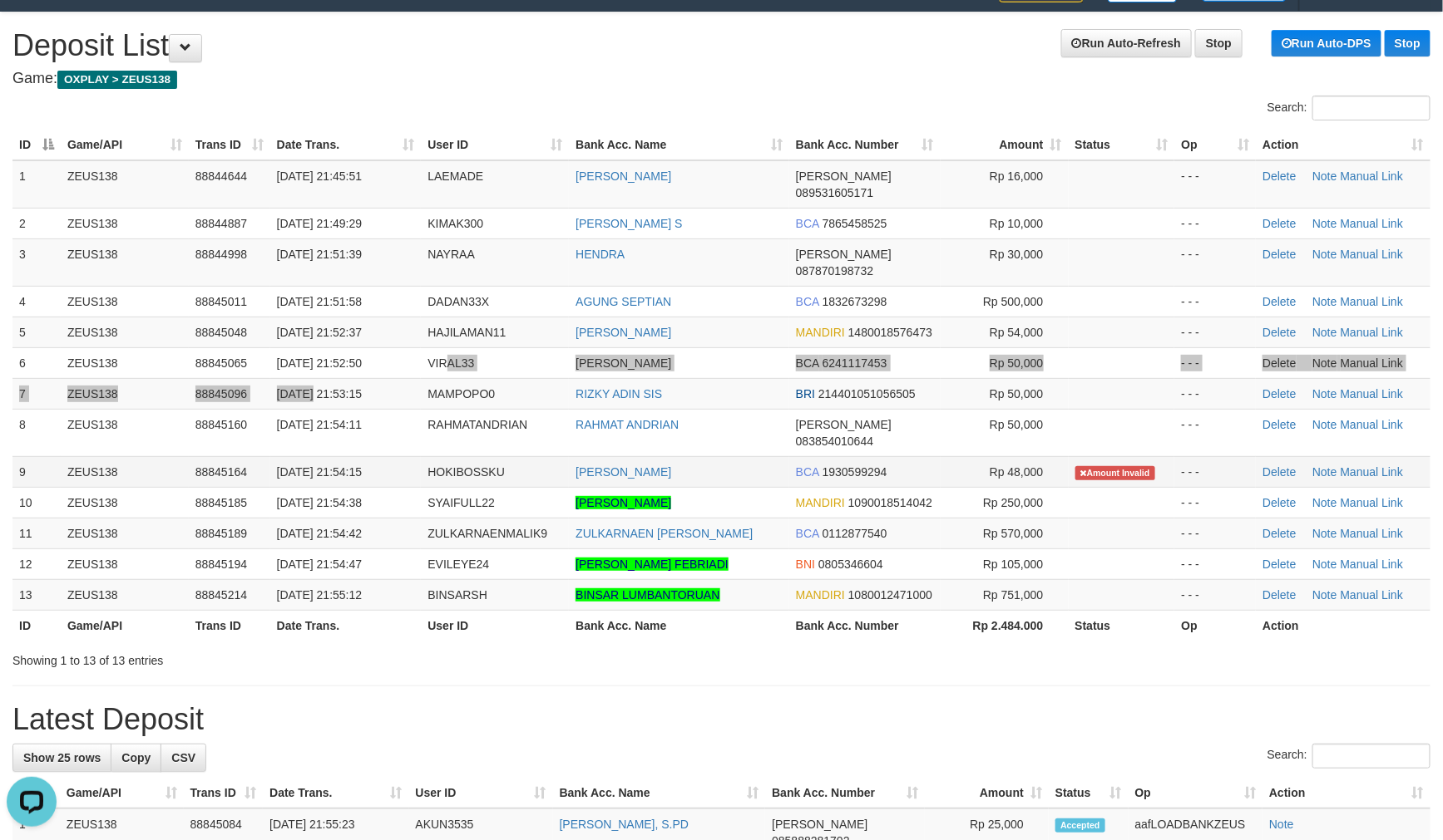
drag, startPoint x: 406, startPoint y: 408, endPoint x: 399, endPoint y: 420, distance: 13.9
click at [403, 456] on td "30/09/2025 21:54:15" at bounding box center [345, 471] width 151 height 31
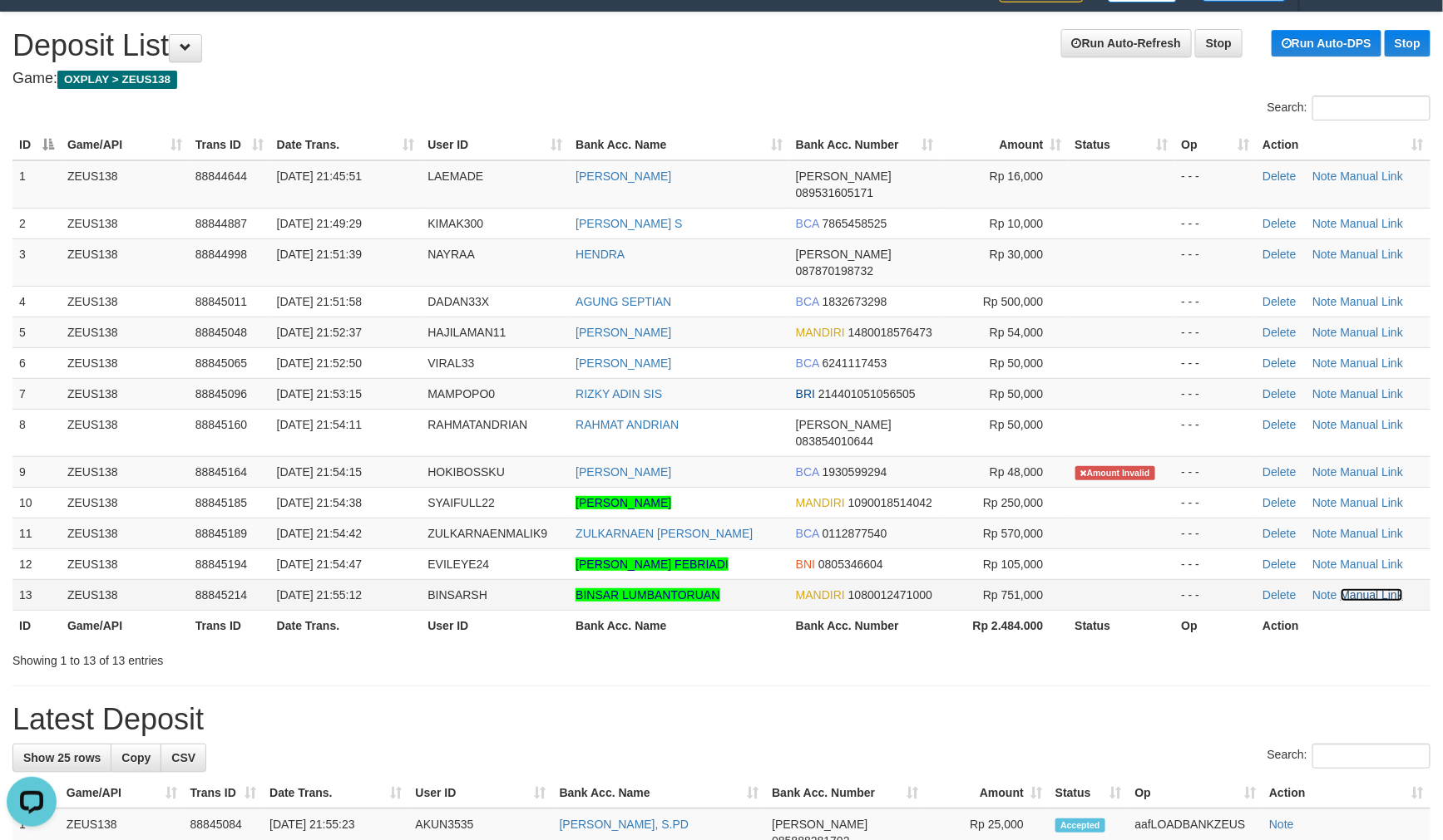
click at [1381, 588] on link "Manual Link" at bounding box center [1372, 594] width 63 height 13
click at [1341, 588] on link "Manual Link" at bounding box center [1372, 594] width 63 height 13
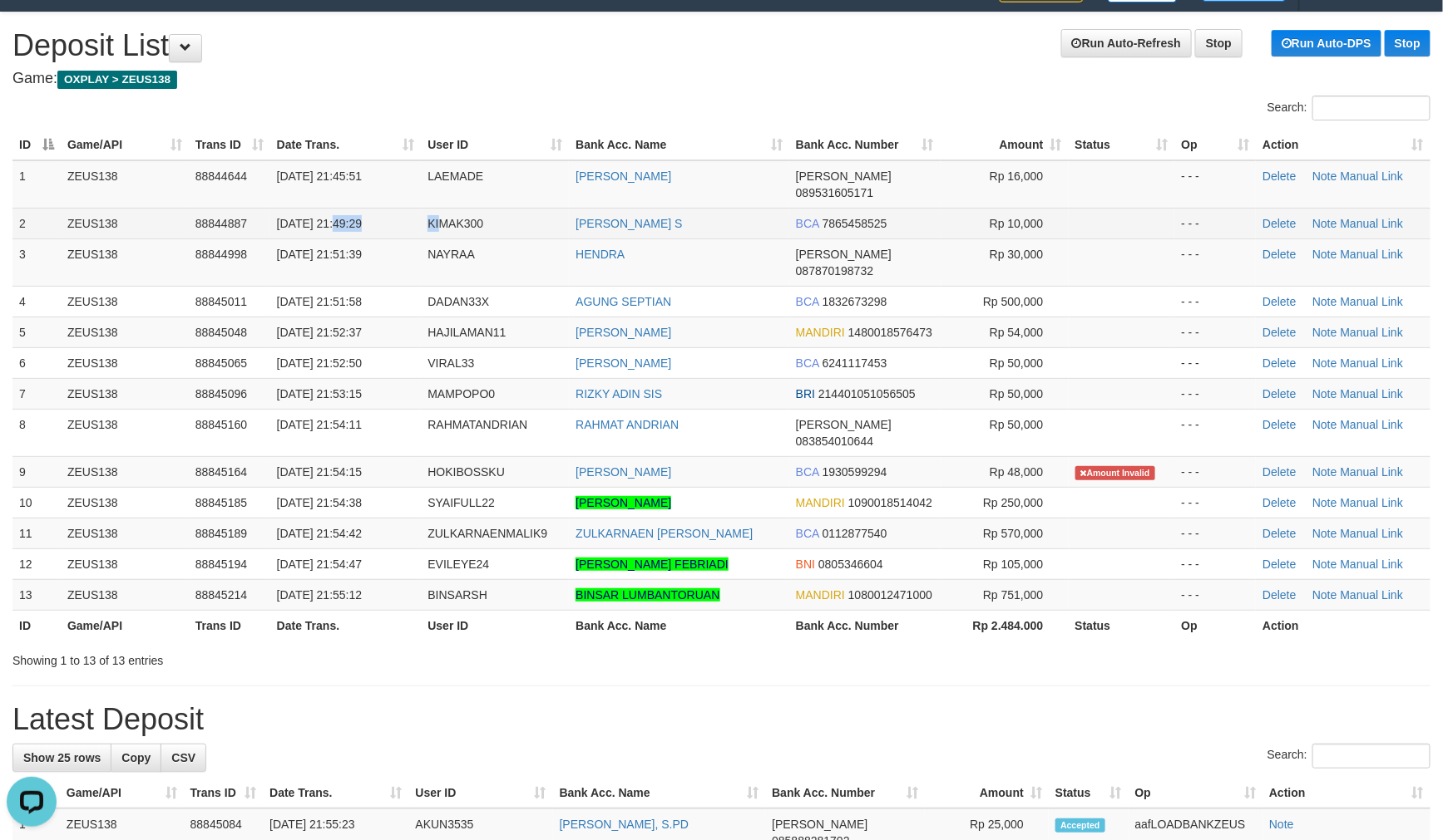
drag, startPoint x: 418, startPoint y: 225, endPoint x: 9, endPoint y: 281, distance: 412.8
click at [436, 218] on tr "2 ZEUS138 88844887 30/09/2025 21:49:29 KIMAK300 GUSTI ARYA LUTFI S BCA 78654585…" at bounding box center [721, 223] width 1418 height 31
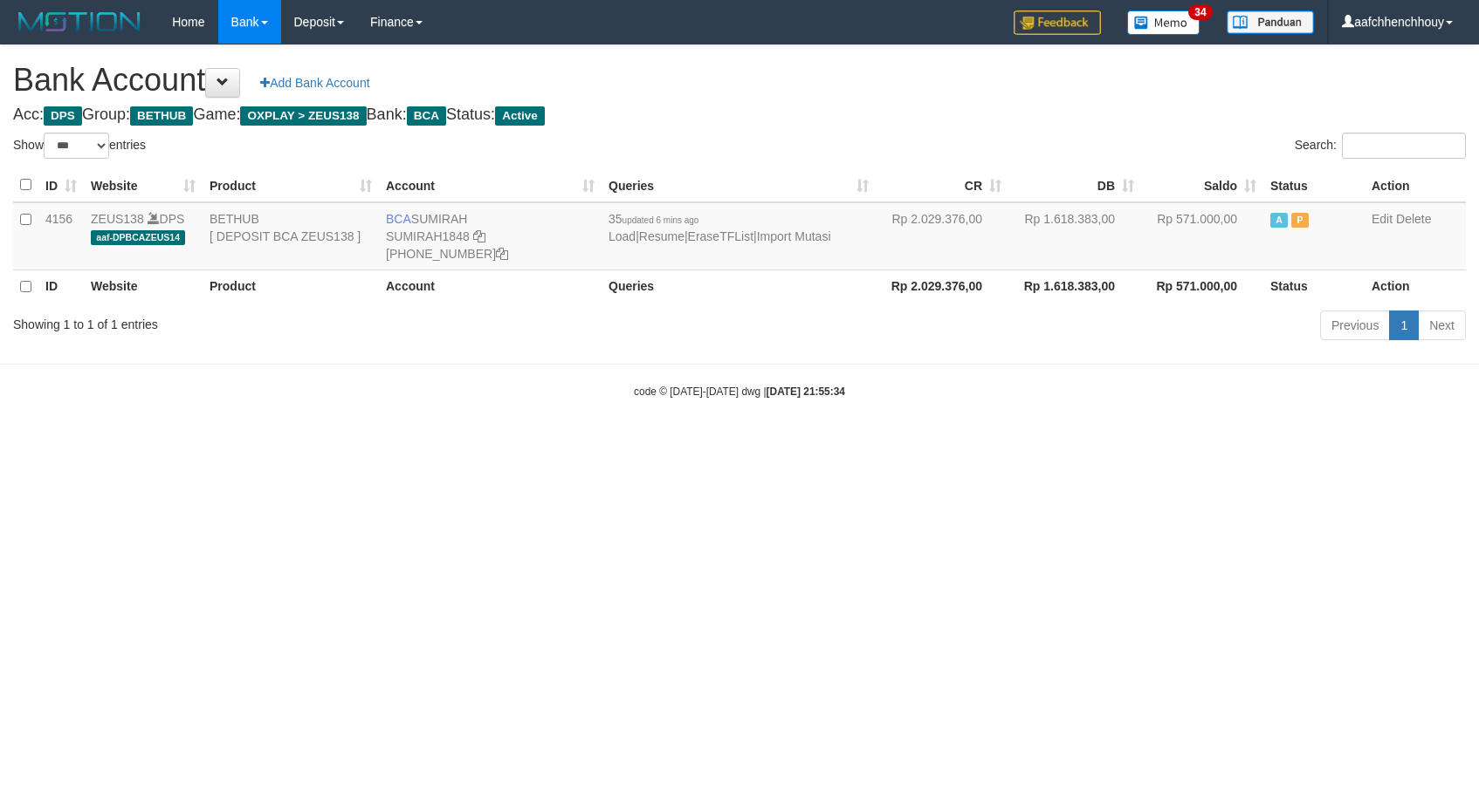
select select "***"
click at [826, 239] on link "Import Mutasi" at bounding box center [793, 236] width 74 height 14
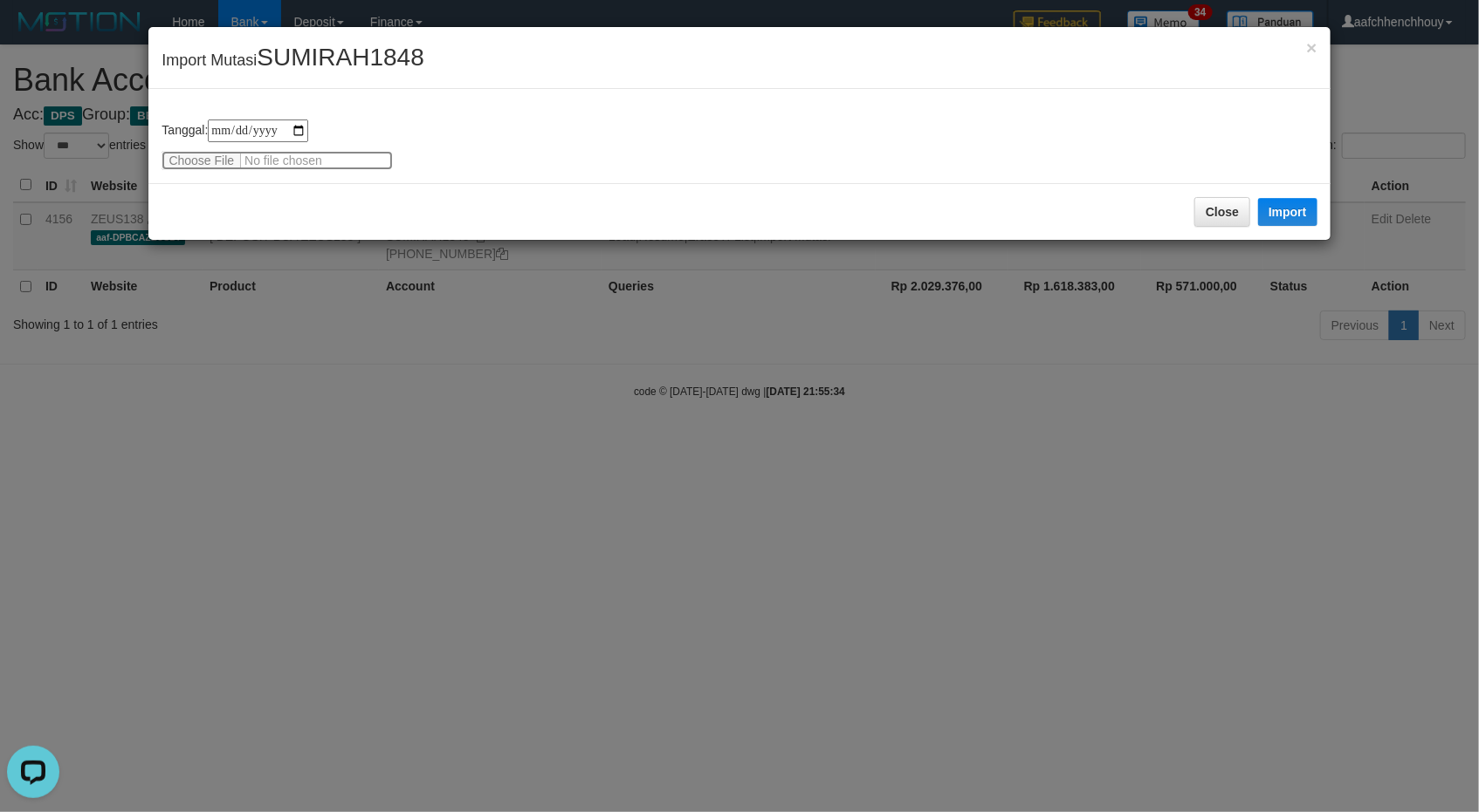
click at [206, 157] on input "file" at bounding box center [277, 160] width 231 height 19
type input "**********"
click at [207, 83] on div "× Import Mutasi SUMIRAH1848" at bounding box center [739, 58] width 1181 height 62
click at [1244, 201] on button "Close" at bounding box center [1222, 212] width 56 height 29
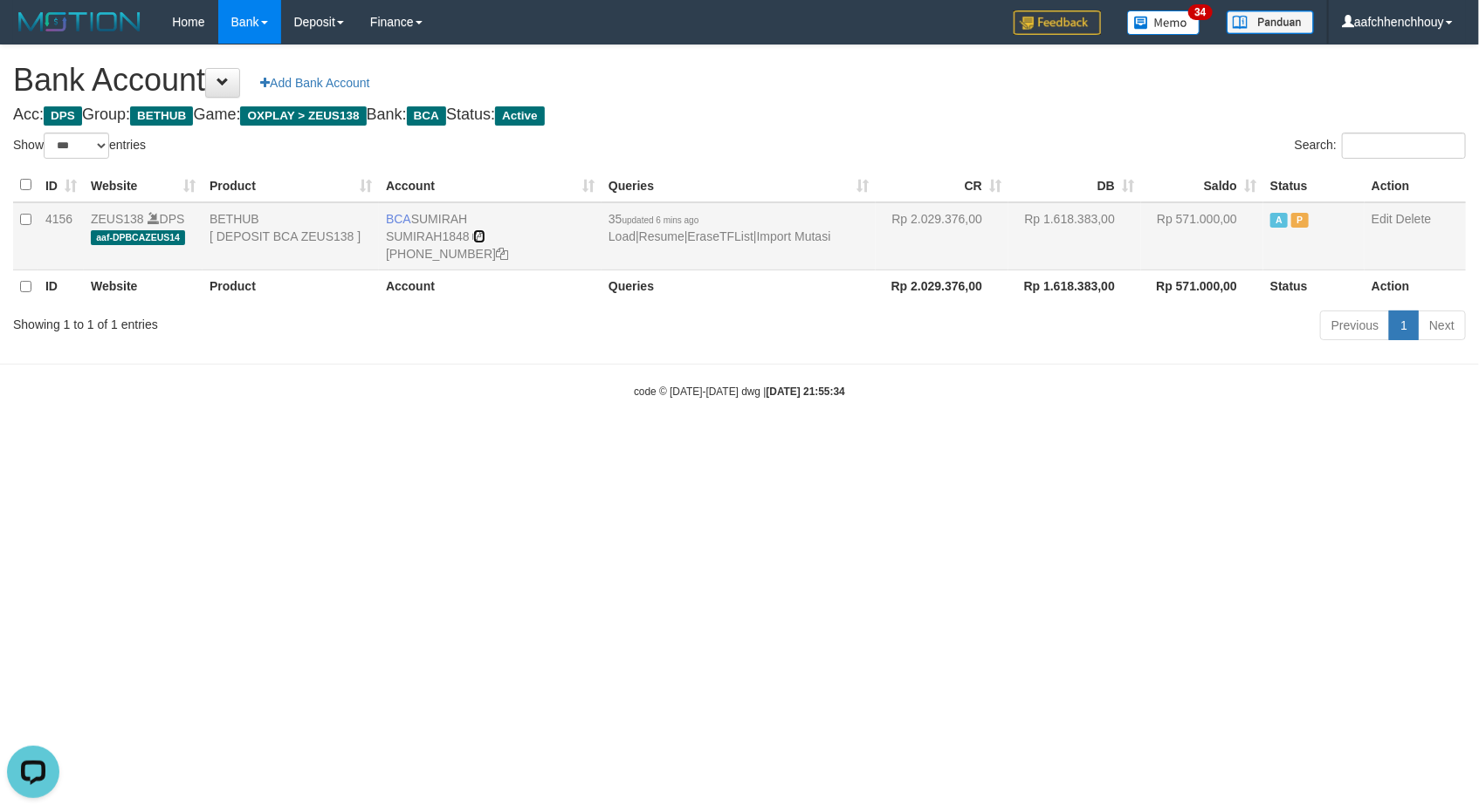
click at [477, 233] on icon at bounding box center [478, 236] width 12 height 12
click at [831, 237] on link "Import Mutasi" at bounding box center [793, 236] width 74 height 14
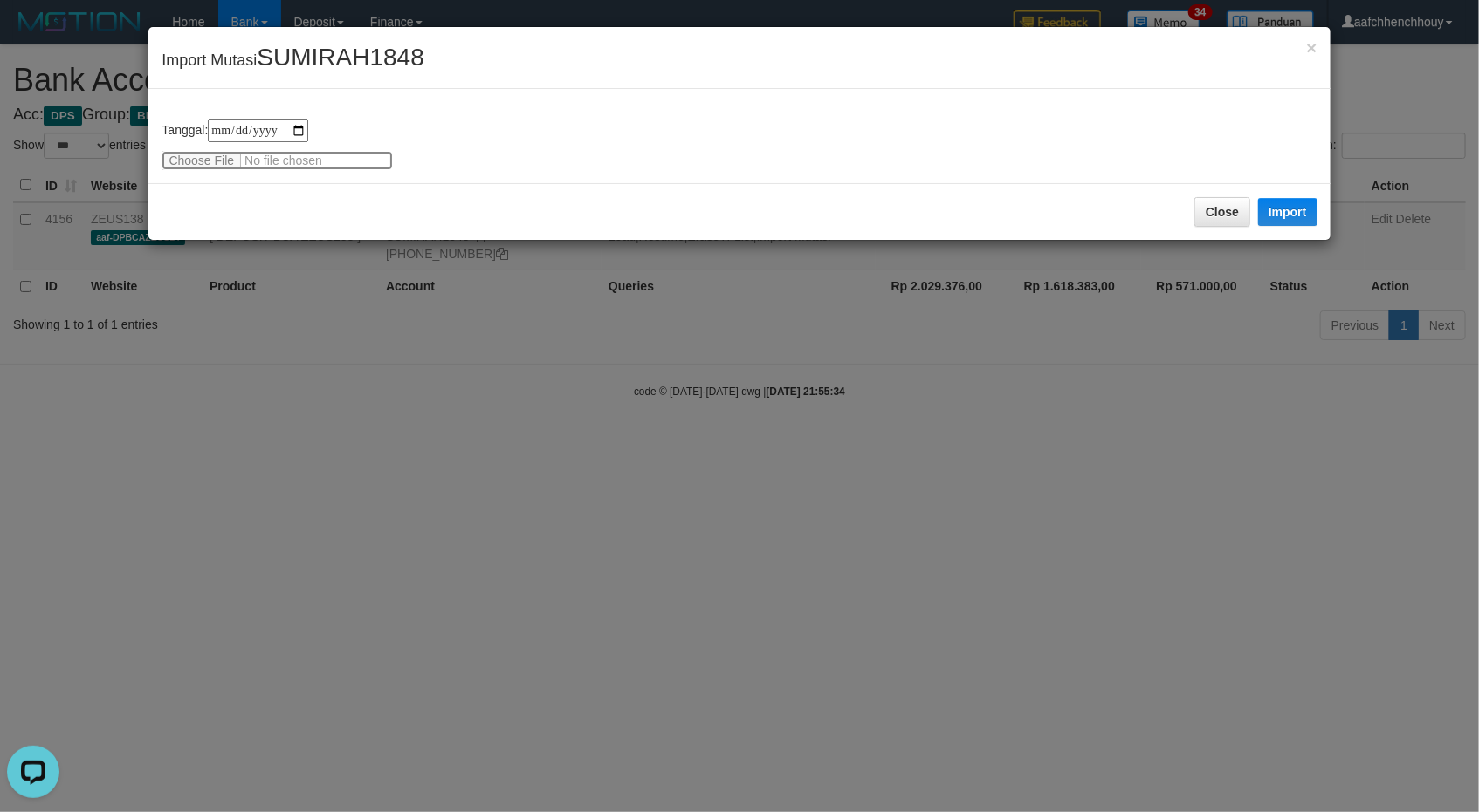
click at [202, 155] on input "file" at bounding box center [277, 160] width 231 height 19
type input "**********"
click at [188, 90] on div "**********" at bounding box center [739, 136] width 1181 height 95
click at [1275, 217] on button "Import" at bounding box center [1287, 212] width 60 height 28
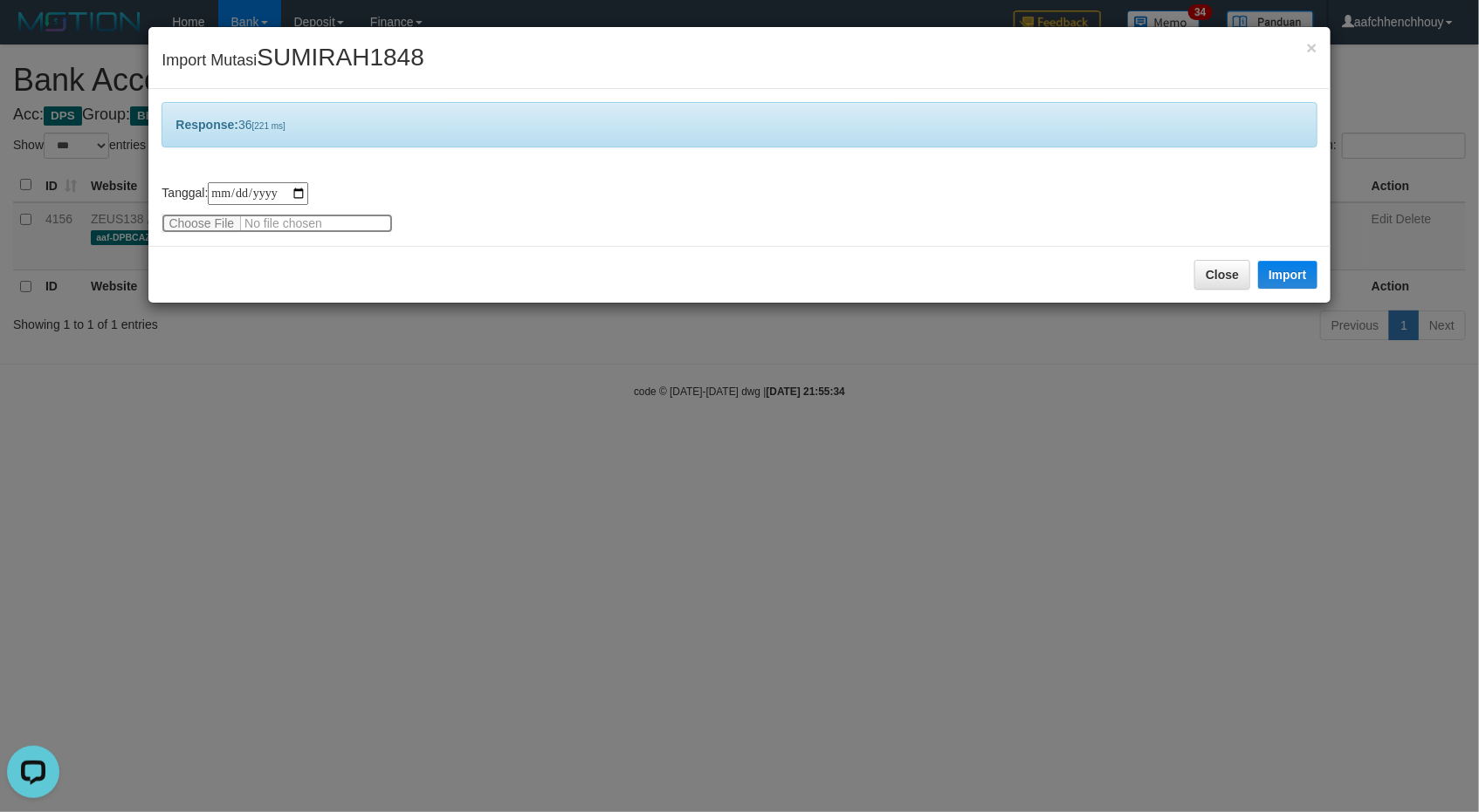
click at [241, 223] on input "file" at bounding box center [277, 223] width 231 height 19
click at [598, 328] on div "**********" at bounding box center [739, 406] width 1479 height 812
drag, startPoint x: 598, startPoint y: 328, endPoint x: 790, endPoint y: 320, distance: 192.2
click at [599, 328] on div "**********" at bounding box center [739, 406] width 1479 height 812
click at [1148, 308] on div "**********" at bounding box center [739, 406] width 1479 height 812
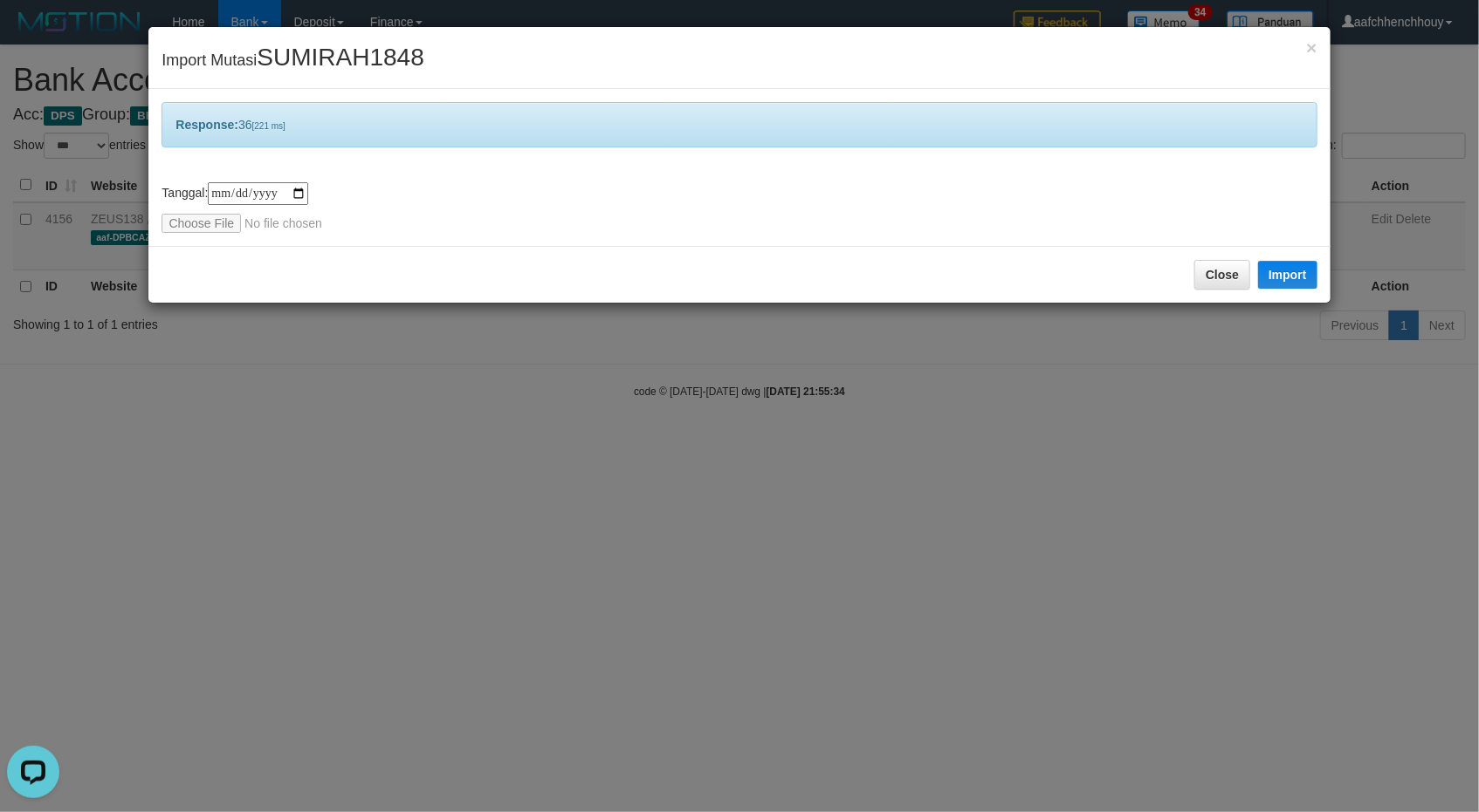
click at [1180, 284] on div "Close Import" at bounding box center [739, 274] width 1181 height 57
click at [1192, 280] on div "Close Import" at bounding box center [739, 274] width 1181 height 57
click at [1194, 280] on button "Close" at bounding box center [1222, 274] width 56 height 29
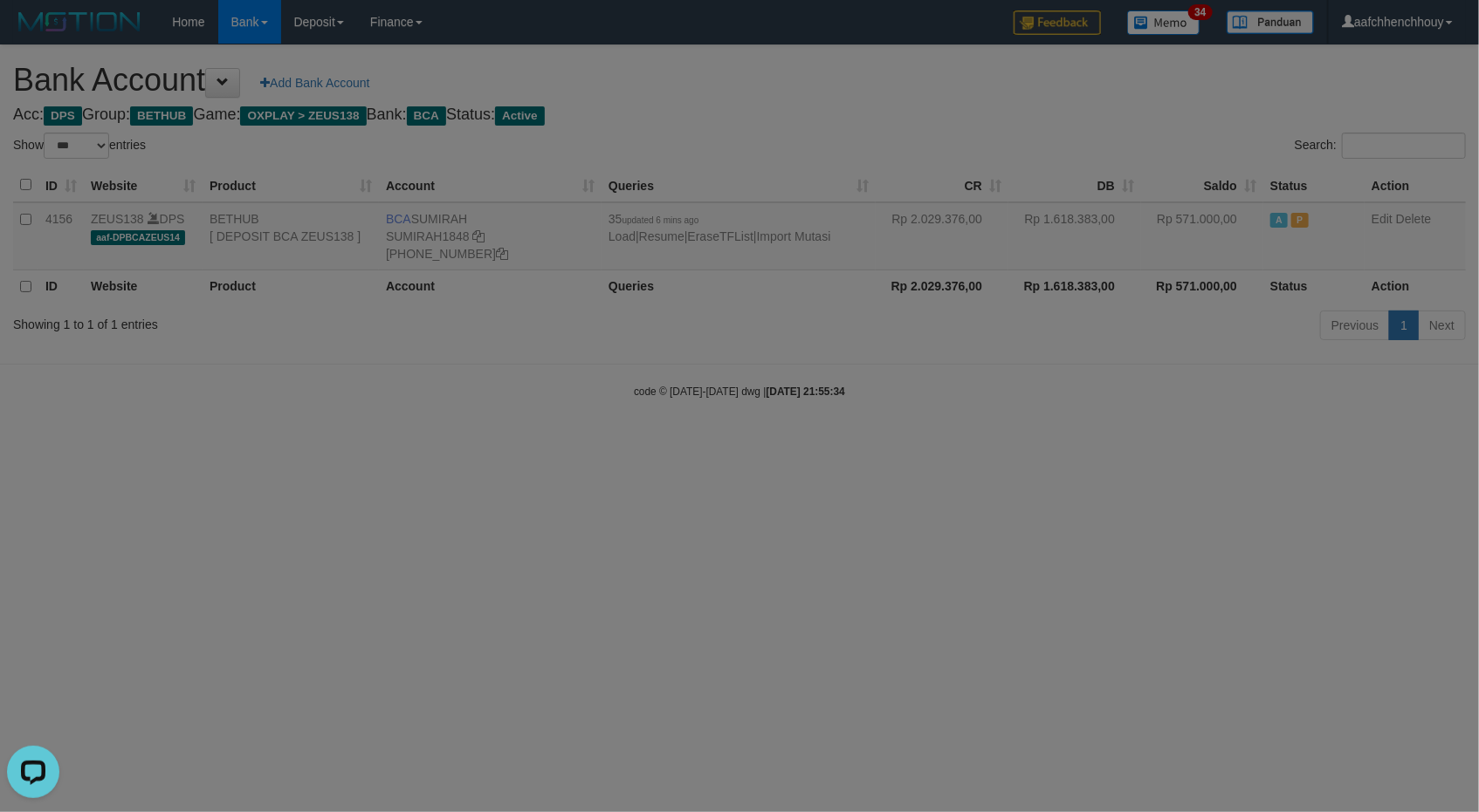
click at [1244, 295] on div at bounding box center [739, 406] width 1479 height 812
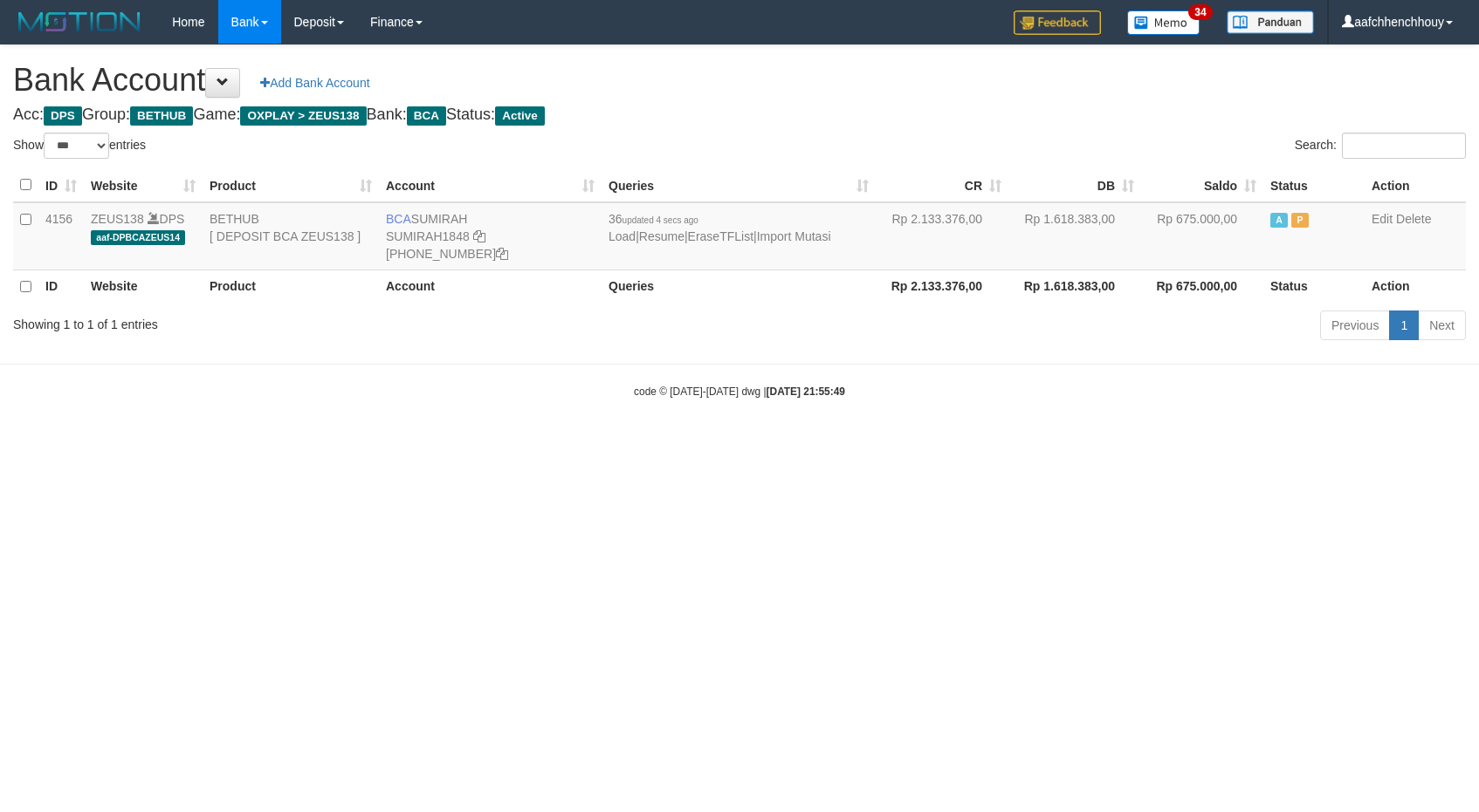
select select "***"
drag, startPoint x: 719, startPoint y: 459, endPoint x: 740, endPoint y: 447, distance: 24.2
click at [742, 443] on html "Toggle navigation Home Bank Account List Load By Website Group [OXPLAY] ZEUS138…" at bounding box center [739, 221] width 1479 height 443
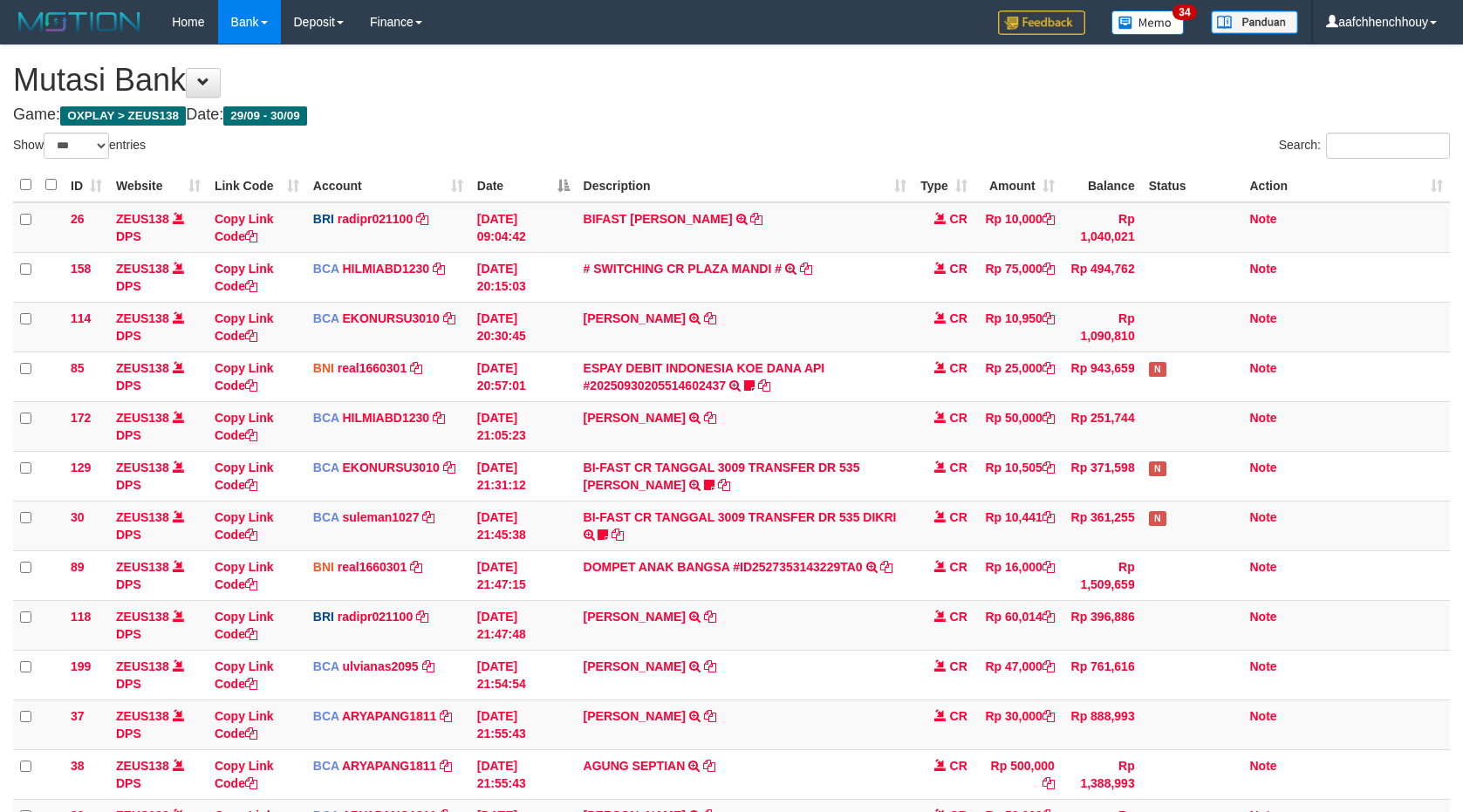
select select "***"
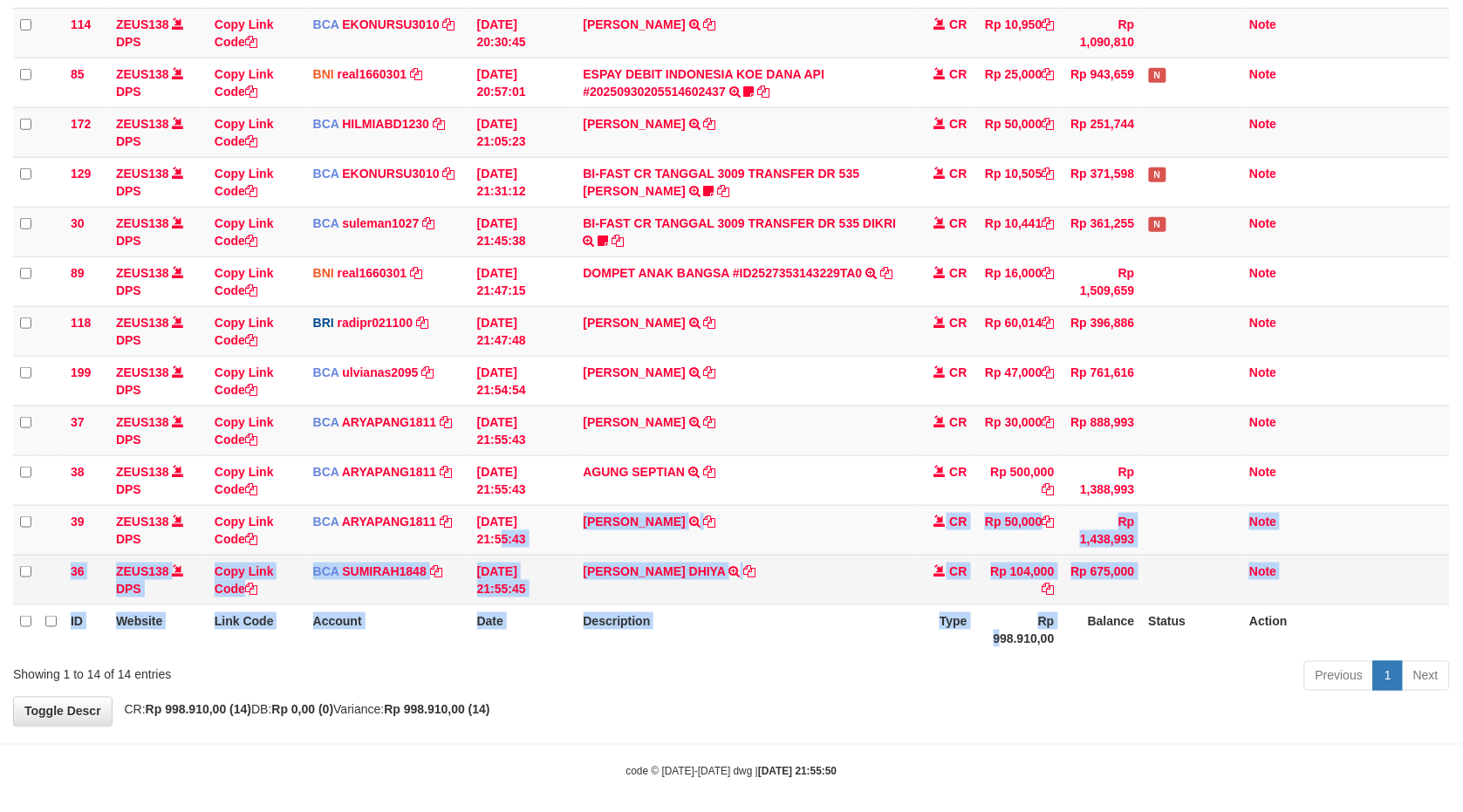
click at [1078, 595] on tbody "26 ZEUS138 DPS Copy Link Code BRI radipr021100 DPS REYNALDI ADI PRATAMA mutasi_…" at bounding box center [732, 257] width 1437 height 697
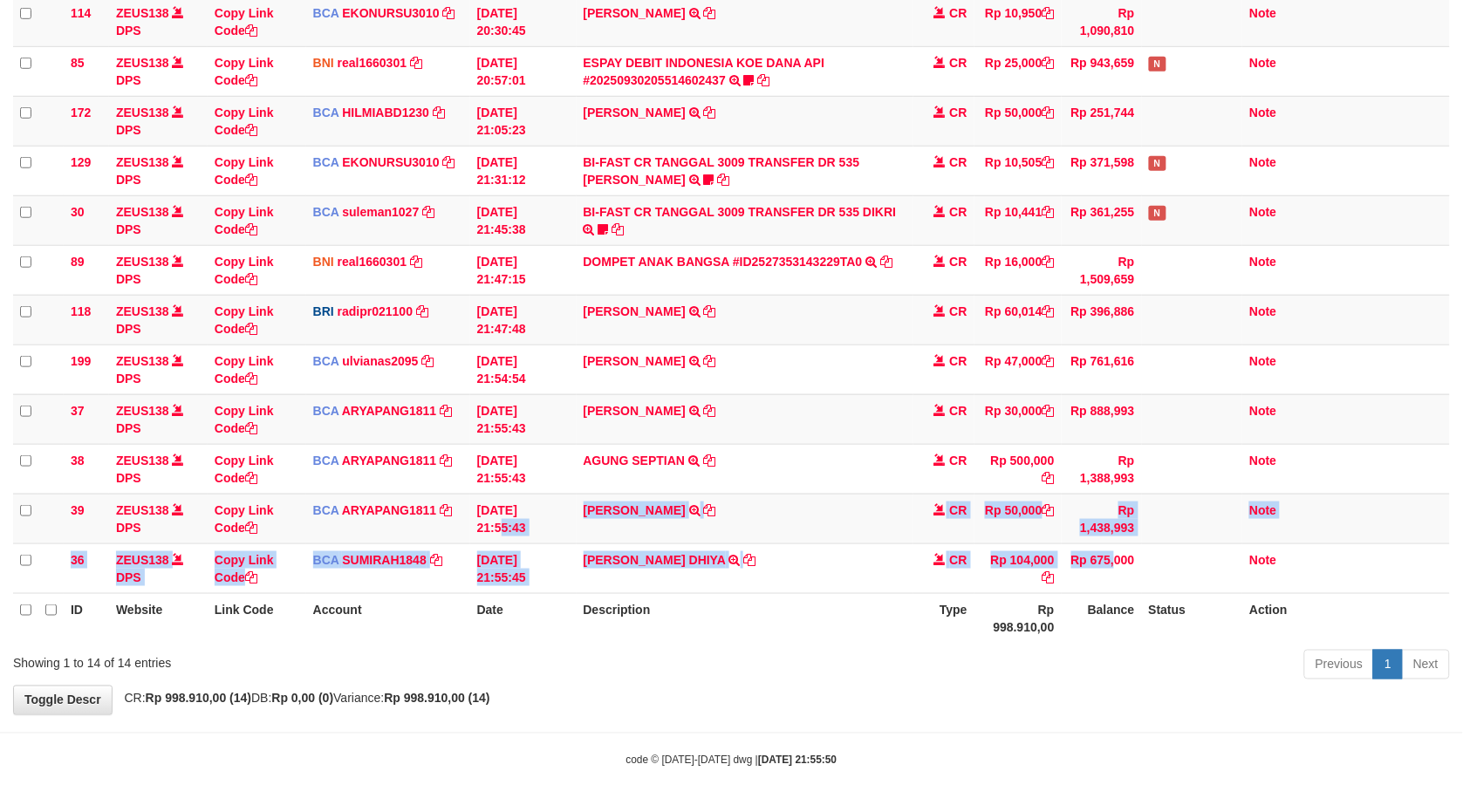
scroll to position [308, 0]
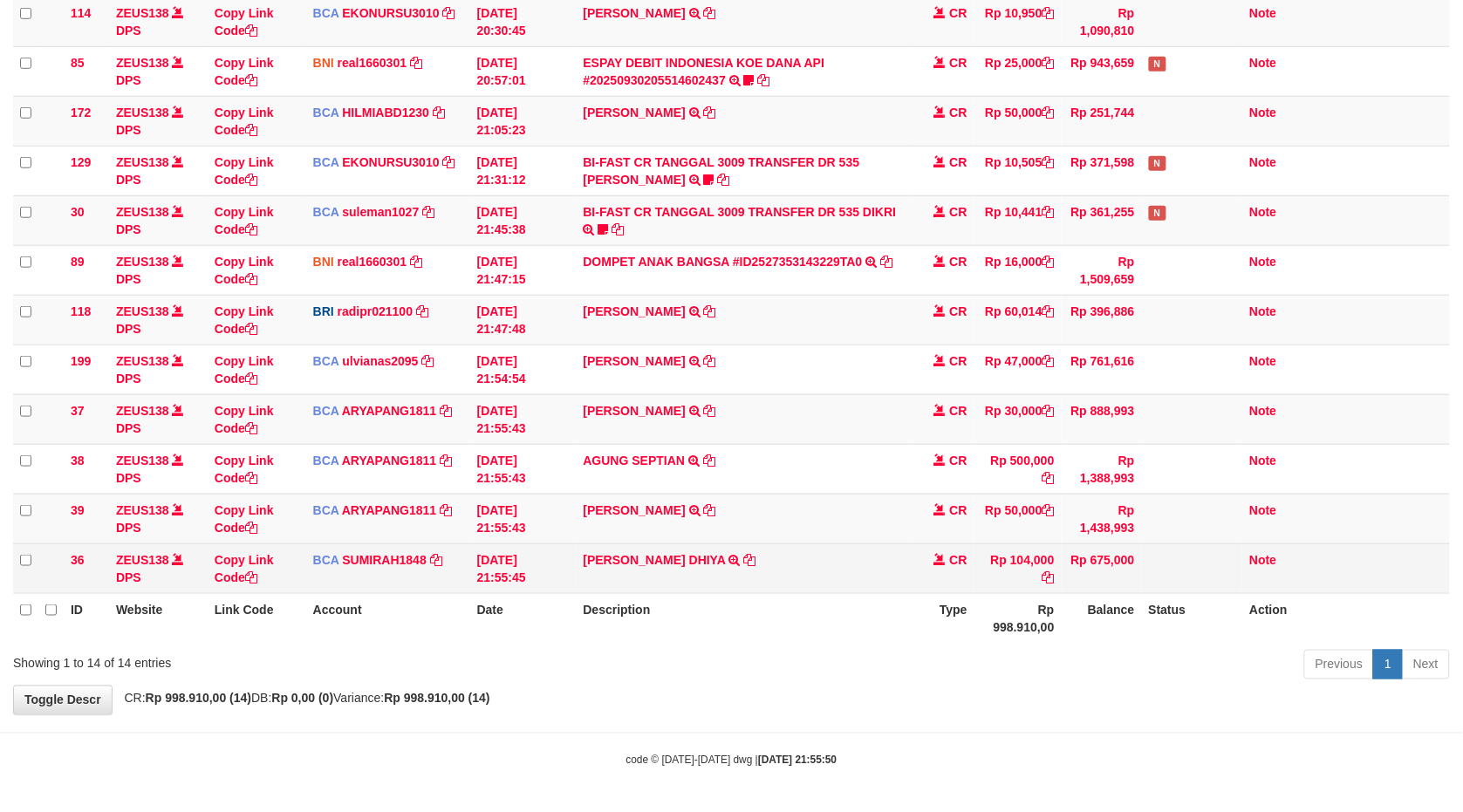
drag, startPoint x: 862, startPoint y: 624, endPoint x: 832, endPoint y: 585, distance: 49.2
click at [848, 613] on th "Description" at bounding box center [744, 618] width 337 height 50
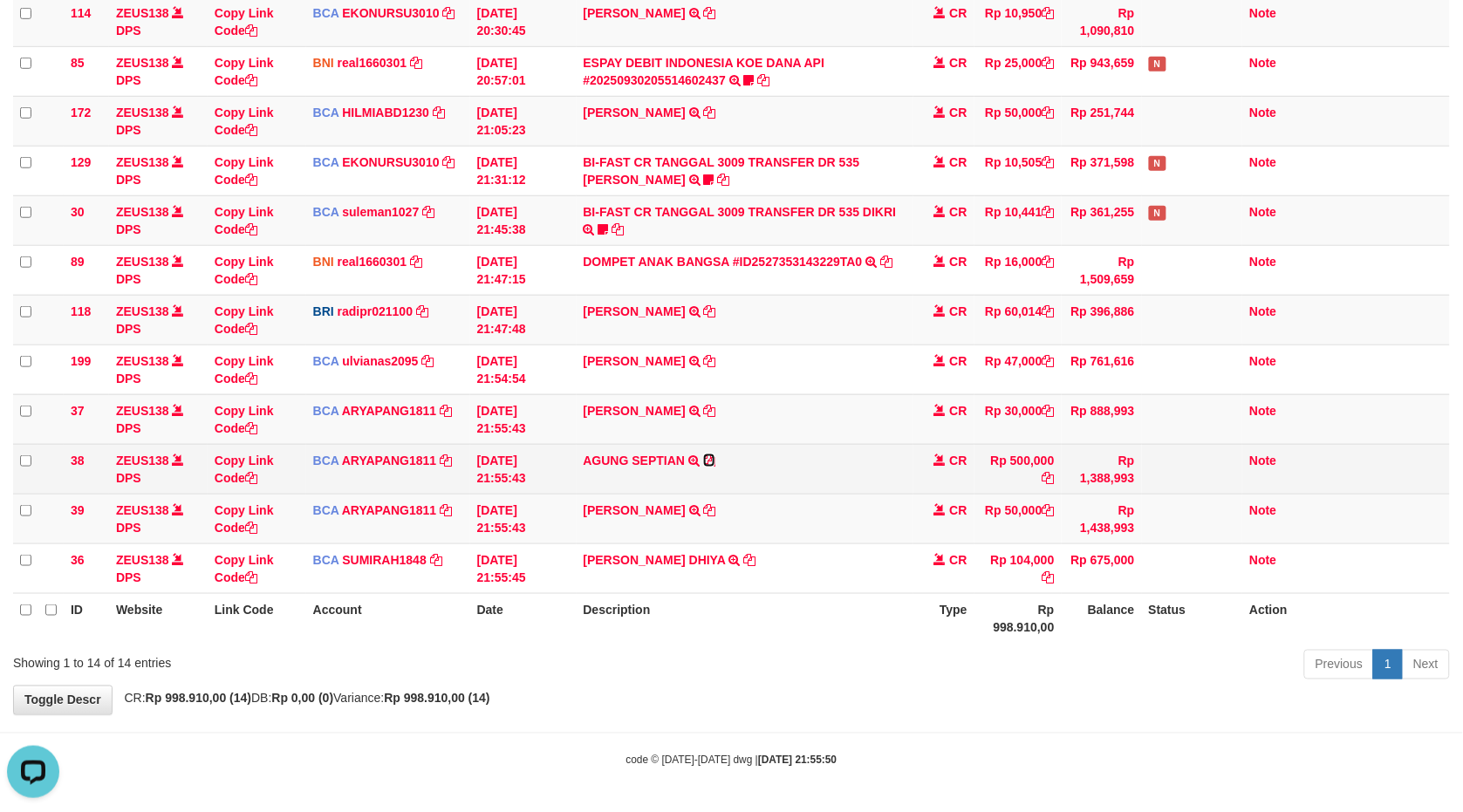
scroll to position [0, 0]
click at [709, 454] on icon at bounding box center [709, 460] width 12 height 12
click at [720, 453] on td "AGUNG SEPTIAN TRSF E-BANKING CR 3009/FTSCY/WS95031 500000.00AGUNG SEPTIAN" at bounding box center [744, 469] width 337 height 50
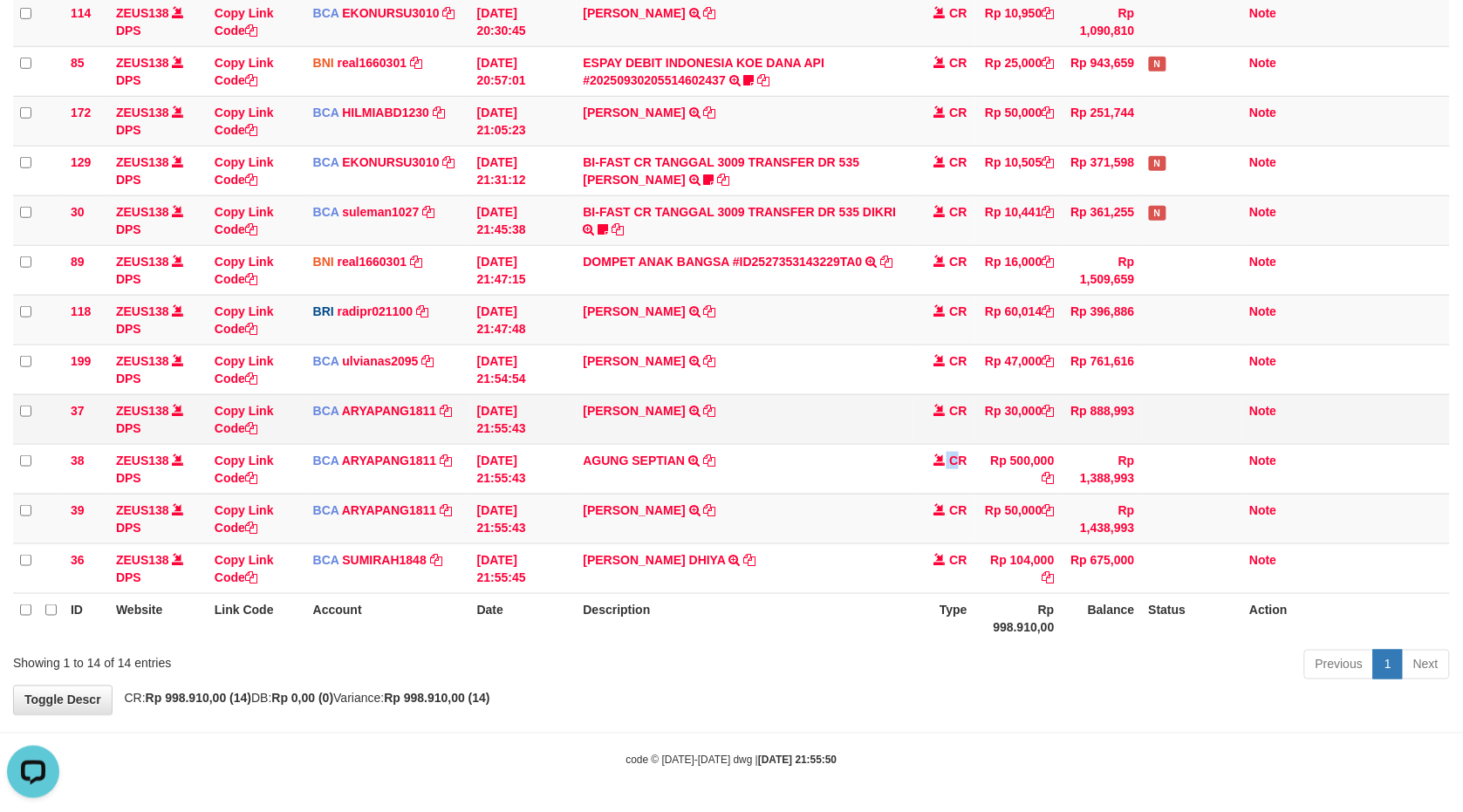
click at [682, 438] on tbody "26 ZEUS138 DPS Copy Link Code BRI radipr021100 DPS REYNALDI ADI PRATAMA mutasi_…" at bounding box center [732, 246] width 1437 height 697
click at [693, 399] on td "MILA SANTIKA TRSF E-BANKING CR 3009/FTSCY/WS95051 30000.002025093018597898 TRFD…" at bounding box center [744, 419] width 337 height 50
click at [704, 405] on icon at bounding box center [709, 410] width 12 height 12
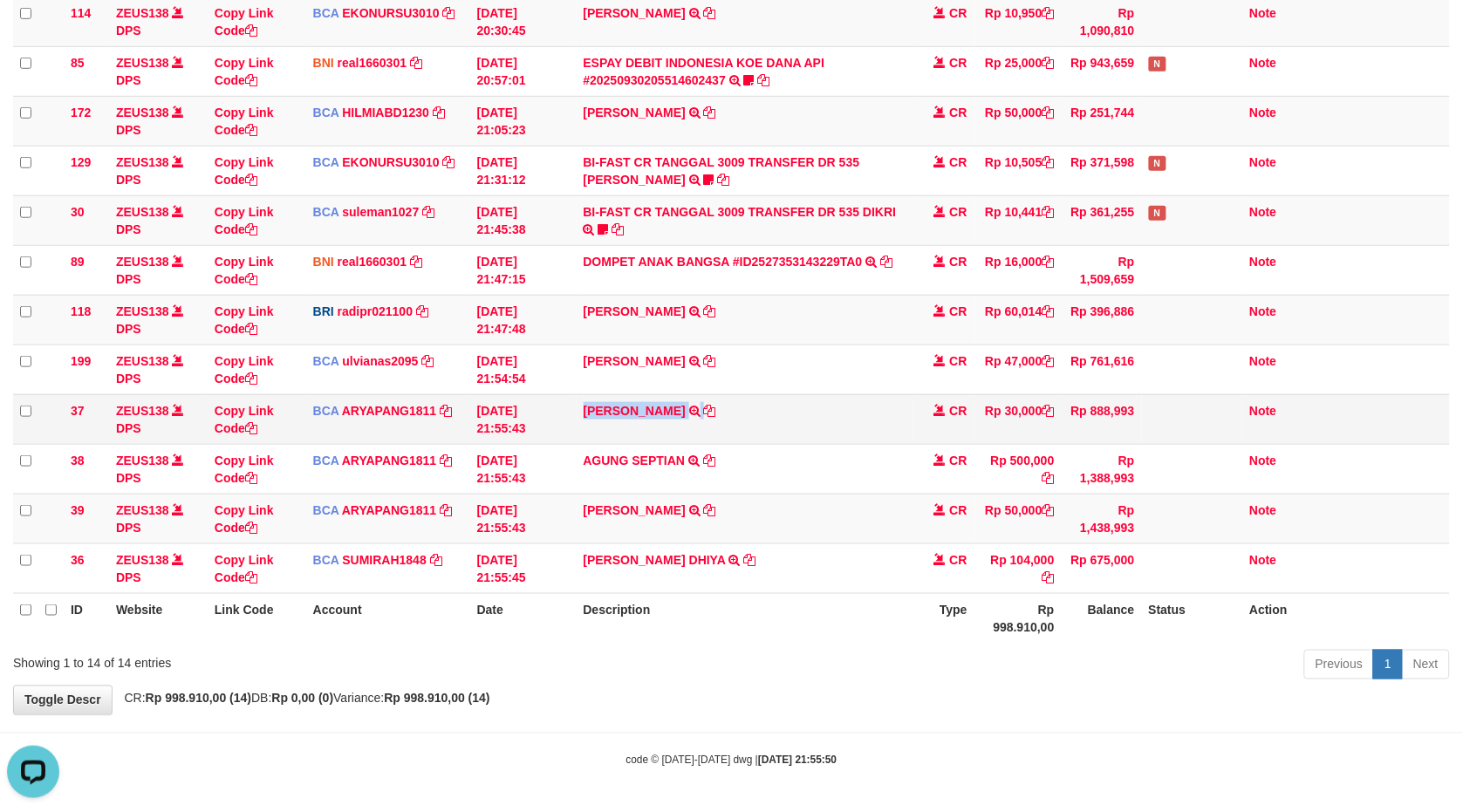
copy tr "MILA SANTIKA TRSF E-BANKING CR 3009/FTSCY/WS95051 30000.002025093018597898 TRFD…"
click at [704, 405] on icon at bounding box center [709, 410] width 12 height 12
drag, startPoint x: 694, startPoint y: 404, endPoint x: 1464, endPoint y: 346, distance: 772.2
click at [704, 405] on icon at bounding box center [709, 410] width 12 height 12
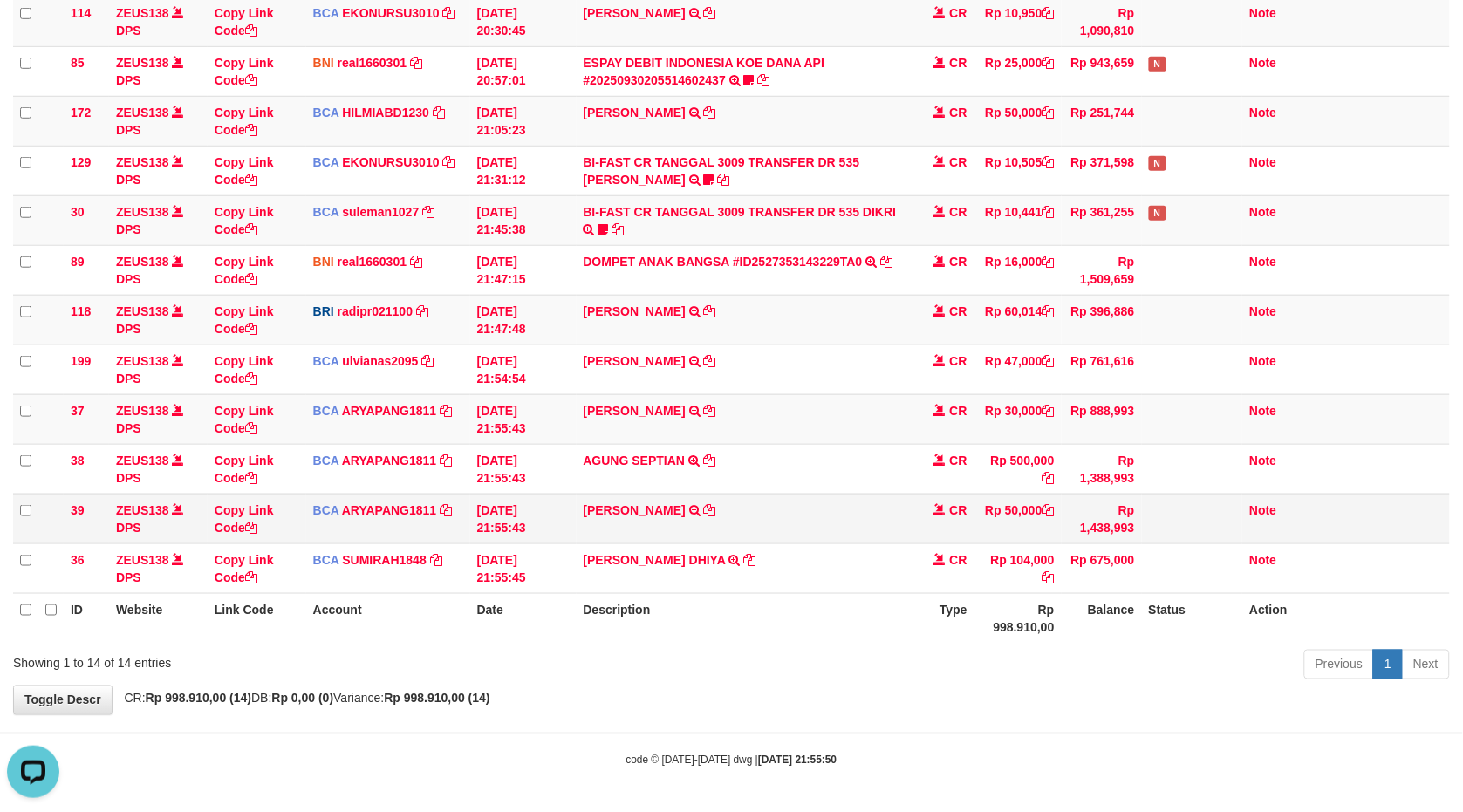
click at [986, 539] on tr "39 ZEUS138 DPS Copy Link Code BCA ARYAPANG1811 DPS ARYA PANGESTU mutasi_2025093…" at bounding box center [732, 518] width 1437 height 50
click at [717, 505] on icon at bounding box center [709, 510] width 12 height 12
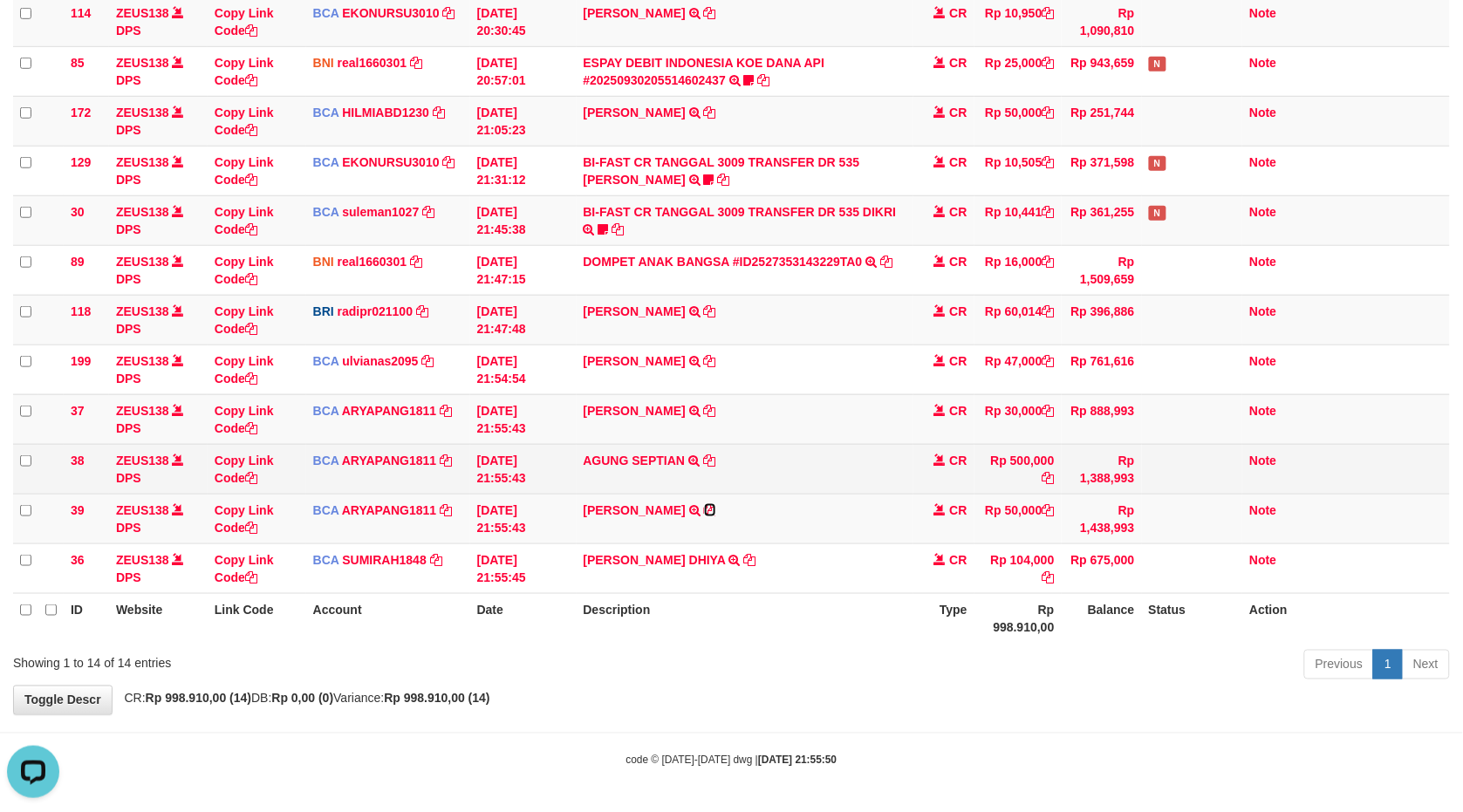
drag, startPoint x: 743, startPoint y: 501, endPoint x: 1013, endPoint y: 483, distance: 270.6
click at [747, 501] on td "FAJAR ABDULFATTAH TRSF E-BANKING CR 3009/FTSCY/WS95031 50000.00FAJAR ABDULFATTAH" at bounding box center [744, 518] width 337 height 50
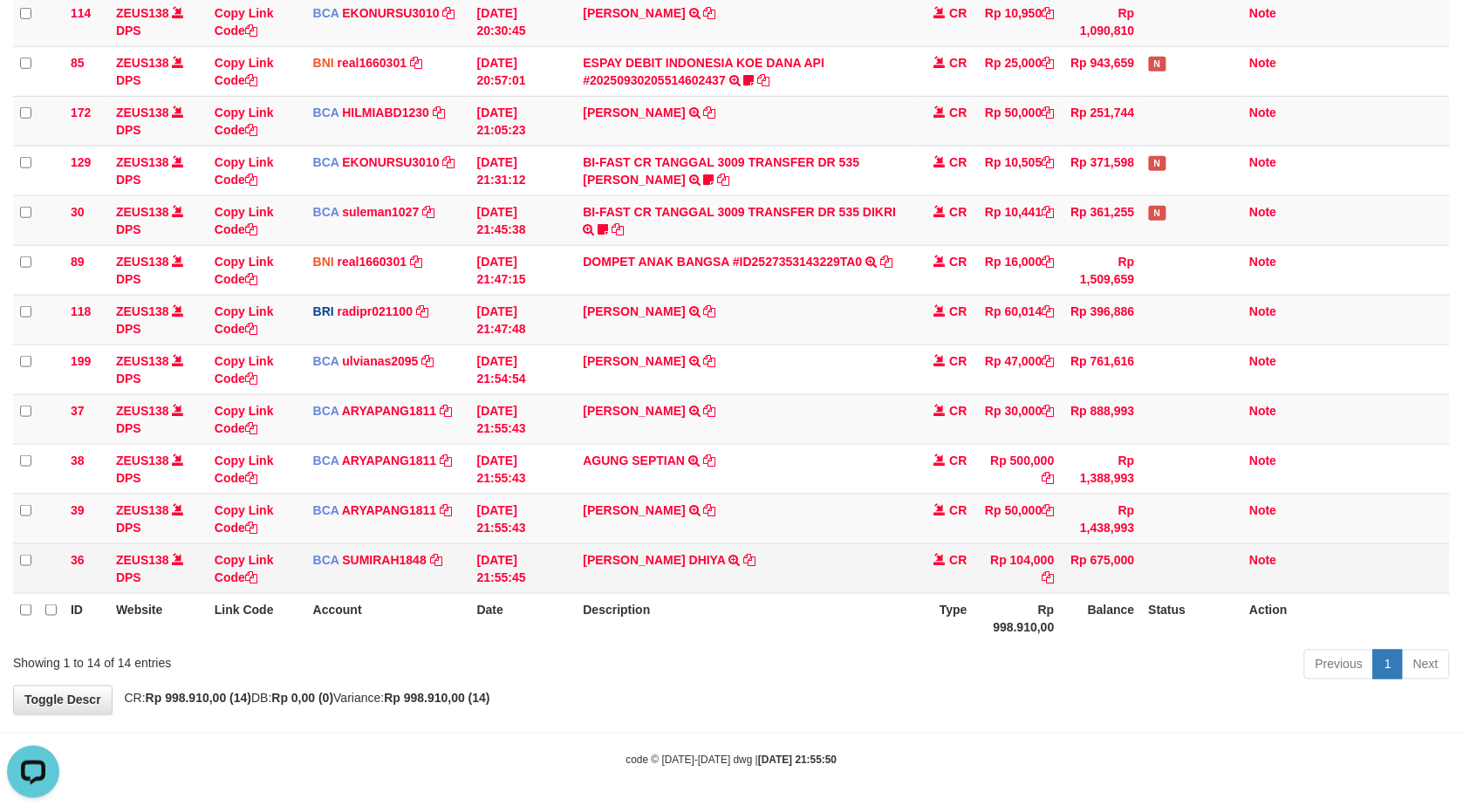
click at [972, 589] on table "ID Website Link Code Account Date Description Type Amount Balance Status Action…" at bounding box center [732, 253] width 1437 height 780
click at [743, 554] on icon at bounding box center [749, 560] width 12 height 12
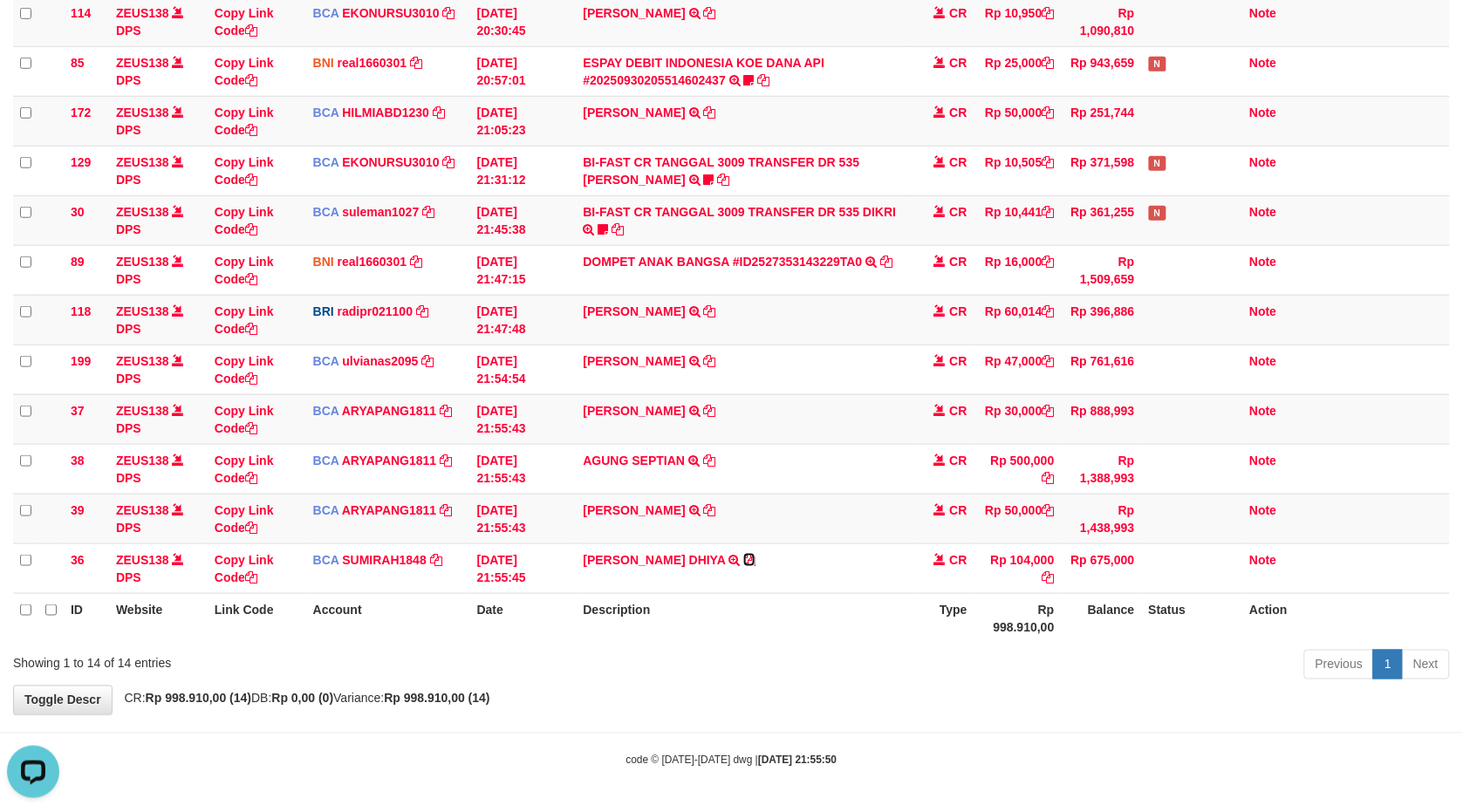
drag, startPoint x: 742, startPoint y: 551, endPoint x: 1466, endPoint y: 439, distance: 732.6
click at [747, 551] on td "NAUFAL DAFFA DHIYA TRSF E-BANKING CR 3009/FTSCY/WS95031 104000.00NAUFAL DAFFA D…" at bounding box center [744, 568] width 337 height 50
click at [625, 381] on tbody "26 ZEUS138 DPS Copy Link Code BRI radipr021100 DPS REYNALDI ADI PRATAMA mutasi_…" at bounding box center [732, 246] width 1437 height 697
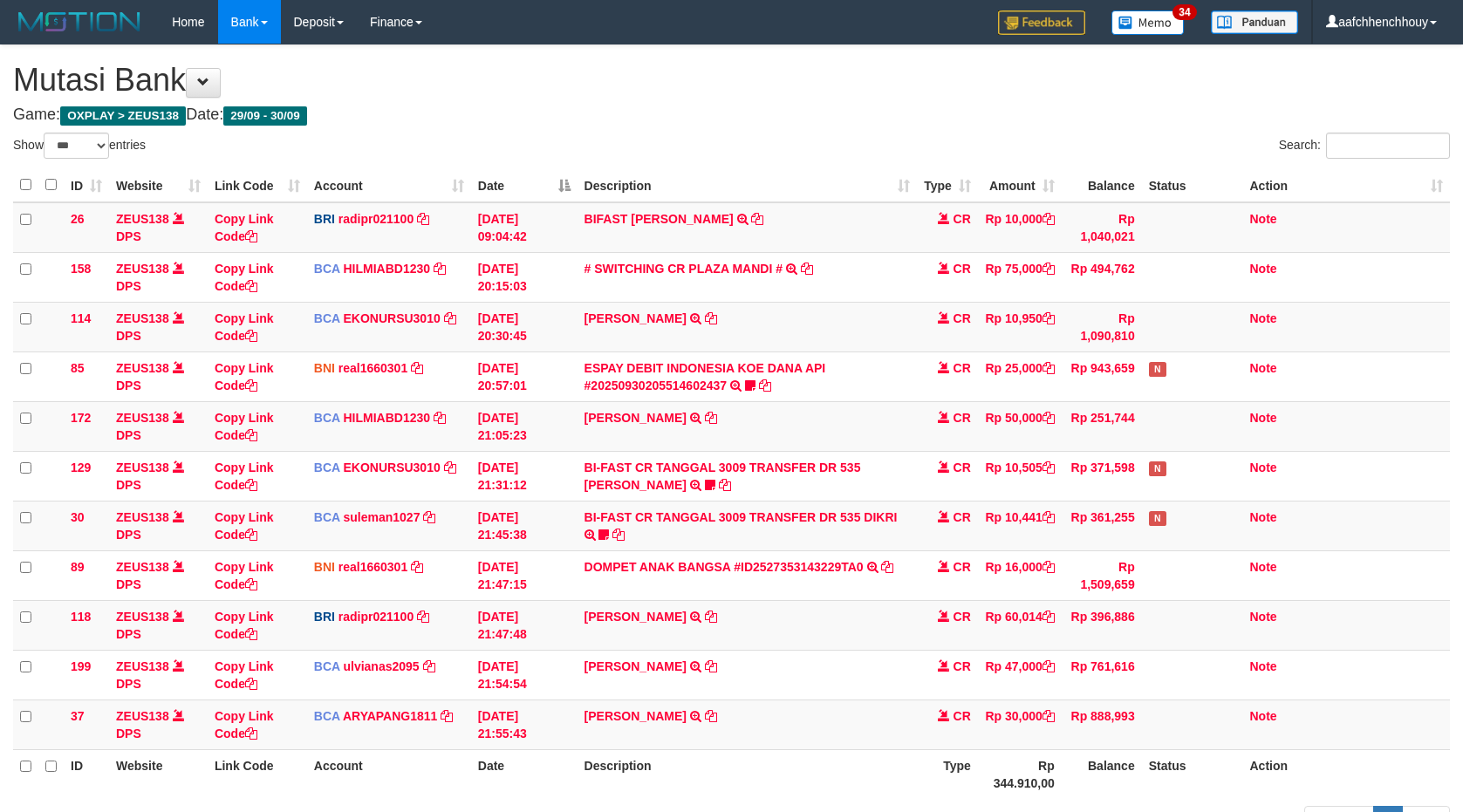
select select "***"
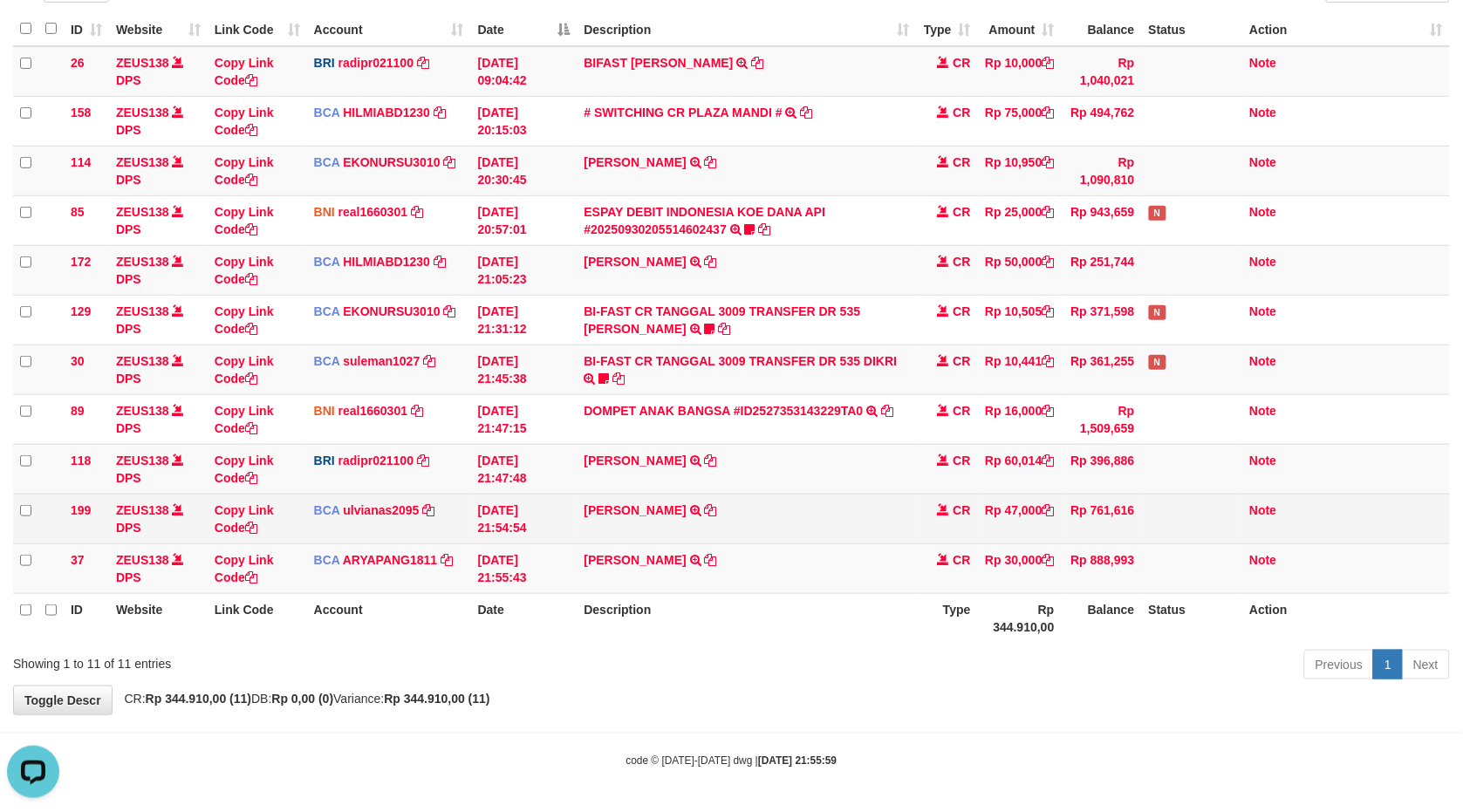
drag, startPoint x: 451, startPoint y: 809, endPoint x: 381, endPoint y: 528, distance: 289.6
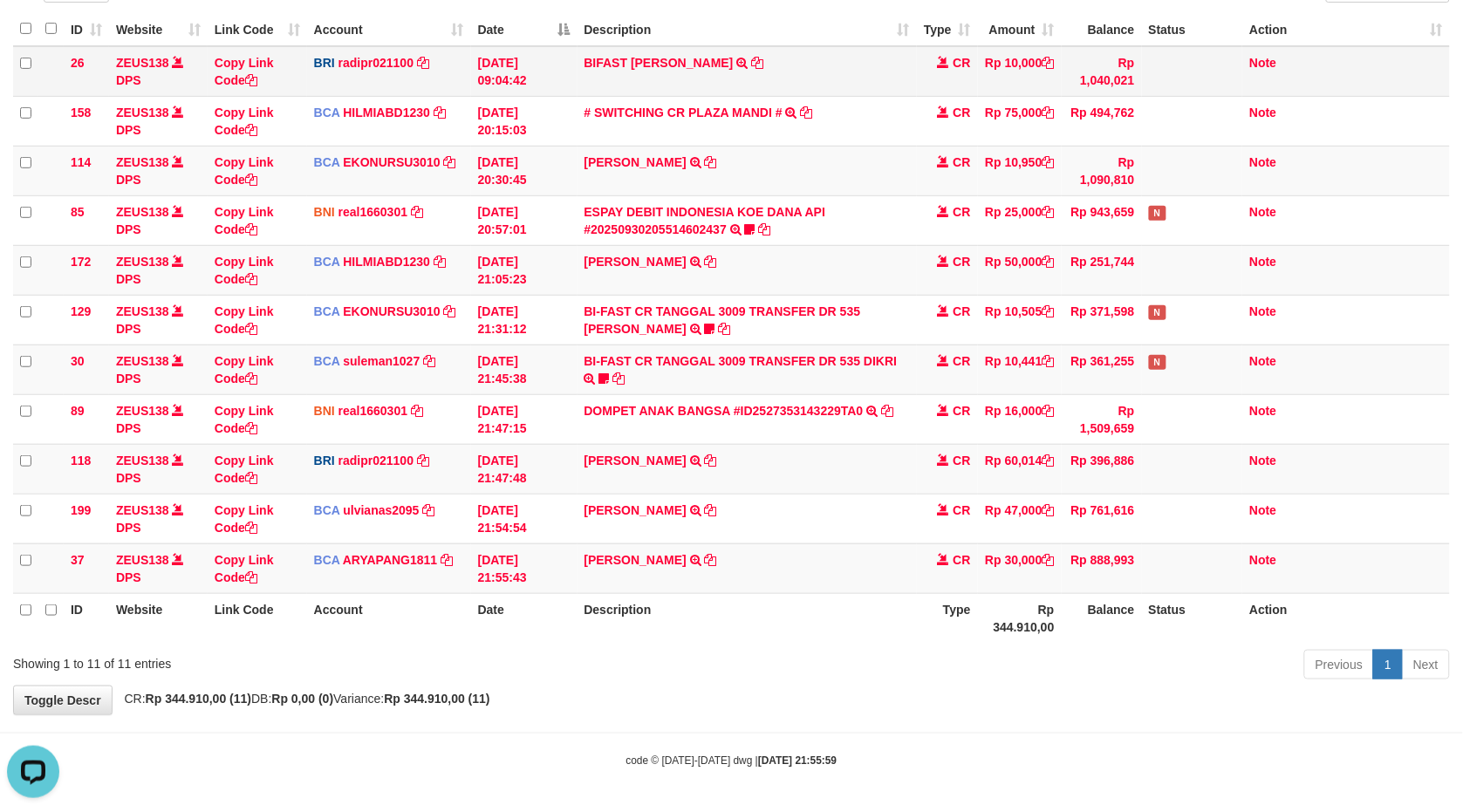
drag, startPoint x: 381, startPoint y: 528, endPoint x: 1009, endPoint y: 46, distance: 791.6
click at [882, 210] on td "ESPAY DEBIT INDONESIA KOE DANA API #20250930205514602437 TRANSFER DARI ESPAY DE…" at bounding box center [747, 220] width 340 height 50
click at [836, 625] on th "Description" at bounding box center [747, 618] width 340 height 50
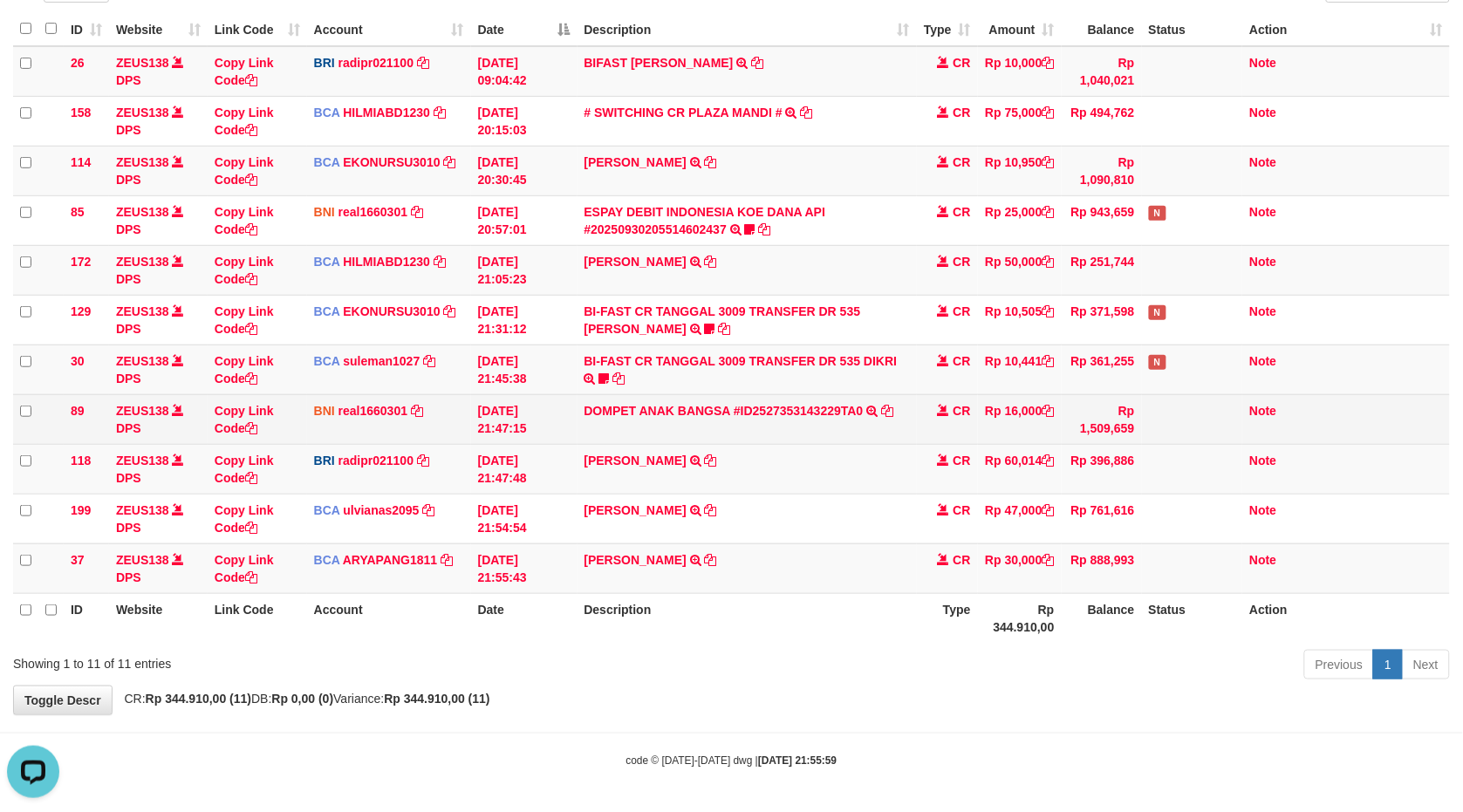
click at [794, 439] on td "DOMPET ANAK BANGSA #ID2527353143229TA0 TRANSFER DARI DOMPET ANAK BANGSA #ID2527…" at bounding box center [747, 419] width 340 height 50
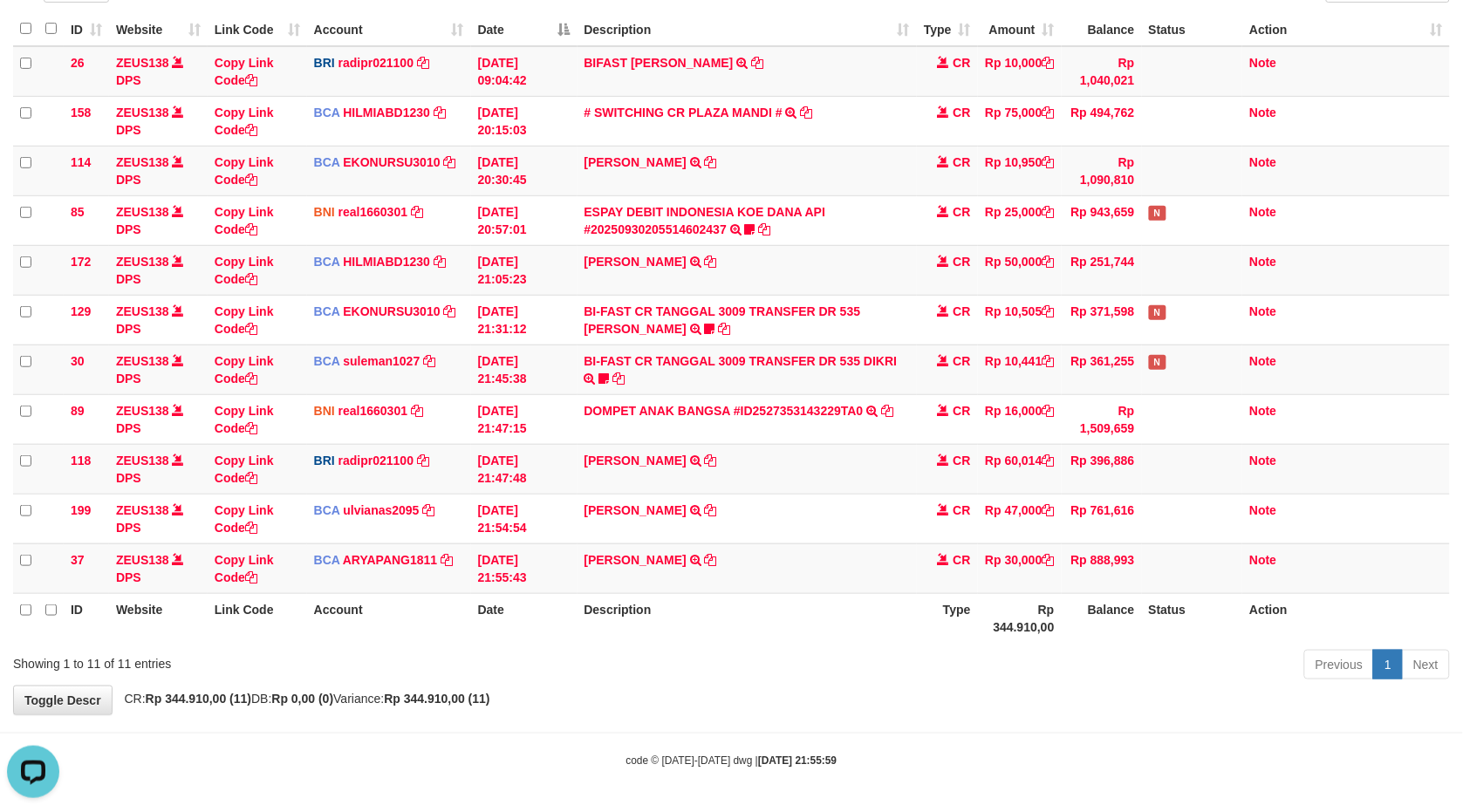
click at [791, 603] on th "Description" at bounding box center [747, 618] width 340 height 50
click at [781, 613] on table "ID Website Link Code Account Date Description Type Amount Balance Status Action…" at bounding box center [732, 327] width 1437 height 630
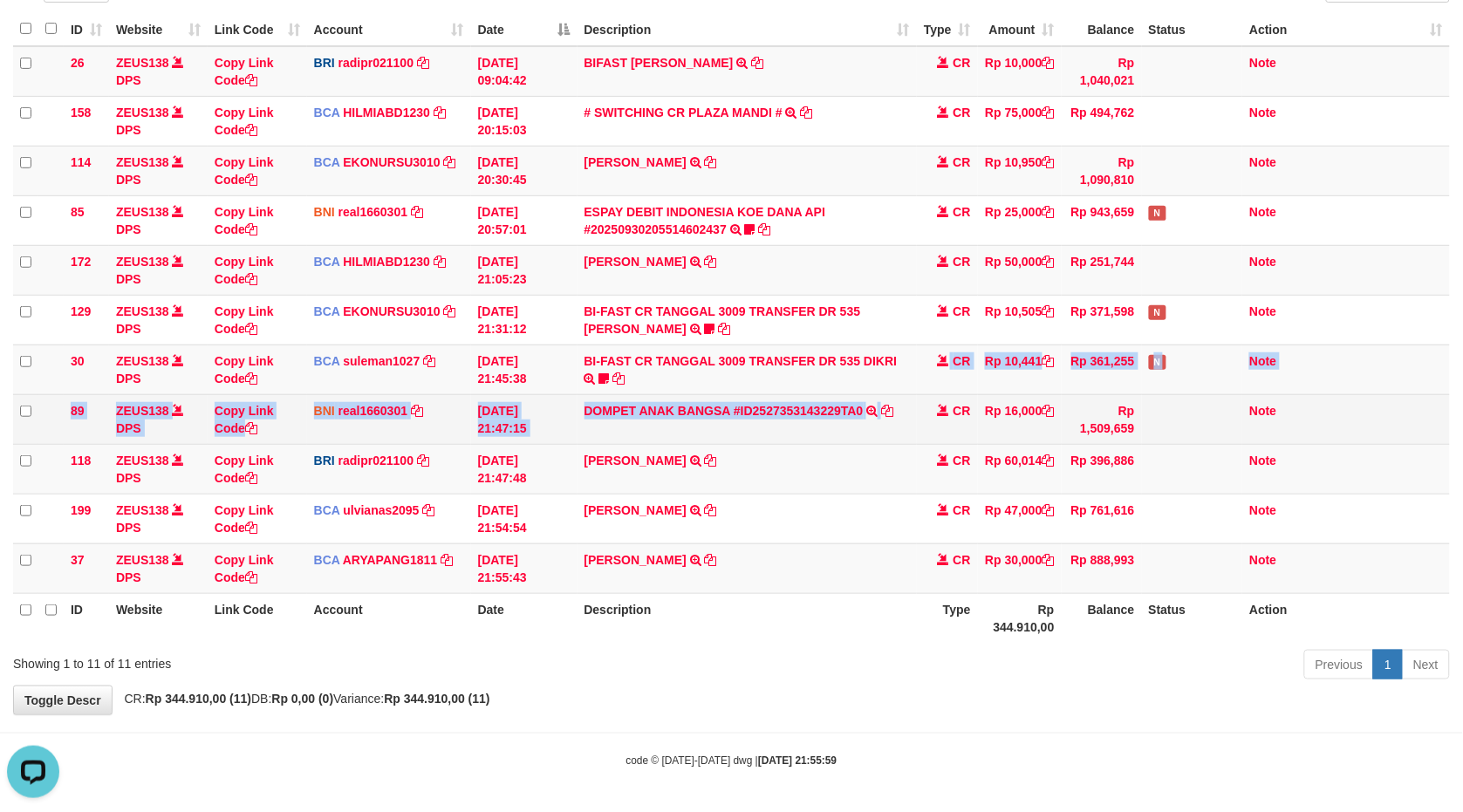
drag, startPoint x: 919, startPoint y: 399, endPoint x: 854, endPoint y: 428, distance: 71.2
click at [917, 401] on tbody "26 ZEUS138 DPS Copy Link Code BRI radipr021100 DPS [PERSON_NAME] mutasi_2025093…" at bounding box center [732, 319] width 1437 height 548
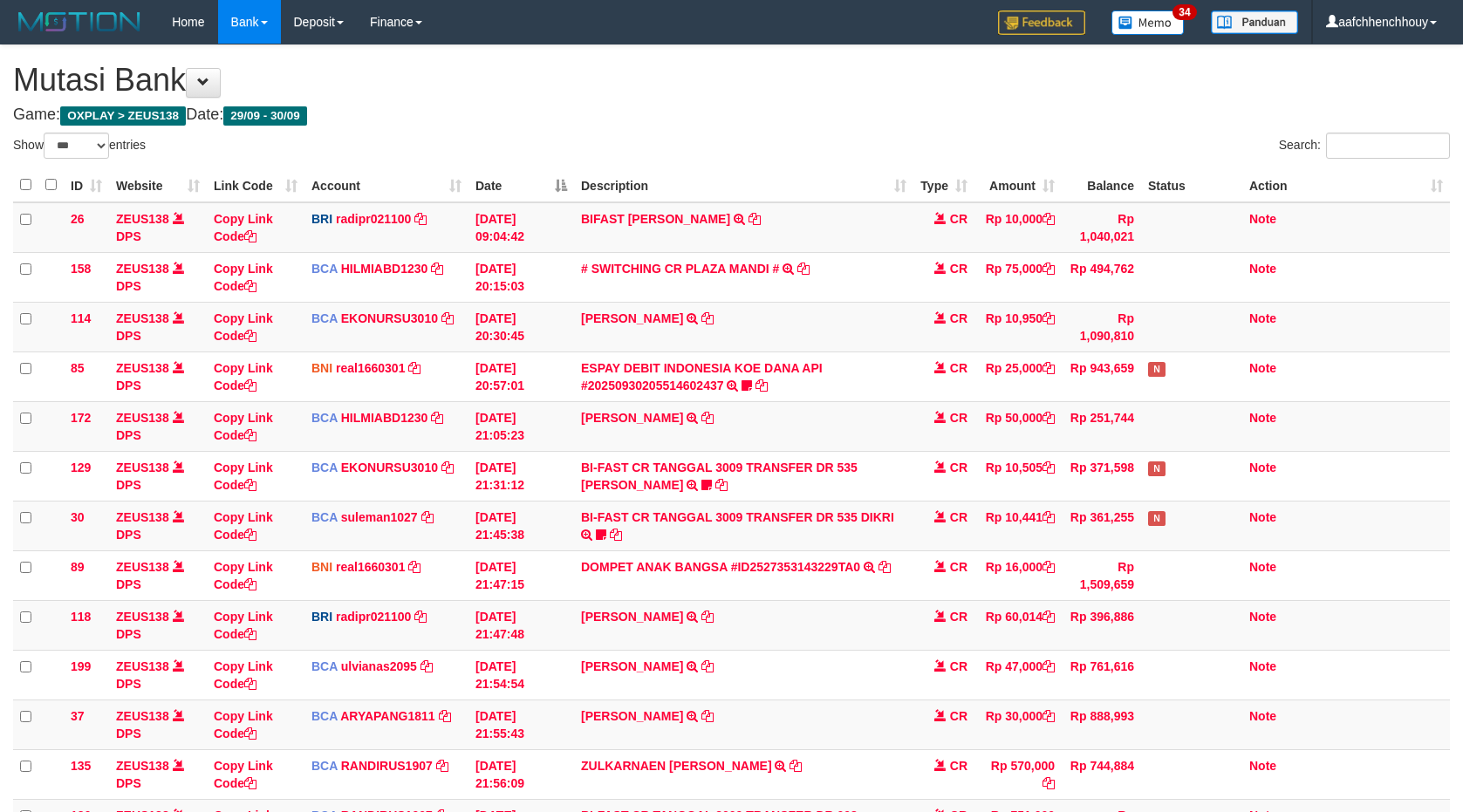
select select "***"
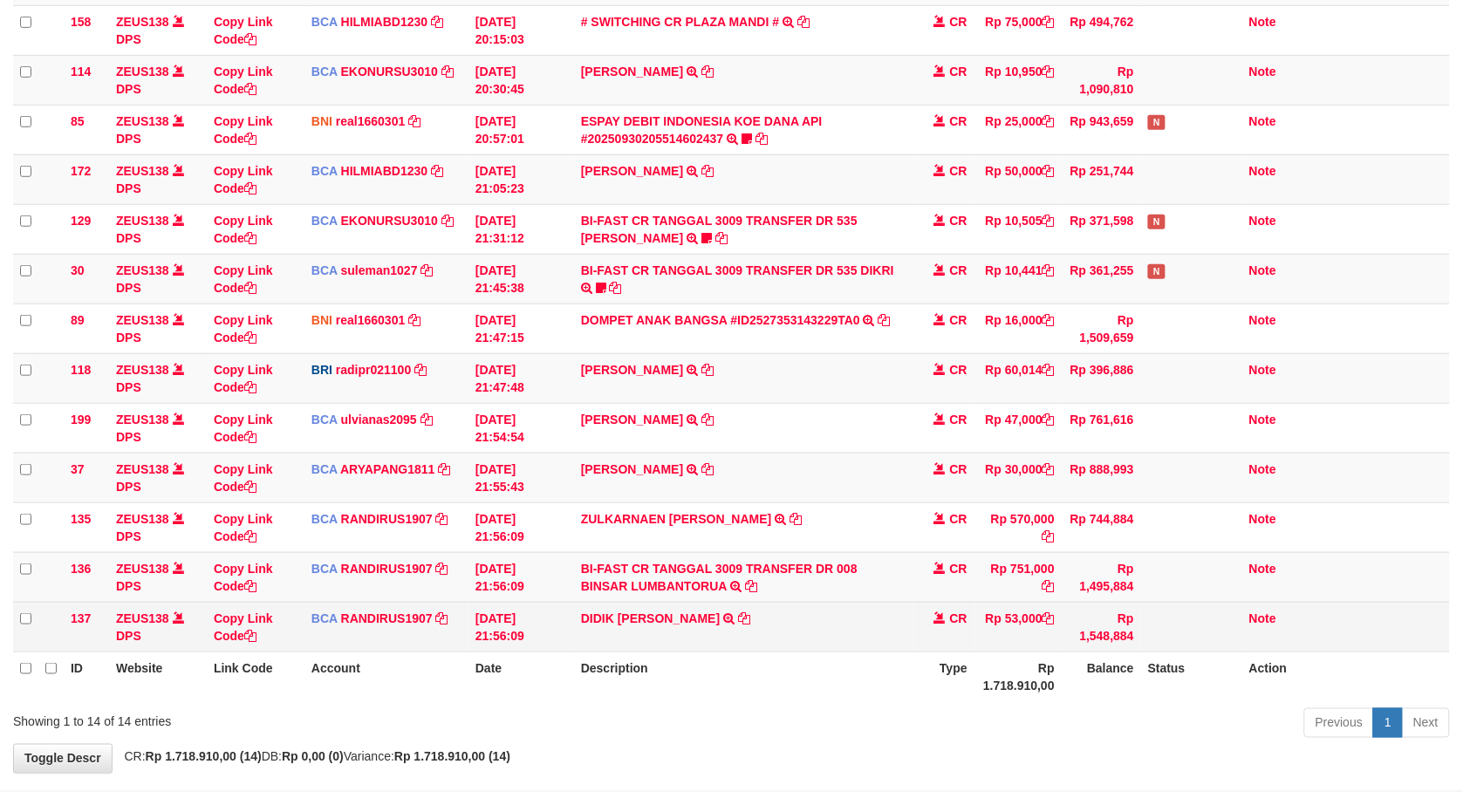
scroll to position [308, 0]
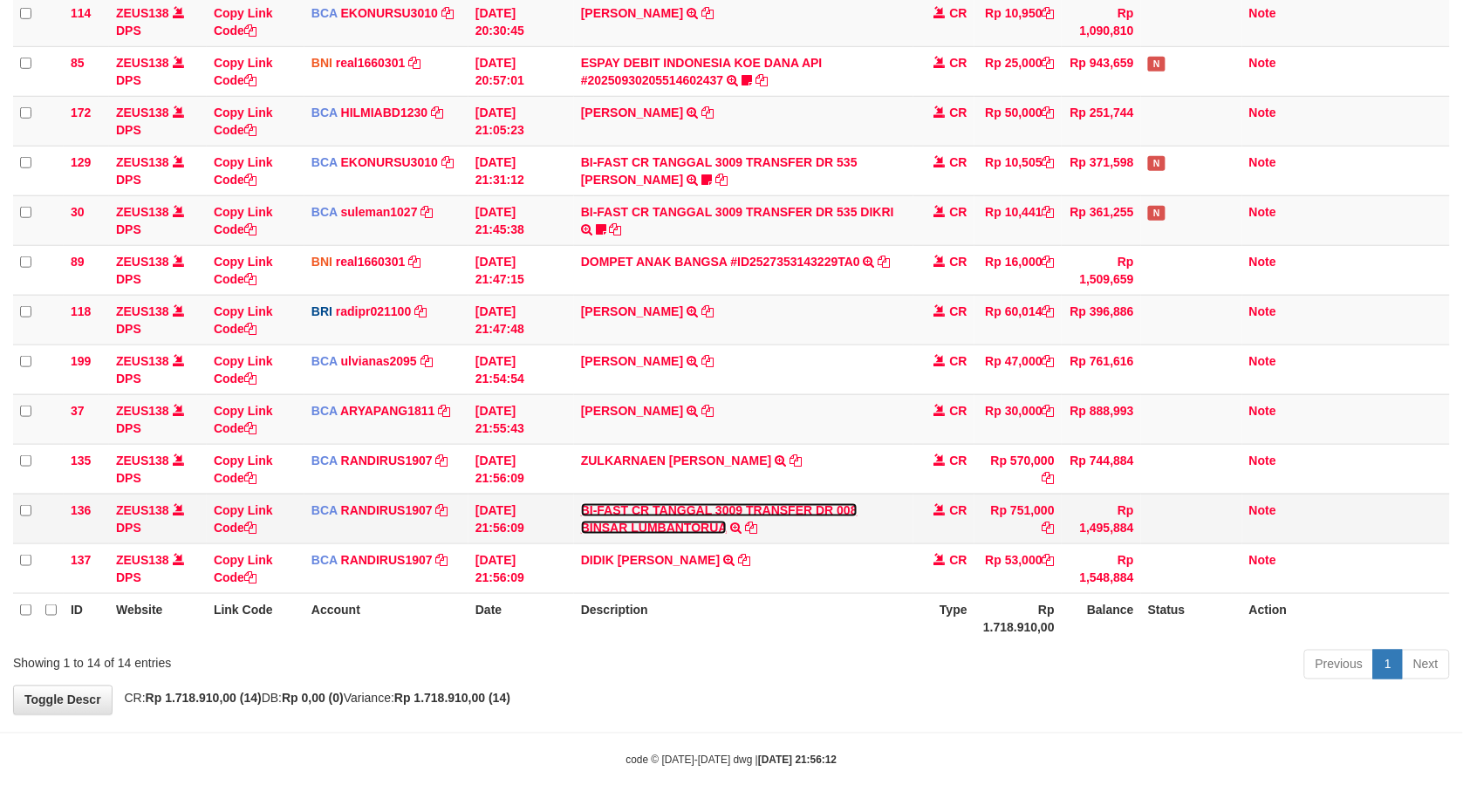
click at [809, 509] on link "BI-FAST CR TANGGAL 3009 TRANSFER DR 008 BINSAR LUMBANTORUA" at bounding box center [719, 519] width 276 height 31
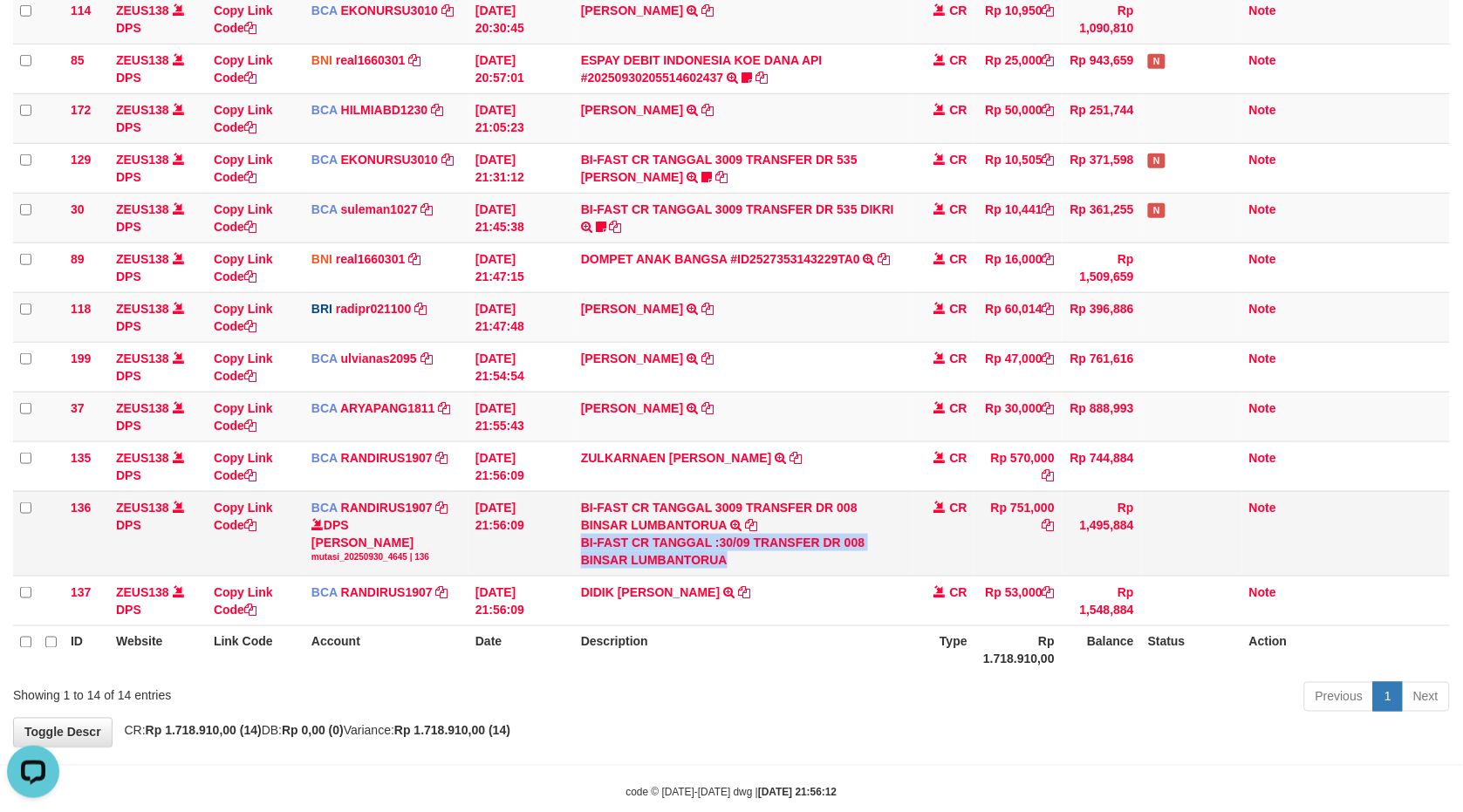
drag, startPoint x: 585, startPoint y: 551, endPoint x: 707, endPoint y: 563, distance: 122.6
click at [718, 565] on div "BI-FAST CR TANGGAL :30/09 TRANSFER DR 008 BINSAR LUMBANTORUA" at bounding box center [743, 551] width 326 height 35
click at [576, 551] on td "BI-FAST CR TANGGAL 3009 TRANSFER DR 008 BINSAR LUMBANTORUA BI-FAST CR TANGGAL :…" at bounding box center [744, 533] width 340 height 84
drag, startPoint x: 583, startPoint y: 559, endPoint x: 714, endPoint y: 560, distance: 131.0
click at [714, 560] on div "BI-FAST CR TANGGAL :30/09 TRANSFER DR 008 BINSAR LUMBANTORUA" at bounding box center [743, 551] width 326 height 35
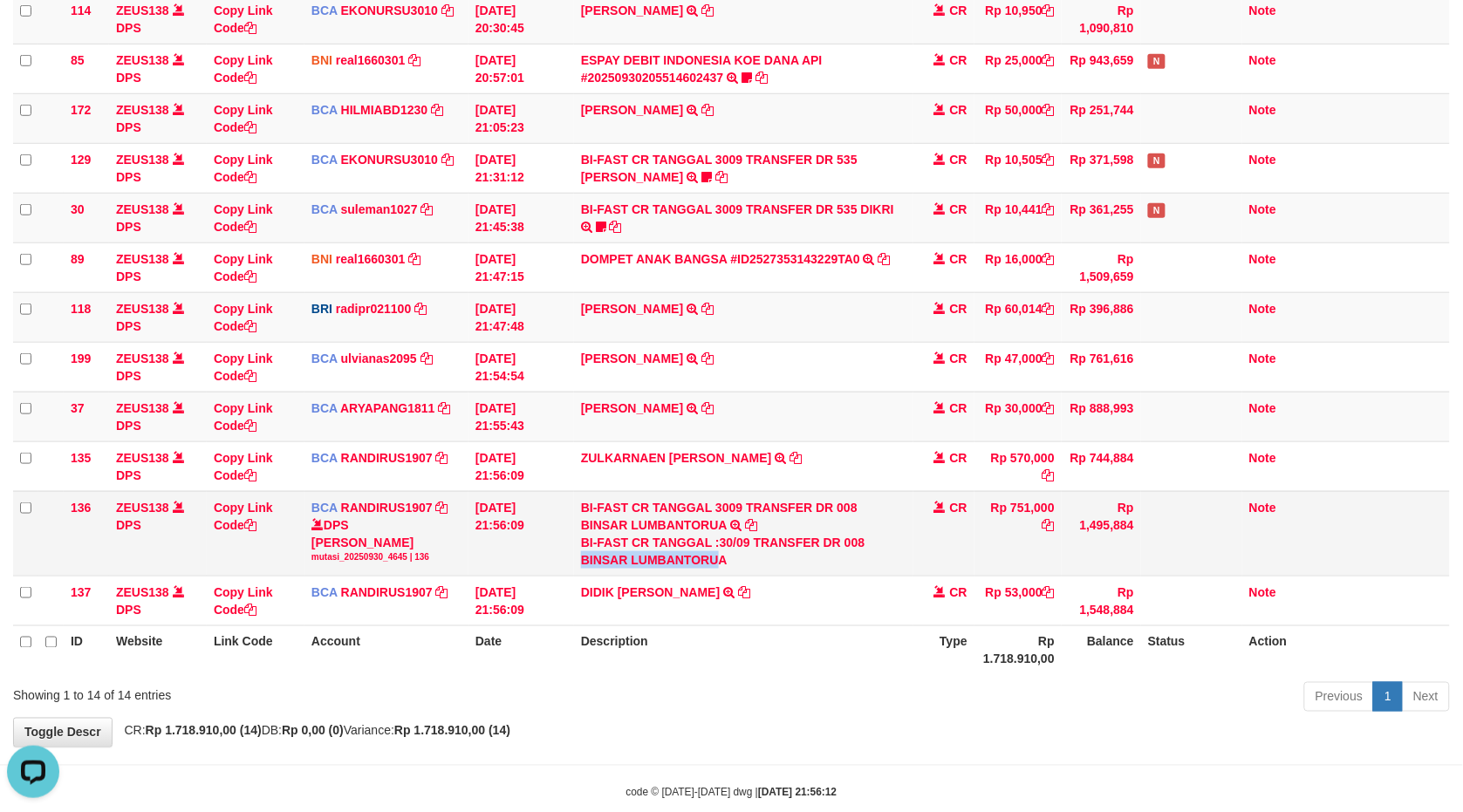
copy div "BINSAR LUMBANTORU"
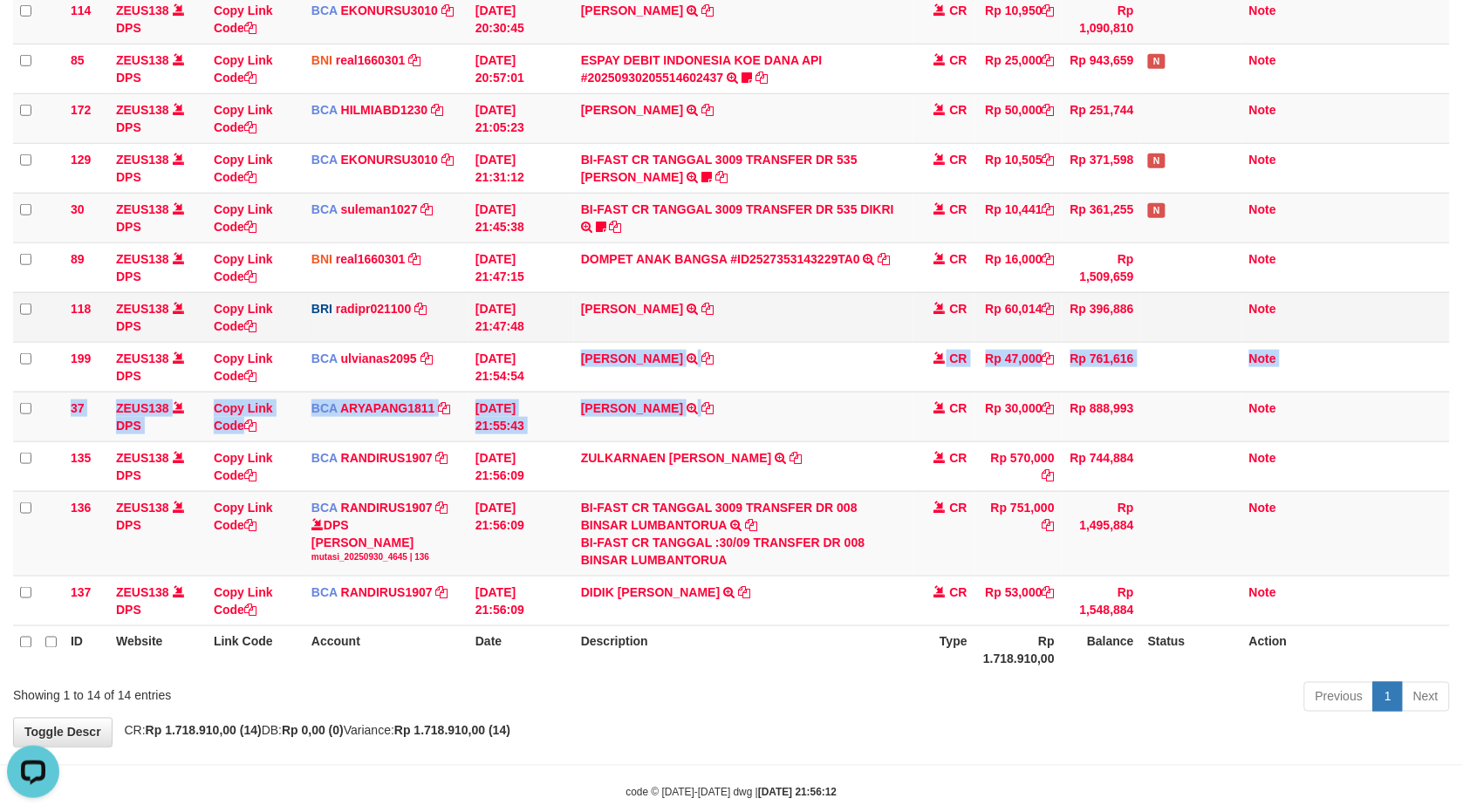
drag, startPoint x: 599, startPoint y: 394, endPoint x: 771, endPoint y: 319, distance: 187.6
click at [600, 368] on tbody "26 ZEUS138 DPS Copy Link Code BRI radipr021100 DPS [PERSON_NAME] mutasi_2025093…" at bounding box center [732, 261] width 1437 height 732
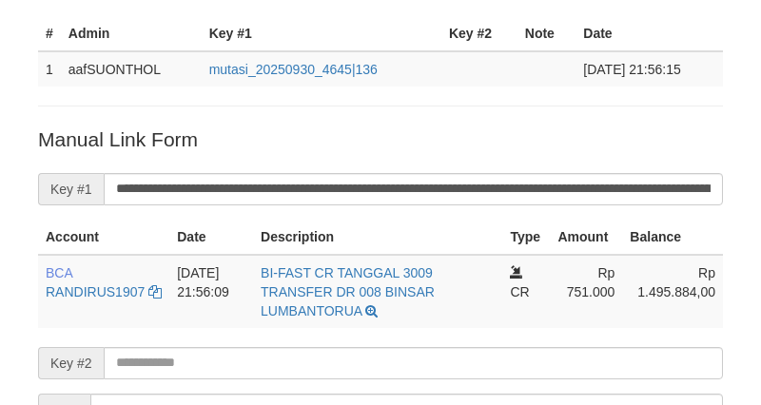
scroll to position [385, 0]
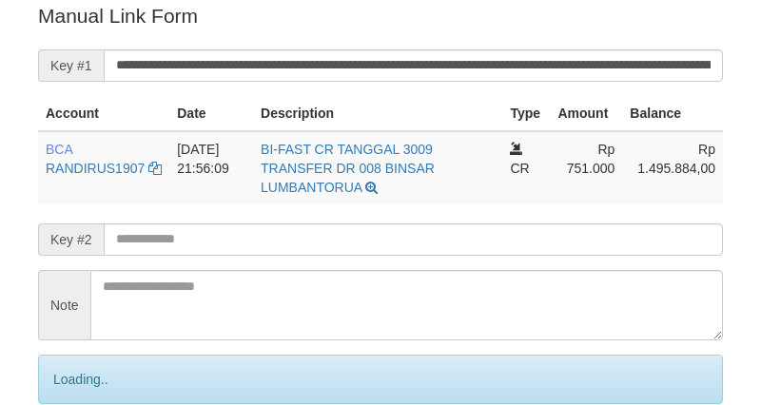
click at [591, 61] on input "**********" at bounding box center [413, 65] width 619 height 32
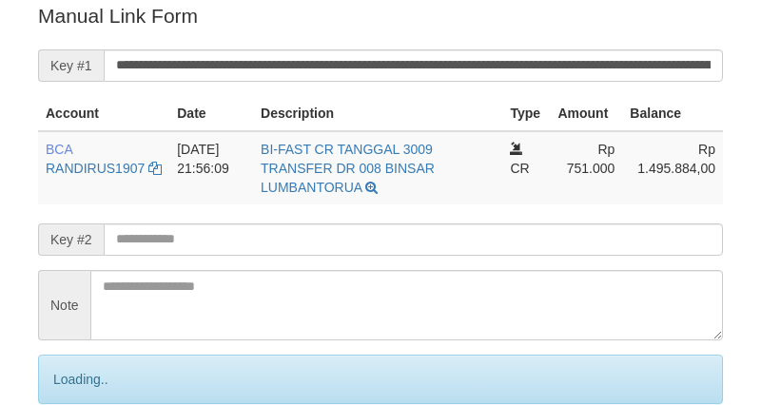
click at [605, 60] on input "**********" at bounding box center [413, 65] width 619 height 32
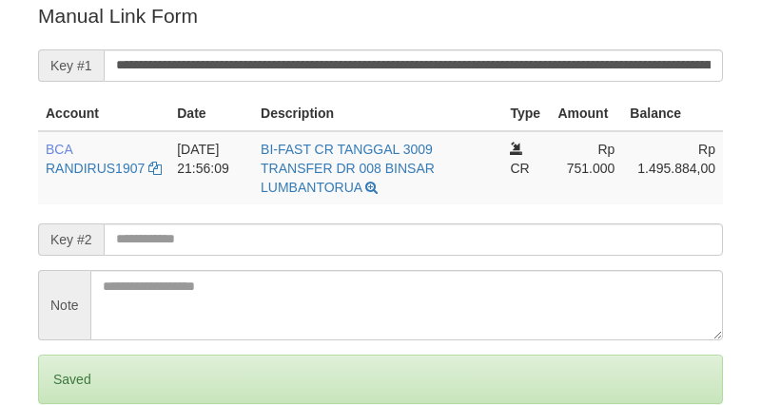
scroll to position [384, 0]
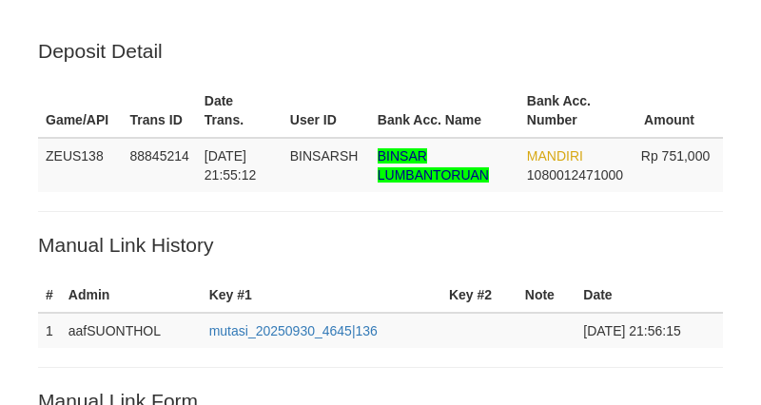
scroll to position [384, 0]
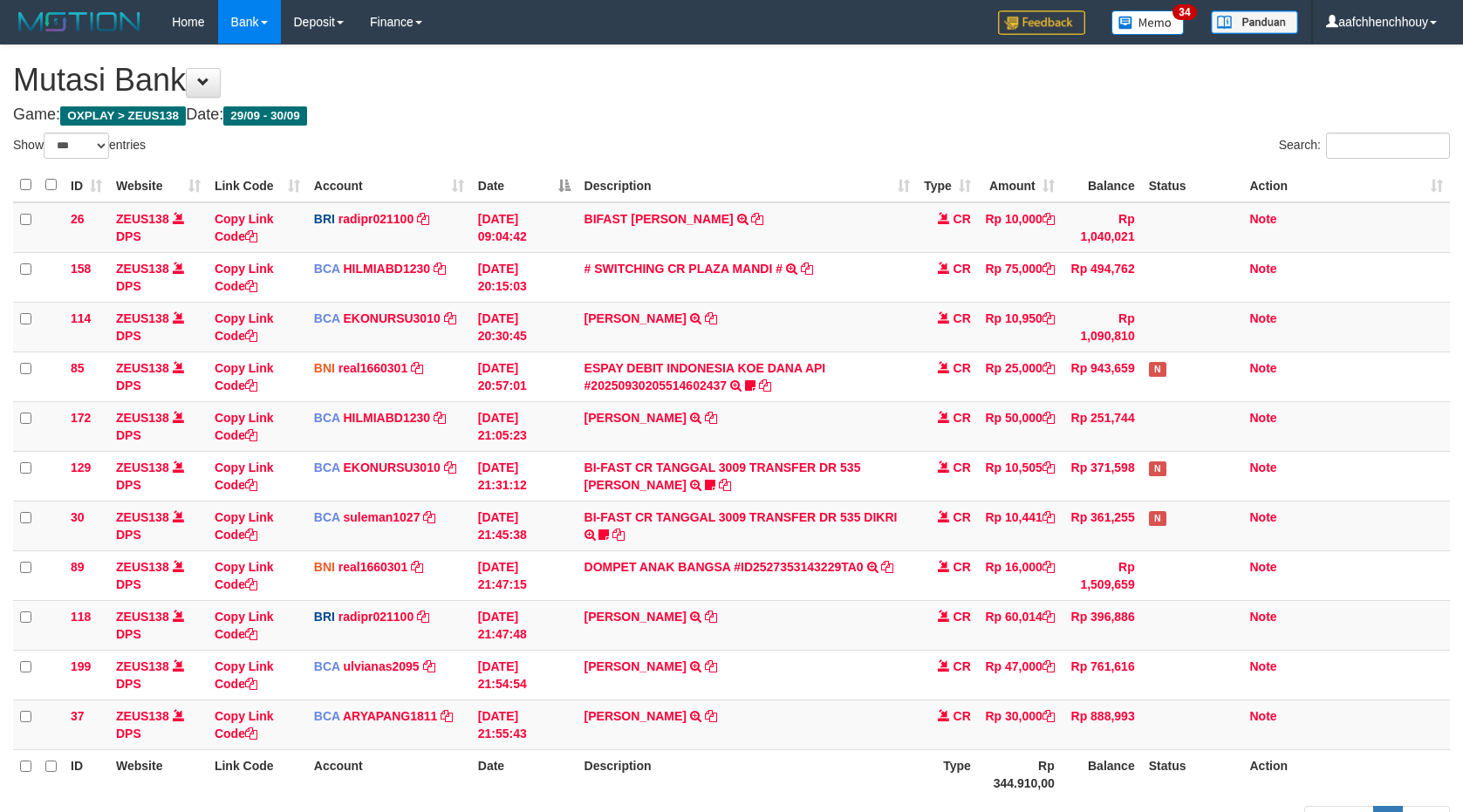
select select "***"
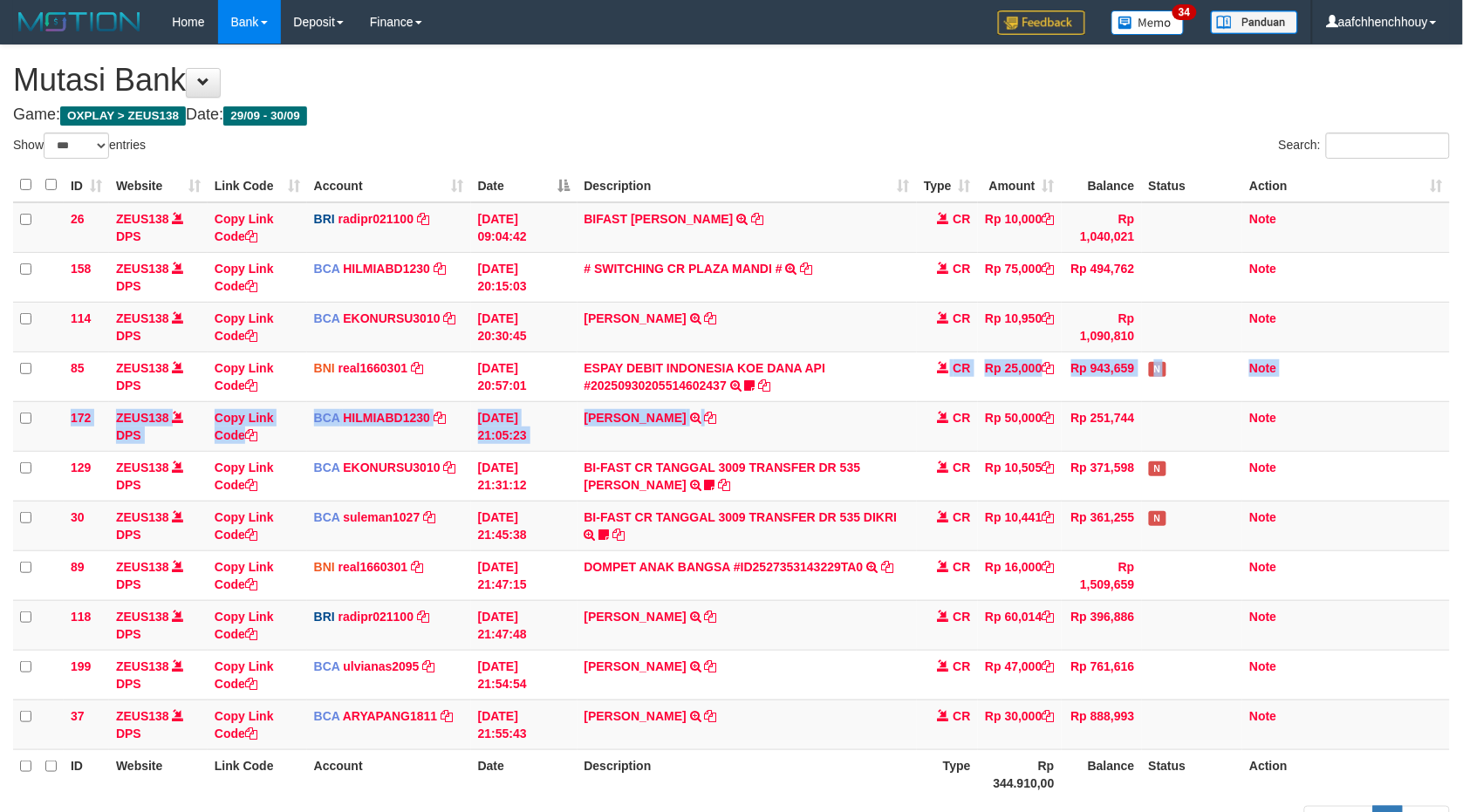
click at [811, 379] on tr "85 ZEUS138 DPS Copy Link Code BNI real1660301 DPS [PERSON_NAME] mutasi_20250930…" at bounding box center [732, 376] width 1437 height 50
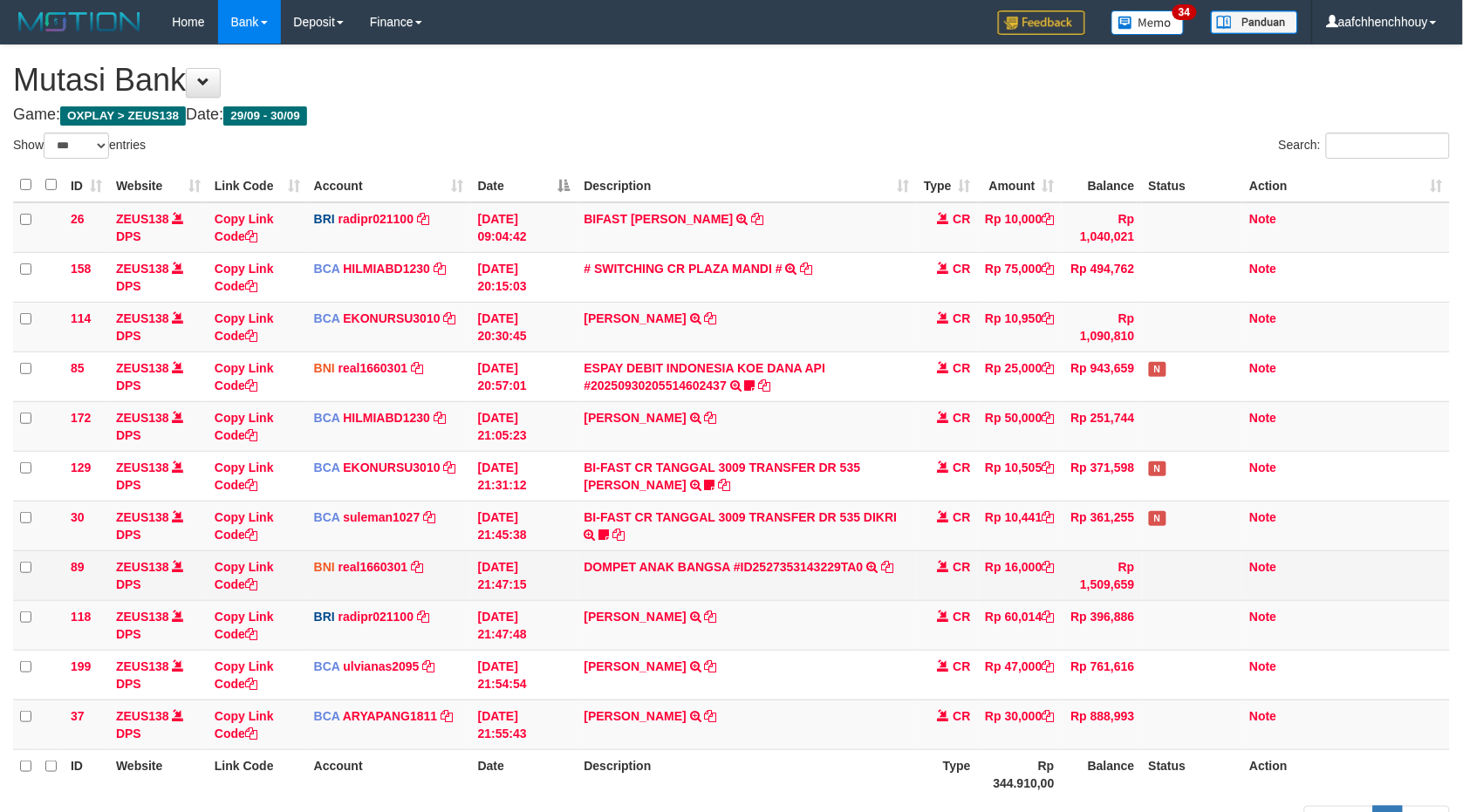
scroll to position [159, 0]
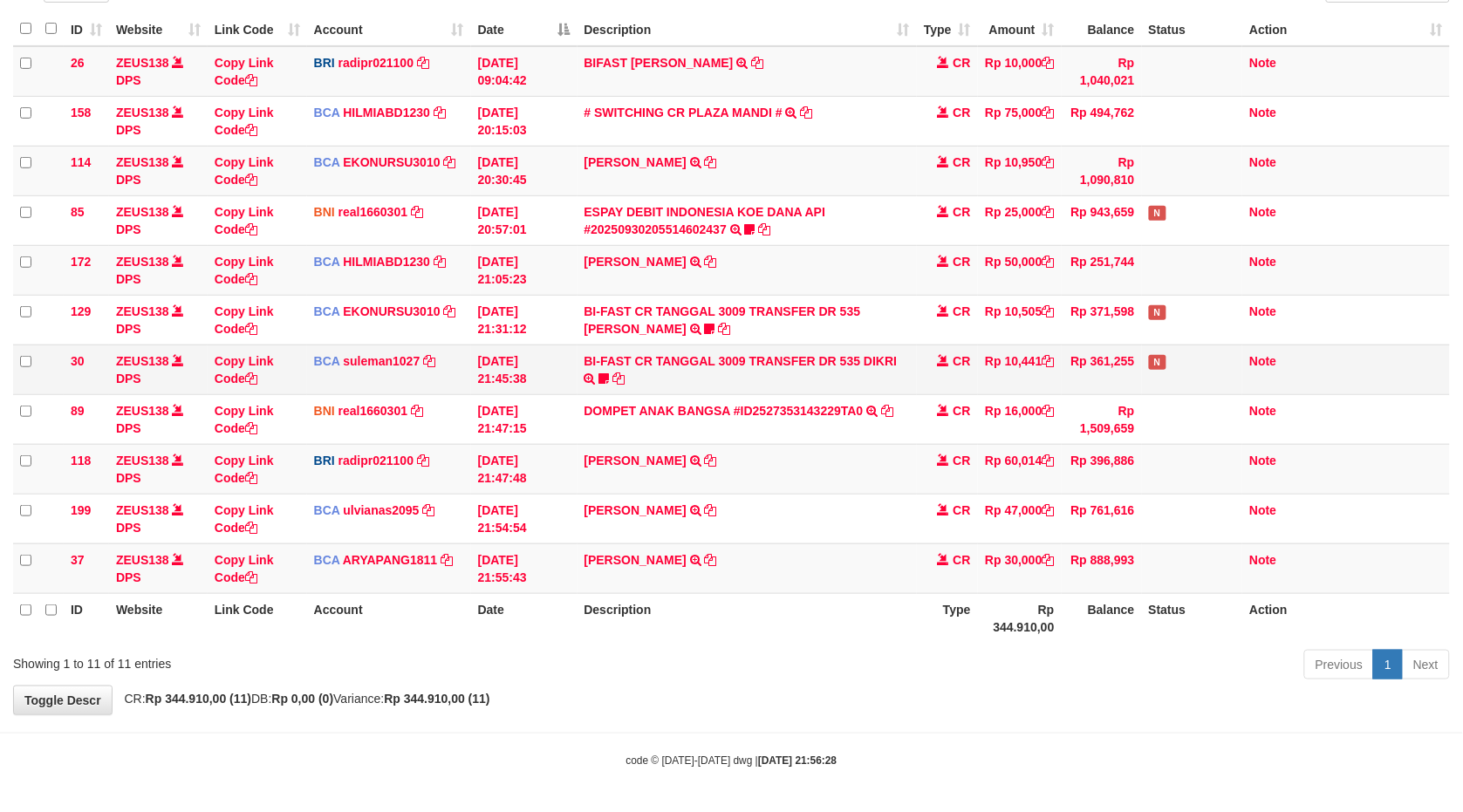
drag, startPoint x: 1118, startPoint y: 437, endPoint x: 1174, endPoint y: 378, distance: 81.3
click at [1150, 405] on tbody "26 ZEUS138 DPS Copy Link Code BRI radipr021100 DPS REYNALDI ADI PRATAMA mutasi_…" at bounding box center [732, 319] width 1437 height 548
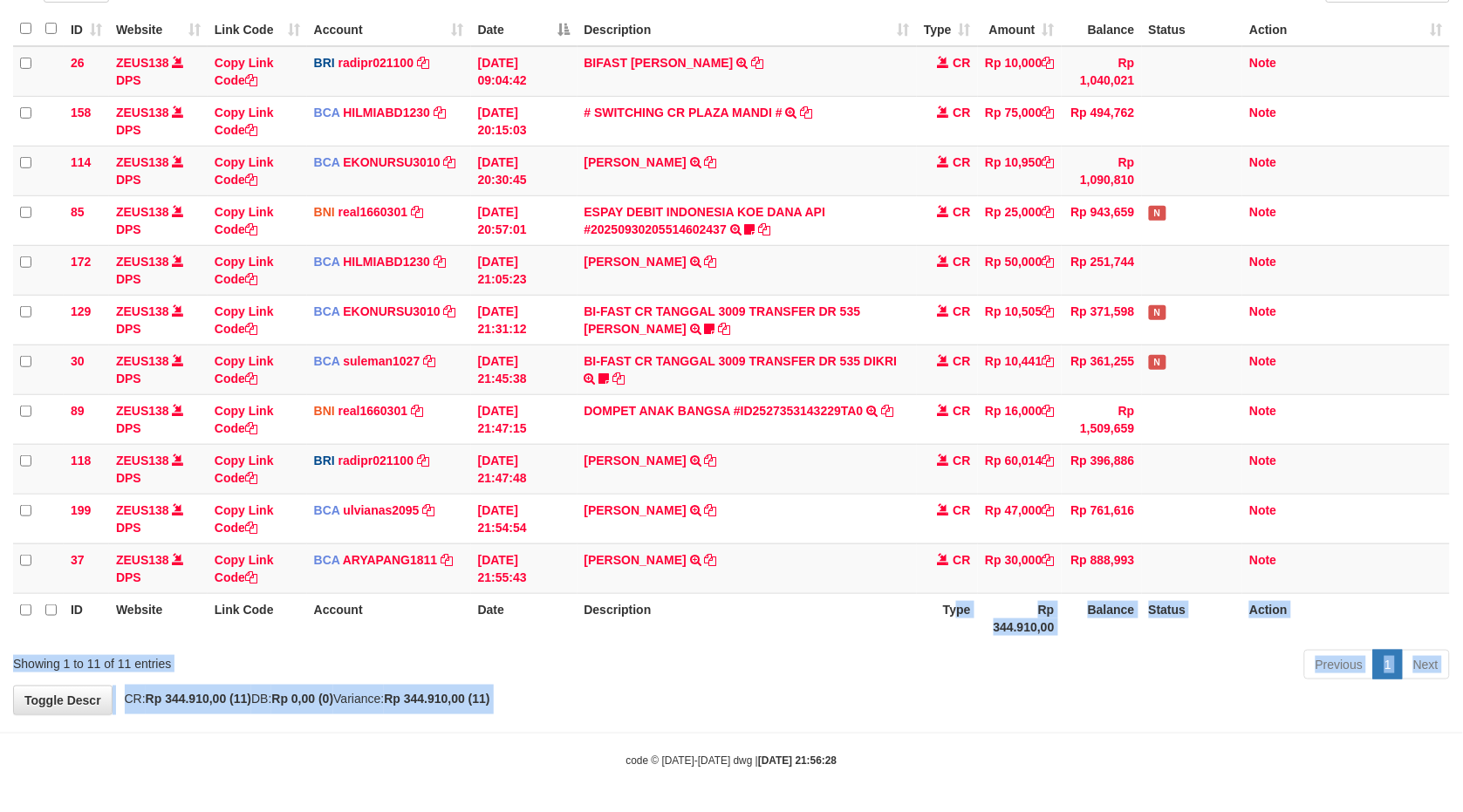
click at [921, 628] on body "Toggle navigation Home Bank Account List Load By Website Group [OXPLAY] ZEUS138…" at bounding box center [732, 328] width 1463 height 968
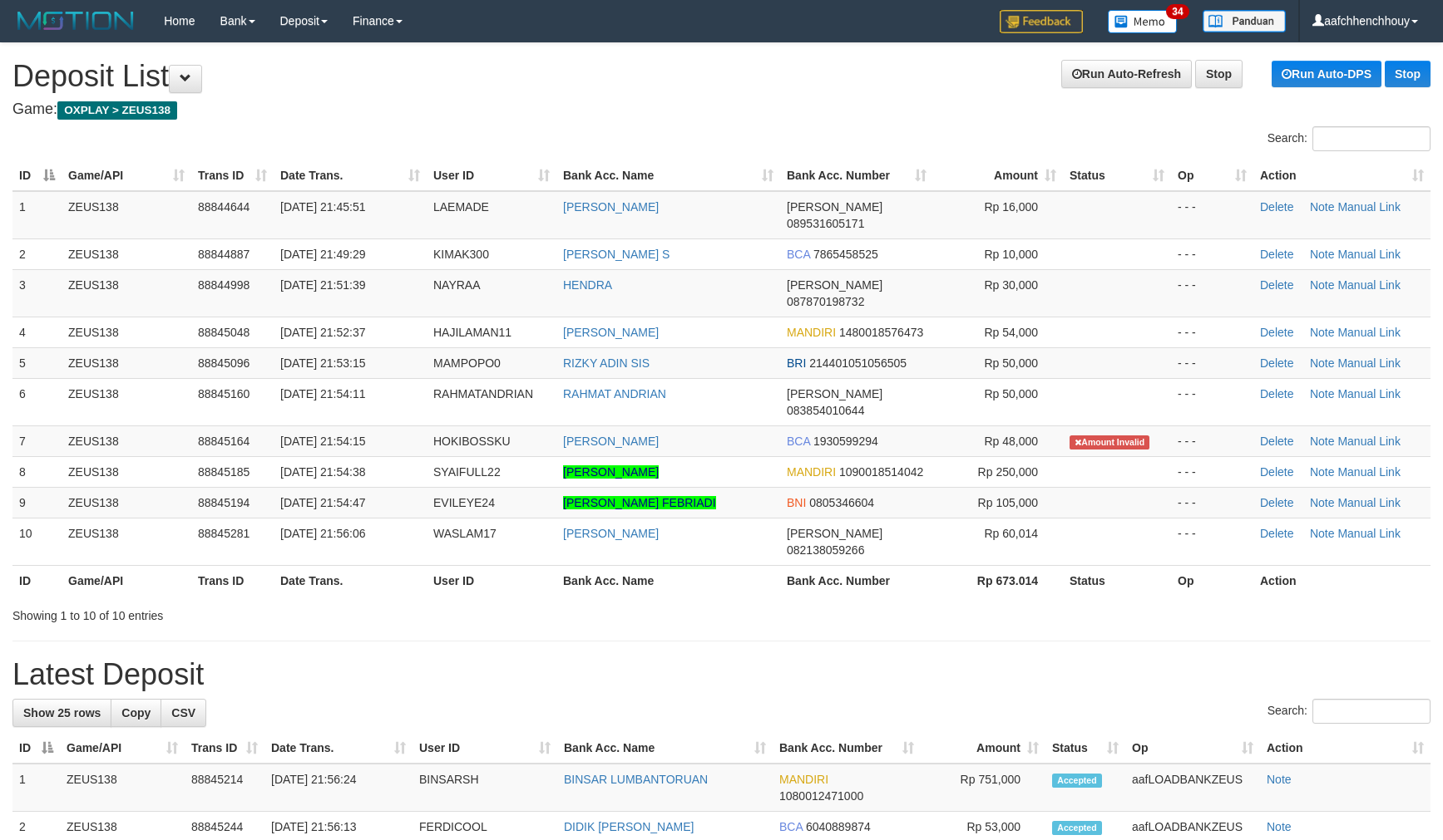
scroll to position [31, 0]
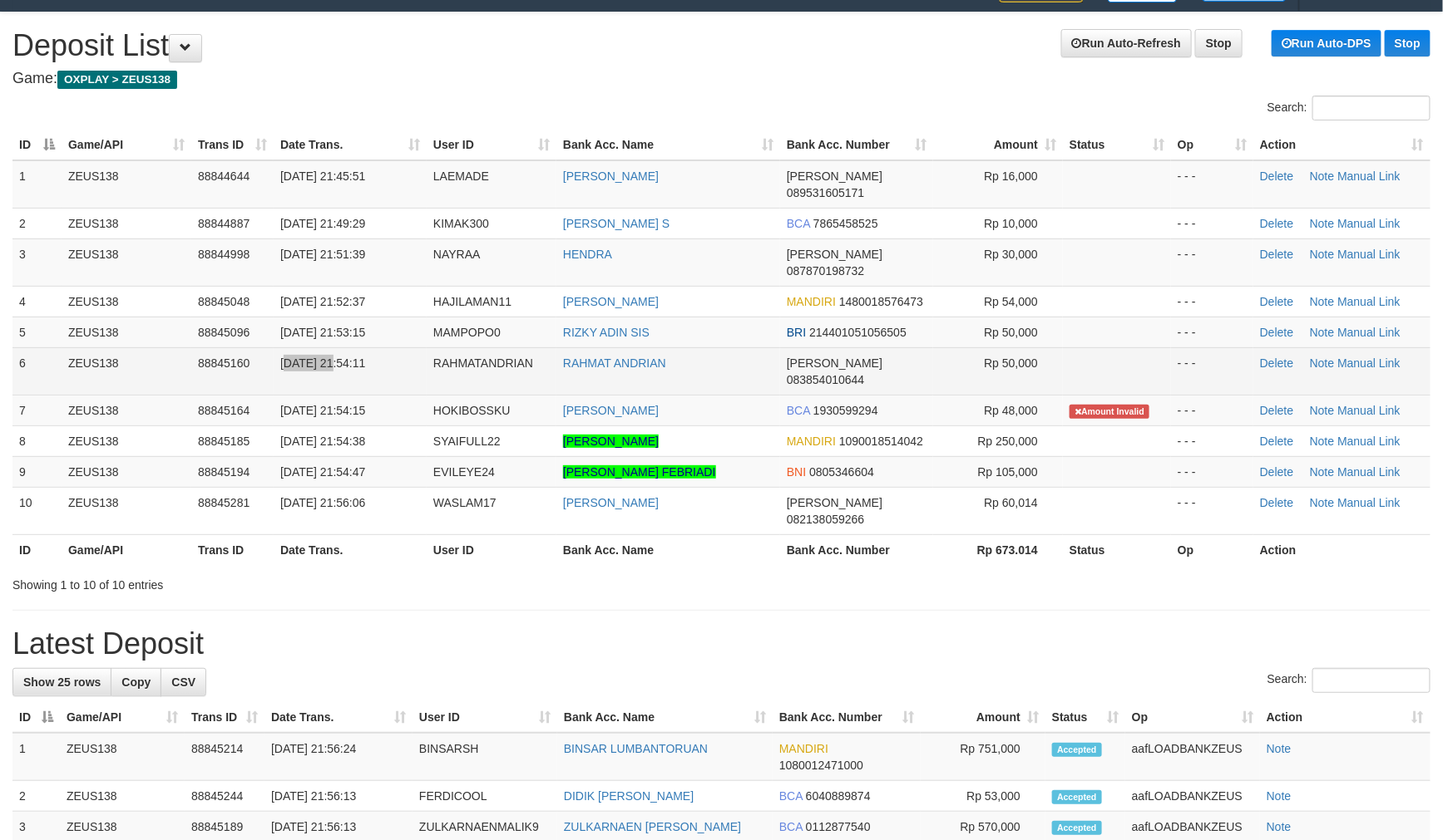
click at [334, 347] on td "30/09/2025 21:54:11" at bounding box center [350, 371] width 153 height 47
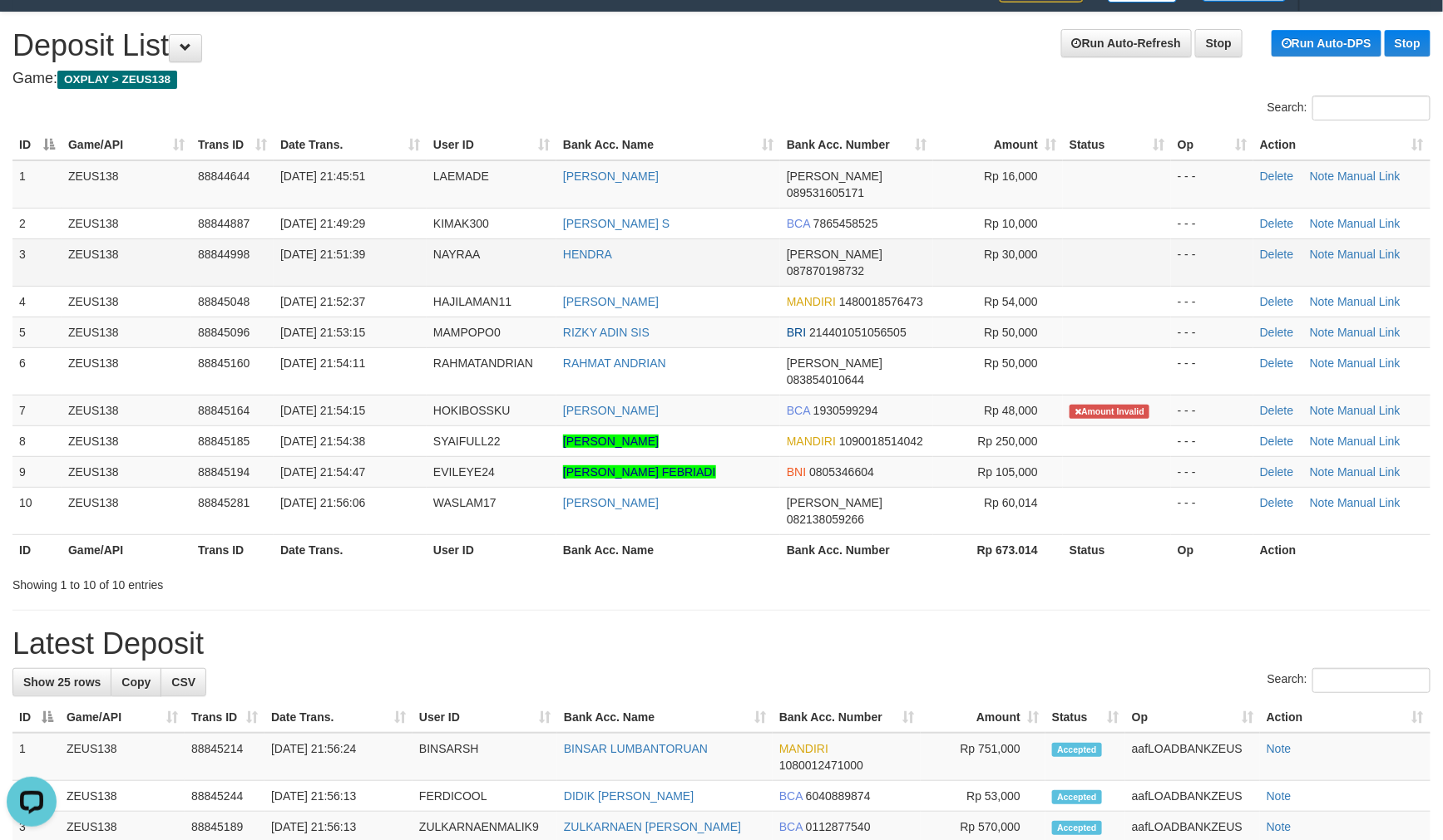
click at [401, 239] on td "30/09/2025 21:51:39" at bounding box center [350, 262] width 153 height 47
drag, startPoint x: 401, startPoint y: 220, endPoint x: 286, endPoint y: 228, distance: 115.3
click at [396, 239] on td "30/09/2025 21:51:39" at bounding box center [350, 262] width 153 height 47
drag, startPoint x: 471, startPoint y: 77, endPoint x: 1, endPoint y: 230, distance: 494.3
click at [442, 77] on div "**********" at bounding box center [722, 854] width 1443 height 1683
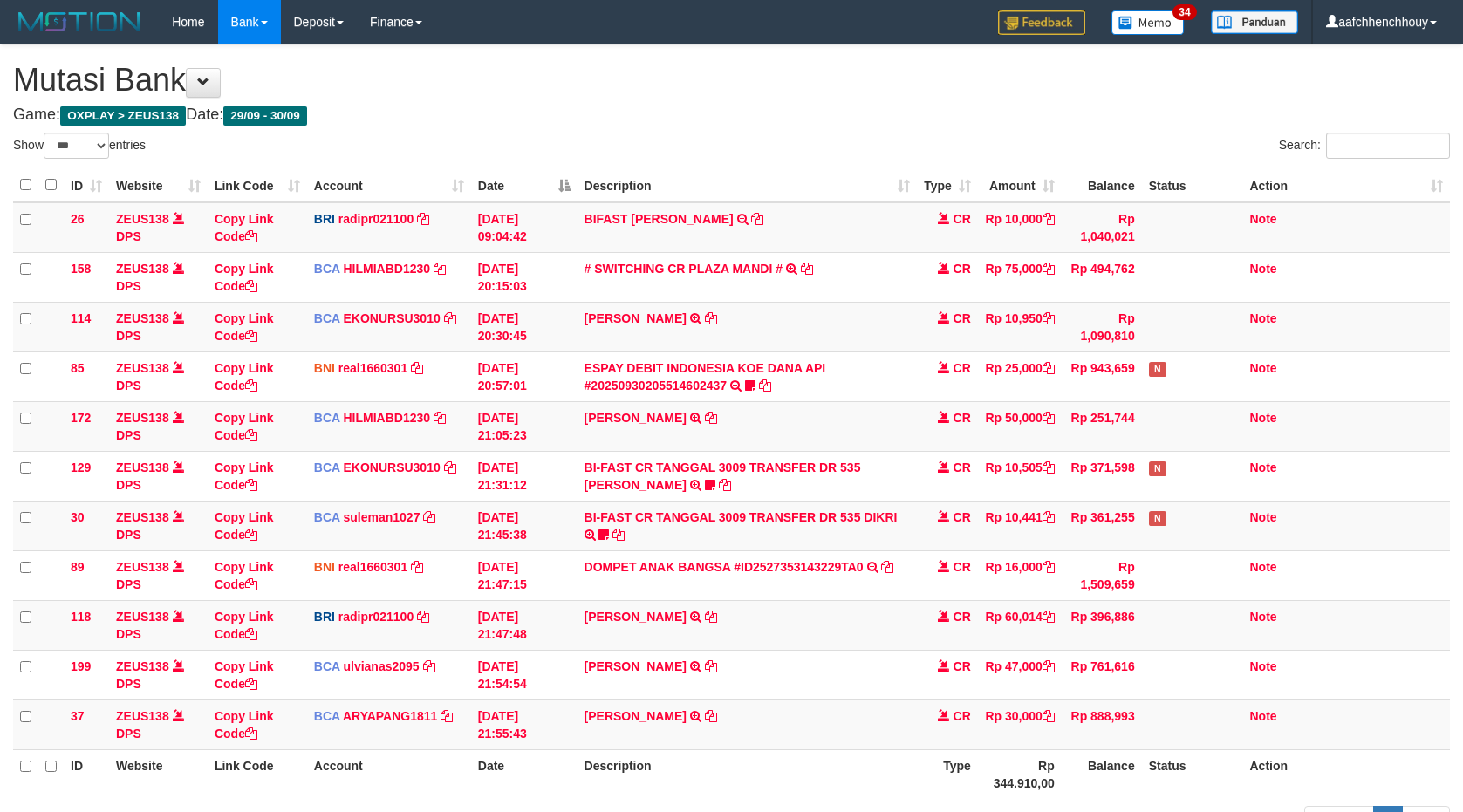
select select "***"
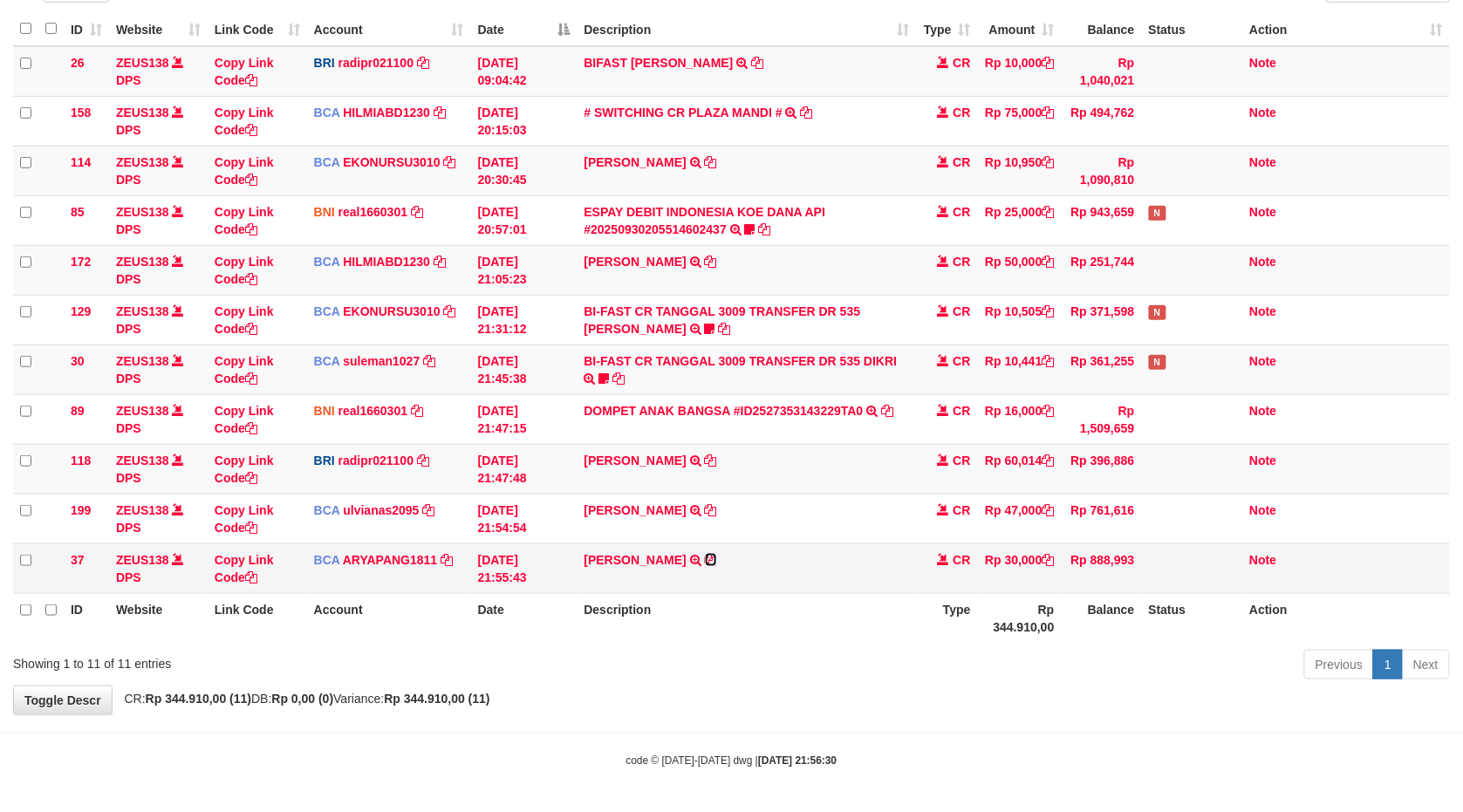
click at [705, 554] on icon at bounding box center [710, 560] width 12 height 12
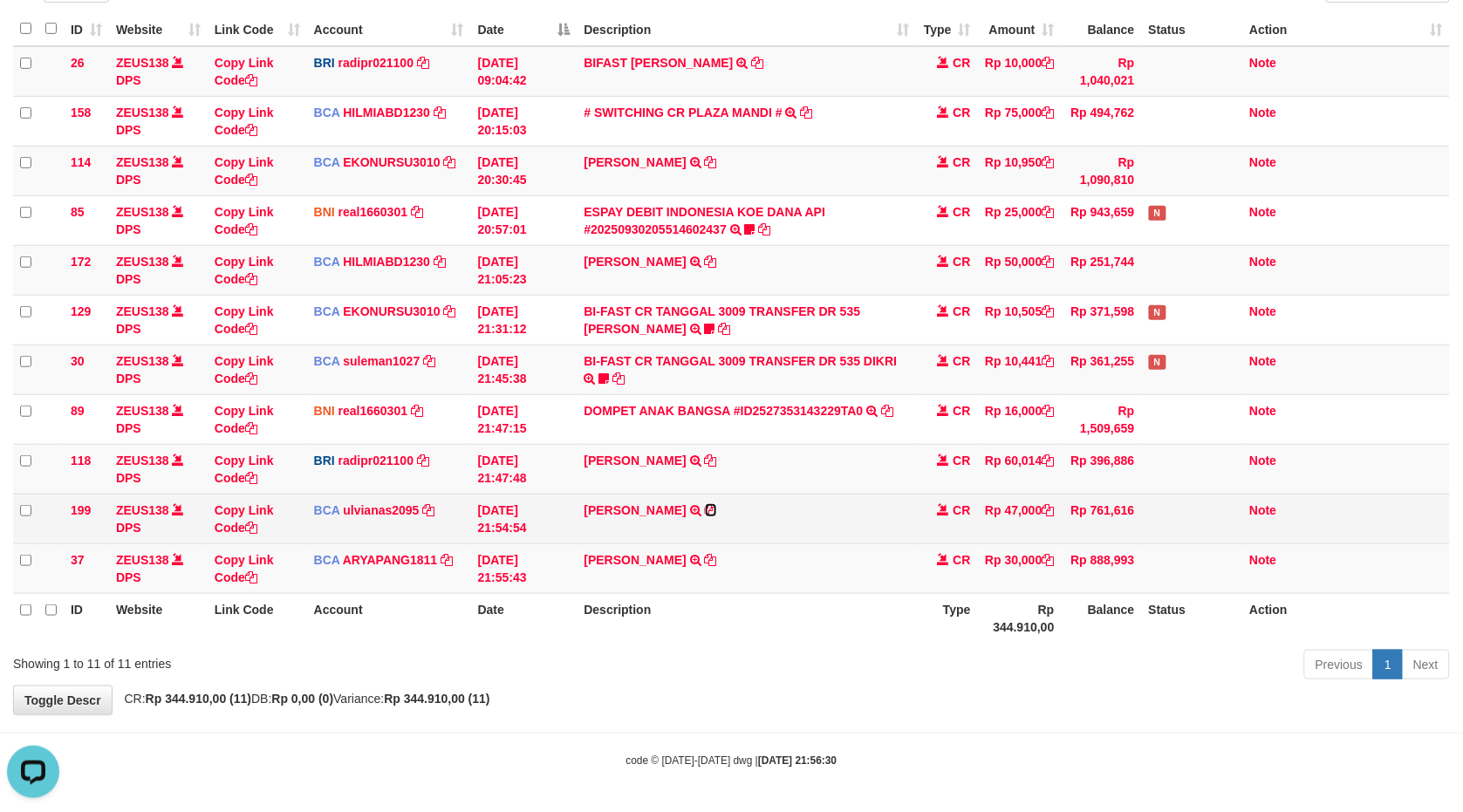
click at [705, 508] on icon at bounding box center [710, 510] width 12 height 12
click at [705, 507] on icon at bounding box center [710, 510] width 12 height 12
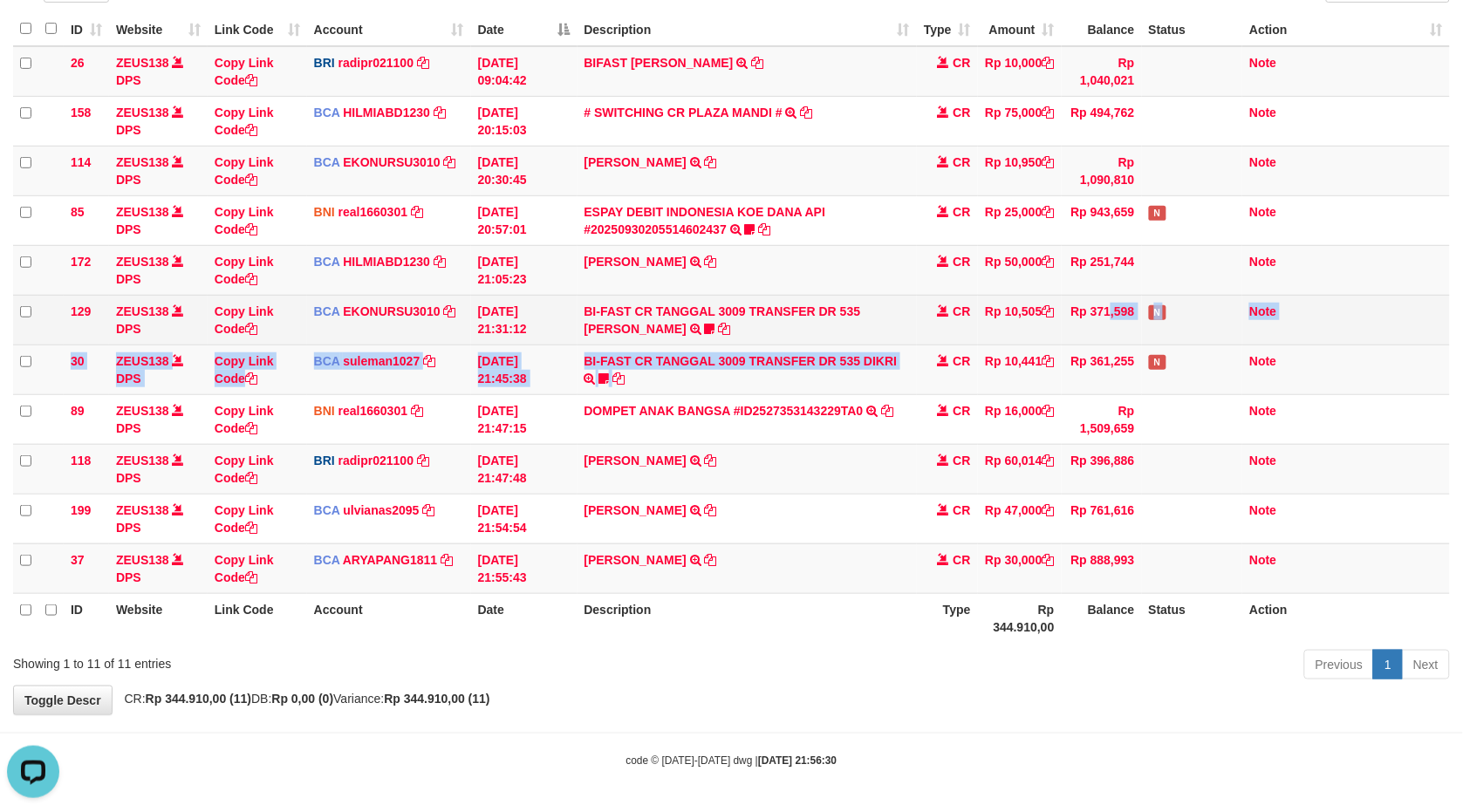
click at [911, 309] on tr "129 ZEUS138 DPS Copy Link Code BCA EKONURSU3010 DPS EKO NUR SUSILO mutasi_20250…" at bounding box center [732, 319] width 1437 height 50
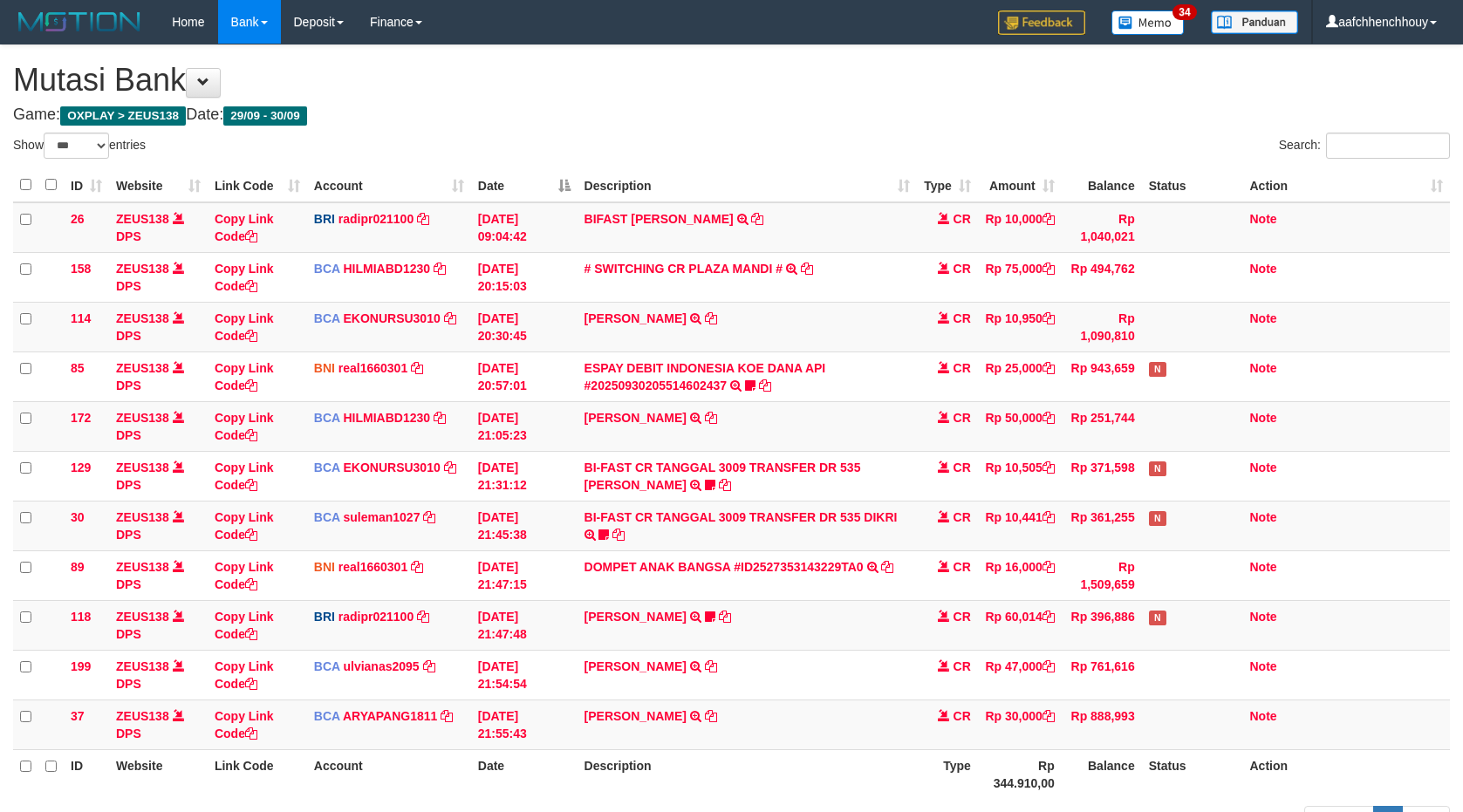
select select "***"
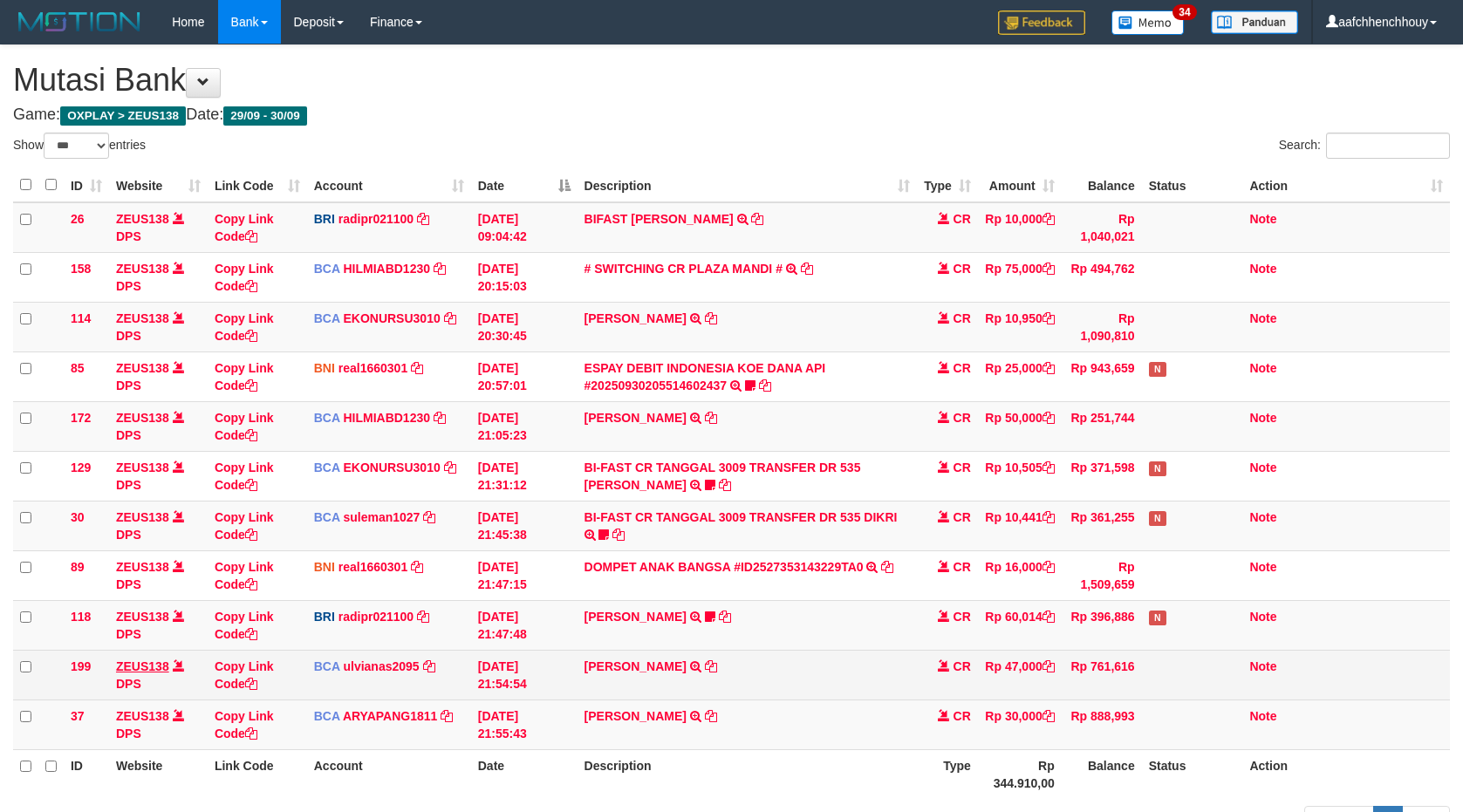
scroll to position [159, 0]
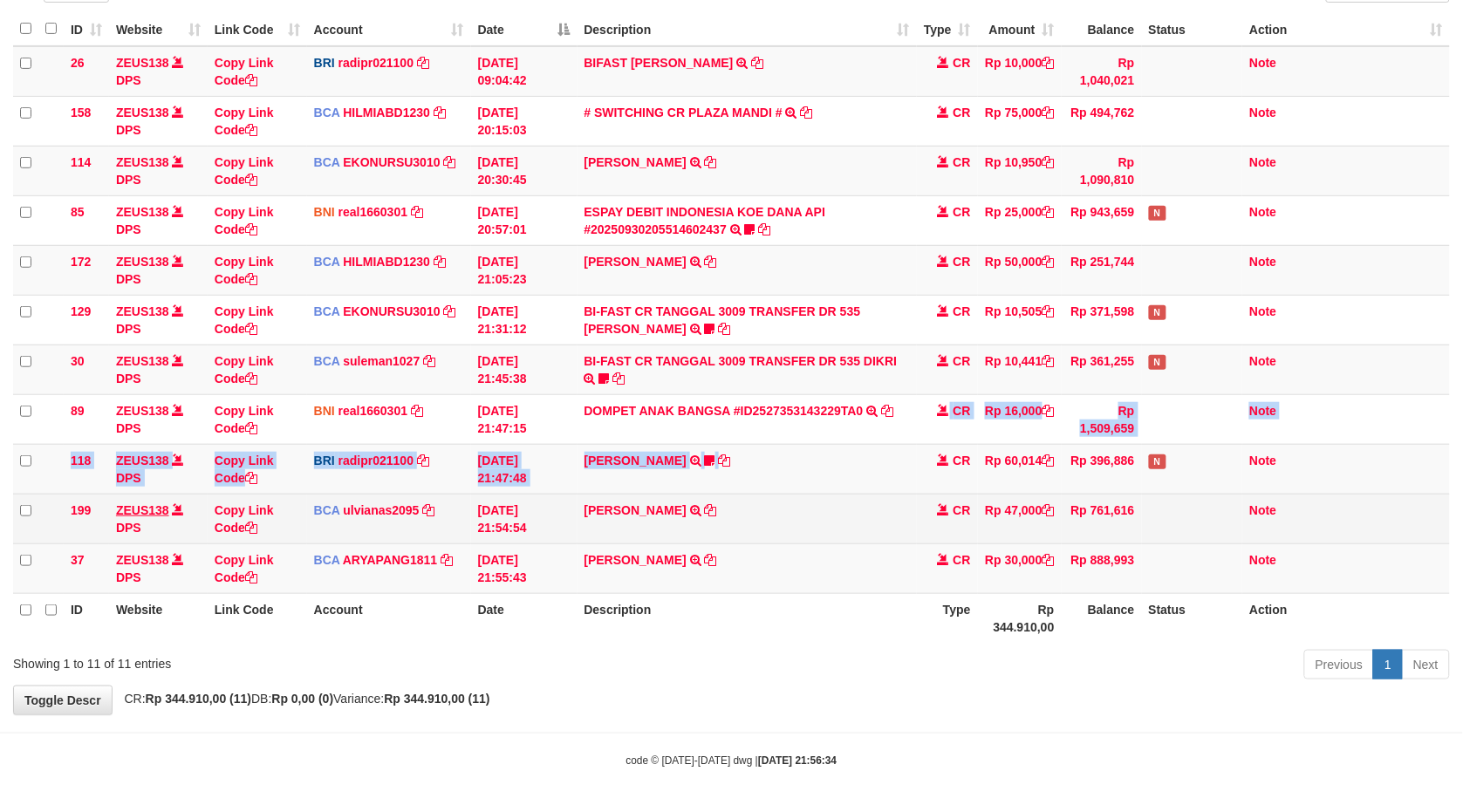
click at [1017, 375] on tbody "26 ZEUS138 DPS Copy Link Code BRI radipr021100 DPS [PERSON_NAME] mutasi_2025093…" at bounding box center [732, 319] width 1437 height 548
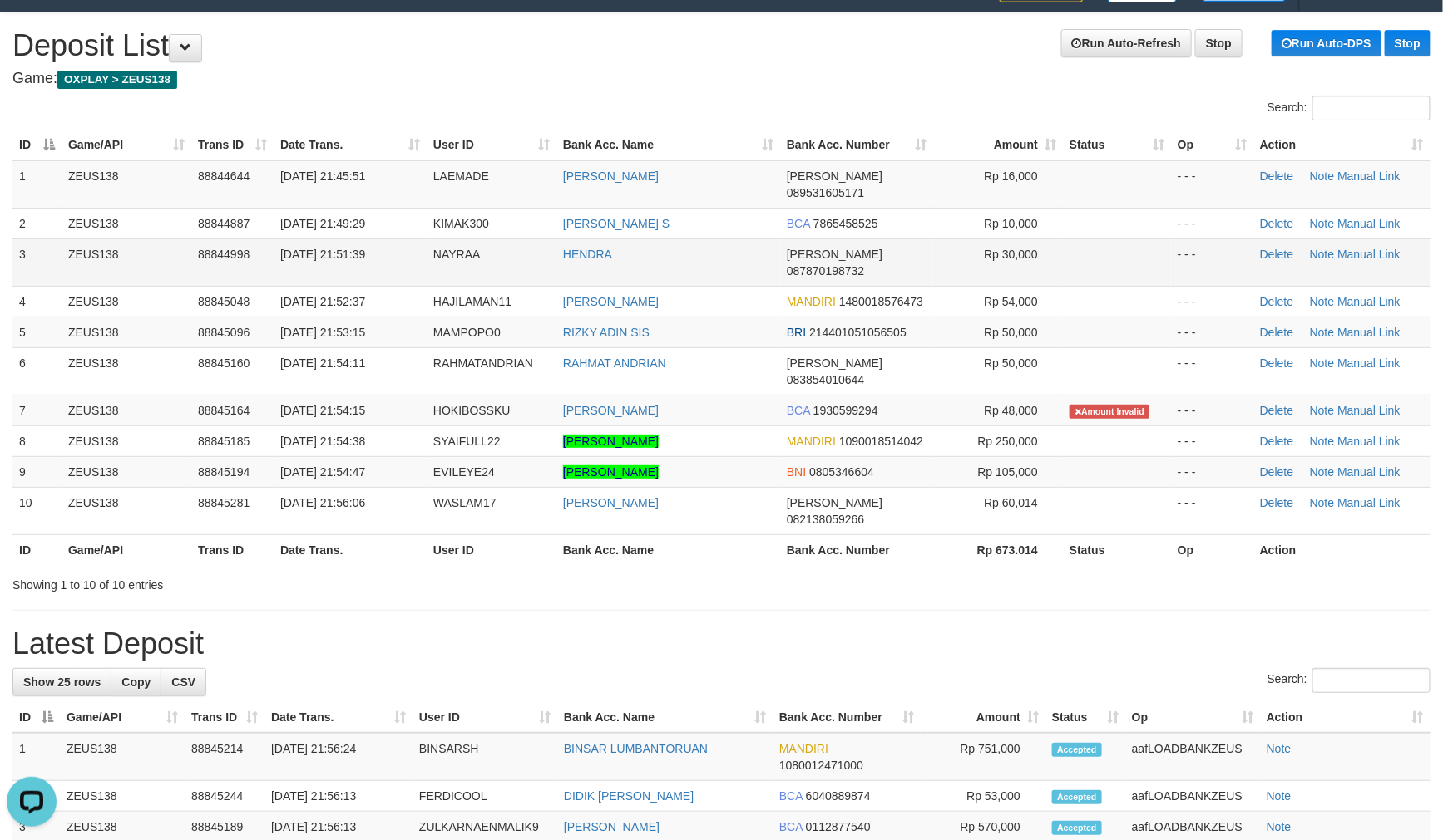
click at [526, 250] on tbody "1 ZEUS138 88844644 30/09/2025 21:45:51 LAEMADE YUDI SUHARNES DANA 089531605171 …" at bounding box center [721, 347] width 1418 height 375
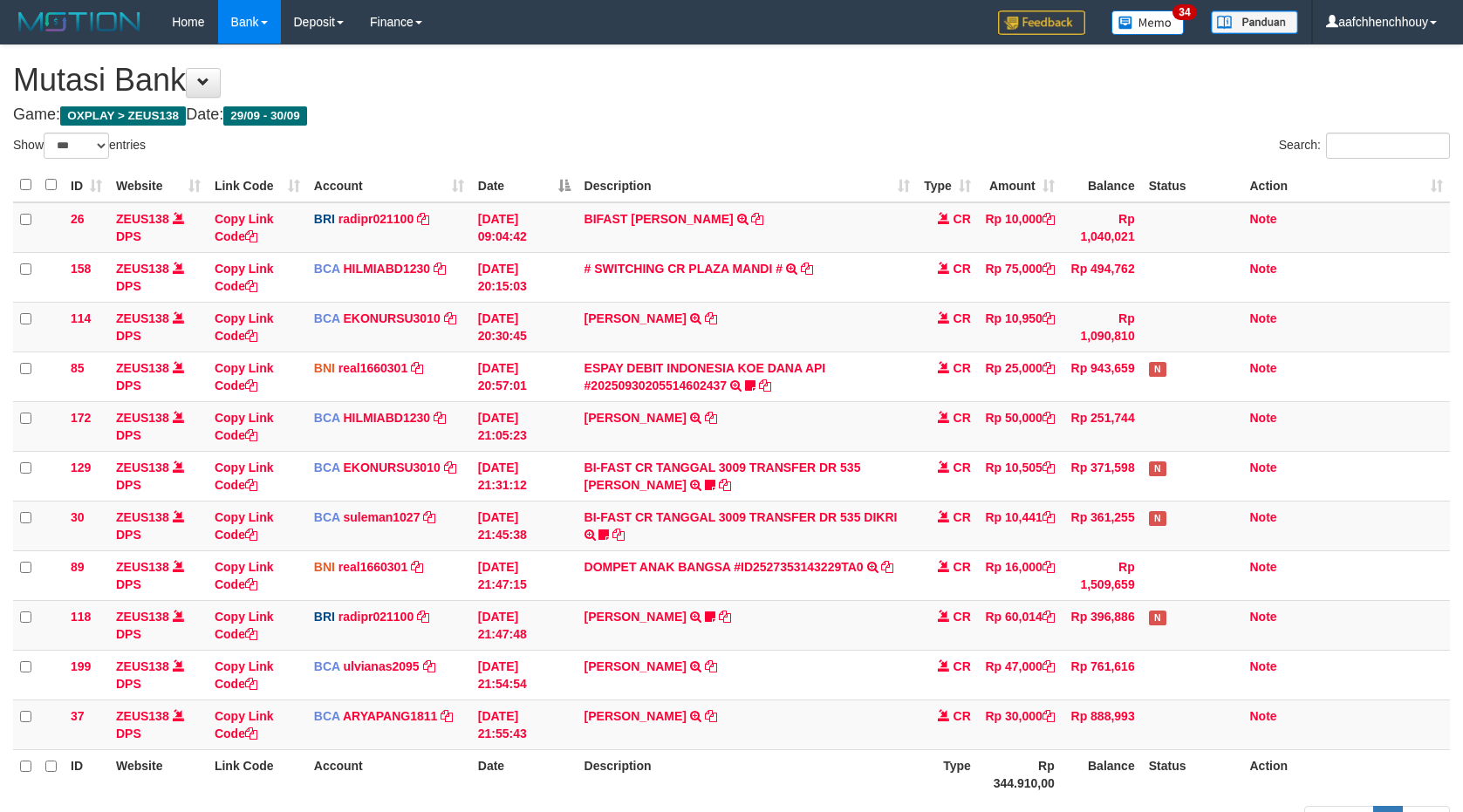
select select "***"
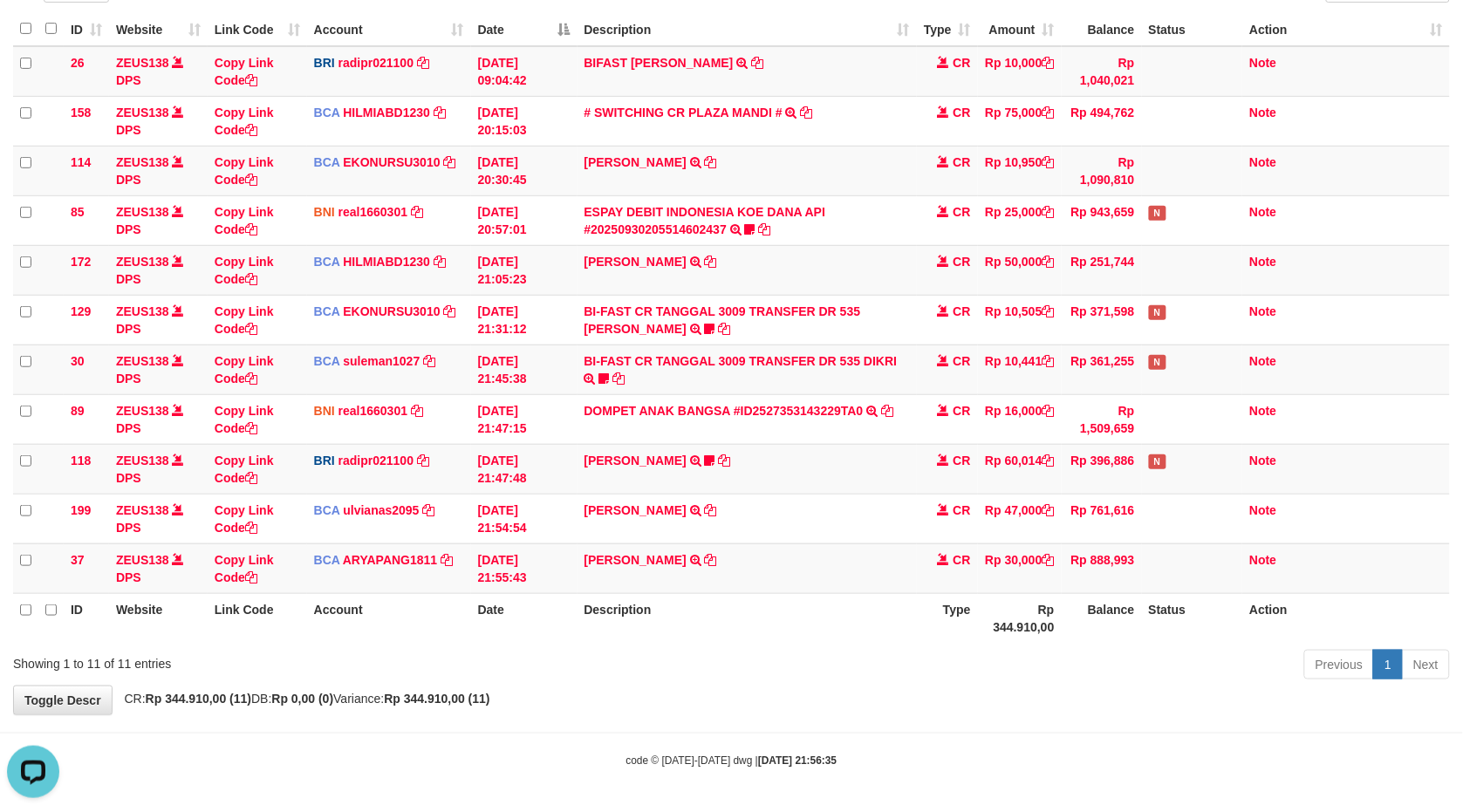
click at [1056, 228] on td "Rp 25,000" at bounding box center [1020, 220] width 84 height 50
click at [381, 466] on tr "118 ZEUS138 DPS Copy Link Code BRI radipr021100 DPS REYNALDI ADI PRATAMA mutasi…" at bounding box center [732, 469] width 1437 height 50
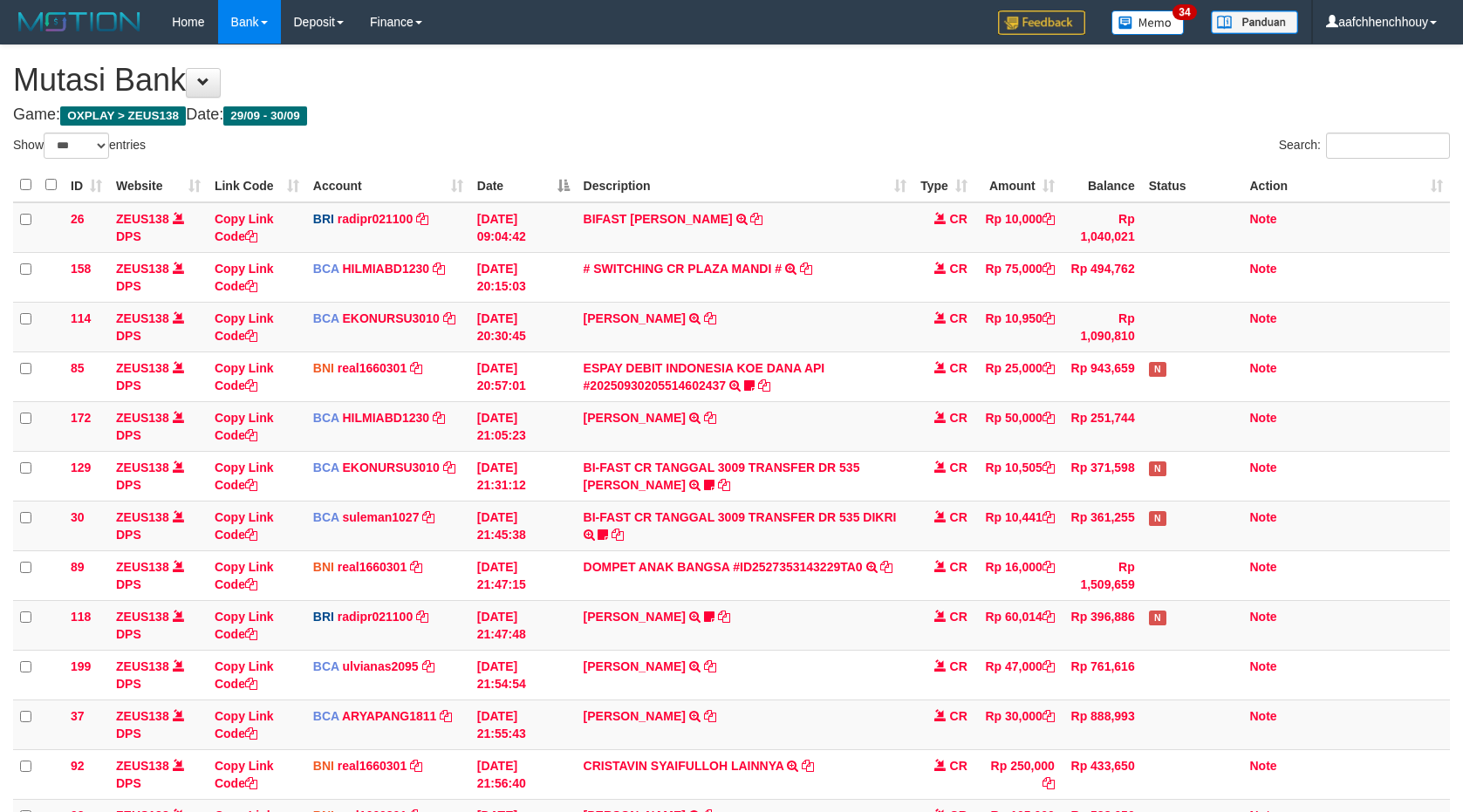
select select "***"
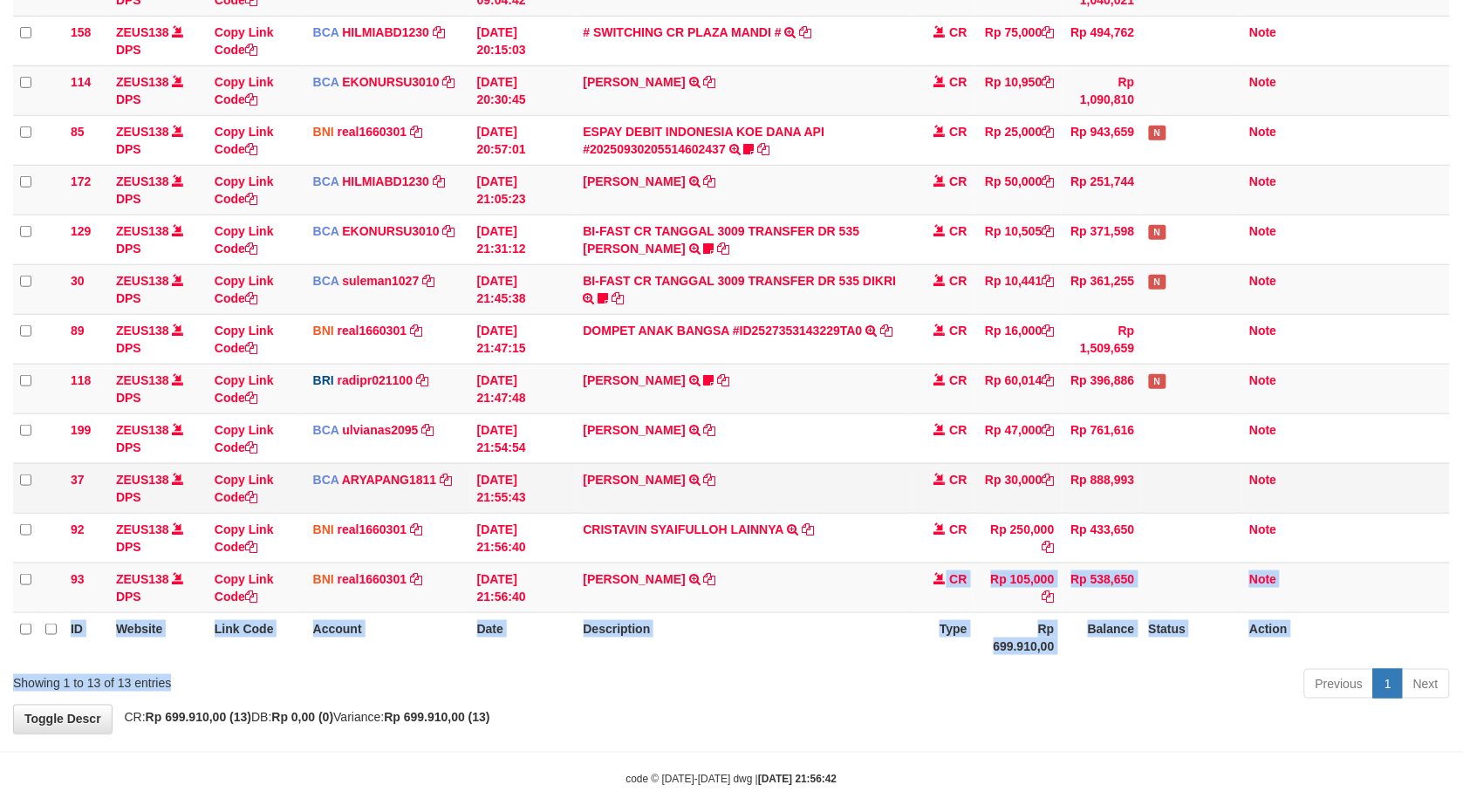
drag, startPoint x: 974, startPoint y: 582, endPoint x: 812, endPoint y: 575, distance: 162.2
click at [916, 598] on div "Show ** ** ** *** entries Search: ID Website Link Code Account Date Description…" at bounding box center [732, 300] width 1437 height 808
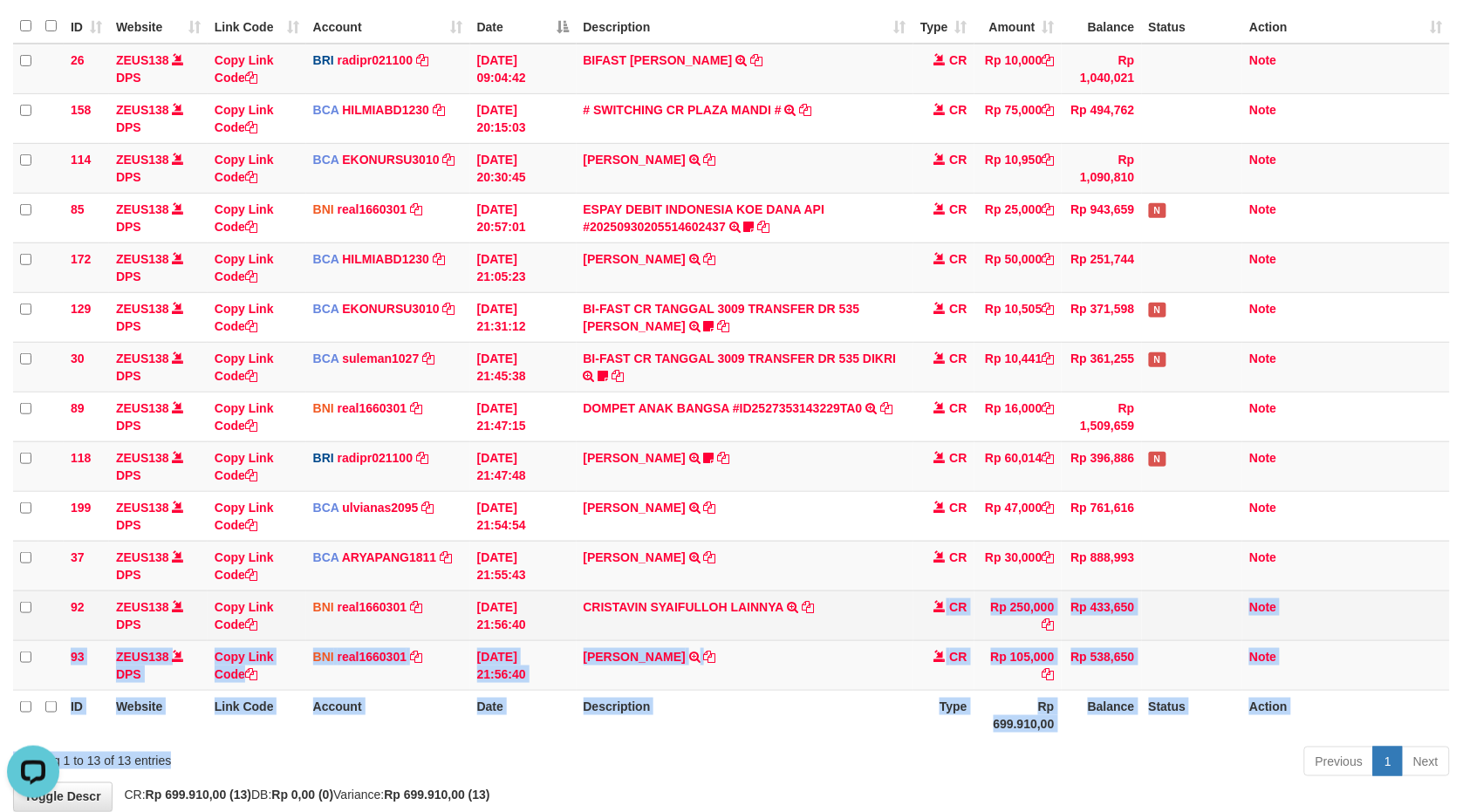
drag, startPoint x: 577, startPoint y: 596, endPoint x: 721, endPoint y: 615, distance: 145.2
click at [721, 615] on tr "92 ZEUS138 DPS Copy Link Code BNI real1660301 DPS REYHAN ALMANSYAH mutasi_20250…" at bounding box center [732, 616] width 1437 height 50
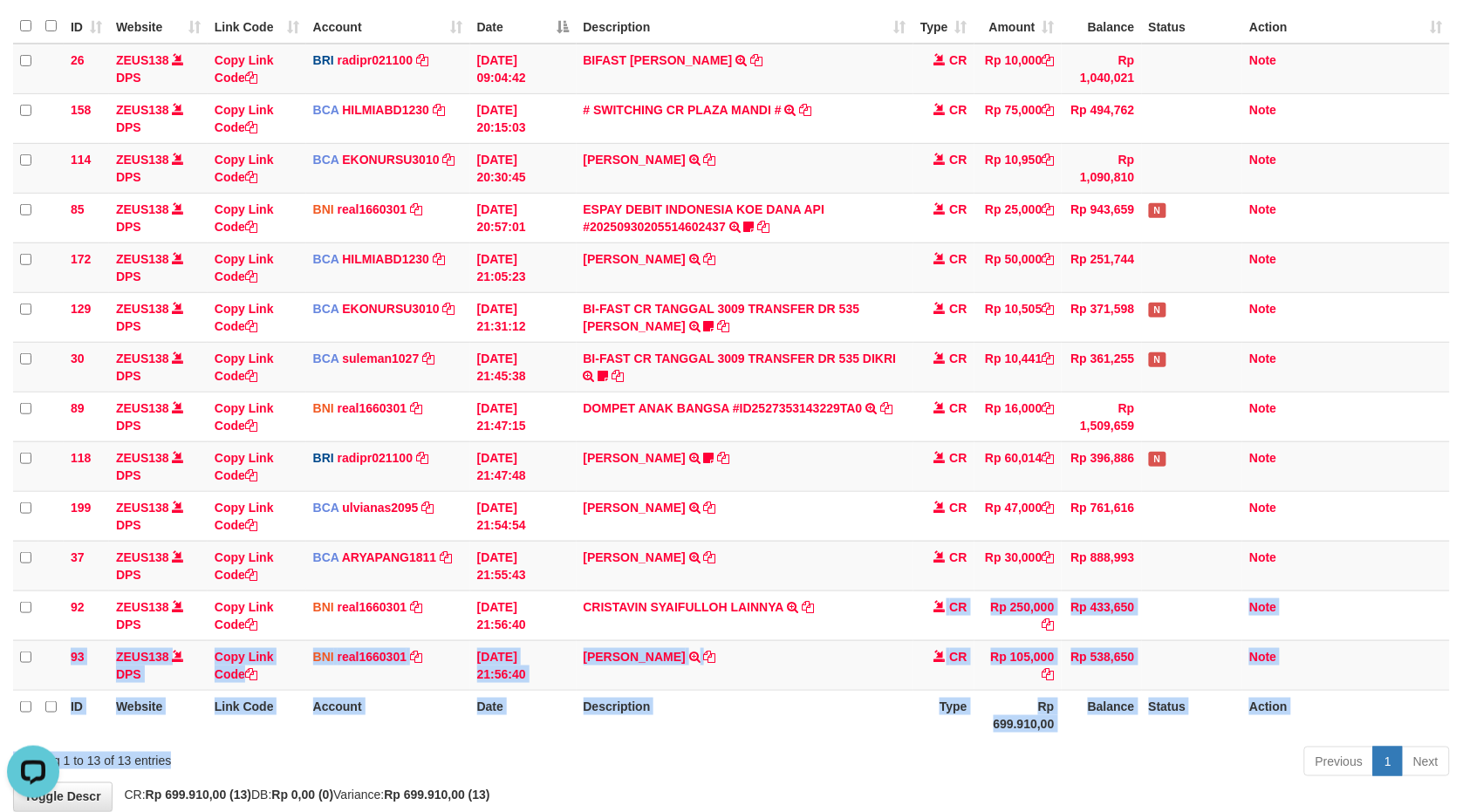
copy tr "21:56:40 CRISTAVIN SYAIFULLO"
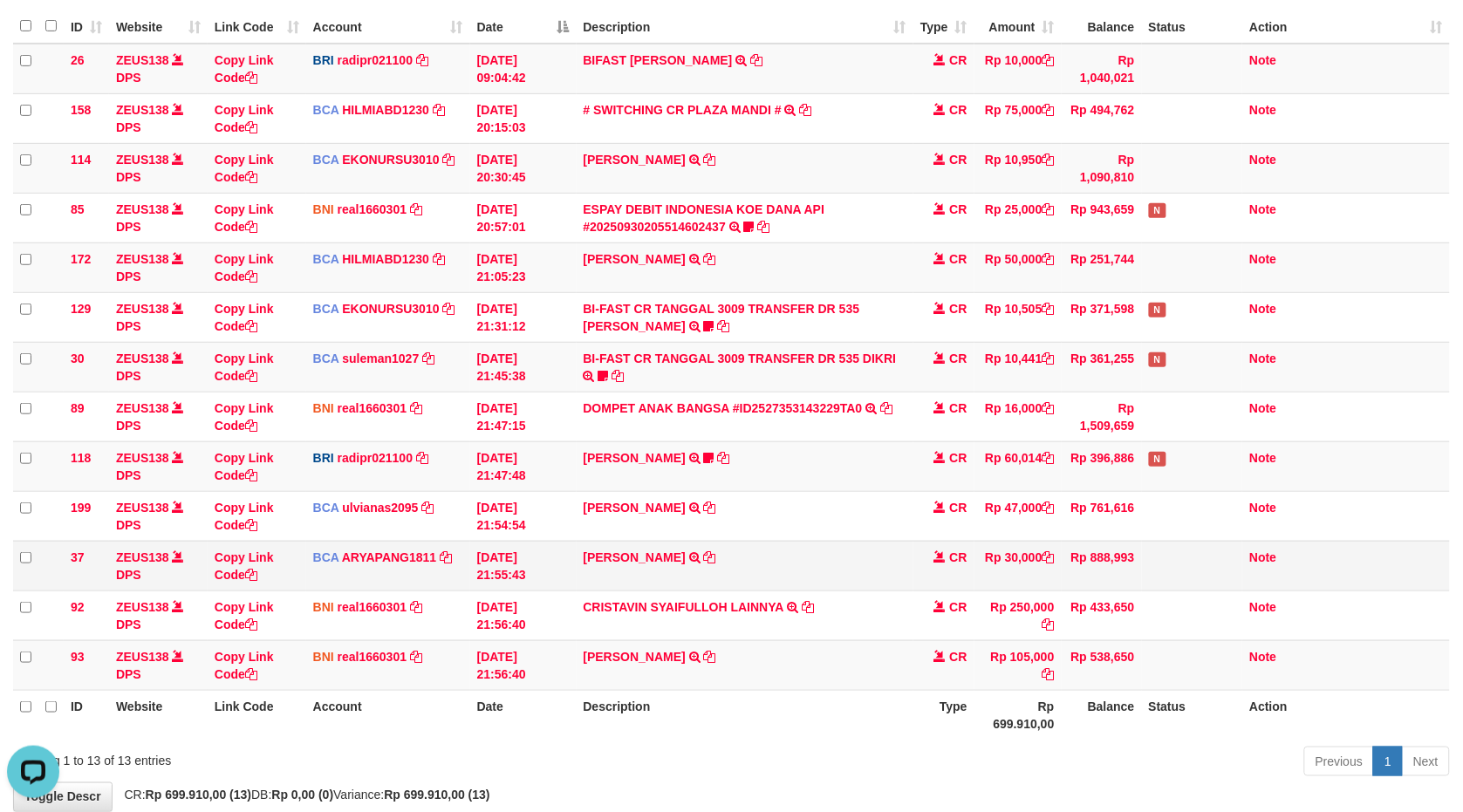
drag, startPoint x: 1052, startPoint y: 585, endPoint x: 996, endPoint y: 633, distance: 73.8
click at [1050, 588] on td "Rp 30,000" at bounding box center [1018, 565] width 87 height 50
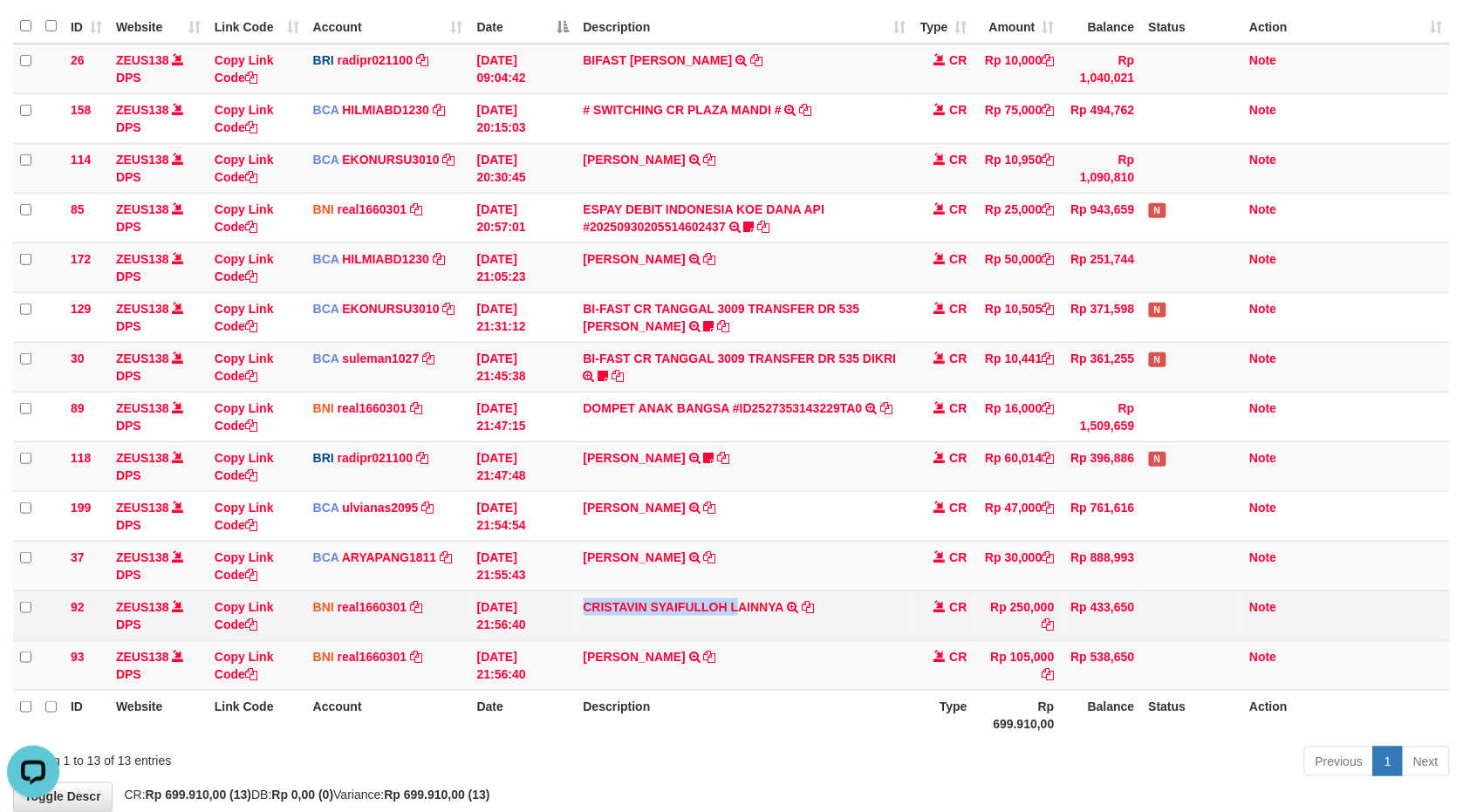
drag, startPoint x: 586, startPoint y: 597, endPoint x: 738, endPoint y: 621, distance: 153.9
click at [738, 621] on td "CRISTAVIN SYAIFULLOH LAINNYA TRF/PAY/TOP-UP ECHANNEL CRISTAVIN SYAIFULLOH LAINN…" at bounding box center [744, 616] width 337 height 50
copy link "CRISTAVIN SYAIFULLOH L"
click at [253, 603] on link "Copy Link Code" at bounding box center [244, 616] width 60 height 31
copy link "CRISTAVIN SYAIFULLOH L"
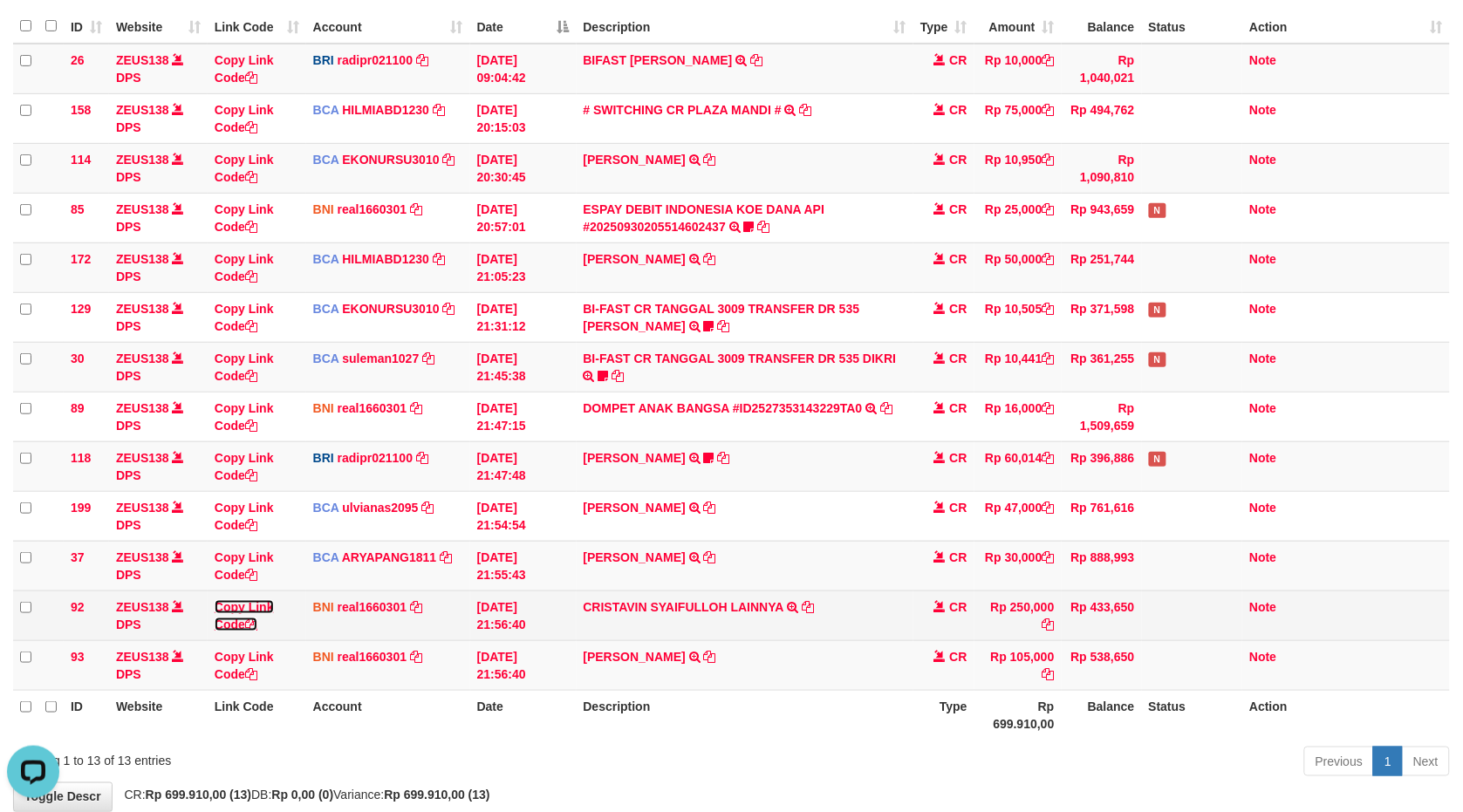
click at [253, 603] on link "Copy Link Code" at bounding box center [244, 616] width 60 height 31
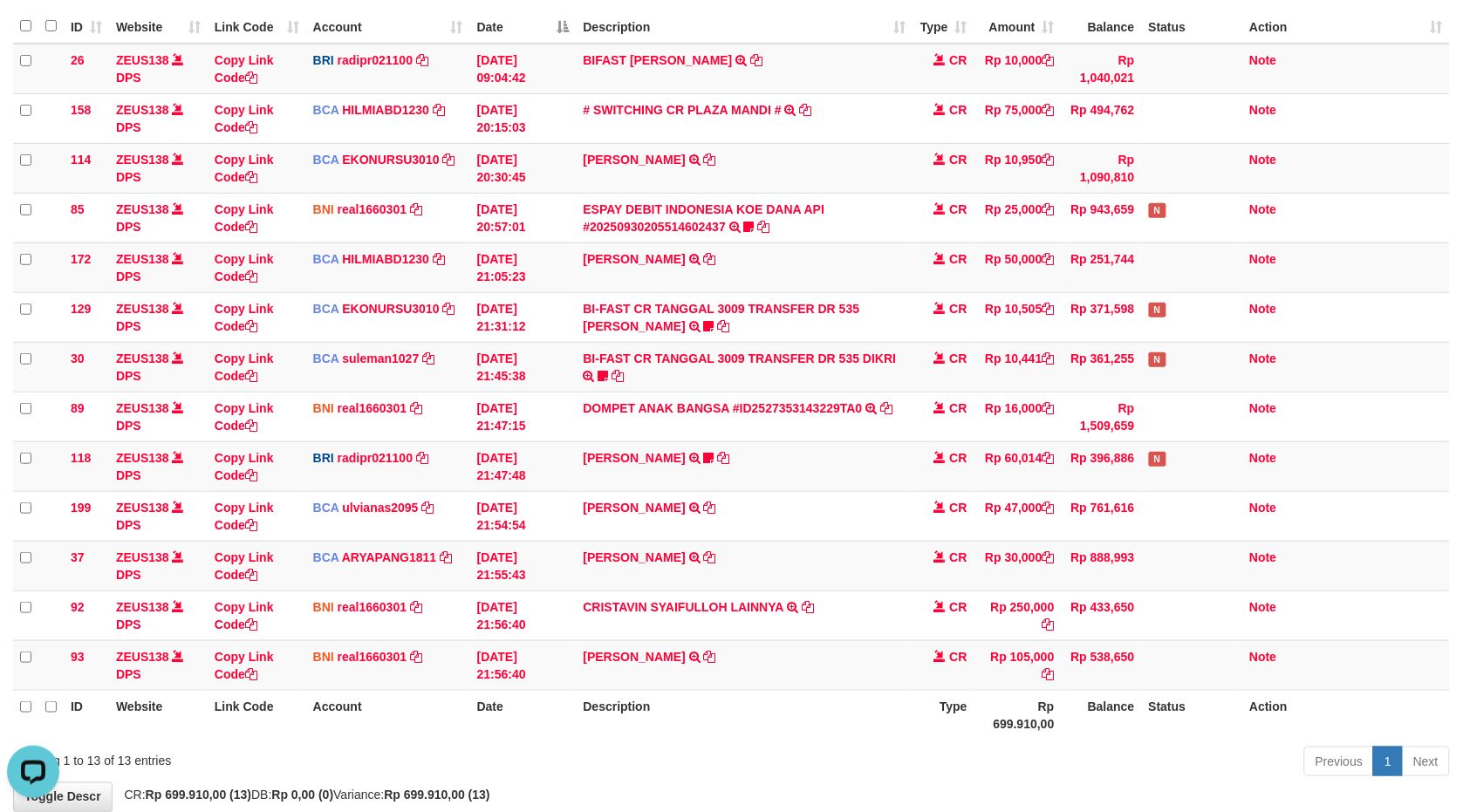
scroll to position [220, 0]
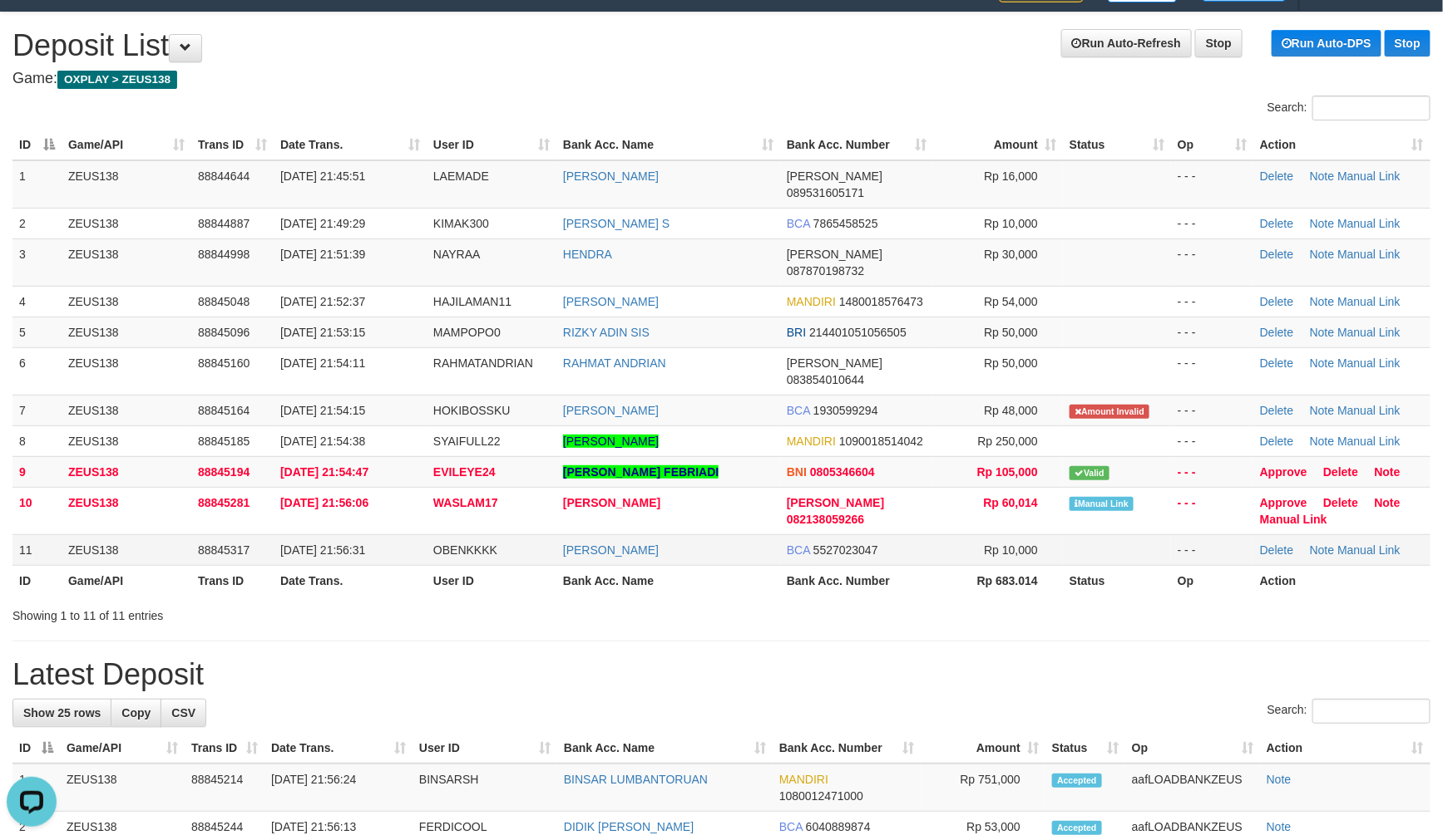
drag, startPoint x: 142, startPoint y: 483, endPoint x: 138, endPoint y: 504, distance: 21.4
click at [138, 534] on td "ZEUS138" at bounding box center [126, 549] width 129 height 31
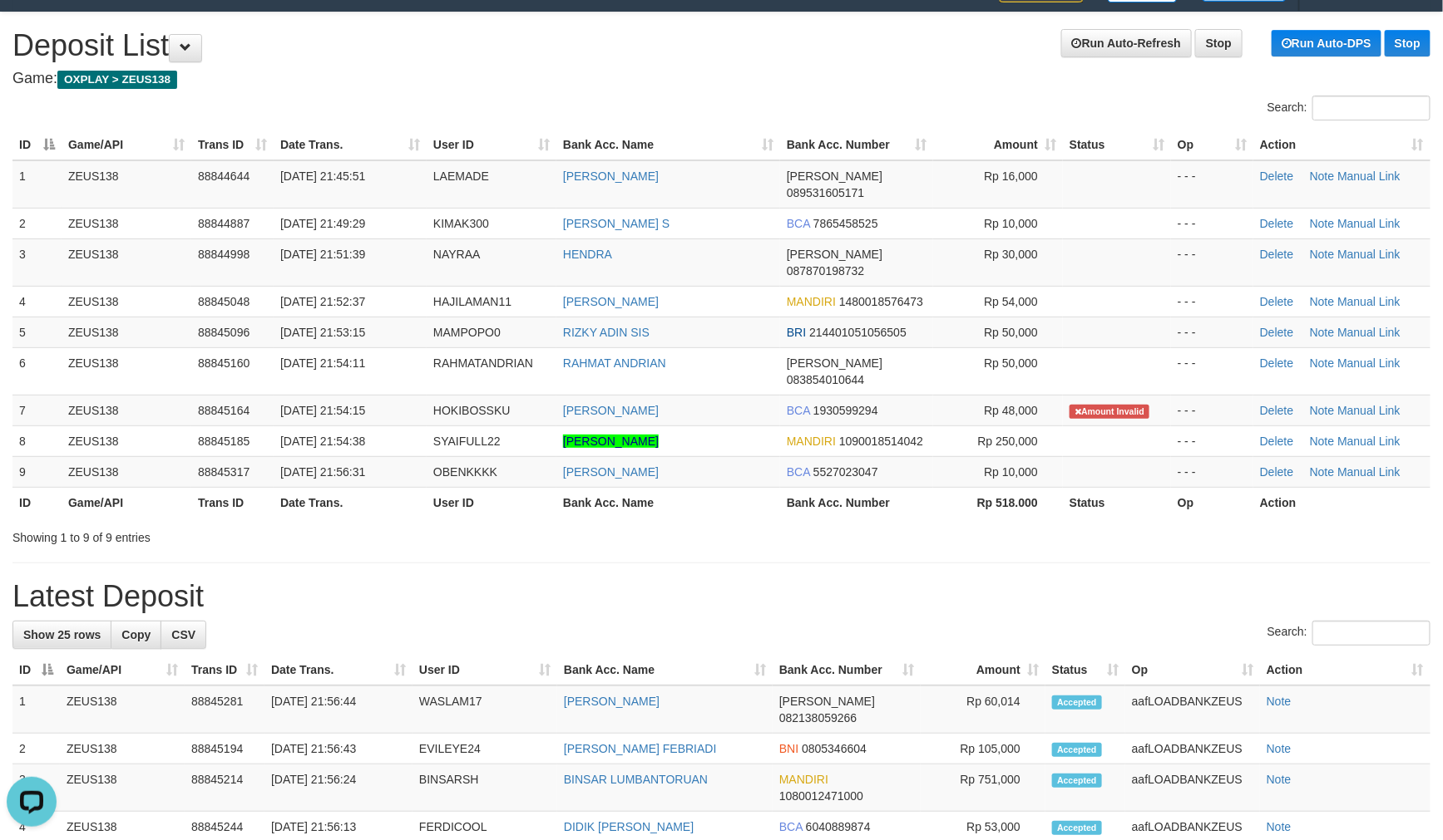
click at [320, 580] on h1 "Latest Deposit" at bounding box center [721, 597] width 1418 height 33
click at [1387, 434] on link "Manual Link" at bounding box center [1369, 441] width 63 height 13
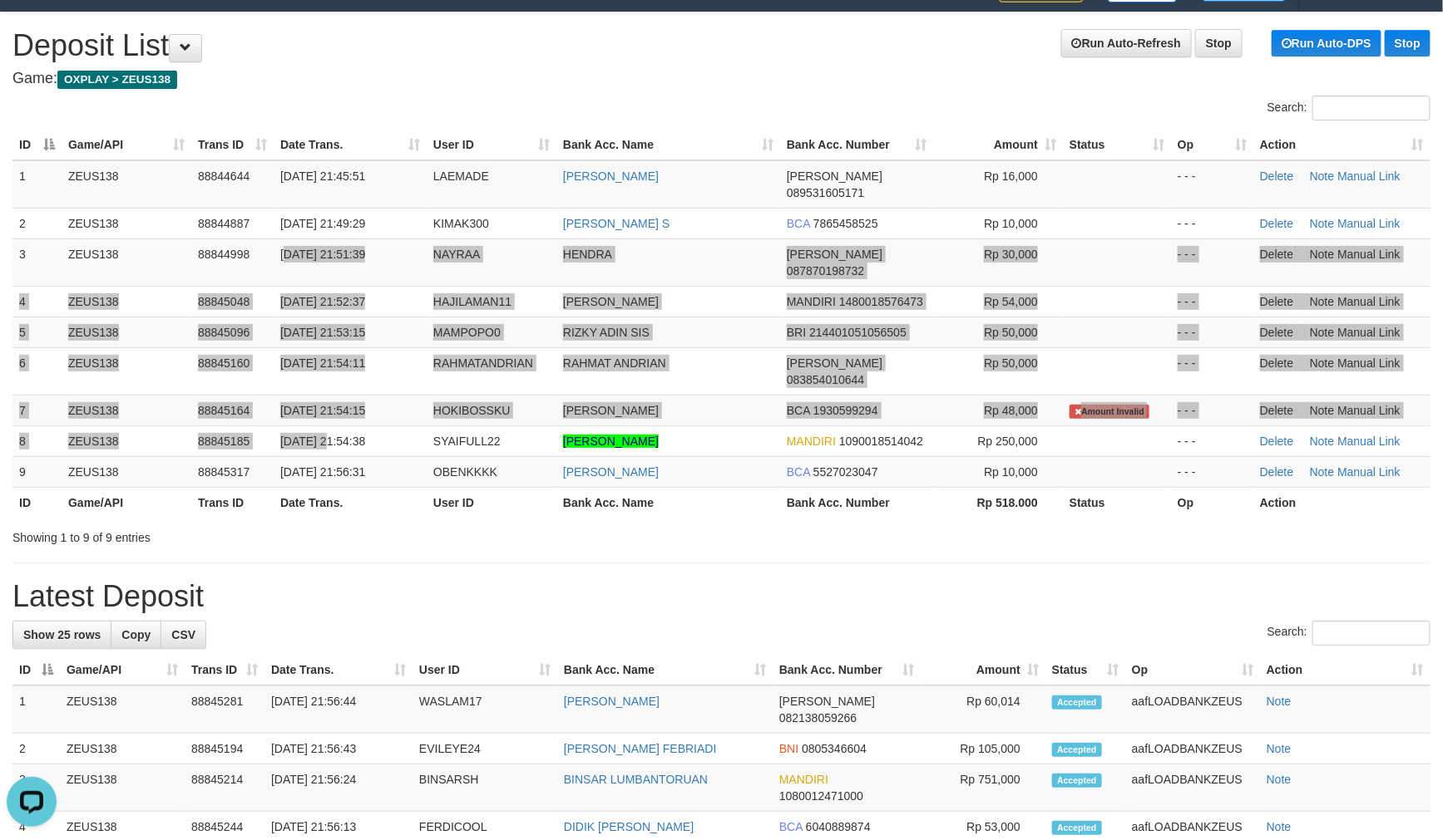
drag, startPoint x: 339, startPoint y: 251, endPoint x: 3, endPoint y: 413, distance: 373.0
click at [239, 399] on tbody "1 ZEUS138 88844644 30/09/2025 21:45:51 LAEMADE YUDI SUHARNES DANA 089531605171 …" at bounding box center [721, 323] width 1418 height 328
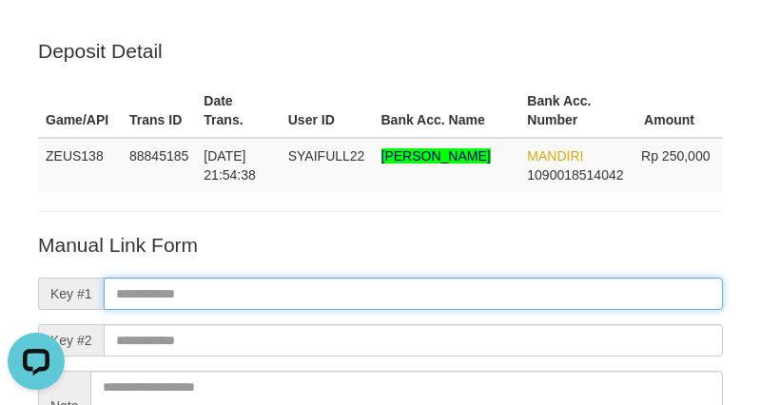
click at [608, 296] on input "text" at bounding box center [413, 294] width 619 height 32
paste input "**********"
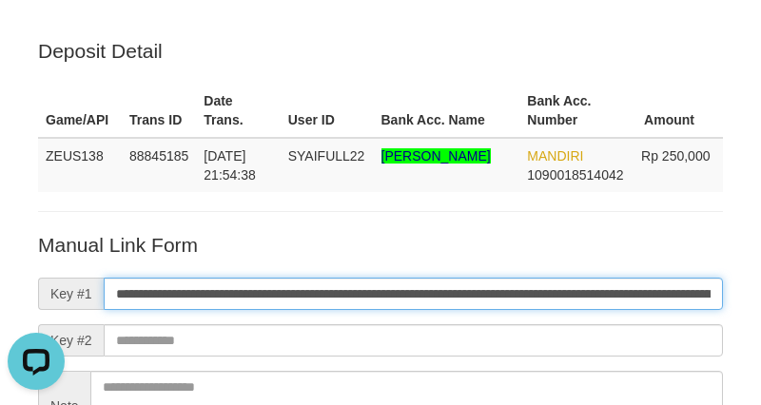
scroll to position [0, 1070]
type input "**********"
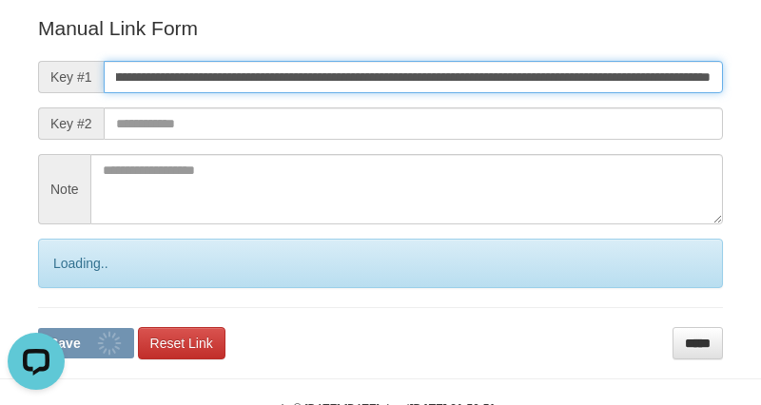
click at [38, 328] on button "Save" at bounding box center [86, 343] width 96 height 30
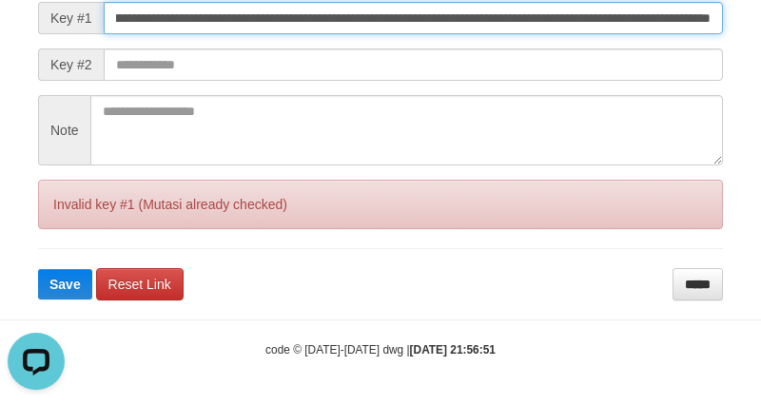
click at [38, 269] on button "Save" at bounding box center [65, 284] width 54 height 30
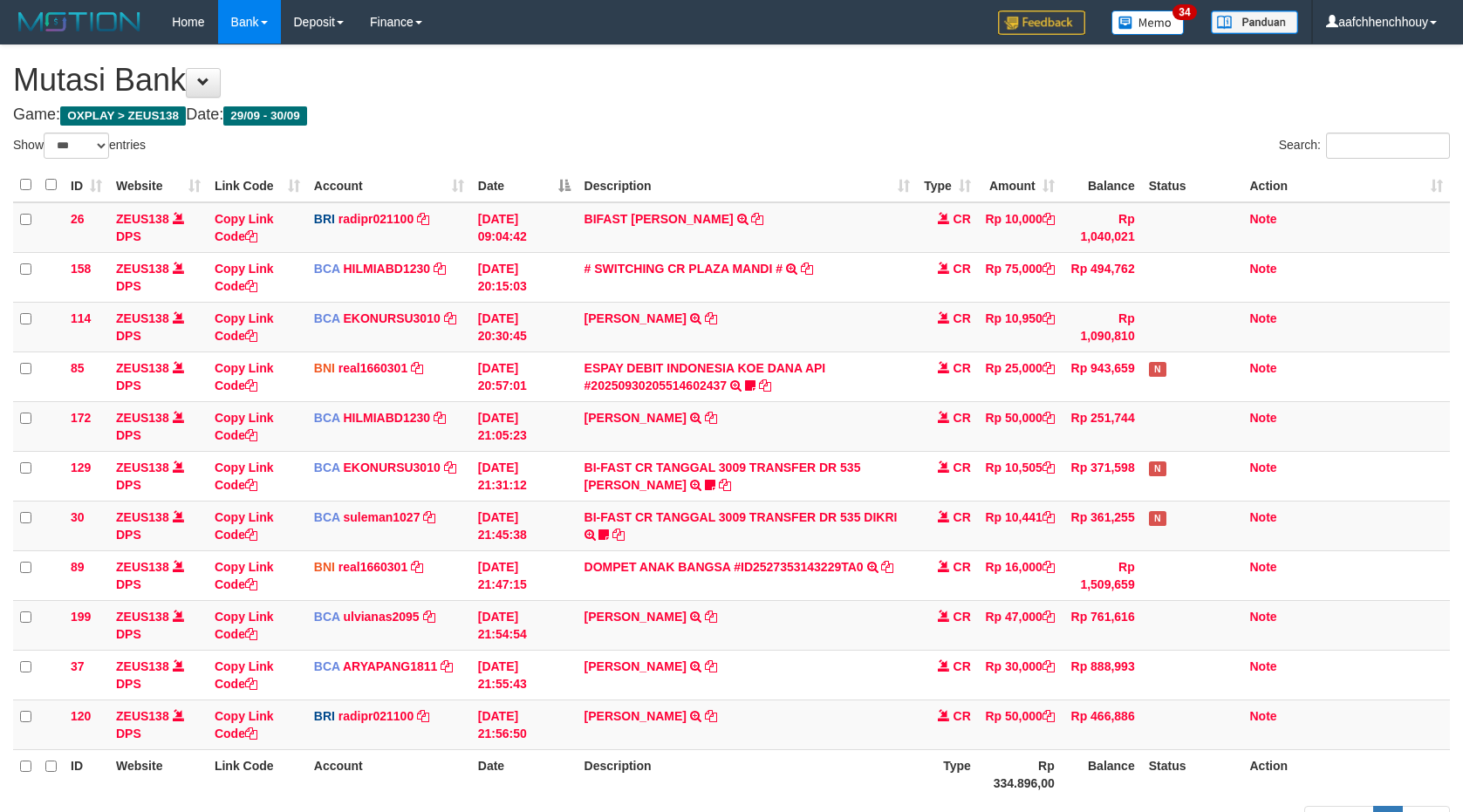
select select "***"
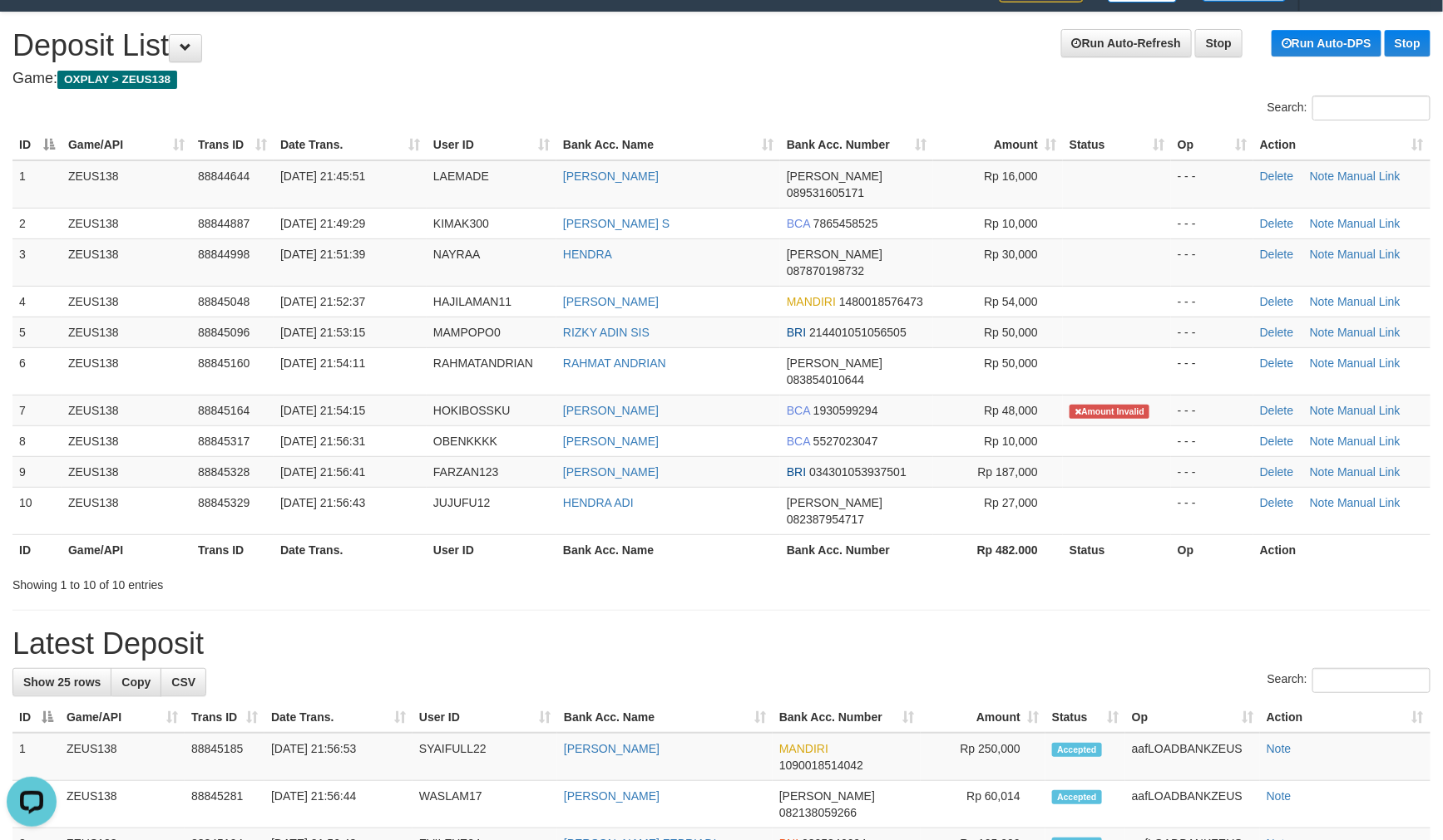
drag, startPoint x: 324, startPoint y: 134, endPoint x: 437, endPoint y: 107, distance: 116.2
click at [437, 107] on div "Search: ID Game/API Trans ID Date Trans. User ID Bank Acc. Name Bank Acc. Numbe…" at bounding box center [721, 344] width 1418 height 498
drag, startPoint x: 255, startPoint y: 163, endPoint x: 12, endPoint y: 163, distance: 243.0
click at [301, 131] on table "ID Game/API Trans ID Date Trans. User ID Bank Acc. Name Bank Acc. Number Amount…" at bounding box center [721, 347] width 1418 height 435
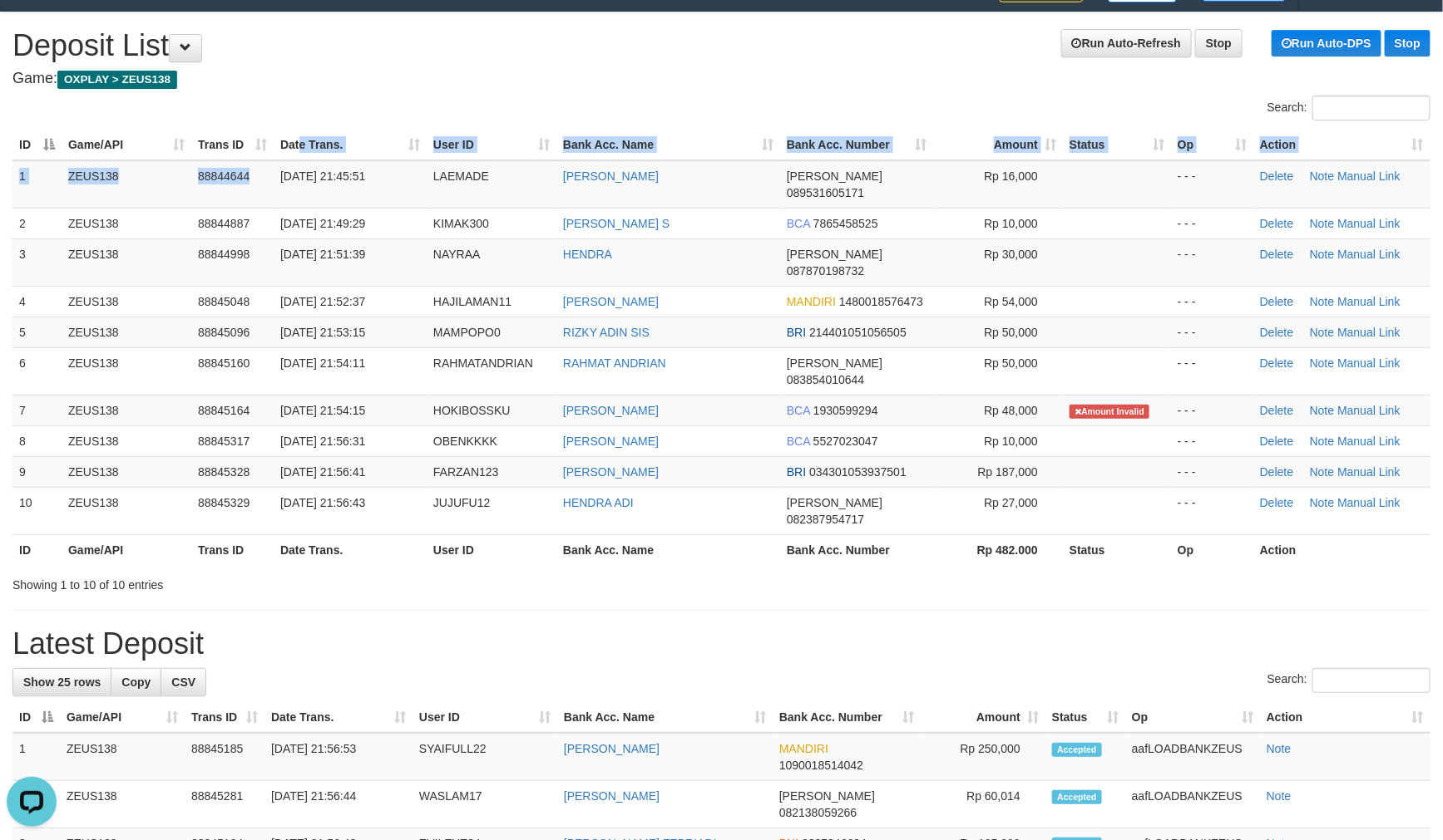
click at [823, 628] on h1 "Latest Deposit" at bounding box center [721, 644] width 1418 height 33
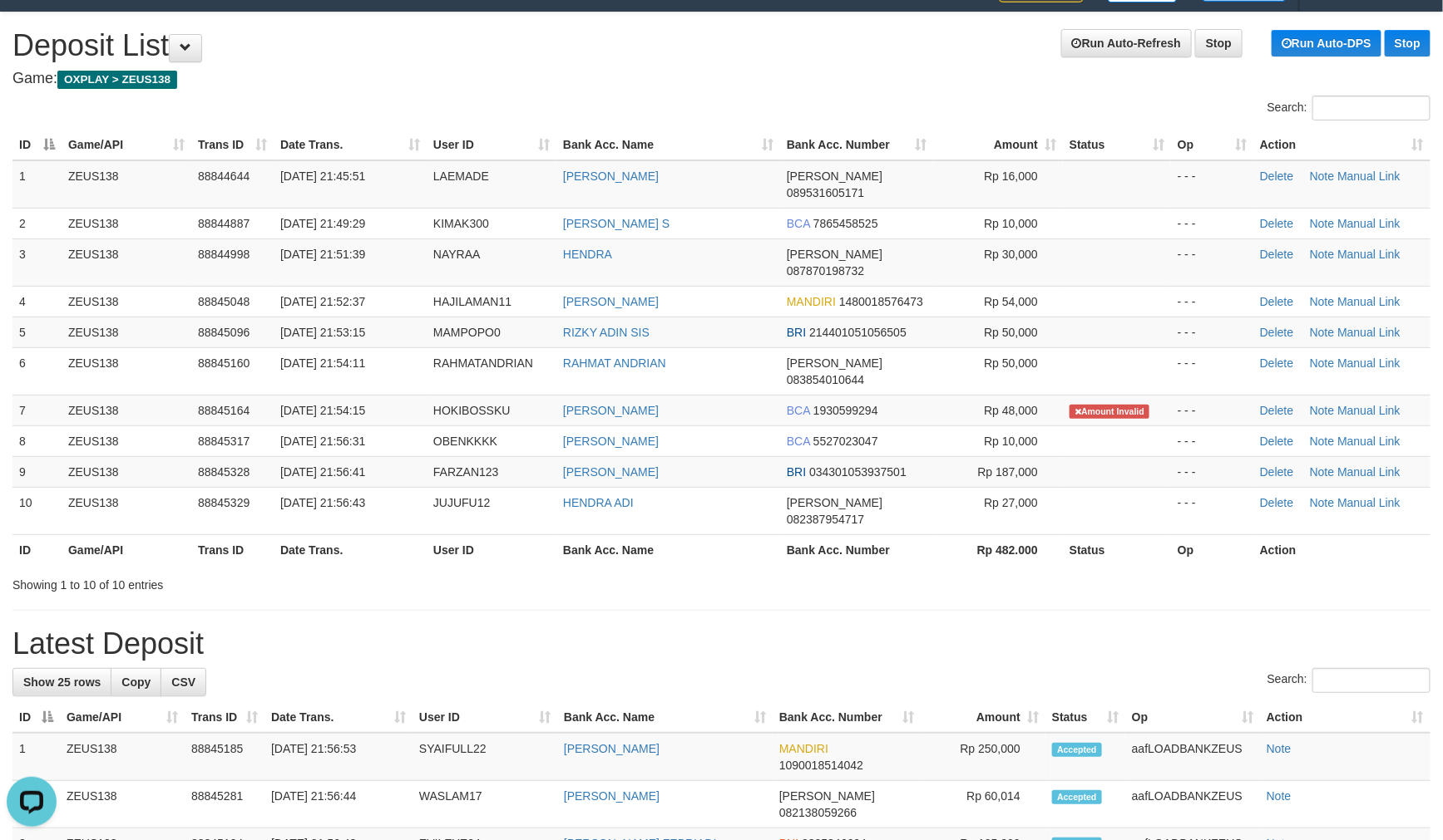
drag, startPoint x: 830, startPoint y: 569, endPoint x: 799, endPoint y: 520, distance: 58.0
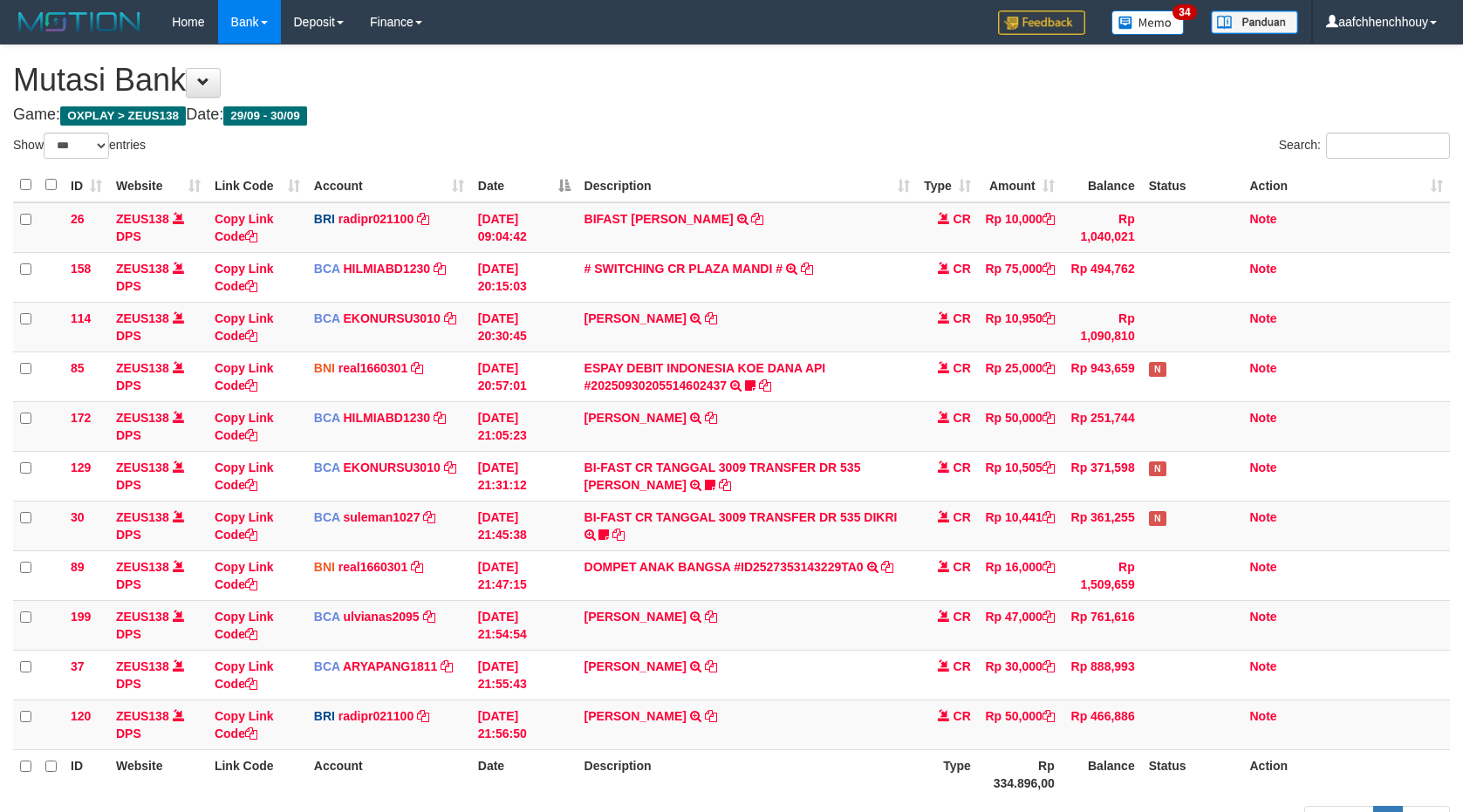
select select "***"
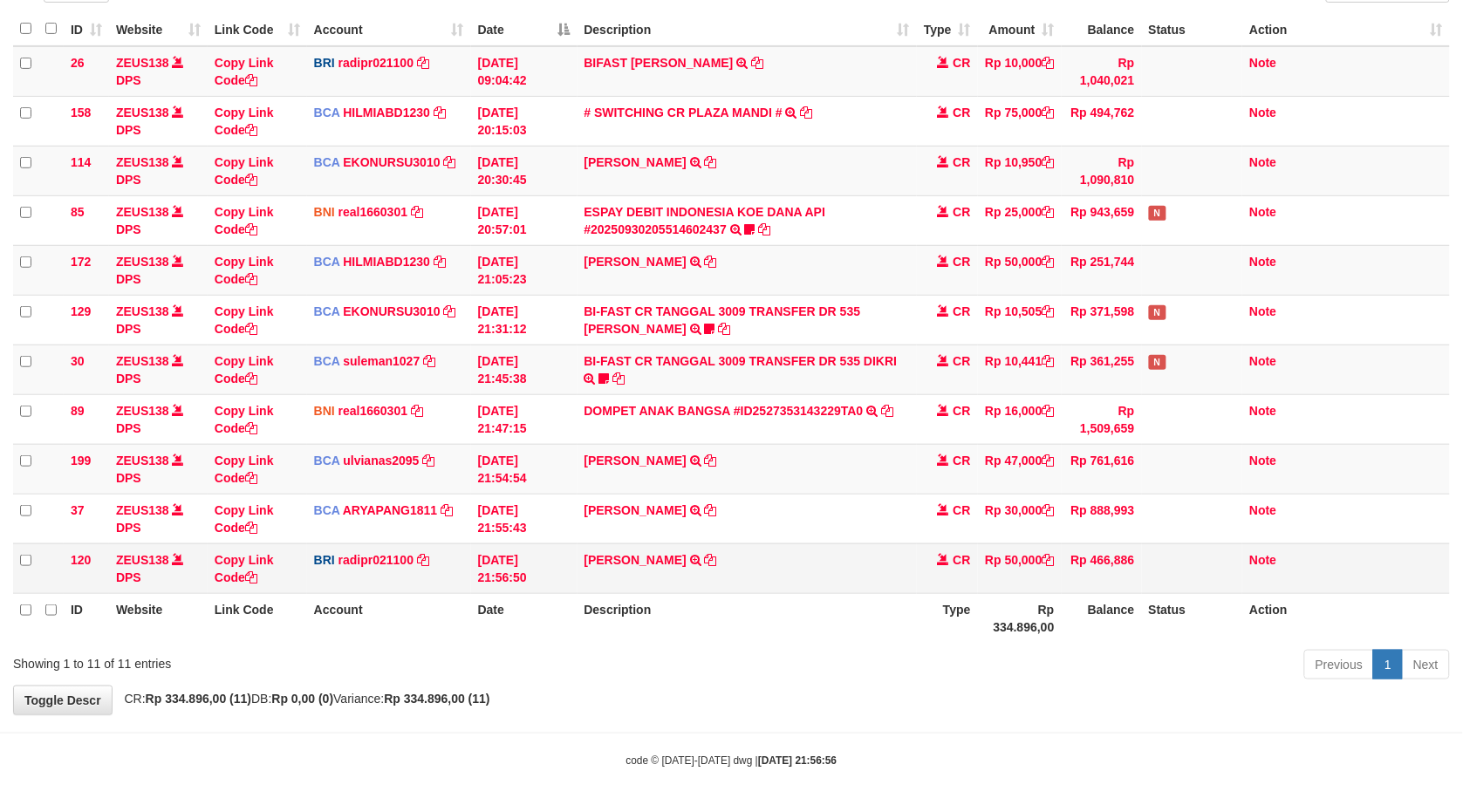
click at [1068, 501] on table "ID Website Link Code Account Date Description Type Amount Balance Status Action…" at bounding box center [732, 327] width 1437 height 630
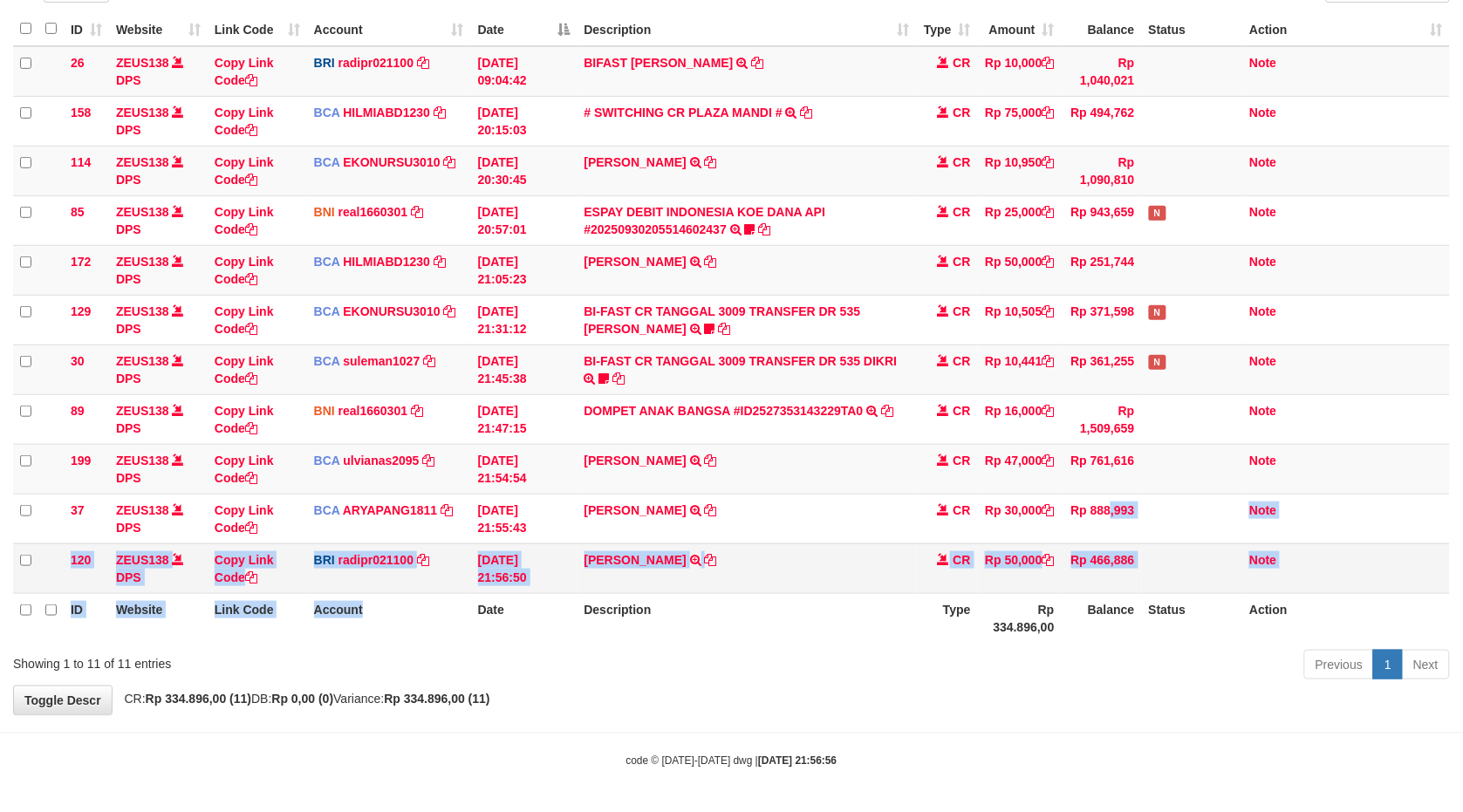
click at [694, 544] on td "DANA RIZKYADINSIS TRANSFER NBMB DANA RIZKYADINSIS TO REYNALDI ADI PRATAMA" at bounding box center [747, 568] width 340 height 50
click at [667, 553] on link "[PERSON_NAME]" at bounding box center [635, 560] width 102 height 14
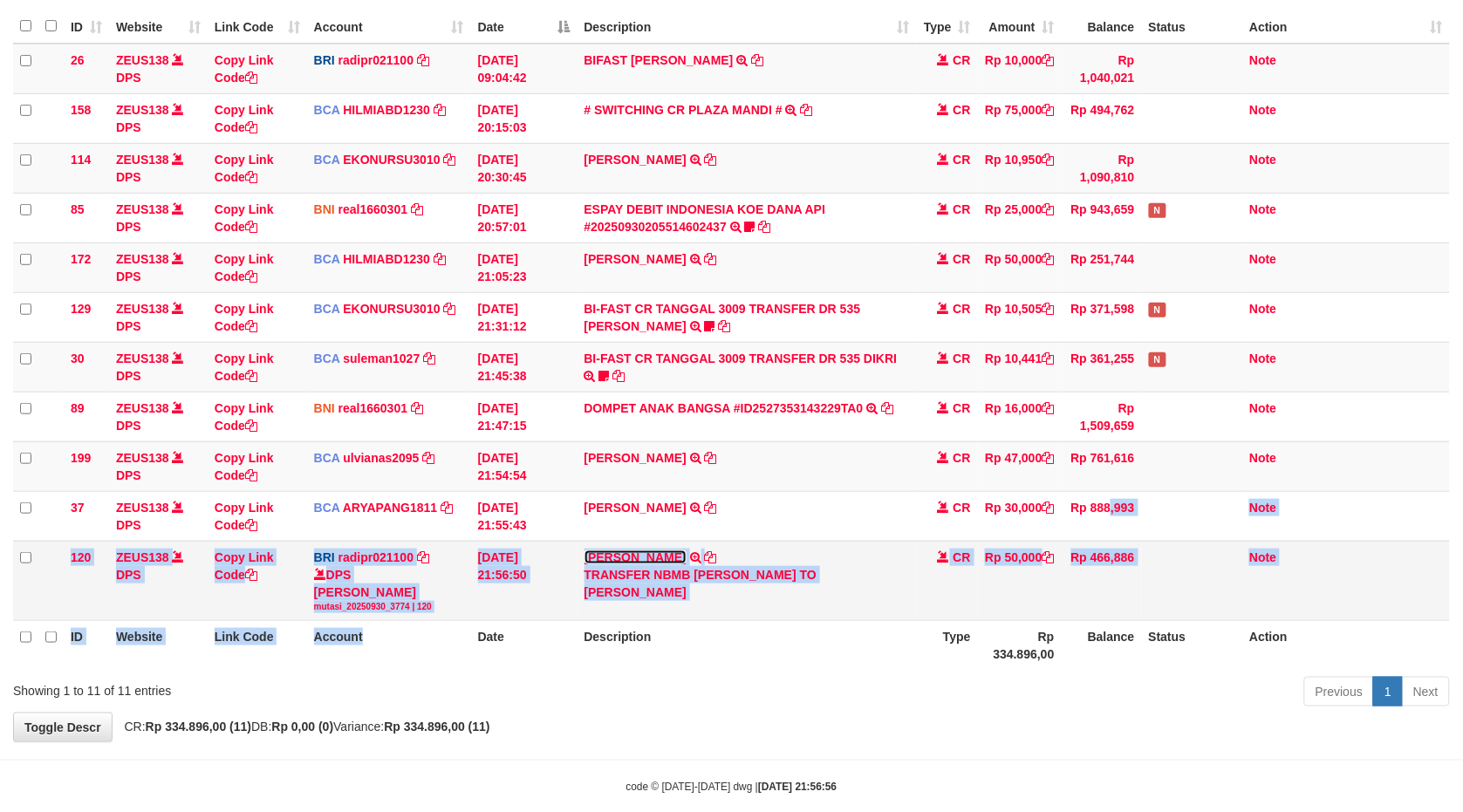
click at [667, 551] on link "[PERSON_NAME]" at bounding box center [635, 557] width 102 height 14
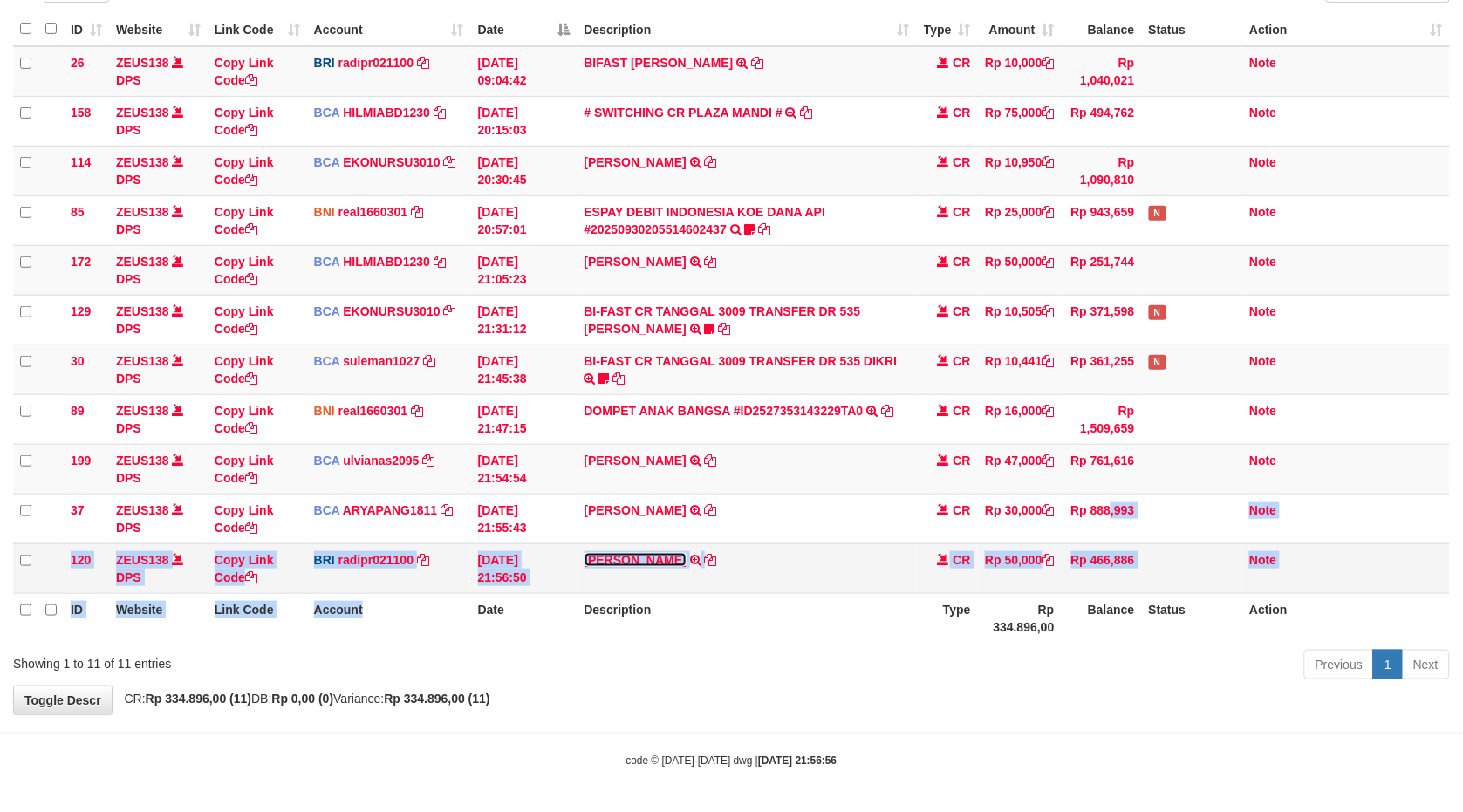
click at [667, 553] on link "[PERSON_NAME]" at bounding box center [635, 560] width 102 height 14
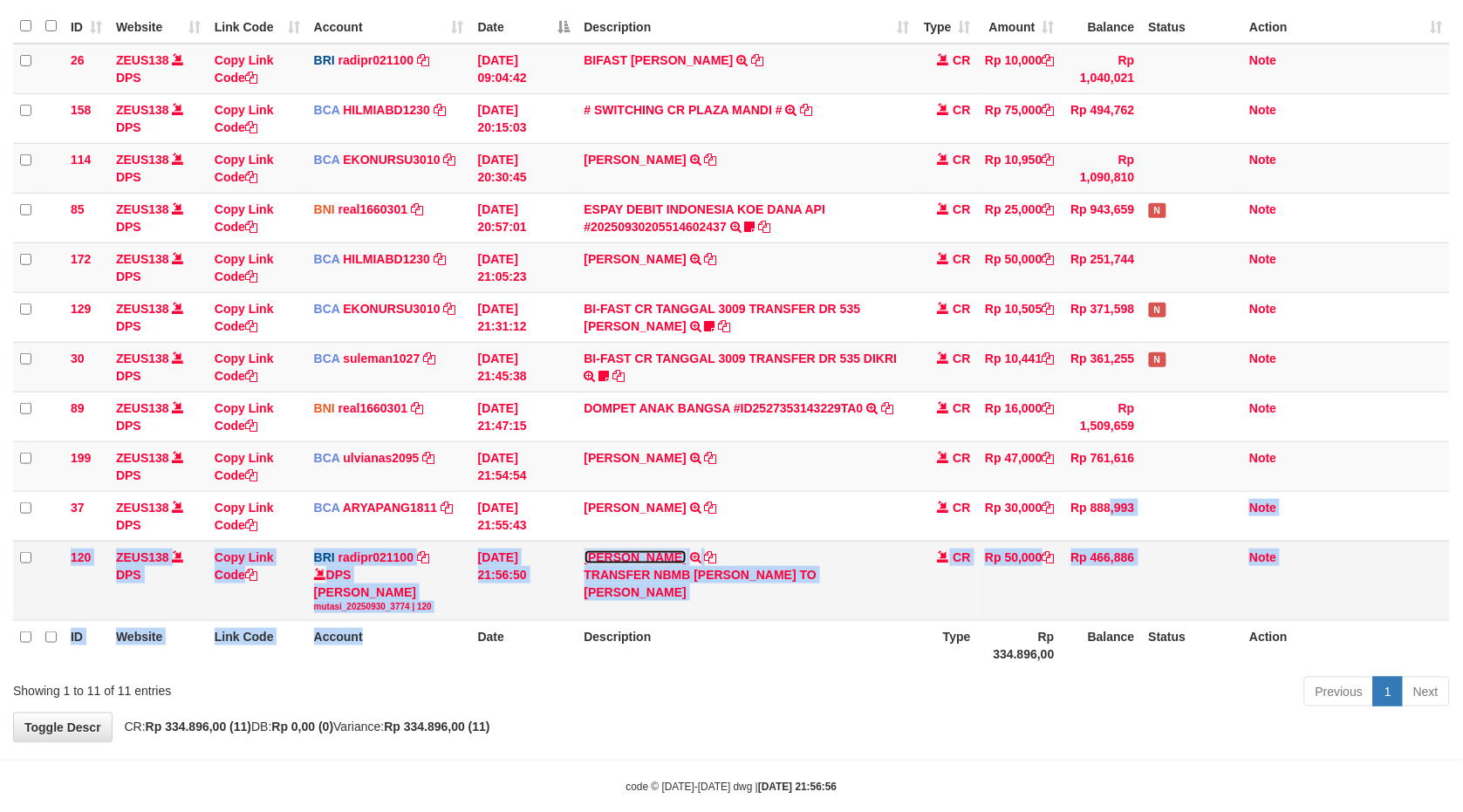
click at [667, 551] on link "DANA RIZKYADINSIS" at bounding box center [635, 557] width 102 height 14
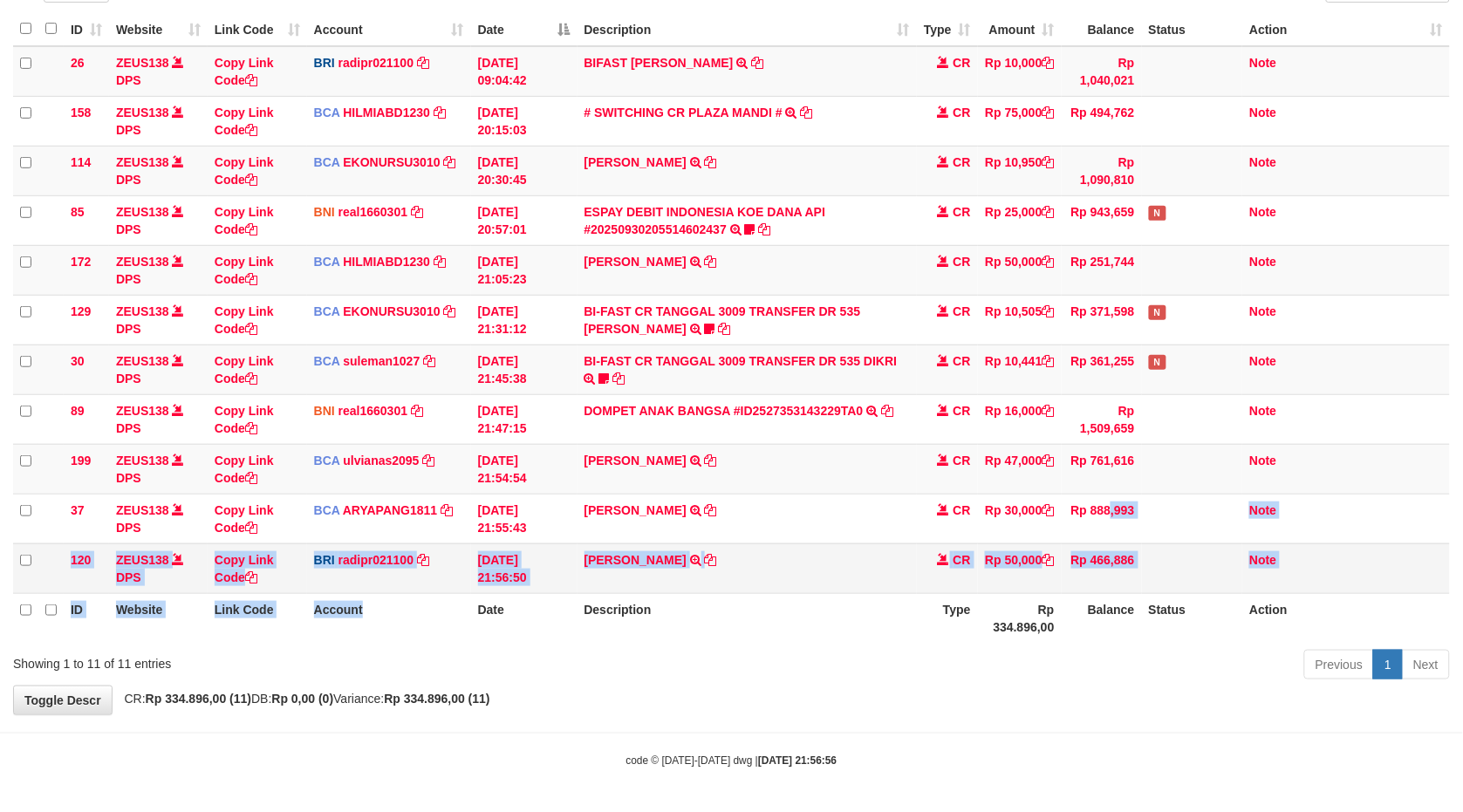
click at [675, 548] on td "[PERSON_NAME] TRANSFER NBMB [PERSON_NAME] TO [PERSON_NAME]" at bounding box center [747, 568] width 340 height 50
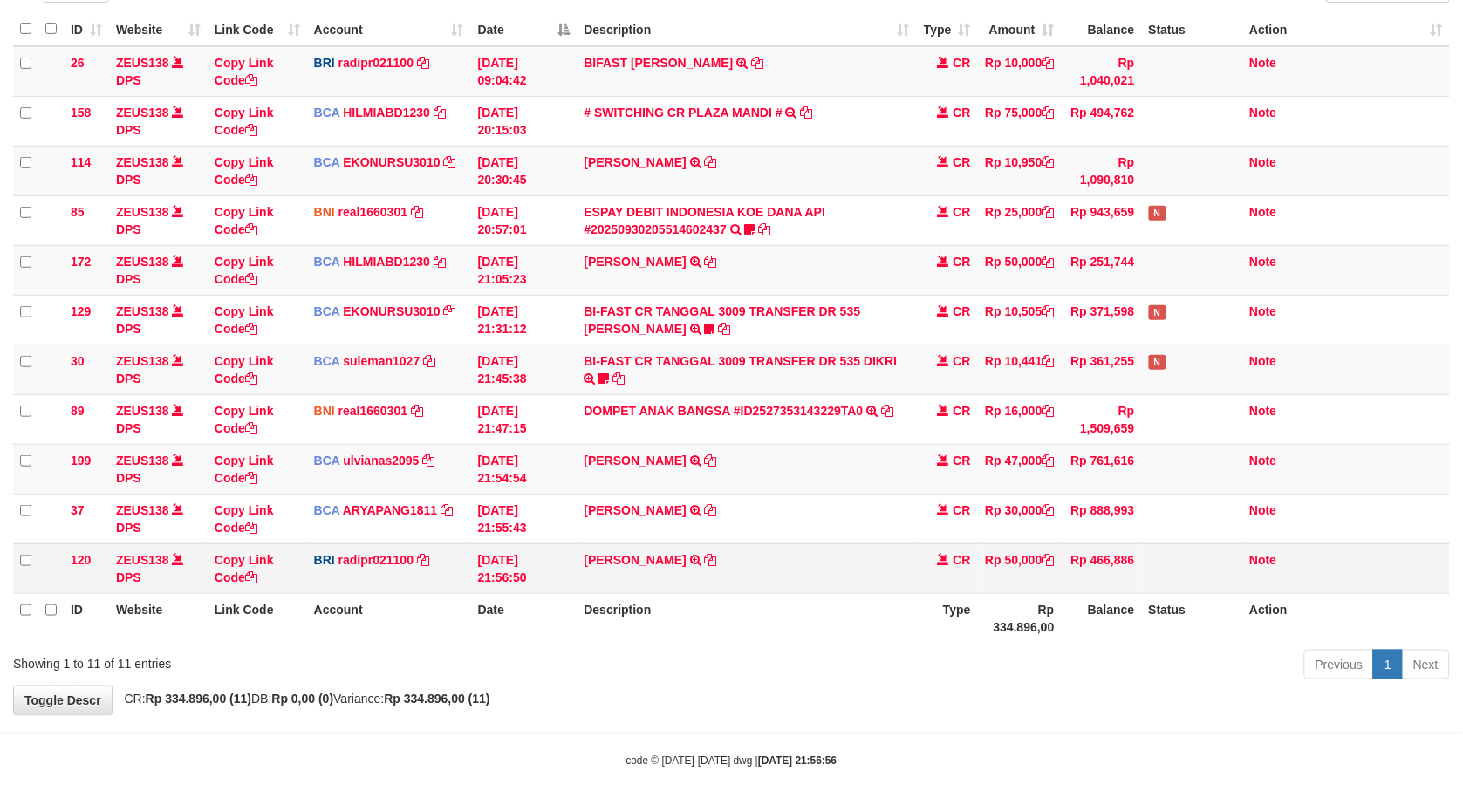
click at [675, 548] on td "DANA RIZKYADINSIS TRANSFER NBMB DANA RIZKYADINSIS TO REYNALDI ADI PRATAMA" at bounding box center [747, 568] width 340 height 50
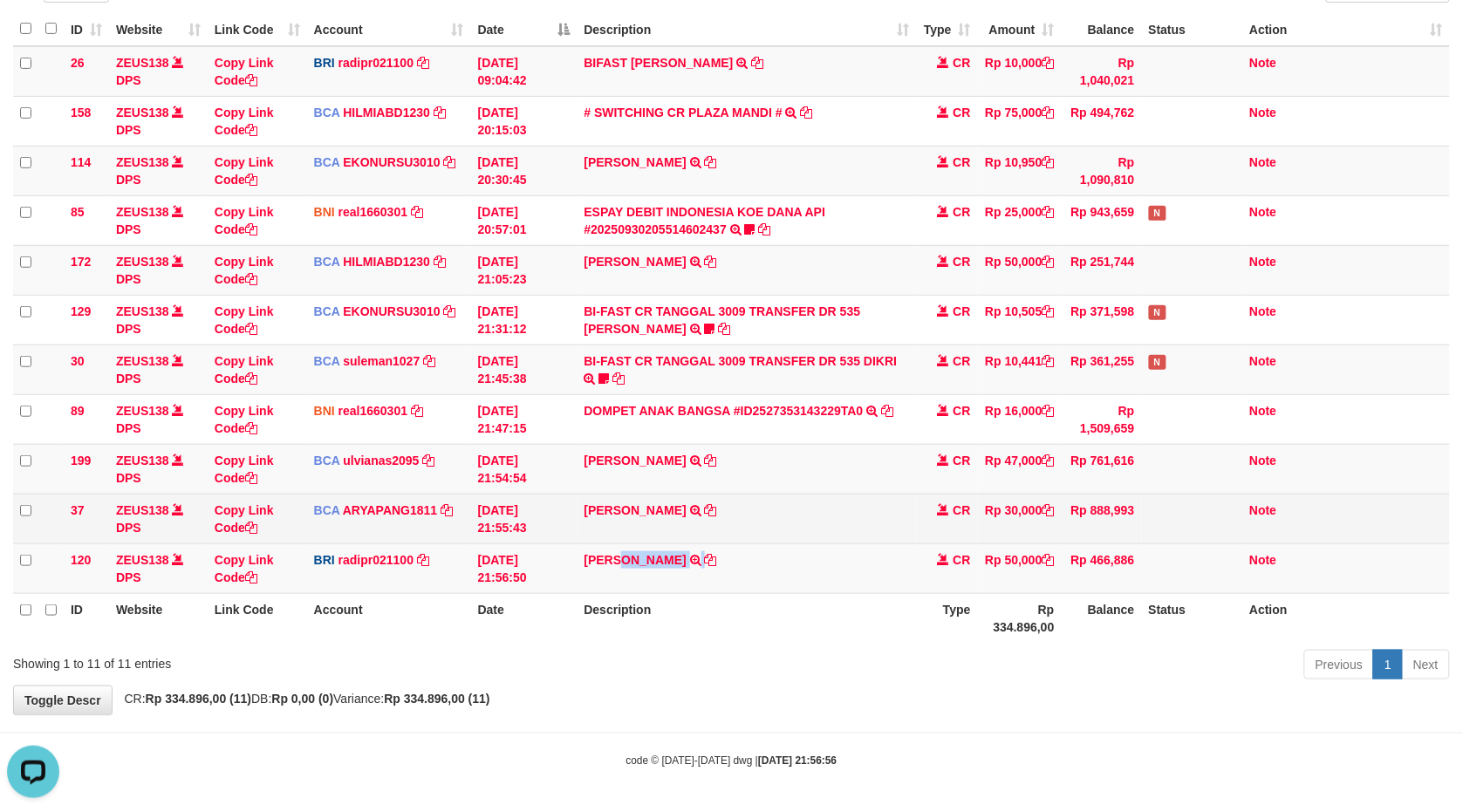
drag, startPoint x: 382, startPoint y: 477, endPoint x: 1448, endPoint y: 518, distance: 1066.8
click at [1094, 444] on tr "199 ZEUS138 DPS Copy Link Code BCA ulvianas2095 DPS ULVIANASARI mutasi_20250930…" at bounding box center [732, 469] width 1437 height 50
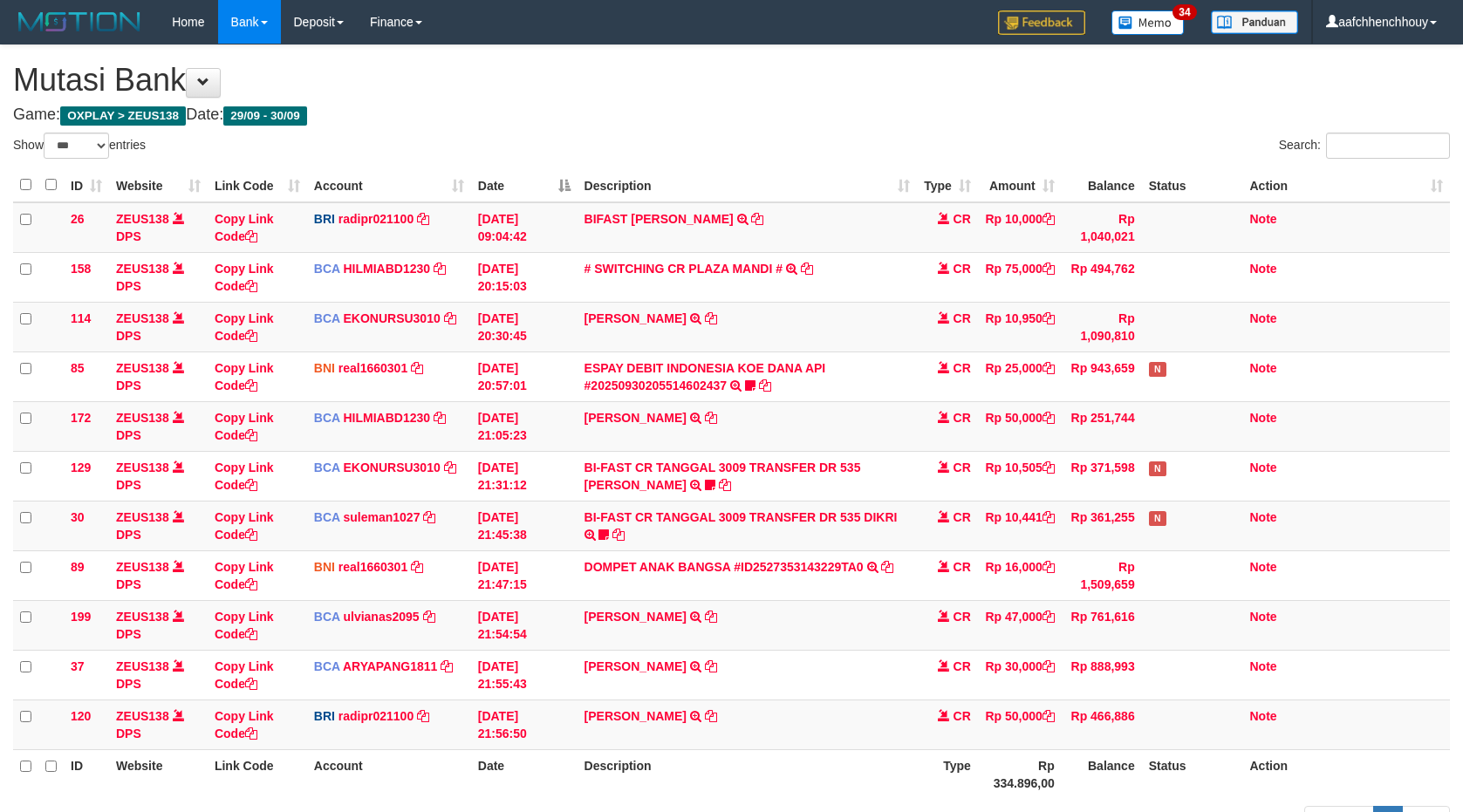
select select "***"
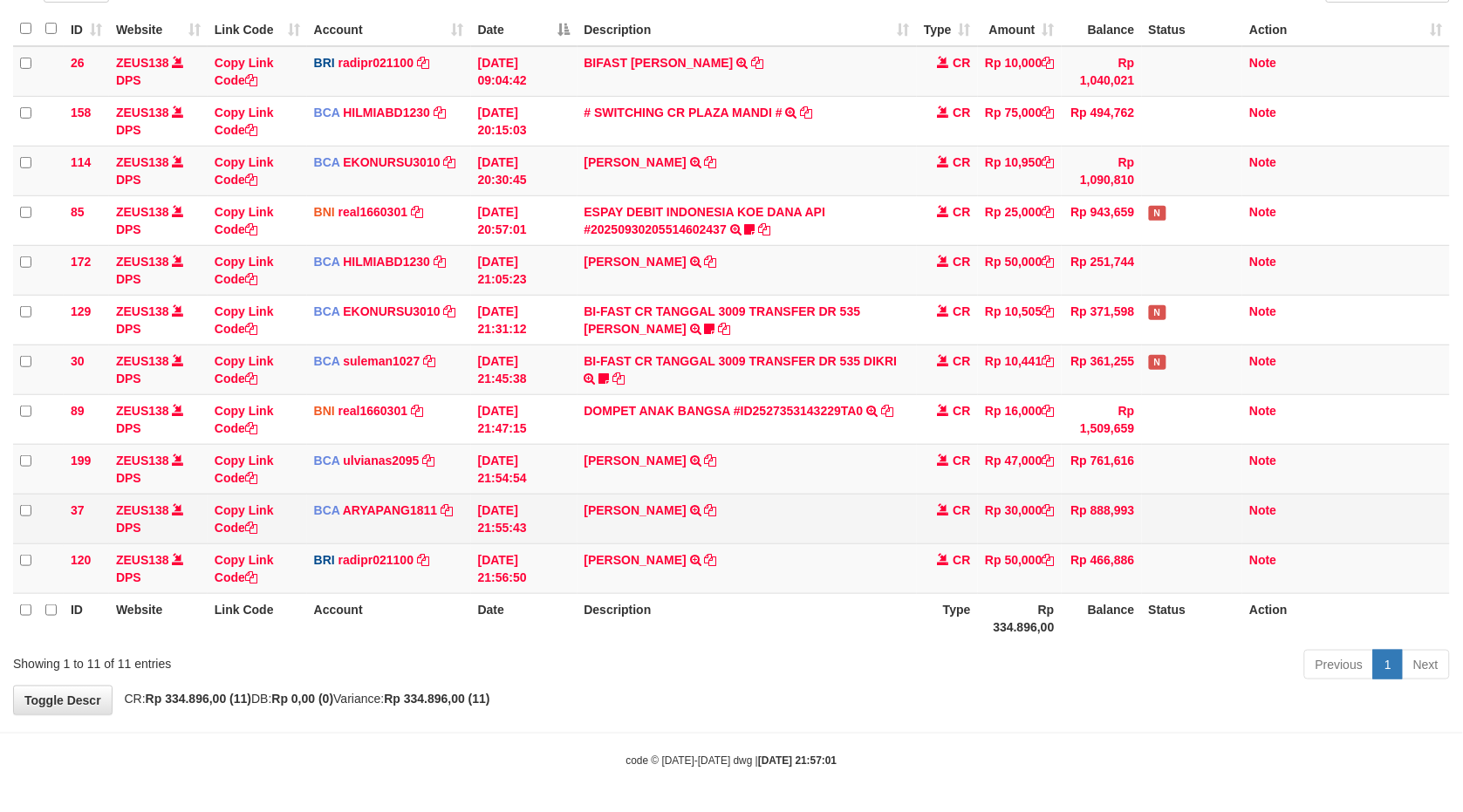
click at [856, 517] on table "ID Website Link Code Account Date Description Type Amount Balance Status Action…" at bounding box center [732, 327] width 1437 height 630
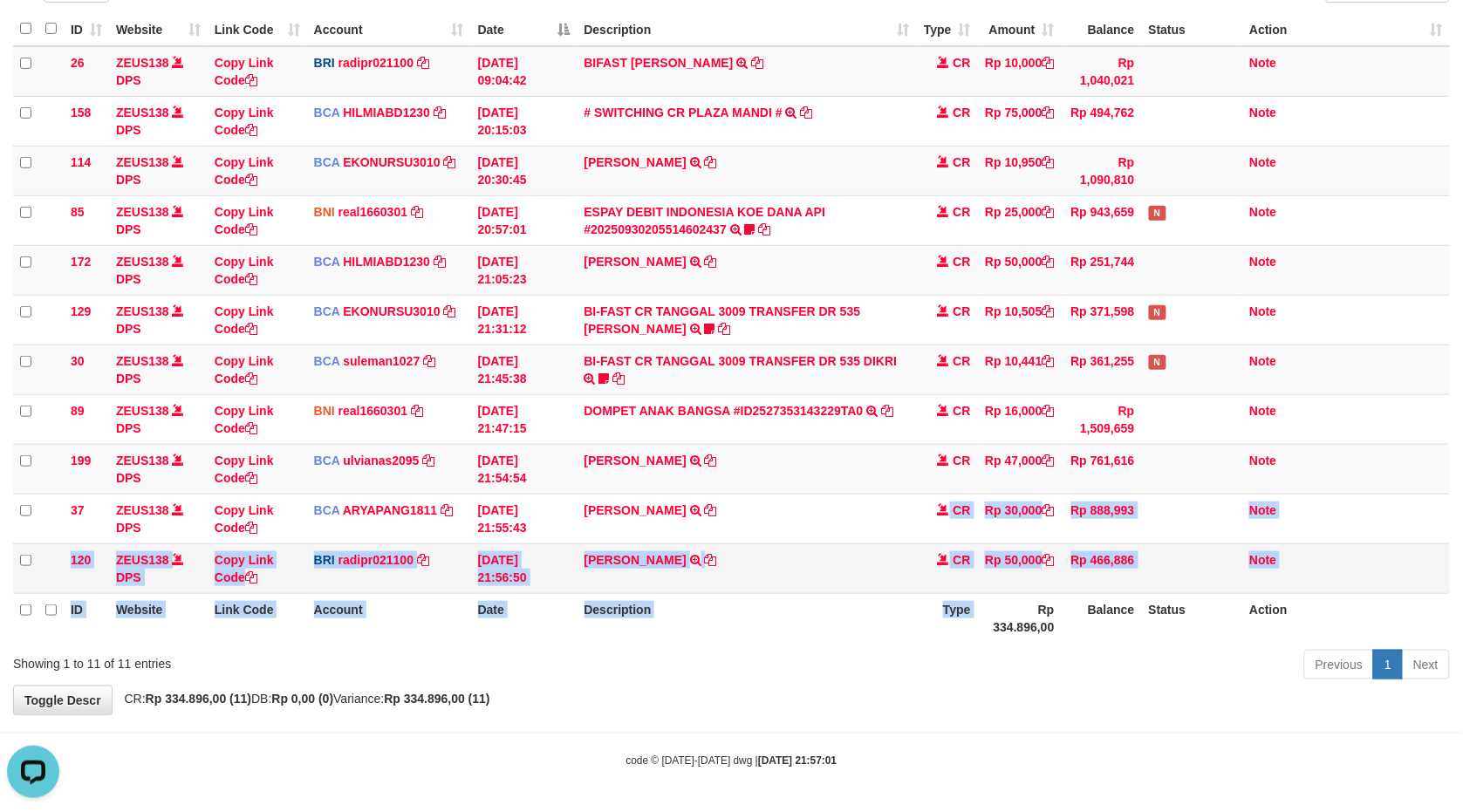
scroll to position [0, 0]
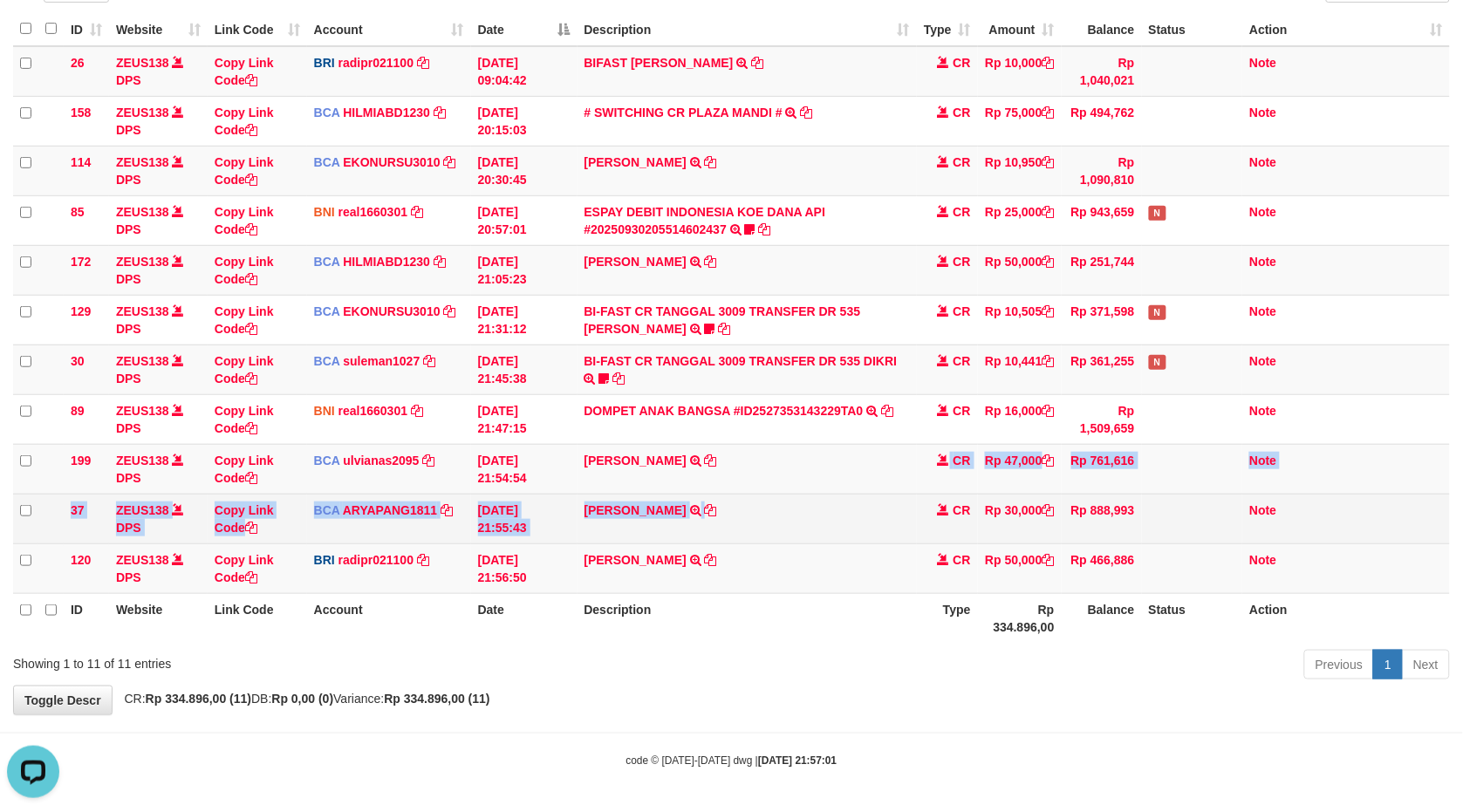
drag, startPoint x: 874, startPoint y: 541, endPoint x: 926, endPoint y: 517, distance: 57.3
click at [910, 523] on tbody "26 ZEUS138 DPS Copy Link Code BRI radipr021100 DPS REYNALDI ADI PRATAMA mutasi_…" at bounding box center [732, 319] width 1437 height 548
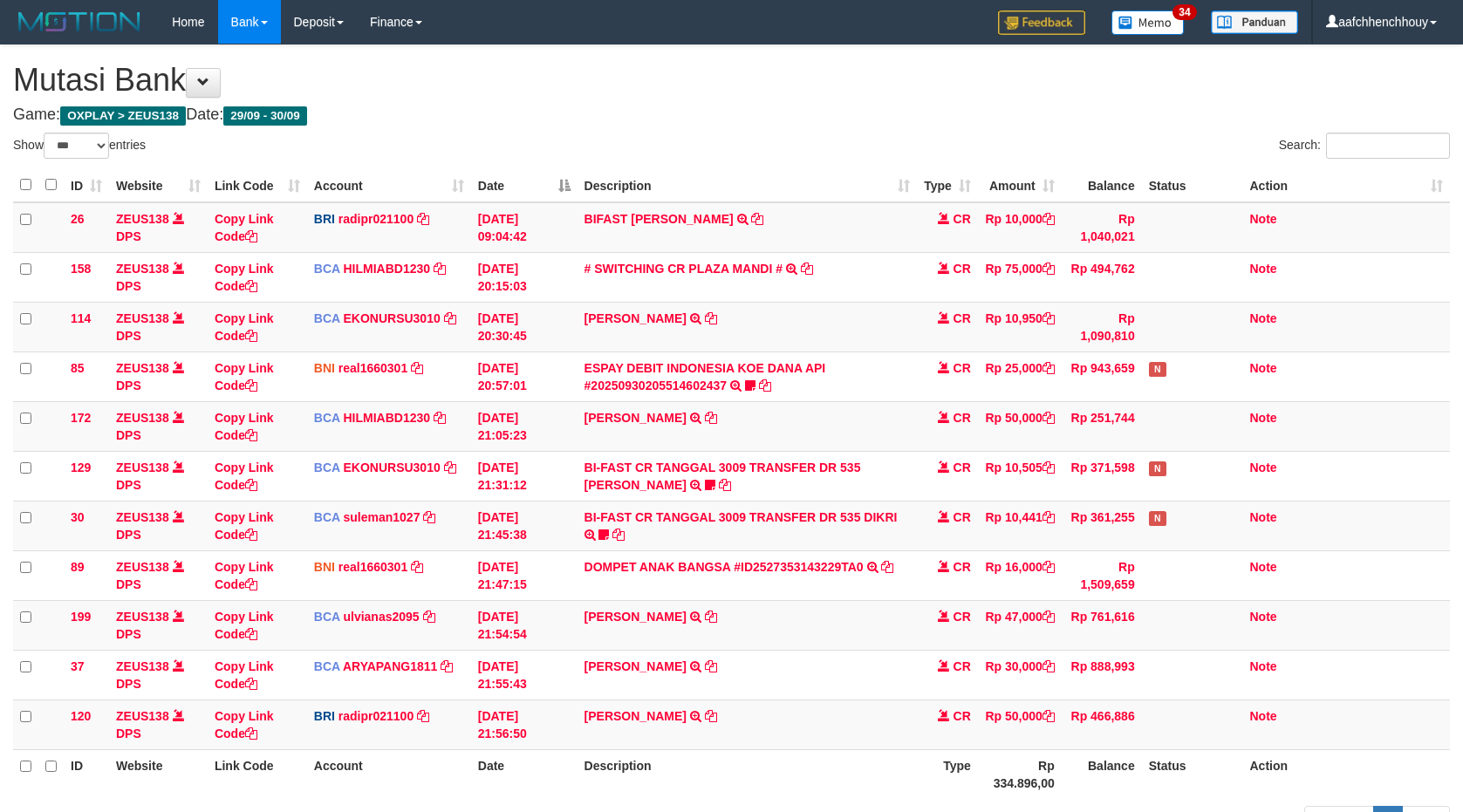
select select "***"
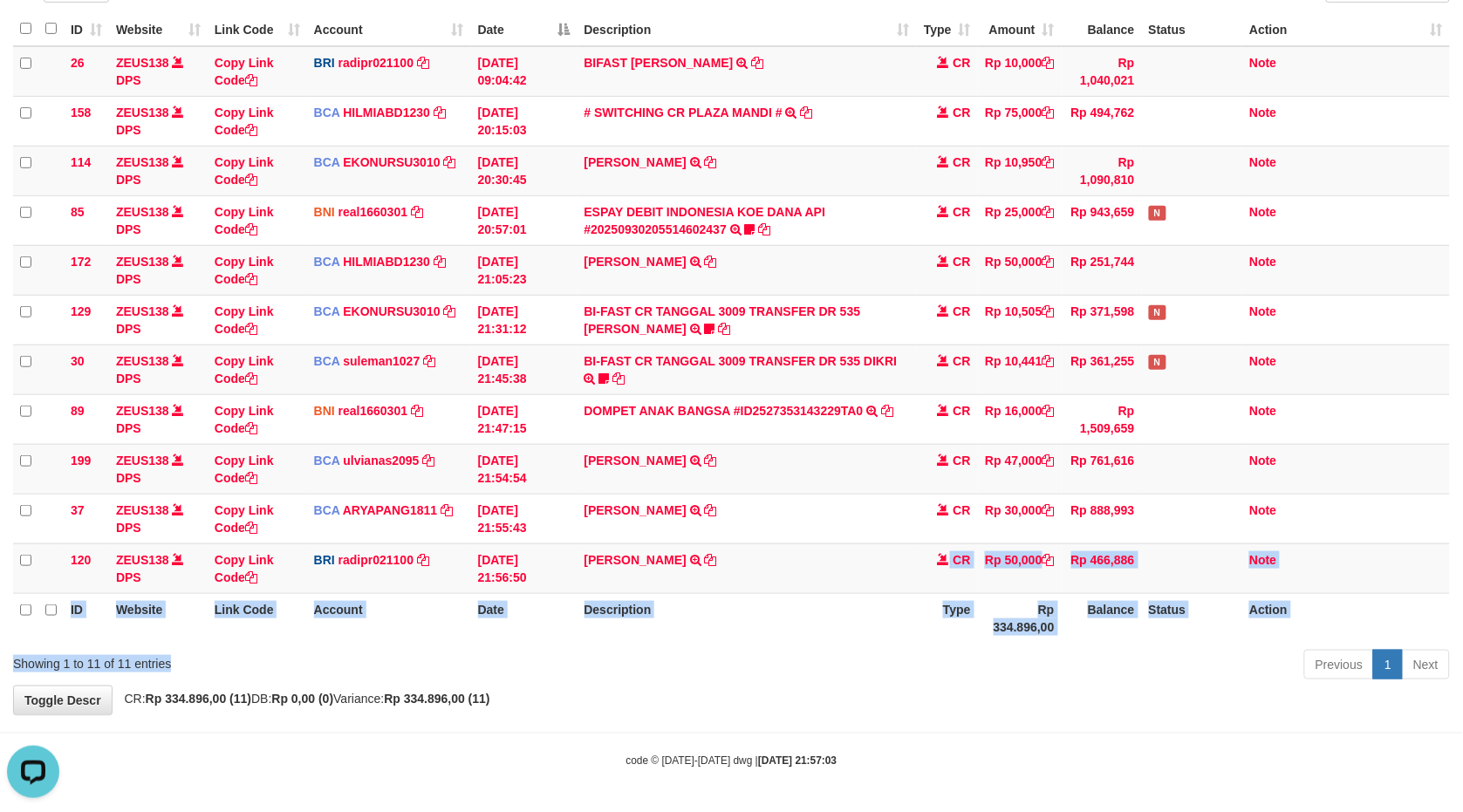
drag, startPoint x: 930, startPoint y: 536, endPoint x: 1547, endPoint y: 450, distance: 623.0
click at [1462, 450] on html "Toggle navigation Home Bank Account List Load By Website Group [OXPLAY] ZEUS138…" at bounding box center [732, 328] width 1463 height 968
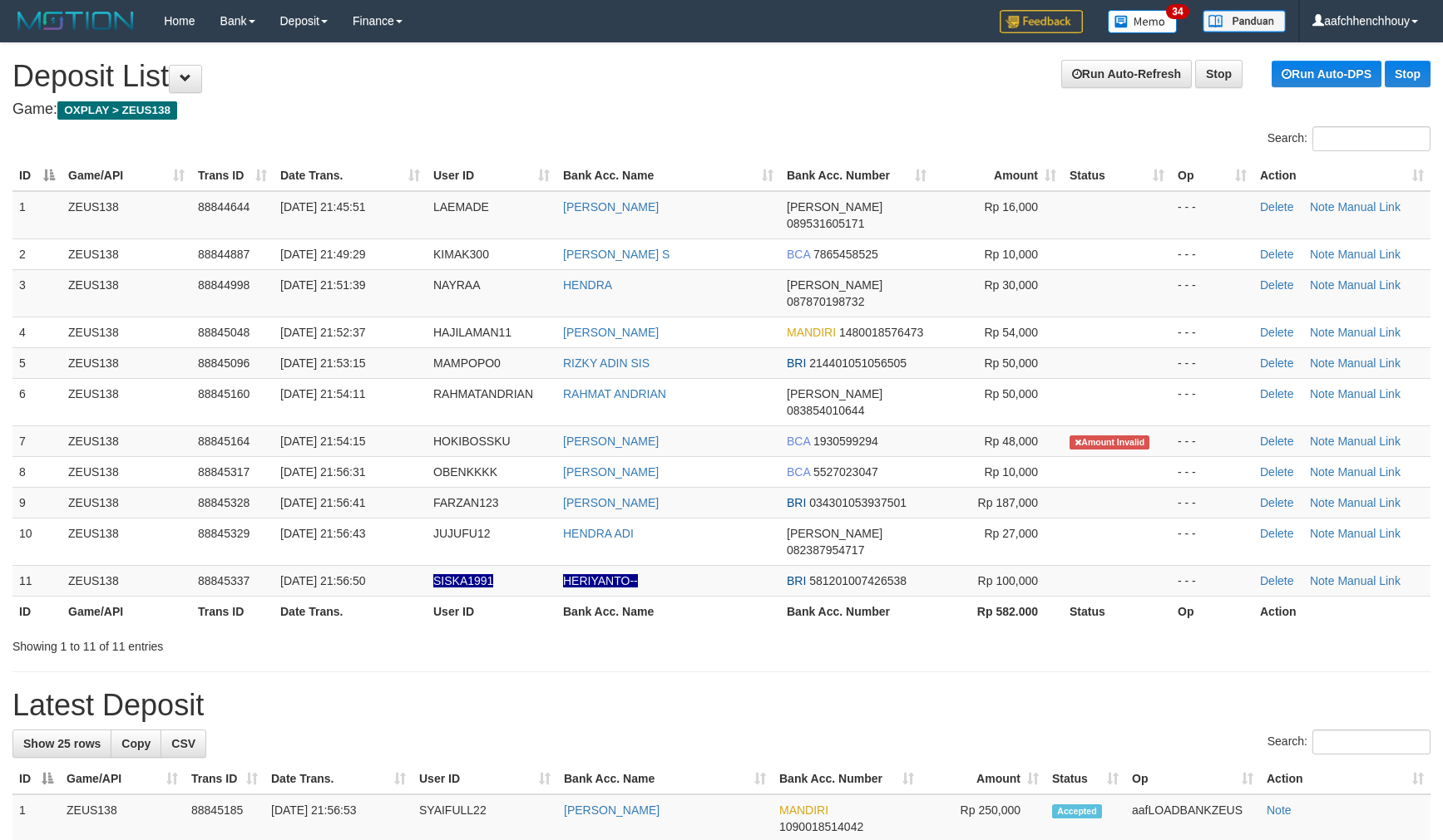
scroll to position [31, 0]
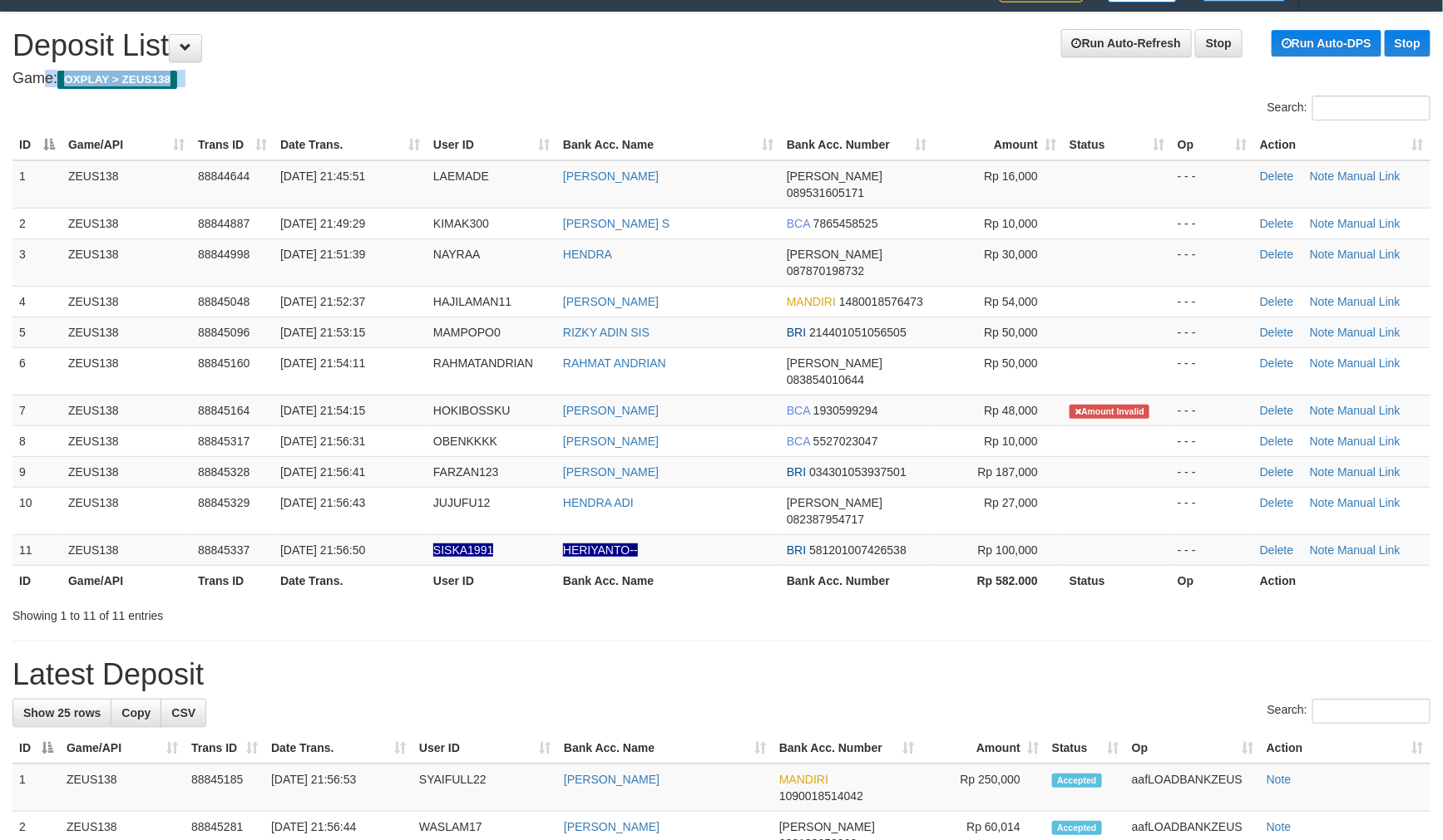
drag, startPoint x: 519, startPoint y: 38, endPoint x: 0, endPoint y: 179, distance: 537.8
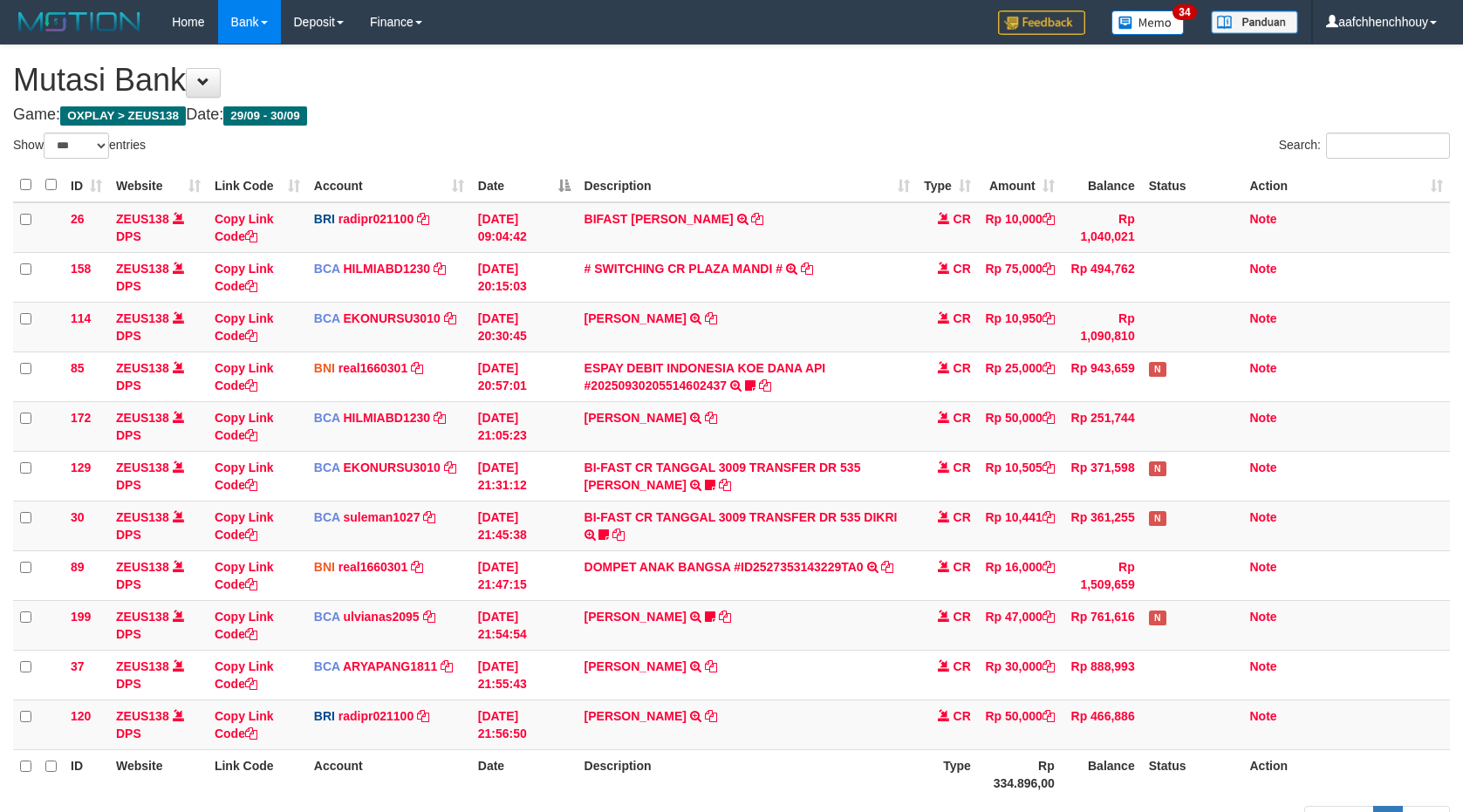
select select "***"
click at [978, 550] on tbody "26 ZEUS138 DPS Copy Link Code BRI radipr021100 DPS [PERSON_NAME] mutasi_2025093…" at bounding box center [732, 476] width 1437 height 548
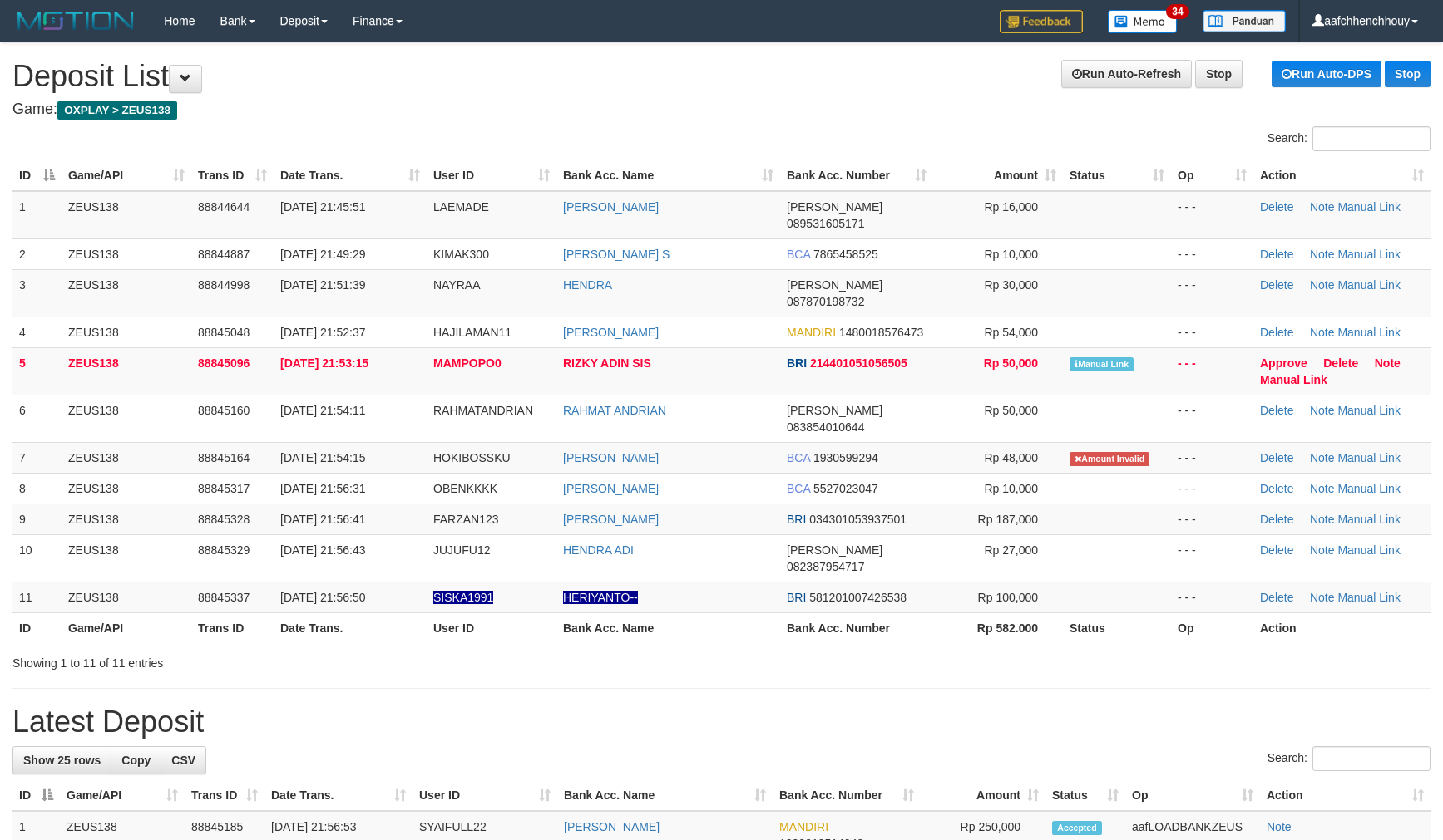
scroll to position [31, 0]
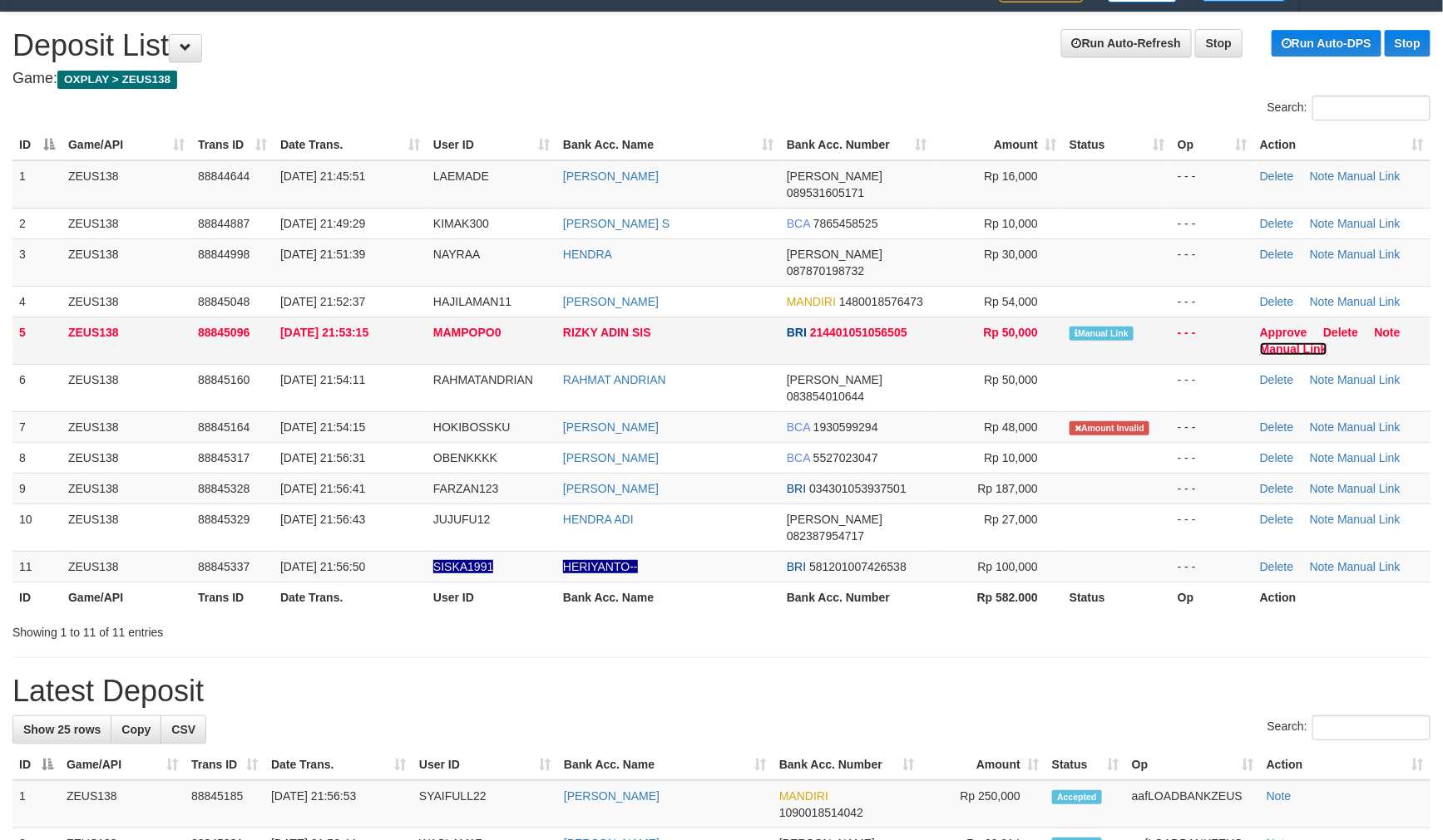
click at [1301, 343] on link "Manual Link" at bounding box center [1293, 349] width 67 height 13
click at [347, 247] on span "30/09/2025 21:51:39" at bounding box center [322, 253] width 85 height 13
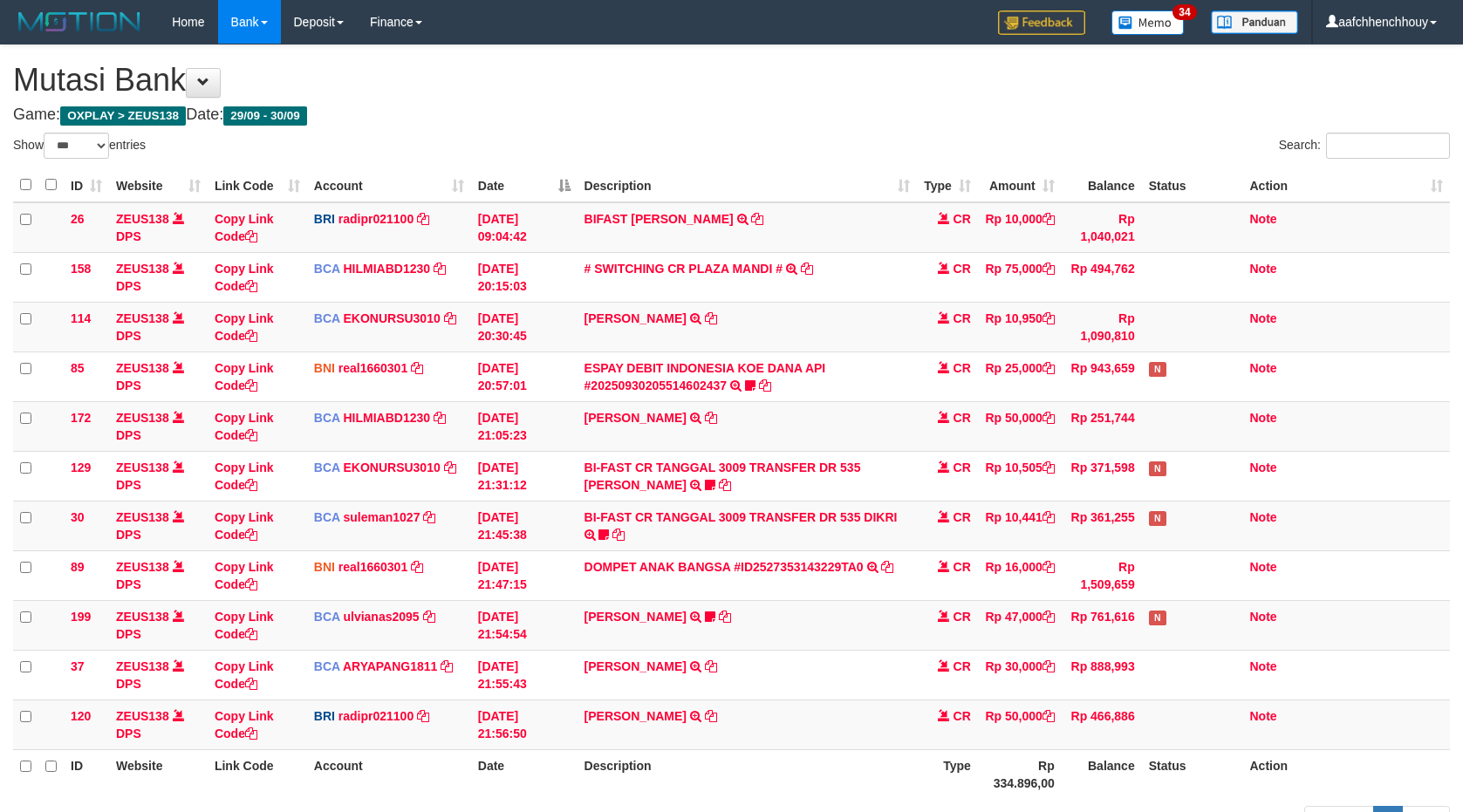
select select "***"
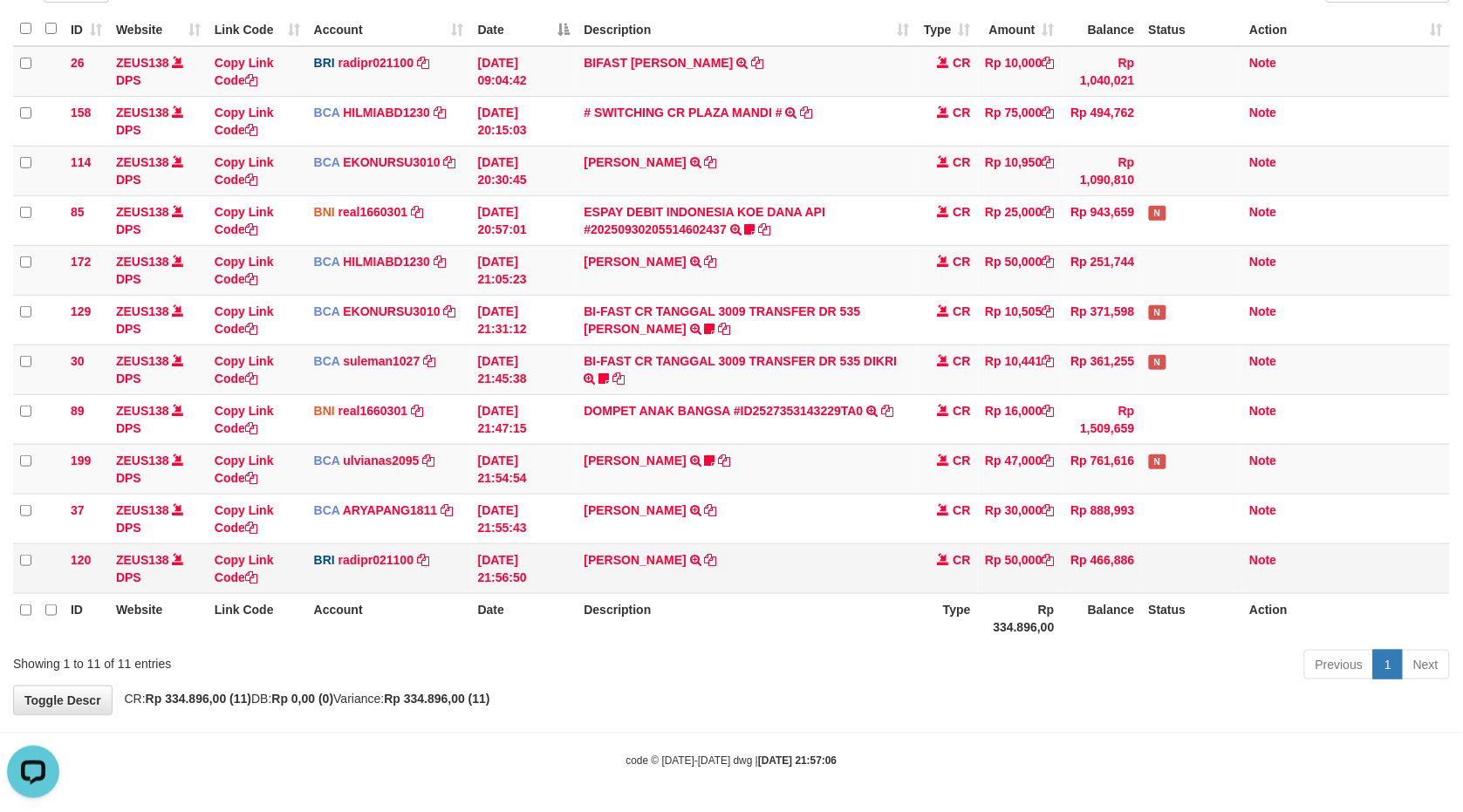
click at [679, 544] on td "DANA RIZKYADINSIS TRANSFER NBMB DANA RIZKYADINSIS TO REYNALDI ADI PRATAMA" at bounding box center [747, 568] width 340 height 50
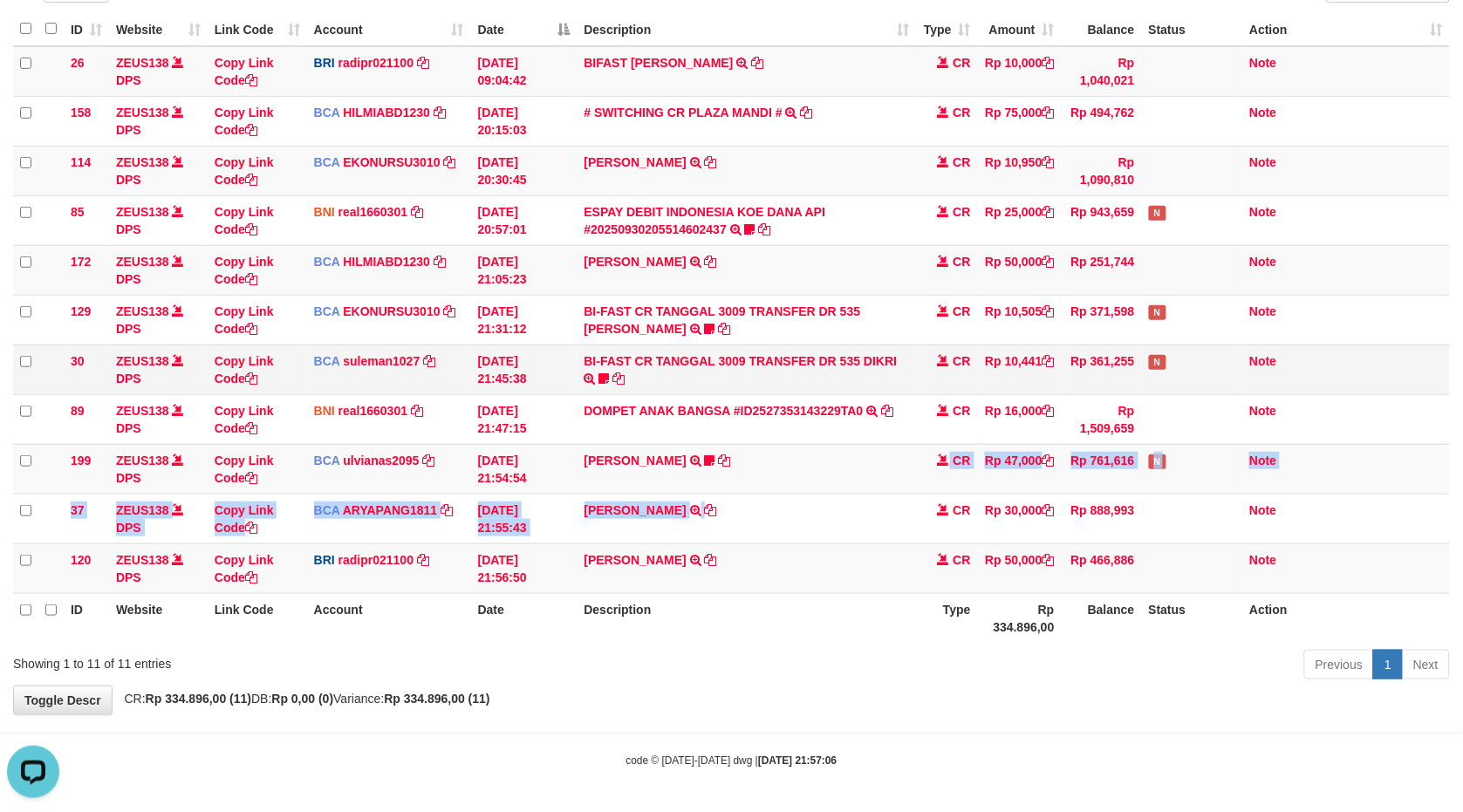
click at [925, 430] on tbody "26 ZEUS138 DPS Copy Link Code BRI radipr021100 DPS REYNALDI ADI PRATAMA mutasi_…" at bounding box center [732, 319] width 1437 height 548
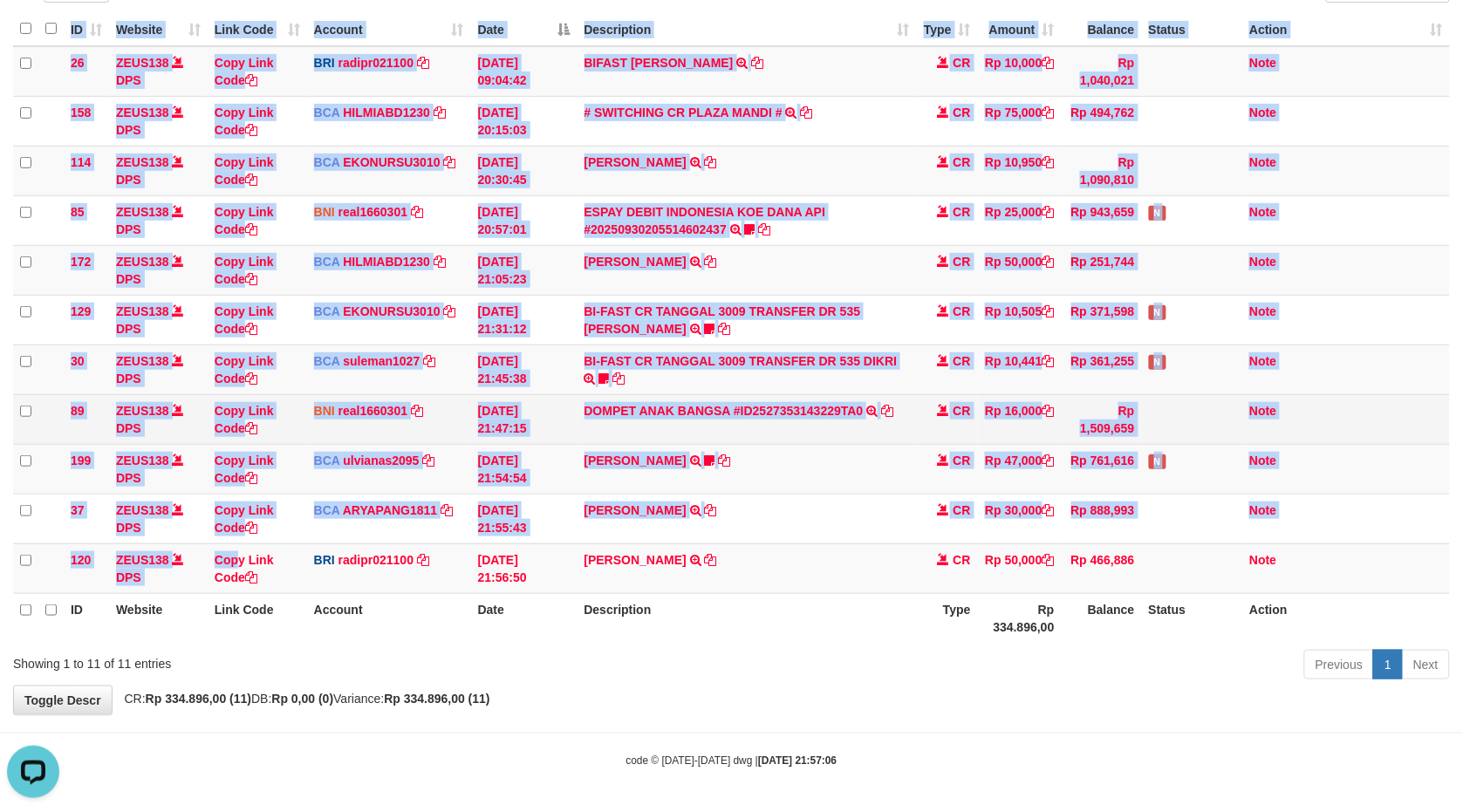
drag, startPoint x: 794, startPoint y: 433, endPoint x: 917, endPoint y: 410, distance: 125.1
click at [0, 509] on html "Toggle navigation Home Bank Account List Load By Website Group [OXPLAY] ZEUS138…" at bounding box center [732, 328] width 1463 height 968
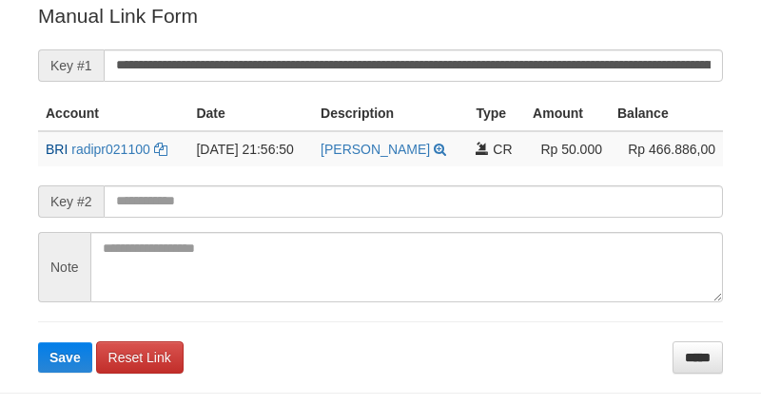
scroll to position [384, 0]
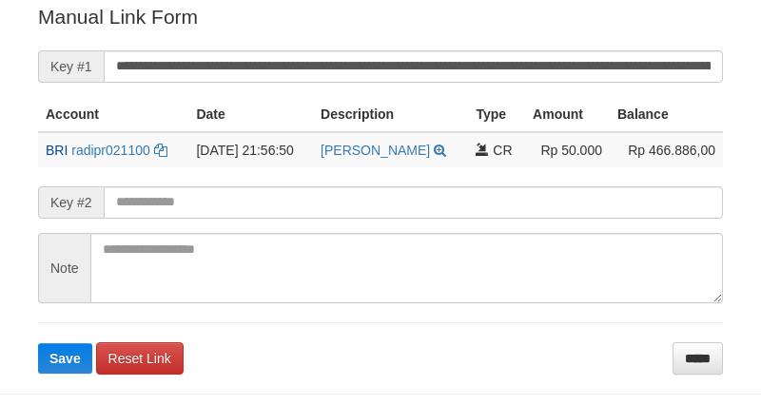
click at [457, 97] on th "Description" at bounding box center [390, 114] width 155 height 35
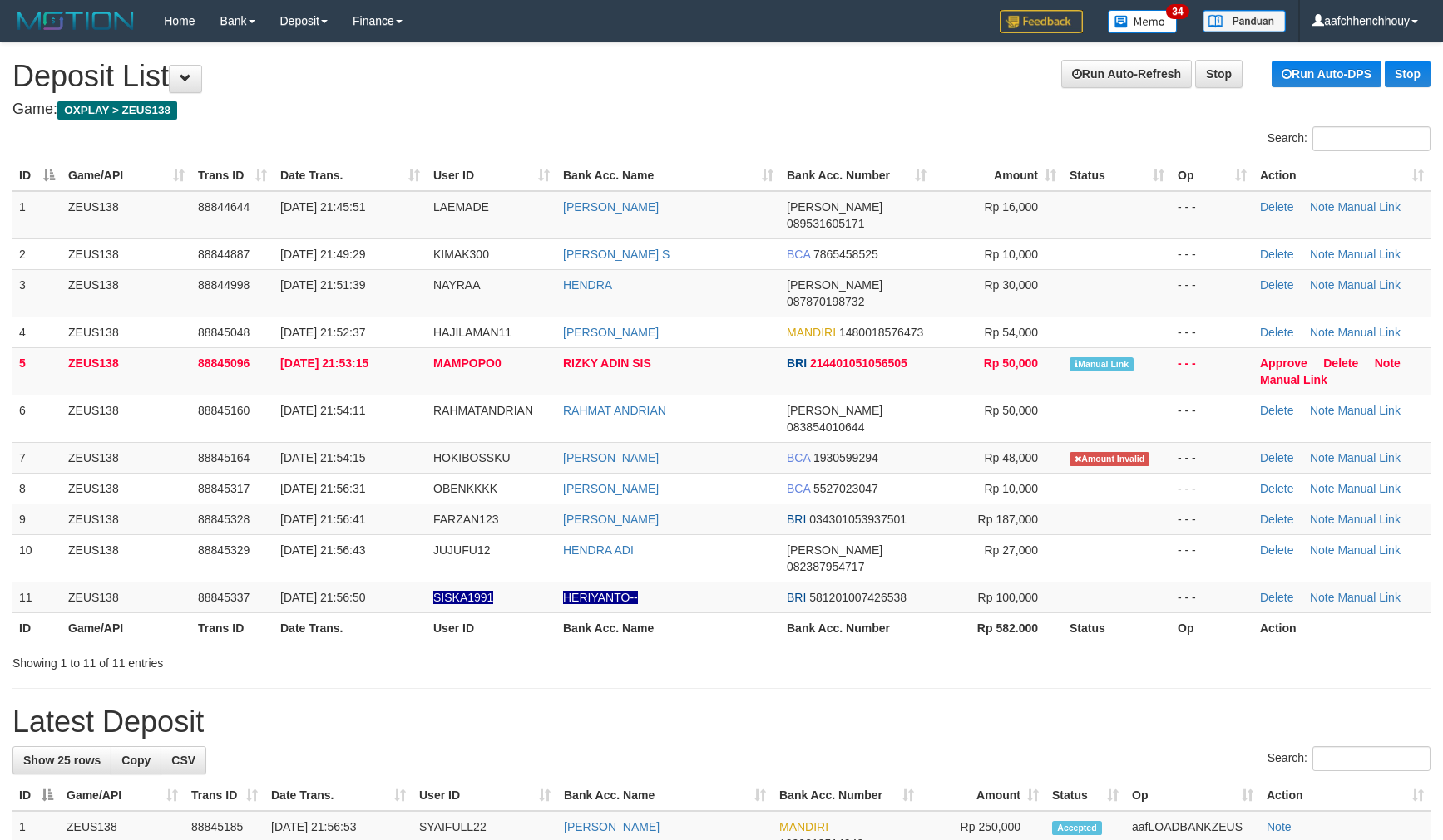
scroll to position [31, 0]
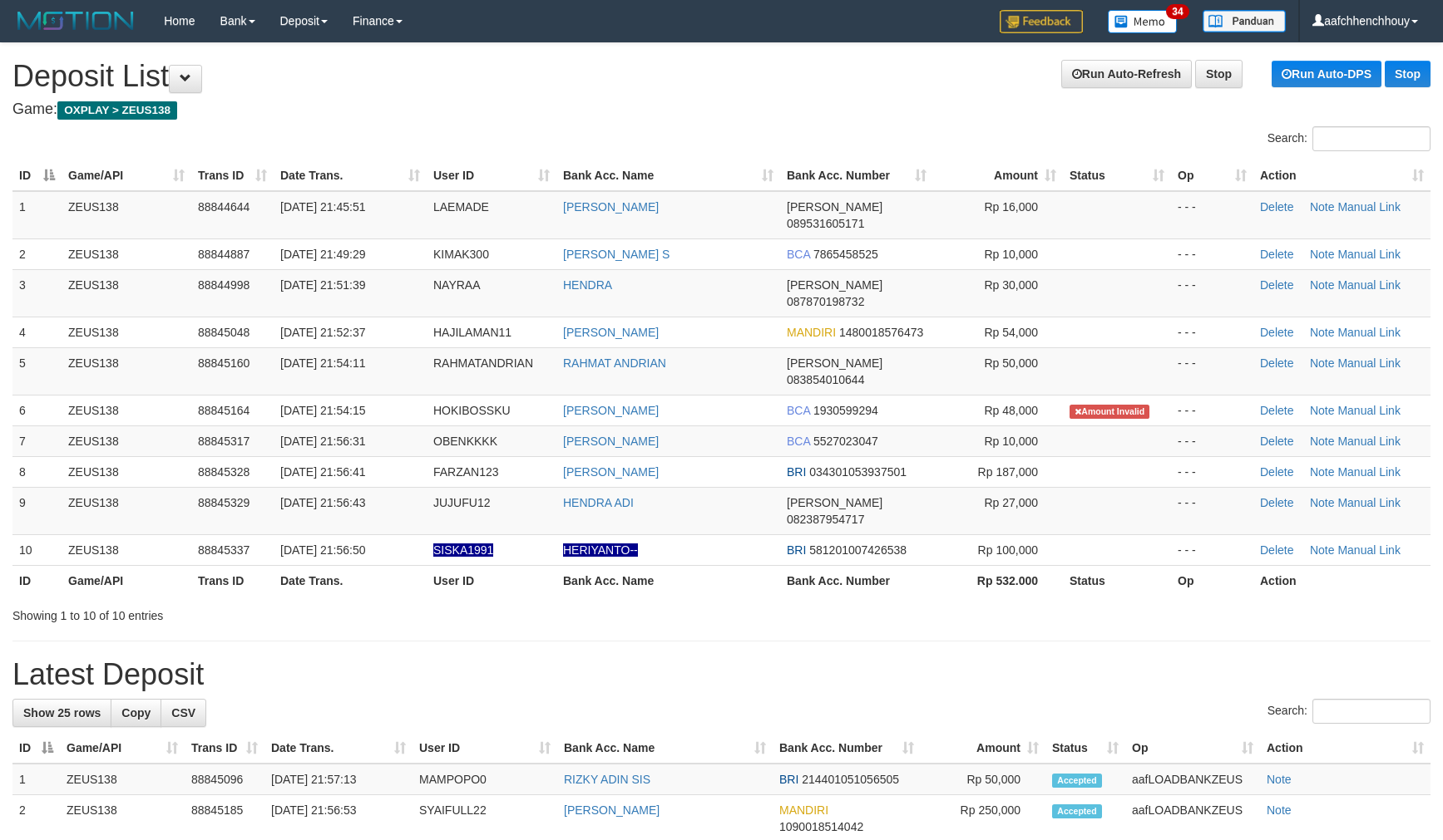
scroll to position [31, 0]
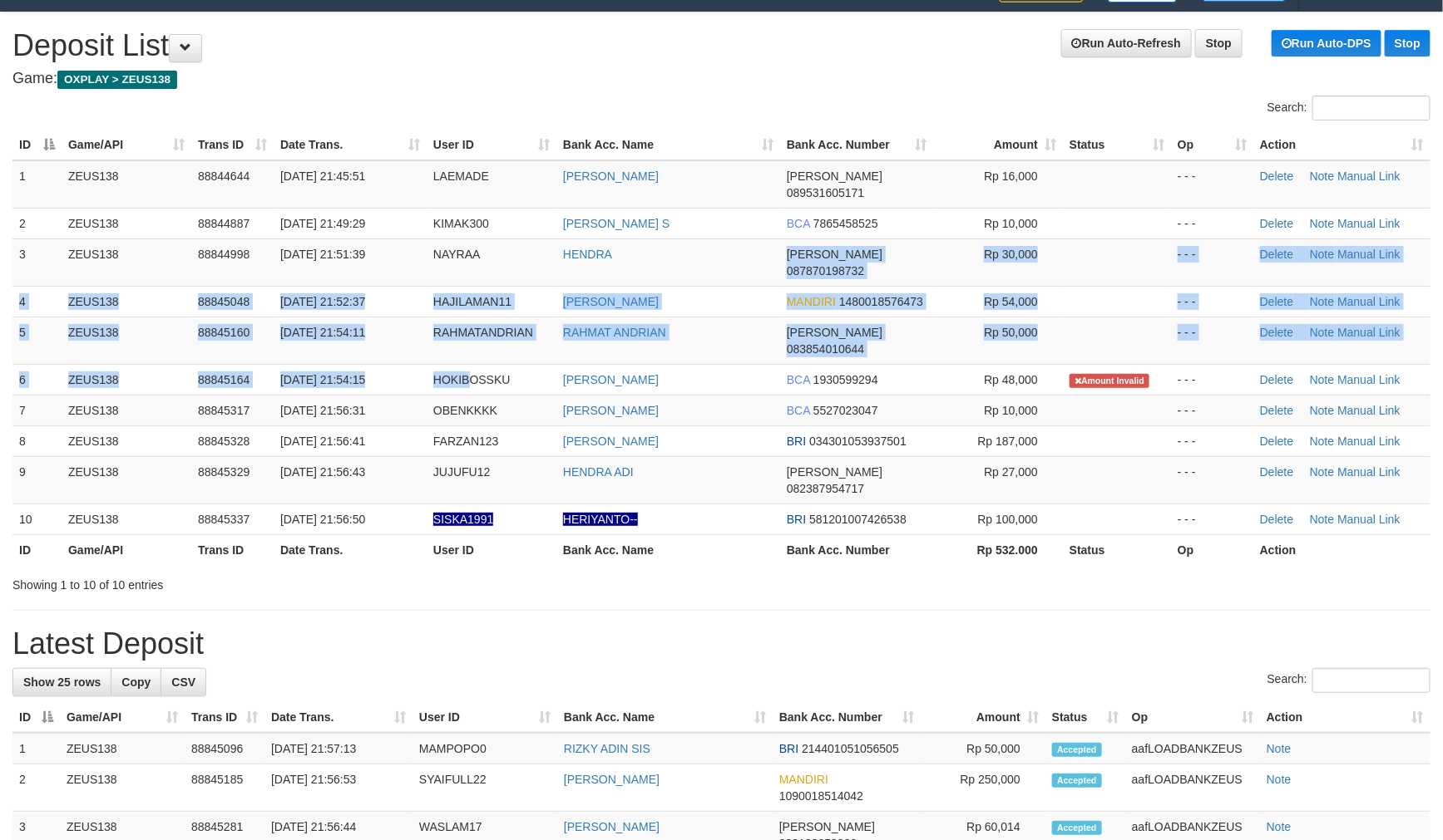
click at [663, 250] on tbody "1 ZEUS138 88844644 30/09/2025 21:45:51 LAEMADE YUDI SUHARNES DANA 089531605171 …" at bounding box center [721, 347] width 1418 height 375
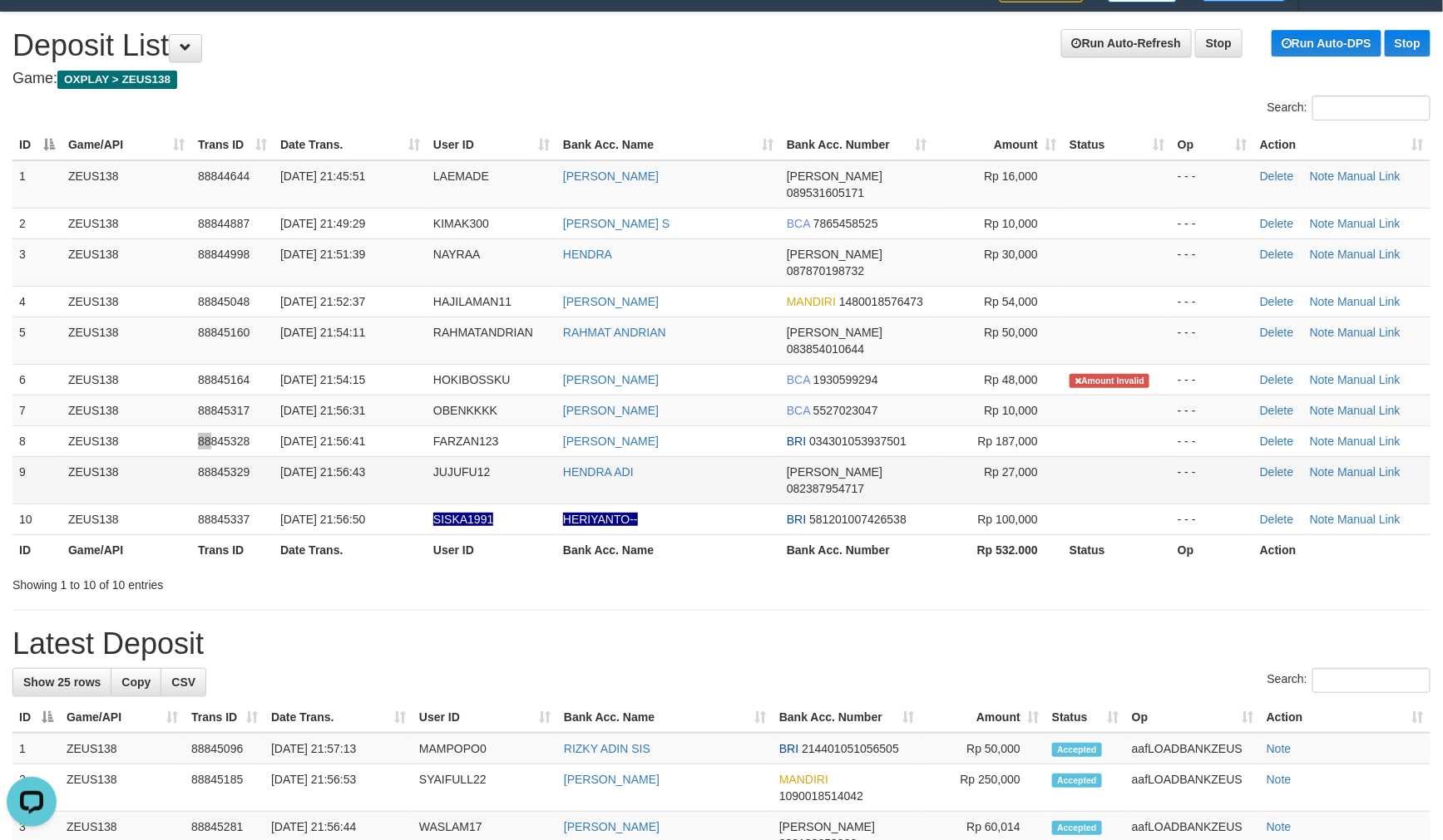
click at [209, 426] on tr "8 ZEUS138 88845328 30/09/2025 21:56:41 FARZAN123 HERMAN BRI 034301053937501 Rp …" at bounding box center [721, 441] width 1418 height 31
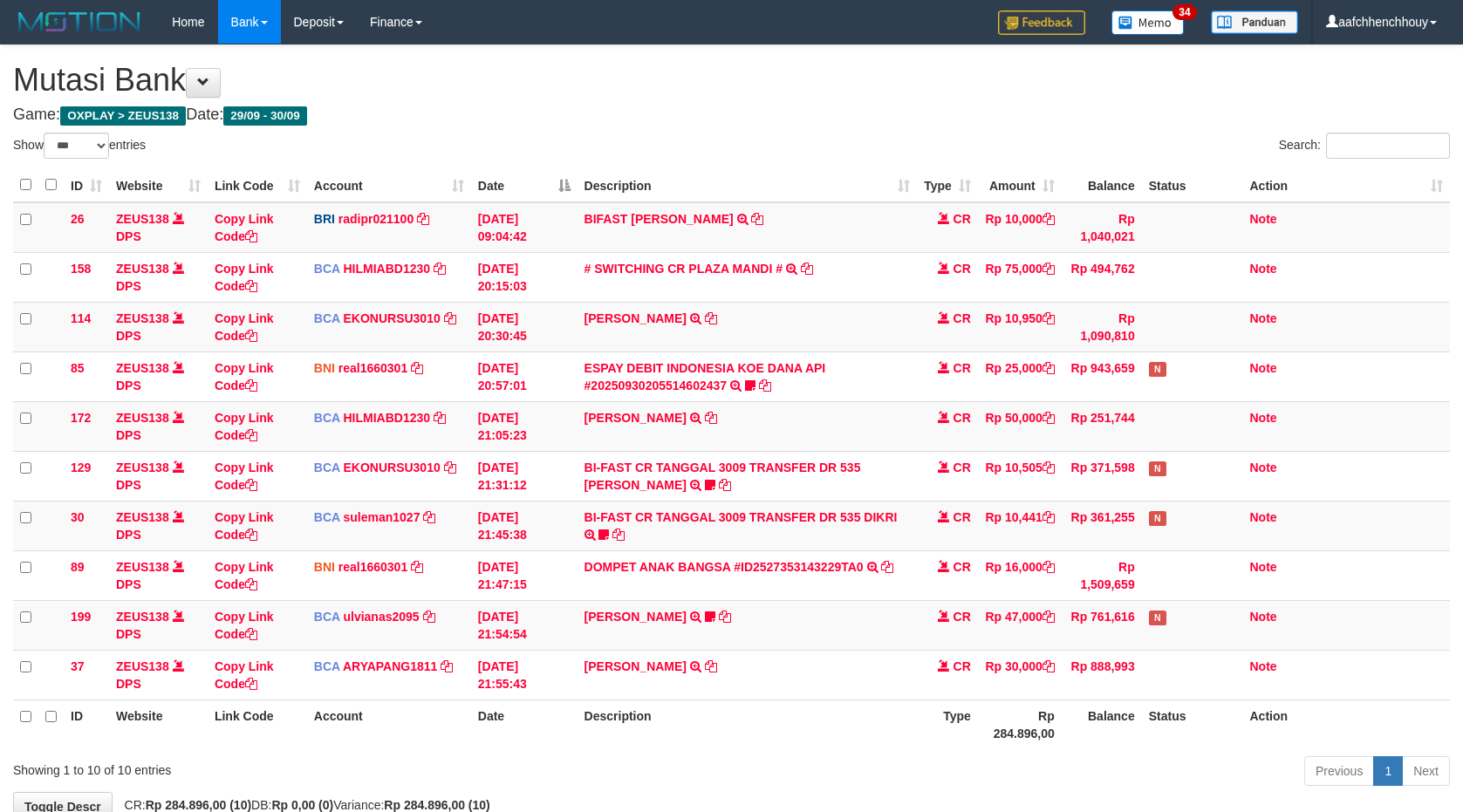
select select "***"
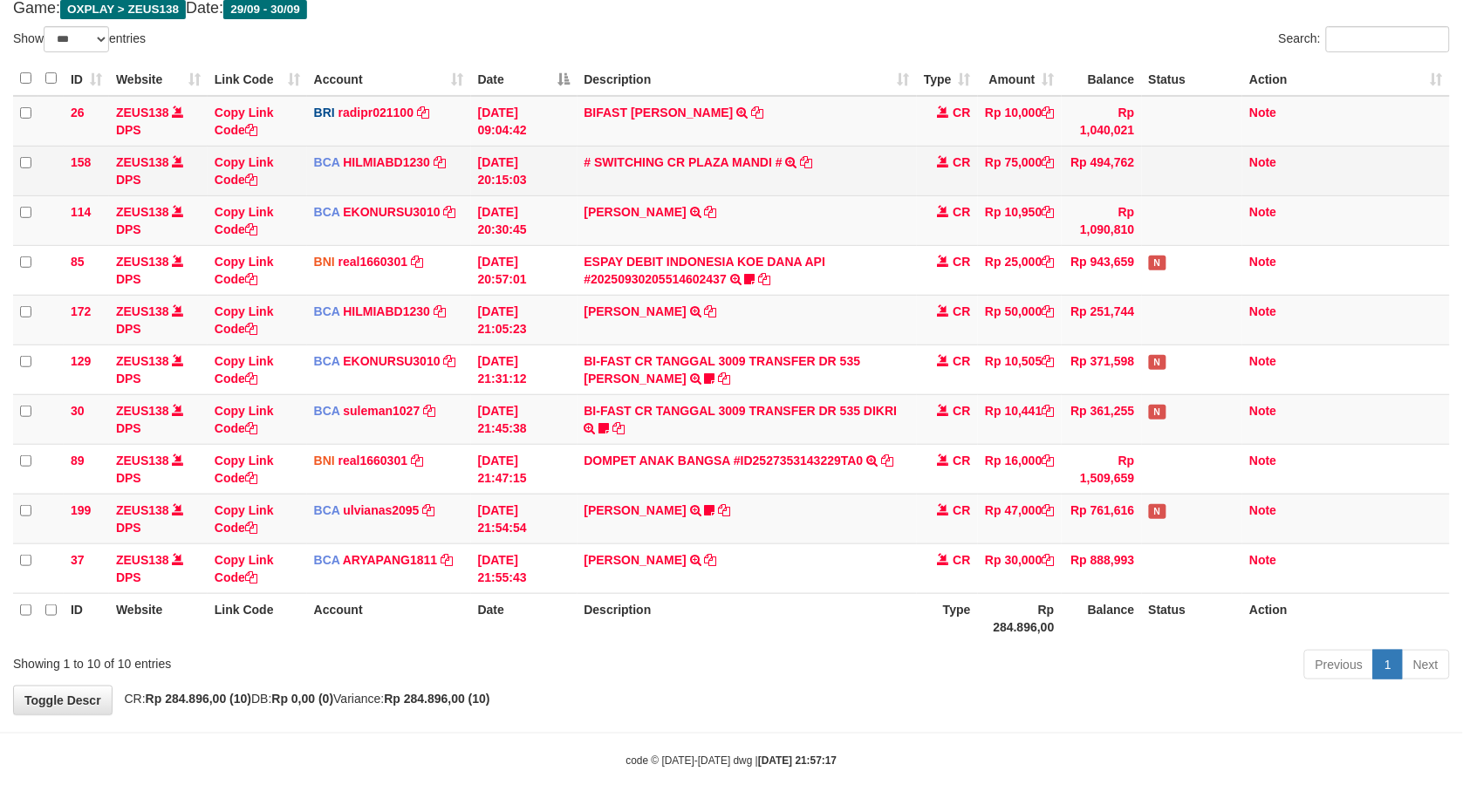
drag, startPoint x: 873, startPoint y: 141, endPoint x: 866, endPoint y: 160, distance: 20.2
click at [873, 142] on td "BIFAST ERIKA S PAUN TRANSFER NBMB BIFAST ERIKA S PAUN TO REYNALDI ADI PRATAMA" at bounding box center [747, 121] width 340 height 50
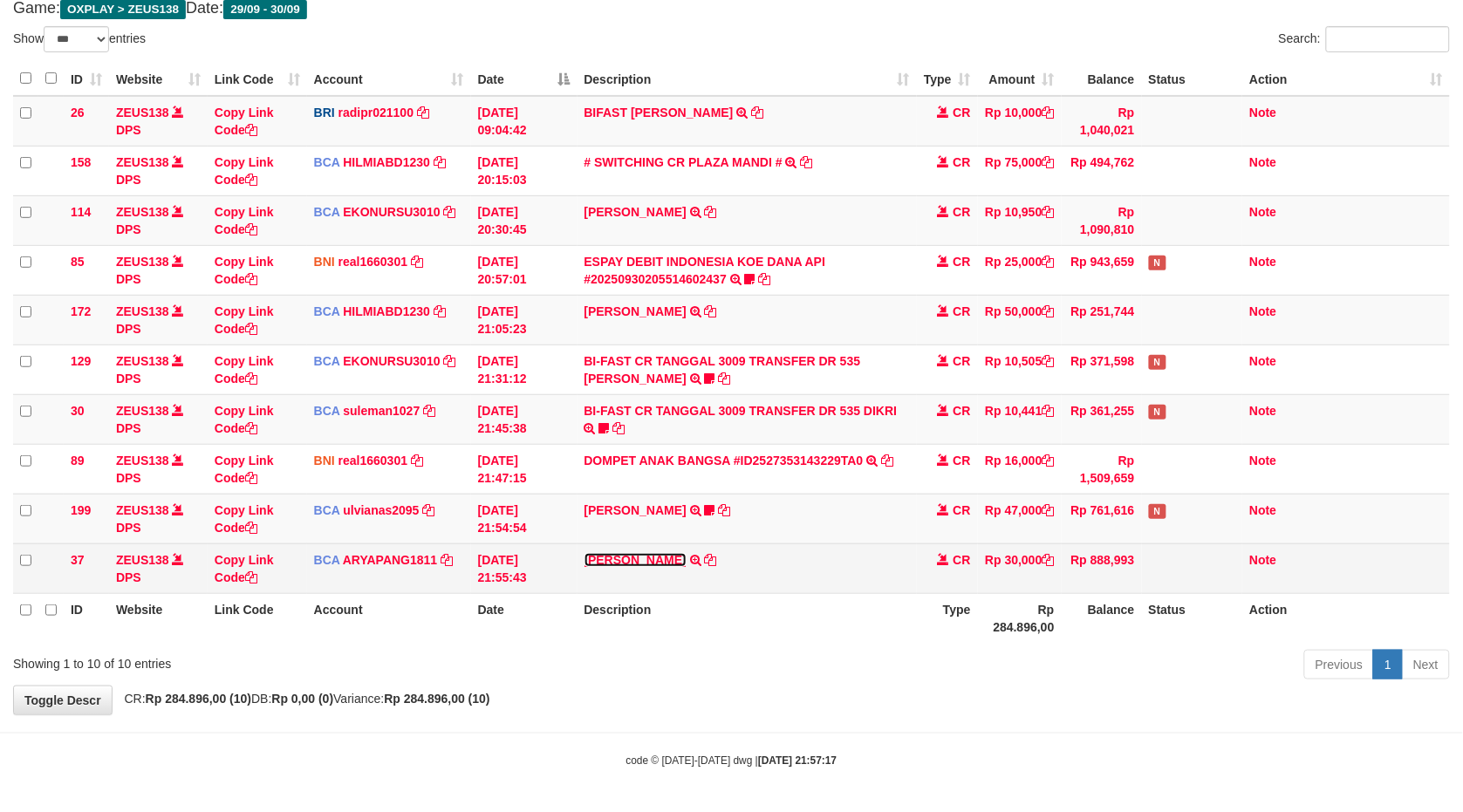
click at [634, 555] on link "[PERSON_NAME]" at bounding box center [635, 560] width 102 height 14
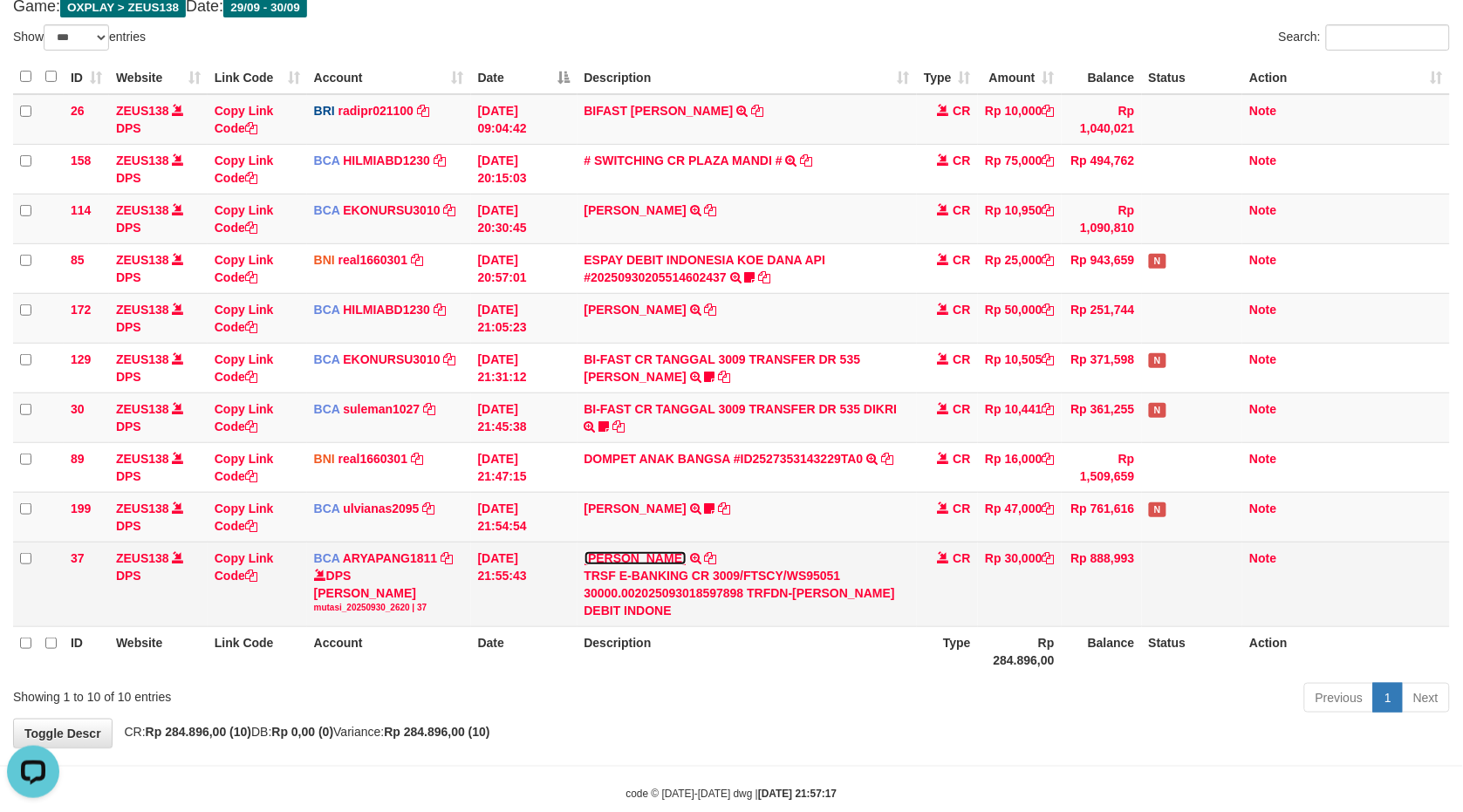
scroll to position [0, 0]
click at [705, 558] on icon at bounding box center [710, 558] width 12 height 12
click at [705, 557] on icon at bounding box center [710, 558] width 12 height 12
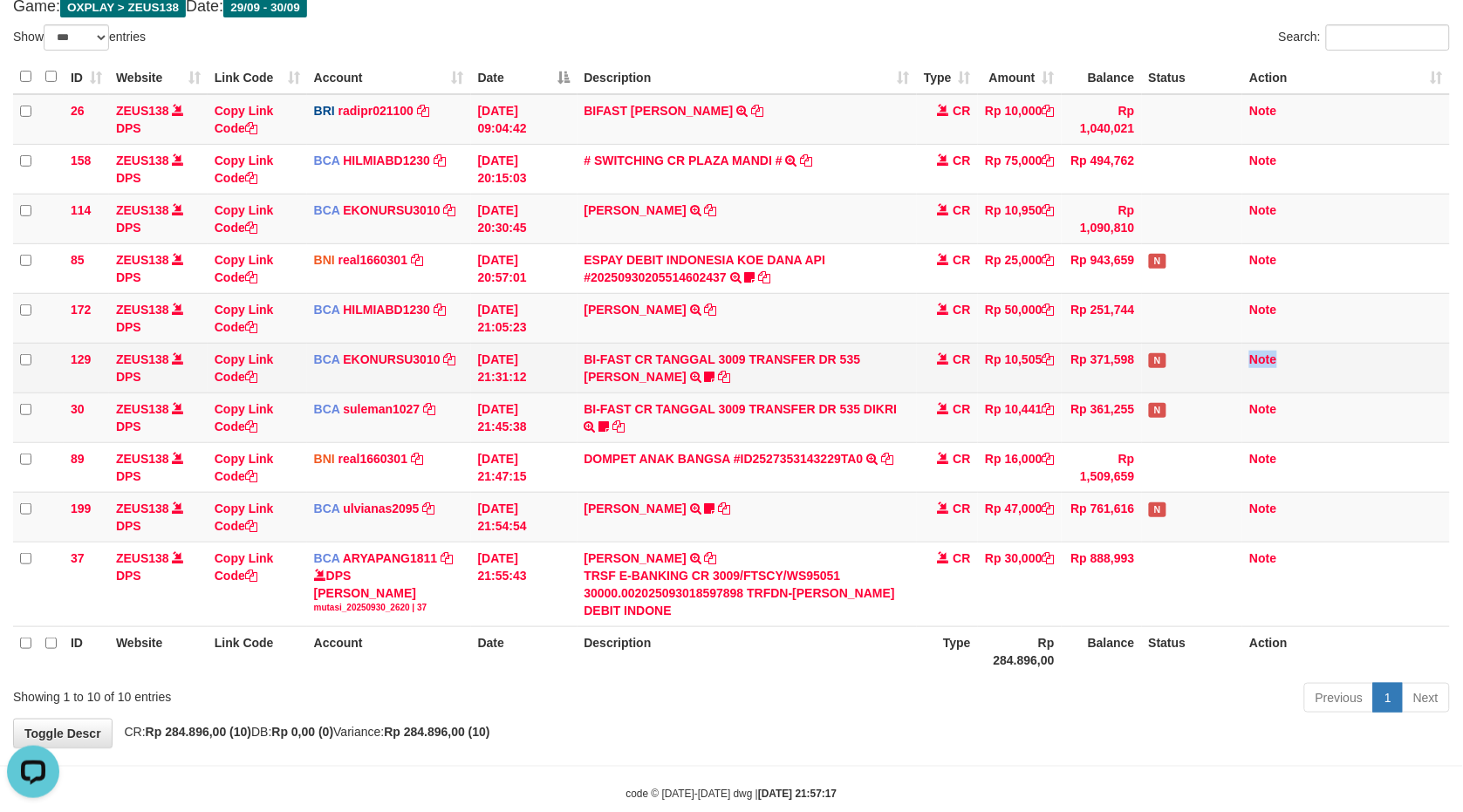
click at [1261, 364] on td "Note" at bounding box center [1346, 368] width 207 height 50
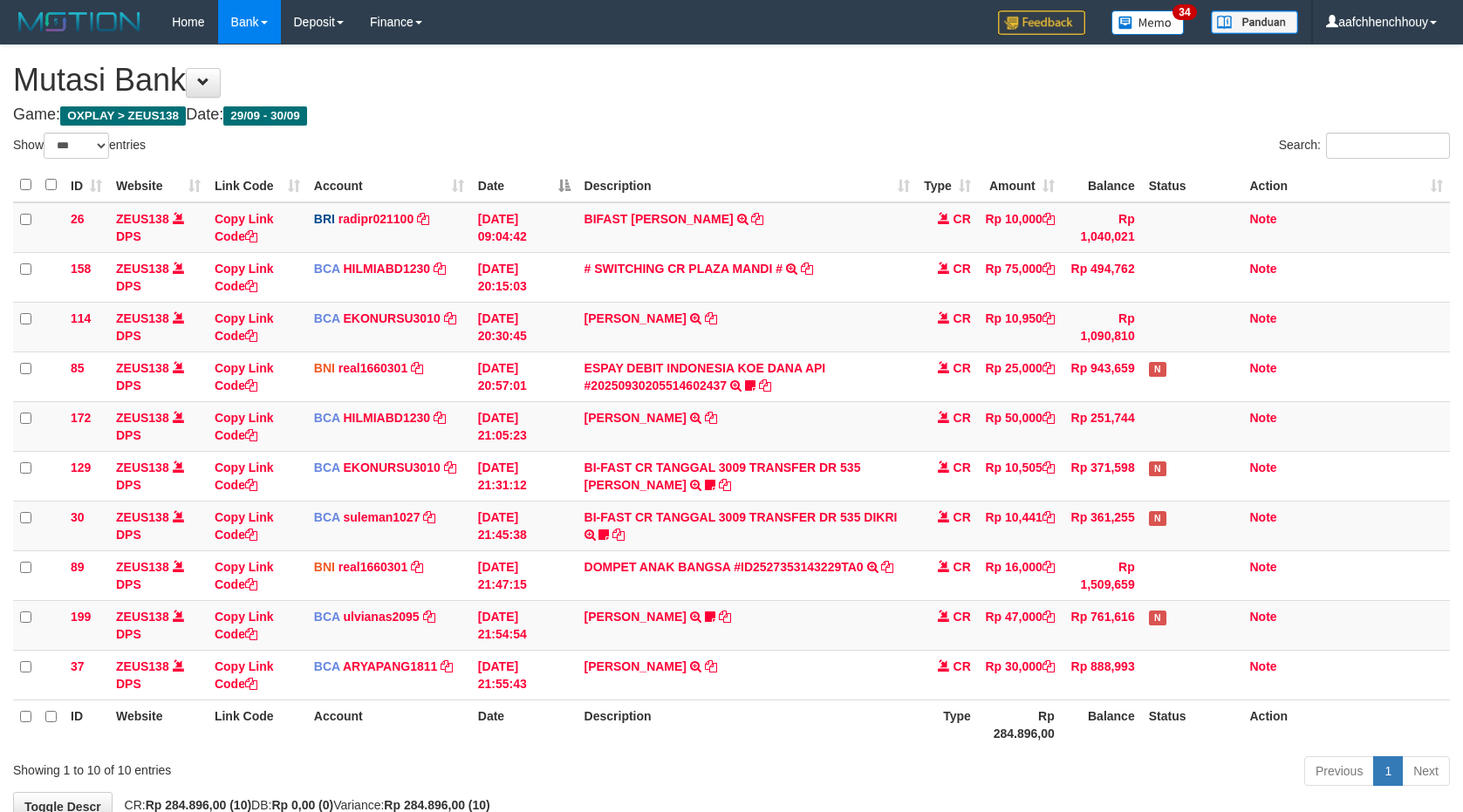
select select "***"
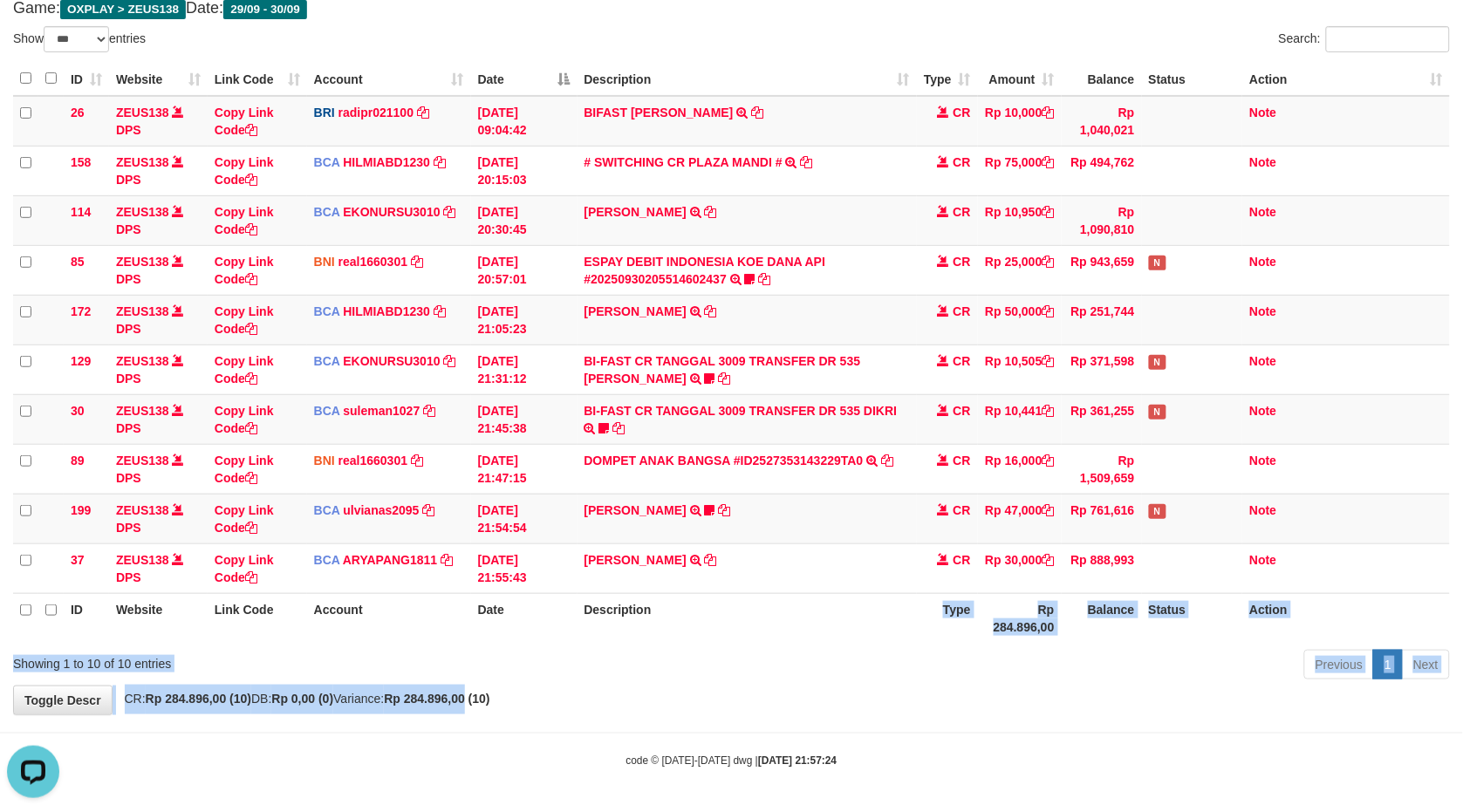
drag, startPoint x: 955, startPoint y: 640, endPoint x: 506, endPoint y: 740, distance: 460.0
click at [686, 687] on div "**********" at bounding box center [732, 326] width 1463 height 775
drag, startPoint x: 776, startPoint y: 661, endPoint x: 582, endPoint y: 711, distance: 200.3
click at [744, 662] on body "Toggle navigation Home Bank Account List Load By Website Group [OXPLAY] ZEUS138…" at bounding box center [732, 352] width 1463 height 918
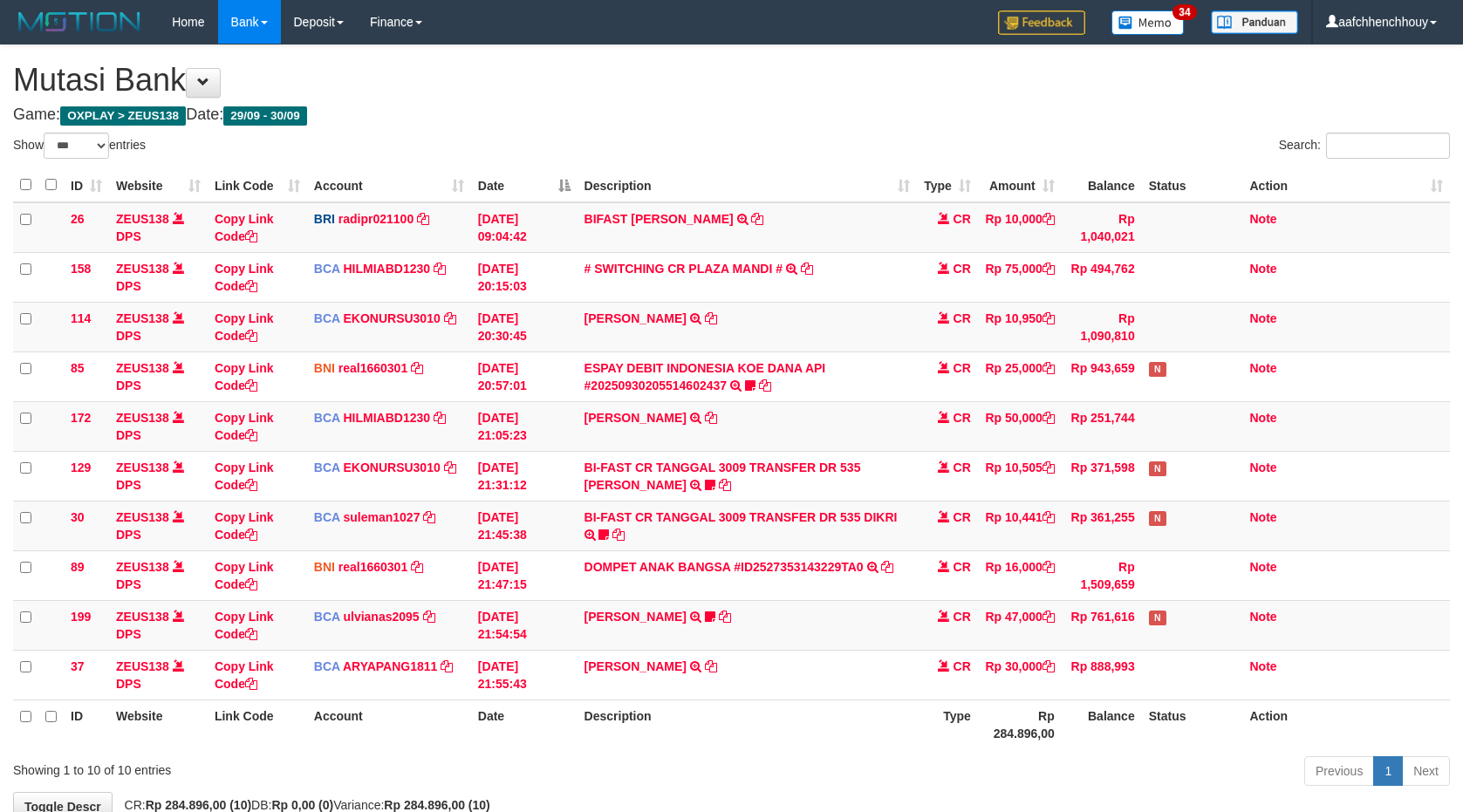
select select "***"
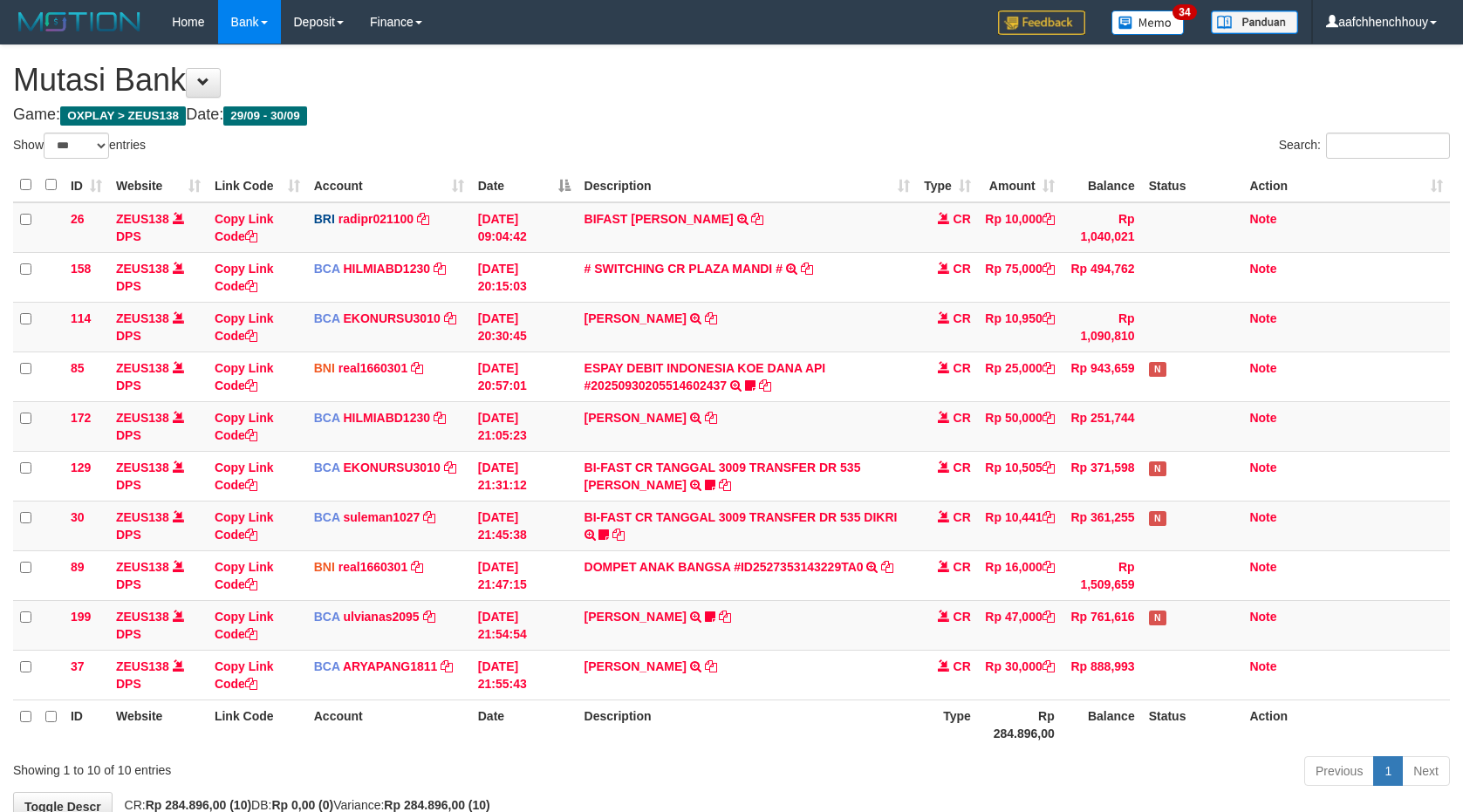
scroll to position [108, 0]
select select "***"
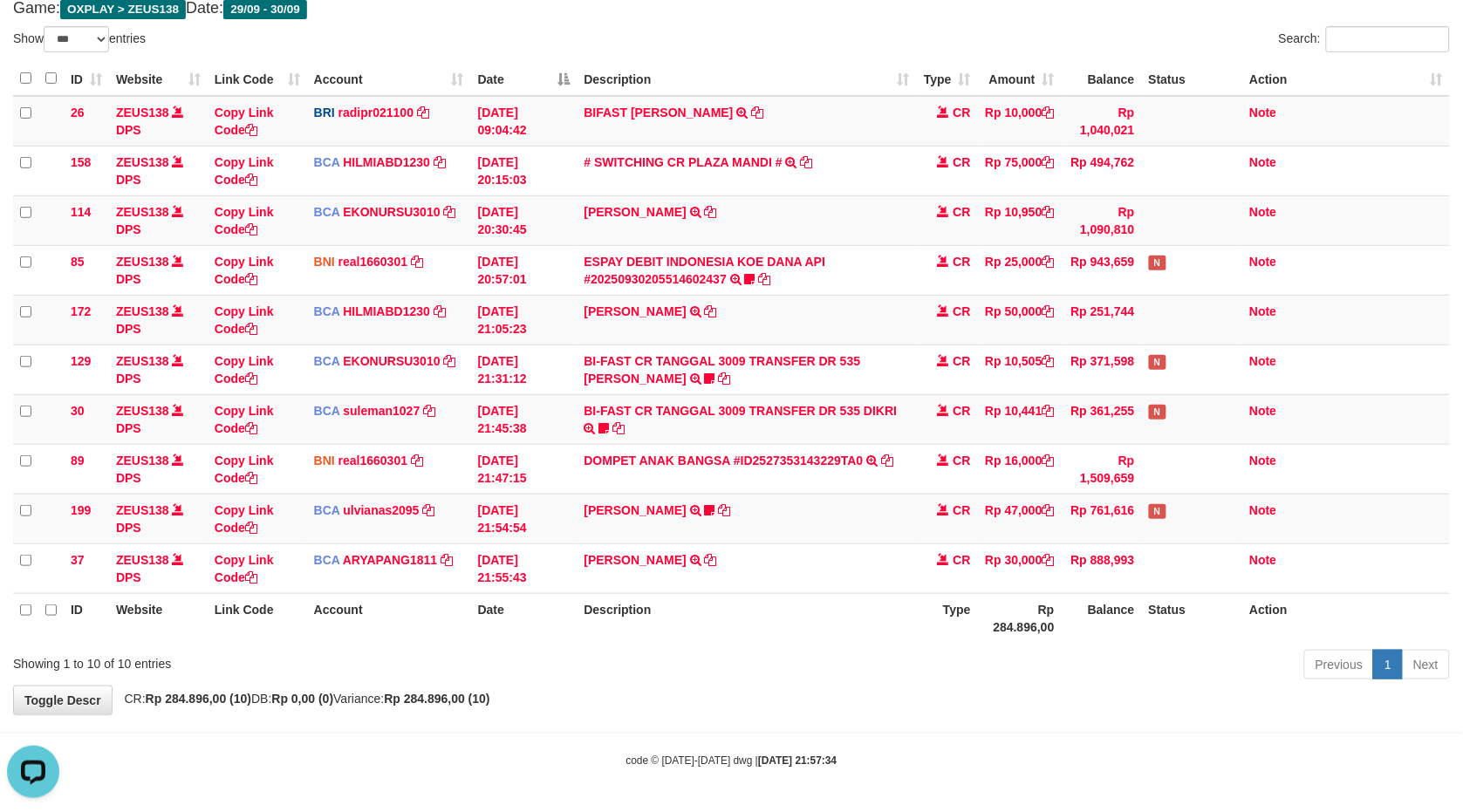
scroll to position [108, 0]
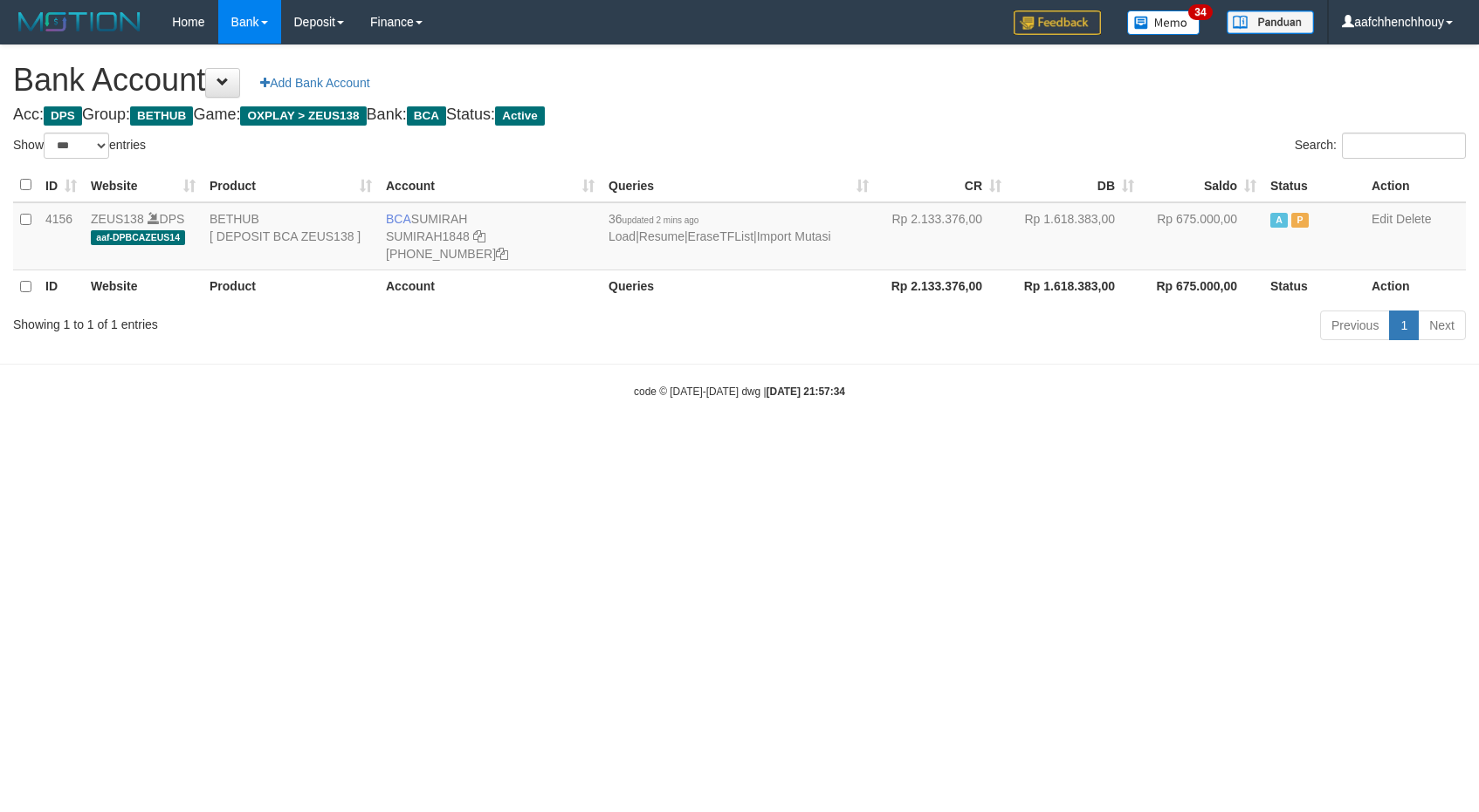
select select "***"
drag, startPoint x: 624, startPoint y: 522, endPoint x: 694, endPoint y: 505, distance: 72.0
click at [678, 443] on html "Toggle navigation Home Bank Account List Load By Website Group [OXPLAY] ZEUS138…" at bounding box center [735, 221] width 1471 height 443
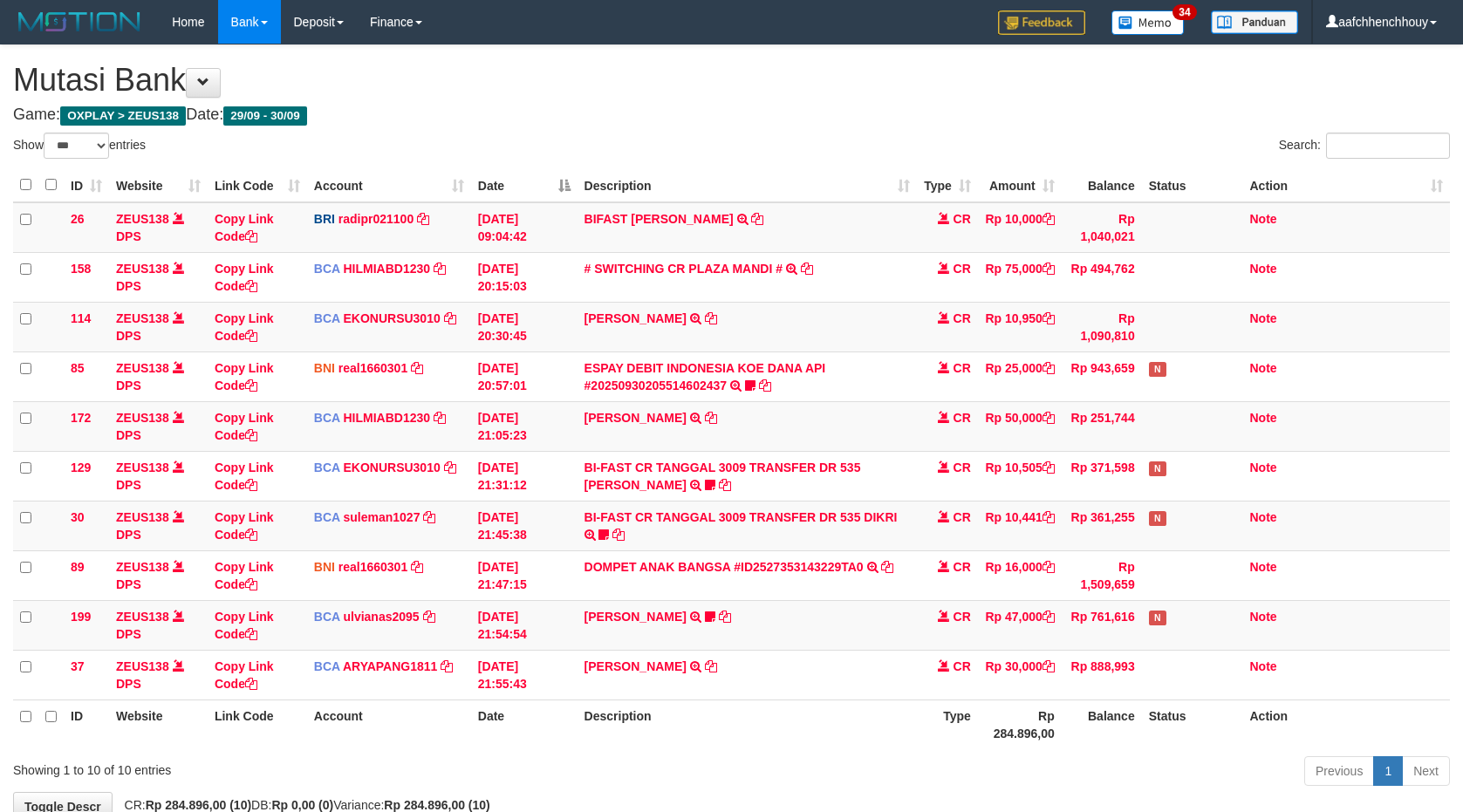
select select "***"
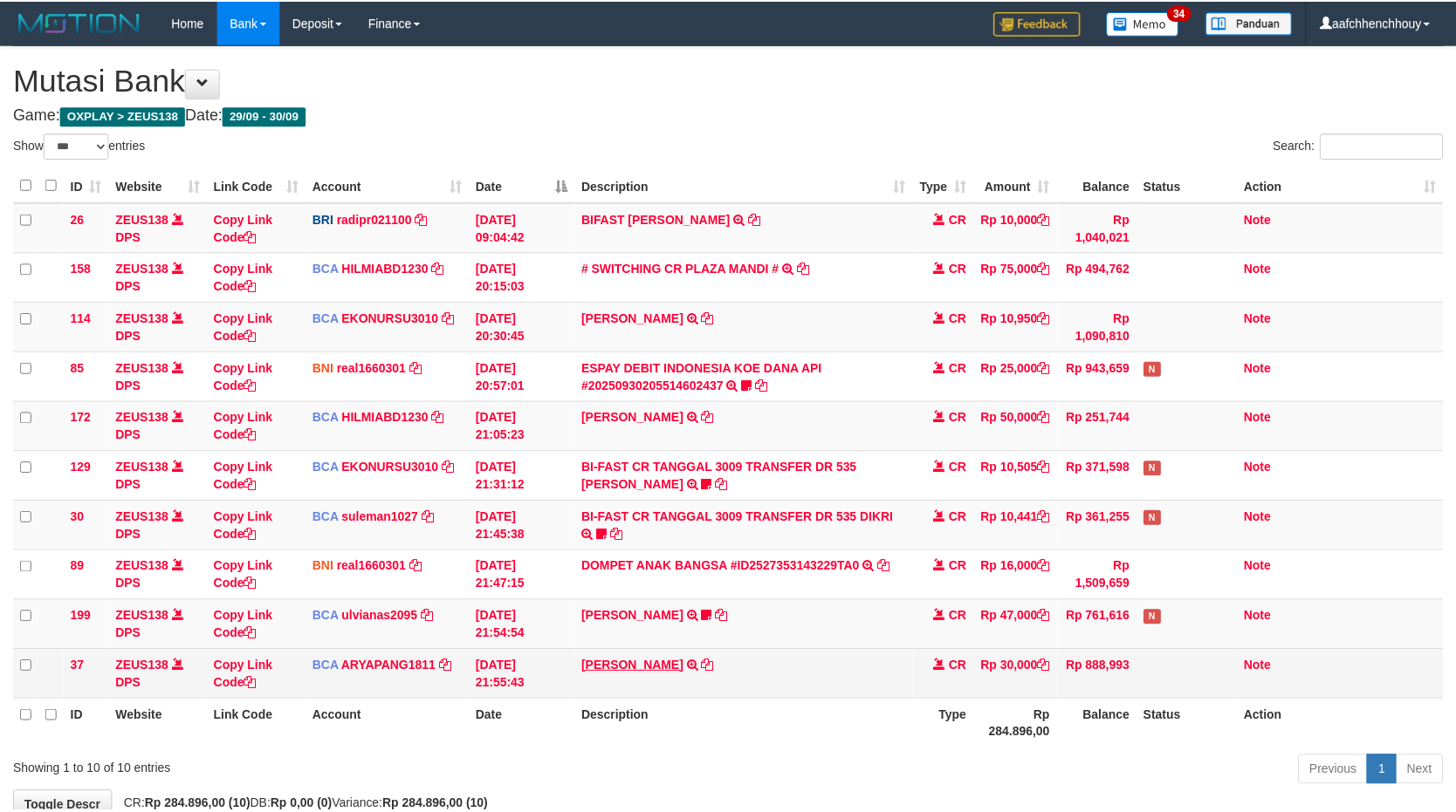
scroll to position [108, 0]
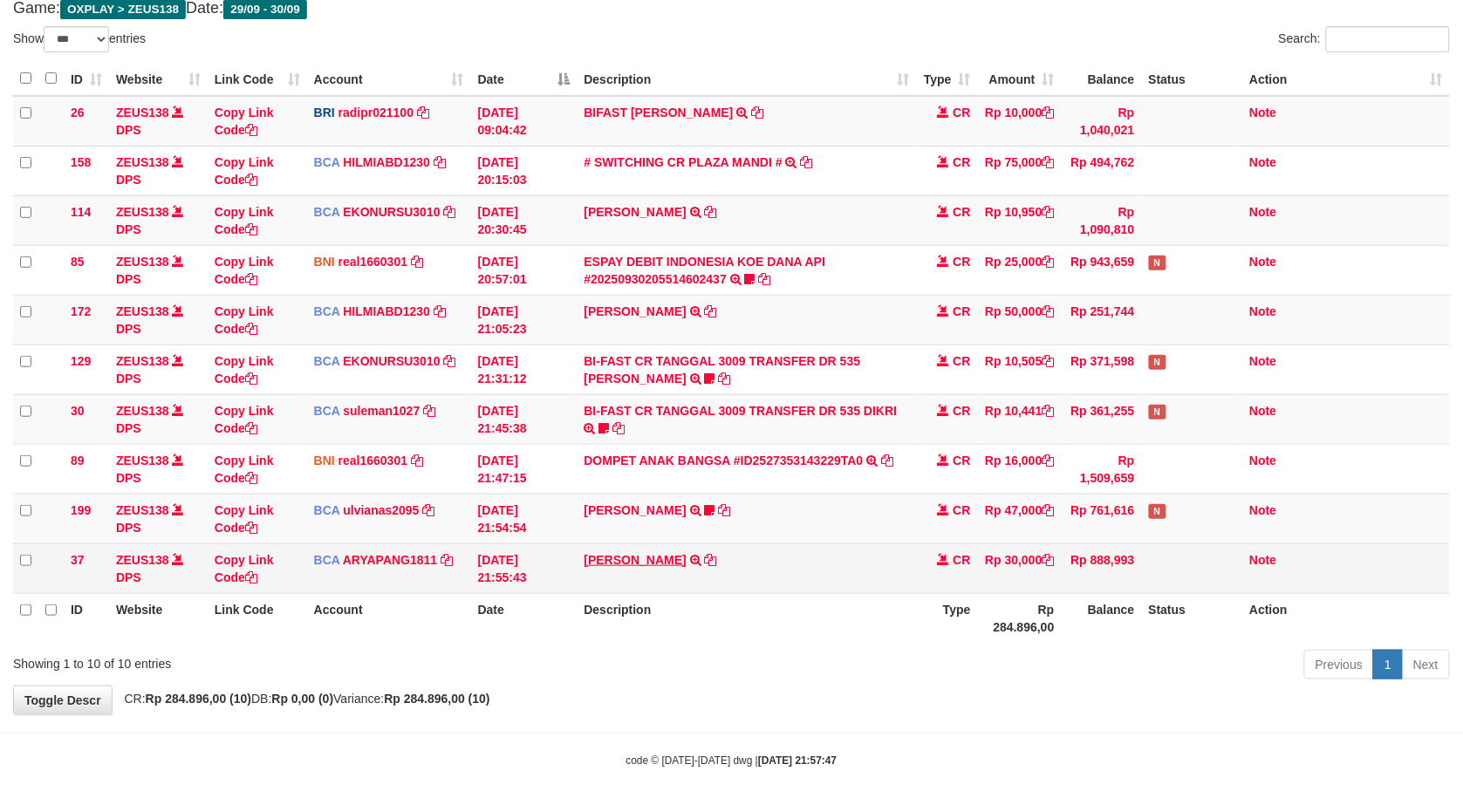
click at [774, 557] on td "MILA SANTIKA TRSF E-BANKING CR 3009/FTSCY/WS95051 30000.002025093018597898 TRFD…" at bounding box center [747, 568] width 340 height 50
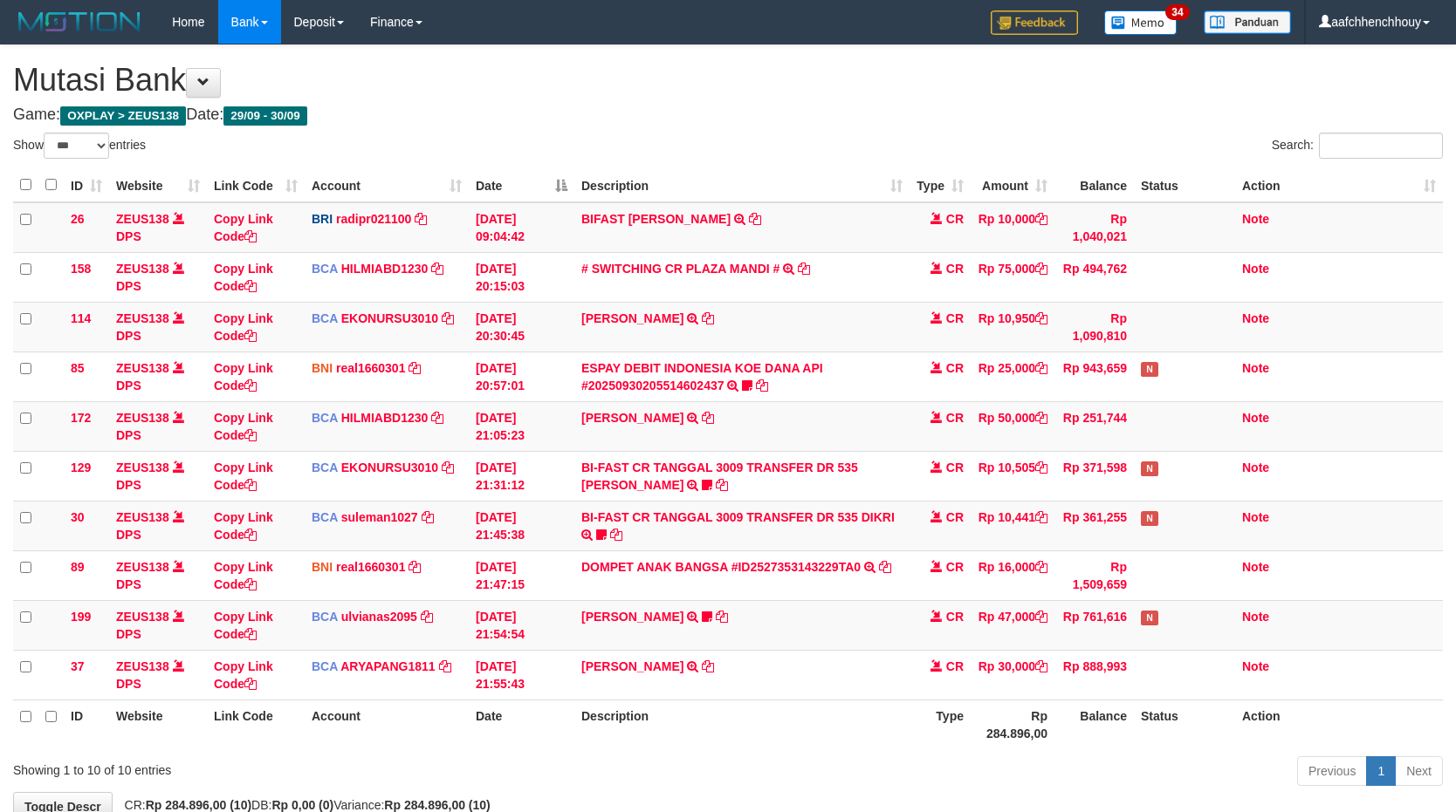
select select "***"
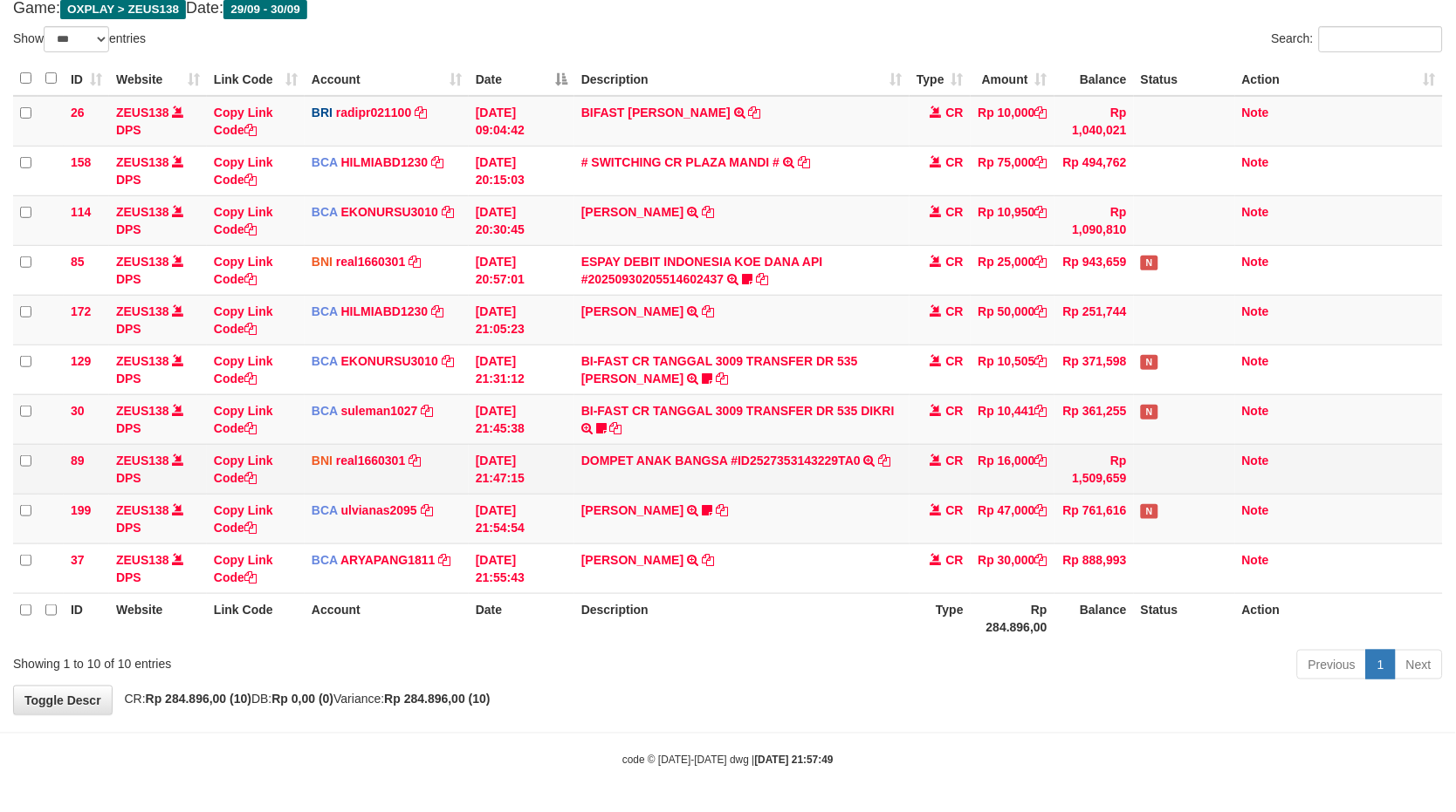
click at [635, 517] on td "FAISAL MUFTI TRSF E-BANKING CR 09/30 Z1U31 FAISAL MUFTI HOKIBOSSKU" at bounding box center [742, 518] width 335 height 50
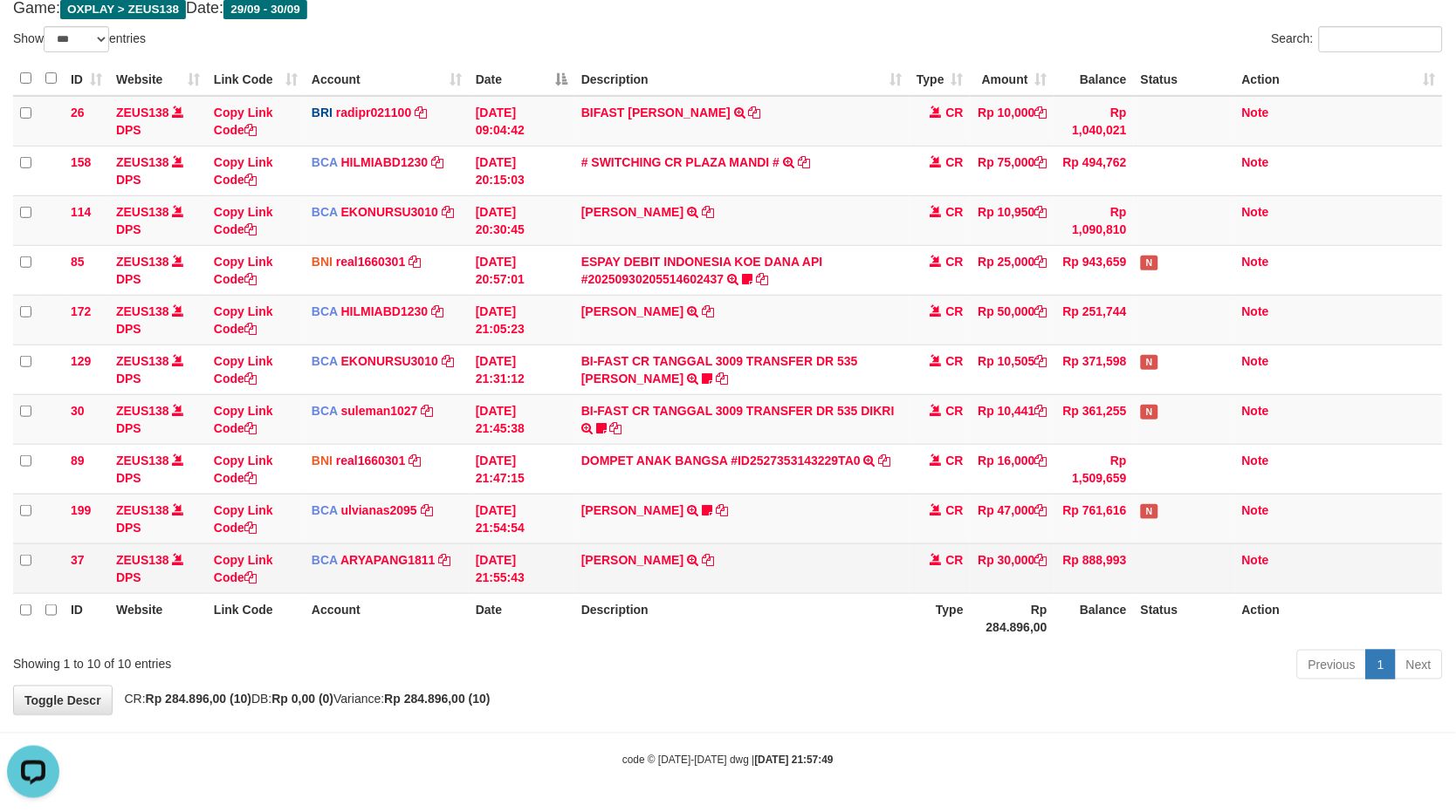
scroll to position [0, 0]
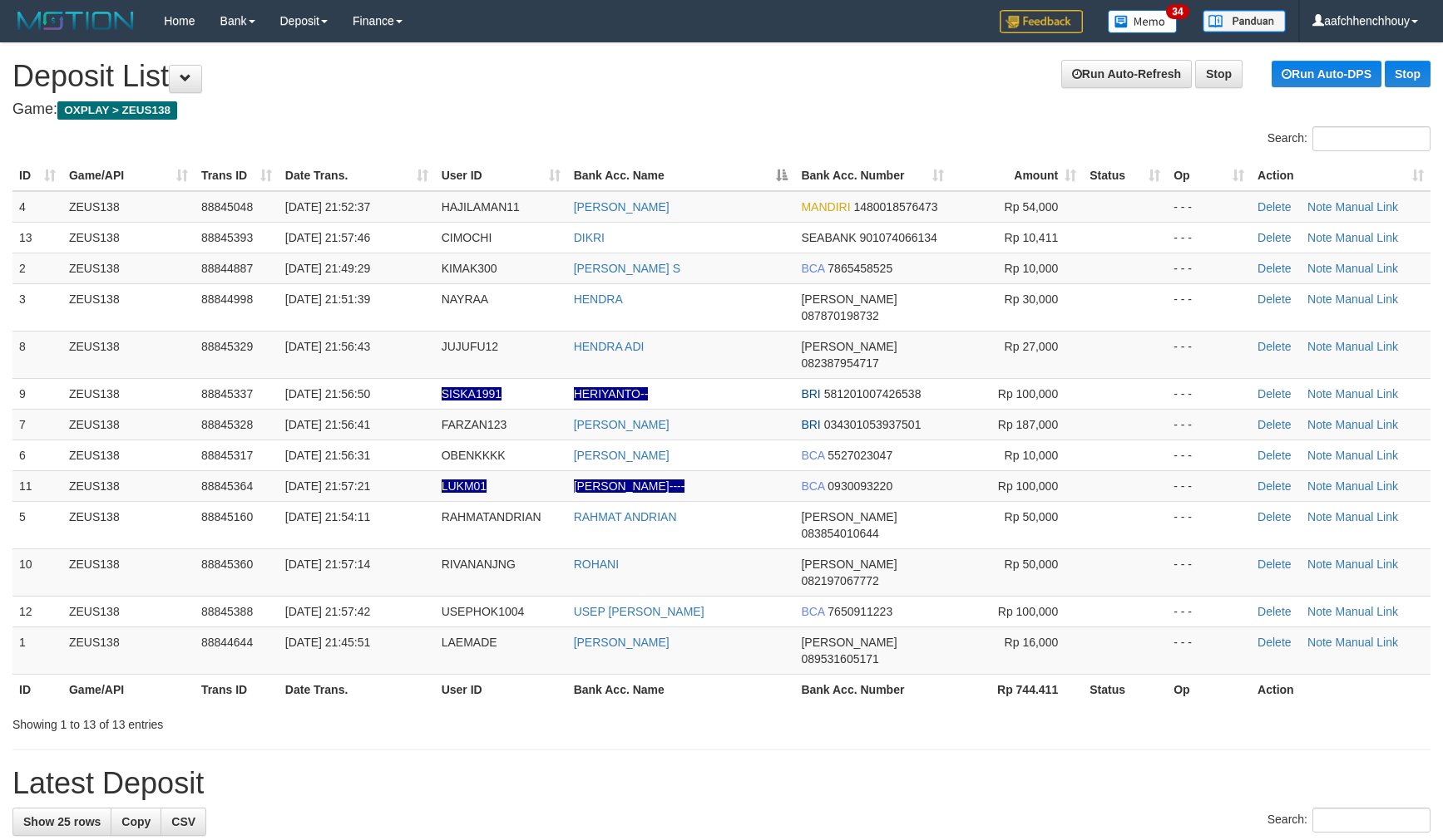
scroll to position [31, 0]
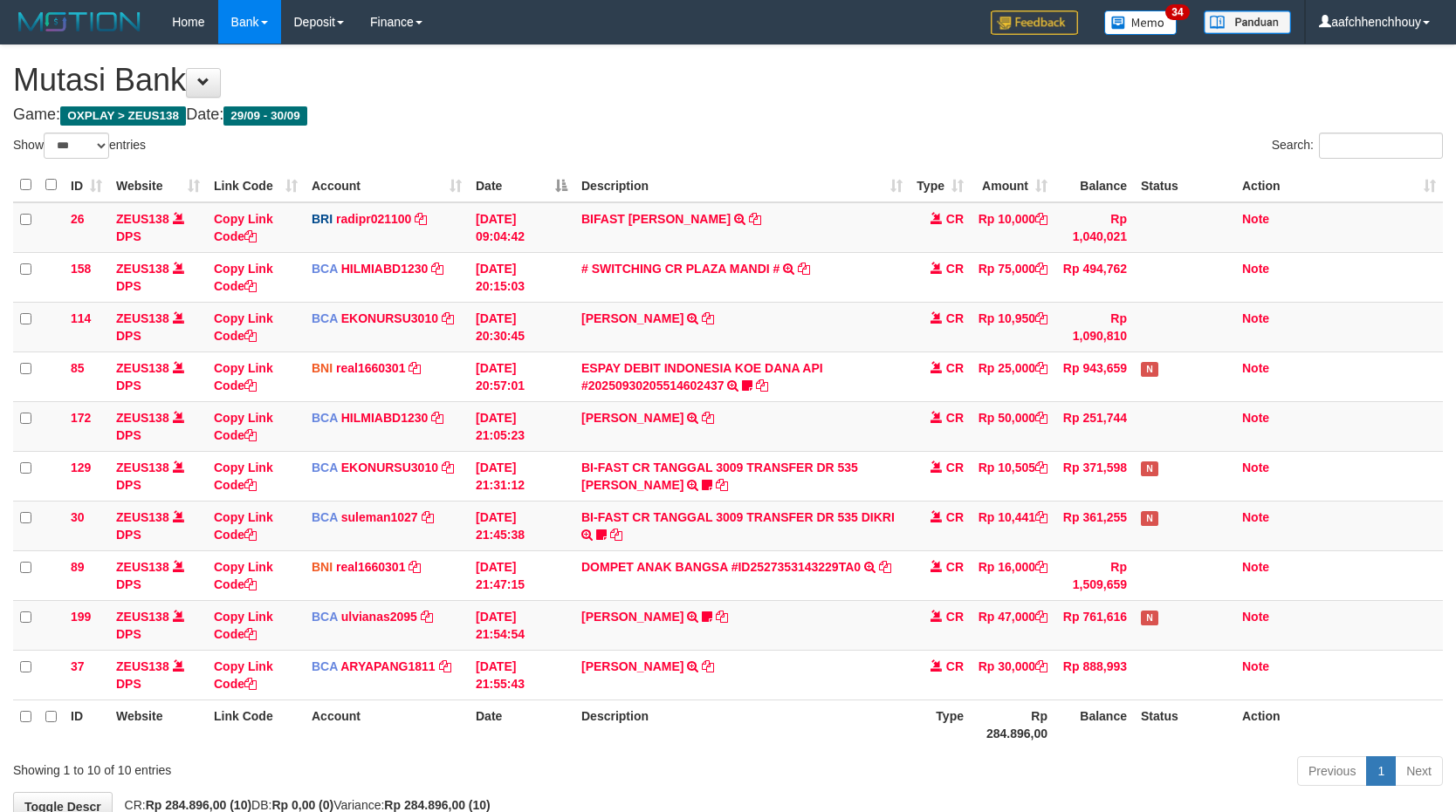
select select "***"
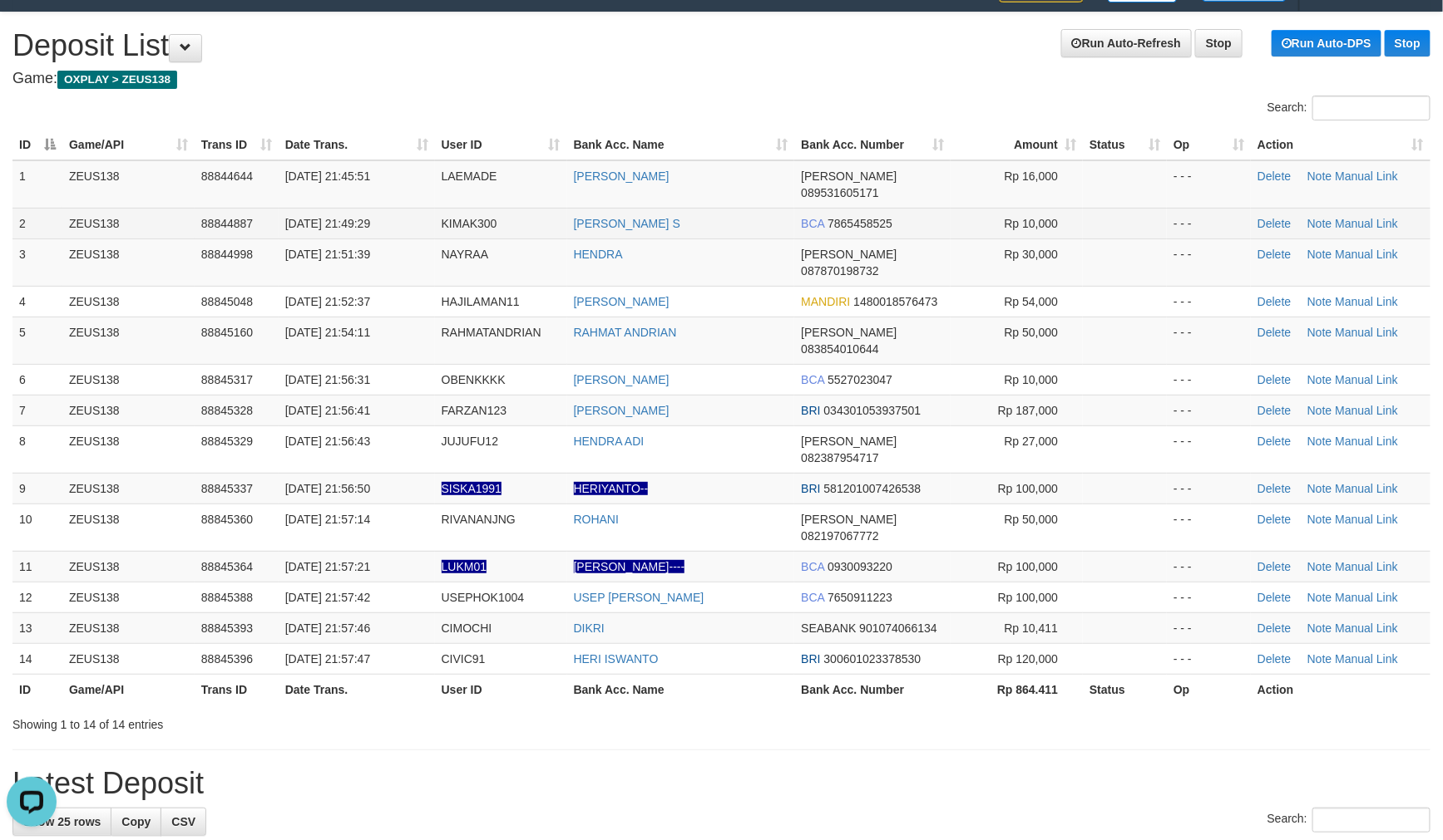
click at [443, 208] on tr "2 ZEUS138 88844887 30/09/2025 21:49:29 KIMAK300 GUSTI ARYA LUTFI S BCA 78654585…" at bounding box center [721, 223] width 1418 height 31
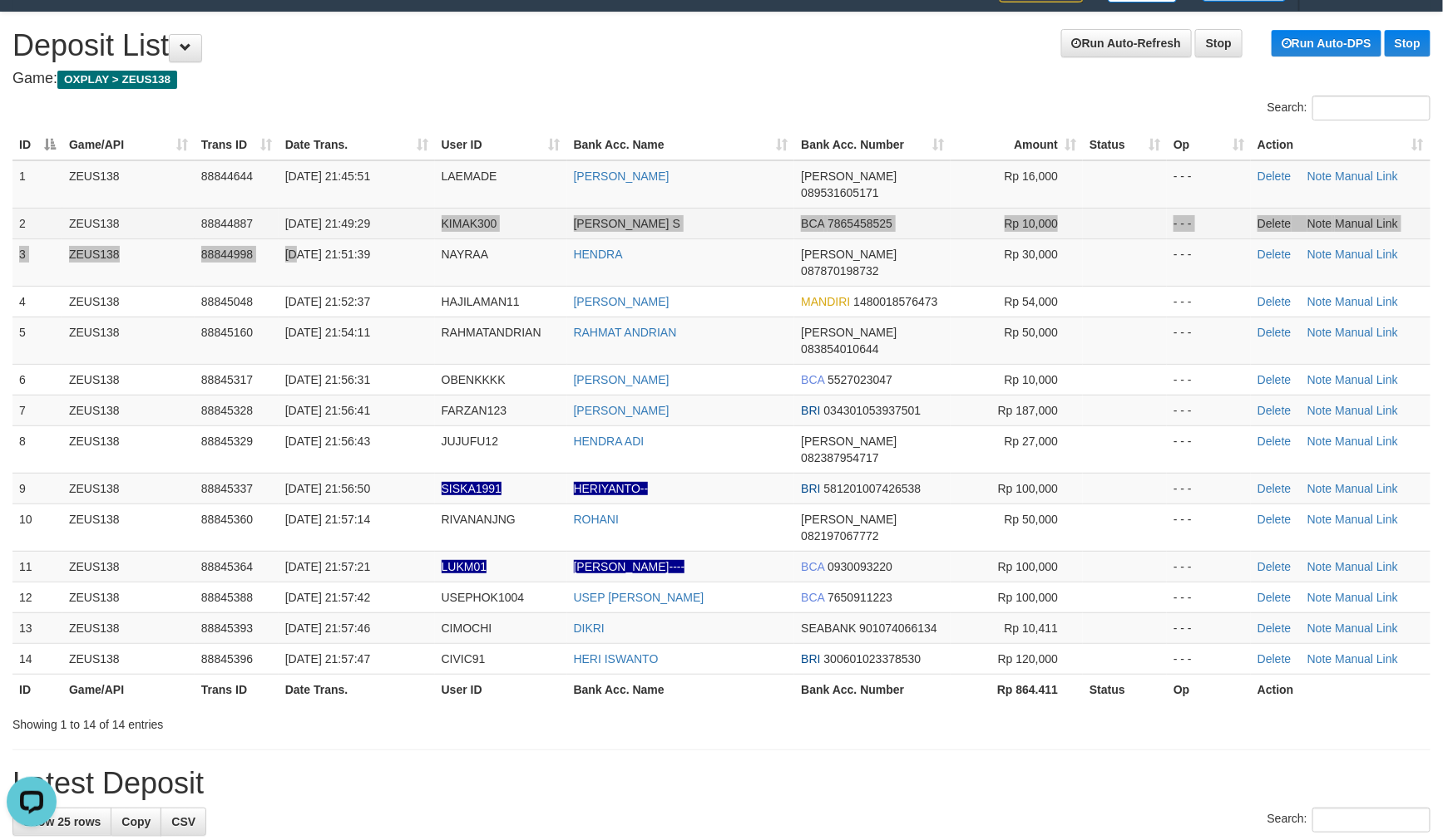
click at [406, 205] on tbody "1 ZEUS138 88844644 30/09/2025 21:45:51 LAEMADE YUDI SUHARNES DANA 089531605171 …" at bounding box center [721, 417] width 1418 height 515
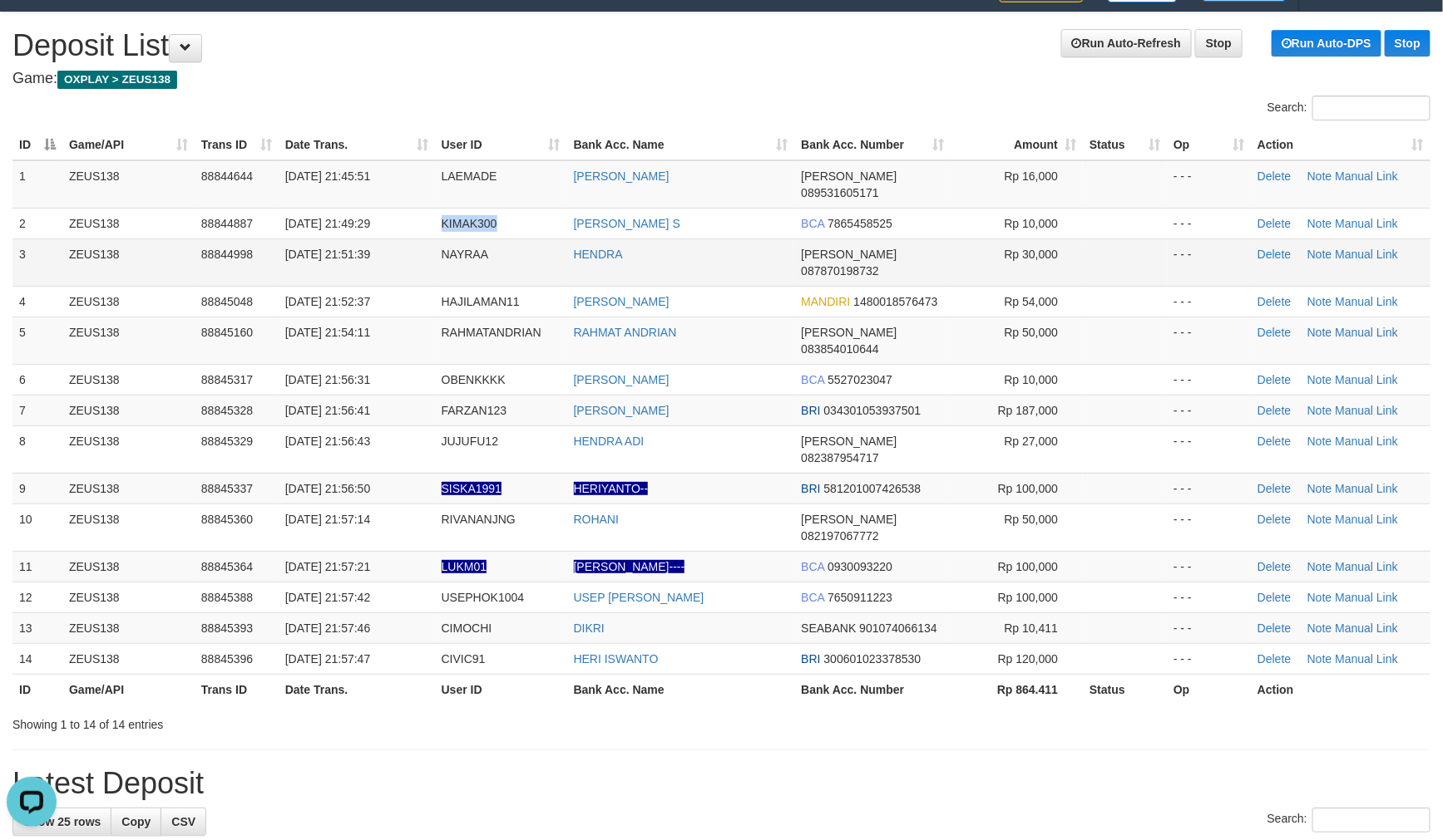
drag, startPoint x: 415, startPoint y: 208, endPoint x: 380, endPoint y: 234, distance: 43.6
click at [519, 208] on tr "2 ZEUS138 88844887 30/09/2025 21:49:29 KIMAK300 GUSTI ARYA LUTFI S BCA 78654585…" at bounding box center [721, 223] width 1418 height 31
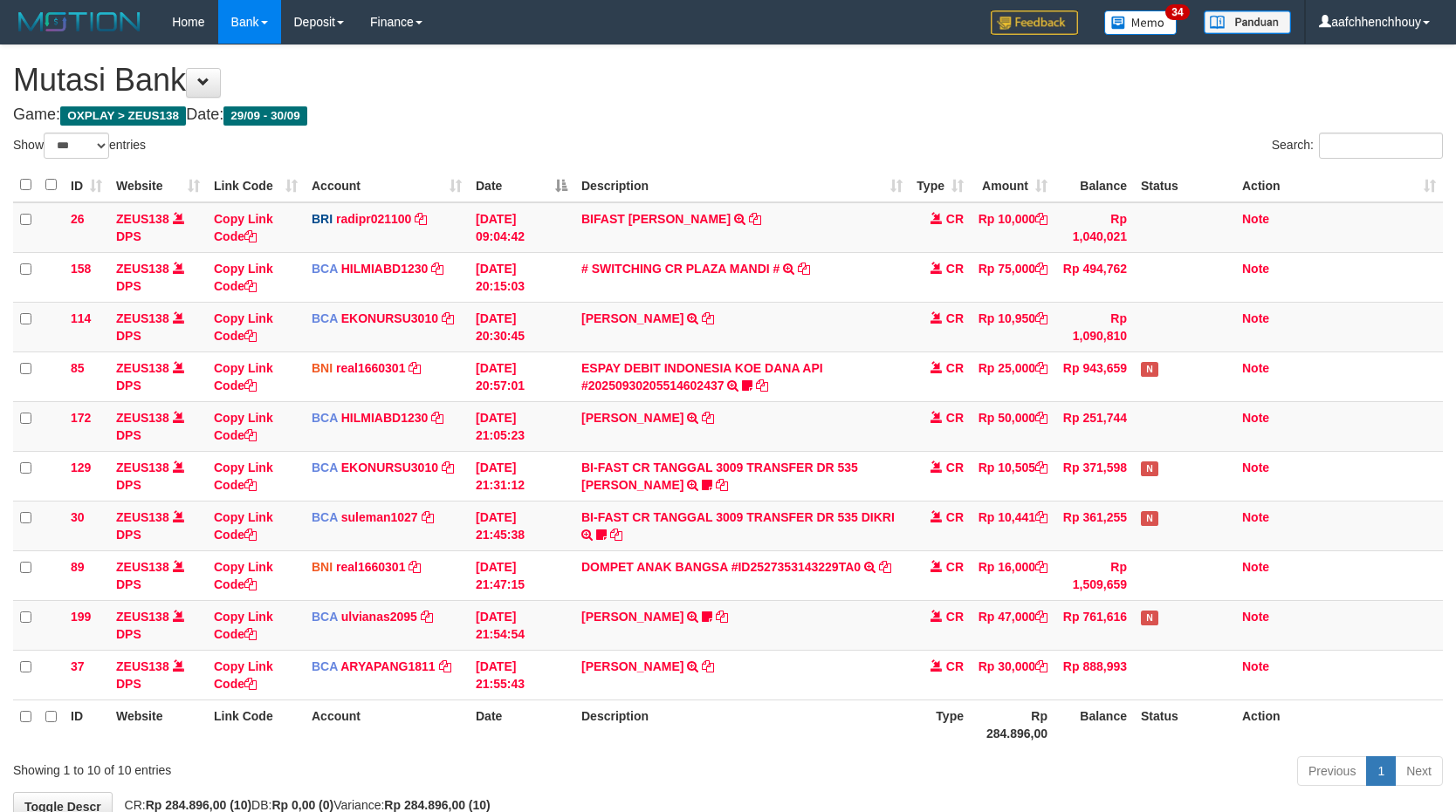
select select "***"
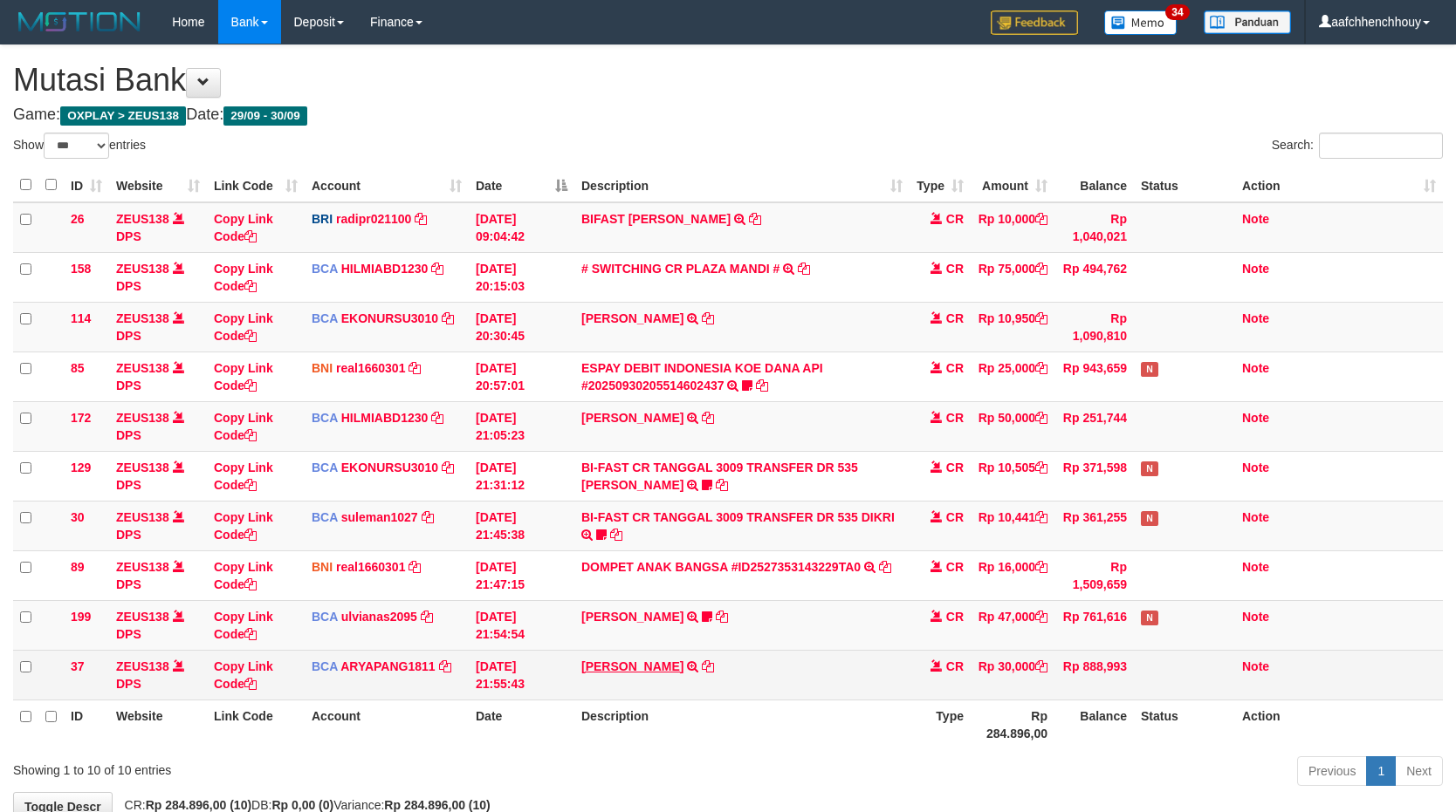
scroll to position [108, 0]
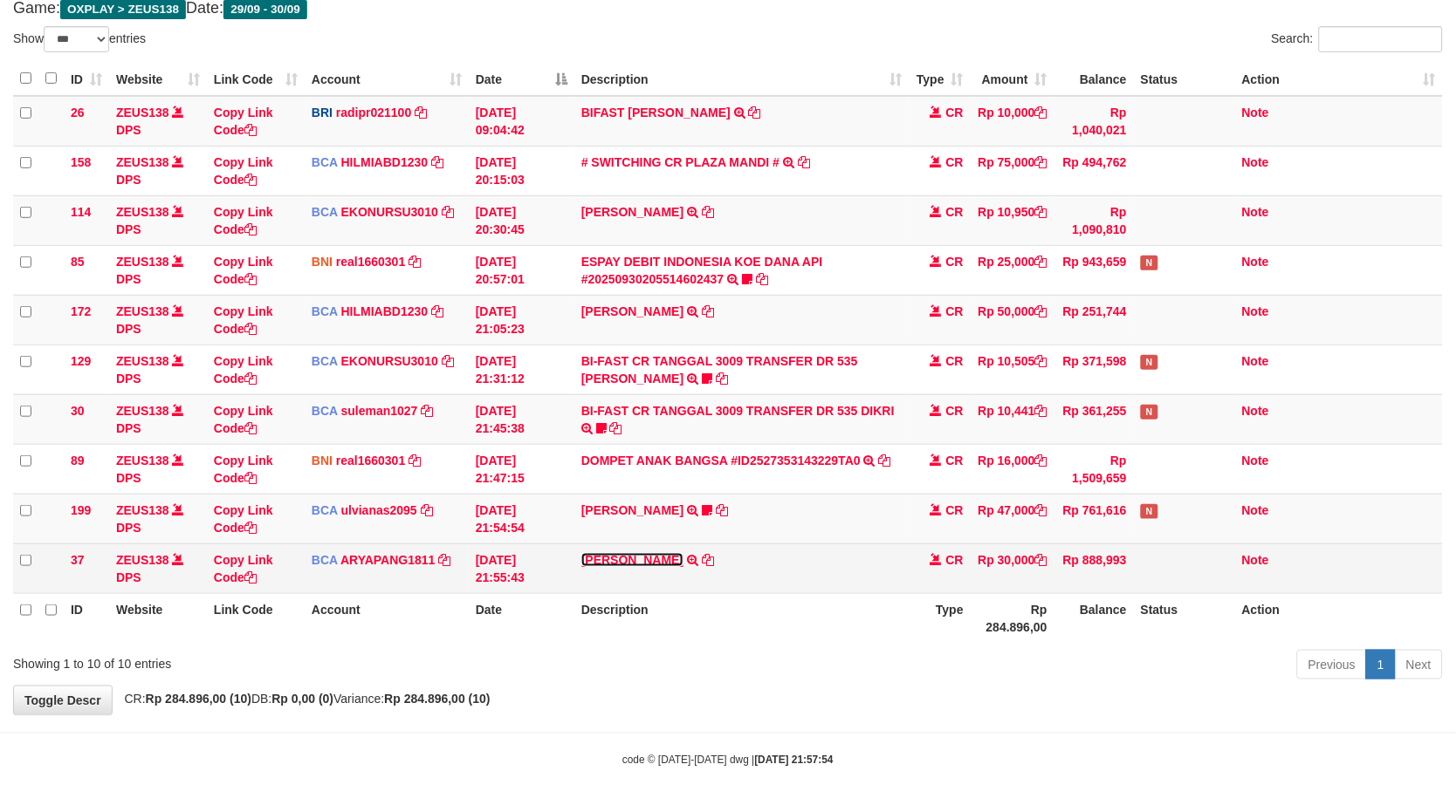
click at [647, 554] on link "MILA SANTIKA" at bounding box center [632, 560] width 102 height 14
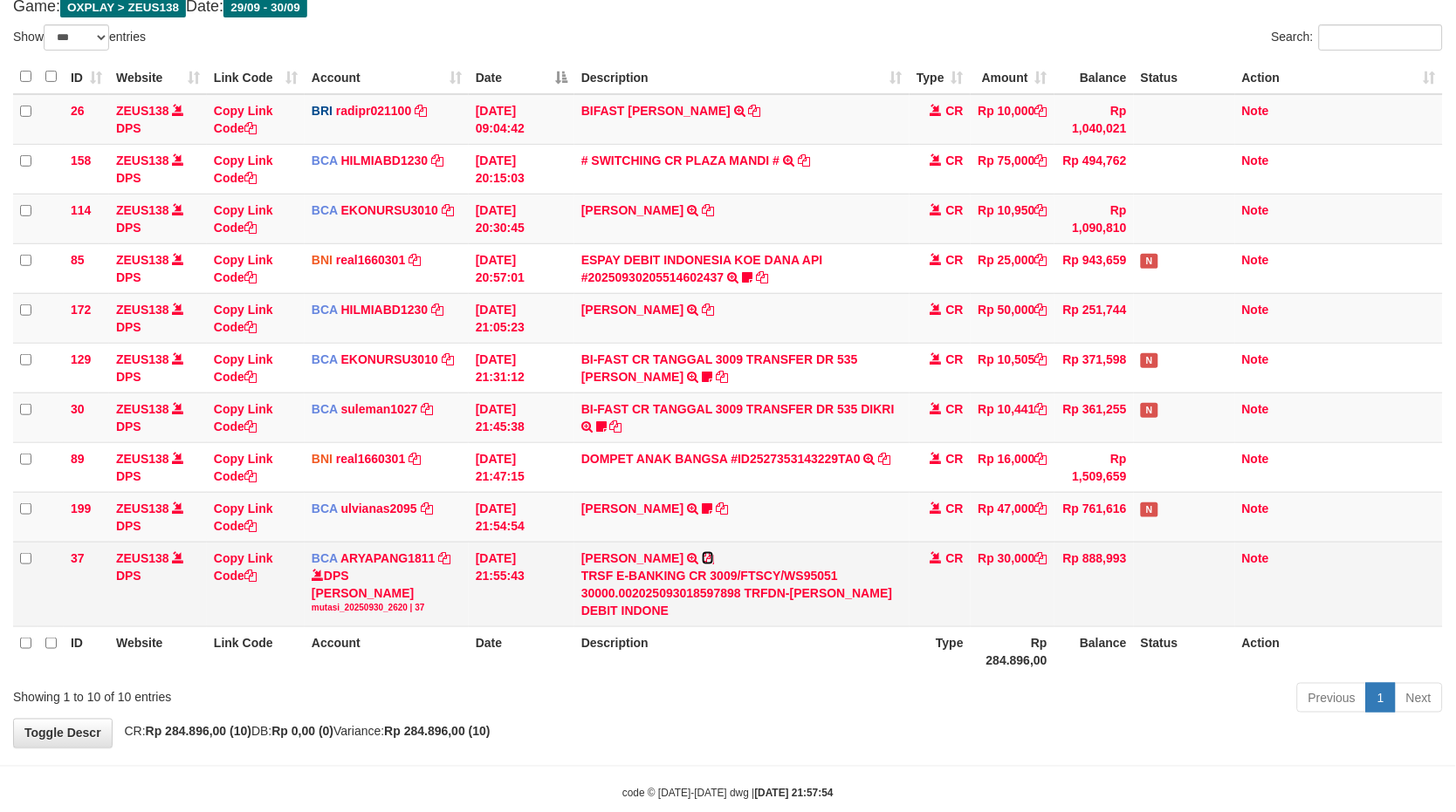
click at [701, 555] on icon at bounding box center [707, 558] width 12 height 12
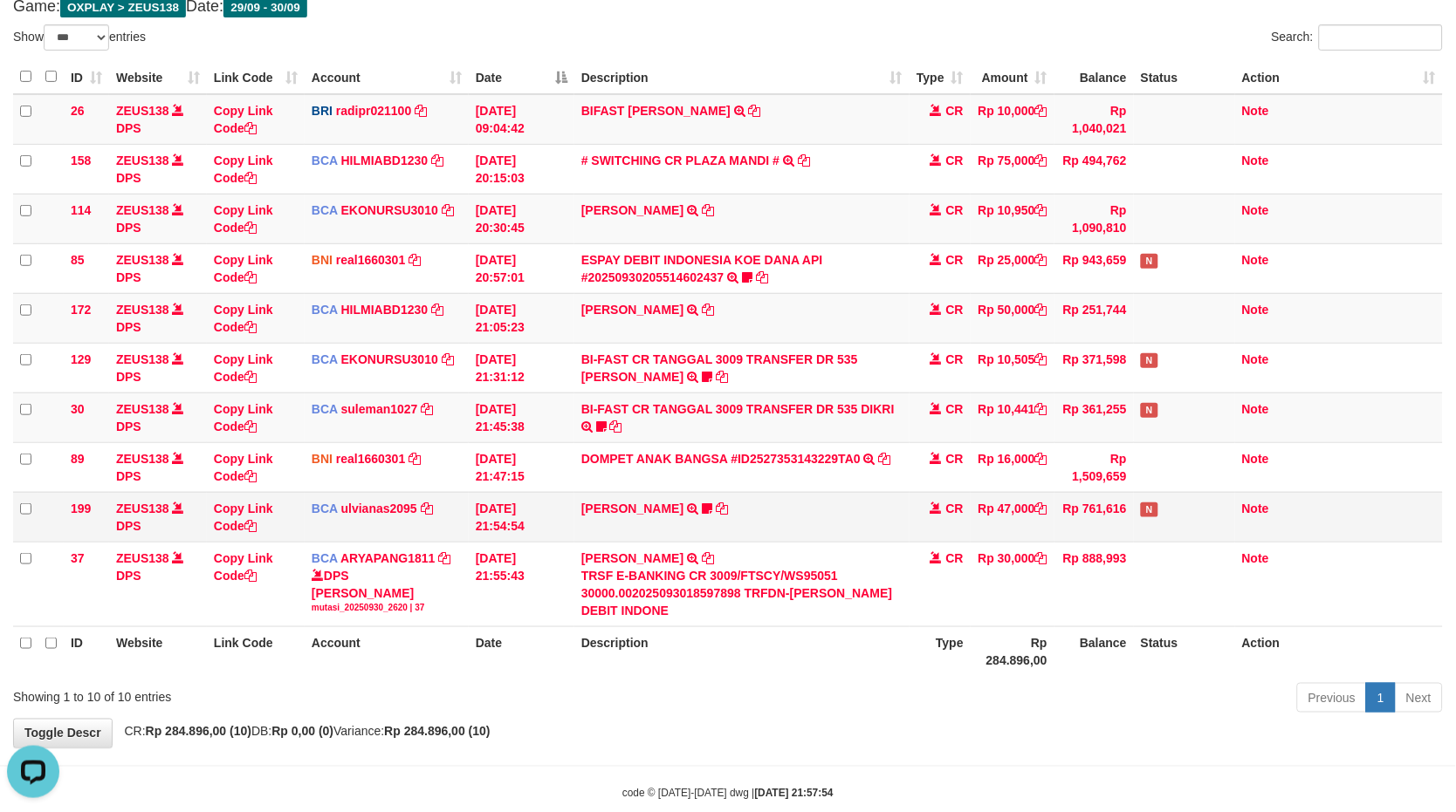
scroll to position [0, 0]
click at [701, 508] on icon at bounding box center [706, 508] width 10 height 12
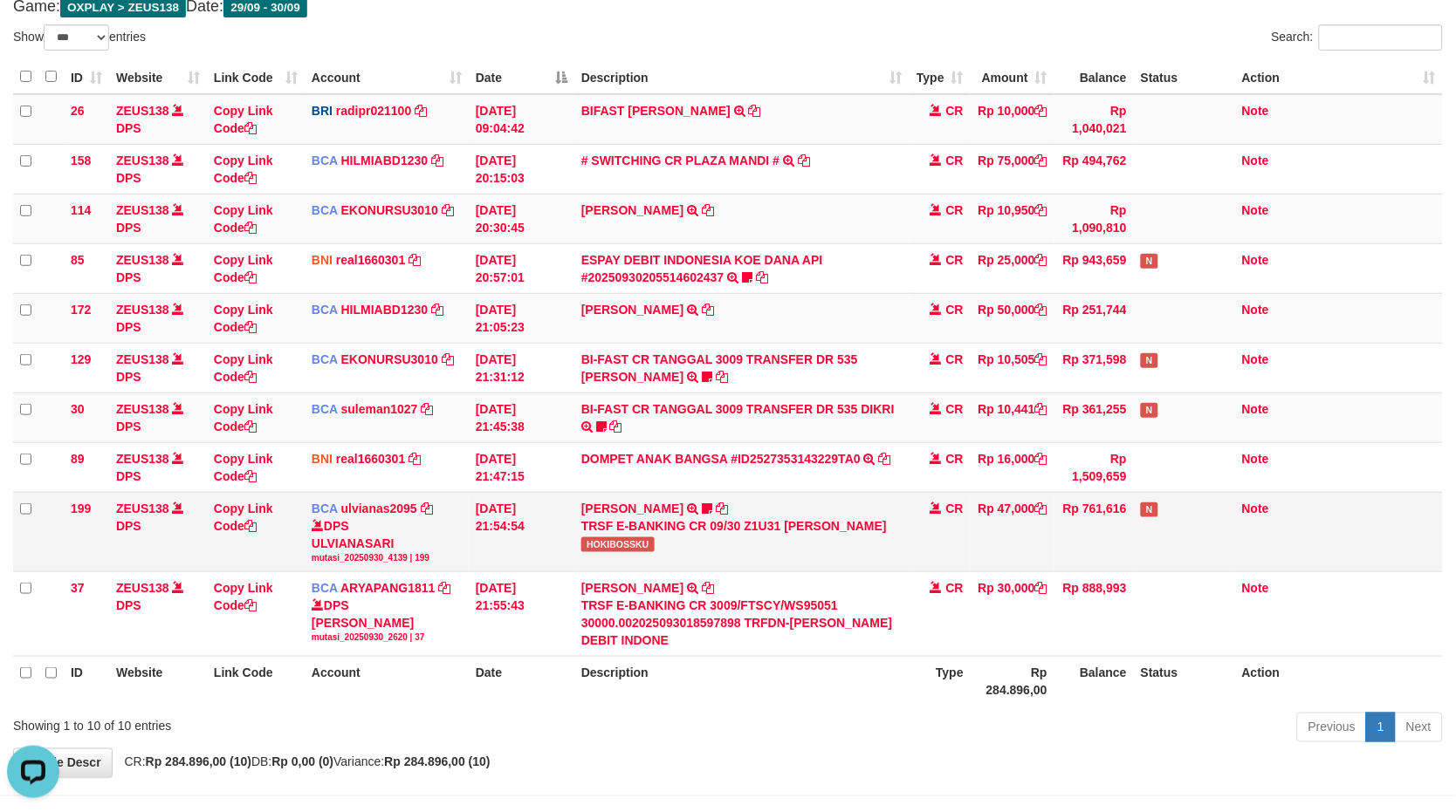
click at [614, 527] on div "TRSF E-BANKING CR 09/30 Z1U31 [PERSON_NAME]" at bounding box center [742, 526] width 321 height 17
click at [602, 538] on span "HOKIBOSSKU" at bounding box center [618, 545] width 73 height 15
copy span "HOKIBOSSKU"
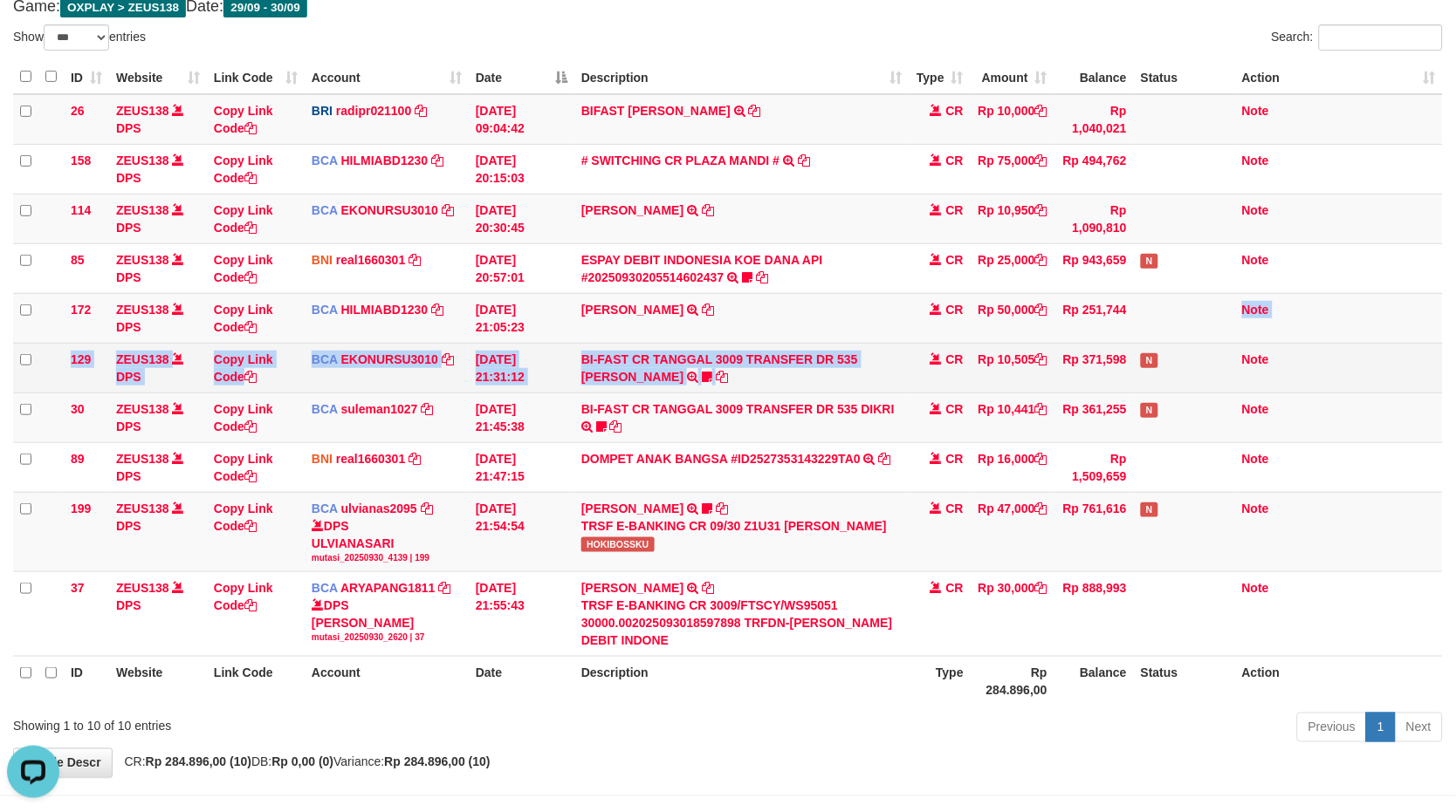
click at [882, 371] on tbody "26 ZEUS138 DPS Copy Link Code BRI radipr021100 DPS REYNALDI ADI PRATAMA mutasi_…" at bounding box center [727, 375] width 1429 height 562
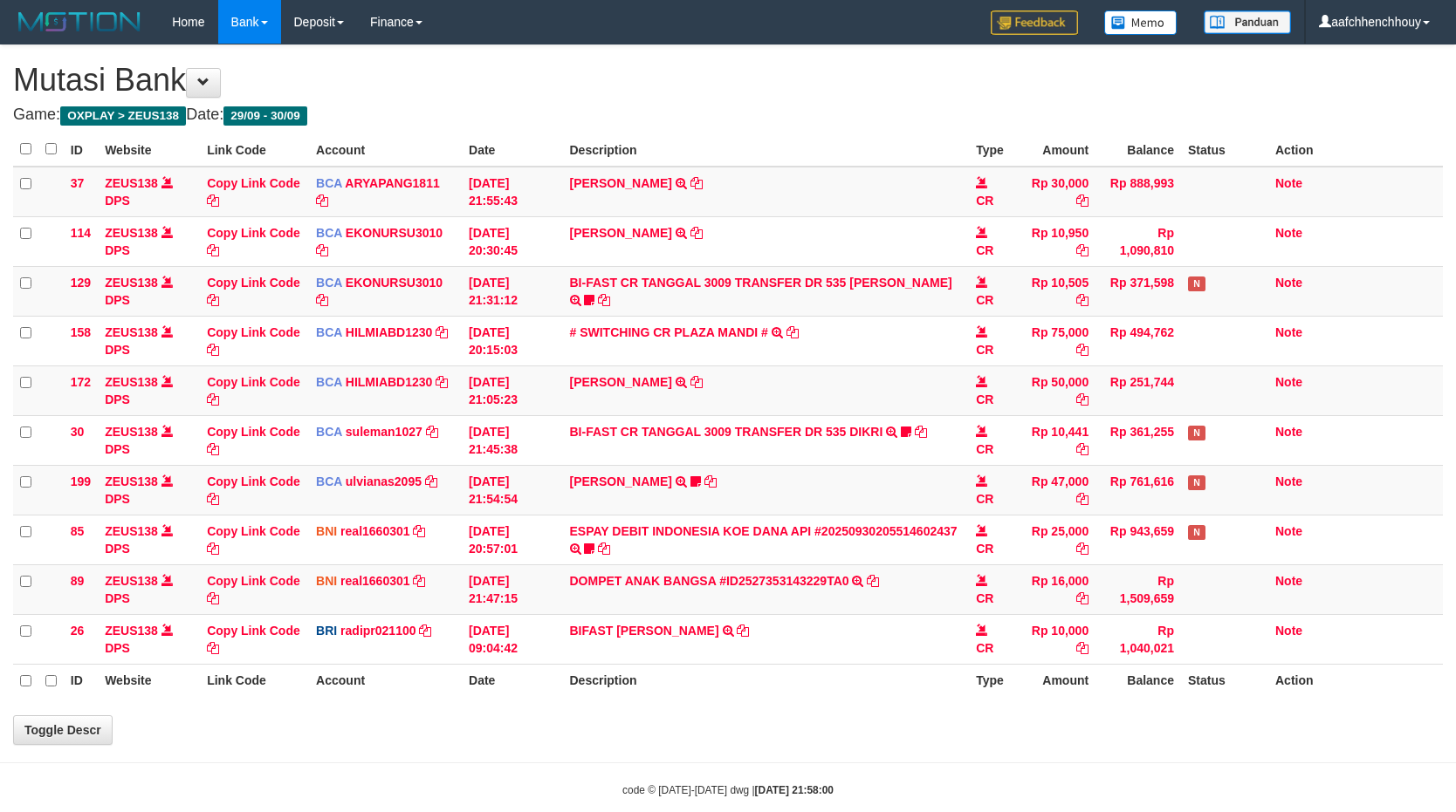
scroll to position [108, 0]
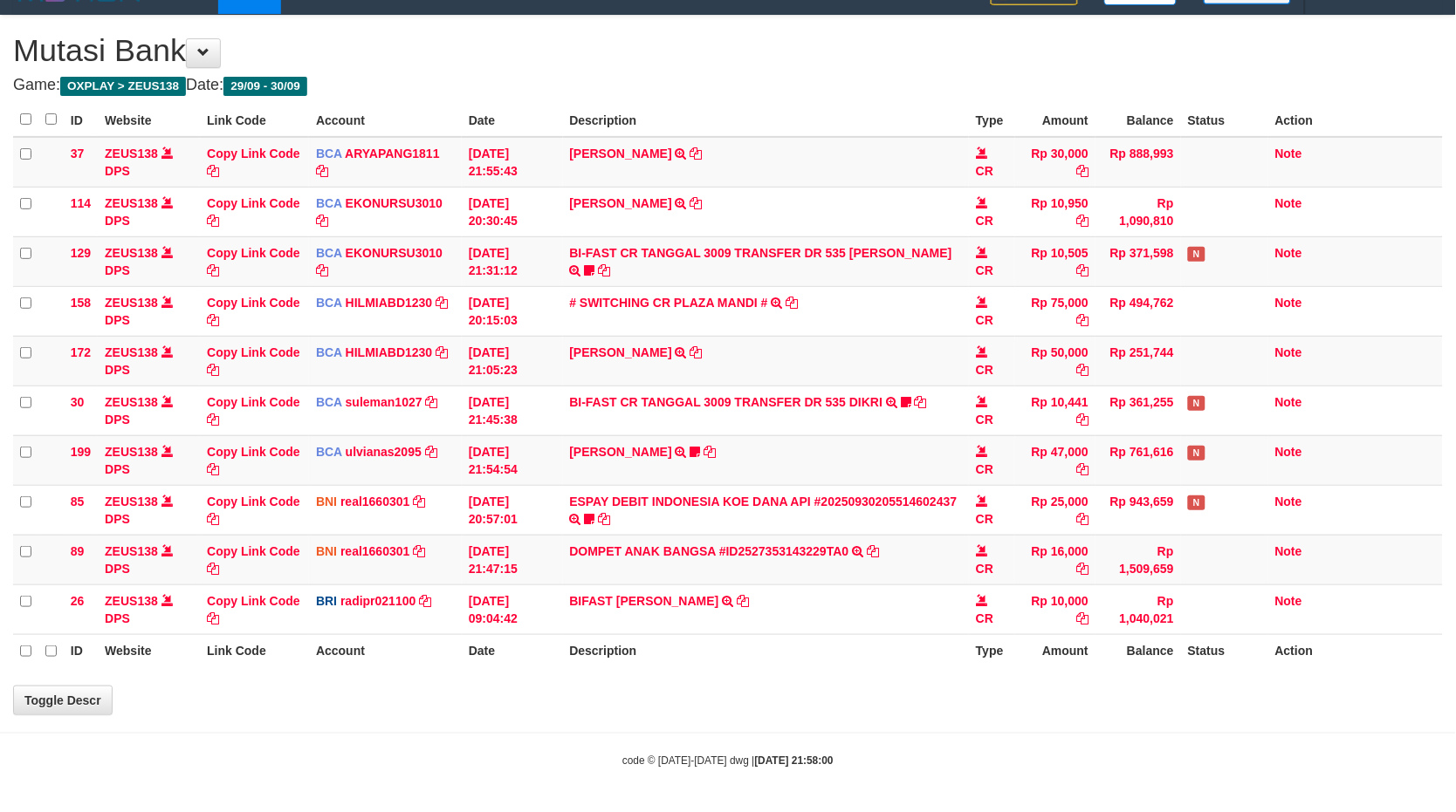
select select "***"
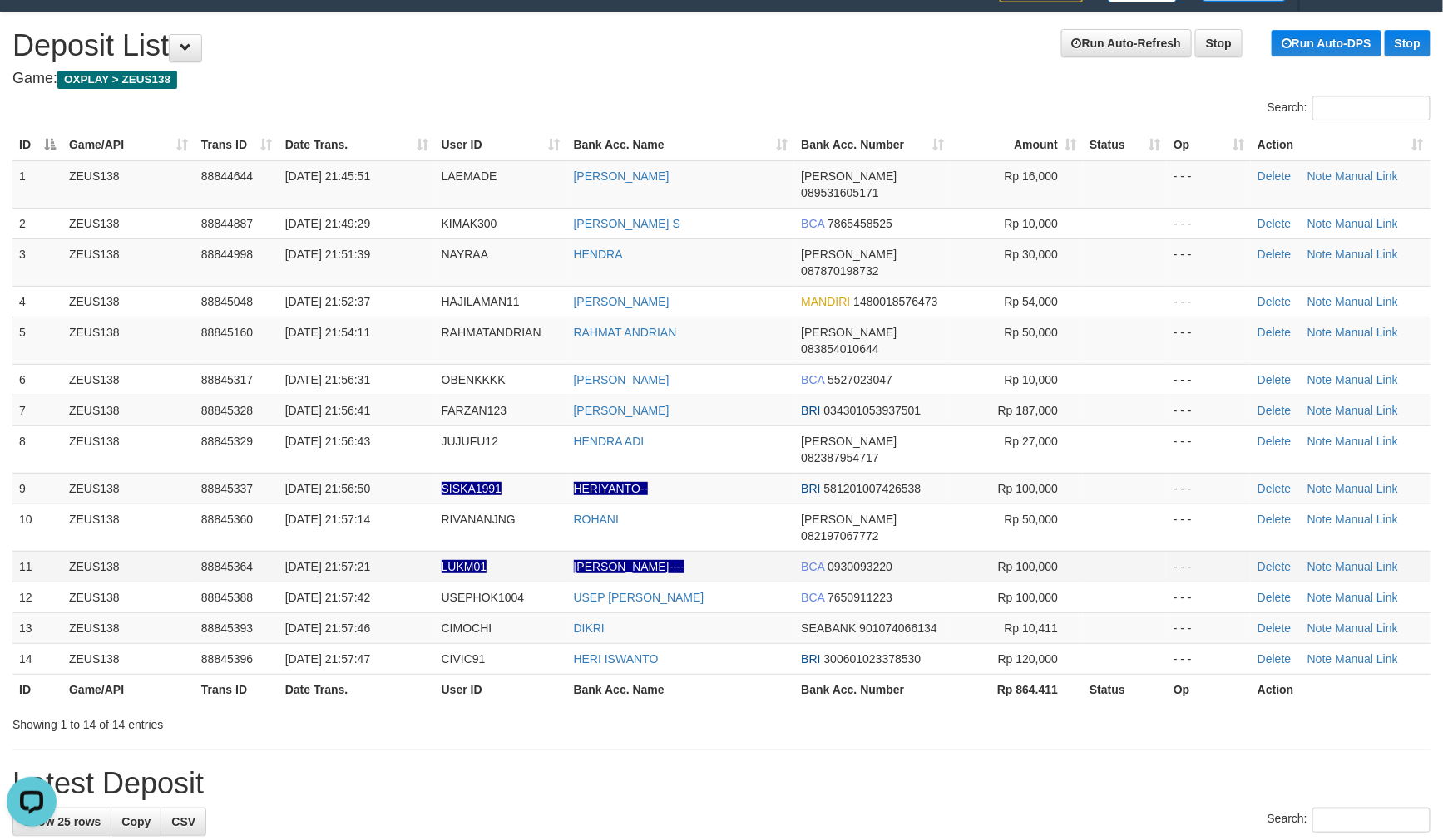
drag, startPoint x: 563, startPoint y: 386, endPoint x: 25, endPoint y: 488, distance: 547.6
click at [559, 426] on td "JUJUFU12" at bounding box center [500, 449] width 132 height 47
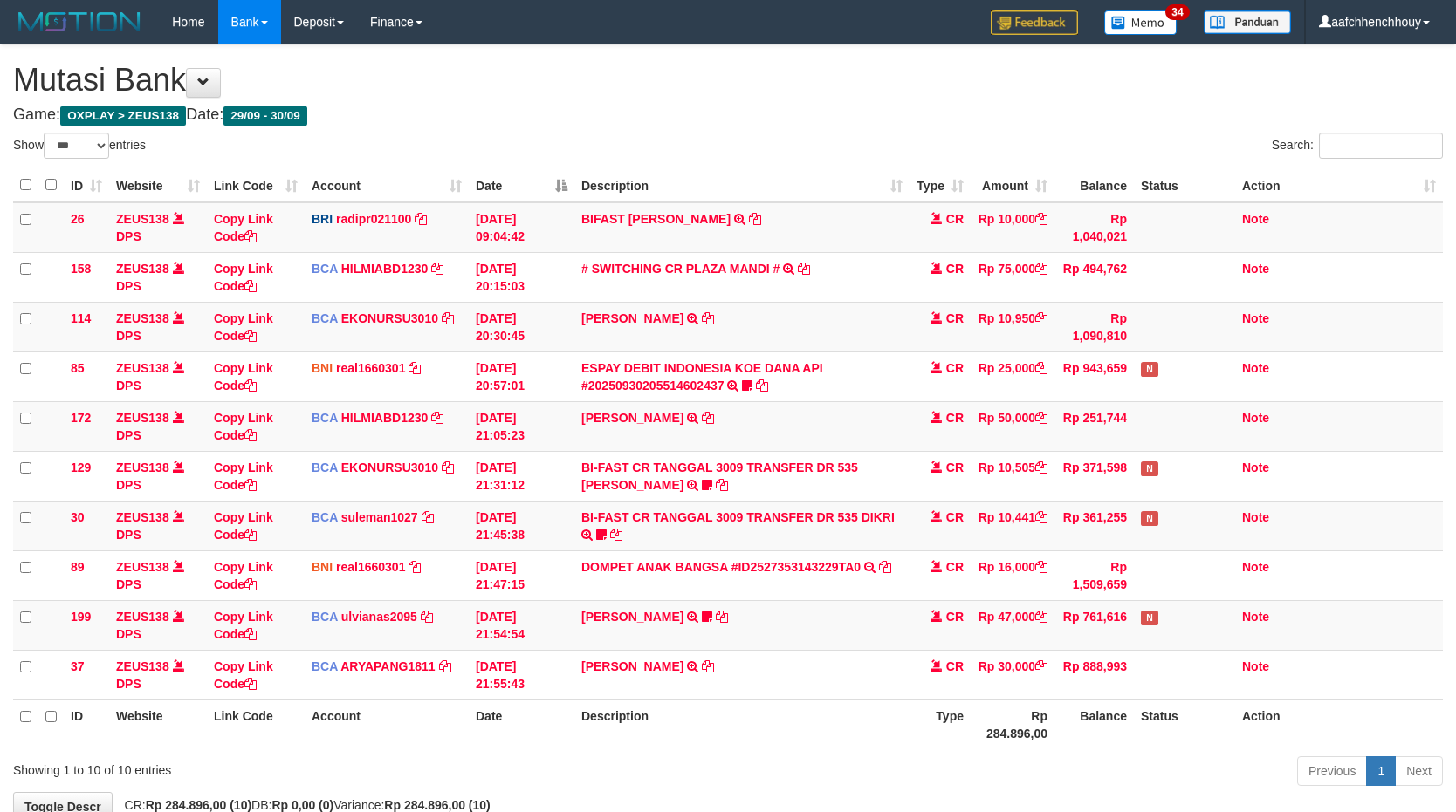
select select "***"
click at [714, 589] on table "ID Website Link Code Account Date Description Type Amount Balance Status Action…" at bounding box center [727, 458] width 1429 height 581
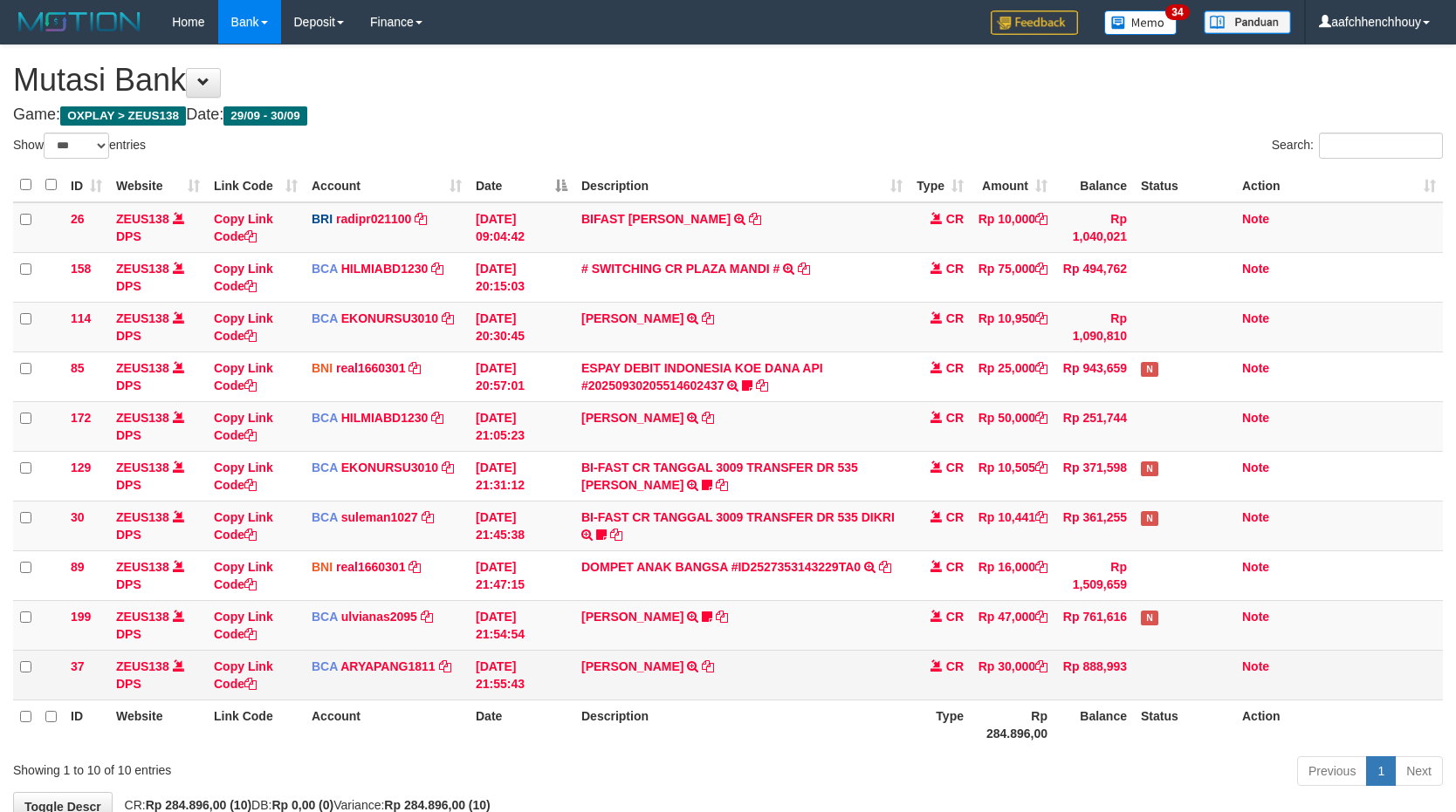
scroll to position [108, 0]
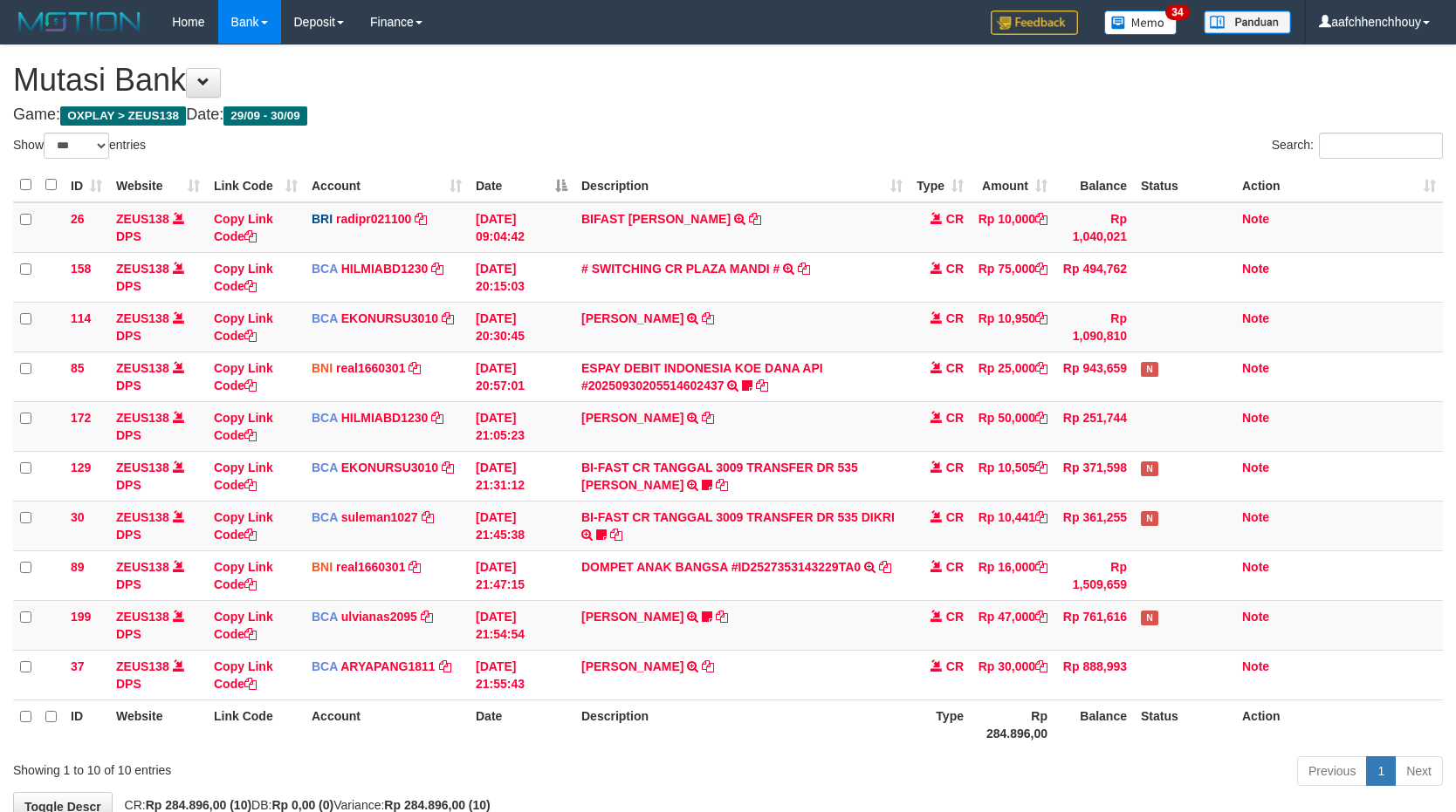
select select "***"
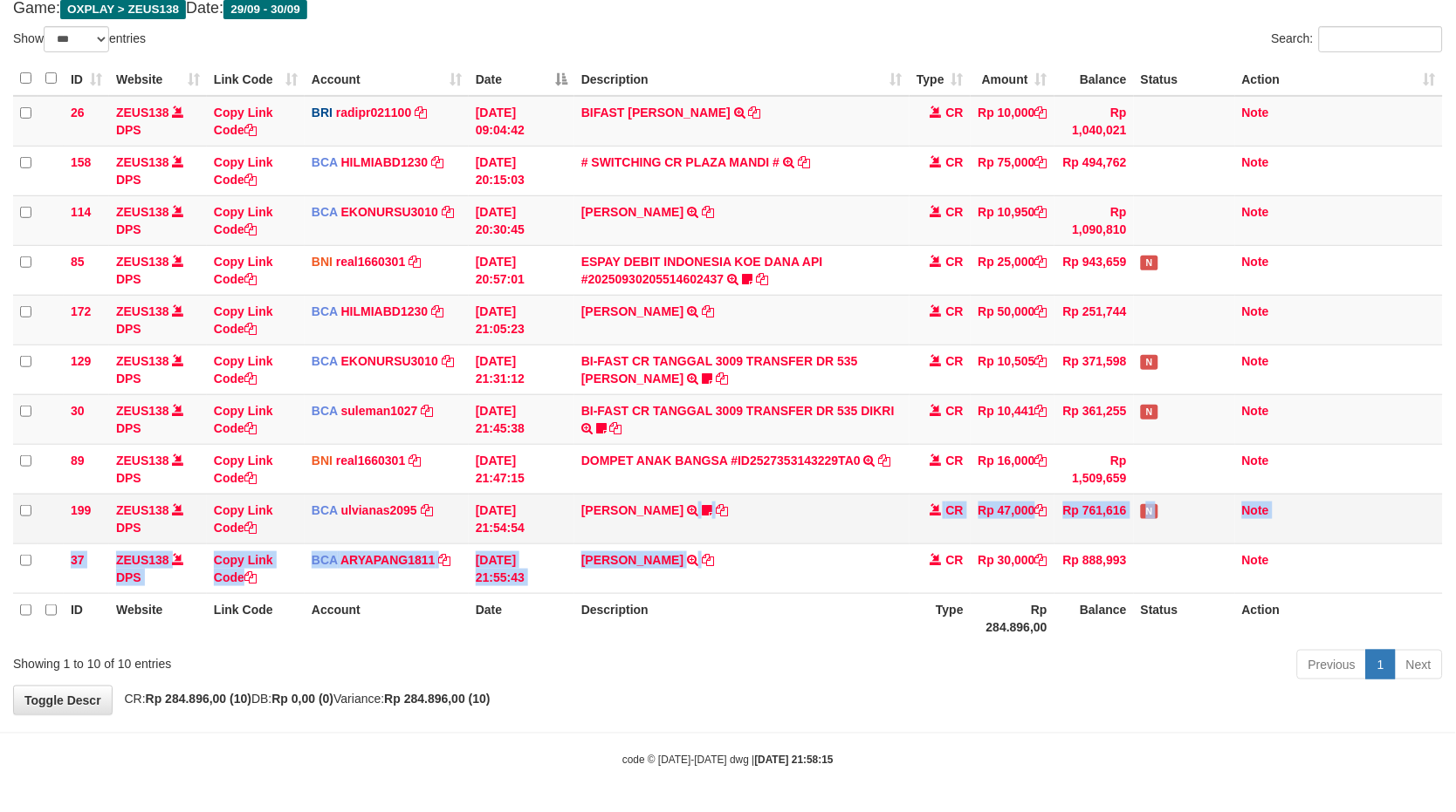
click at [630, 509] on tbody "26 ZEUS138 DPS Copy Link Code BRI radipr021100 DPS REYNALDI ADI PRATAMA mutasi_…" at bounding box center [727, 345] width 1429 height 498
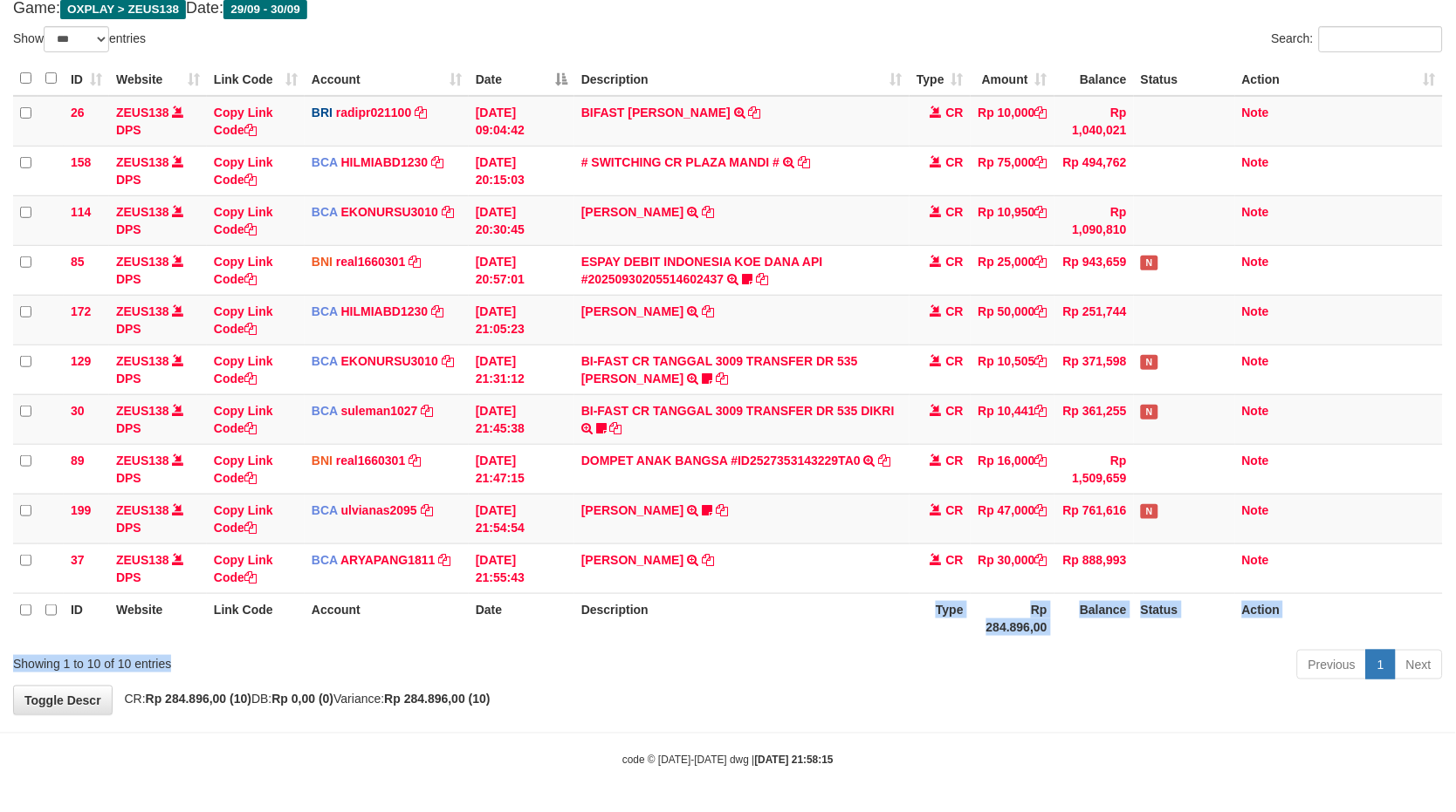
drag, startPoint x: 734, startPoint y: 575, endPoint x: 1463, endPoint y: 520, distance: 731.1
click at [869, 617] on div "Show ** ** ** *** entries Search: ID Website Link Code Account Date Description…" at bounding box center [727, 356] width 1429 height 660
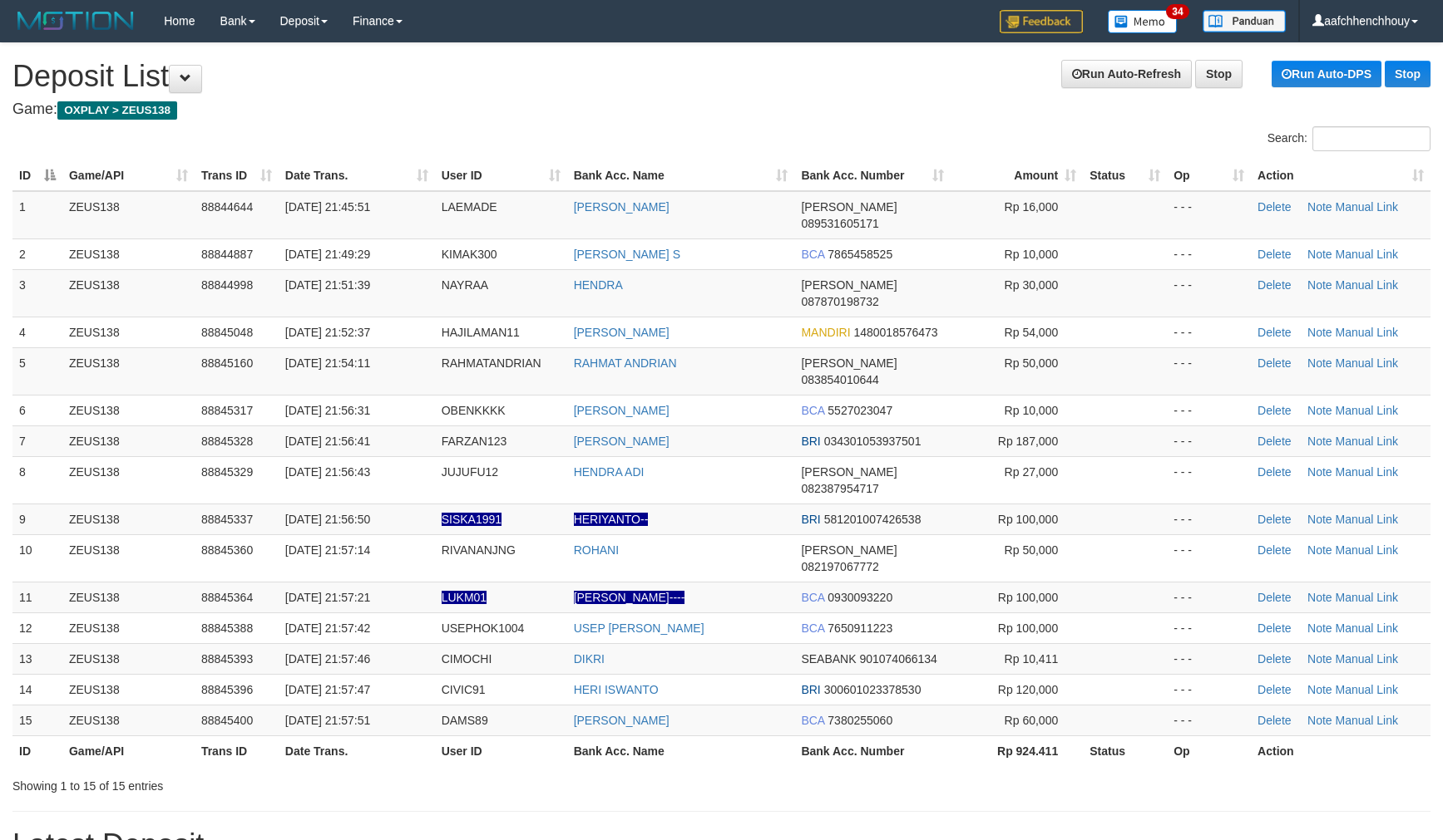
scroll to position [47, 0]
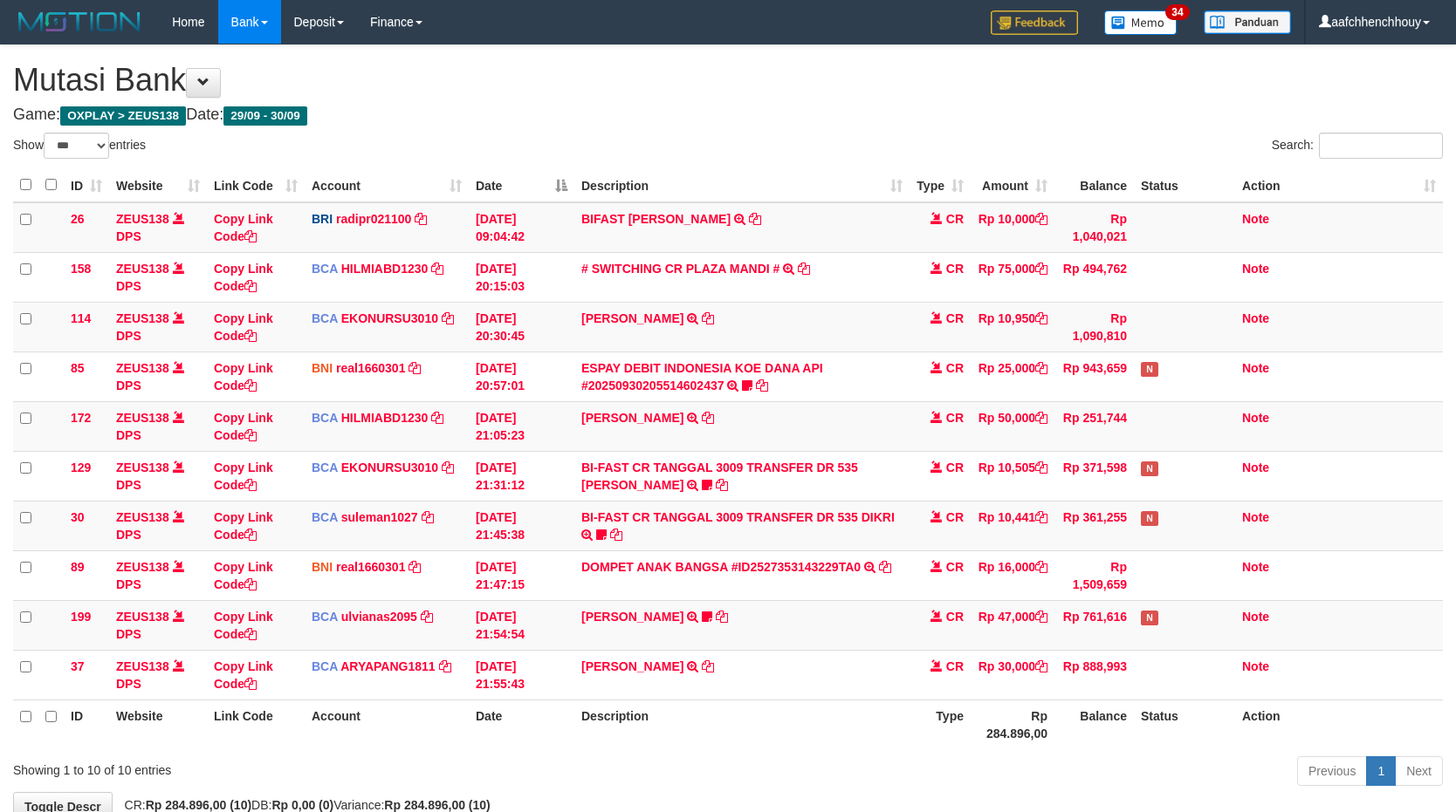
select select "***"
click at [487, 451] on tr "129 ZEUS138 DPS Copy Link Code BCA EKONURSU3010 DPS EKO NUR SUSILO mutasi_20250…" at bounding box center [727, 476] width 1429 height 50
select select "***"
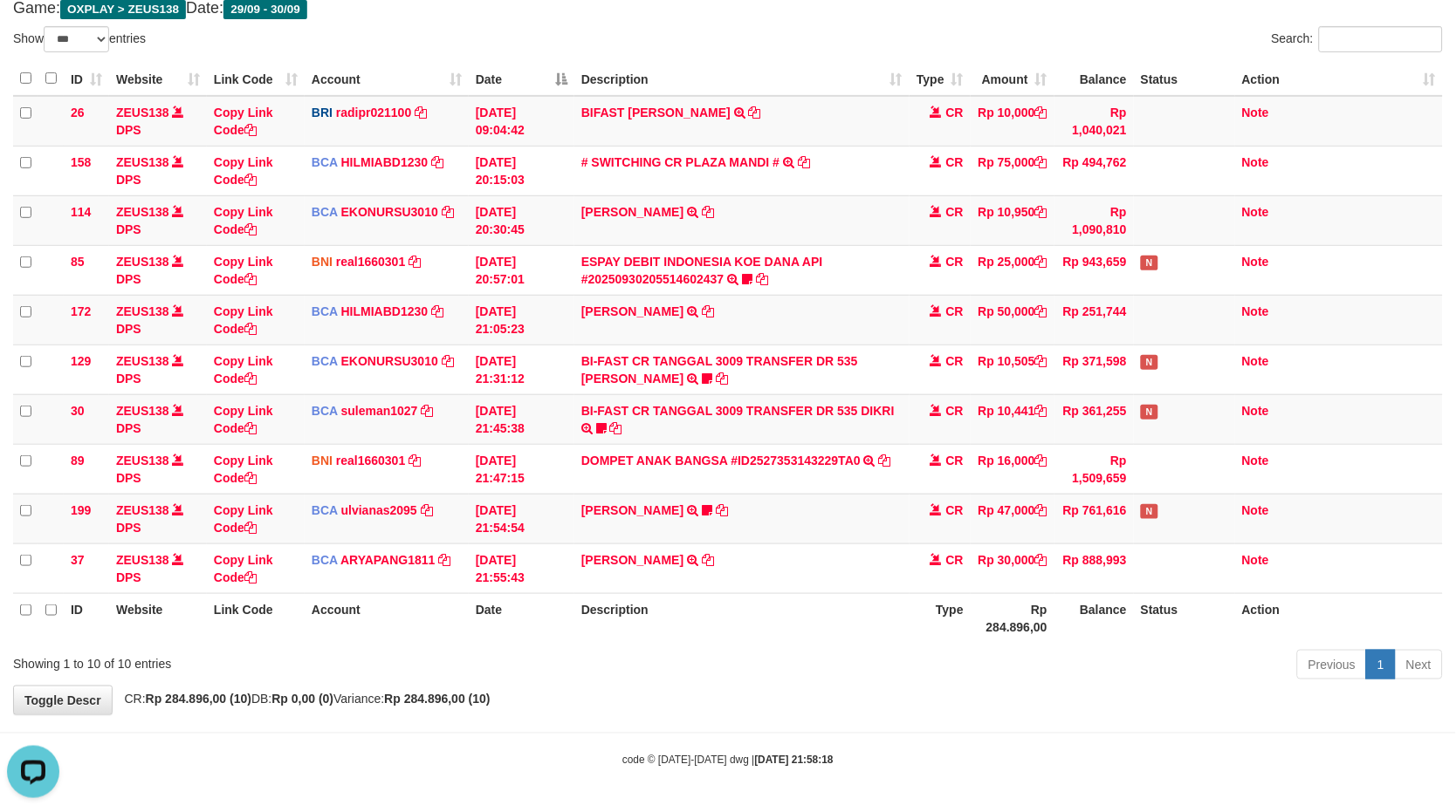
drag, startPoint x: 159, startPoint y: 681, endPoint x: 14, endPoint y: 733, distance: 154.0
click at [0, 799] on html "Toggle navigation Home Bank Account List Load By Website Group [OXPLAY] ZEUS138…" at bounding box center [728, 352] width 1456 height 918
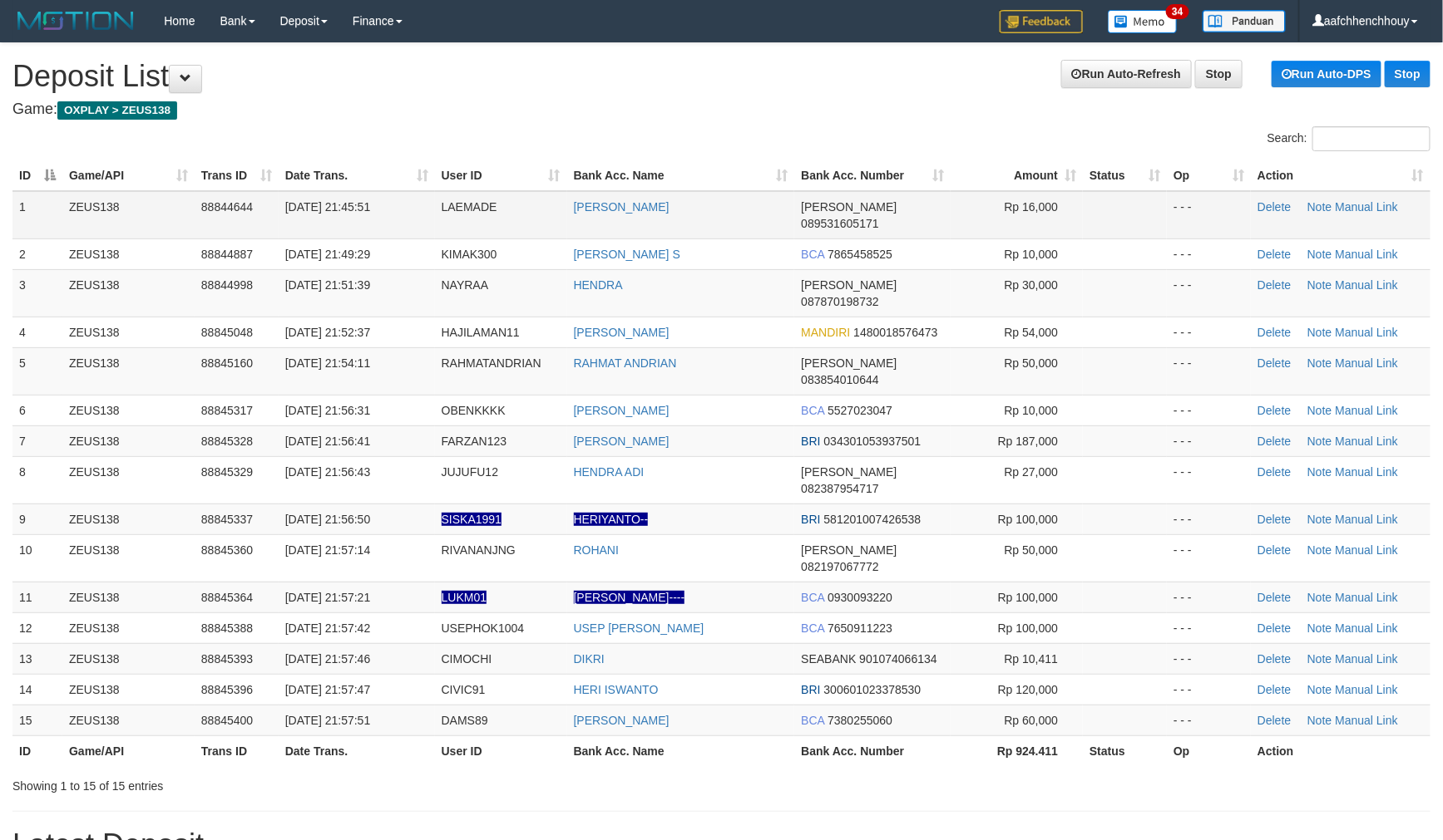
drag, startPoint x: 477, startPoint y: 110, endPoint x: 15, endPoint y: 216, distance: 474.0
click at [321, 133] on div "Search:" at bounding box center [722, 141] width 1443 height 29
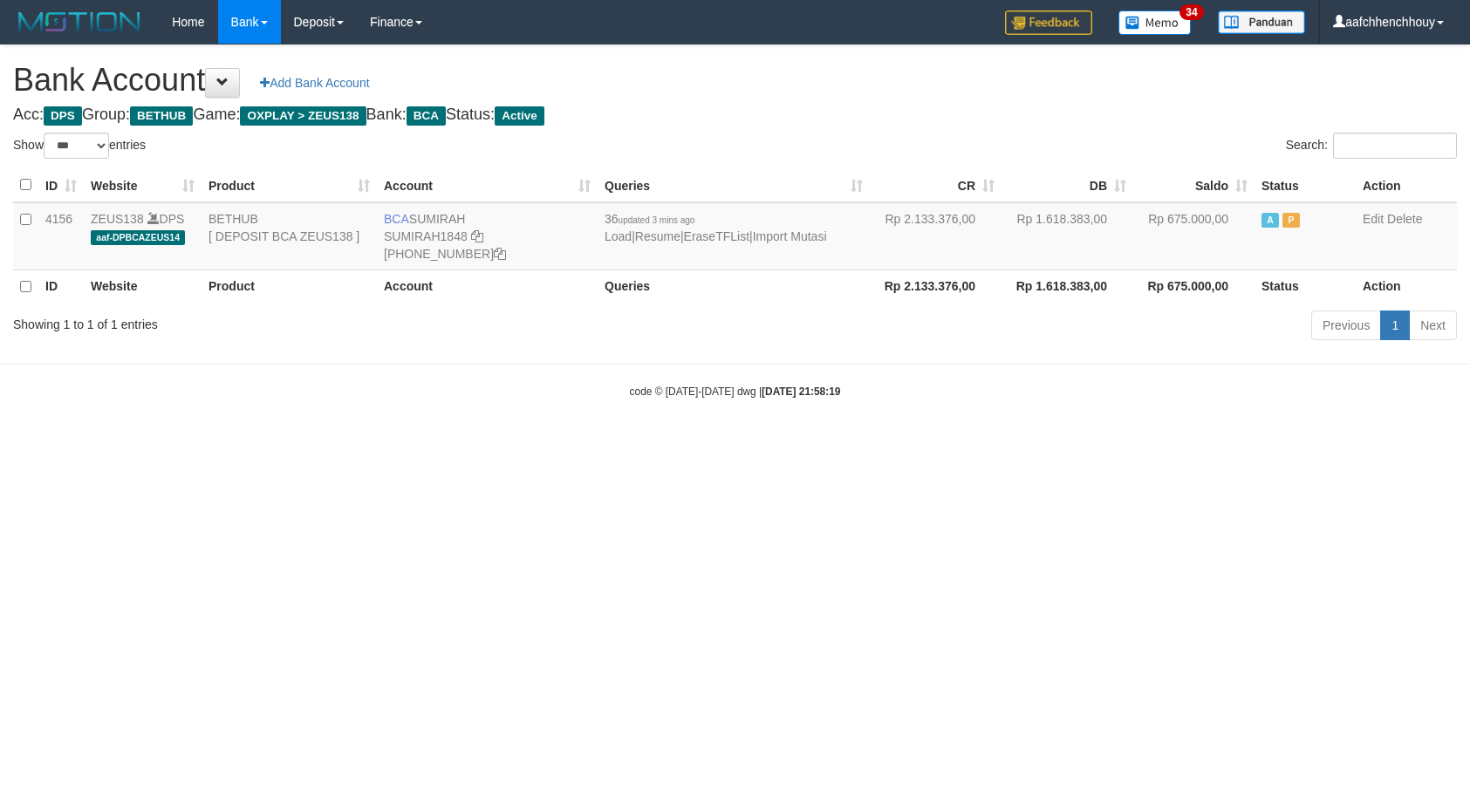
select select "***"
drag, startPoint x: 362, startPoint y: 468, endPoint x: 386, endPoint y: 443, distance: 34.7
click at [386, 443] on html "Toggle navigation Home Bank Account List Load By Website Group [OXPLAY] ZEUS138…" at bounding box center [735, 221] width 1470 height 443
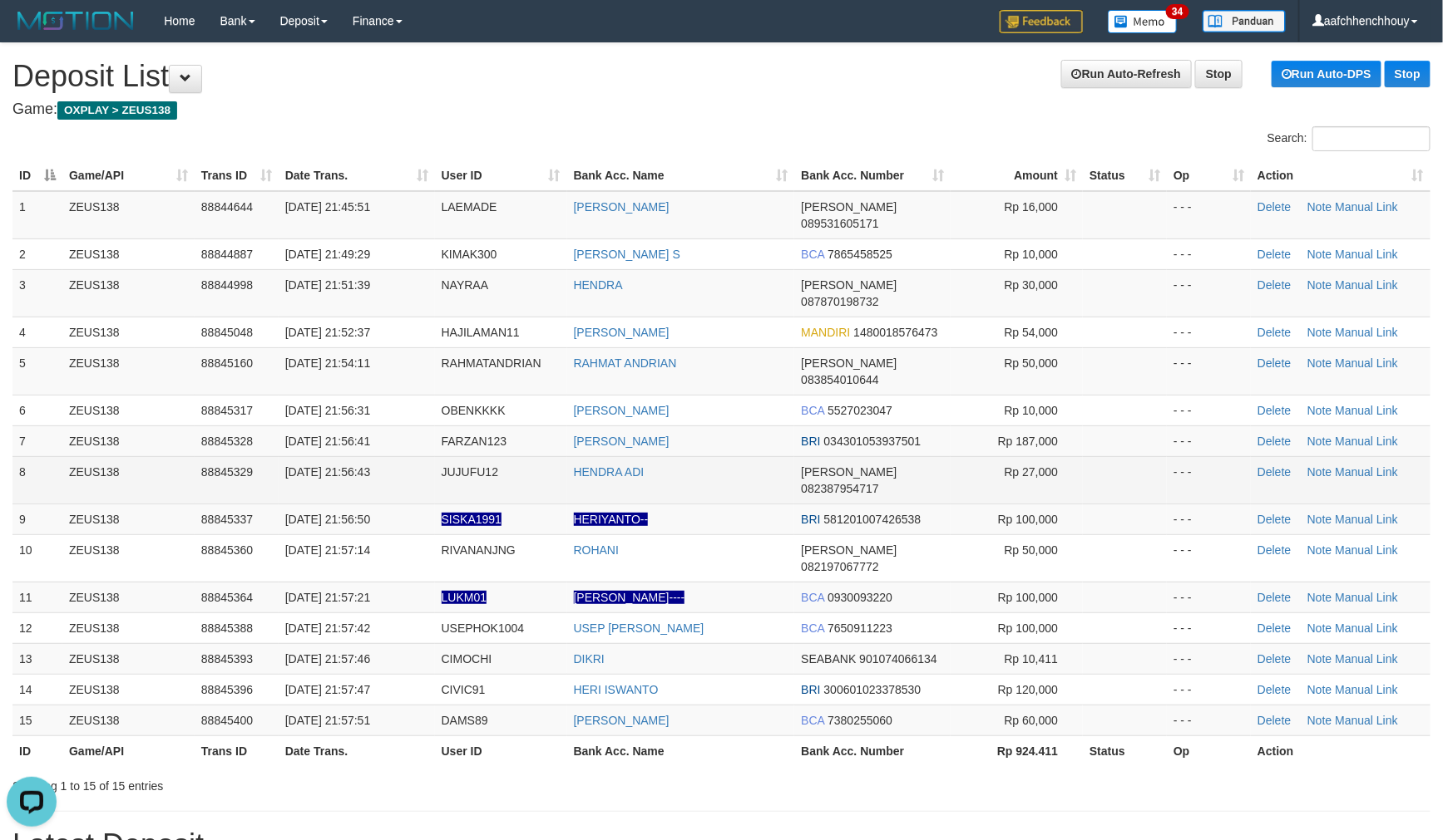
drag, startPoint x: 608, startPoint y: 159, endPoint x: 23, endPoint y: 409, distance: 636.2
click at [596, 162] on div "ID Game/API Trans ID Date Trans. User ID Bank Acc. Name Bank Acc. Number Amount…" at bounding box center [722, 463] width 1443 height 616
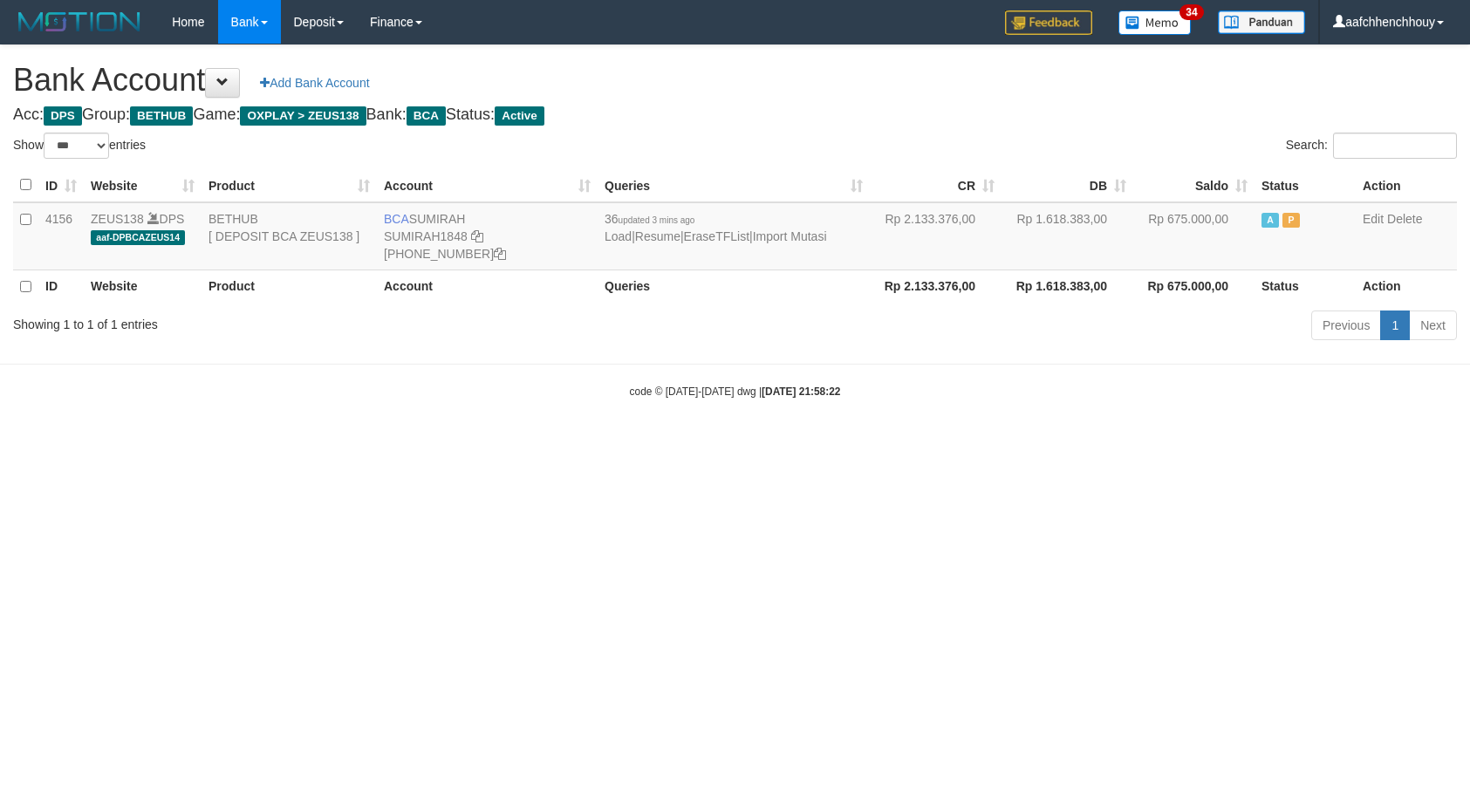
select select "***"
